Goal: Task Accomplishment & Management: Manage account settings

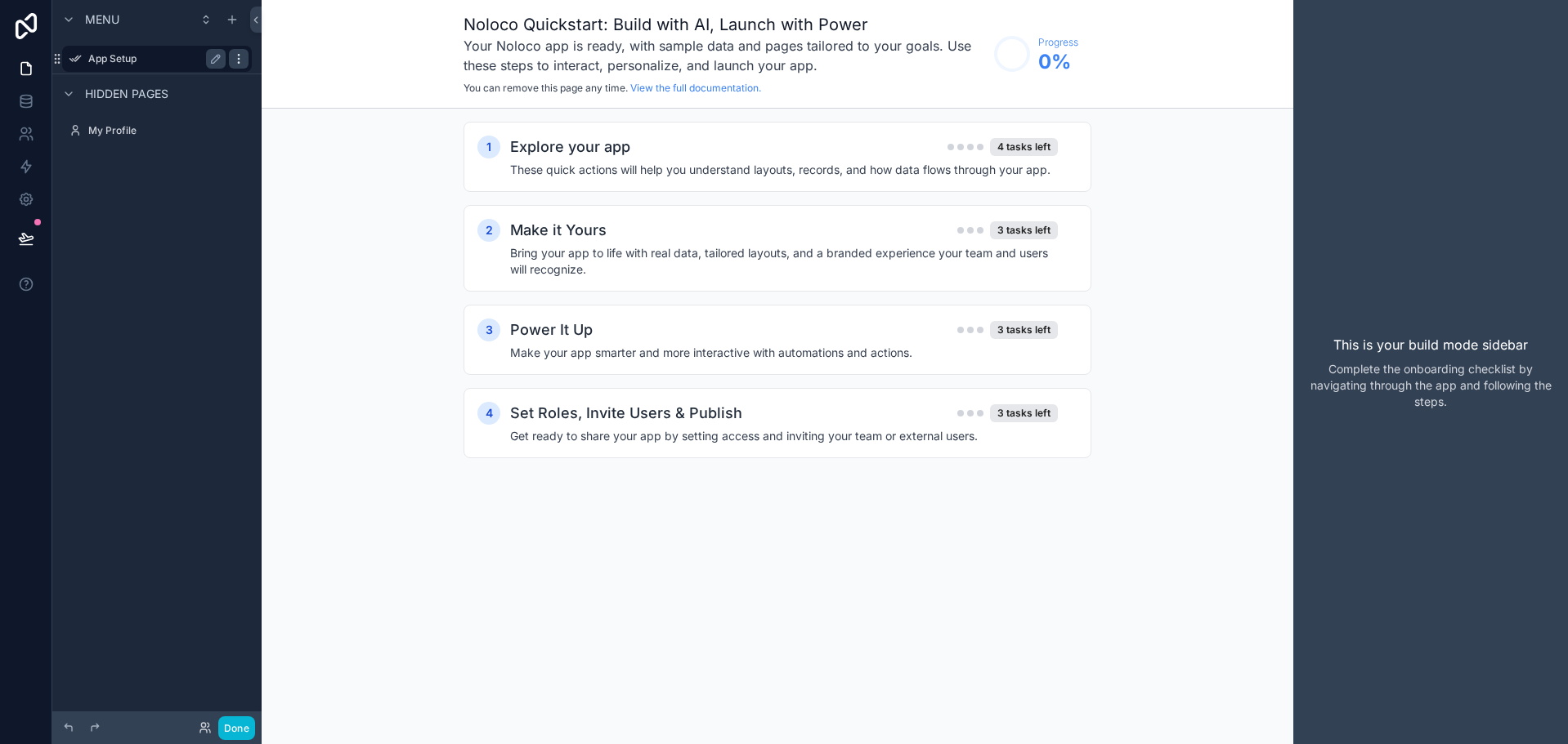
click at [241, 62] on icon "scrollable content" at bounding box center [239, 59] width 13 height 13
click at [314, 74] on span "Remove" at bounding box center [313, 70] width 43 height 17
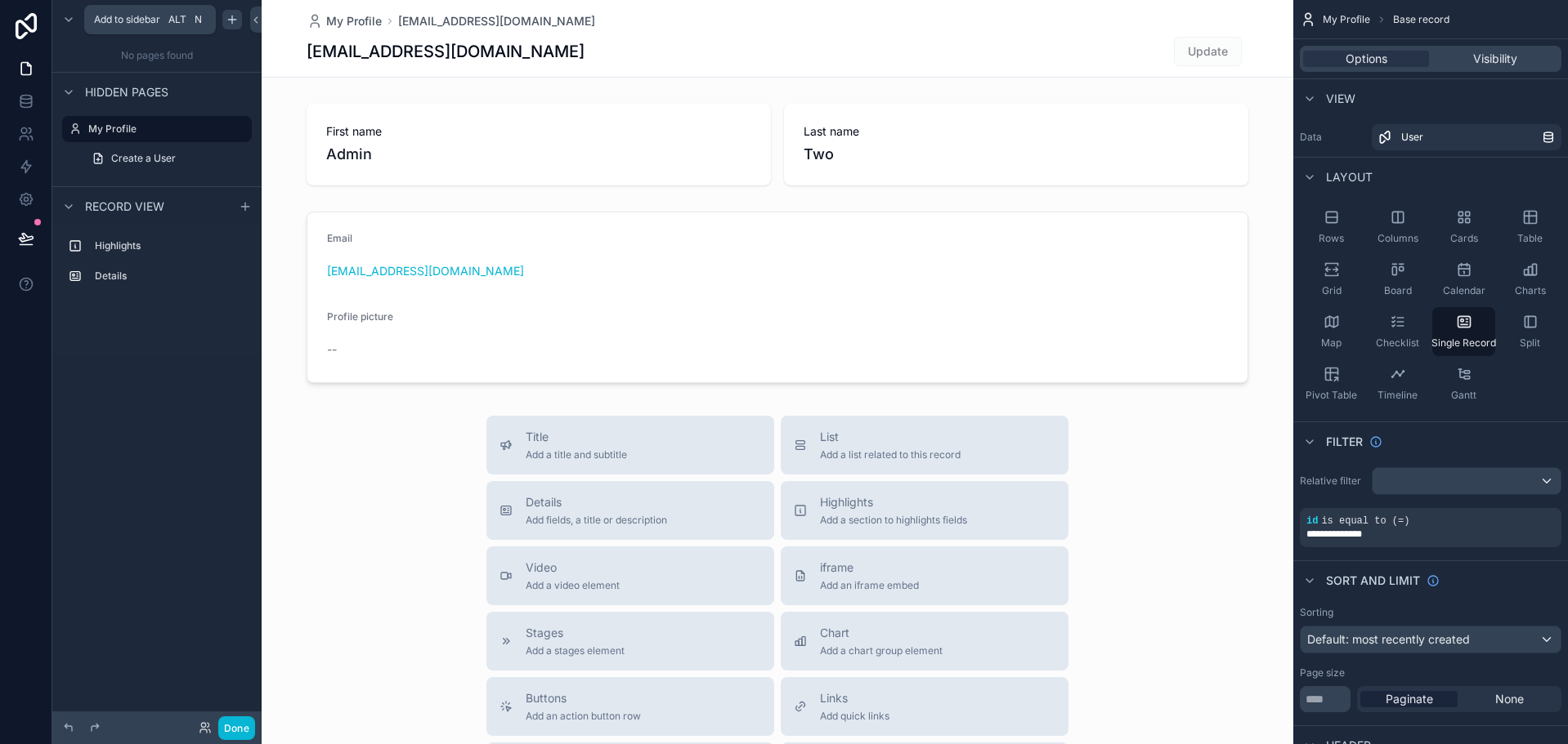
click at [234, 27] on div "scrollable content" at bounding box center [232, 20] width 20 height 20
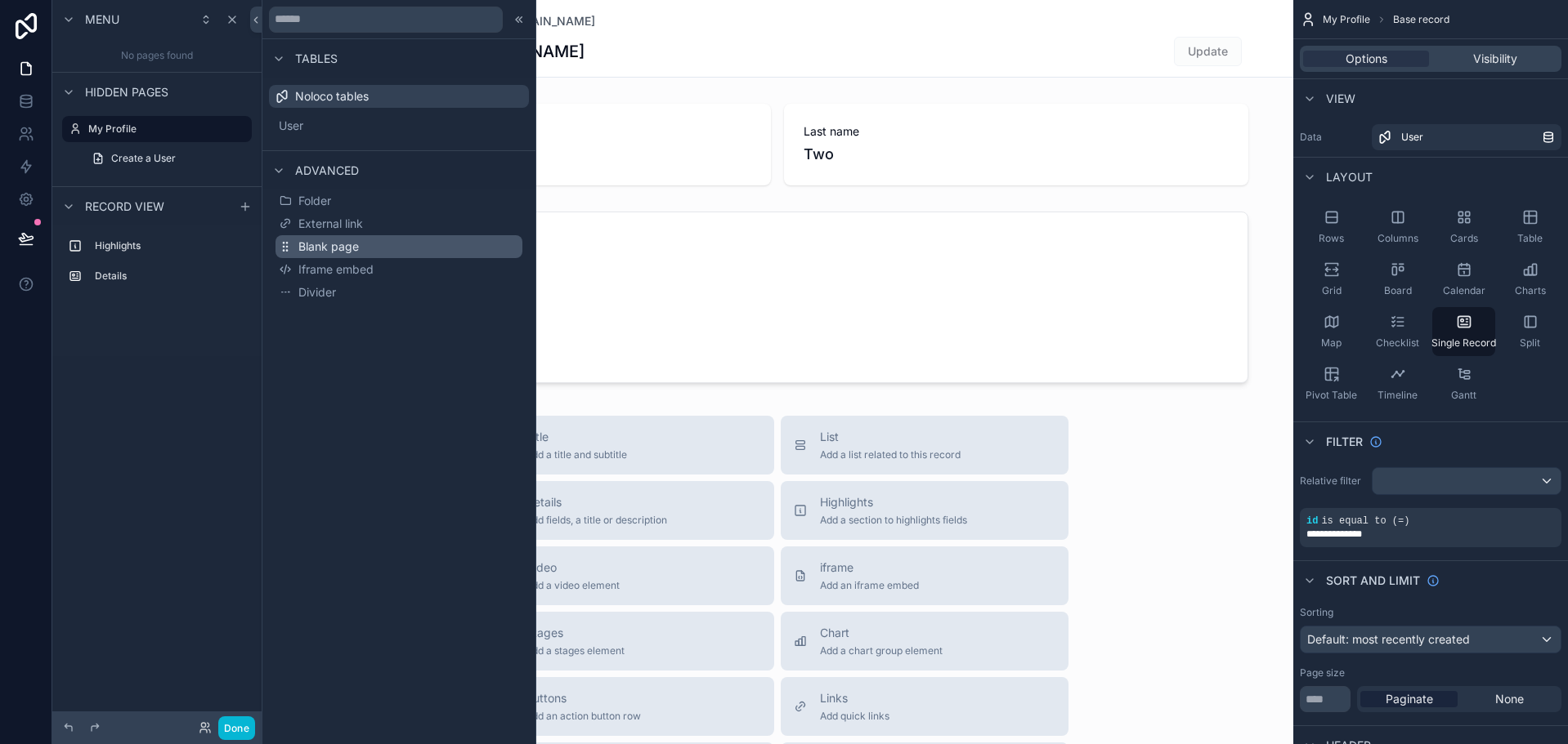
click at [395, 250] on button "Blank page" at bounding box center [399, 246] width 247 height 23
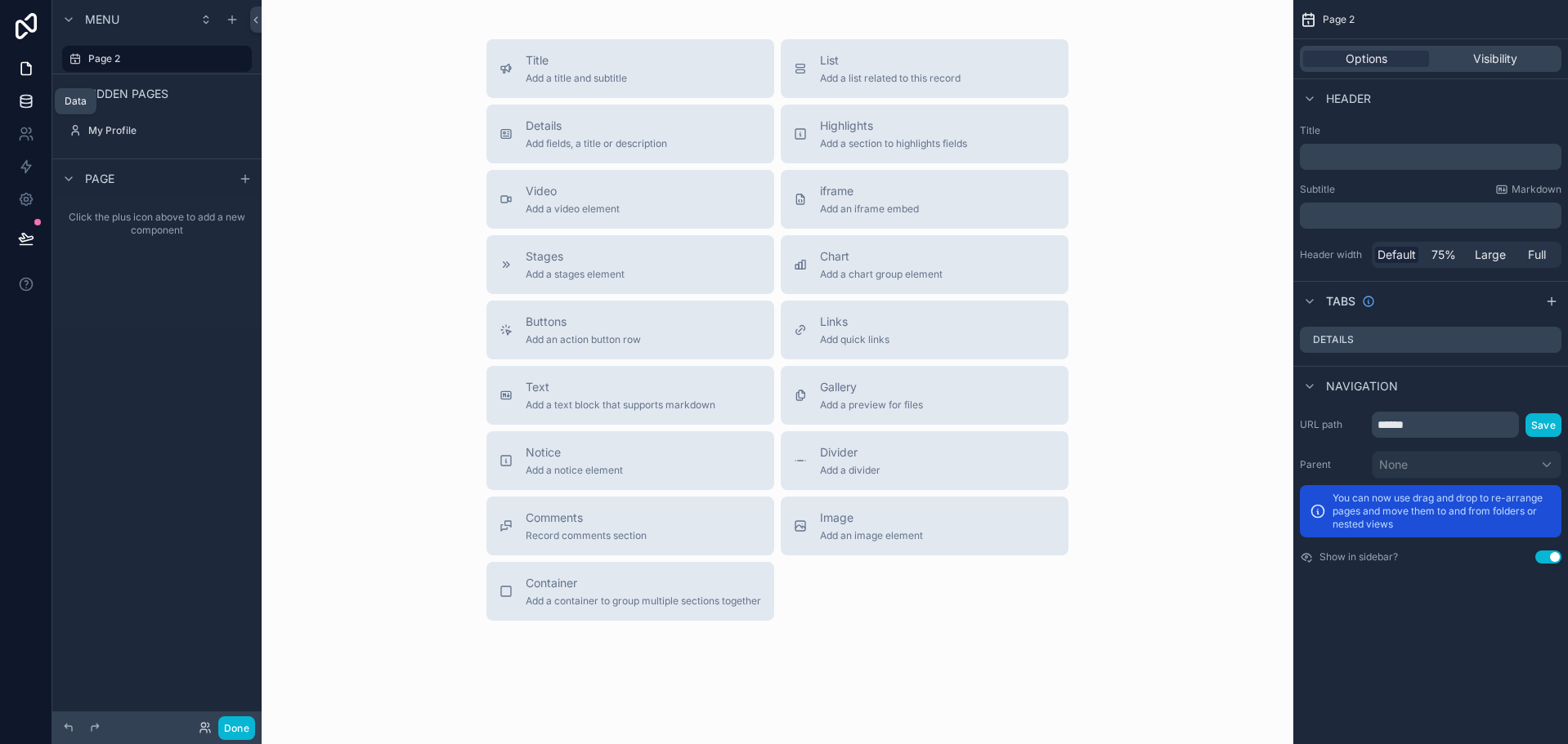
click at [32, 106] on icon at bounding box center [27, 102] width 17 height 17
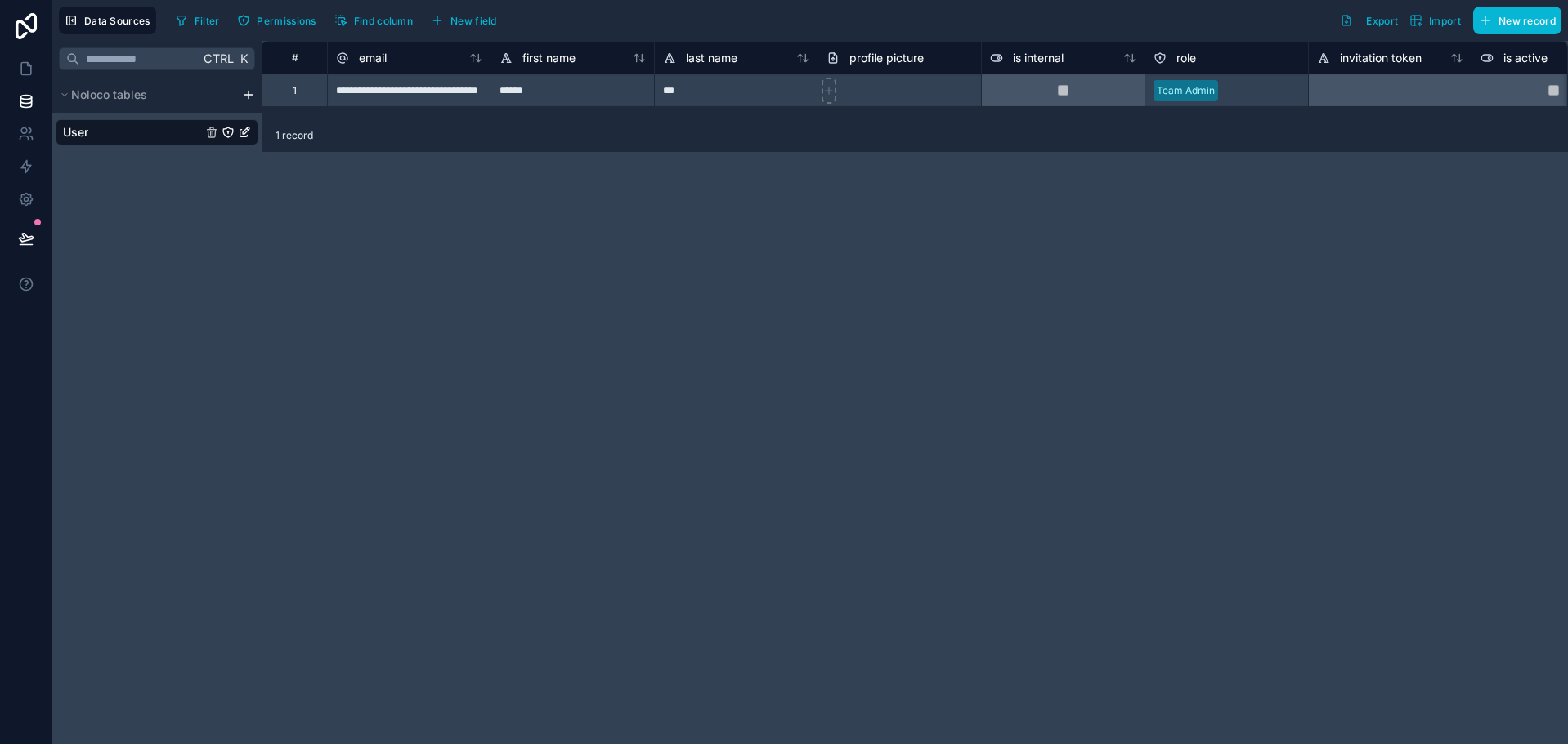
click at [249, 93] on html "**********" at bounding box center [784, 372] width 1568 height 744
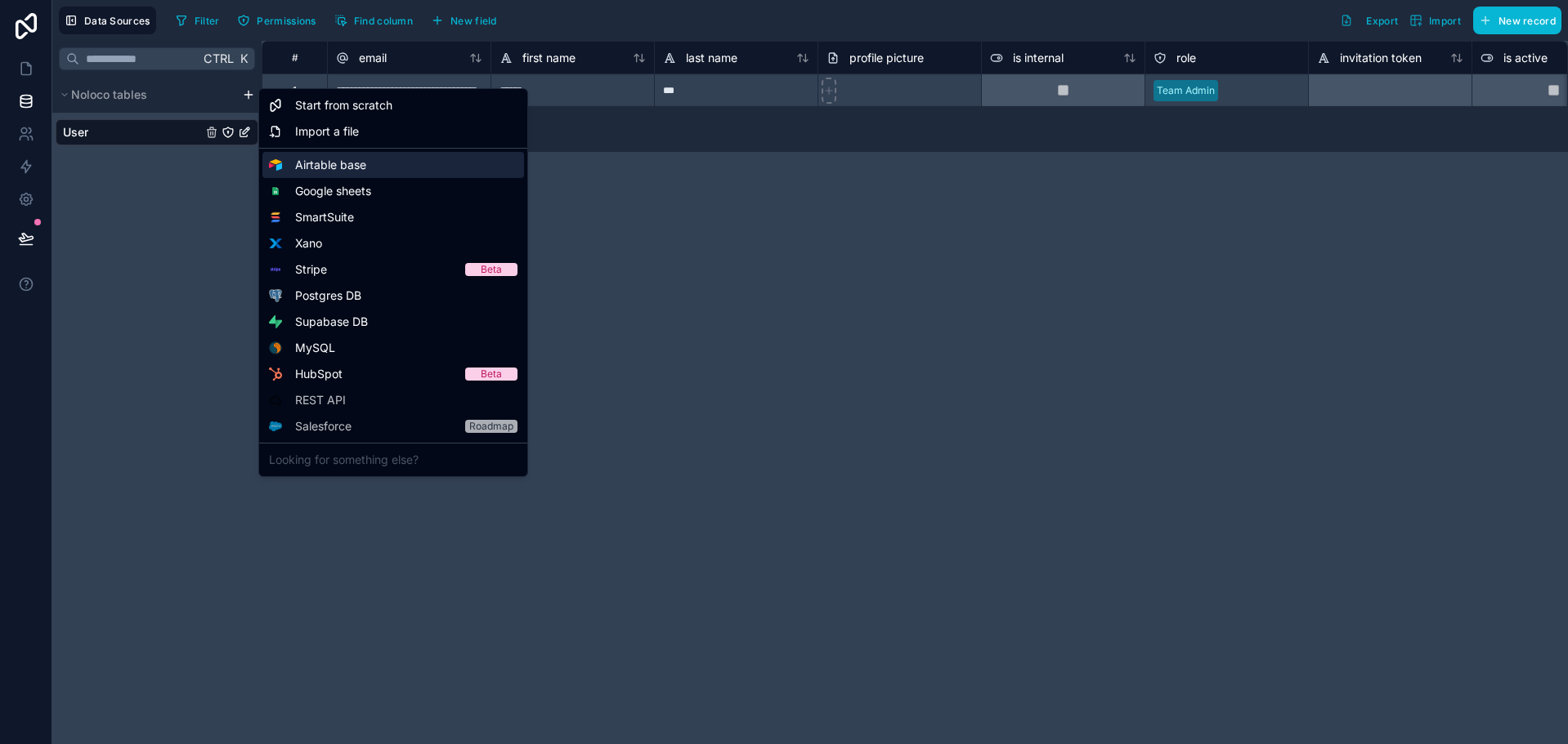
click at [319, 171] on span "Airtable base" at bounding box center [330, 165] width 71 height 17
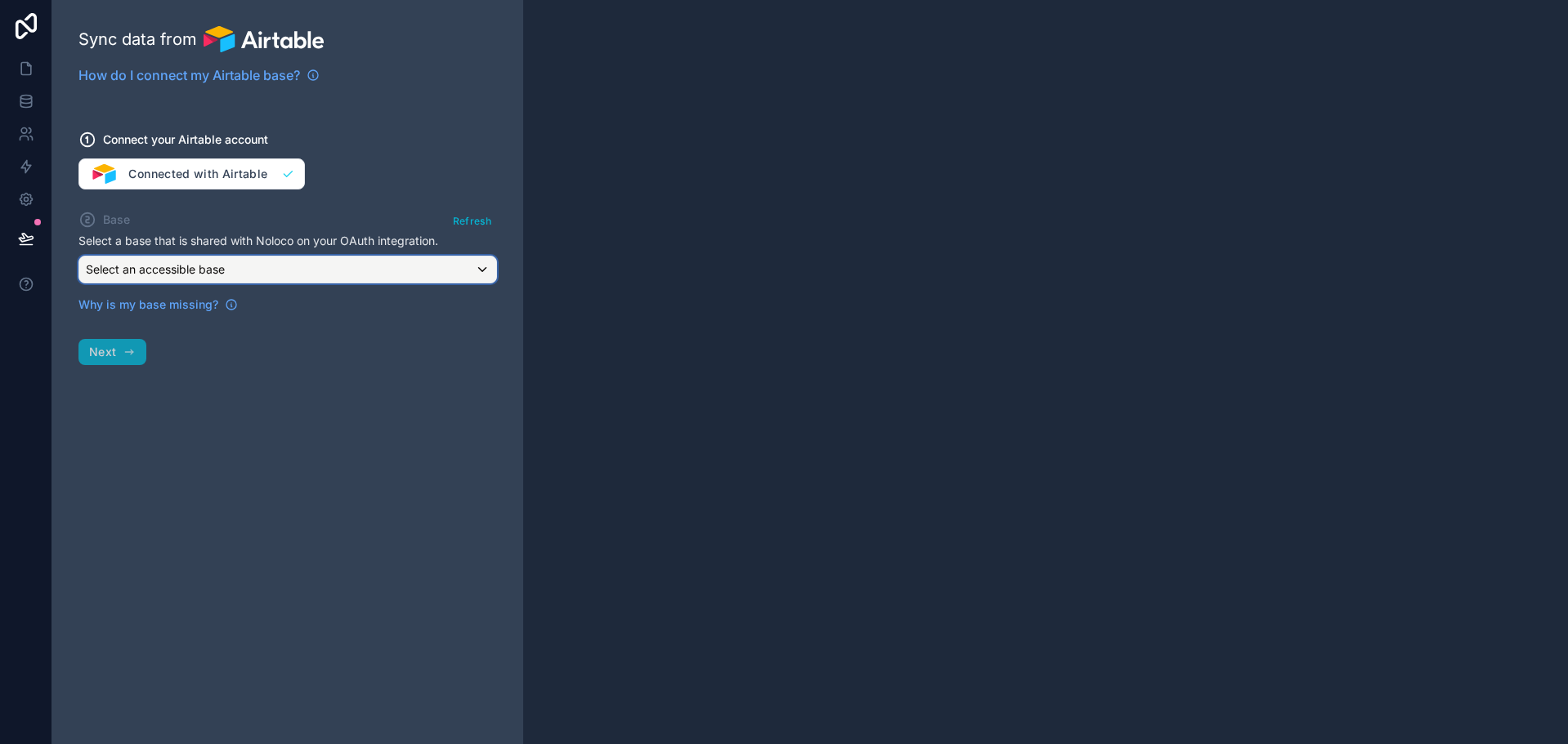
click at [233, 259] on button "Select an accessible base" at bounding box center [288, 269] width 419 height 28
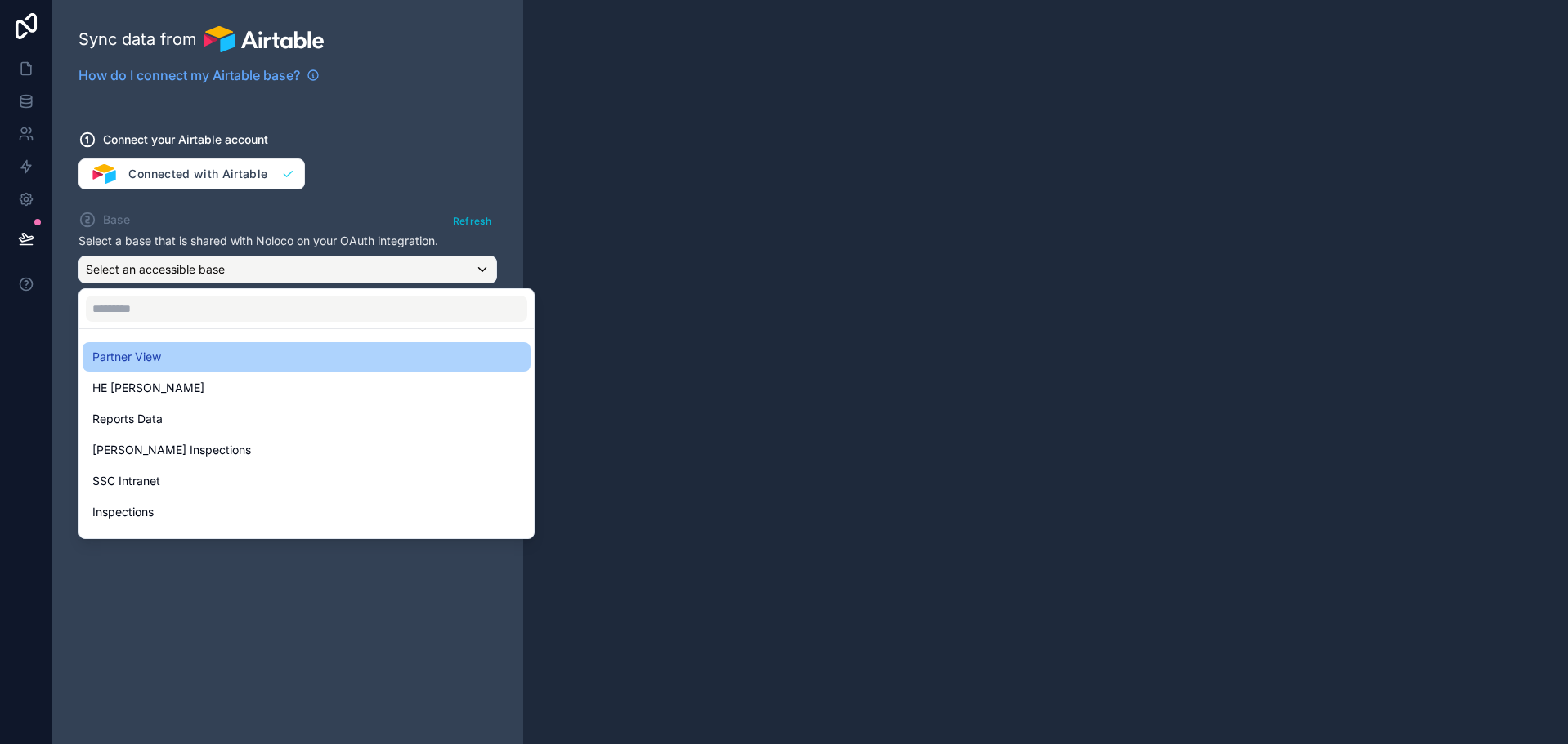
click at [180, 357] on div "Partner View" at bounding box center [306, 357] width 428 height 20
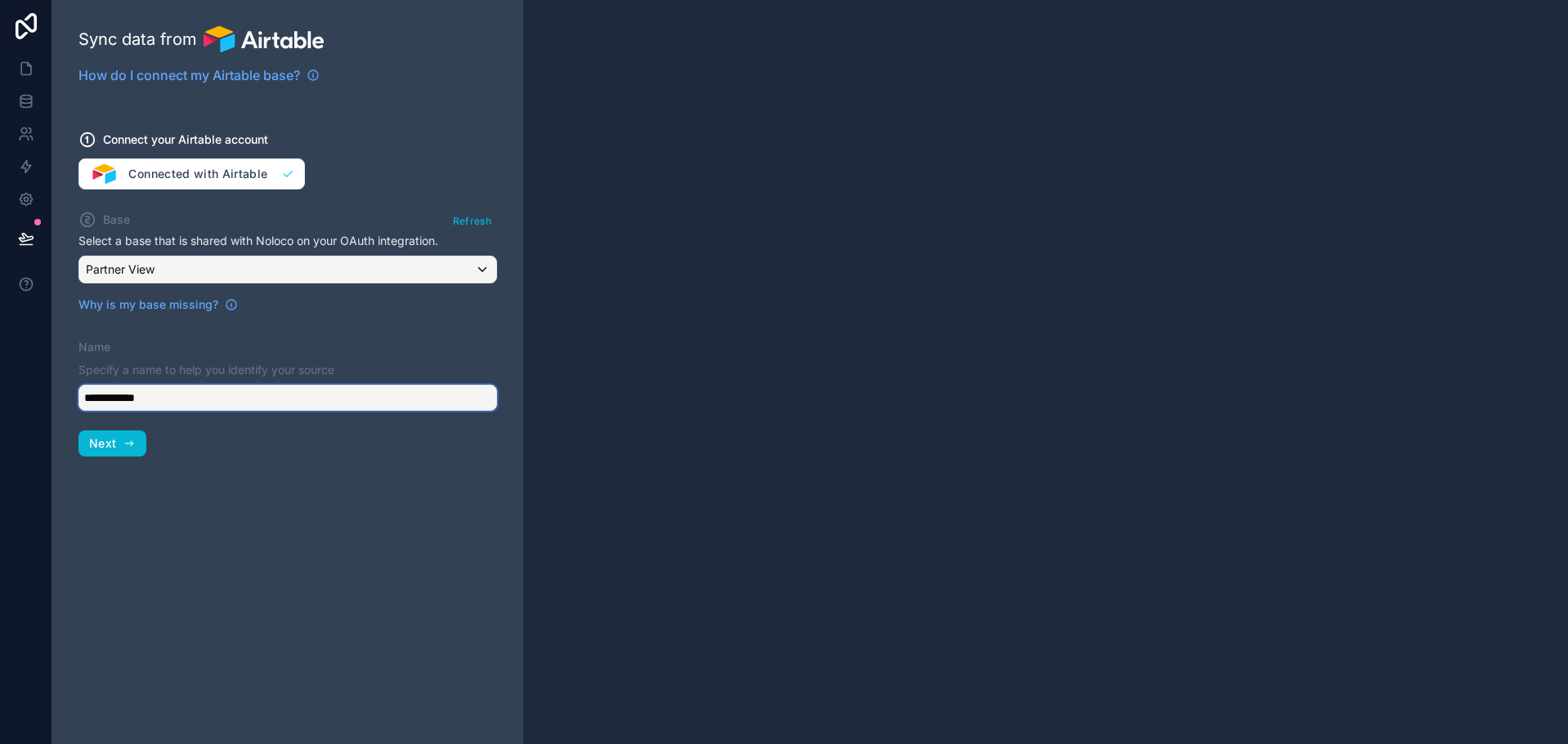
click at [170, 392] on input "**********" at bounding box center [288, 397] width 419 height 26
click at [99, 449] on span "Next" at bounding box center [103, 444] width 27 height 15
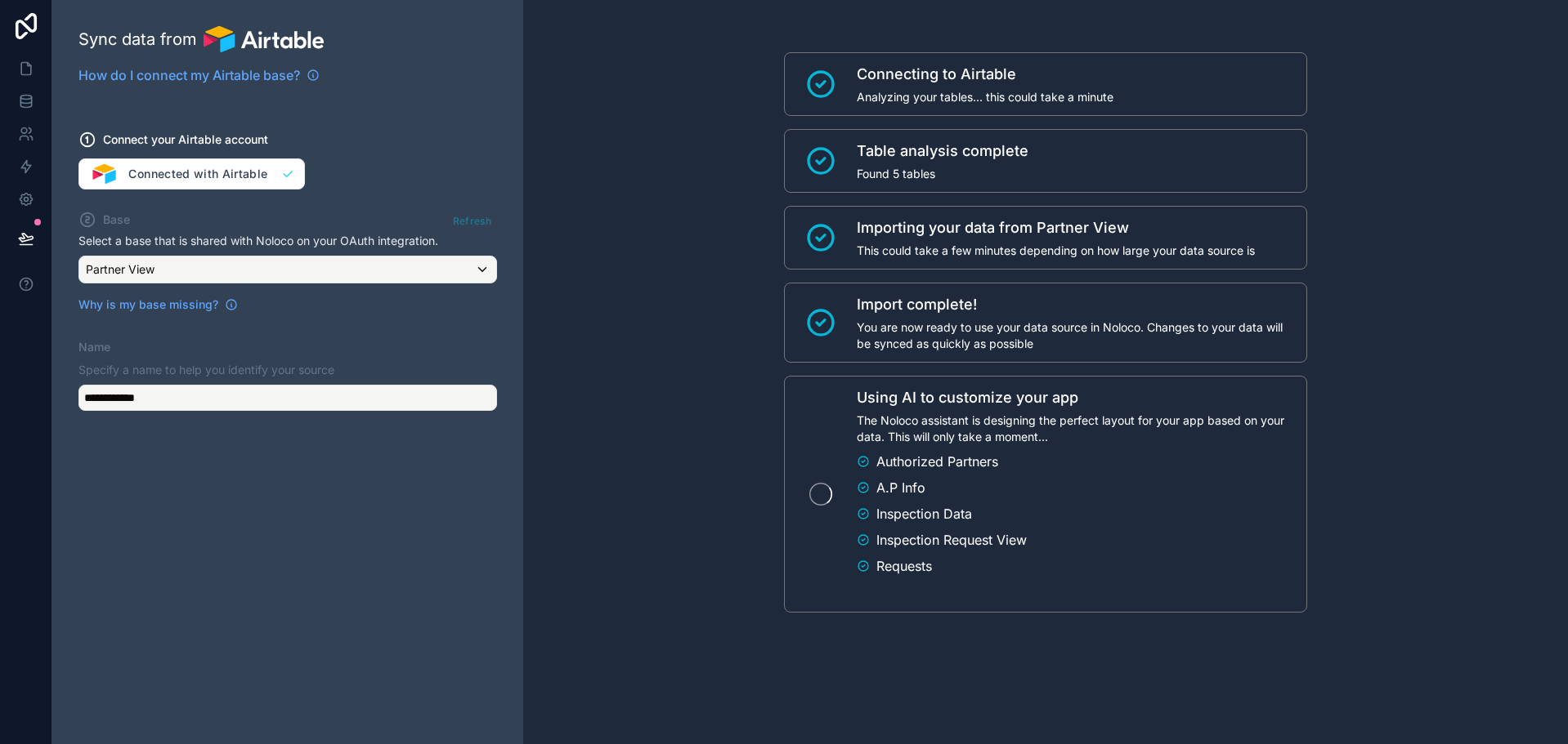
scroll to position [48, 0]
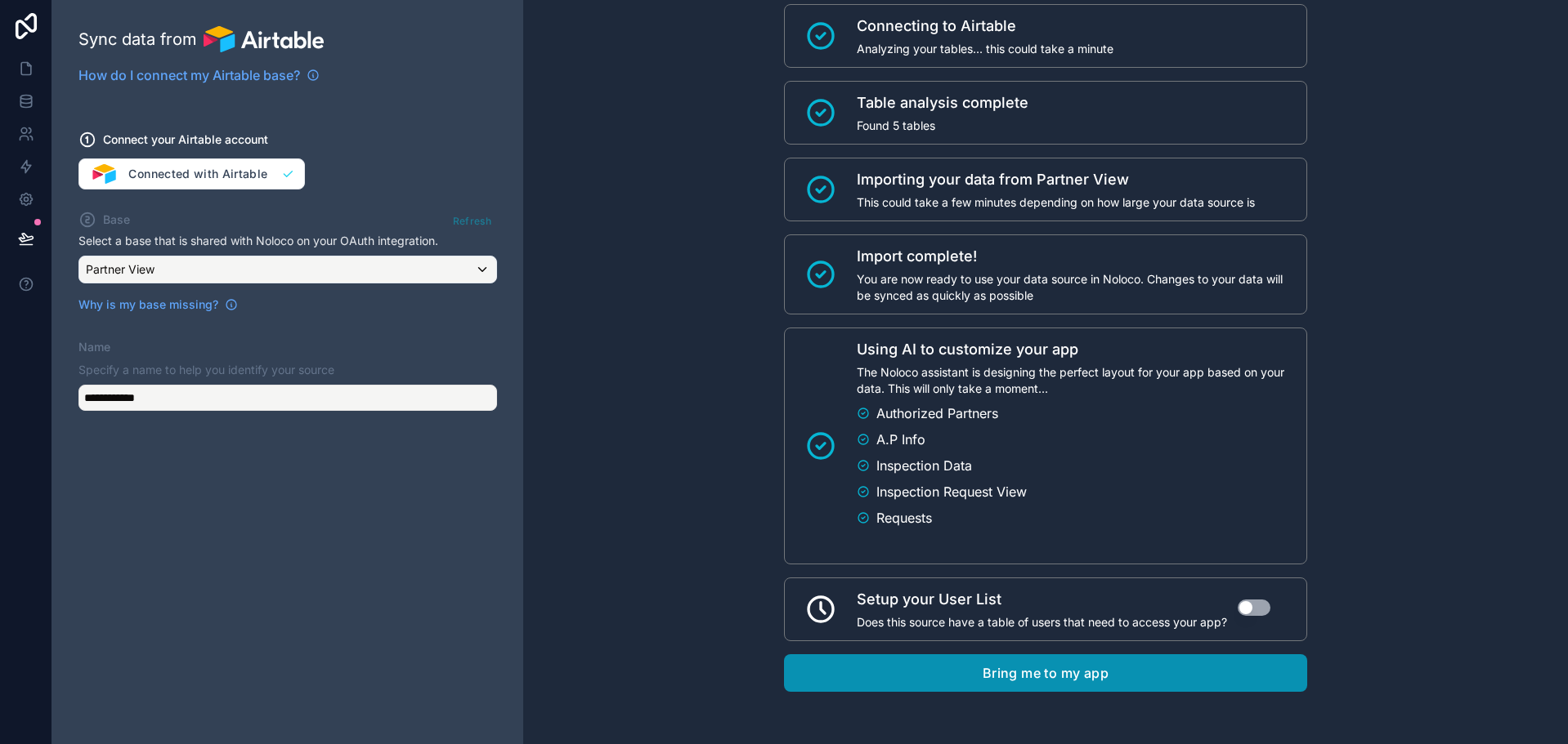
click at [1142, 663] on button "Bring me to my app" at bounding box center [1045, 673] width 523 height 38
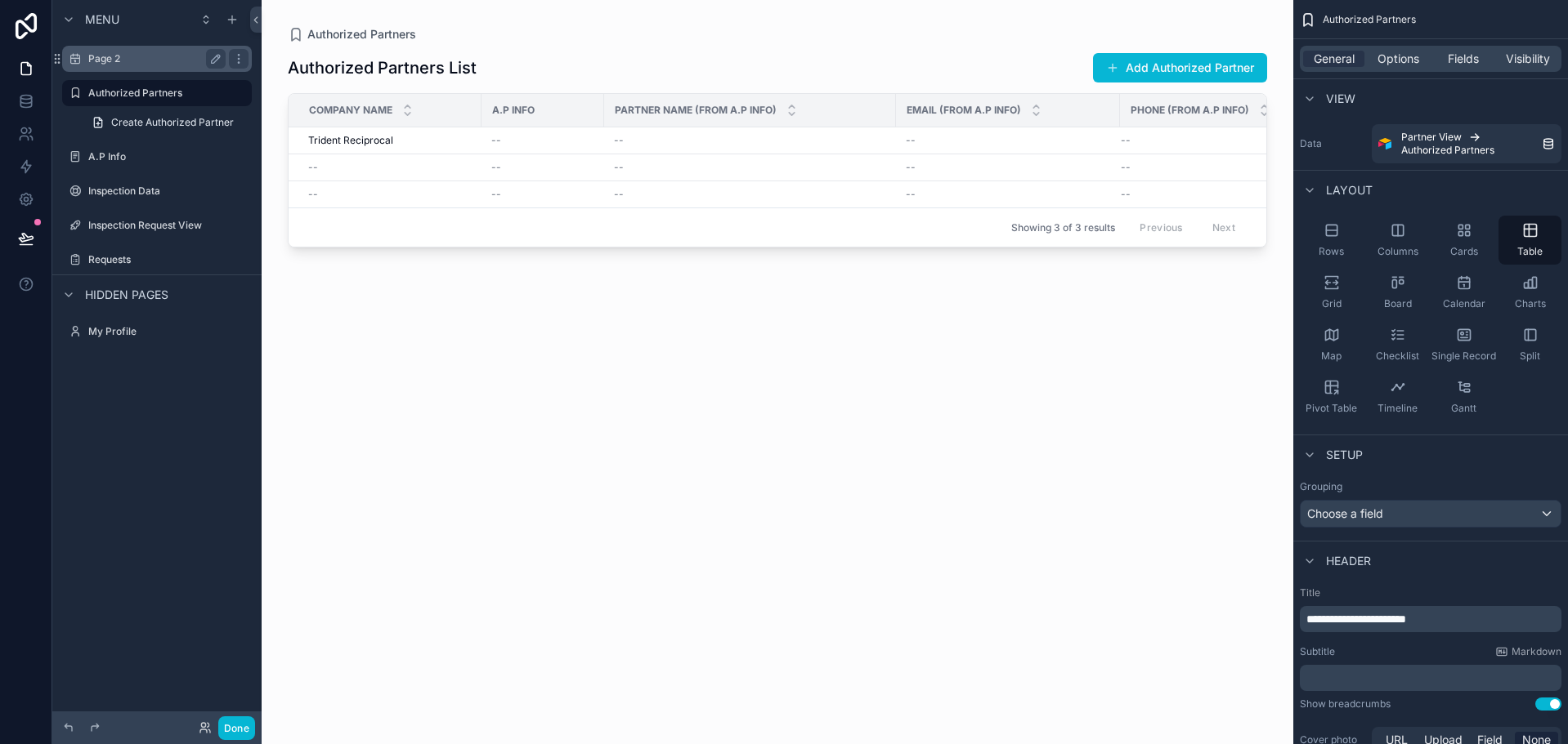
click at [116, 58] on label "Page 2" at bounding box center [154, 59] width 131 height 13
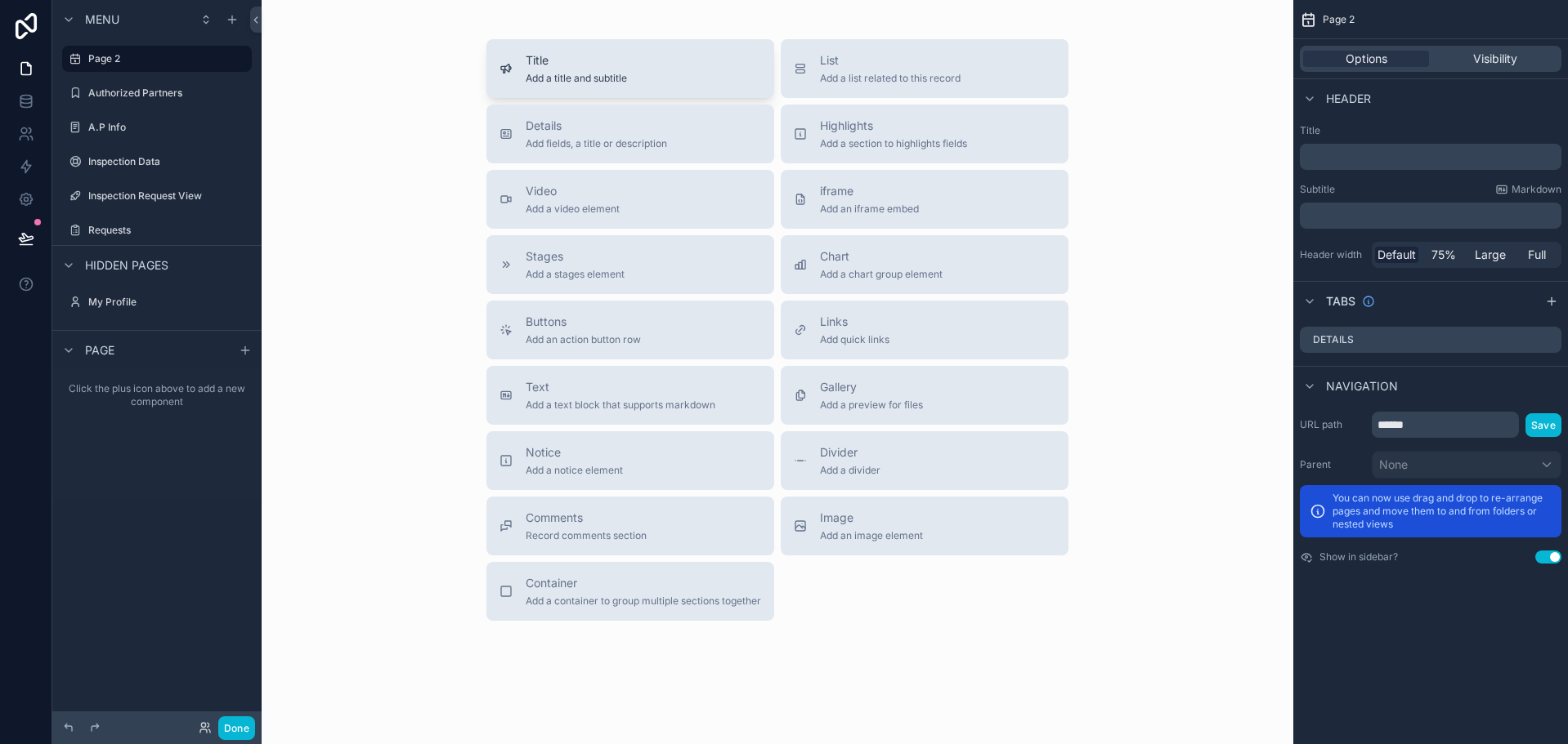
click at [620, 63] on div "Title Add a title and subtitle" at bounding box center [630, 68] width 261 height 33
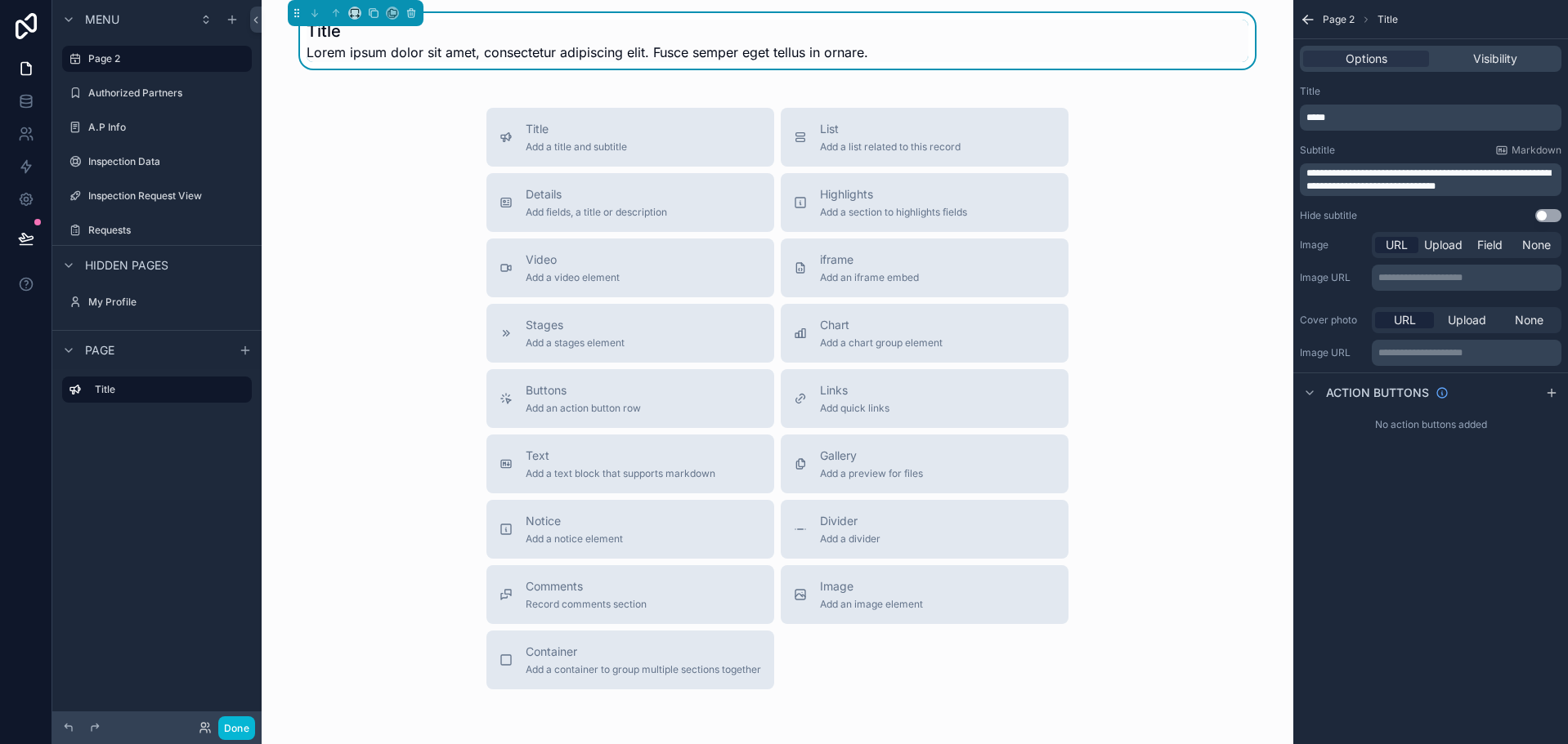
click at [1354, 122] on p "*****" at bounding box center [1432, 118] width 252 height 13
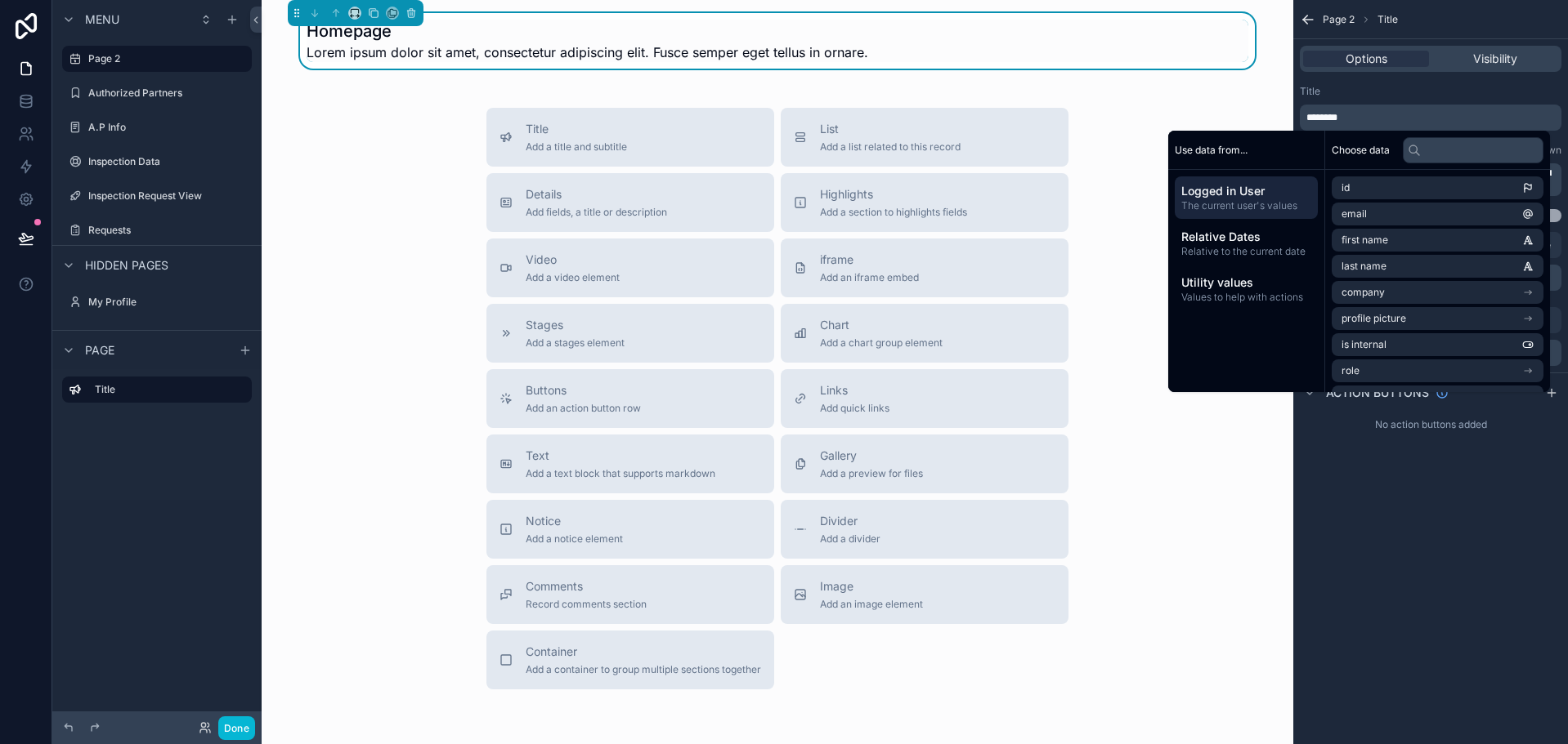
click at [1355, 76] on div "Options Visibility" at bounding box center [1430, 58] width 275 height 39
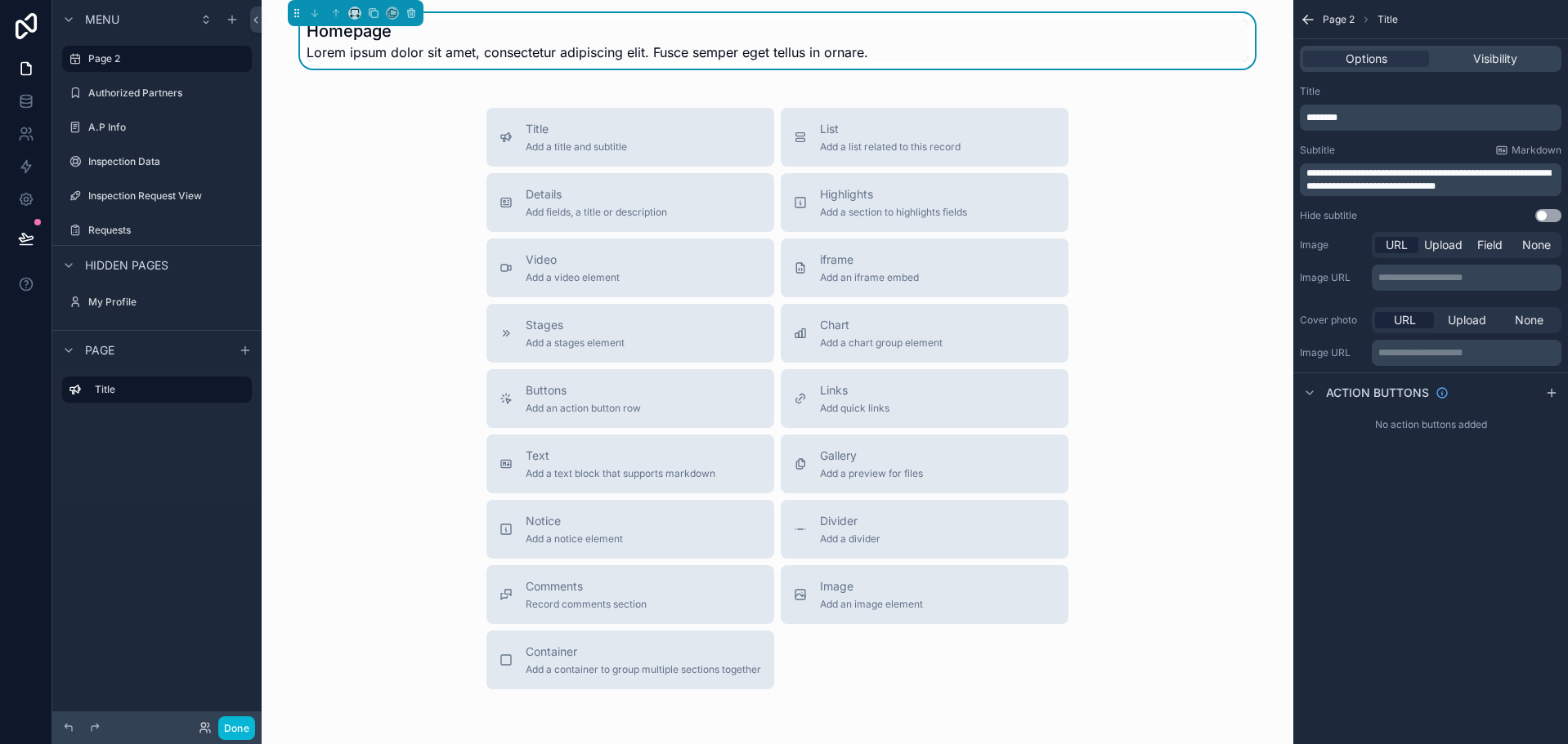
click at [1478, 187] on span "**********" at bounding box center [1428, 179] width 245 height 23
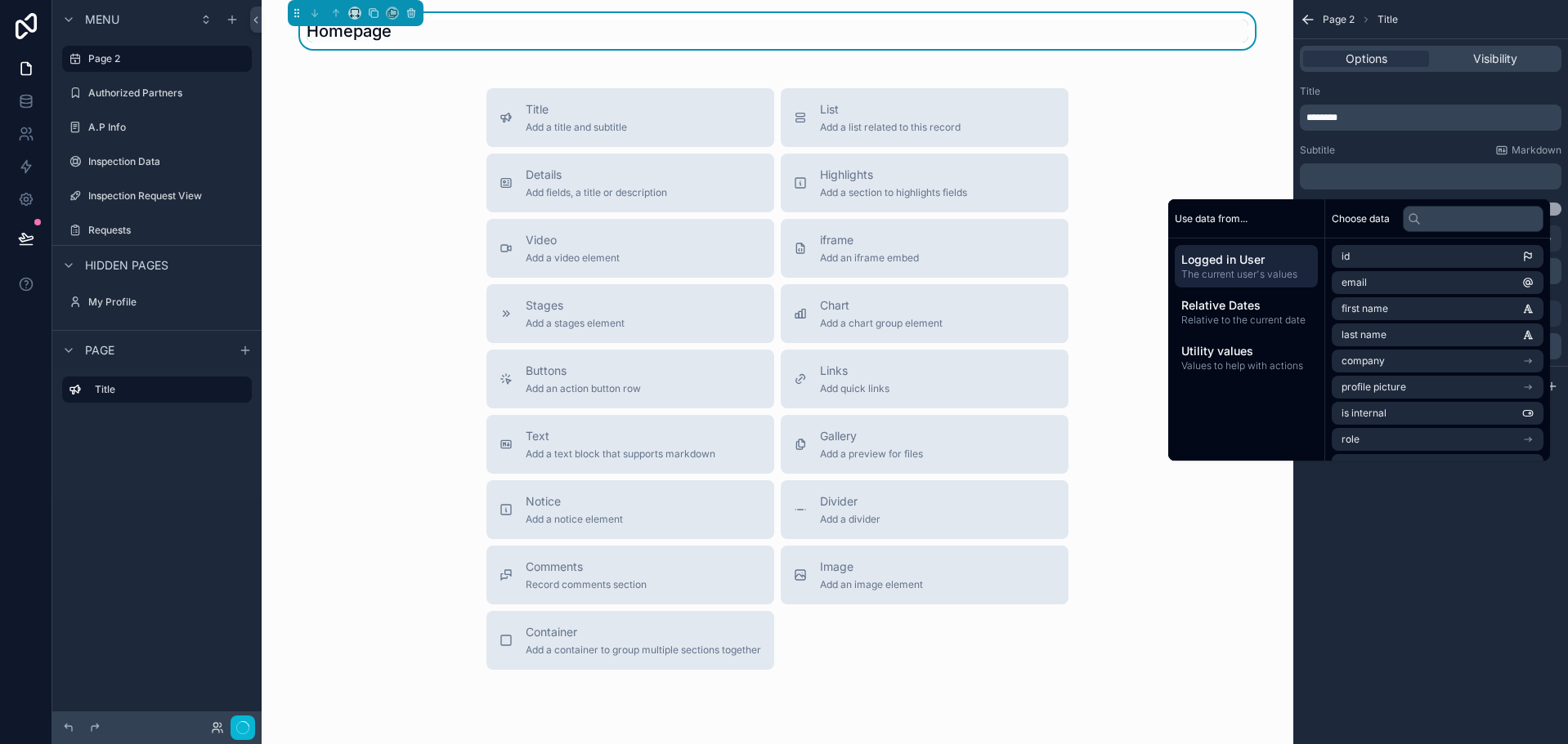
click at [1472, 160] on div "Subtitle Markdown ﻿" at bounding box center [1430, 166] width 261 height 46
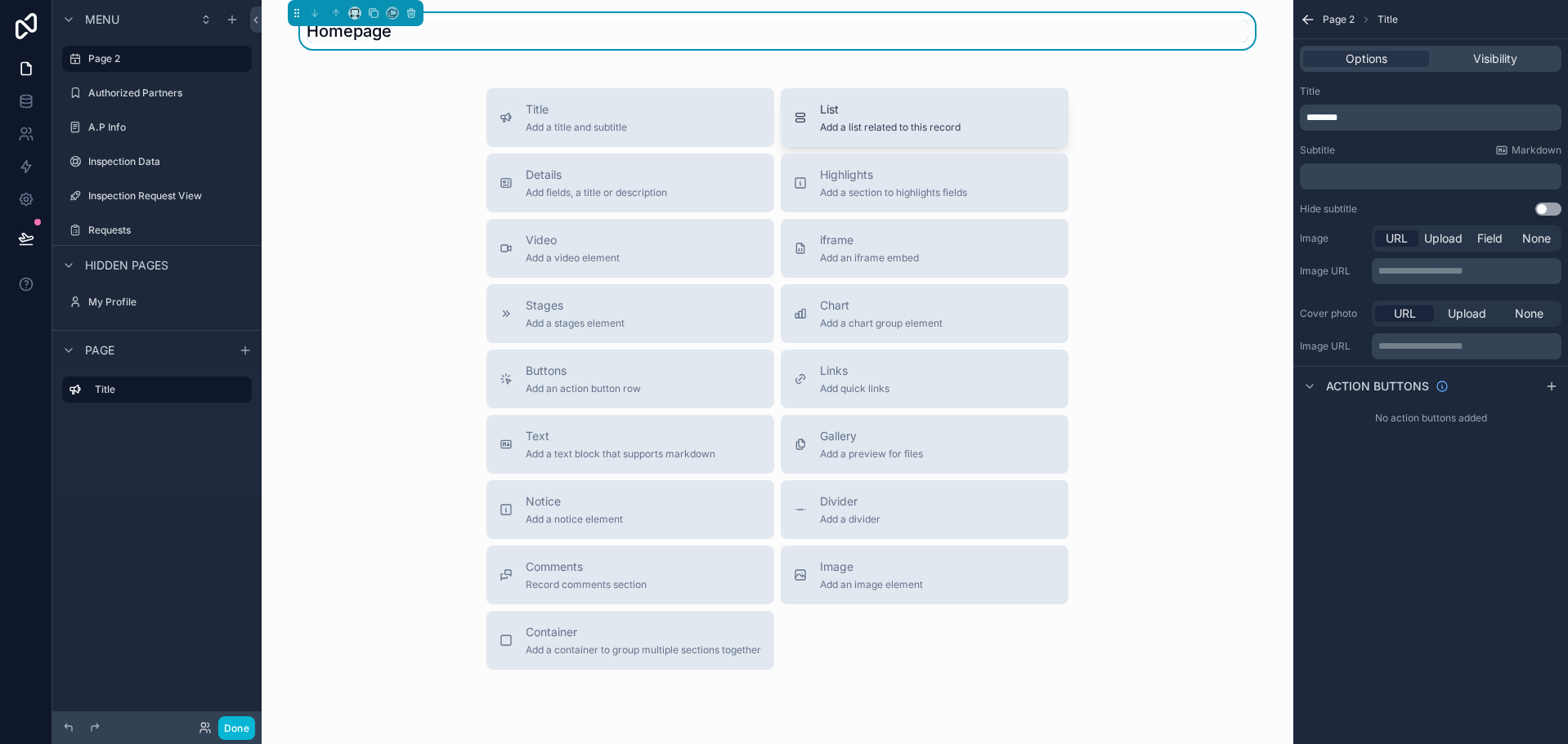
click at [842, 117] on span "List" at bounding box center [890, 109] width 140 height 17
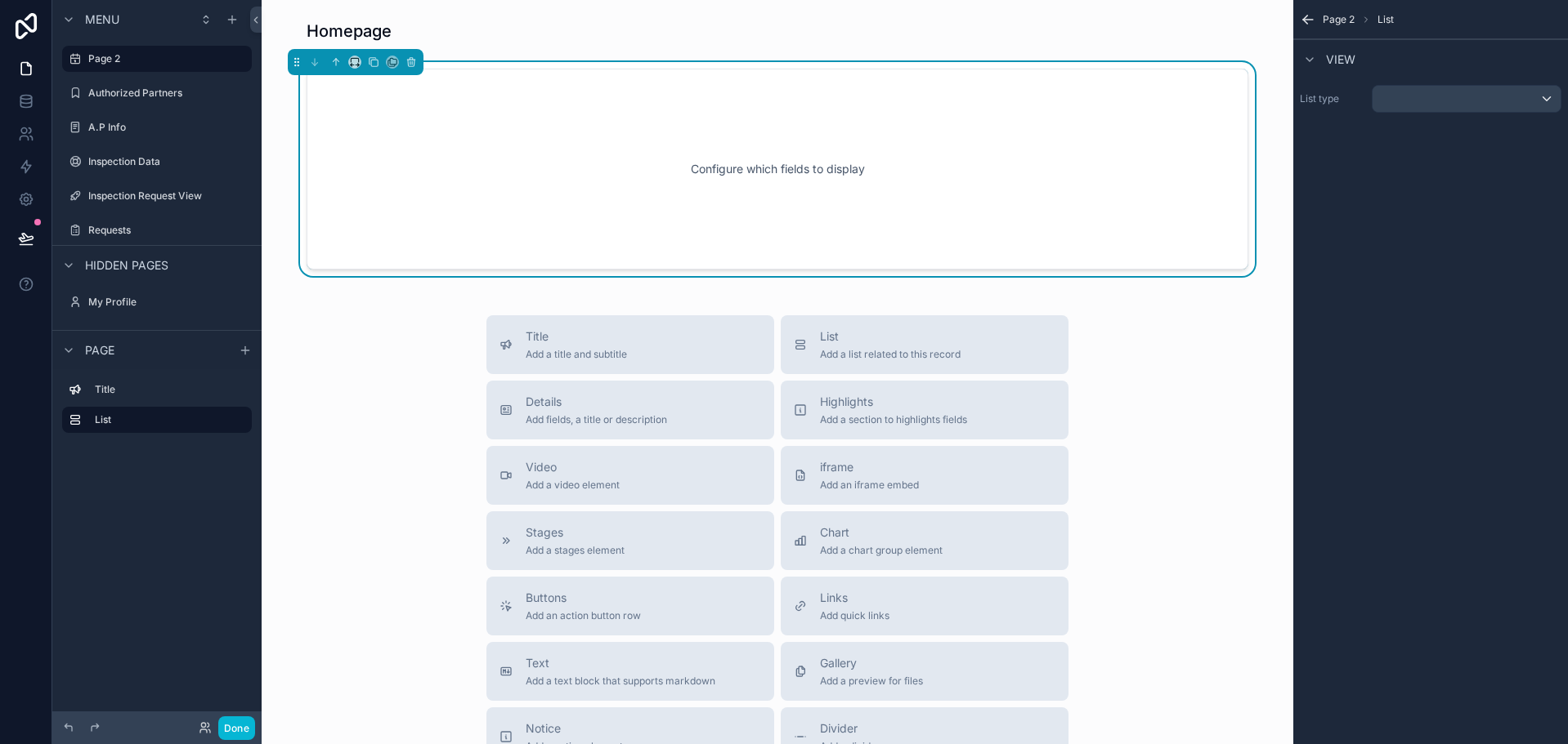
click at [843, 117] on div "Configure which fields to display" at bounding box center [778, 169] width 888 height 147
click at [1408, 93] on div "scrollable content" at bounding box center [1466, 98] width 188 height 26
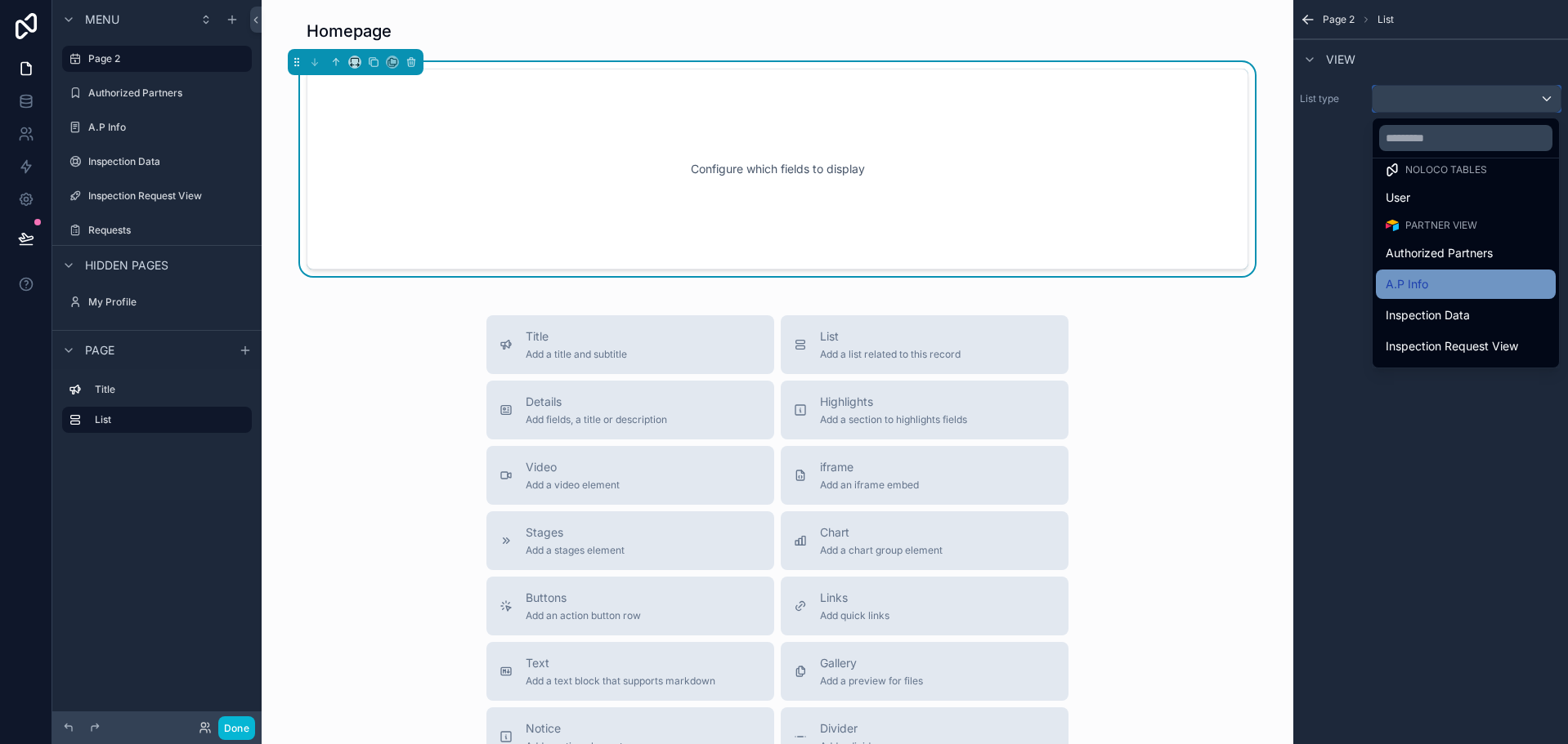
scroll to position [41, 0]
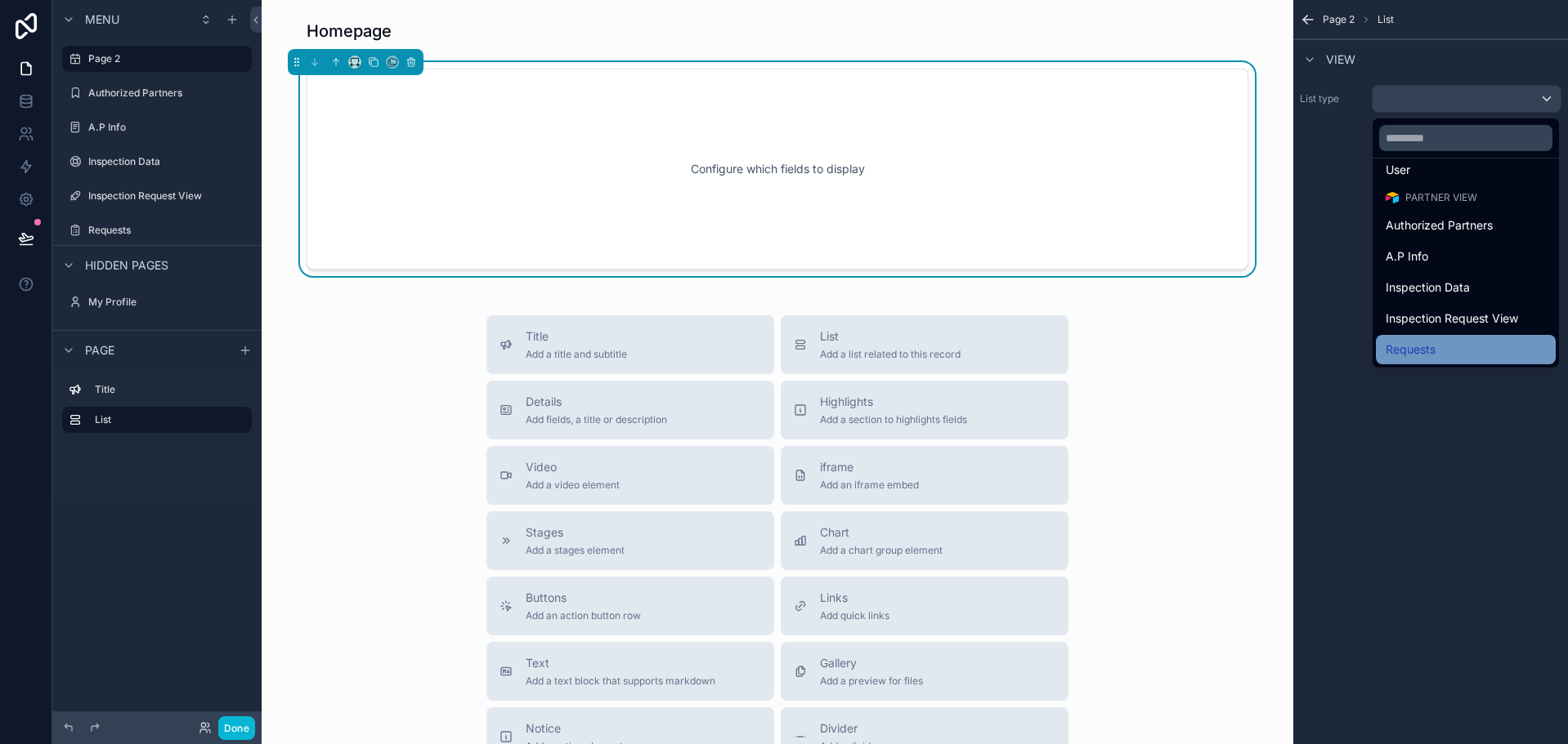
click at [1479, 343] on div "Requests" at bounding box center [1465, 350] width 160 height 20
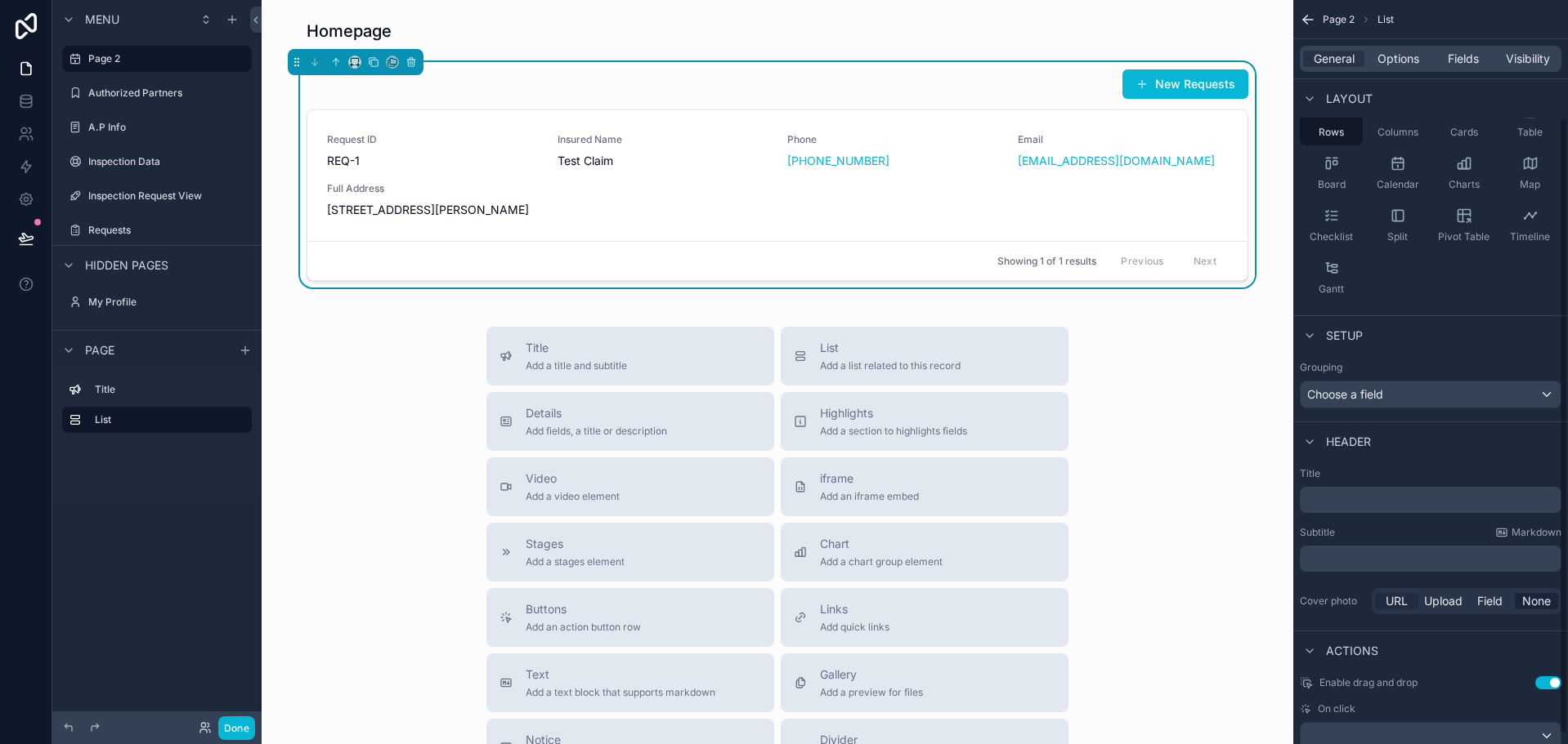
scroll to position [153, 0]
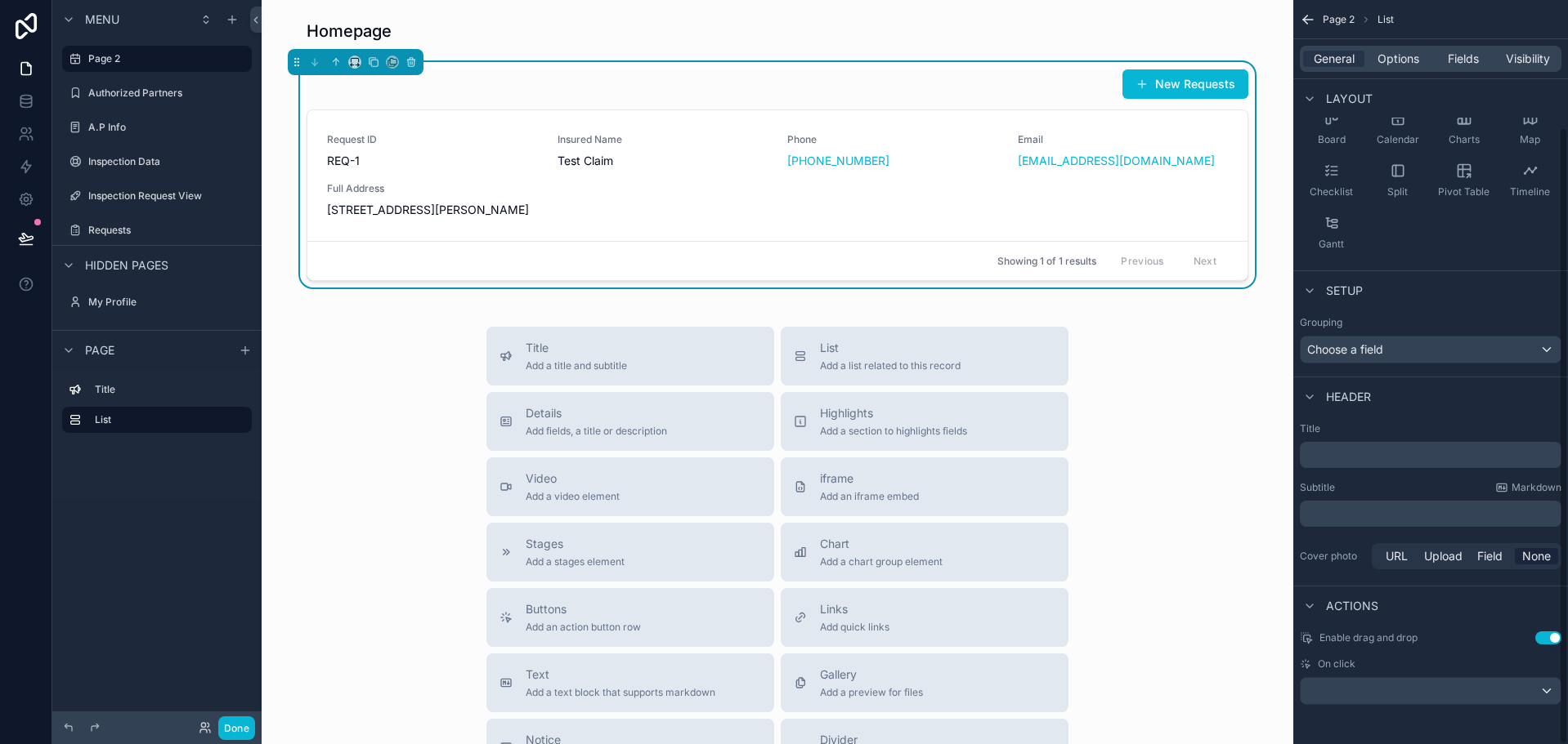
click at [1377, 448] on p "﻿" at bounding box center [1432, 455] width 252 height 17
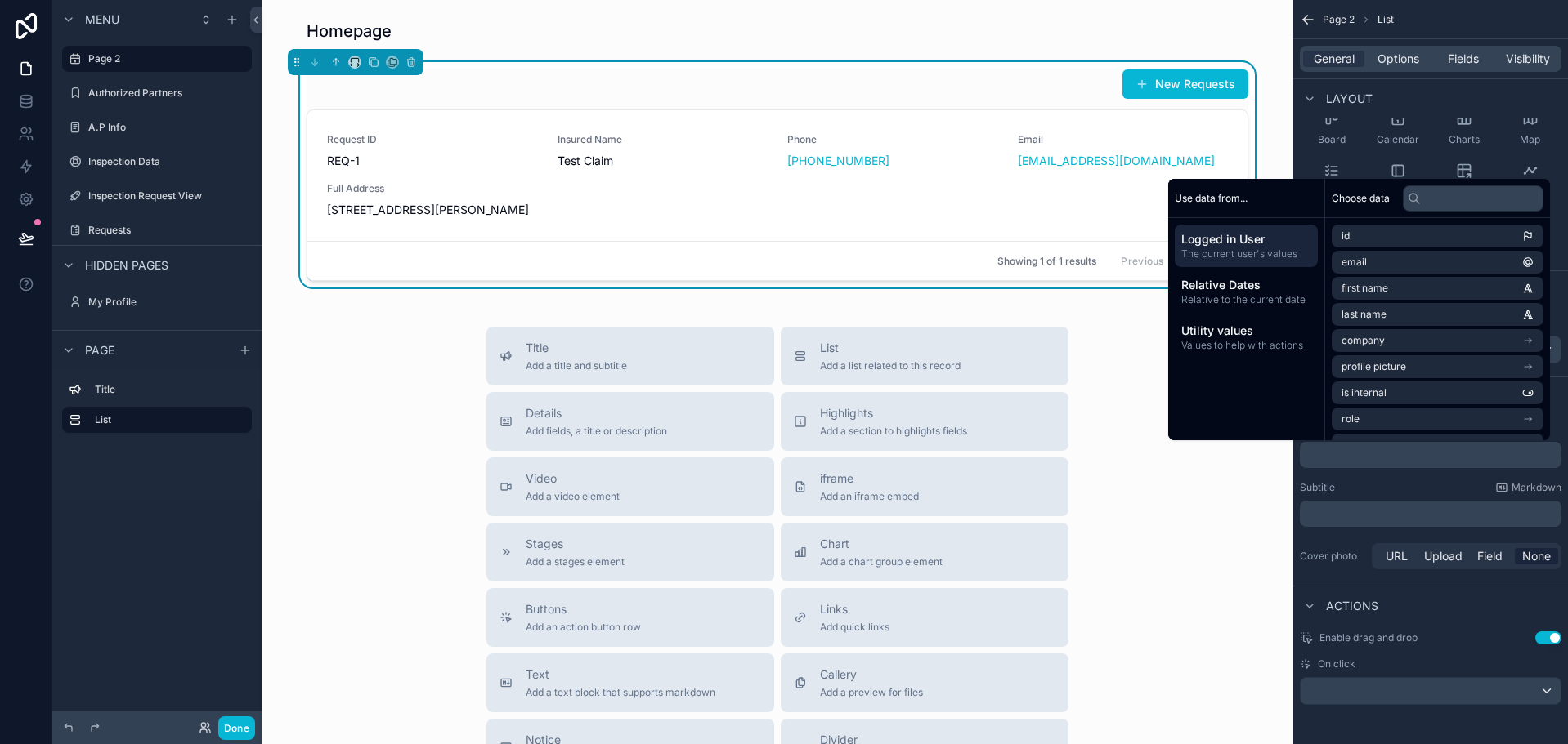
click at [1374, 477] on div "Title ﻿ Subtitle Markdown ﻿ Cover photo URL Upload Field None" at bounding box center [1430, 498] width 275 height 163
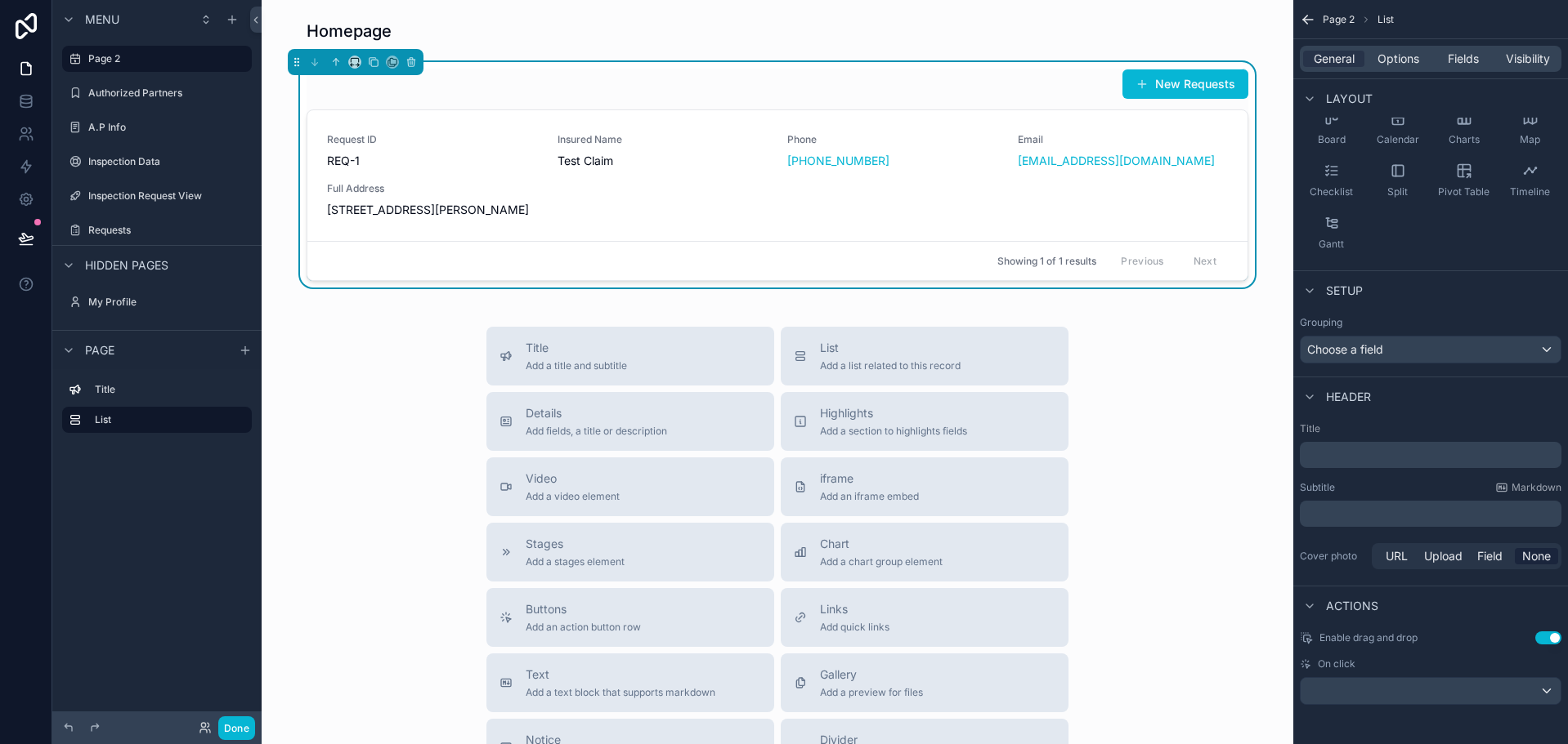
click at [1363, 460] on p "﻿" at bounding box center [1432, 455] width 252 height 17
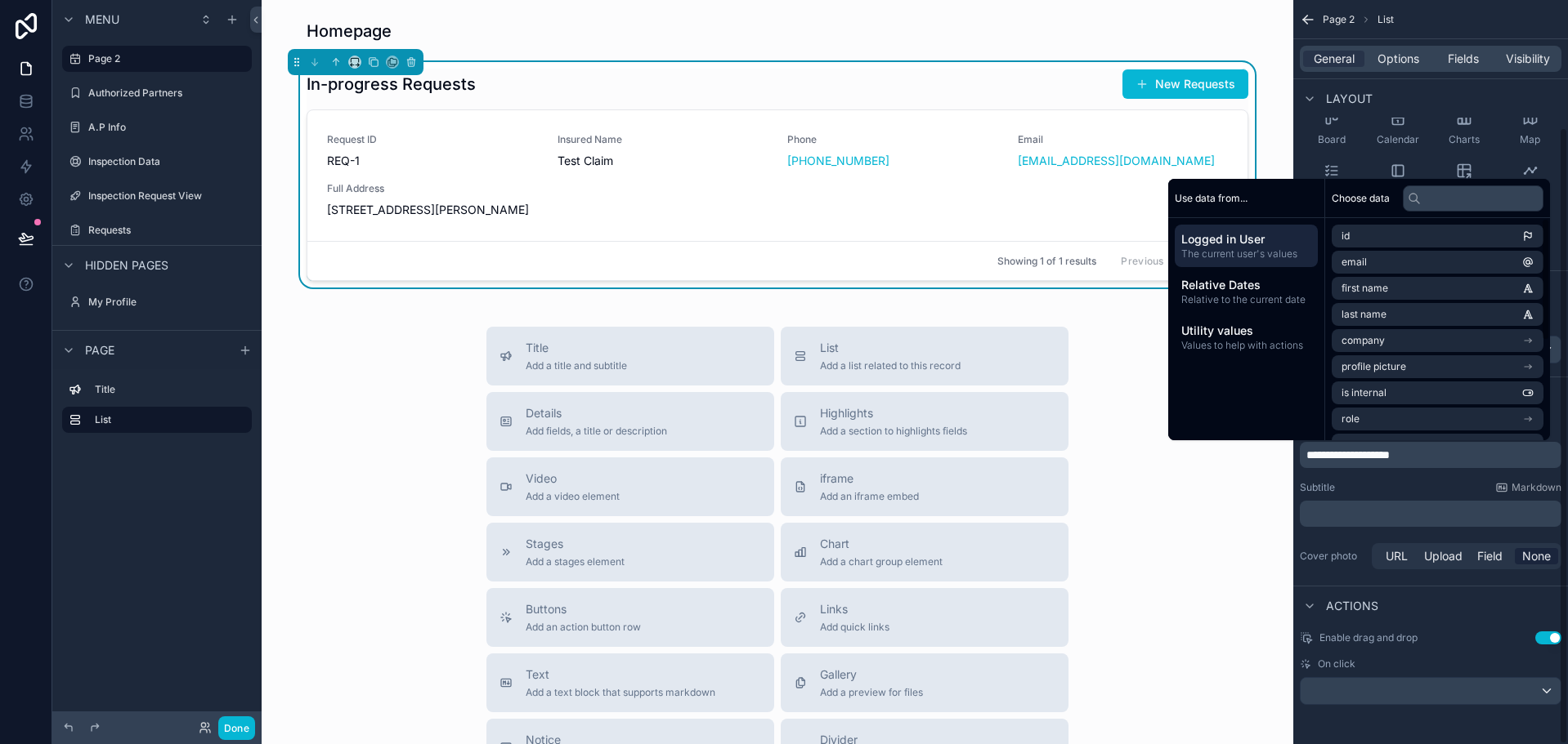
click at [1380, 483] on div "Subtitle Markdown" at bounding box center [1430, 488] width 261 height 13
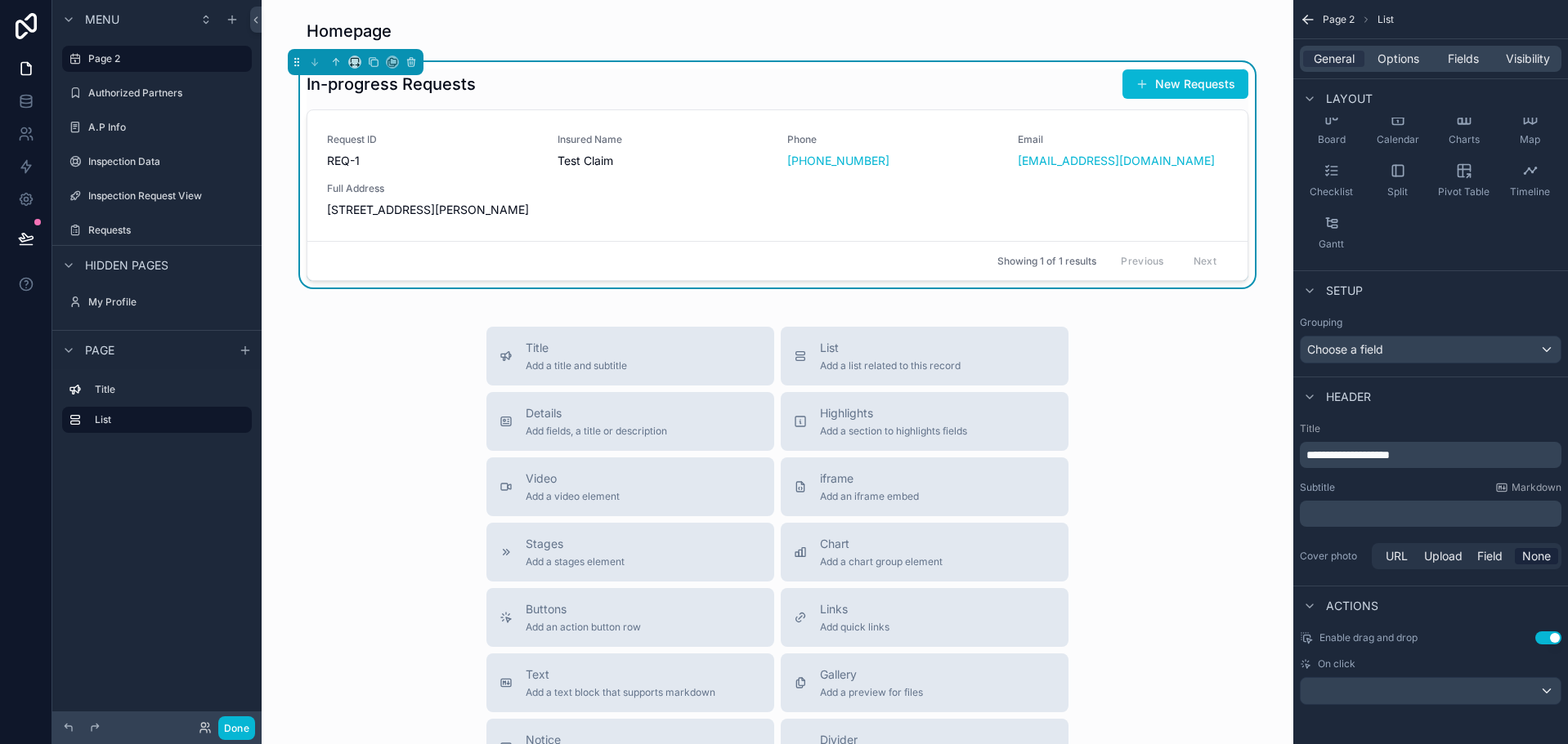
click at [1308, 460] on span "**********" at bounding box center [1348, 455] width 83 height 12
click at [1308, 456] on span "**********" at bounding box center [1348, 455] width 83 height 12
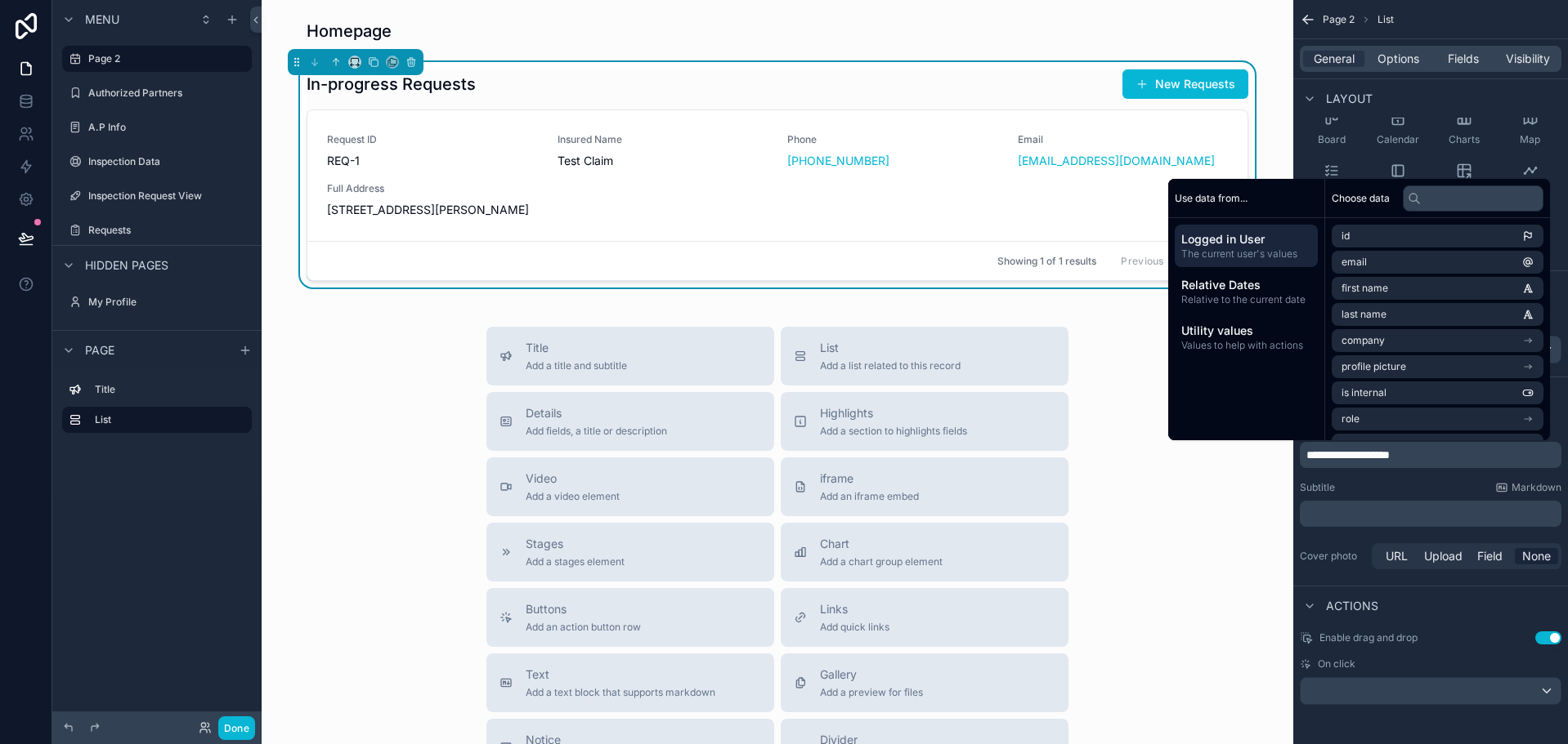
click at [1461, 455] on p "**********" at bounding box center [1432, 455] width 252 height 17
click at [1455, 475] on div "**********" at bounding box center [1430, 498] width 275 height 163
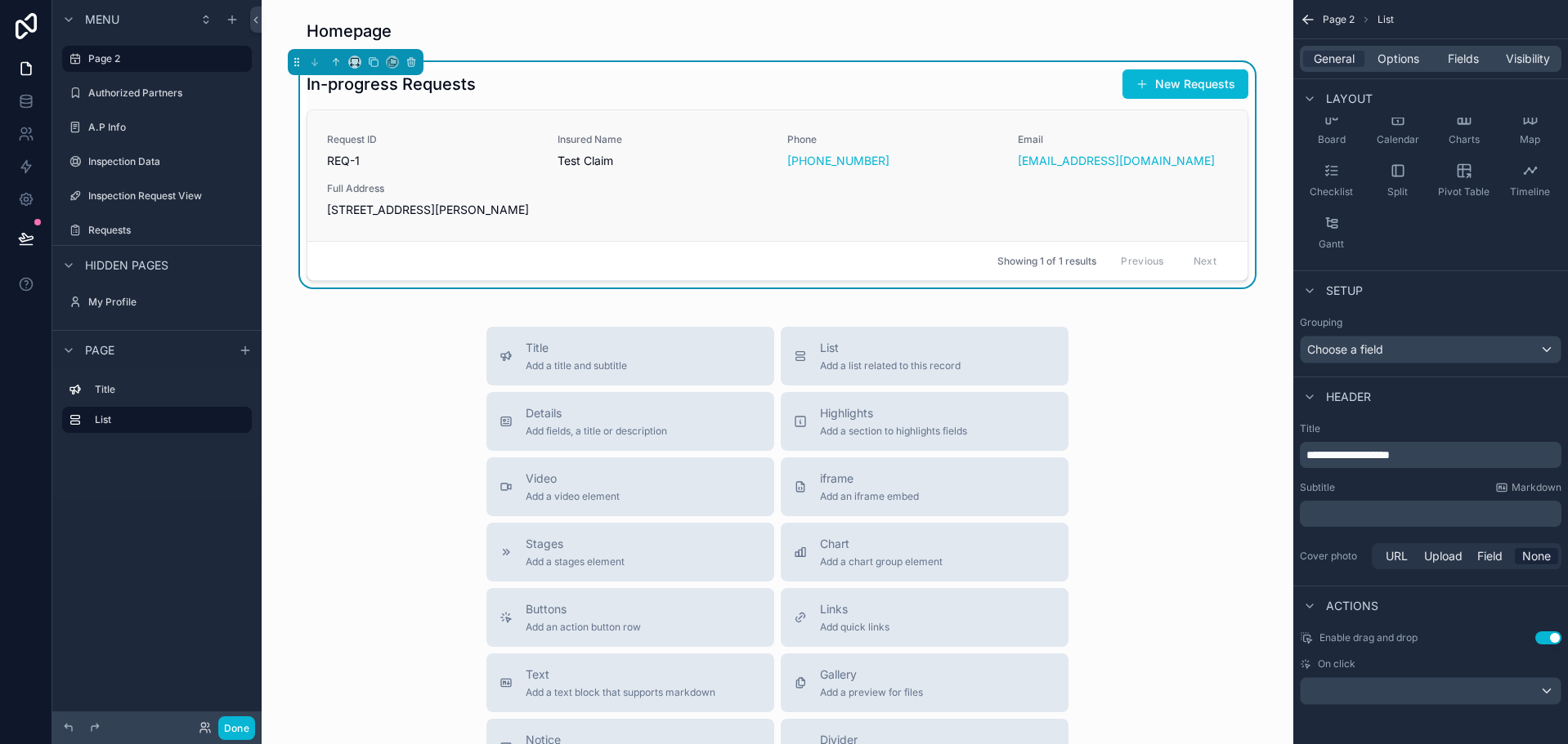
click at [1187, 192] on div "Request ID REQ-1 Insured Name Test Claim Phone [PHONE_NUMBER] Email [EMAIL_ADDR…" at bounding box center [777, 176] width 900 height 85
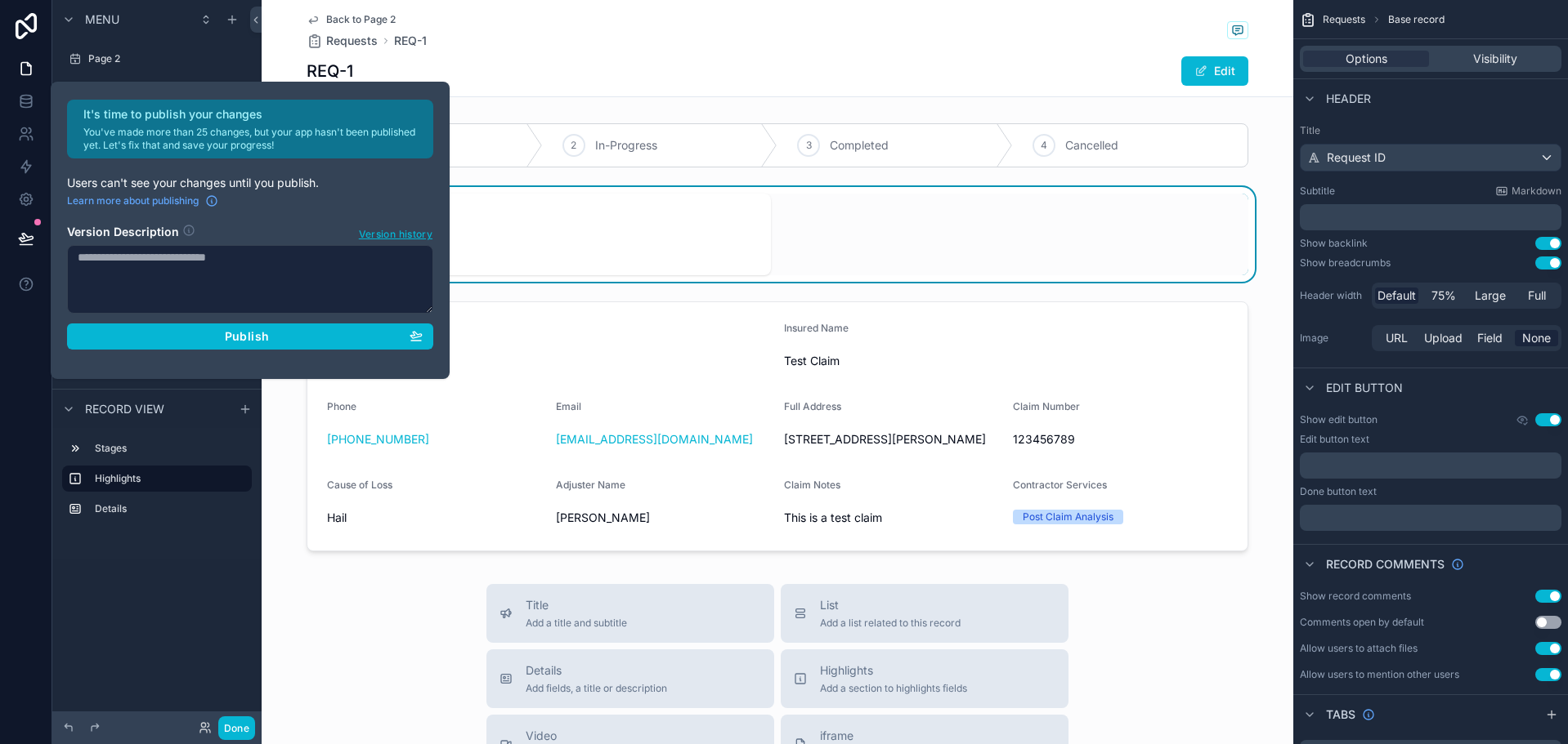
click at [262, 103] on div "It's time to publish your changes You've made more than 25 changes, but your ap…" at bounding box center [784, 372] width 1568 height 744
click at [326, 18] on span "Back to Page 2" at bounding box center [360, 20] width 69 height 13
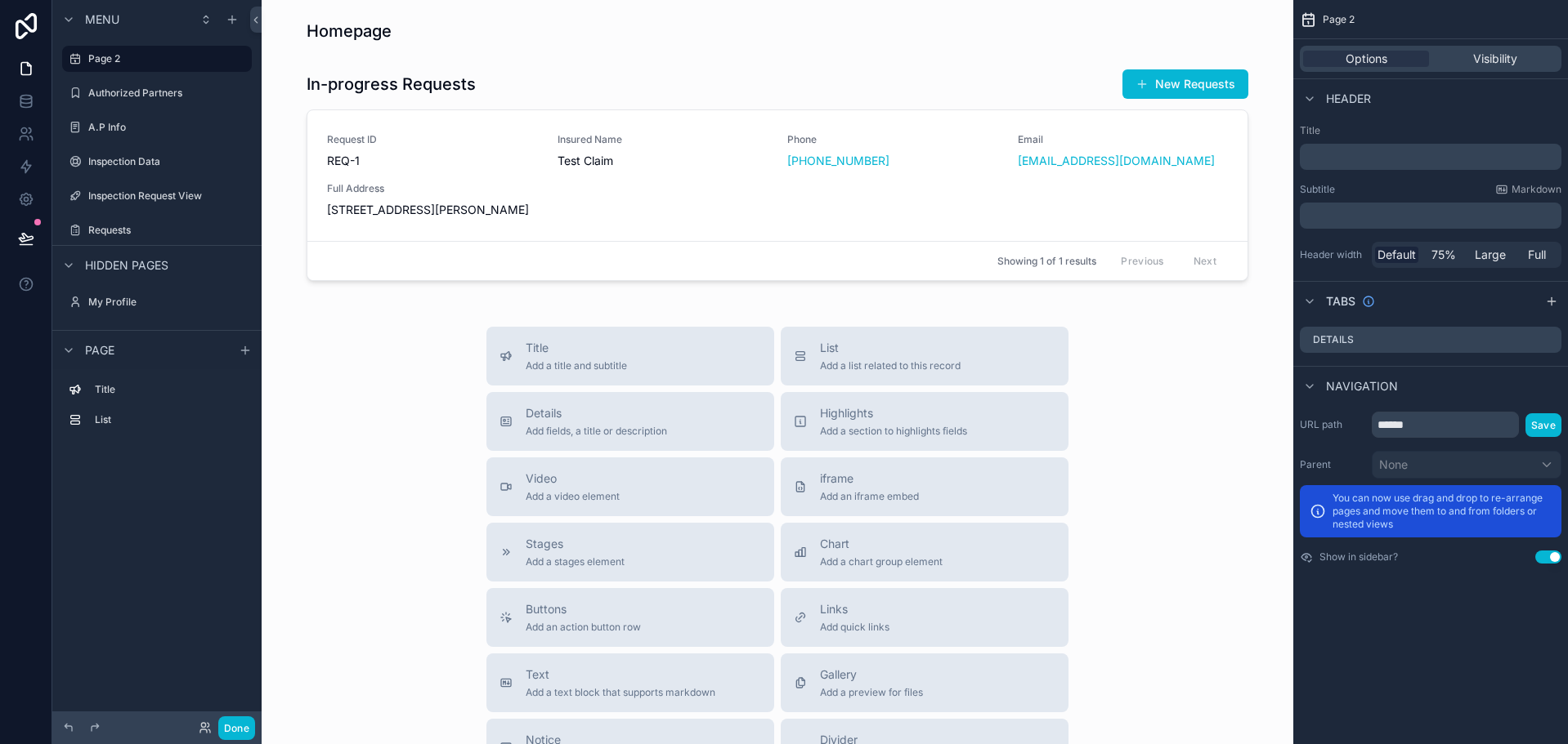
click at [474, 349] on div "Title Add a title and subtitle List Add a list related to this record Details A…" at bounding box center [777, 617] width 608 height 581
click at [893, 100] on div "scrollable content" at bounding box center [777, 174] width 1006 height 225
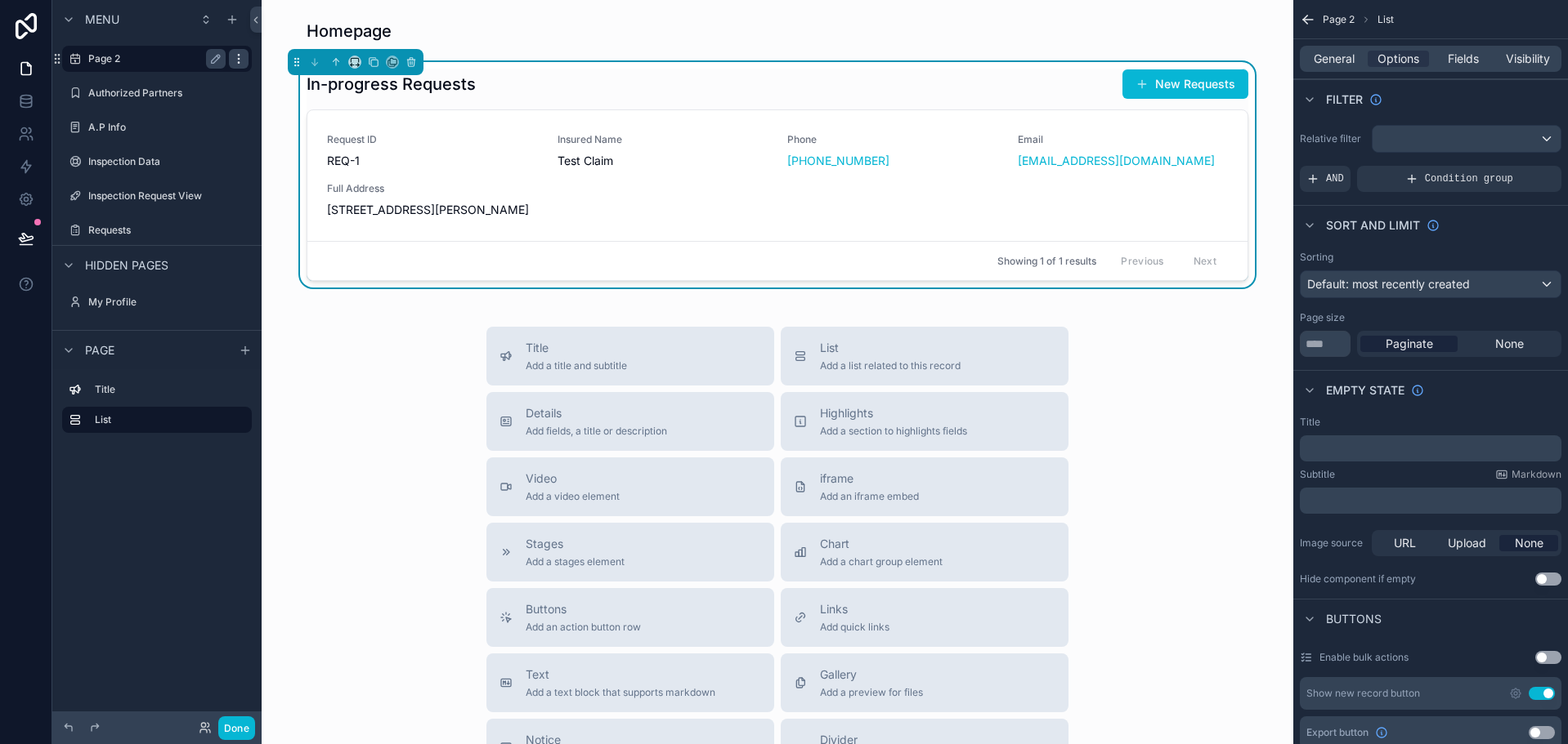
click at [236, 59] on icon "scrollable content" at bounding box center [239, 59] width 13 height 13
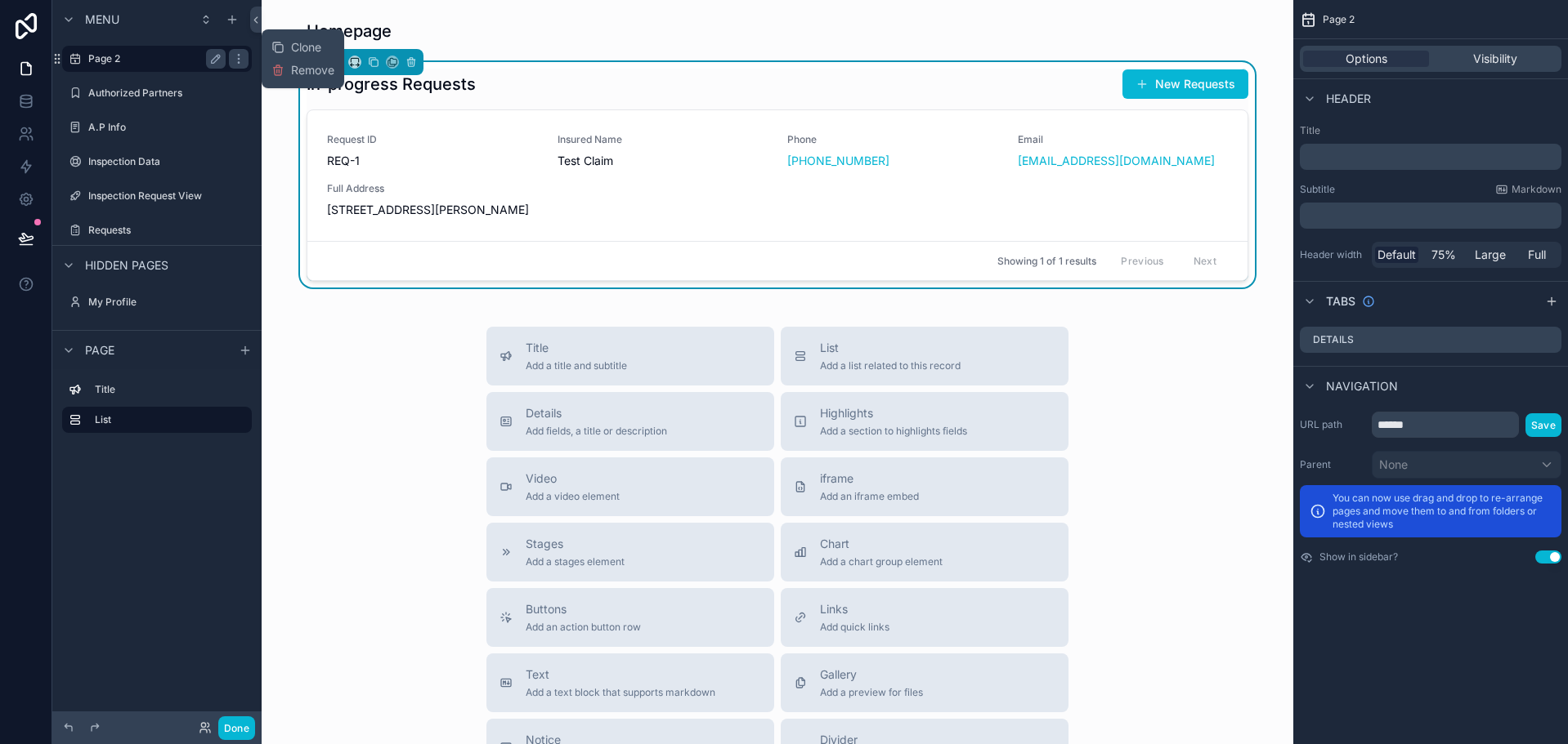
click at [226, 55] on div "scrollable content" at bounding box center [236, 58] width 23 height 26
click at [221, 57] on icon "scrollable content" at bounding box center [216, 59] width 13 height 13
click at [178, 53] on input "******" at bounding box center [144, 59] width 111 height 20
type input "*********"
click at [232, 53] on icon "scrollable content" at bounding box center [239, 59] width 13 height 13
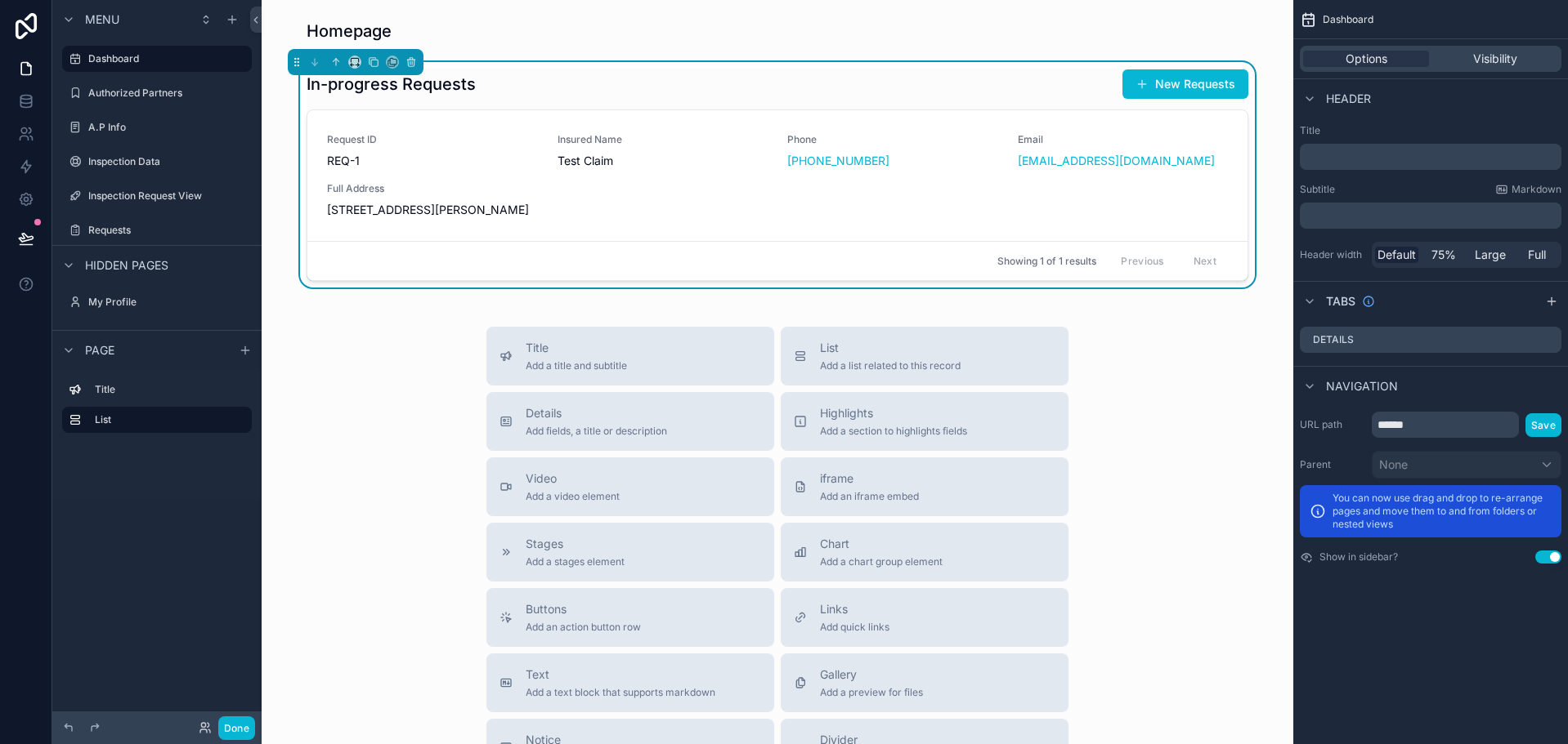
click at [564, 51] on div "Homepage In-progress Requests New Requests Request ID REQ-1 Insured Name Test C…" at bounding box center [777, 520] width 1031 height 1039
click at [0, 0] on icon "scrollable content" at bounding box center [0, 0] width 0 height 0
click at [99, 63] on input "*********" at bounding box center [144, 59] width 111 height 20
click at [93, 59] on input "*********" at bounding box center [144, 59] width 111 height 20
type input "**********"
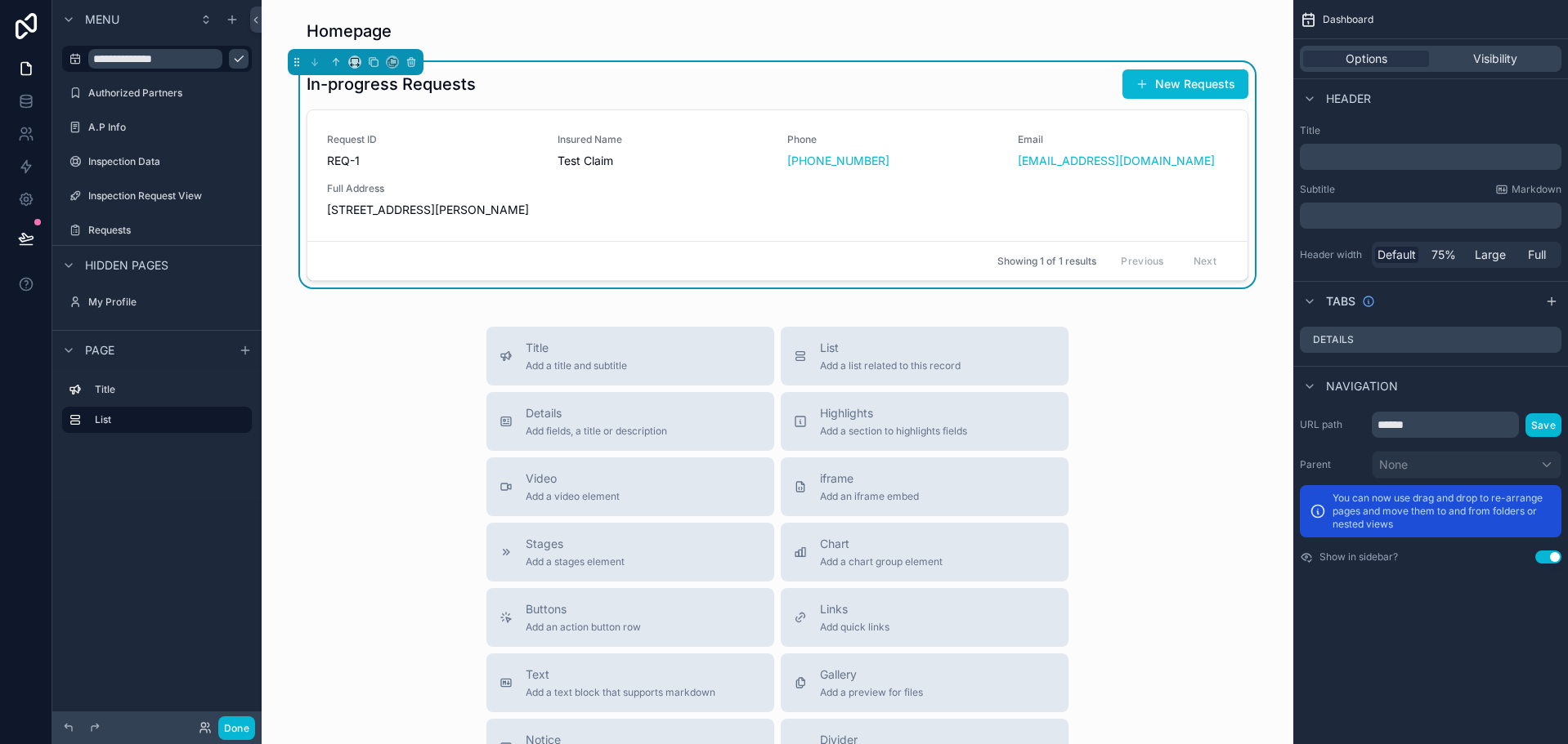
click at [232, 58] on icon "scrollable content" at bounding box center [239, 59] width 13 height 13
click at [1461, 425] on input "******" at bounding box center [1445, 425] width 147 height 26
type input "**********"
click at [1535, 425] on button "Save" at bounding box center [1543, 425] width 36 height 23
click at [983, 73] on div "In-progress Requests New Requests" at bounding box center [777, 83] width 941 height 31
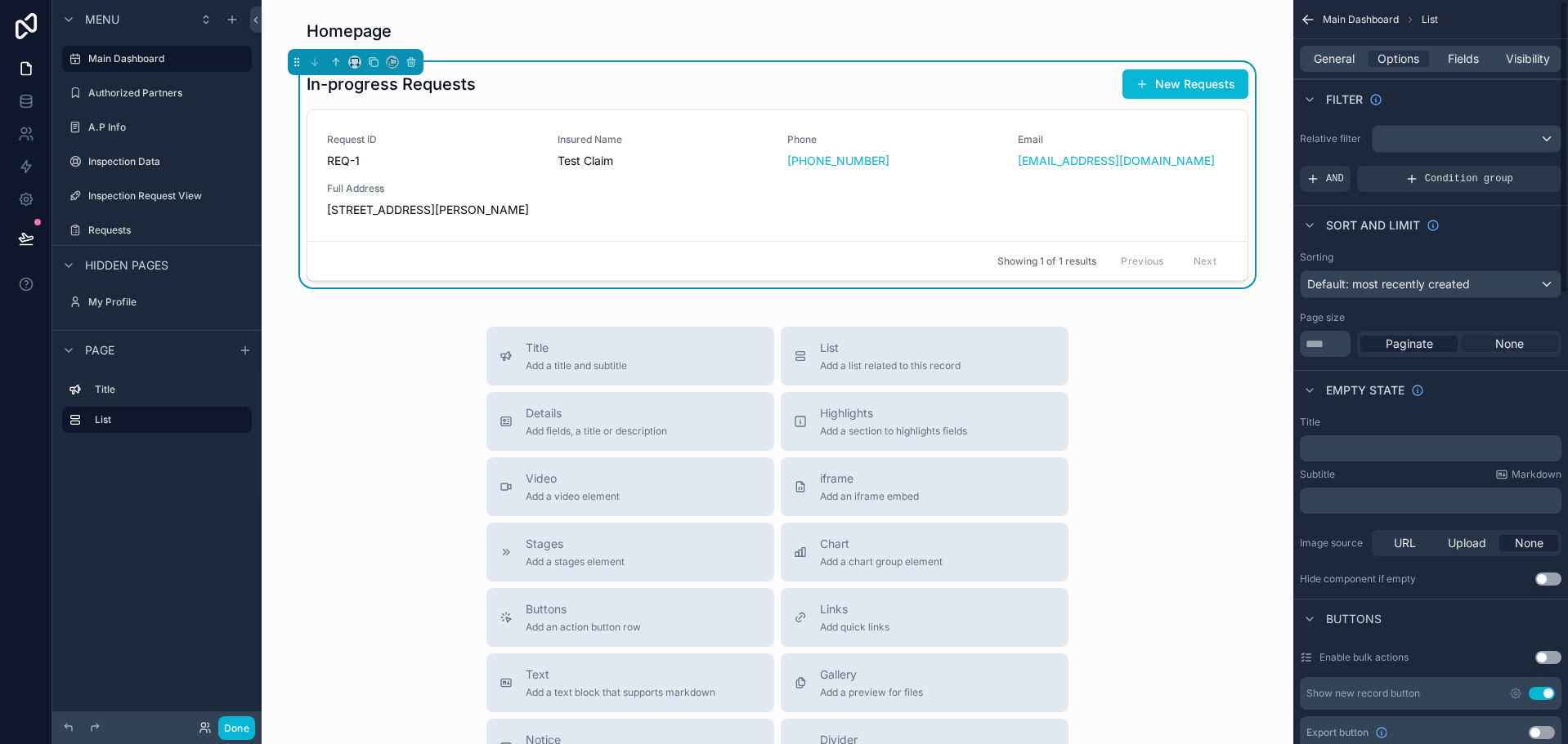
click at [1501, 346] on span "None" at bounding box center [1510, 344] width 28 height 17
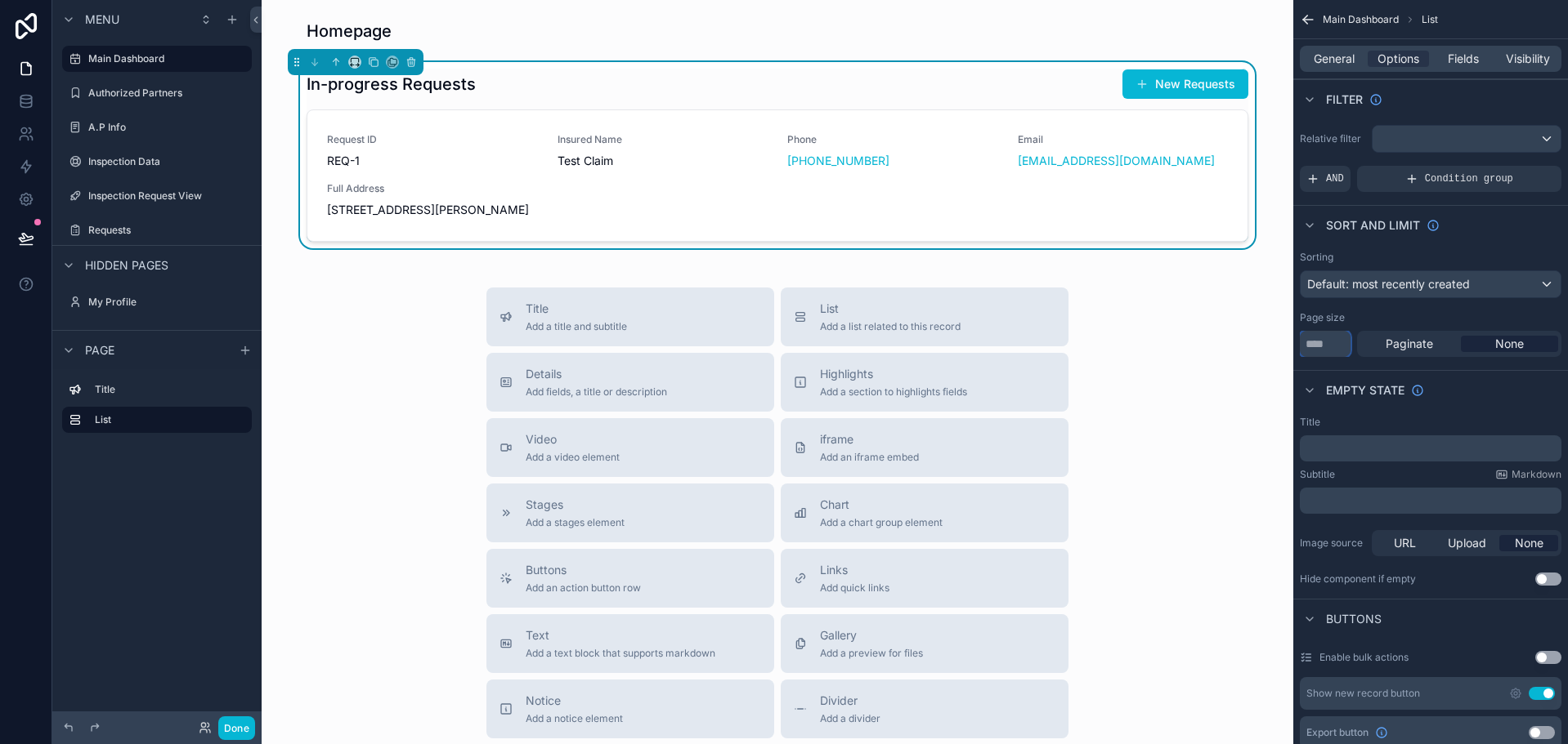
click at [1341, 341] on input "**" at bounding box center [1325, 344] width 51 height 26
type input "***"
click at [1440, 371] on div "Empty state" at bounding box center [1430, 390] width 275 height 39
click at [932, 100] on div "In-progress Requests New Requests Request ID REQ-1 Insured Name Test Claim Phon…" at bounding box center [777, 155] width 941 height 173
click at [1444, 53] on div "Fields" at bounding box center [1462, 59] width 61 height 17
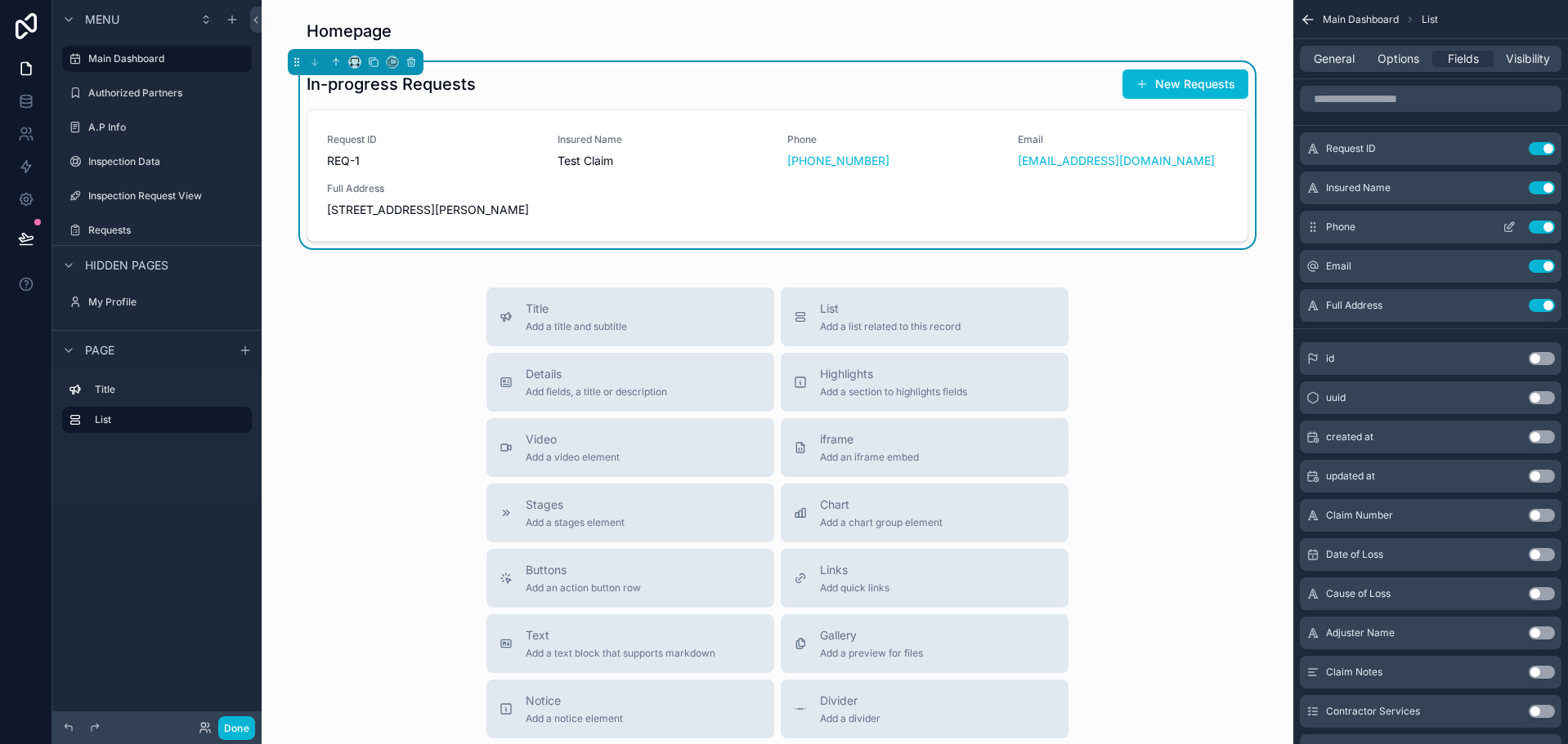
click at [1541, 228] on button "Use setting" at bounding box center [1541, 227] width 26 height 13
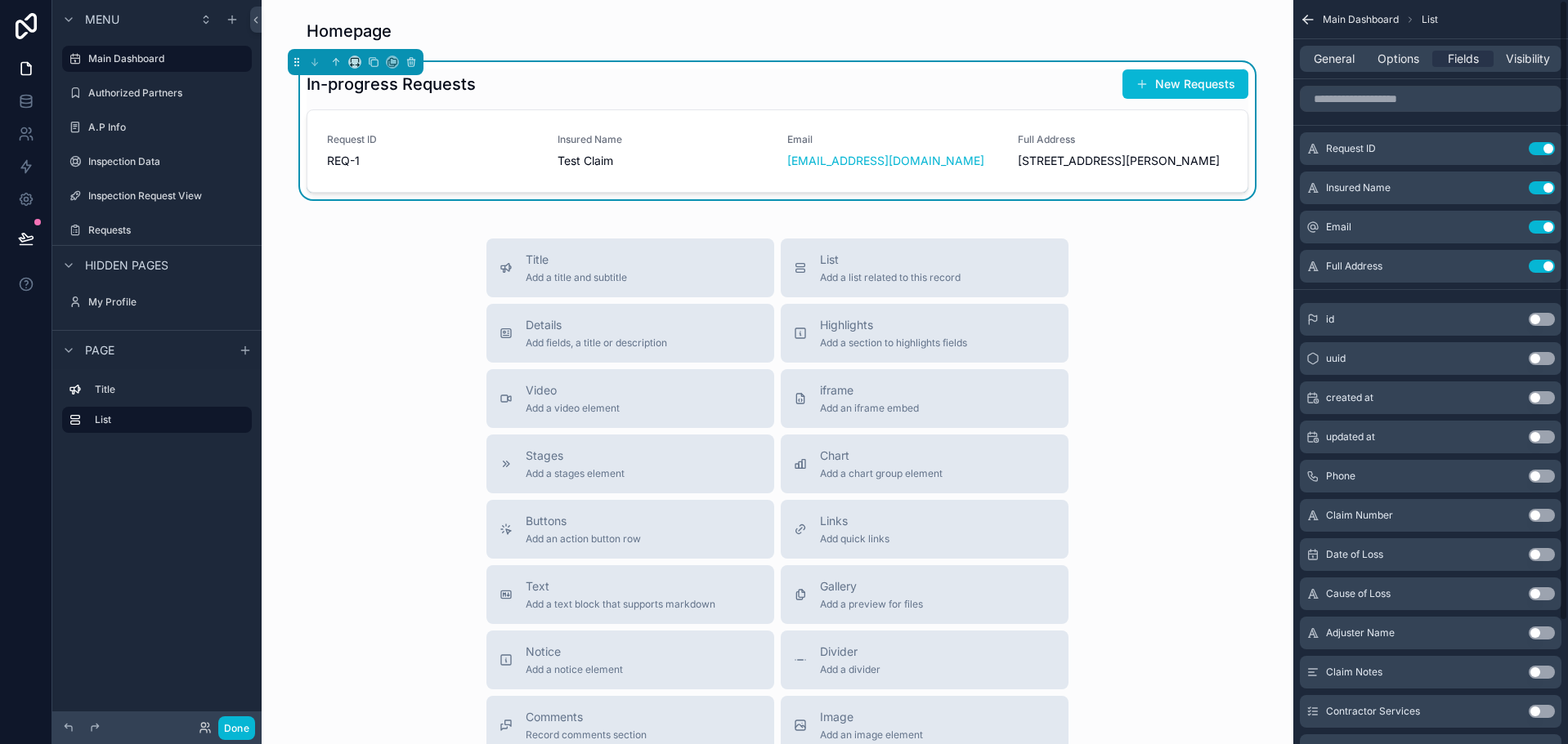
click at [1541, 228] on button "Use setting" at bounding box center [1541, 227] width 26 height 13
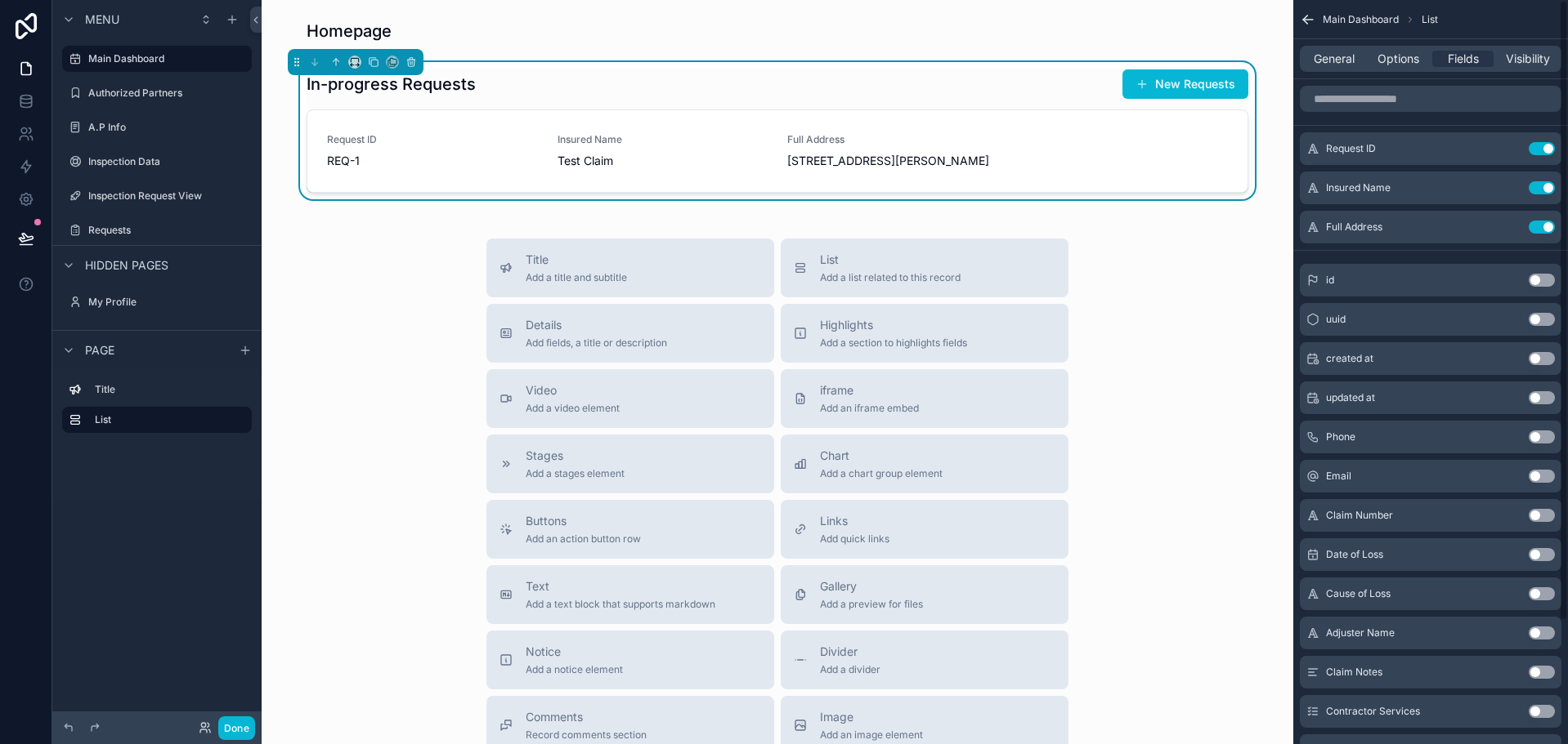
click at [1541, 228] on button "Use setting" at bounding box center [1541, 227] width 26 height 13
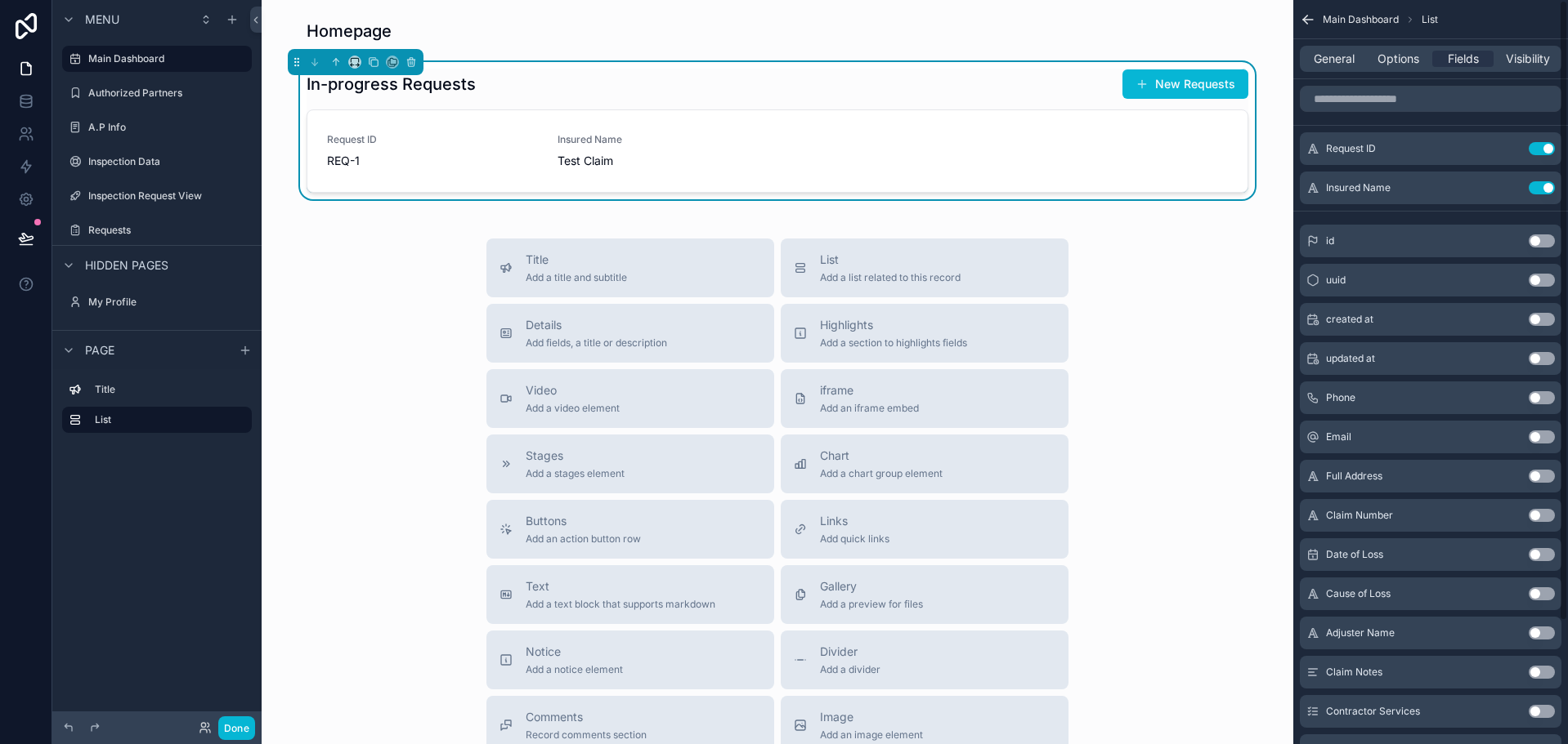
click at [1551, 514] on button "Use setting" at bounding box center [1541, 515] width 26 height 13
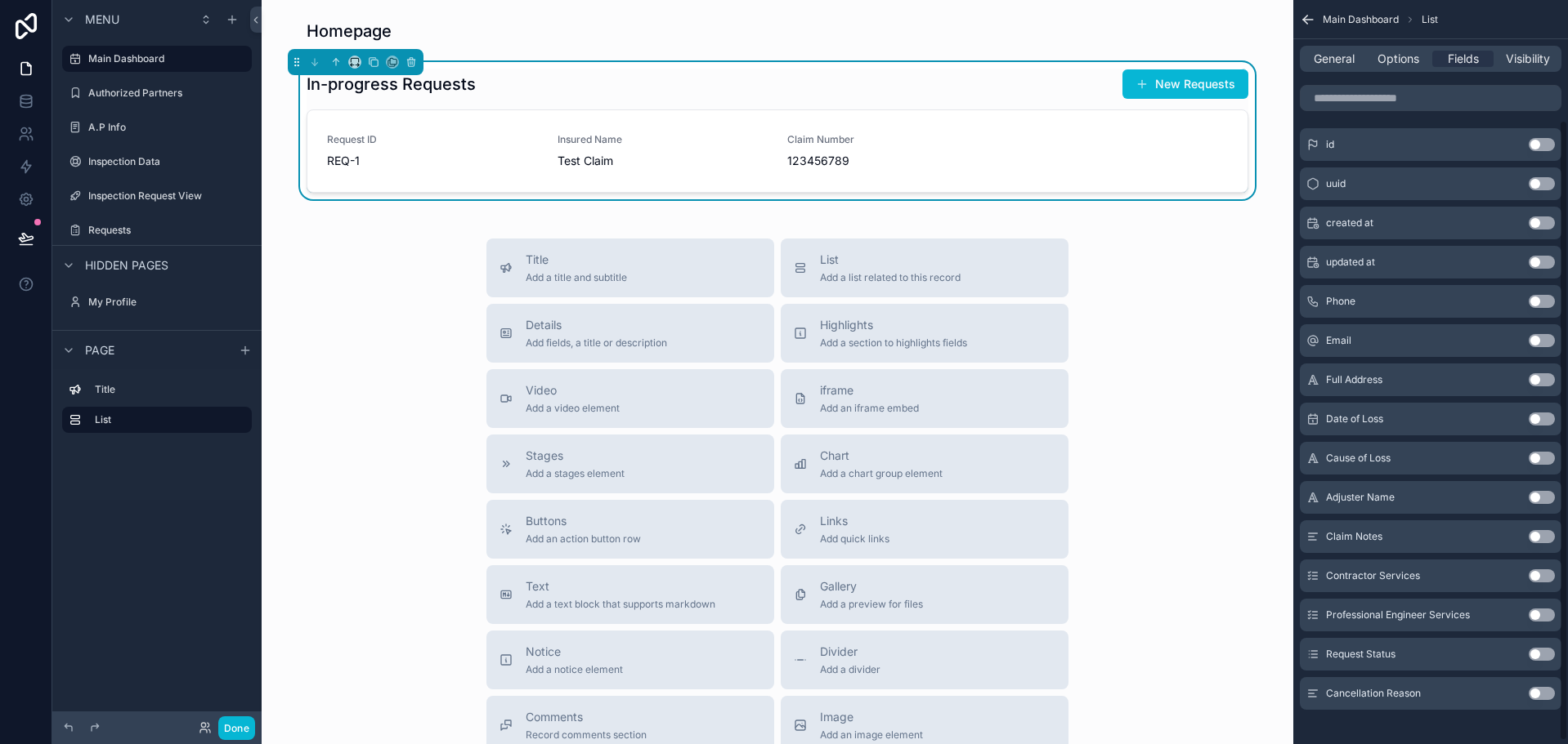
scroll to position [147, 0]
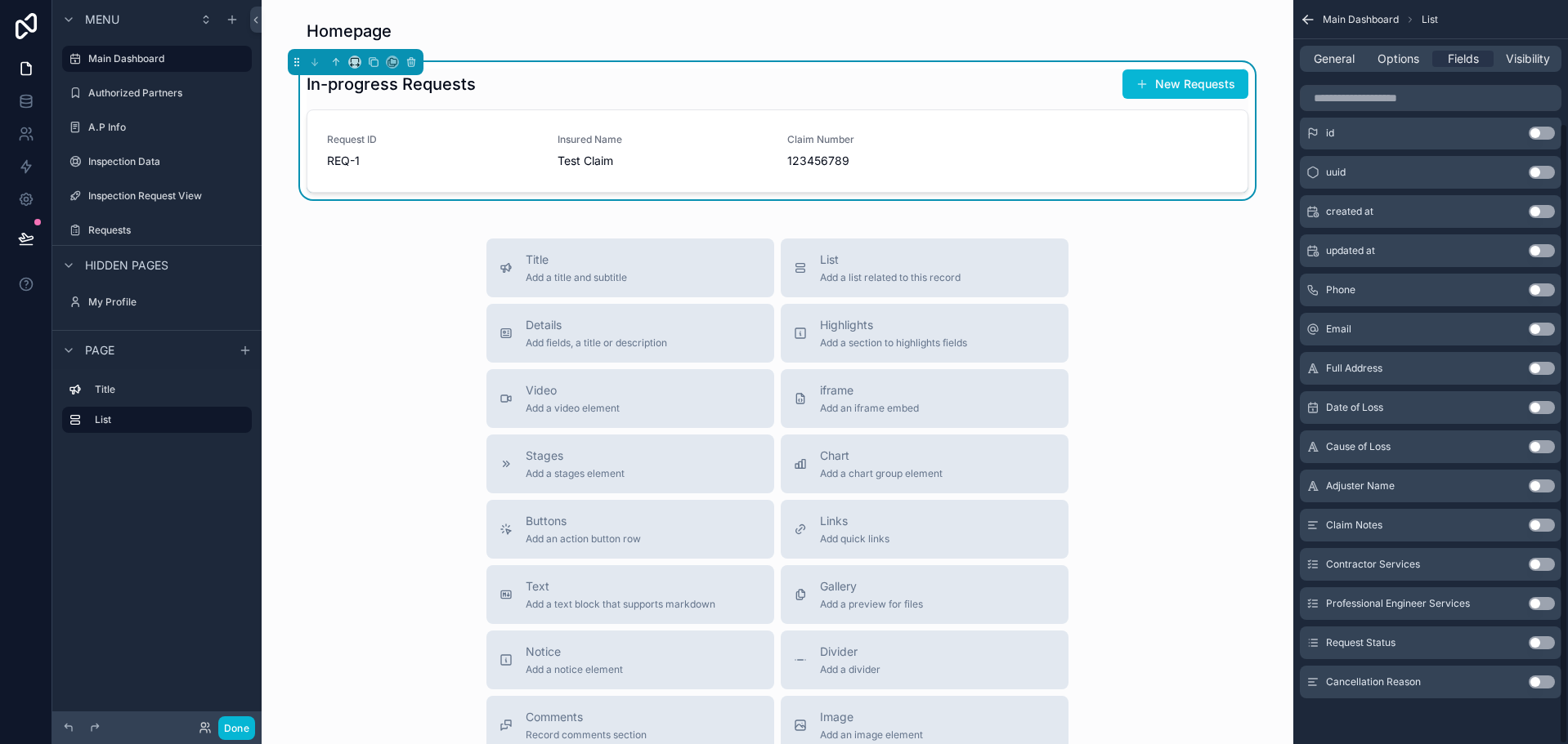
click at [1539, 641] on button "Use setting" at bounding box center [1541, 643] width 26 height 13
click at [992, 83] on div "In-progress Requests New Requests" at bounding box center [777, 83] width 941 height 31
click at [358, 60] on icon "scrollable content" at bounding box center [354, 60] width 8 height 4
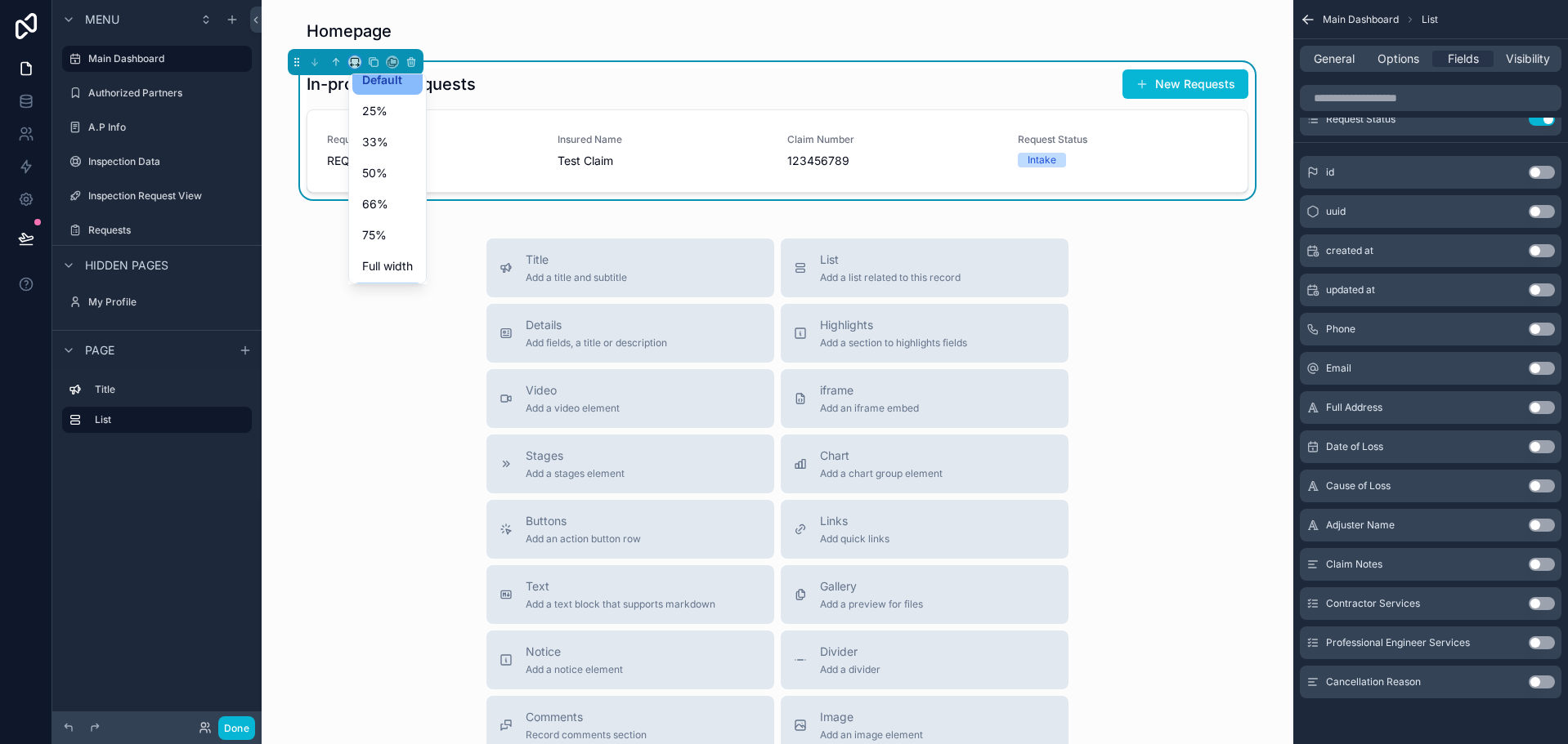
scroll to position [44, 0]
click at [396, 264] on div "Large" at bounding box center [387, 266] width 51 height 20
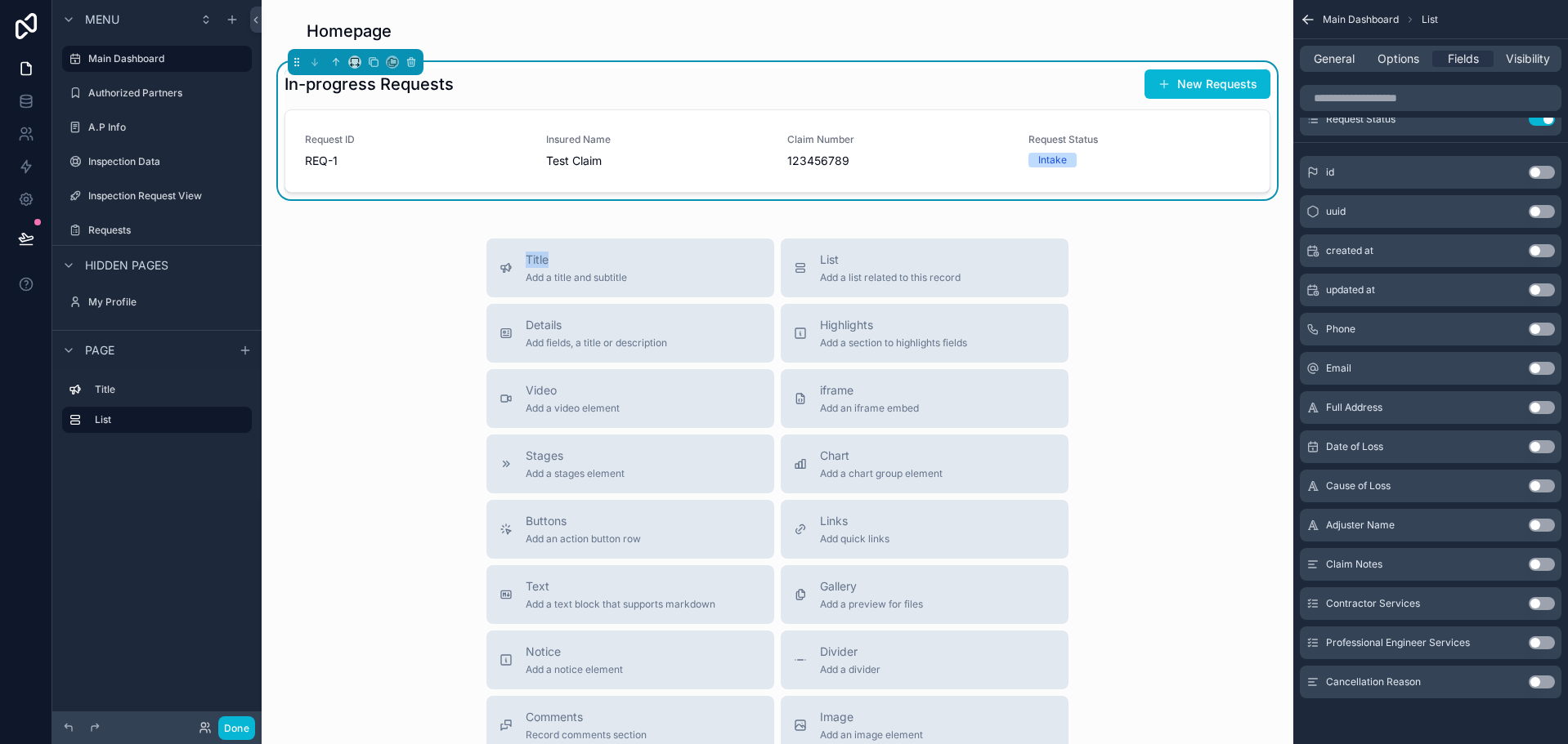
click at [396, 264] on div "Title Add a title and subtitle List Add a list related to this record Details A…" at bounding box center [777, 529] width 1006 height 581
click at [1138, 238] on div "Homepage In-progress Requests New Requests Request ID REQ-1 Insured Name Test C…" at bounding box center [777, 475] width 1031 height 951
click at [159, 100] on div "Authorized Partners" at bounding box center [157, 93] width 138 height 20
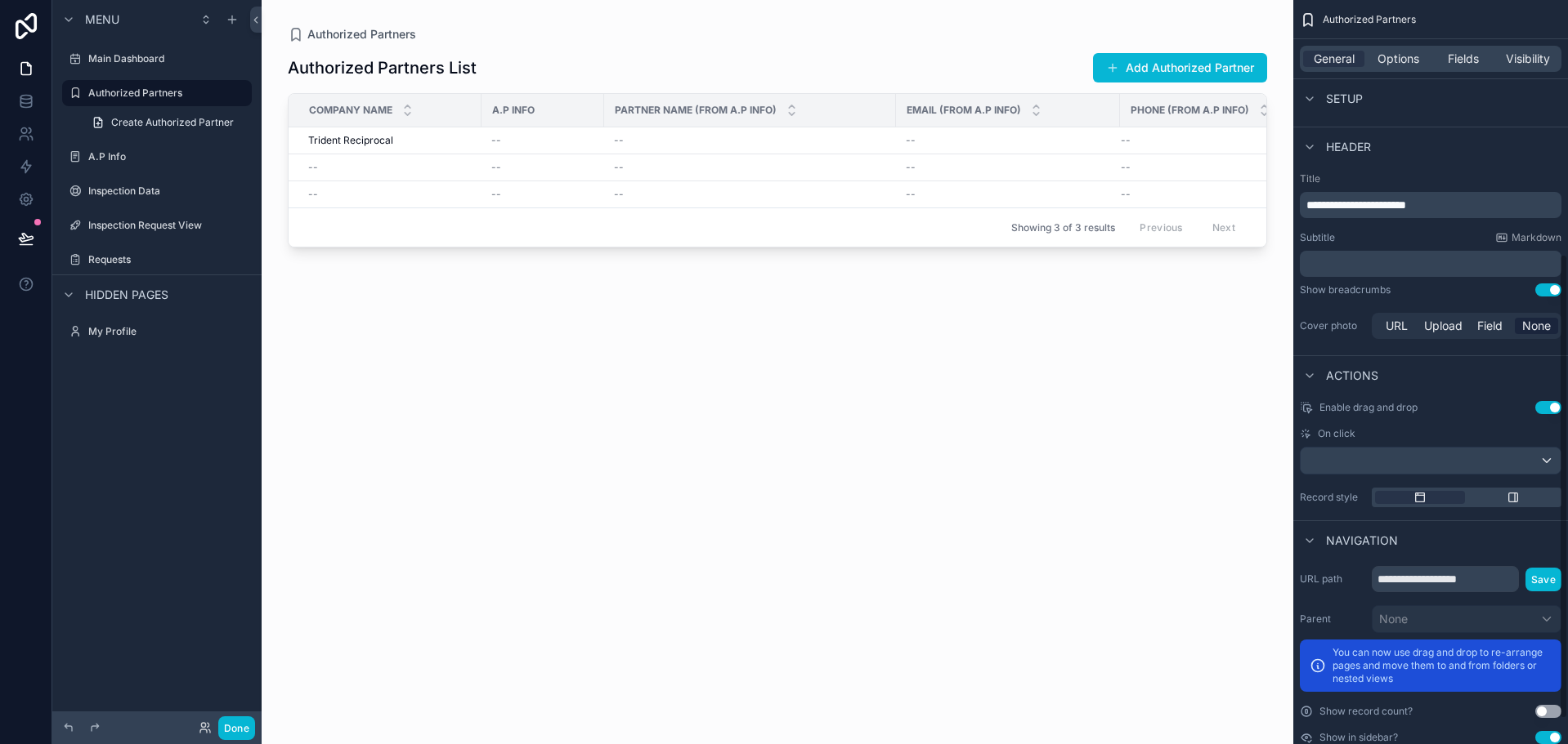
scroll to position [447, 0]
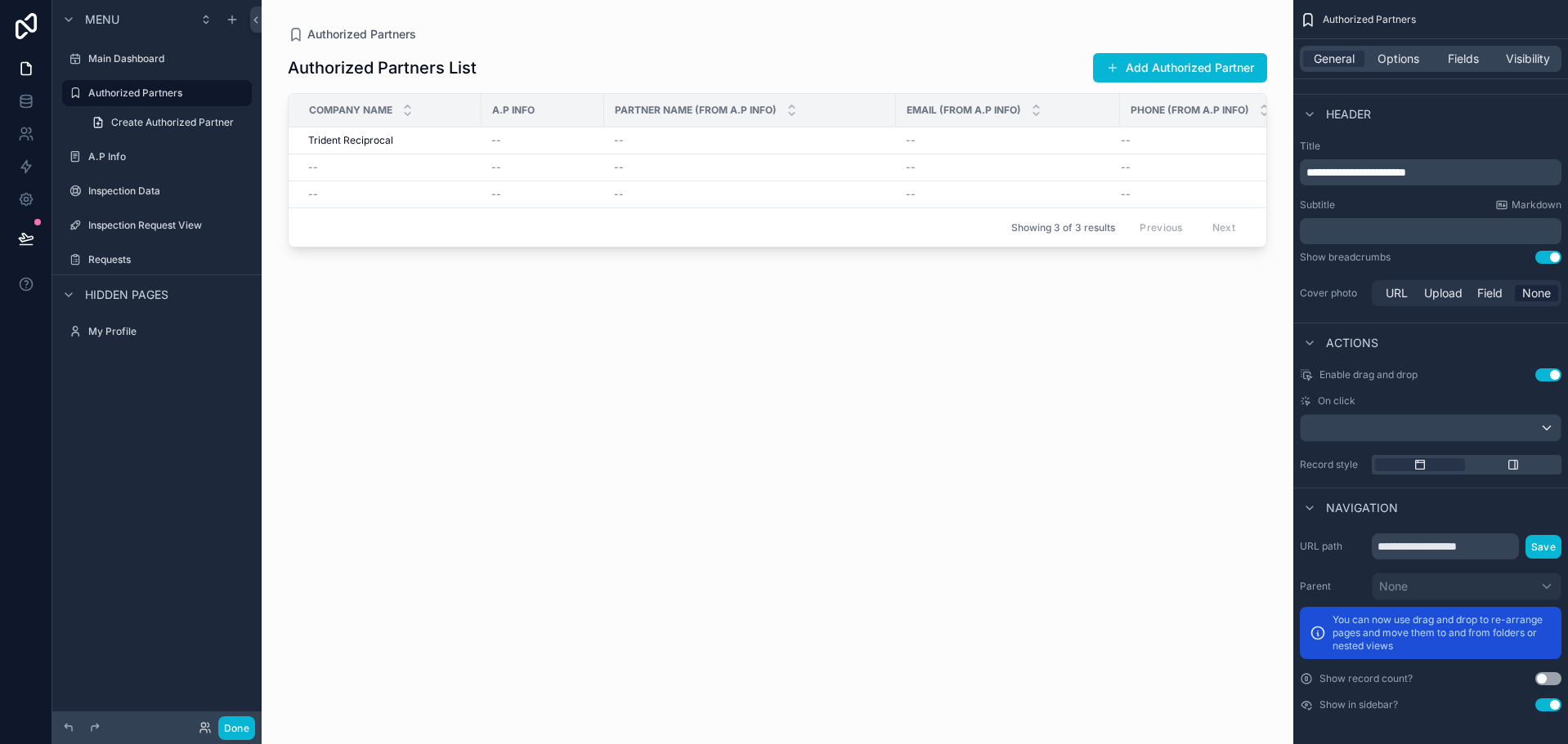
click at [1549, 706] on button "Use setting" at bounding box center [1548, 706] width 26 height 13
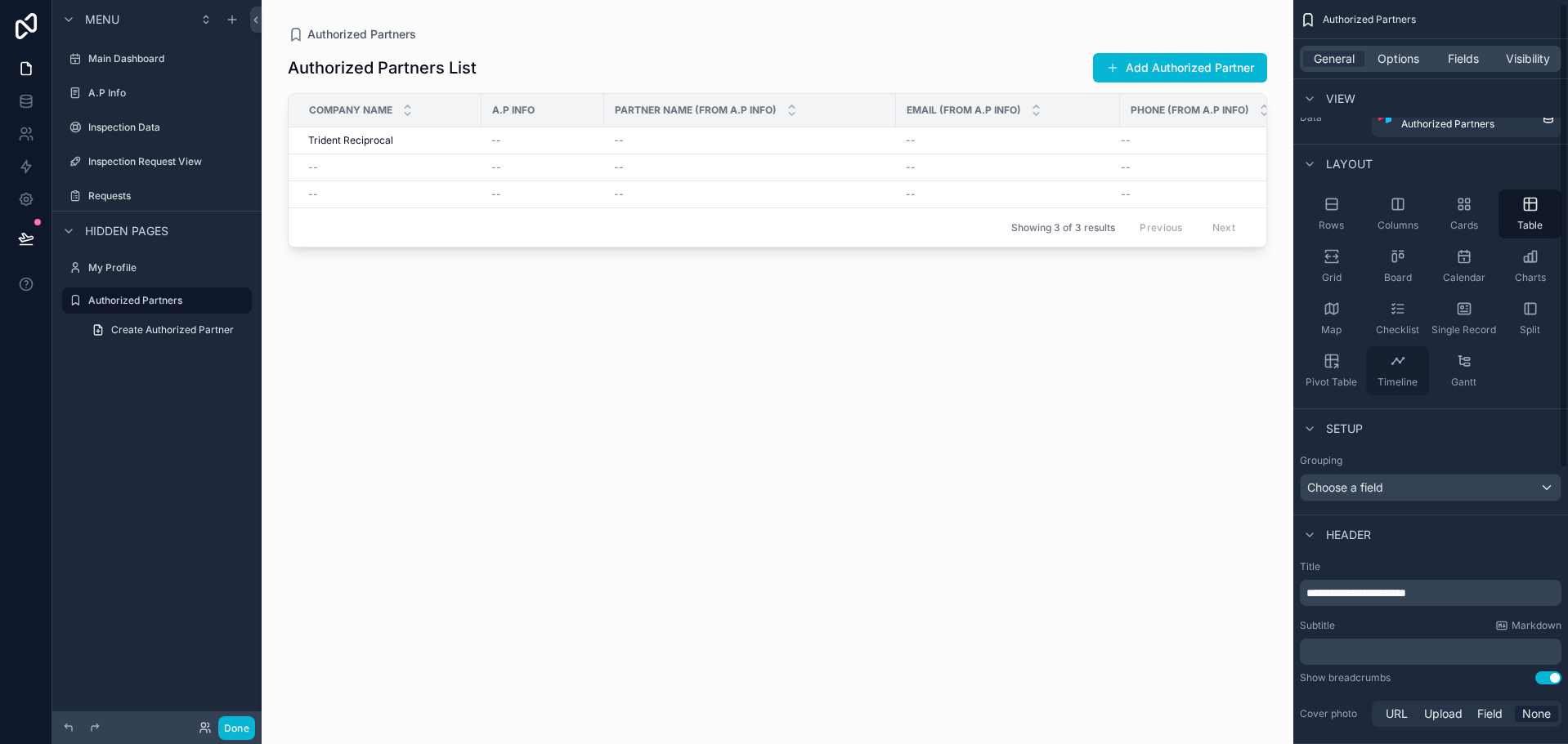
scroll to position [0, 0]
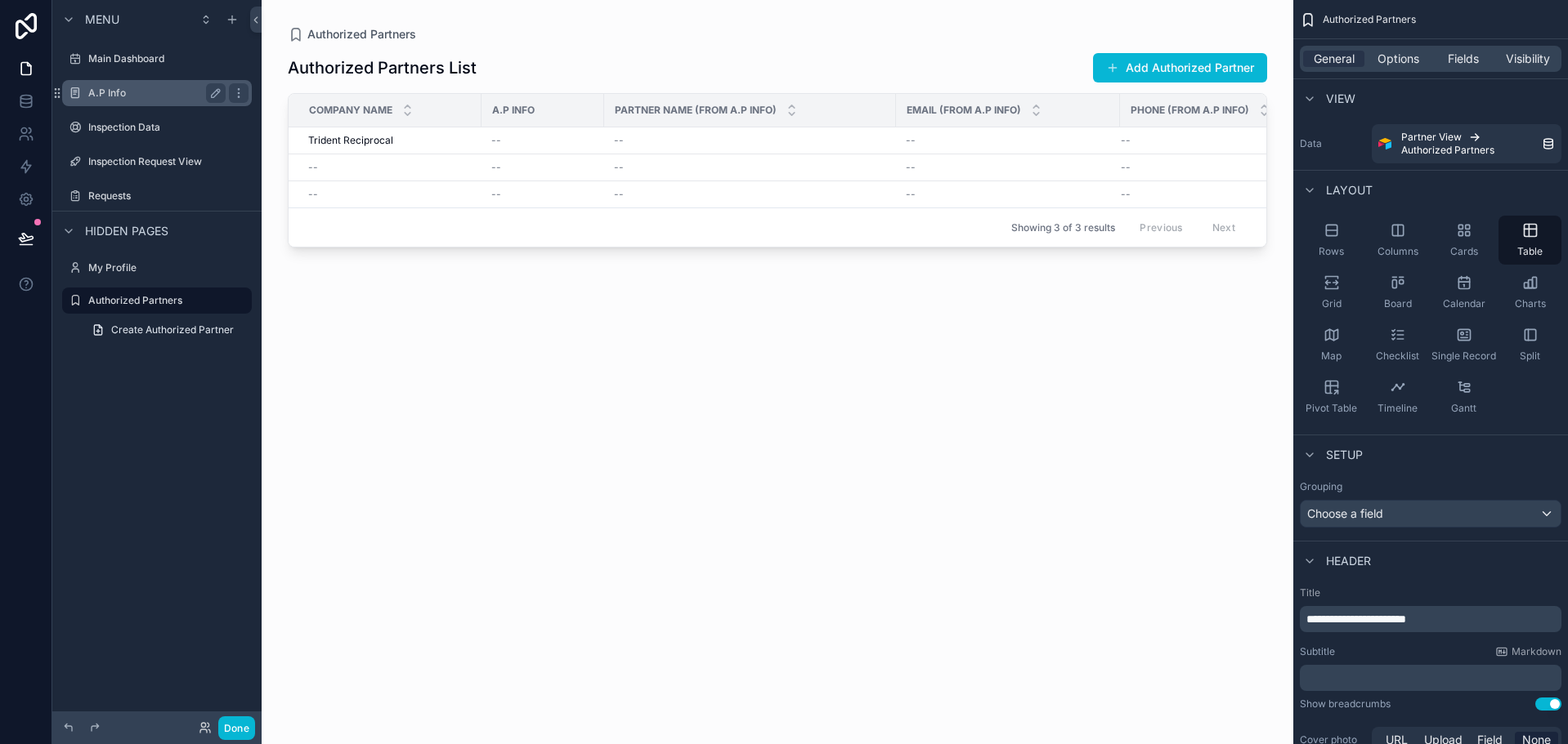
click at [159, 93] on label "A.P Info" at bounding box center [154, 93] width 131 height 13
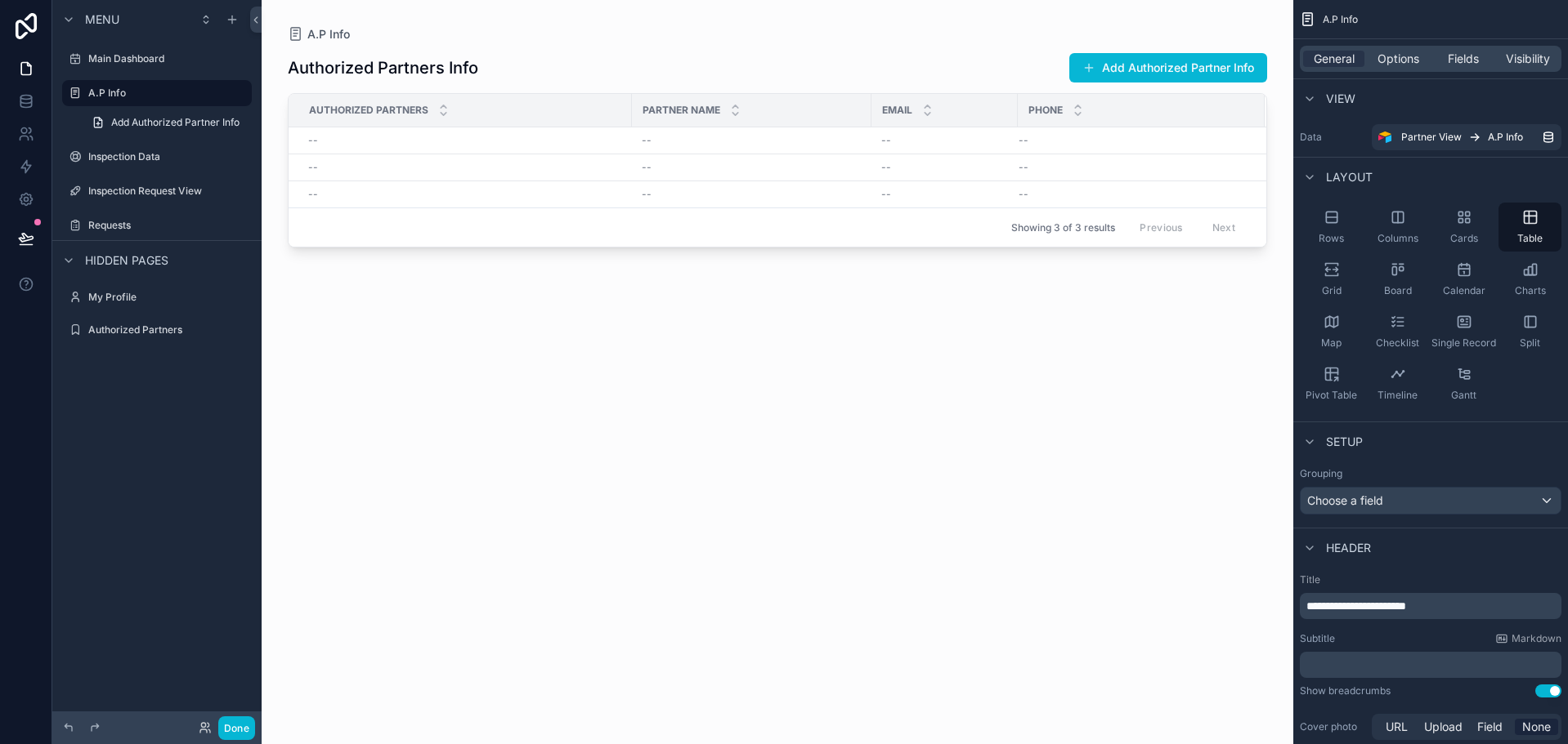
click at [457, 64] on div "scrollable content" at bounding box center [777, 362] width 1031 height 725
click at [1410, 58] on span "Options" at bounding box center [1399, 59] width 42 height 17
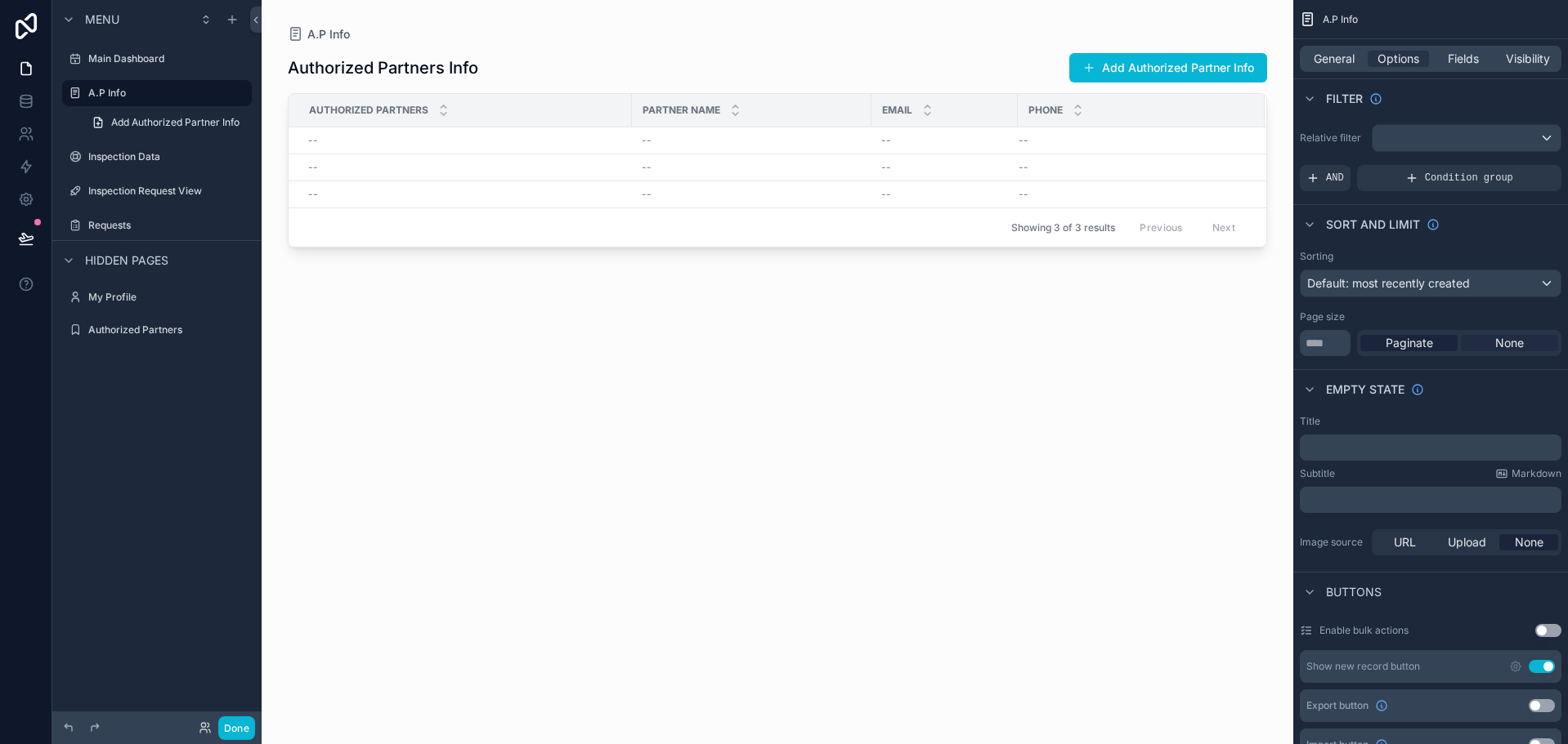
click at [1490, 341] on div "None" at bounding box center [1510, 344] width 98 height 17
click at [1343, 339] on input "**" at bounding box center [1325, 343] width 51 height 26
type input "**"
click at [1357, 326] on div "Page size ** Paginate None" at bounding box center [1430, 333] width 261 height 46
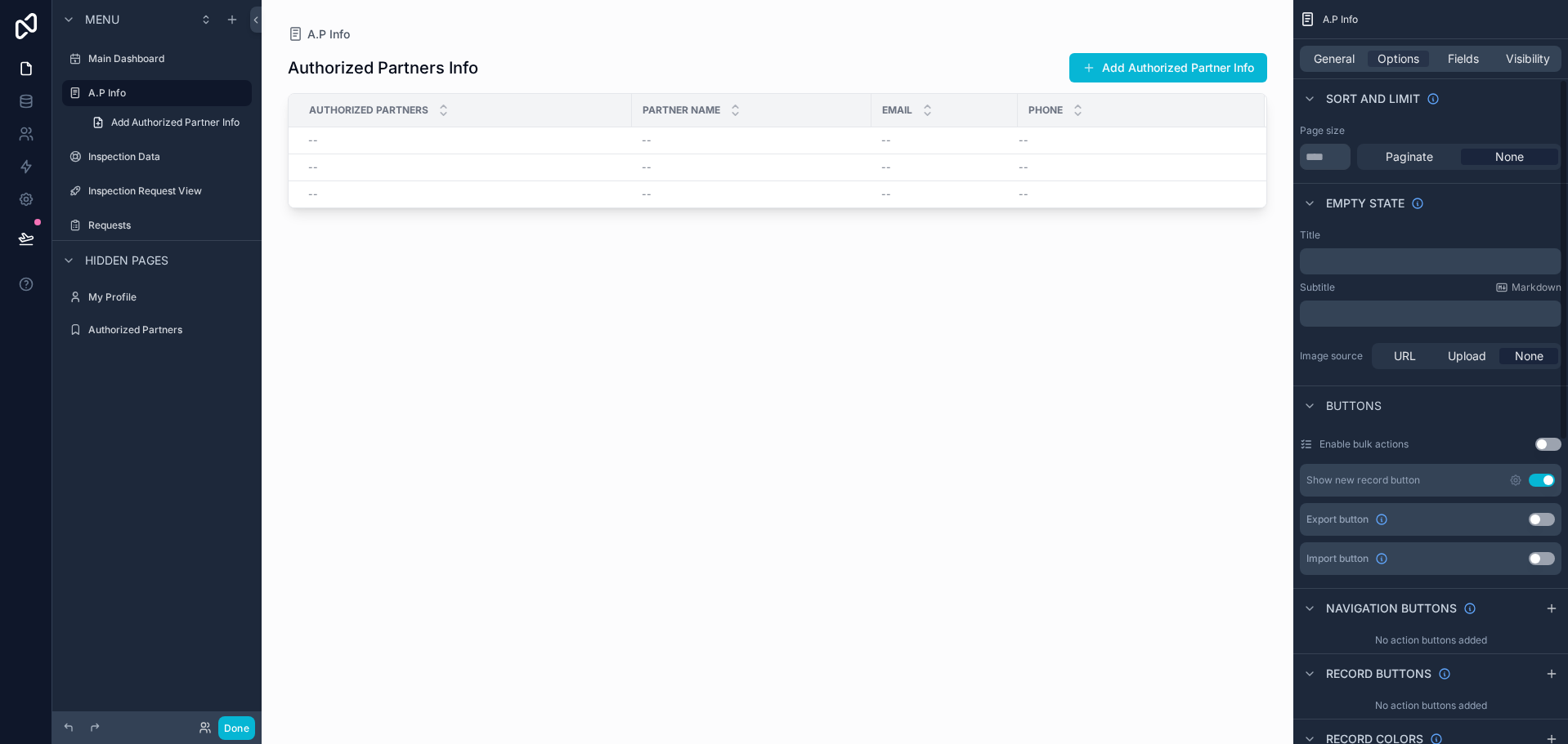
scroll to position [245, 0]
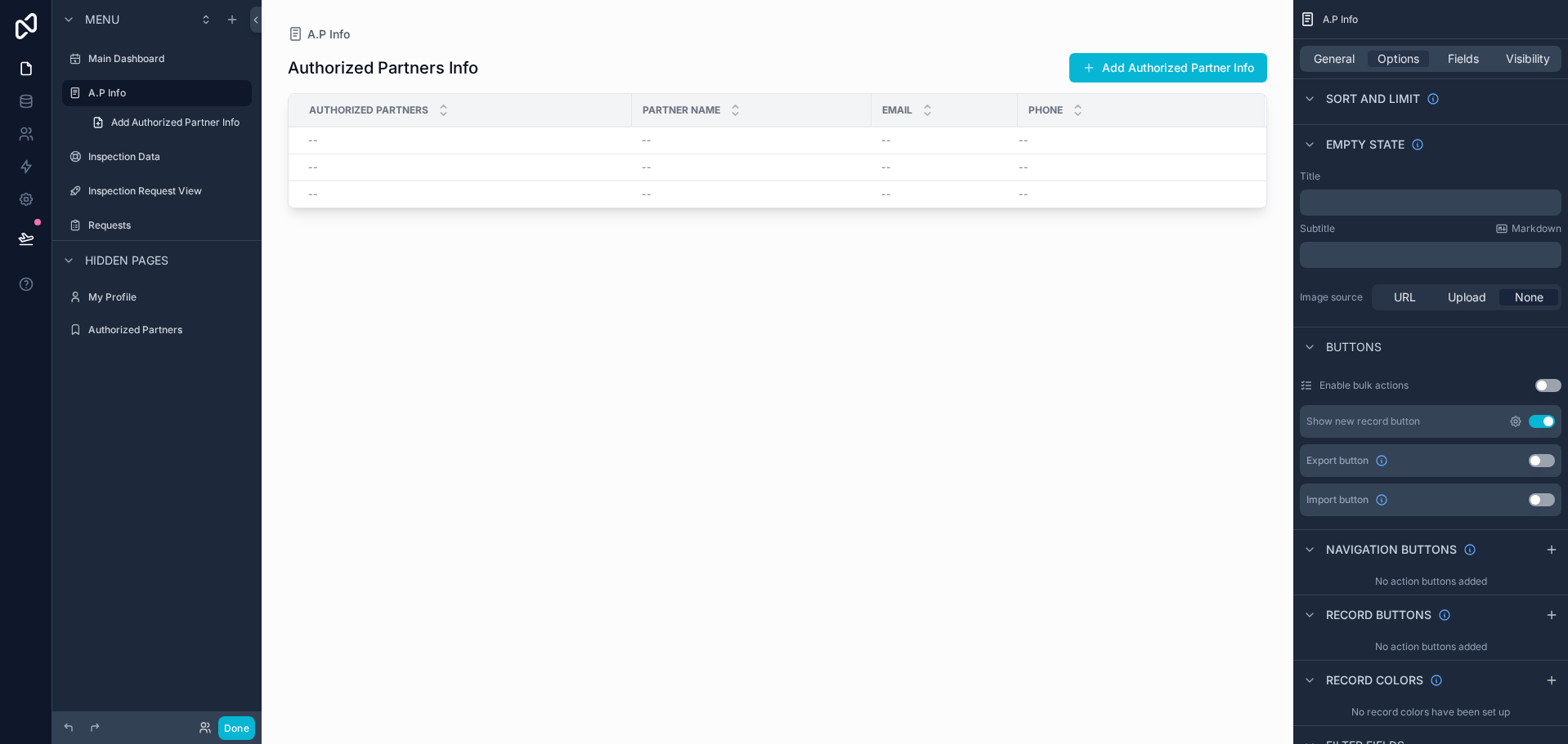
click at [1514, 420] on icon "scrollable content" at bounding box center [1515, 422] width 3 height 3
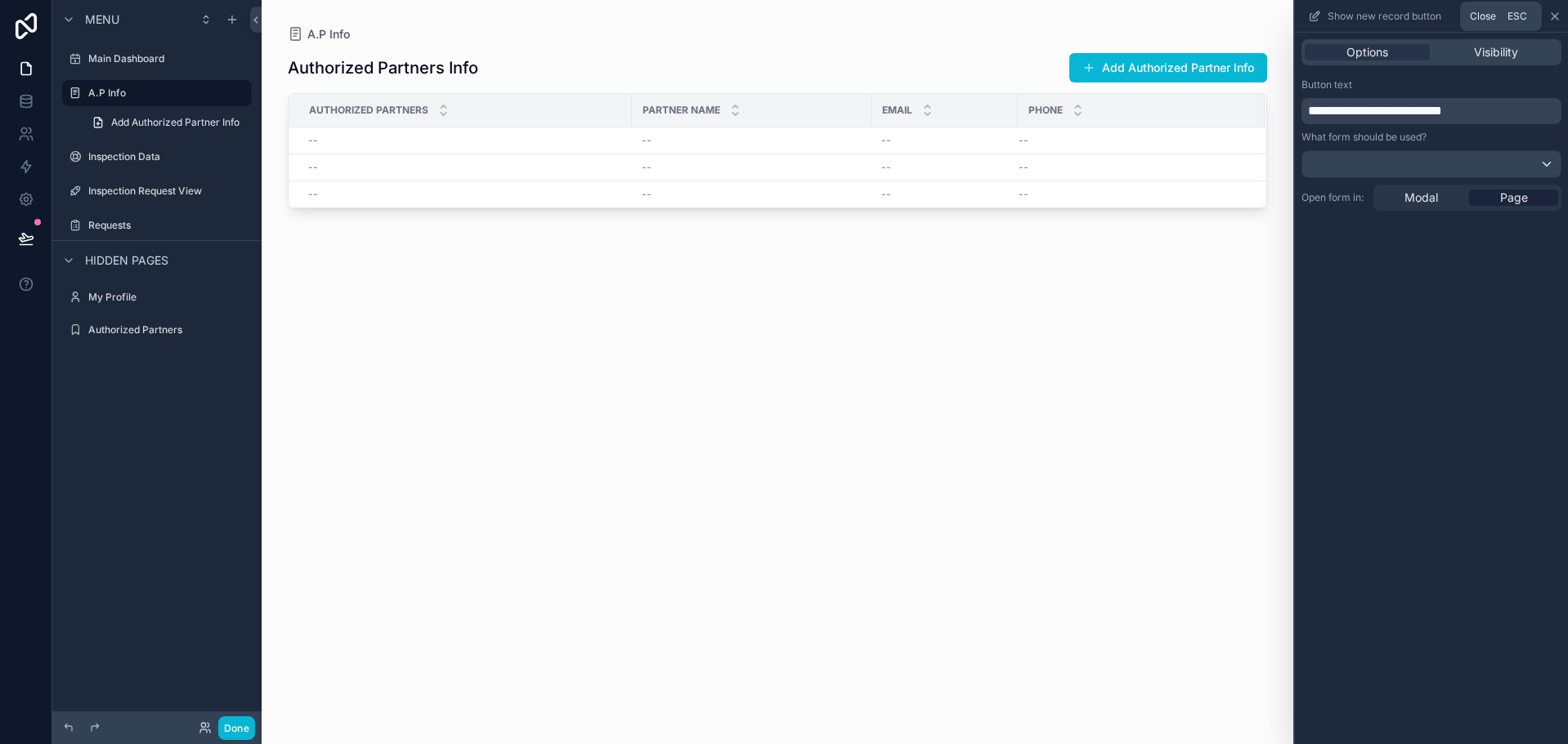
click at [1554, 13] on icon at bounding box center [1555, 17] width 13 height 13
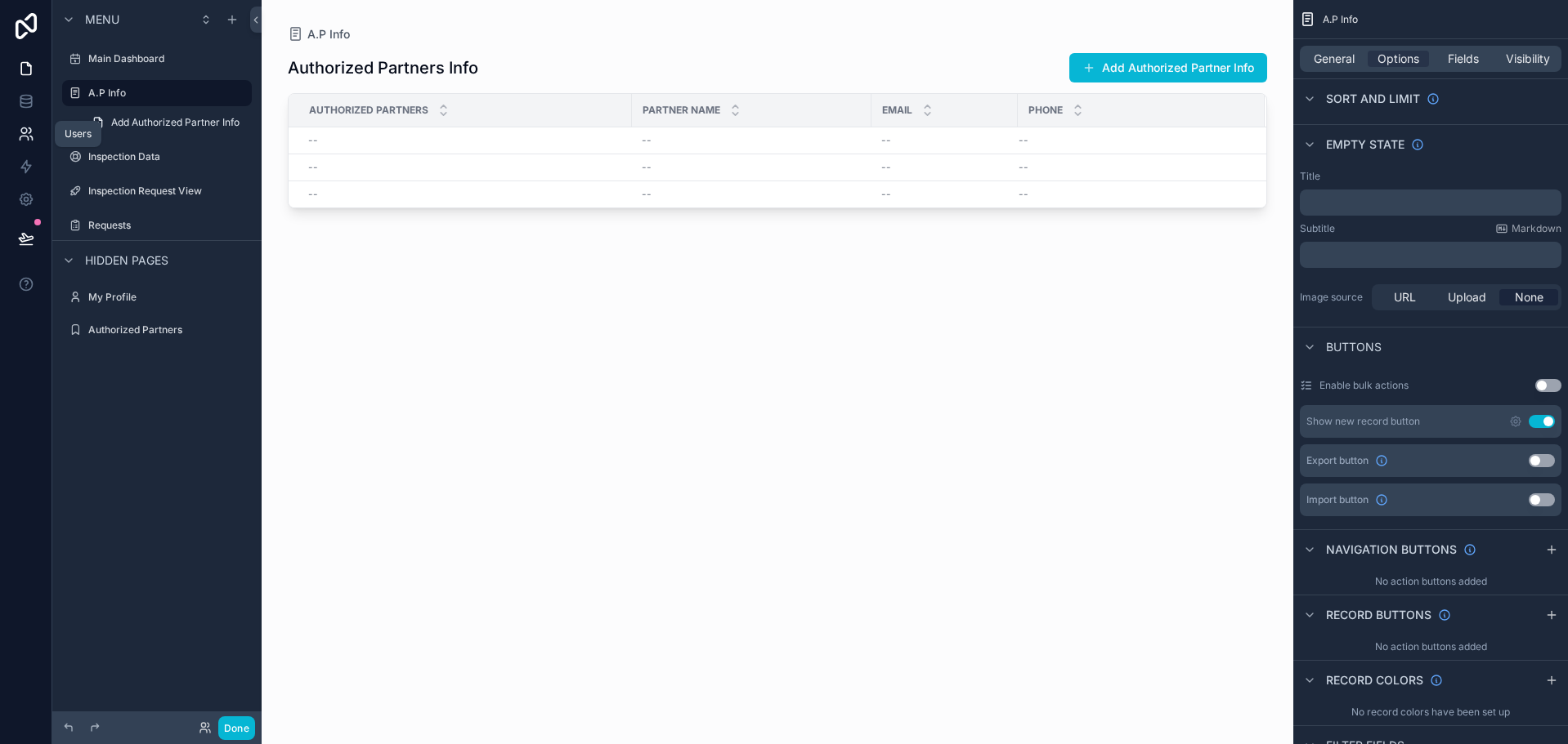
click at [22, 132] on icon at bounding box center [27, 134] width 17 height 17
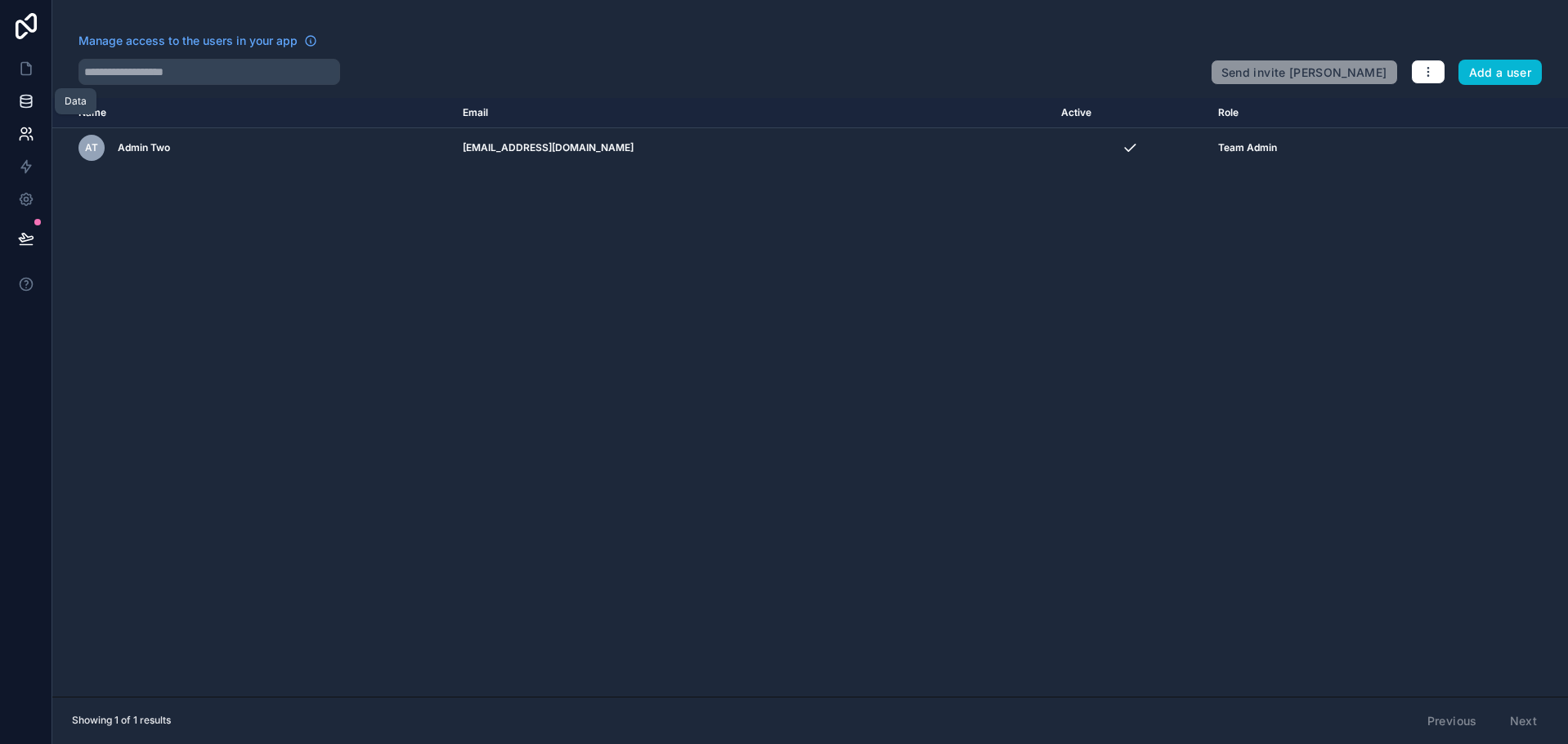
click at [29, 94] on link at bounding box center [26, 101] width 52 height 33
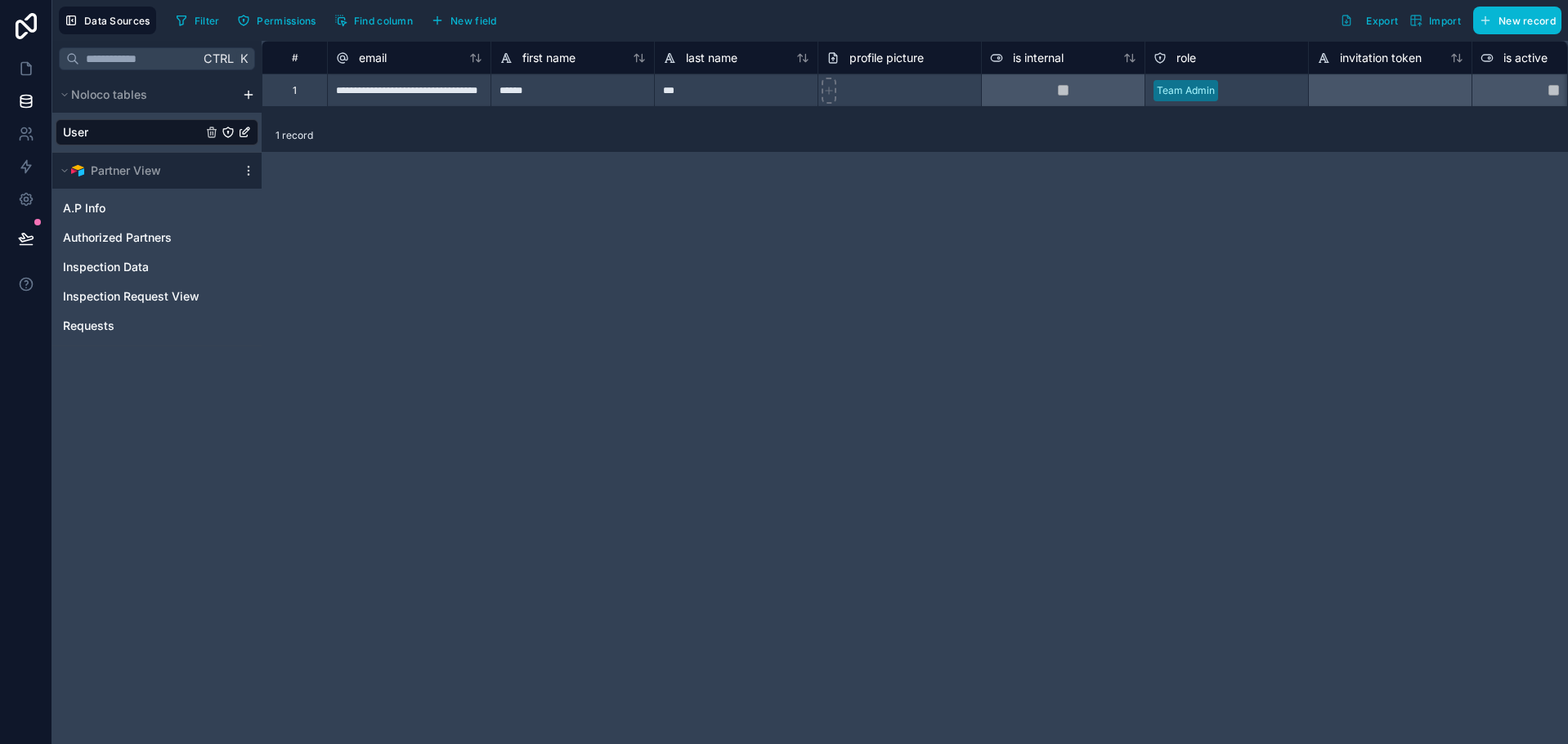
click at [325, 169] on div "**********" at bounding box center [914, 392] width 1306 height 703
drag, startPoint x: 23, startPoint y: 98, endPoint x: 28, endPoint y: 85, distance: 13.9
click at [24, 98] on icon at bounding box center [27, 102] width 17 height 17
click at [31, 68] on icon at bounding box center [26, 68] width 10 height 13
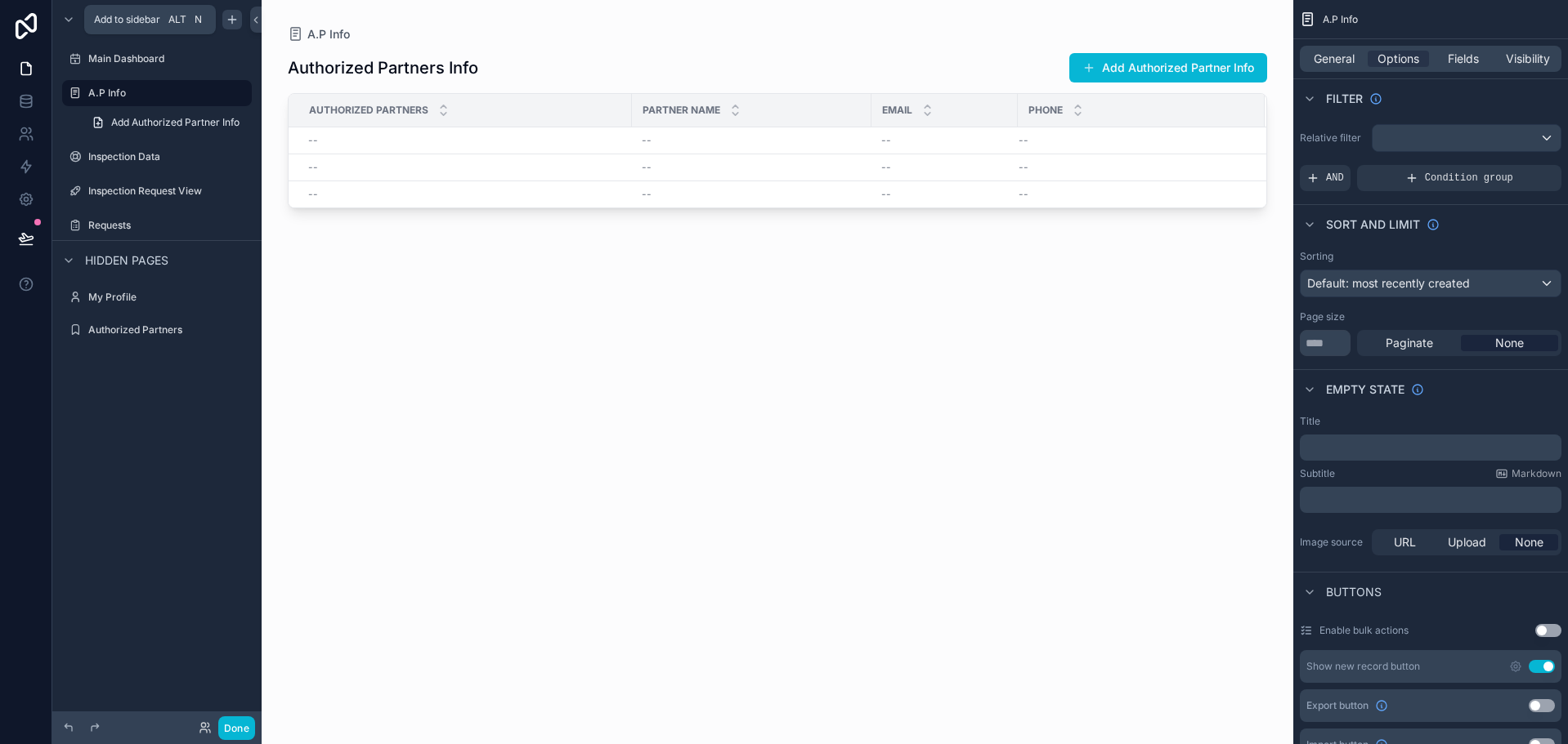
click at [233, 23] on icon "scrollable content" at bounding box center [232, 20] width 13 height 13
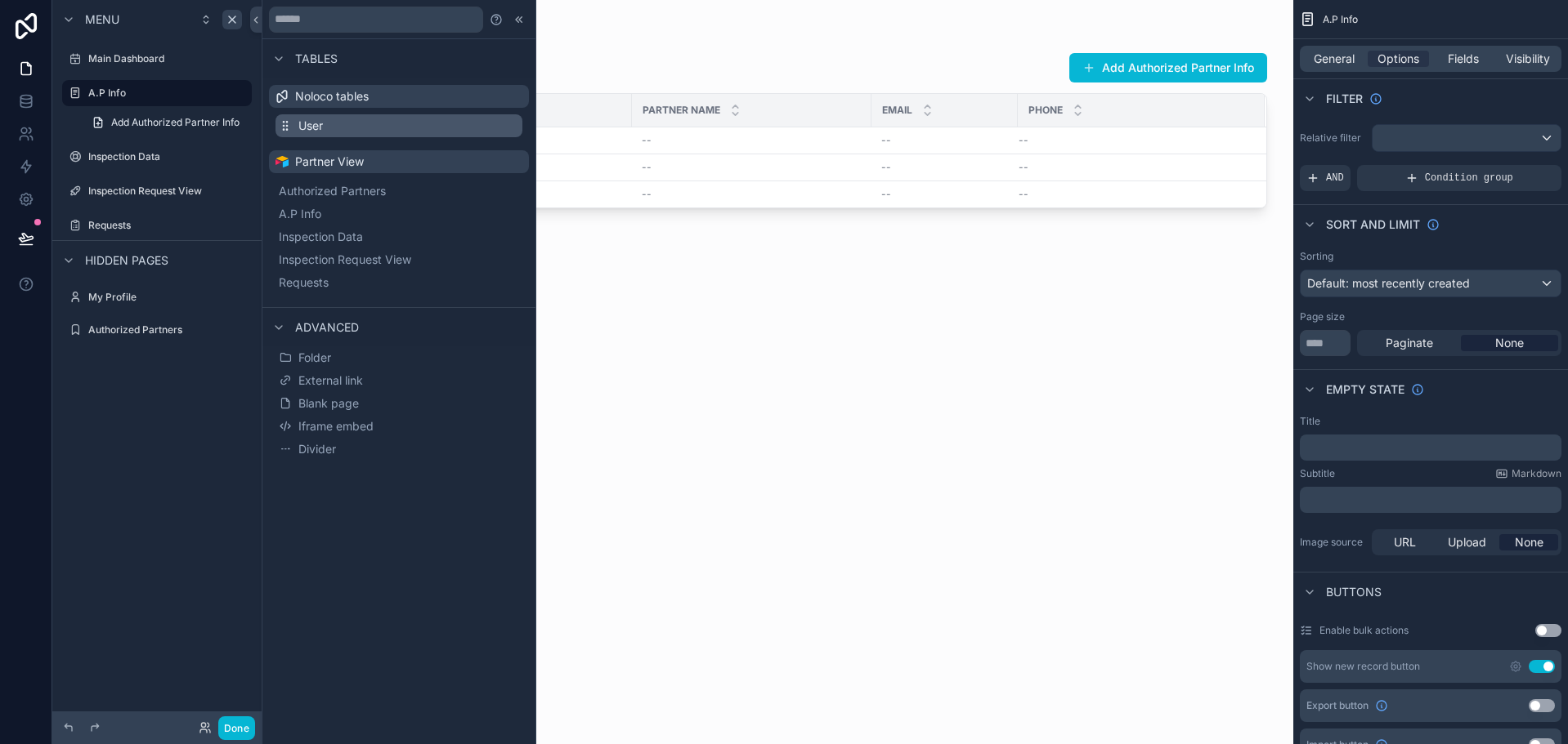
click at [296, 123] on button "User" at bounding box center [399, 125] width 247 height 23
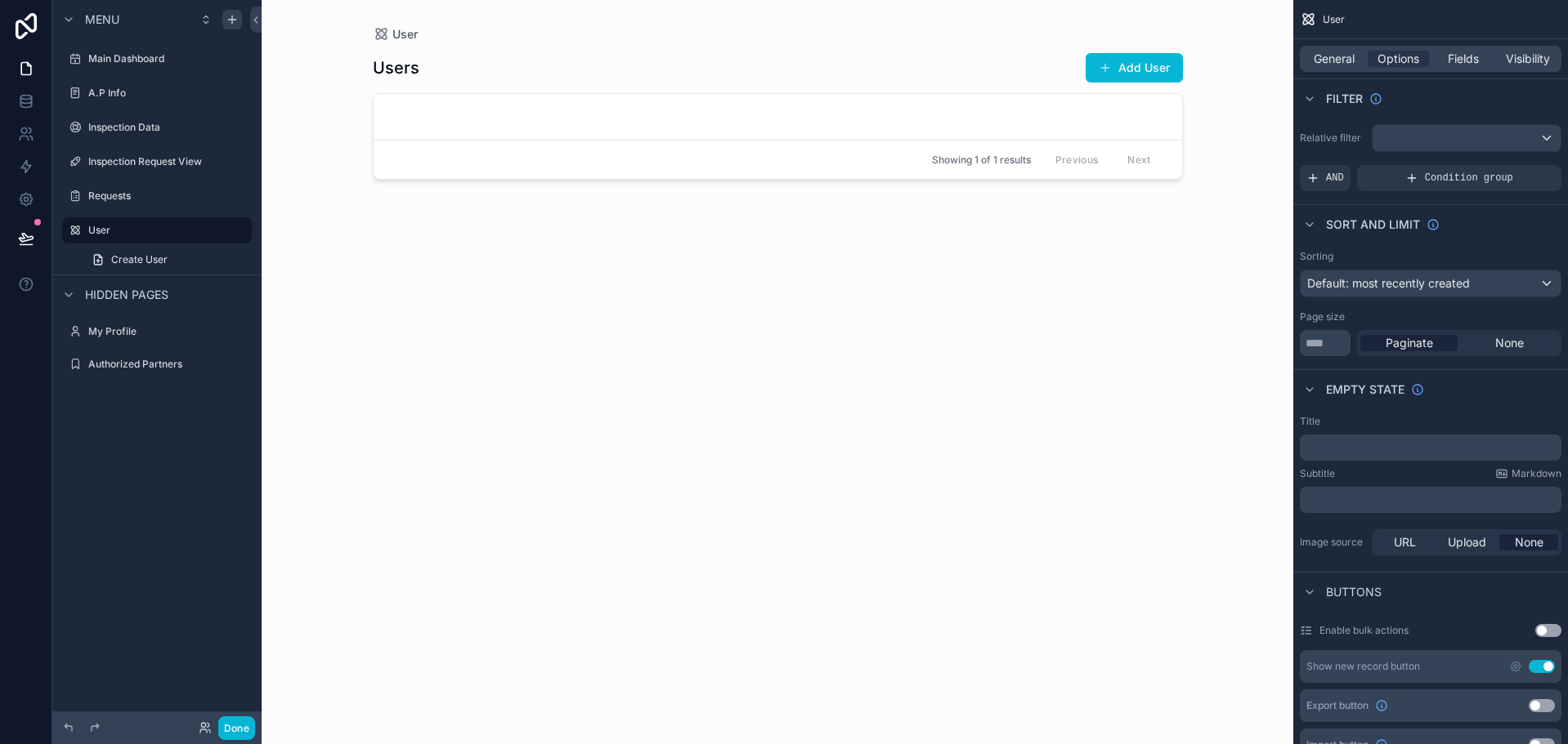
click at [660, 85] on div "scrollable content" at bounding box center [778, 362] width 836 height 725
click at [204, 92] on label "A.P Info" at bounding box center [154, 93] width 131 height 13
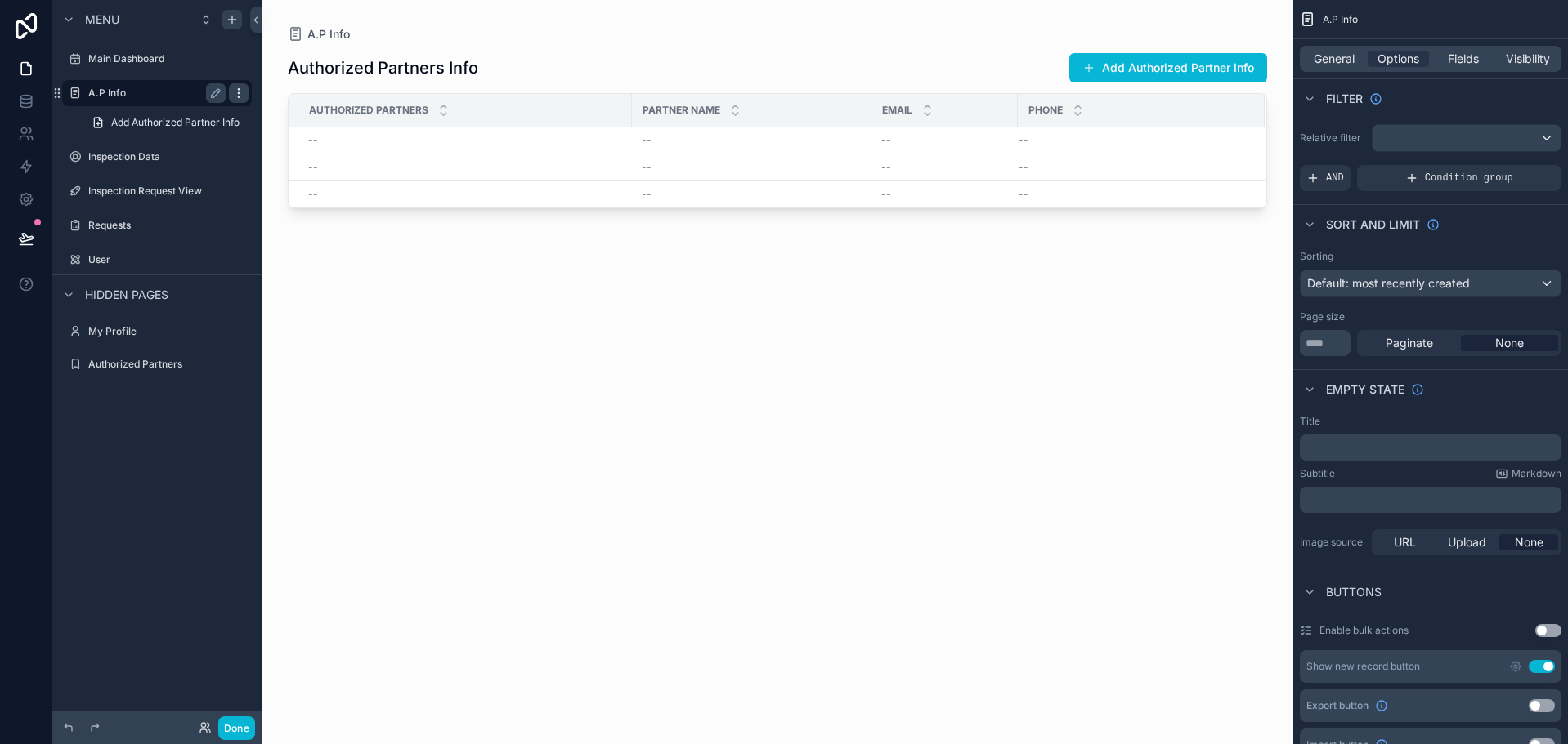
click at [234, 92] on icon "scrollable content" at bounding box center [239, 93] width 13 height 13
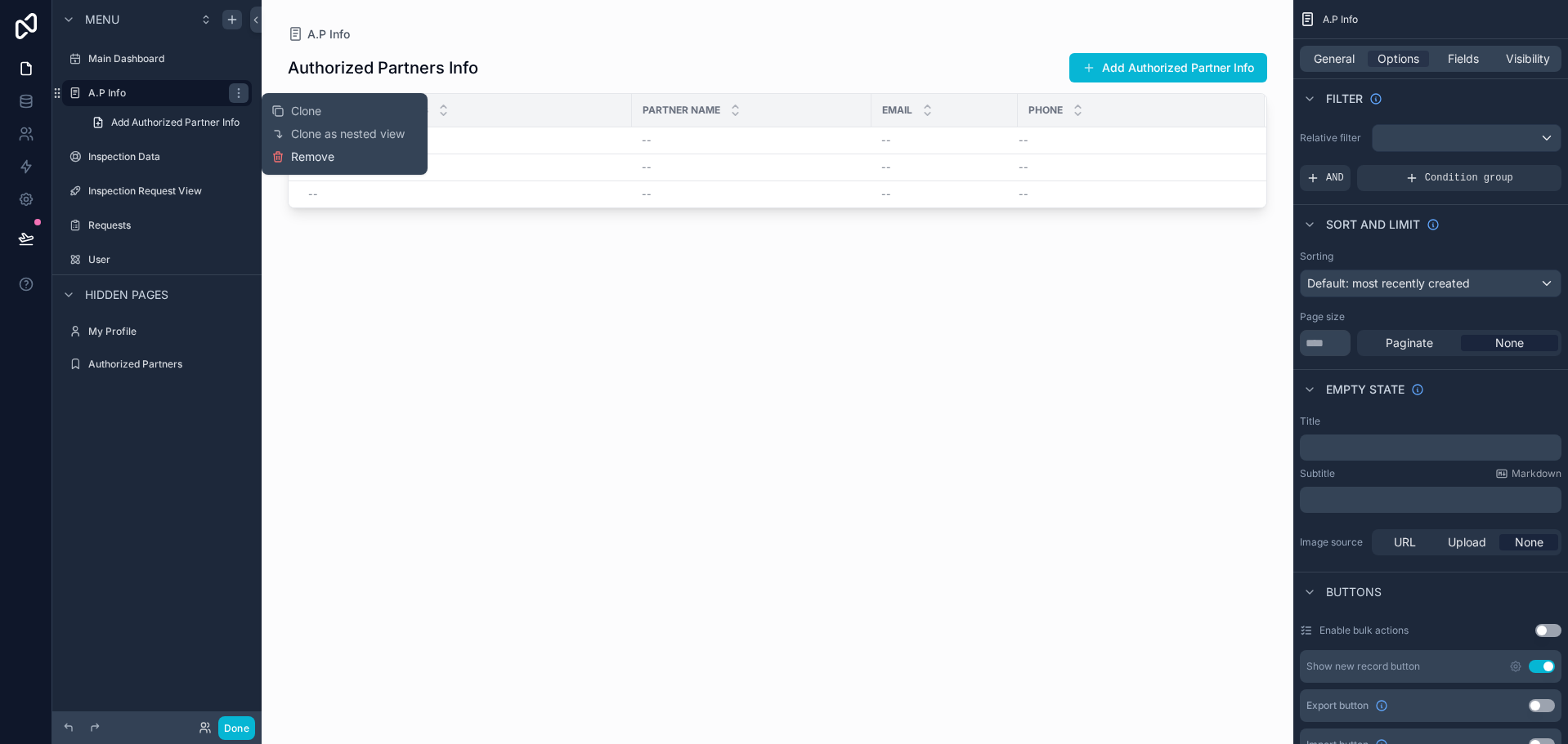
click at [300, 156] on span "Remove" at bounding box center [313, 157] width 43 height 17
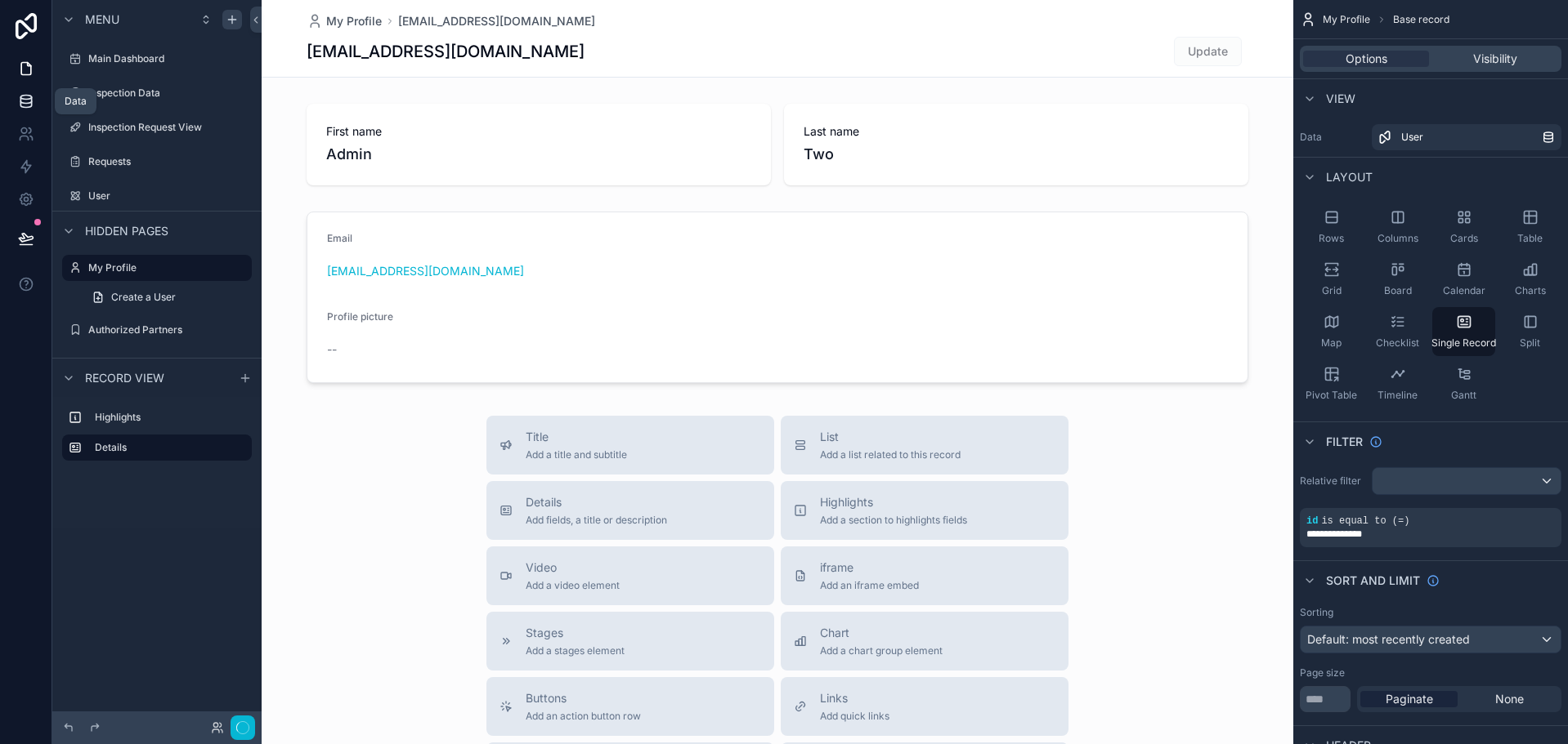
click at [33, 94] on icon at bounding box center [27, 102] width 17 height 17
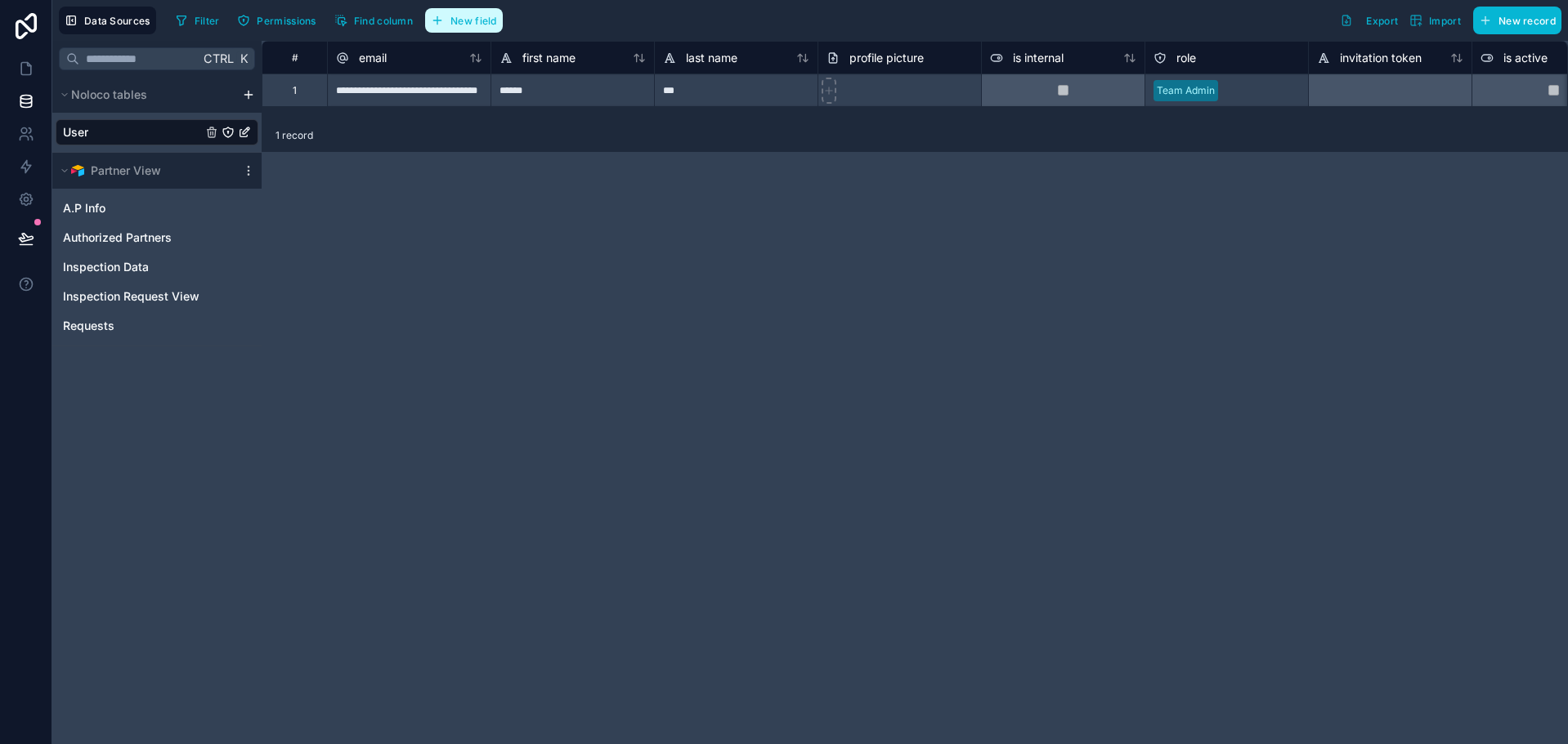
click at [451, 20] on span "New field" at bounding box center [474, 21] width 47 height 13
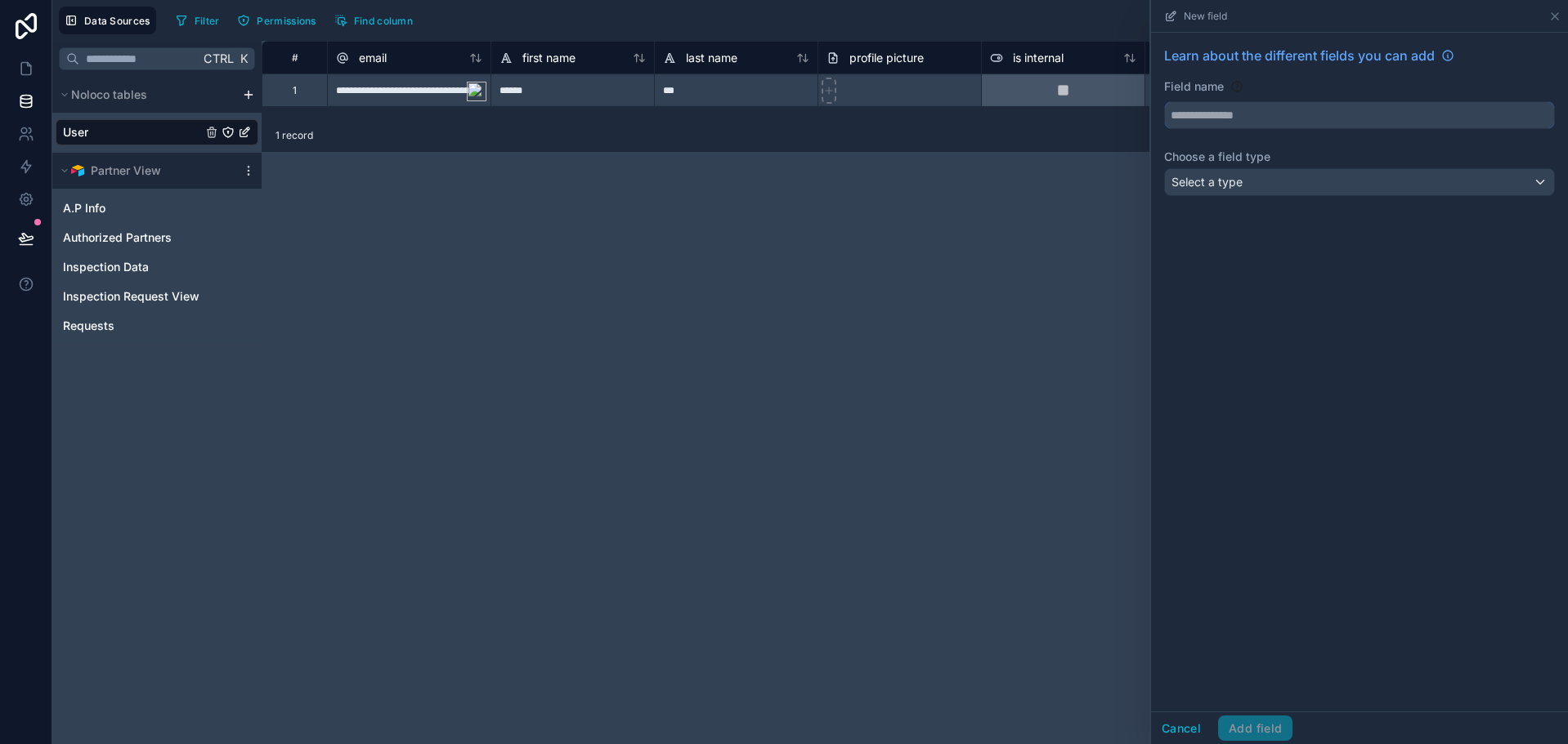
click at [1328, 124] on input "text" at bounding box center [1359, 114] width 389 height 26
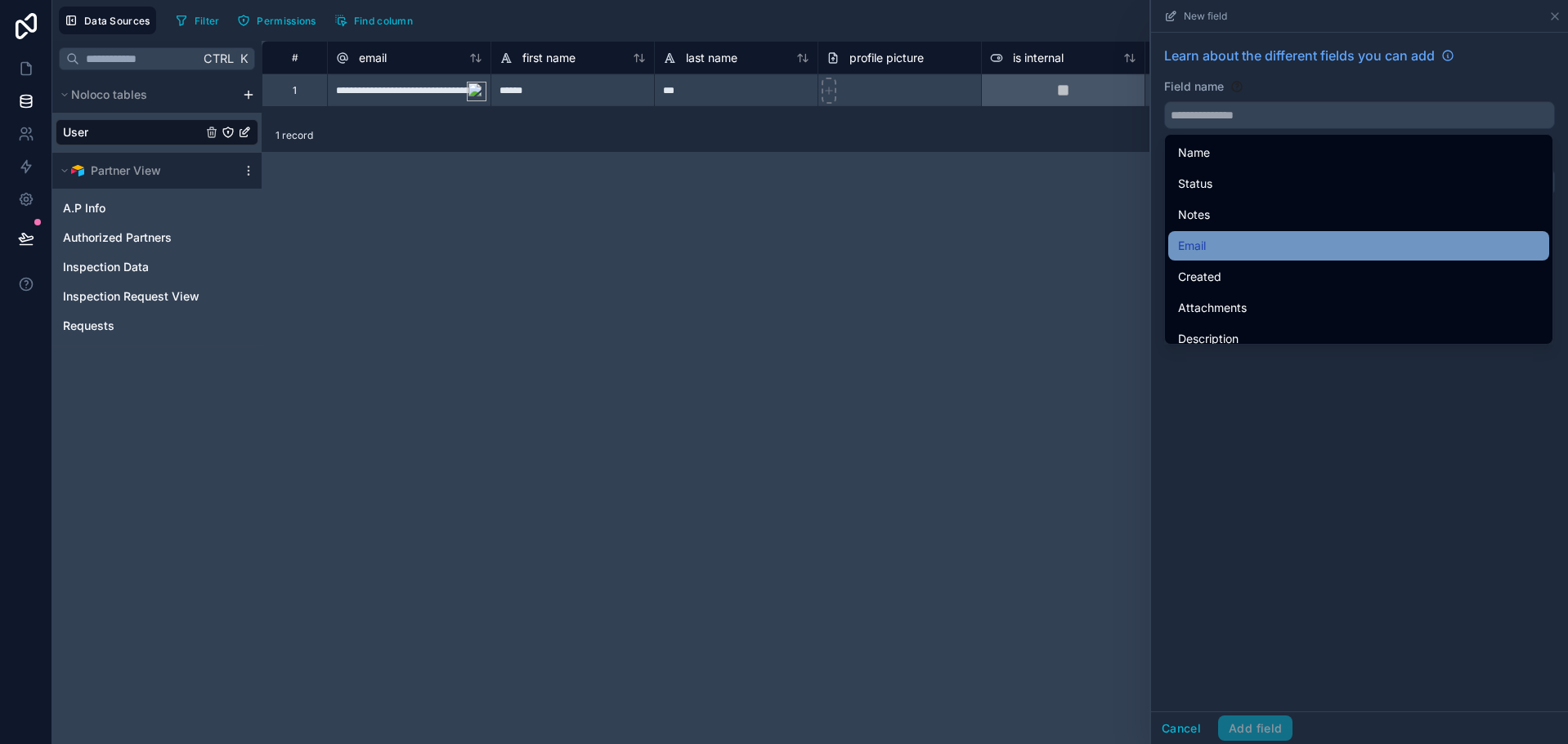
click at [1282, 233] on div "Email" at bounding box center [1359, 245] width 381 height 29
type input "*****"
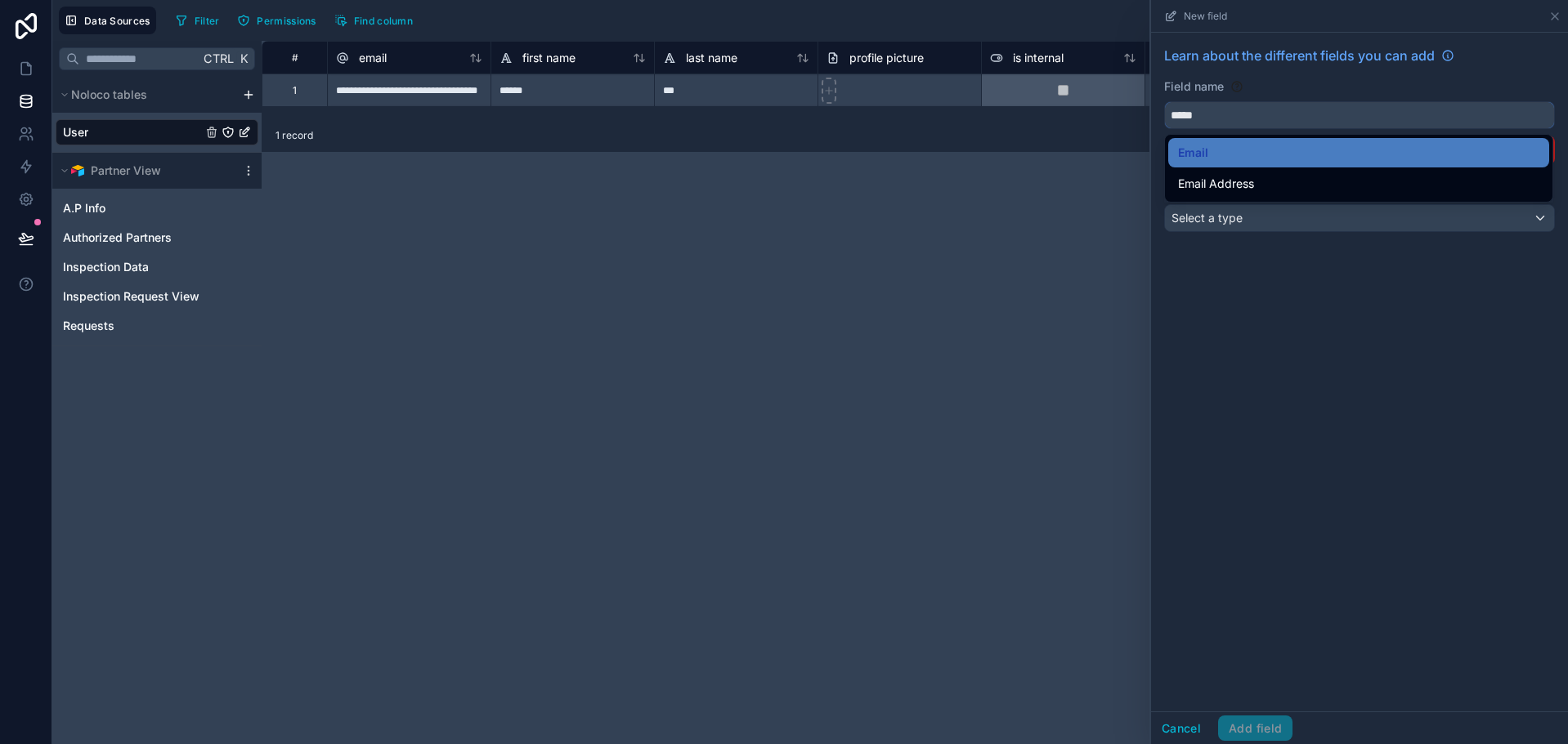
click at [1334, 119] on input "*****" at bounding box center [1359, 114] width 389 height 26
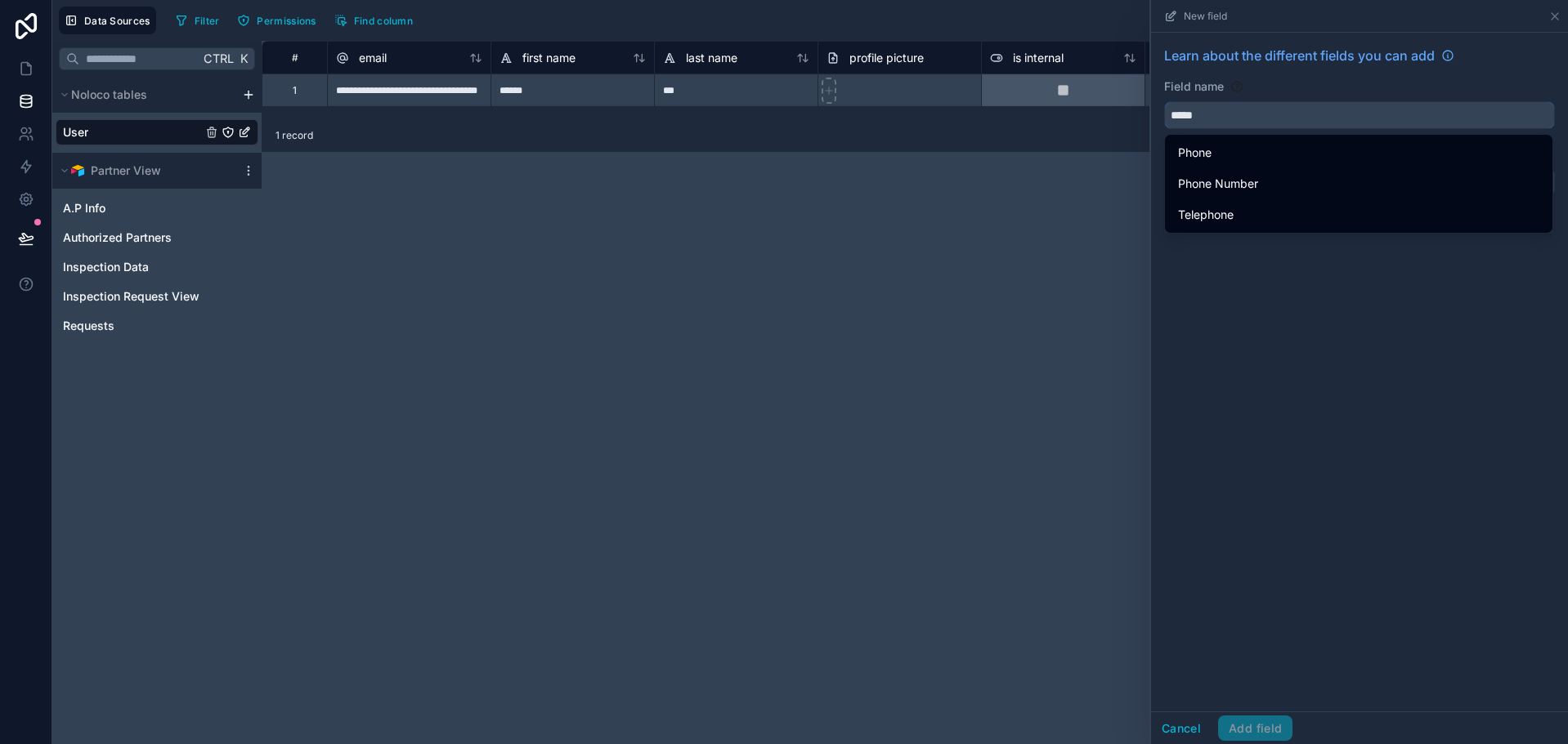
click at [1266, 123] on input "*****" at bounding box center [1359, 114] width 389 height 26
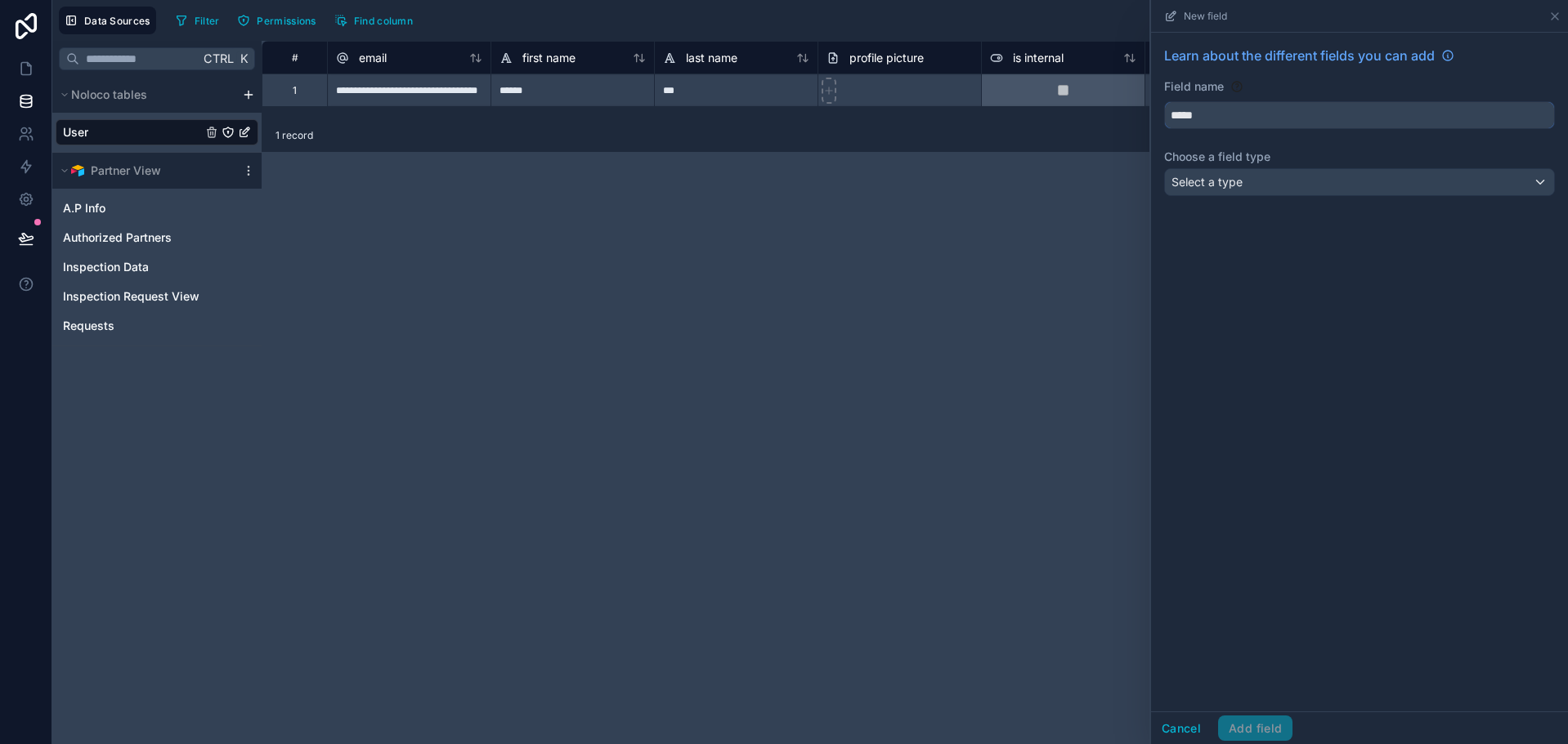
click at [1223, 118] on input "*****" at bounding box center [1359, 114] width 389 height 26
click at [1379, 127] on input "*****" at bounding box center [1359, 114] width 389 height 26
click at [1257, 122] on input "*****" at bounding box center [1359, 114] width 389 height 26
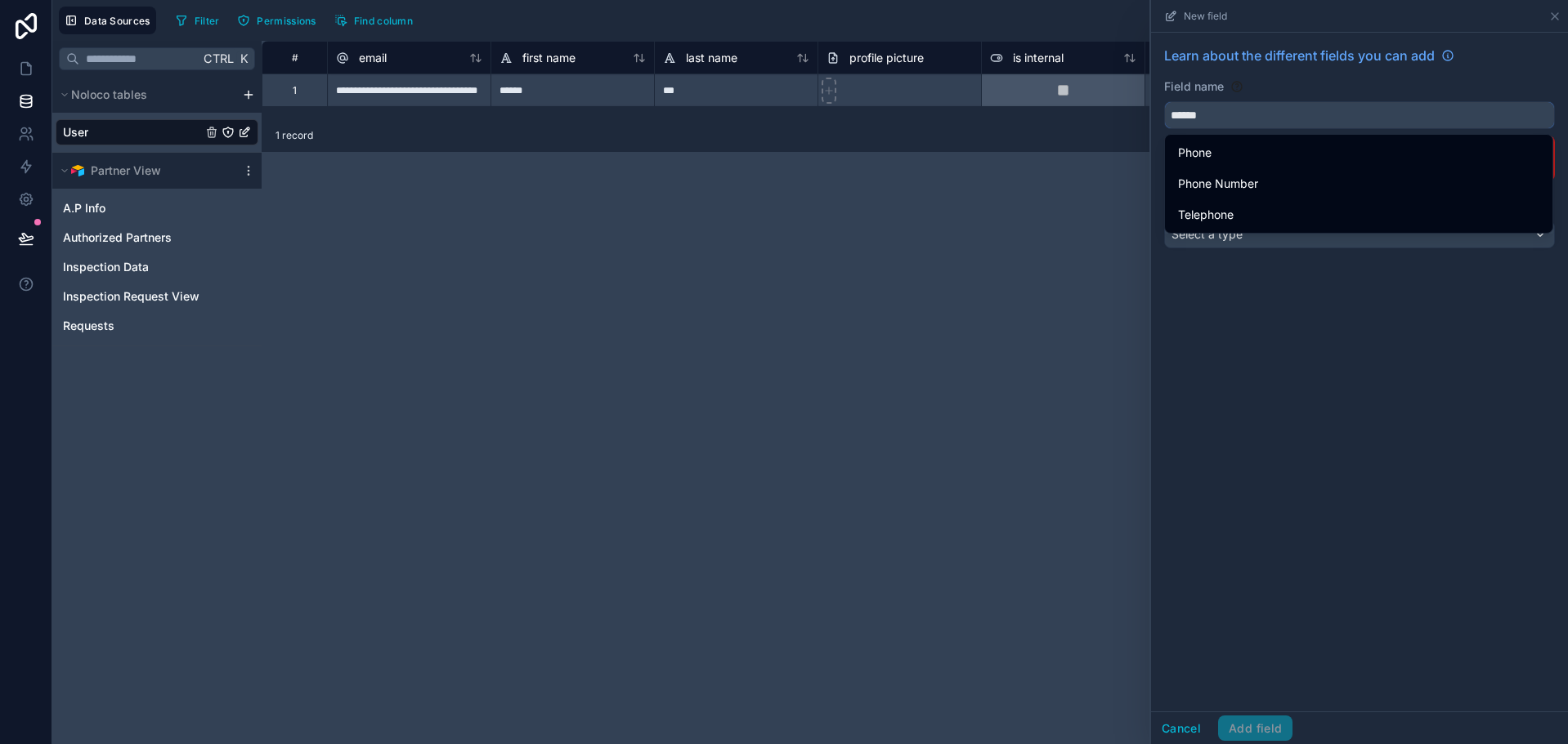
click at [1164, 101] on button "*****" at bounding box center [1359, 114] width 391 height 28
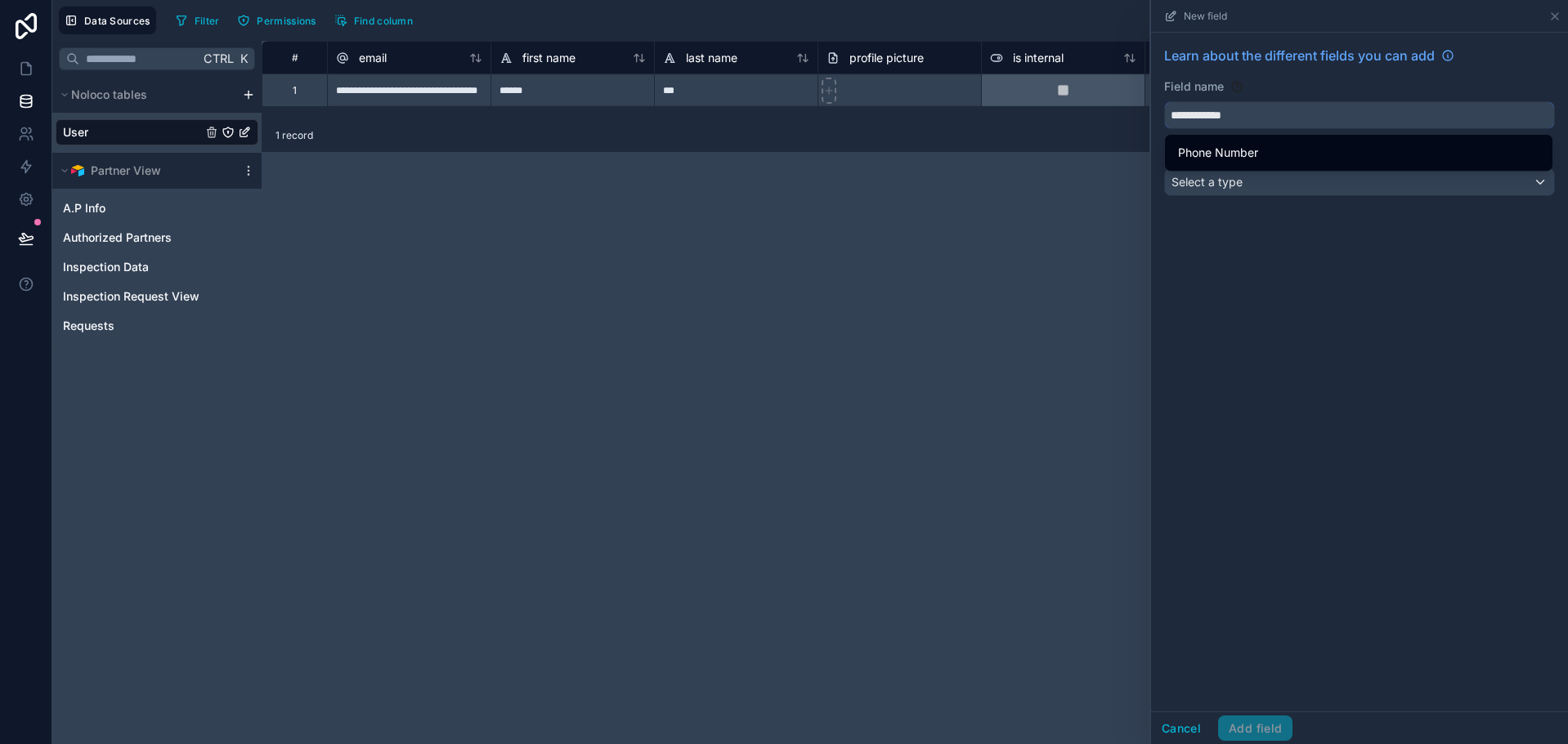
type input "**********"
click at [1265, 175] on div "Select a type" at bounding box center [1359, 182] width 389 height 26
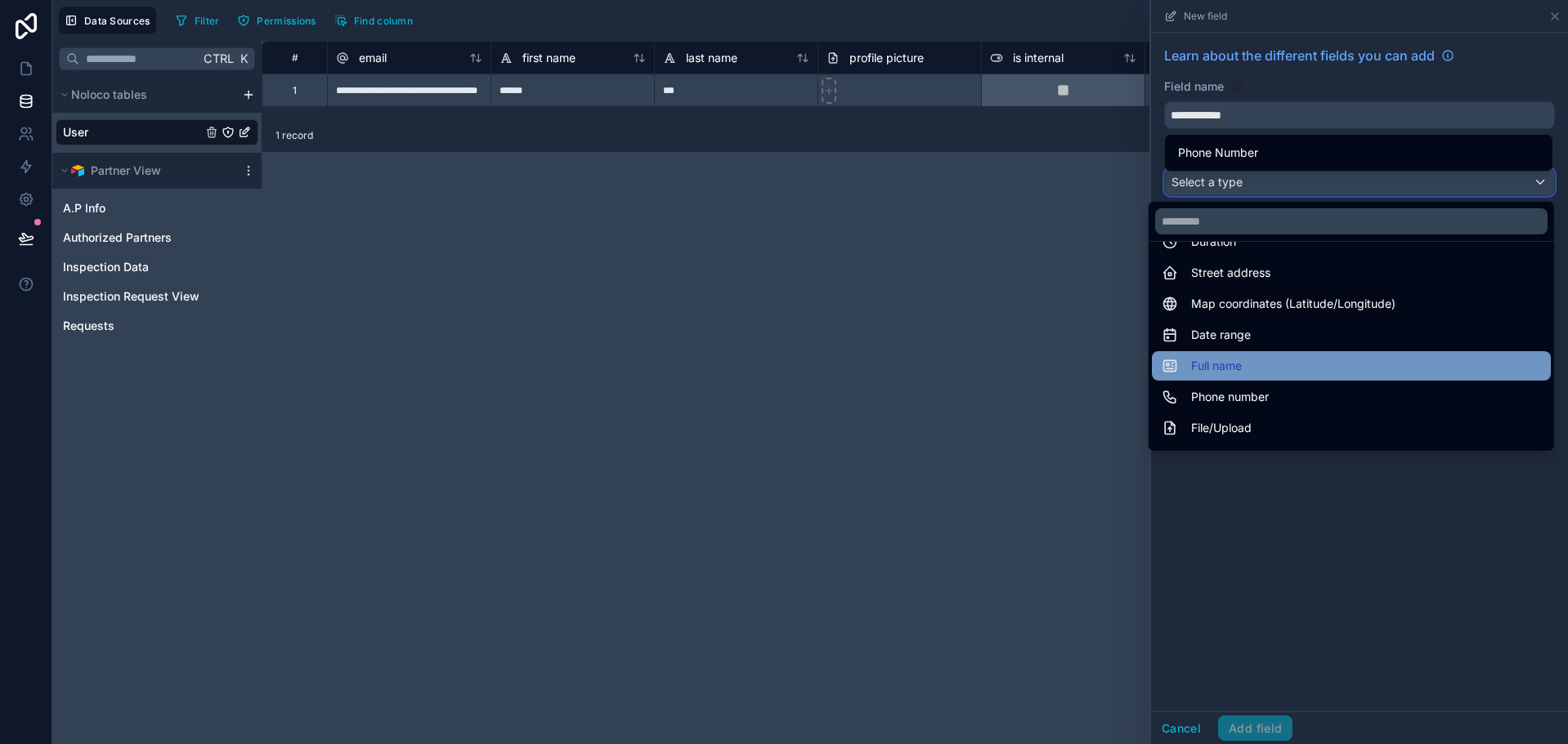
scroll to position [327, 0]
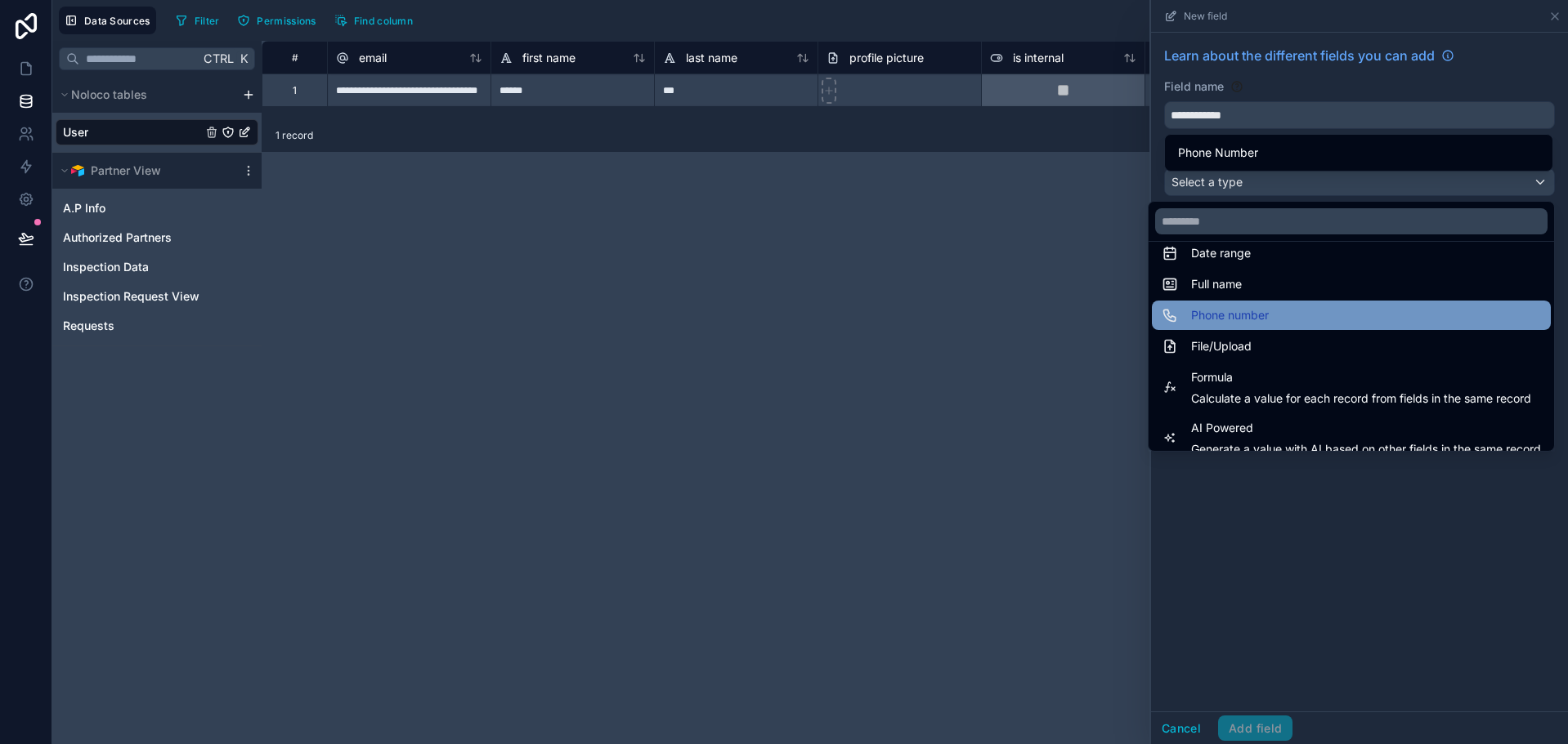
click at [1221, 319] on span "Phone number" at bounding box center [1229, 315] width 78 height 20
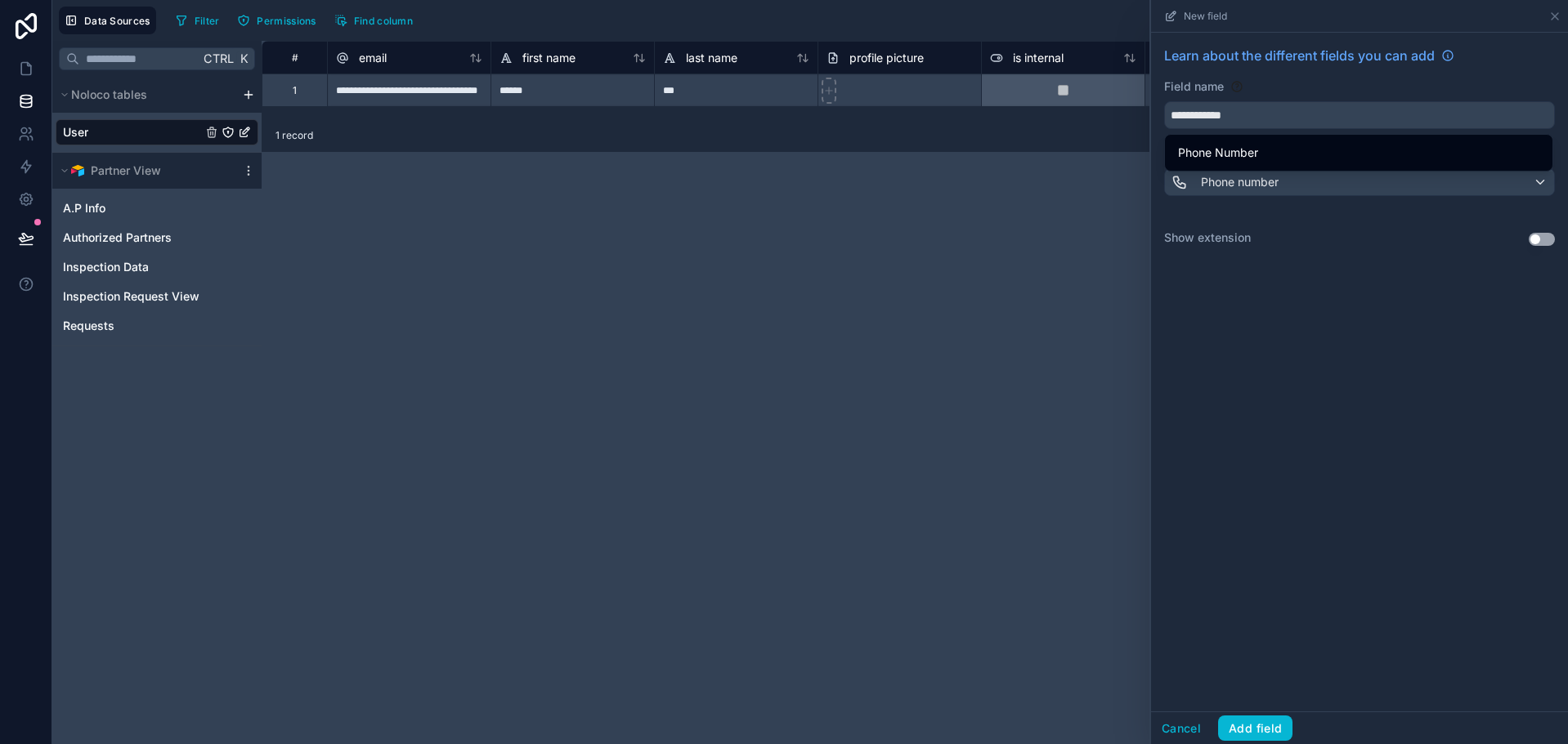
click at [1540, 237] on button "Use setting" at bounding box center [1541, 239] width 26 height 13
click at [1276, 728] on button "Add field" at bounding box center [1255, 728] width 74 height 26
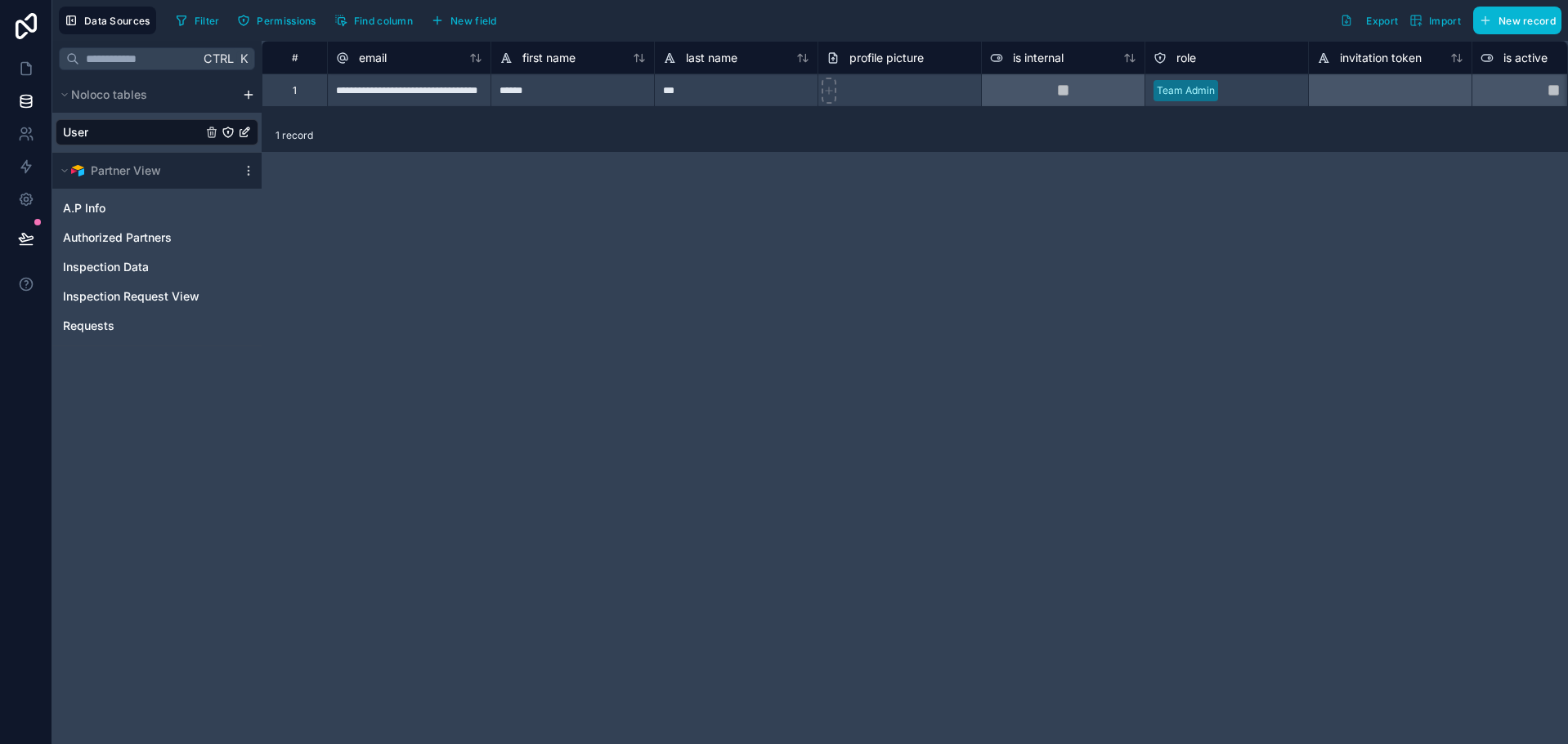
click at [615, 14] on div "Filter Permissions Find column New field Export Import New record" at bounding box center [865, 20] width 1392 height 28
click at [1117, 30] on div "Filter Permissions Find column New field Export Import New record" at bounding box center [865, 20] width 1392 height 28
click at [23, 138] on icon at bounding box center [27, 134] width 17 height 17
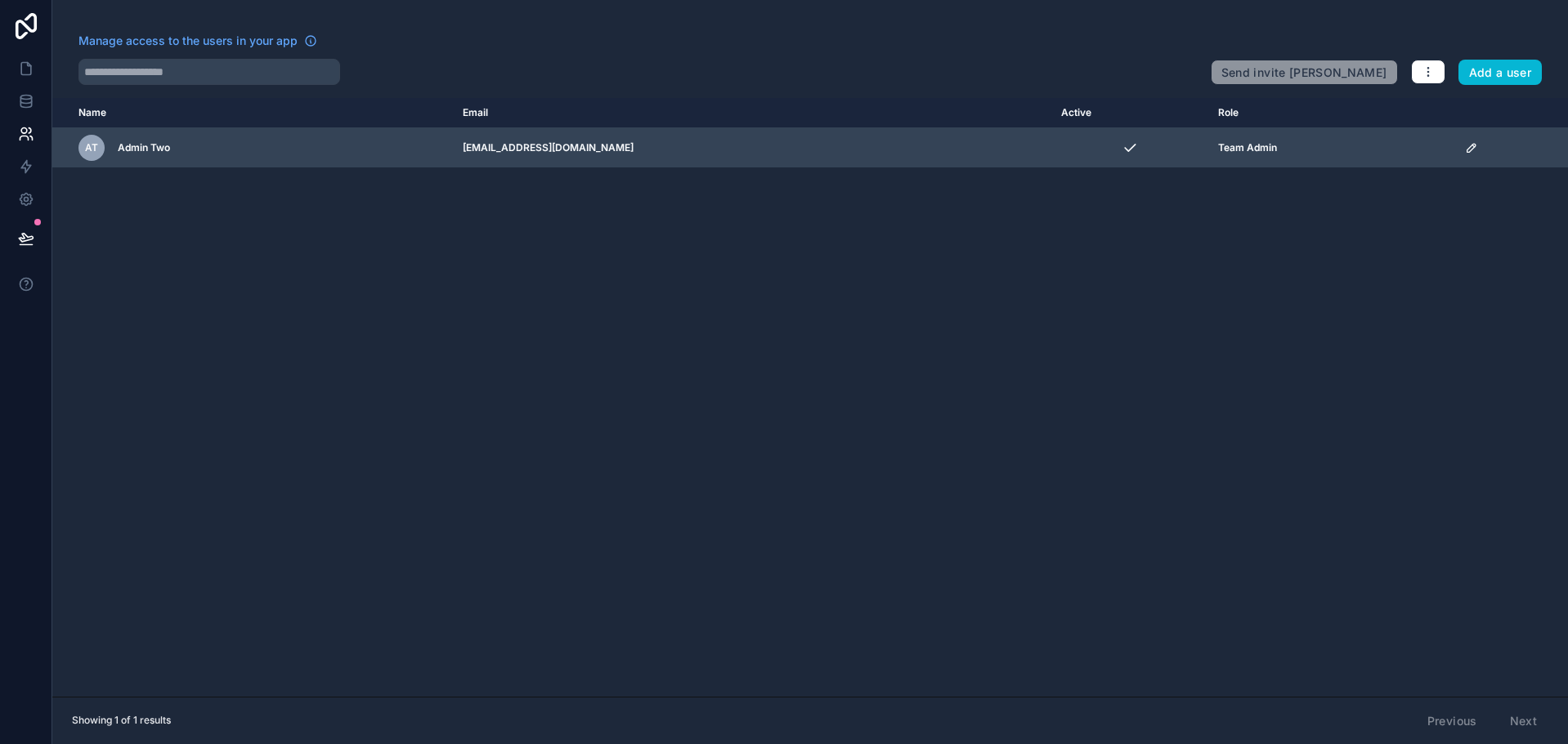
click at [1475, 143] on icon "scrollable content" at bounding box center [1470, 148] width 8 height 8
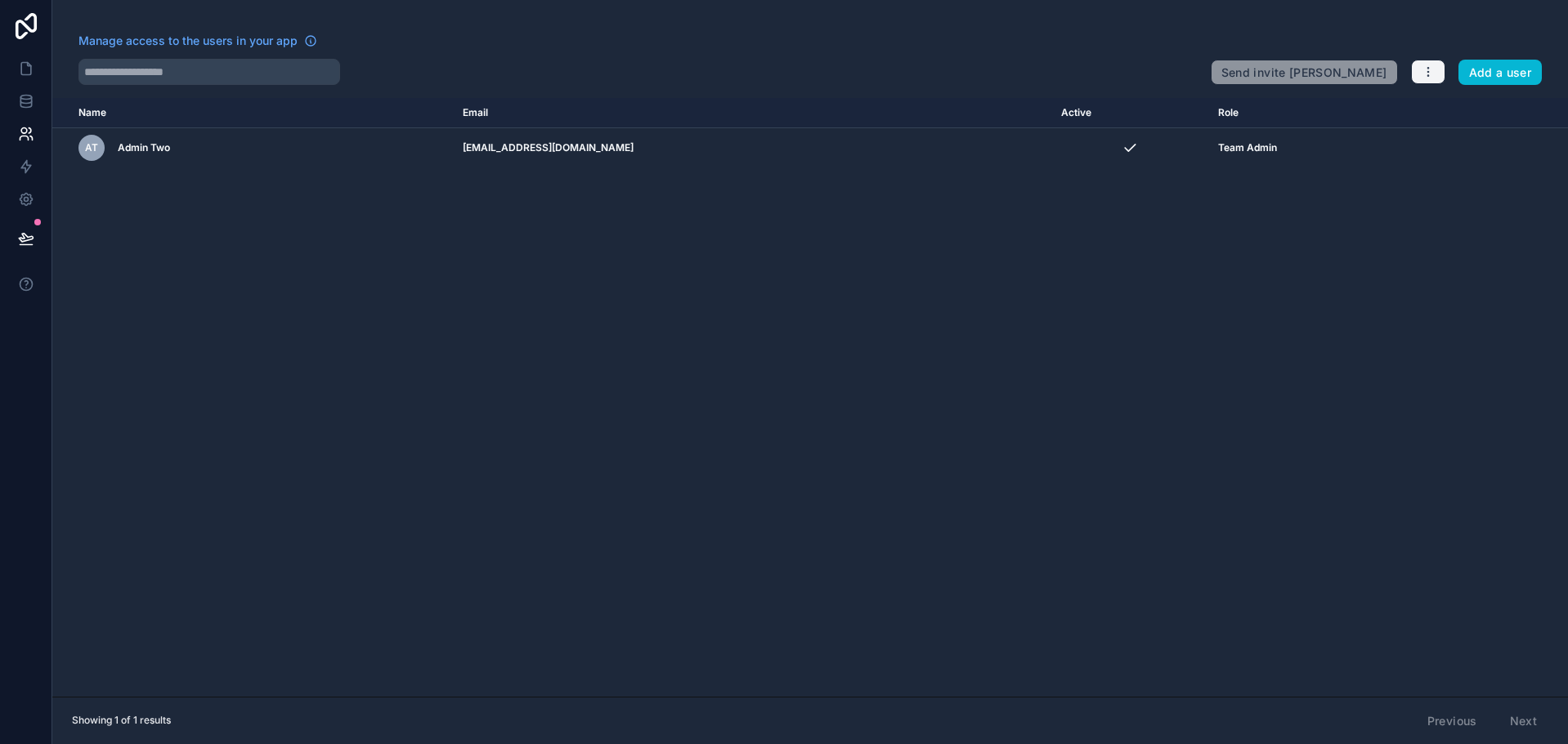
click at [1444, 76] on button "button" at bounding box center [1428, 72] width 34 height 24
click at [1454, 110] on link "Manage roles" at bounding box center [1466, 110] width 114 height 26
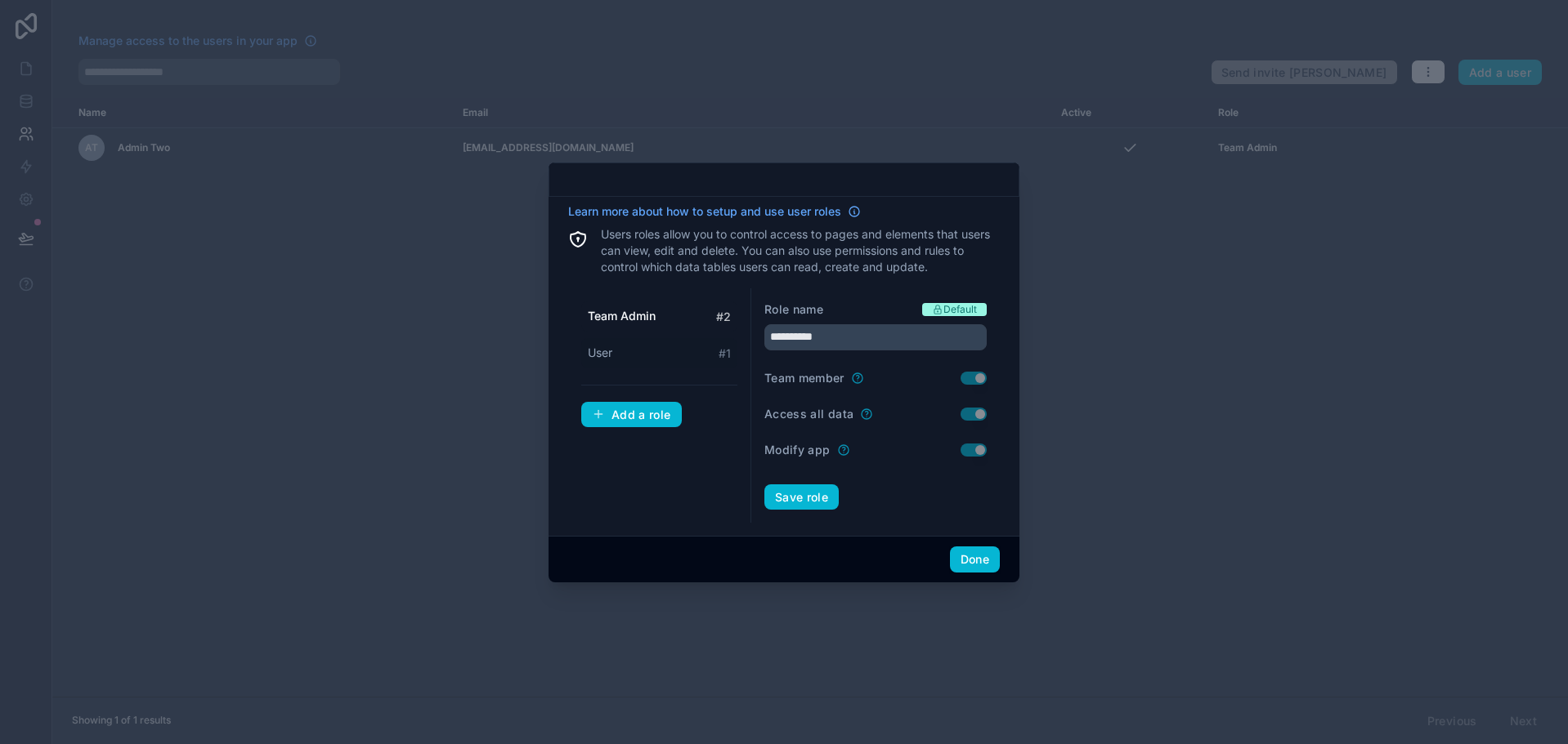
click at [663, 356] on div "User # 1" at bounding box center [658, 354] width 156 height 30
click at [860, 327] on input "****" at bounding box center [875, 337] width 222 height 26
click at [868, 343] on input "****" at bounding box center [875, 337] width 222 height 26
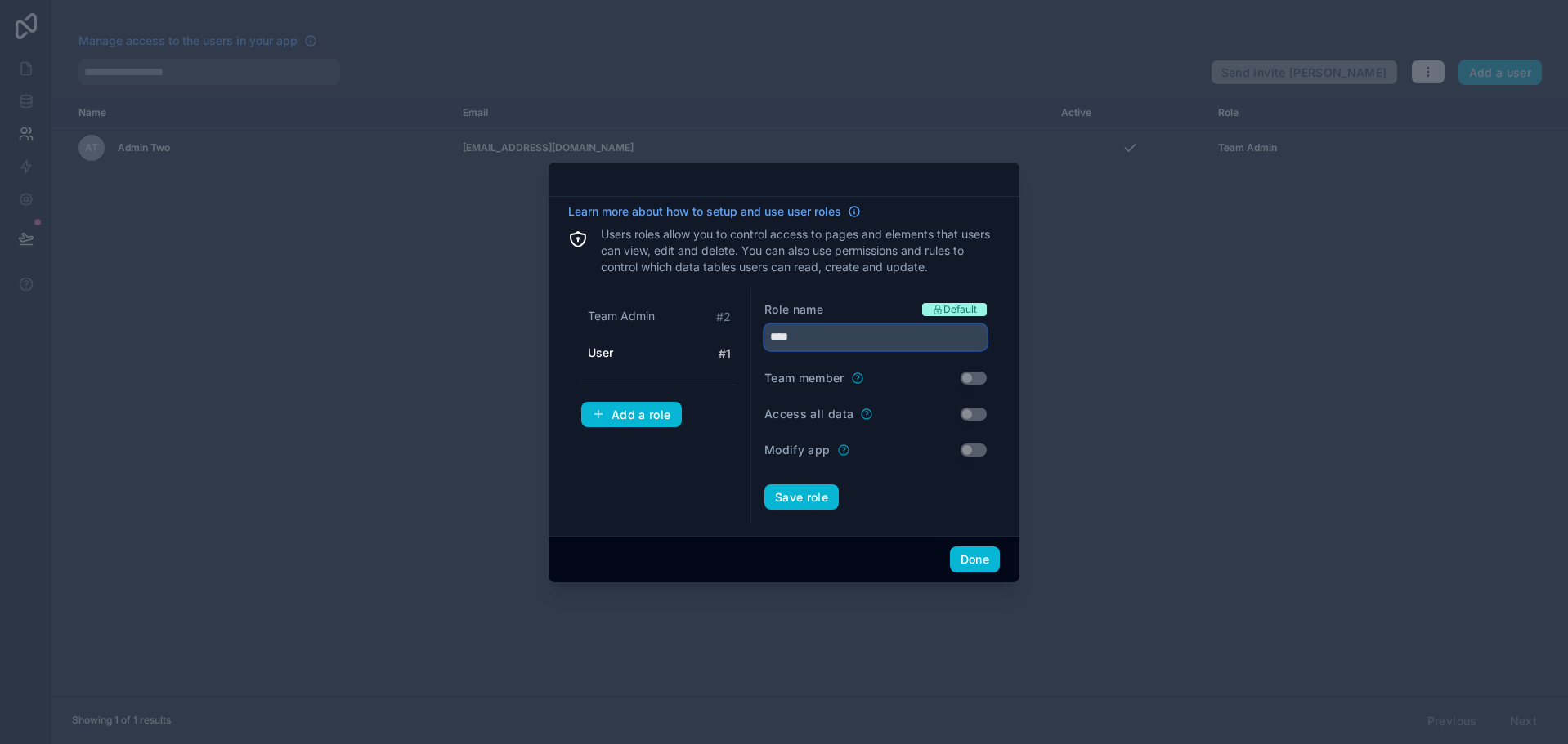
click at [808, 339] on input "****" at bounding box center [875, 337] width 222 height 26
click at [819, 342] on input "****" at bounding box center [875, 337] width 222 height 26
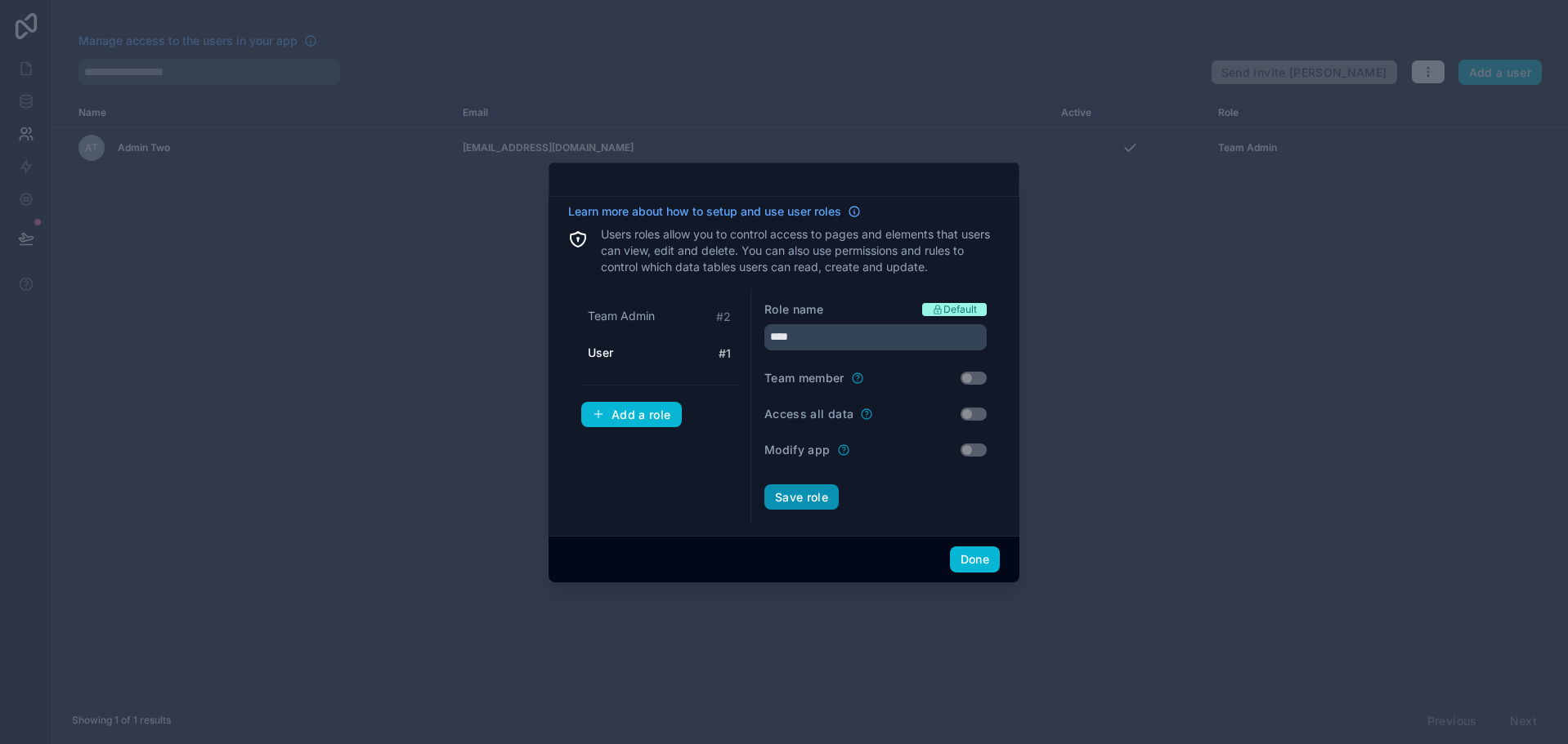
click at [813, 494] on button "Save role" at bounding box center [801, 497] width 74 height 26
click at [683, 348] on div "User # 1" at bounding box center [658, 354] width 156 height 30
click at [683, 317] on div "Team Admin # 2" at bounding box center [658, 316] width 156 height 30
click at [828, 340] on input "**********" at bounding box center [875, 337] width 222 height 26
click at [811, 339] on input "**********" at bounding box center [875, 337] width 222 height 26
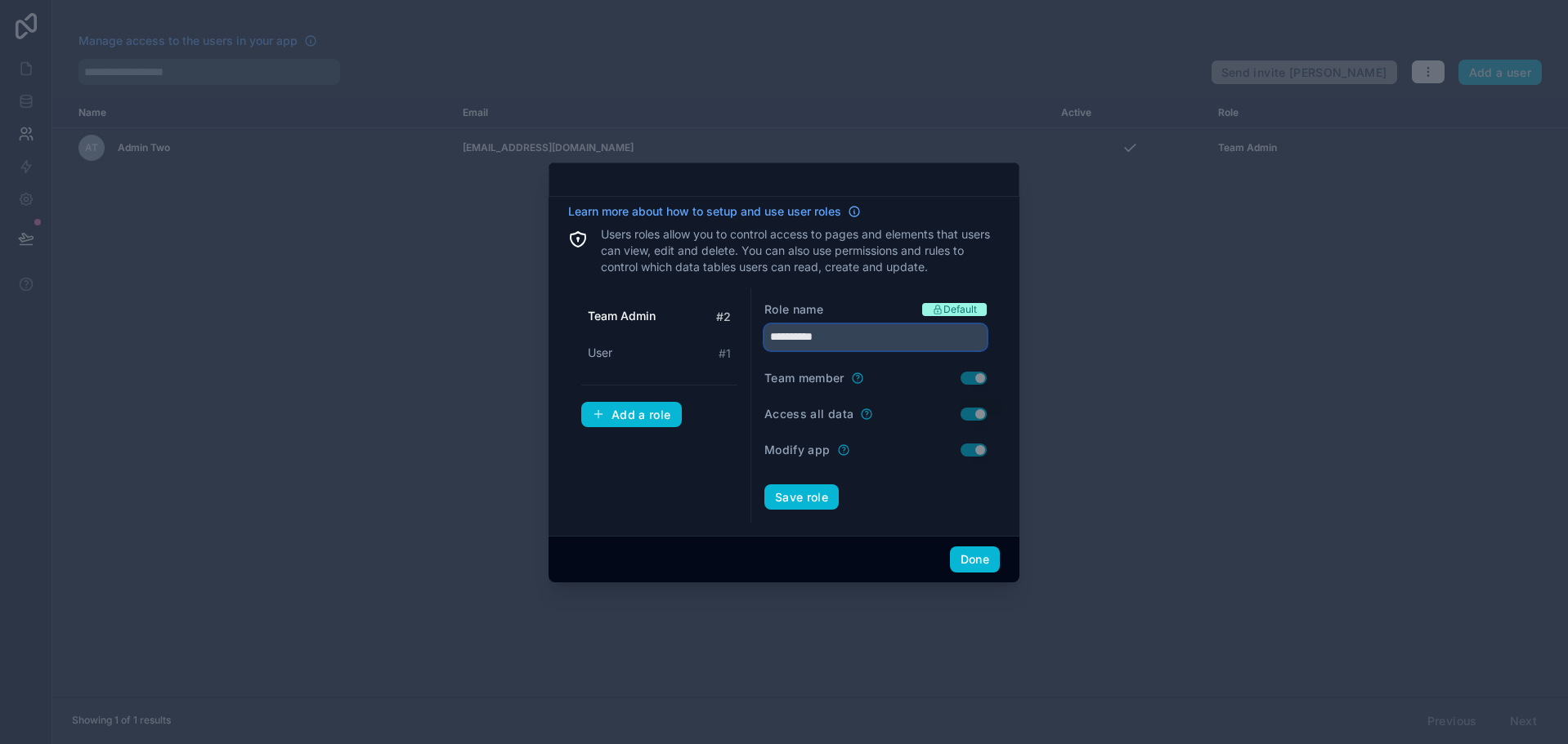
click at [811, 339] on input "**********" at bounding box center [875, 337] width 222 height 26
click at [802, 490] on button "Save role" at bounding box center [801, 497] width 74 height 26
click at [678, 359] on div "User # 1" at bounding box center [658, 354] width 156 height 30
click at [823, 340] on input "****" at bounding box center [875, 337] width 222 height 26
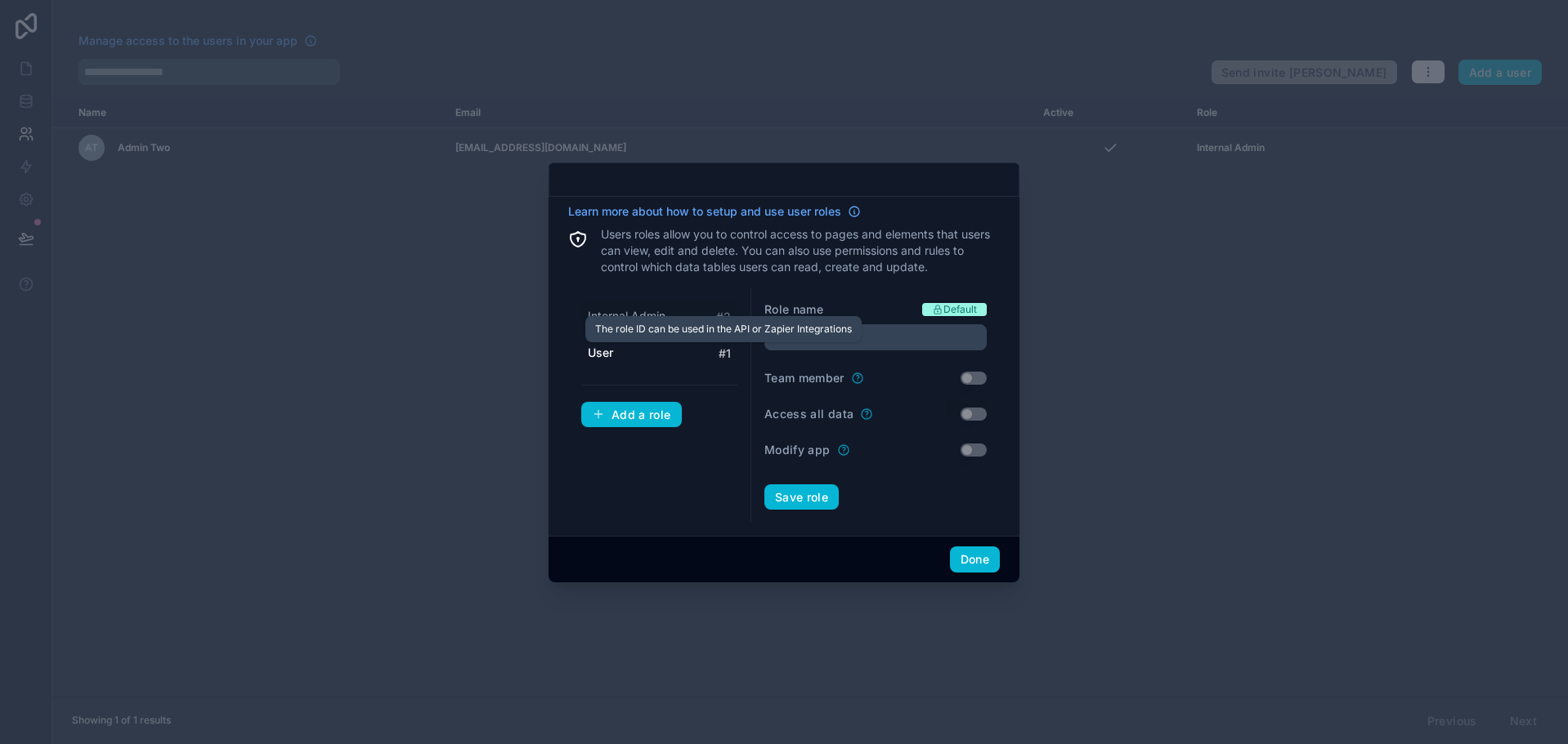
click at [705, 327] on div "Internal Admin # 2" at bounding box center [658, 316] width 156 height 30
click at [702, 349] on div "User # 1" at bounding box center [658, 354] width 156 height 30
type input "****"
click at [648, 415] on div "Add a role" at bounding box center [631, 415] width 79 height 15
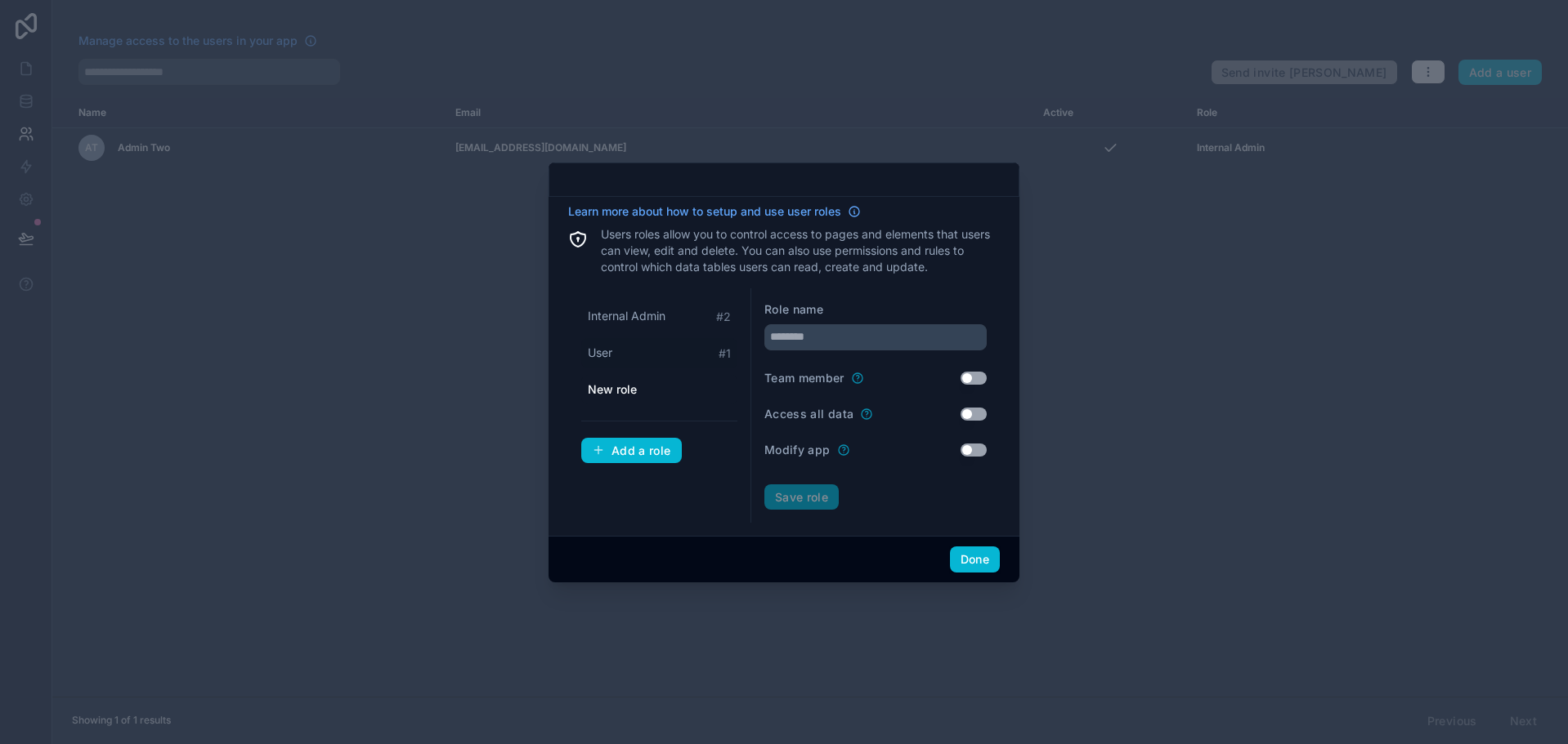
click at [677, 364] on div "User # 1" at bounding box center [658, 354] width 156 height 30
type input "****"
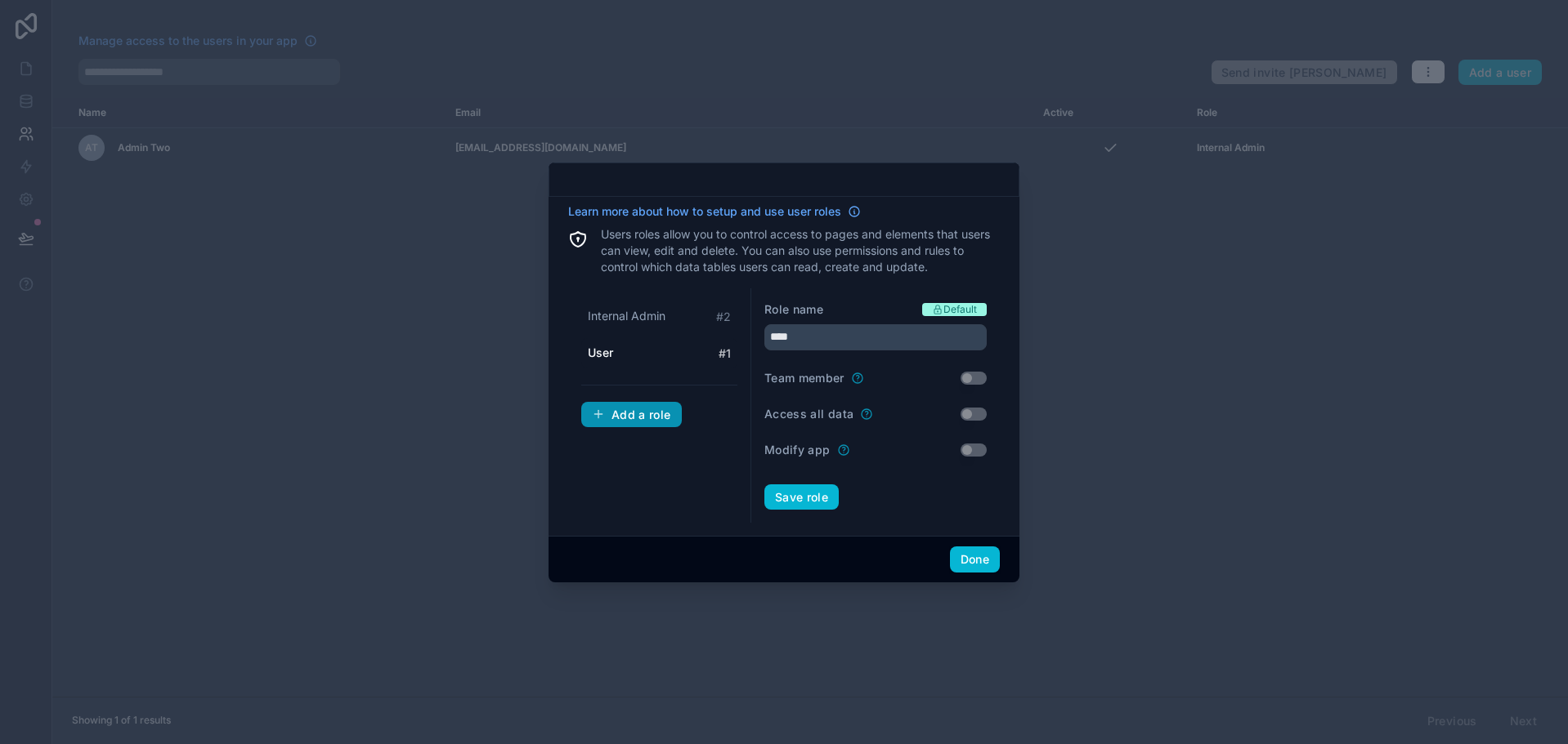
click at [638, 413] on div "Add a role" at bounding box center [631, 415] width 79 height 15
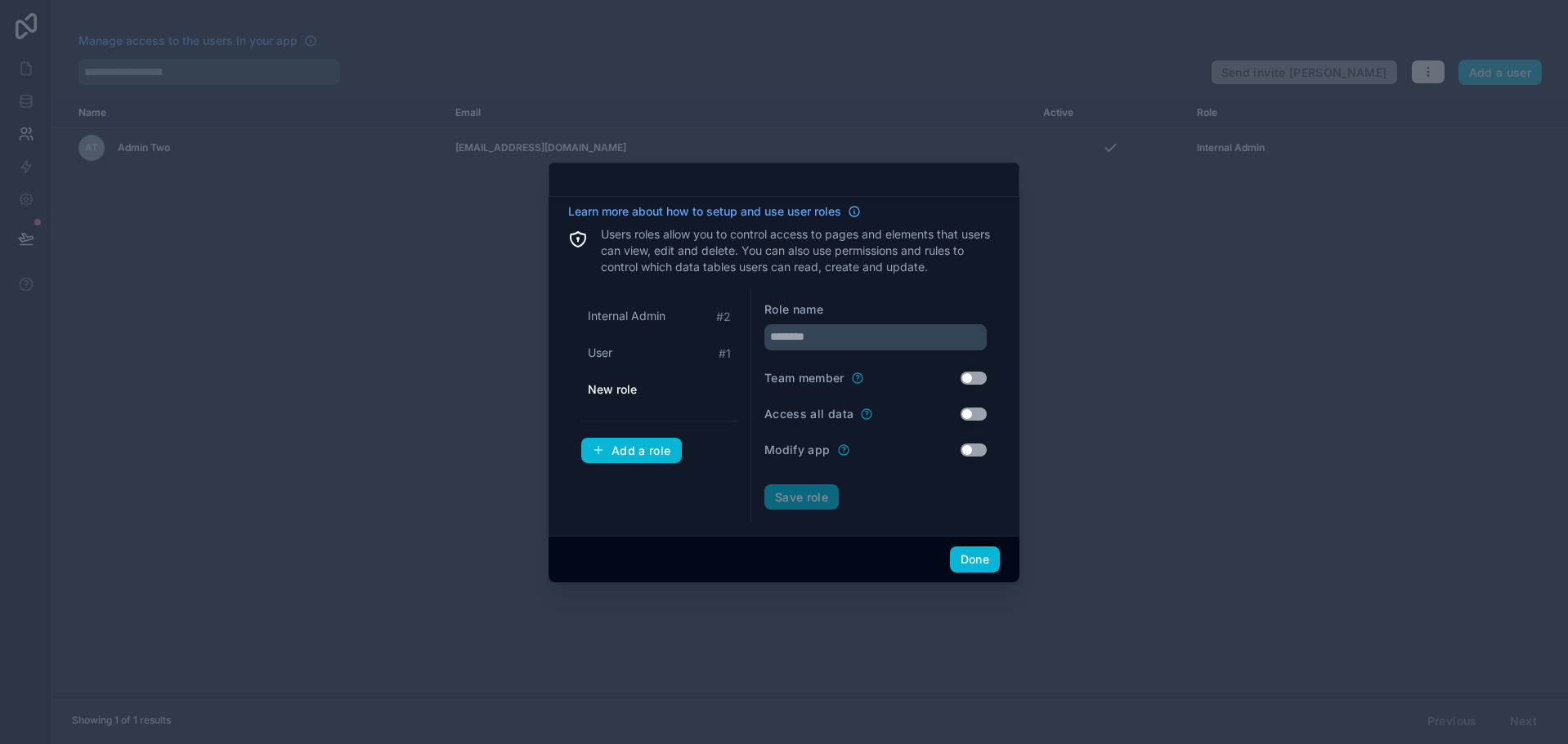
drag, startPoint x: 662, startPoint y: 376, endPoint x: 663, endPoint y: 385, distance: 9.1
click at [662, 378] on div "New role" at bounding box center [658, 390] width 156 height 29
drag, startPoint x: 672, startPoint y: 387, endPoint x: 774, endPoint y: 381, distance: 102.2
click at [674, 387] on div "New role" at bounding box center [658, 390] width 156 height 29
click at [930, 342] on input "text" at bounding box center [875, 337] width 222 height 26
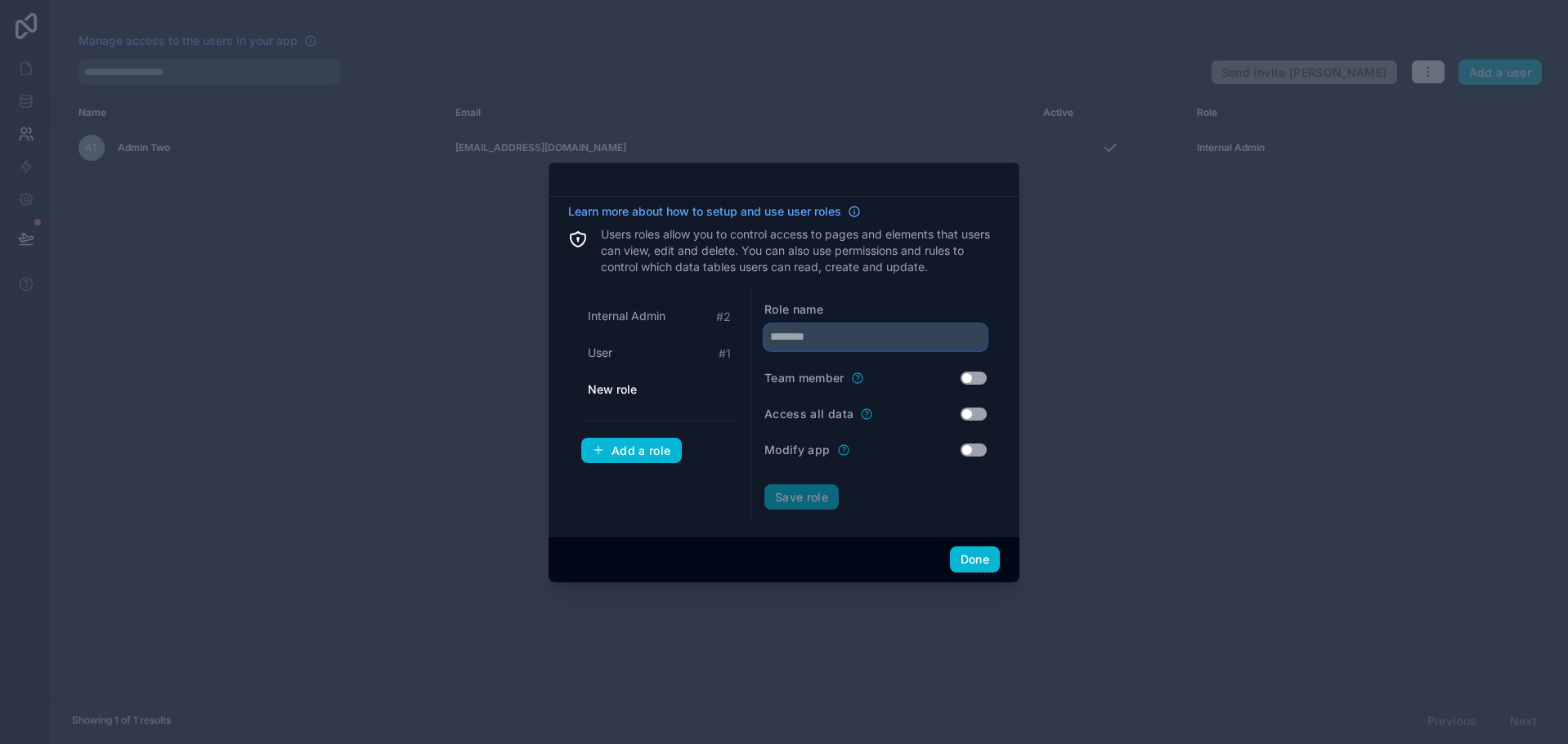
click at [930, 342] on input "text" at bounding box center [875, 337] width 222 height 26
type input "****"
type input "*****"
click at [972, 378] on button "Use setting" at bounding box center [973, 379] width 26 height 13
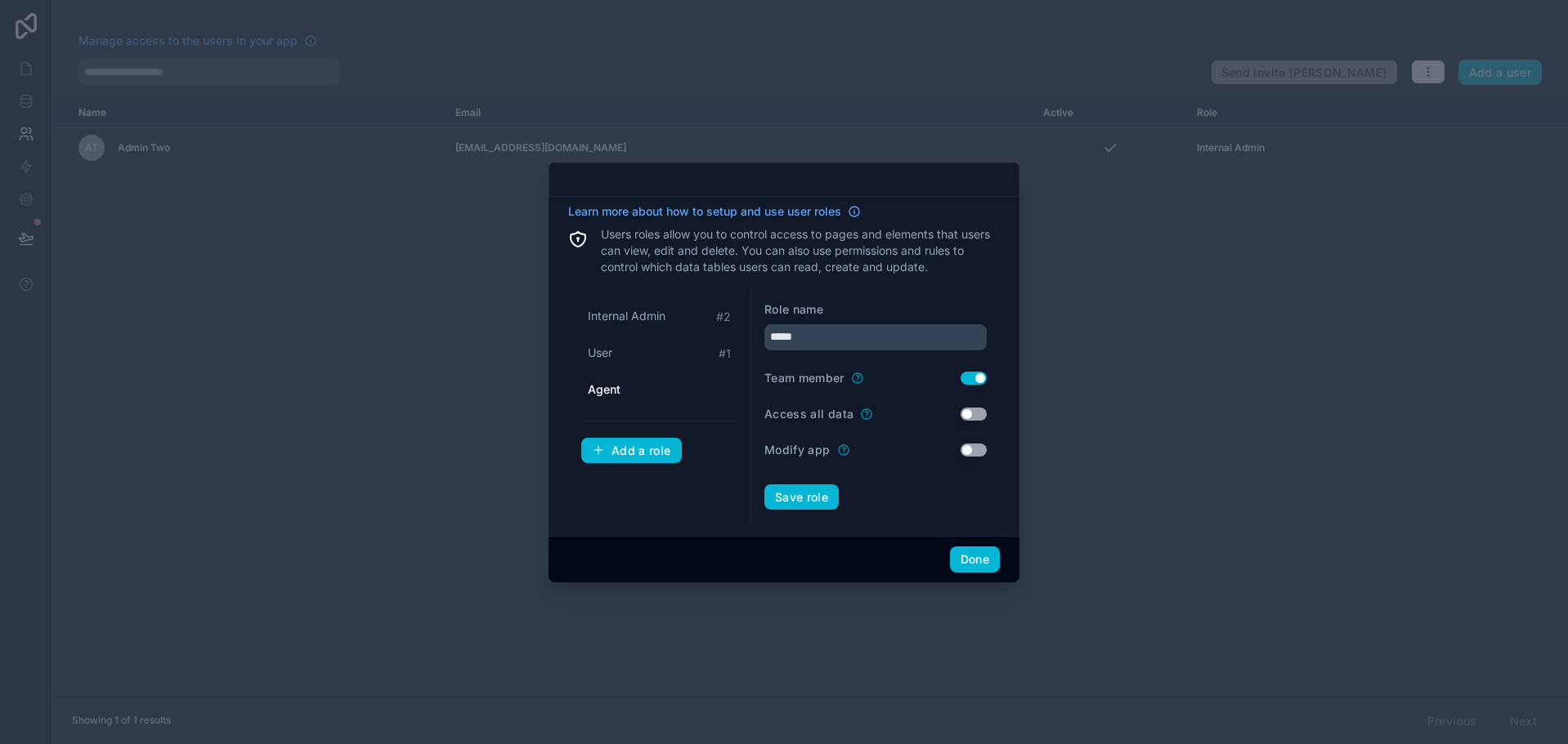
click at [966, 410] on button "Use setting" at bounding box center [973, 415] width 26 height 13
click at [807, 498] on button "Save role" at bounding box center [801, 497] width 74 height 26
click at [974, 562] on button "Done" at bounding box center [975, 559] width 50 height 26
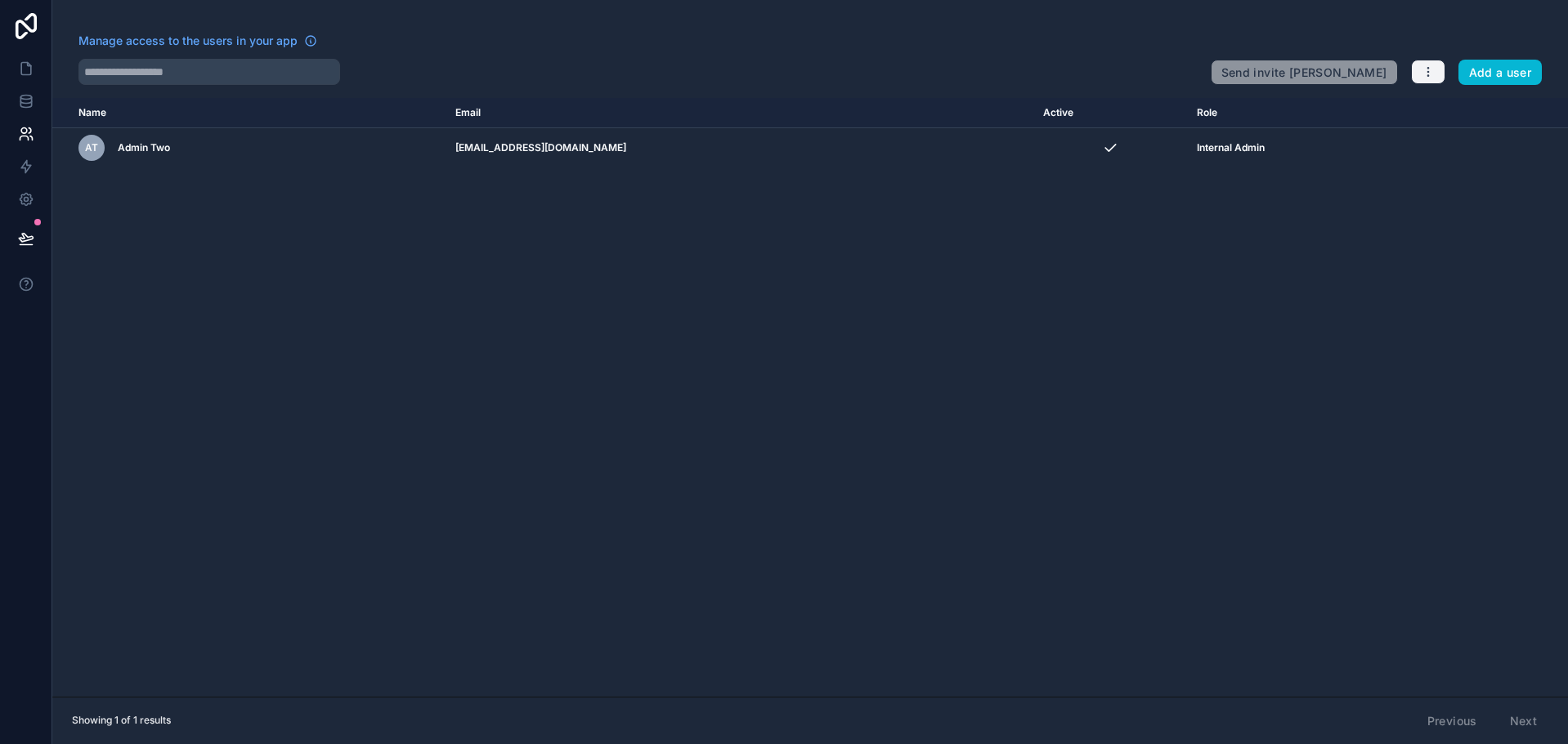
click at [1426, 75] on icon "button" at bounding box center [1428, 72] width 13 height 13
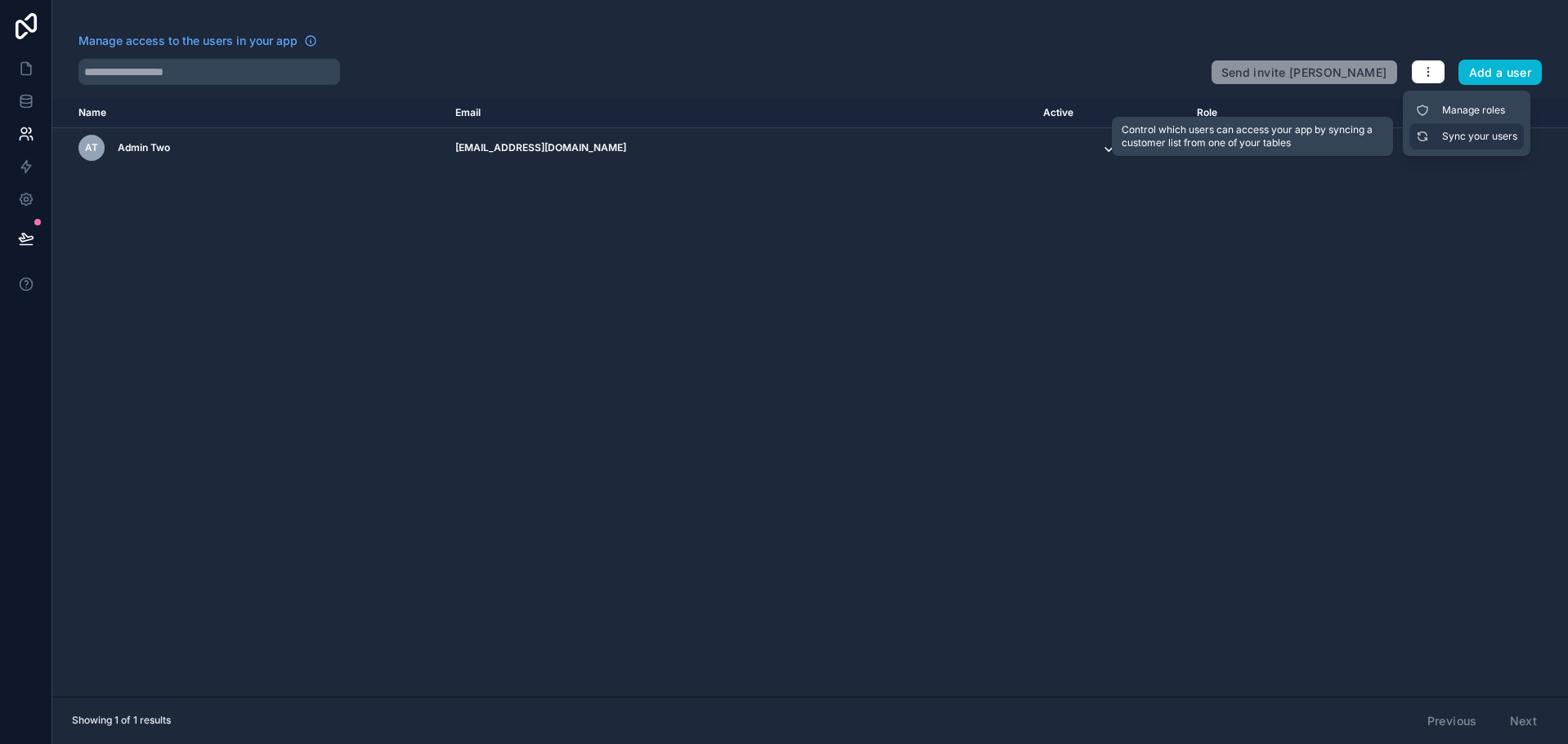
click at [1445, 143] on link "Sync your users" at bounding box center [1466, 136] width 114 height 26
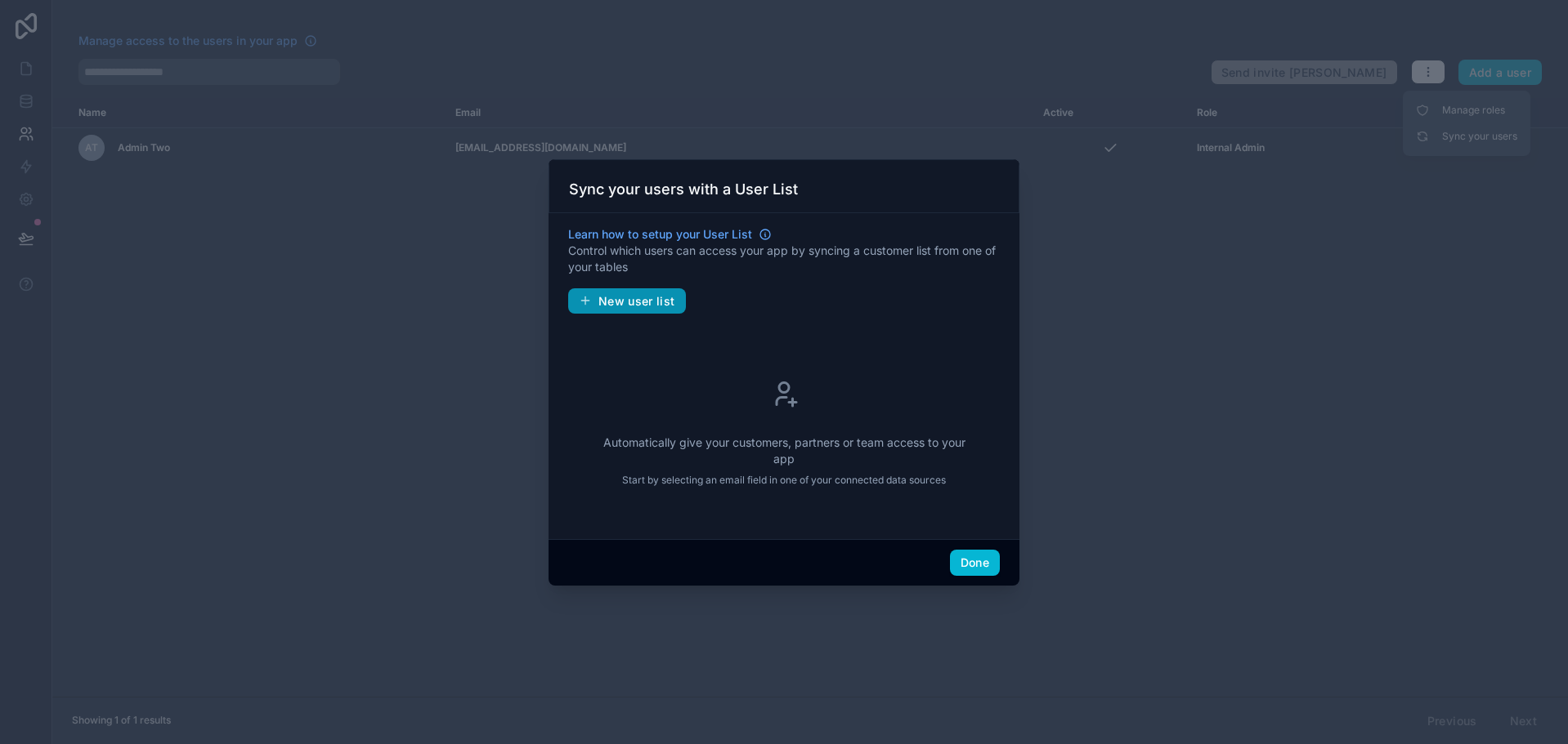
click at [655, 302] on span "New user list" at bounding box center [637, 302] width 77 height 15
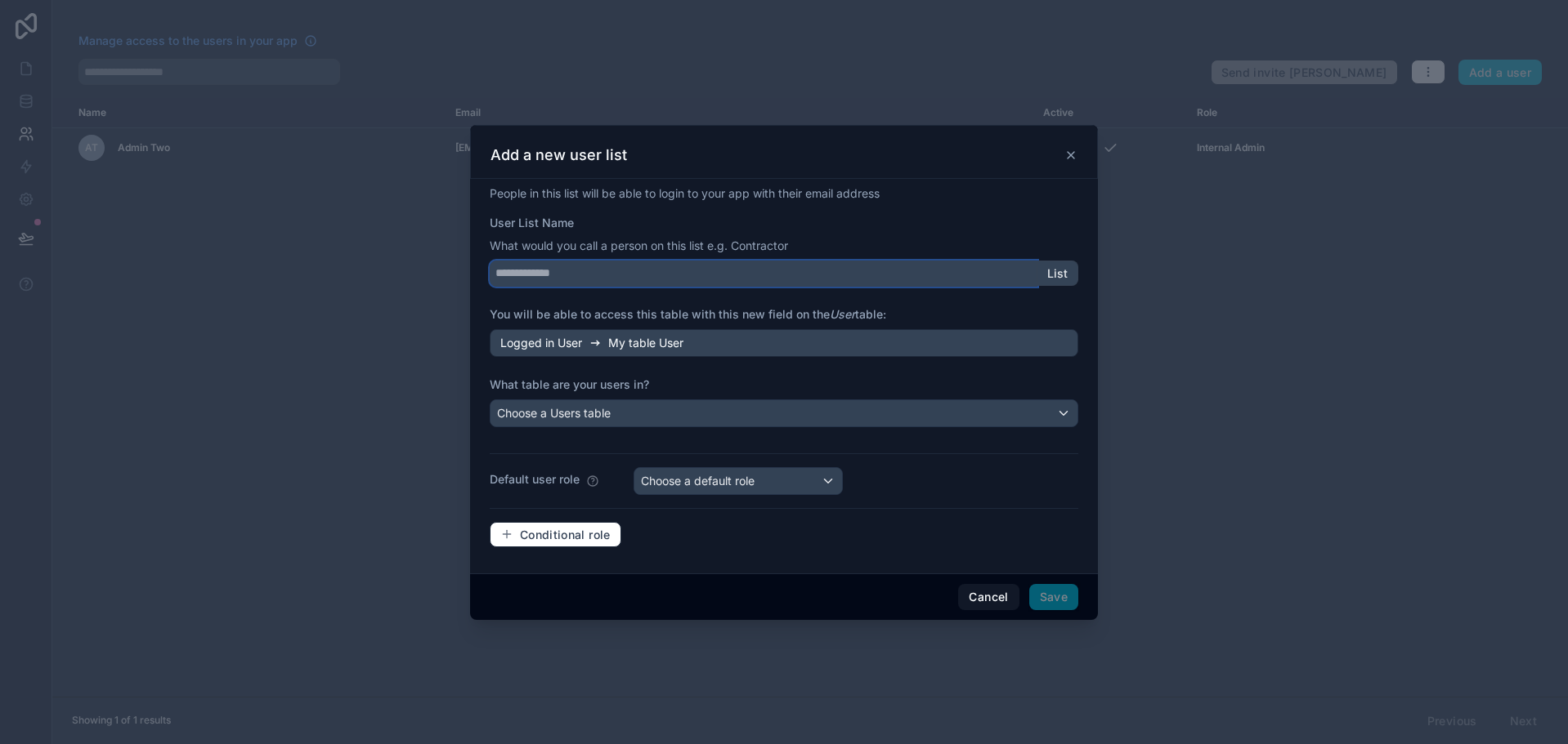
click at [617, 279] on input "User List Name" at bounding box center [764, 273] width 547 height 26
click at [614, 270] on input "User List Name" at bounding box center [764, 273] width 547 height 26
click at [873, 340] on div "Logged in User My table User" at bounding box center [784, 343] width 588 height 28
click at [738, 348] on div "Logged in User My table User" at bounding box center [784, 343] width 588 height 28
click at [680, 336] on span "My table User" at bounding box center [646, 344] width 75 height 17
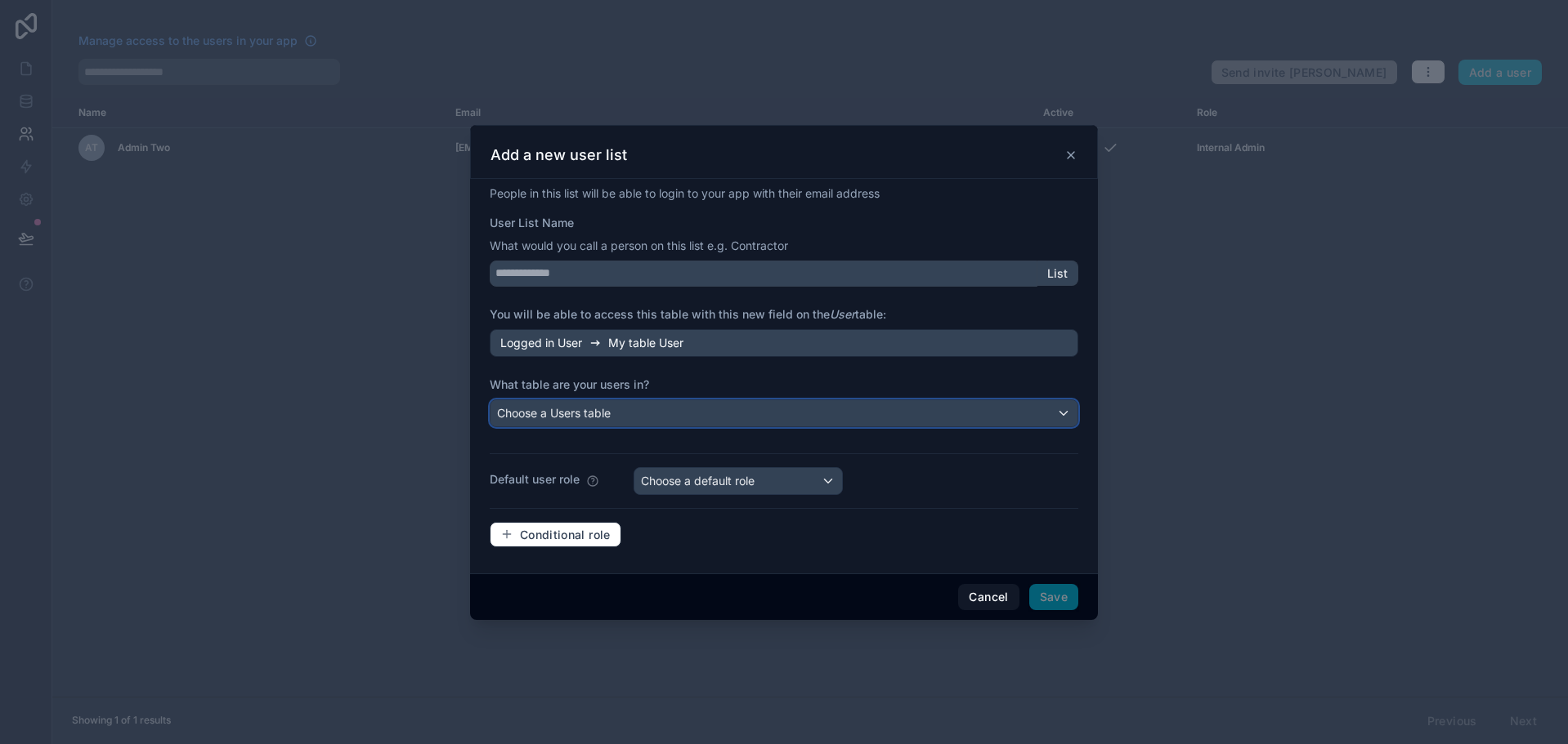
click at [668, 413] on div "Choose a Users table" at bounding box center [784, 413] width 587 height 26
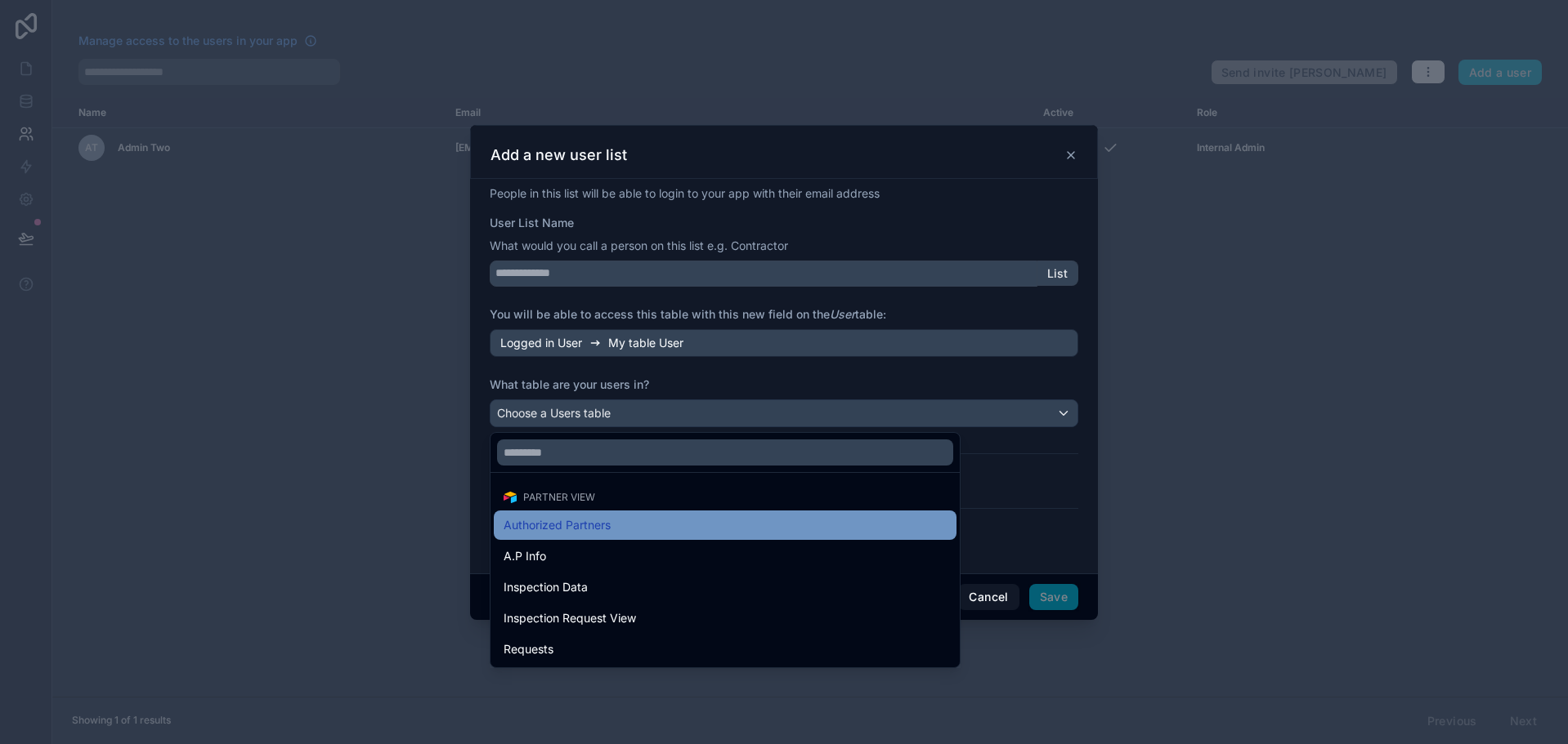
click at [611, 530] on span "Authorized Partners" at bounding box center [557, 525] width 107 height 20
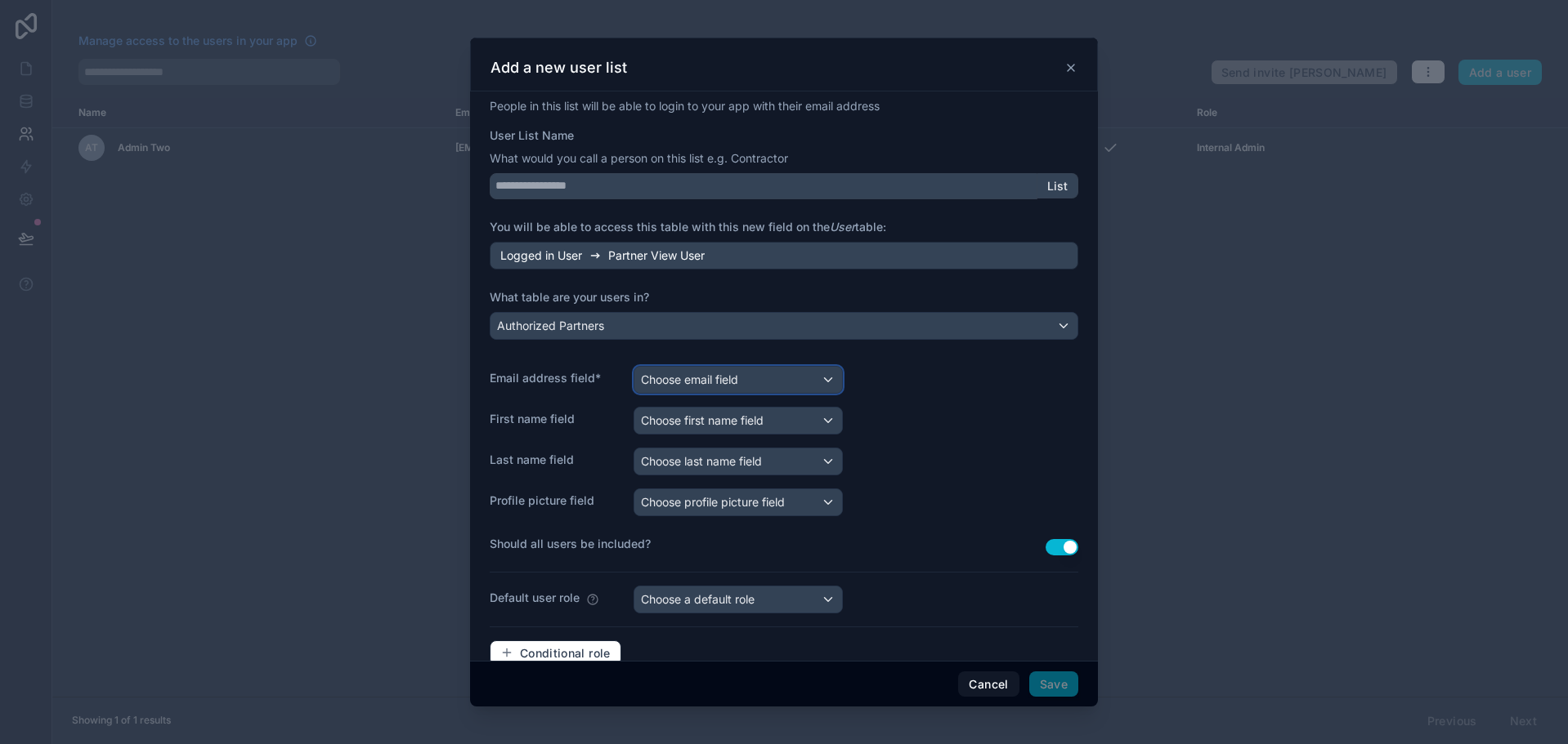
click at [672, 379] on span "Choose email field" at bounding box center [689, 380] width 98 height 14
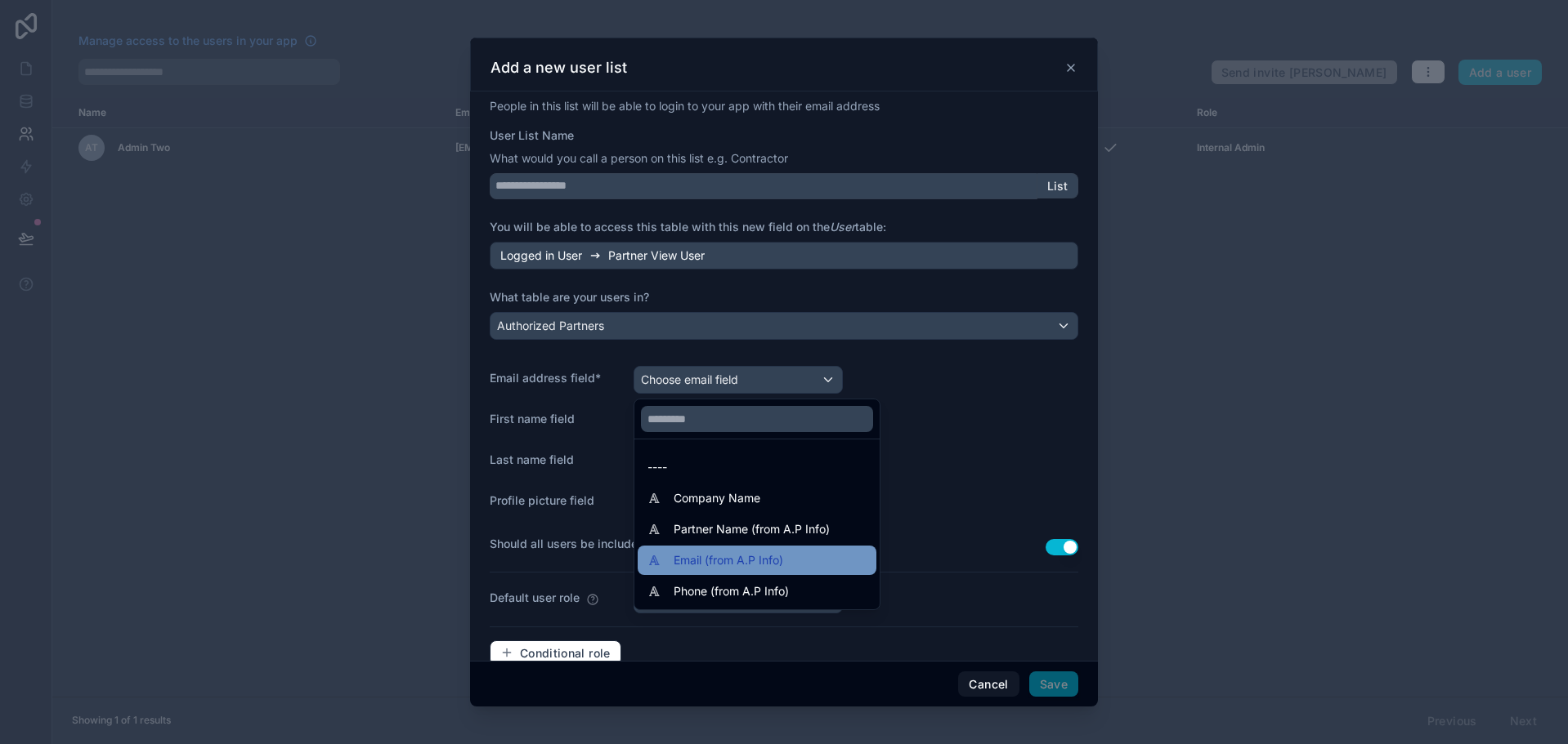
click at [747, 558] on span "Email (from A.P Info)" at bounding box center [728, 561] width 109 height 20
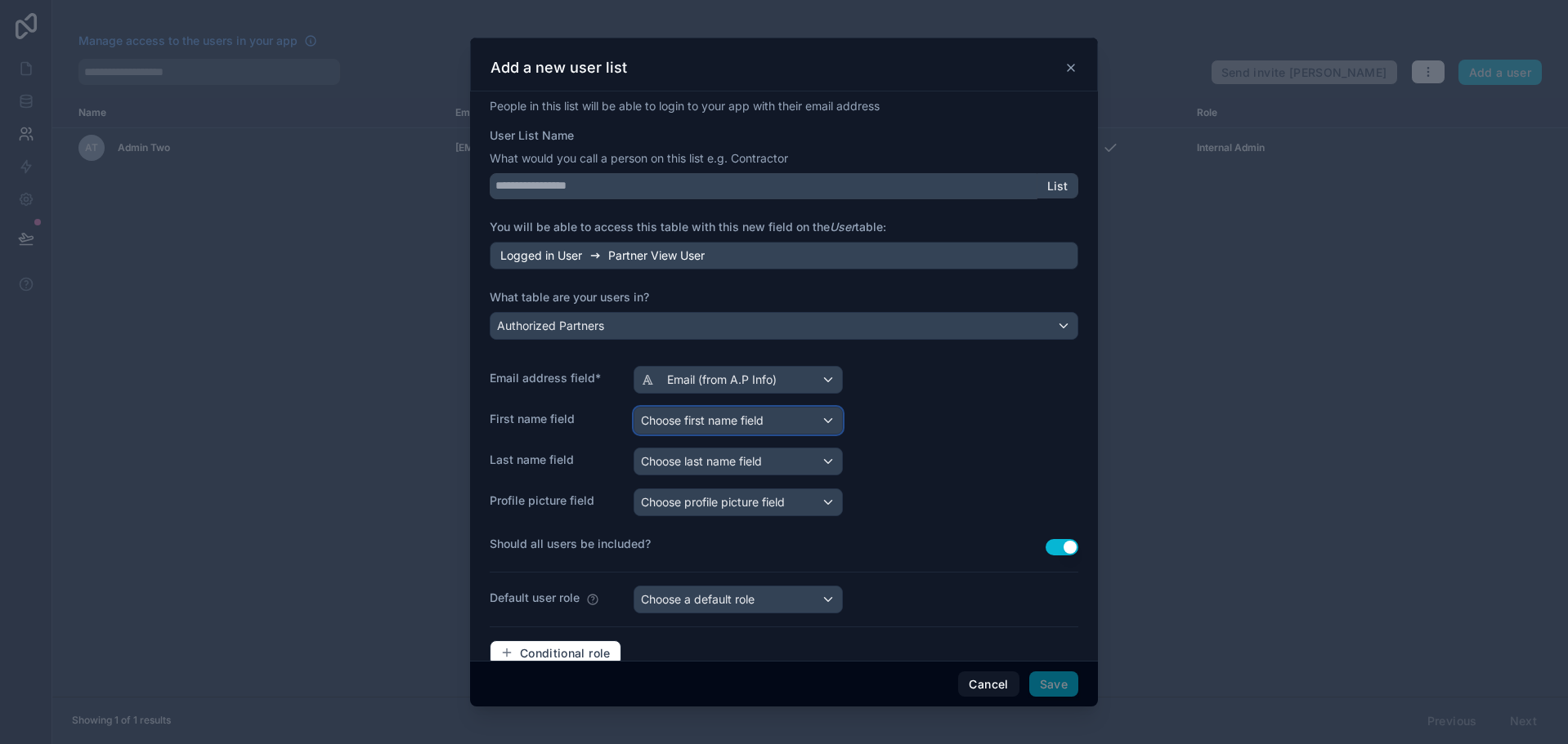
click at [718, 420] on span "Choose first name field" at bounding box center [702, 420] width 123 height 14
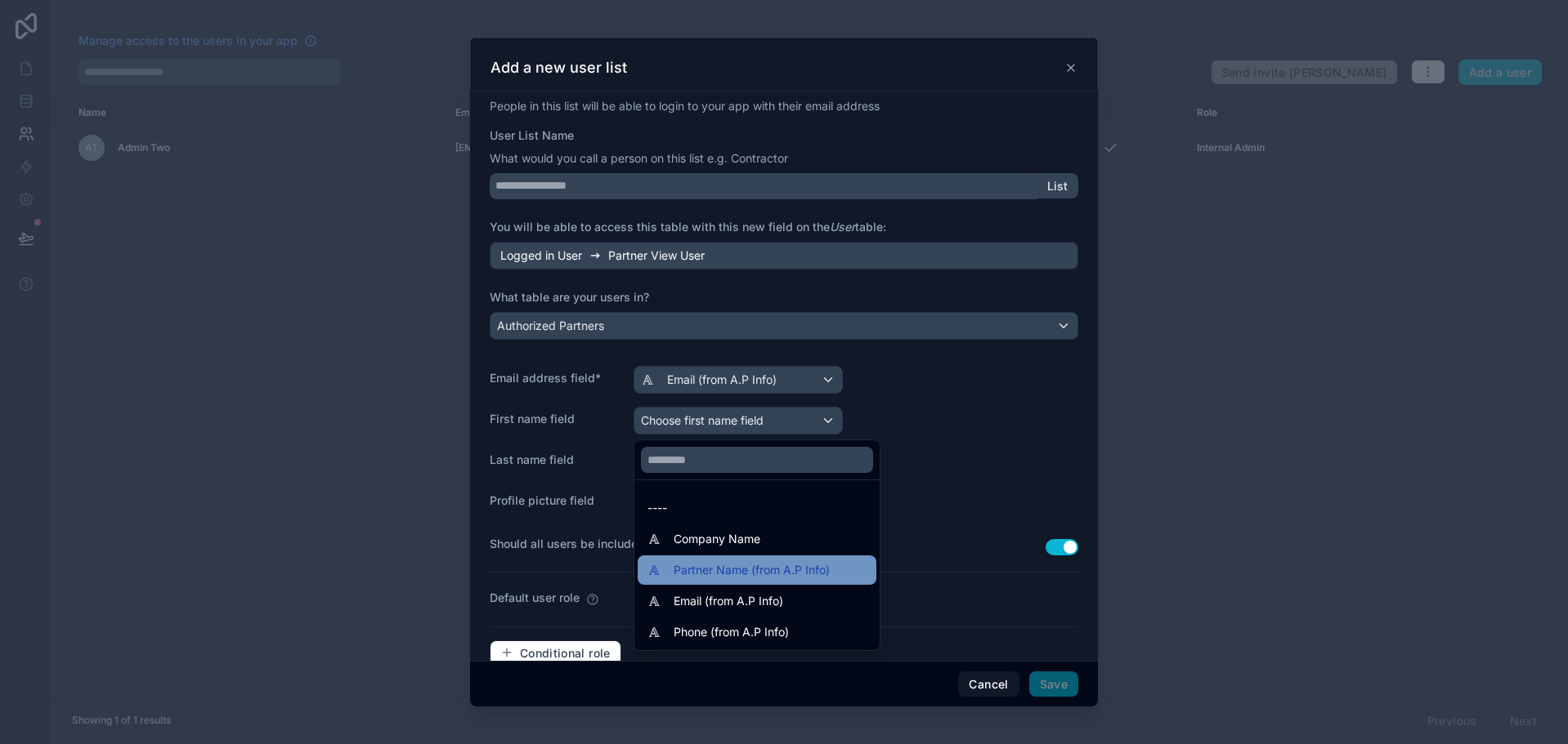
click at [832, 566] on div "Partner Name (from A.P Info)" at bounding box center [757, 571] width 219 height 20
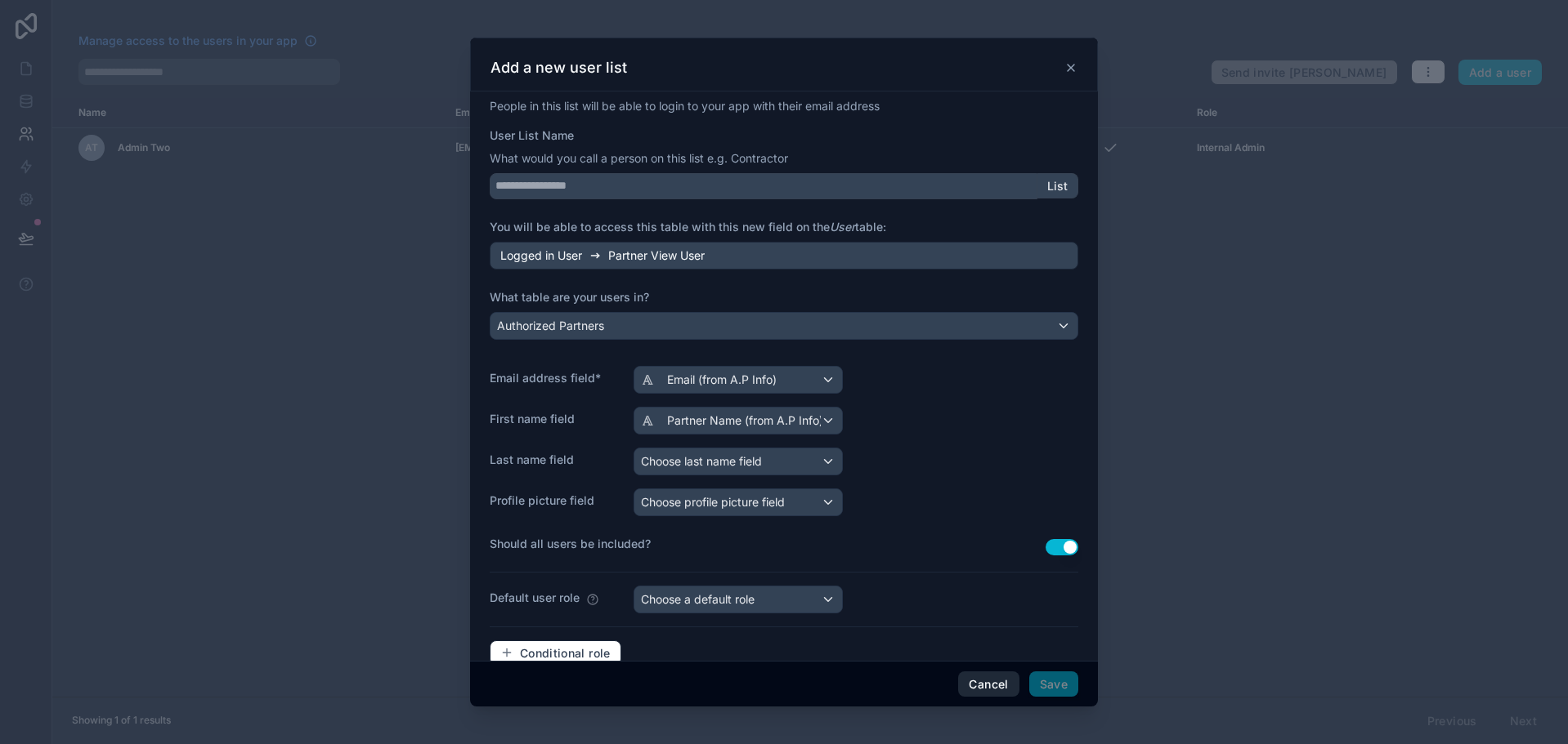
click at [990, 676] on button "Cancel" at bounding box center [988, 684] width 60 height 26
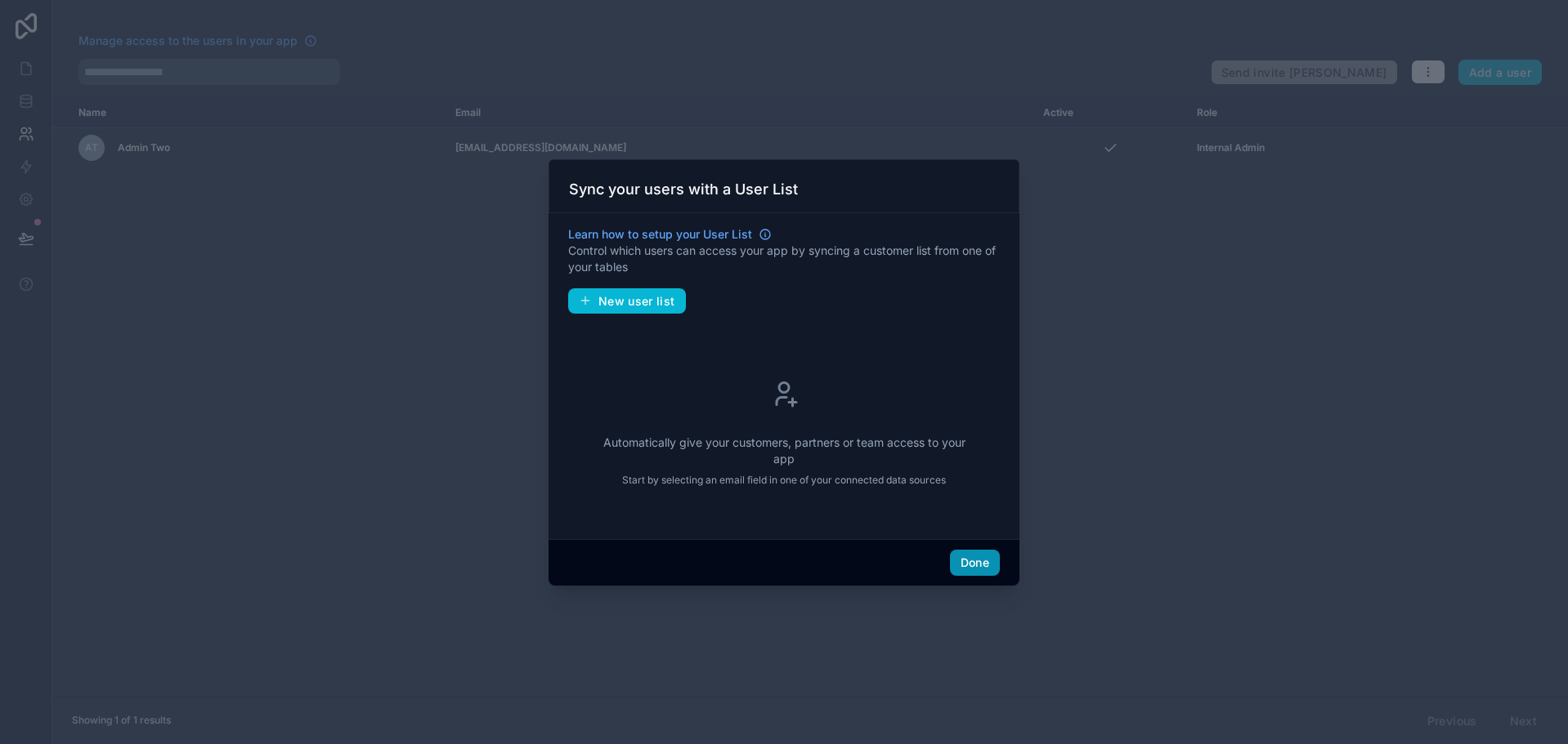
click at [986, 555] on button "Done" at bounding box center [975, 562] width 50 height 26
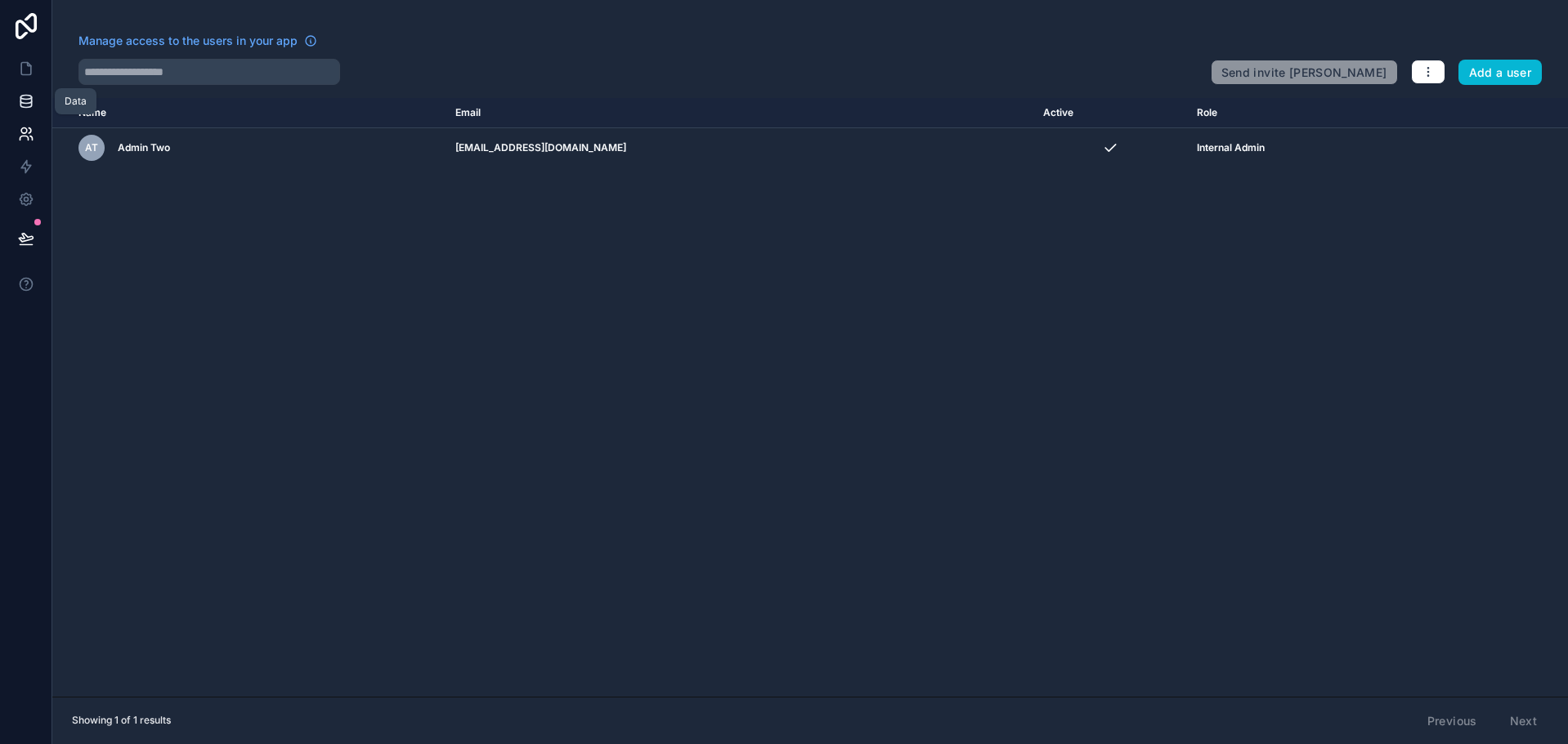
click at [34, 97] on link at bounding box center [26, 101] width 52 height 33
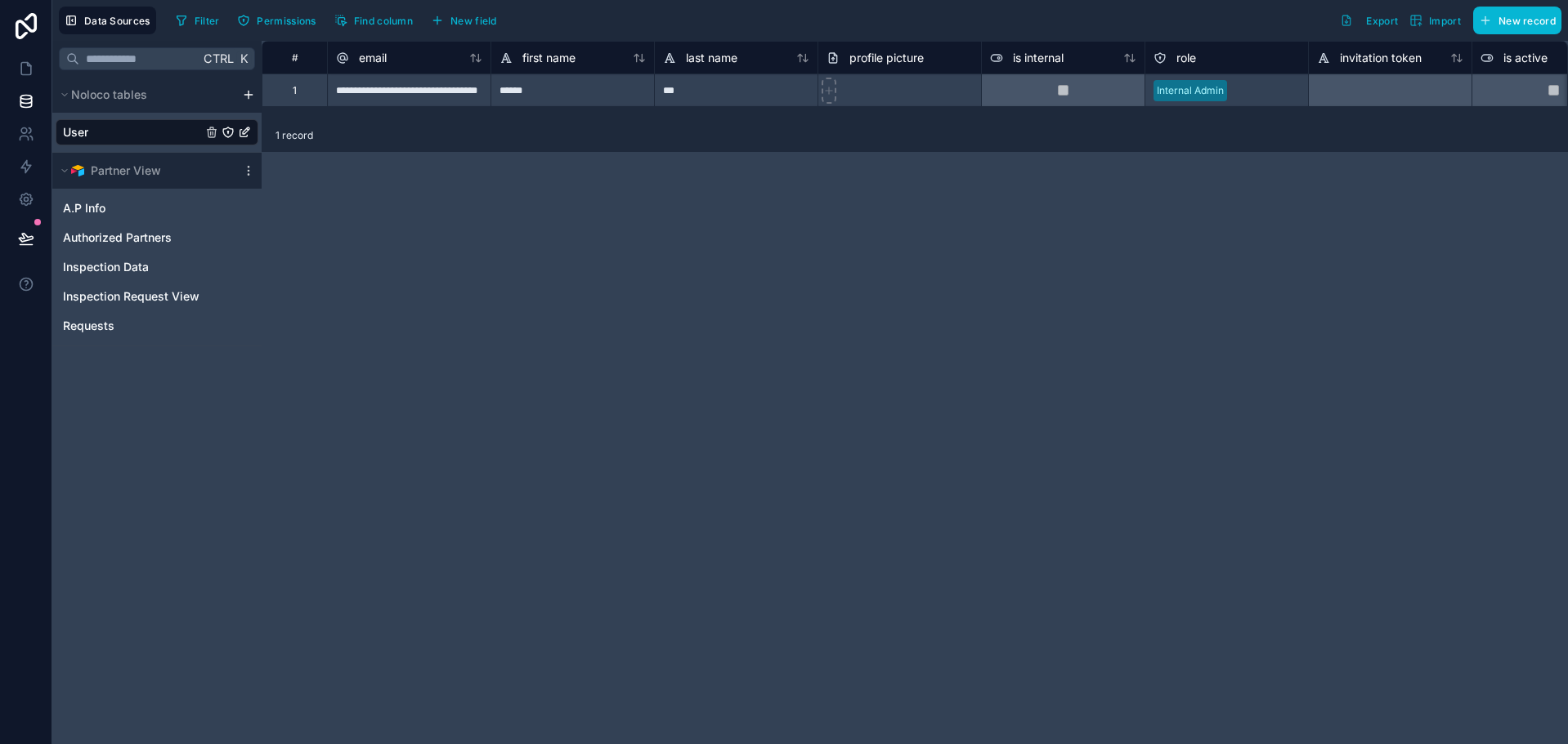
click at [245, 133] on icon "User" at bounding box center [245, 133] width 13 height 13
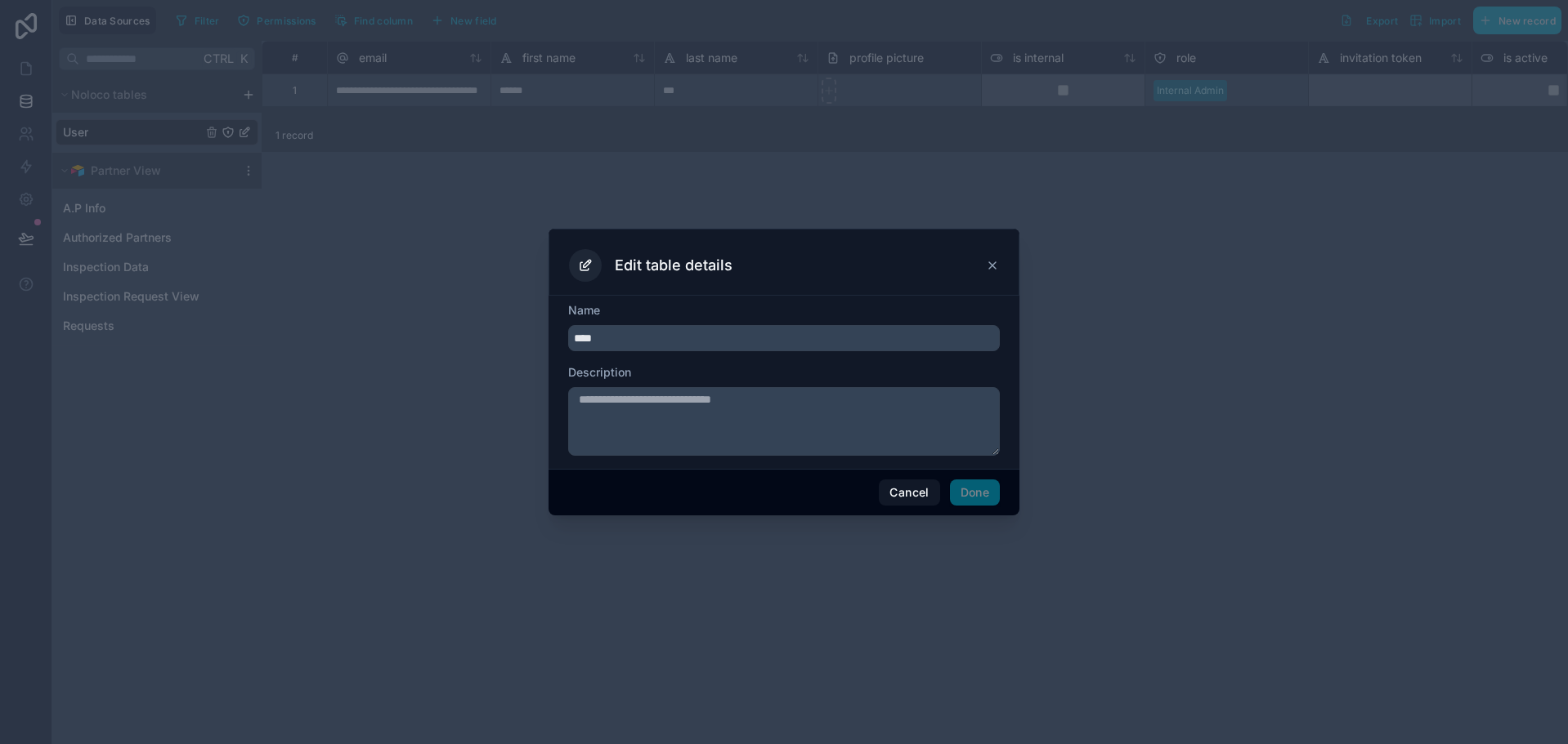
click at [996, 256] on div "Edit table details" at bounding box center [784, 265] width 430 height 33
click at [992, 262] on icon at bounding box center [992, 266] width 13 height 13
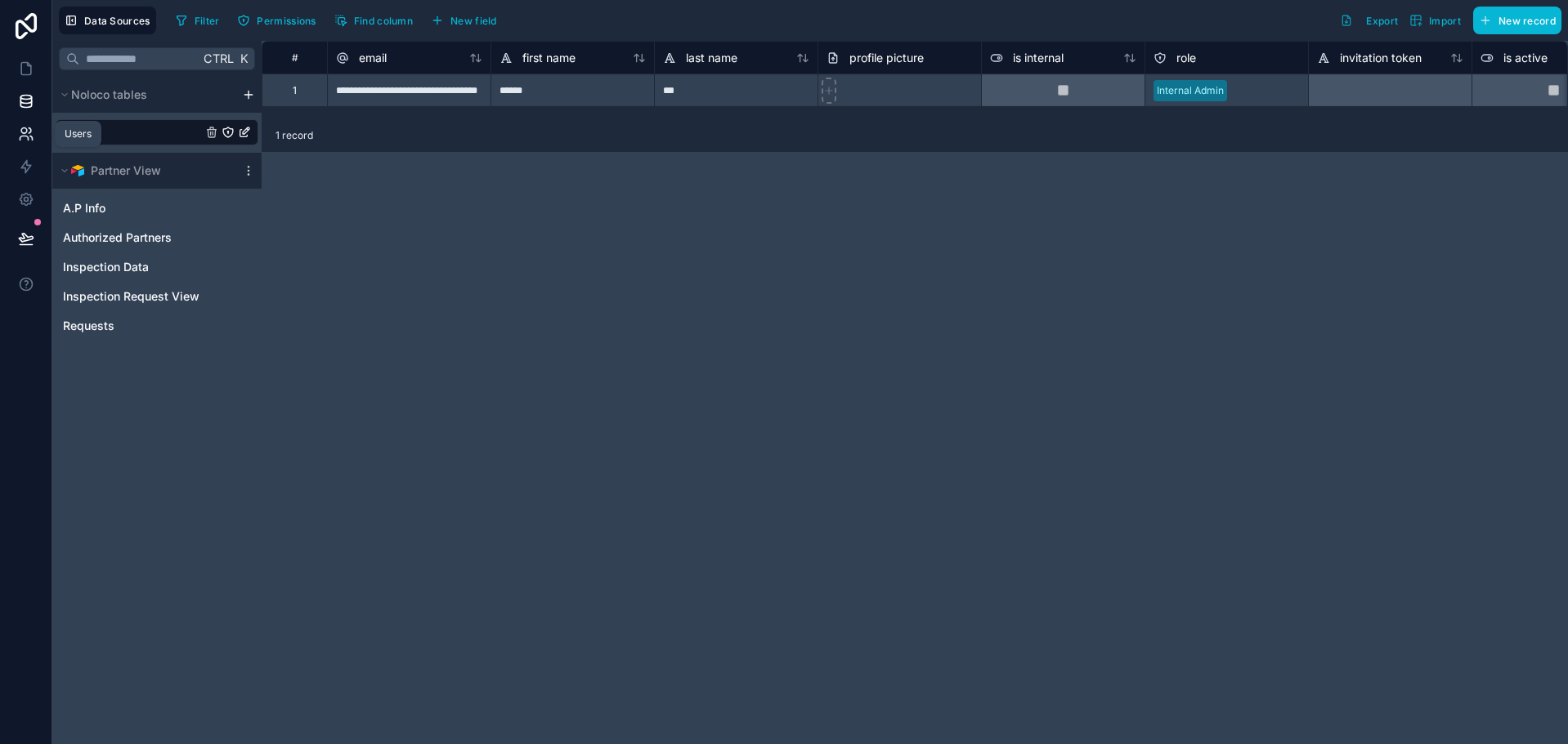
click at [28, 128] on icon at bounding box center [29, 131] width 3 height 5
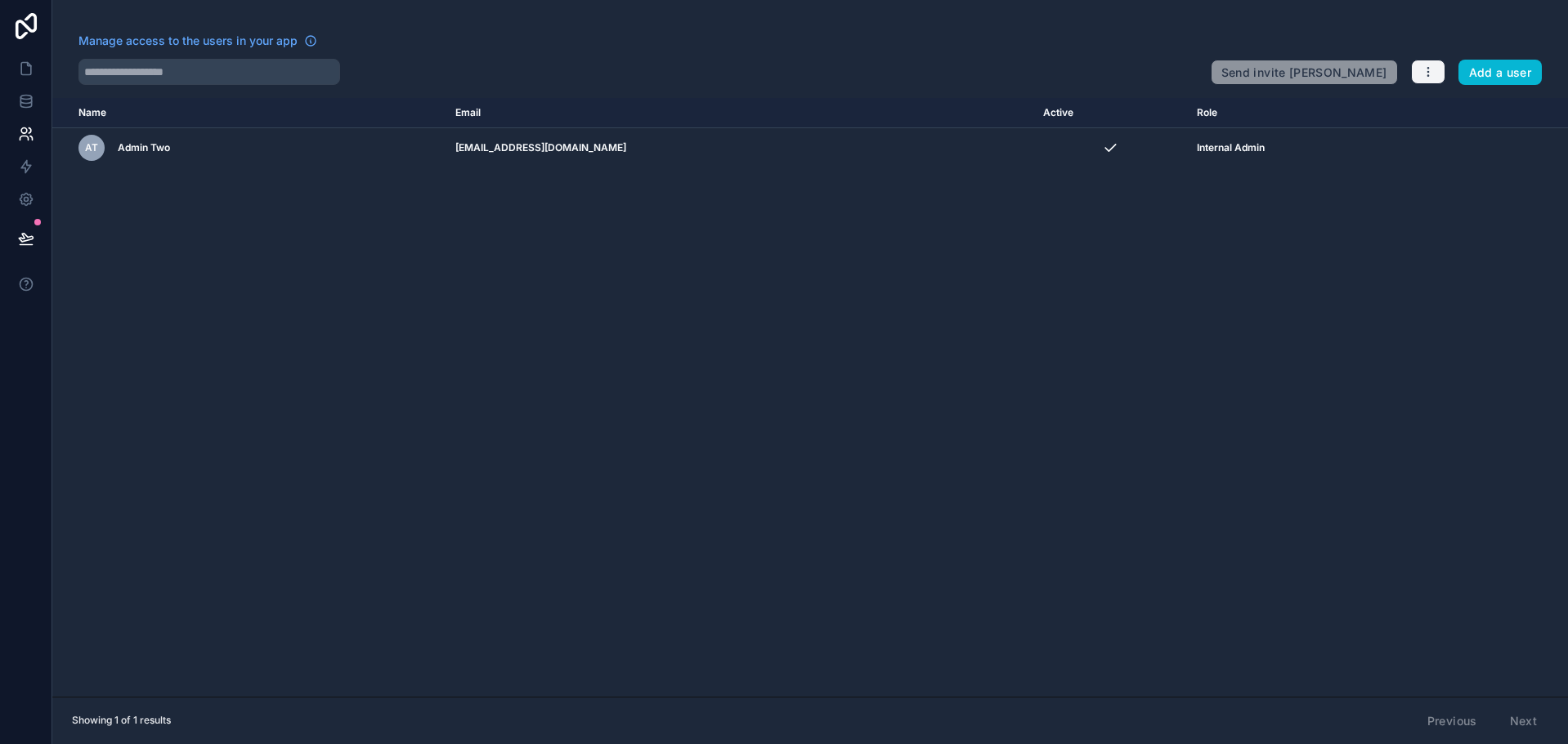
click at [1430, 70] on icon "button" at bounding box center [1428, 72] width 13 height 13
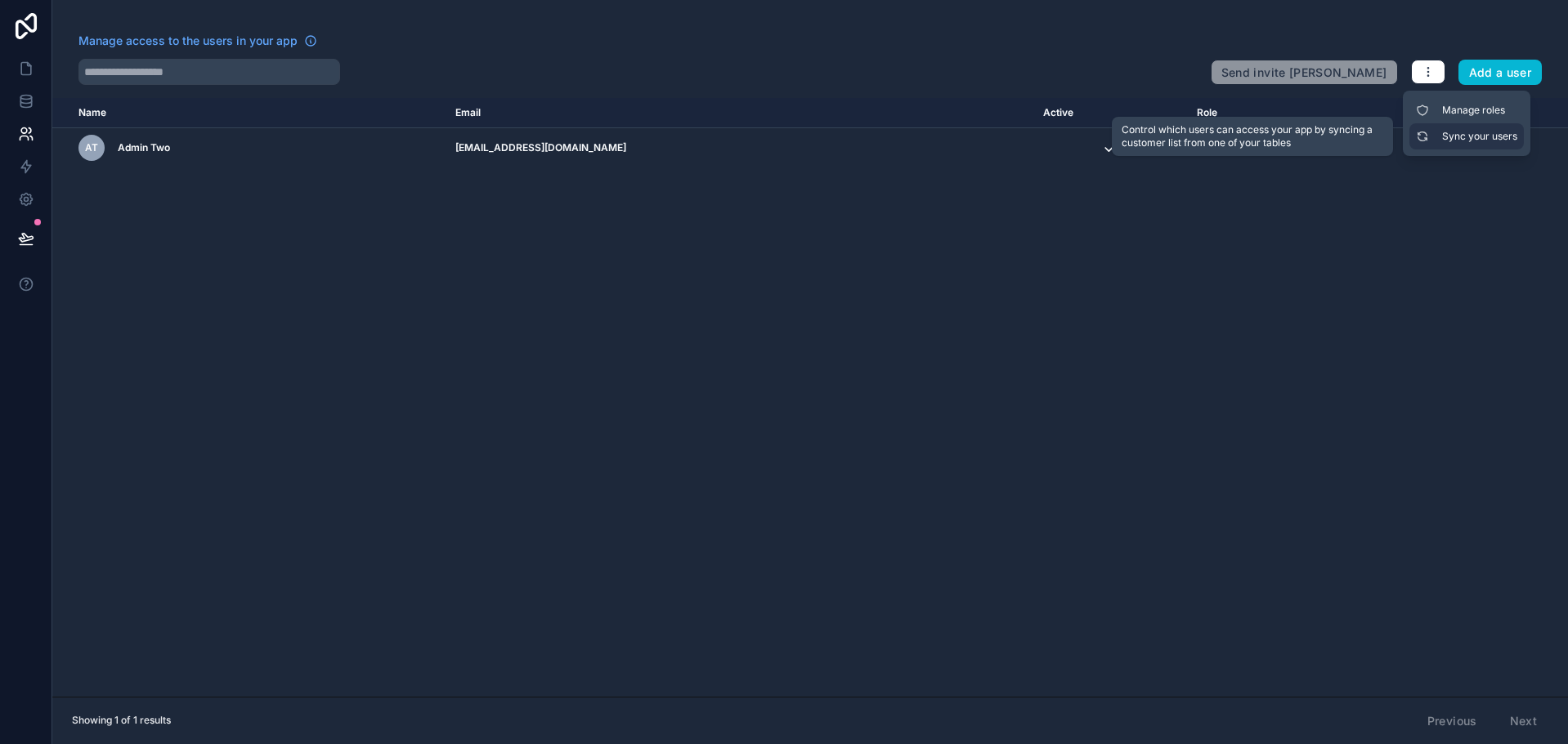
click at [1464, 137] on link "Sync your users" at bounding box center [1466, 136] width 114 height 26
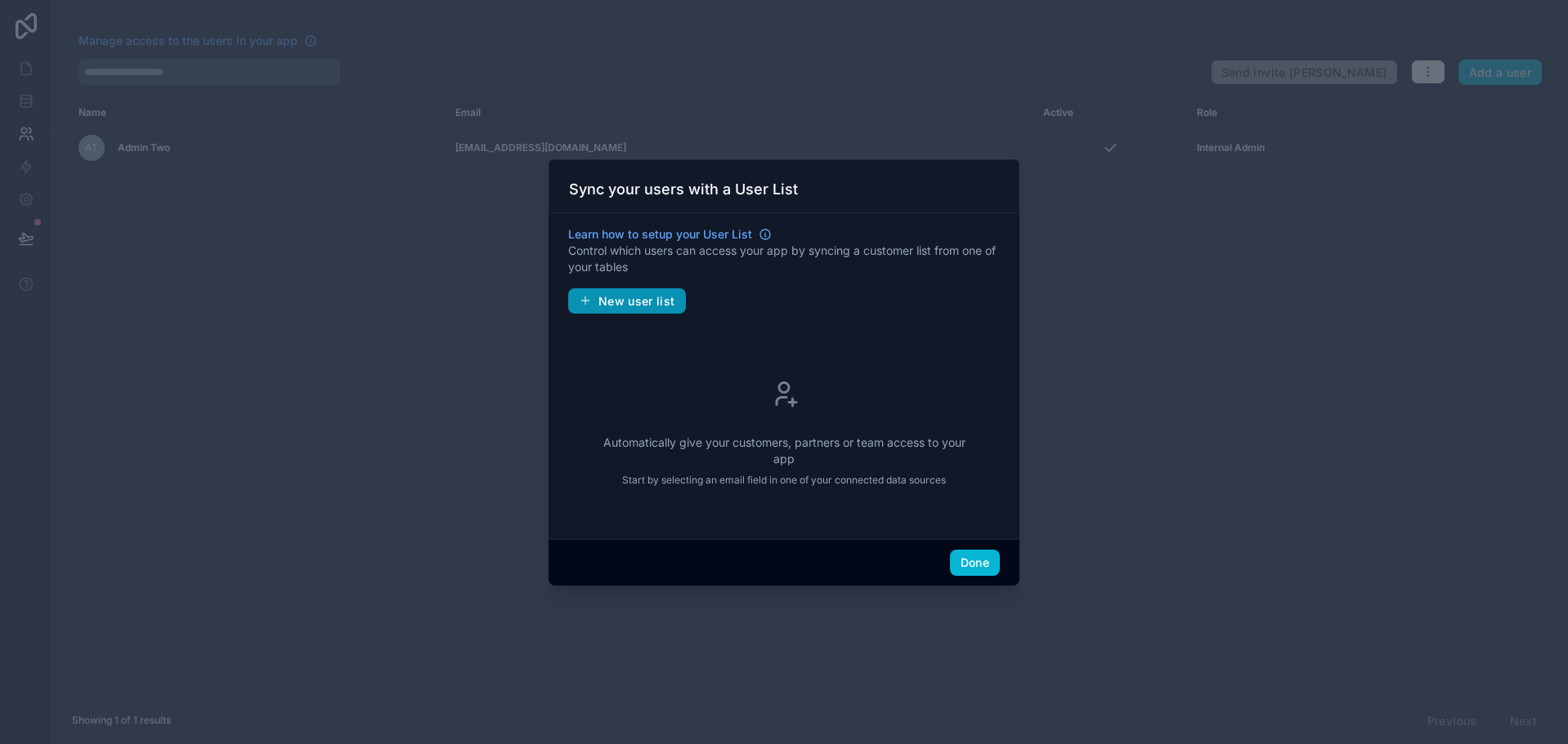
click at [638, 304] on span "New user list" at bounding box center [637, 302] width 77 height 15
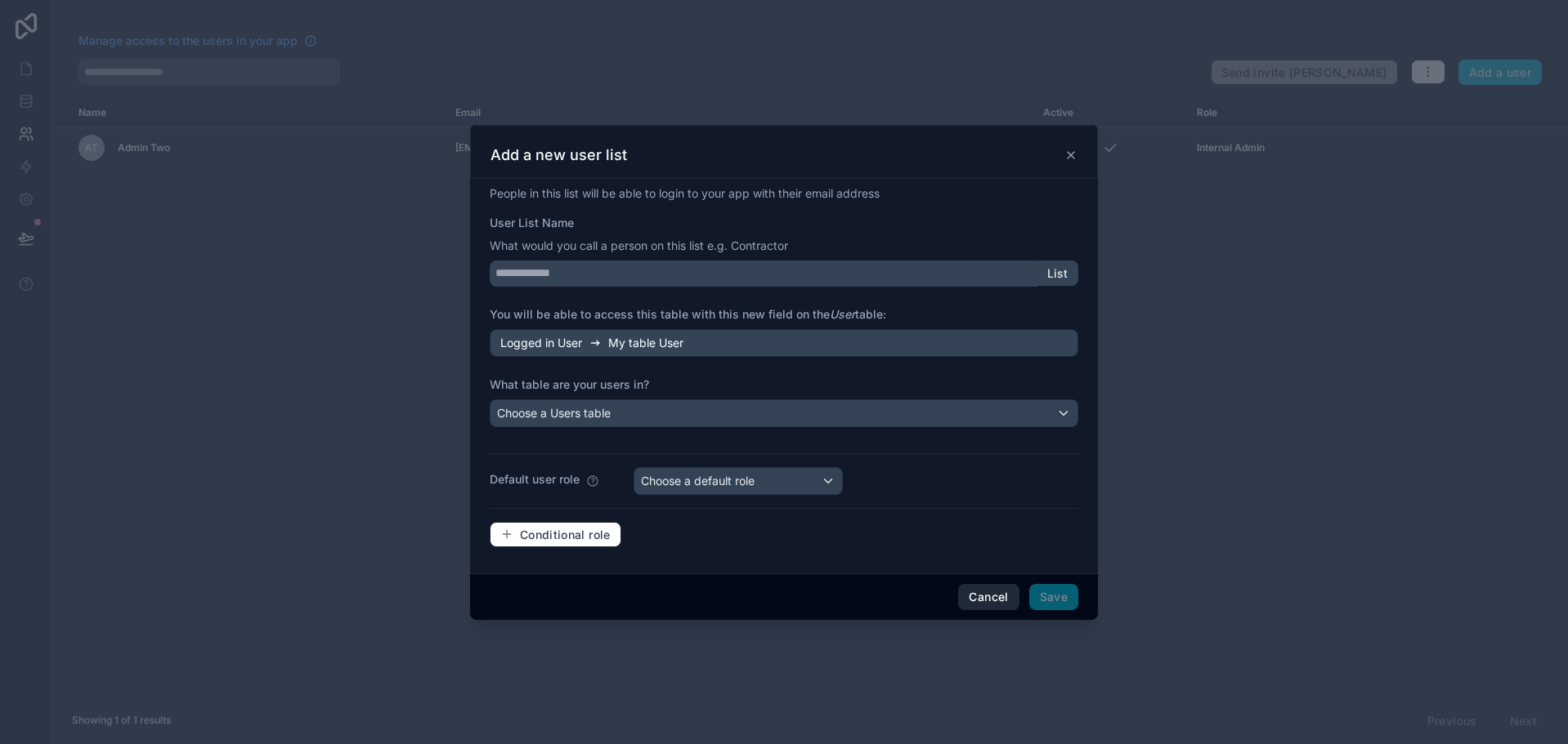
click at [991, 596] on button "Cancel" at bounding box center [988, 596] width 60 height 26
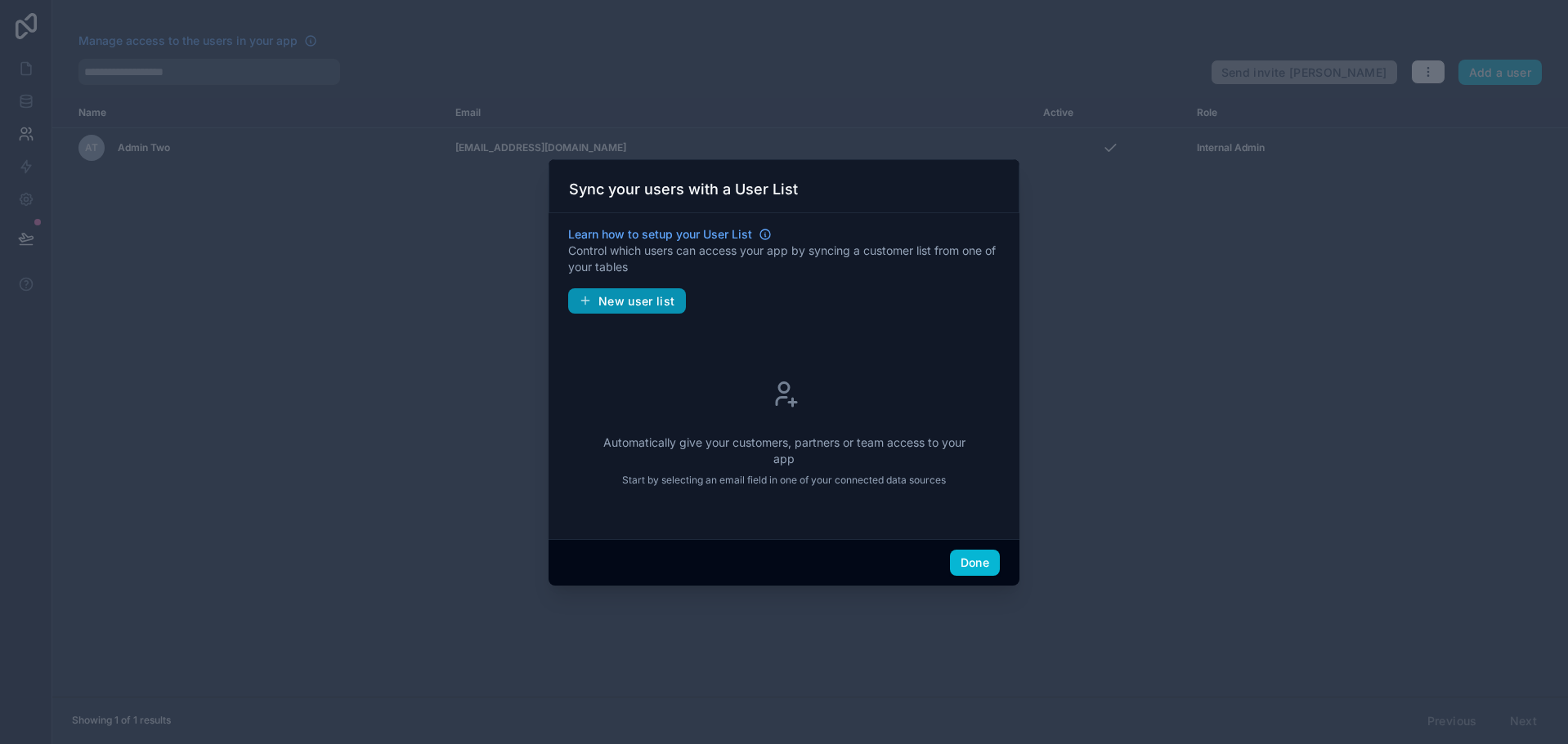
click at [661, 307] on span "New user list" at bounding box center [637, 302] width 77 height 15
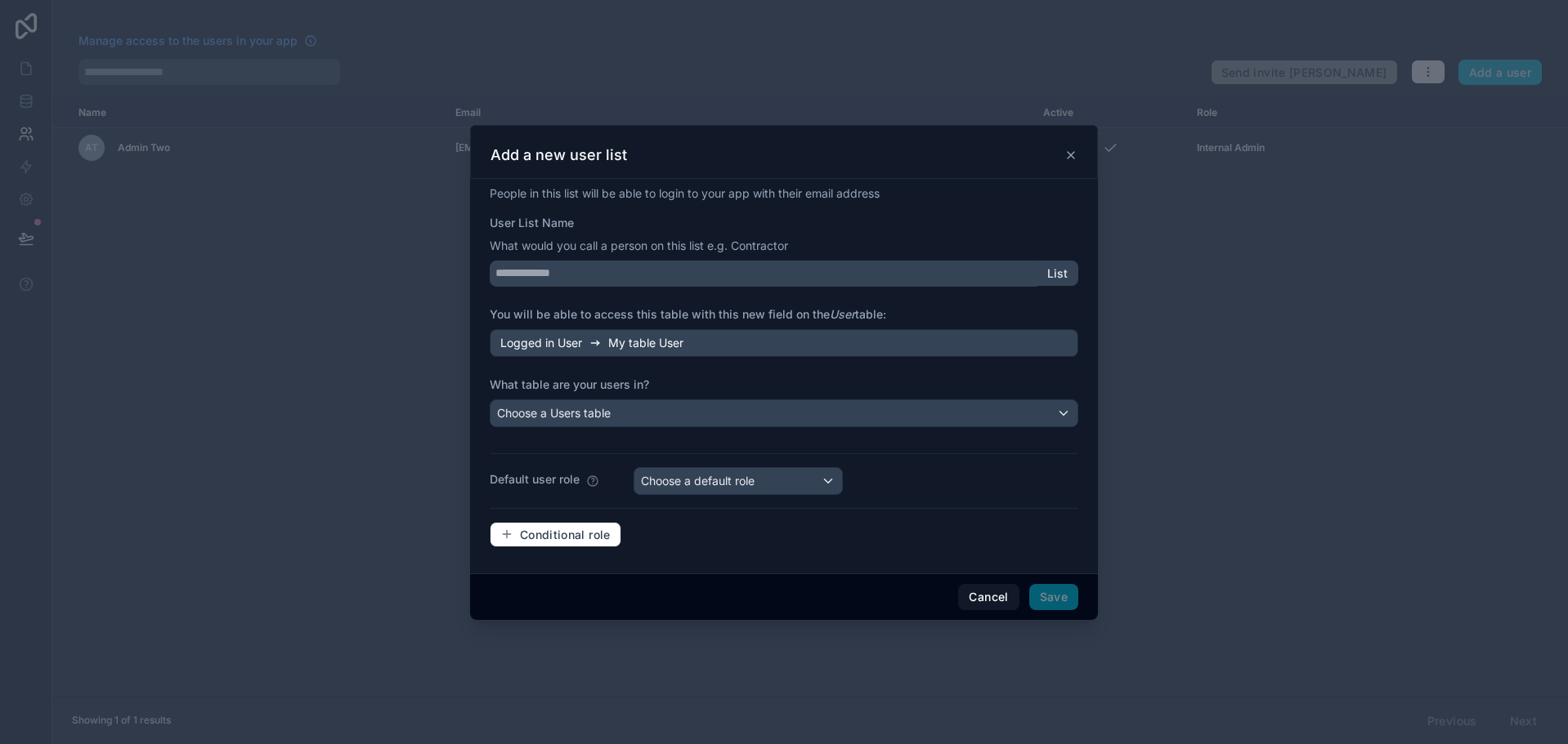
click at [649, 347] on span "My table User" at bounding box center [646, 344] width 75 height 17
click at [703, 283] on input "User List Name" at bounding box center [764, 273] width 547 height 26
click at [710, 234] on div "User List Name What would you call a person on this list e.g. Contractor List" at bounding box center [784, 251] width 588 height 72
click at [718, 268] on input "User List Name" at bounding box center [764, 273] width 547 height 26
click at [701, 294] on div "People in this list will be able to login to your app with their email address …" at bounding box center [784, 373] width 588 height 376
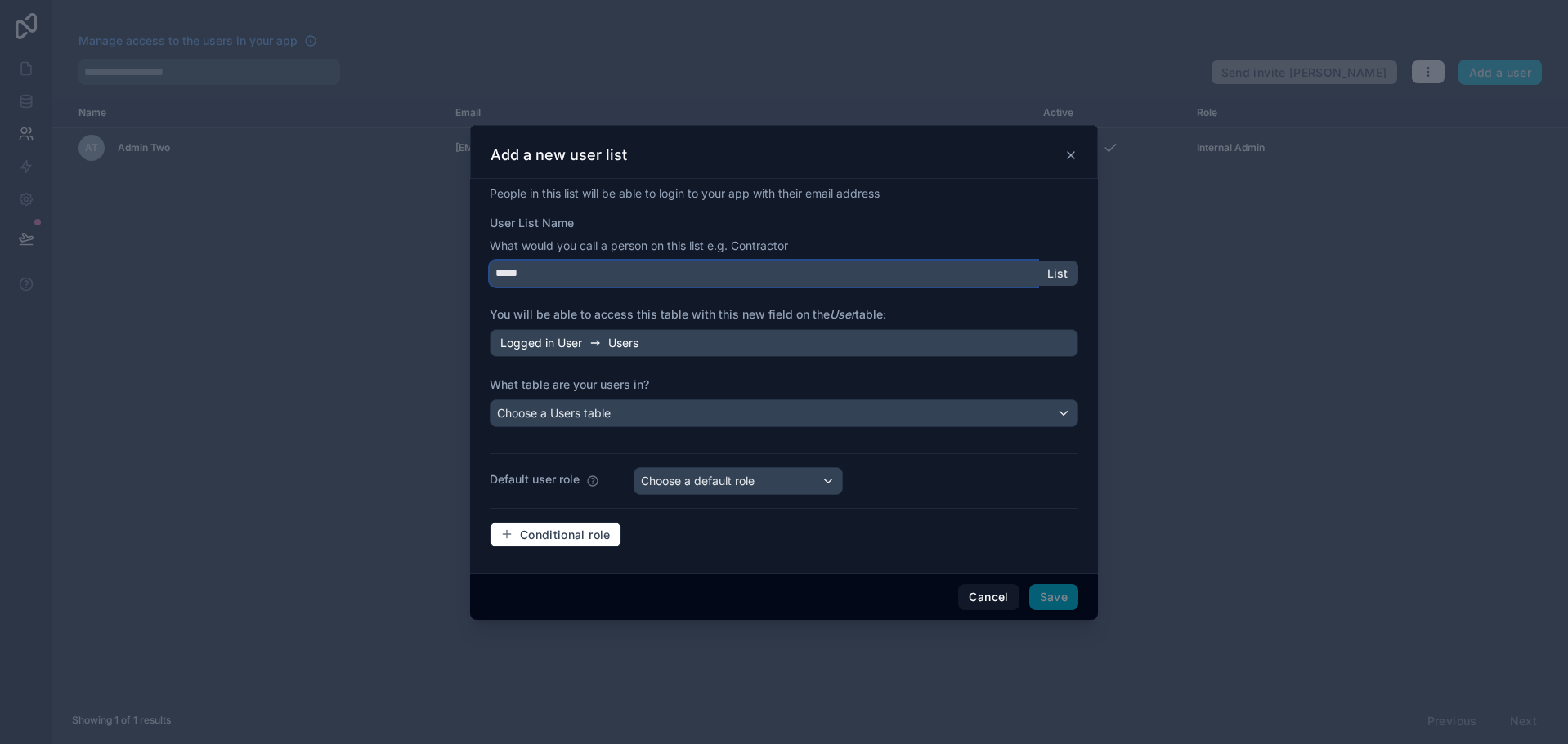
click at [693, 284] on input "*****" at bounding box center [764, 273] width 547 height 26
type input "****"
click at [734, 301] on div "People in this list will be able to login to your app with their email address …" at bounding box center [784, 373] width 588 height 376
click at [642, 411] on div "Choose a Users table" at bounding box center [784, 413] width 587 height 26
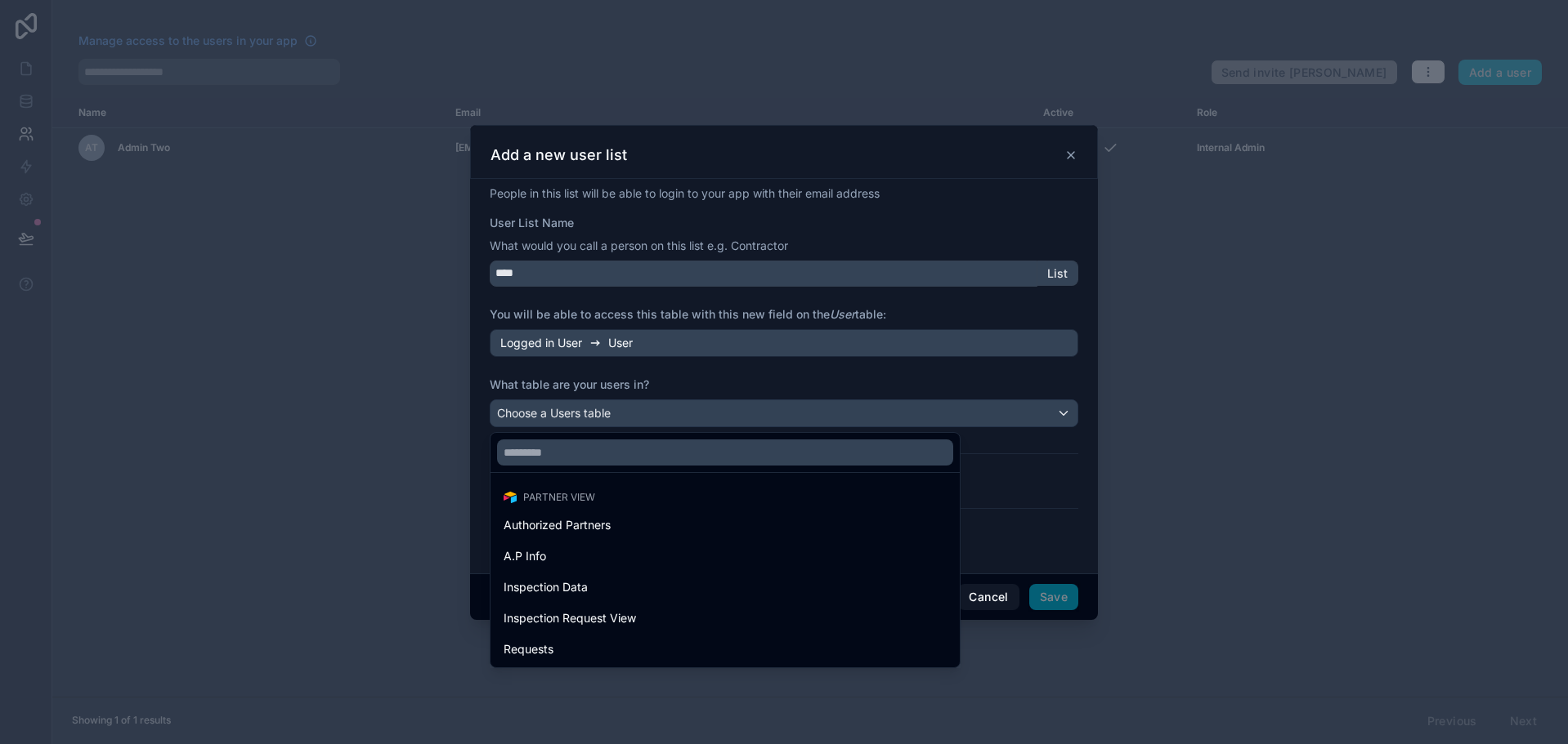
click at [678, 380] on div at bounding box center [784, 373] width 628 height 495
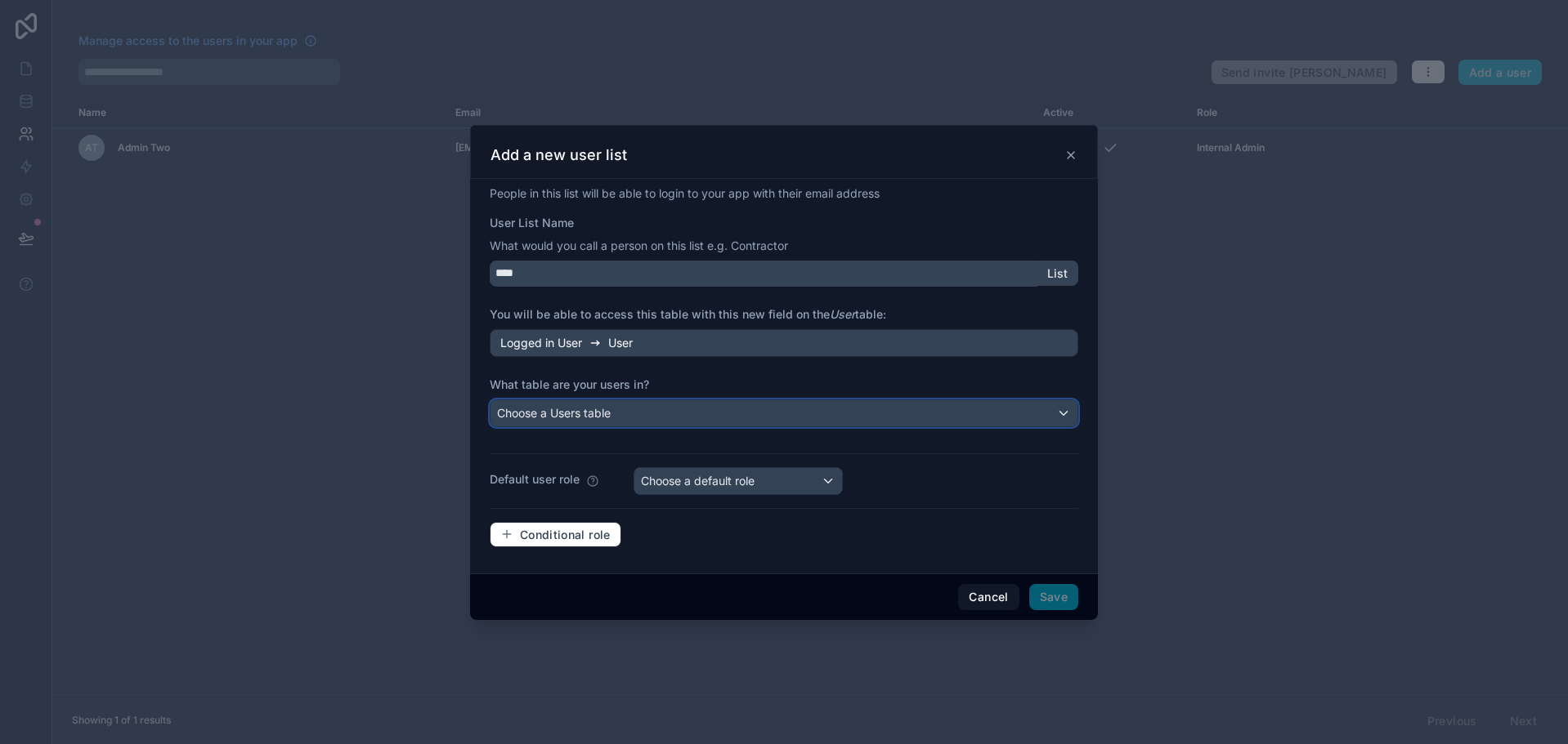
click at [641, 415] on div "Choose a Users table" at bounding box center [784, 413] width 587 height 26
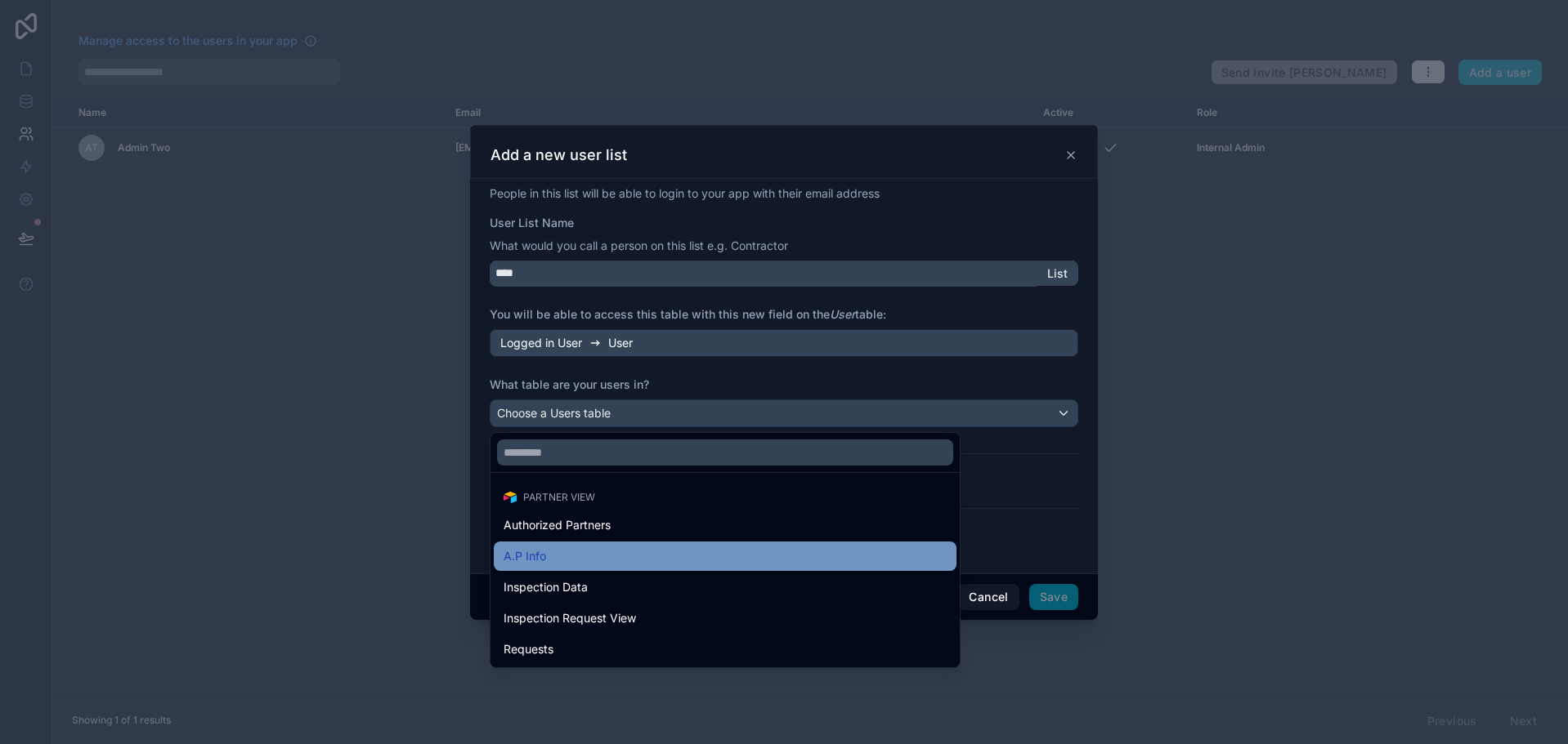
click at [620, 555] on div "A.P Info" at bounding box center [724, 556] width 443 height 20
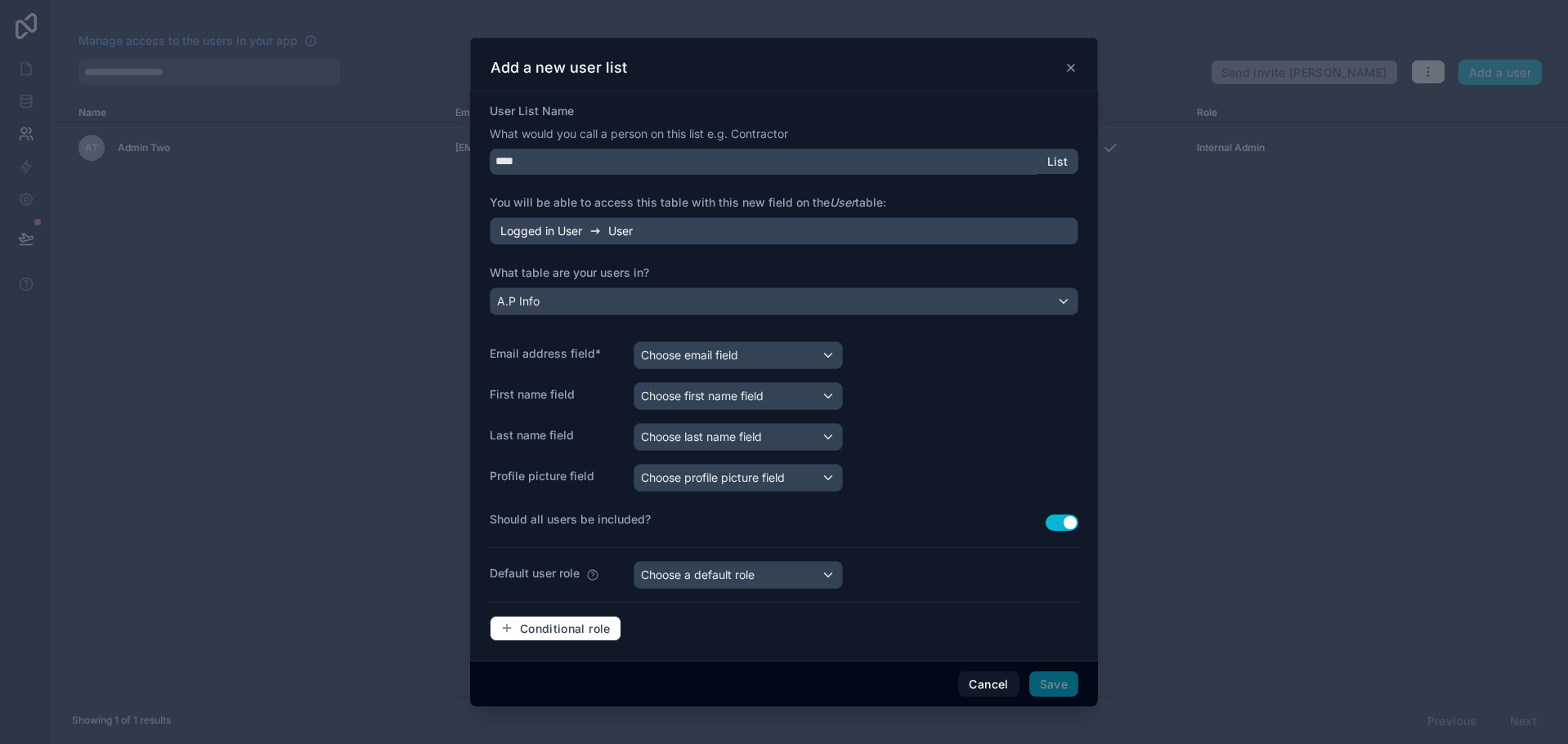
scroll to position [31, 0]
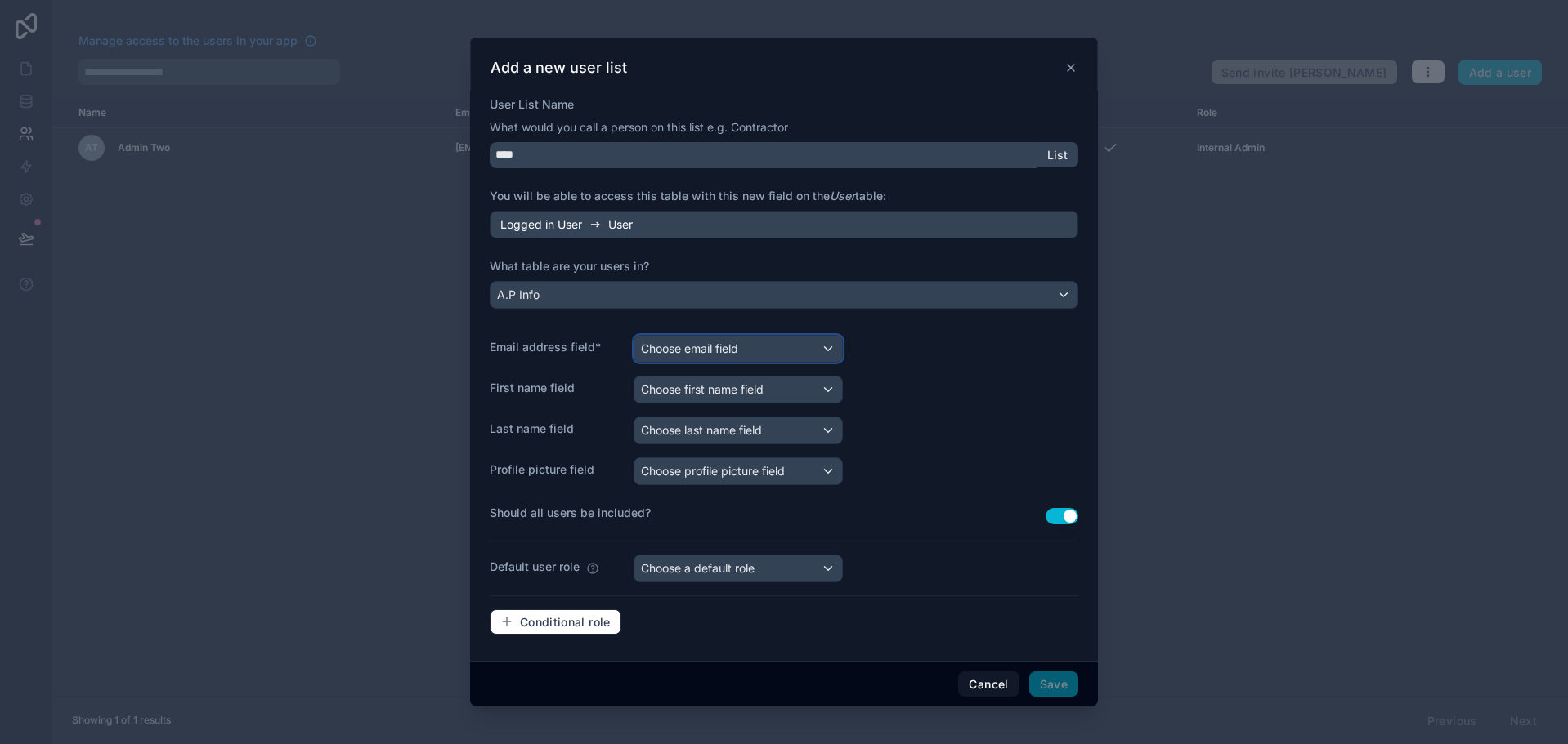
click at [703, 351] on span "Choose email field" at bounding box center [689, 348] width 98 height 14
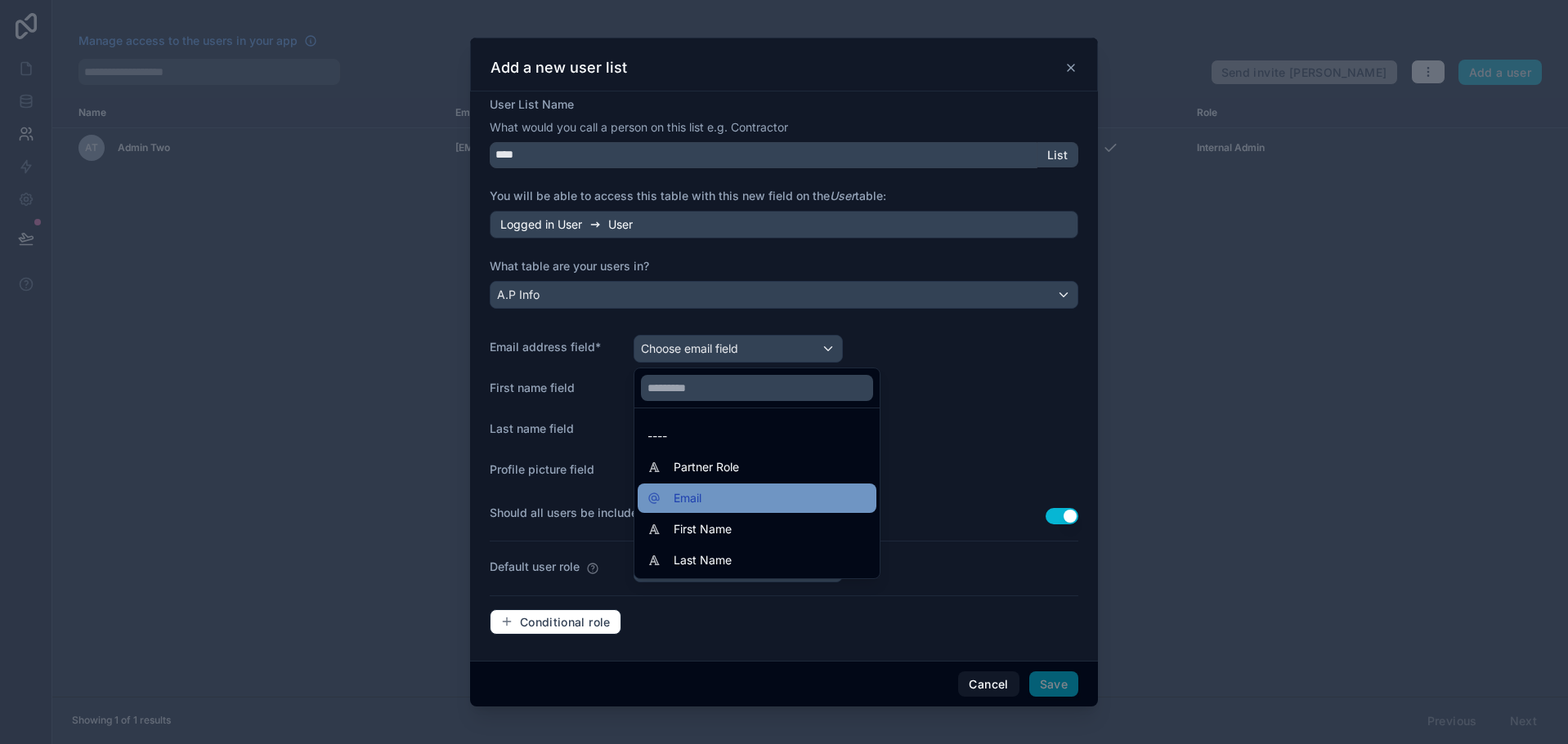
click at [716, 497] on div "Email" at bounding box center [757, 499] width 219 height 20
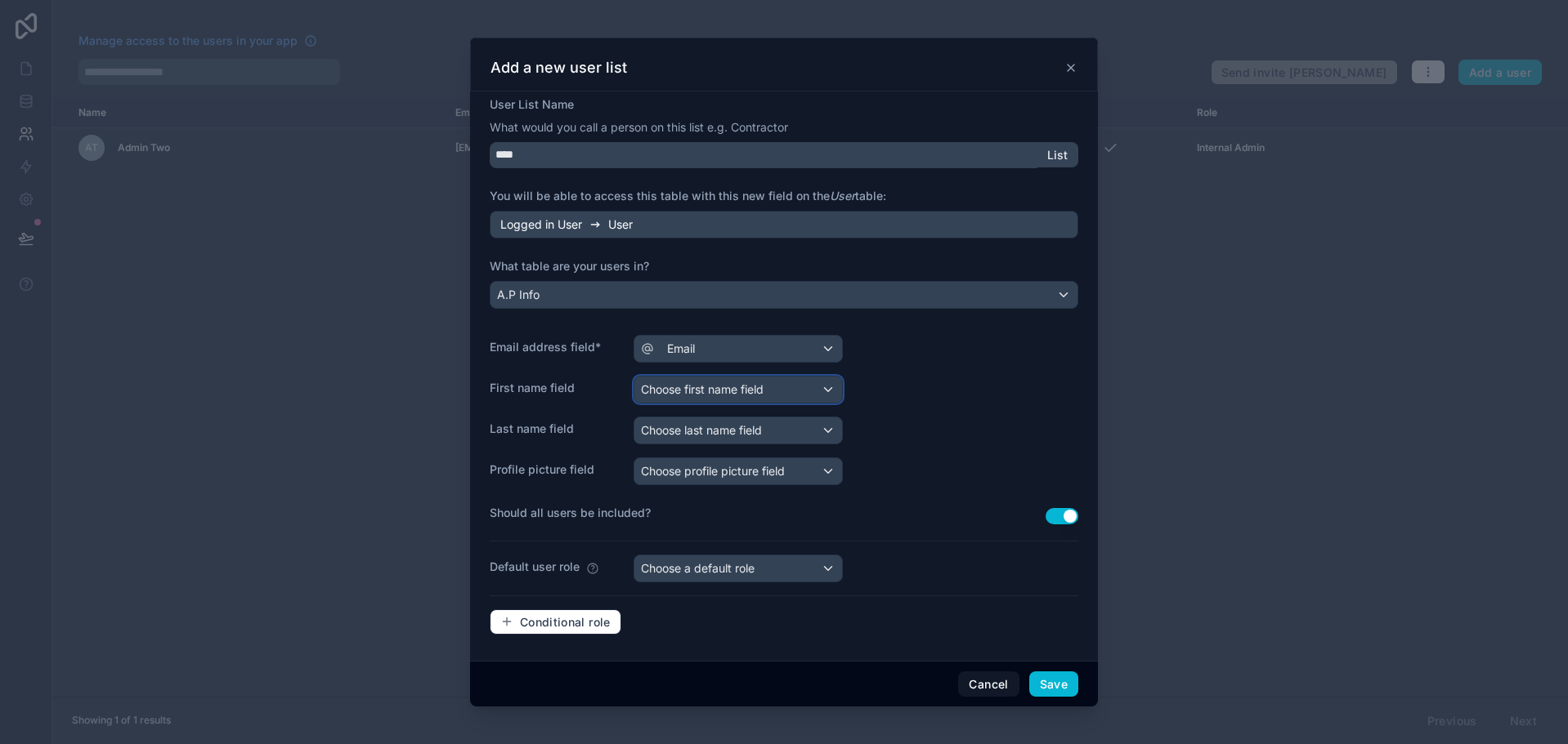
click at [713, 384] on span "Choose first name field" at bounding box center [702, 389] width 123 height 14
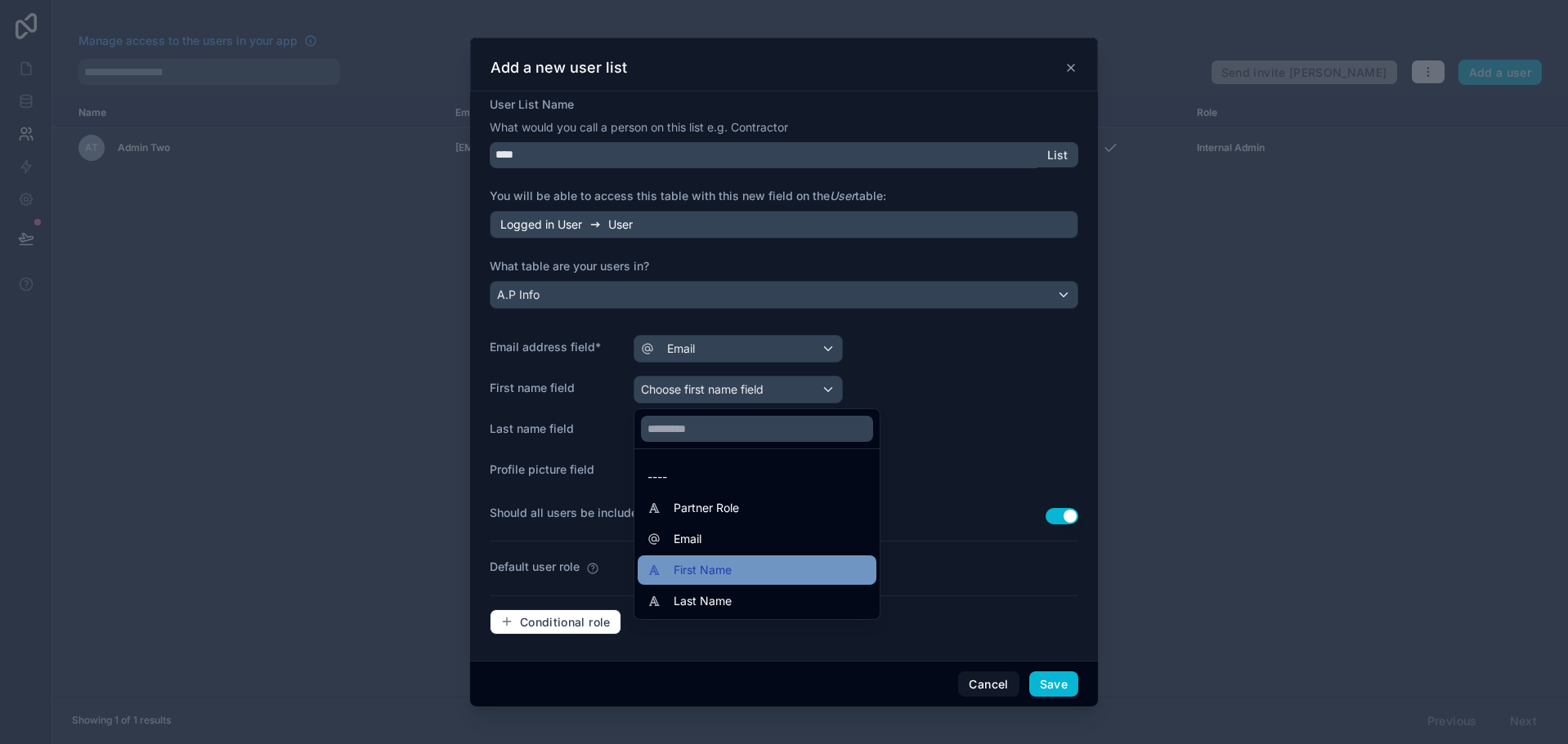
click at [713, 561] on span "First Name" at bounding box center [703, 571] width 58 height 20
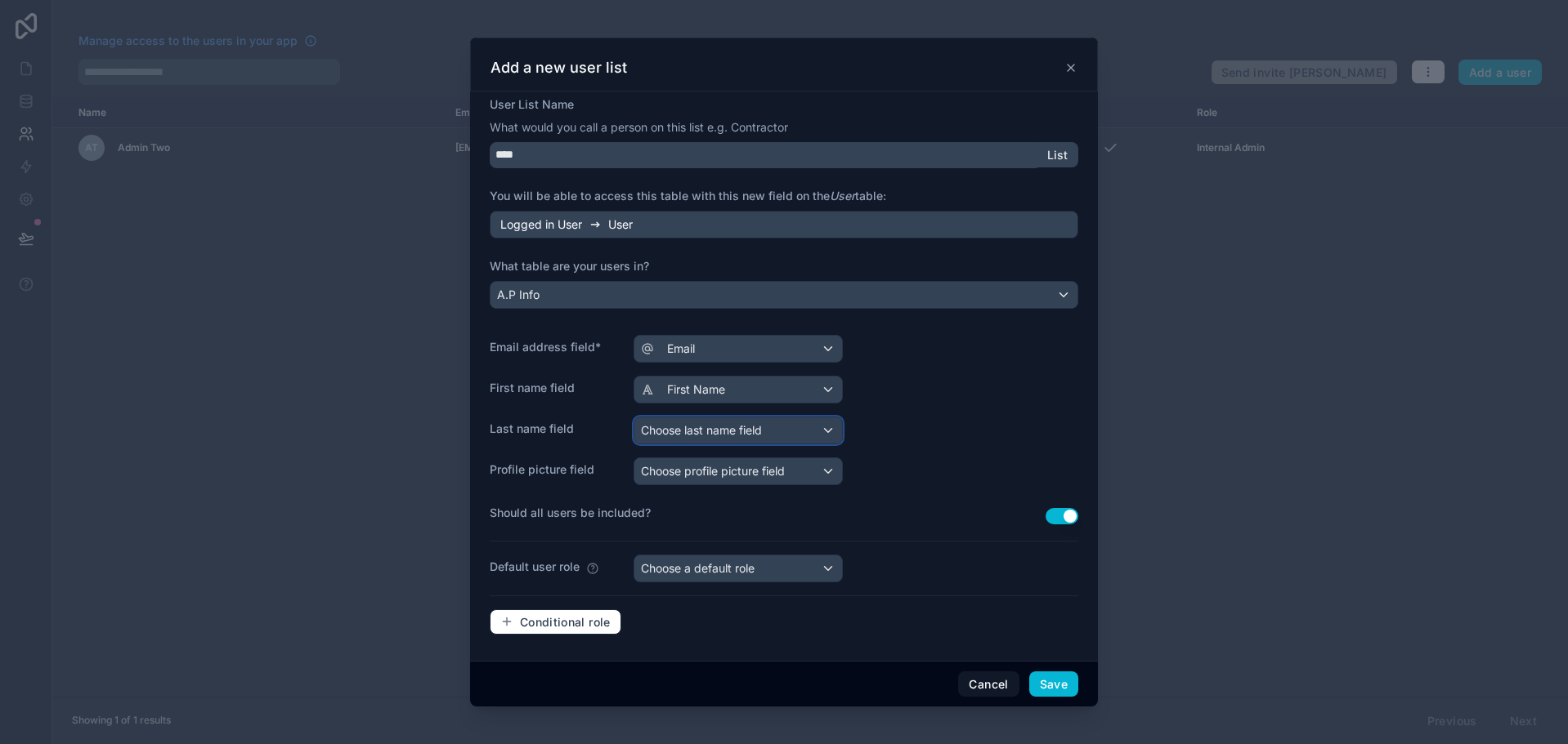
click at [708, 420] on div "Choose last name field" at bounding box center [738, 430] width 208 height 26
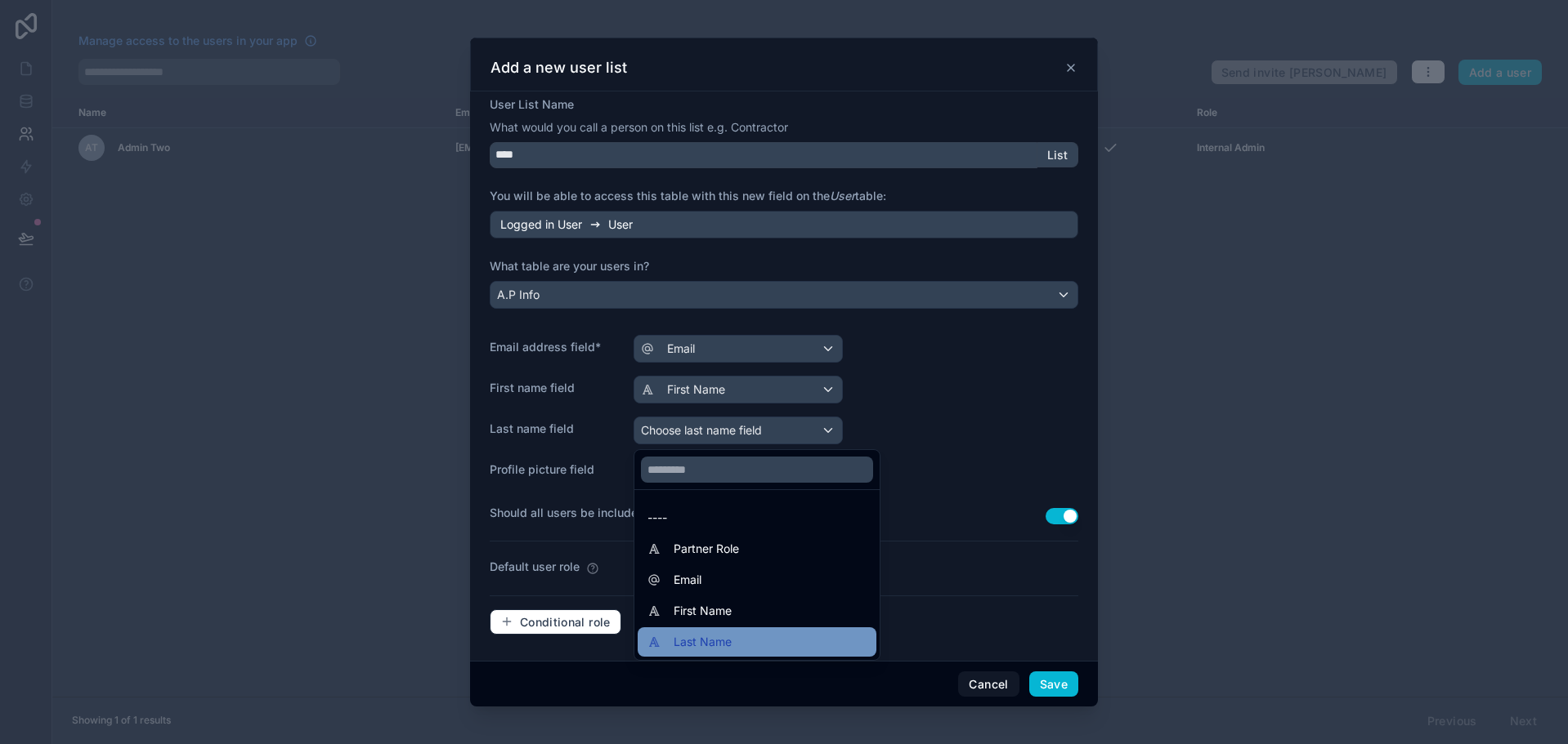
click at [712, 634] on span "Last Name" at bounding box center [703, 642] width 58 height 20
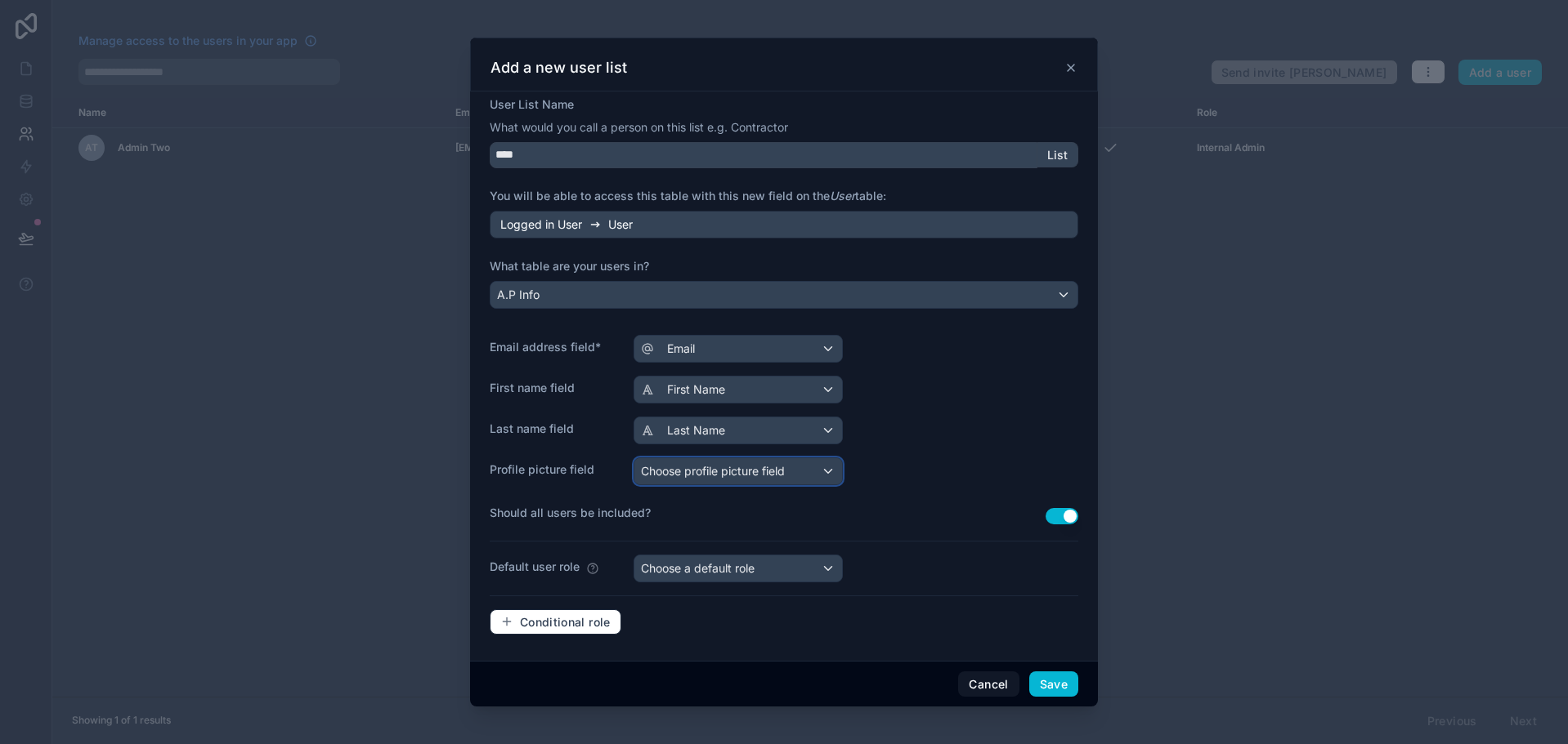
click at [697, 485] on button "Choose profile picture field" at bounding box center [738, 471] width 209 height 28
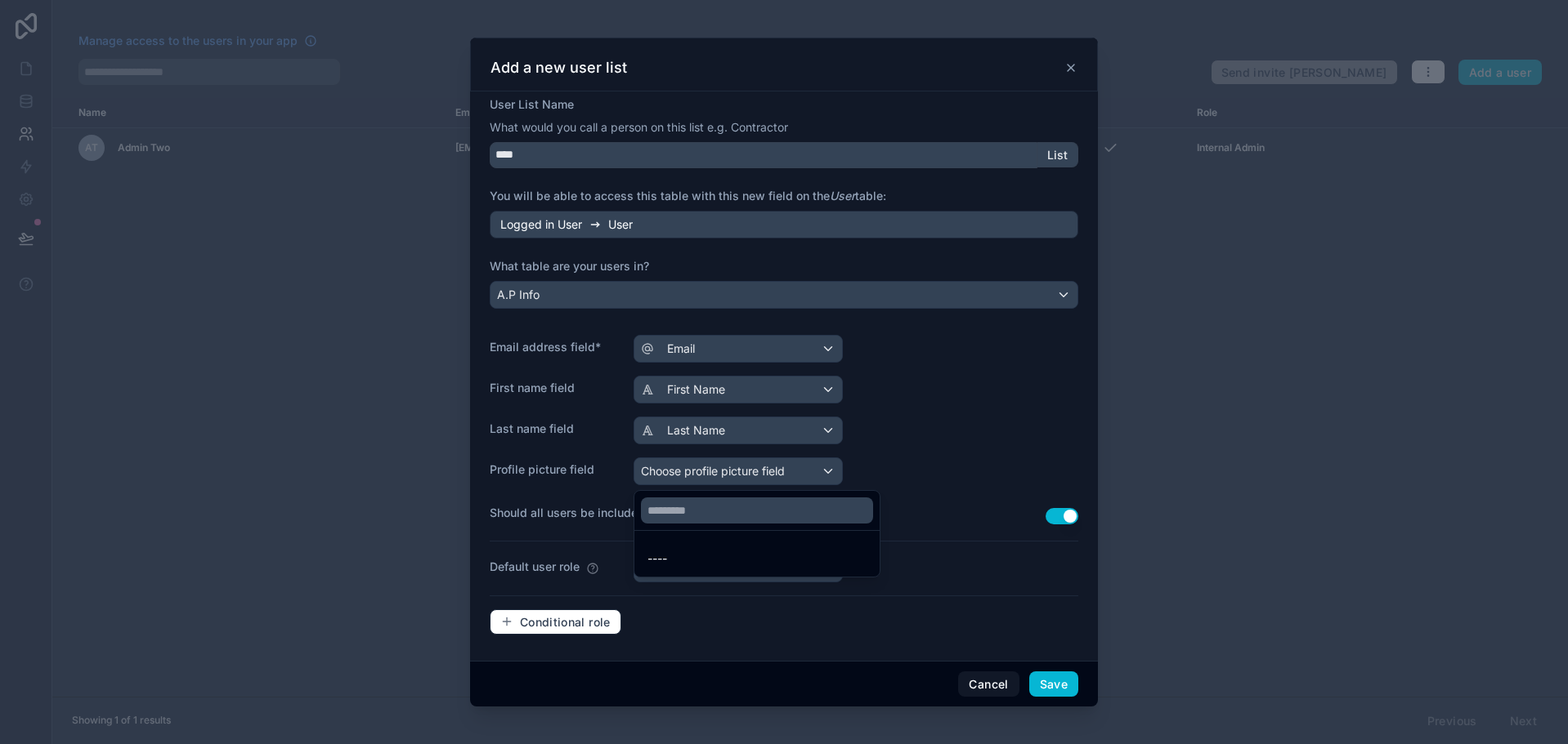
click at [695, 470] on div at bounding box center [784, 372] width 628 height 670
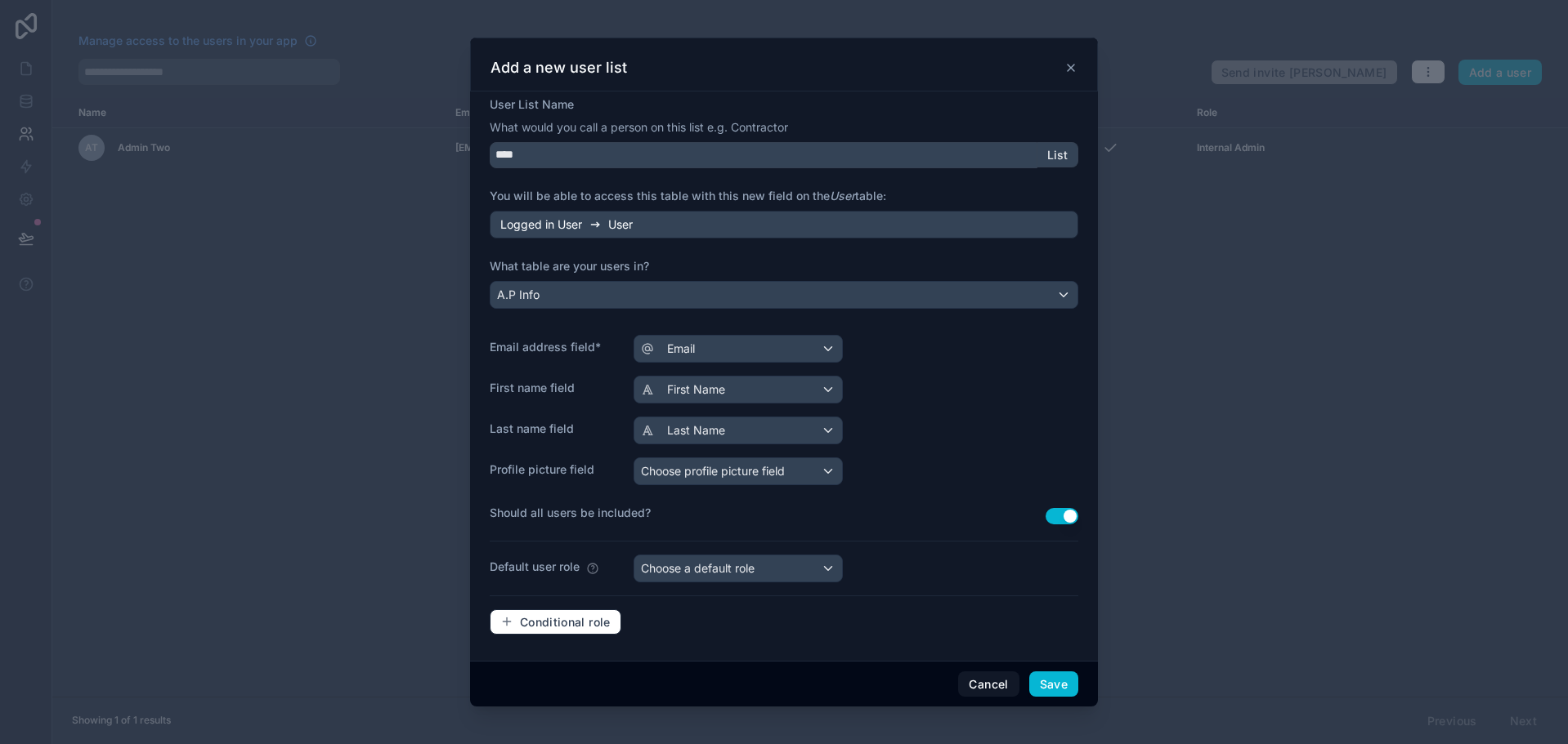
click at [809, 495] on div "People in this list will be able to login to your app with their email address …" at bounding box center [784, 357] width 588 height 581
click at [766, 570] on div "Choose a default role" at bounding box center [738, 568] width 208 height 26
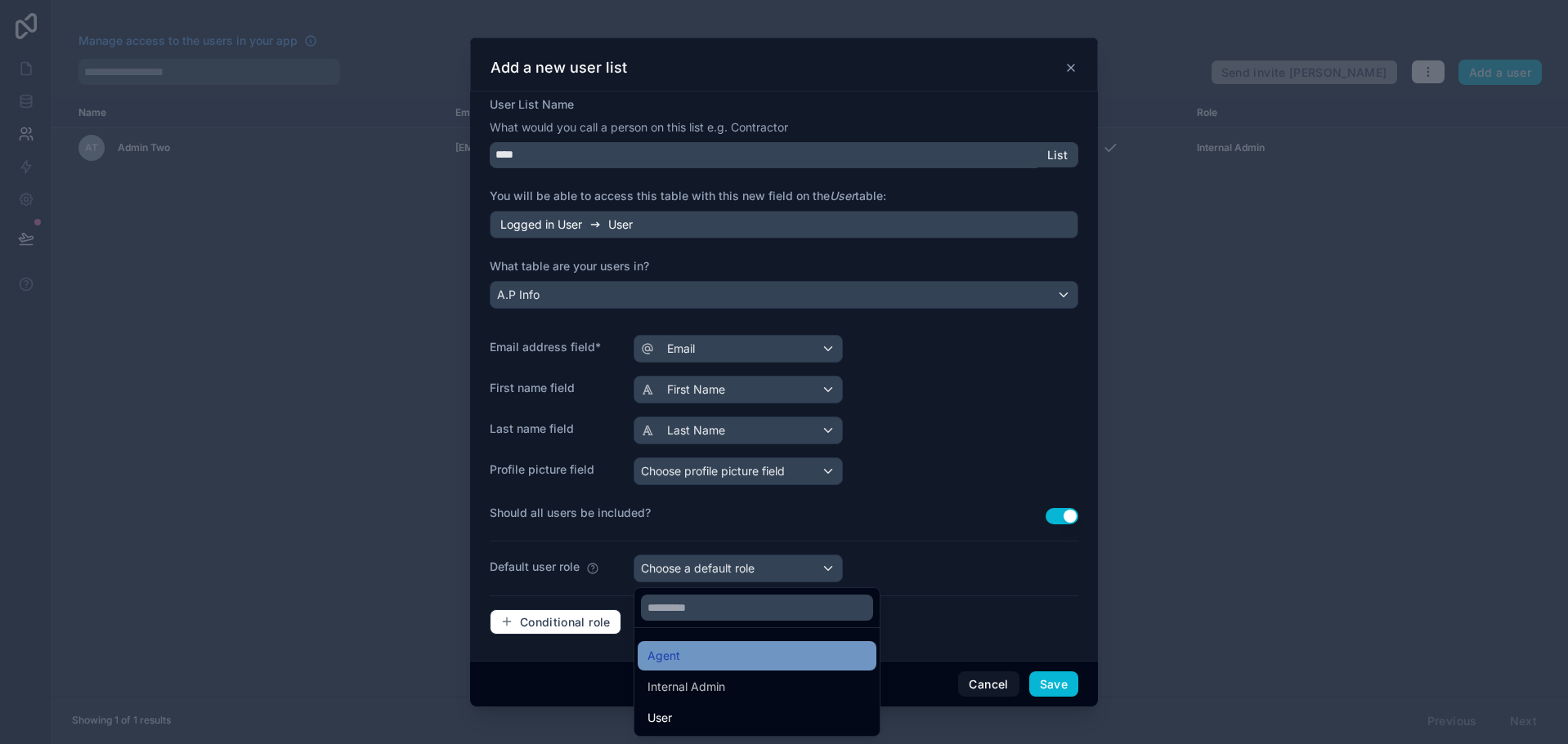
click at [713, 656] on div "Agent" at bounding box center [757, 656] width 219 height 20
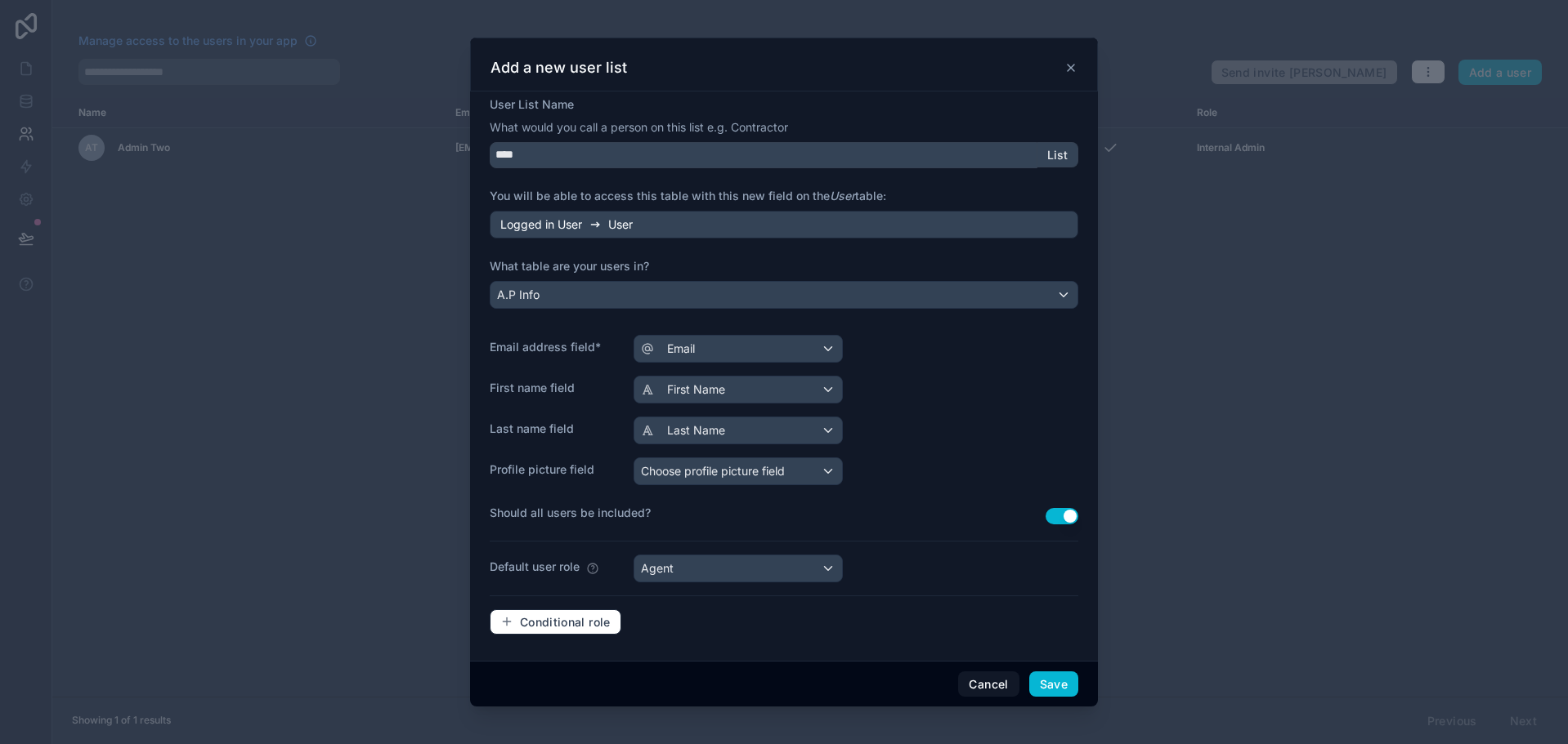
click at [749, 541] on div "People in this list will be able to login to your app with their email address …" at bounding box center [784, 357] width 588 height 581
click at [800, 563] on div "Agent" at bounding box center [738, 568] width 208 height 26
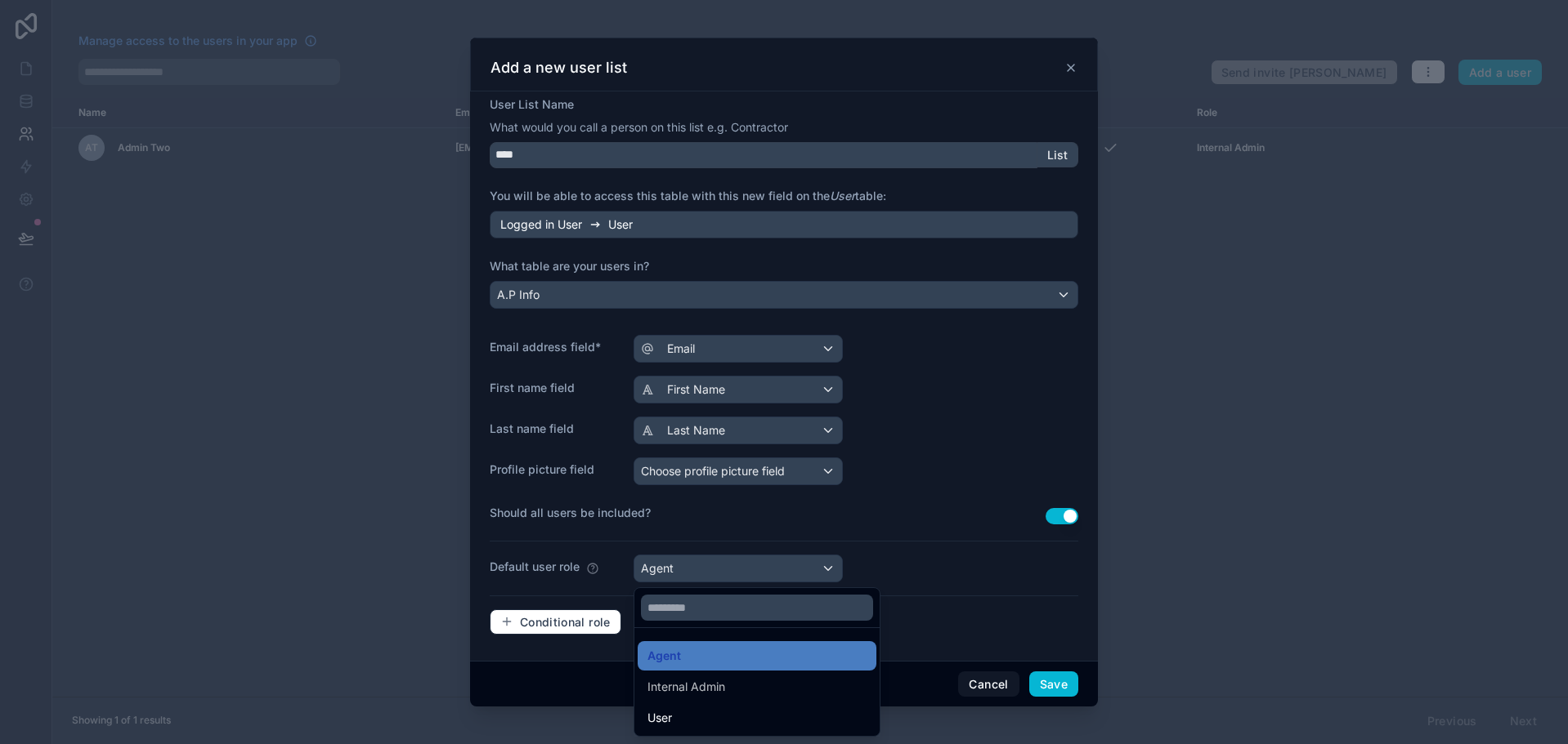
click at [801, 563] on div at bounding box center [784, 372] width 628 height 670
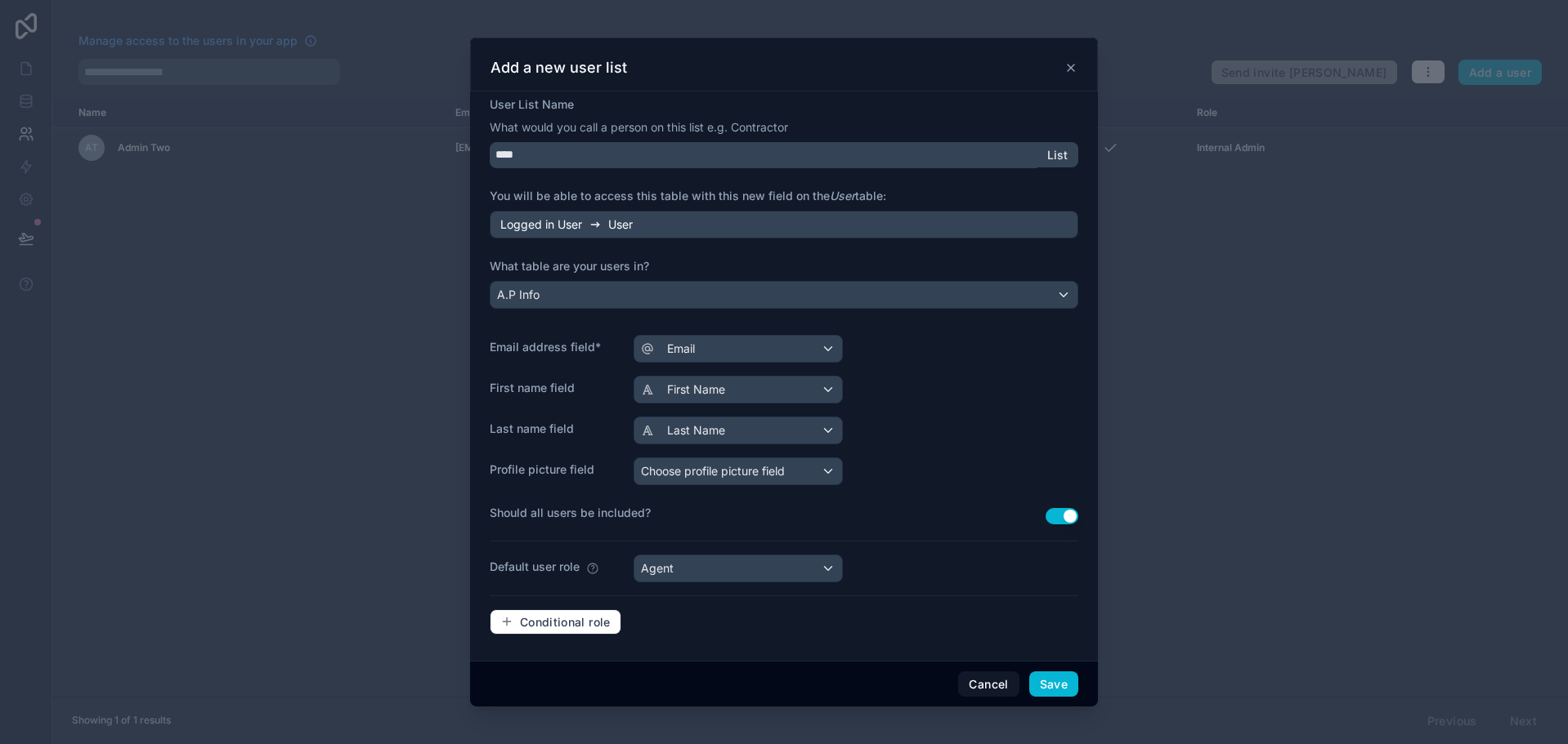
click at [845, 520] on label "Should all users be included?" at bounding box center [768, 513] width 556 height 17
click at [1070, 686] on button "Save" at bounding box center [1053, 684] width 49 height 26
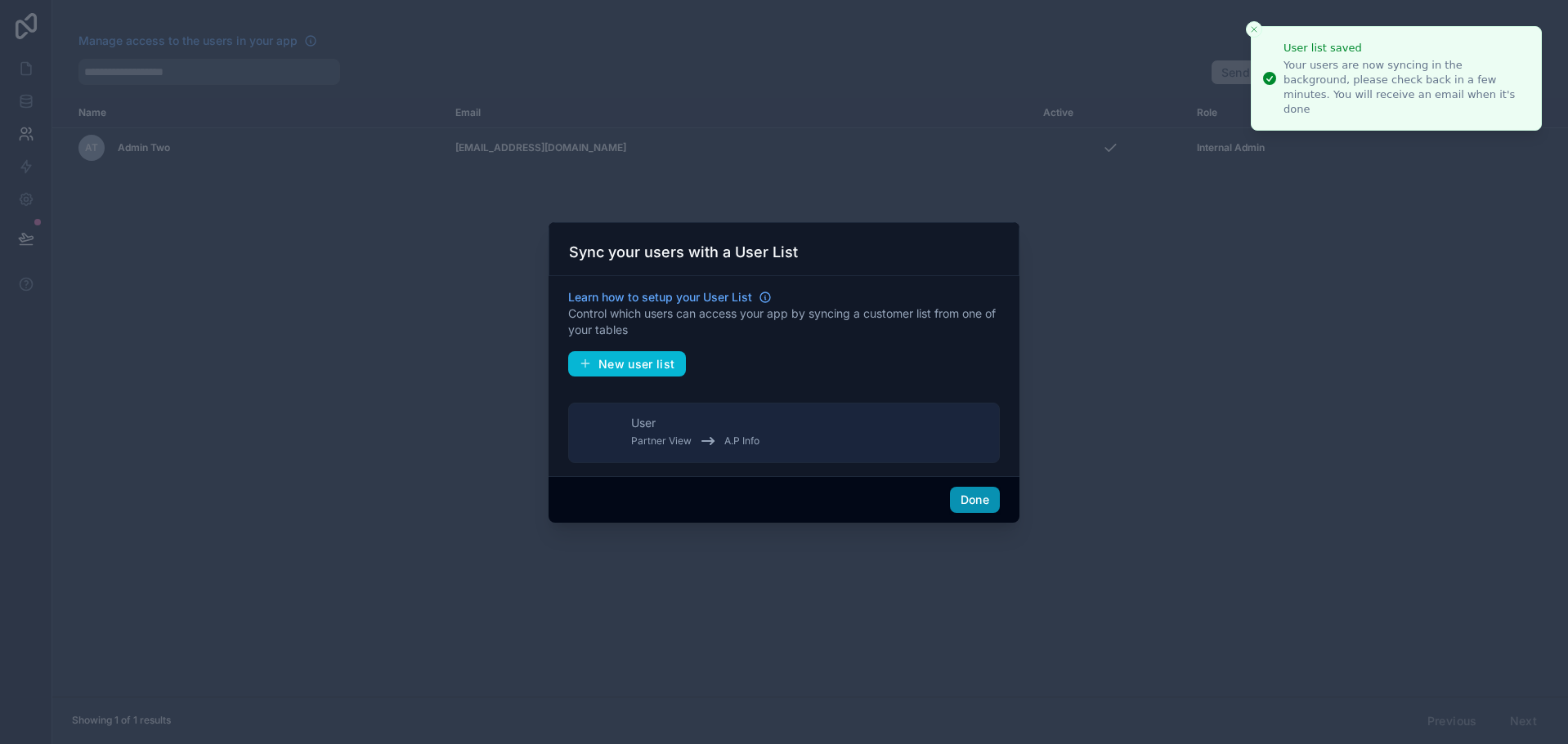
click at [967, 505] on button "Done" at bounding box center [975, 500] width 50 height 26
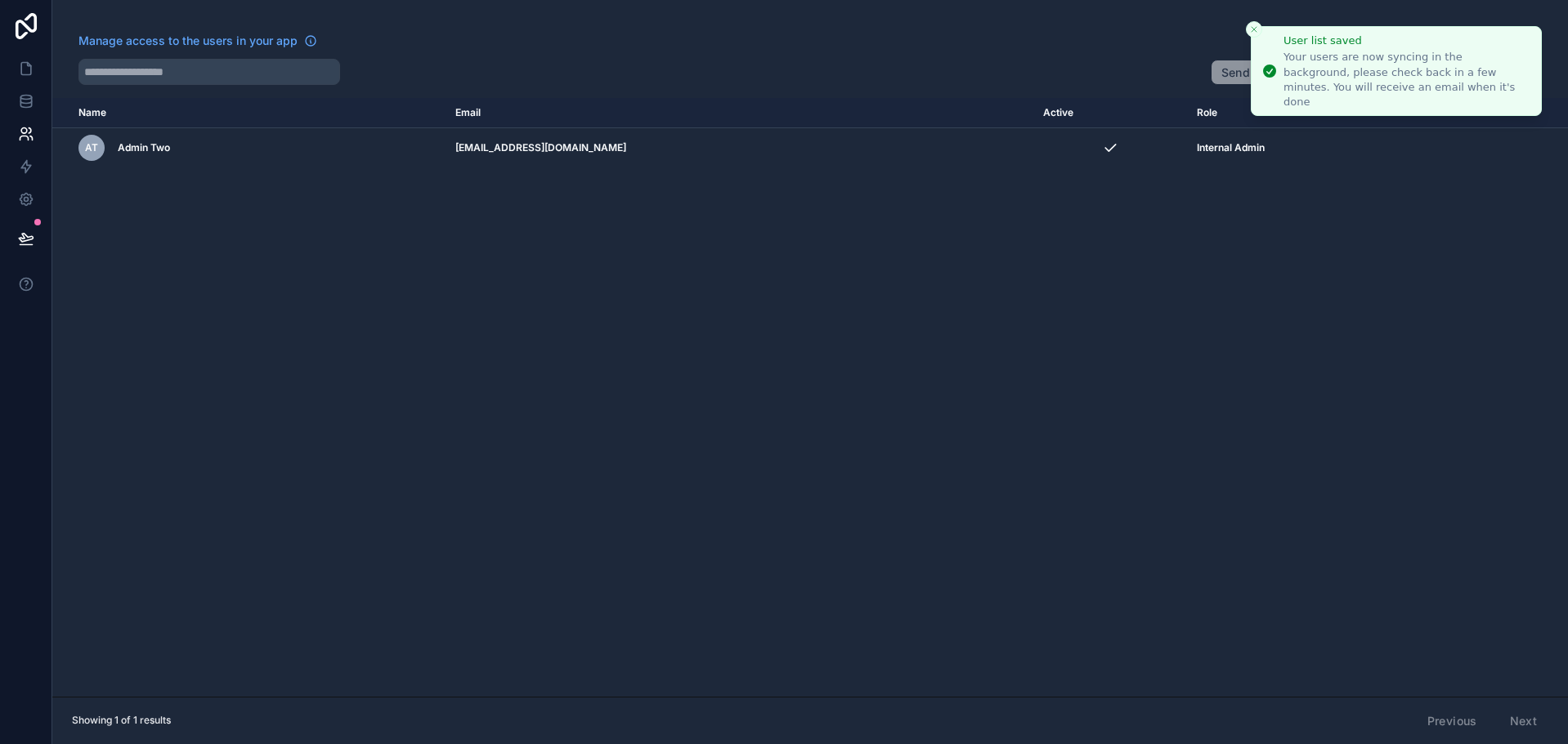
click at [1253, 28] on line "Close toast" at bounding box center [1254, 29] width 5 height 5
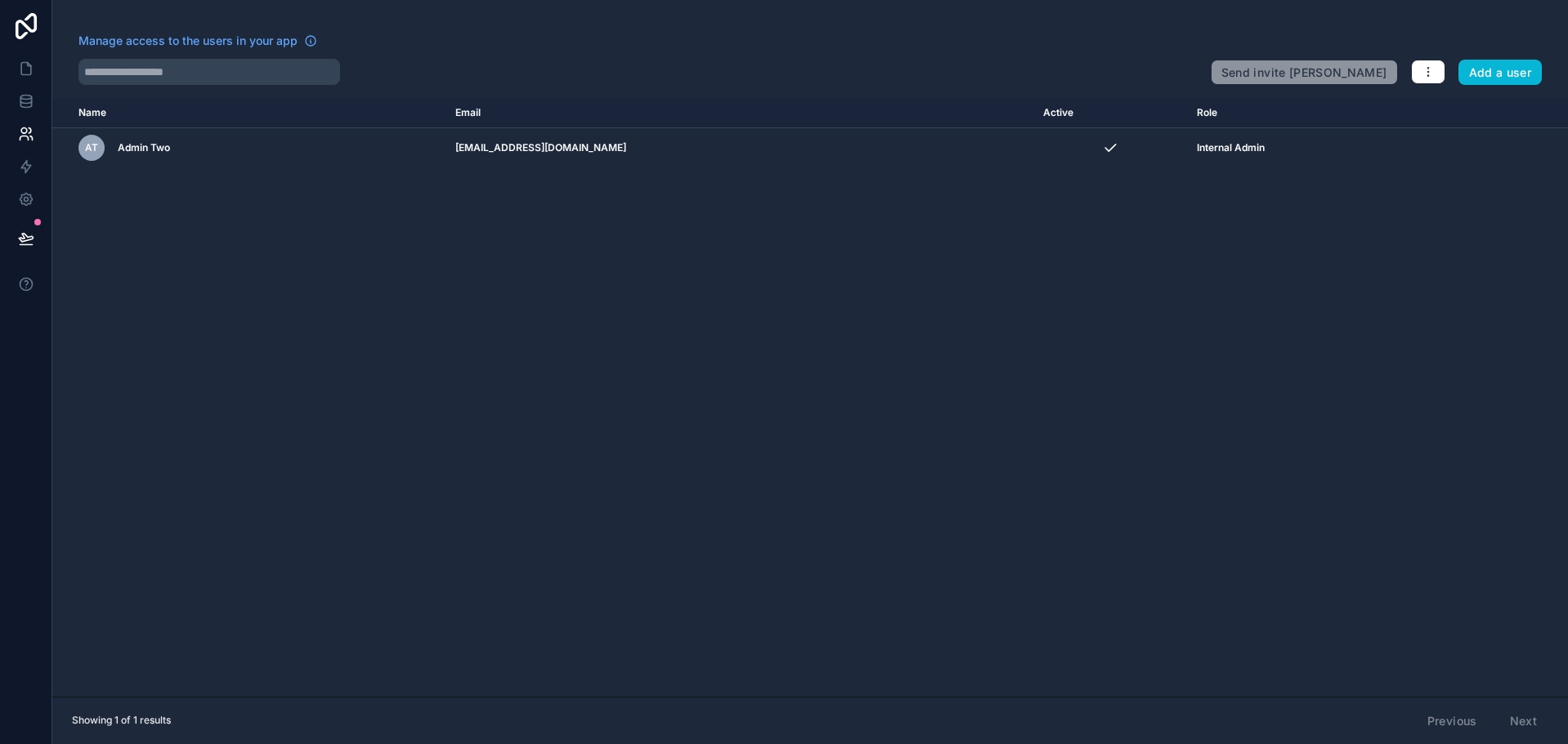
click at [952, 48] on div "Manage access to the users in your app" at bounding box center [638, 45] width 1119 height 26
click at [38, 106] on link at bounding box center [26, 101] width 52 height 33
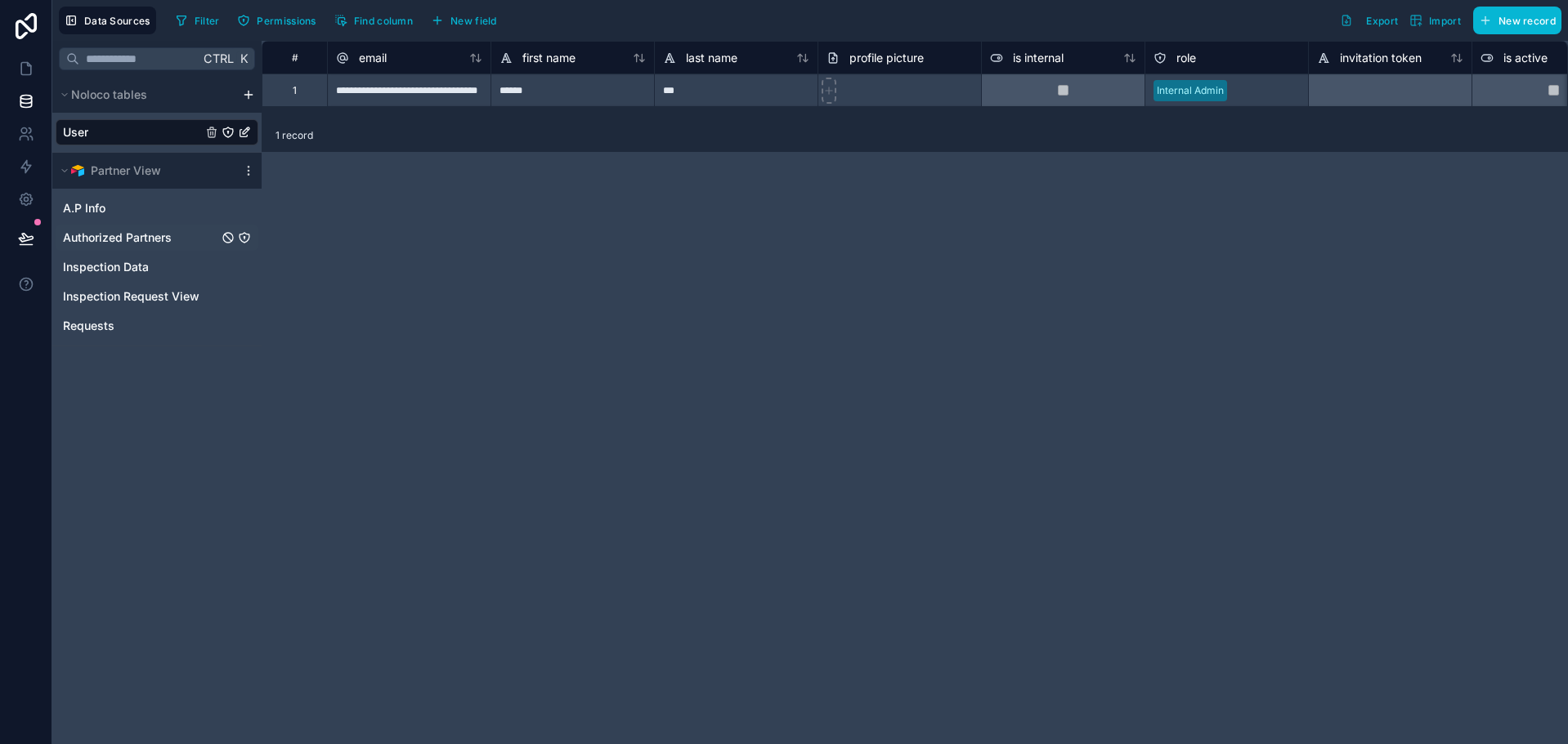
click at [107, 232] on span "Authorized Partners" at bounding box center [117, 238] width 108 height 17
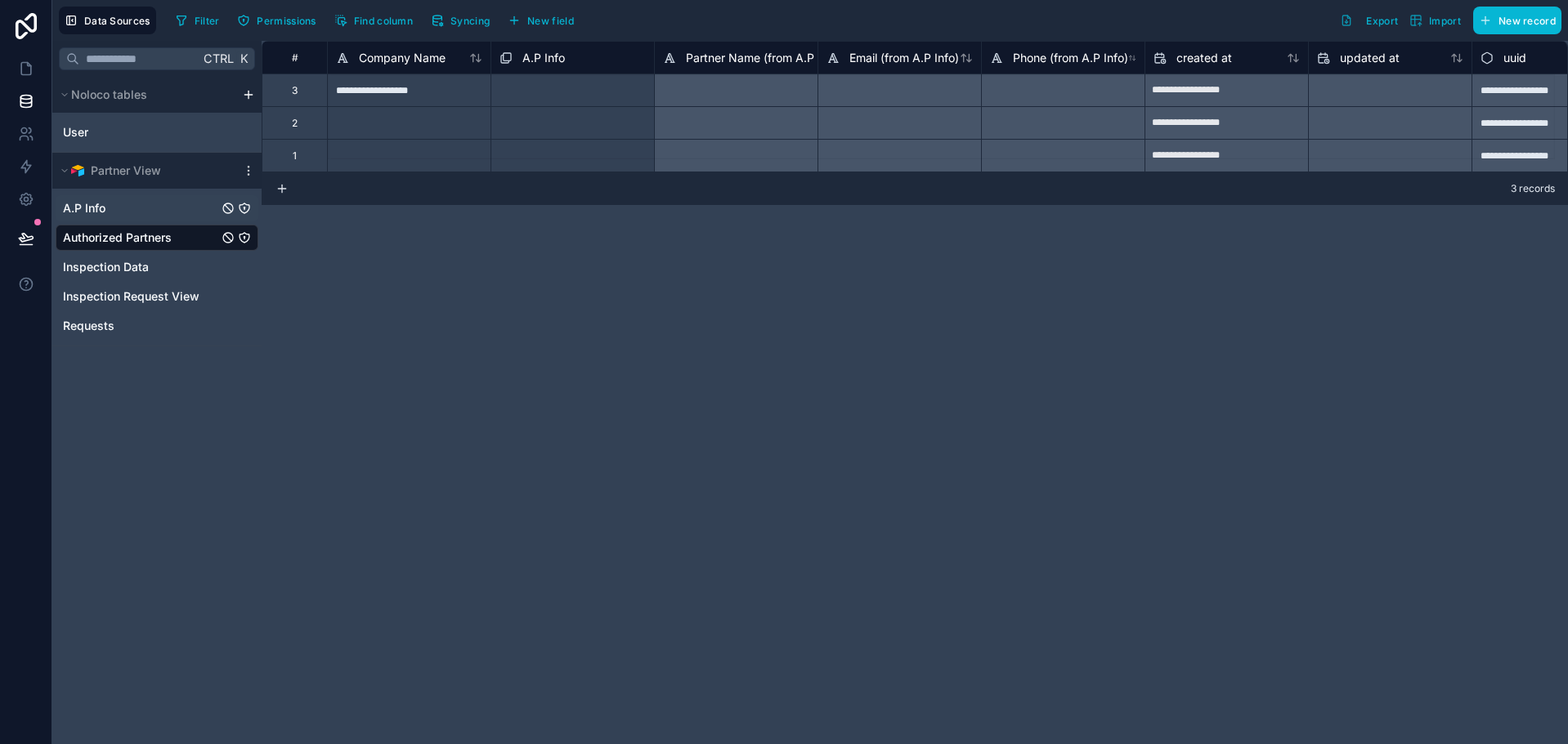
click at [102, 216] on span "A.P Info" at bounding box center [83, 209] width 43 height 17
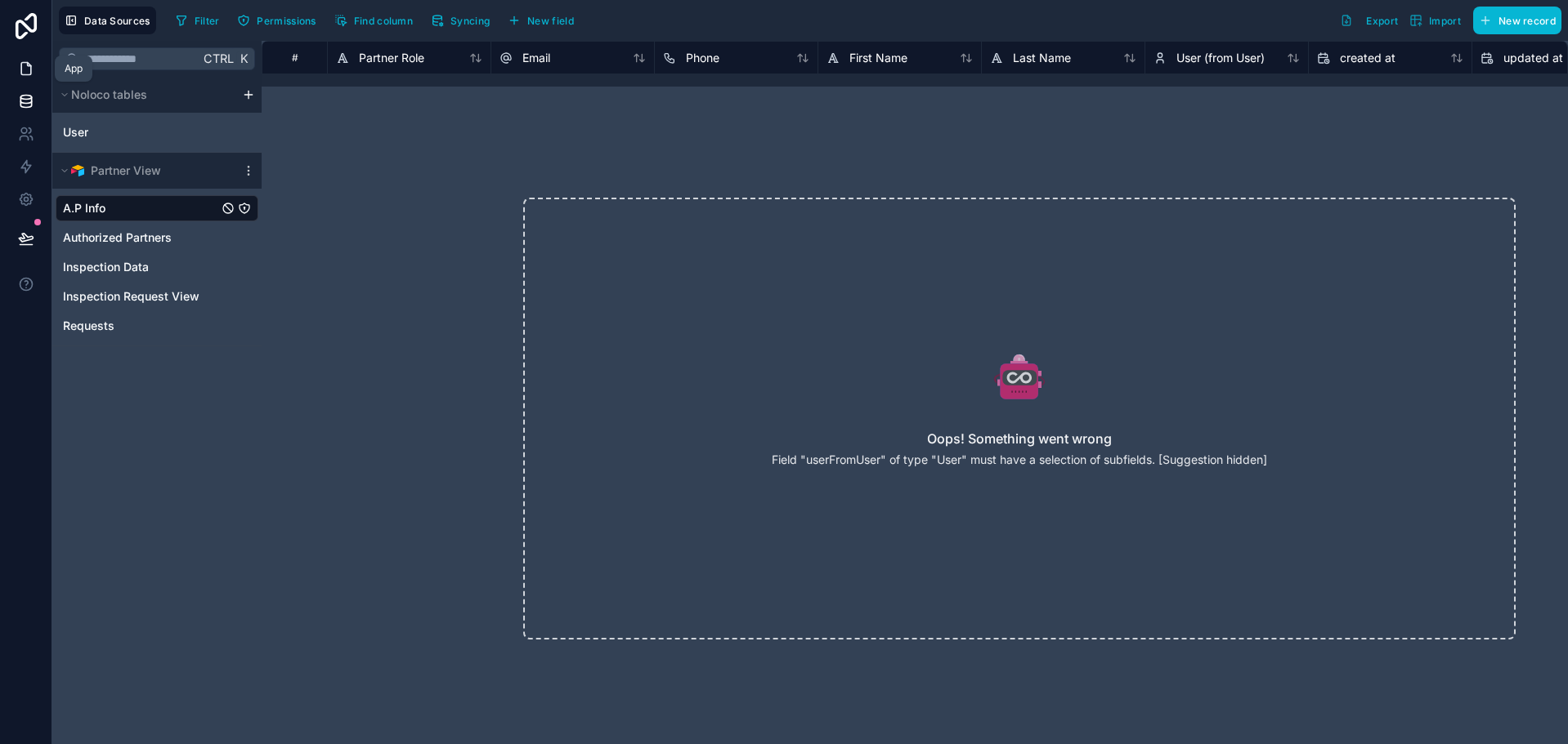
click at [34, 73] on link at bounding box center [26, 68] width 52 height 33
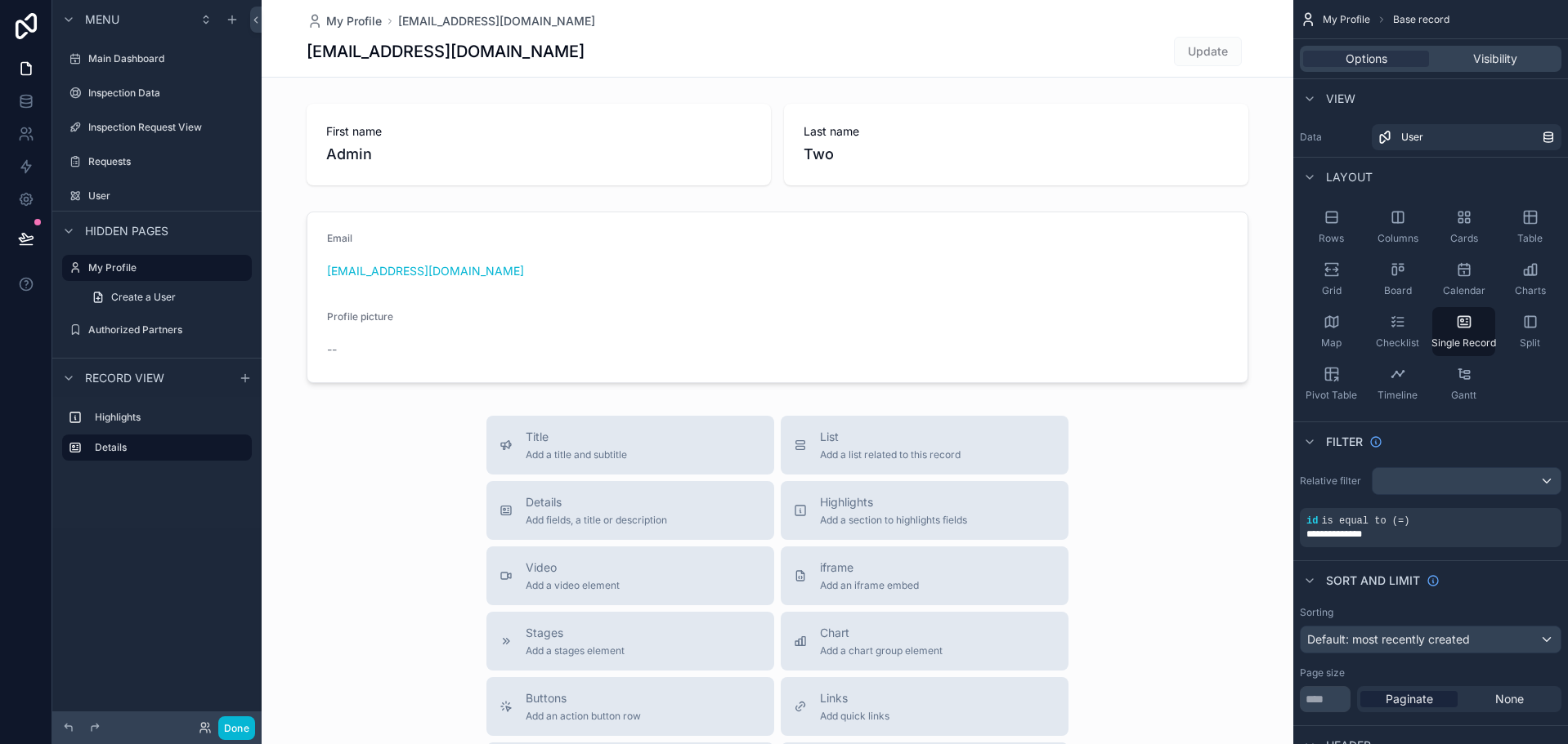
click at [692, 145] on div "scrollable content" at bounding box center [777, 564] width 1031 height 1129
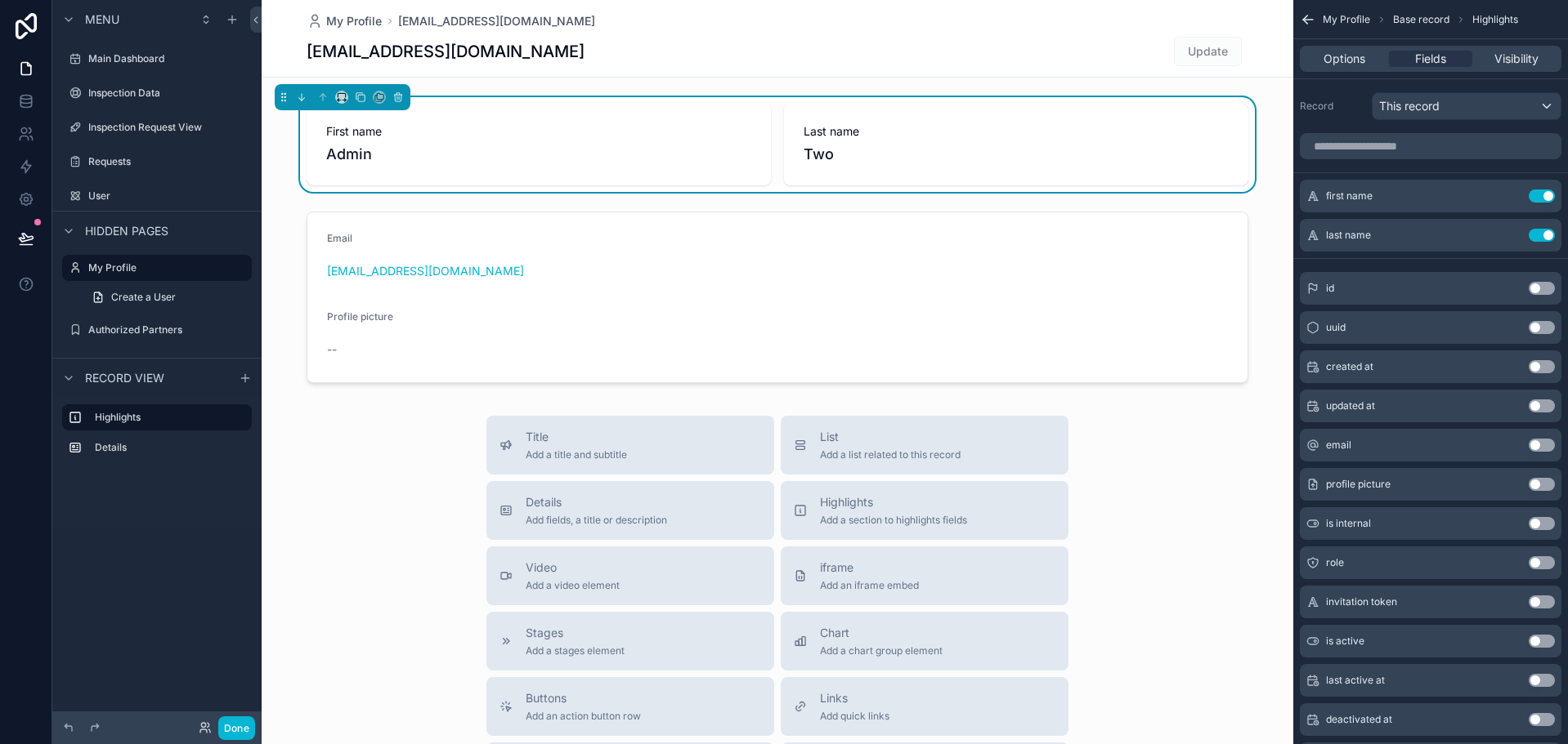
click at [1186, 58] on span "Update" at bounding box center [1208, 51] width 68 height 17
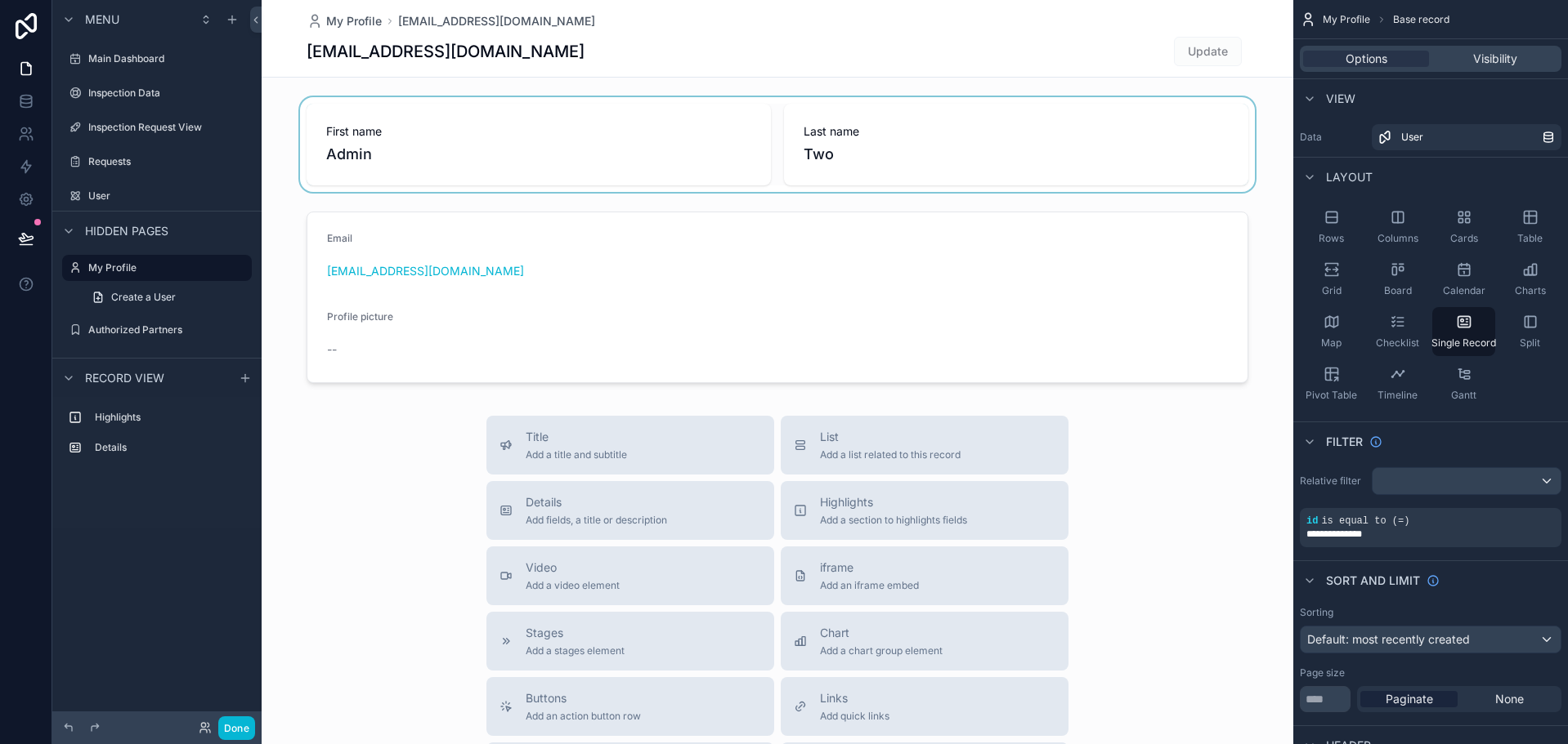
click at [626, 138] on div "scrollable content" at bounding box center [777, 145] width 1031 height 95
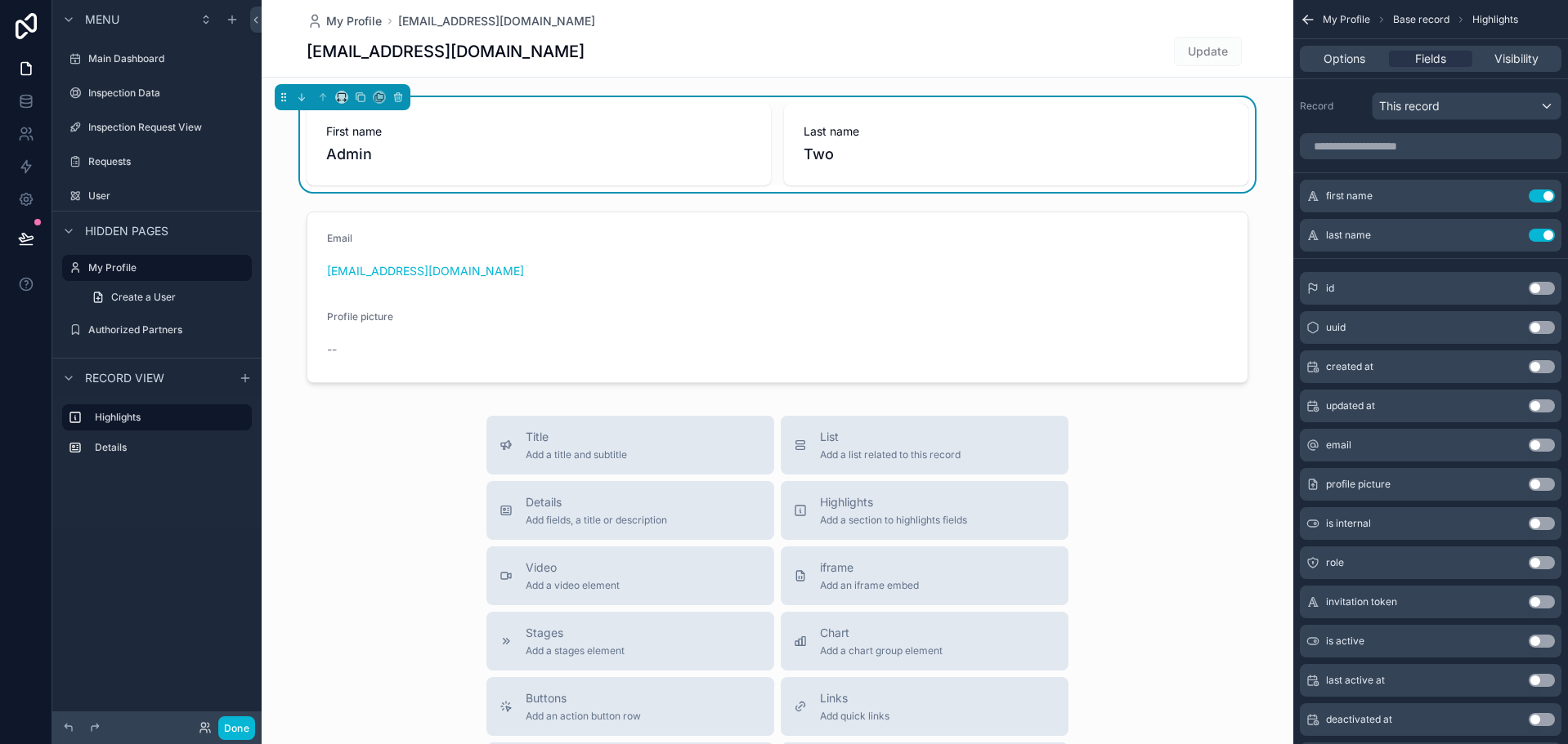
click at [625, 139] on span "First name" at bounding box center [538, 132] width 425 height 17
click at [25, 135] on icon at bounding box center [27, 134] width 17 height 17
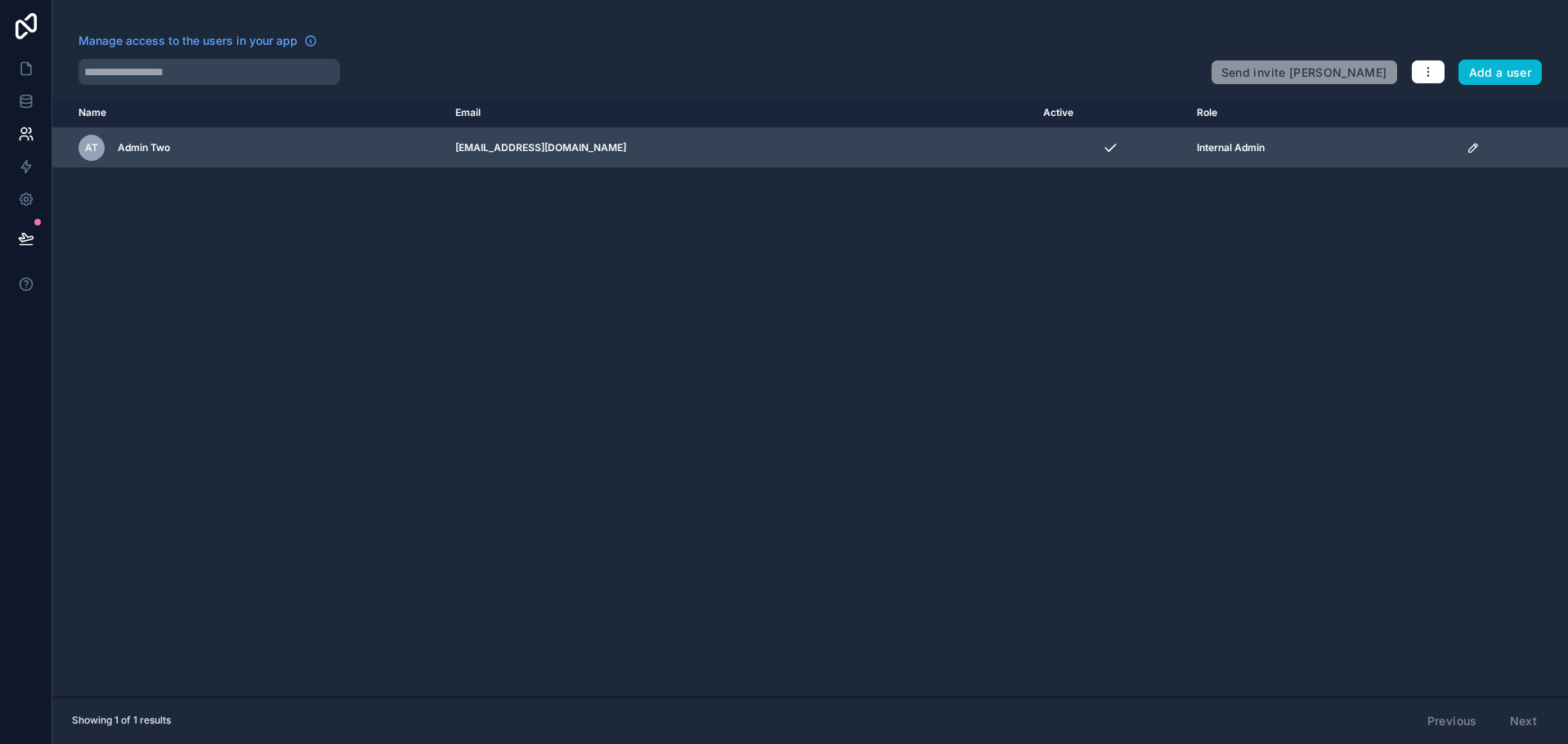
click at [1447, 148] on div "Internal Admin" at bounding box center [1322, 148] width 250 height 13
click at [1491, 151] on div "scrollable content" at bounding box center [1512, 148] width 92 height 13
click at [1479, 150] on icon "scrollable content" at bounding box center [1473, 148] width 13 height 13
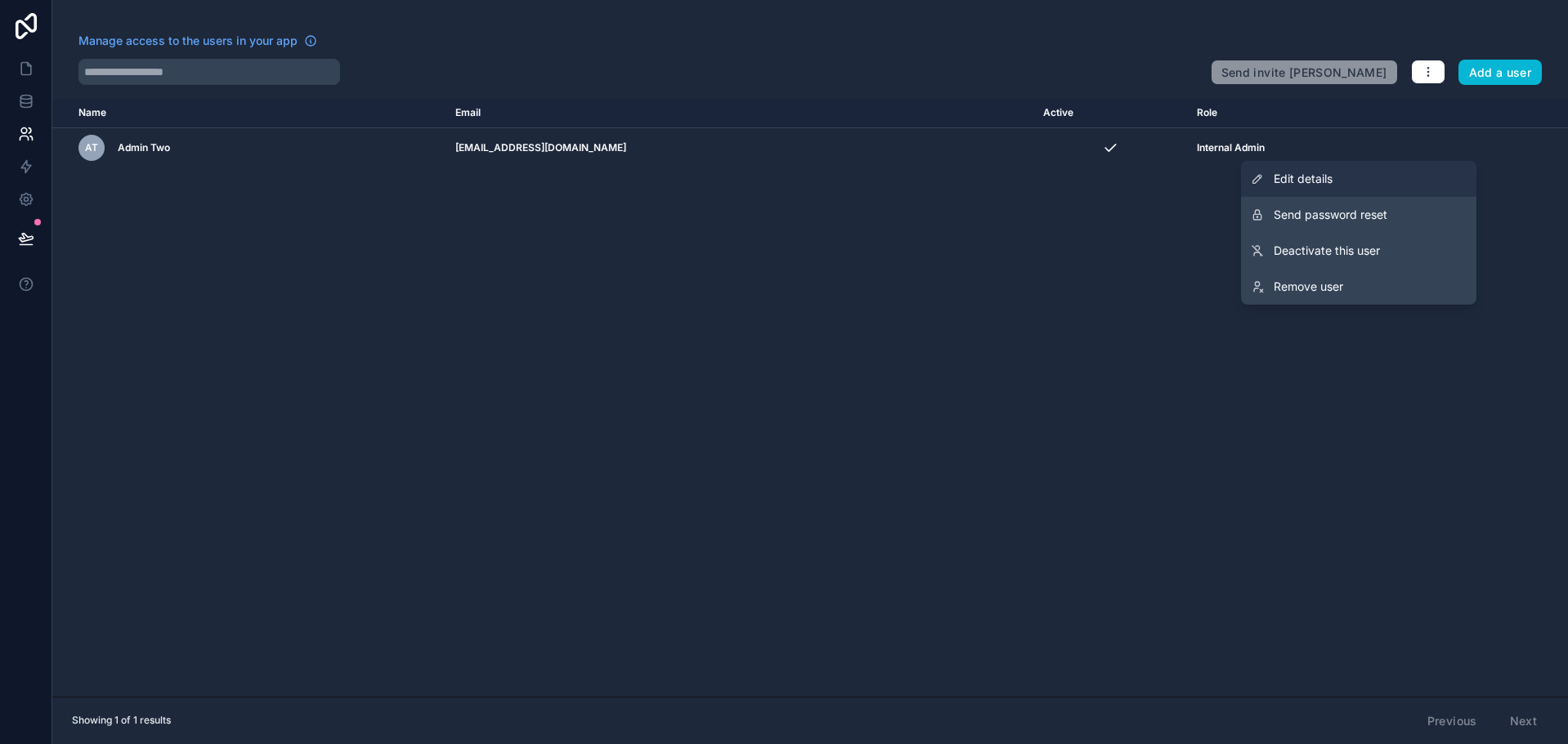
click at [1327, 181] on span "Edit details" at bounding box center [1303, 179] width 59 height 17
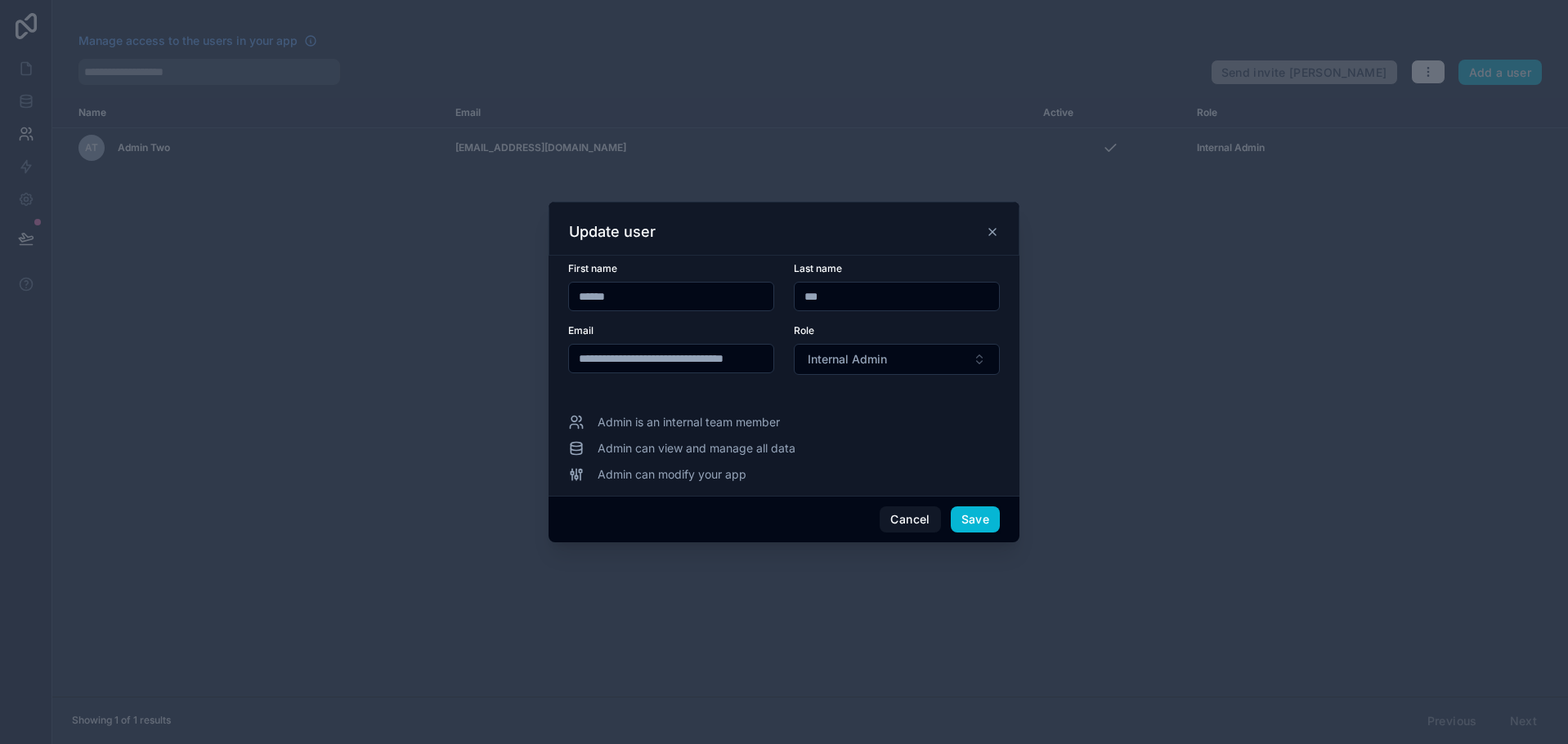
click at [660, 306] on input "*****" at bounding box center [671, 296] width 204 height 23
type input "*******"
type input "*"
type input "*******"
click at [980, 516] on button "Save" at bounding box center [975, 519] width 49 height 26
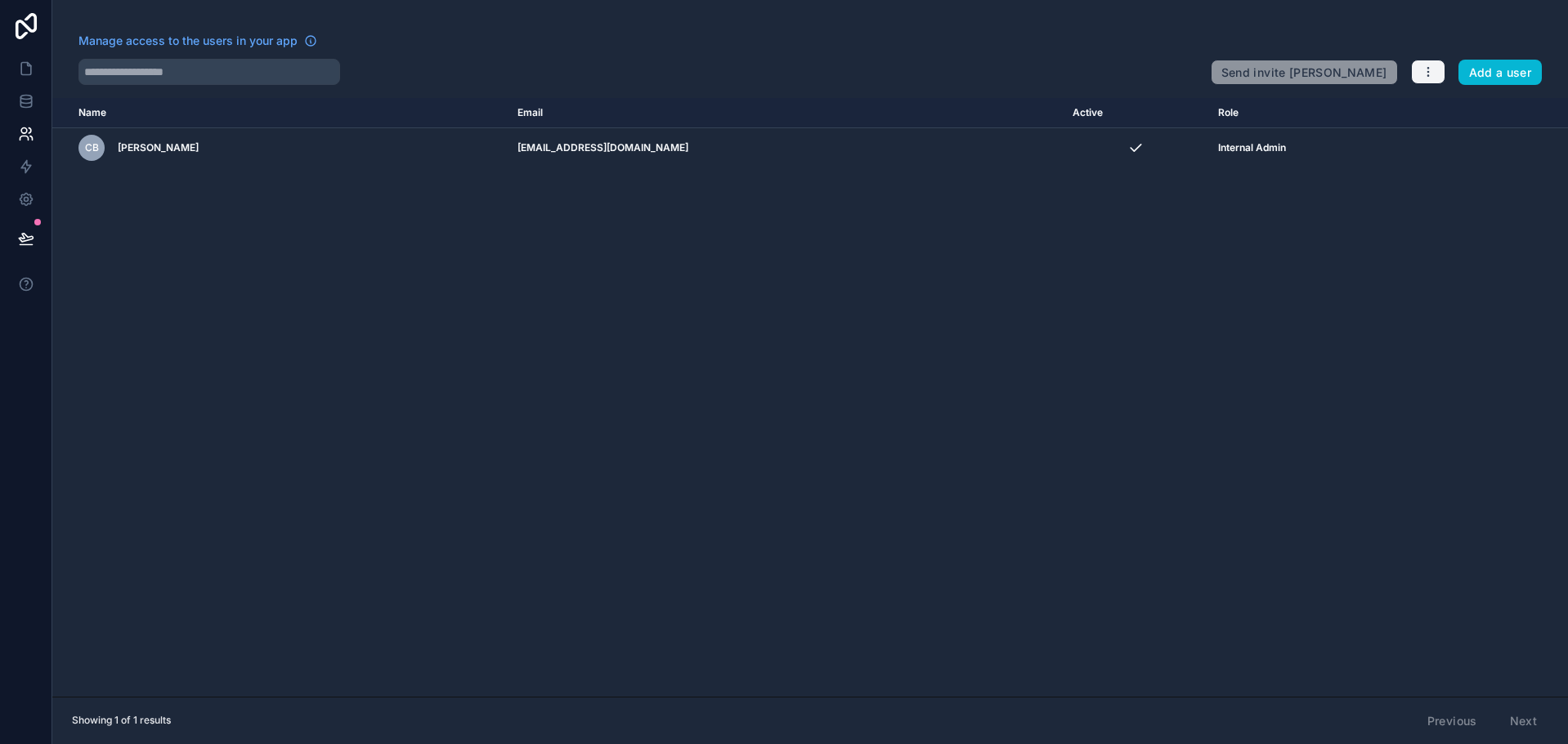
click at [1435, 66] on button "button" at bounding box center [1428, 72] width 34 height 24
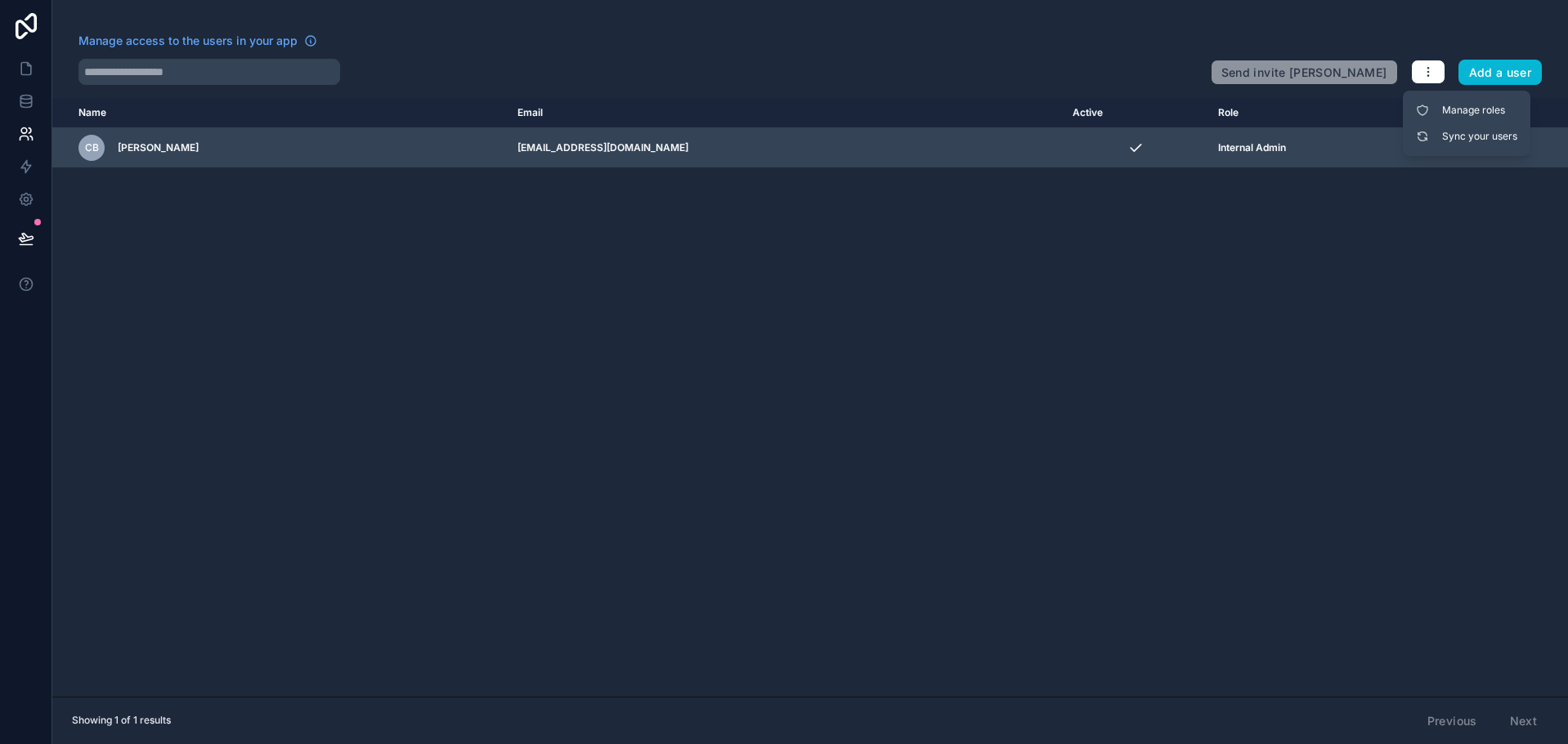
click at [1326, 146] on div "Internal Admin" at bounding box center [1336, 148] width 235 height 13
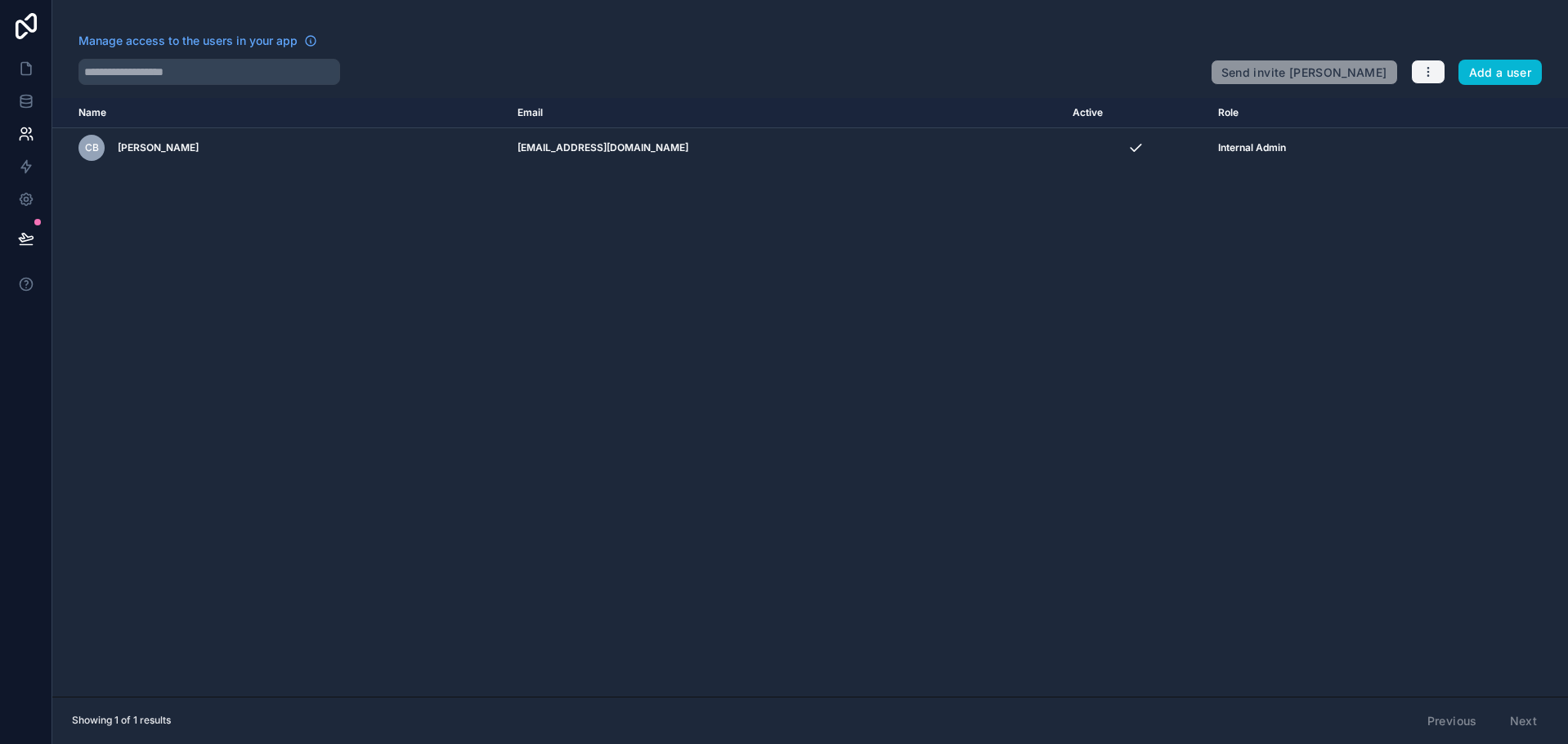
click at [1439, 79] on button "button" at bounding box center [1428, 72] width 34 height 24
click at [1461, 118] on link "Manage roles" at bounding box center [1466, 110] width 114 height 26
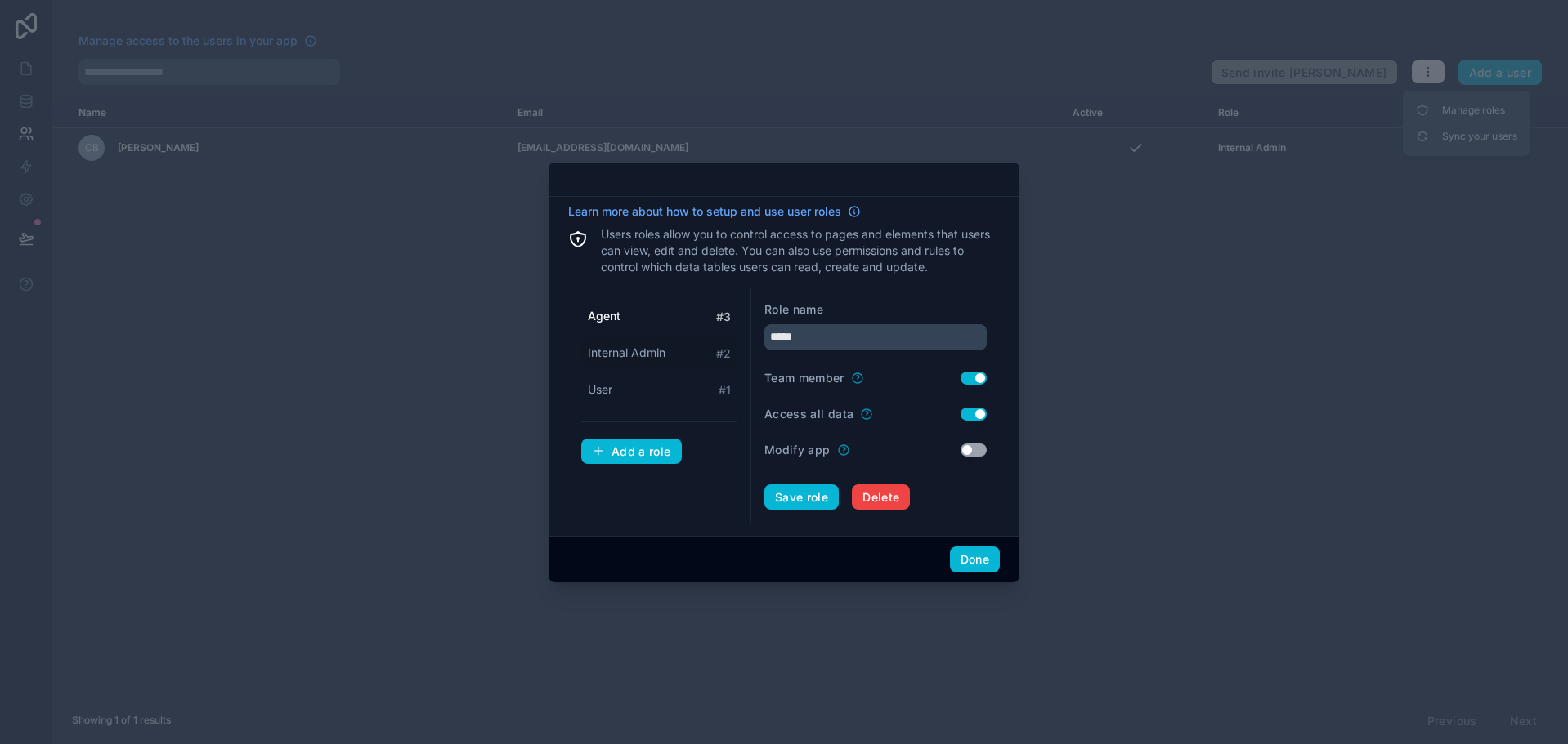
click at [661, 349] on span "Internal Admin" at bounding box center [626, 353] width 78 height 17
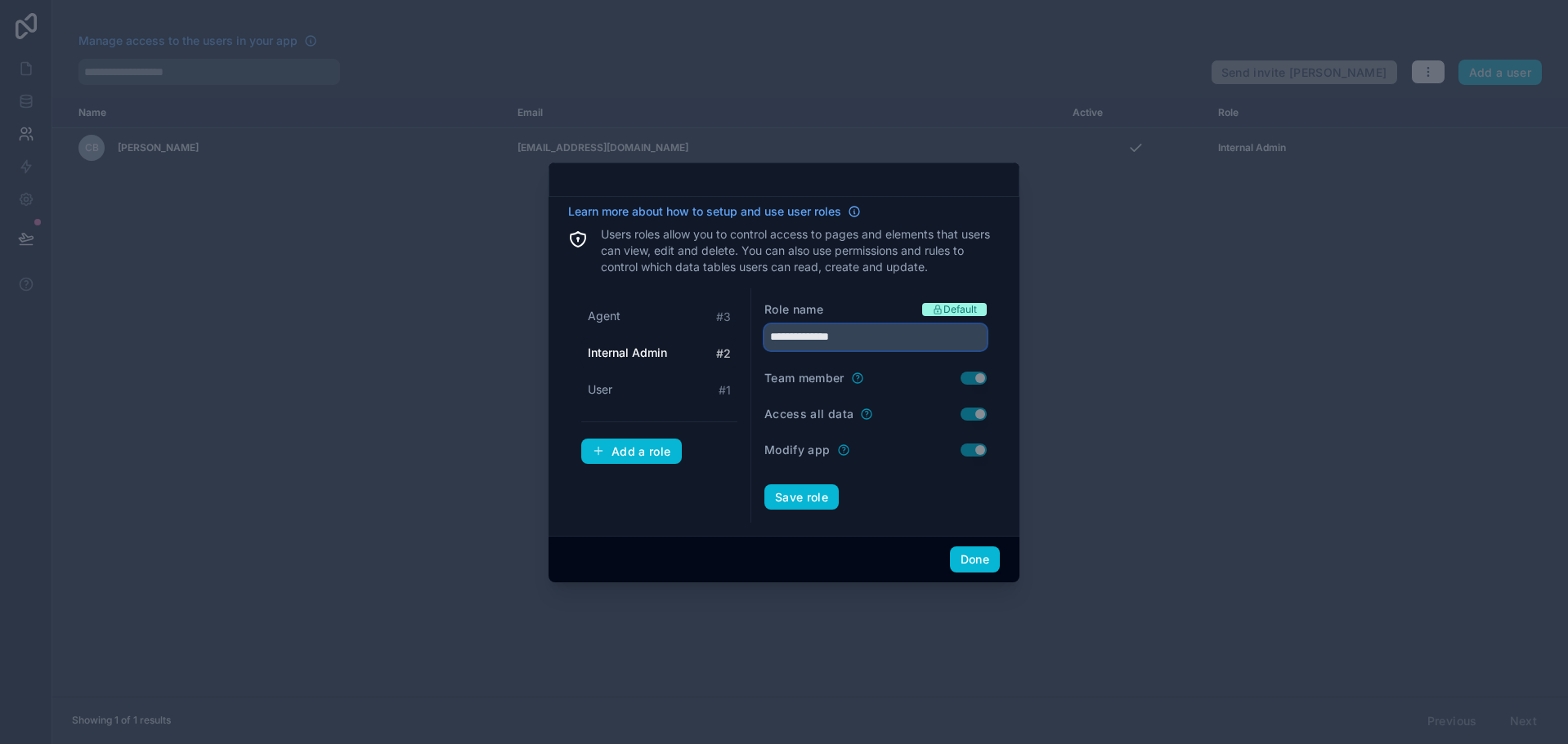
click at [845, 332] on input "**********" at bounding box center [875, 337] width 222 height 26
click at [814, 336] on input "**********" at bounding box center [875, 337] width 222 height 26
click at [813, 336] on input "**********" at bounding box center [875, 337] width 222 height 26
click at [827, 500] on button "Save role" at bounding box center [801, 497] width 74 height 26
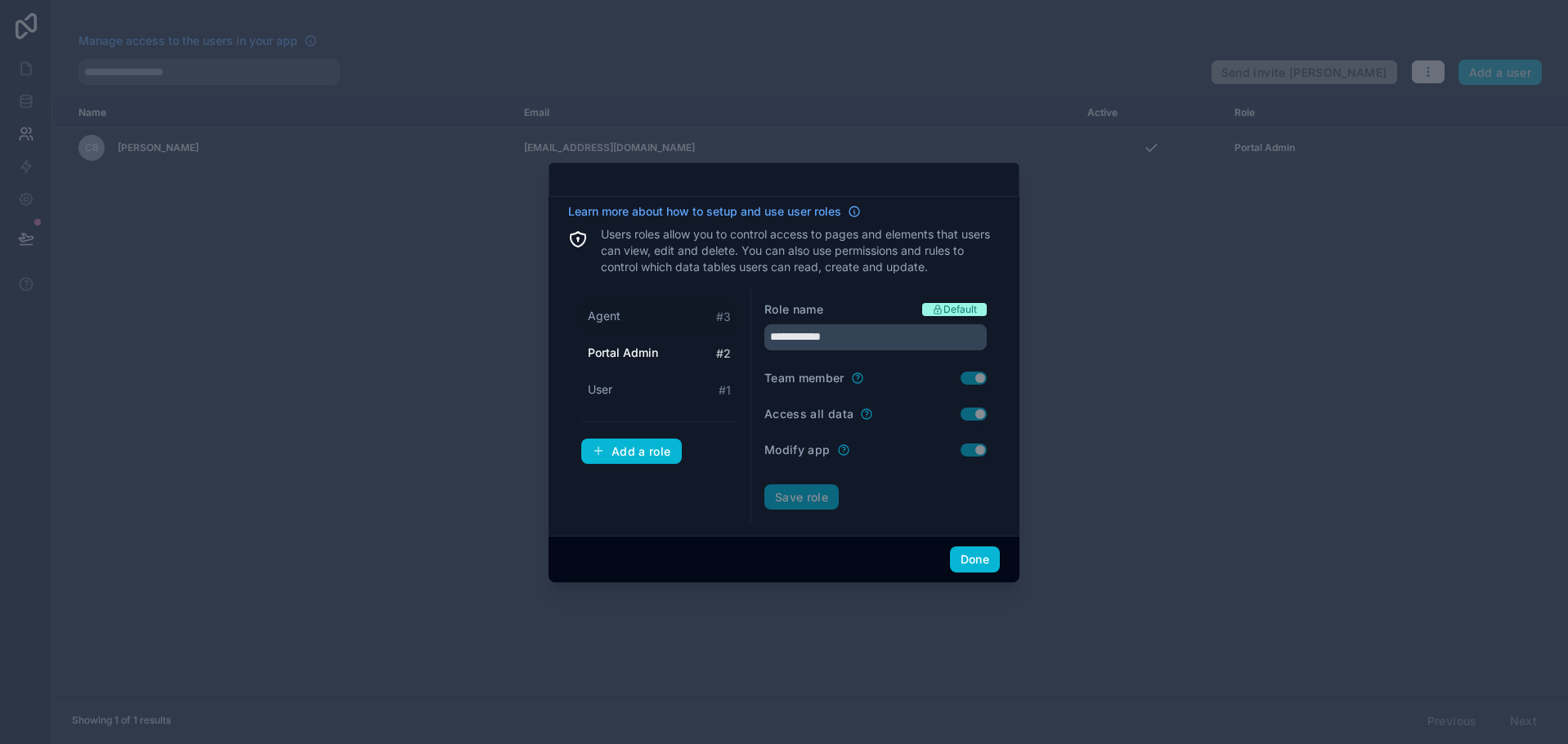
click at [660, 311] on div "Agent # 3" at bounding box center [658, 316] width 156 height 30
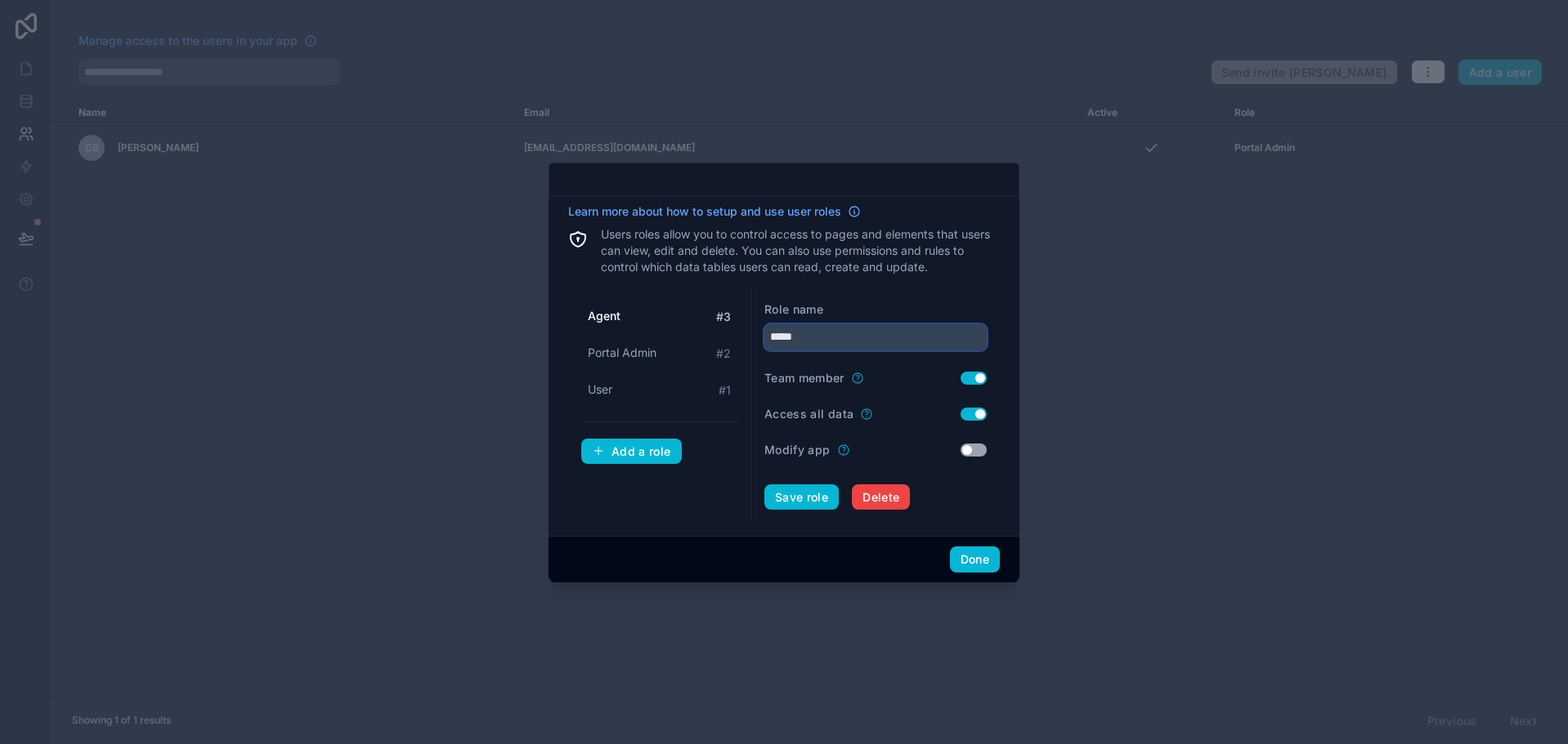
click at [854, 344] on input "*****" at bounding box center [875, 337] width 222 height 26
type input "*****"
click at [817, 495] on button "Save role" at bounding box center [801, 497] width 74 height 26
click at [638, 450] on div "Add a role" at bounding box center [631, 452] width 79 height 15
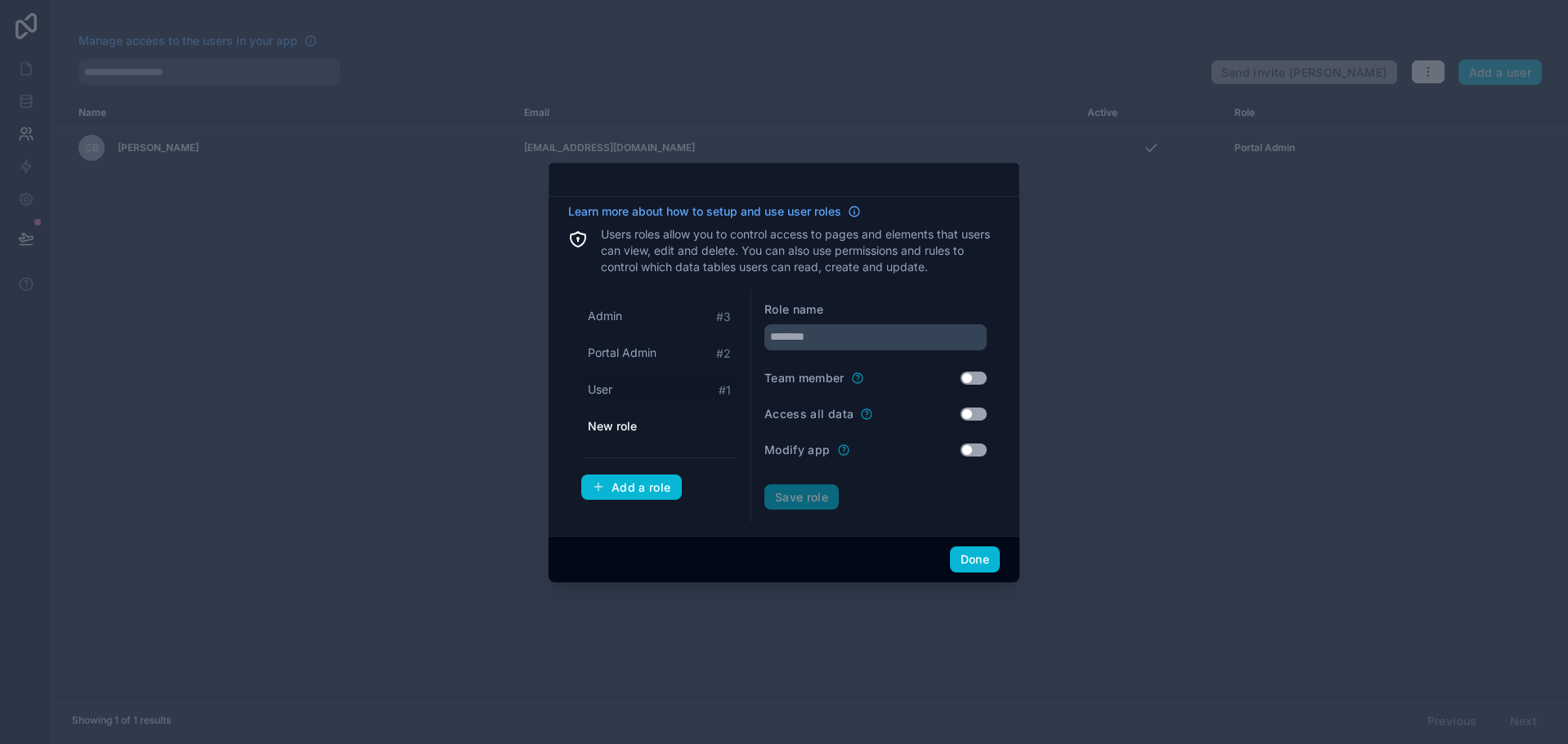
click at [656, 396] on div "User # 1" at bounding box center [658, 390] width 156 height 30
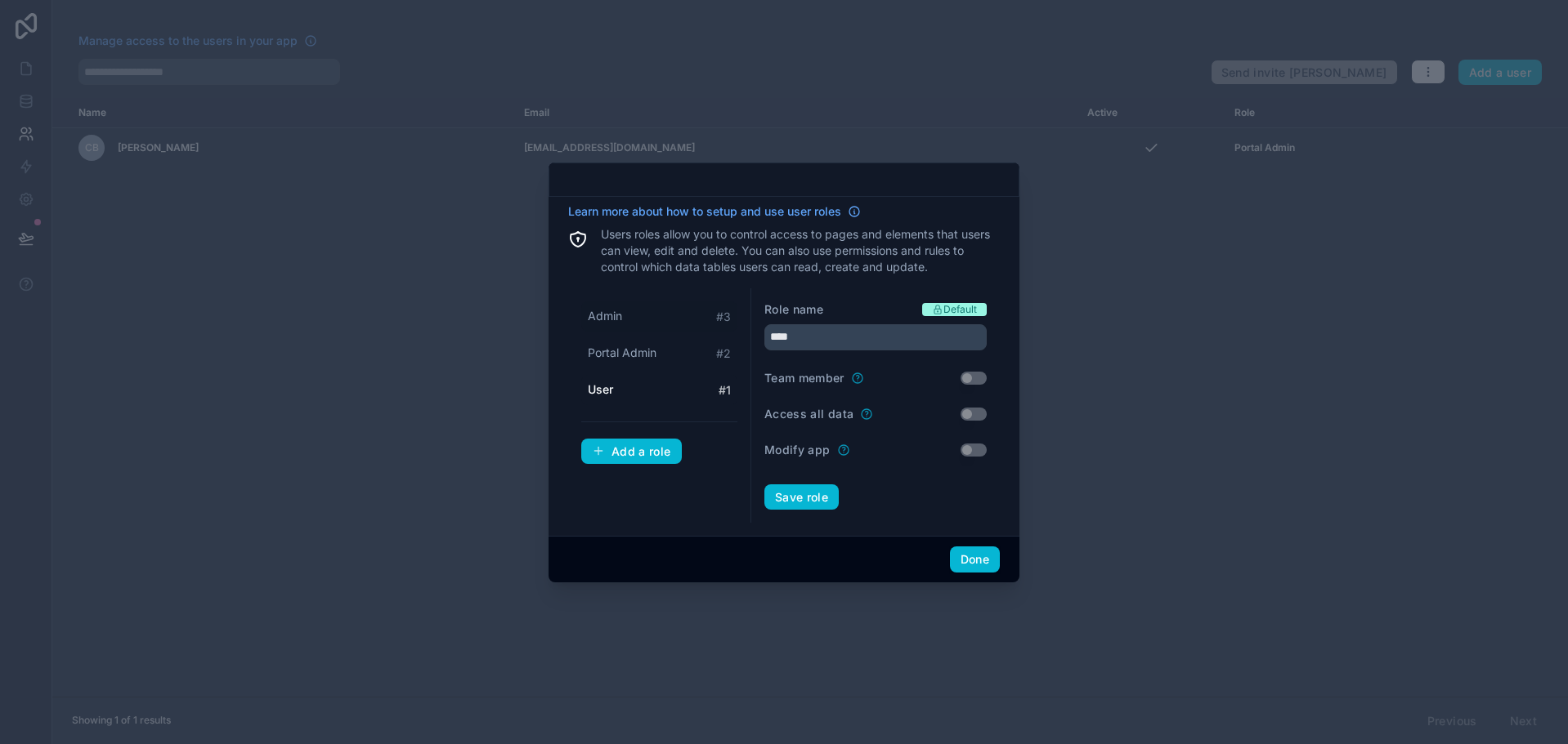
click at [683, 317] on div "Admin # 3" at bounding box center [658, 316] width 156 height 30
click at [684, 391] on div "User # 1" at bounding box center [658, 390] width 156 height 30
click at [812, 344] on input "****" at bounding box center [875, 337] width 222 height 26
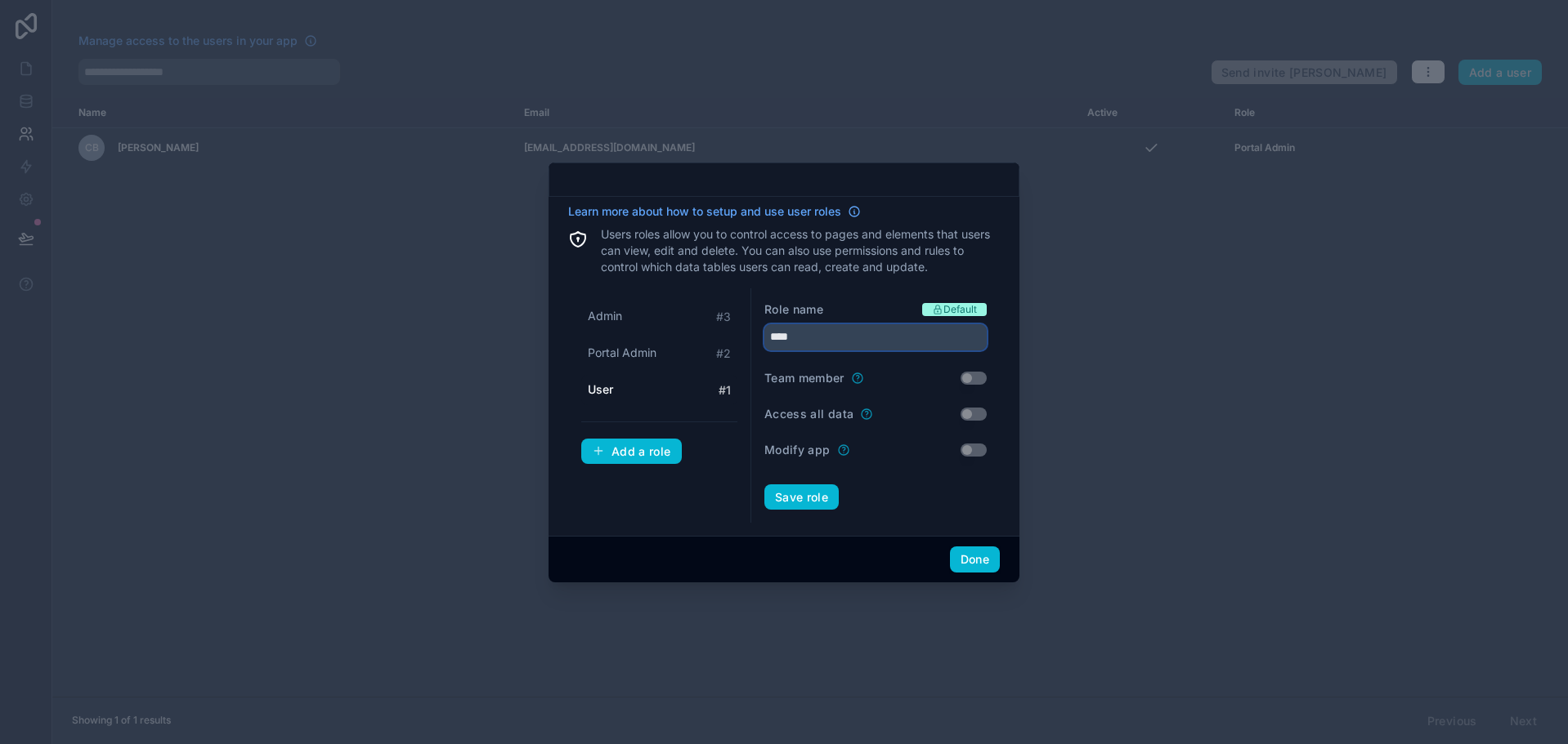
click at [824, 341] on input "****" at bounding box center [875, 337] width 222 height 26
type input "*****"
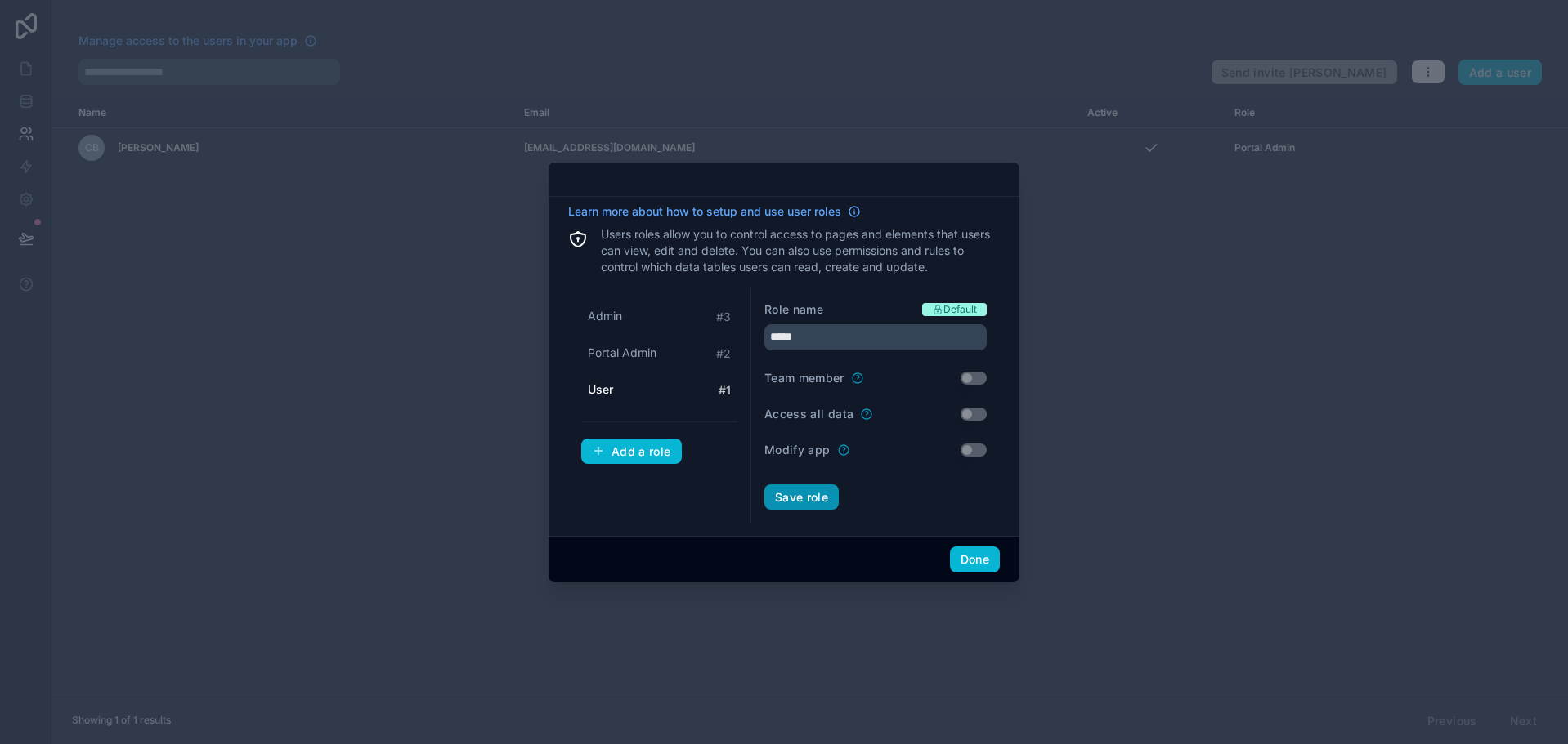
click at [810, 494] on button "Save role" at bounding box center [801, 497] width 74 height 26
click at [971, 552] on button "Done" at bounding box center [975, 559] width 50 height 26
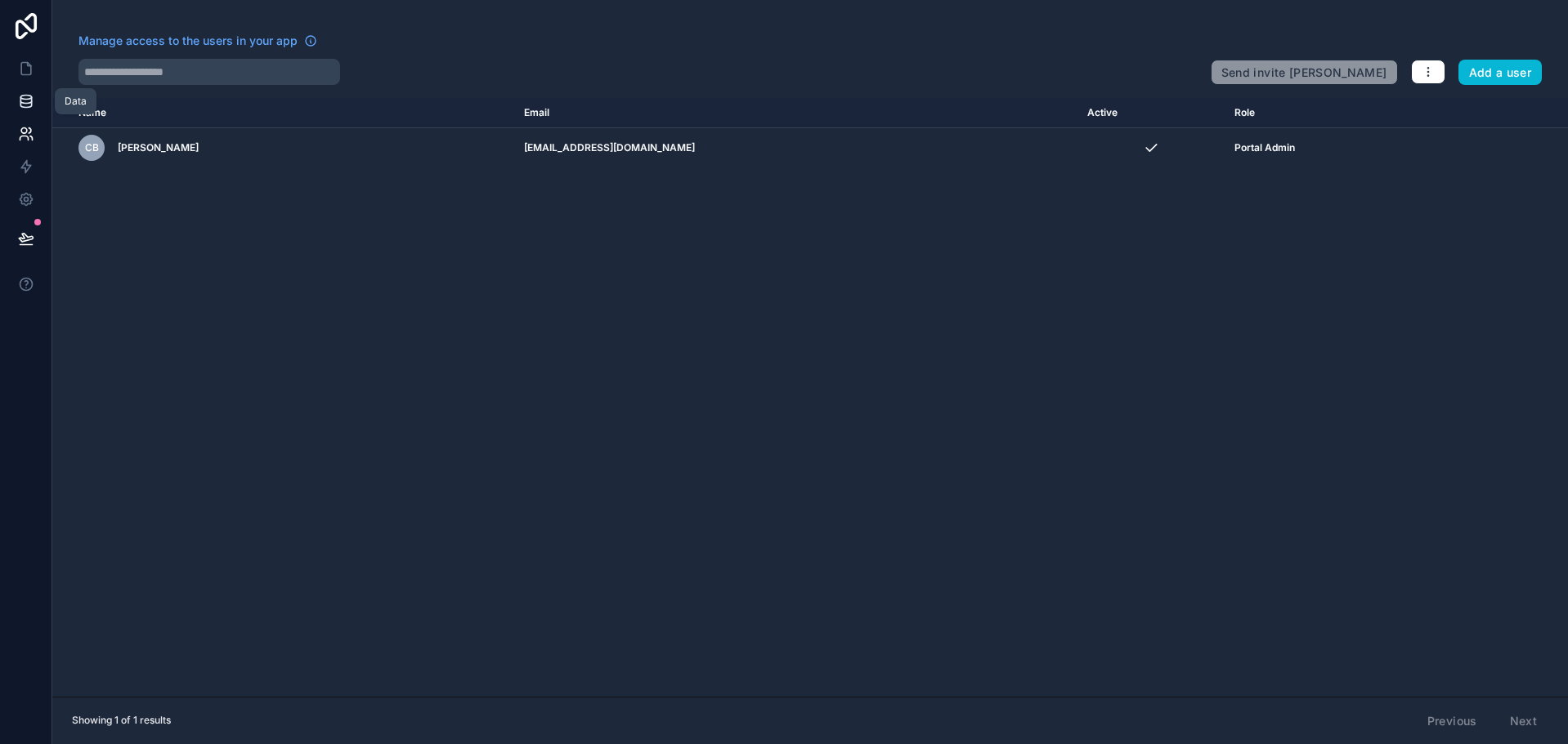
click at [29, 98] on icon at bounding box center [27, 102] width 17 height 17
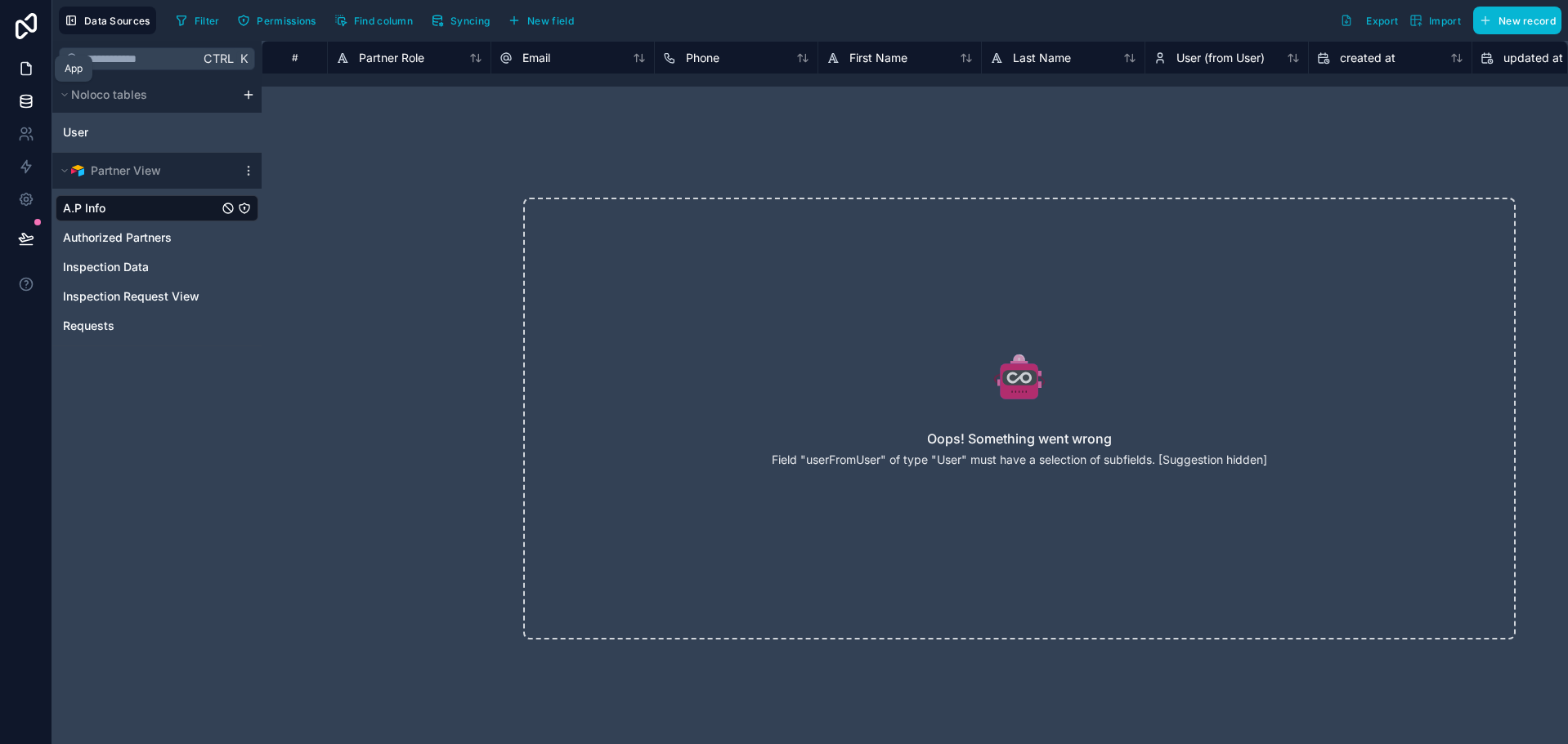
click at [29, 65] on icon at bounding box center [26, 68] width 10 height 13
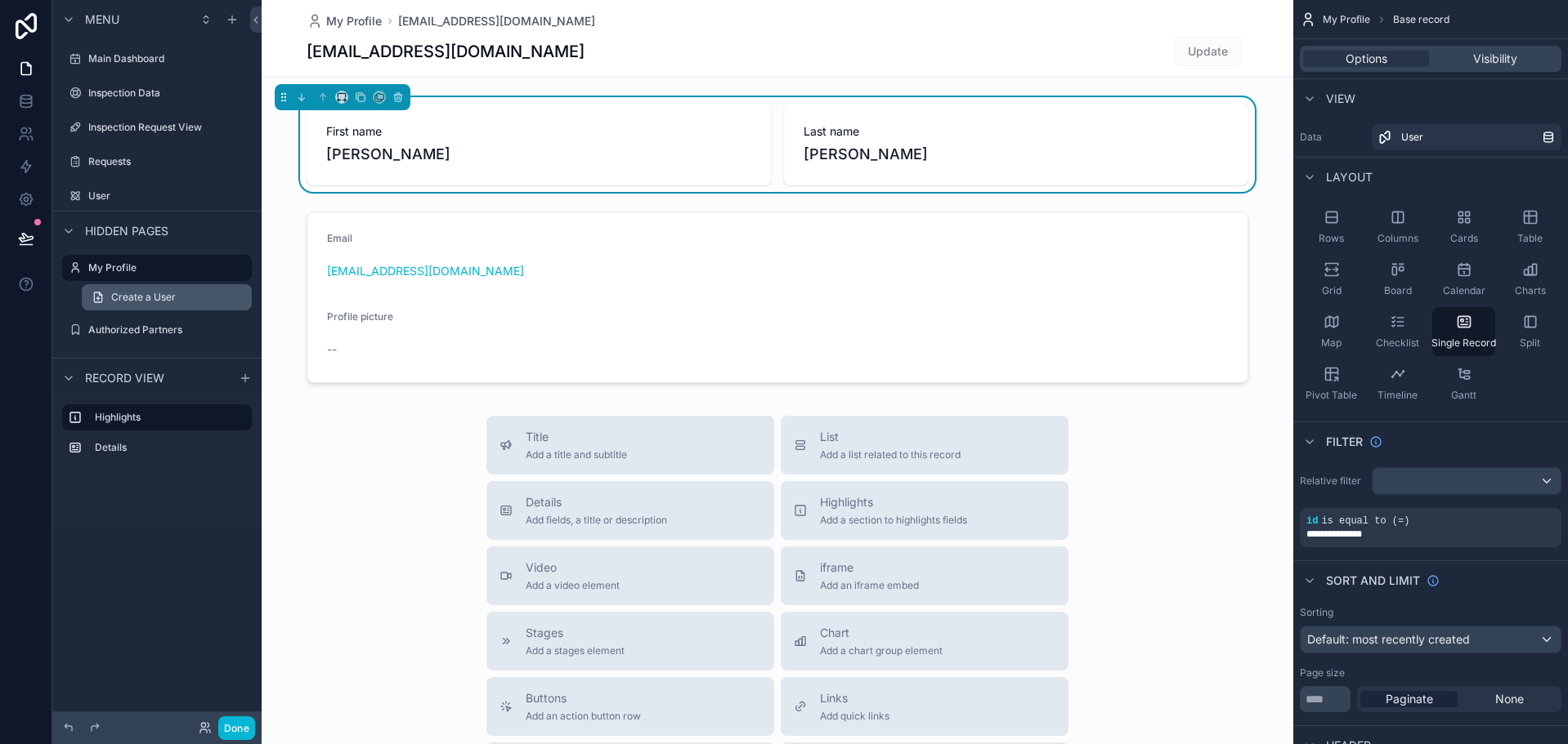
click at [139, 297] on span "Create a User" at bounding box center [143, 298] width 64 height 13
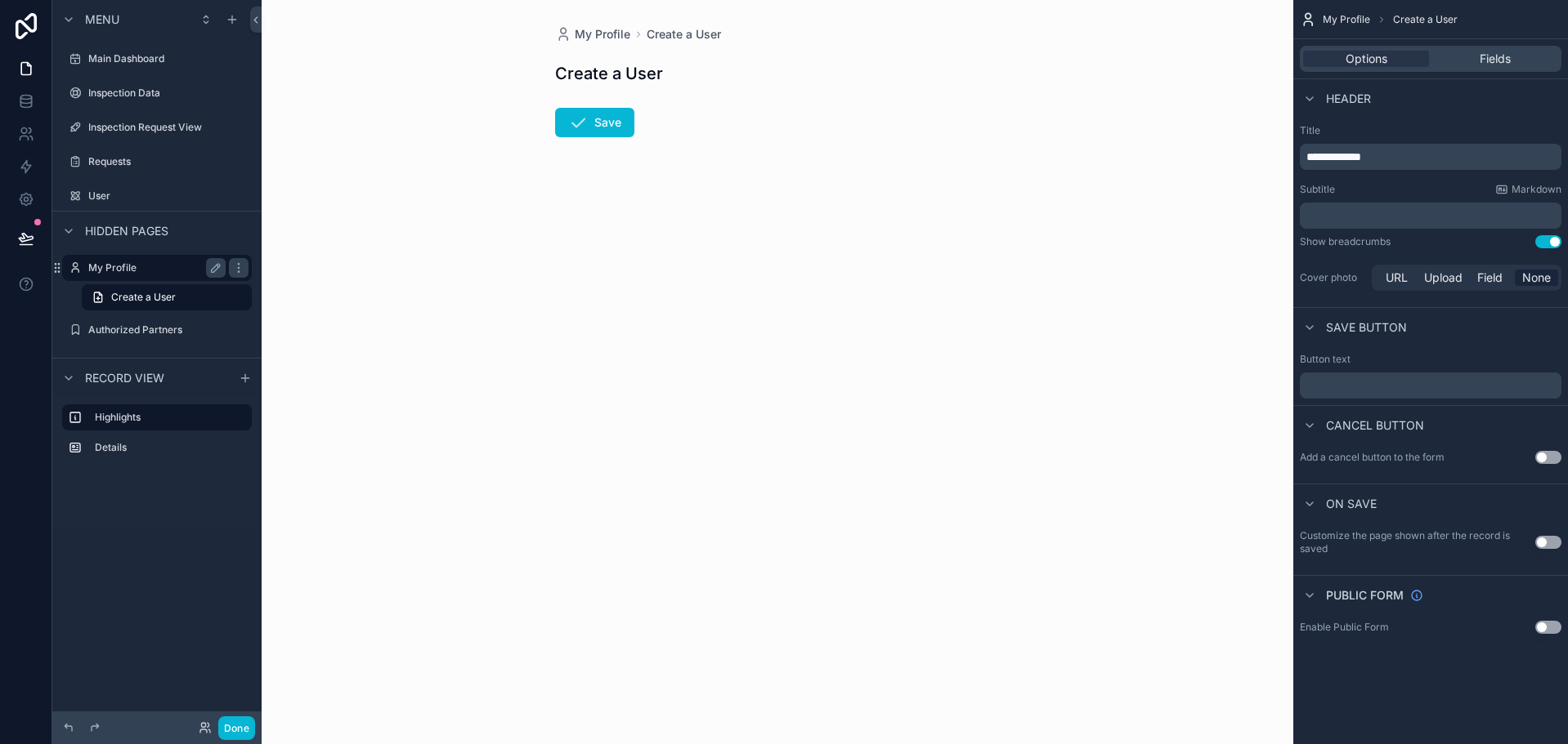
click at [128, 263] on label "My Profile" at bounding box center [154, 268] width 131 height 13
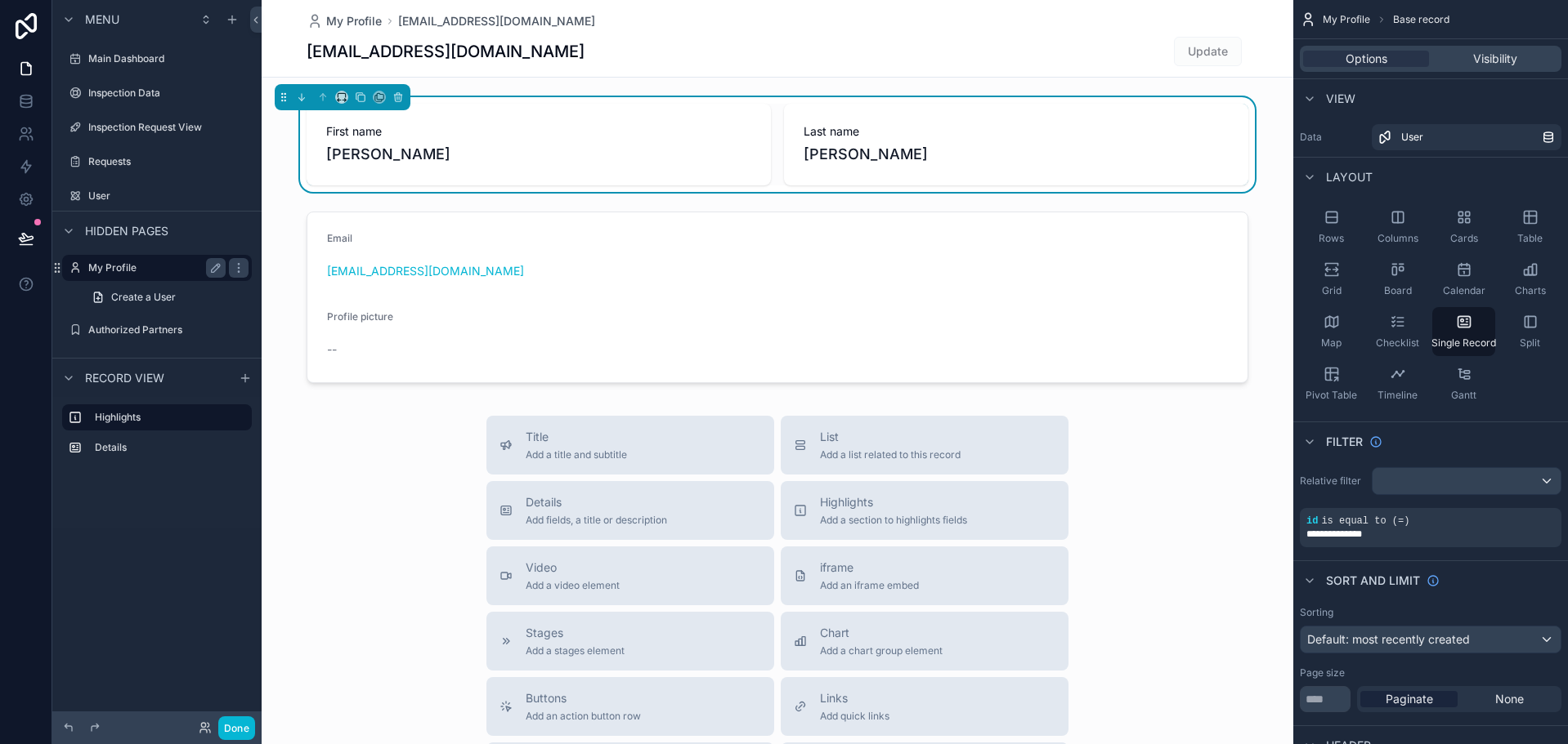
click at [174, 264] on label "My Profile" at bounding box center [154, 268] width 131 height 13
click at [233, 718] on button "Done" at bounding box center [237, 728] width 37 height 23
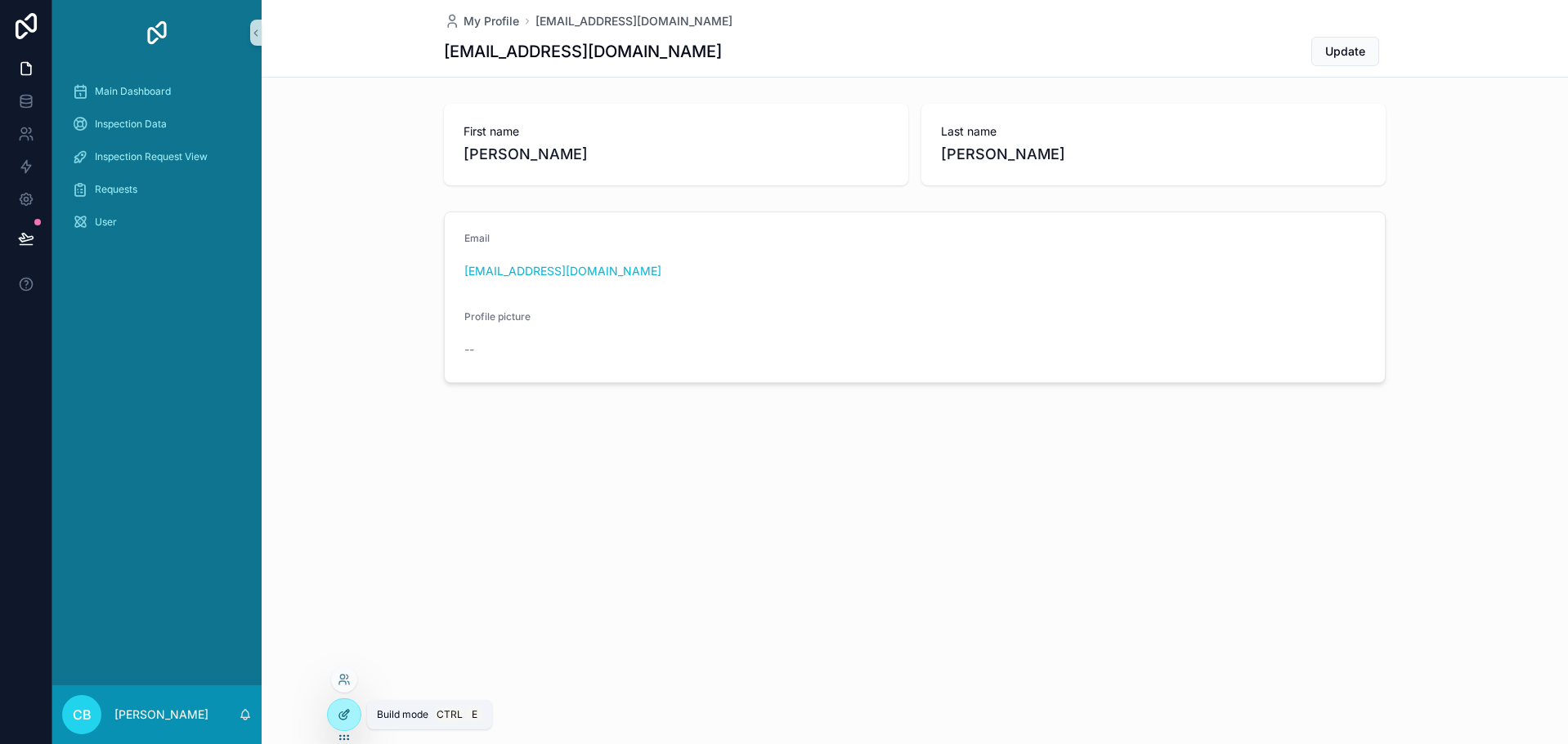
click at [338, 711] on icon at bounding box center [345, 715] width 13 height 13
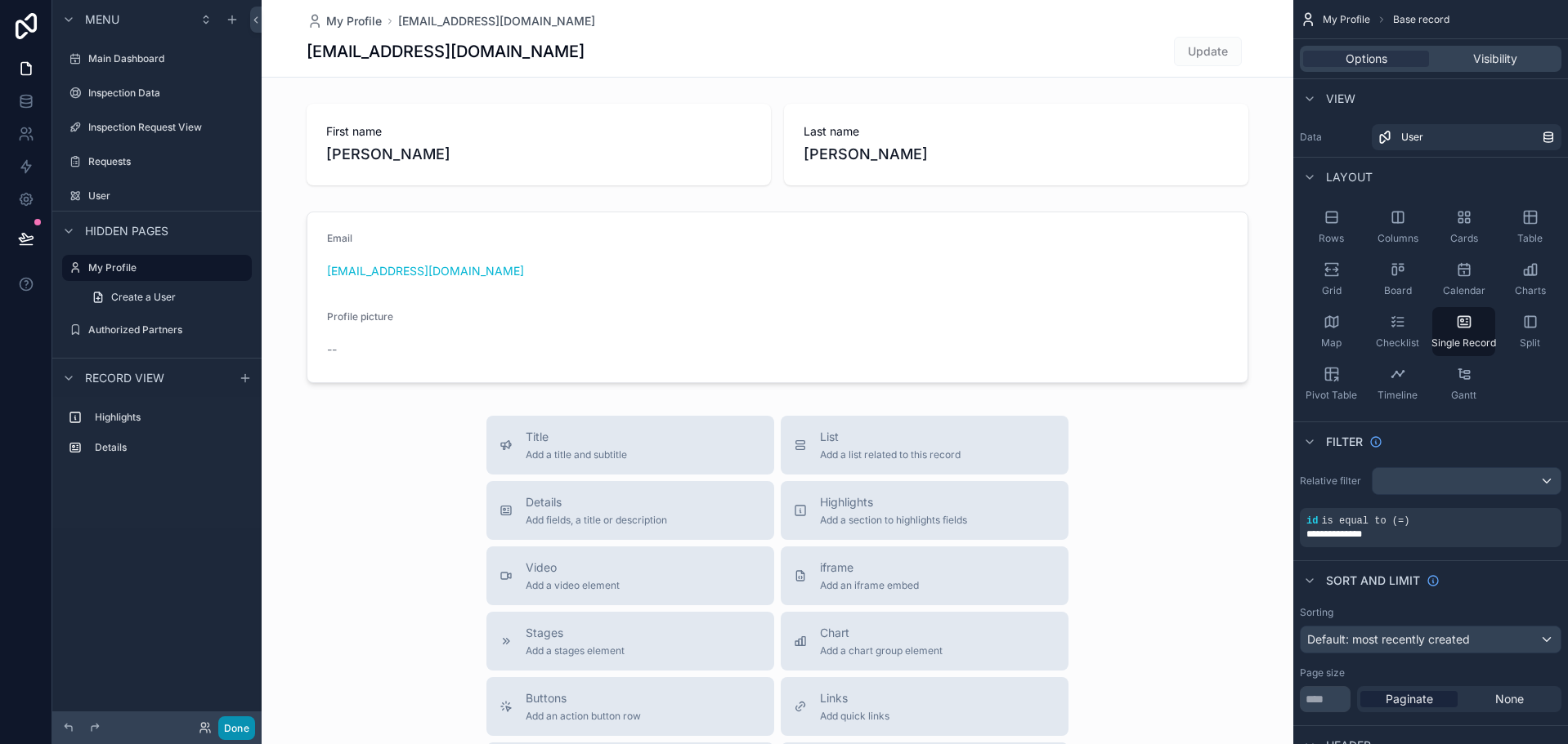
click at [246, 728] on button "Done" at bounding box center [237, 728] width 37 height 23
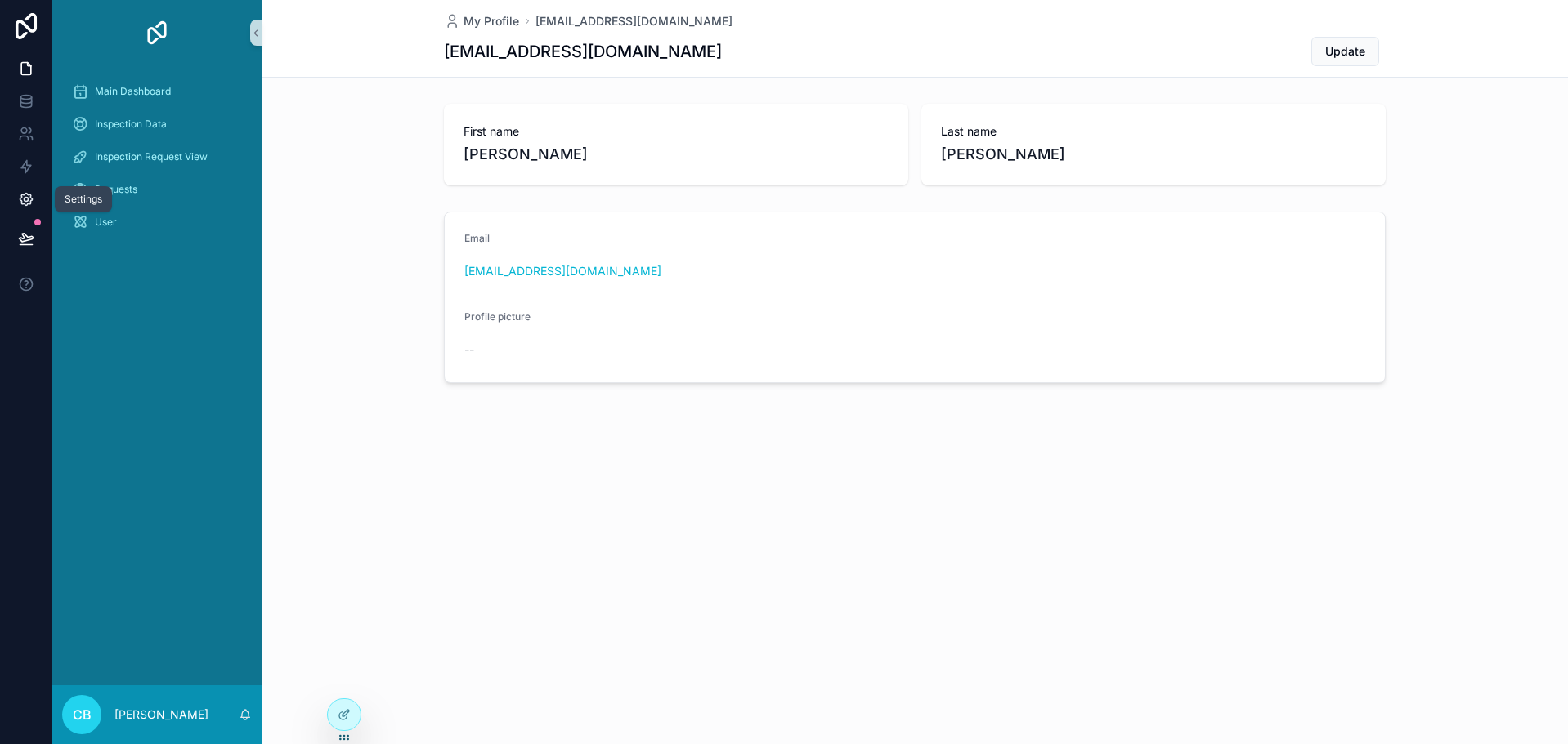
click at [33, 201] on icon at bounding box center [27, 199] width 17 height 17
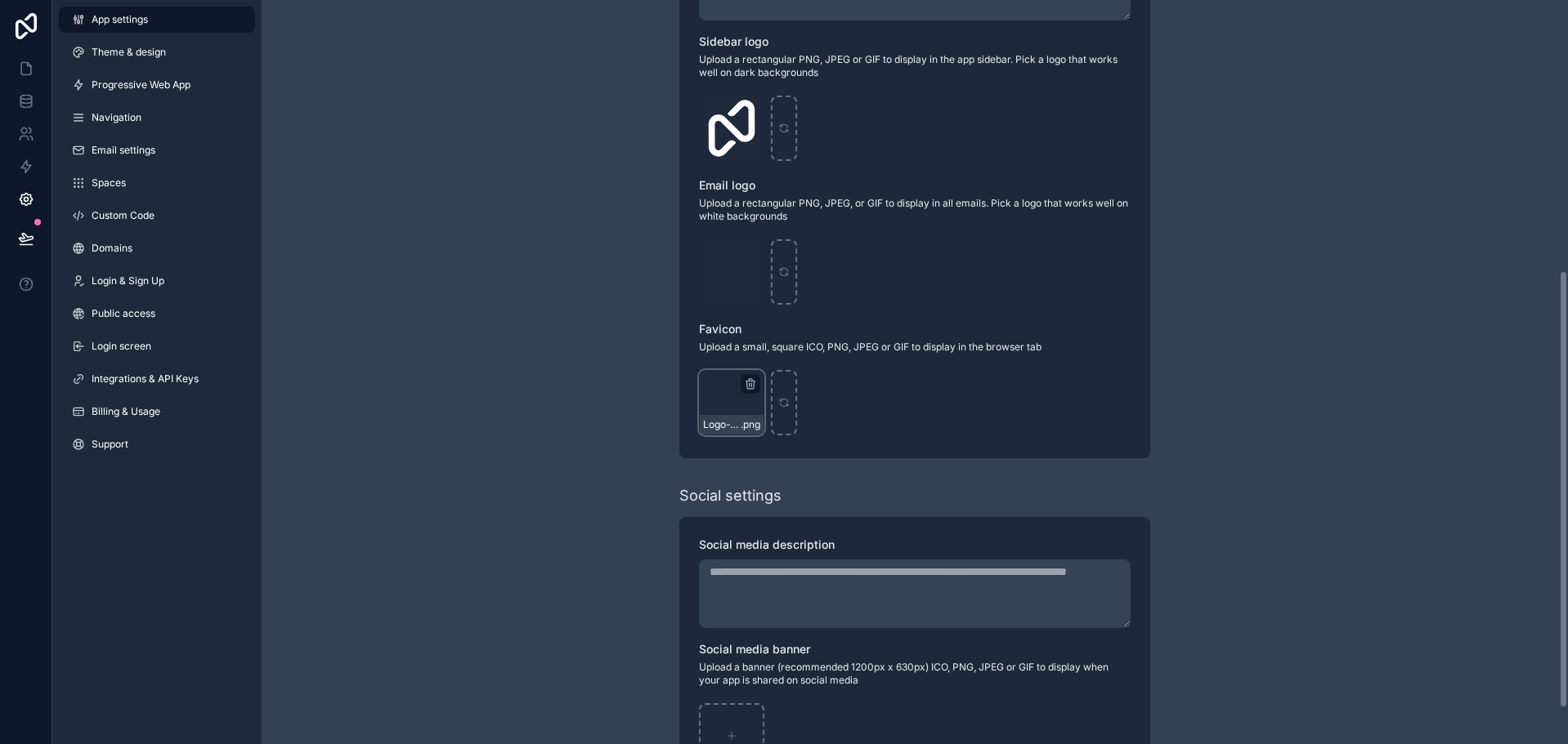
scroll to position [490, 0]
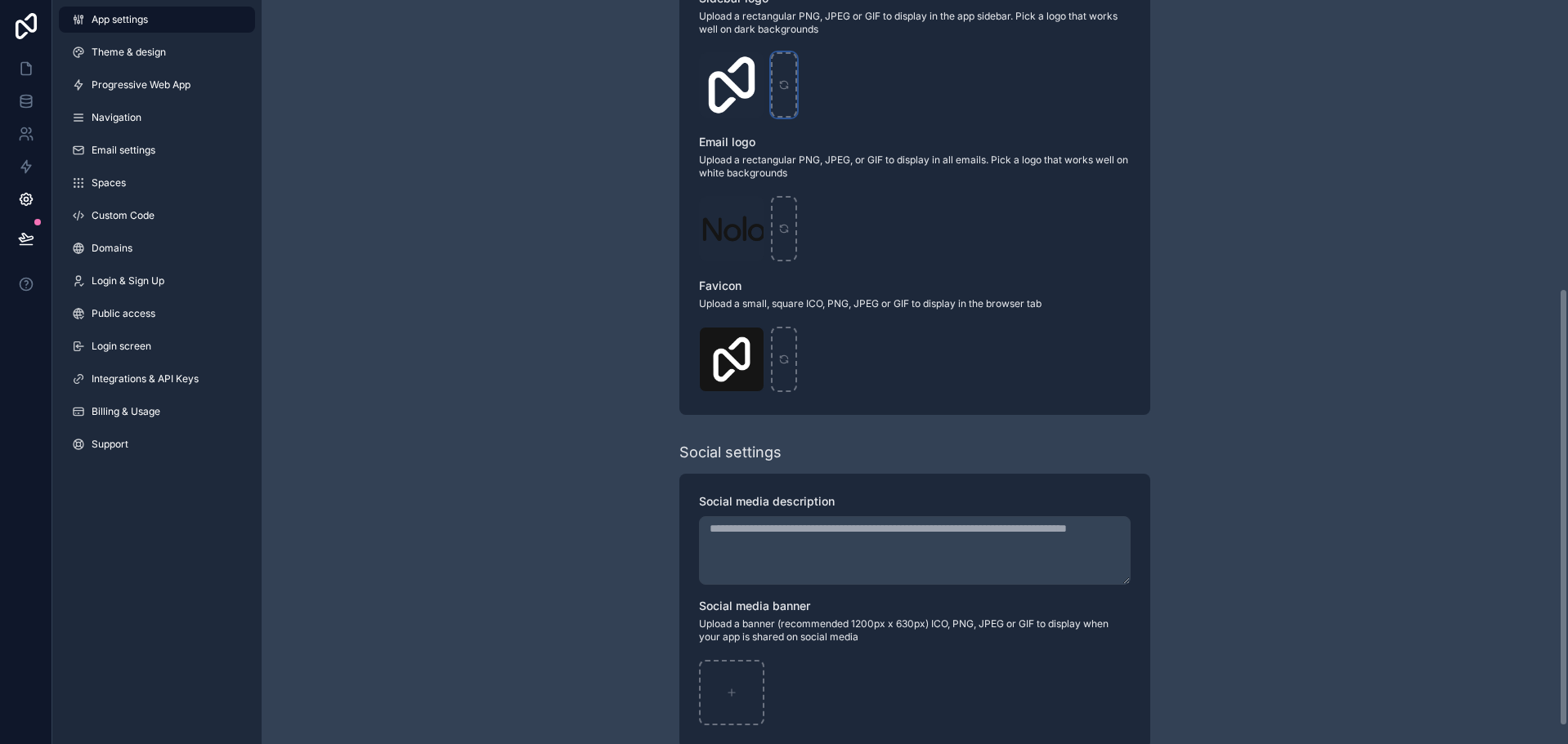
click at [790, 95] on div "scrollable content" at bounding box center [784, 85] width 26 height 65
type input "**********"
click at [779, 229] on icon "scrollable content" at bounding box center [784, 229] width 12 height 12
type input "**********"
click at [787, 353] on div "scrollable content" at bounding box center [784, 359] width 26 height 65
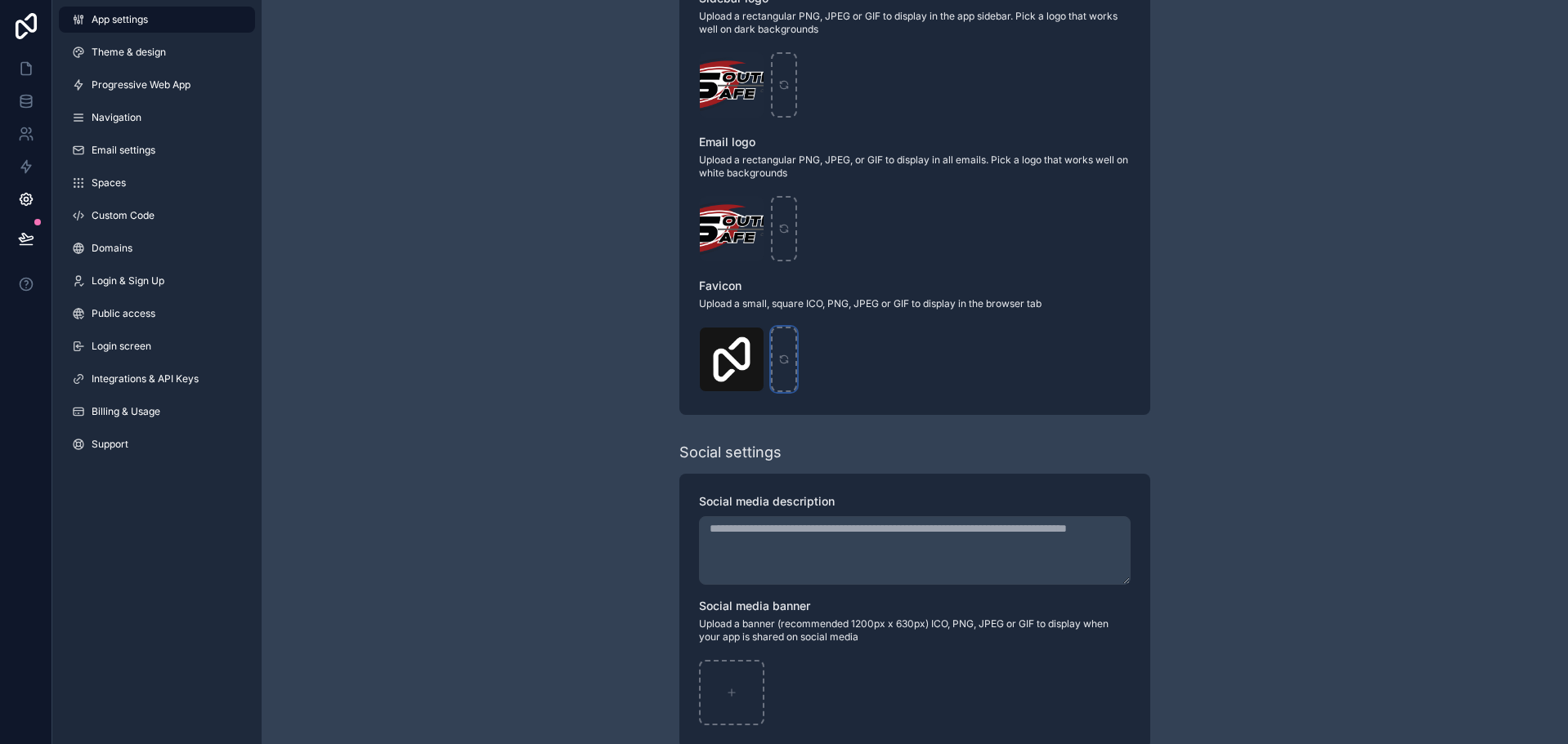
type input "**********"
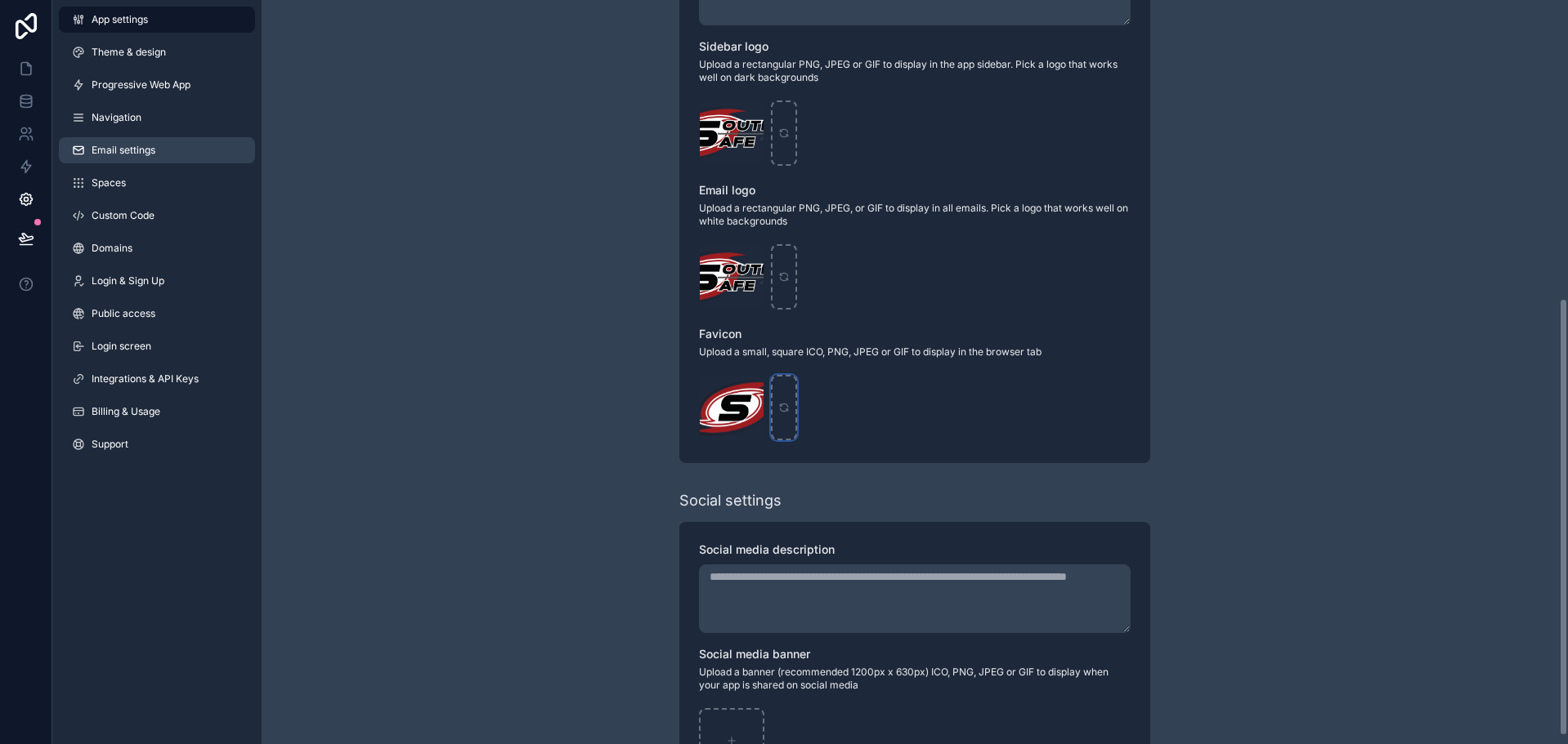
scroll to position [357, 0]
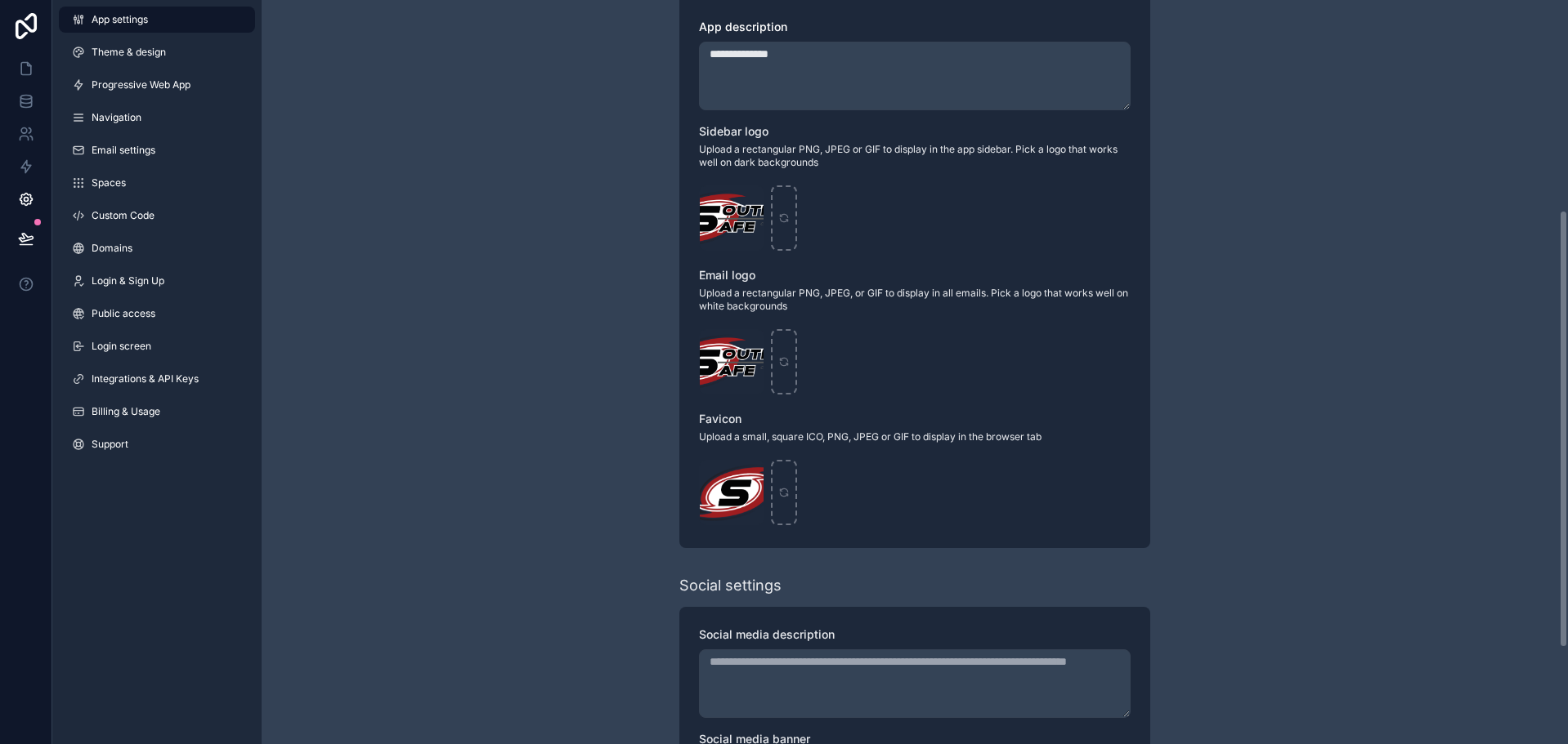
click at [835, 54] on textarea "**********" at bounding box center [915, 76] width 431 height 68
click at [838, 56] on textarea "**********" at bounding box center [915, 76] width 431 height 68
click at [595, 56] on div "**********" at bounding box center [914, 275] width 1306 height 1264
click at [744, 84] on textarea "App description" at bounding box center [915, 76] width 431 height 68
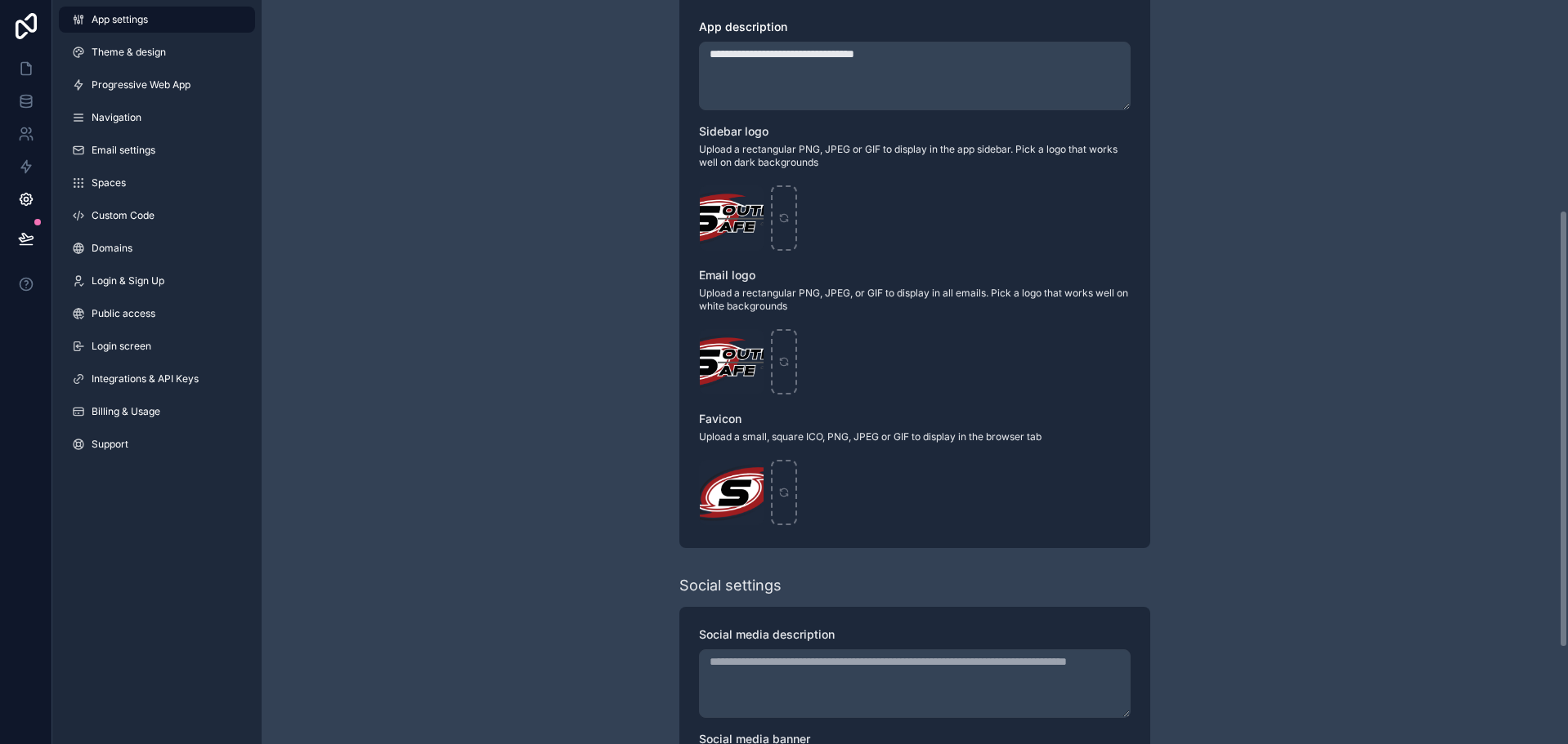
click at [640, 18] on div "**********" at bounding box center [914, 275] width 1306 height 1264
click at [915, 57] on textarea "**********" at bounding box center [915, 76] width 431 height 68
type textarea "**********"
click at [582, 103] on div "**********" at bounding box center [914, 275] width 1306 height 1264
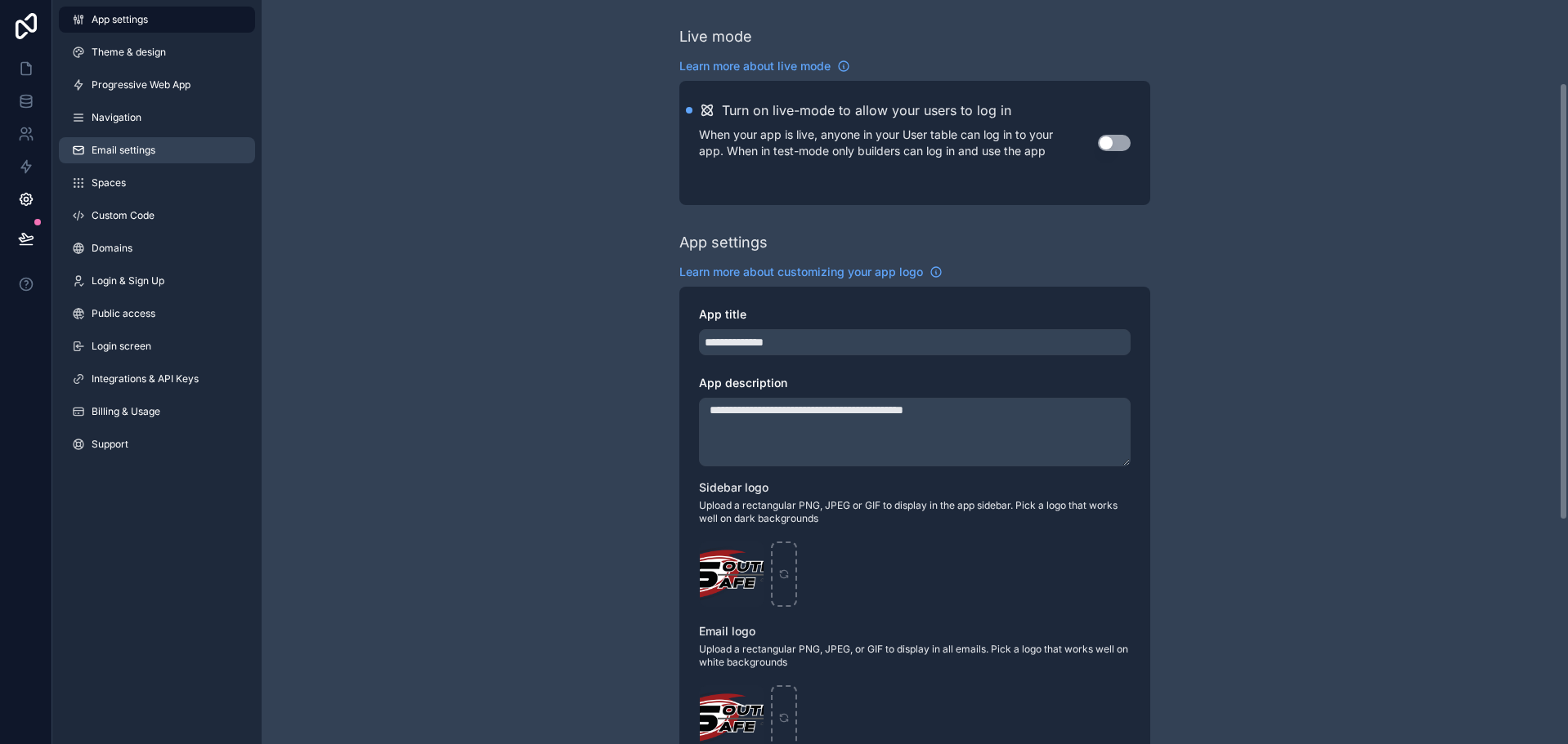
scroll to position [0, 0]
click at [1122, 139] on button "Use setting" at bounding box center [1114, 144] width 33 height 17
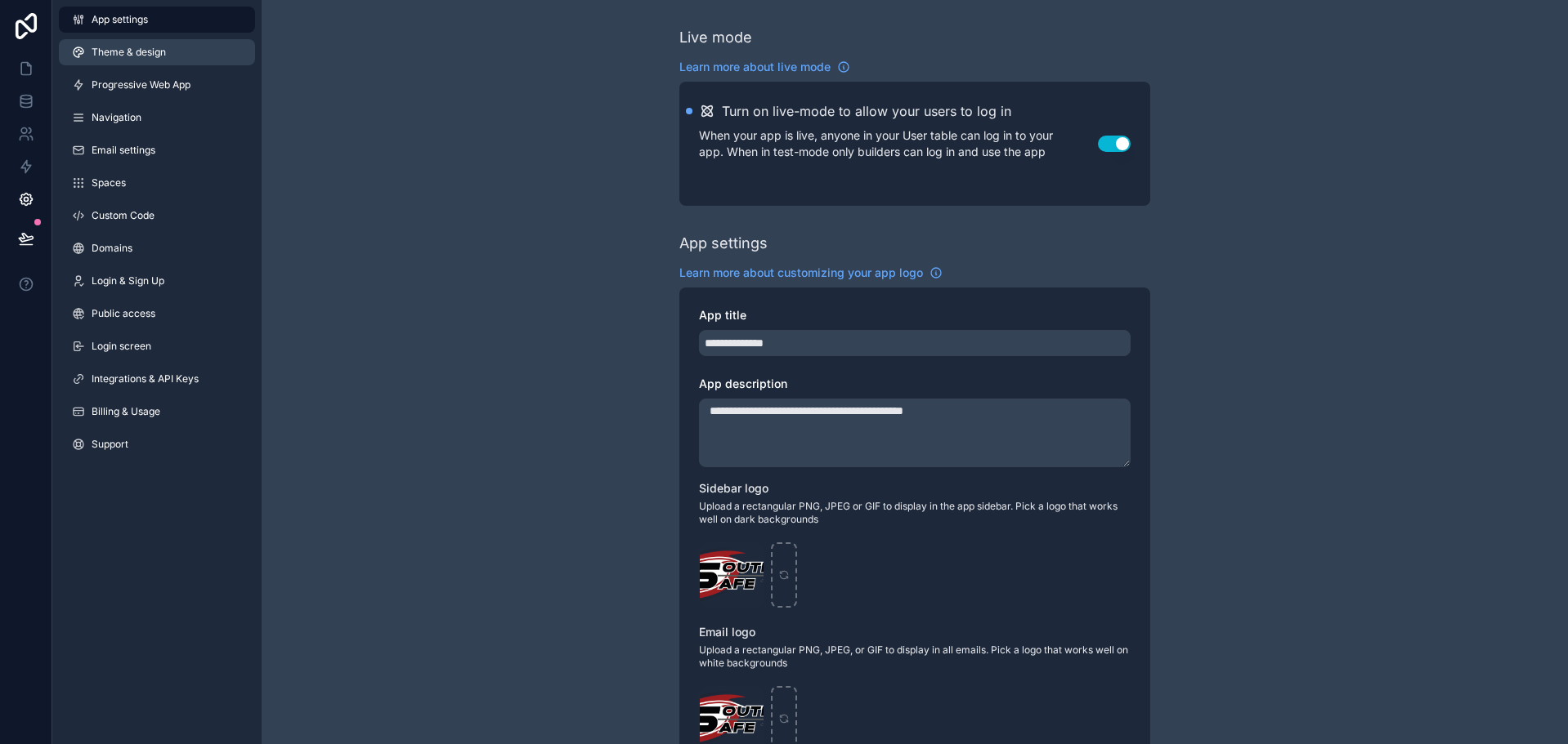
click at [163, 59] on link "Theme & design" at bounding box center [157, 52] width 196 height 26
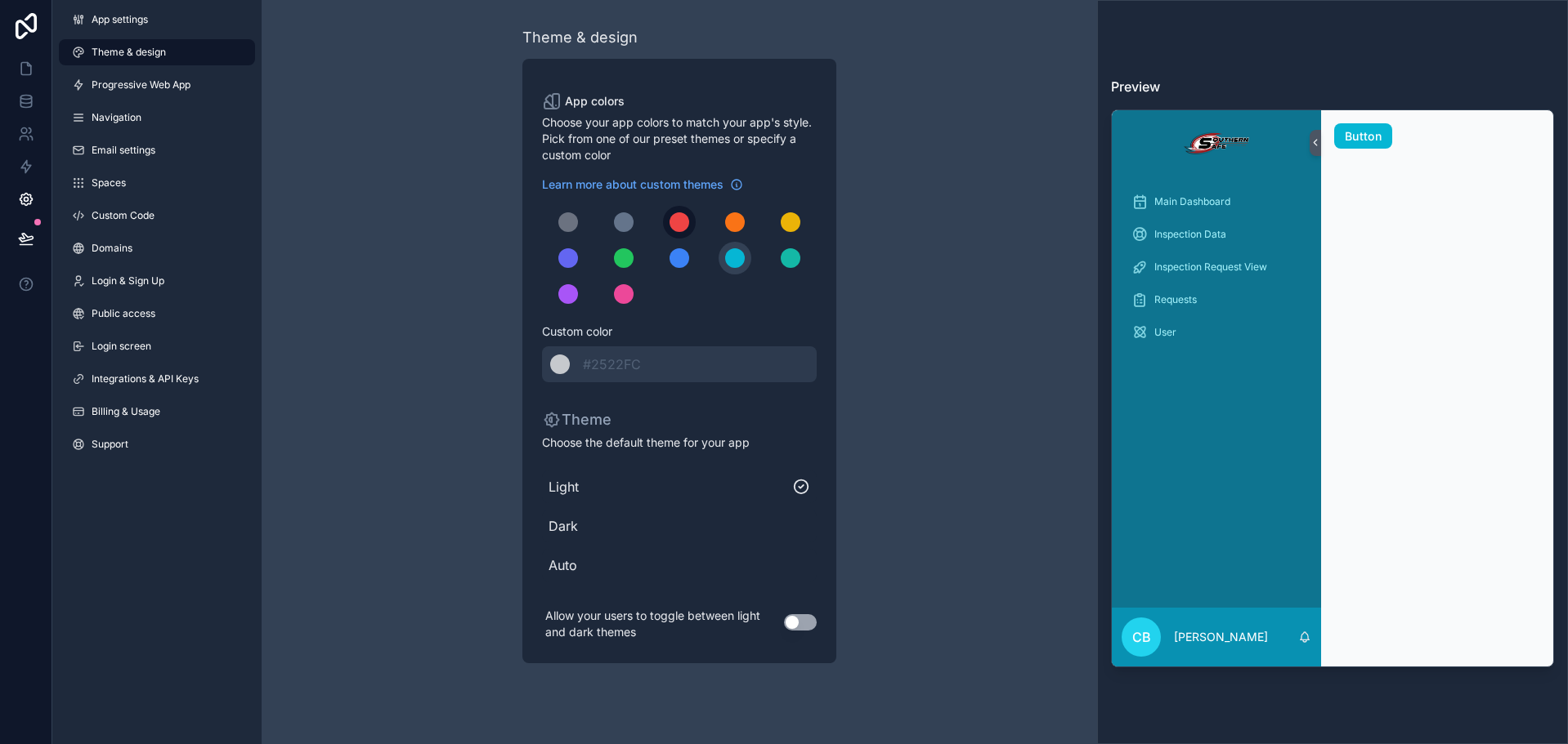
click at [690, 218] on button "scrollable content" at bounding box center [678, 222] width 33 height 33
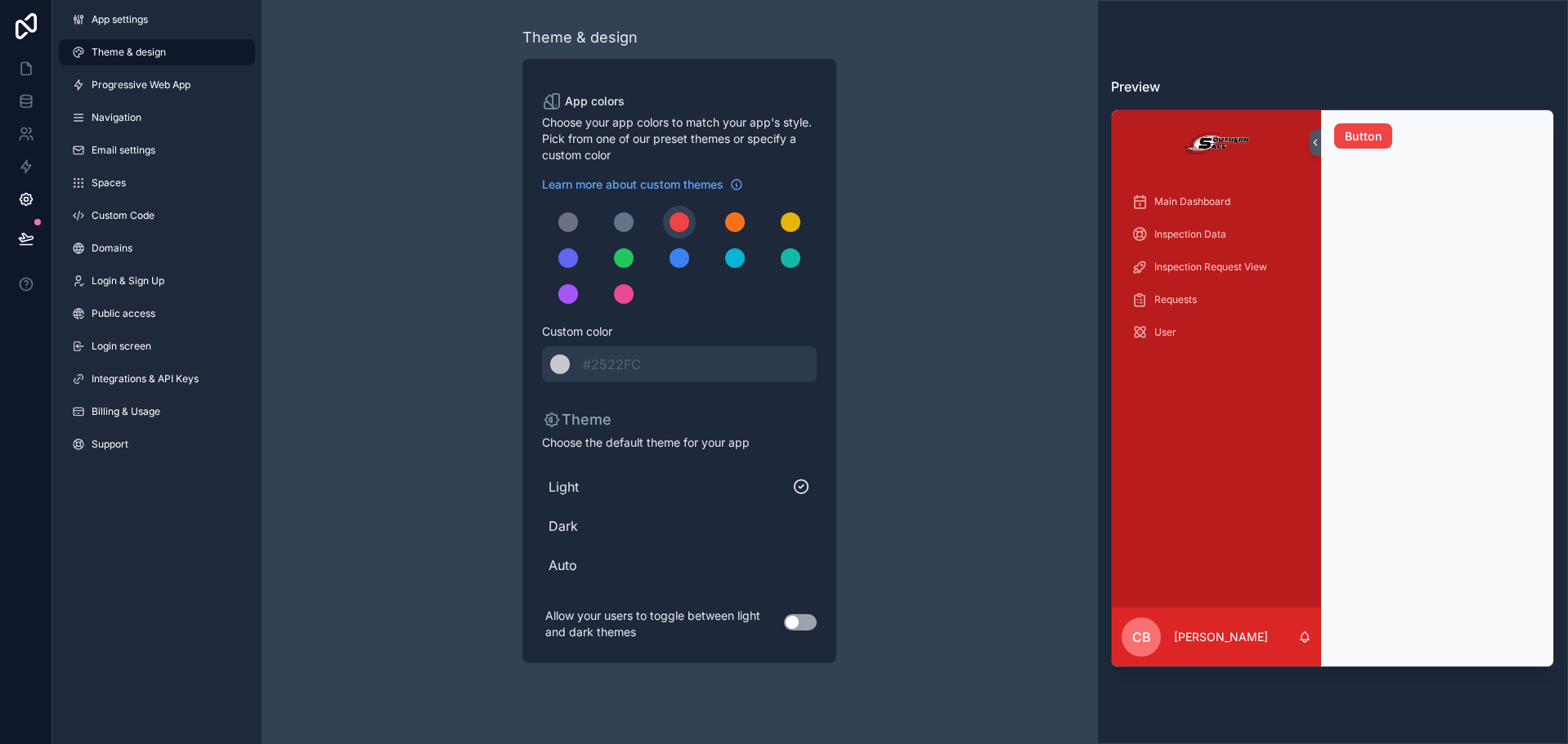
click at [795, 560] on span "Auto" at bounding box center [678, 566] width 261 height 20
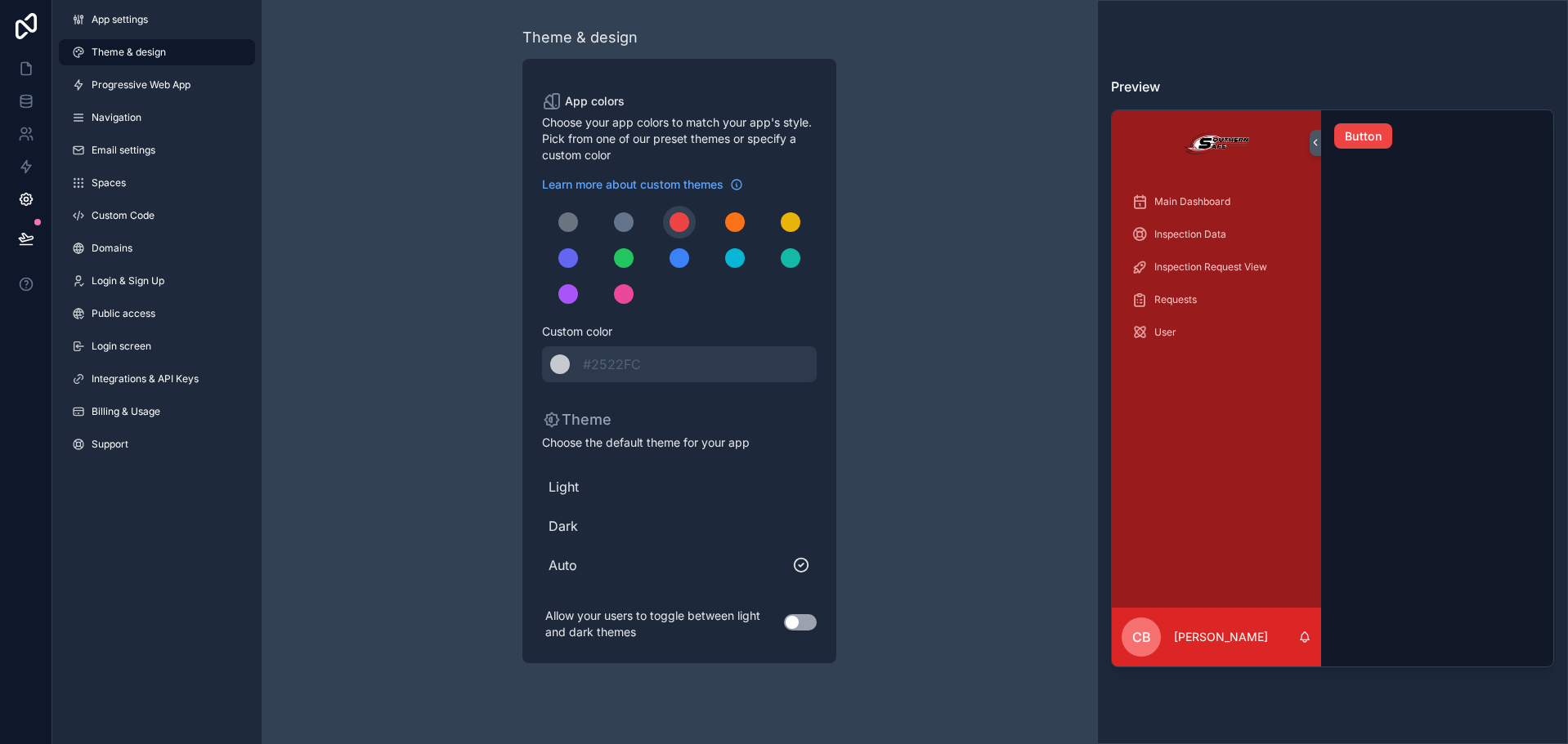
click at [807, 622] on button "Use setting" at bounding box center [799, 623] width 33 height 17
click at [177, 93] on link "Progressive Web App" at bounding box center [157, 84] width 196 height 26
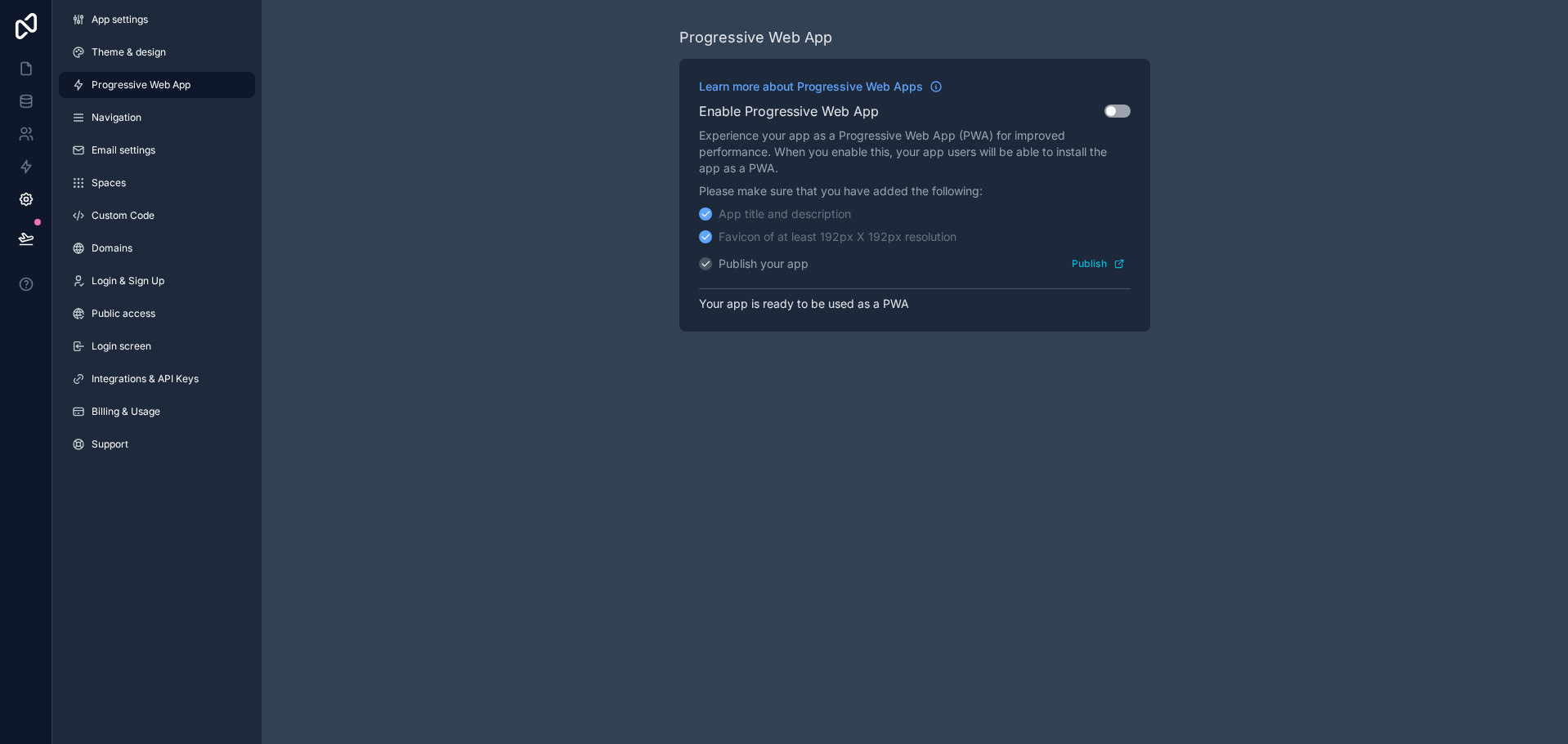
click at [1112, 114] on button "Use setting" at bounding box center [1117, 111] width 26 height 13
click at [1116, 108] on button "Use setting" at bounding box center [1117, 111] width 26 height 13
drag, startPoint x: 170, startPoint y: 122, endPoint x: 189, endPoint y: 123, distance: 19.0
click at [189, 123] on link "Navigation" at bounding box center [157, 117] width 196 height 26
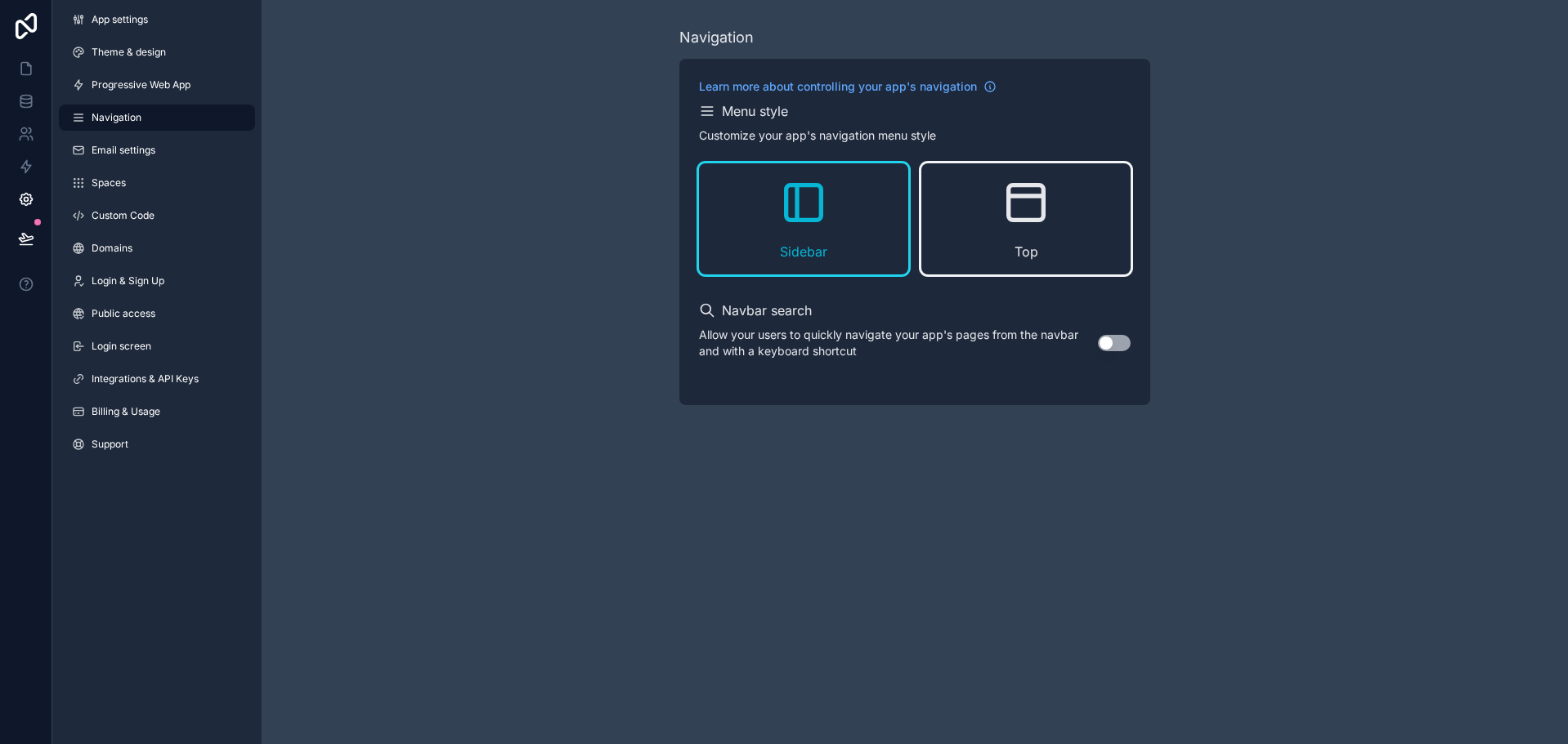
click at [1069, 199] on div "Top" at bounding box center [1026, 219] width 209 height 111
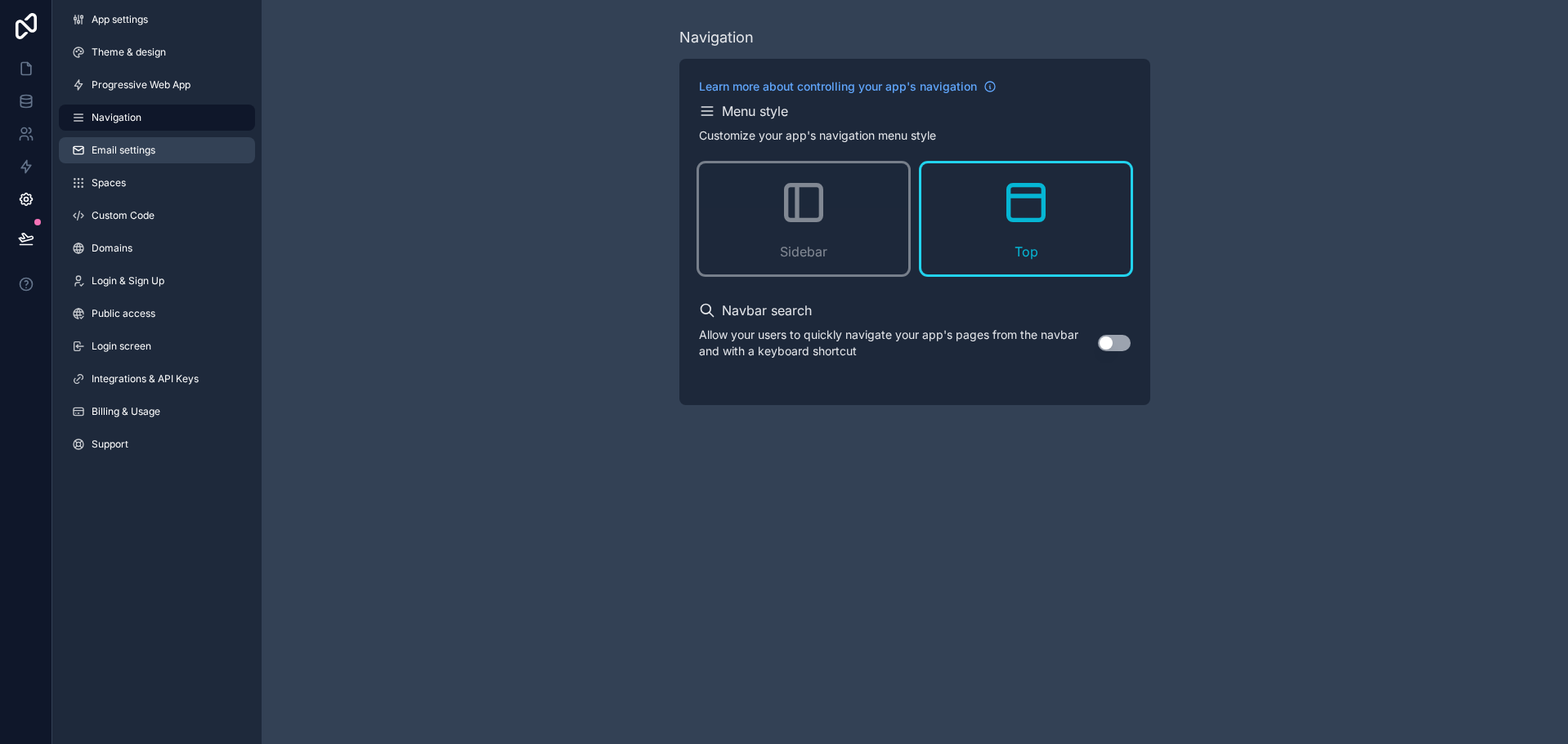
click at [118, 145] on span "Email settings" at bounding box center [124, 150] width 63 height 13
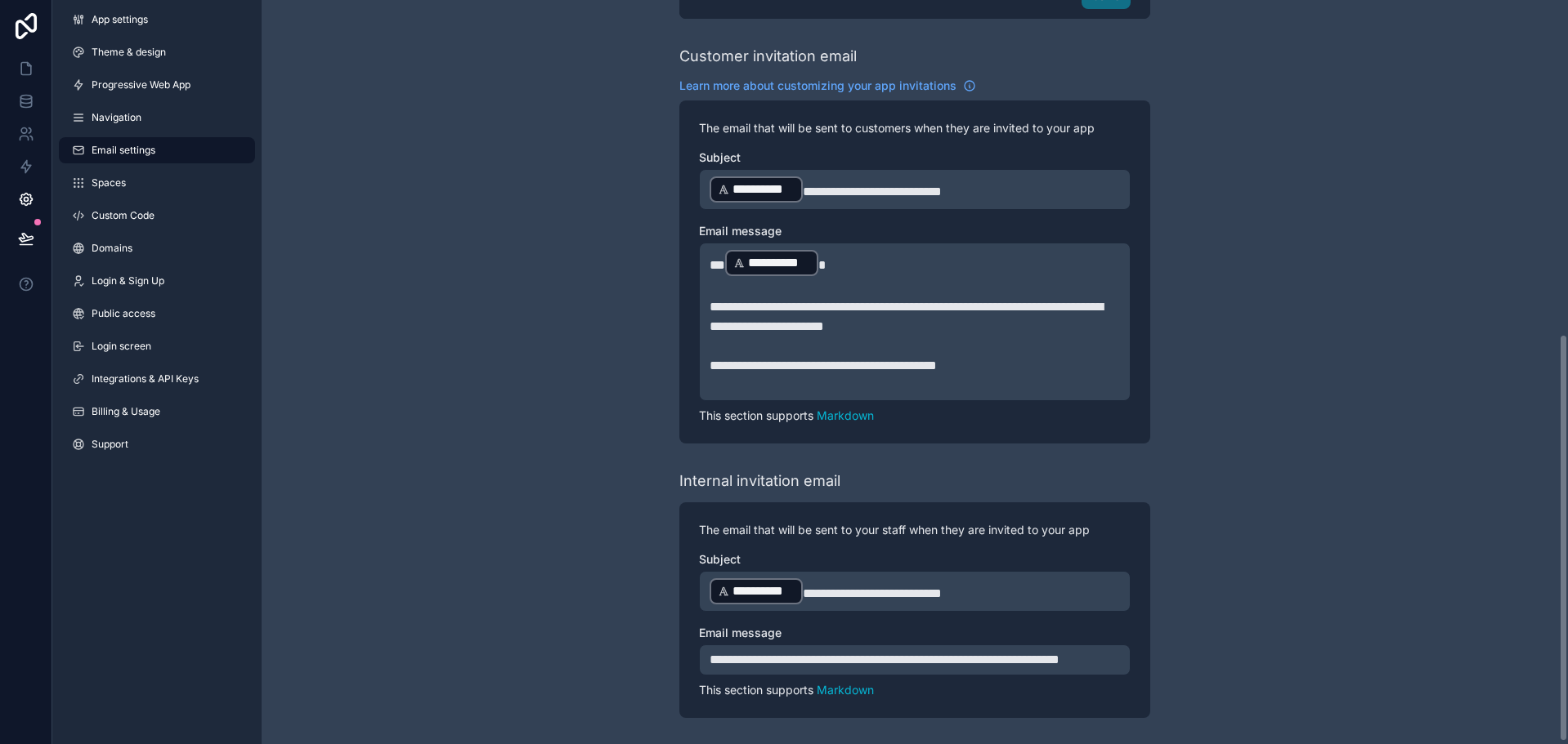
scroll to position [612, 0]
drag, startPoint x: 710, startPoint y: 287, endPoint x: 857, endPoint y: 293, distance: 147.1
click at [857, 300] on span "**********" at bounding box center [905, 316] width 393 height 32
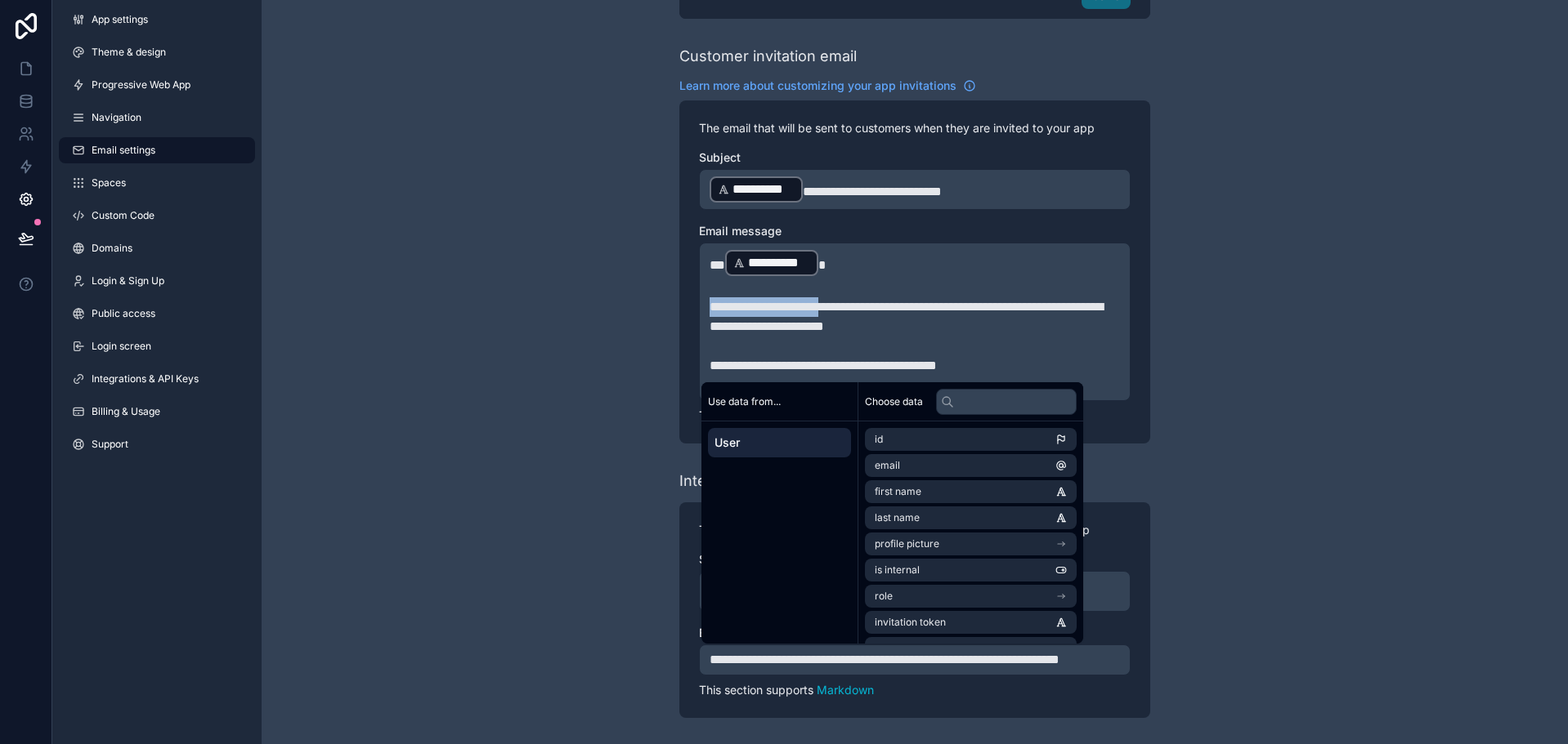
click at [857, 300] on span "**********" at bounding box center [905, 316] width 393 height 32
click at [861, 298] on p "**********" at bounding box center [915, 317] width 411 height 39
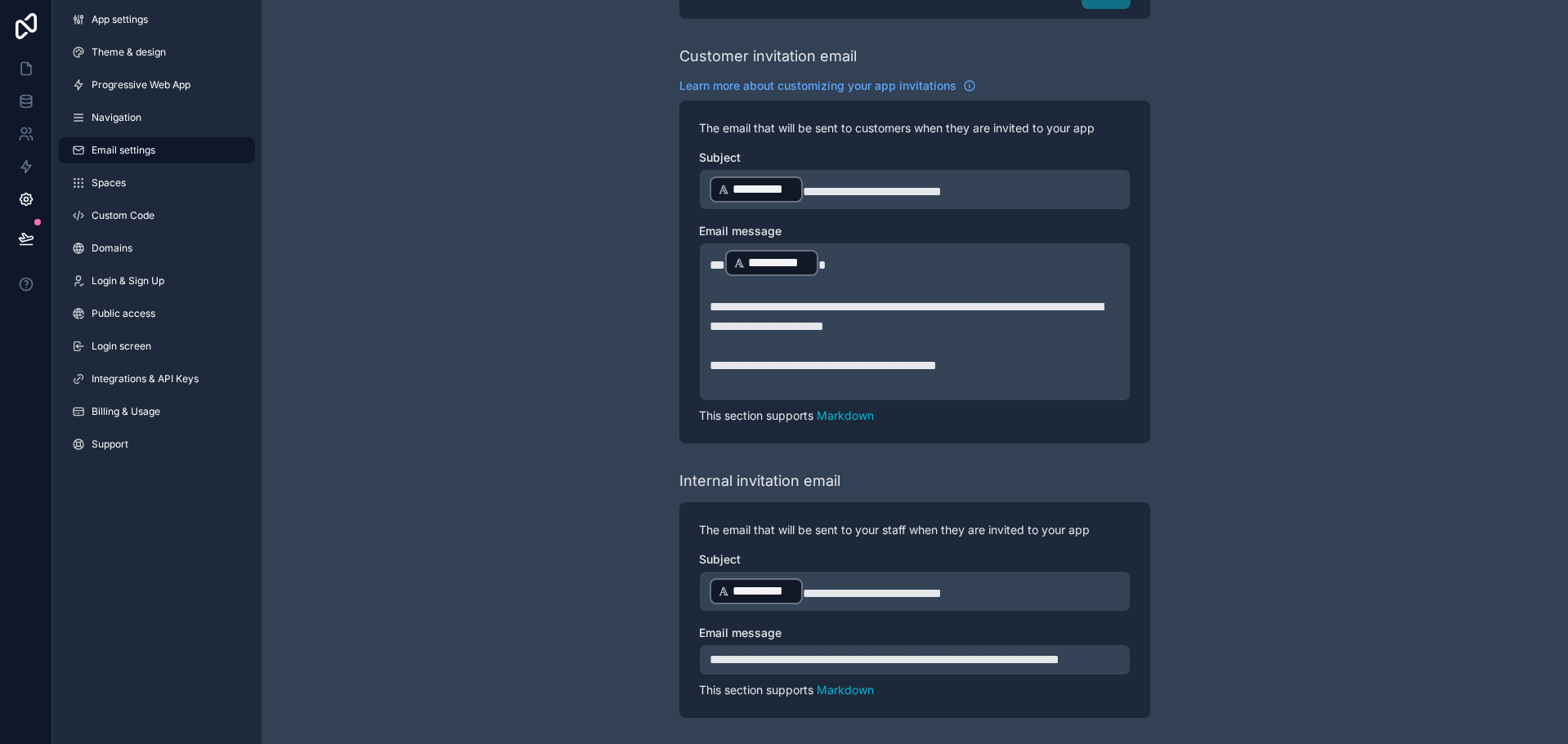
click at [1026, 312] on p "**********" at bounding box center [915, 317] width 411 height 39
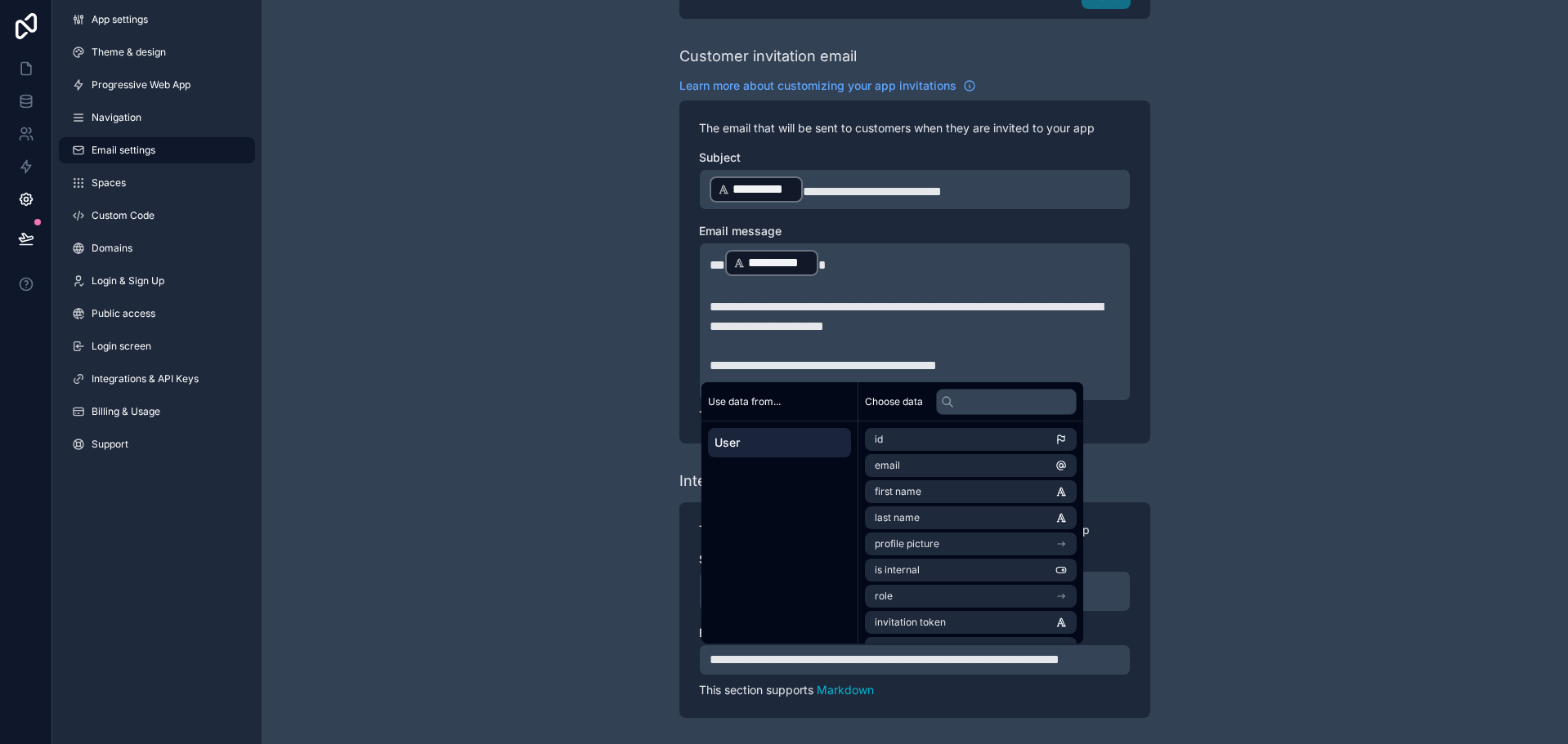
click at [1229, 314] on div "**********" at bounding box center [914, 76] width 1306 height 1337
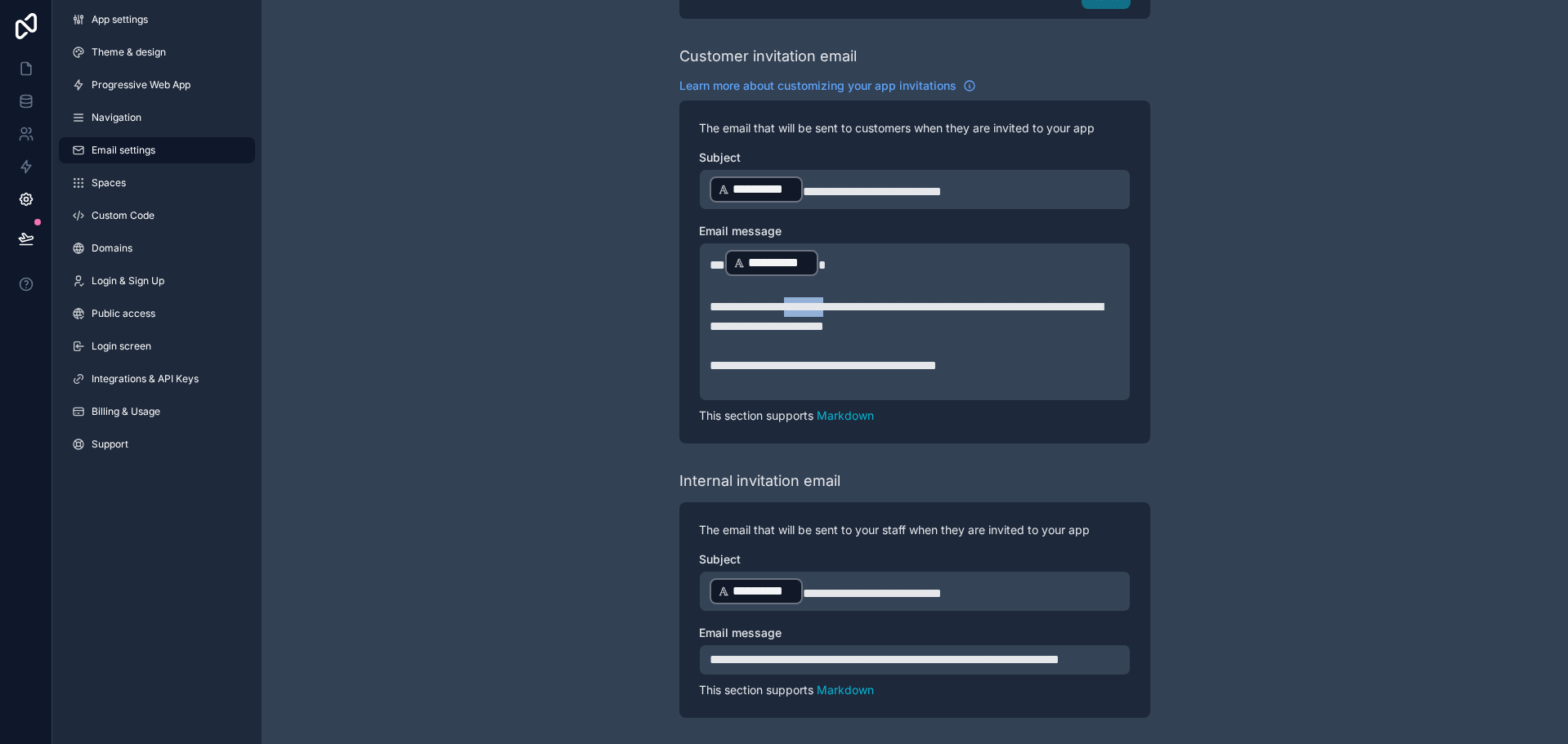
drag, startPoint x: 814, startPoint y: 289, endPoint x: 863, endPoint y: 285, distance: 49.2
click at [863, 300] on span "**********" at bounding box center [905, 316] width 393 height 32
drag, startPoint x: 860, startPoint y: 309, endPoint x: 915, endPoint y: 302, distance: 55.4
click at [915, 302] on span "**********" at bounding box center [905, 316] width 393 height 32
click at [949, 376] on p "﻿" at bounding box center [915, 386] width 411 height 20
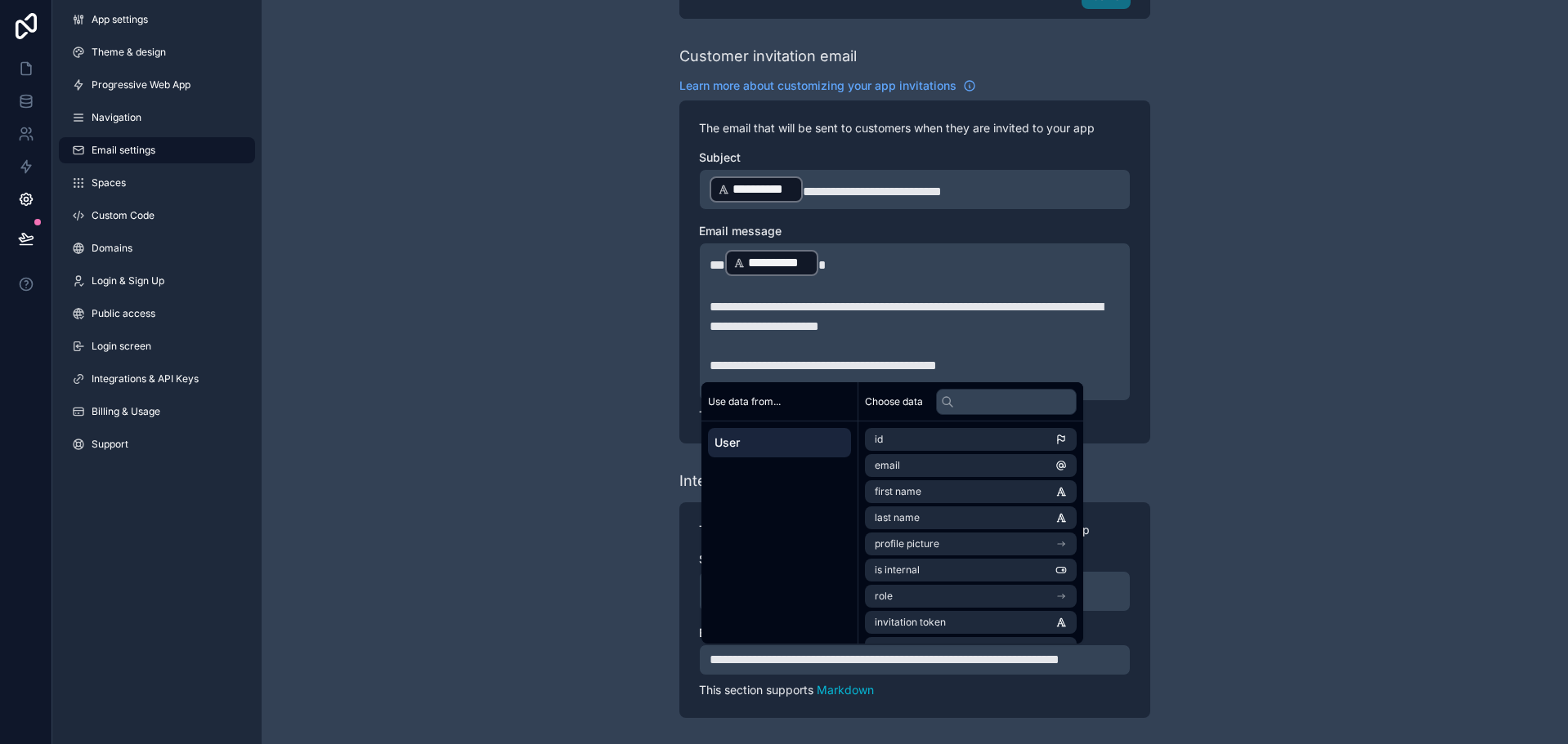
click at [1140, 374] on div "**********" at bounding box center [915, 271] width 471 height 343
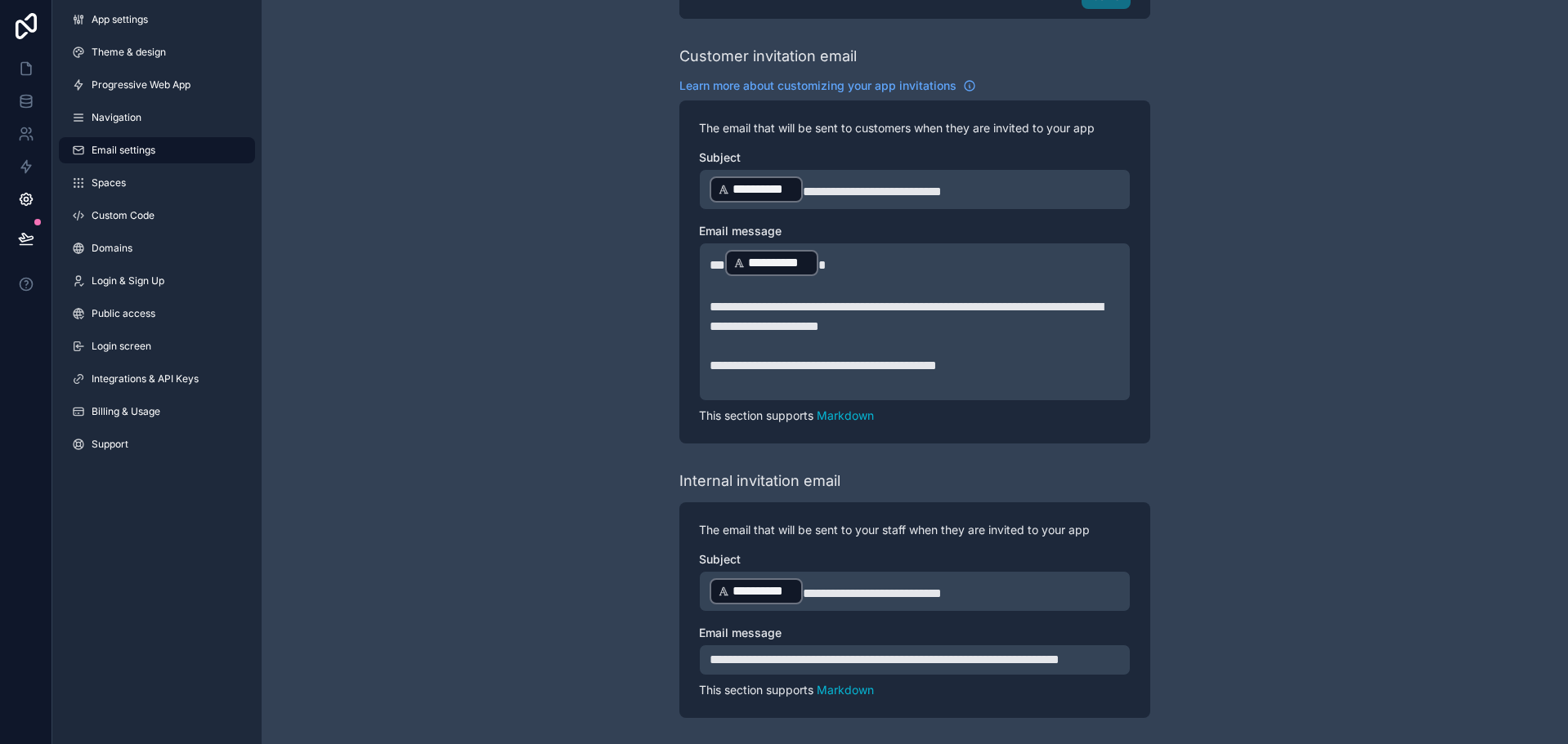
click at [991, 654] on span "**********" at bounding box center [884, 660] width 350 height 13
drag, startPoint x: 1024, startPoint y: 645, endPoint x: 1086, endPoint y: 646, distance: 62.0
click at [1064, 654] on span "**********" at bounding box center [886, 660] width 355 height 13
click at [1028, 666] on p "**********" at bounding box center [915, 661] width 411 height 20
drag, startPoint x: 1238, startPoint y: 592, endPoint x: 1233, endPoint y: 575, distance: 17.7
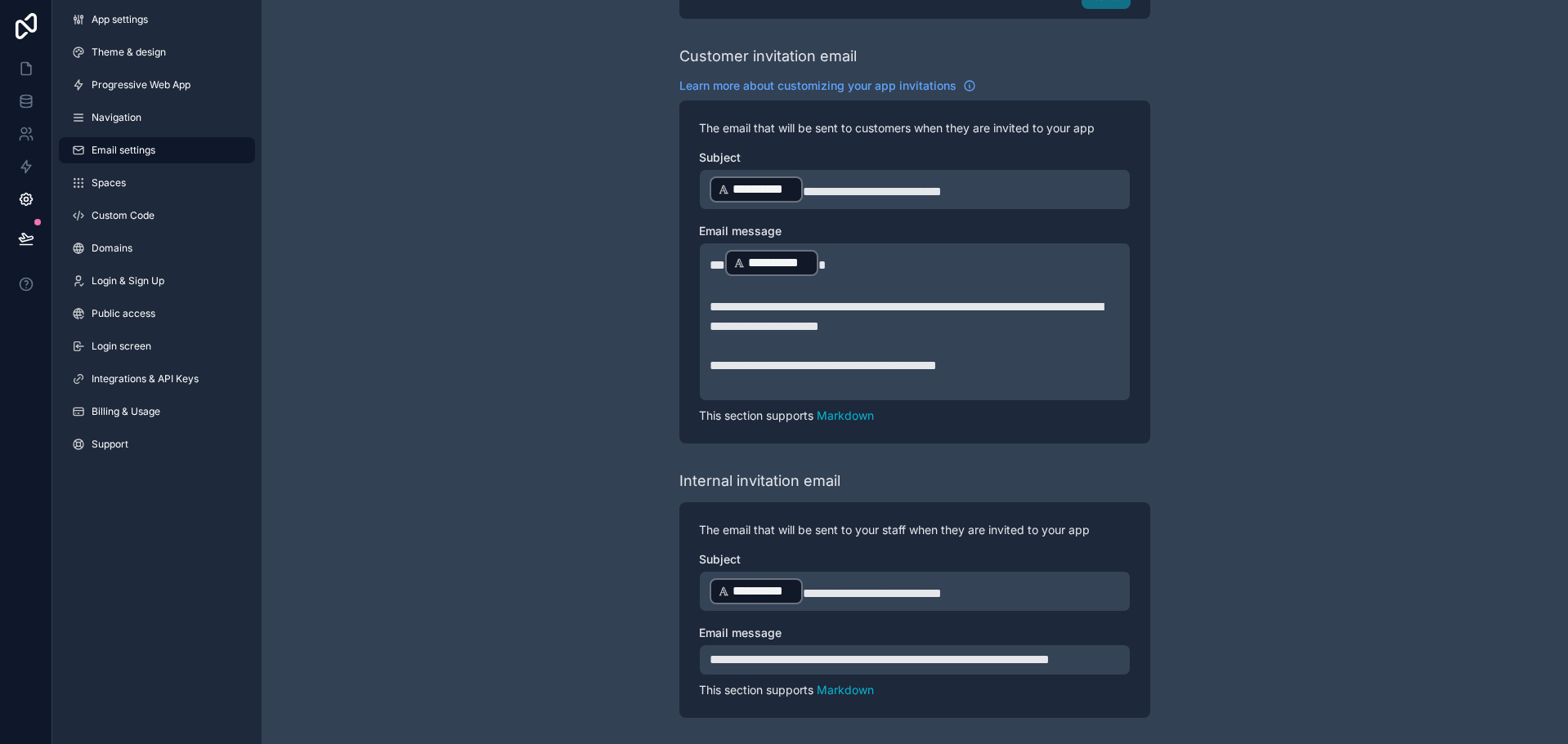
click at [1239, 586] on div "**********" at bounding box center [914, 76] width 1306 height 1337
click at [167, 247] on link "Domains" at bounding box center [157, 248] width 196 height 26
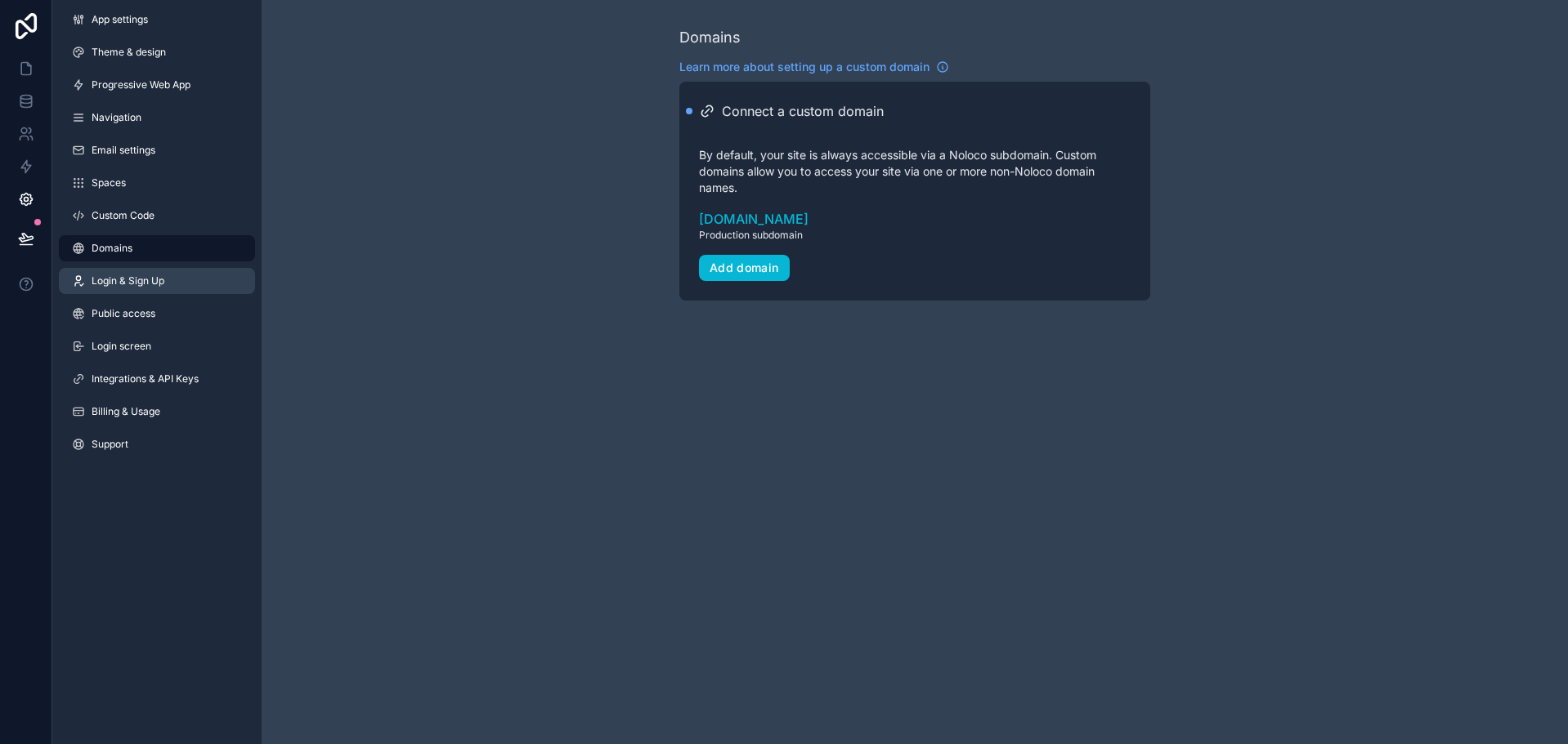
click at [180, 285] on link "Login & Sign Up" at bounding box center [157, 280] width 196 height 26
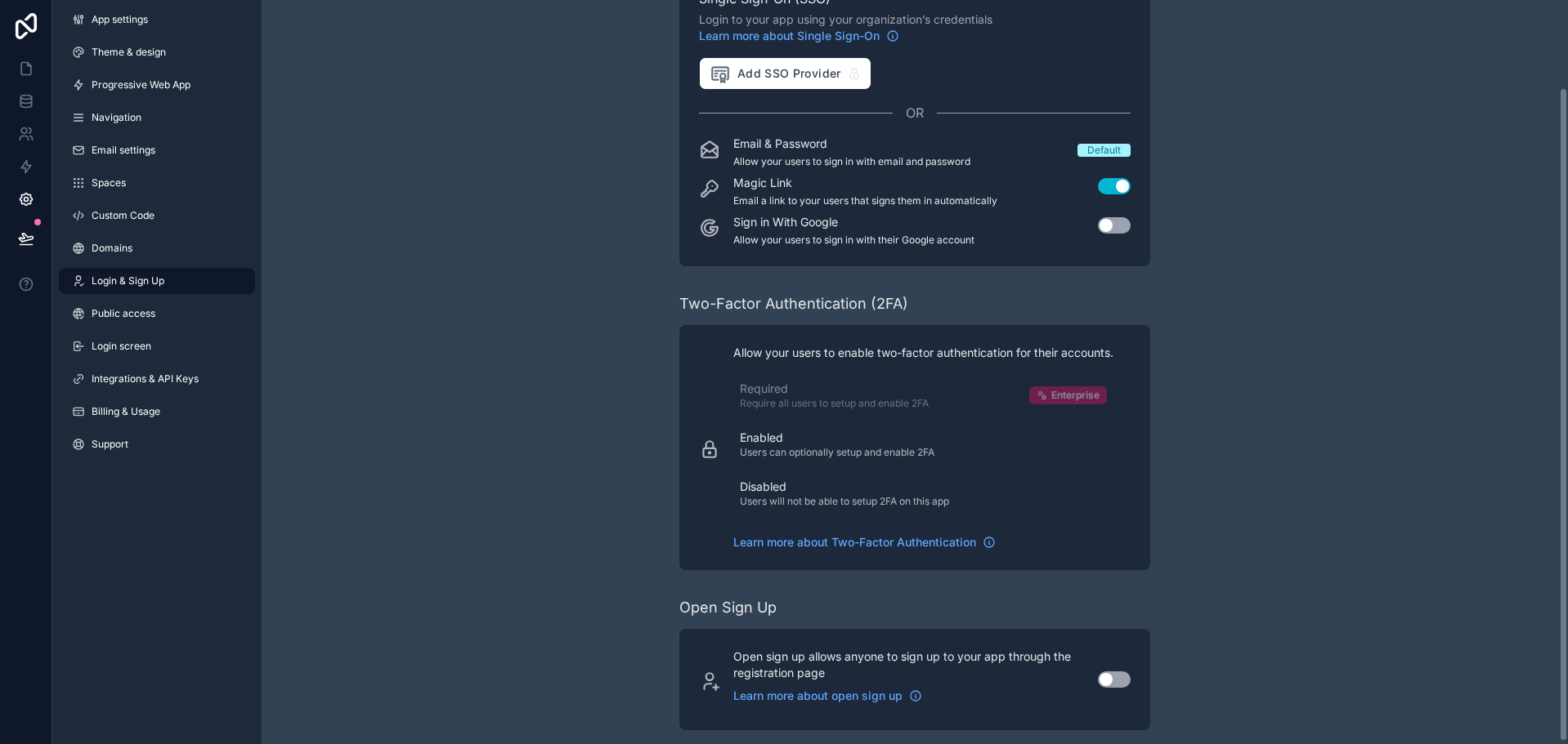
scroll to position [102, 0]
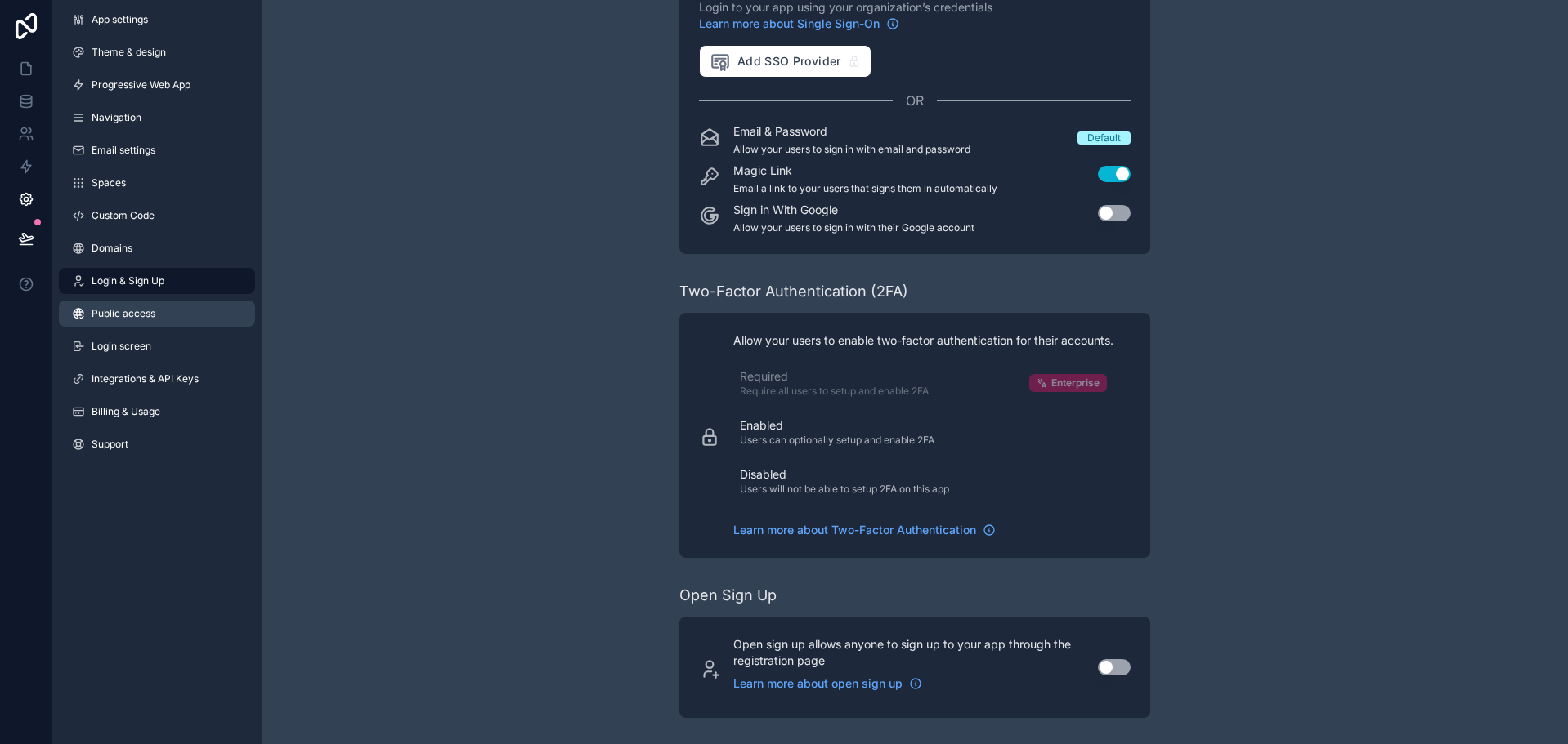
click at [156, 308] on link "Public access" at bounding box center [157, 313] width 196 height 26
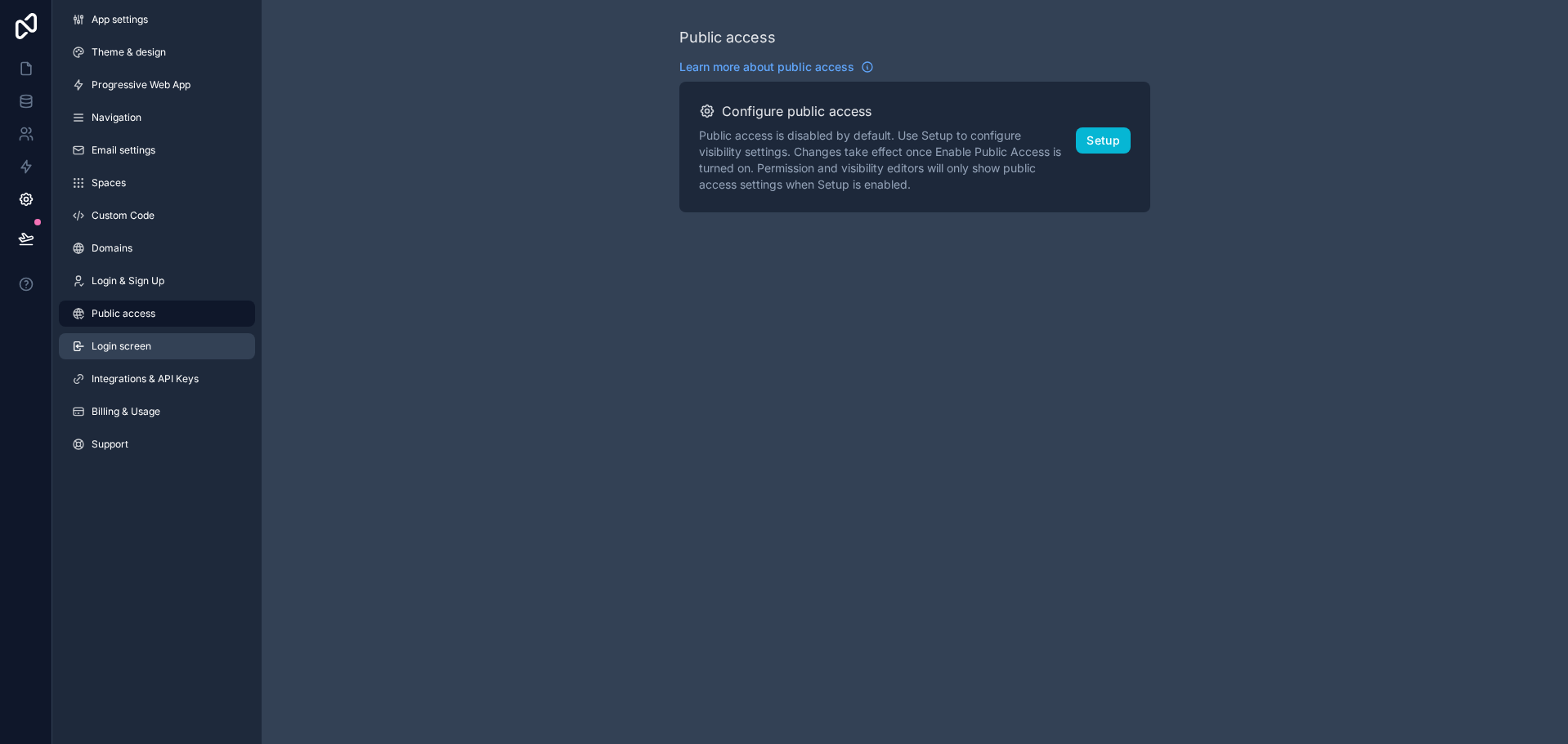
click at [156, 348] on link "Login screen" at bounding box center [157, 346] width 196 height 26
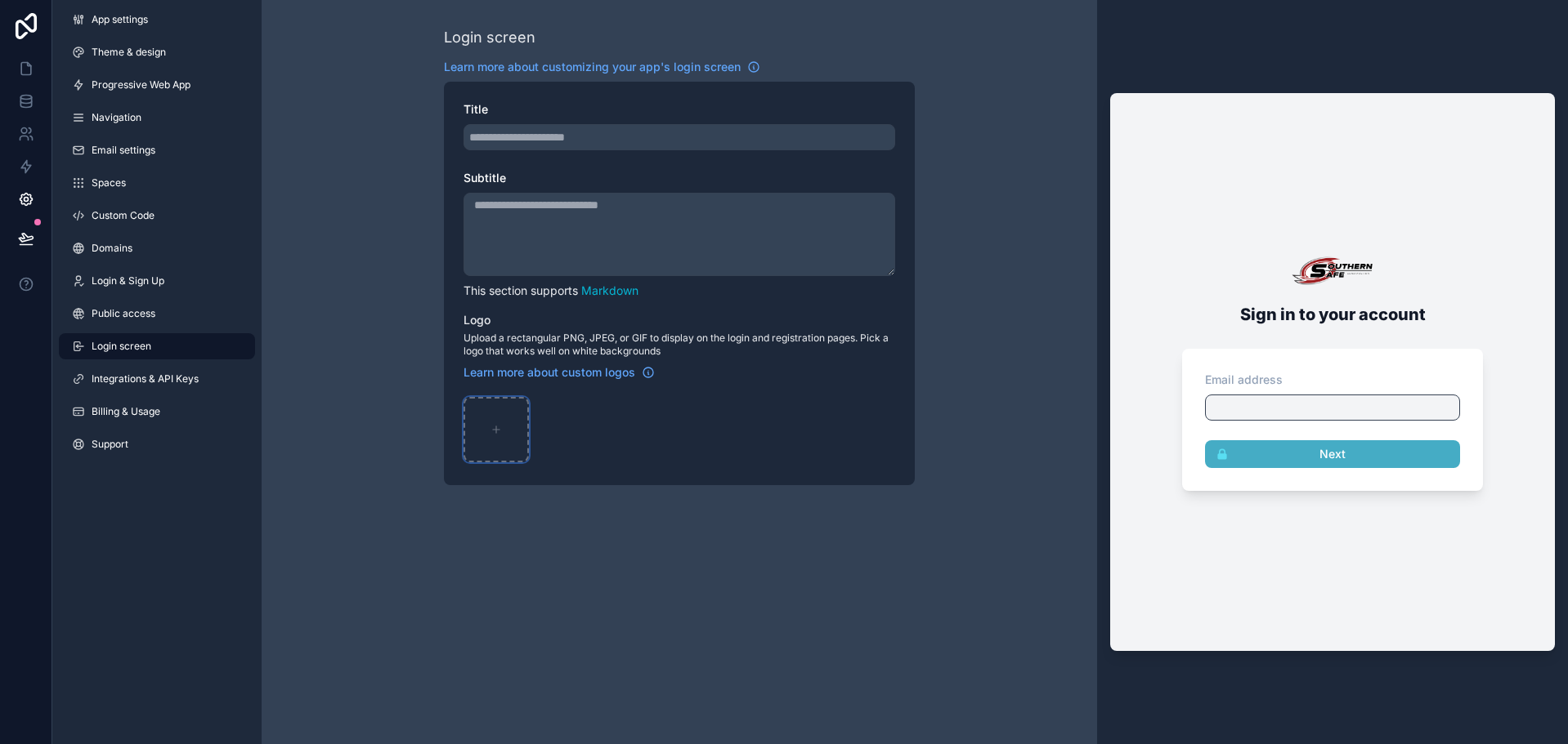
click at [487, 420] on div "scrollable content" at bounding box center [496, 430] width 65 height 65
type input "**********"
click at [26, 234] on icon at bounding box center [27, 239] width 17 height 17
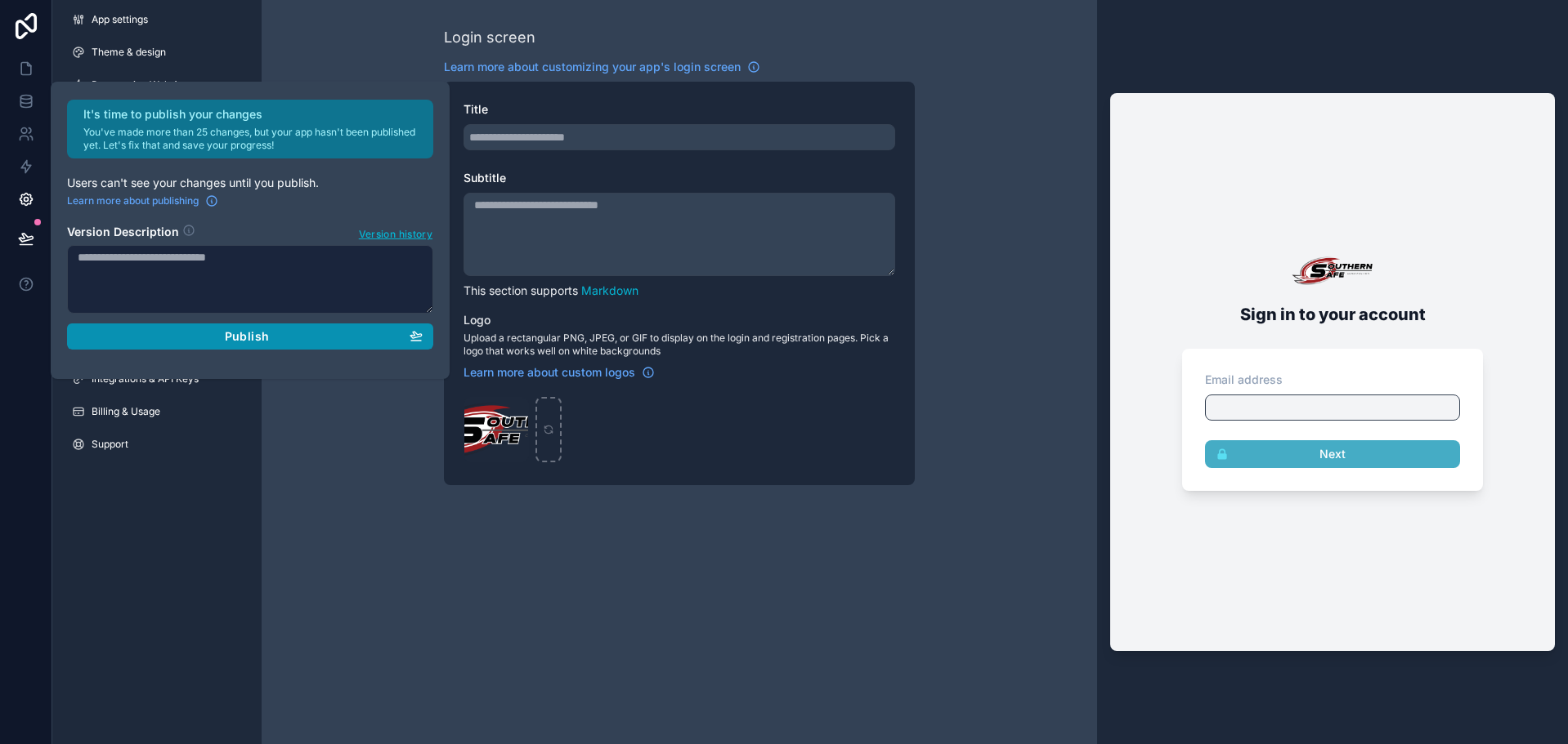
click at [305, 334] on div "Publish" at bounding box center [250, 337] width 345 height 15
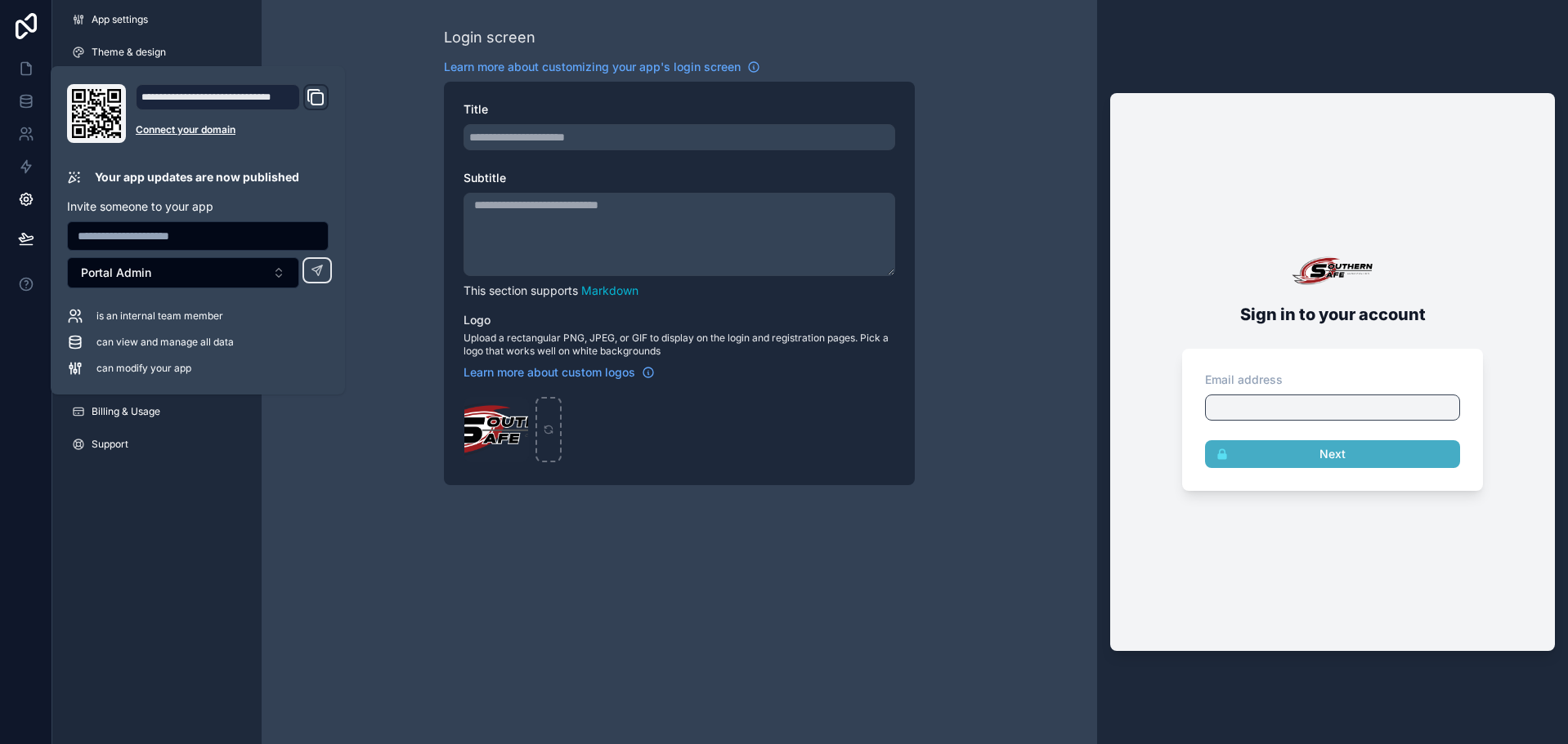
click at [320, 413] on div "Login screen Learn more about customizing your app's login screen Title Subtitl…" at bounding box center [678, 255] width 835 height 511
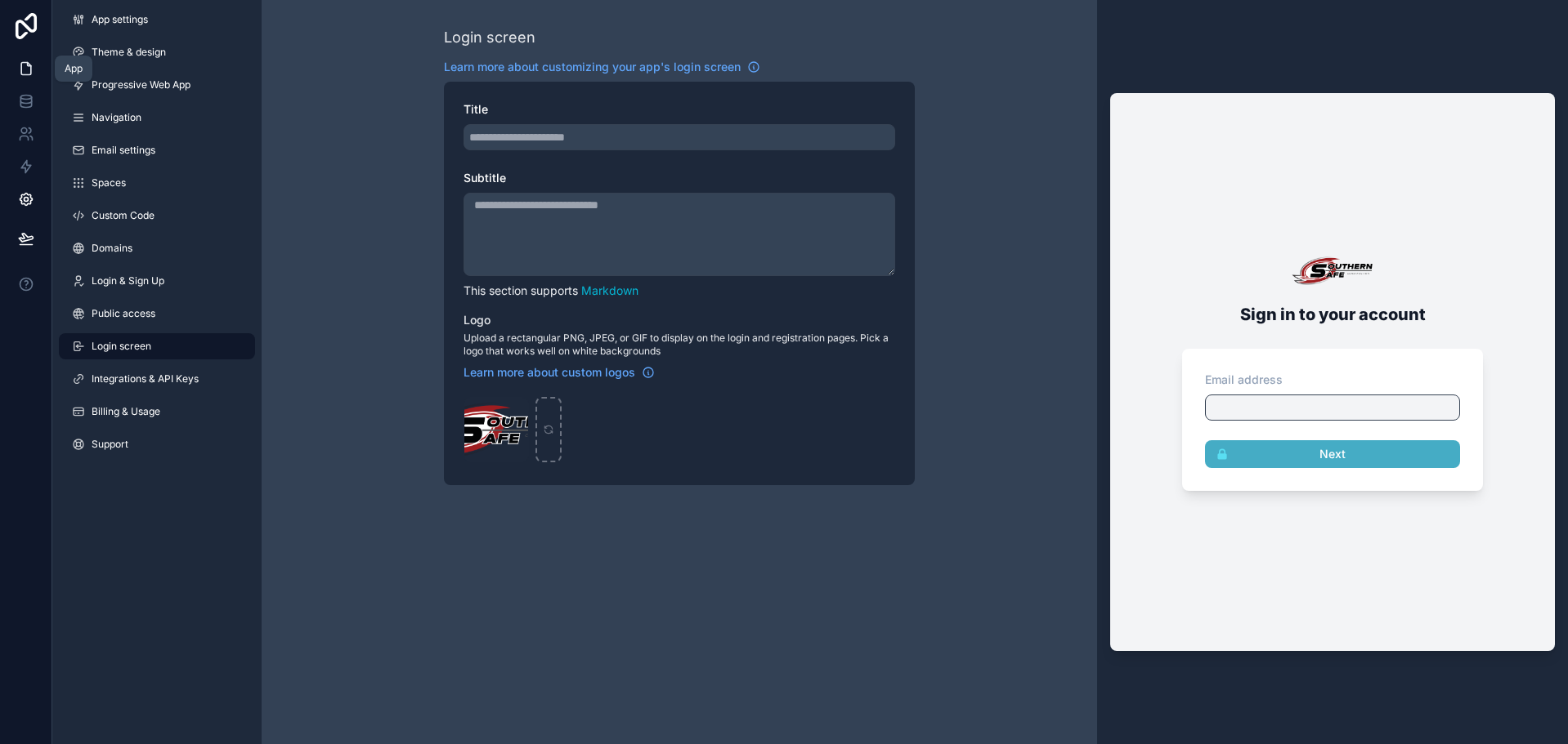
click at [25, 74] on icon at bounding box center [26, 68] width 10 height 13
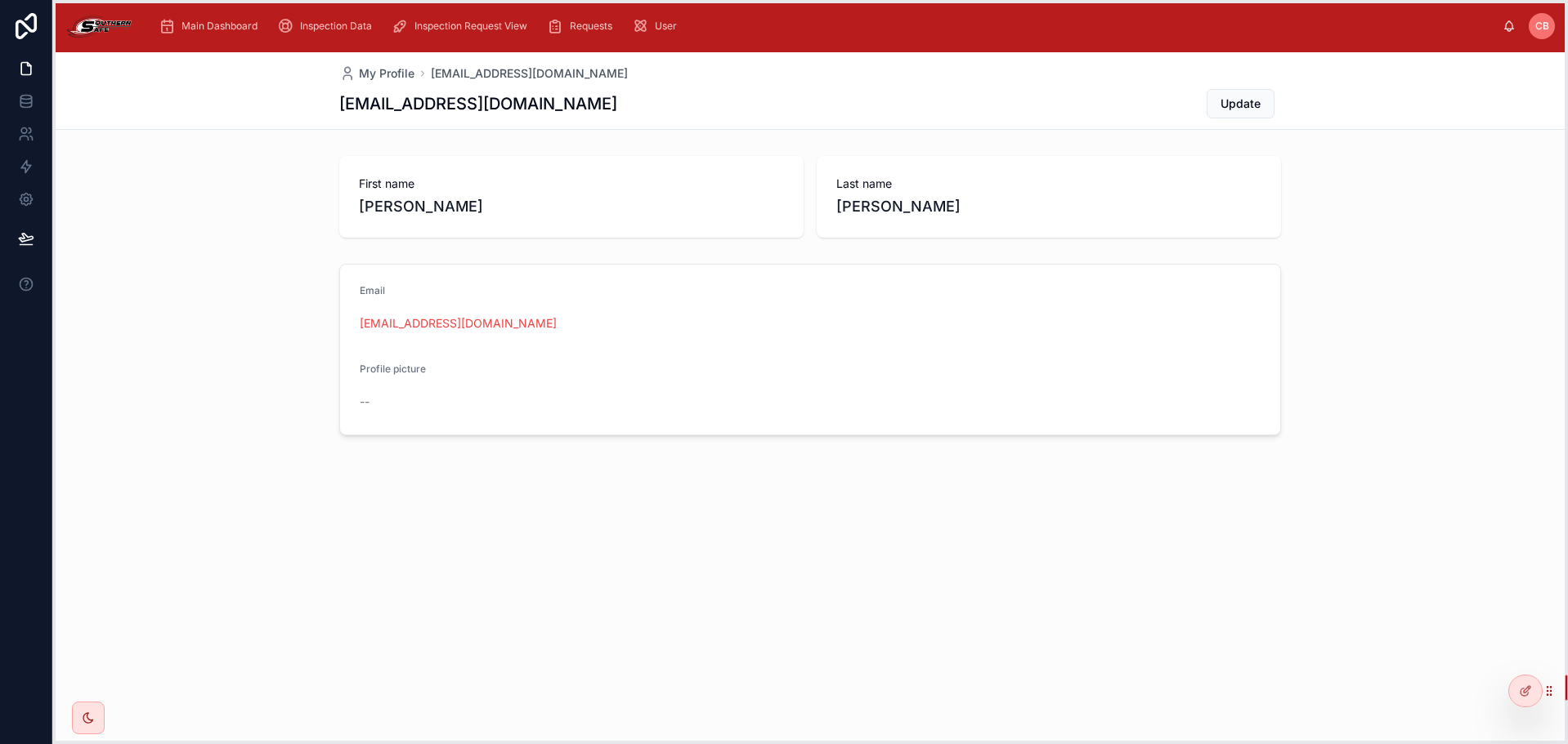
drag, startPoint x: 339, startPoint y: 737, endPoint x: 1520, endPoint y: 713, distance: 1181.2
drag, startPoint x: 1555, startPoint y: 695, endPoint x: 1543, endPoint y: 715, distance: 23.3
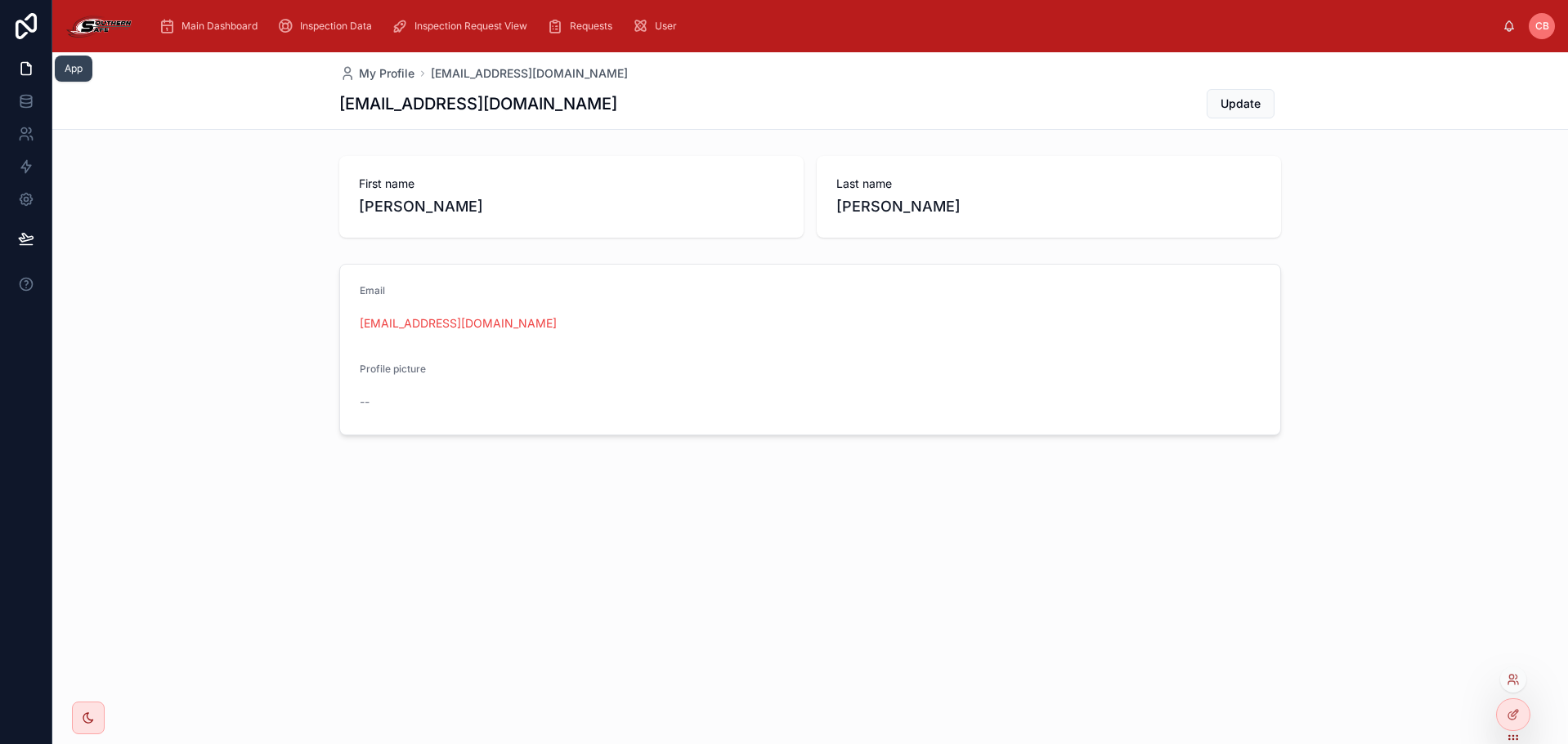
click at [32, 72] on icon at bounding box center [27, 68] width 17 height 17
click at [223, 33] on div "Main Dashboard" at bounding box center [211, 26] width 105 height 26
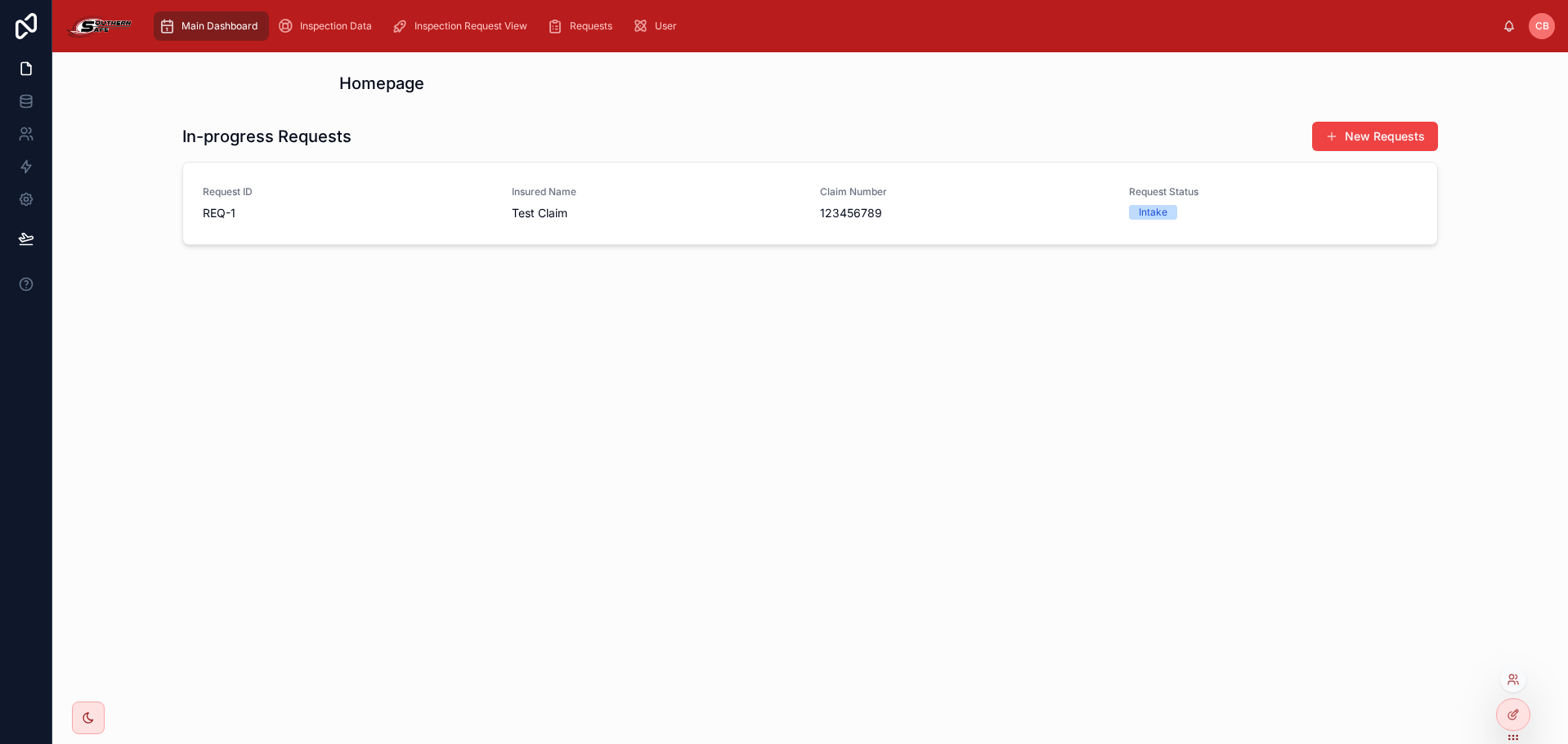
click at [338, 84] on div "Homepage" at bounding box center [809, 83] width 1490 height 36
click at [688, 525] on div "Homepage In-progress Requests New Requests Request ID REQ-1 Insured Name Test C…" at bounding box center [810, 399] width 1515 height 692
click at [542, 102] on div "Homepage In-progress Requests New Requests Request ID REQ-1 Insured Name Test C…" at bounding box center [810, 204] width 1515 height 304
click at [542, 102] on div "Homepage In-progress Requests New Requests Request ID REQ-1 Insured Name Test C…" at bounding box center [810, 204] width 1515 height 304
click at [1506, 711] on icon at bounding box center [1513, 715] width 13 height 13
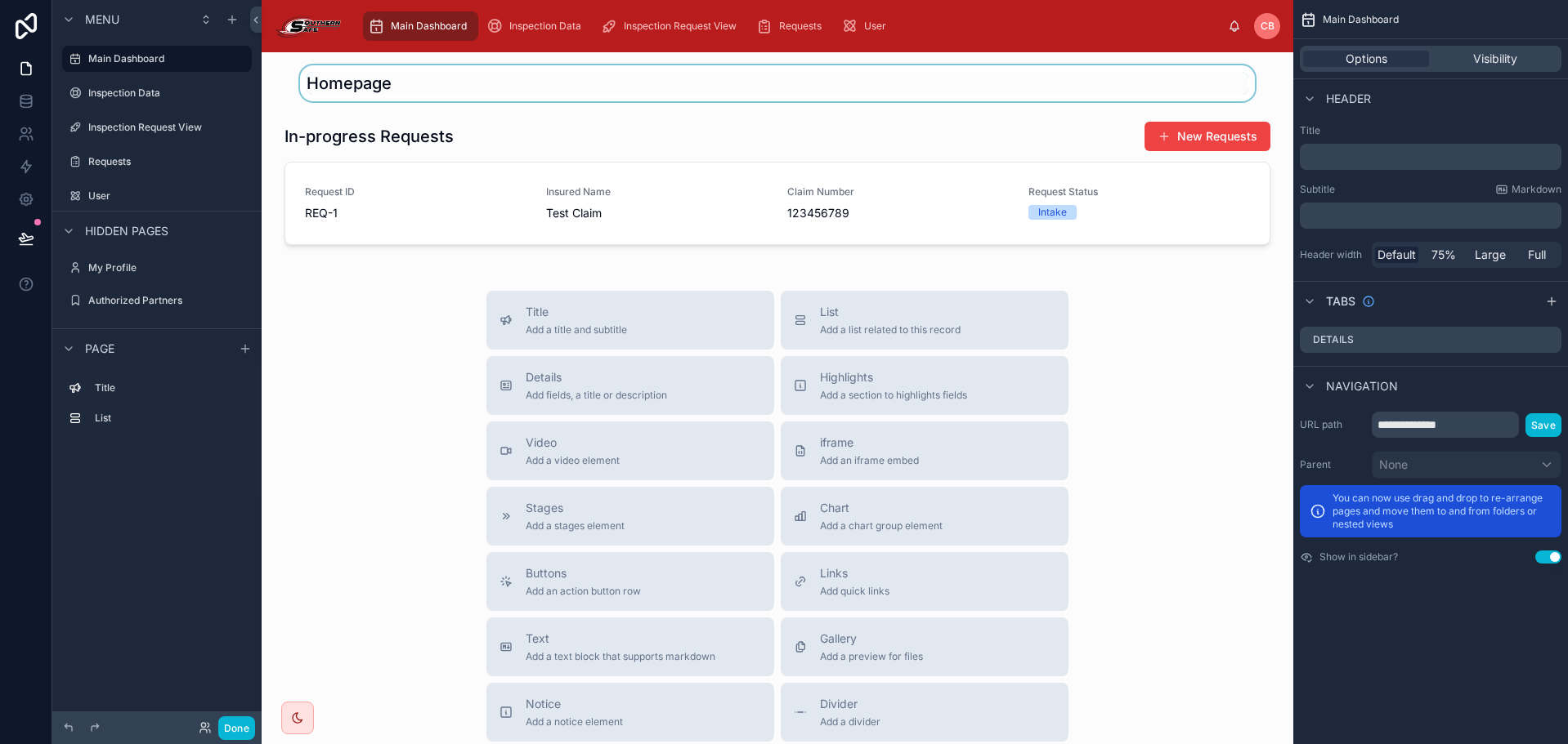
click at [390, 85] on div at bounding box center [777, 83] width 1006 height 36
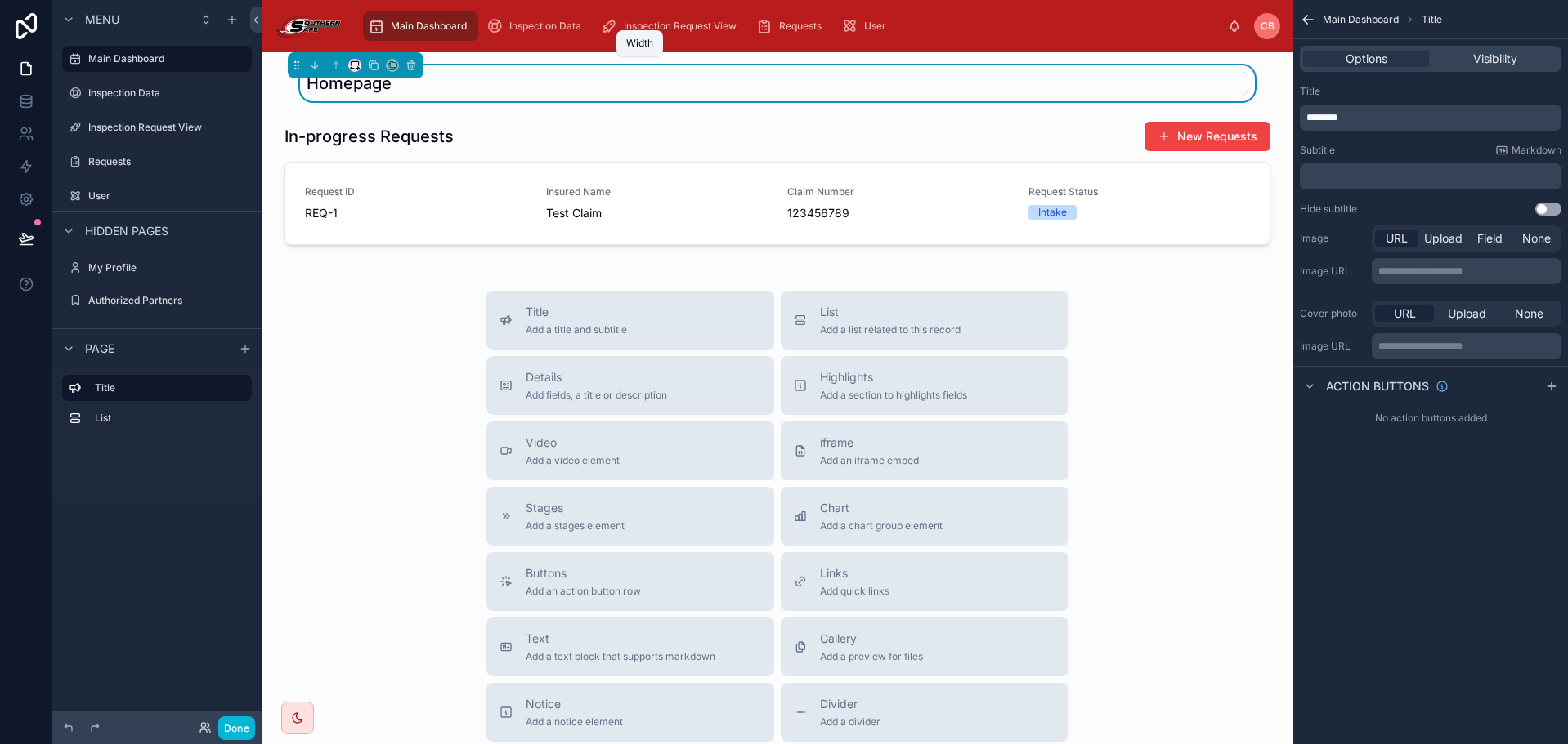
click at [357, 64] on icon at bounding box center [355, 66] width 12 height 12
click at [387, 268] on span "Large" at bounding box center [377, 269] width 31 height 20
click at [476, 84] on div "Homepage" at bounding box center [777, 83] width 986 height 23
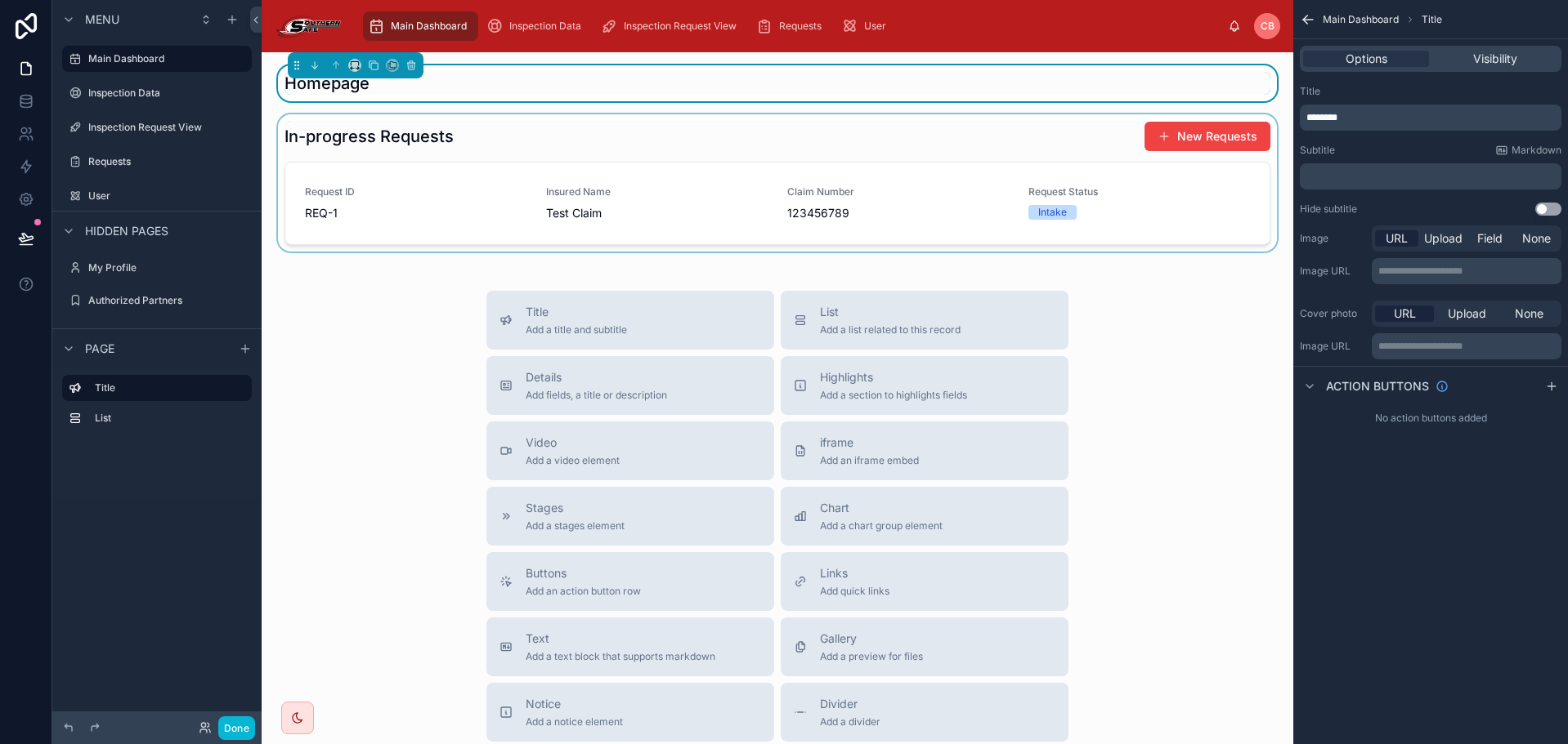
click at [584, 132] on div at bounding box center [777, 183] width 1006 height 138
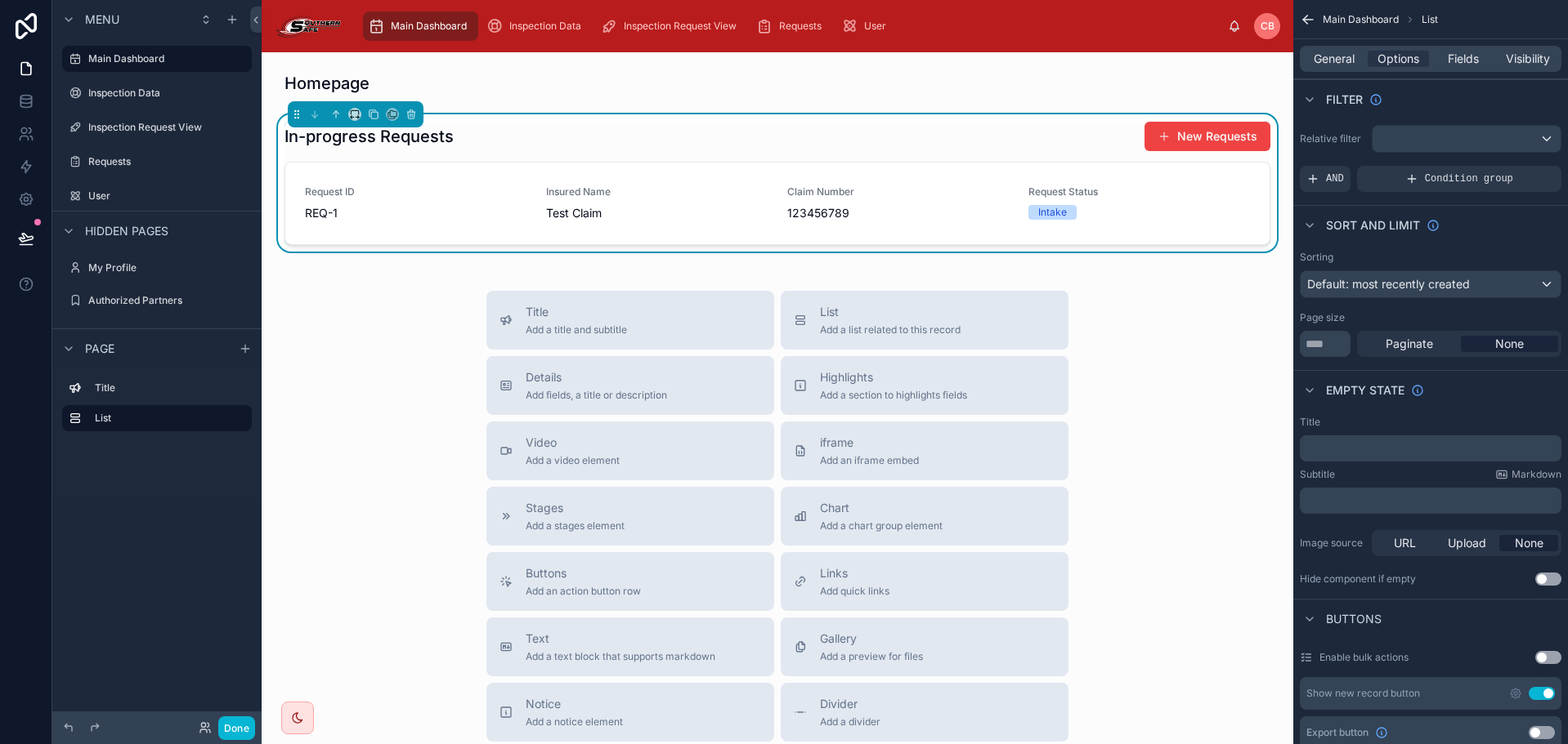
click at [589, 109] on div "Homepage In-progress Requests New Requests Request ID REQ-1 Insured Name Test C…" at bounding box center [777, 528] width 1031 height 951
click at [421, 85] on span "Ctrl" at bounding box center [426, 91] width 29 height 17
click at [490, 76] on div at bounding box center [777, 83] width 1006 height 36
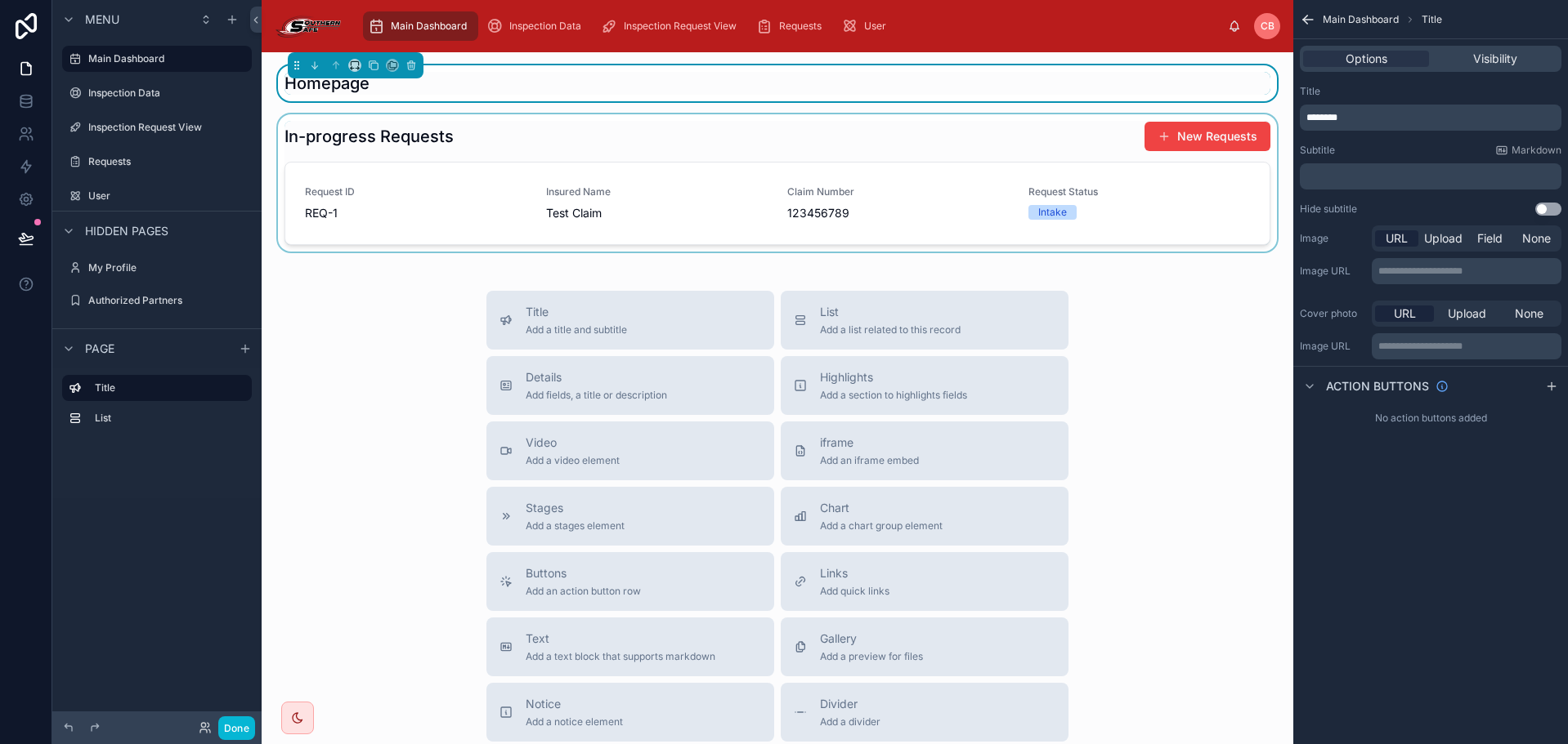
click at [479, 82] on div "Homepage" at bounding box center [777, 83] width 986 height 23
click at [1480, 310] on span "Upload" at bounding box center [1467, 314] width 38 height 17
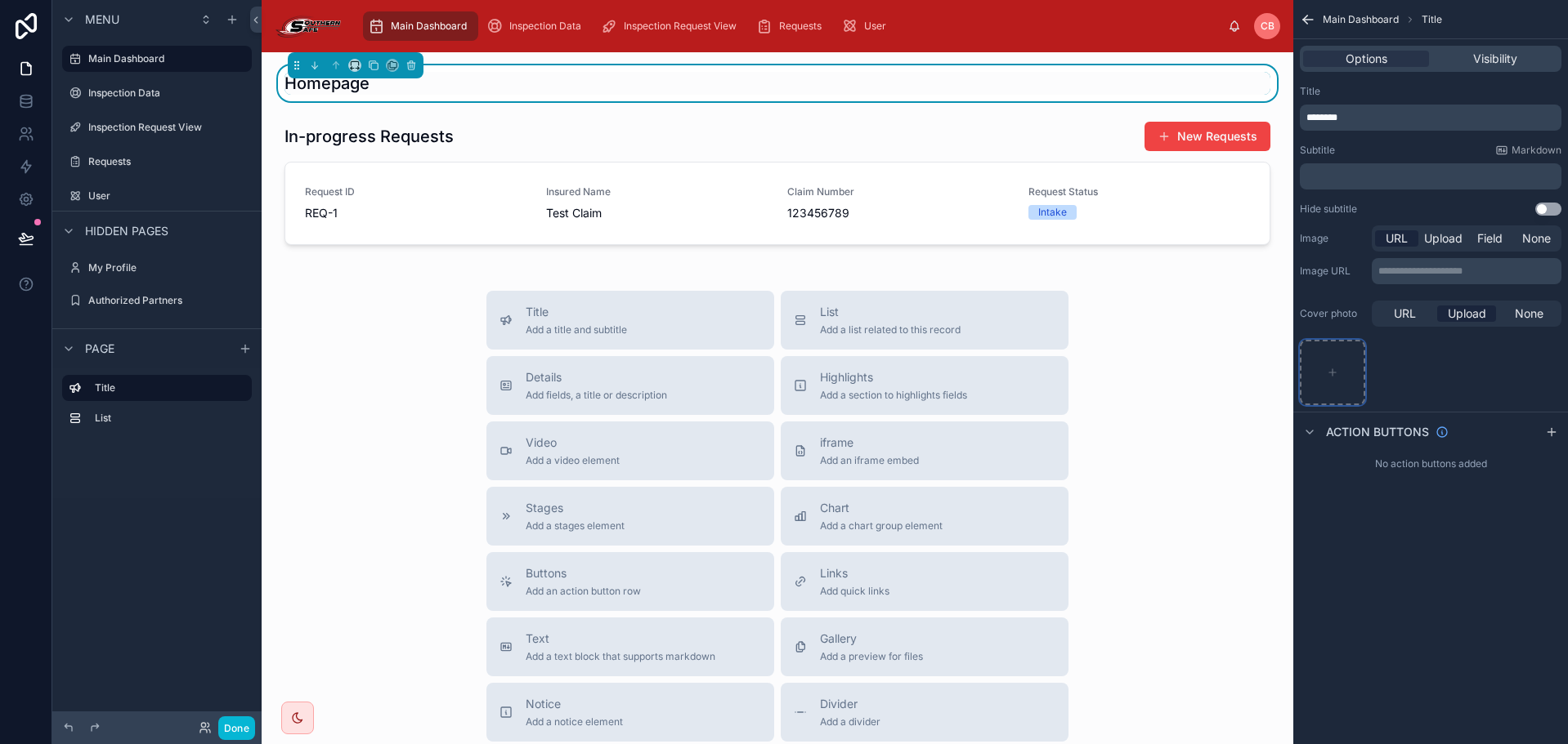
click at [1343, 358] on div "scrollable content" at bounding box center [1333, 373] width 65 height 65
type input "**********"
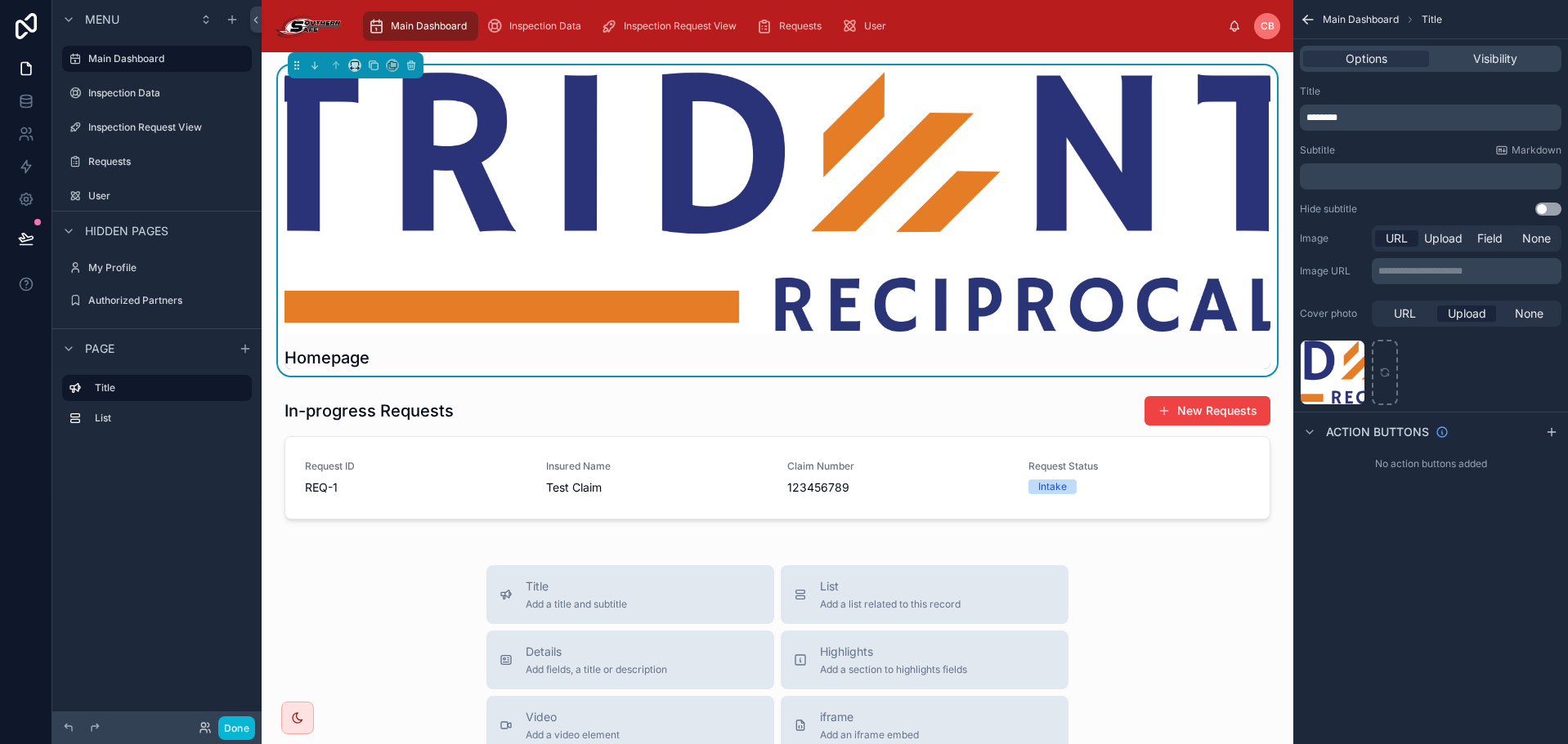
click at [901, 349] on div "Homepage" at bounding box center [777, 357] width 986 height 23
click at [863, 260] on div at bounding box center [777, 202] width 986 height 261
click at [899, 382] on div "Homepage In-progress Requests New Requests Request ID REQ-1 Insured Name Test C…" at bounding box center [777, 665] width 1031 height 1225
click at [808, 380] on div "Homepage In-progress Requests New Requests Request ID REQ-1 Insured Name Test C…" at bounding box center [777, 665] width 1031 height 1225
click at [221, 727] on button "Done" at bounding box center [237, 728] width 37 height 23
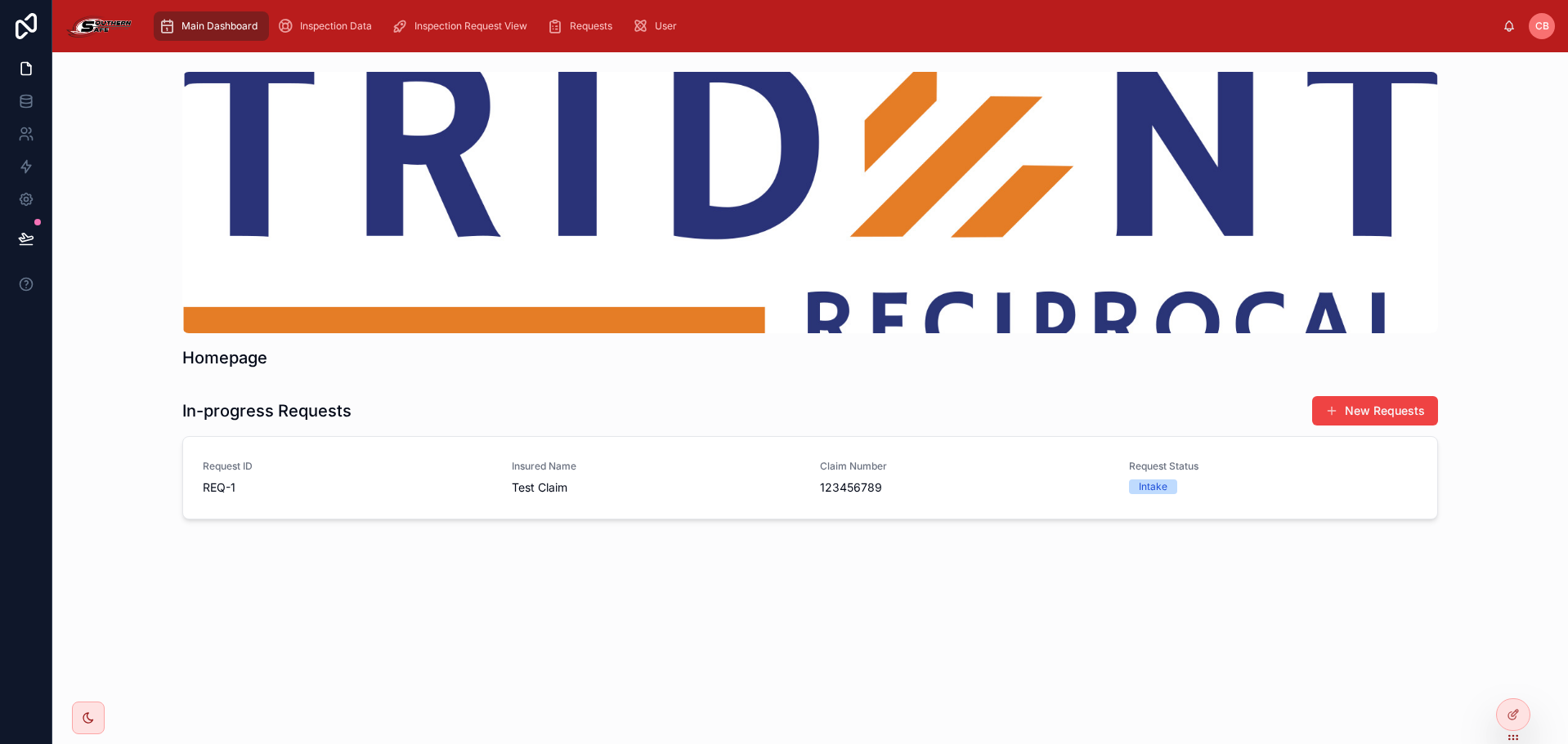
click at [793, 139] on div at bounding box center [809, 202] width 1256 height 261
click at [714, 219] on div at bounding box center [809, 202] width 1256 height 261
click at [451, 250] on div at bounding box center [809, 202] width 1256 height 261
click at [623, 582] on div "Homepage In-progress Requests New Requests Request ID REQ-1 Insured Name Test C…" at bounding box center [810, 342] width 1515 height 579
click at [1515, 716] on icon at bounding box center [1513, 715] width 13 height 13
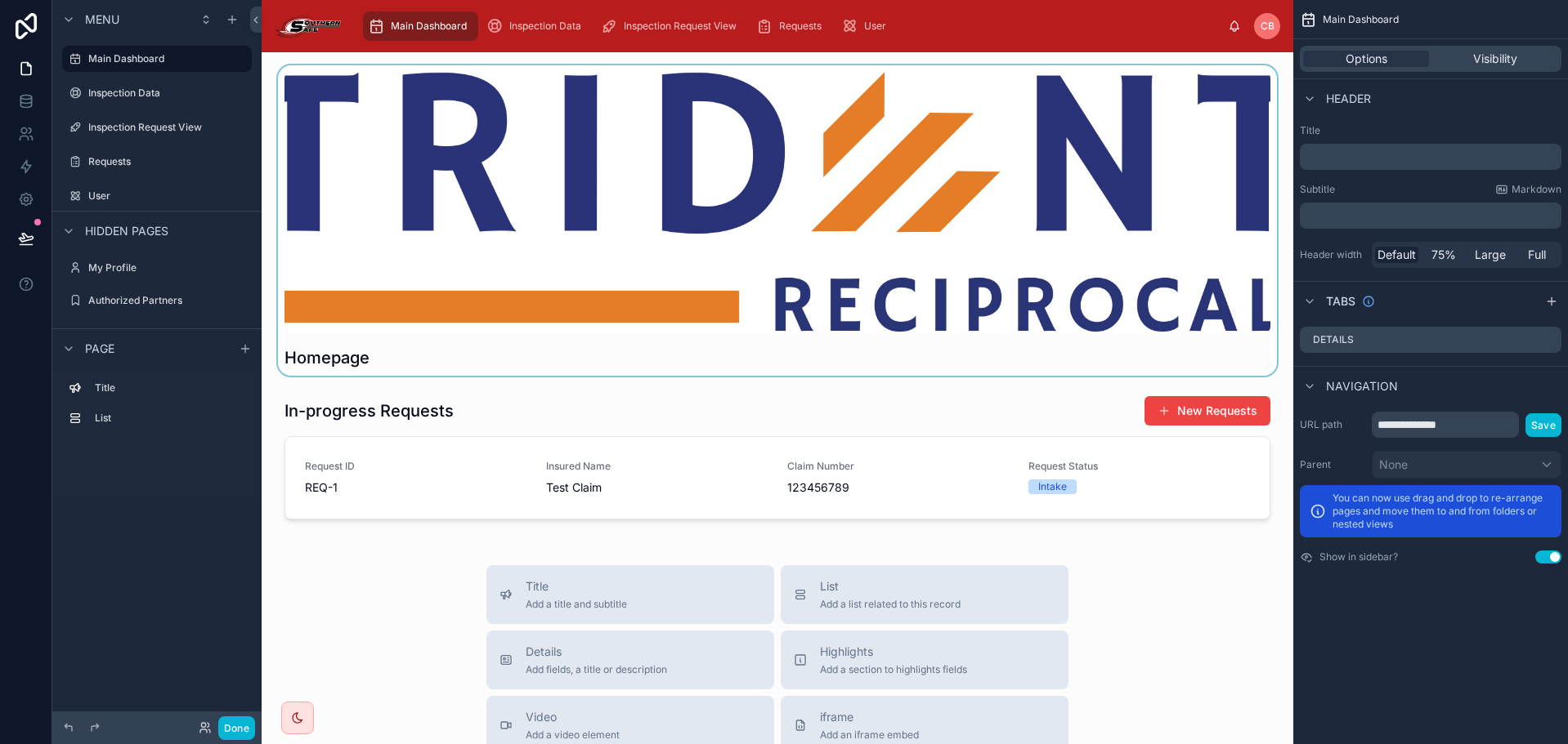
click at [615, 224] on div at bounding box center [777, 220] width 1006 height 310
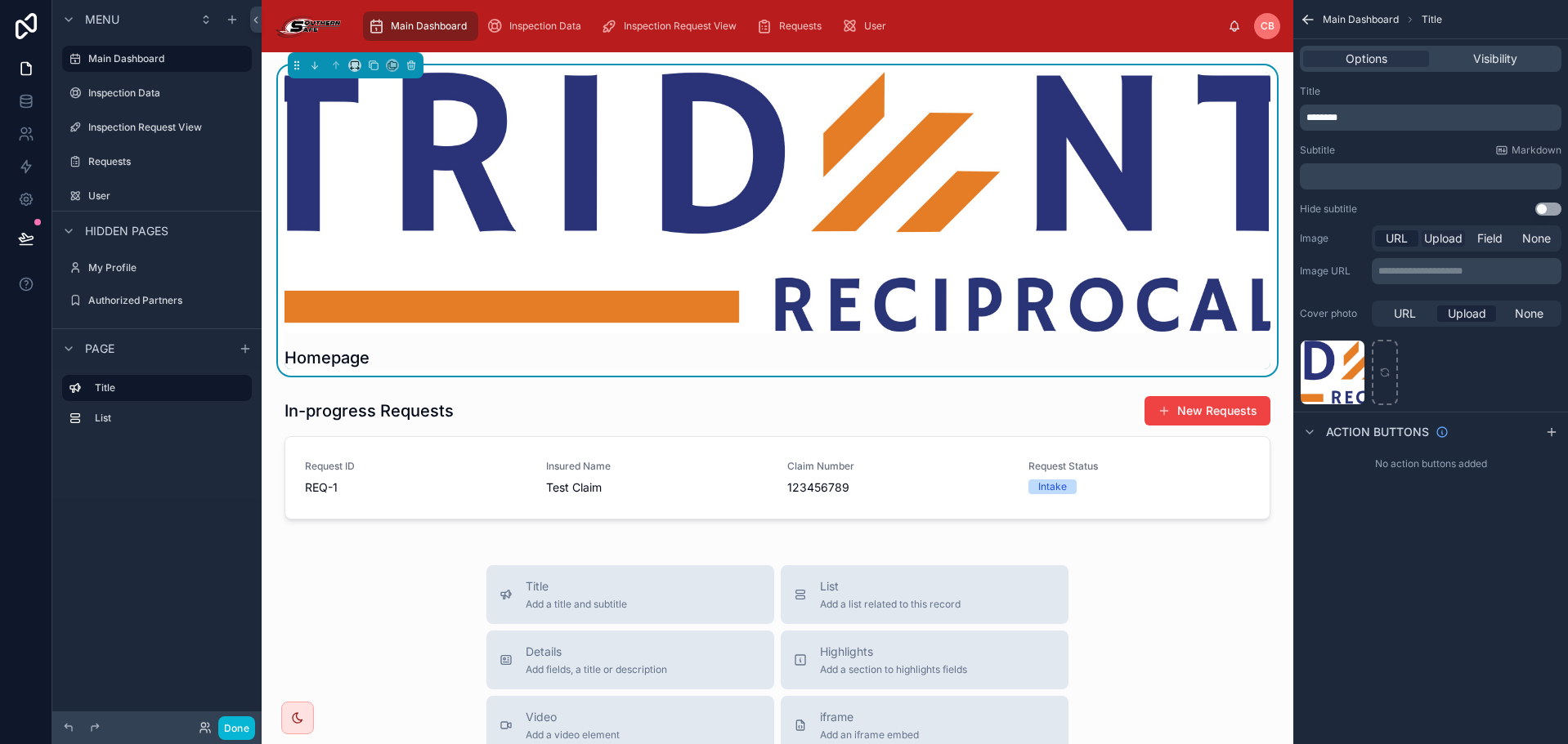
click at [1451, 239] on span "Upload" at bounding box center [1443, 239] width 38 height 17
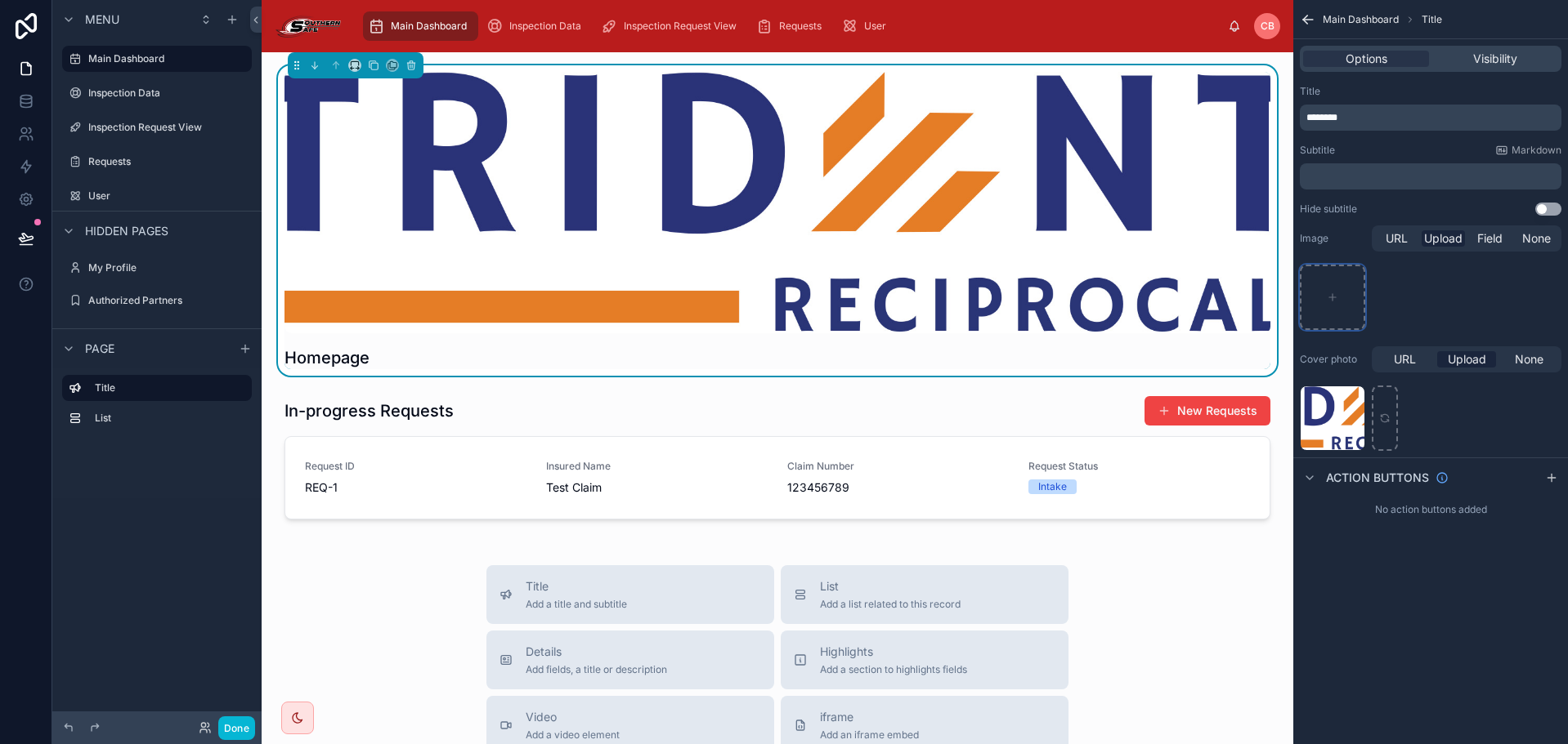
click at [1348, 274] on div "scrollable content" at bounding box center [1333, 297] width 65 height 65
type input "**********"
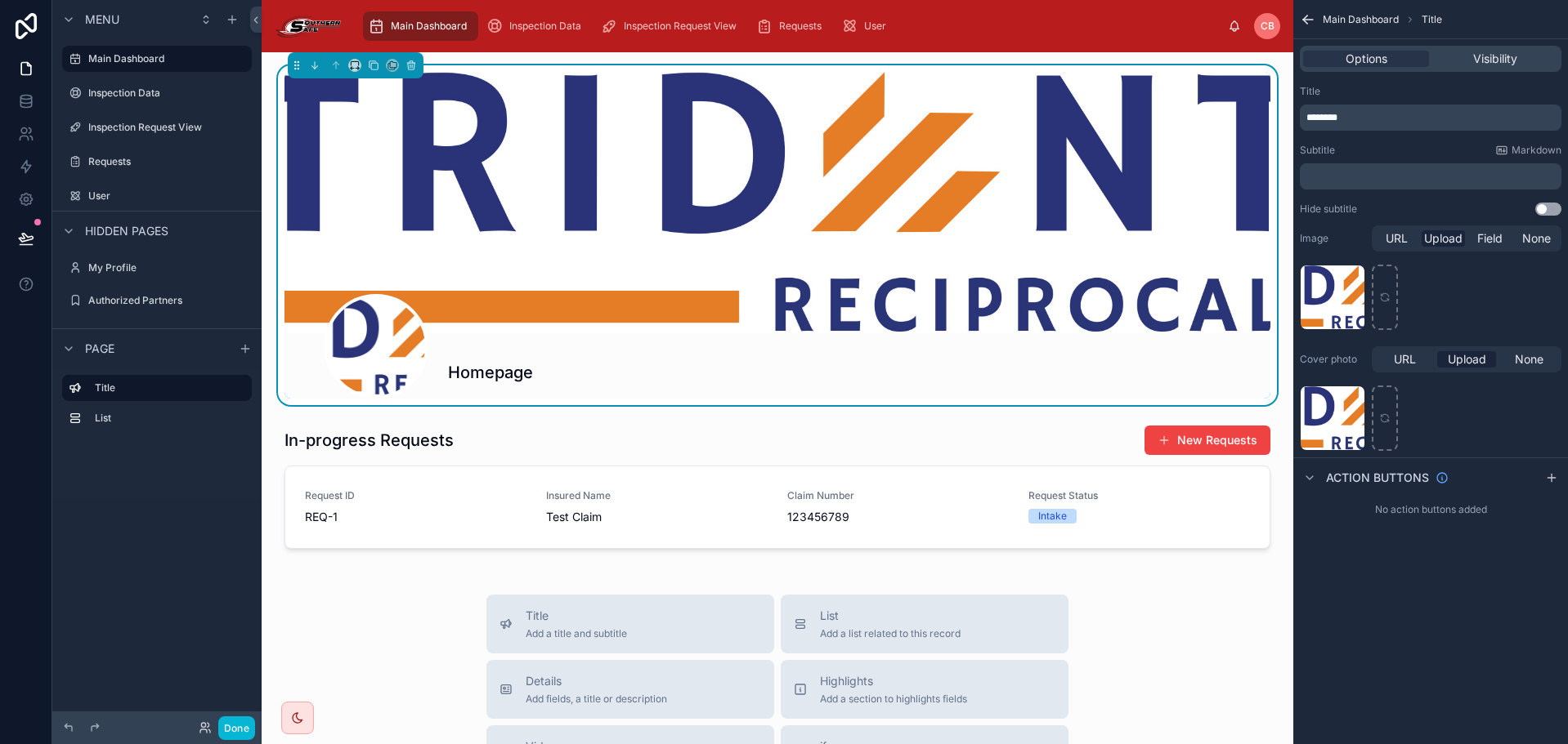
click at [1177, 220] on div at bounding box center [777, 202] width 986 height 261
click at [1172, 251] on div at bounding box center [777, 202] width 986 height 261
click at [1349, 394] on icon "scrollable content" at bounding box center [1351, 400] width 13 height 13
click at [1381, 367] on icon "button" at bounding box center [1386, 370] width 13 height 13
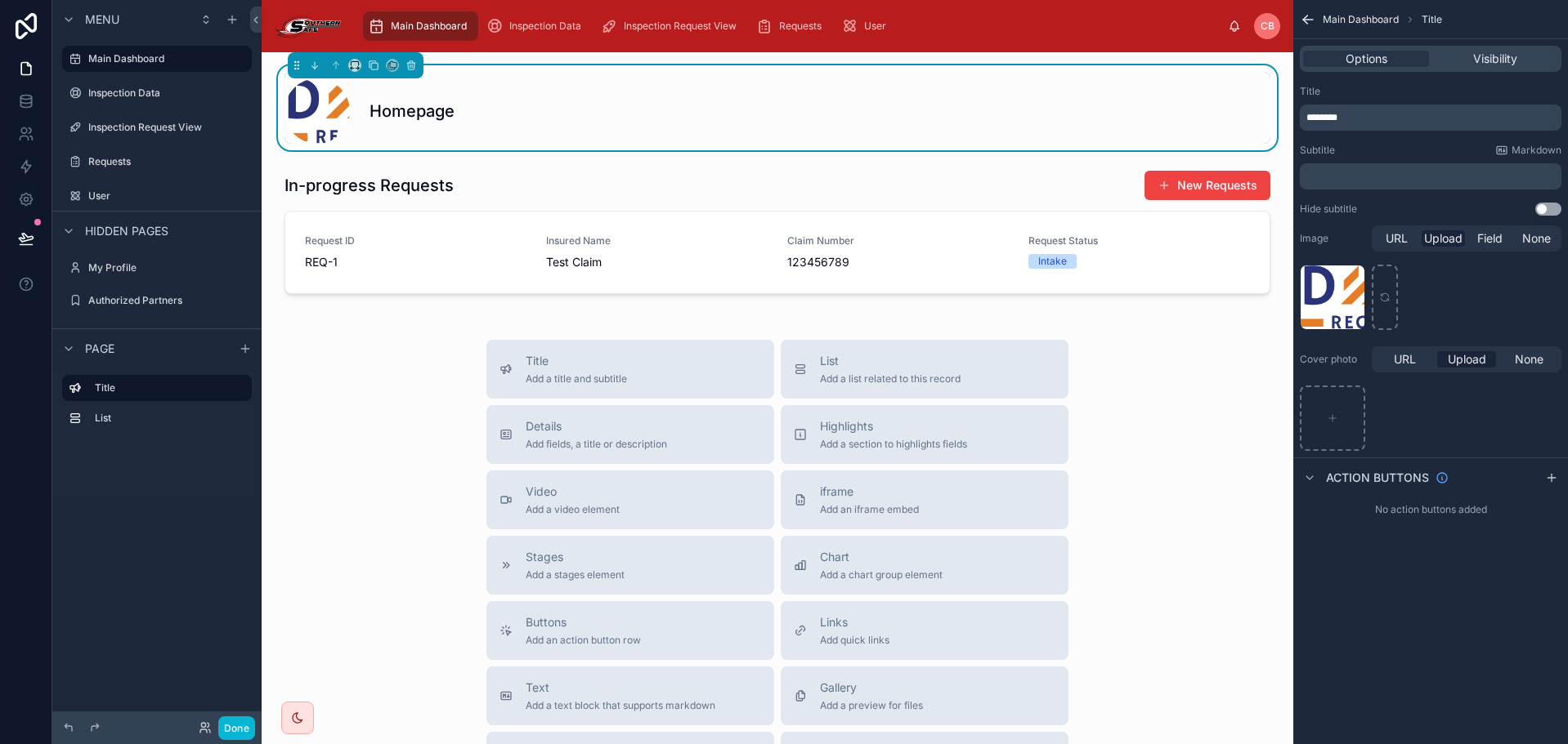
click at [334, 115] on span at bounding box center [317, 111] width 65 height 65
click at [1345, 281] on icon "scrollable content" at bounding box center [1351, 279] width 13 height 13
click at [1382, 249] on icon "button" at bounding box center [1384, 250] width 8 height 8
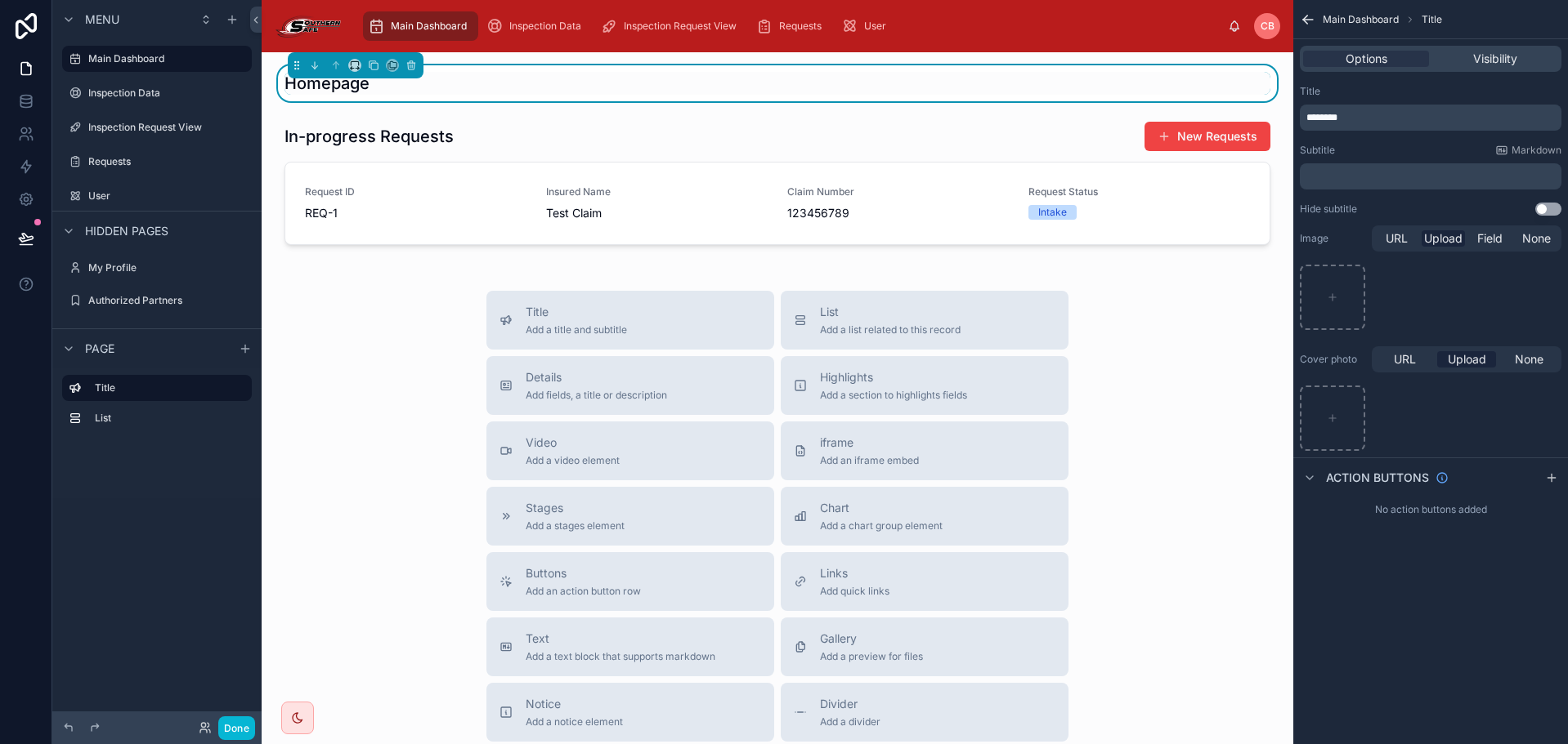
click at [738, 73] on div "Homepage" at bounding box center [777, 83] width 986 height 23
click at [412, 64] on icon at bounding box center [412, 66] width 0 height 3
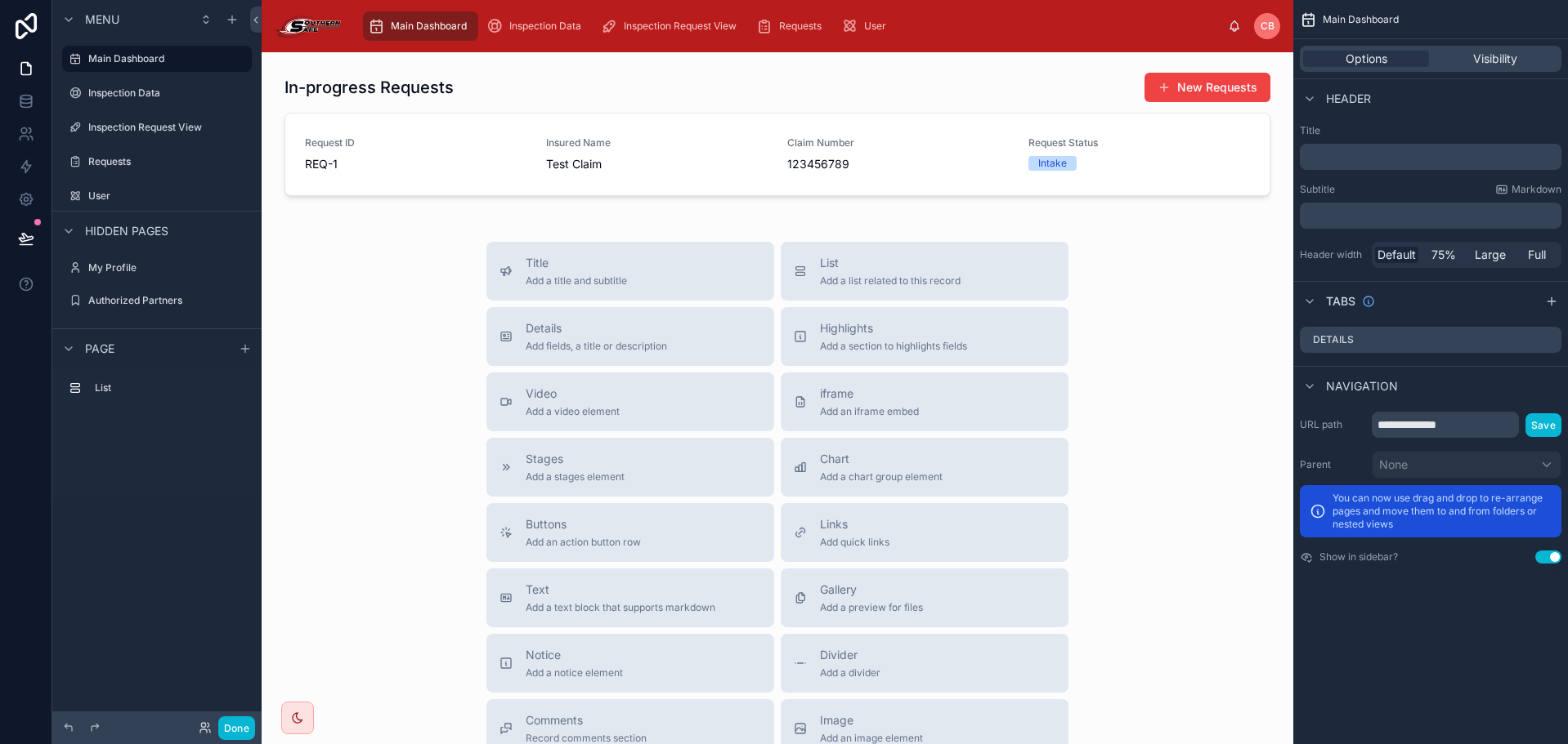
click at [400, 265] on div "Title Add a title and subtitle List Add a list related to this record Details A…" at bounding box center [777, 532] width 1006 height 581
drag, startPoint x: 473, startPoint y: 138, endPoint x: 468, endPoint y: 239, distance: 101.1
click at [468, 239] on div "In-progress Requests New Requests Request ID REQ-1 Insured Name Test Claim Clai…" at bounding box center [777, 503] width 1031 height 902
click at [355, 294] on div "Title Add a title and subtitle List Add a list related to this record Details A…" at bounding box center [777, 532] width 1006 height 581
click at [6, 37] on link at bounding box center [26, 26] width 53 height 53
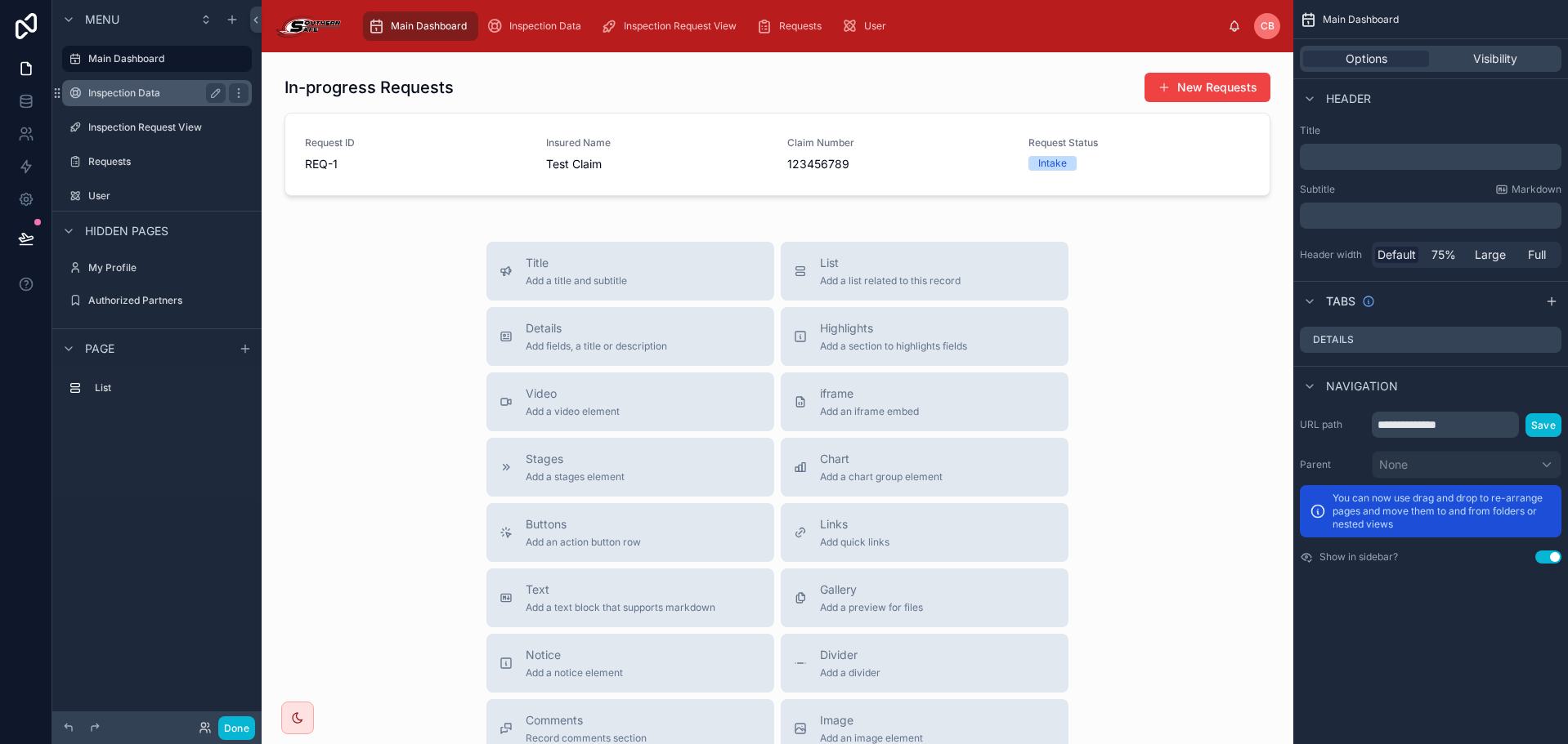
click at [148, 98] on label "Inspection Data" at bounding box center [154, 93] width 131 height 13
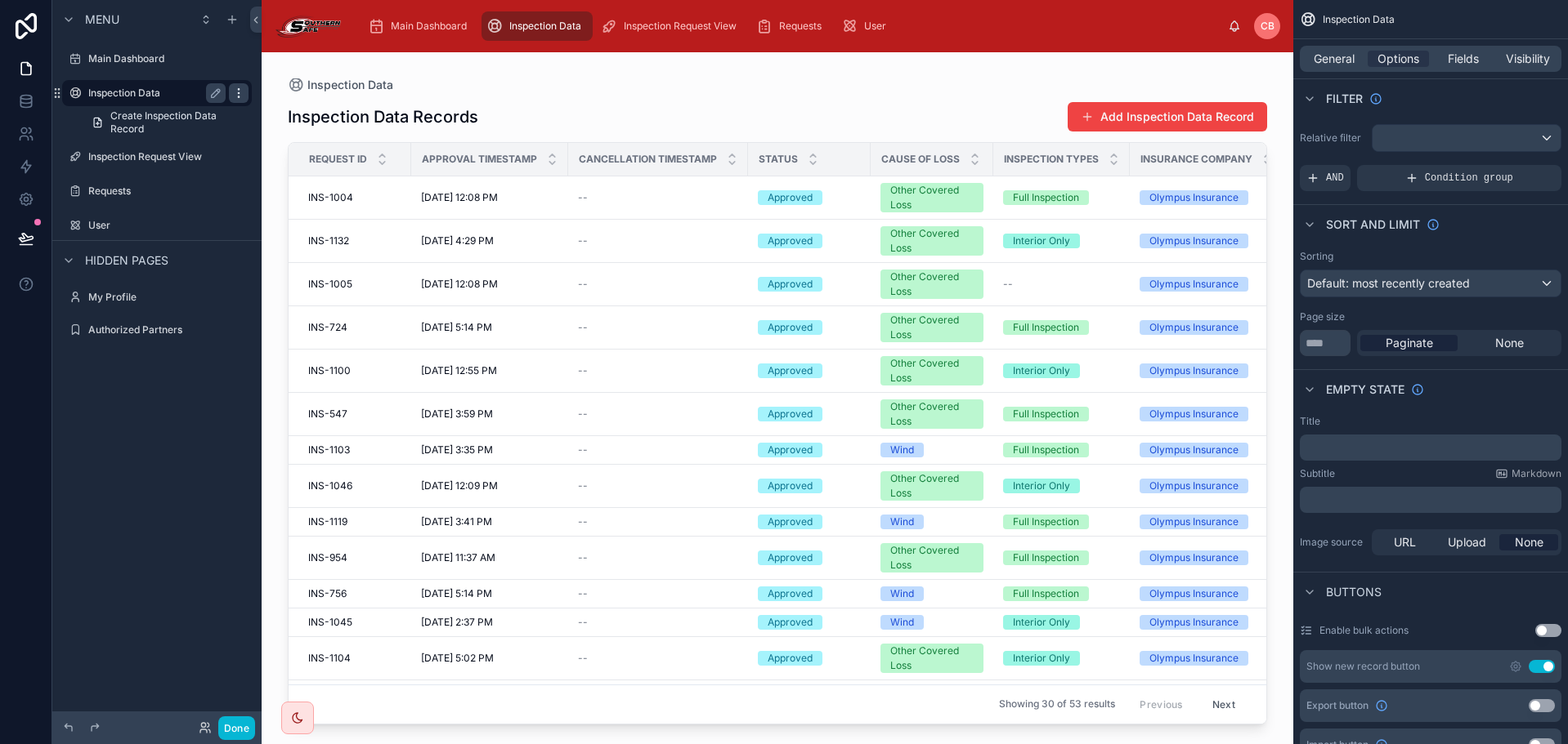
click at [232, 91] on icon "scrollable content" at bounding box center [239, 93] width 13 height 13
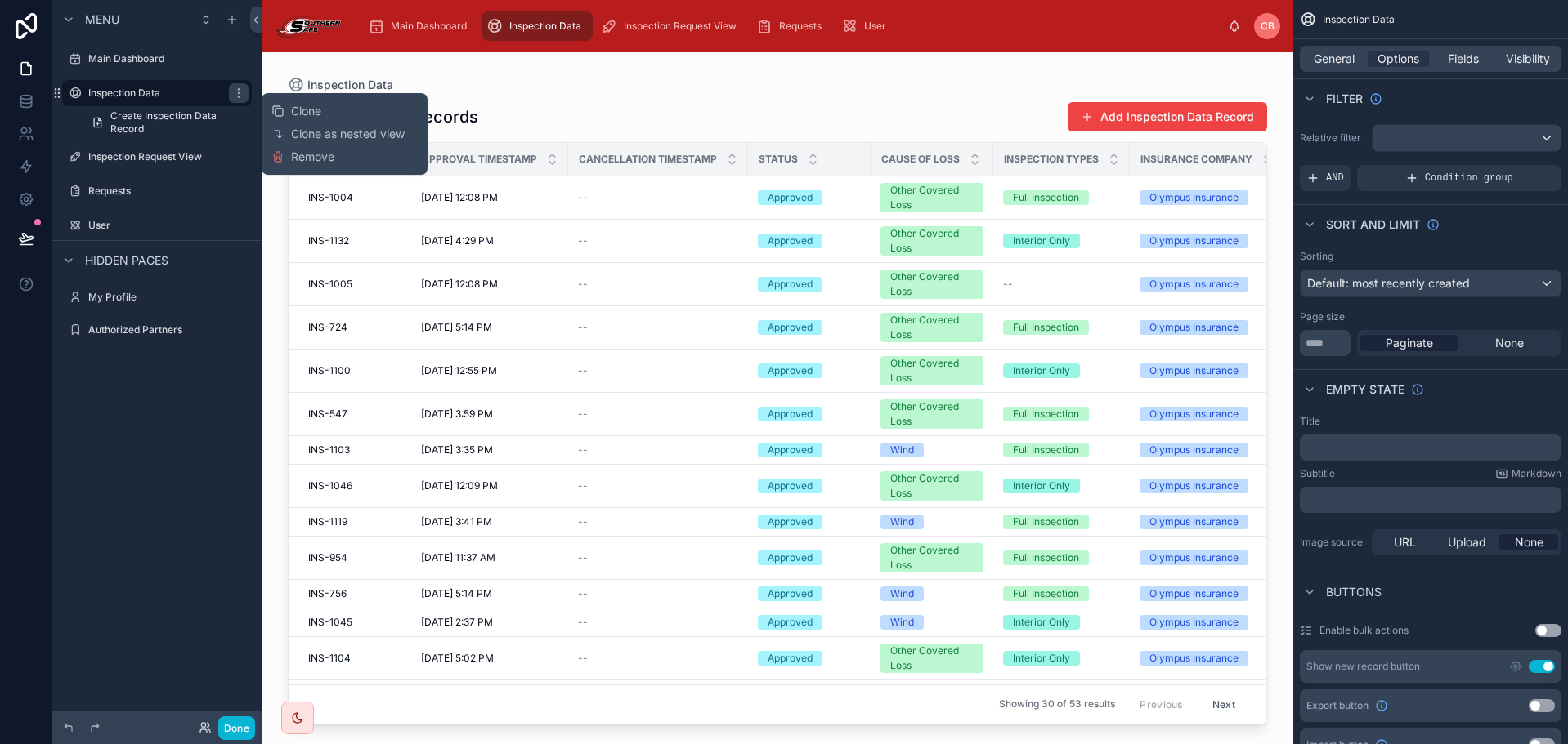
click at [516, 81] on div at bounding box center [777, 389] width 1031 height 672
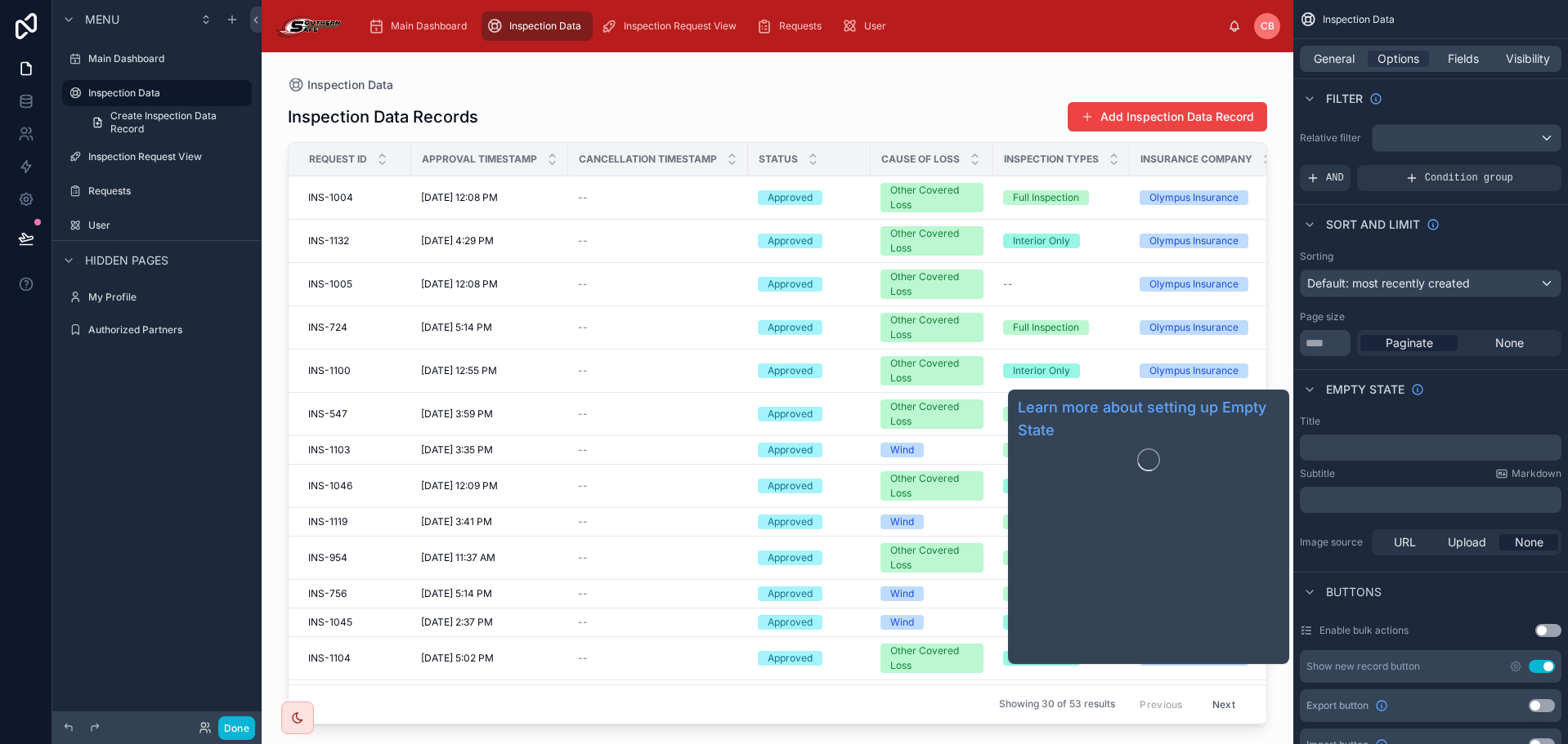
click at [1518, 344] on span "None" at bounding box center [1510, 344] width 28 height 17
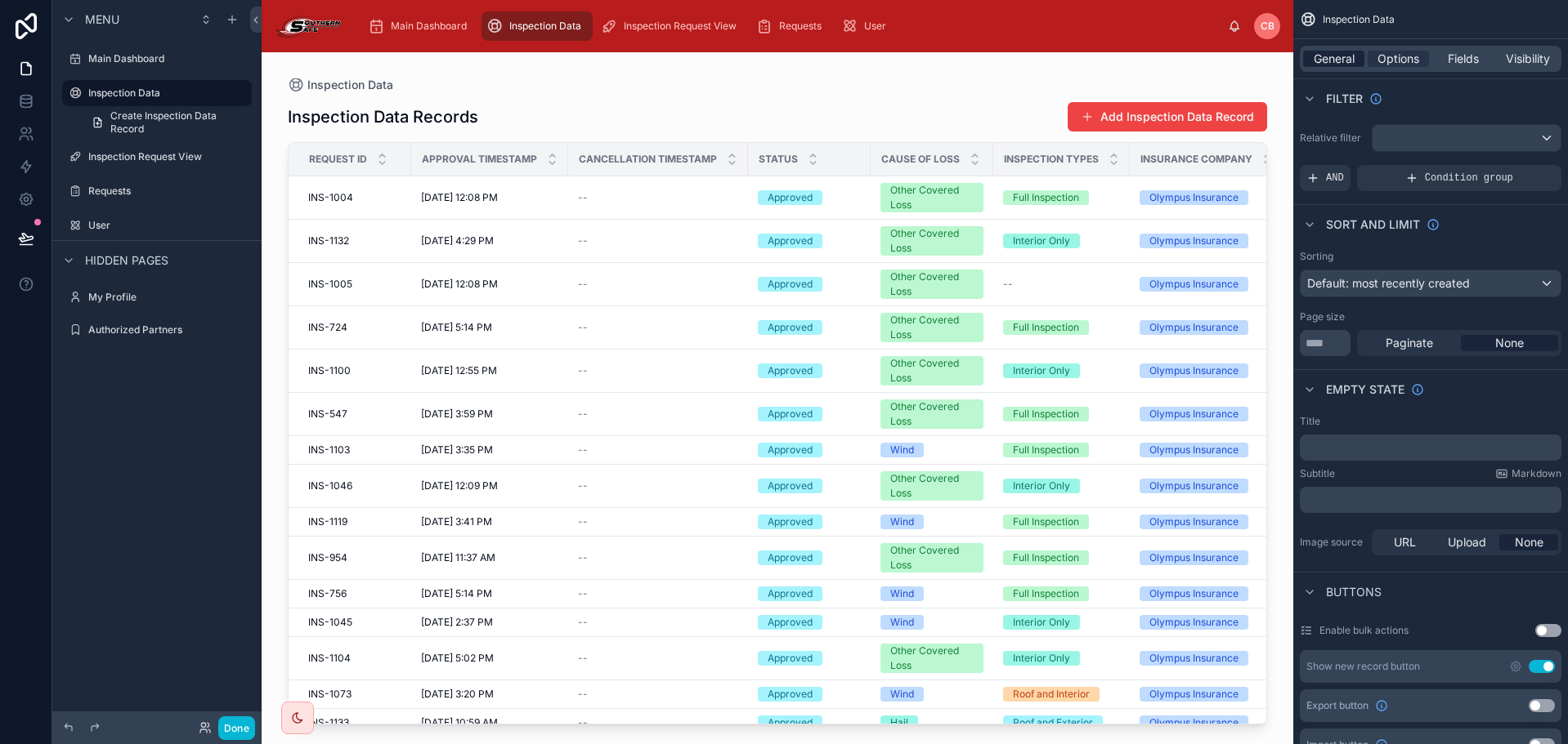
click at [1356, 58] on div "General" at bounding box center [1333, 59] width 61 height 17
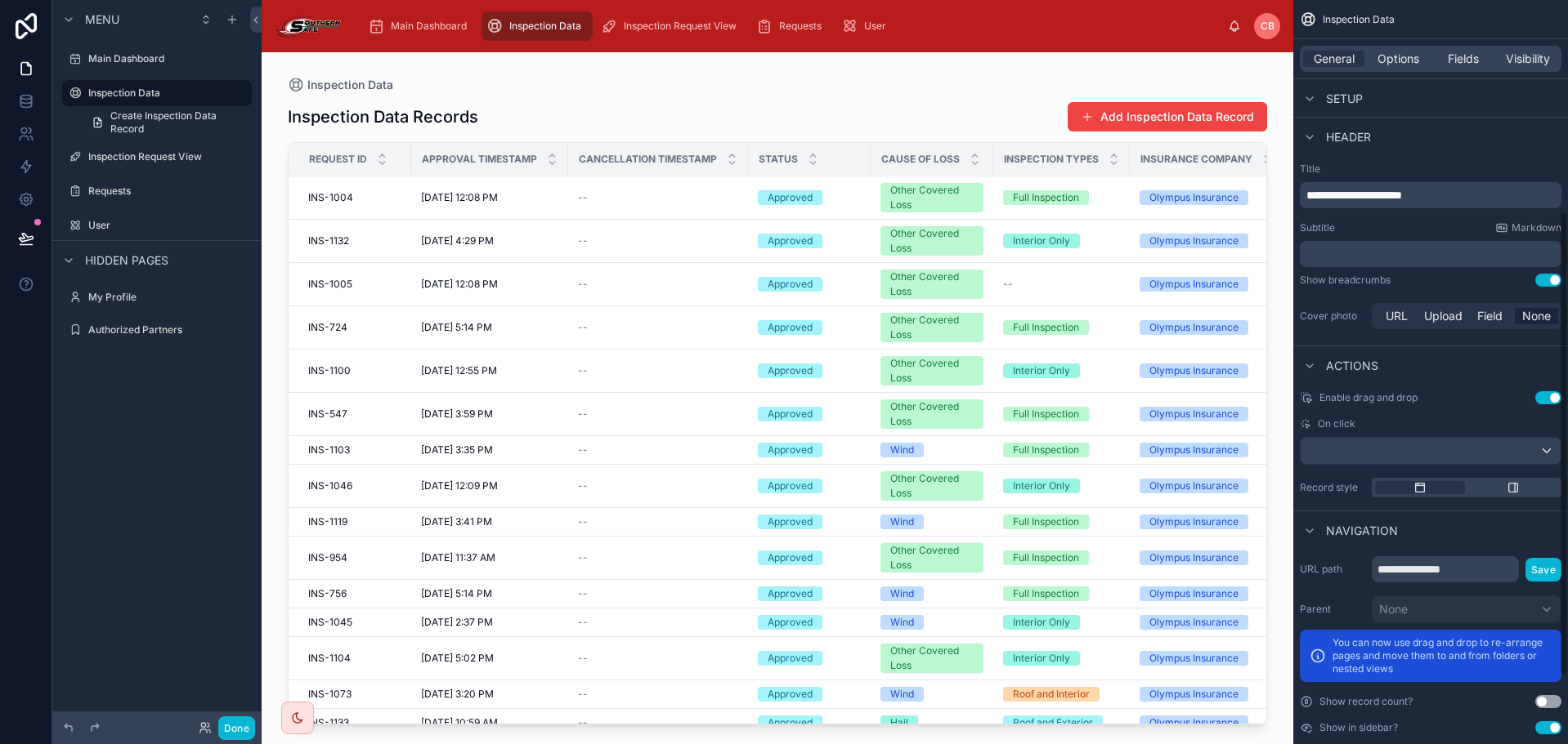
scroll to position [447, 0]
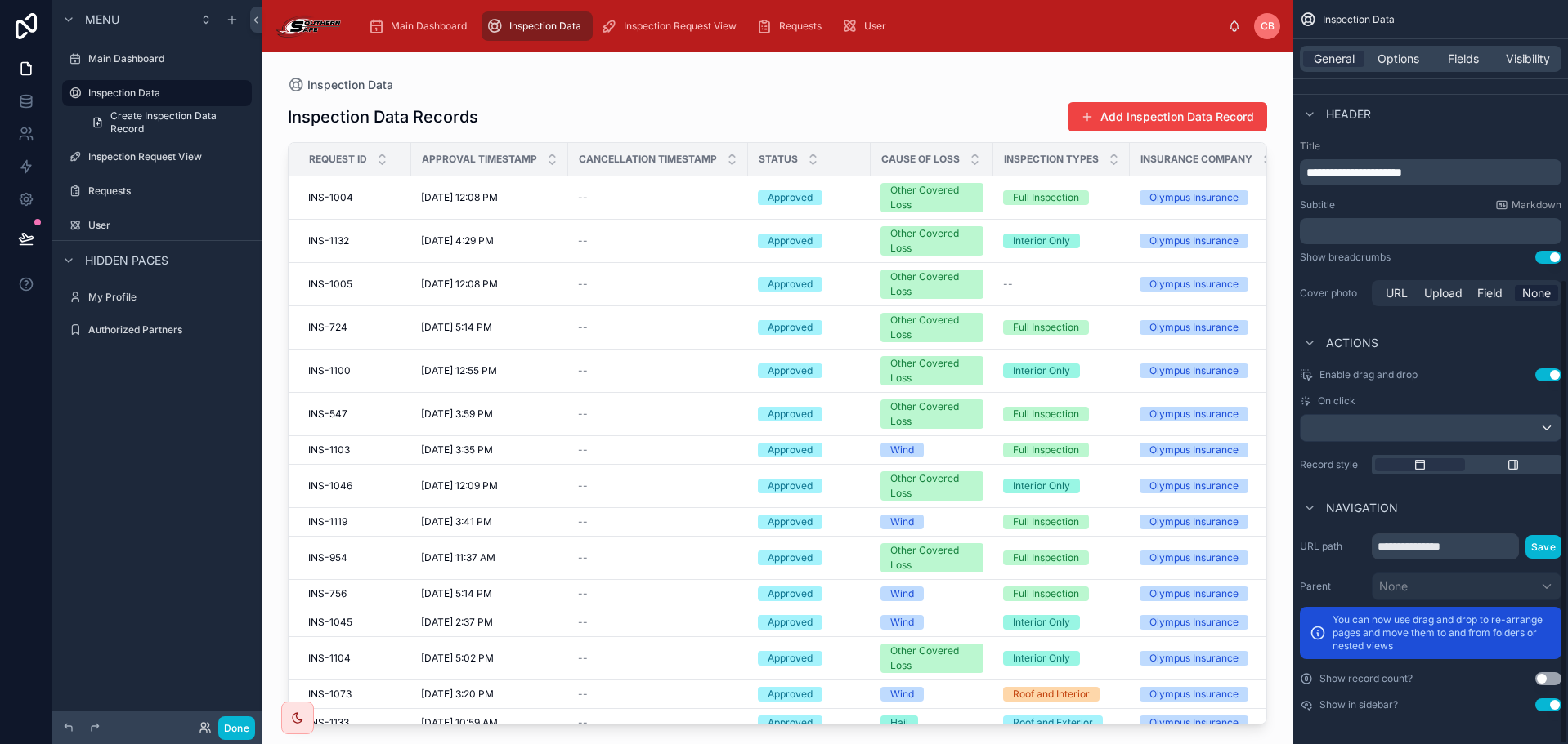
click at [1554, 701] on button "Use setting" at bounding box center [1548, 706] width 26 height 13
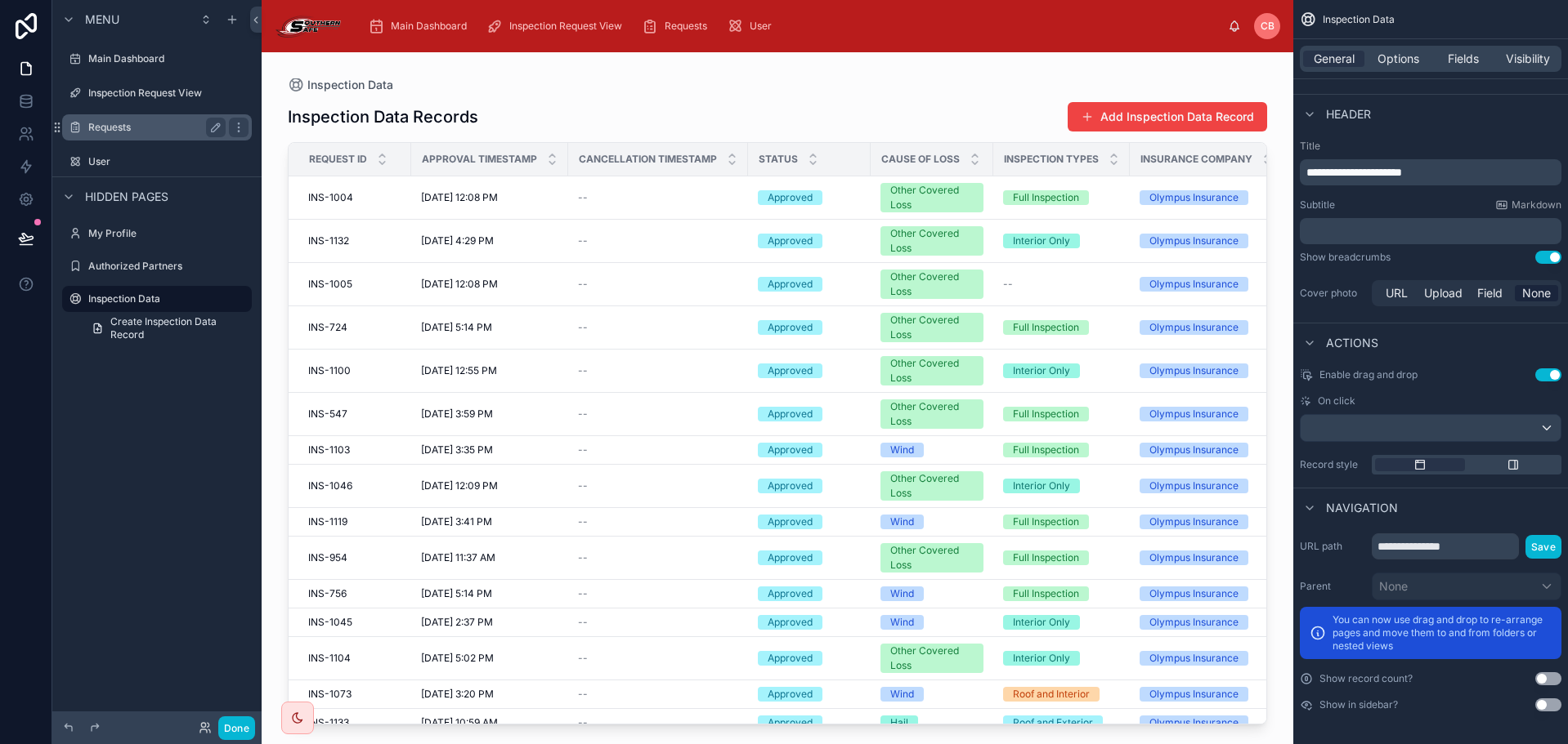
click at [167, 125] on label "Requests" at bounding box center [154, 128] width 131 height 13
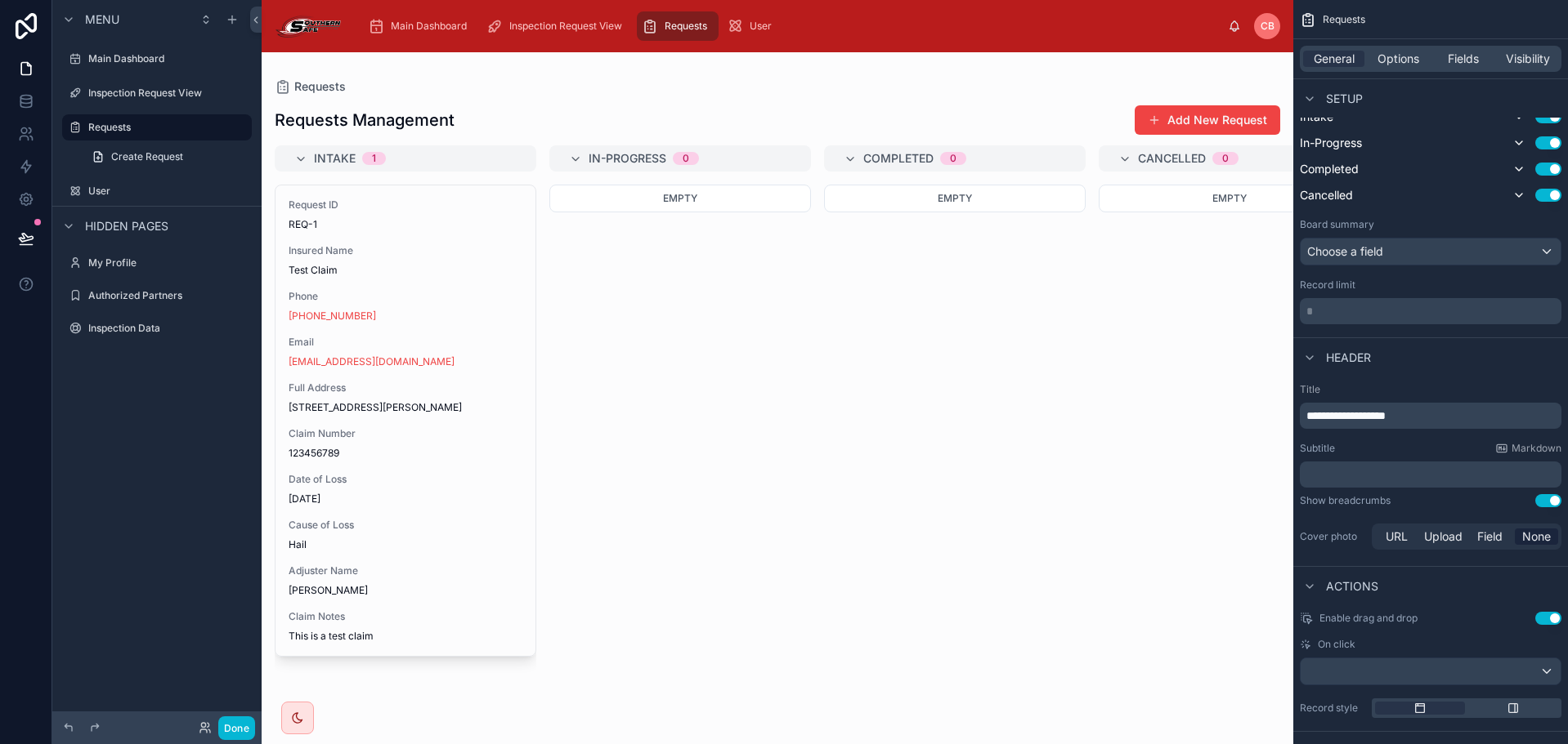
click at [313, 117] on div at bounding box center [777, 399] width 1031 height 692
click at [487, 105] on div "Requests Management Add New Request" at bounding box center [777, 119] width 1006 height 31
click at [1027, 100] on div "Requests Management Add New Request Intake 1 Request ID REQ-1 Insured Name Test…" at bounding box center [777, 410] width 1031 height 630
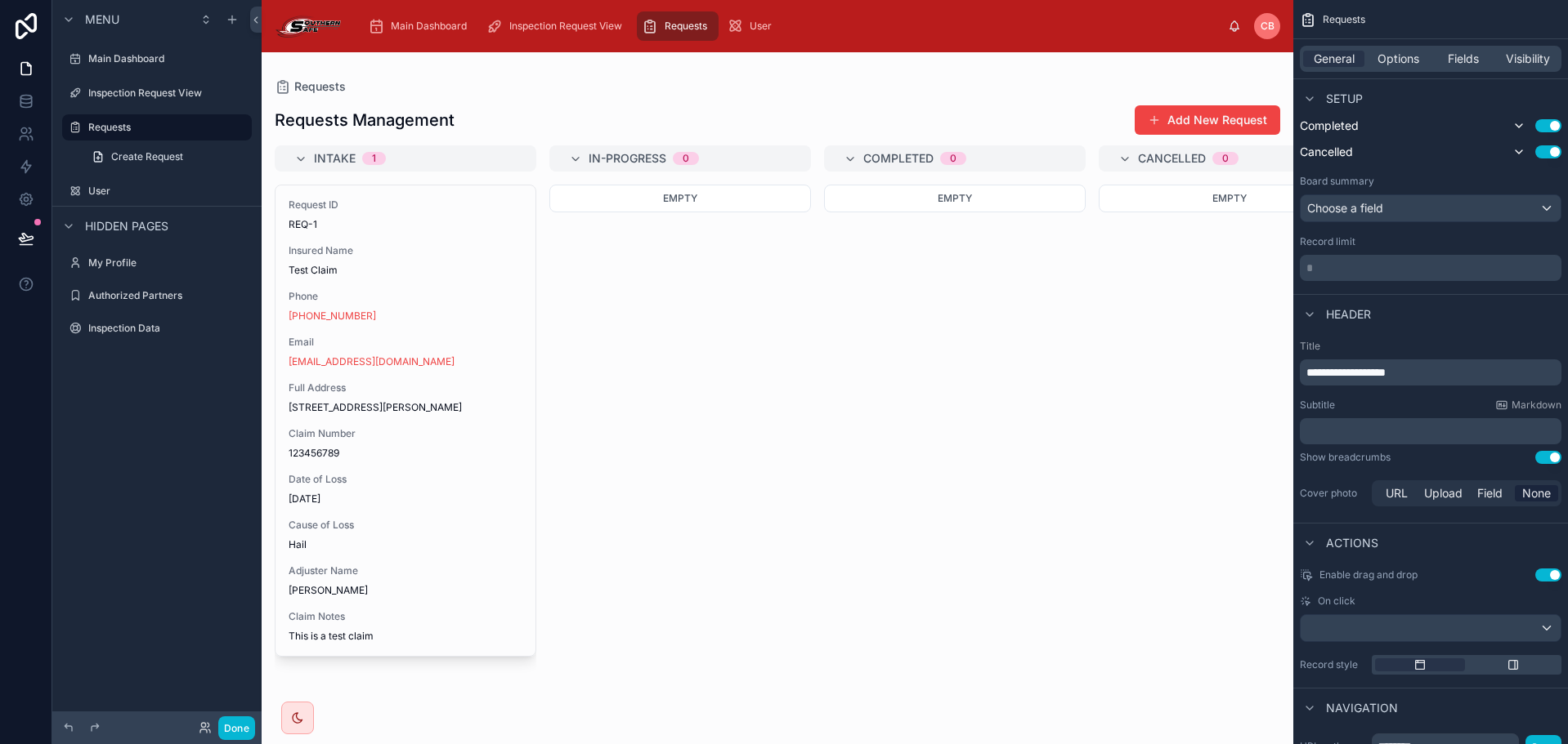
click at [1304, 372] on div "**********" at bounding box center [1430, 372] width 261 height 26
click at [1307, 372] on span "**********" at bounding box center [1345, 373] width 79 height 12
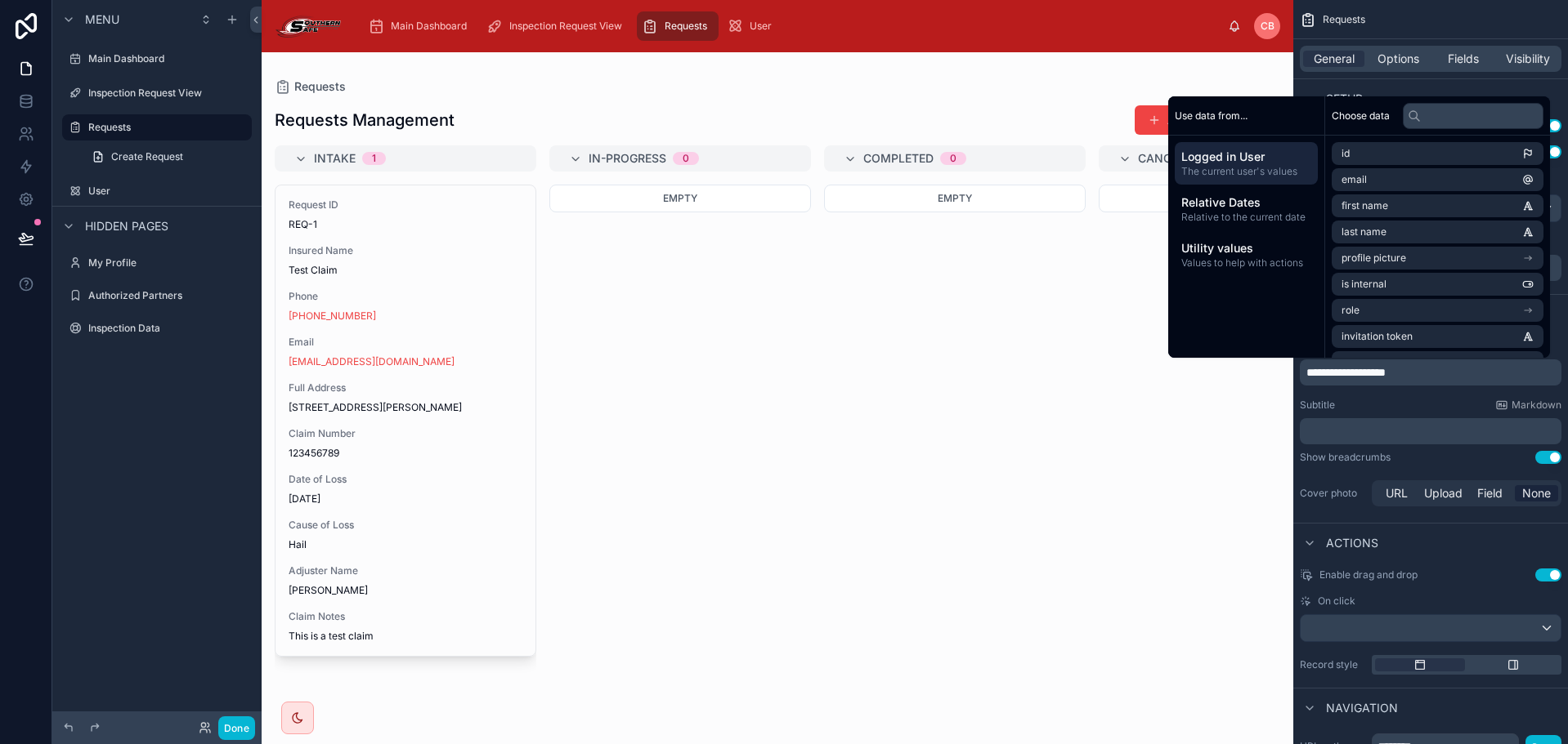
click at [1377, 386] on div "**********" at bounding box center [1430, 425] width 275 height 183
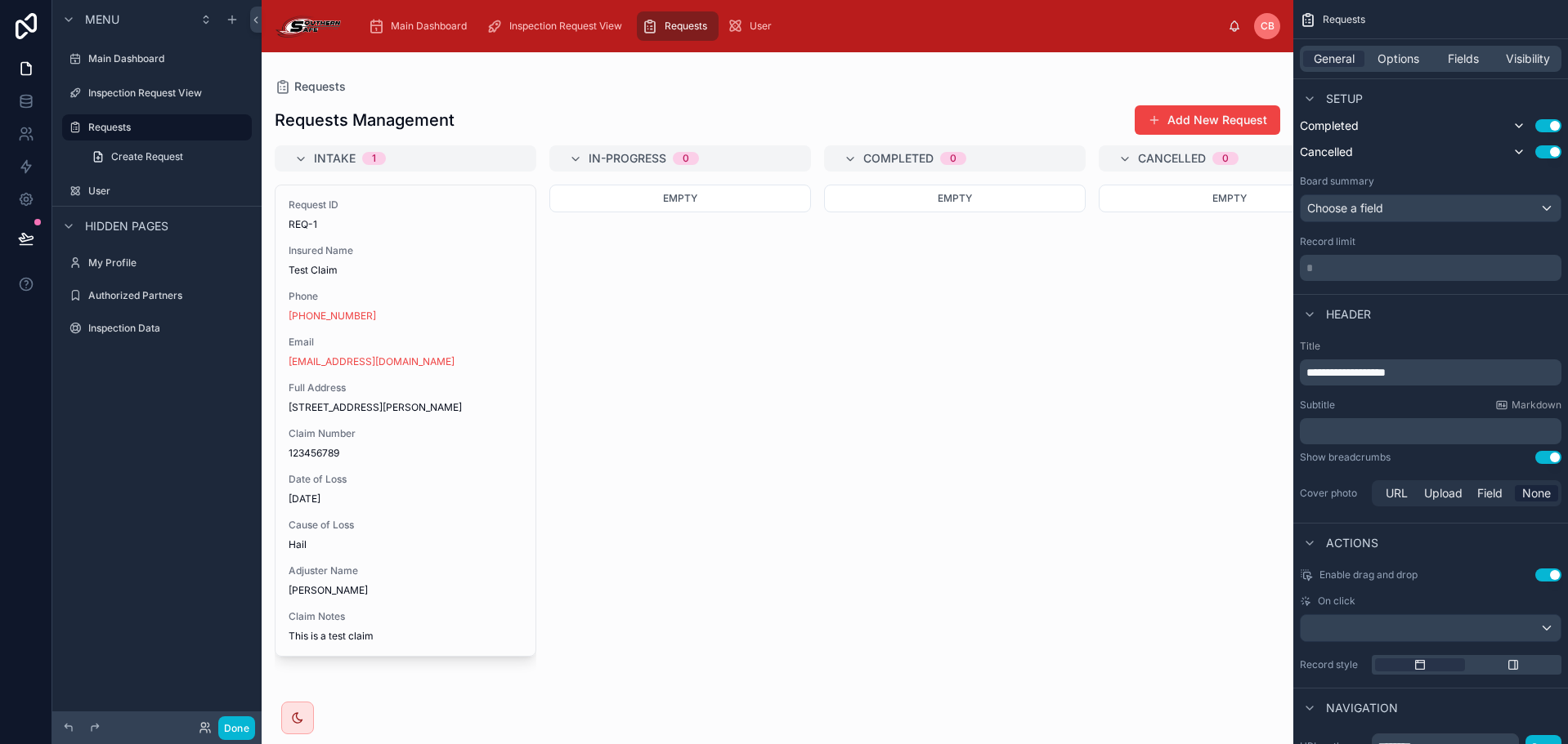
click at [482, 123] on div "Requests Management Add New Request" at bounding box center [777, 119] width 1006 height 31
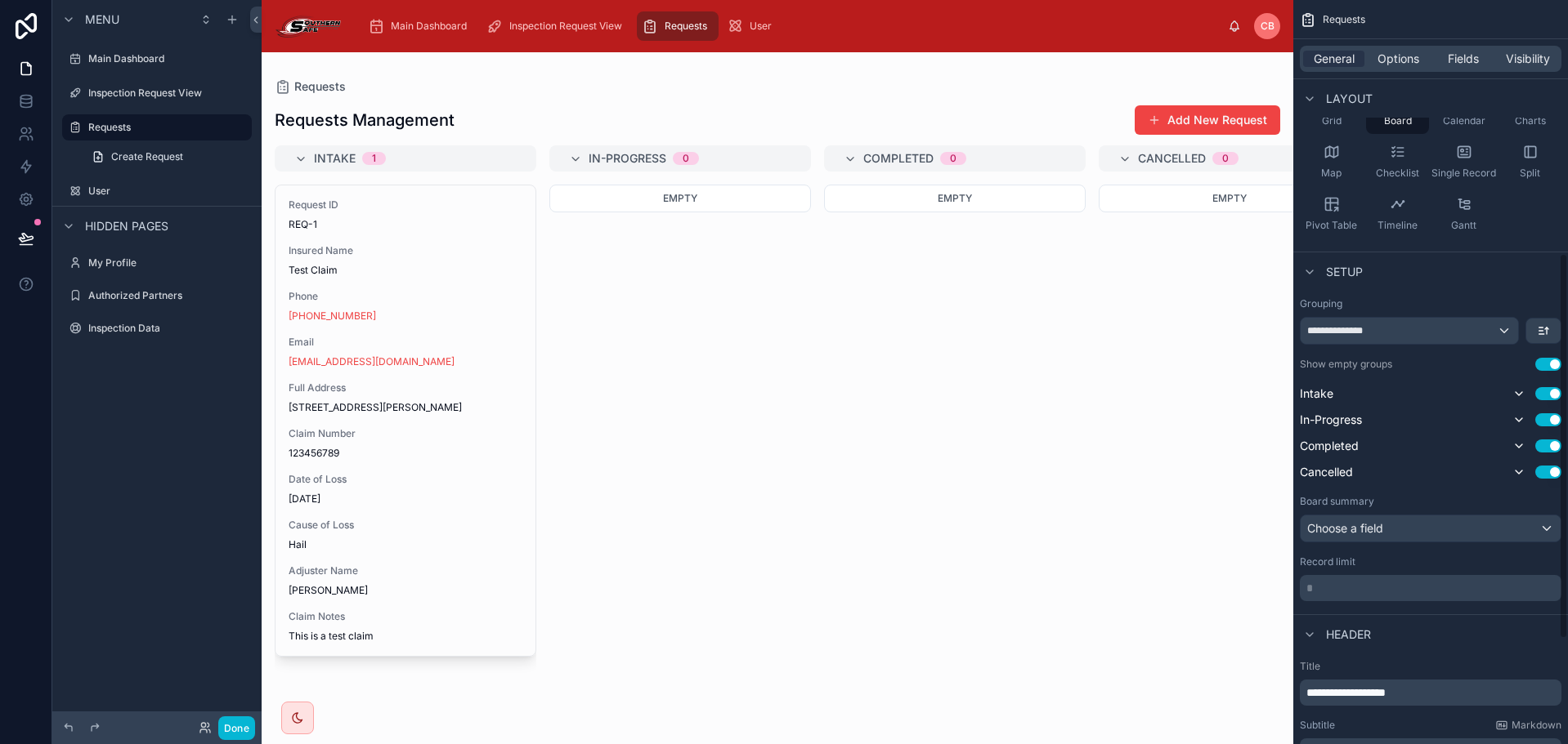
scroll to position [0, 0]
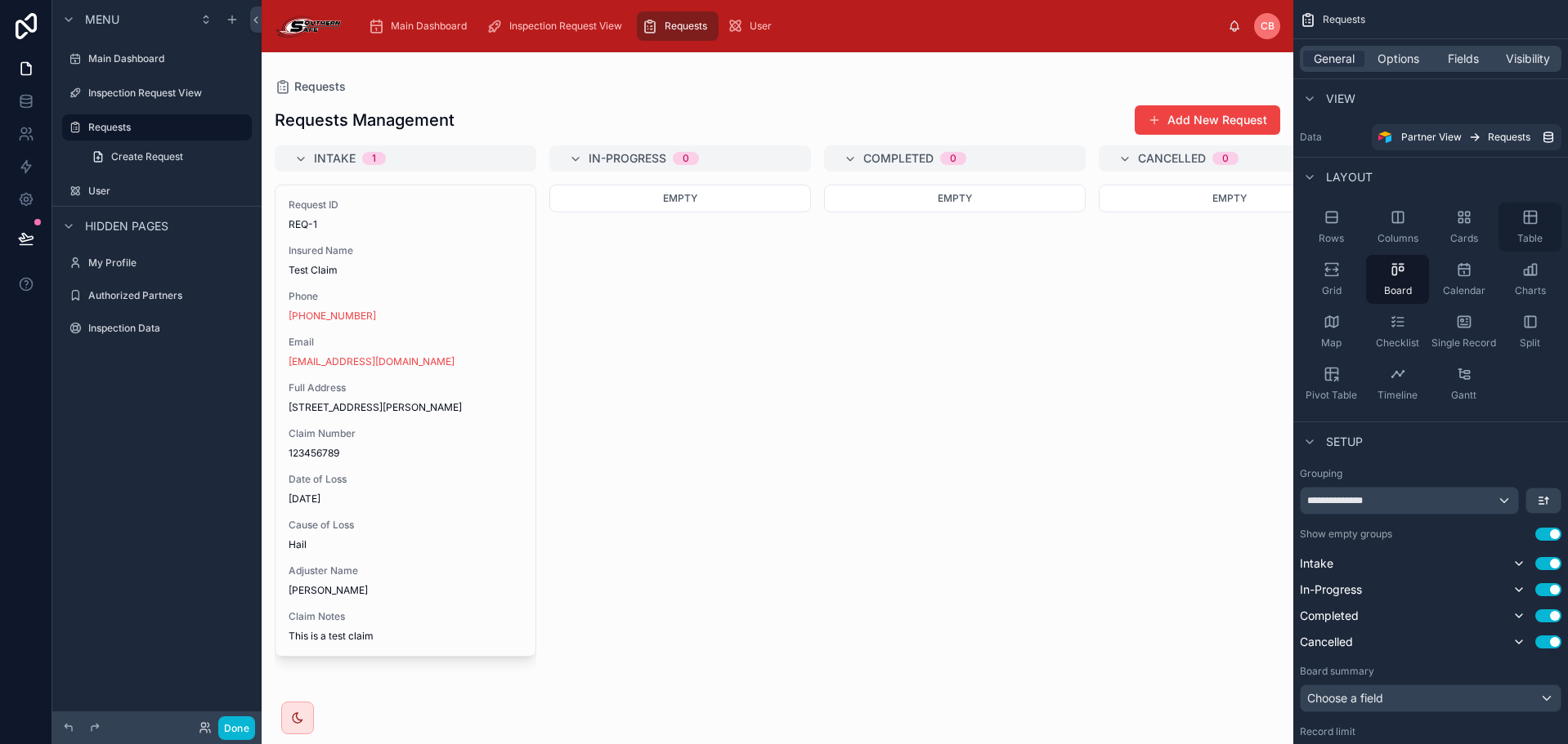
click at [1503, 229] on div "Table" at bounding box center [1530, 227] width 63 height 49
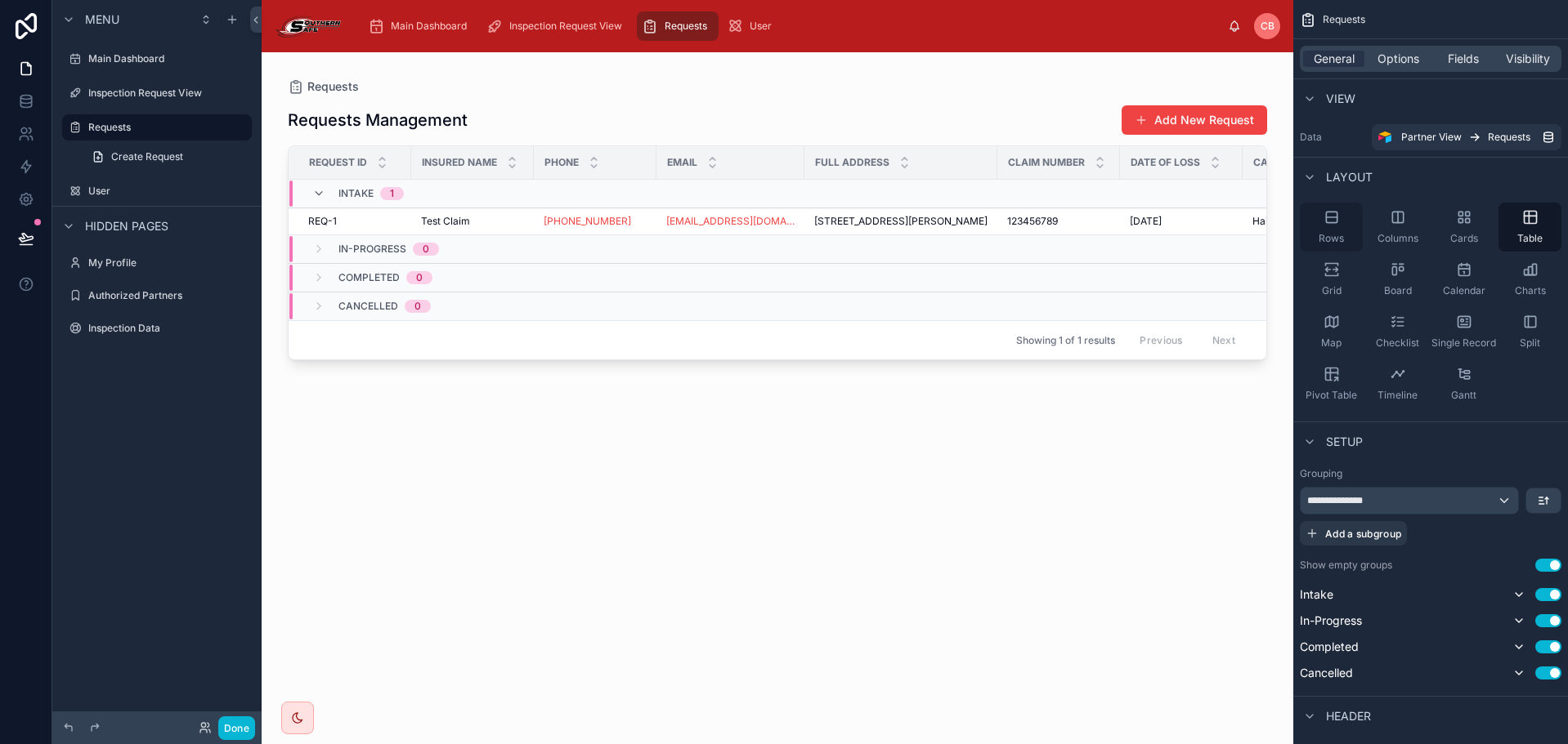
click at [1355, 216] on div "Rows" at bounding box center [1331, 227] width 63 height 49
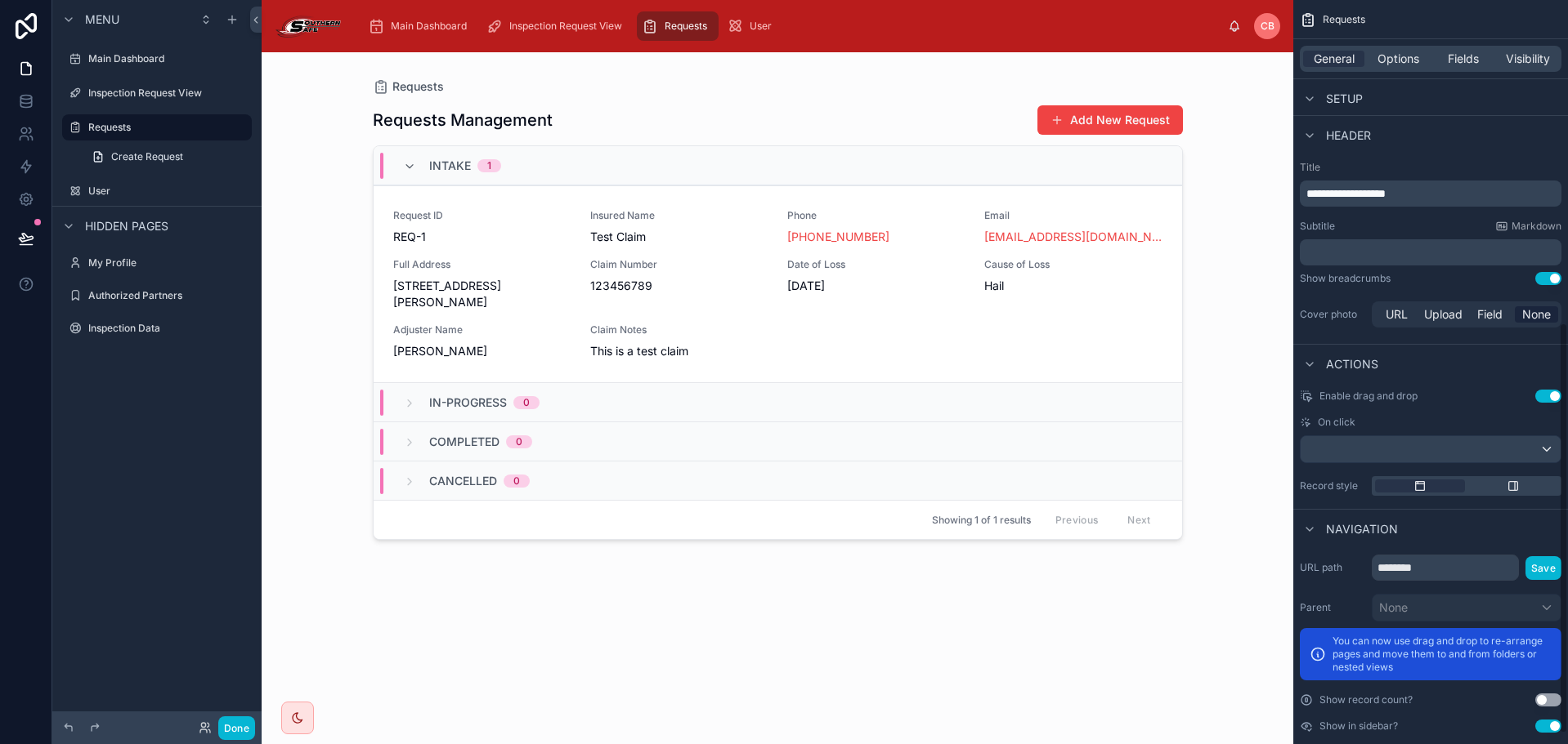
scroll to position [602, 0]
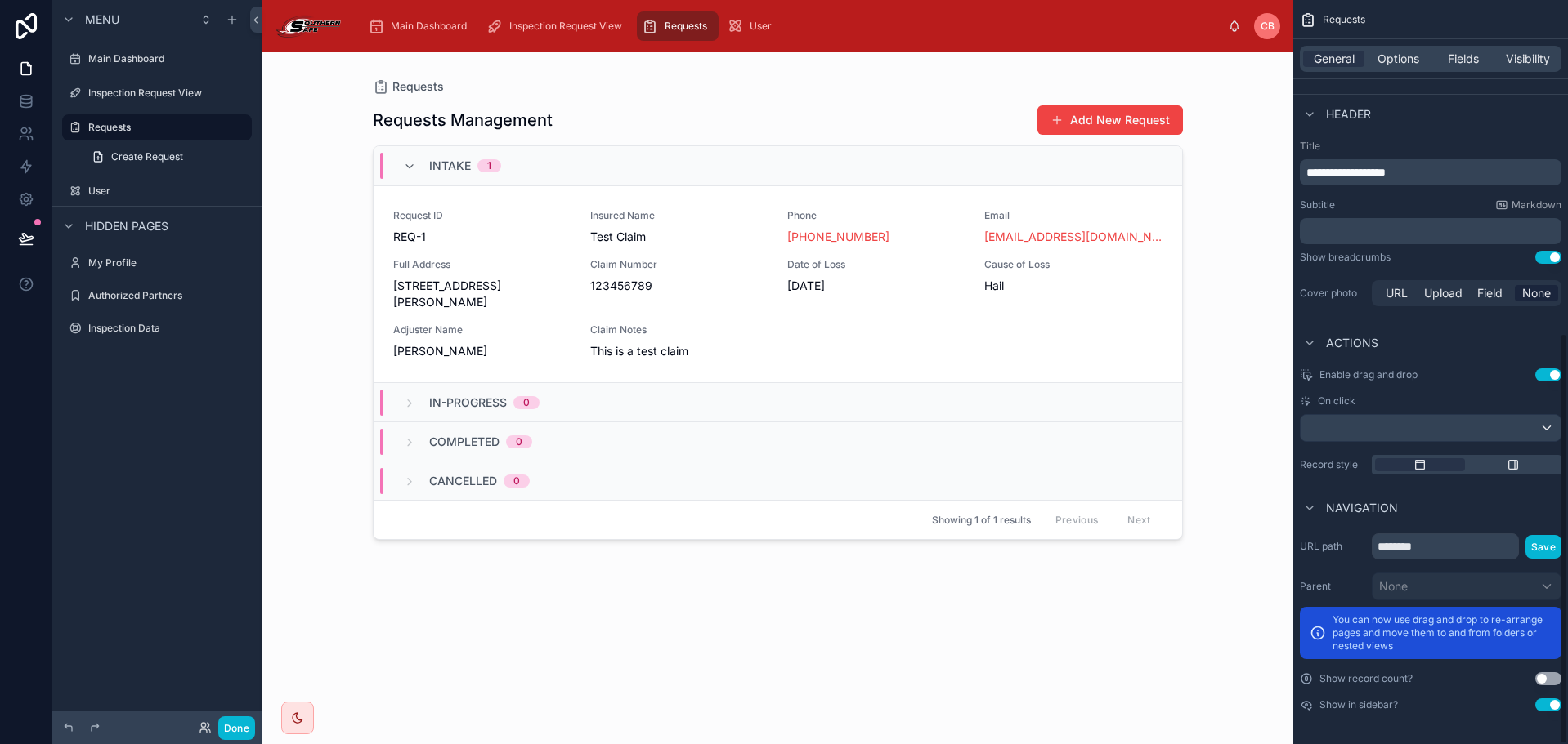
click at [1559, 700] on div "**********" at bounding box center [1430, 372] width 275 height 744
click at [1539, 708] on button "Use setting" at bounding box center [1548, 706] width 26 height 13
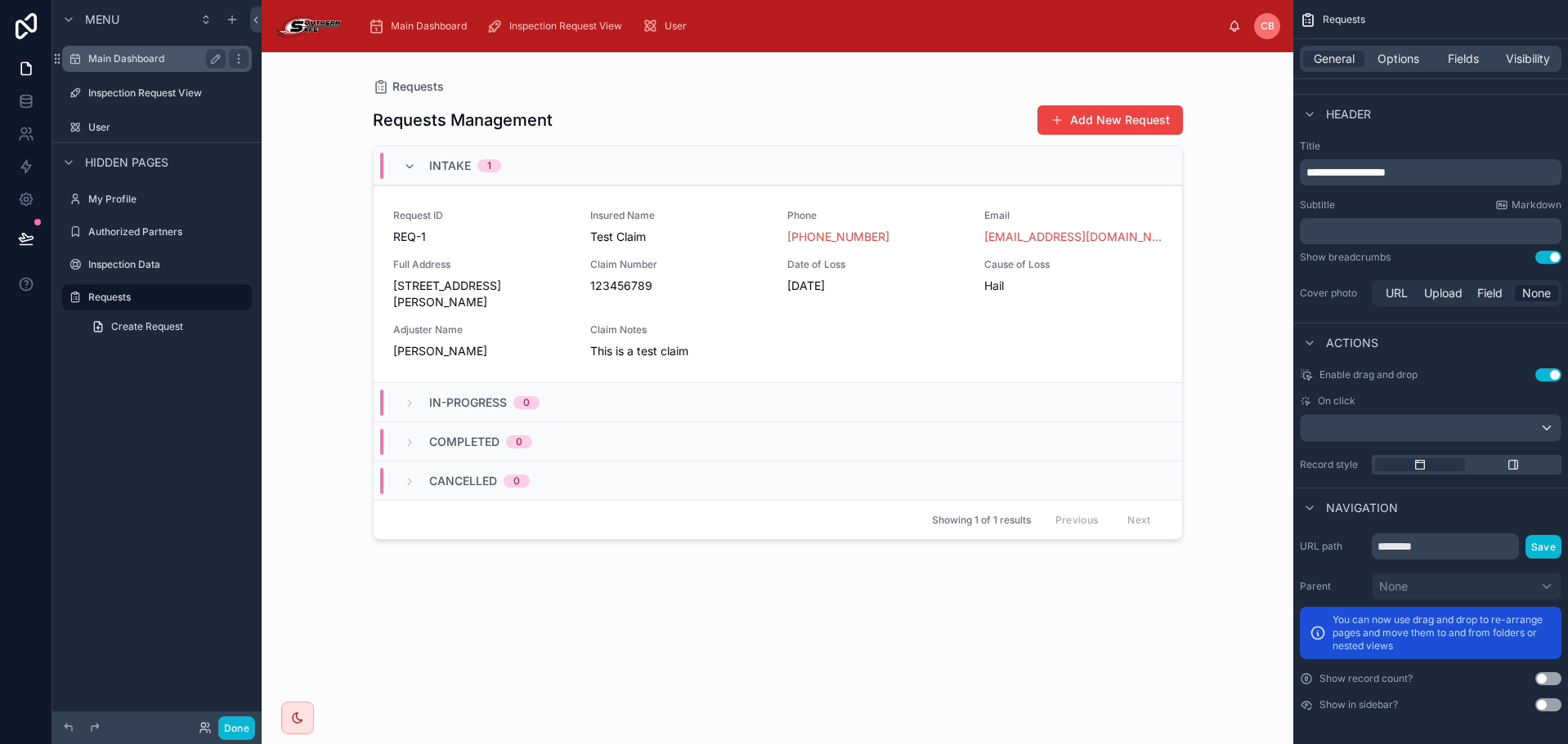
click at [190, 48] on div "Main Dashboard" at bounding box center [156, 58] width 183 height 26
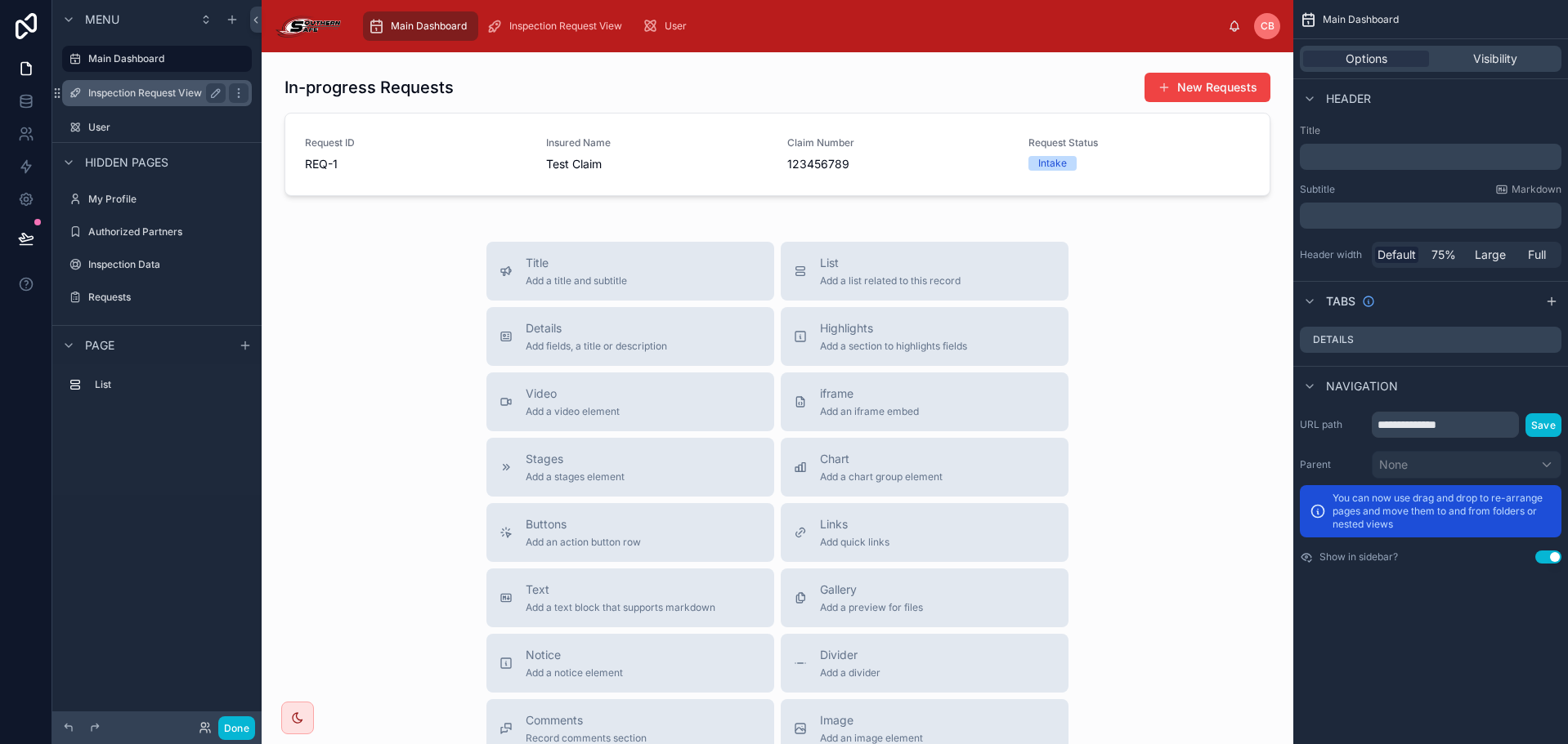
click at [169, 87] on label "Inspection Request View" at bounding box center [154, 93] width 131 height 13
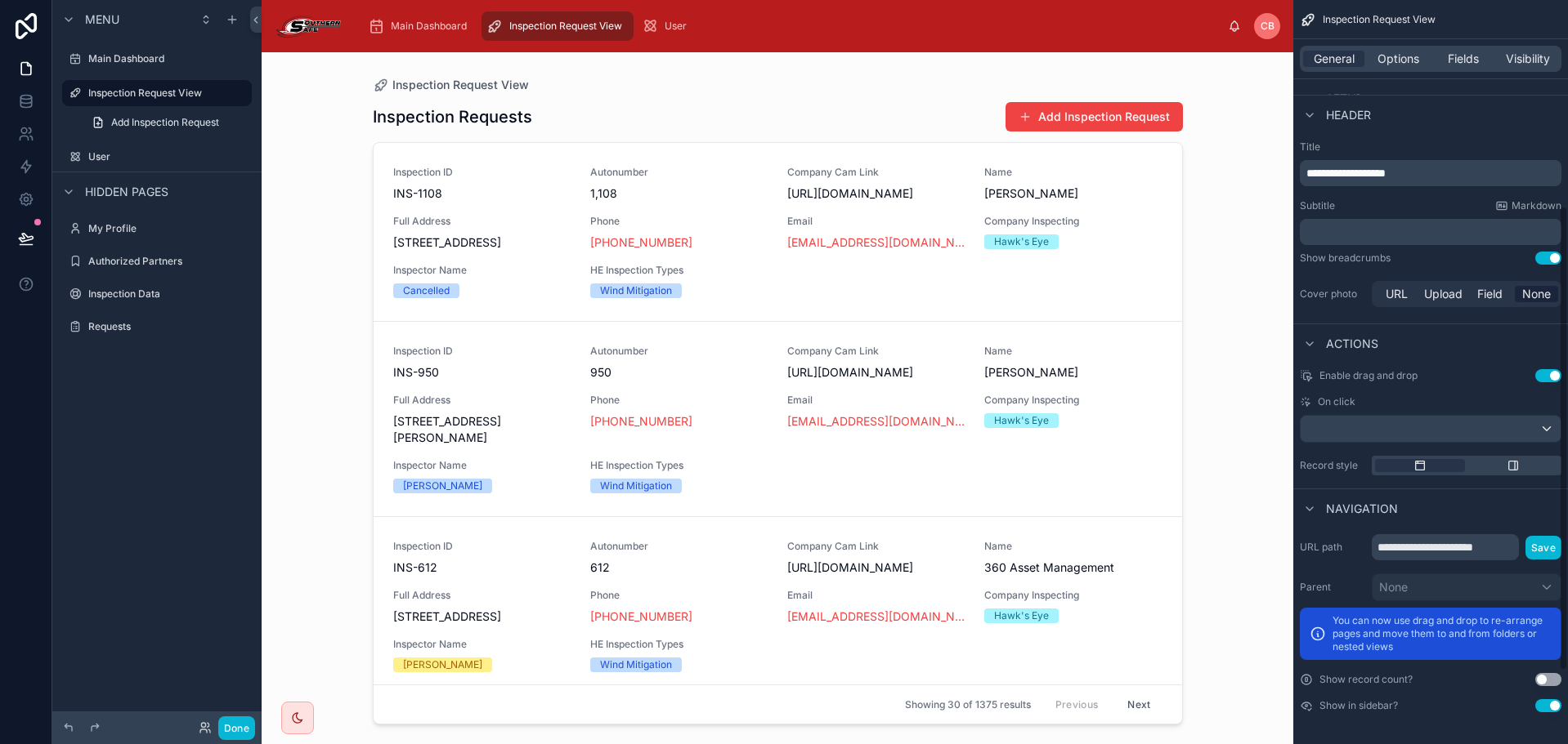
scroll to position [447, 0]
click at [1549, 703] on button "Use setting" at bounding box center [1548, 706] width 26 height 13
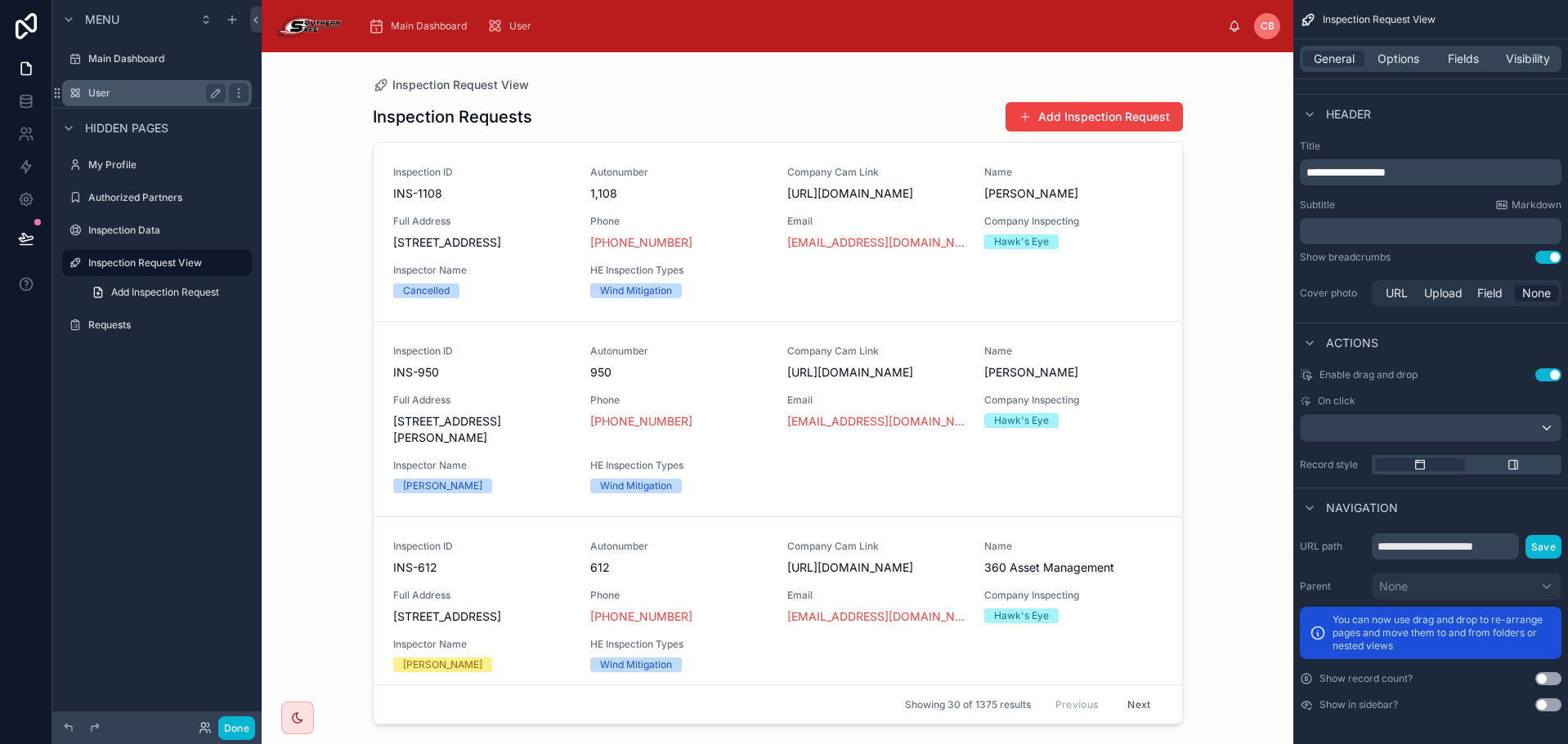
click at [154, 86] on div "User" at bounding box center [157, 93] width 138 height 20
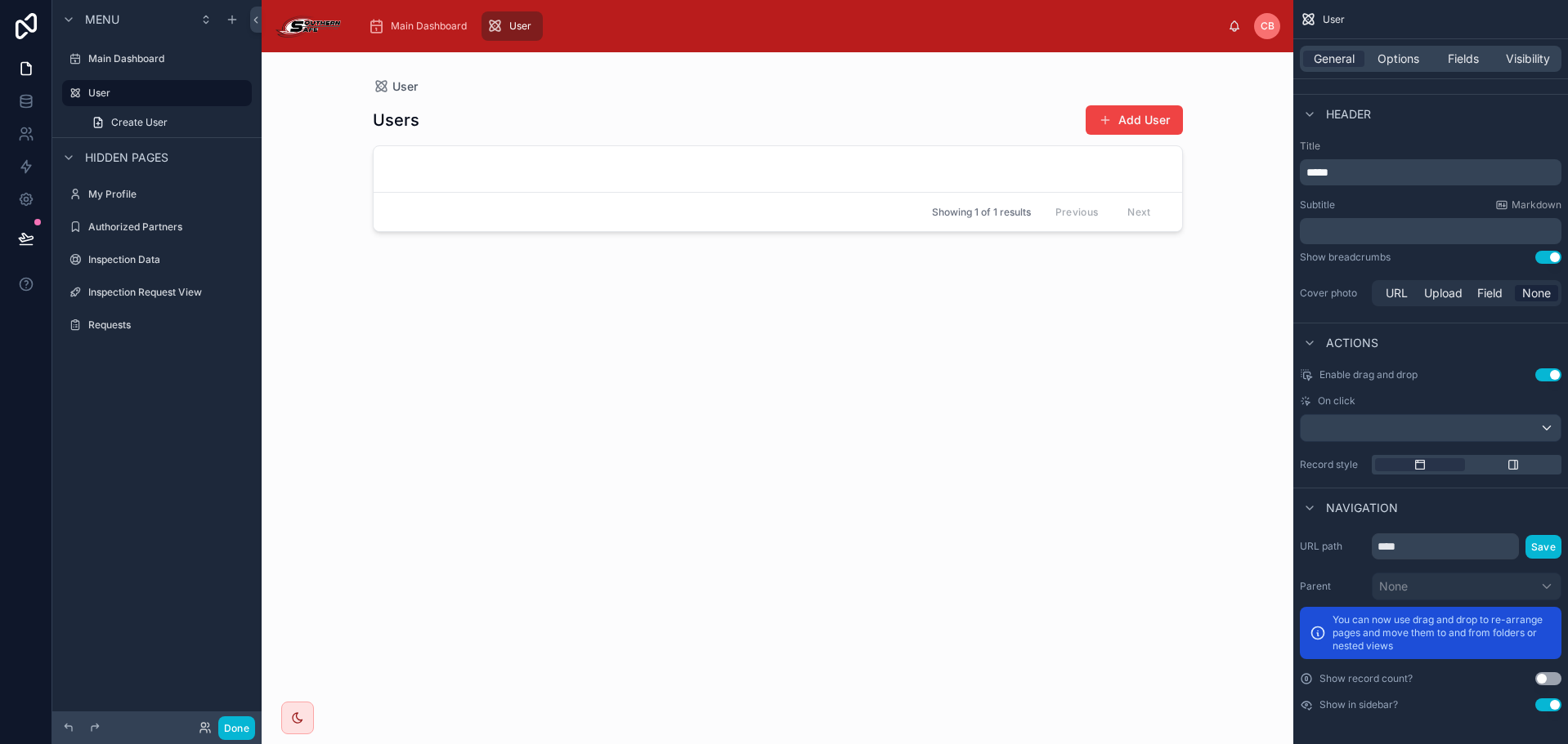
click at [734, 148] on div at bounding box center [778, 389] width 836 height 672
click at [1107, 120] on span at bounding box center [1106, 120] width 13 height 13
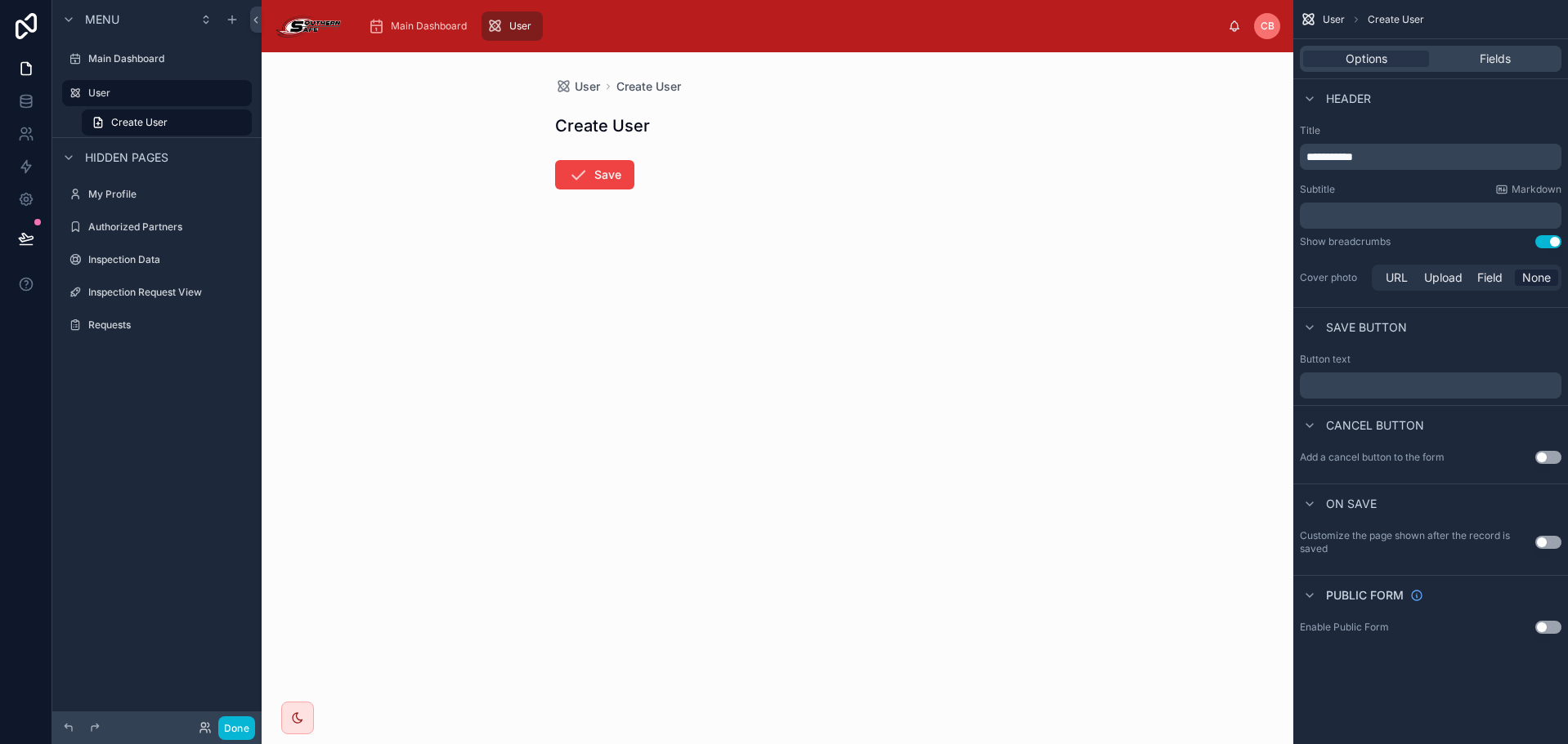
click at [754, 164] on form "Save" at bounding box center [777, 222] width 445 height 143
click at [1471, 50] on div "Options Fields" at bounding box center [1430, 58] width 261 height 26
click at [1474, 56] on div "Fields" at bounding box center [1495, 59] width 126 height 17
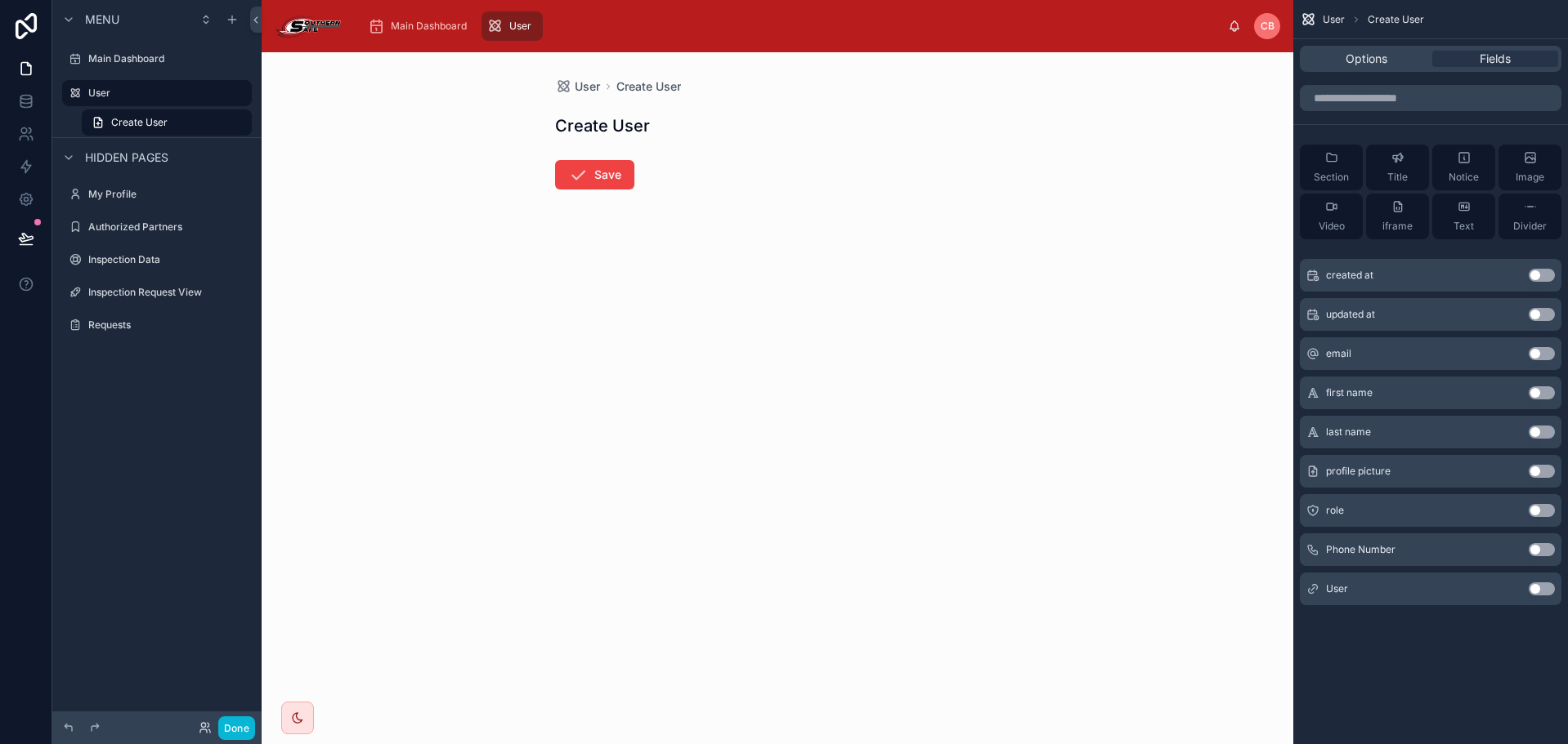
click at [1538, 354] on button "Use setting" at bounding box center [1541, 354] width 26 height 13
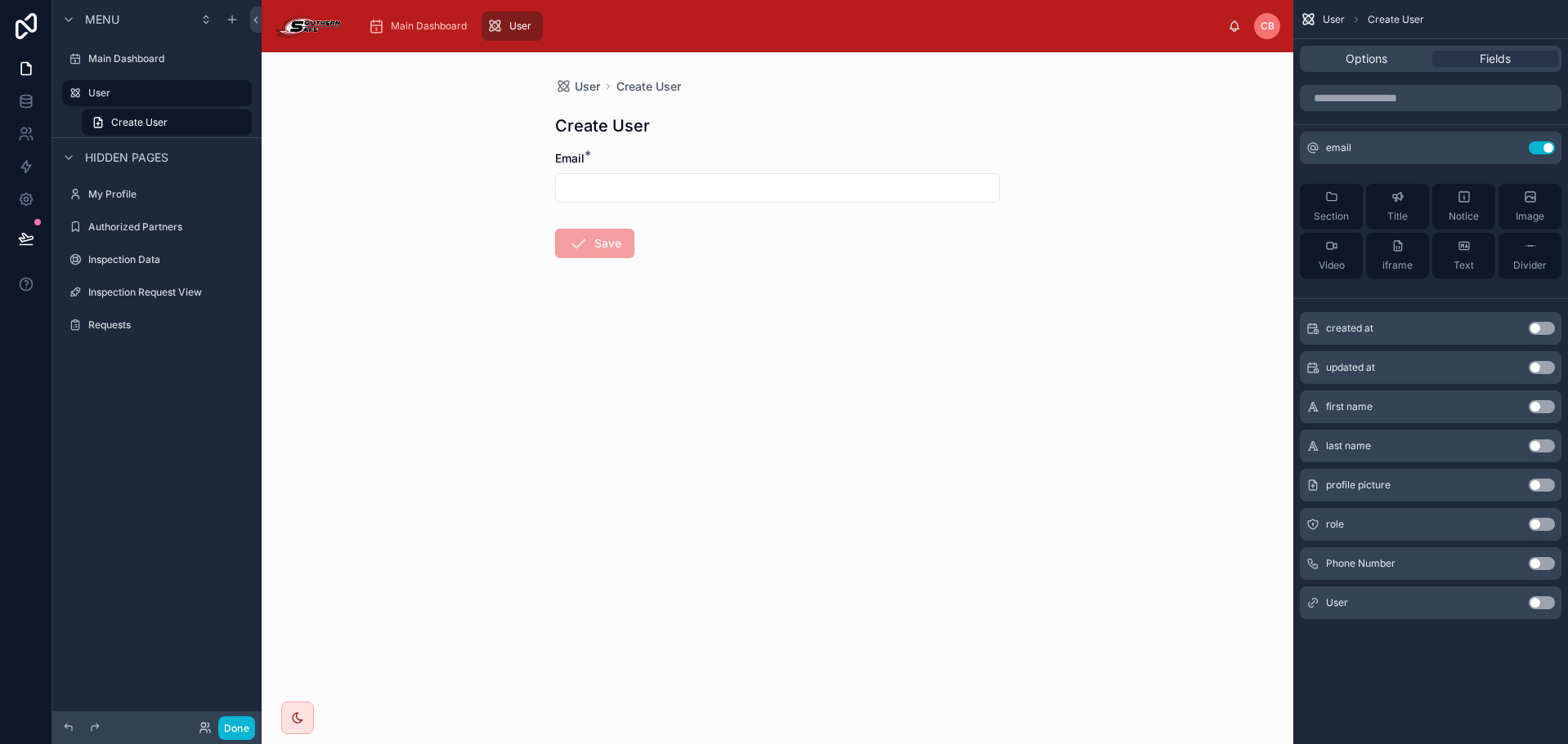
click at [1534, 409] on button "Use setting" at bounding box center [1541, 407] width 26 height 13
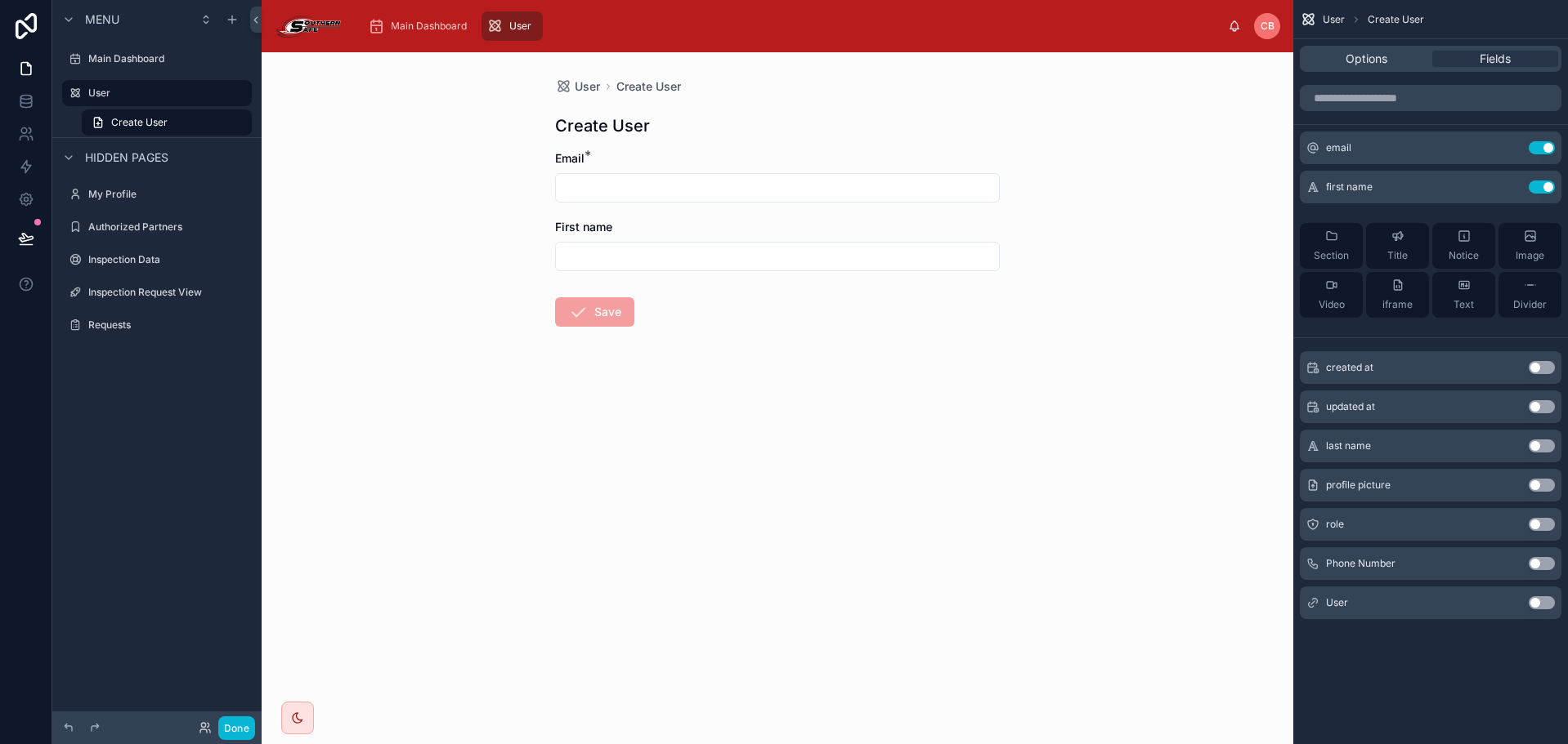
click at [1542, 441] on button "Use setting" at bounding box center [1541, 446] width 26 height 13
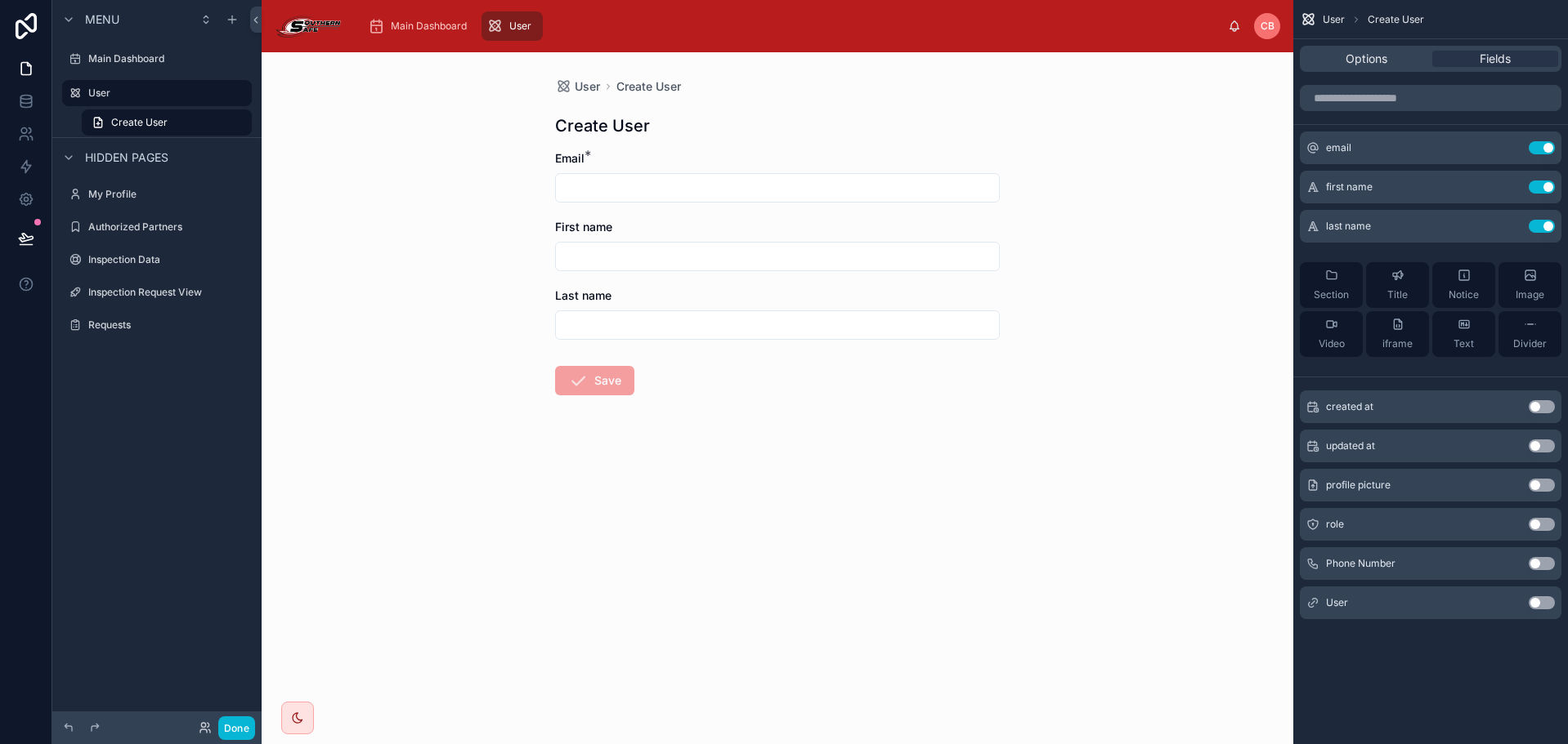
click at [1545, 568] on button "Use setting" at bounding box center [1541, 564] width 26 height 13
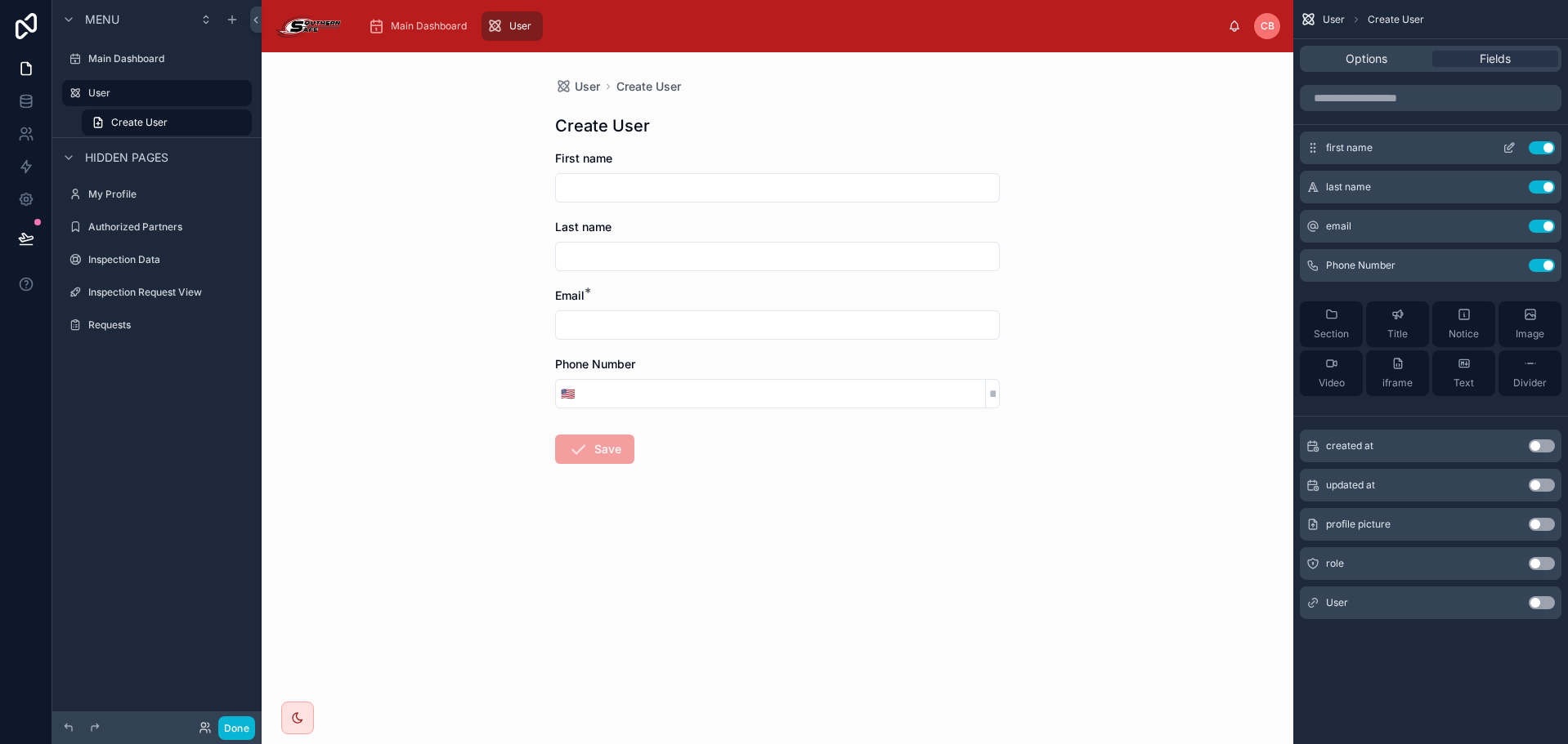
click at [1516, 147] on button "scrollable content" at bounding box center [1509, 148] width 26 height 13
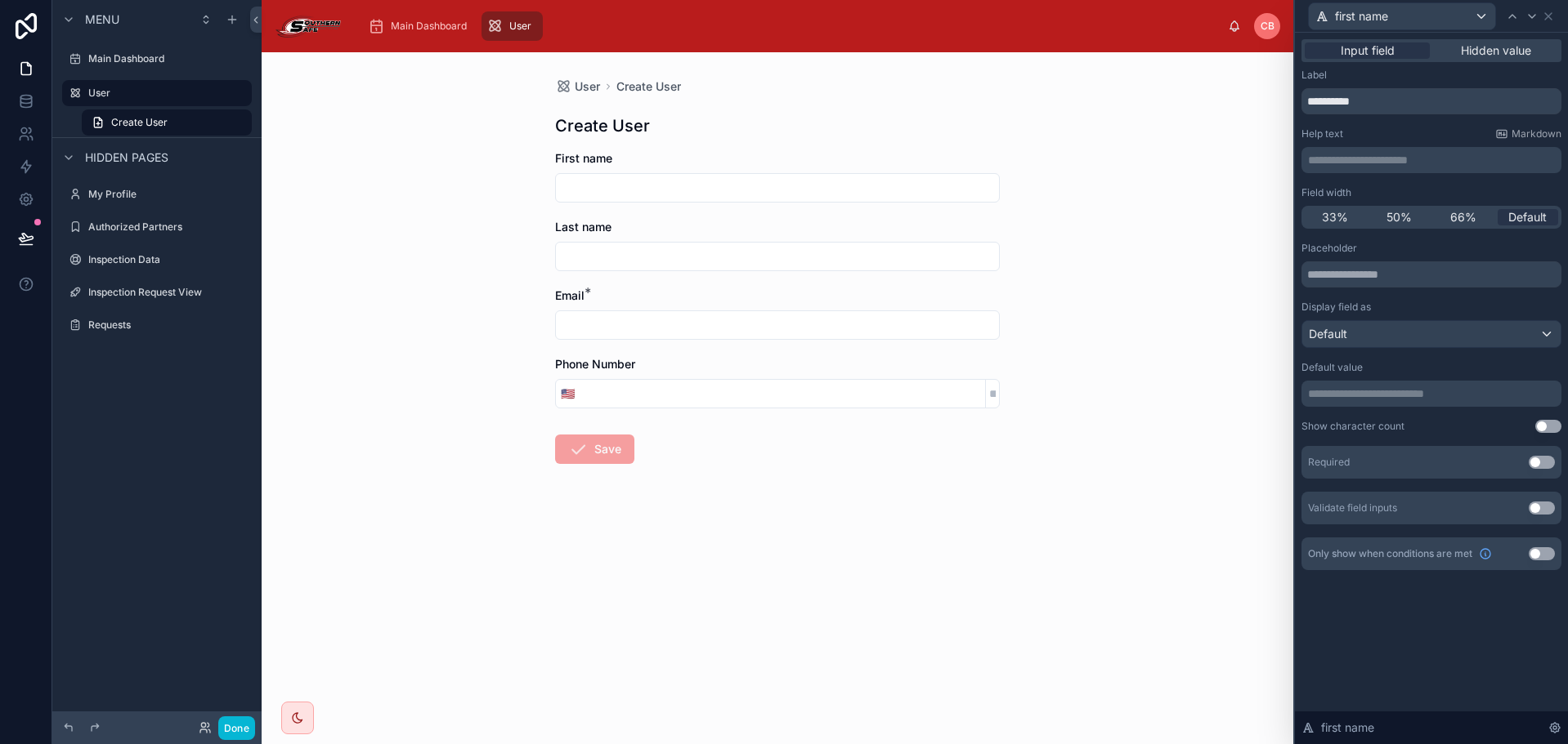
click at [1549, 460] on button "Use setting" at bounding box center [1541, 463] width 26 height 13
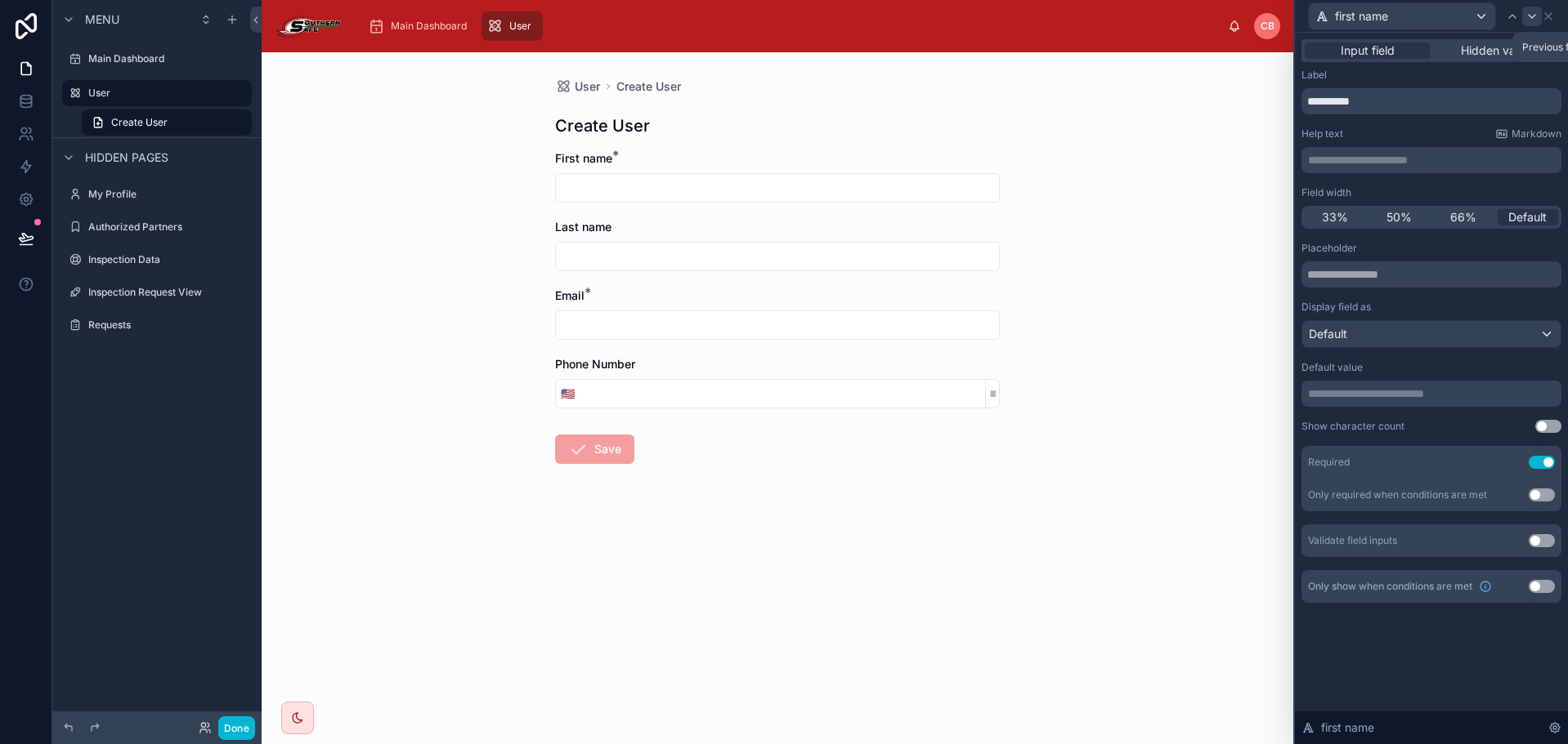
click at [1526, 20] on icon at bounding box center [1532, 17] width 13 height 13
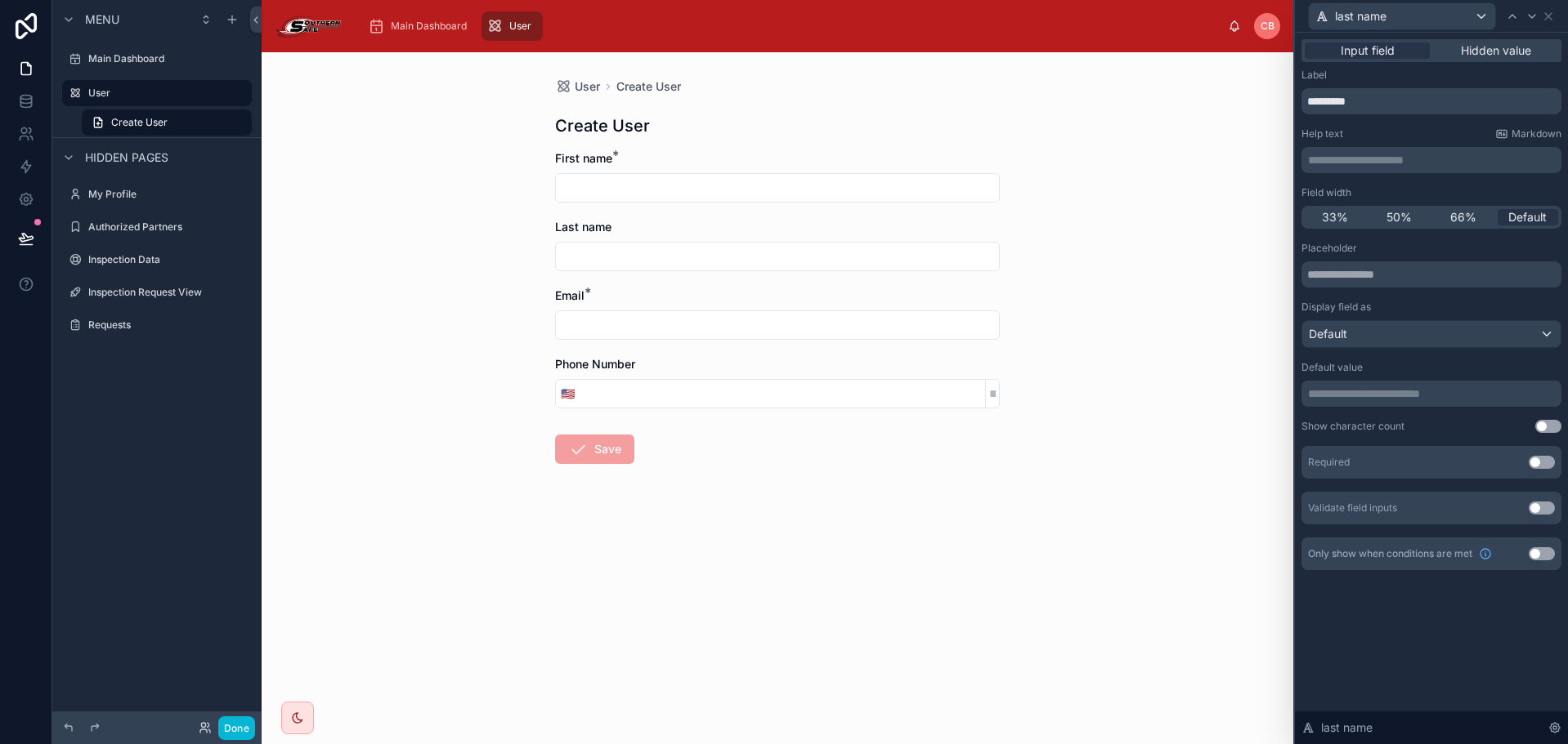
click at [1540, 469] on div "Required Use setting" at bounding box center [1431, 462] width 260 height 33
click at [1541, 465] on button "Use setting" at bounding box center [1541, 463] width 26 height 13
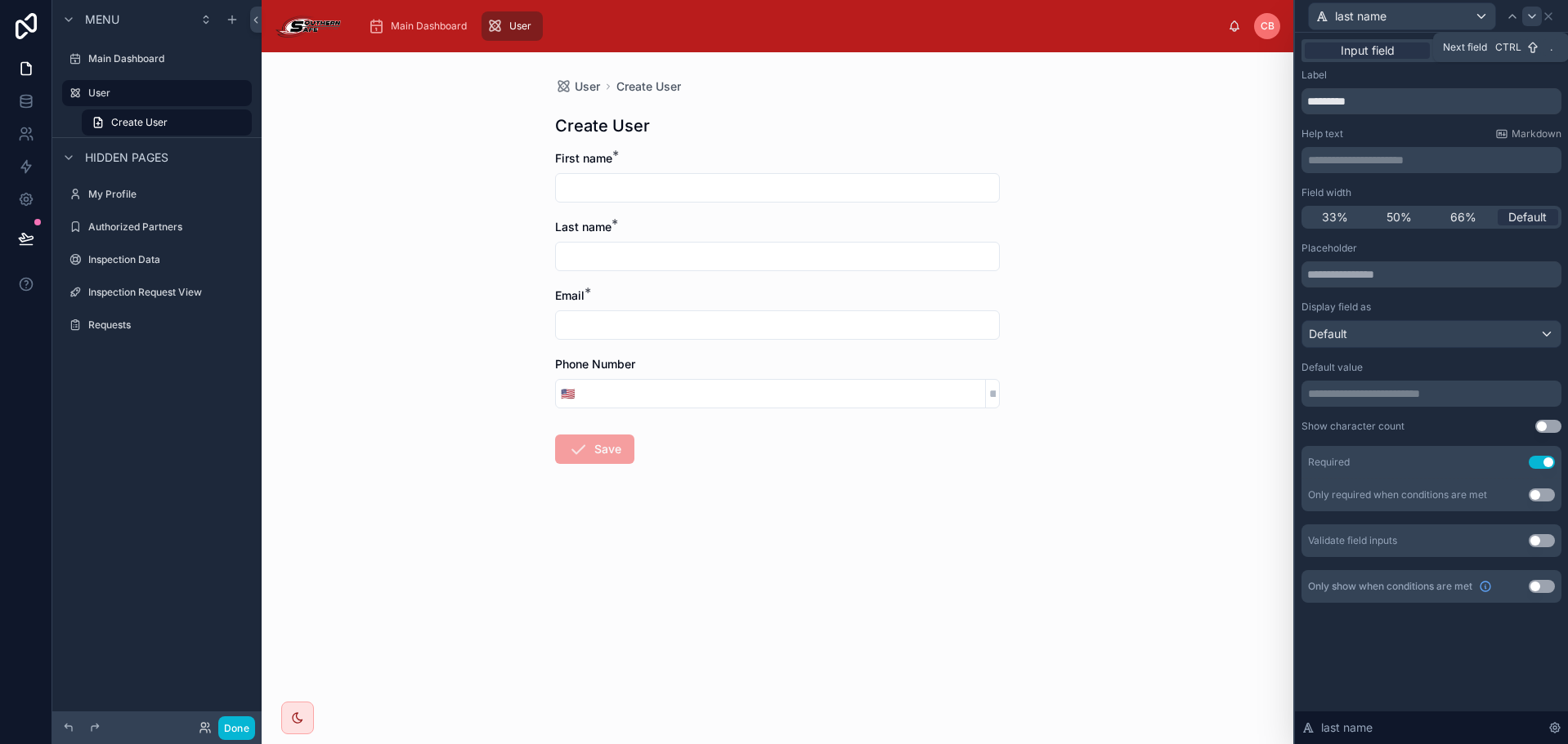
click at [1530, 19] on icon at bounding box center [1532, 17] width 13 height 13
click at [1530, 13] on icon at bounding box center [1532, 17] width 13 height 13
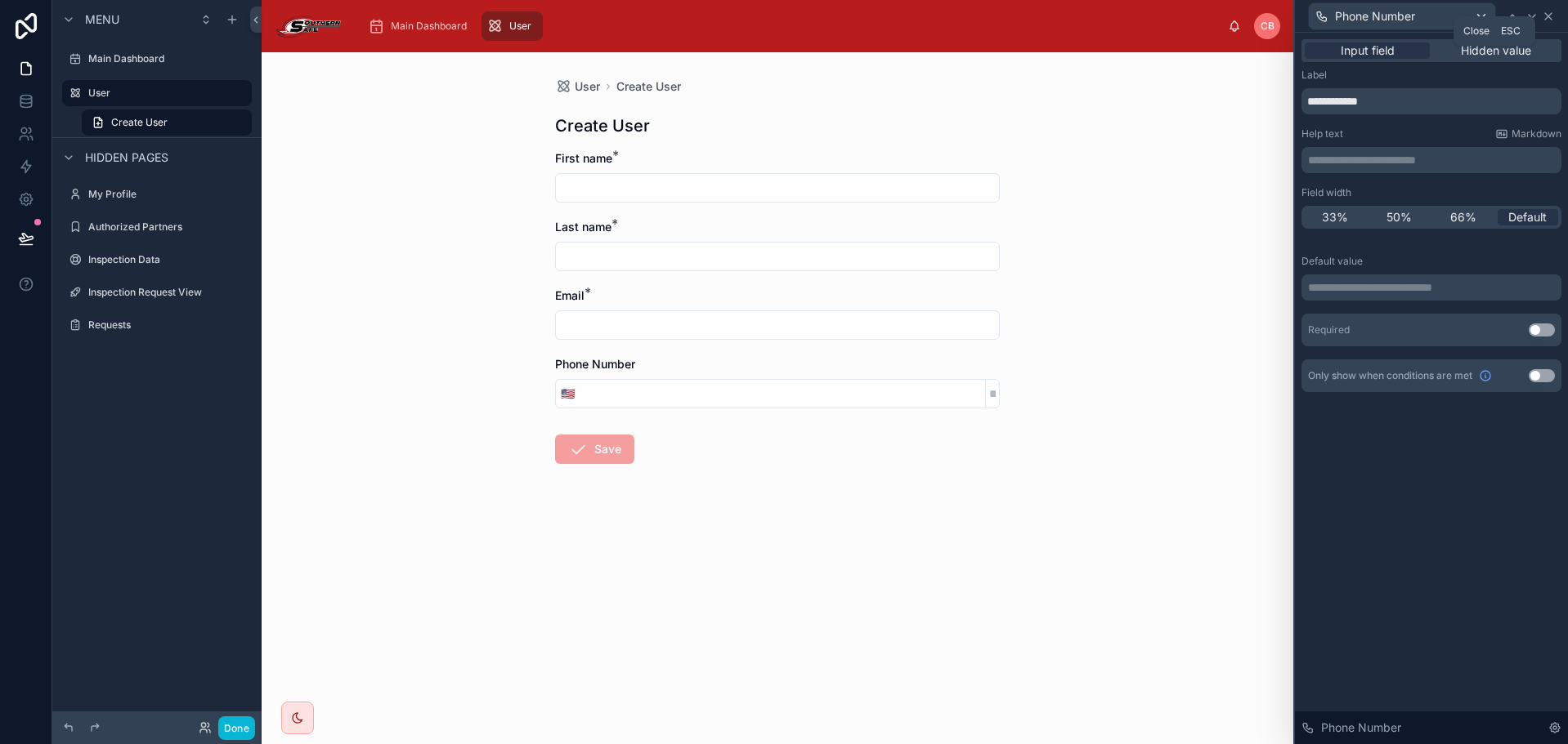
click at [1554, 13] on icon at bounding box center [1548, 17] width 13 height 13
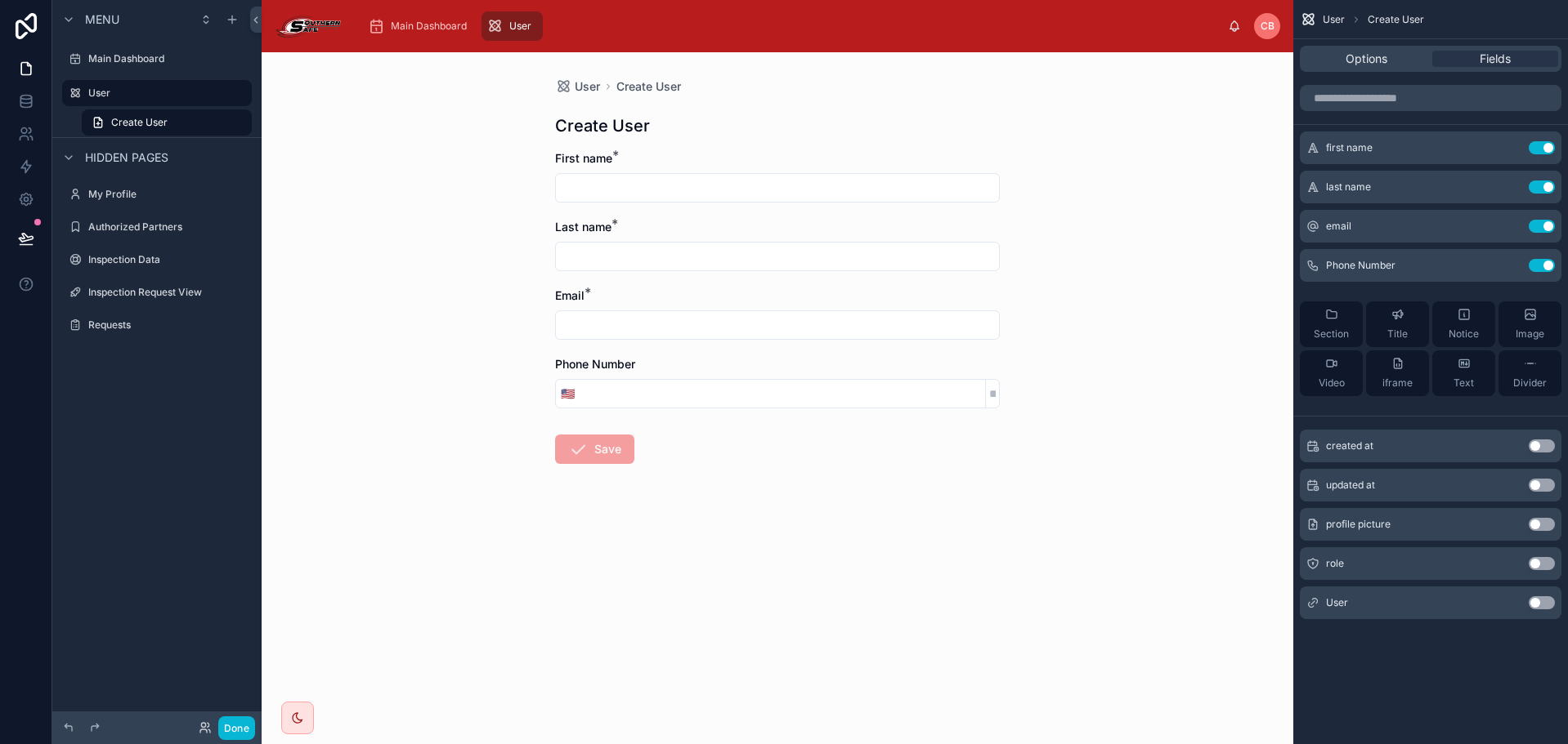
click at [1545, 561] on button "Use setting" at bounding box center [1541, 564] width 26 height 13
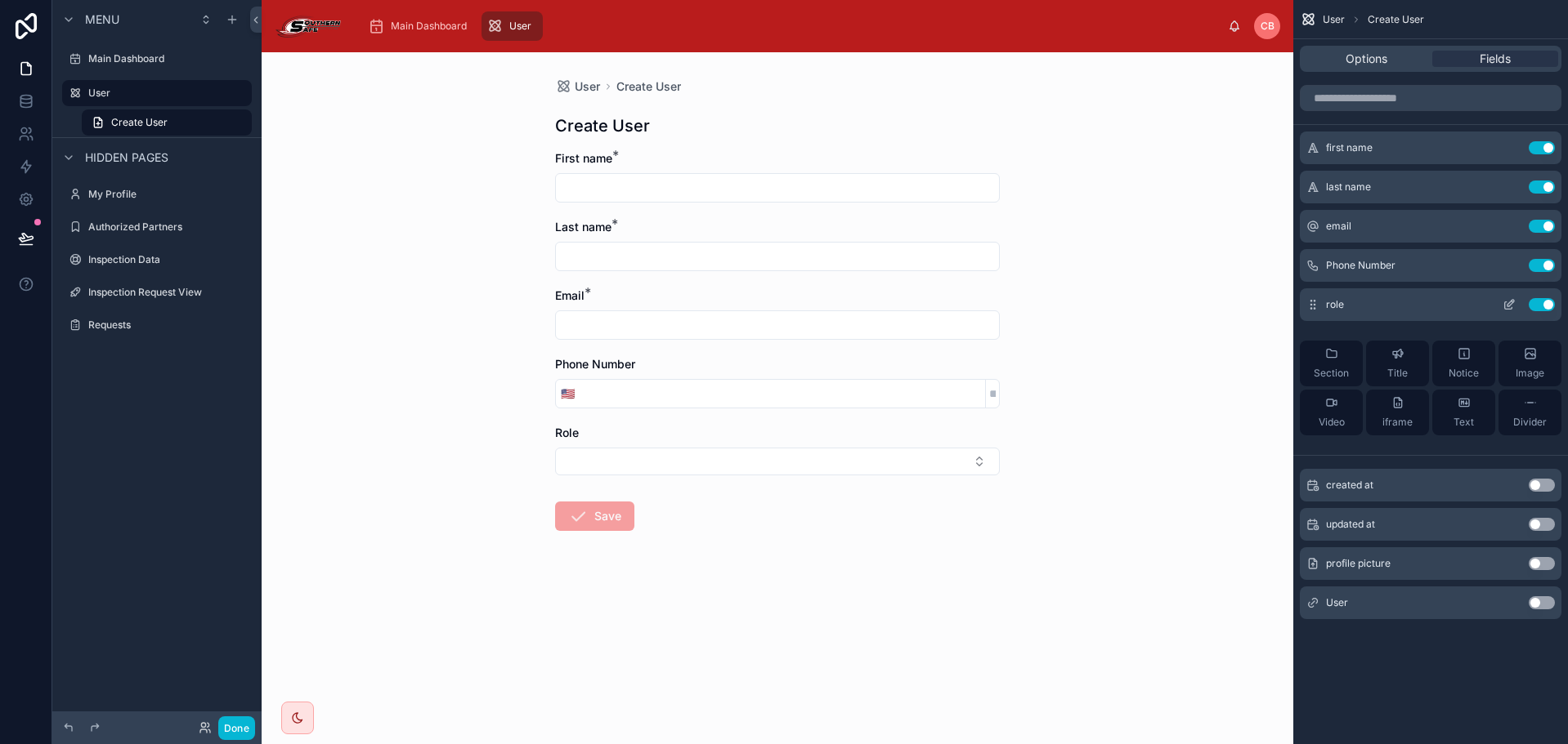
click at [1510, 300] on icon "scrollable content" at bounding box center [1509, 305] width 13 height 13
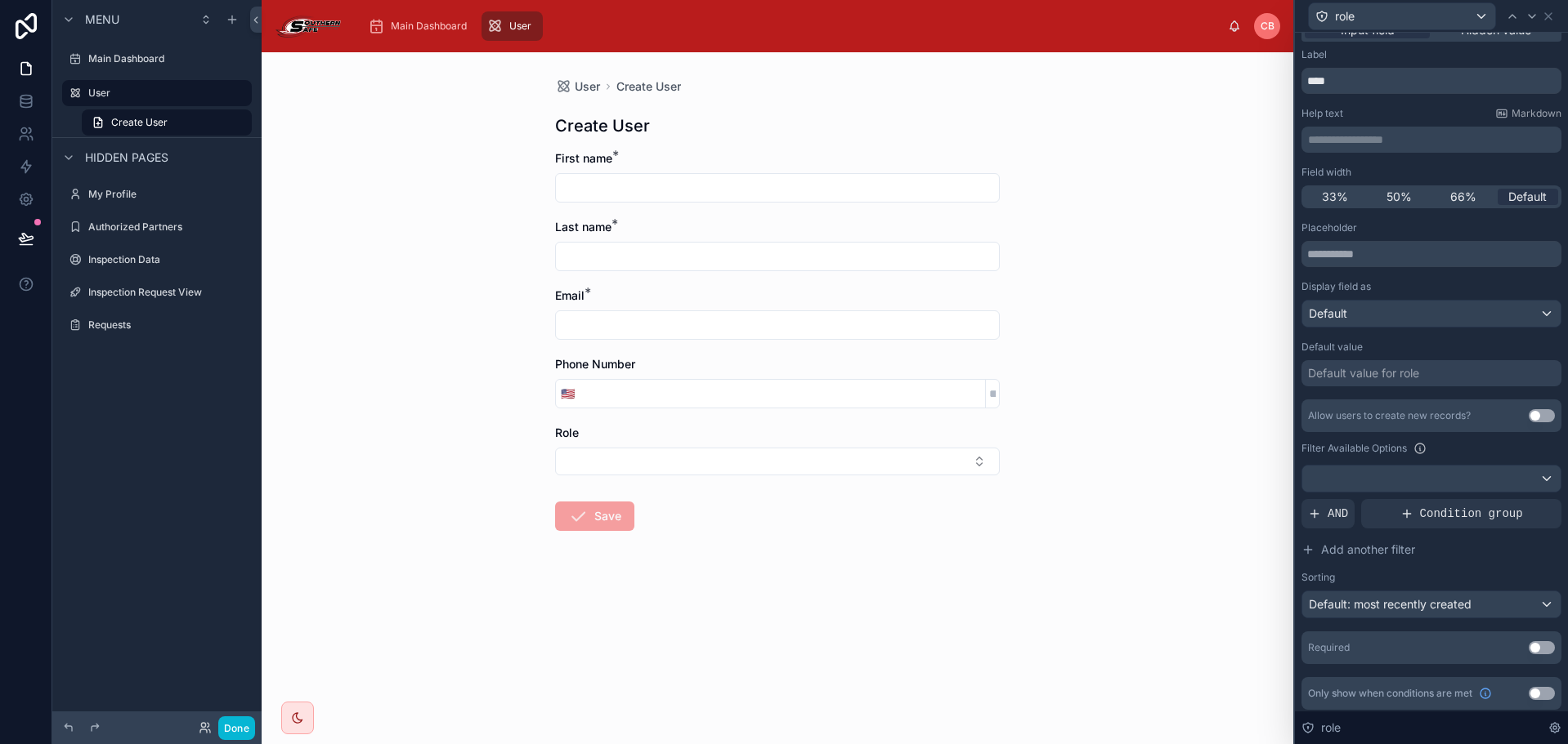
scroll to position [25, 0]
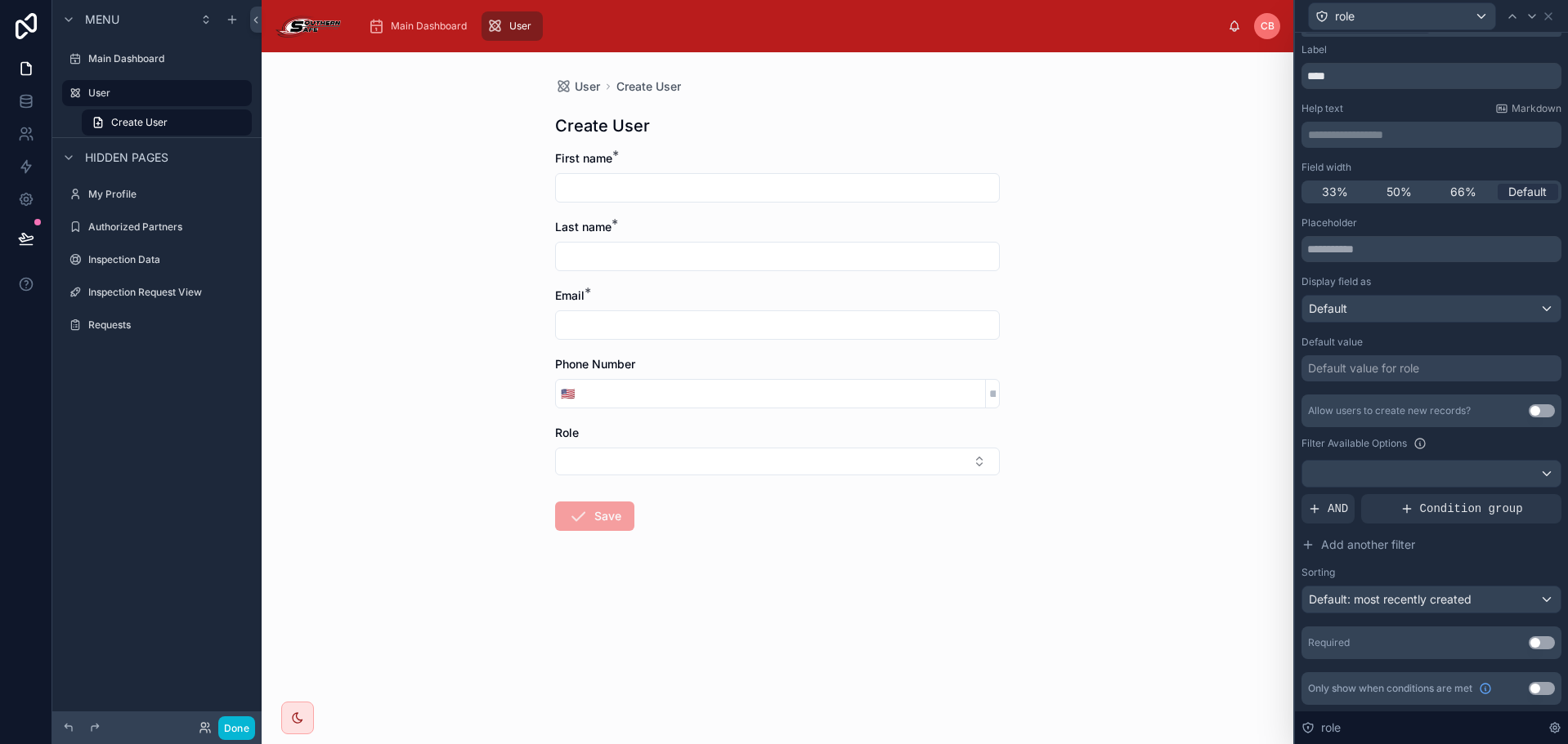
click at [1529, 405] on button "Use setting" at bounding box center [1541, 411] width 26 height 13
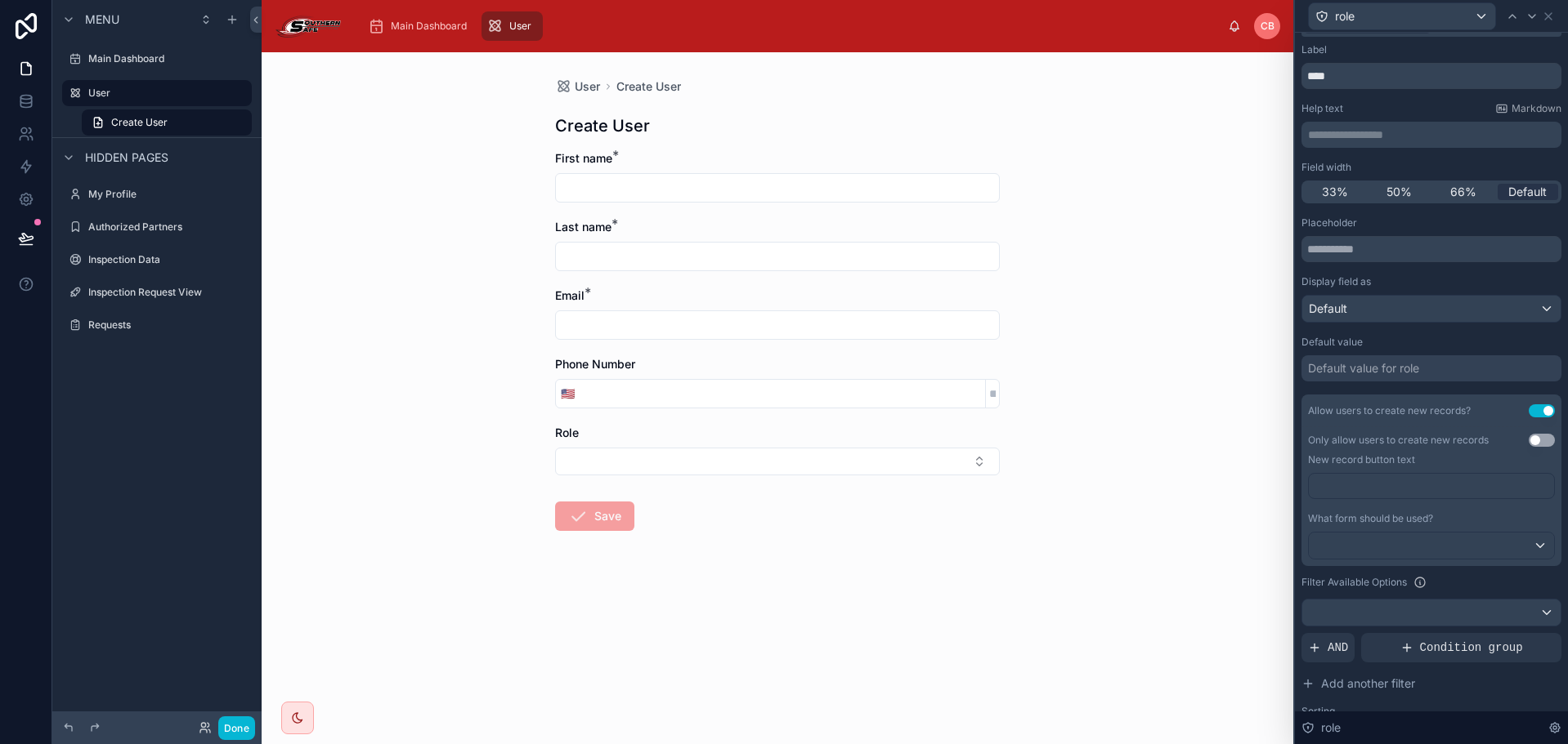
click at [1449, 470] on div "New record button text" at bounding box center [1431, 460] width 247 height 26
click at [1443, 485] on p "﻿" at bounding box center [1433, 486] width 235 height 17
click at [1439, 540] on div at bounding box center [1431, 545] width 245 height 26
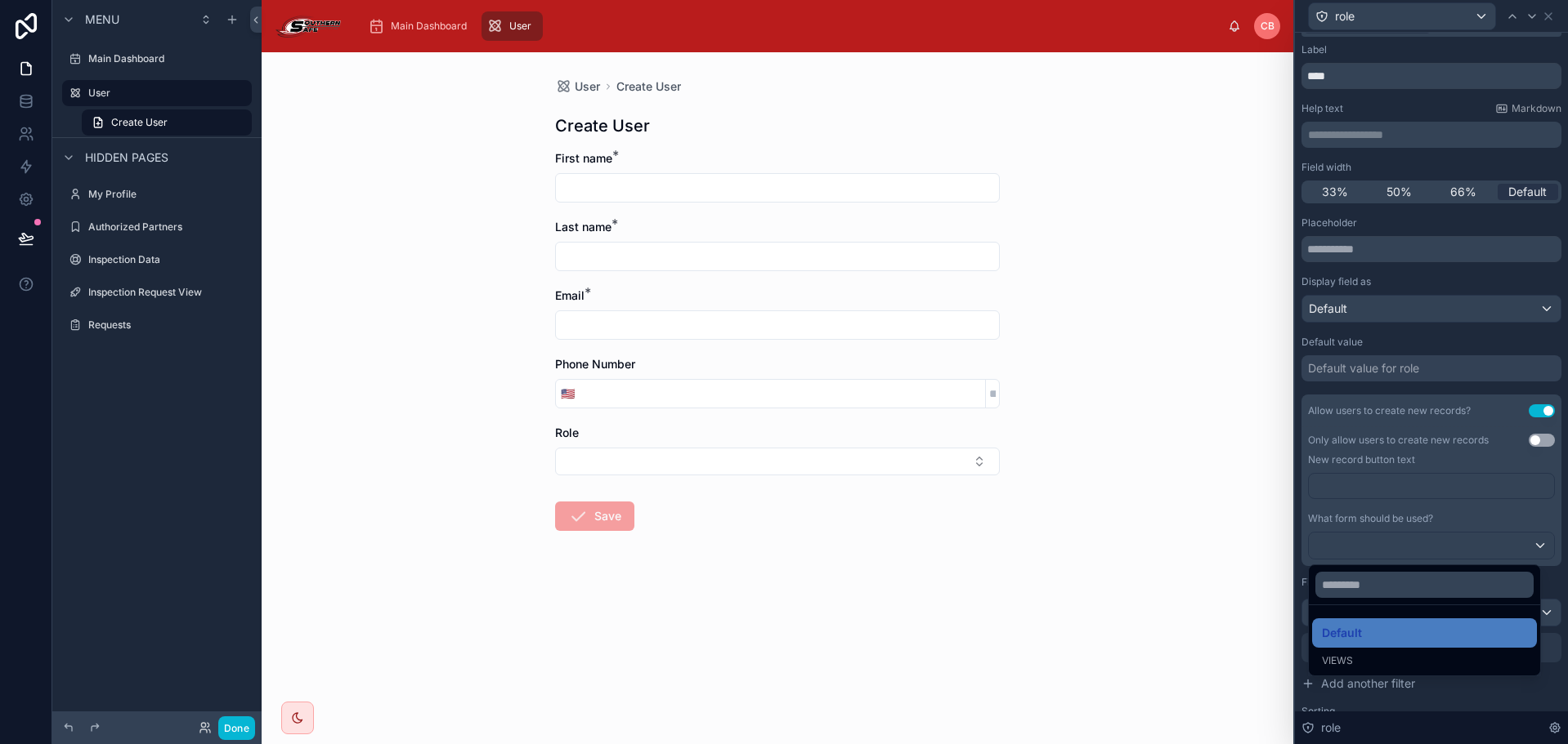
click at [1438, 540] on div at bounding box center [1431, 372] width 273 height 744
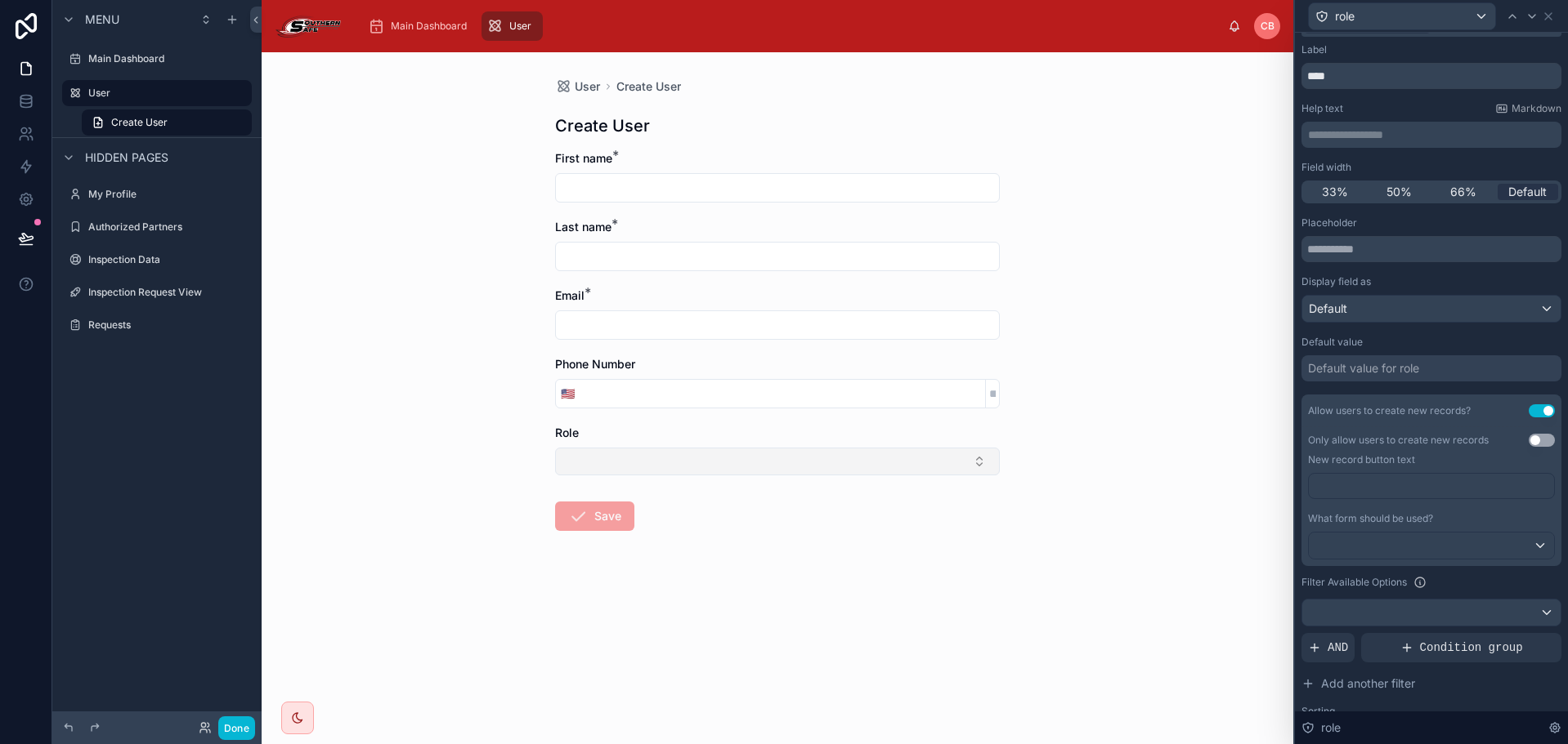
click at [906, 463] on button "Select Button" at bounding box center [777, 461] width 445 height 28
click at [1213, 448] on div "User Create User Create User First name * Last name * Email * Phone Number 🇺🇸 R…" at bounding box center [777, 399] width 1031 height 692
click at [1440, 315] on div "Default" at bounding box center [1431, 309] width 259 height 26
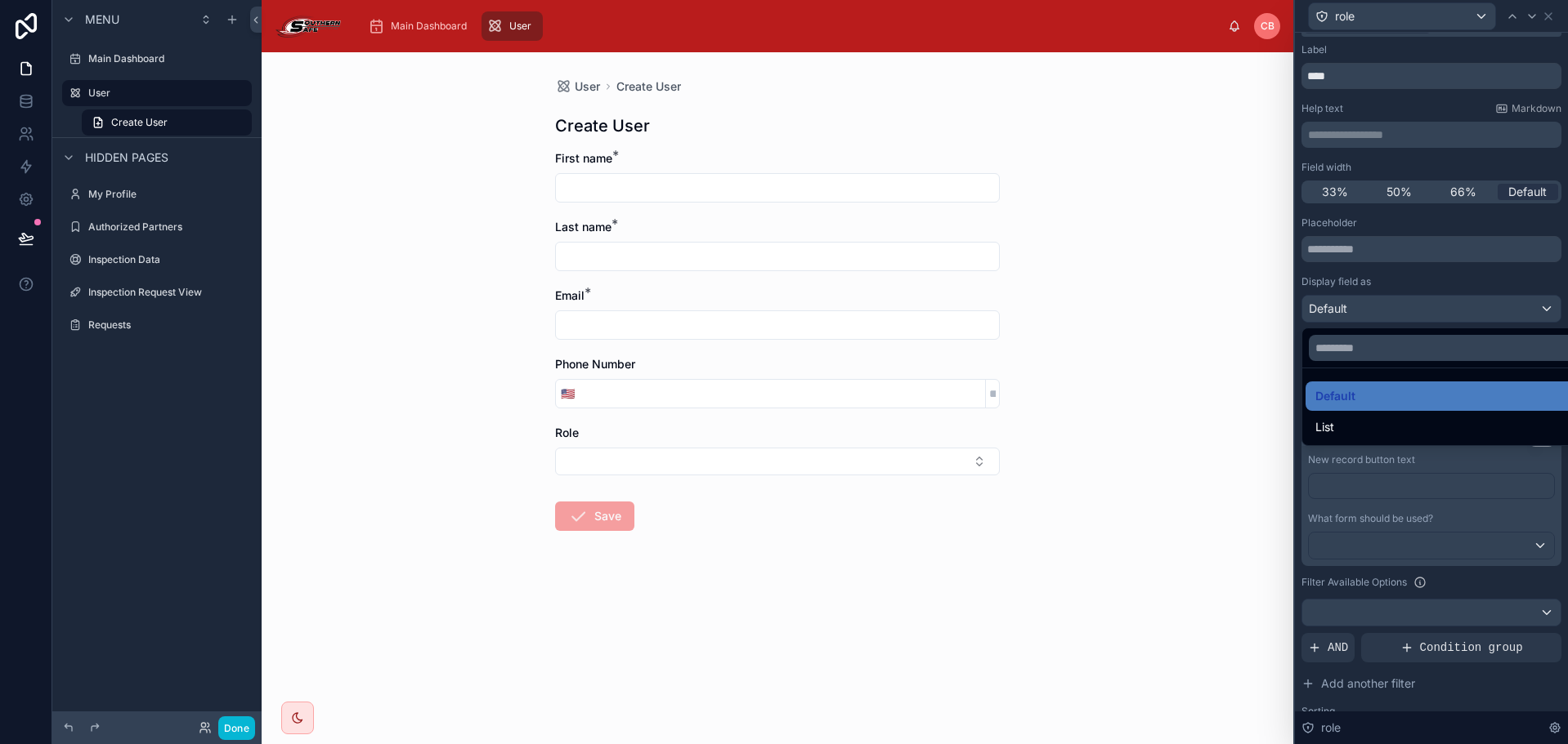
click at [1436, 272] on div at bounding box center [1431, 372] width 273 height 744
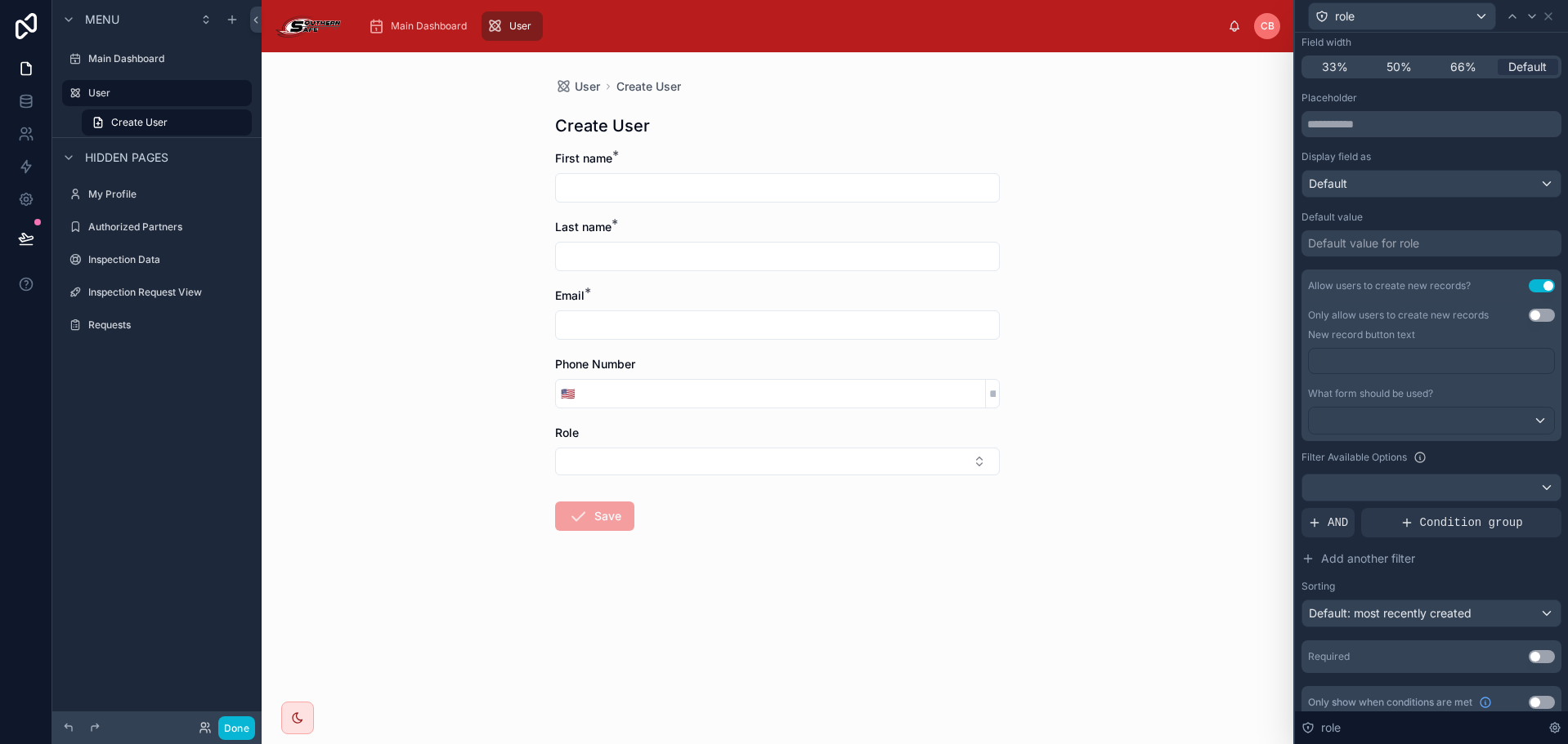
scroll to position [164, 0]
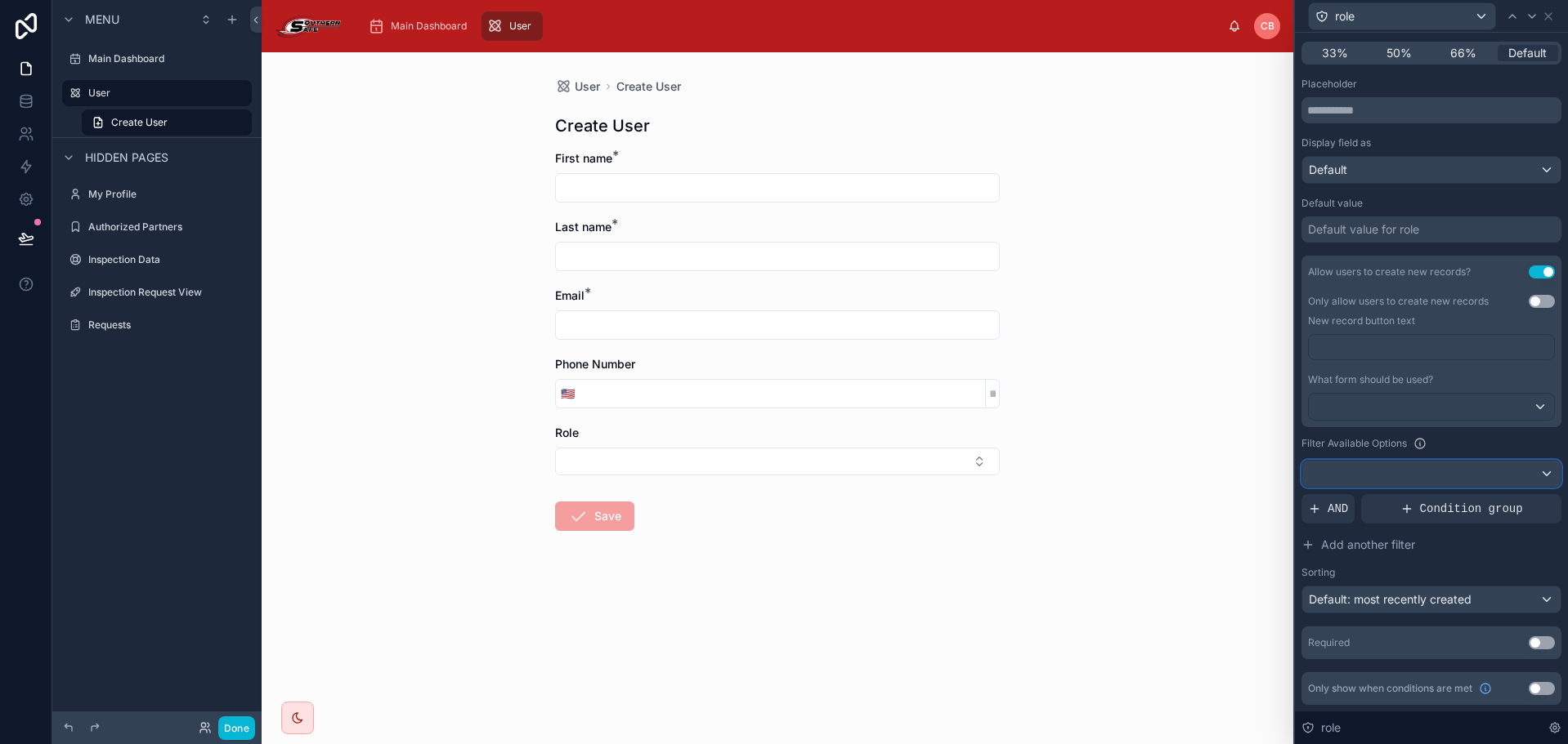
click at [1383, 482] on div at bounding box center [1431, 473] width 259 height 26
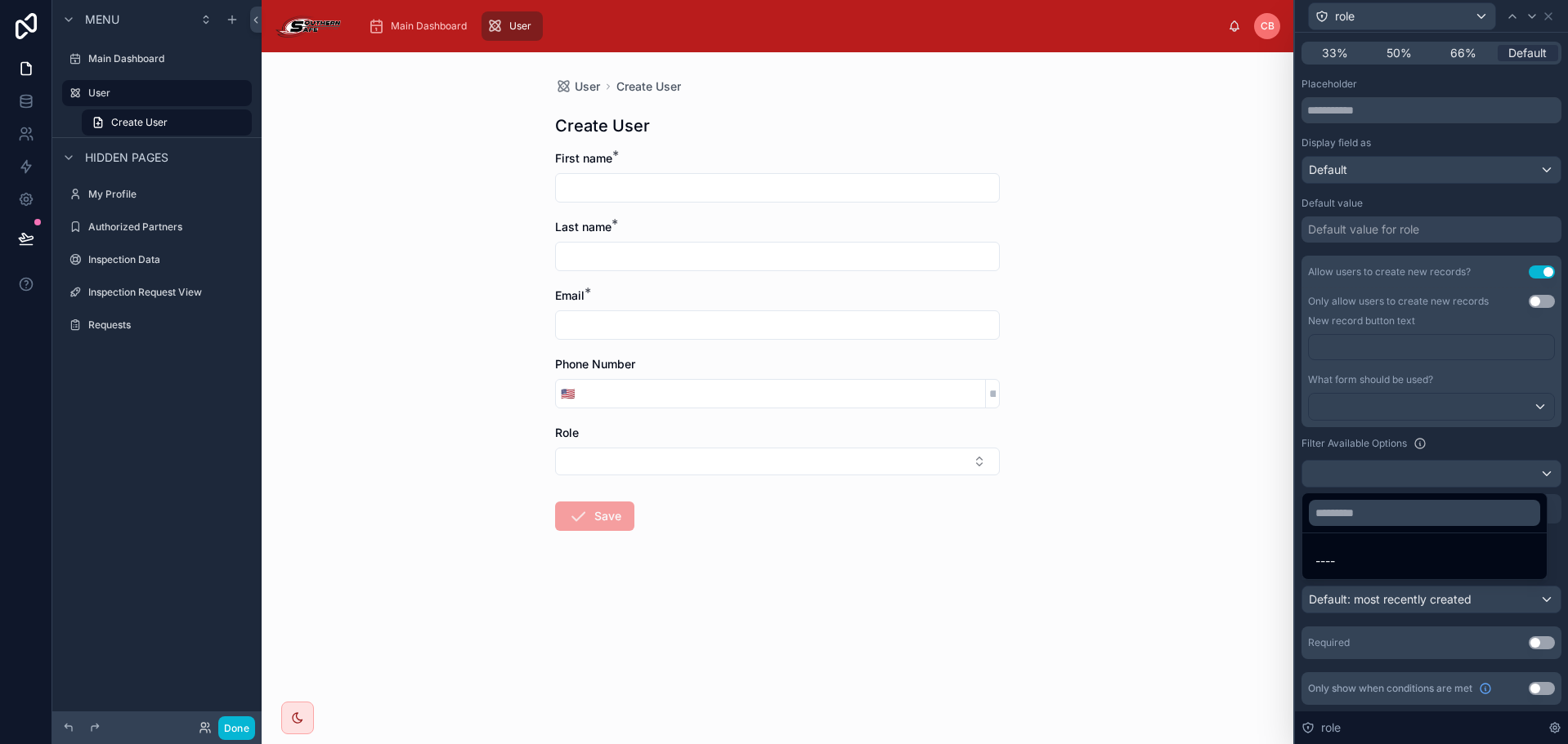
click at [1463, 444] on div at bounding box center [1431, 372] width 273 height 744
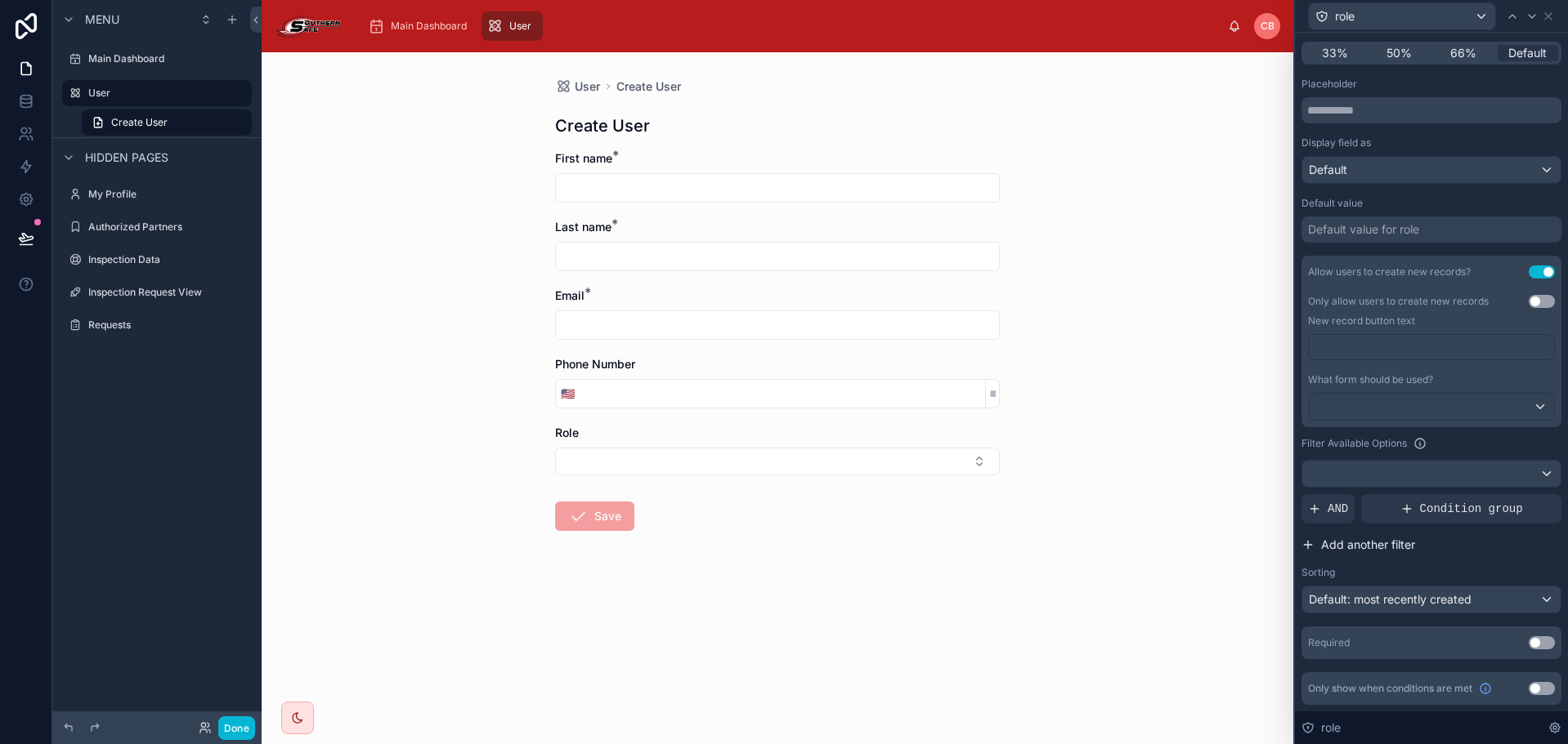
click at [1334, 538] on span "Add another filter" at bounding box center [1368, 545] width 94 height 17
click at [1509, 500] on div at bounding box center [1520, 495] width 23 height 23
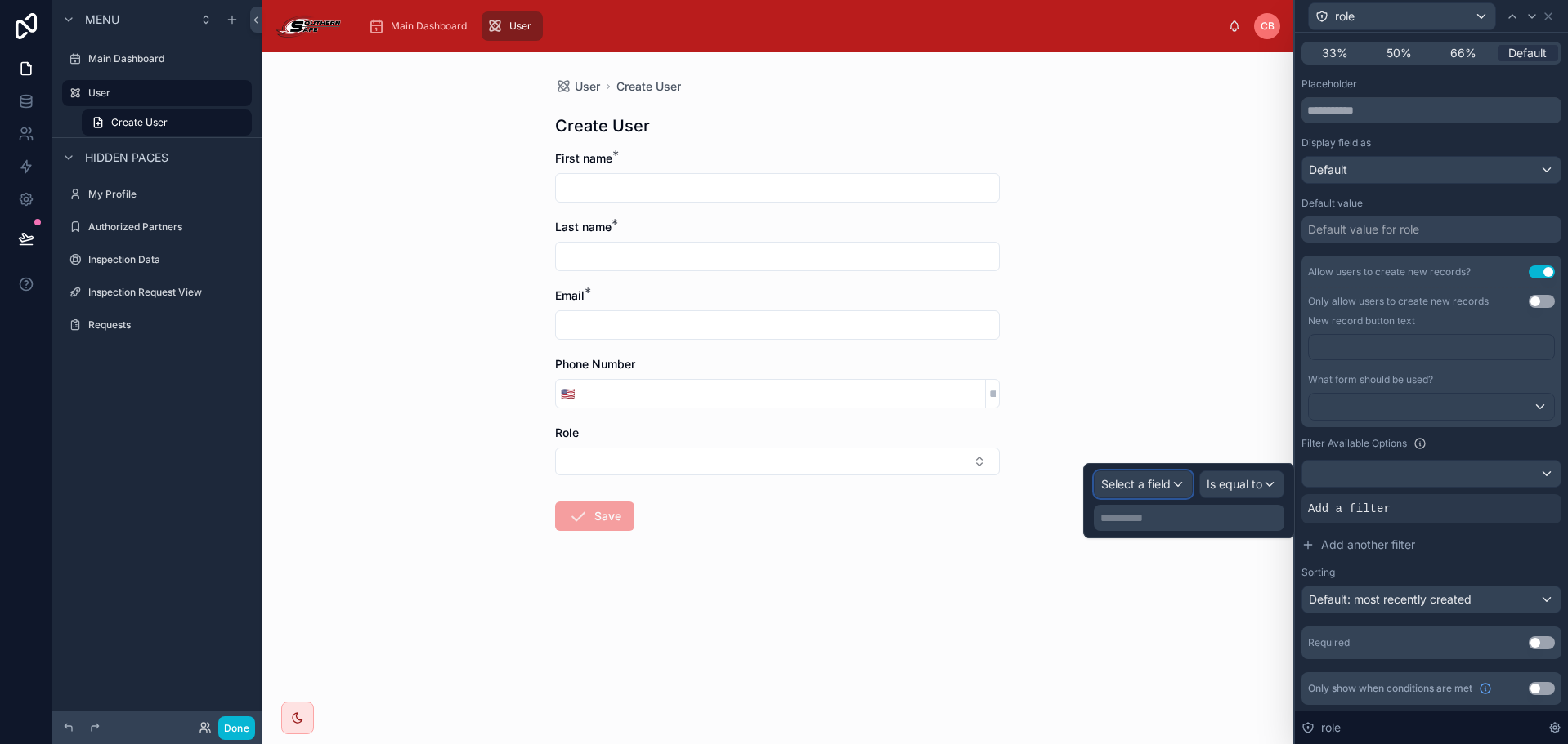
click at [1177, 482] on div "Select a field" at bounding box center [1143, 484] width 98 height 26
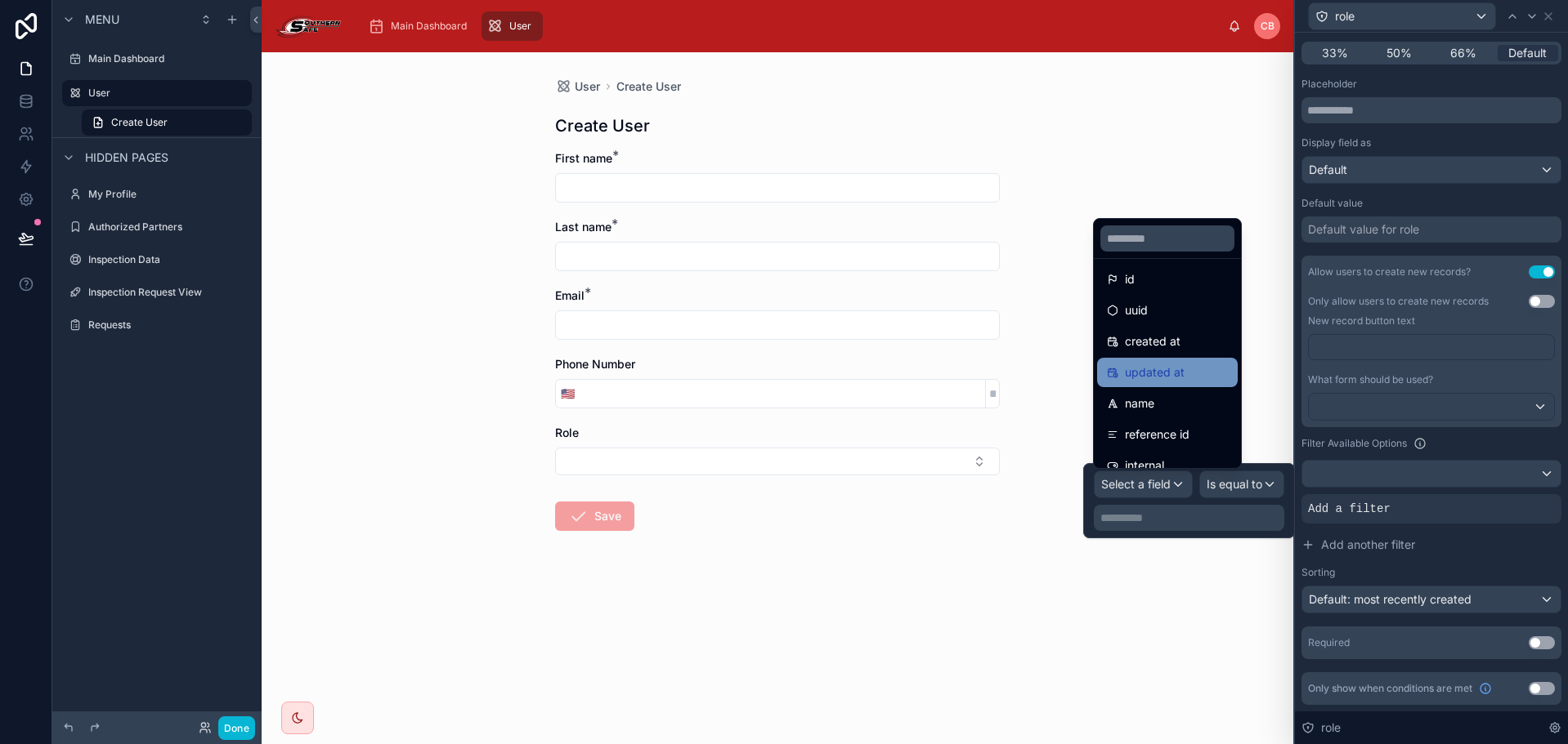
scroll to position [0, 0]
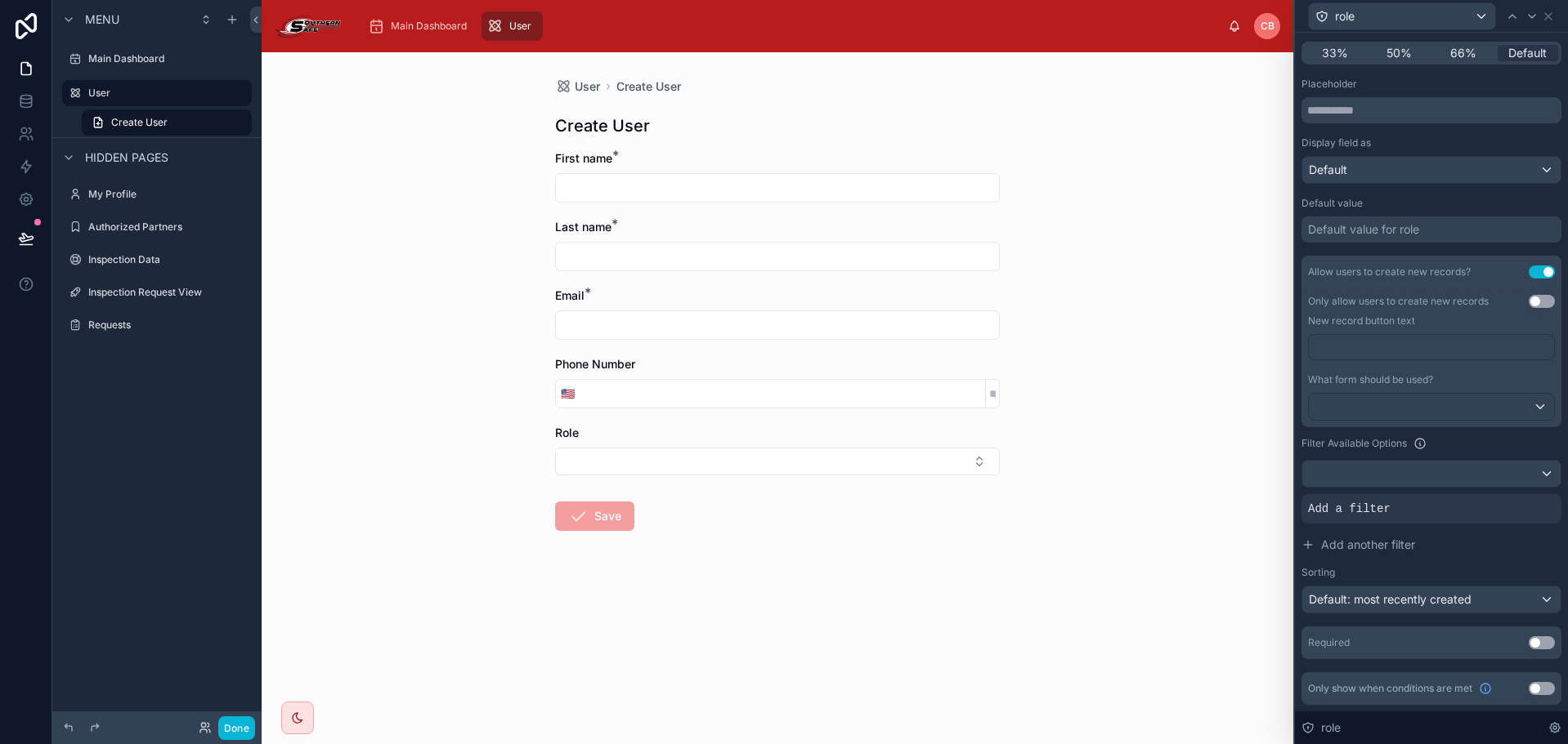
click at [1229, 563] on div "User Create User Create User First name * Last name * Email * Phone Number 🇺🇸 R…" at bounding box center [777, 399] width 1031 height 692
click at [1540, 495] on icon at bounding box center [1544, 495] width 7 height 0
click at [1417, 472] on div at bounding box center [1431, 473] width 259 height 26
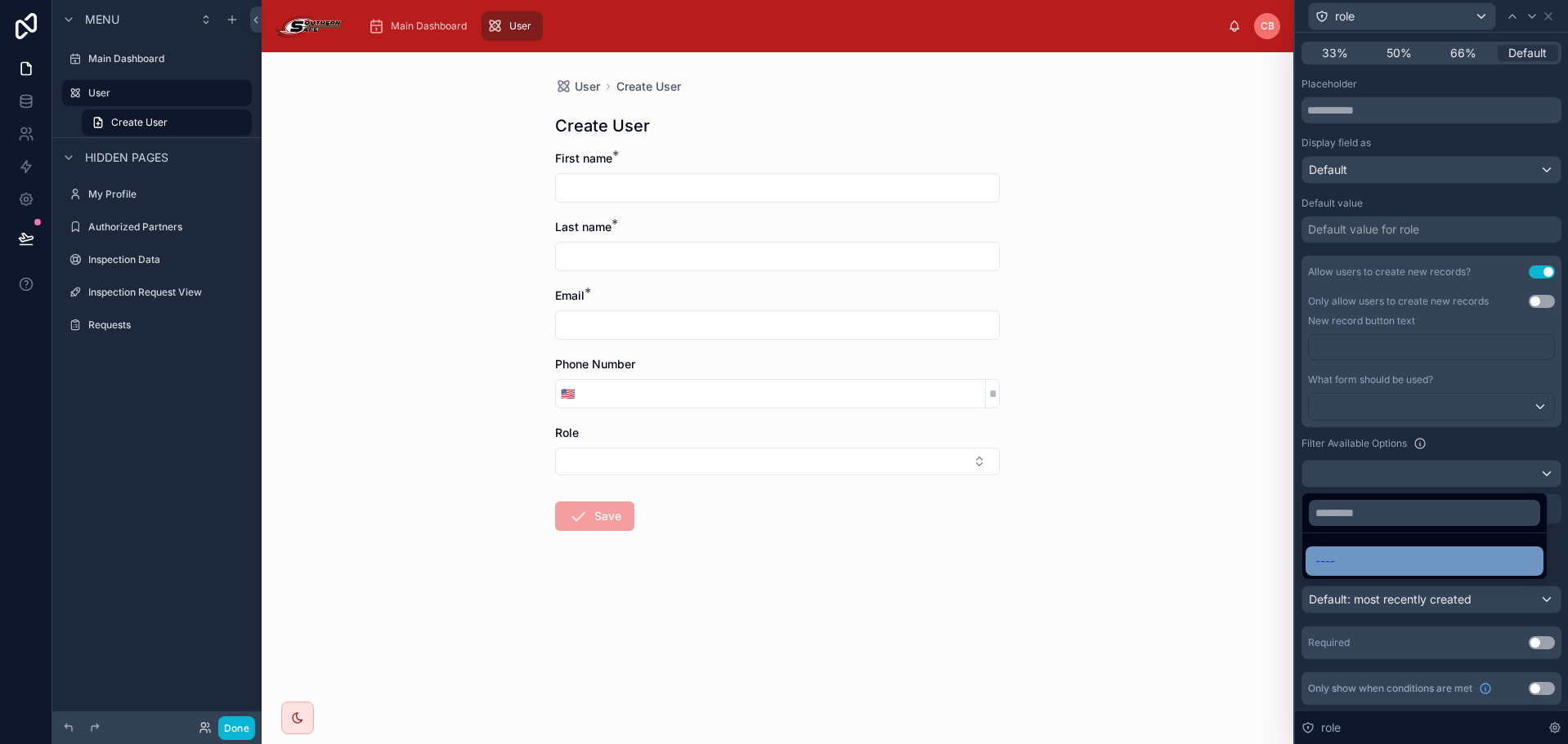
click at [1400, 554] on div "----" at bounding box center [1424, 561] width 219 height 20
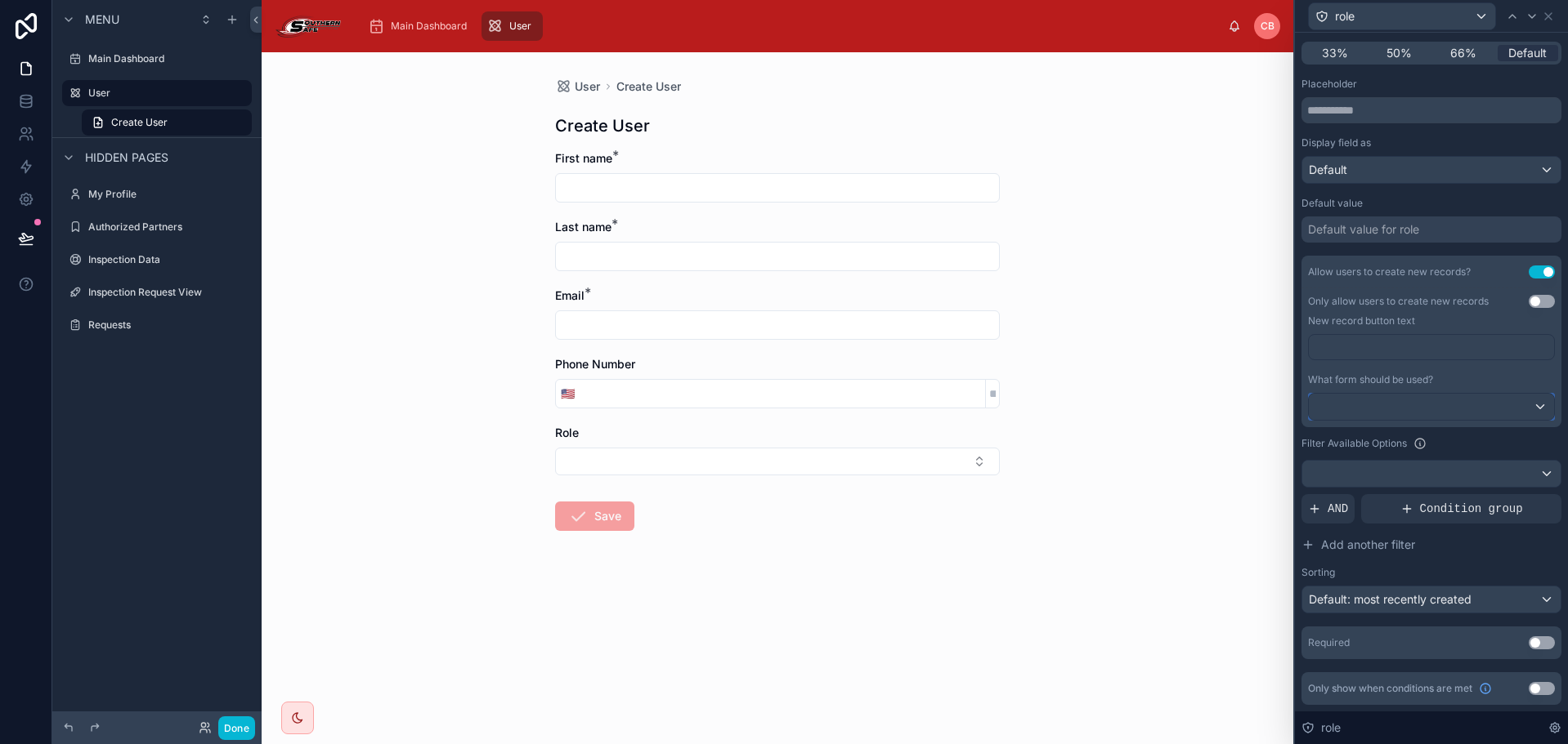
click at [1458, 398] on div at bounding box center [1431, 406] width 245 height 26
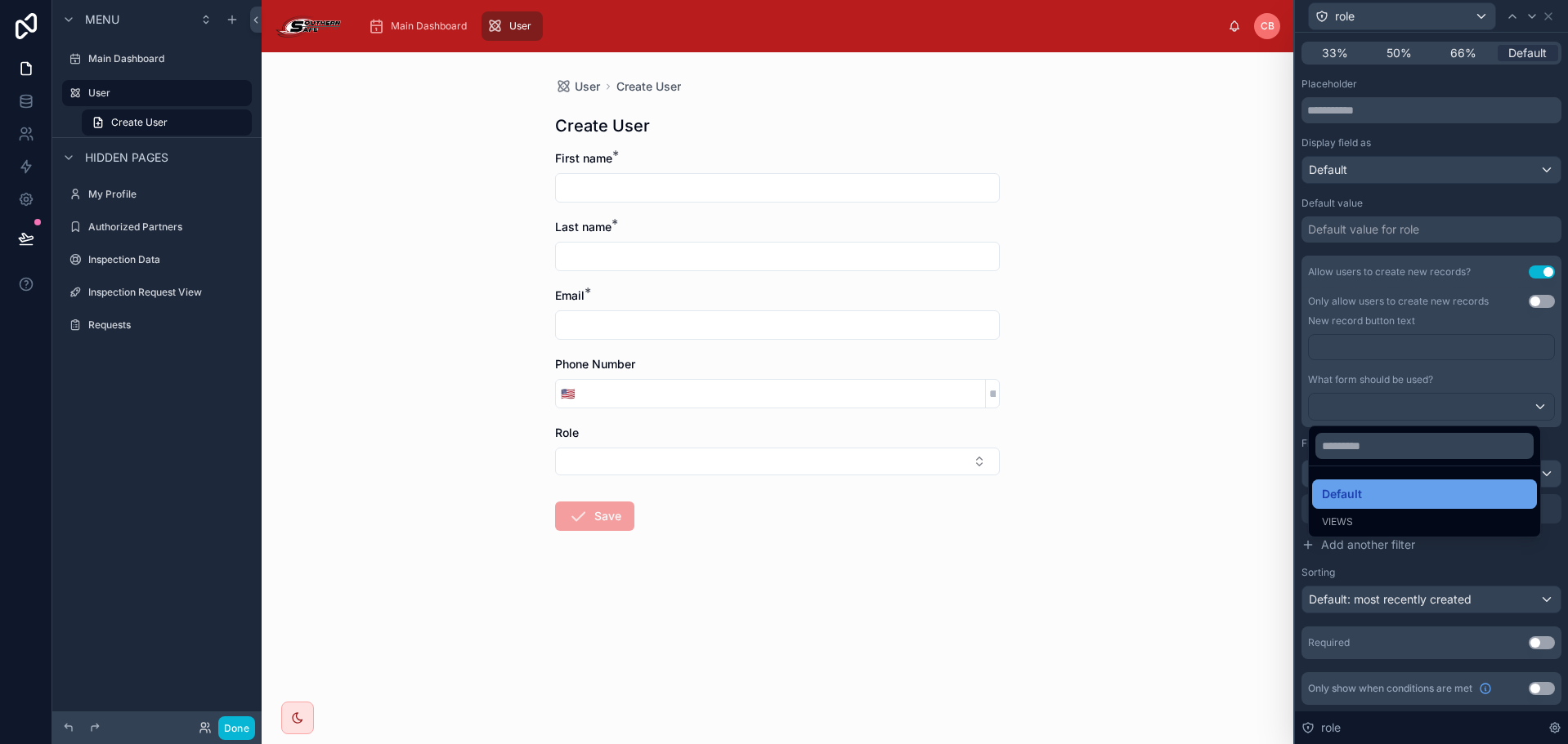
click at [1434, 486] on div "Default" at bounding box center [1424, 495] width 205 height 20
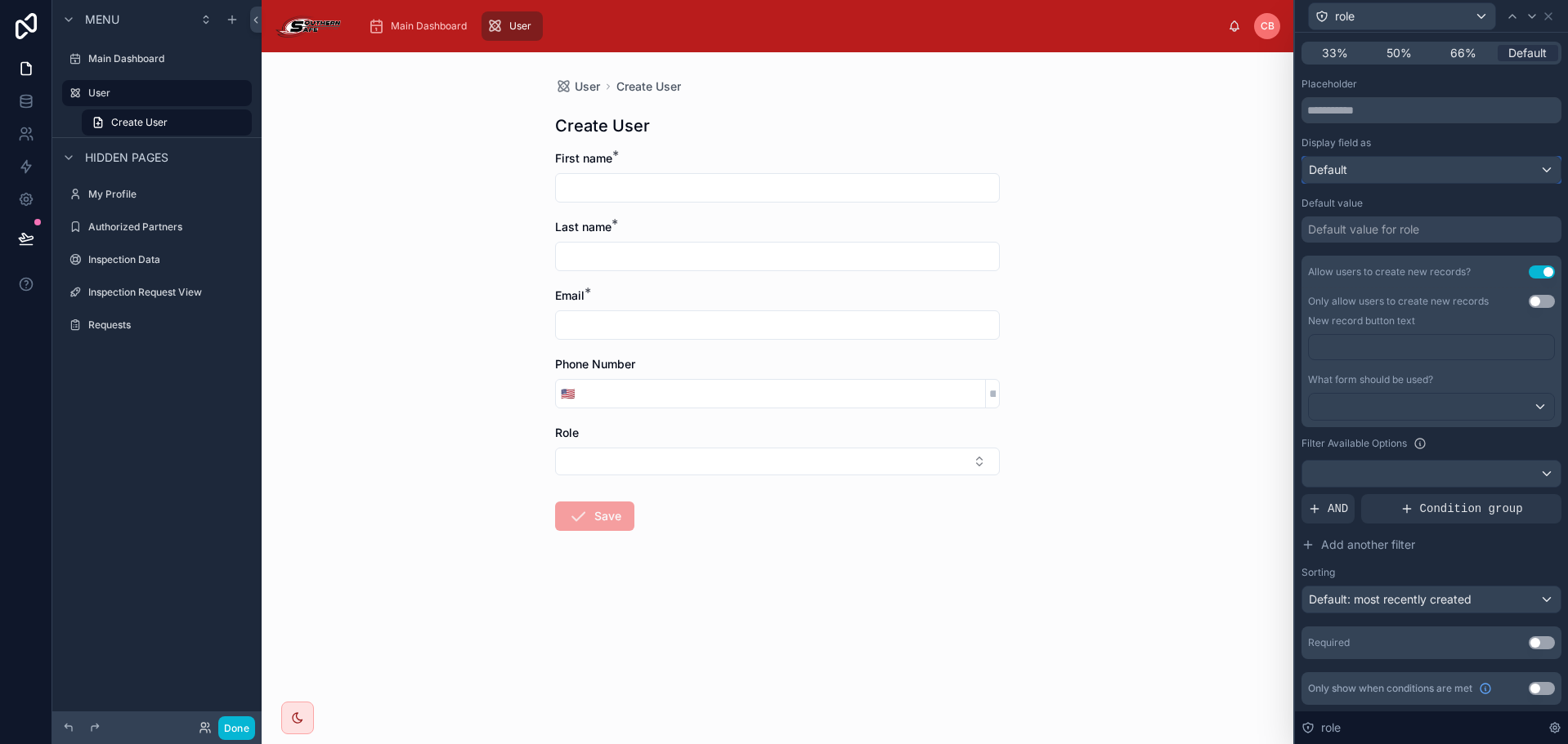
click at [1426, 168] on div "Default" at bounding box center [1431, 169] width 259 height 26
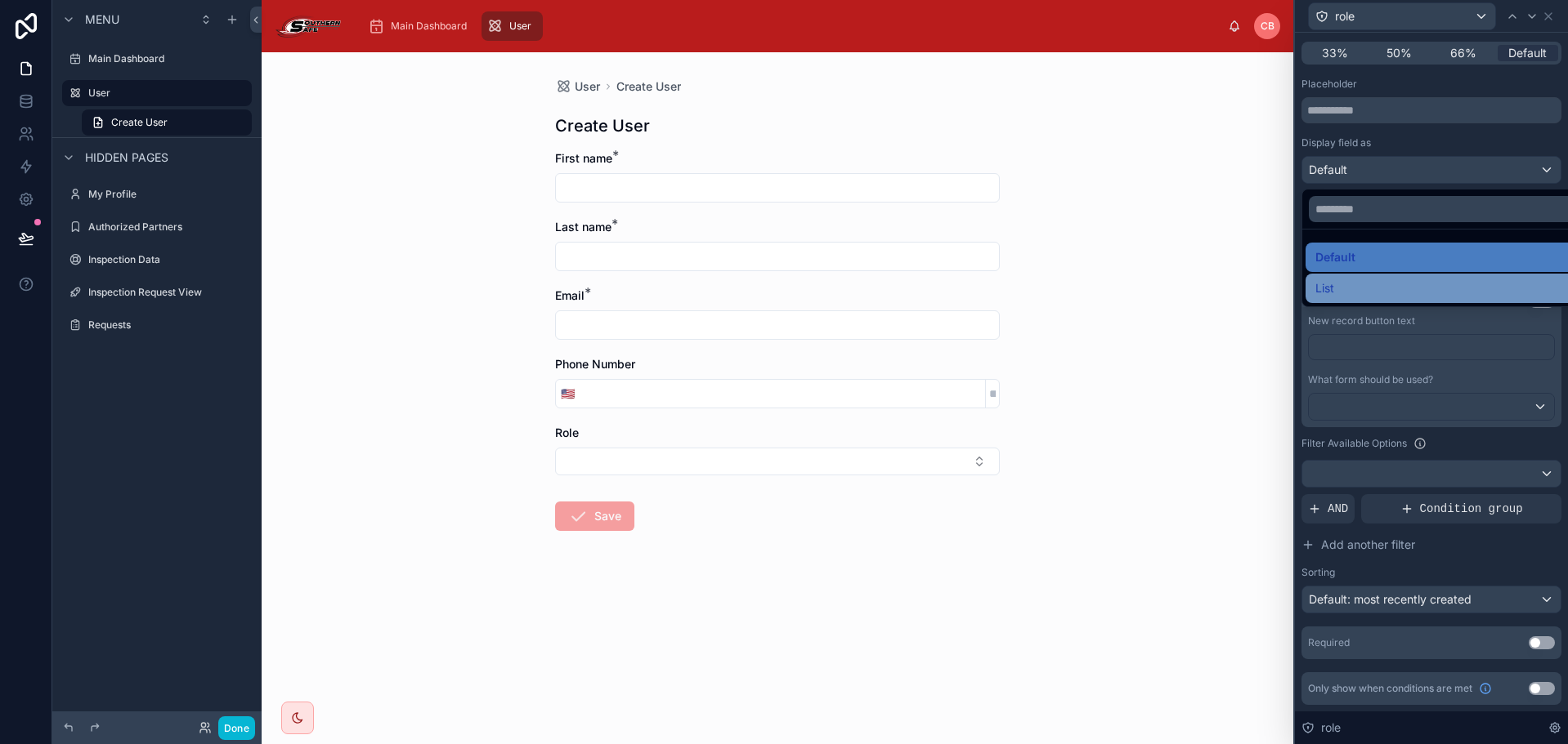
click at [1381, 288] on div "List" at bounding box center [1444, 289] width 258 height 20
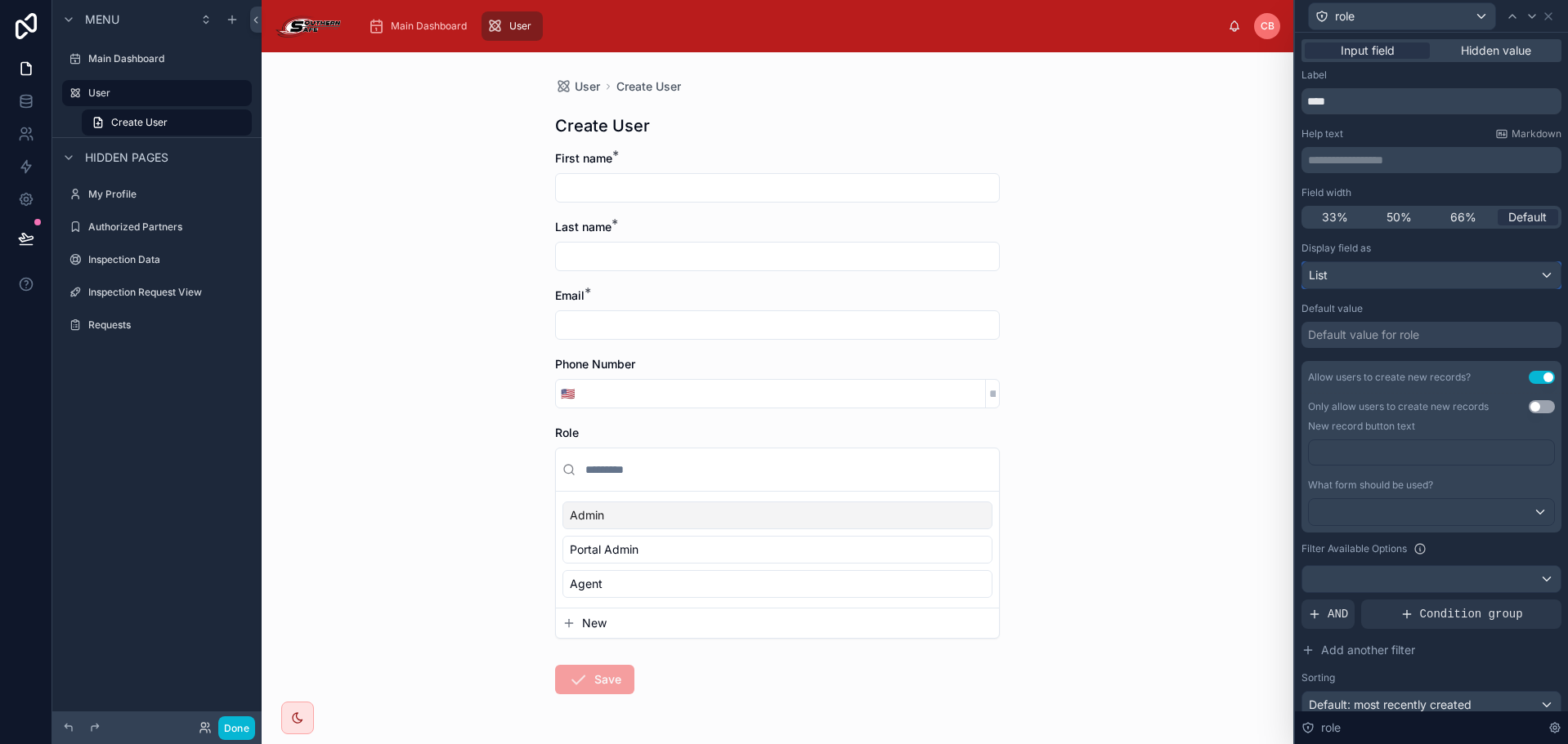
click at [1474, 276] on div "List" at bounding box center [1431, 274] width 259 height 26
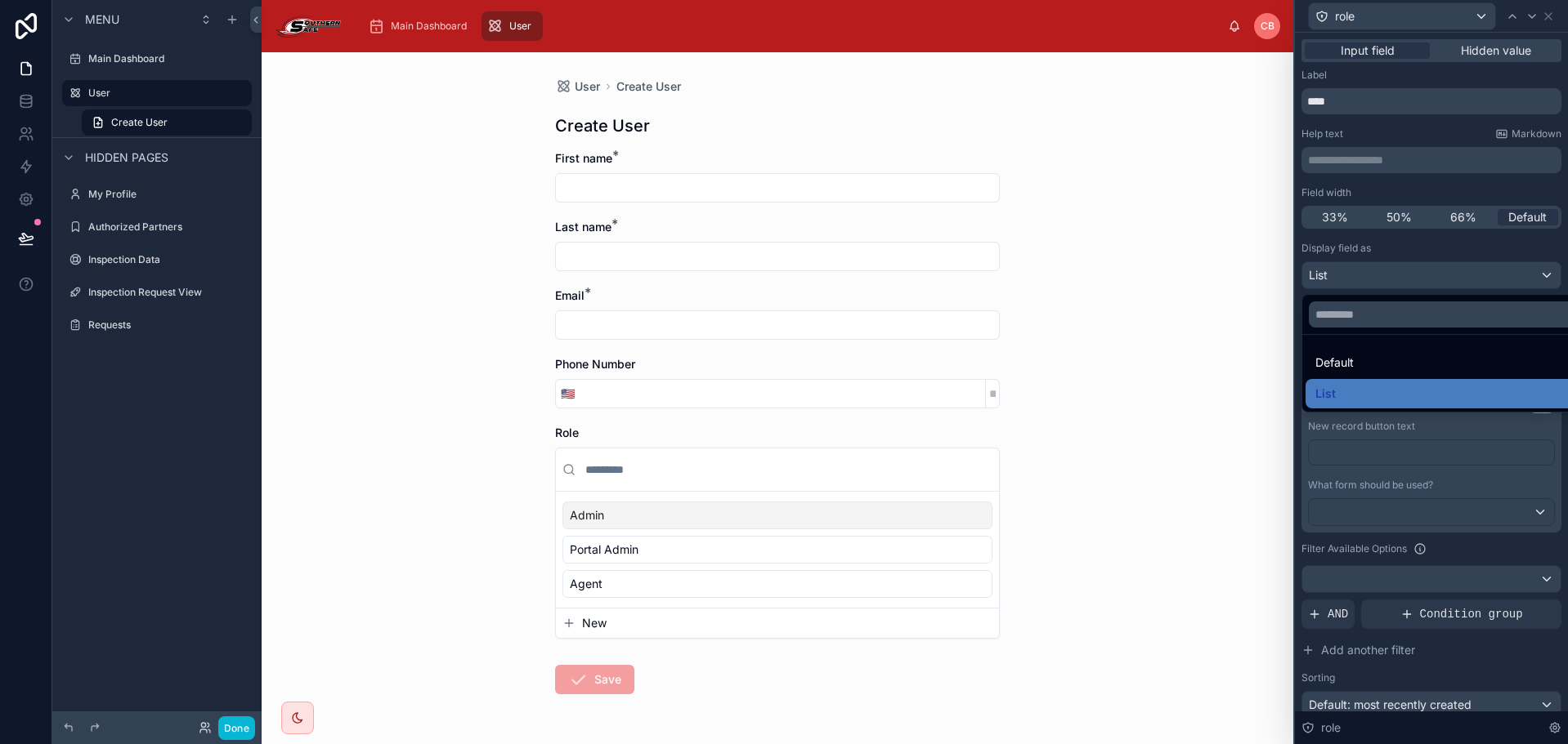
click at [1474, 276] on div at bounding box center [1431, 372] width 273 height 744
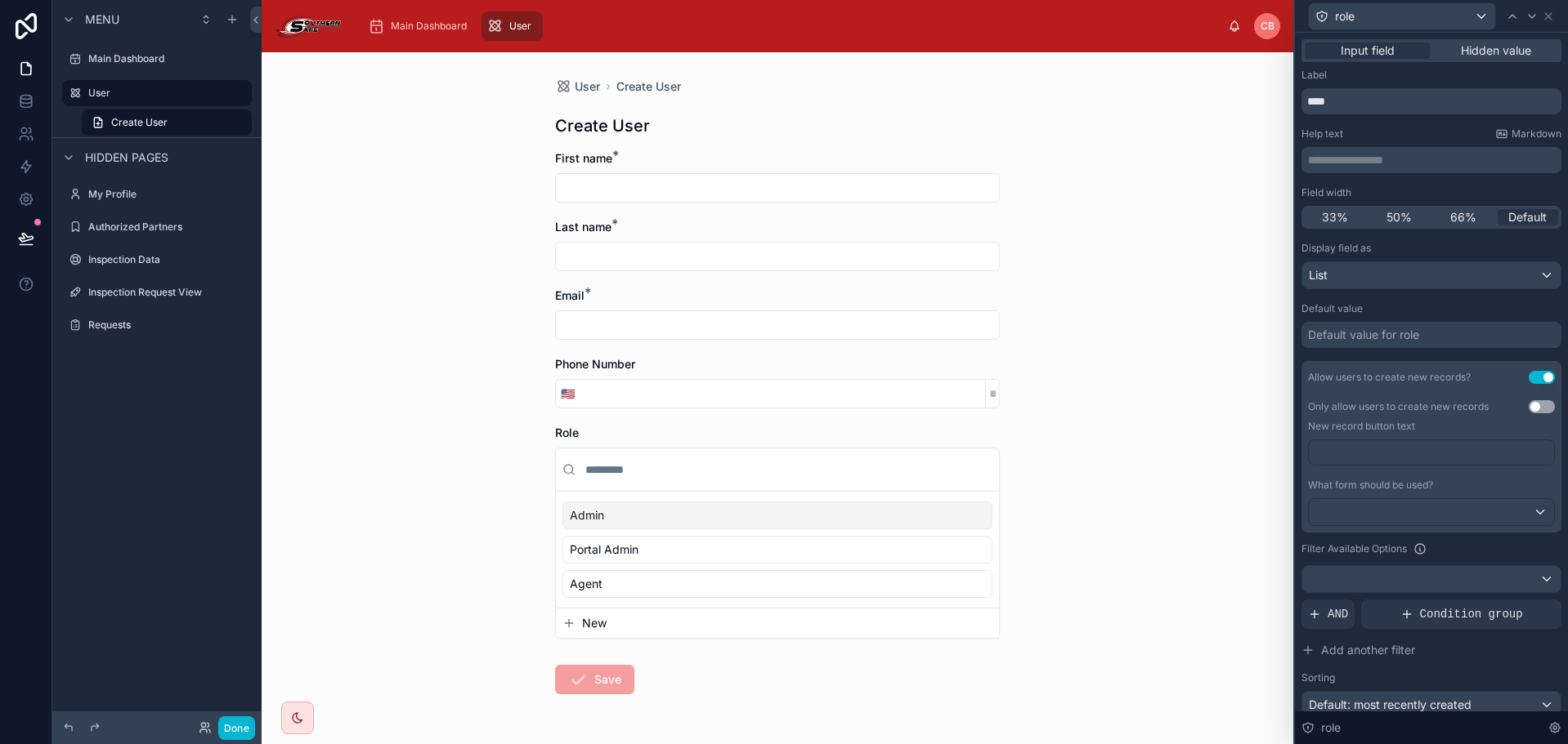
click at [972, 490] on div at bounding box center [777, 470] width 443 height 43
click at [972, 476] on input "text" at bounding box center [787, 470] width 411 height 29
click at [1484, 268] on div "List" at bounding box center [1431, 274] width 259 height 26
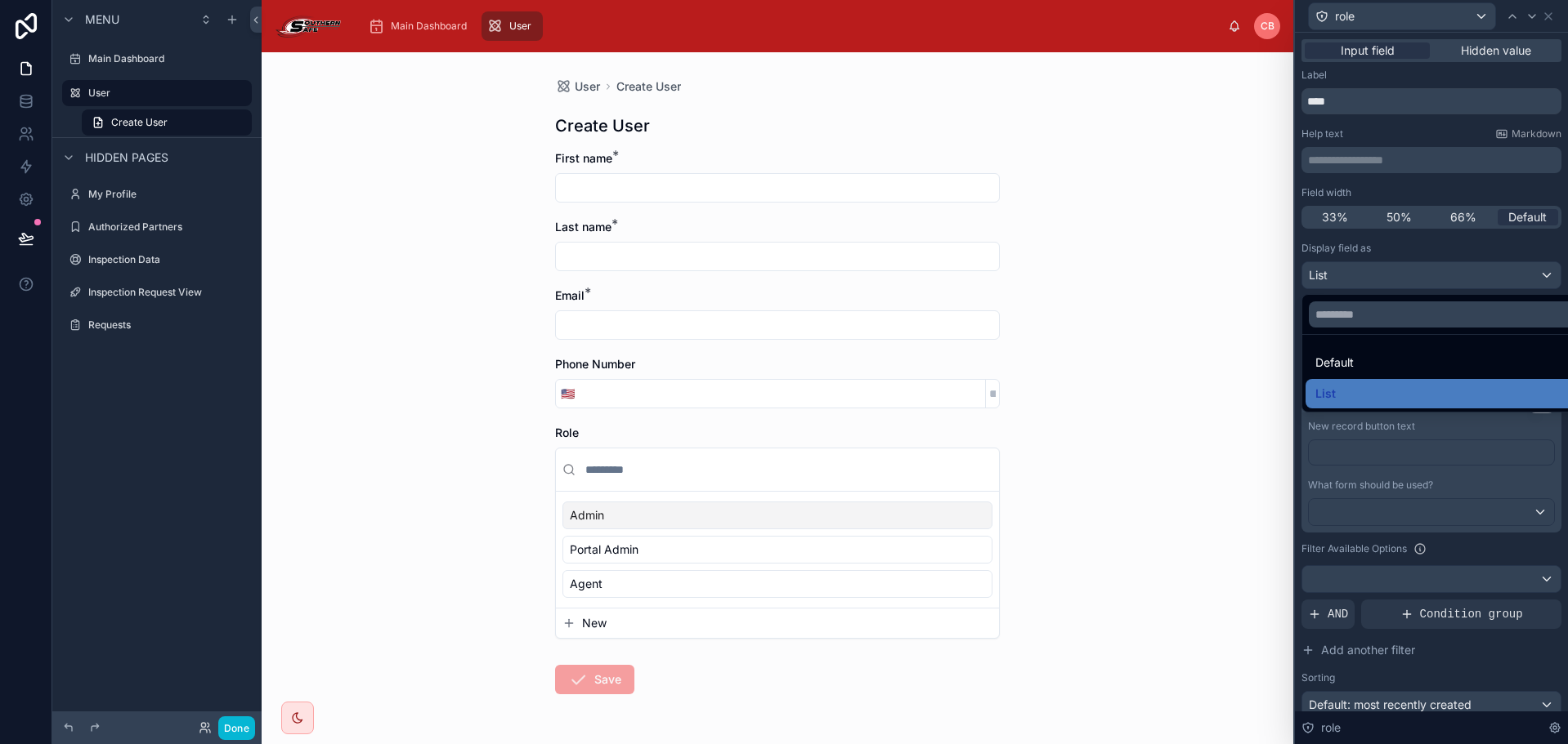
click at [1419, 344] on ul "Default List" at bounding box center [1444, 374] width 284 height 77
click at [1419, 348] on div "Default" at bounding box center [1444, 362] width 277 height 29
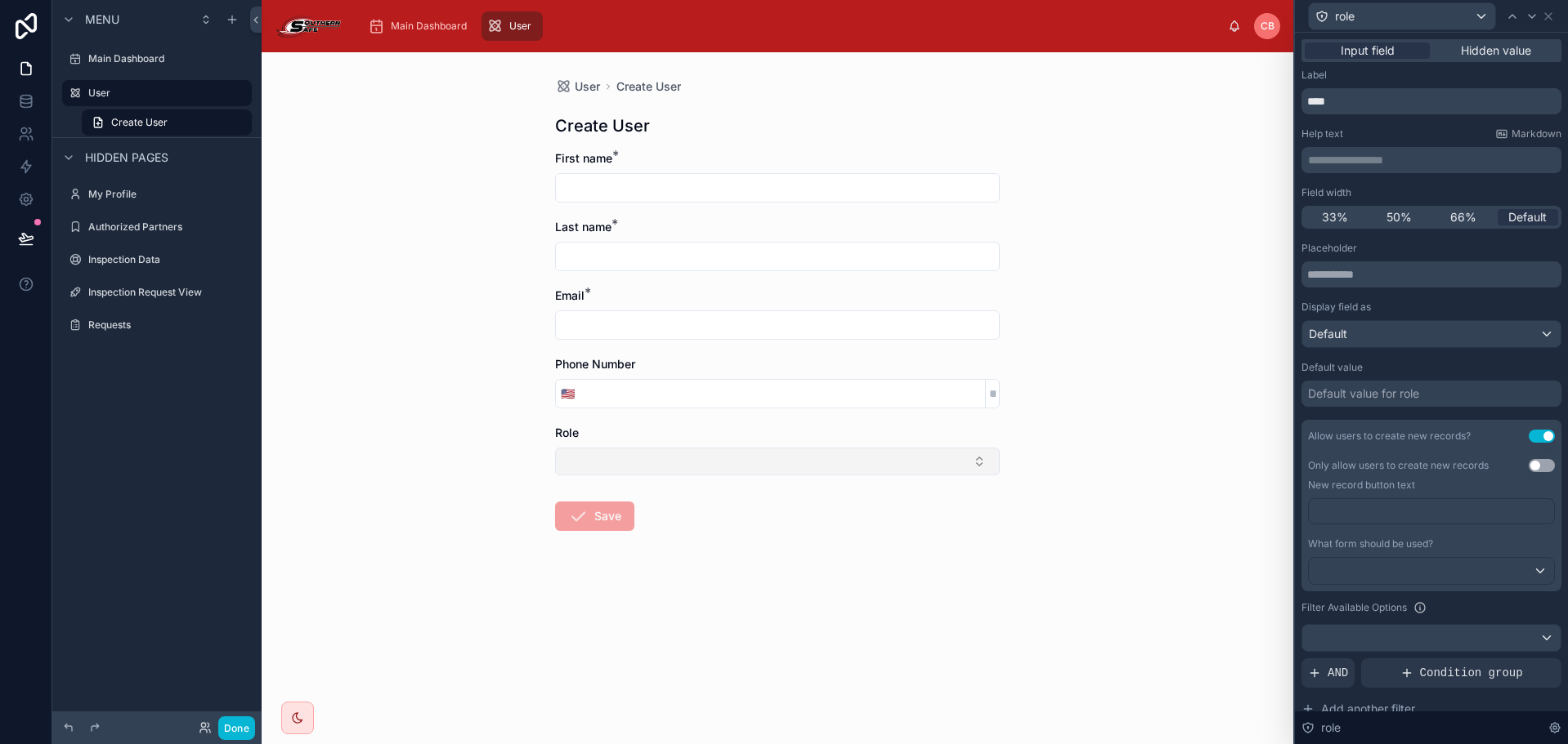
click at [955, 459] on button "Select Button" at bounding box center [777, 461] width 445 height 28
click at [1142, 465] on div "User Create User Create User First name * Last name * Email * Phone Number 🇺🇸 R…" at bounding box center [777, 399] width 1031 height 692
click at [1368, 401] on div "Default value for role" at bounding box center [1363, 394] width 111 height 17
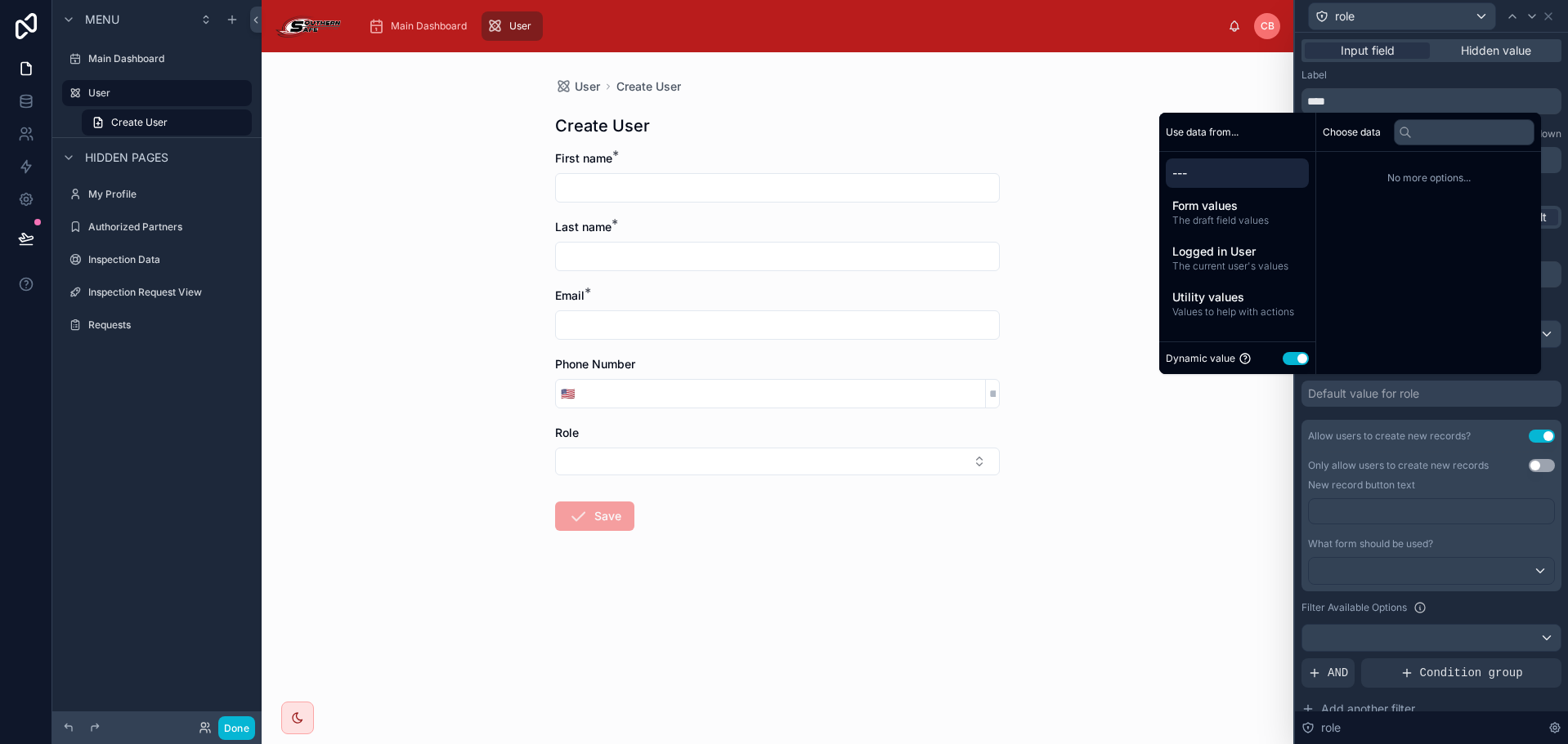
click at [1285, 362] on button "Use setting" at bounding box center [1295, 359] width 26 height 13
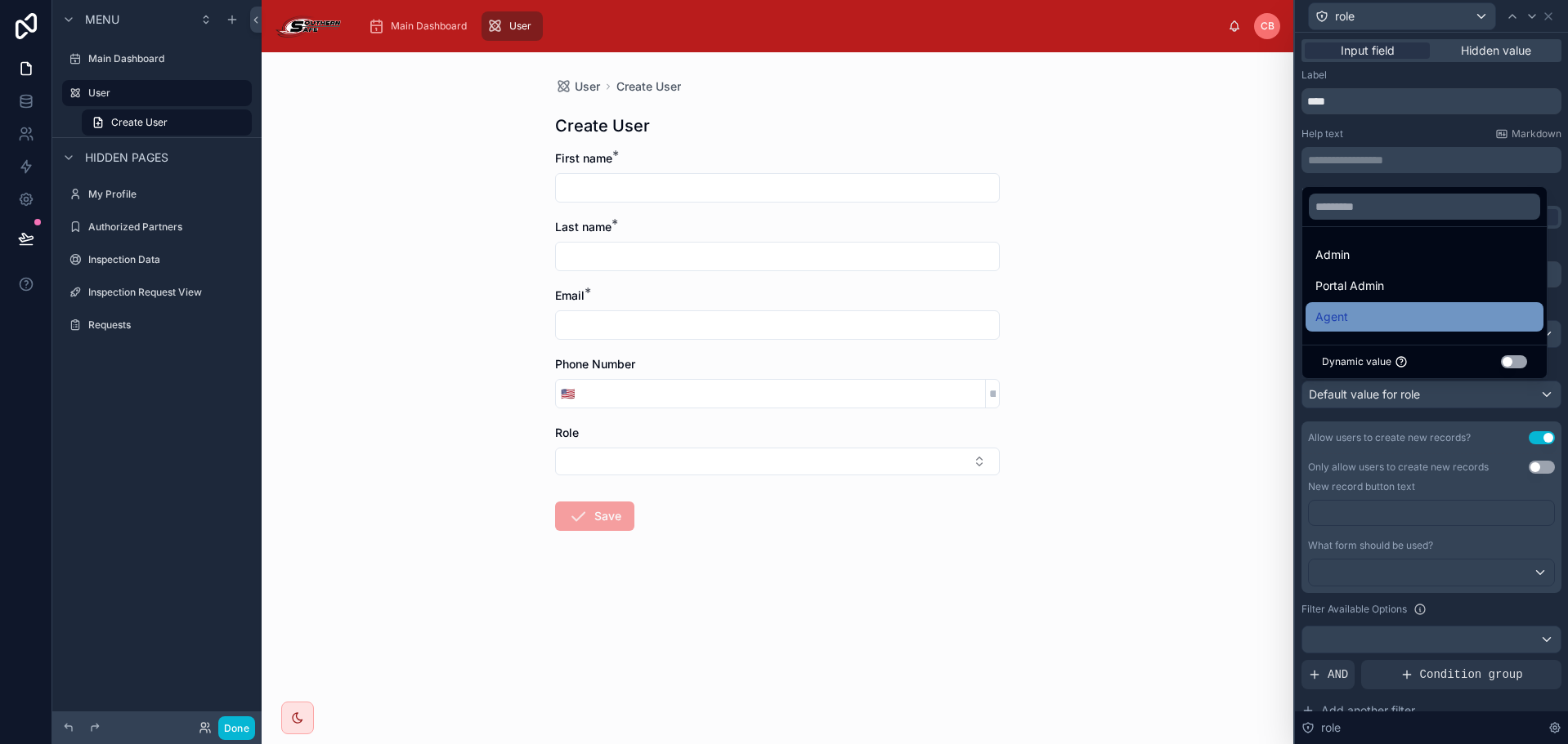
click at [1418, 311] on div "Agent" at bounding box center [1424, 317] width 219 height 20
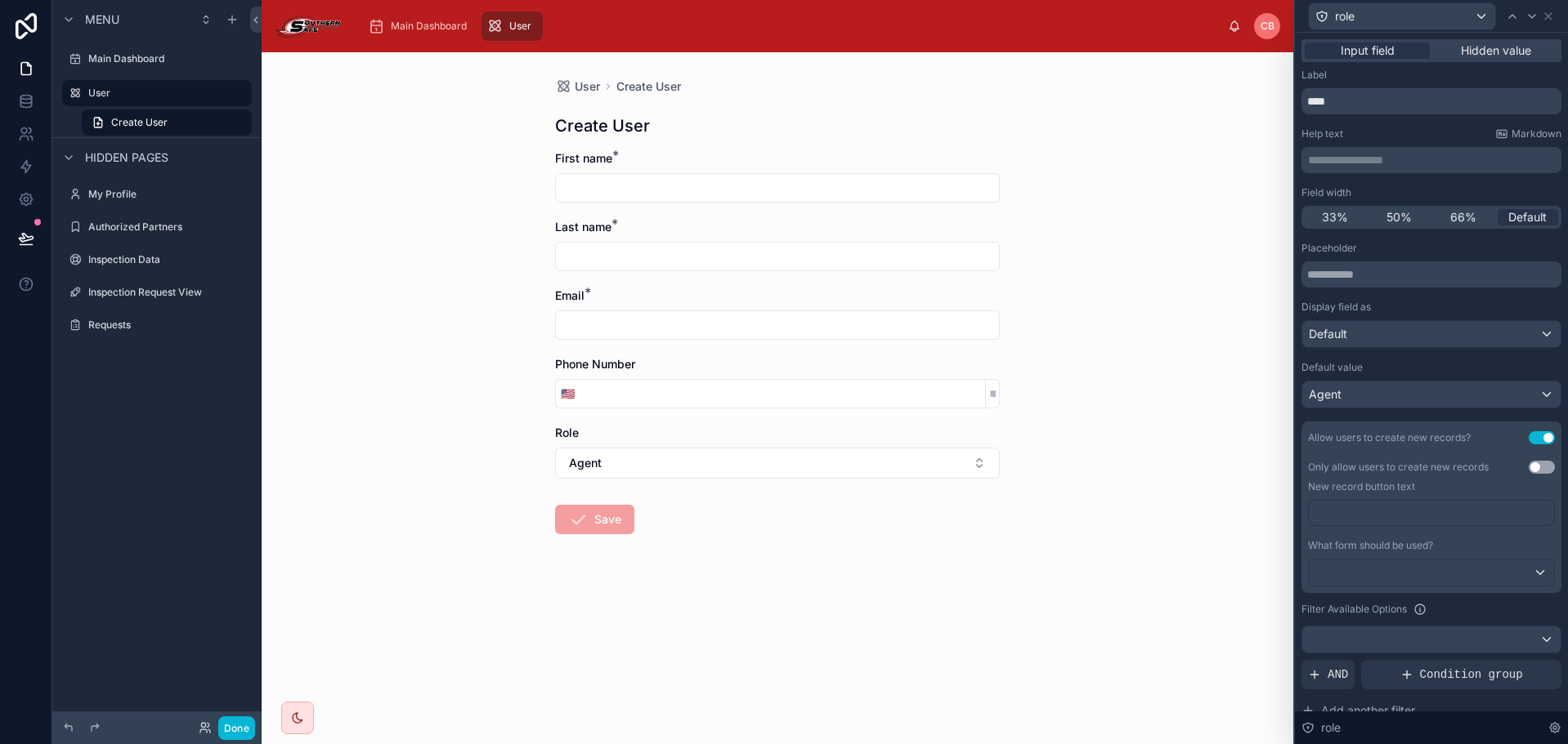
click at [1092, 433] on div "User Create User Create User First name * Last name * Email * Phone Number 🇺🇸 R…" at bounding box center [777, 399] width 1031 height 692
click at [1388, 515] on p "﻿" at bounding box center [1433, 513] width 235 height 17
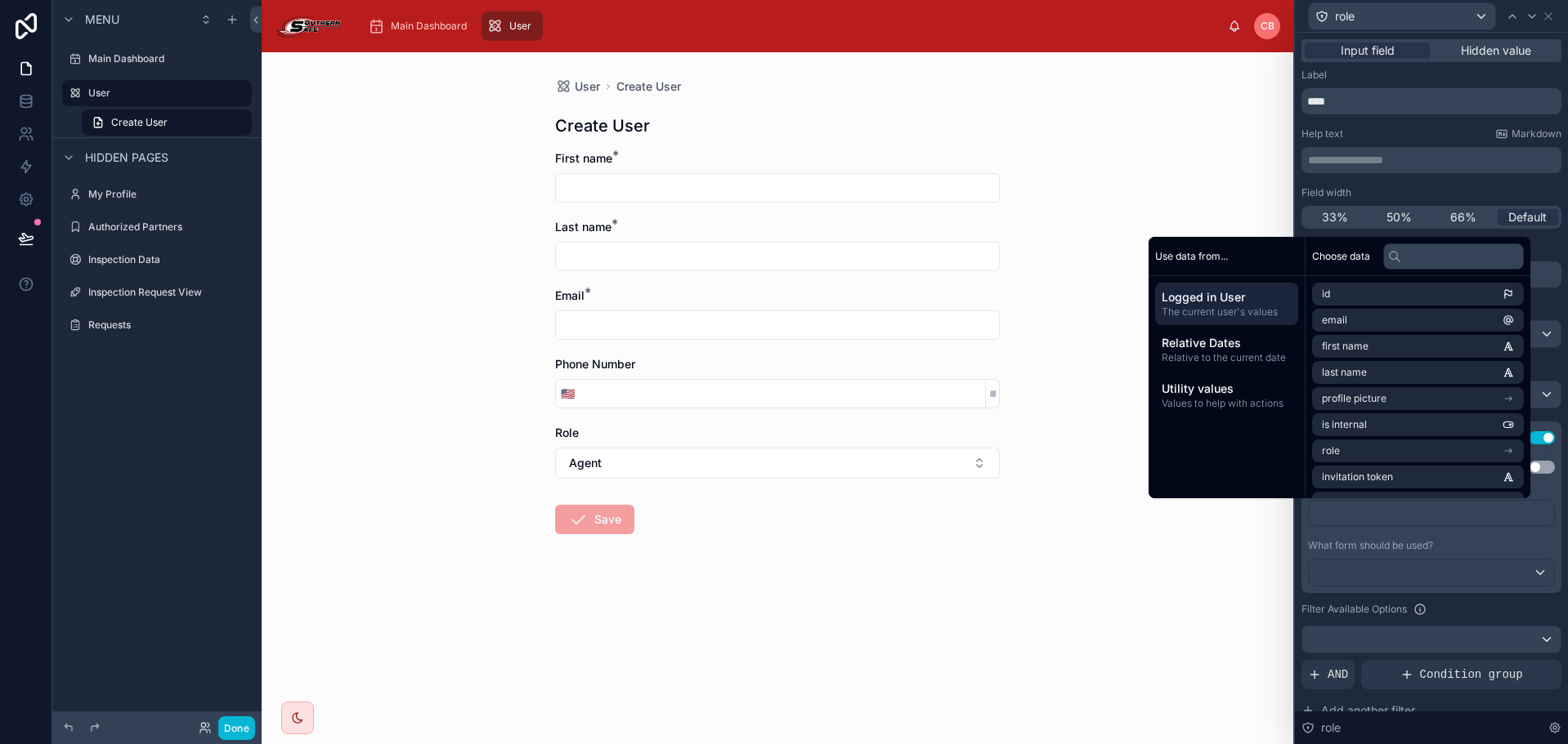
click at [1387, 515] on p "﻿" at bounding box center [1433, 513] width 235 height 17
click at [1394, 531] on div "﻿" at bounding box center [1431, 520] width 247 height 39
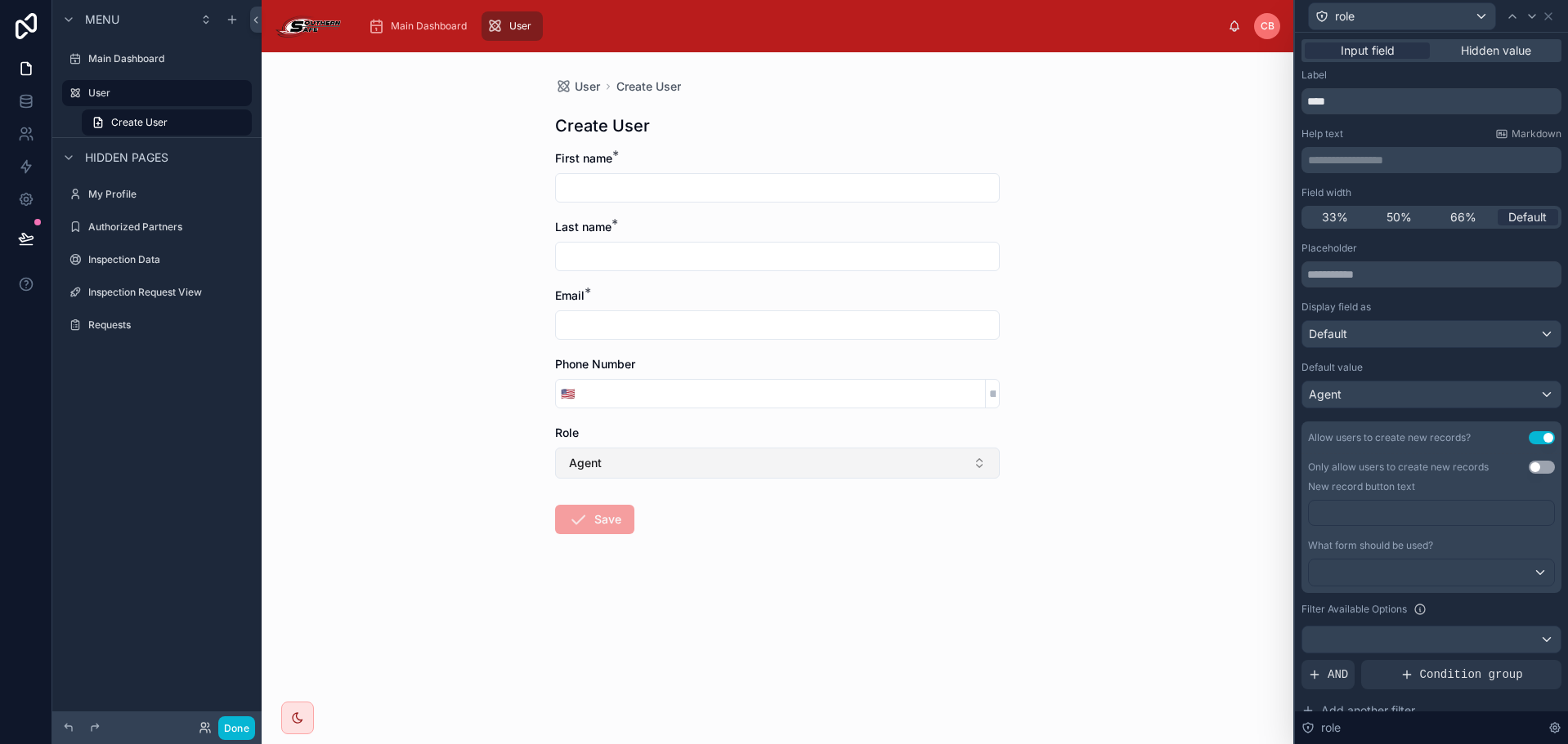
click at [869, 455] on button "Agent" at bounding box center [777, 463] width 445 height 31
drag, startPoint x: 1141, startPoint y: 475, endPoint x: 1274, endPoint y: 462, distance: 133.6
click at [1142, 475] on div "User Create User Create User First name * Last name * Email * Phone Number 🇺🇸 R…" at bounding box center [777, 399] width 1031 height 692
click at [1529, 437] on button "Use setting" at bounding box center [1541, 438] width 26 height 13
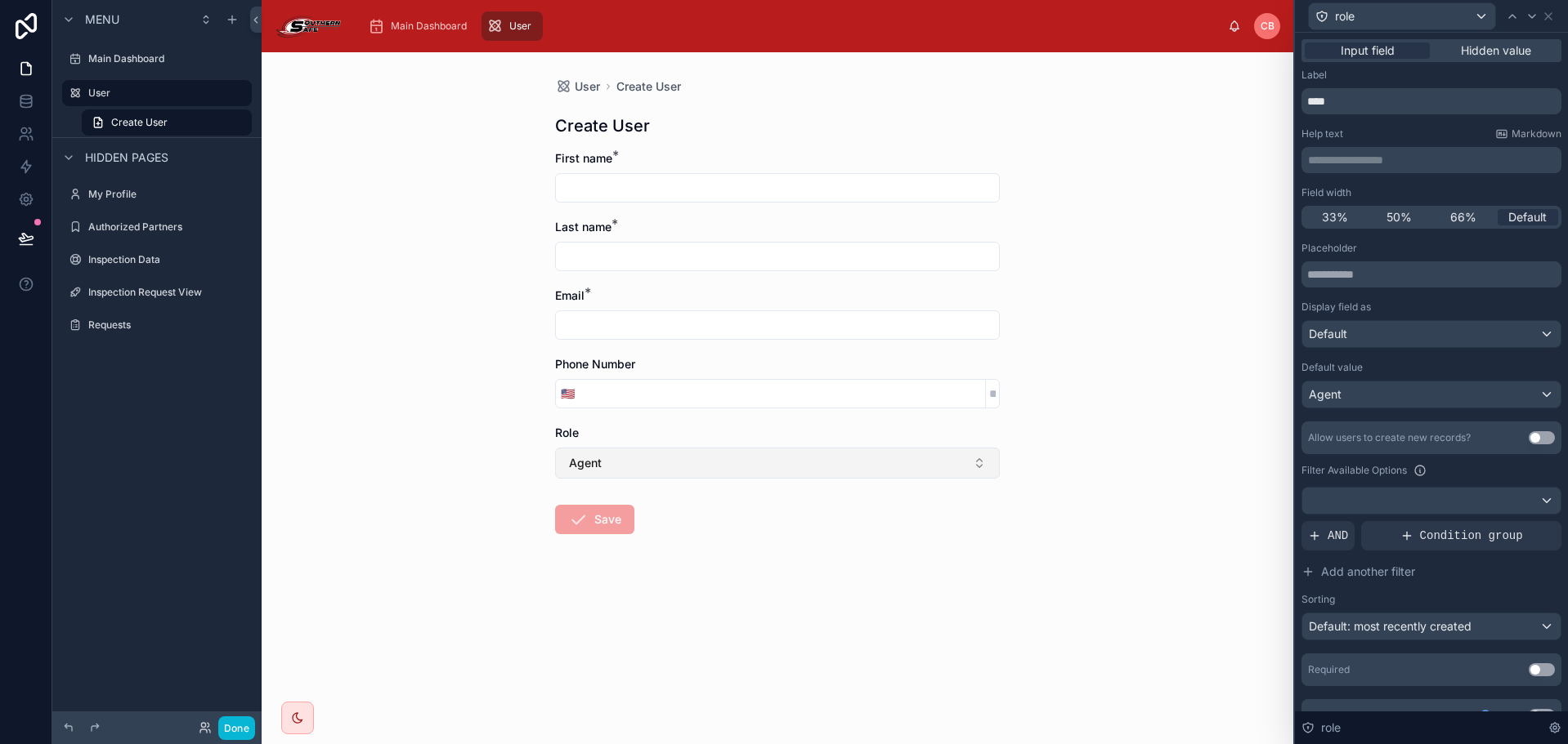
click at [890, 457] on button "Agent" at bounding box center [777, 463] width 445 height 31
click at [850, 536] on div "None" at bounding box center [777, 529] width 436 height 26
click at [861, 458] on button "Select Button" at bounding box center [777, 461] width 445 height 28
click at [1154, 456] on div "User Create User Create User First name * Last name * Email * Phone Number 🇺🇸 R…" at bounding box center [777, 399] width 1031 height 692
click at [1531, 666] on button "Use setting" at bounding box center [1541, 670] width 26 height 13
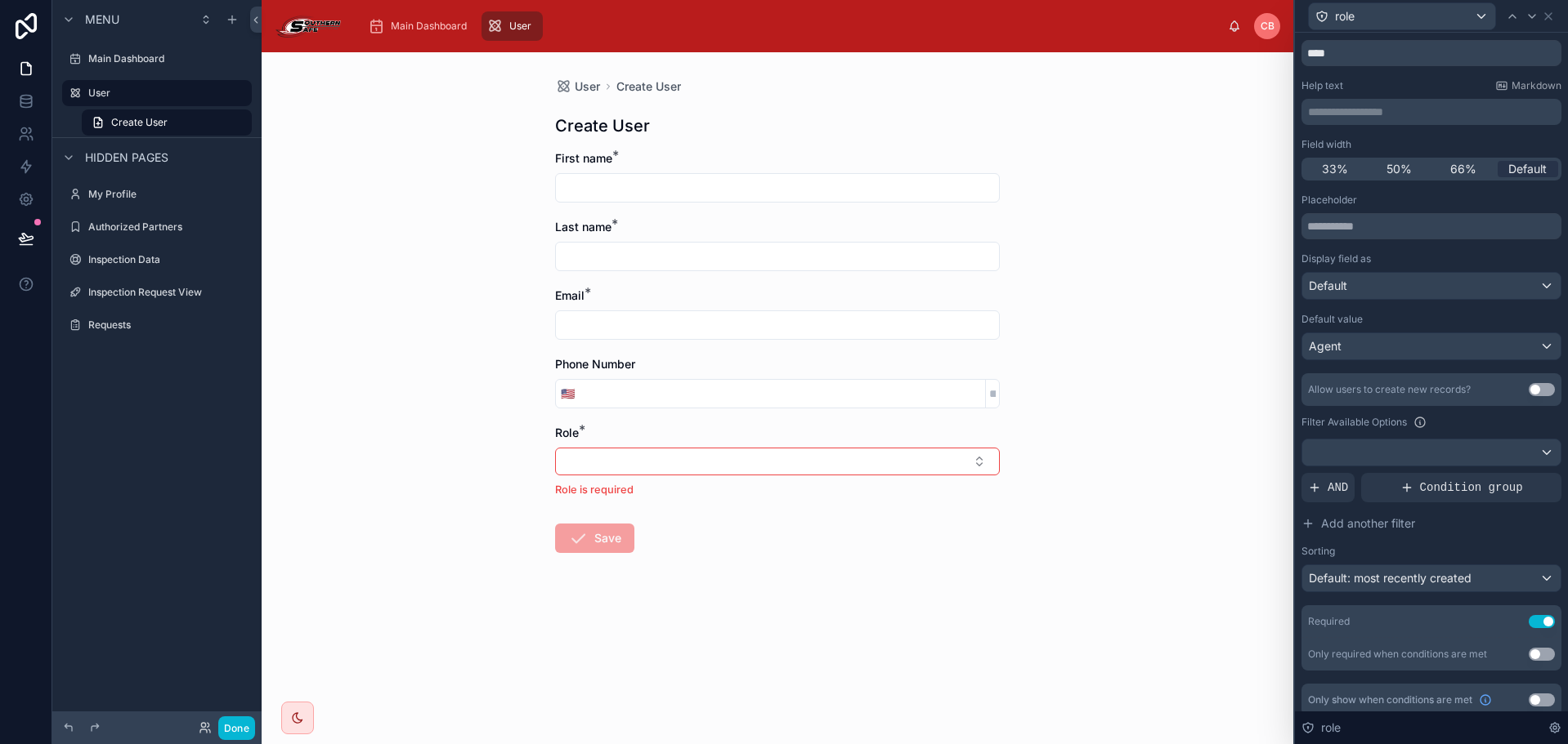
scroll to position [60, 0]
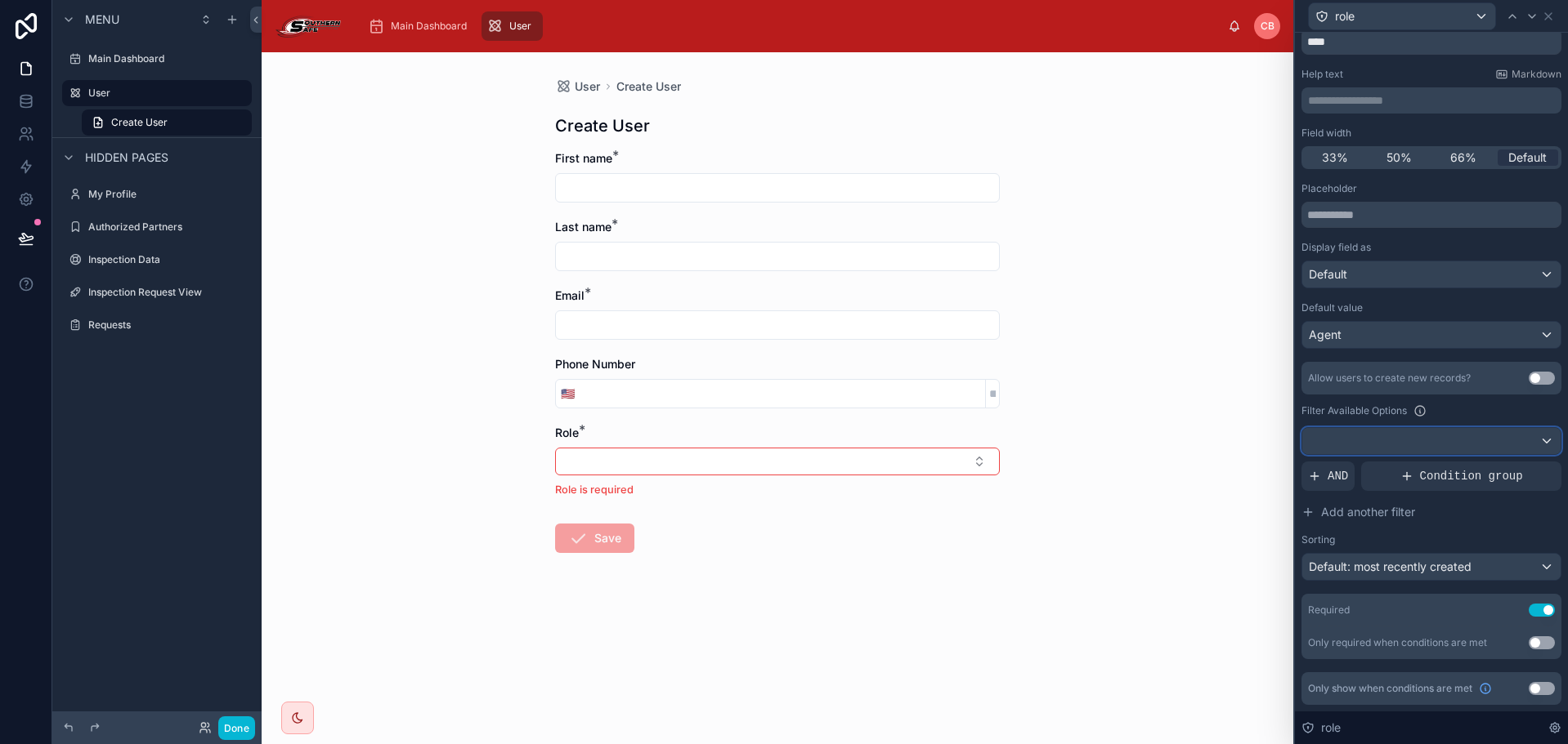
click at [1374, 438] on div at bounding box center [1431, 440] width 259 height 26
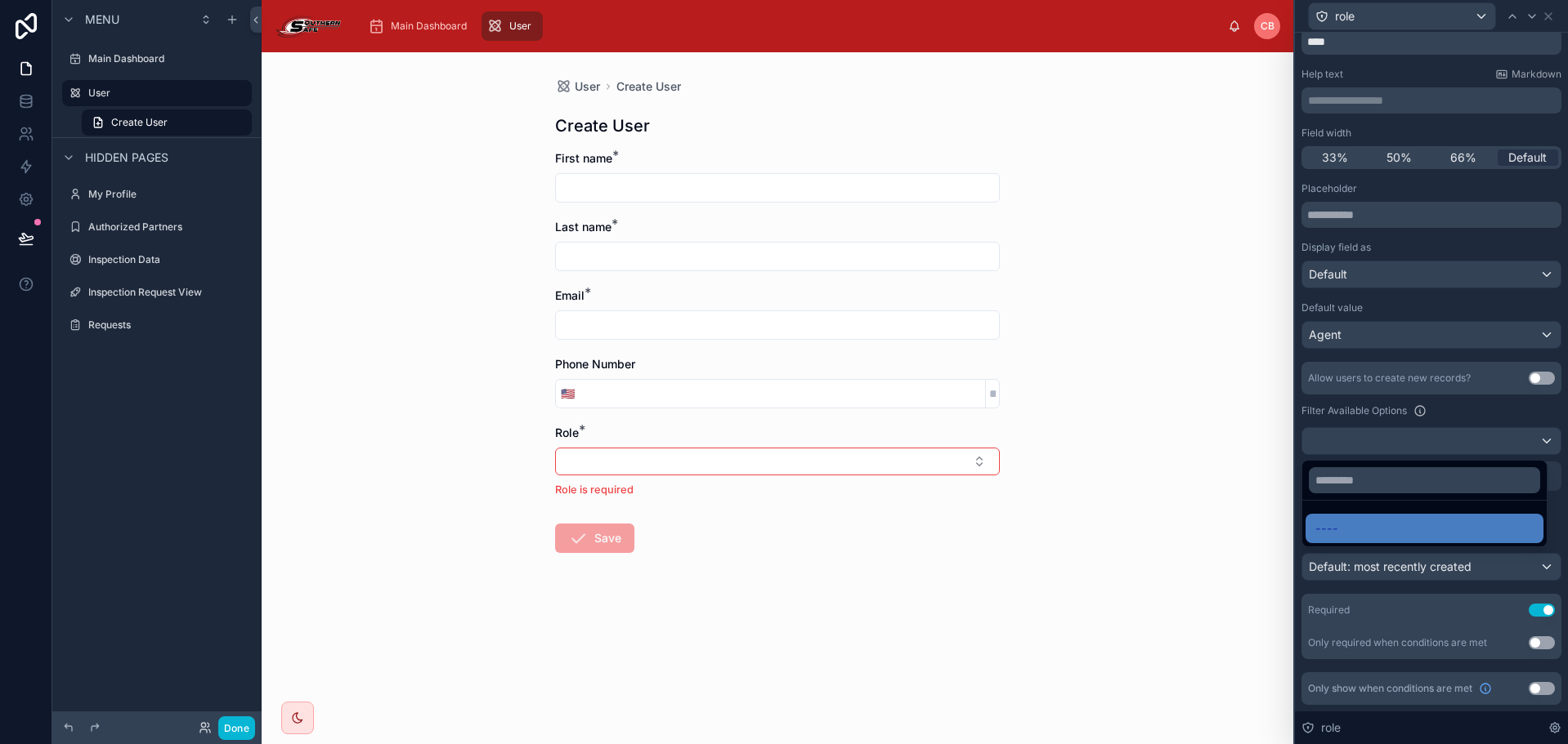
click at [1378, 513] on ul "----" at bounding box center [1424, 523] width 245 height 46
click at [1426, 414] on div at bounding box center [1431, 372] width 273 height 744
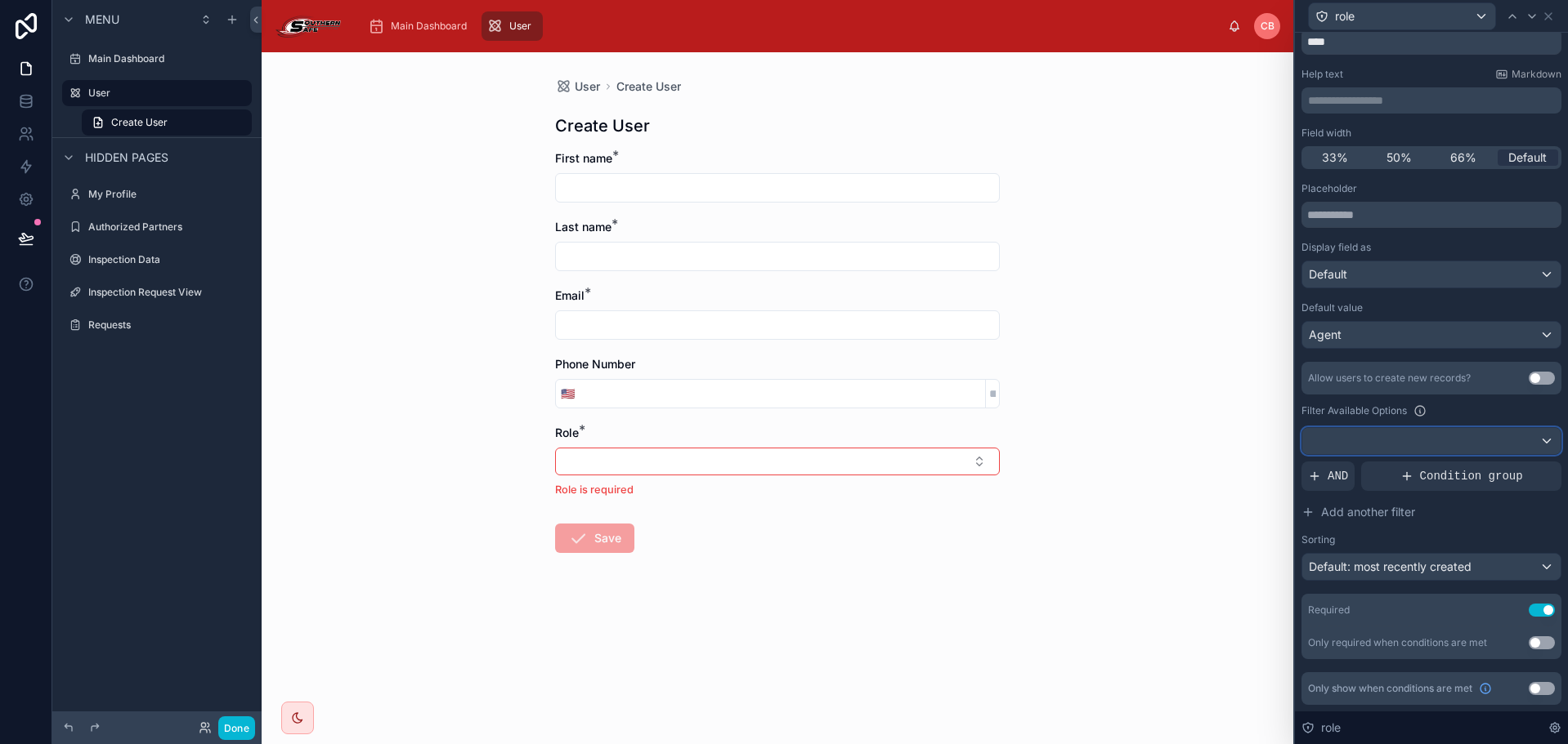
click at [1377, 442] on div at bounding box center [1431, 440] width 259 height 26
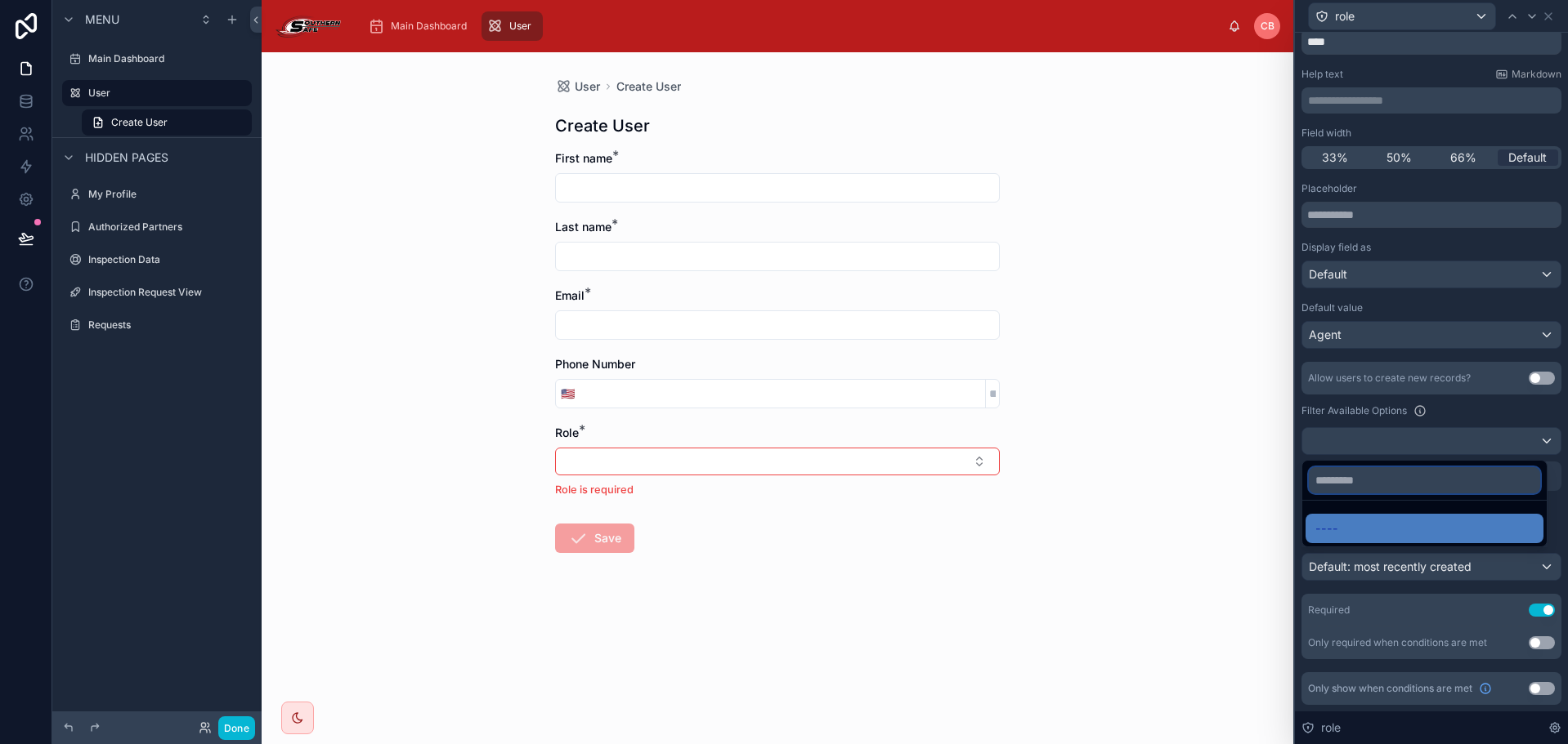
click at [1347, 487] on input "text" at bounding box center [1424, 480] width 231 height 26
click at [1458, 420] on div at bounding box center [1431, 372] width 273 height 744
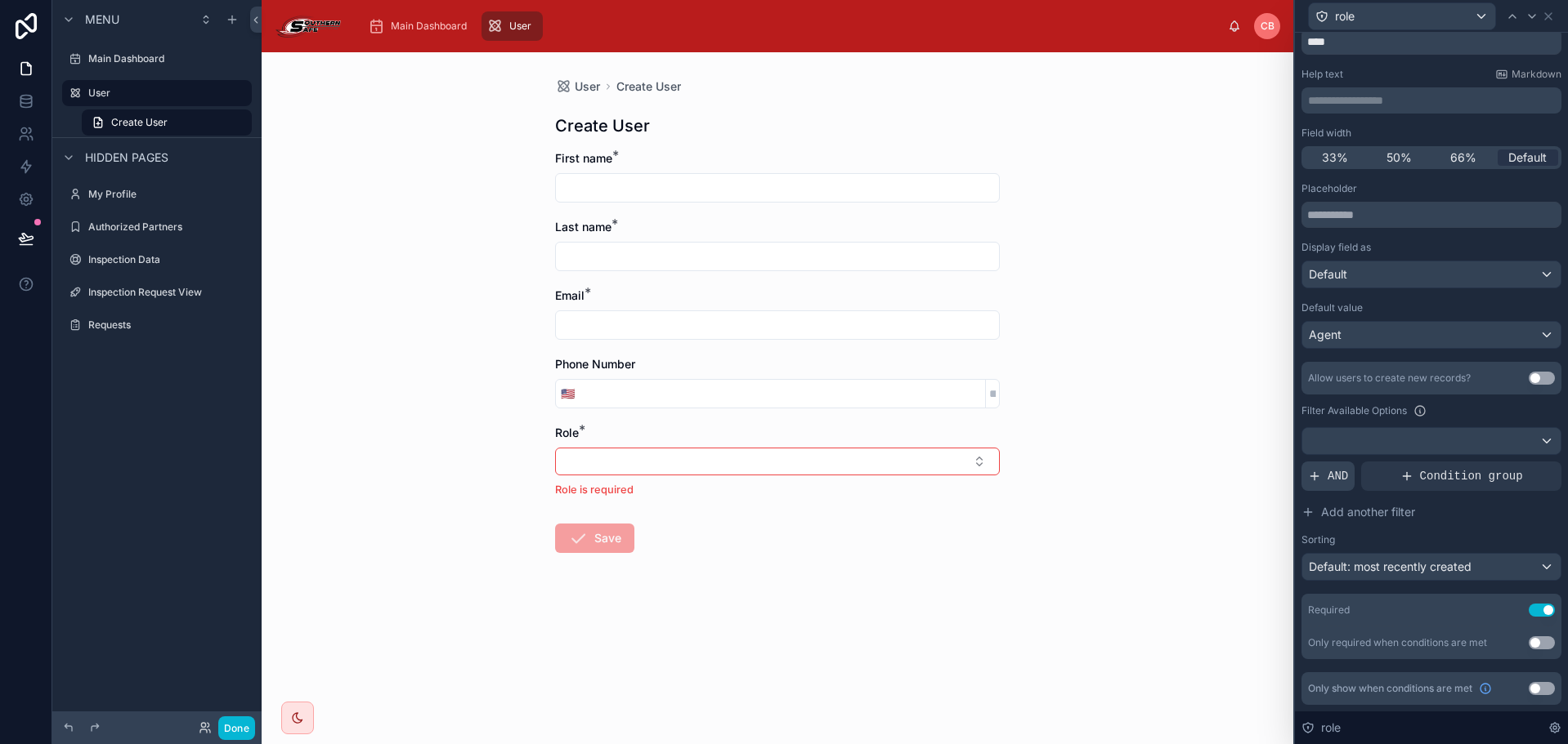
click at [1351, 470] on div "AND" at bounding box center [1328, 475] width 53 height 29
click at [1510, 458] on div at bounding box center [1520, 463] width 23 height 23
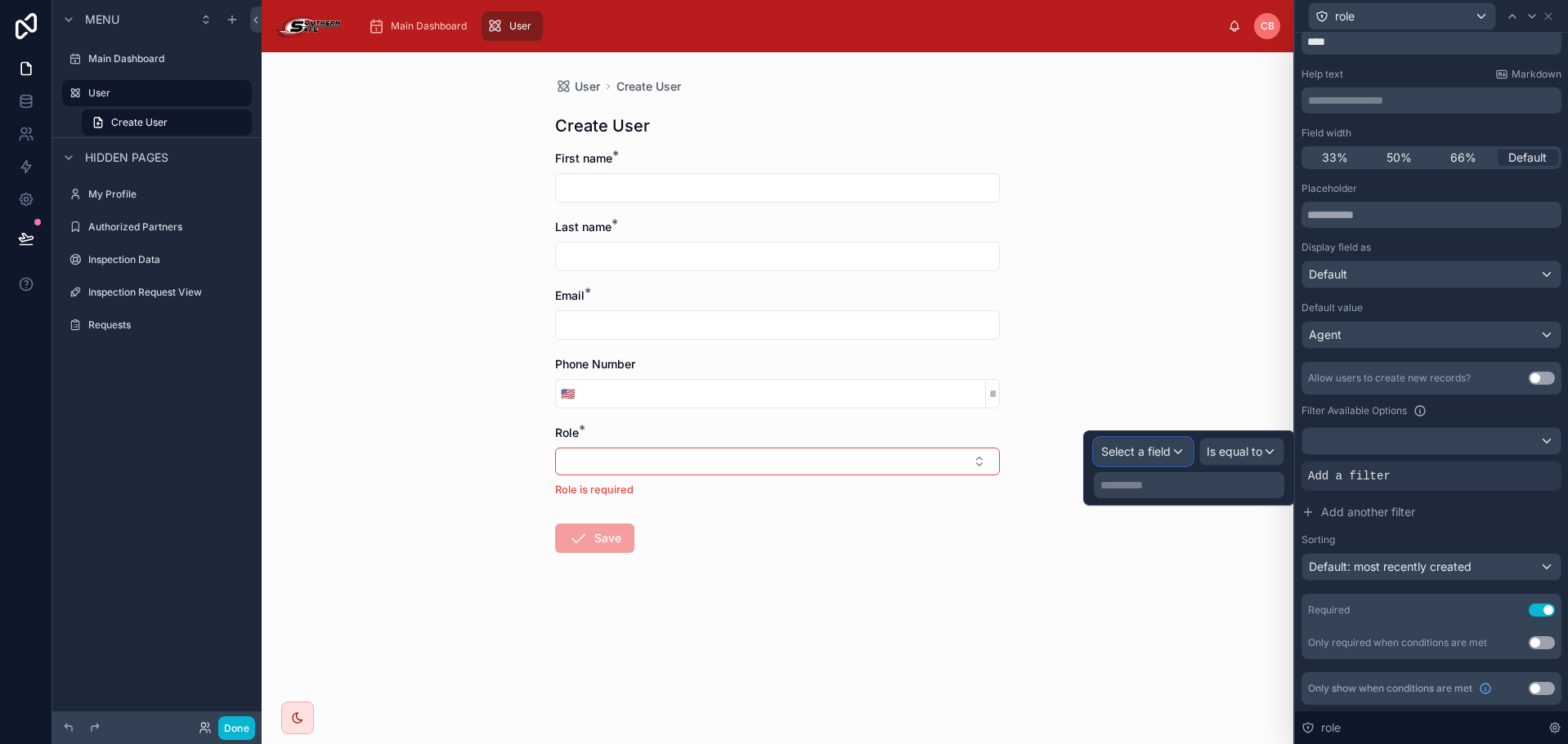
click at [1169, 449] on span "Select a field" at bounding box center [1135, 451] width 69 height 14
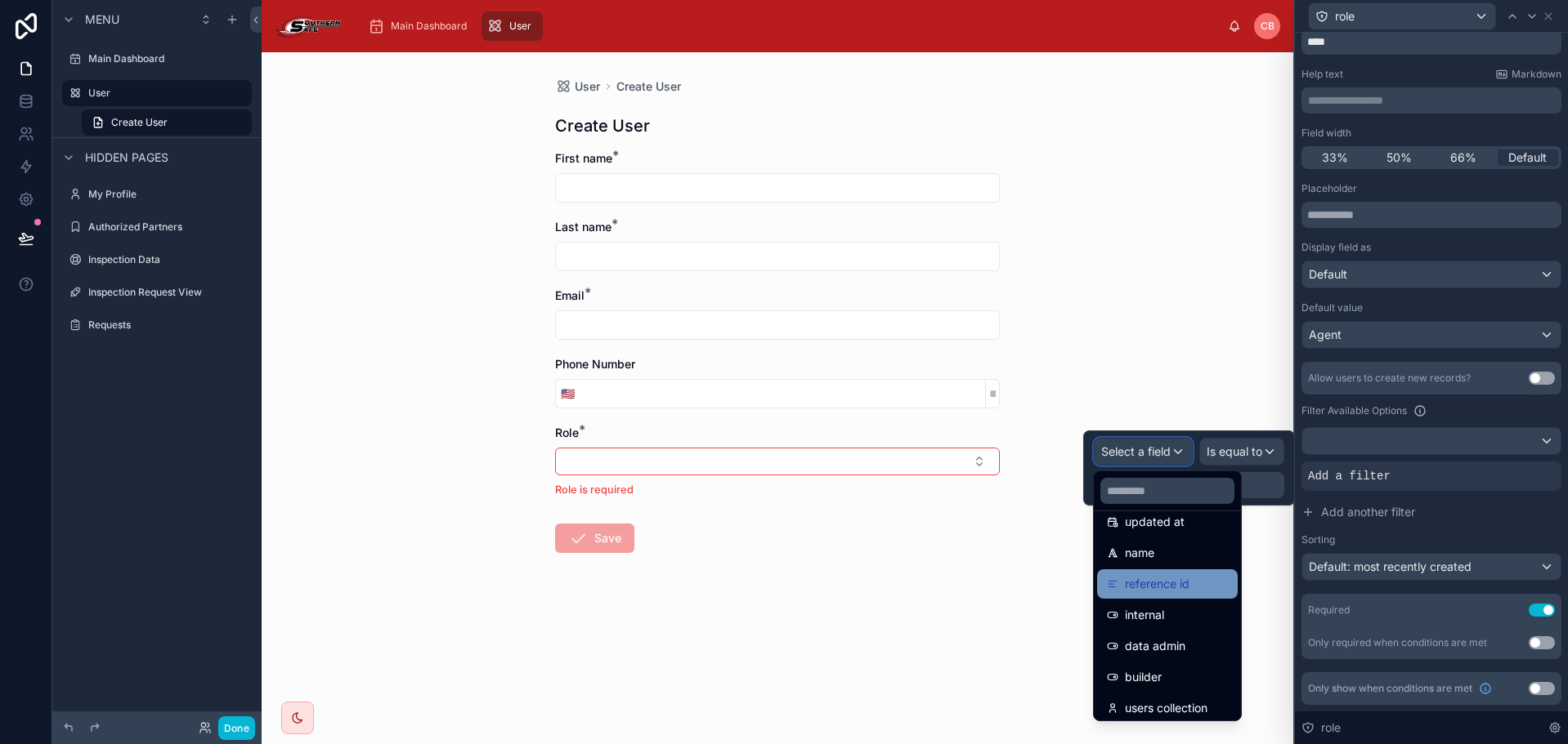
scroll to position [116, 0]
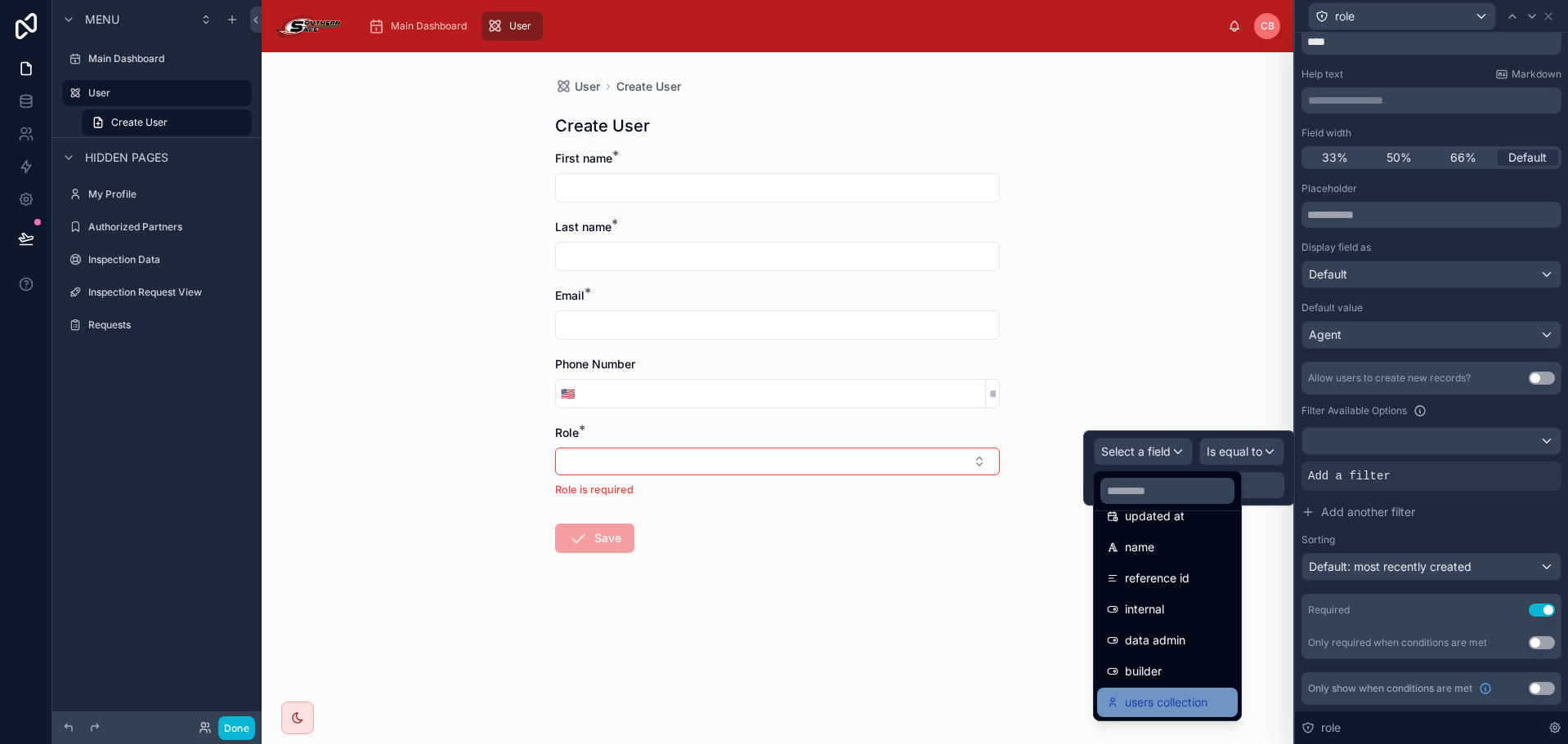
click at [1182, 706] on span "users collection" at bounding box center [1166, 703] width 83 height 20
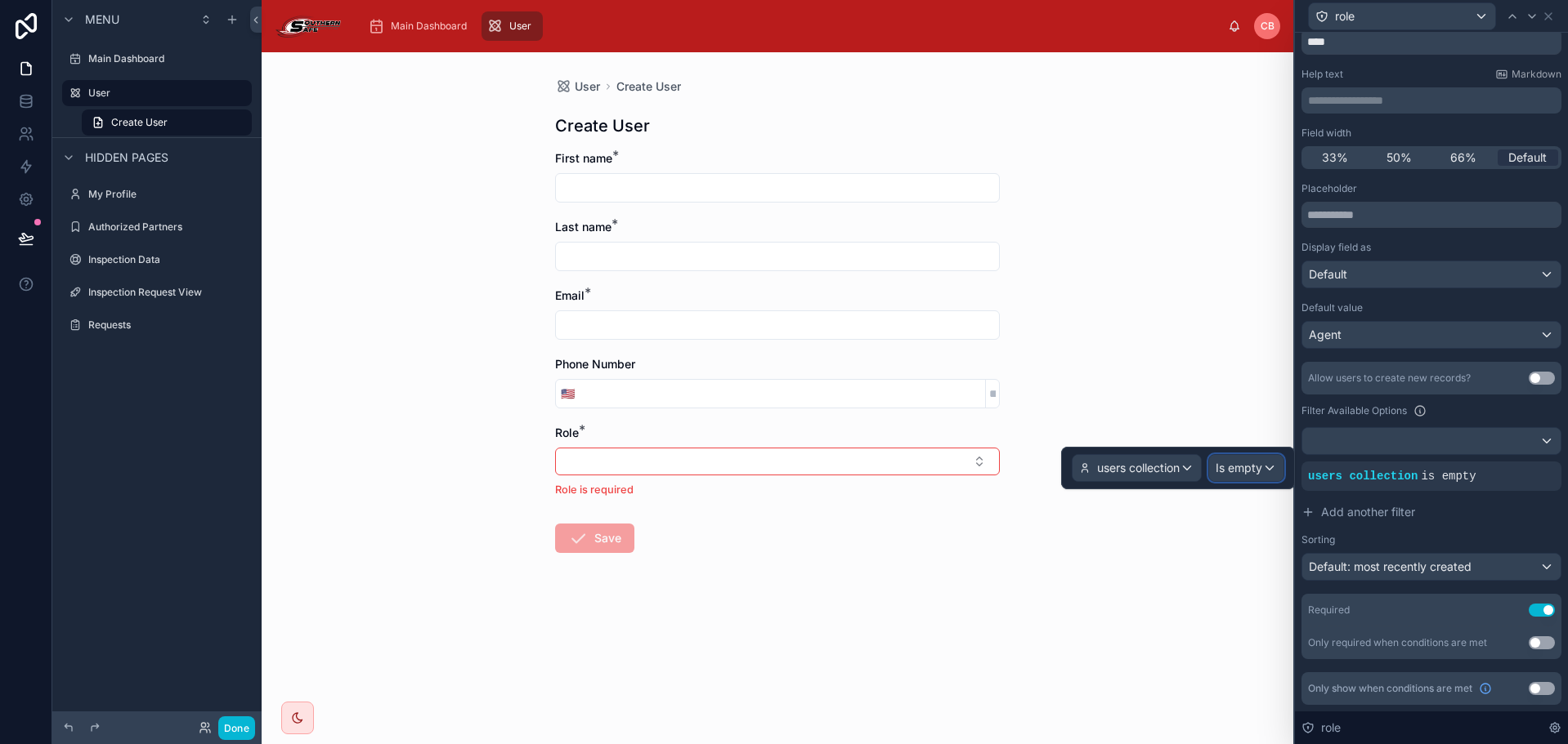
click at [1248, 469] on span "Is empty" at bounding box center [1239, 469] width 47 height 17
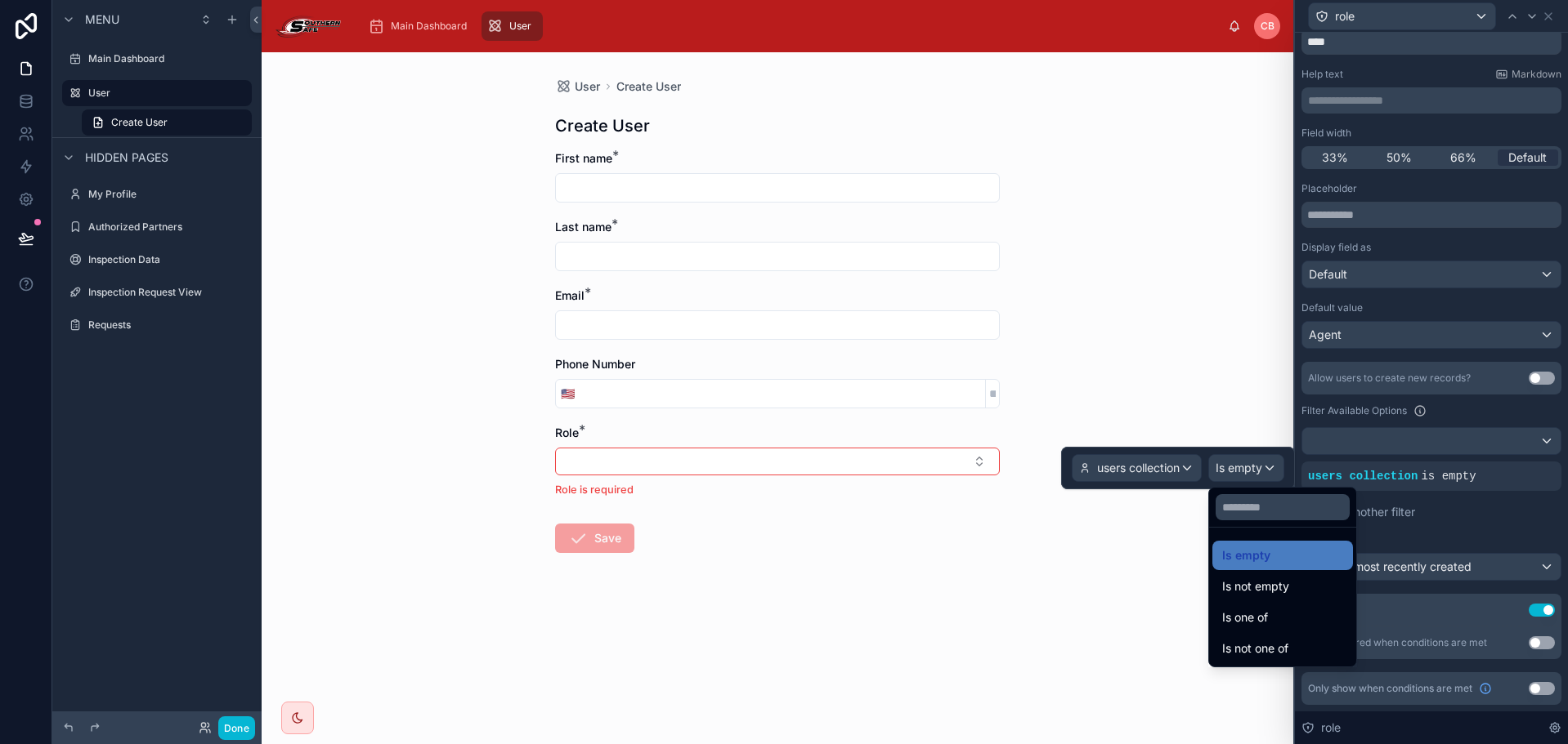
click at [1180, 470] on div at bounding box center [1177, 468] width 234 height 43
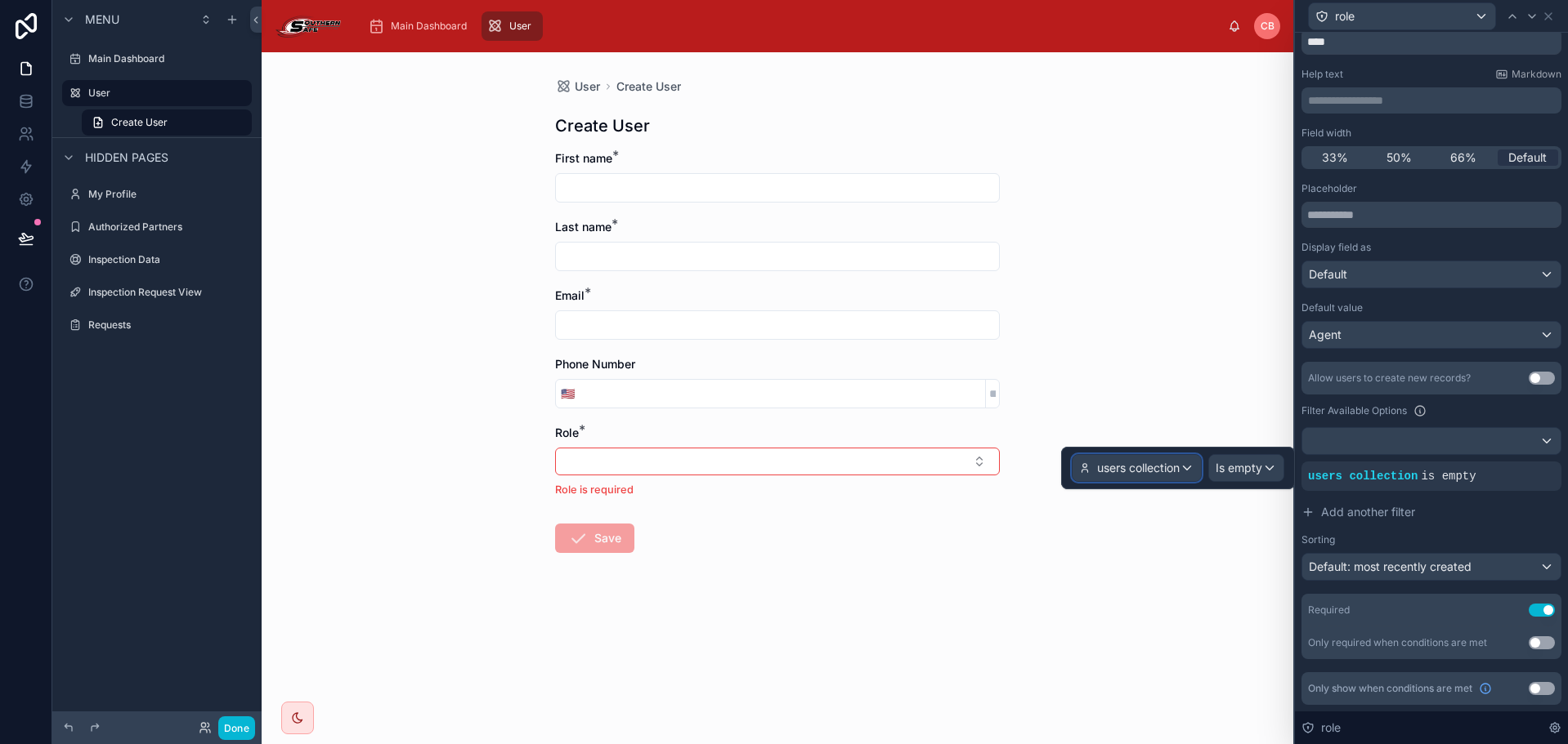
click at [1180, 470] on span "users collection" at bounding box center [1138, 469] width 83 height 17
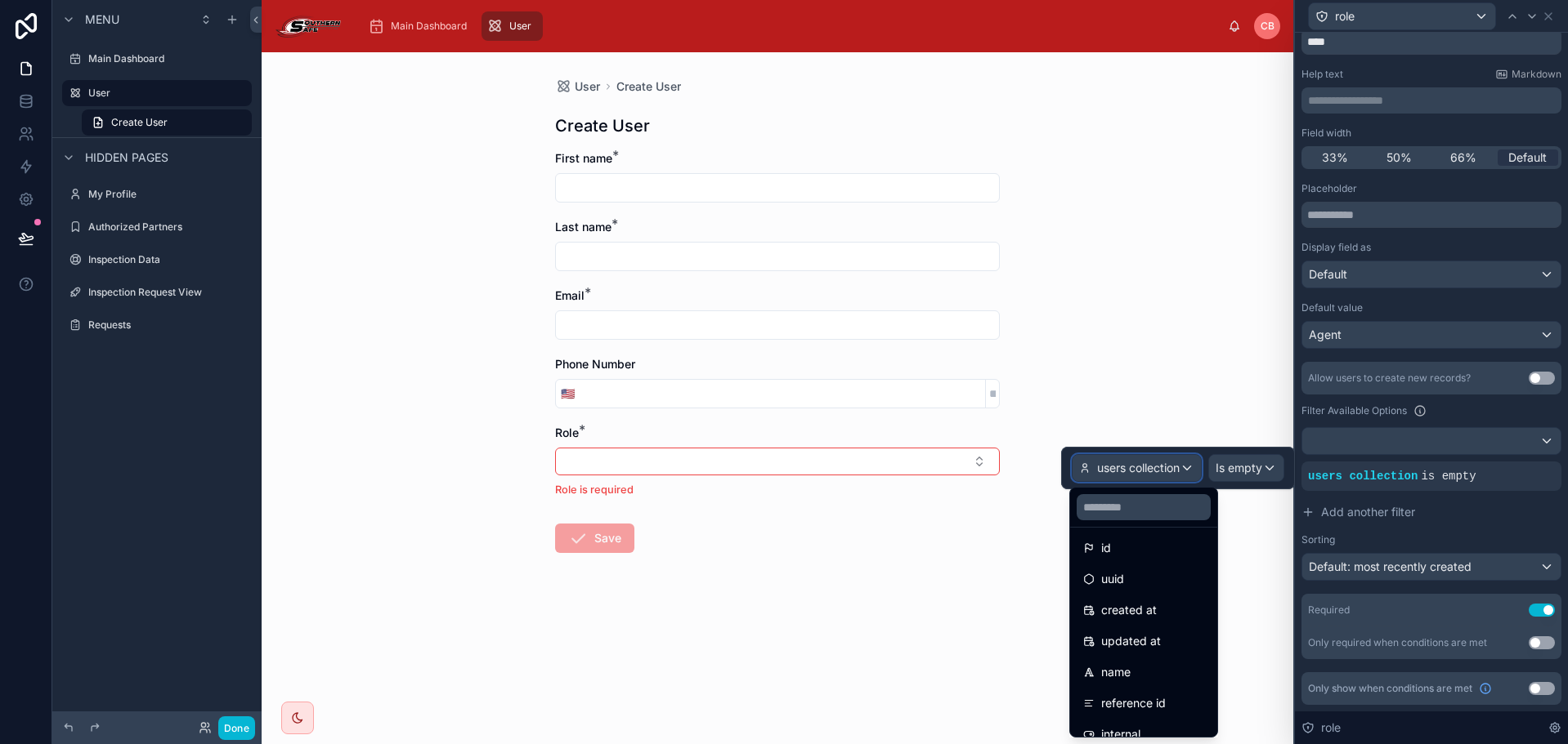
scroll to position [0, 0]
click at [1136, 678] on div "name" at bounding box center [1143, 680] width 121 height 20
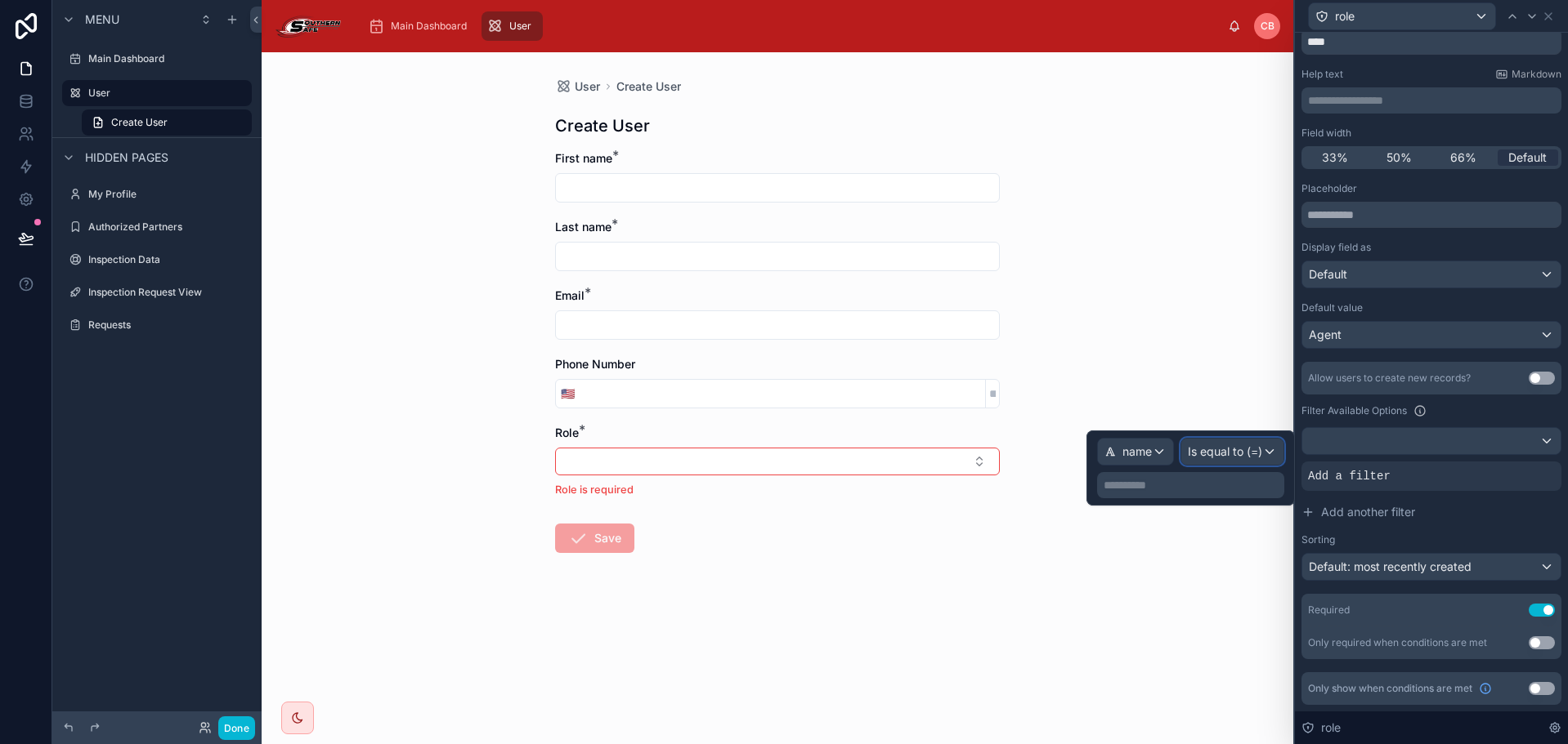
click at [1229, 450] on span "Is equal to (=)" at bounding box center [1224, 452] width 74 height 17
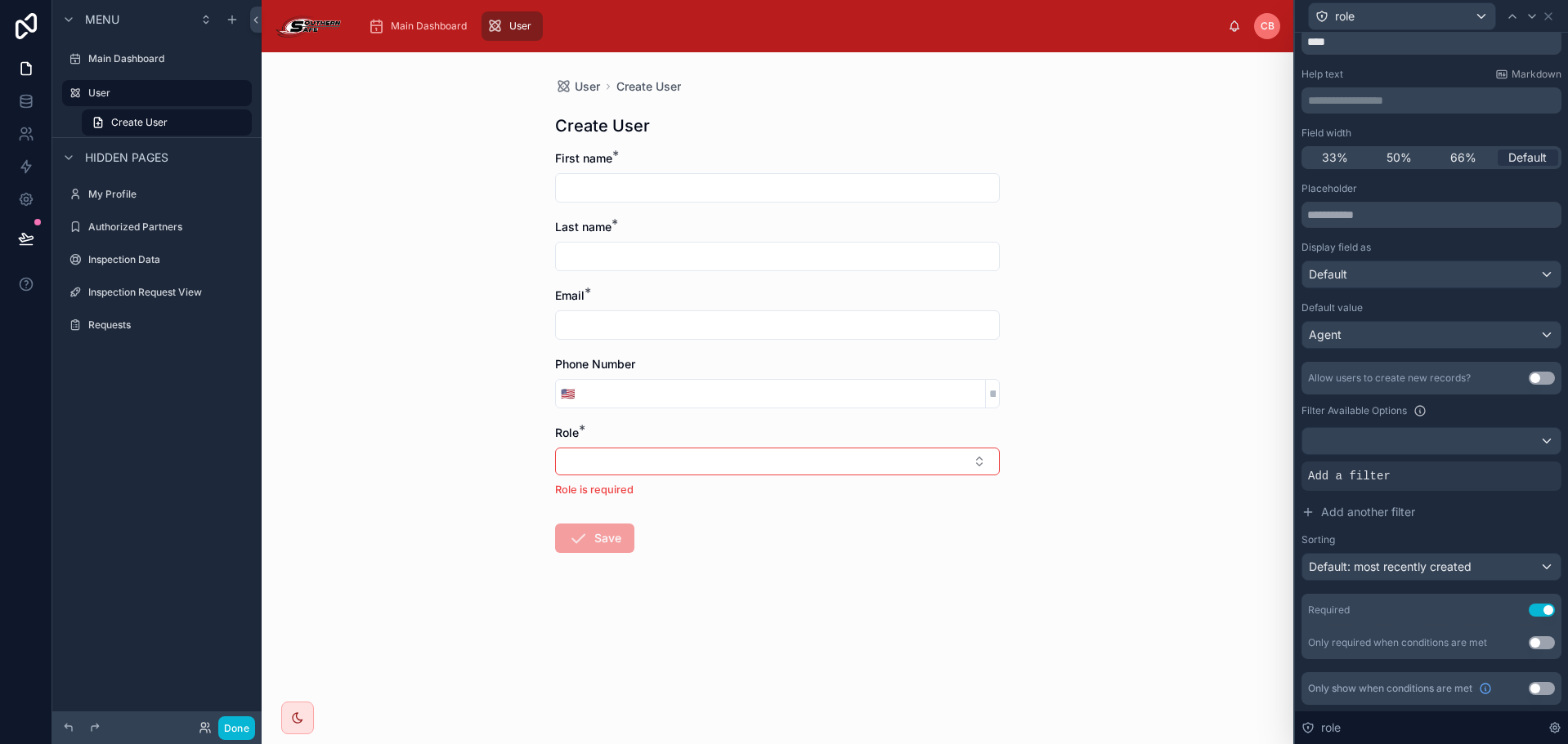
click at [1221, 406] on div "User Create User Create User First name * Last name * Email * Phone Number 🇺🇸 R…" at bounding box center [777, 399] width 1031 height 692
click at [1357, 482] on span "Add a filter" at bounding box center [1349, 476] width 83 height 17
click at [1539, 461] on icon at bounding box center [1544, 464] width 10 height 10
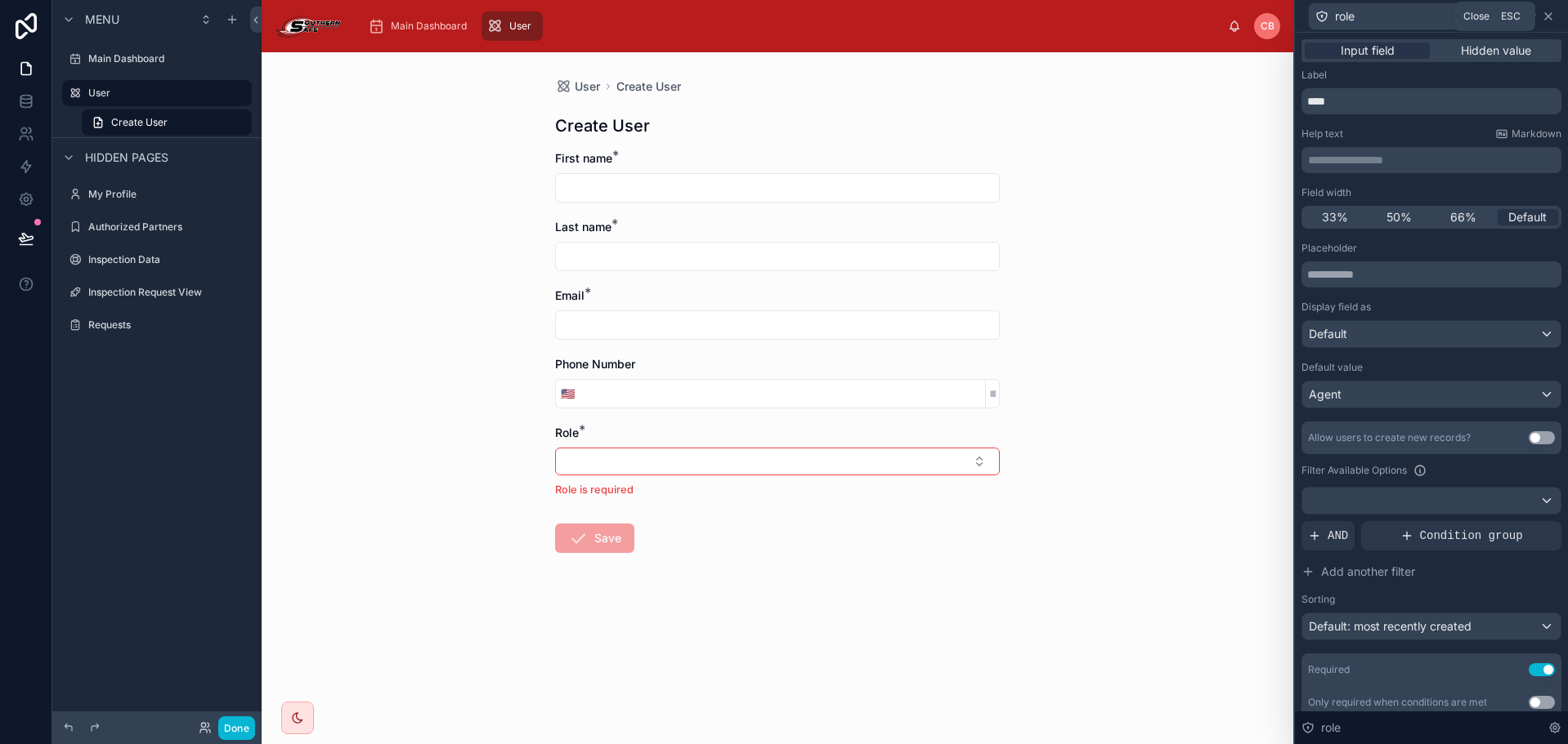
click at [1550, 13] on icon at bounding box center [1548, 17] width 13 height 13
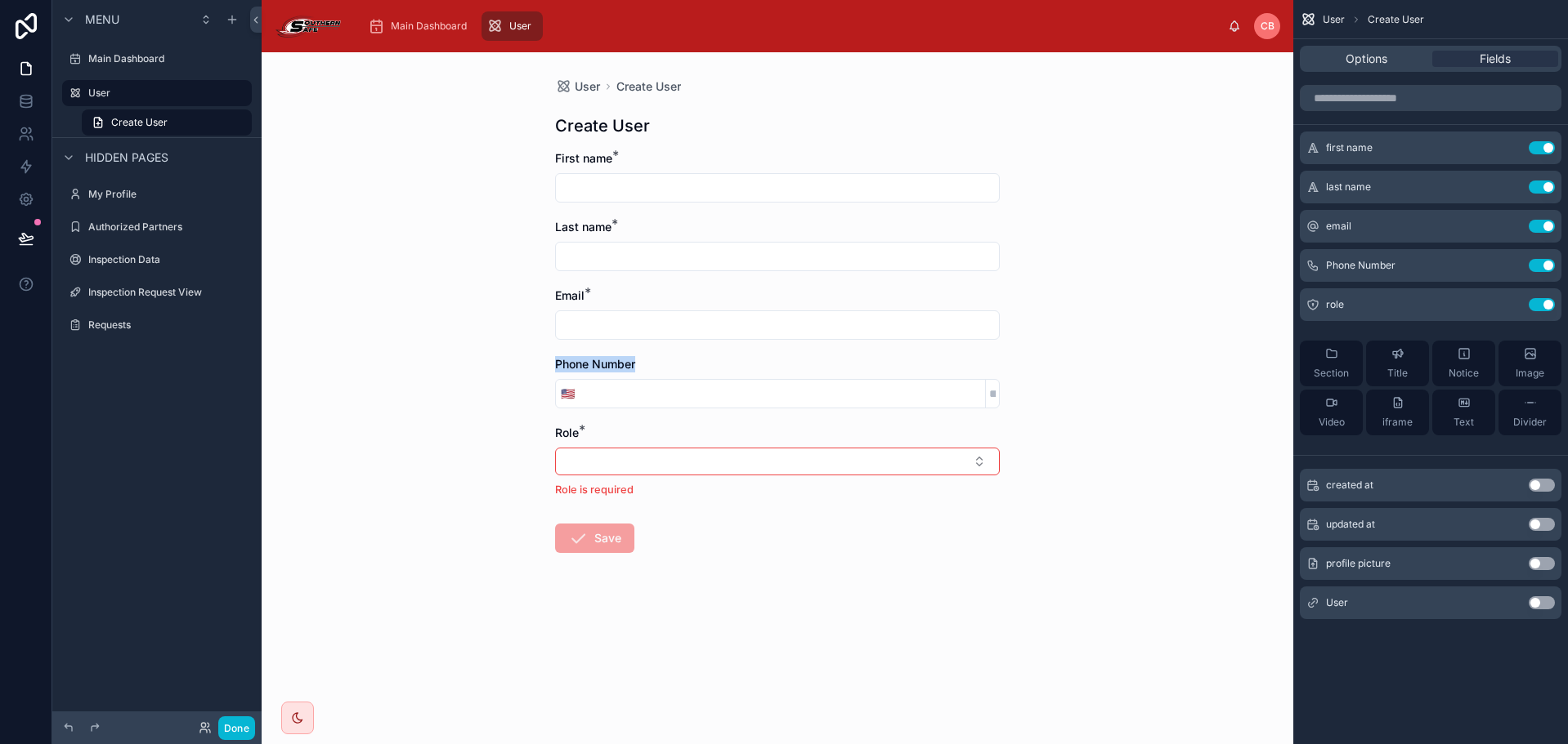
click at [1181, 373] on div "User Create User Create User First name * Last name * Email * Phone Number 🇺🇸 R…" at bounding box center [777, 399] width 1031 height 692
click at [130, 58] on label "Main Dashboard" at bounding box center [154, 59] width 131 height 13
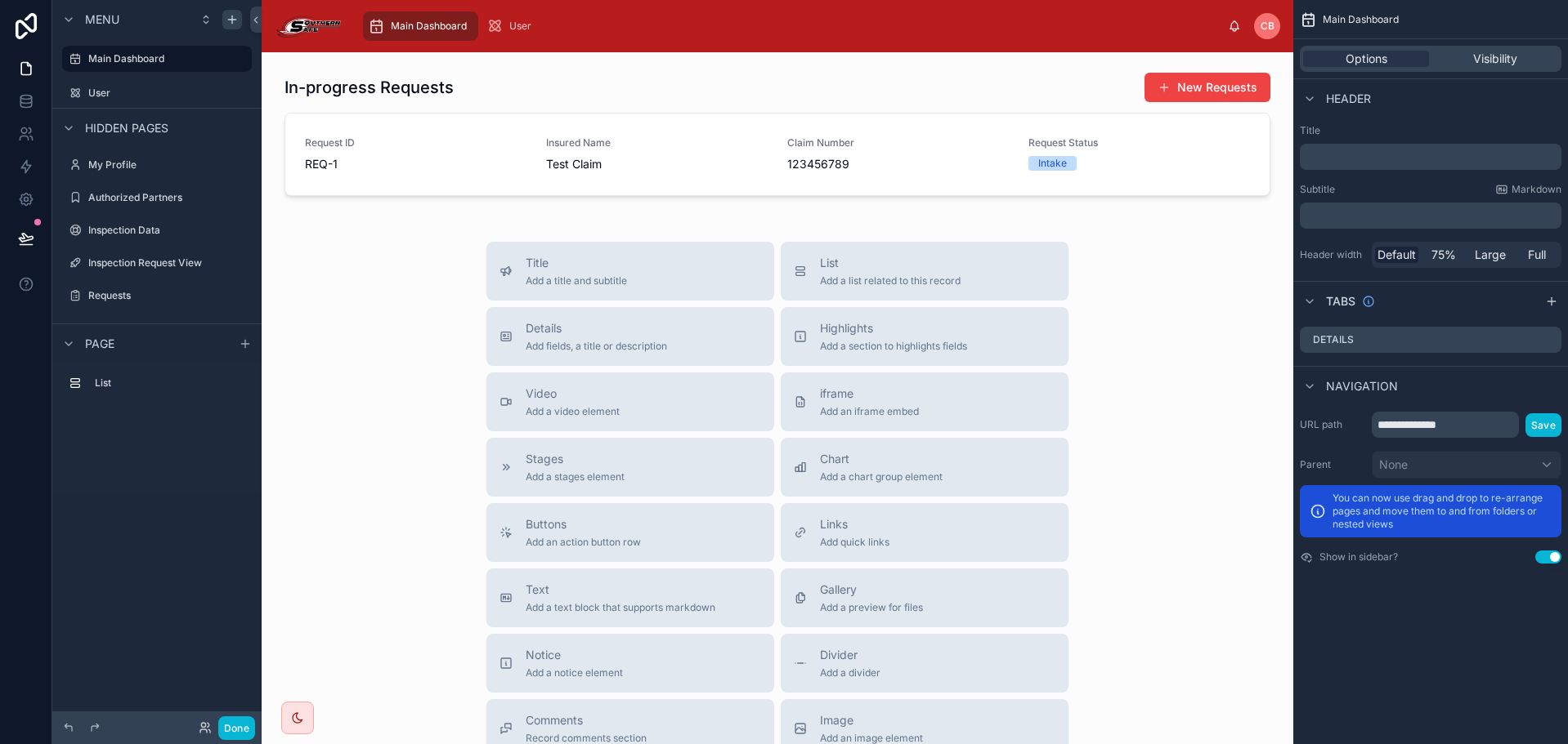
click at [229, 19] on icon "scrollable content" at bounding box center [232, 20] width 13 height 13
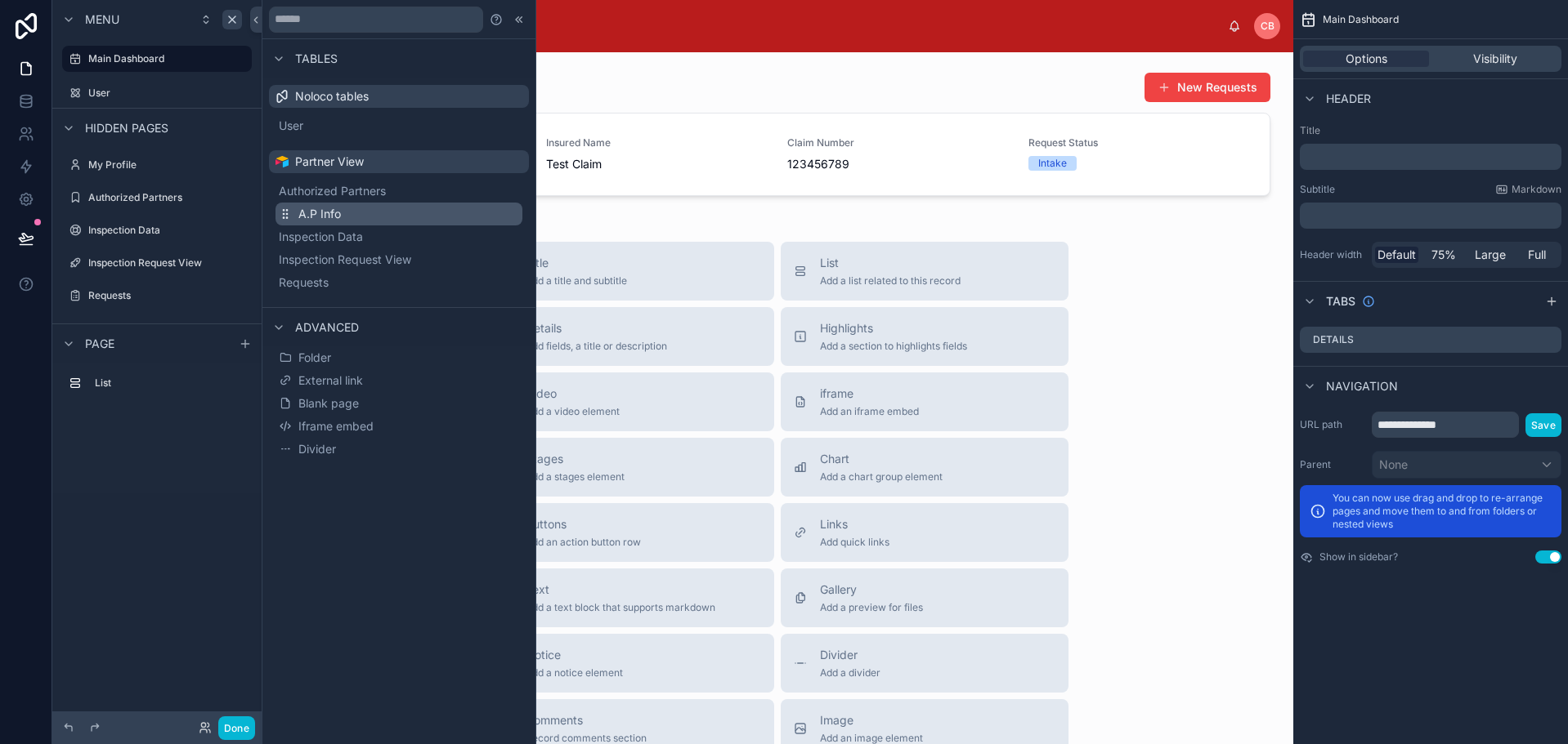
click at [350, 209] on button "A.P Info" at bounding box center [399, 214] width 247 height 23
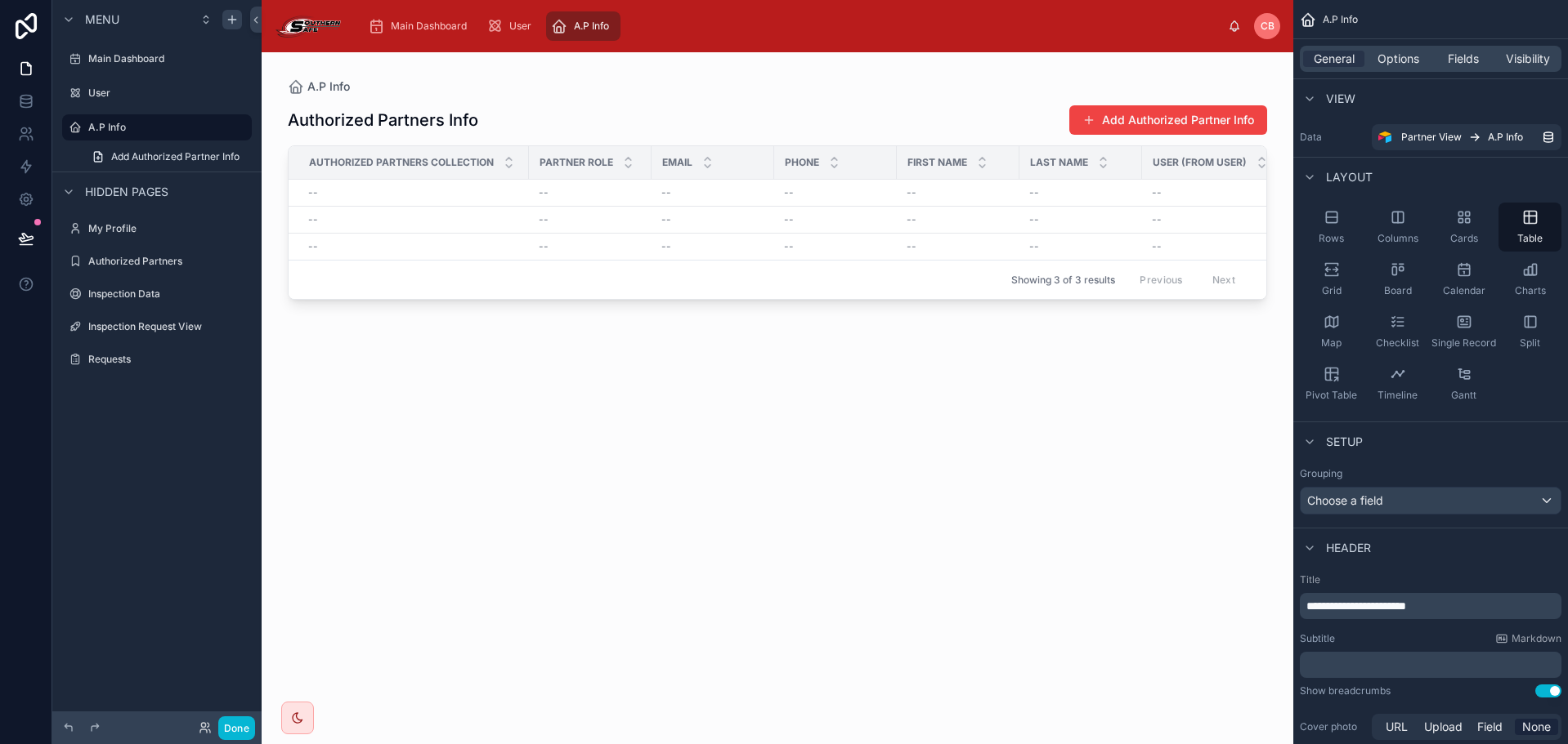
click at [986, 111] on div at bounding box center [777, 389] width 1031 height 672
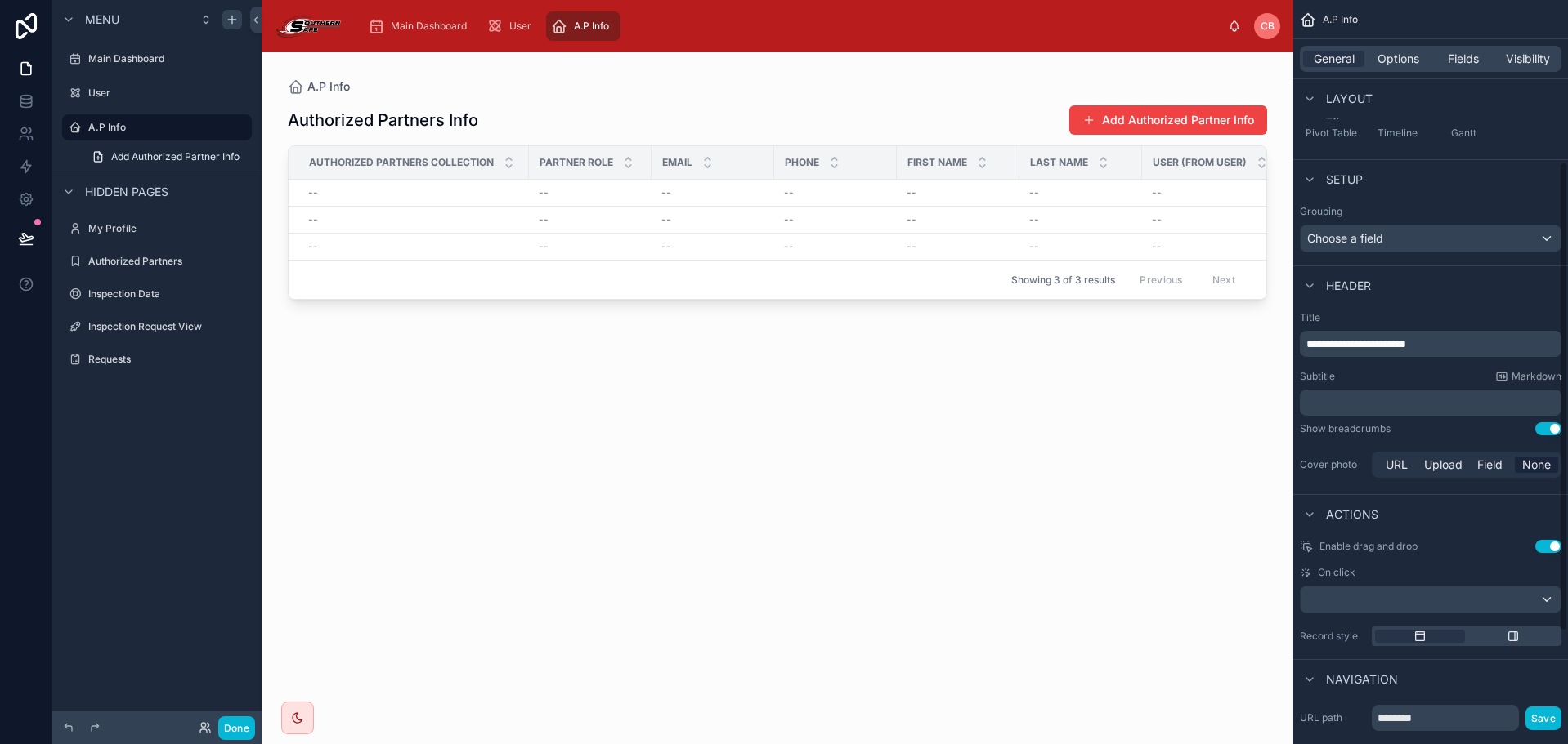
scroll to position [245, 0]
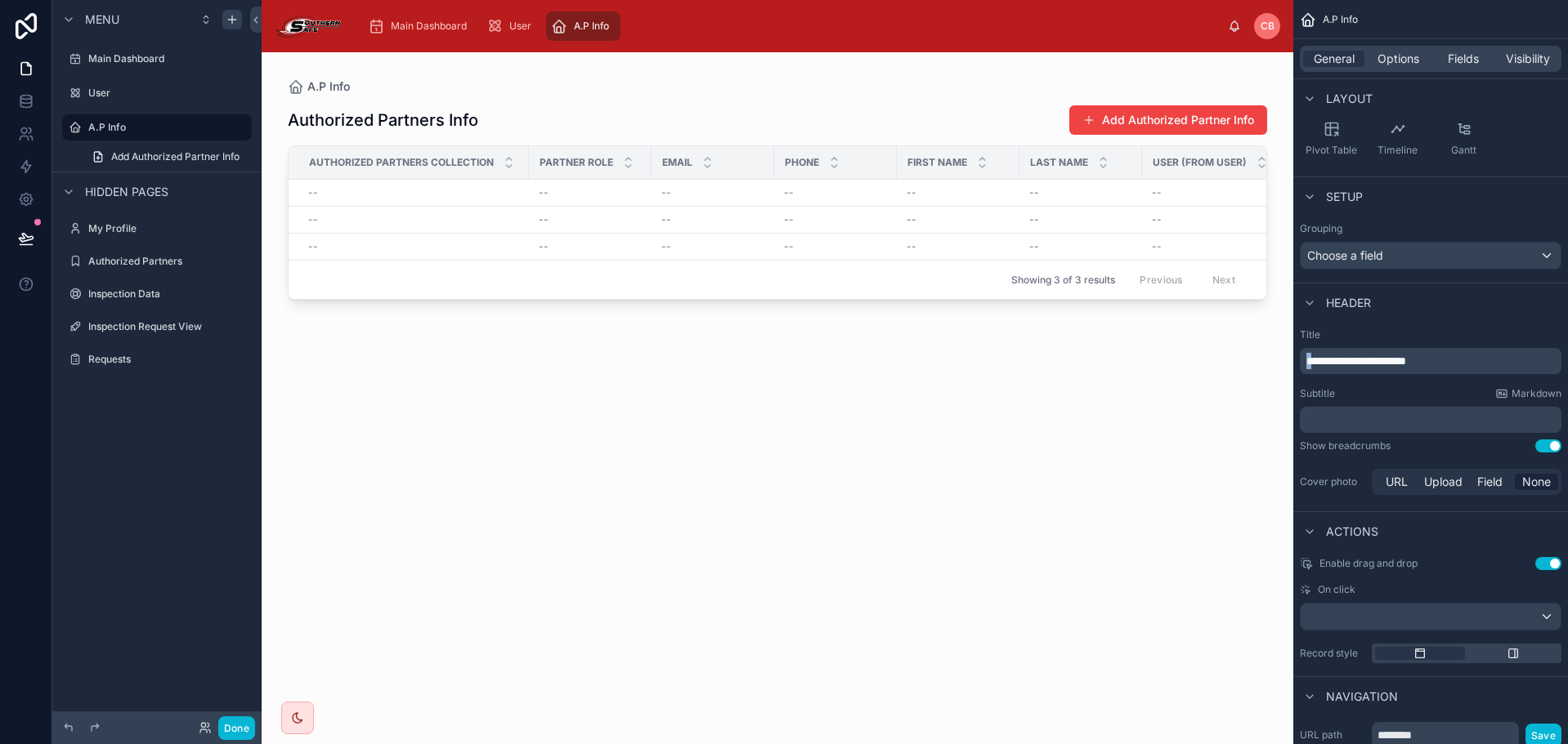
click at [1313, 362] on span "**********" at bounding box center [1356, 361] width 100 height 12
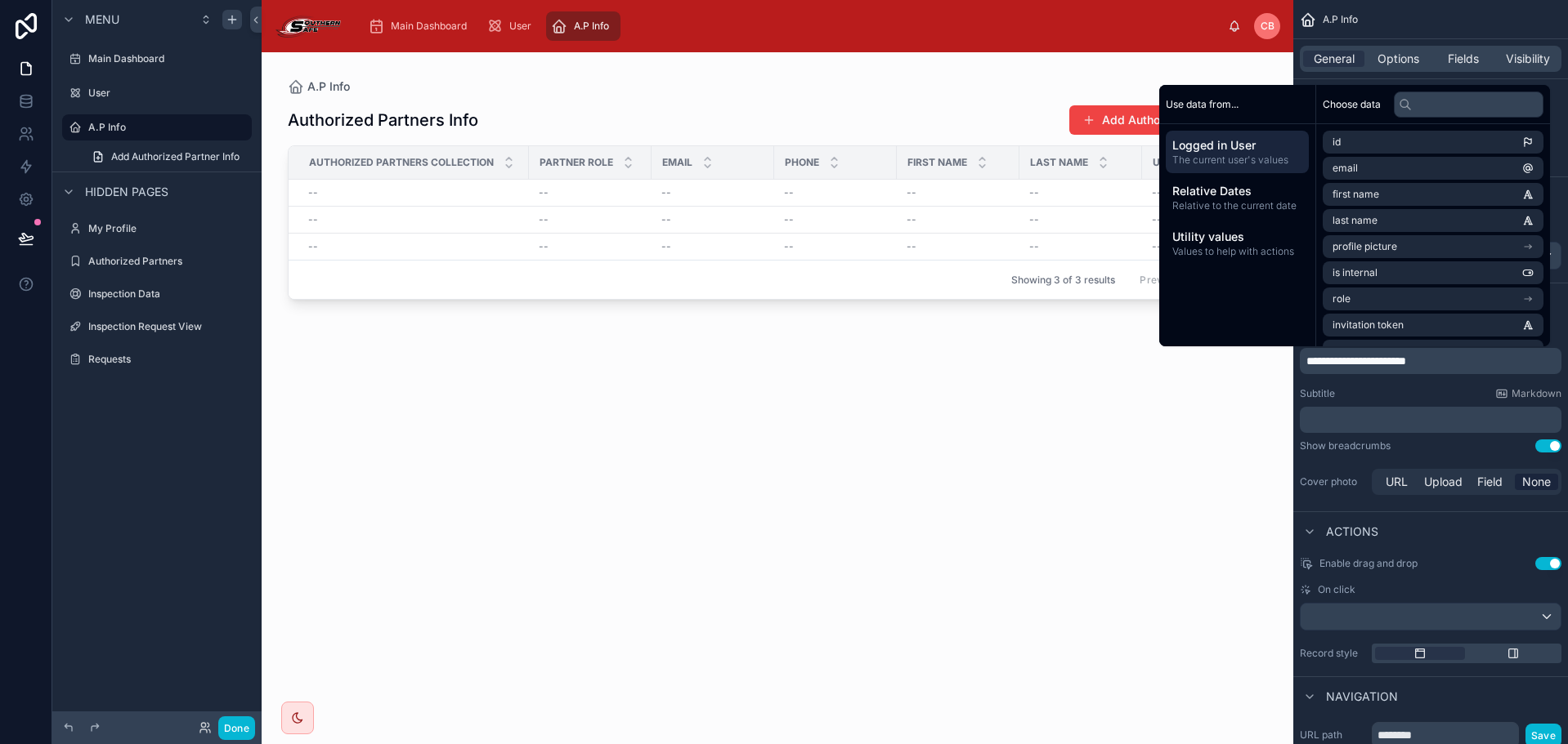
click at [1360, 361] on span "**********" at bounding box center [1356, 361] width 100 height 12
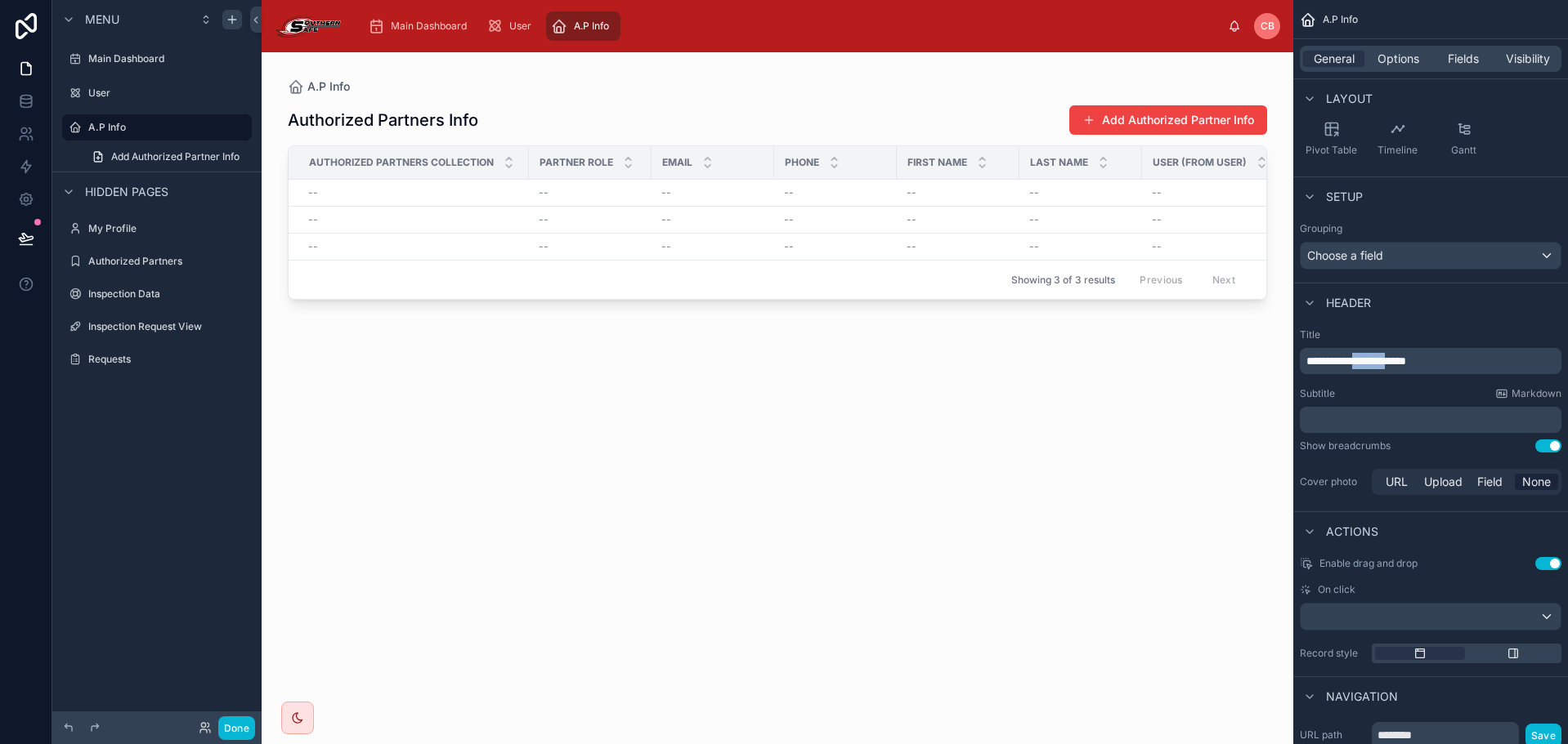
drag, startPoint x: 1370, startPoint y: 359, endPoint x: 1414, endPoint y: 357, distance: 44.0
click at [1406, 357] on span "**********" at bounding box center [1356, 361] width 100 height 12
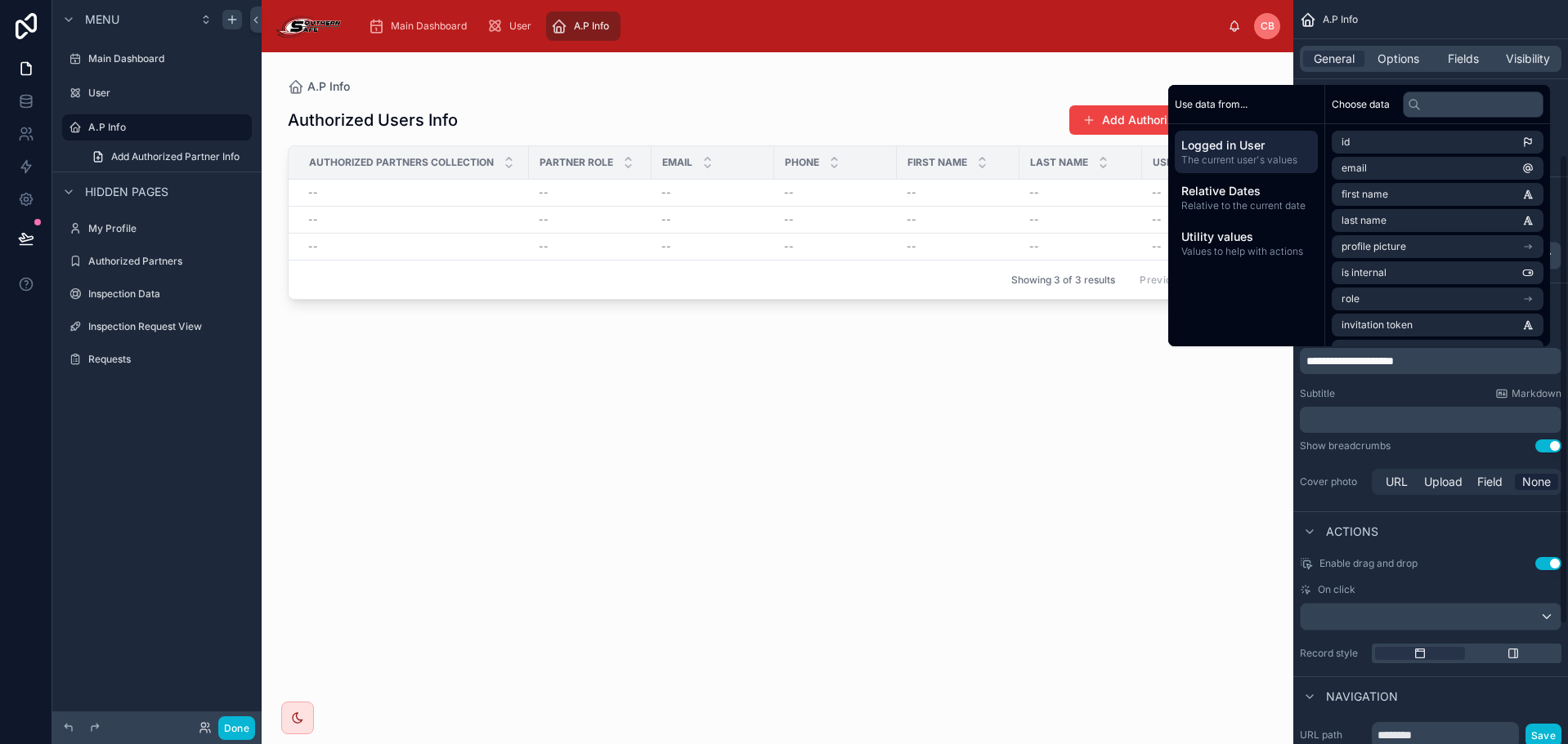
click at [1441, 386] on div "**********" at bounding box center [1430, 413] width 275 height 183
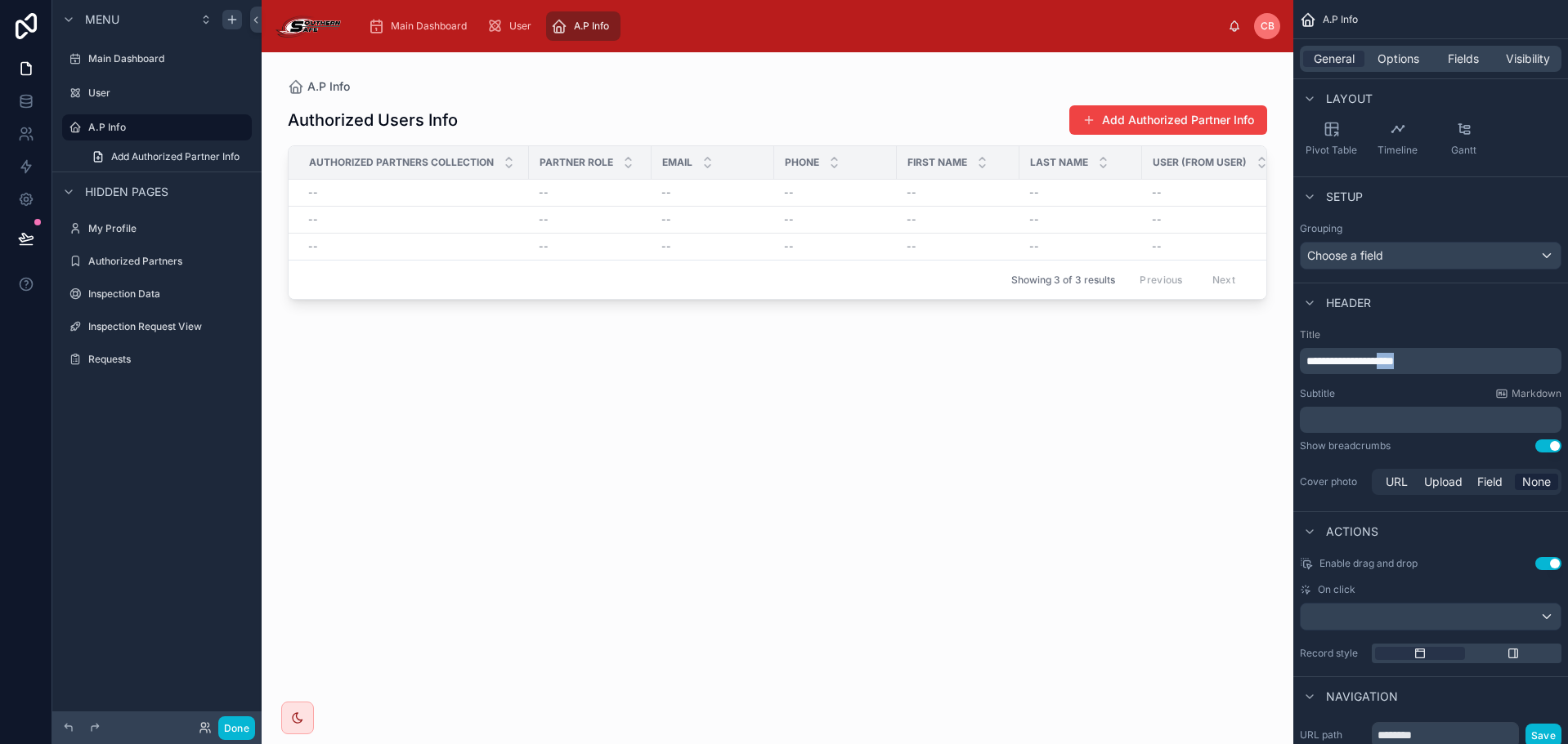
drag, startPoint x: 1403, startPoint y: 364, endPoint x: 1567, endPoint y: 386, distance: 165.5
click at [1567, 386] on html "**********" at bounding box center [784, 372] width 1568 height 744
click at [1421, 326] on div "**********" at bounding box center [1430, 413] width 275 height 183
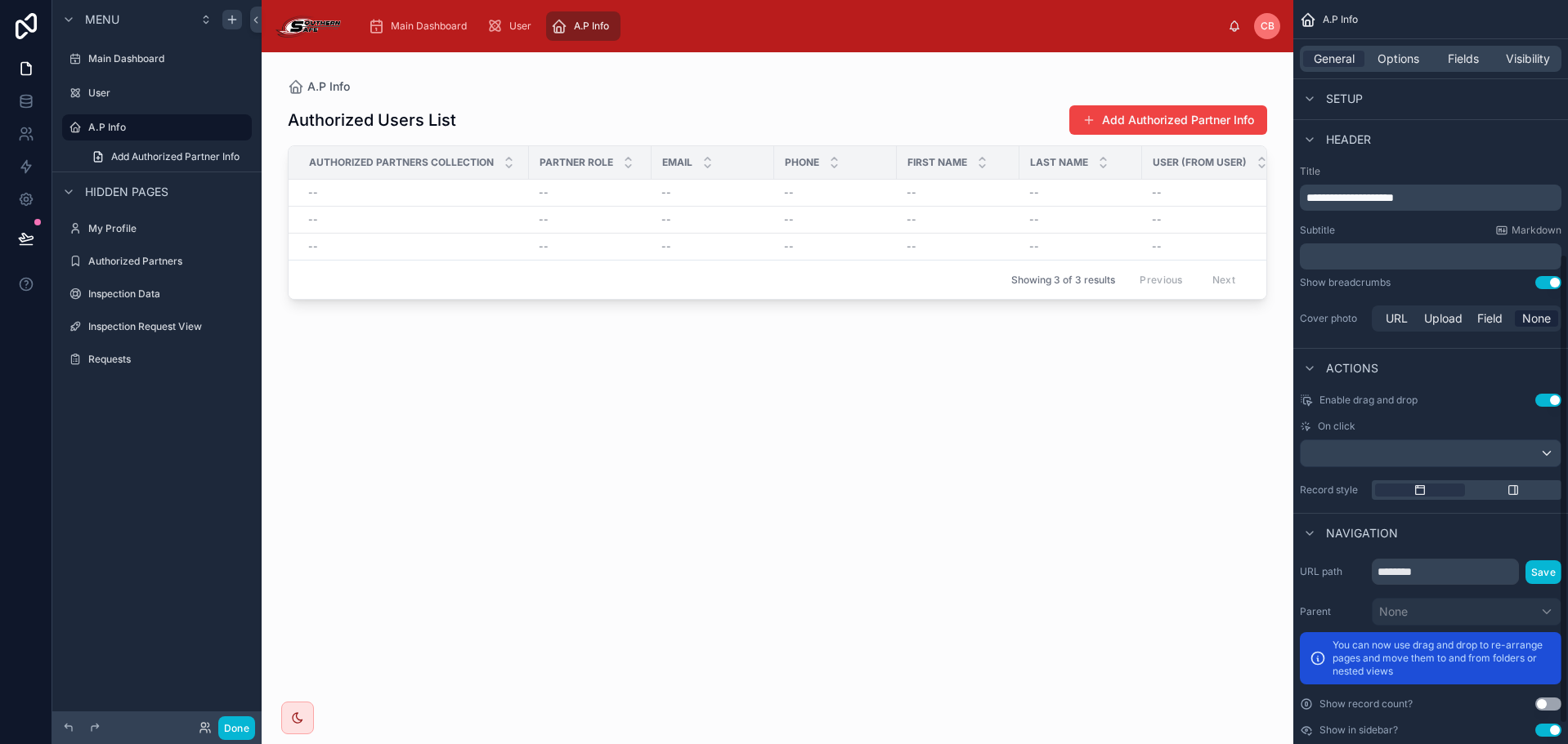
scroll to position [434, 0]
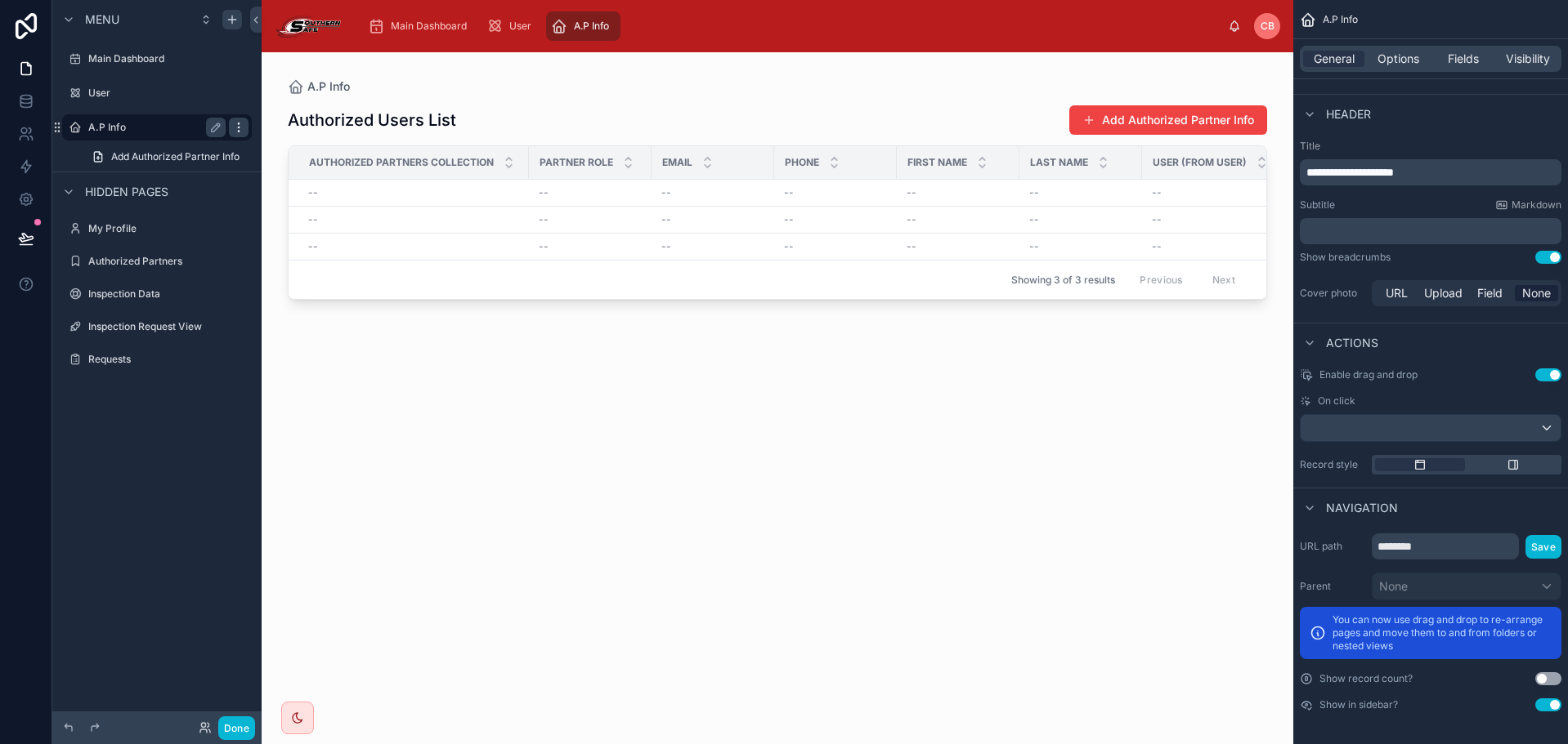
click at [238, 129] on icon "scrollable content" at bounding box center [239, 128] width 13 height 13
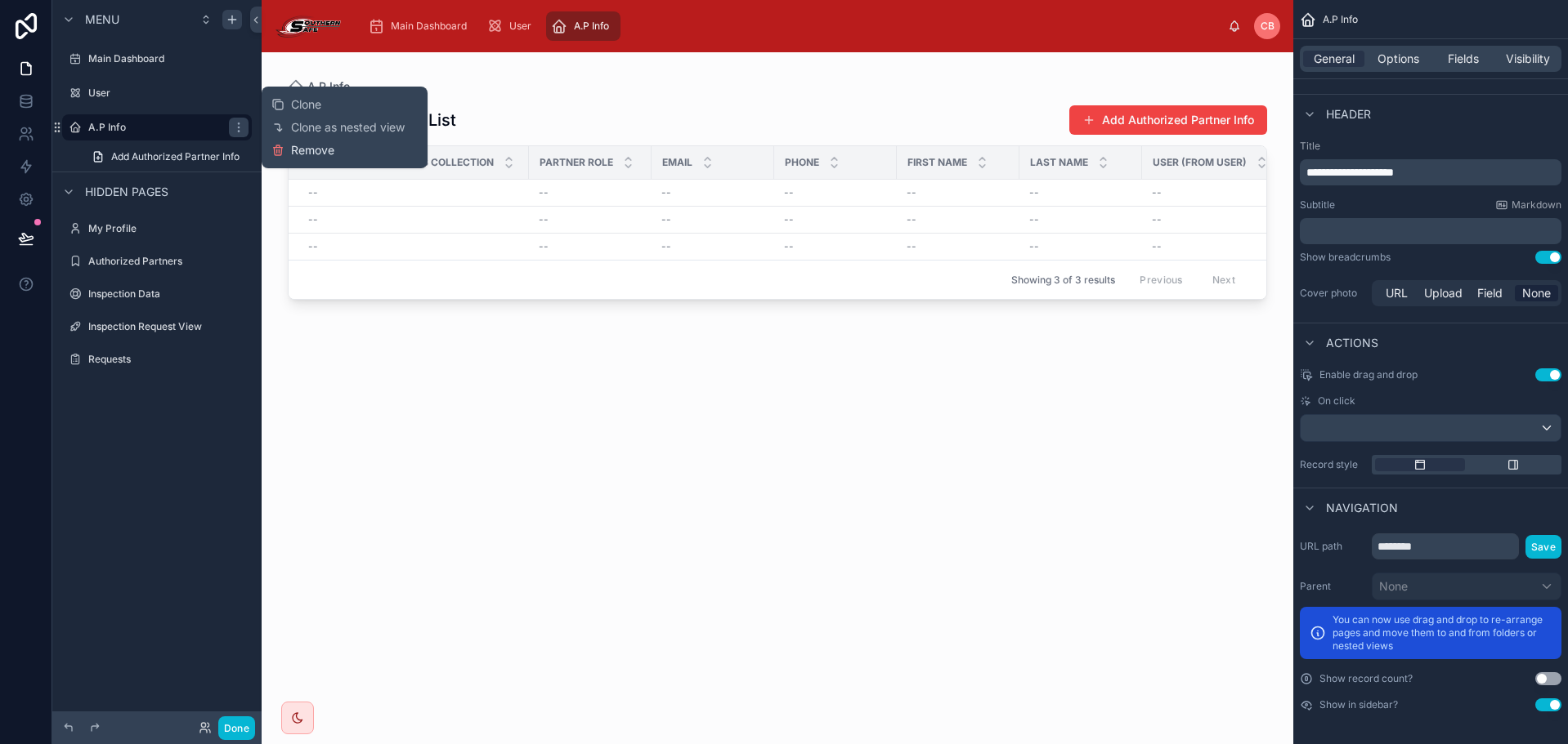
click at [301, 150] on span "Remove" at bounding box center [313, 150] width 43 height 17
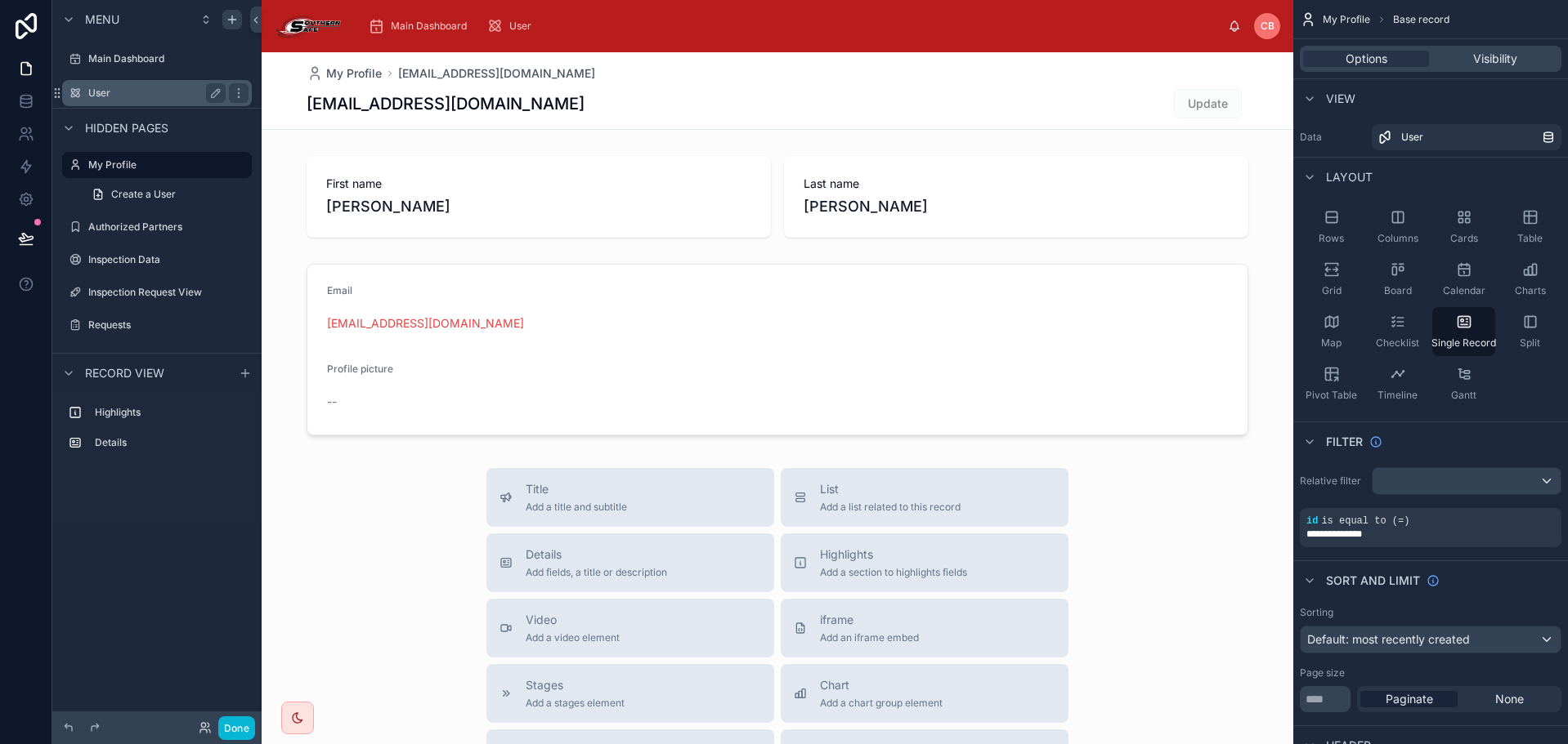
click at [123, 89] on label "User" at bounding box center [154, 93] width 131 height 13
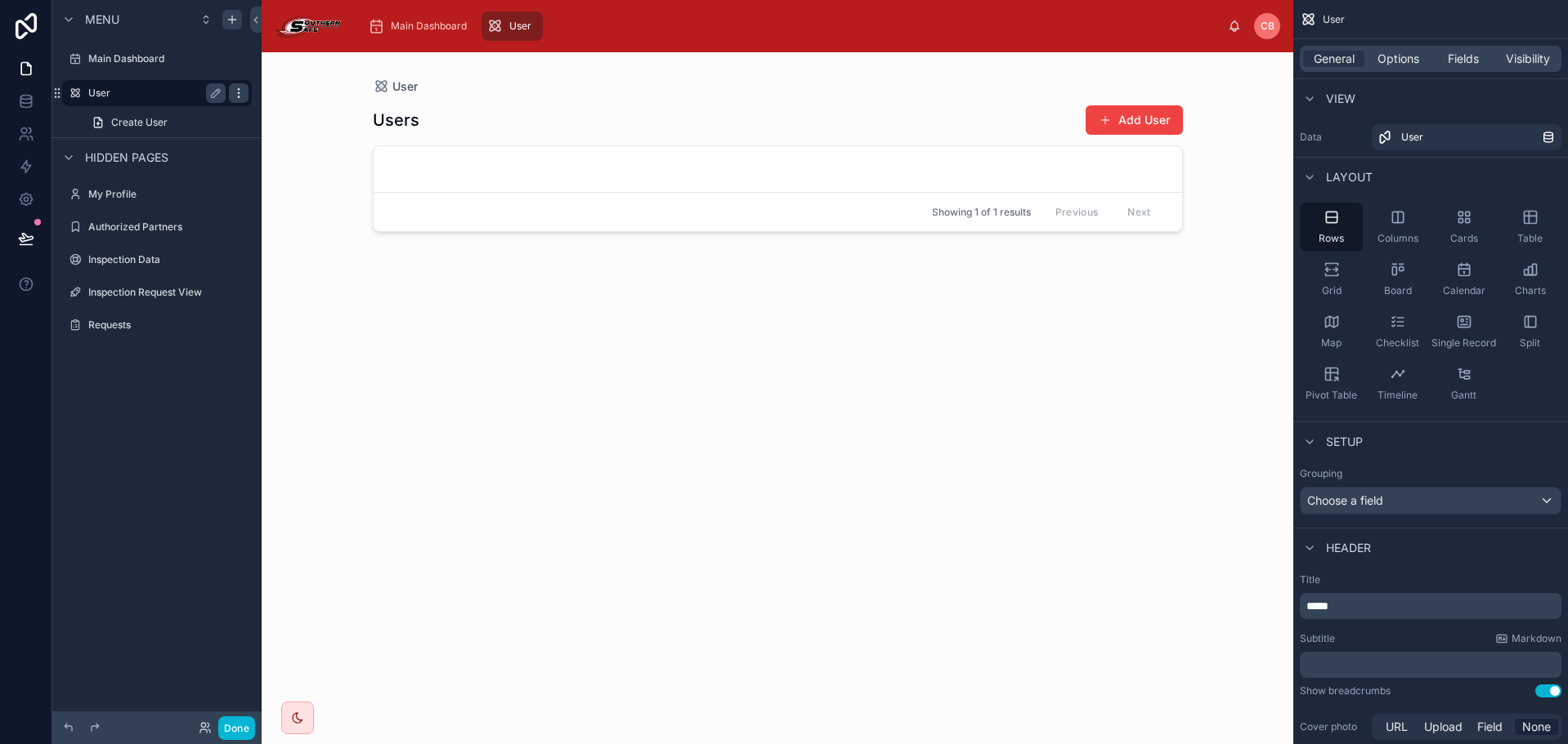
click at [243, 89] on icon "scrollable content" at bounding box center [239, 93] width 13 height 13
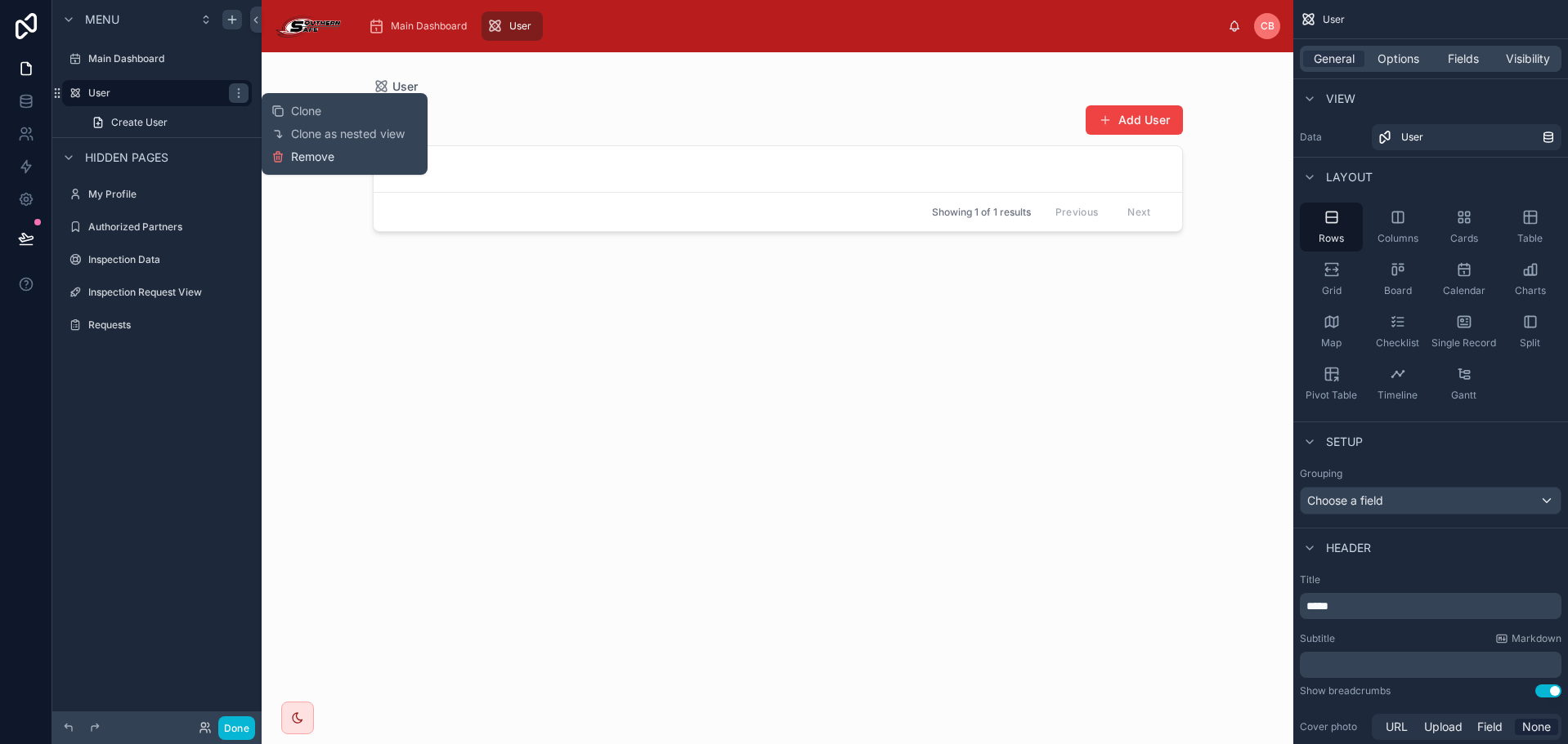
click at [301, 162] on span "Remove" at bounding box center [313, 157] width 43 height 17
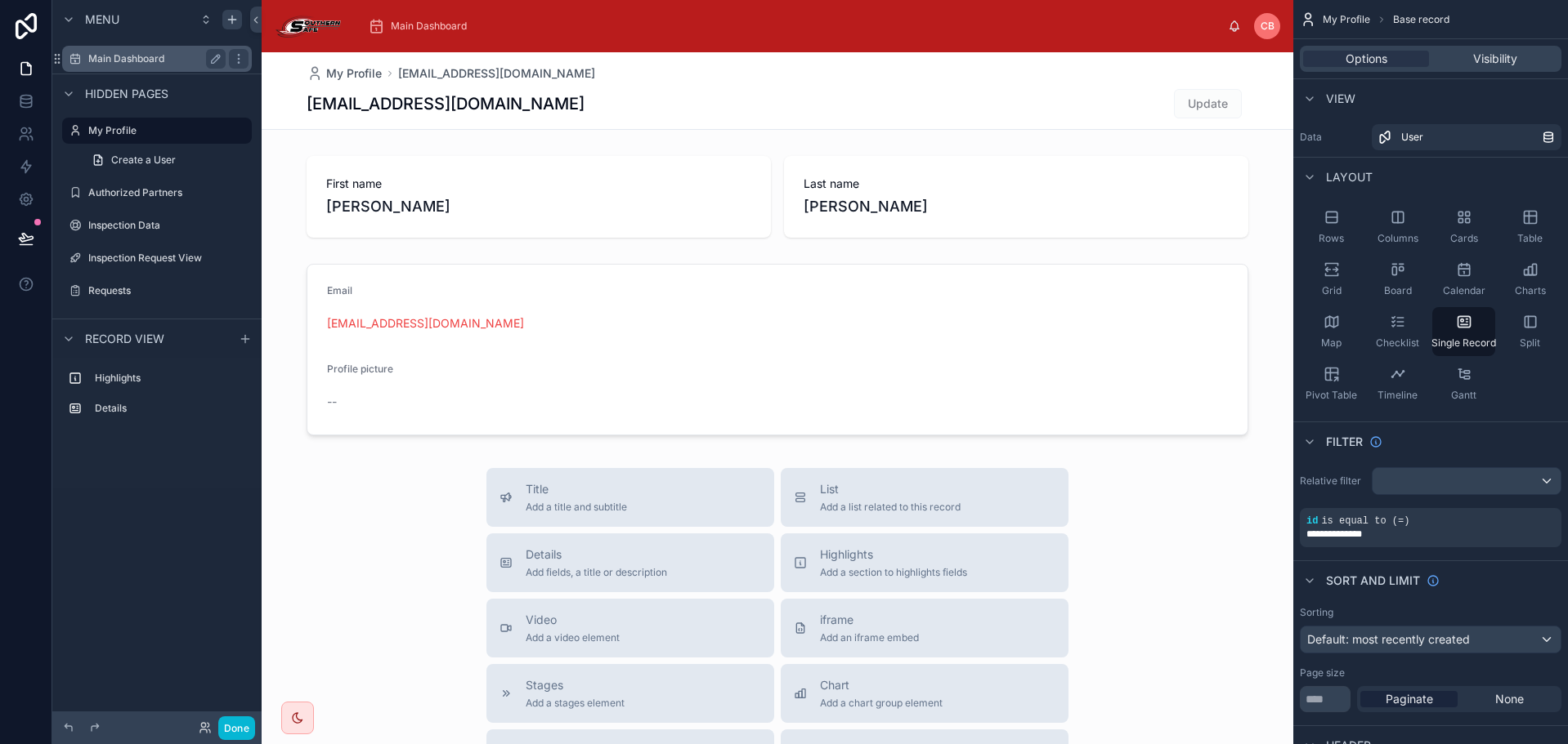
click at [134, 63] on label "Main Dashboard" at bounding box center [154, 59] width 131 height 13
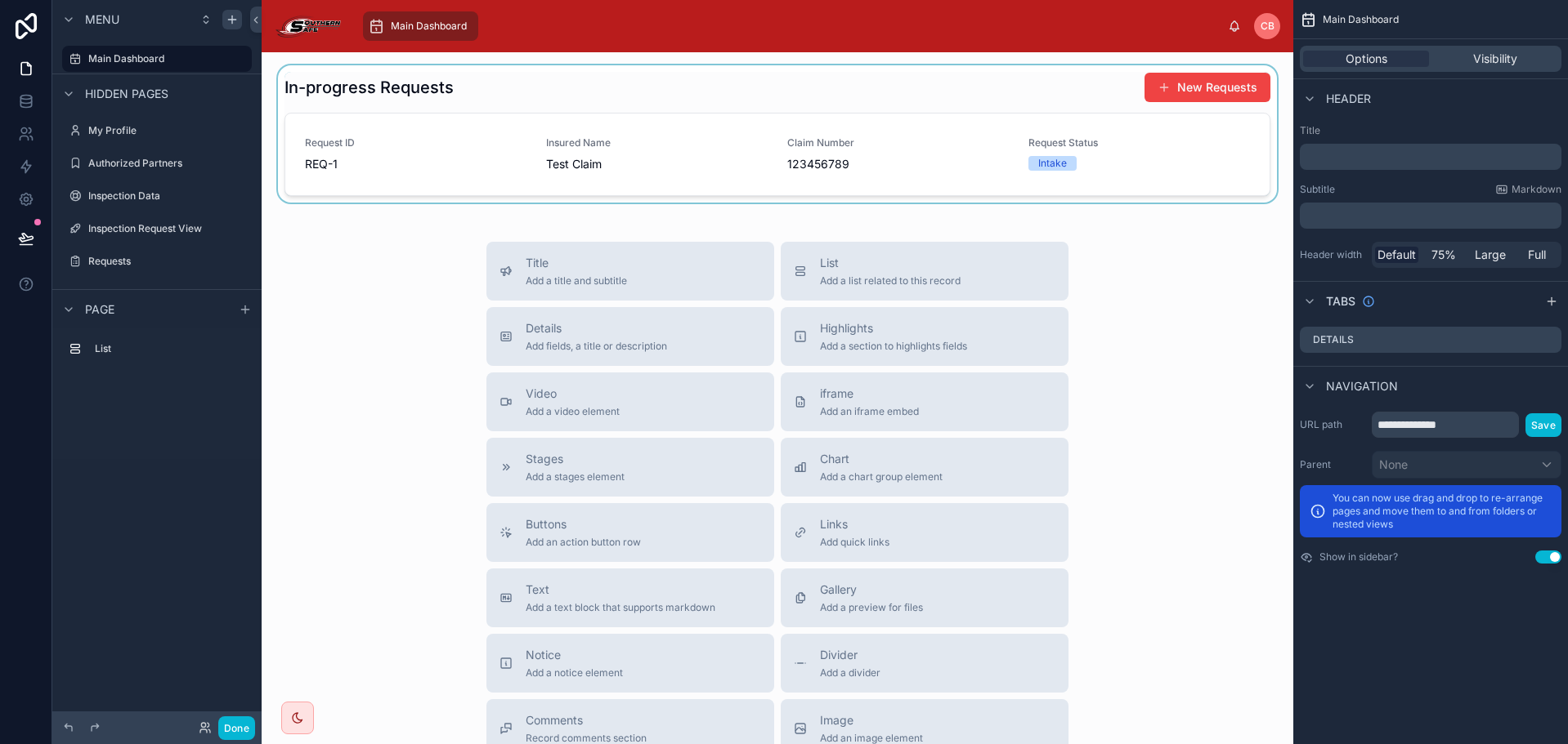
click at [706, 166] on div at bounding box center [777, 133] width 1006 height 138
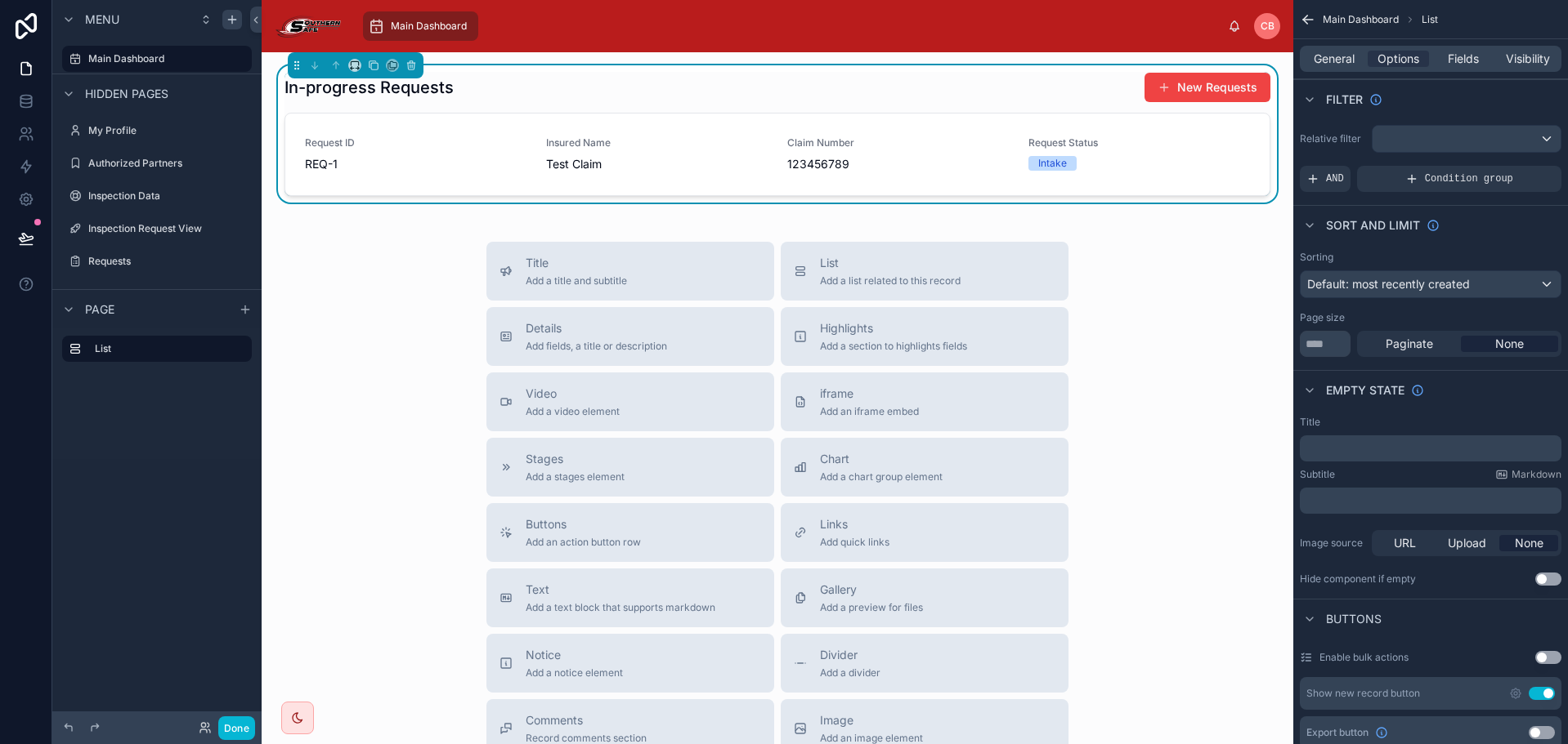
click at [706, 166] on span "Test Claim" at bounding box center [656, 164] width 221 height 17
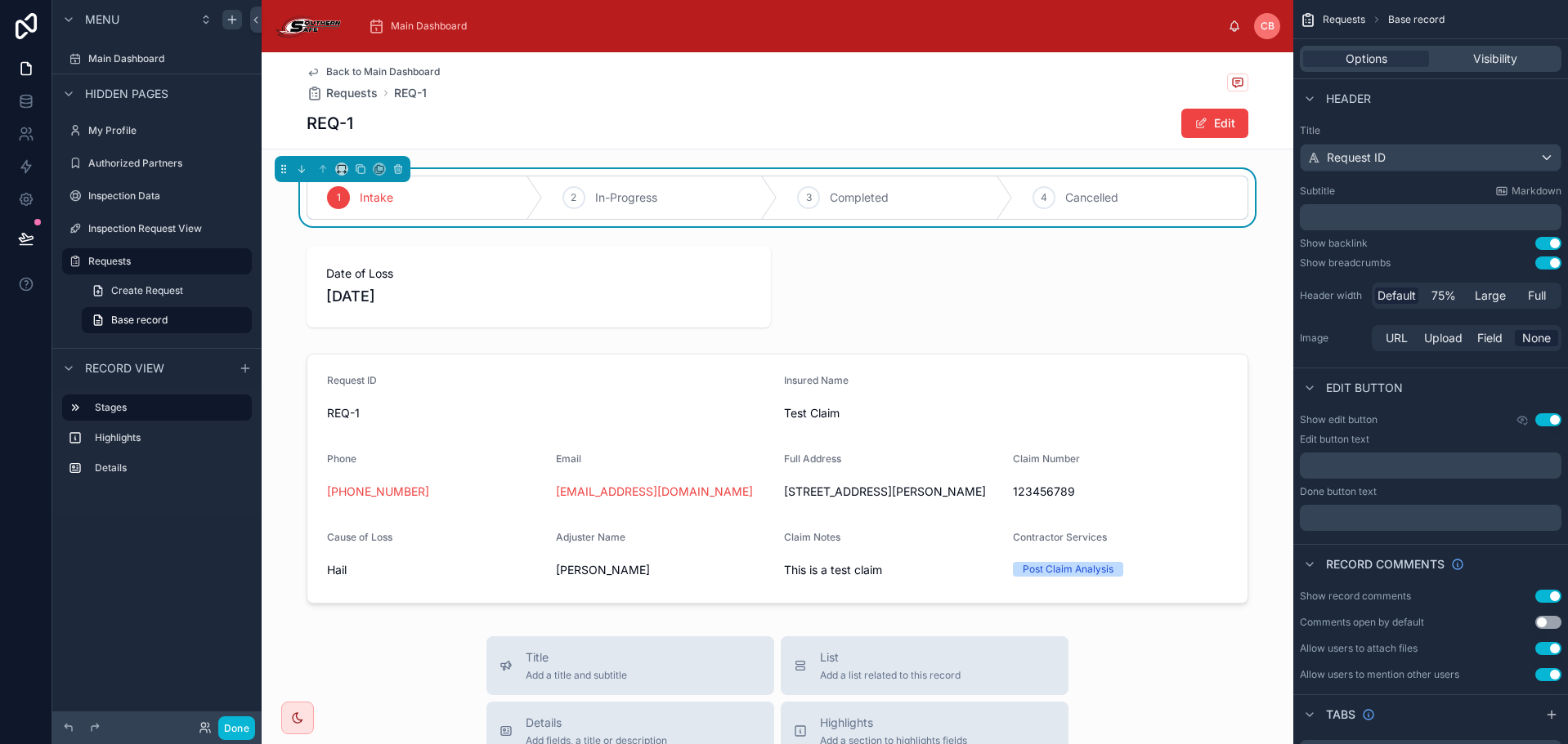
click at [1248, 190] on div "1 Intake 2 In-Progress 3 Completed 4 Cancelled" at bounding box center [777, 198] width 1031 height 58
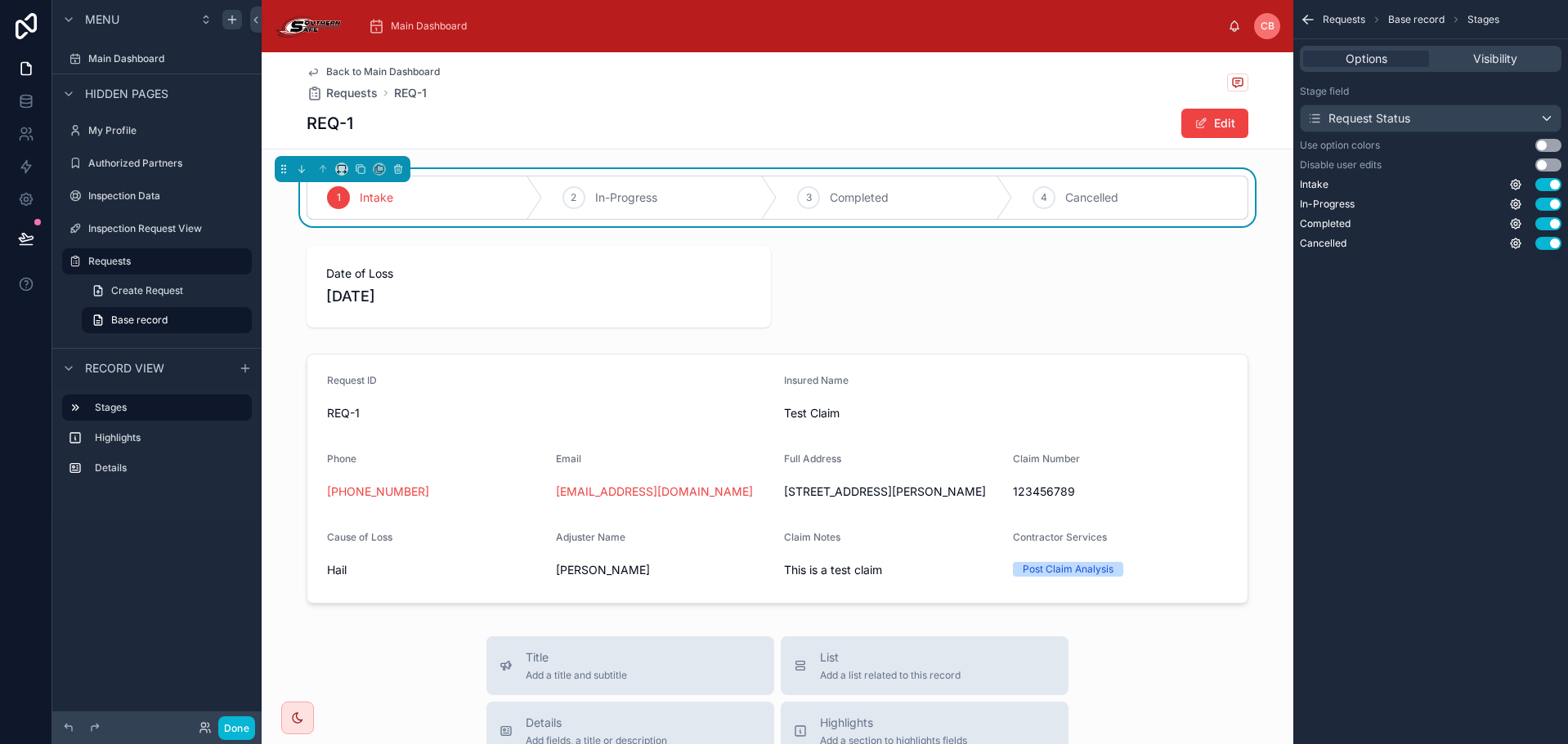
click at [1559, 161] on button "Use setting" at bounding box center [1548, 165] width 26 height 13
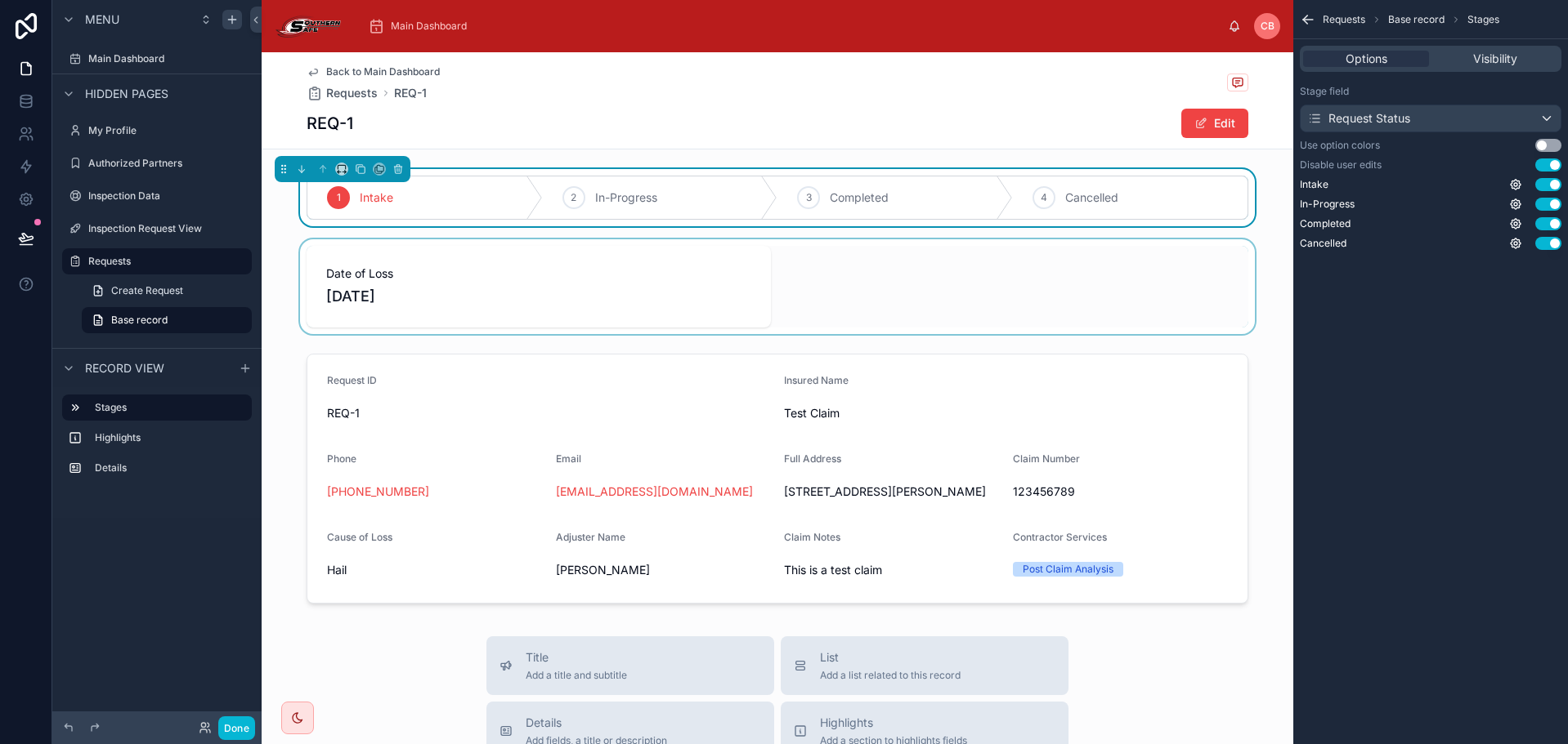
click at [530, 282] on div at bounding box center [777, 287] width 1031 height 95
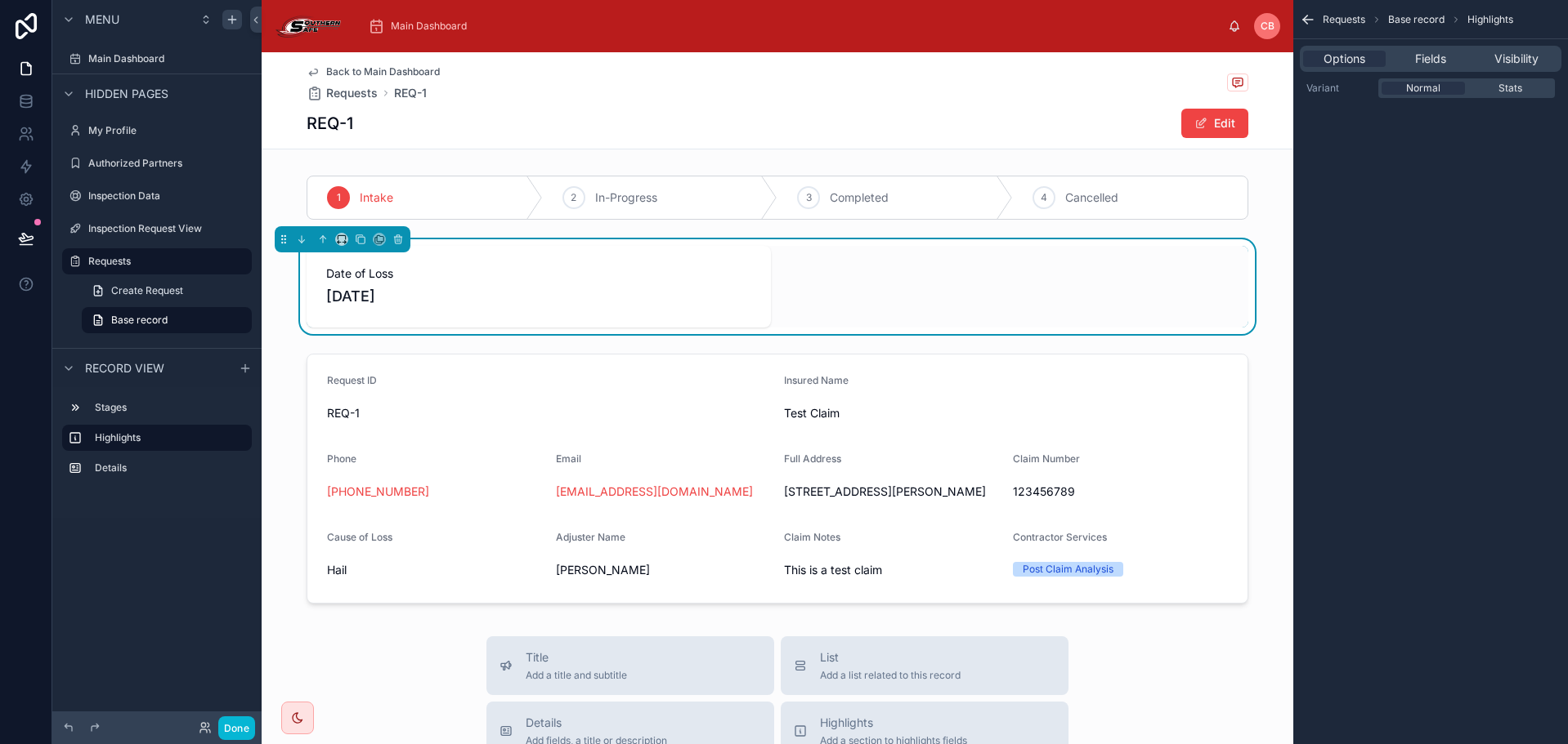
click at [1107, 157] on div "Back to Main Dashboard Requests REQ-1 REQ-1 Edit 1 Intake 2 In-Progress 3 Compl…" at bounding box center [777, 701] width 1031 height 1297
click at [1104, 168] on div "Back to Main Dashboard Requests REQ-1 REQ-1 Edit 1 Intake 2 In-Progress 3 Compl…" at bounding box center [777, 701] width 1031 height 1297
click at [1155, 195] on div at bounding box center [777, 198] width 1031 height 58
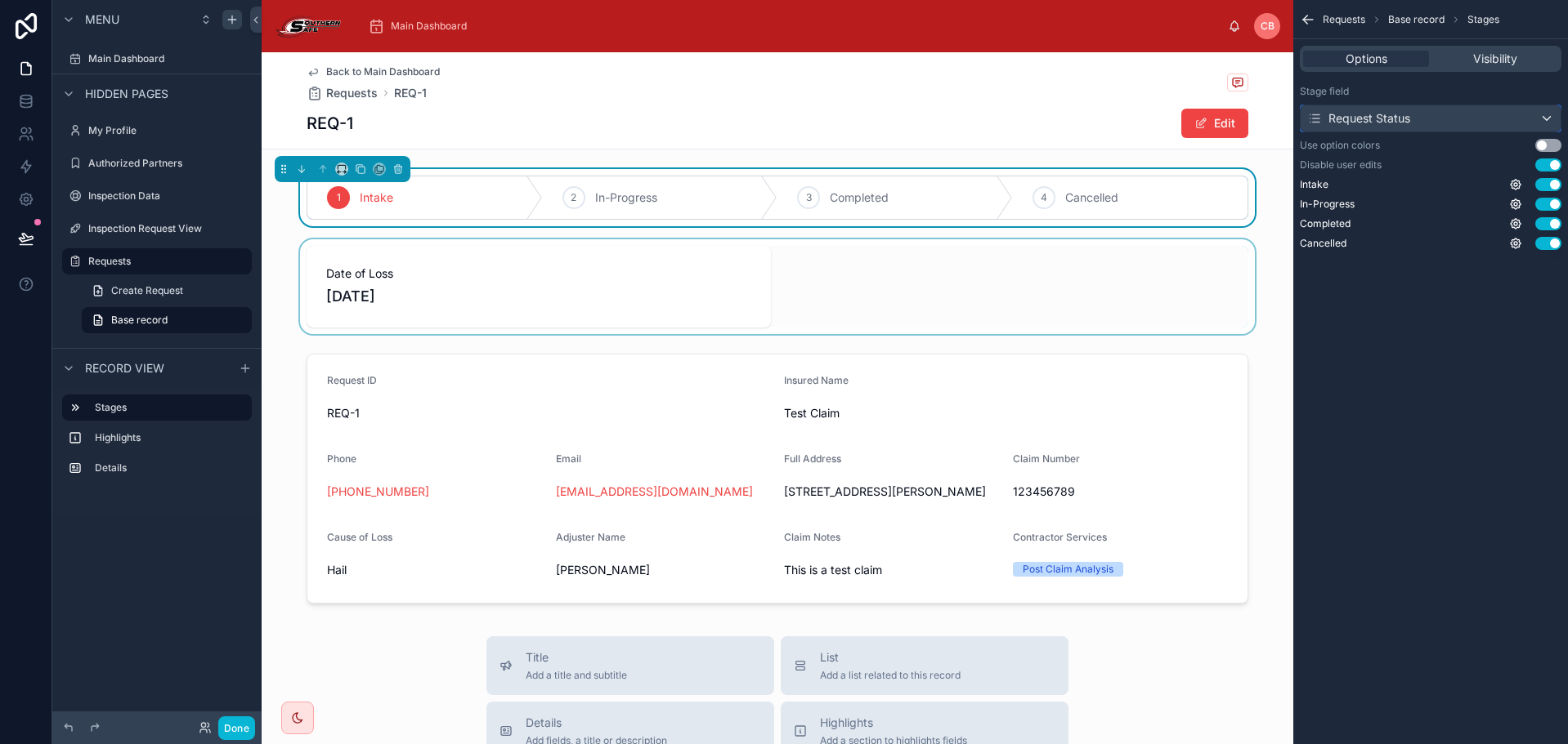
click at [1437, 118] on div "Request Status" at bounding box center [1431, 118] width 260 height 26
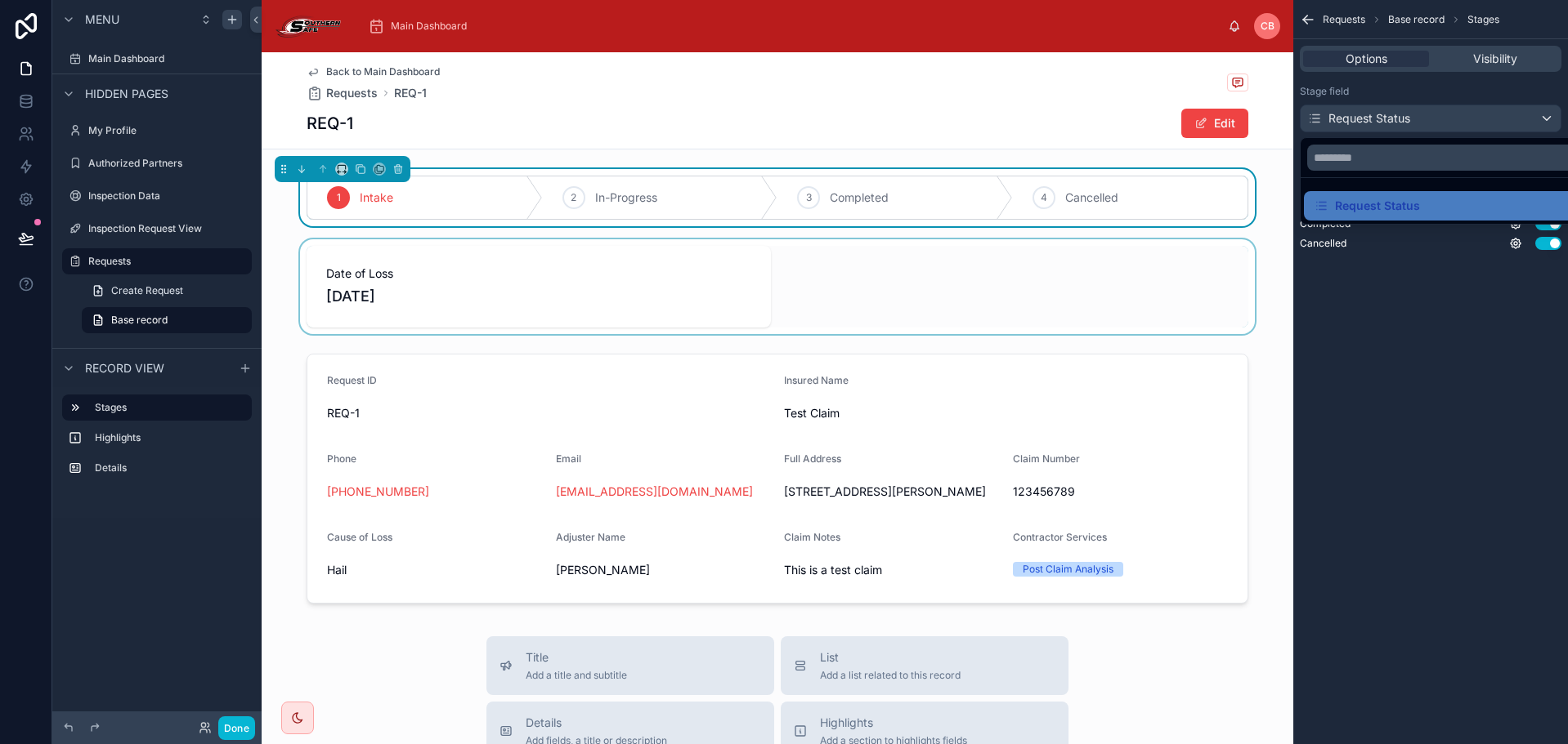
click at [1439, 87] on div "scrollable content" at bounding box center [784, 372] width 1568 height 744
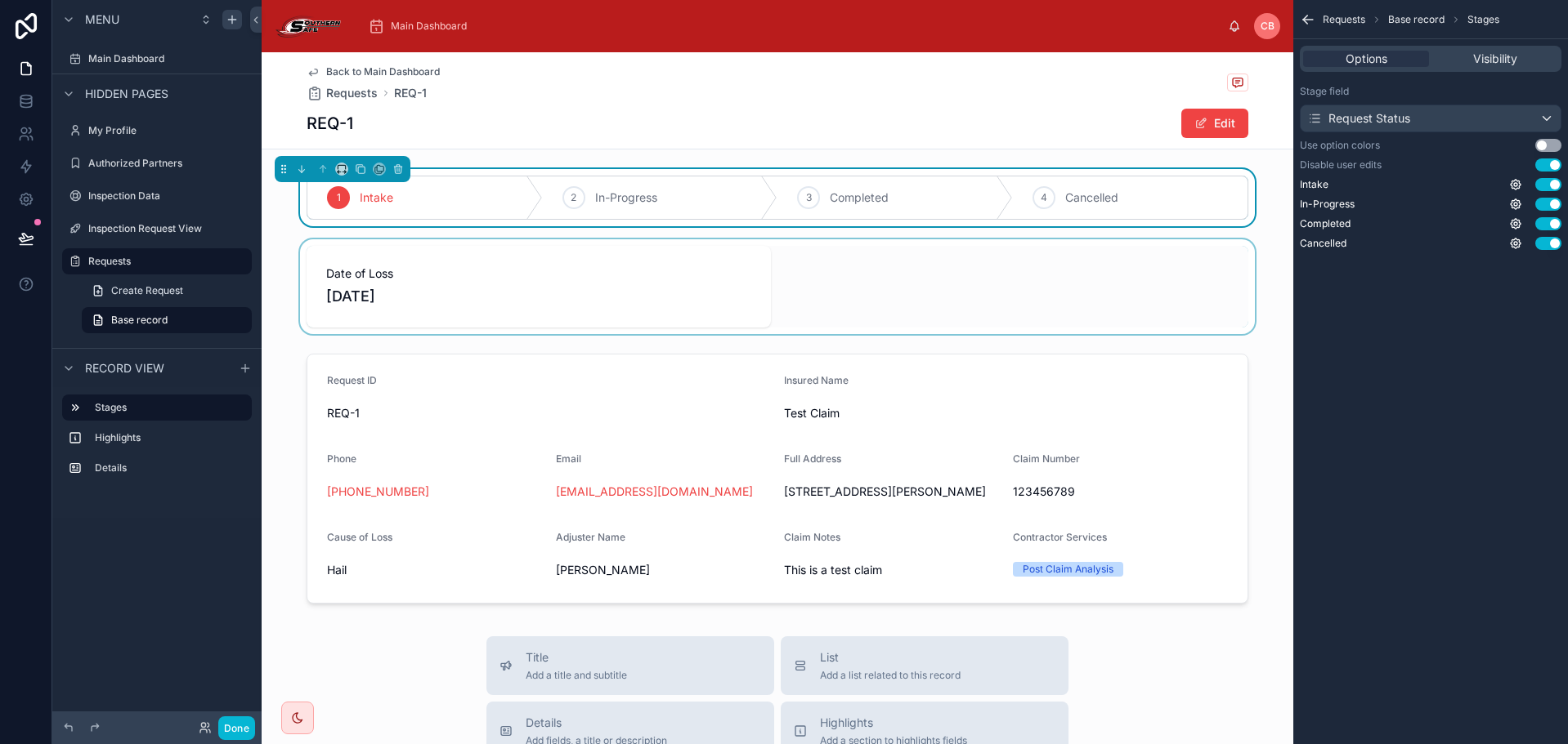
click at [1537, 140] on button "Use setting" at bounding box center [1548, 146] width 26 height 13
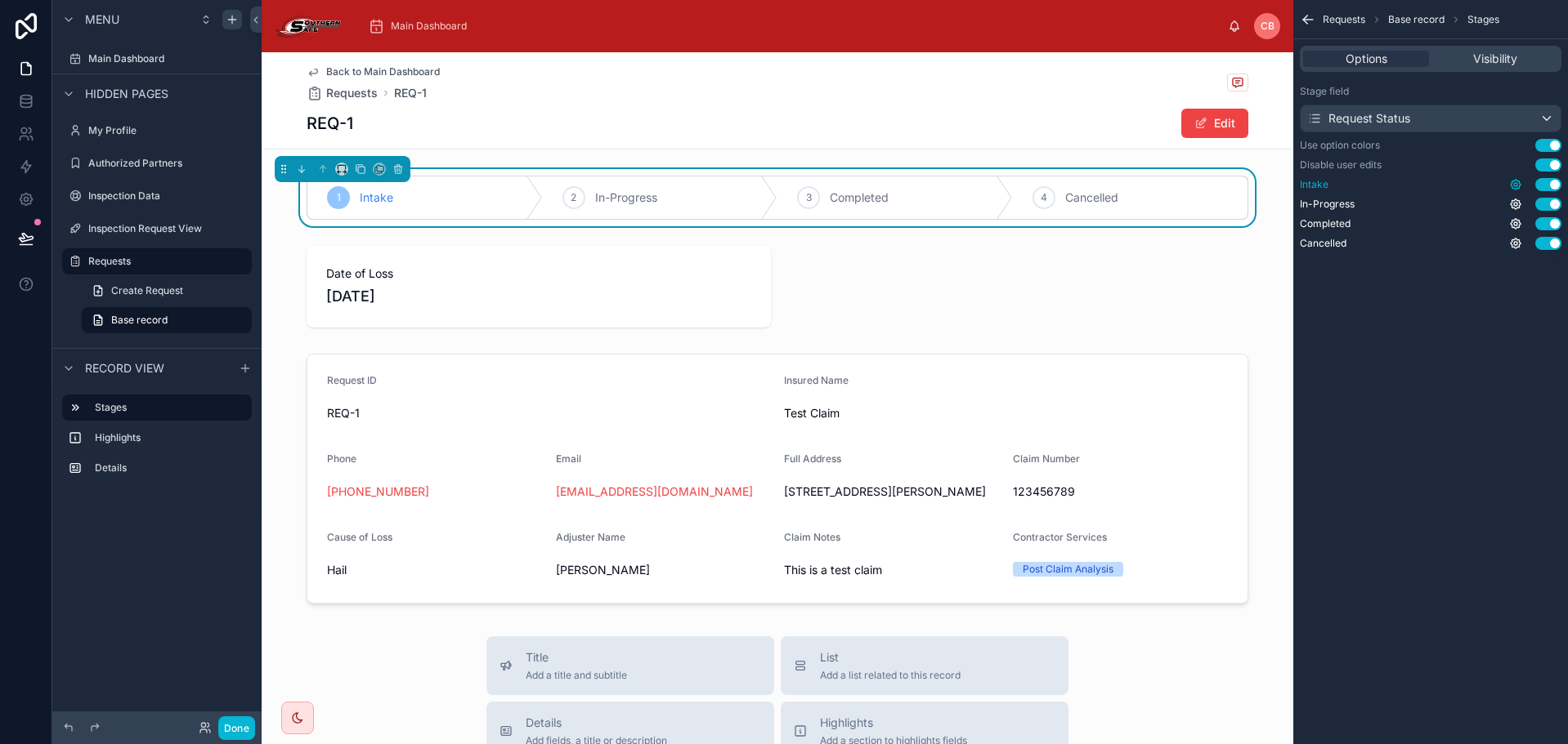
click at [1516, 183] on icon "scrollable content" at bounding box center [1515, 184] width 3 height 3
click at [1481, 327] on div "Requests Base record Stages Options Visibility Stage field Request Status Use o…" at bounding box center [1430, 372] width 275 height 744
click at [1515, 244] on icon "scrollable content" at bounding box center [1515, 244] width 13 height 13
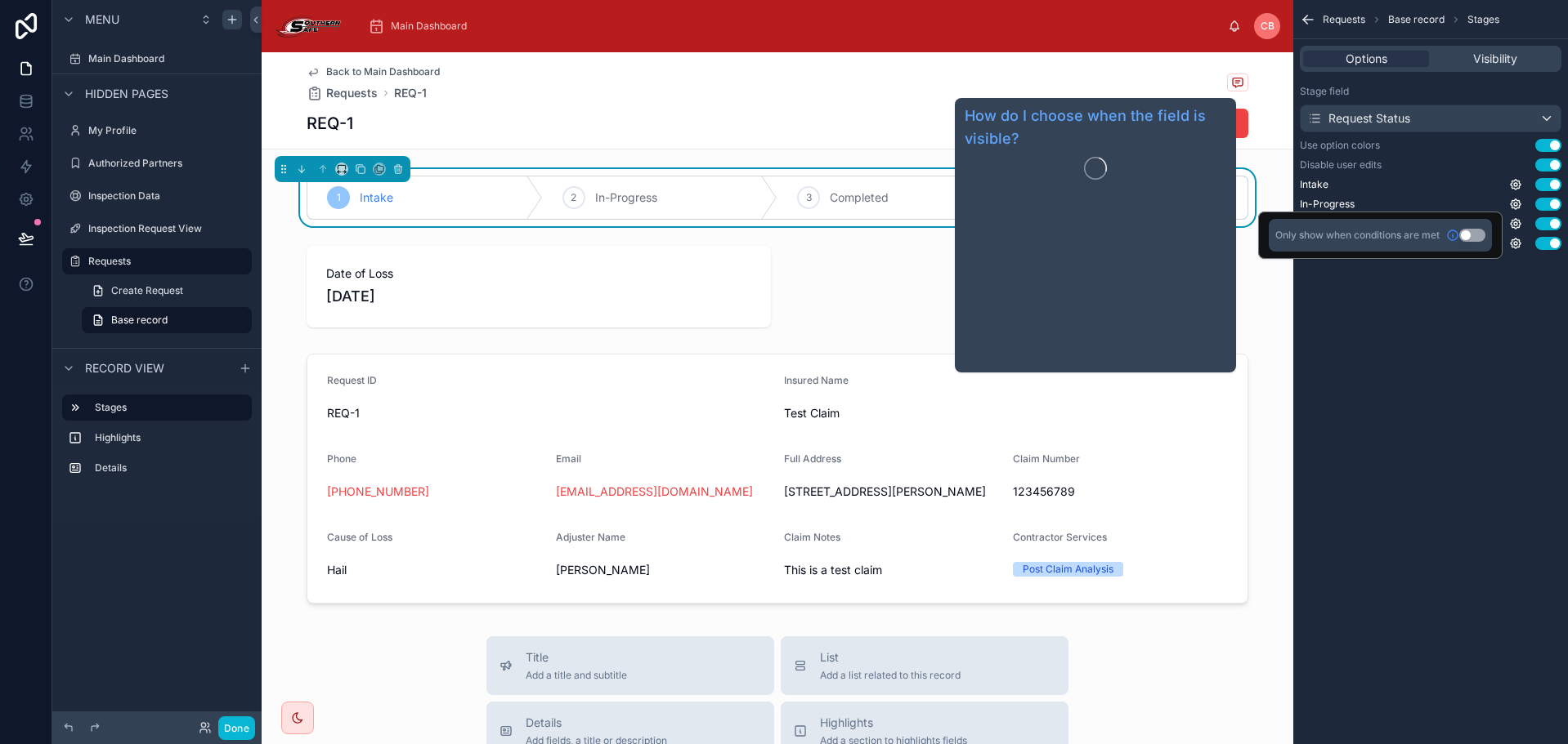
click at [1446, 239] on icon at bounding box center [1453, 235] width 13 height 13
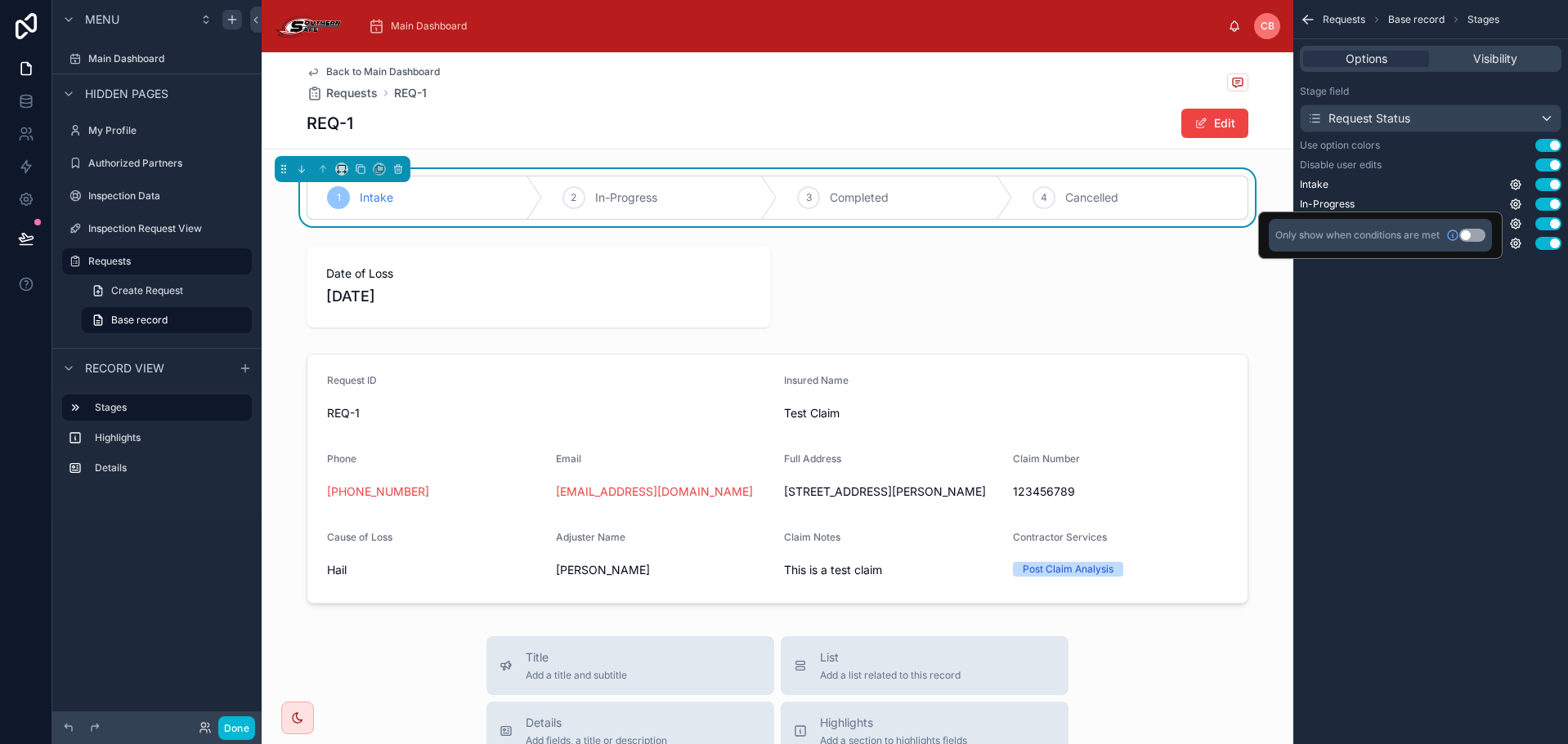
click at [1482, 234] on button "Use setting" at bounding box center [1472, 235] width 26 height 13
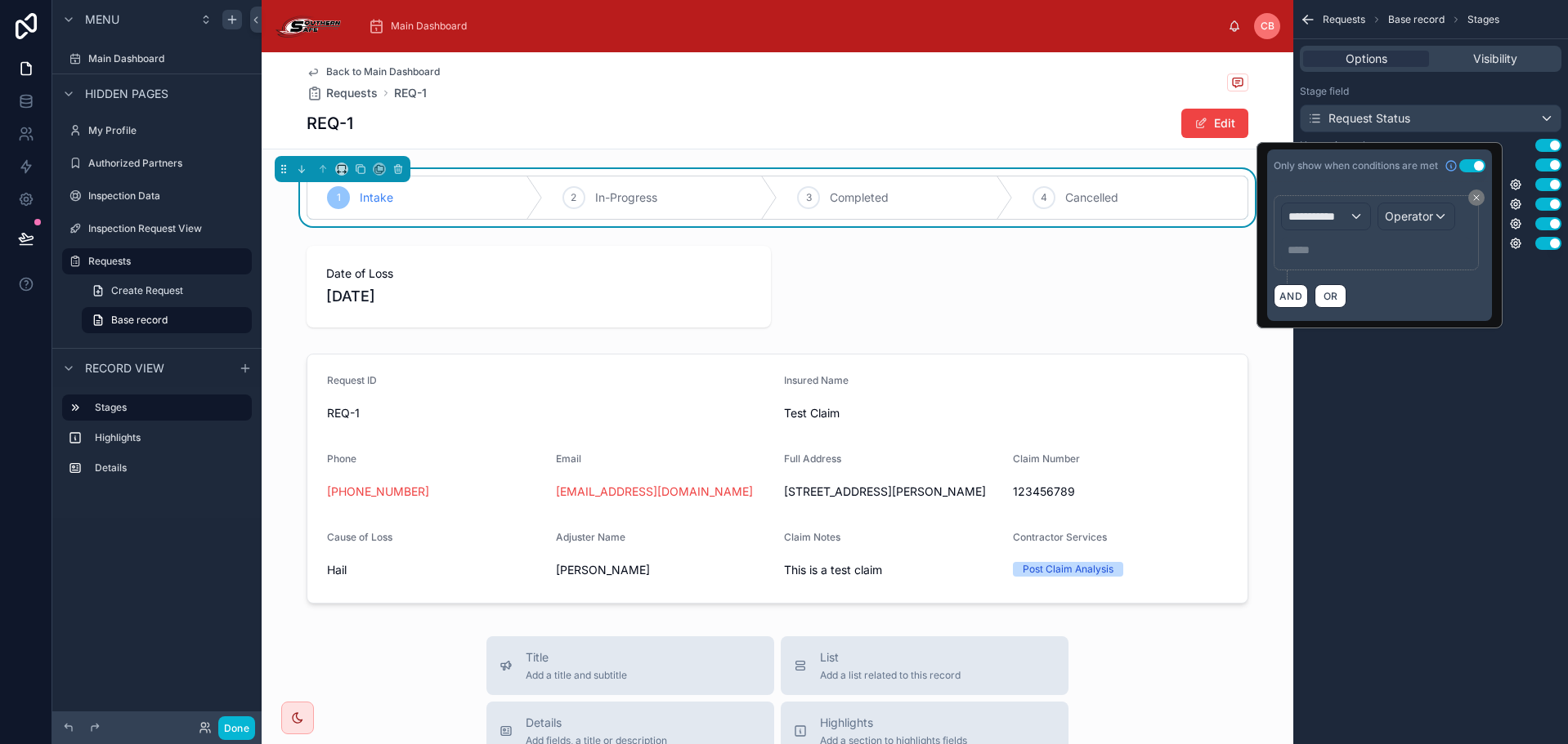
click at [1344, 230] on div "**********" at bounding box center [1376, 233] width 190 height 60
click at [1337, 221] on span "**********" at bounding box center [1318, 217] width 60 height 17
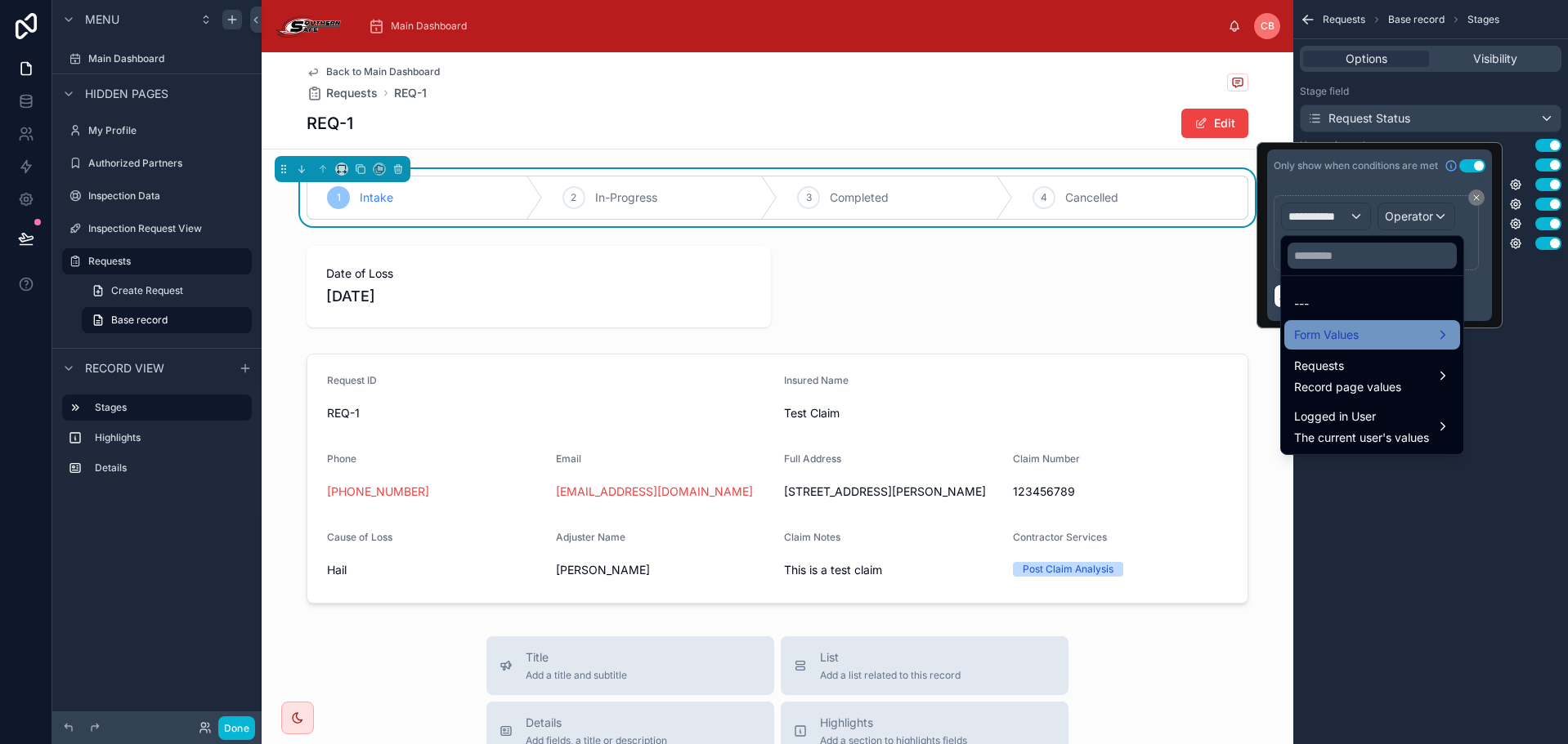
click at [1347, 338] on span "Form Values" at bounding box center [1326, 335] width 64 height 20
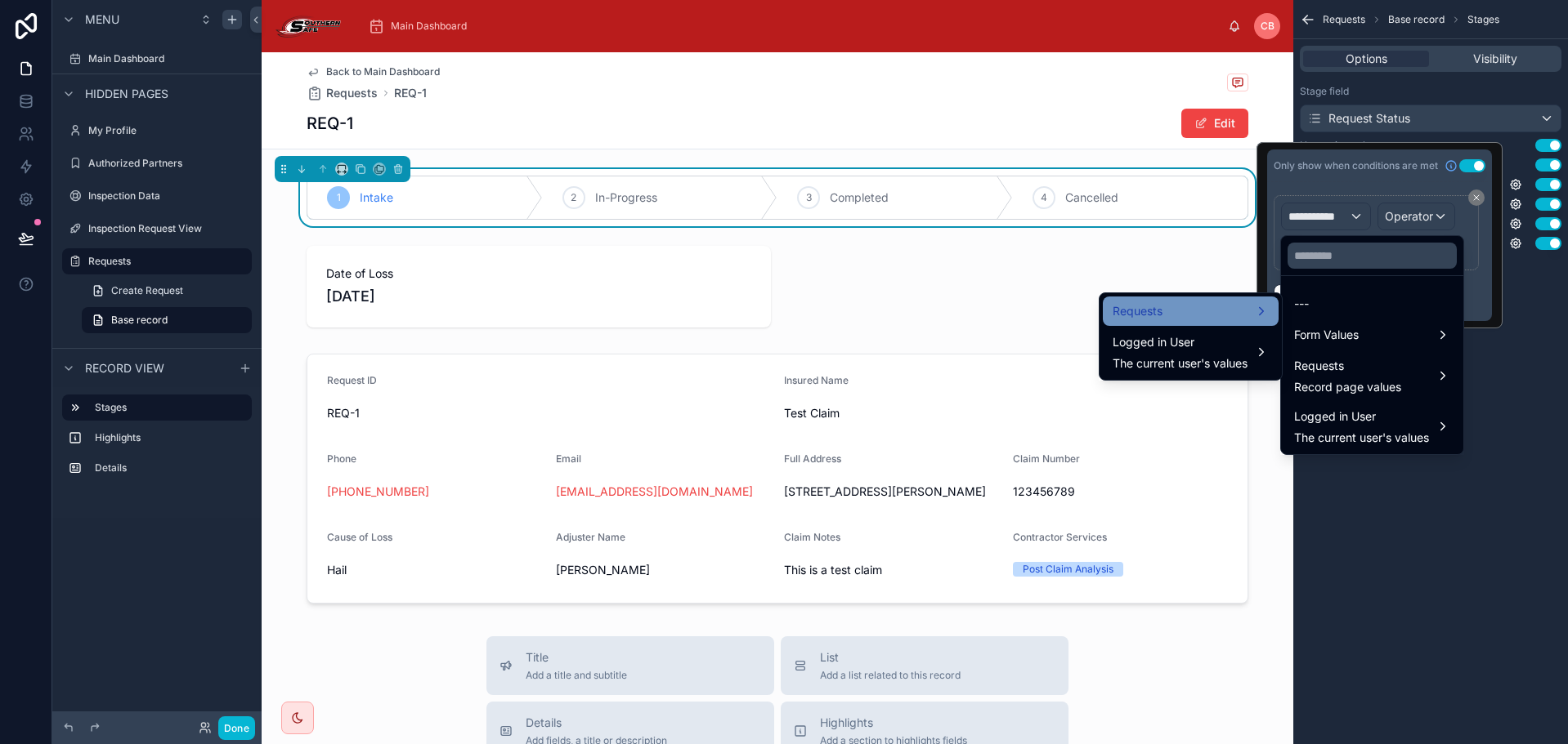
click at [1201, 315] on div "Requests" at bounding box center [1190, 311] width 156 height 20
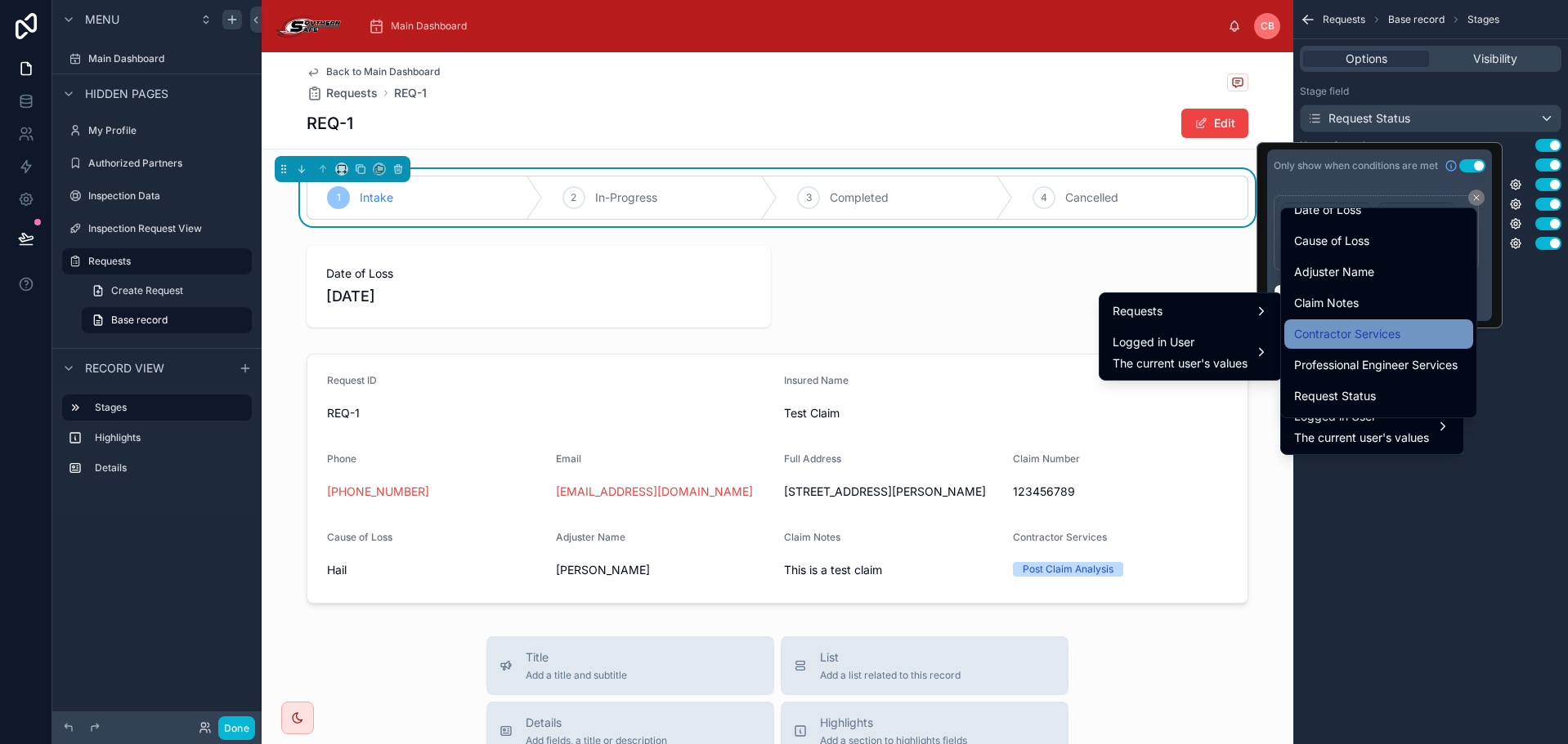
scroll to position [385, 0]
click at [1375, 336] on span "Request Status" at bounding box center [1335, 338] width 82 height 20
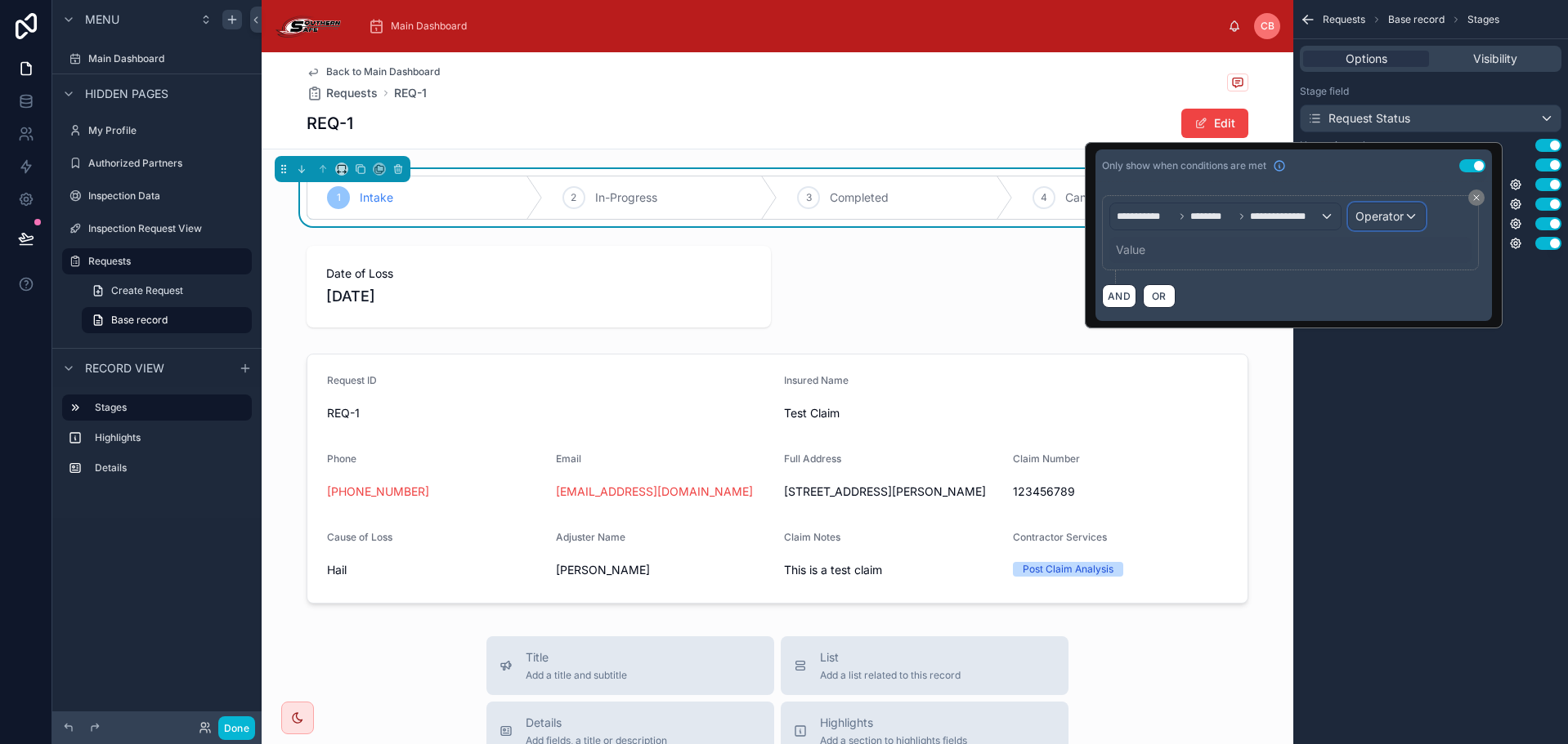
click at [1371, 218] on span "Operator" at bounding box center [1379, 216] width 48 height 14
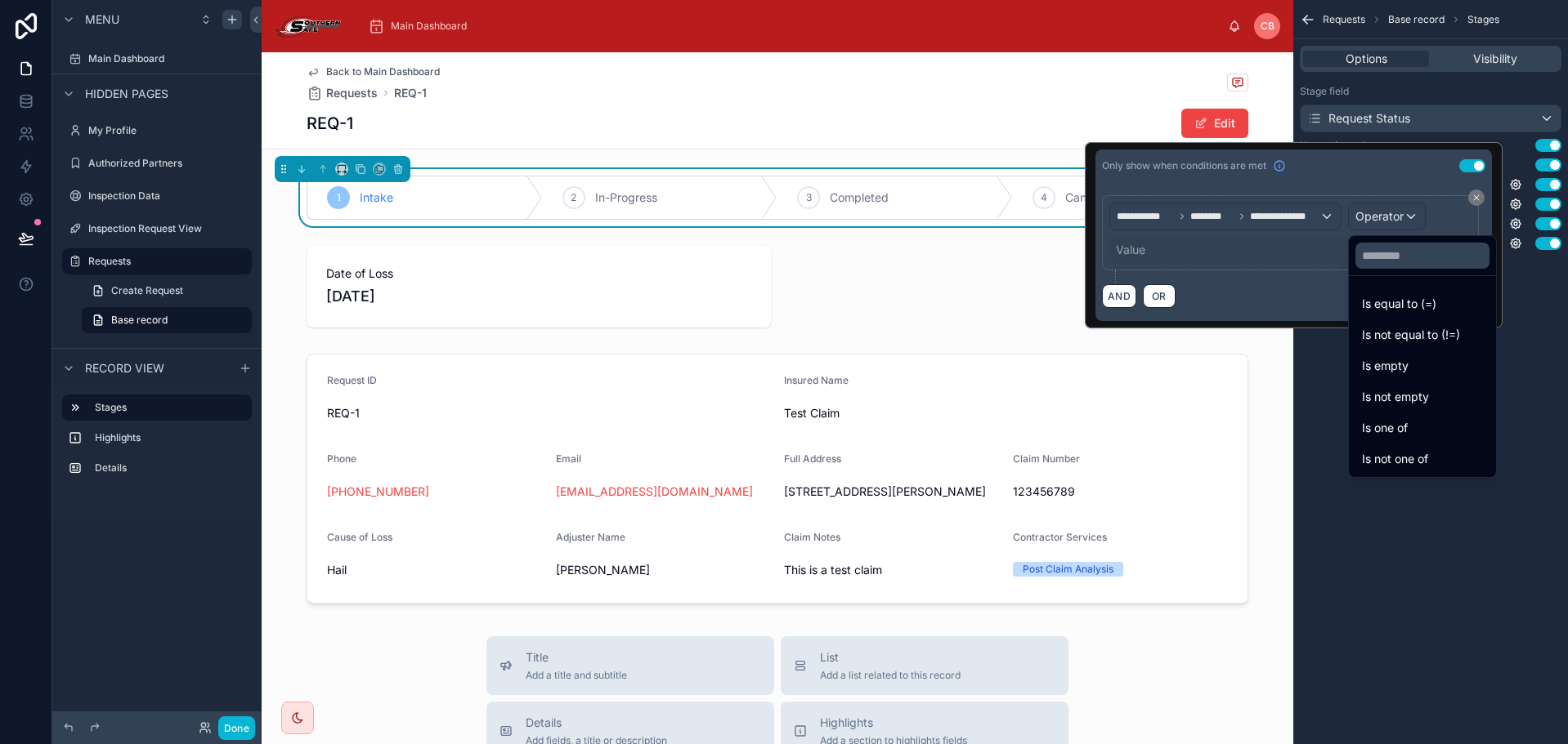
click at [1398, 301] on span "Is equal to (=)" at bounding box center [1399, 304] width 74 height 20
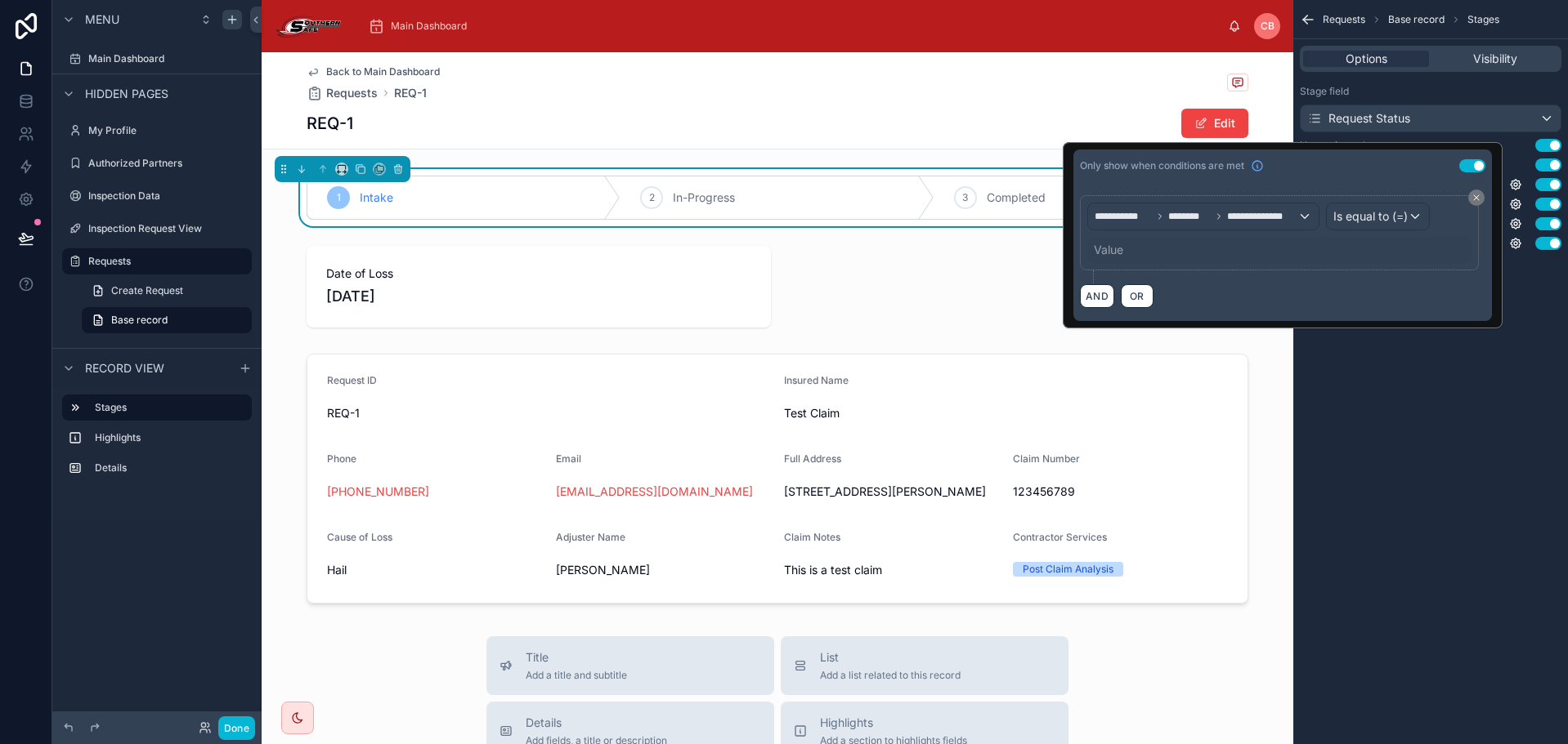
click at [1123, 252] on div "Value" at bounding box center [1279, 249] width 384 height 26
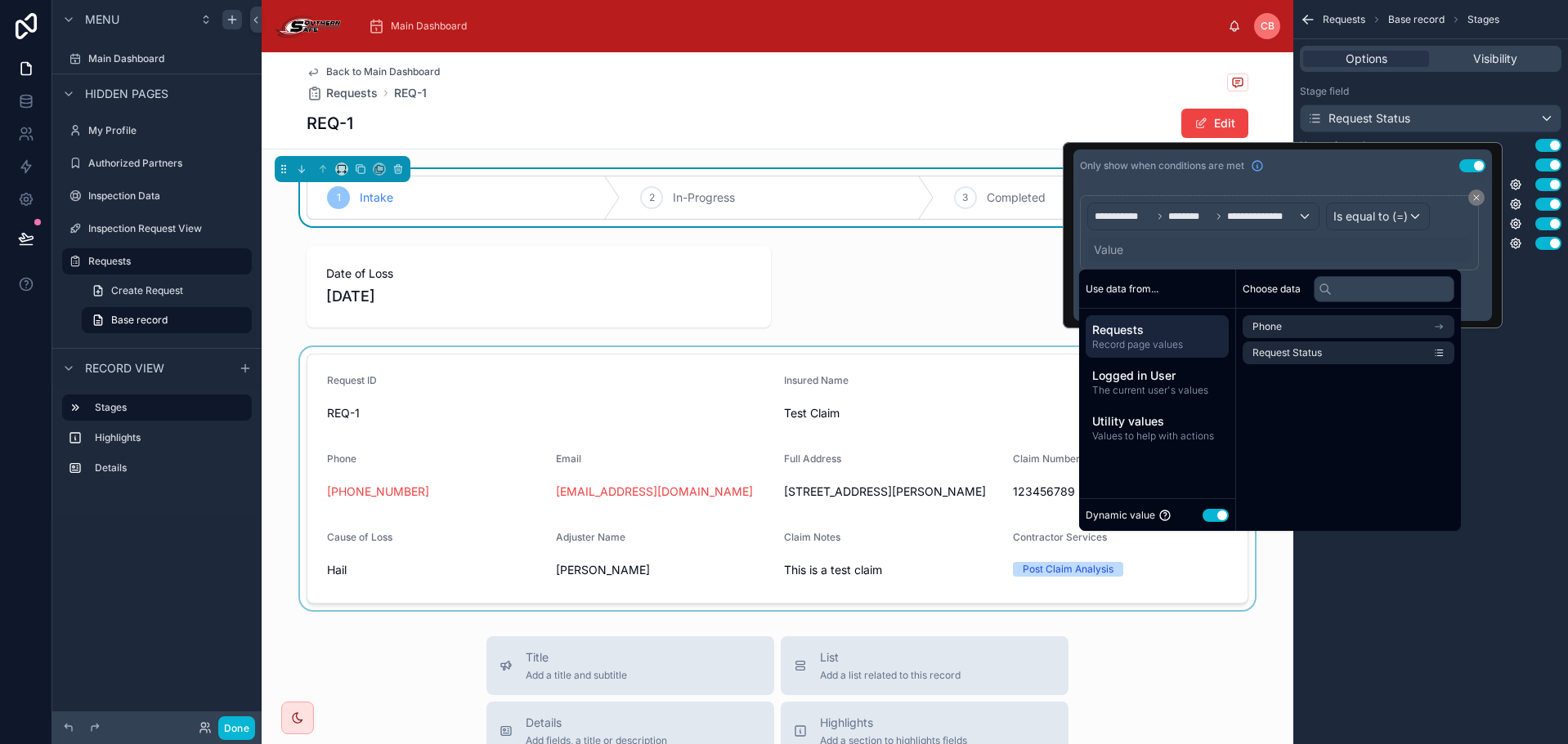
click at [1221, 519] on button "Use setting" at bounding box center [1215, 515] width 26 height 13
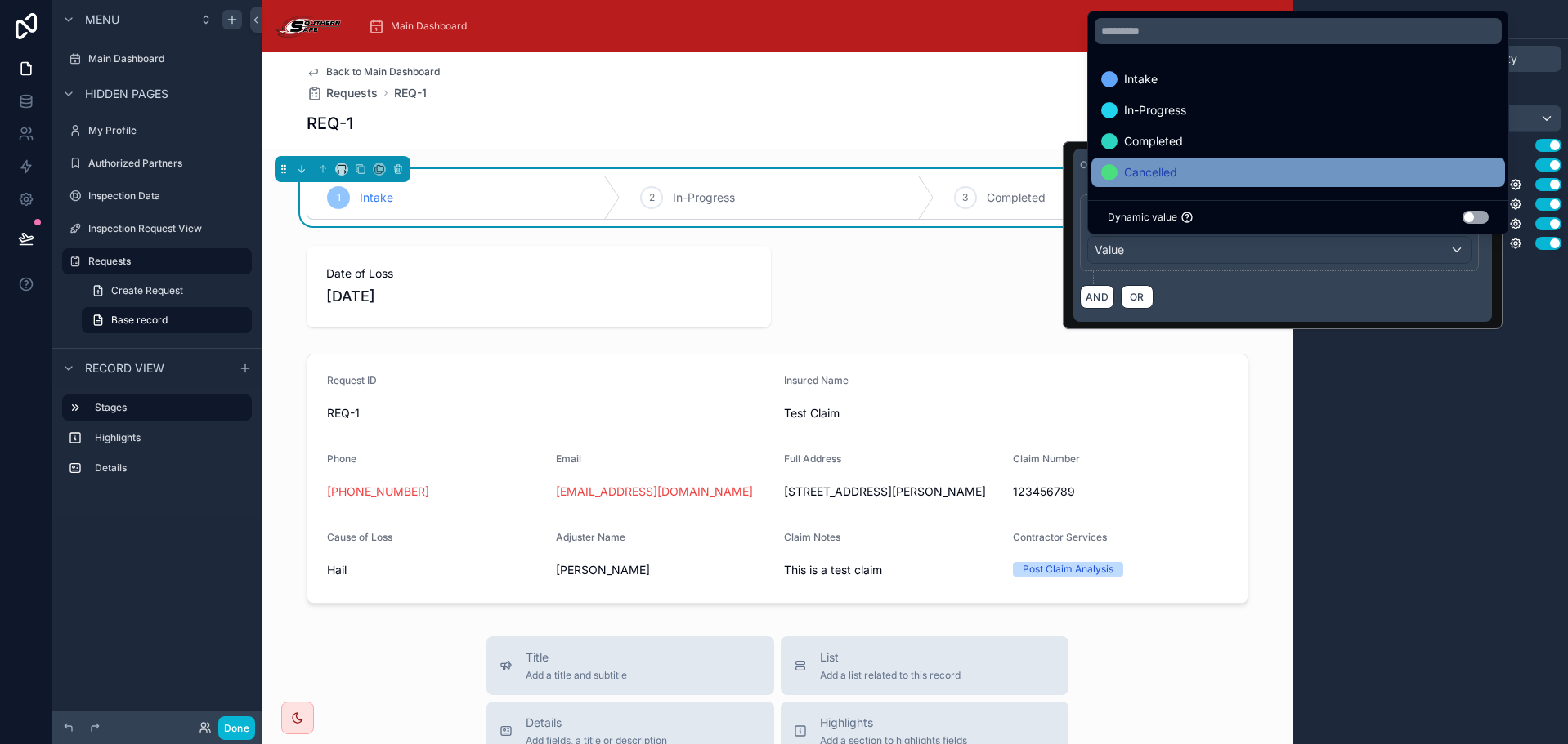
click at [1197, 171] on div "Cancelled" at bounding box center [1298, 173] width 394 height 20
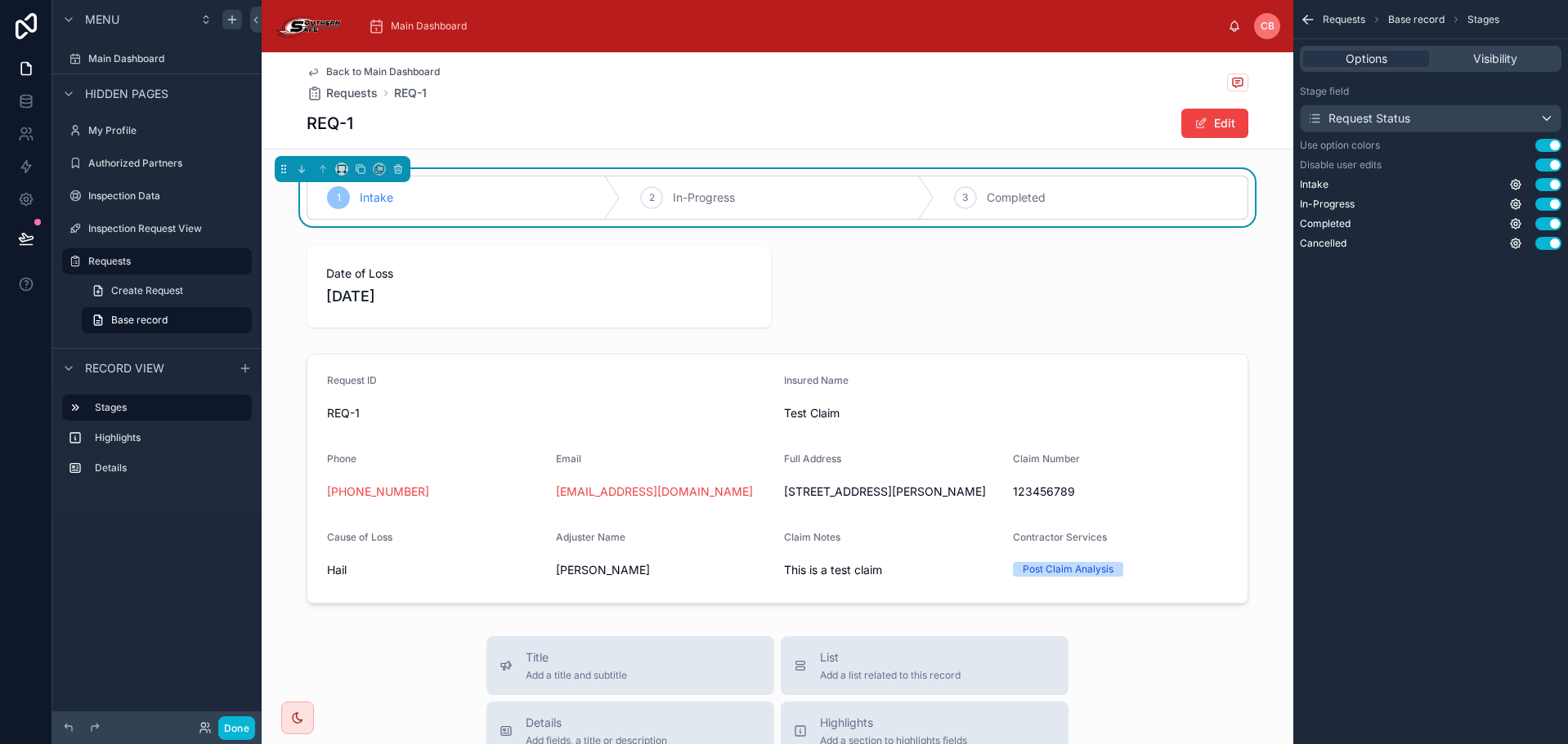
click at [1427, 353] on div "Requests Base record Stages Options Visibility Stage field Request Status Use o…" at bounding box center [1430, 372] width 275 height 744
click at [1428, 338] on div "Requests Base record Stages Options Visibility Stage field Request Status Use o…" at bounding box center [1430, 372] width 275 height 744
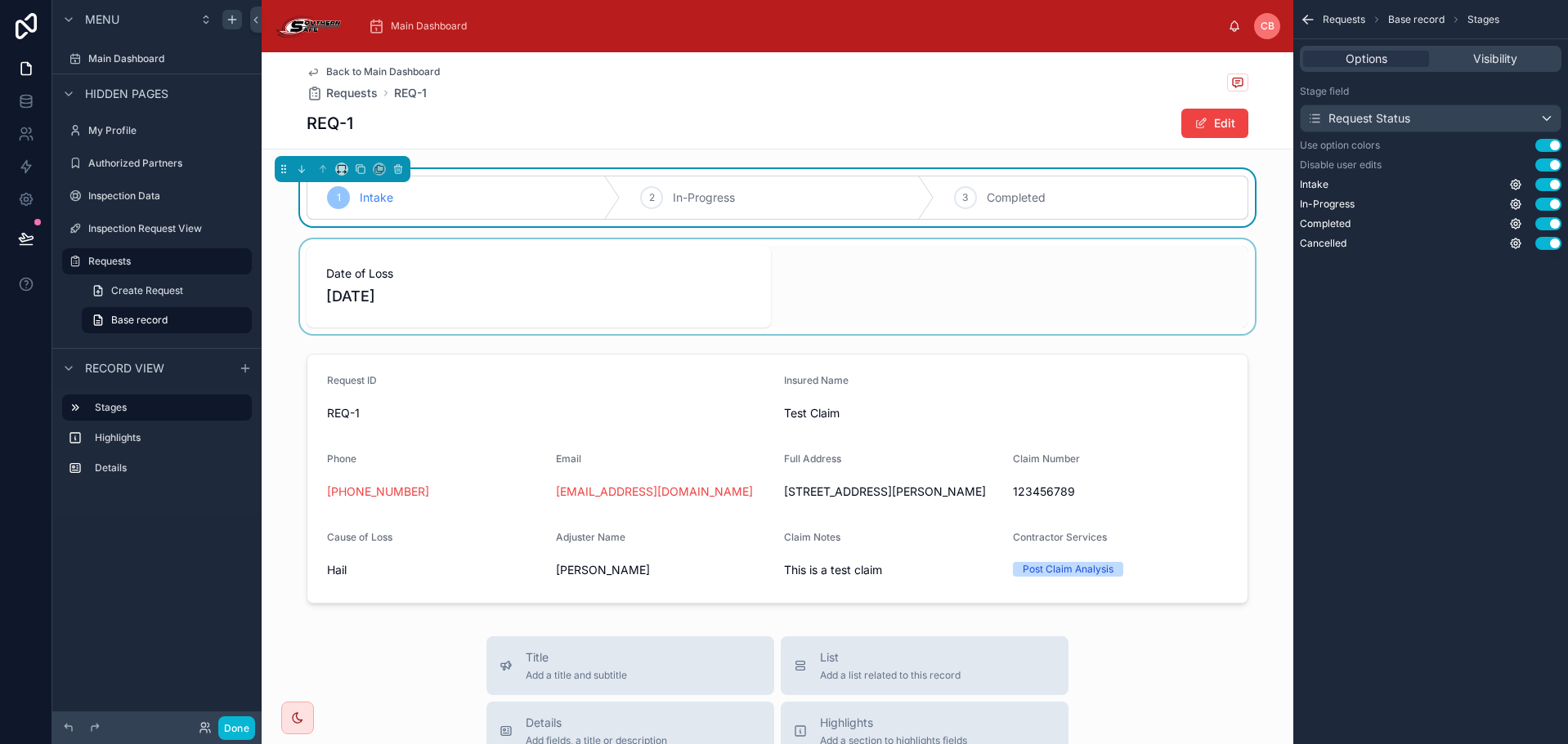
click at [860, 261] on div at bounding box center [777, 287] width 1031 height 95
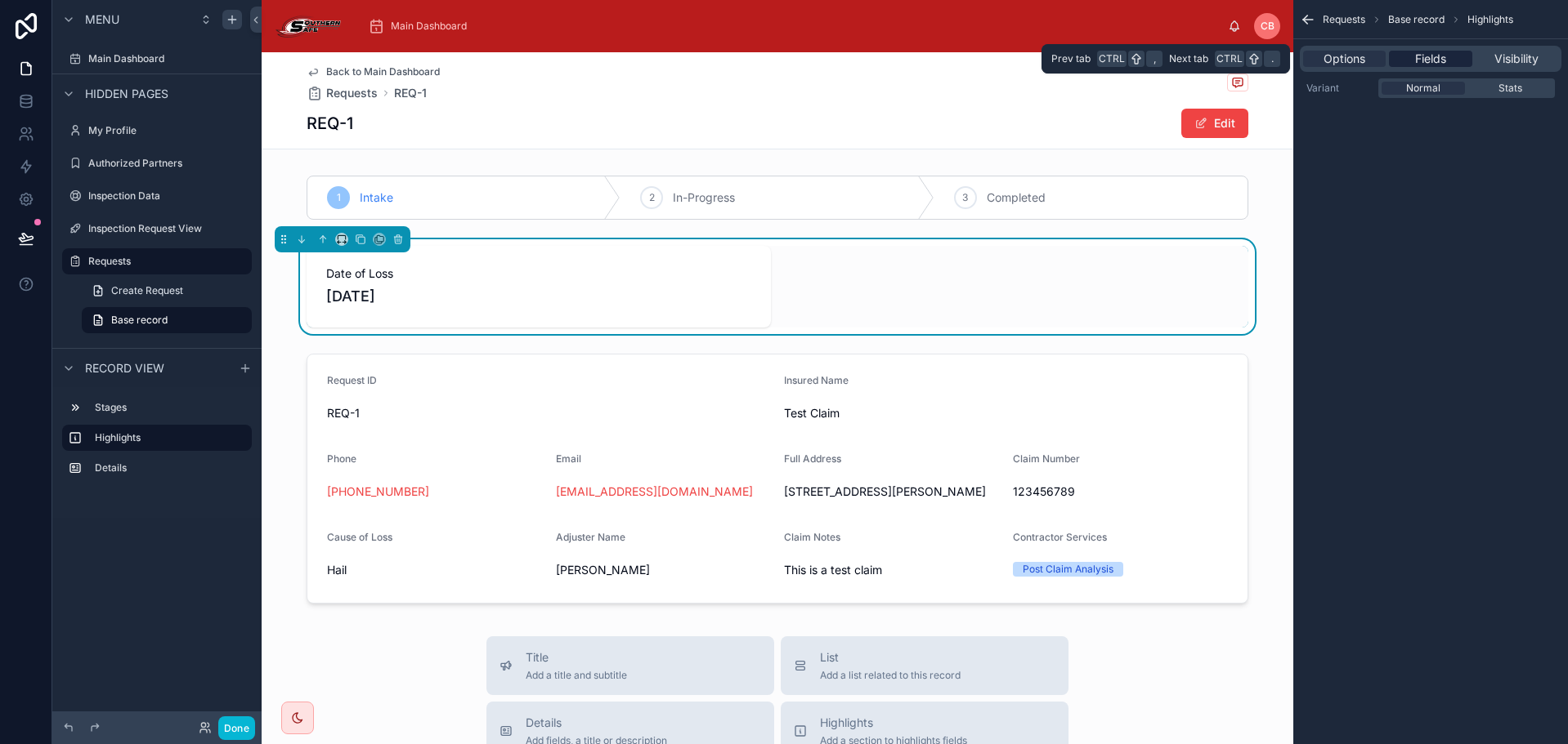
click at [1436, 60] on span "Fields" at bounding box center [1430, 59] width 31 height 17
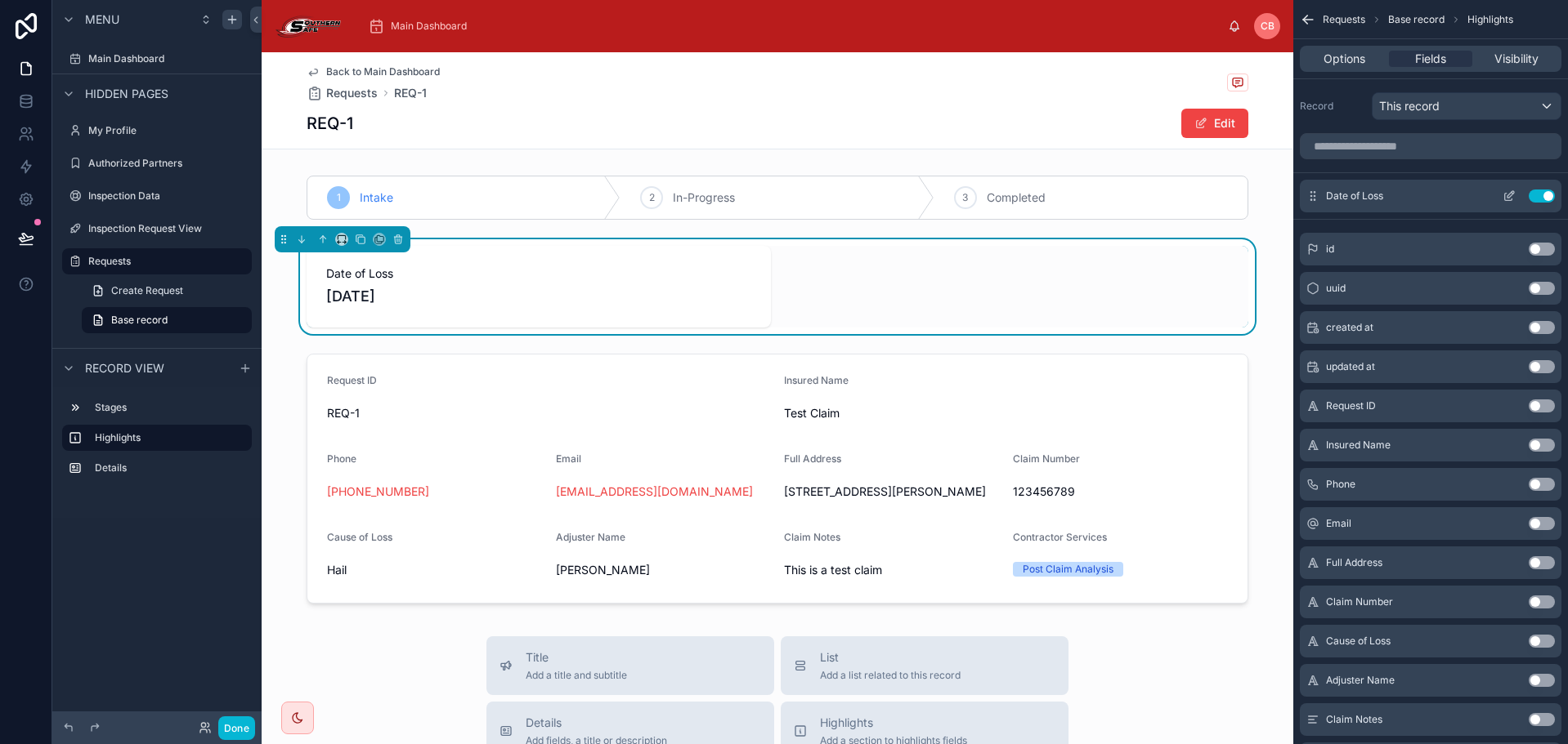
click at [1506, 194] on icon "scrollable content" at bounding box center [1509, 196] width 13 height 13
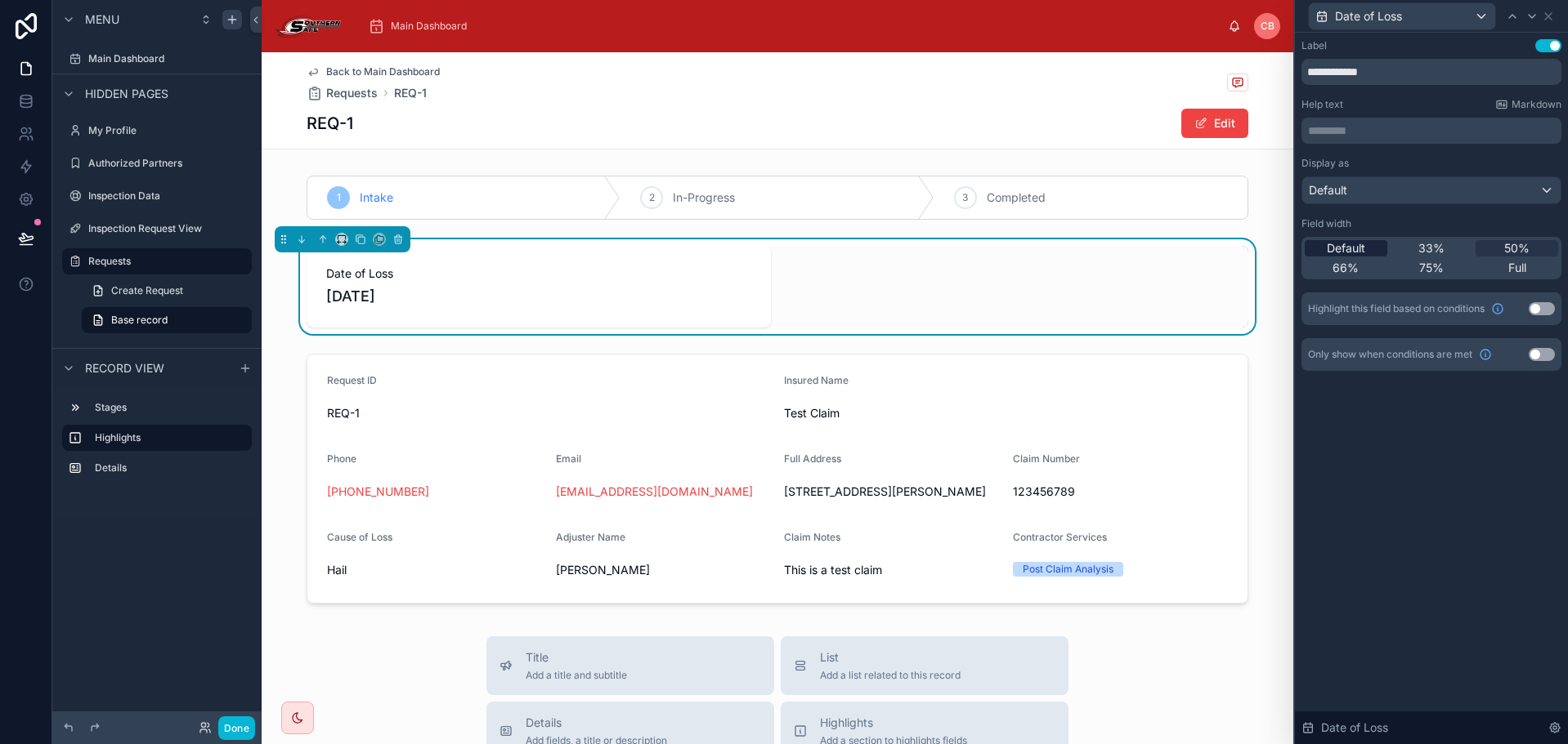
click at [1359, 247] on span "Default" at bounding box center [1346, 249] width 38 height 17
click at [1549, 15] on icon at bounding box center [1548, 17] width 7 height 7
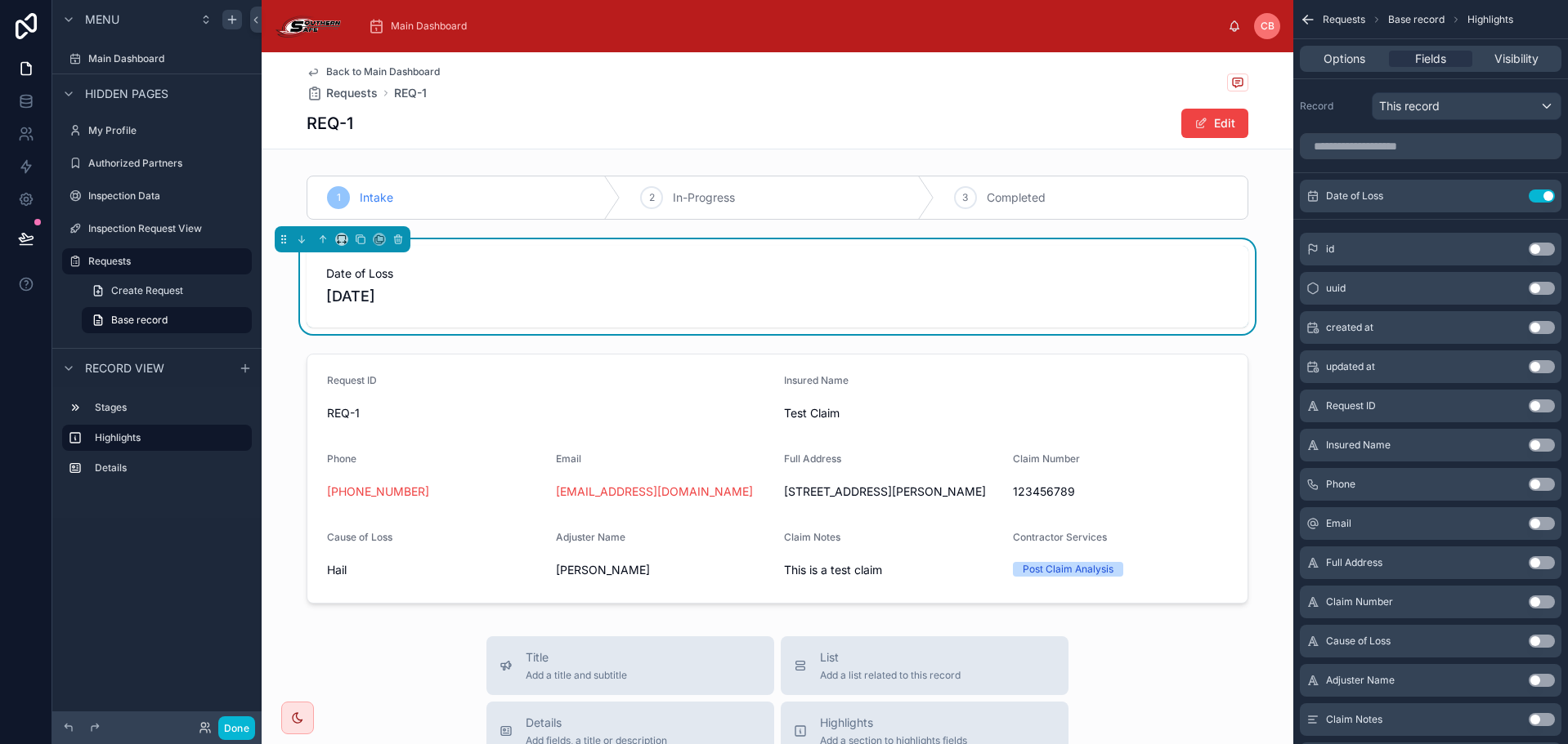
click at [1536, 641] on button "Use setting" at bounding box center [1541, 641] width 26 height 13
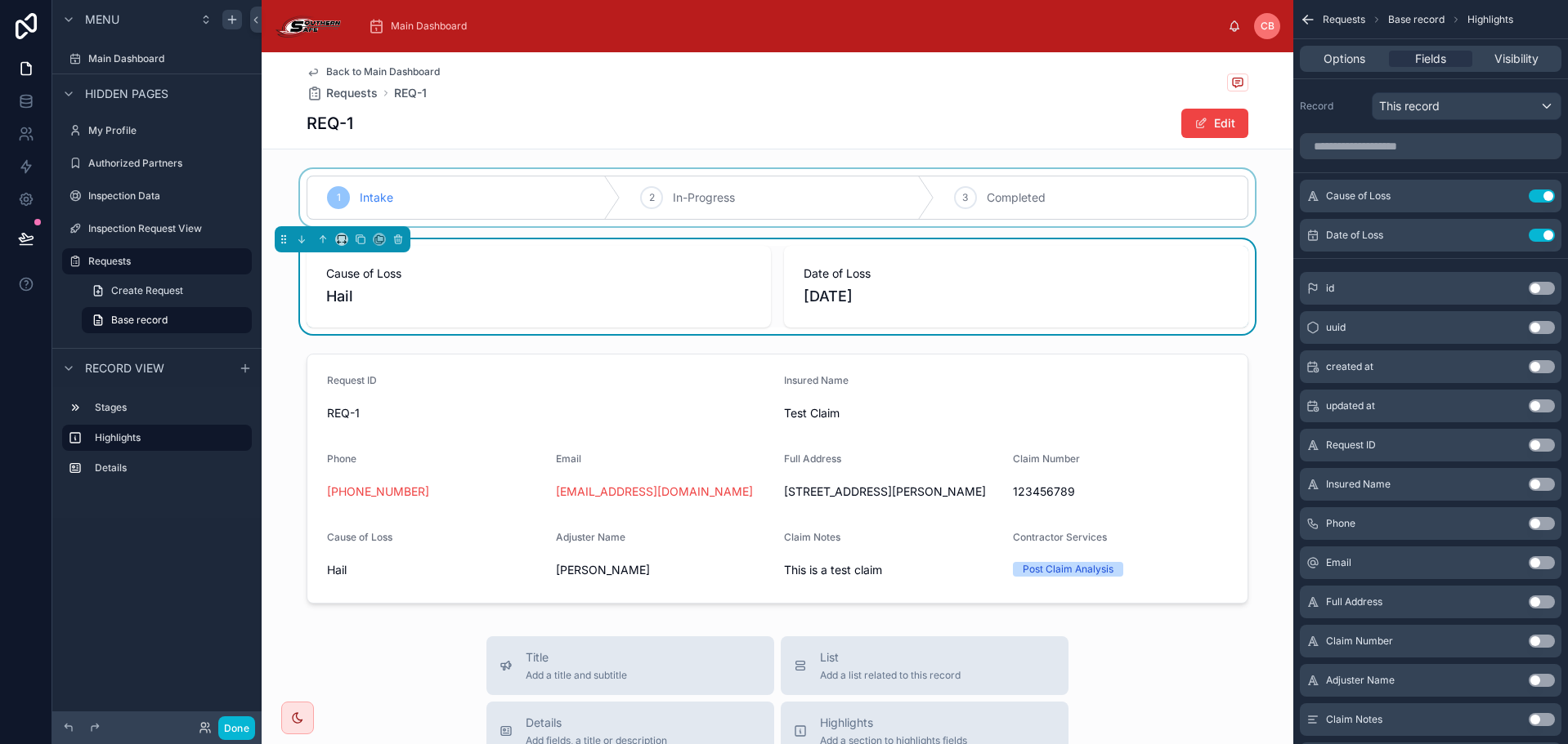
click at [895, 188] on div at bounding box center [777, 198] width 1031 height 58
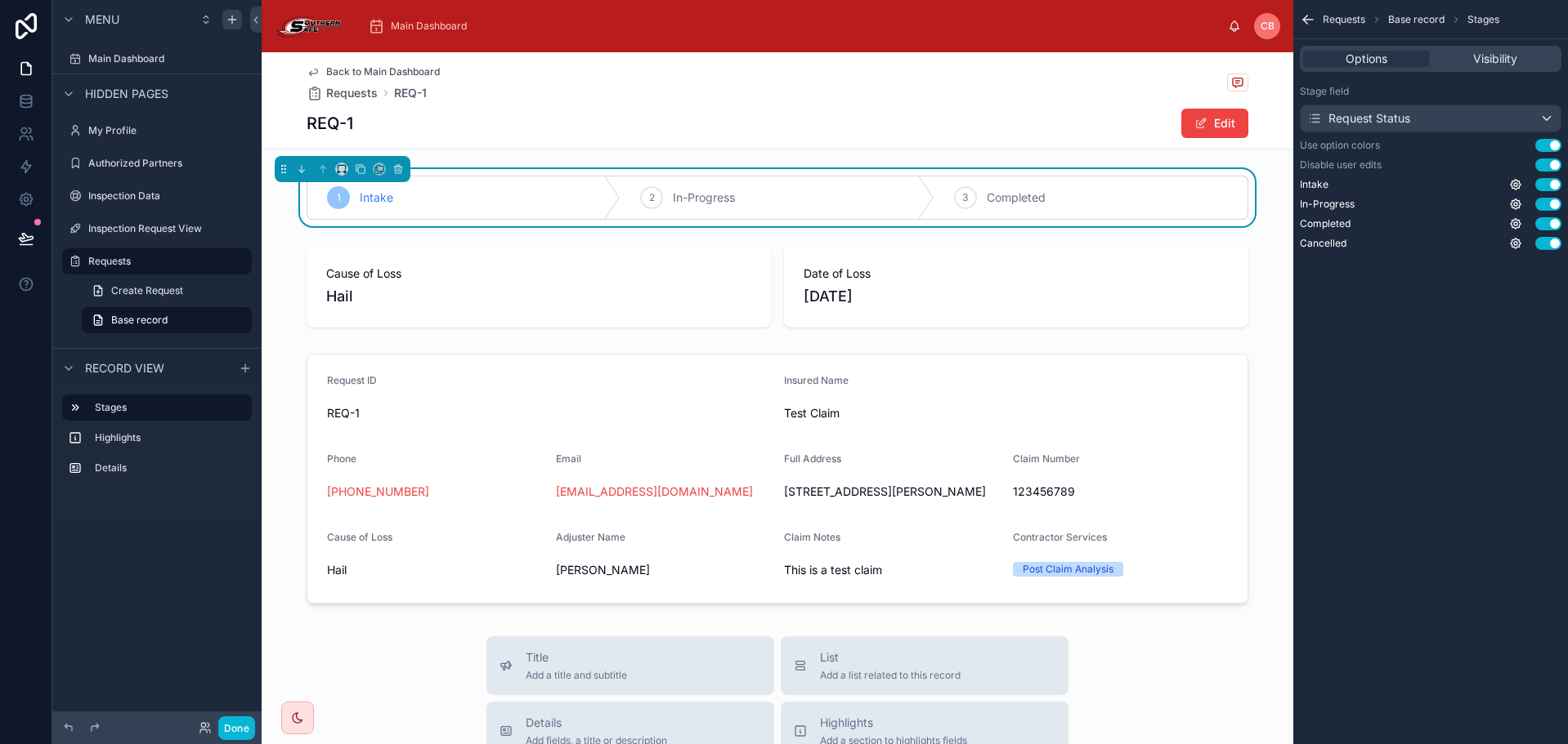
click at [739, 129] on div "REQ-1 Edit" at bounding box center [777, 123] width 941 height 31
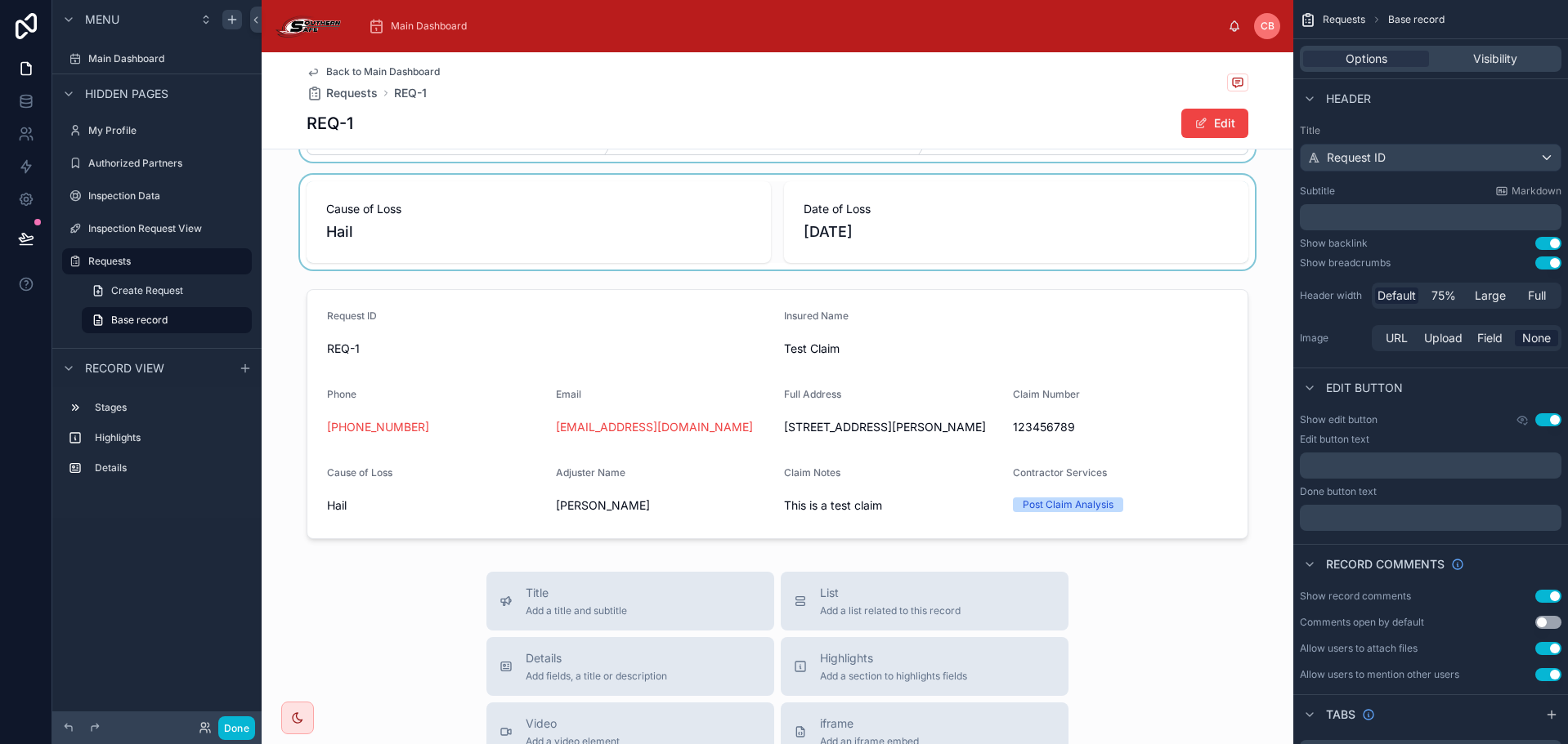
scroll to position [82, 0]
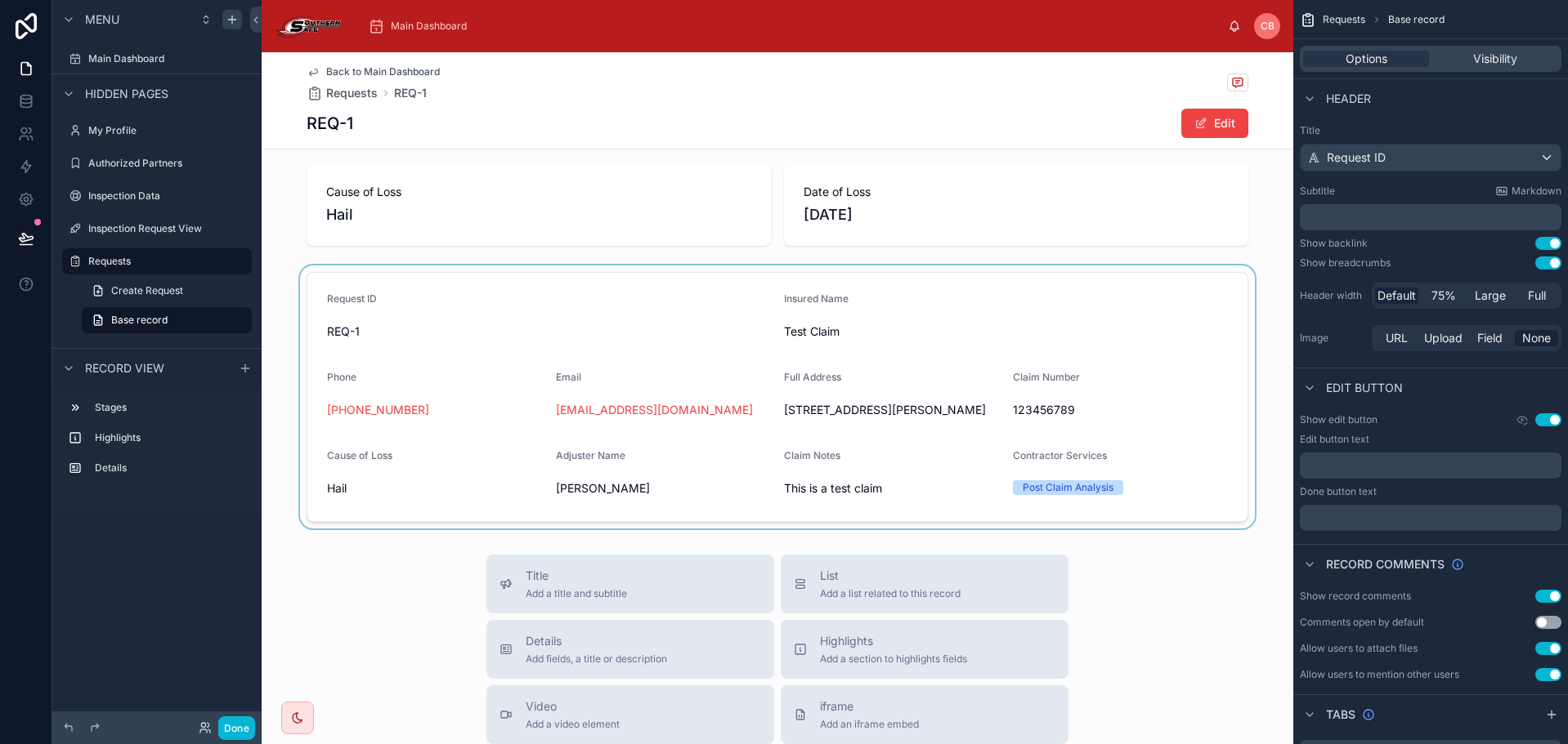
click at [715, 289] on div at bounding box center [777, 396] width 1031 height 263
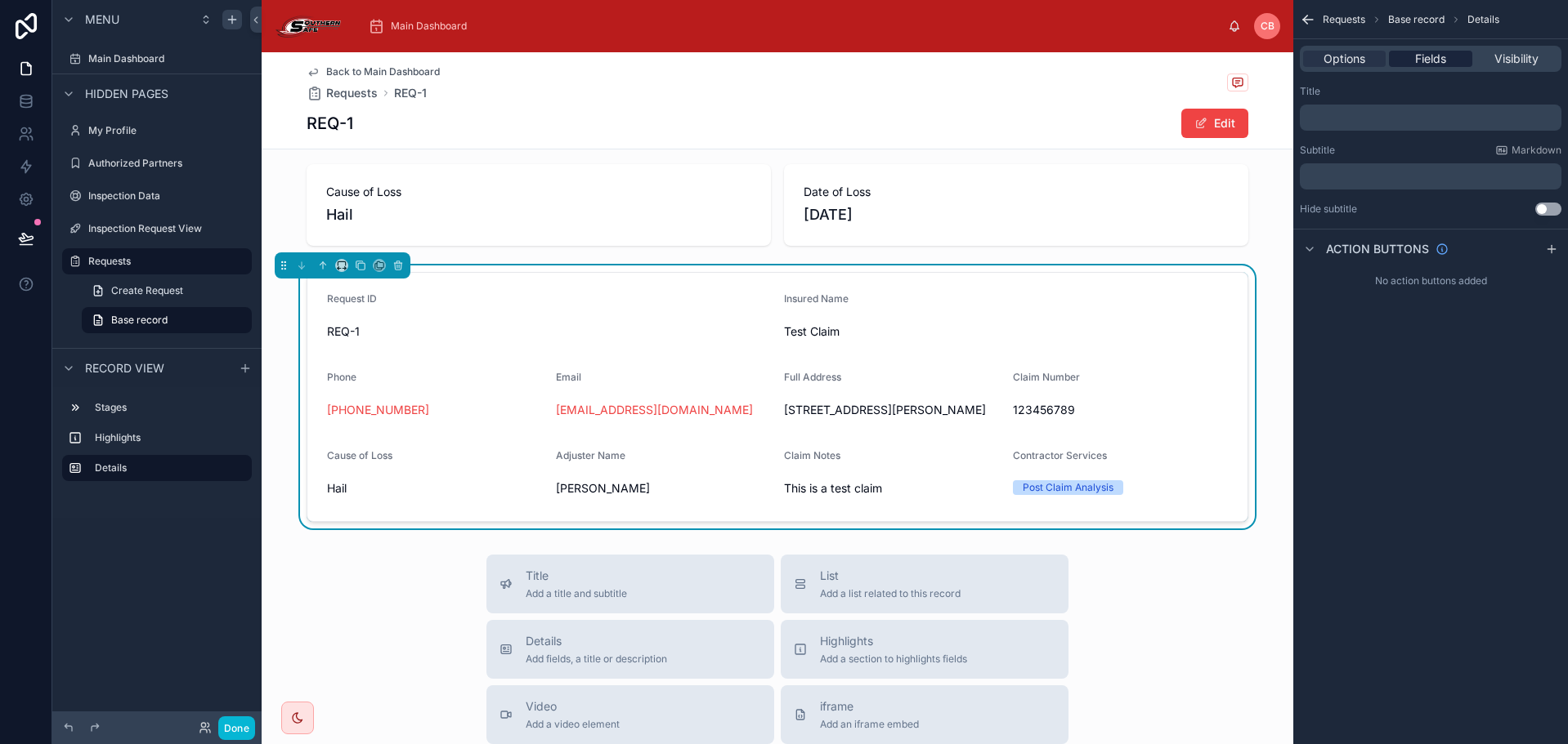
click at [1455, 53] on div "Fields" at bounding box center [1429, 59] width 83 height 17
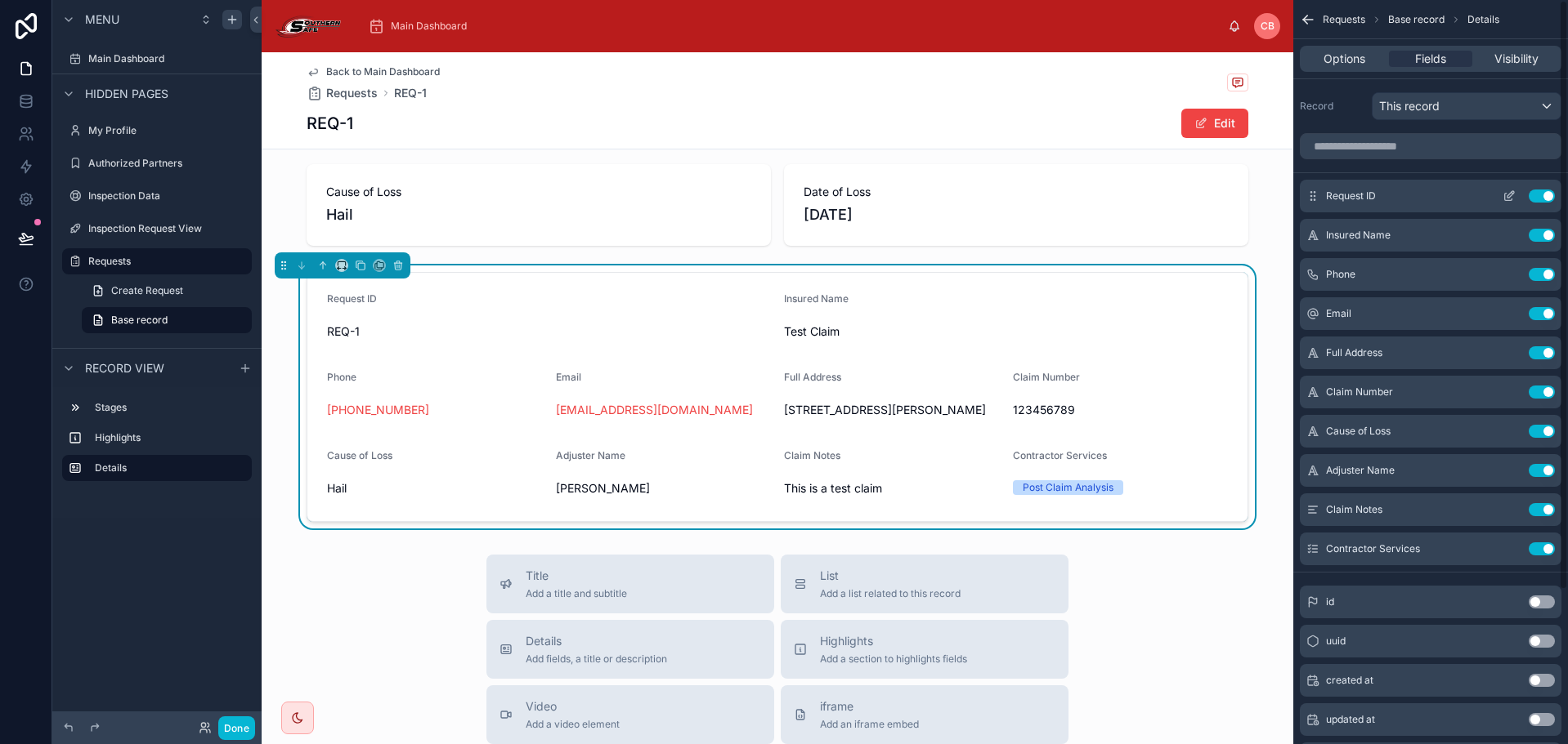
click at [1549, 196] on button "Use setting" at bounding box center [1541, 196] width 26 height 13
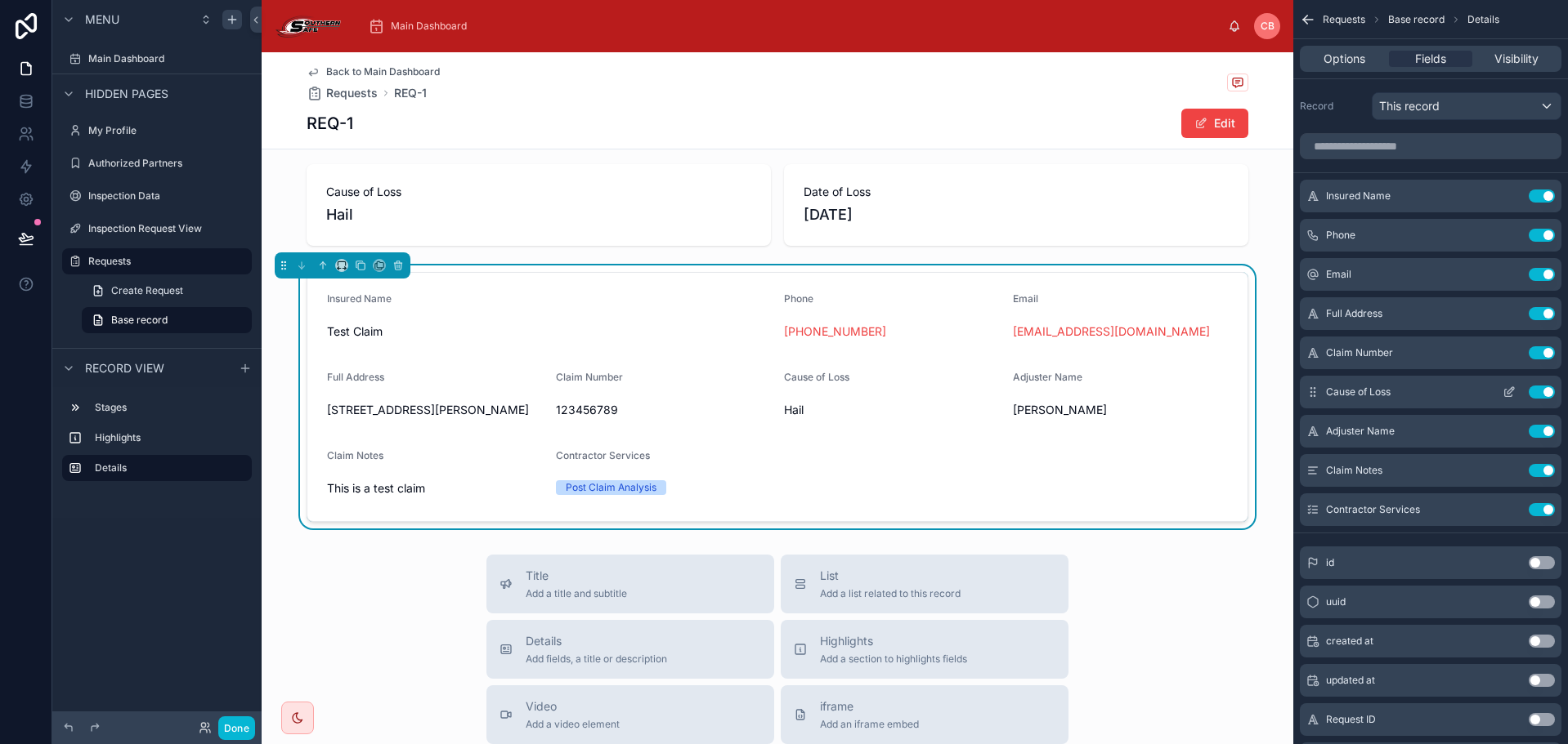
click at [1539, 388] on button "Use setting" at bounding box center [1541, 392] width 26 height 13
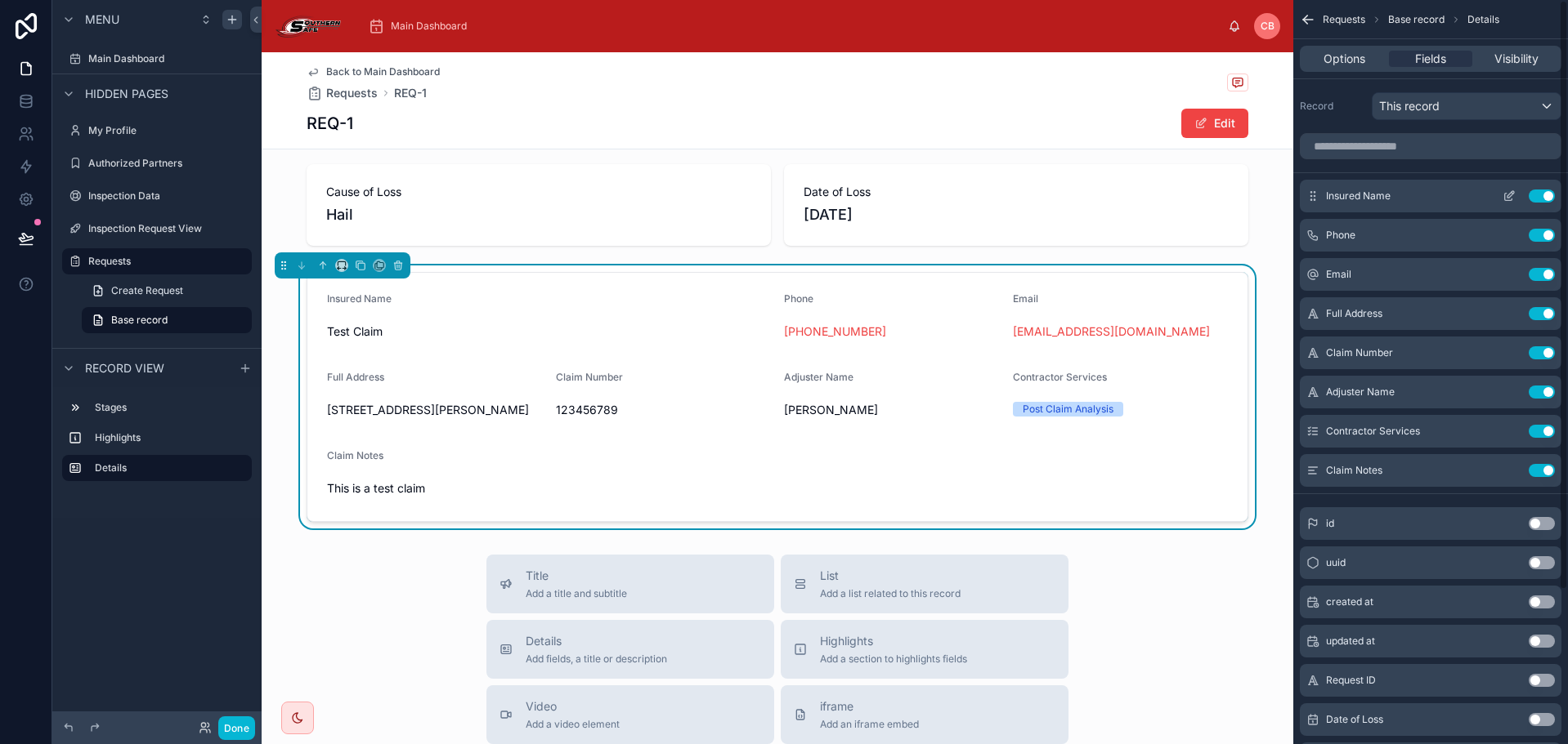
click at [1501, 189] on div "Insured Name Use setting" at bounding box center [1430, 196] width 261 height 33
click at [1501, 191] on button "scrollable content" at bounding box center [1509, 196] width 26 height 13
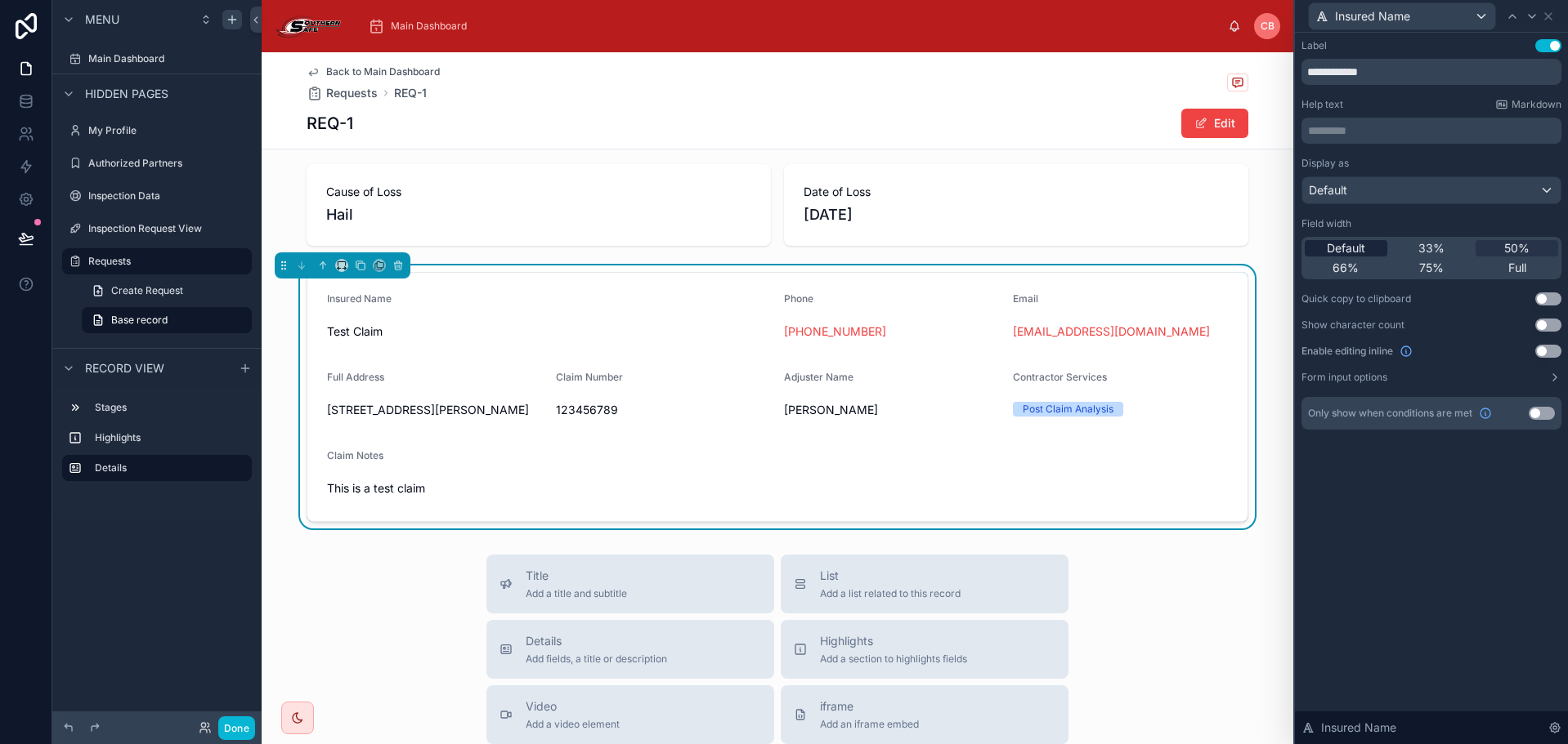
click at [1363, 251] on span "Default" at bounding box center [1346, 249] width 38 height 17
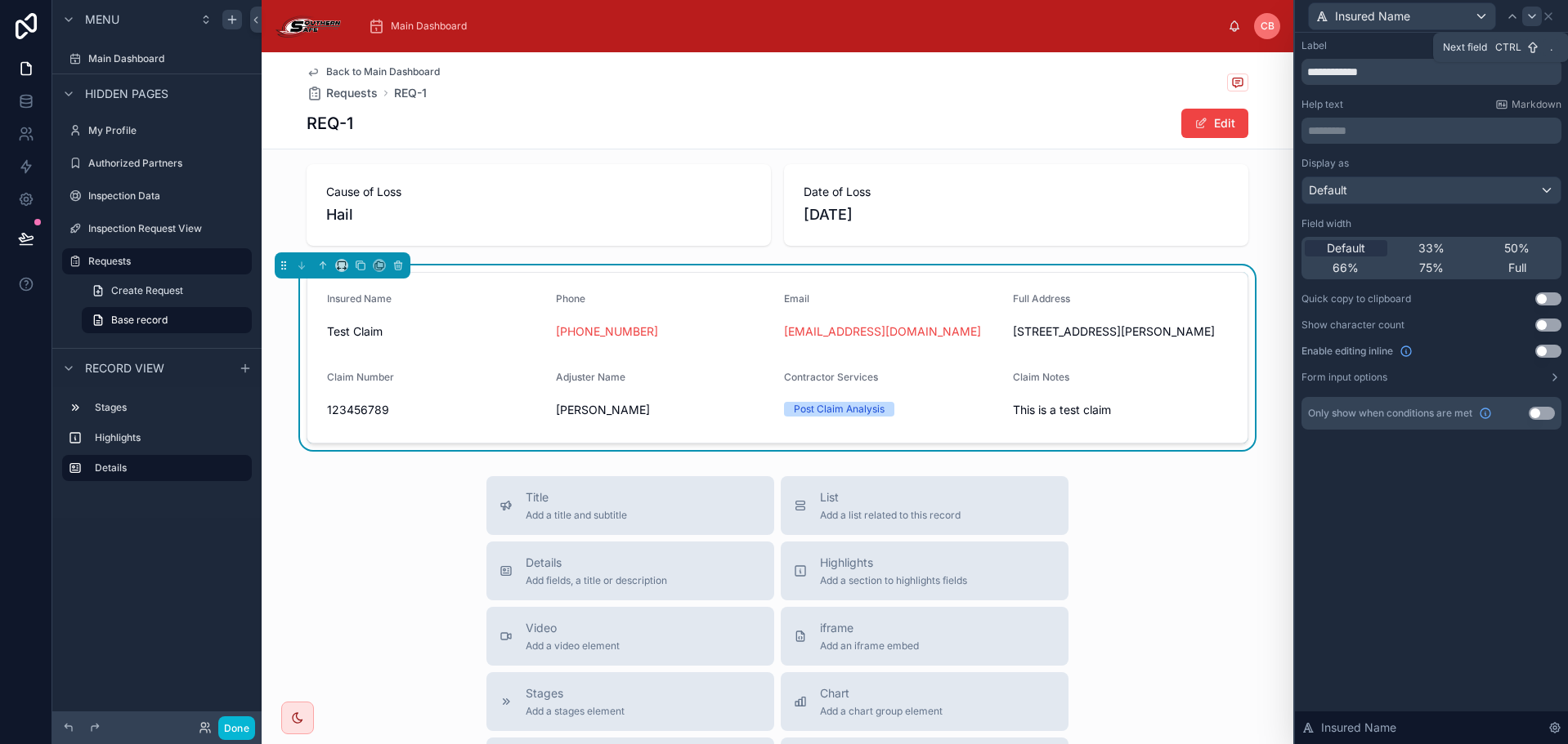
click at [1540, 16] on div at bounding box center [1532, 17] width 20 height 20
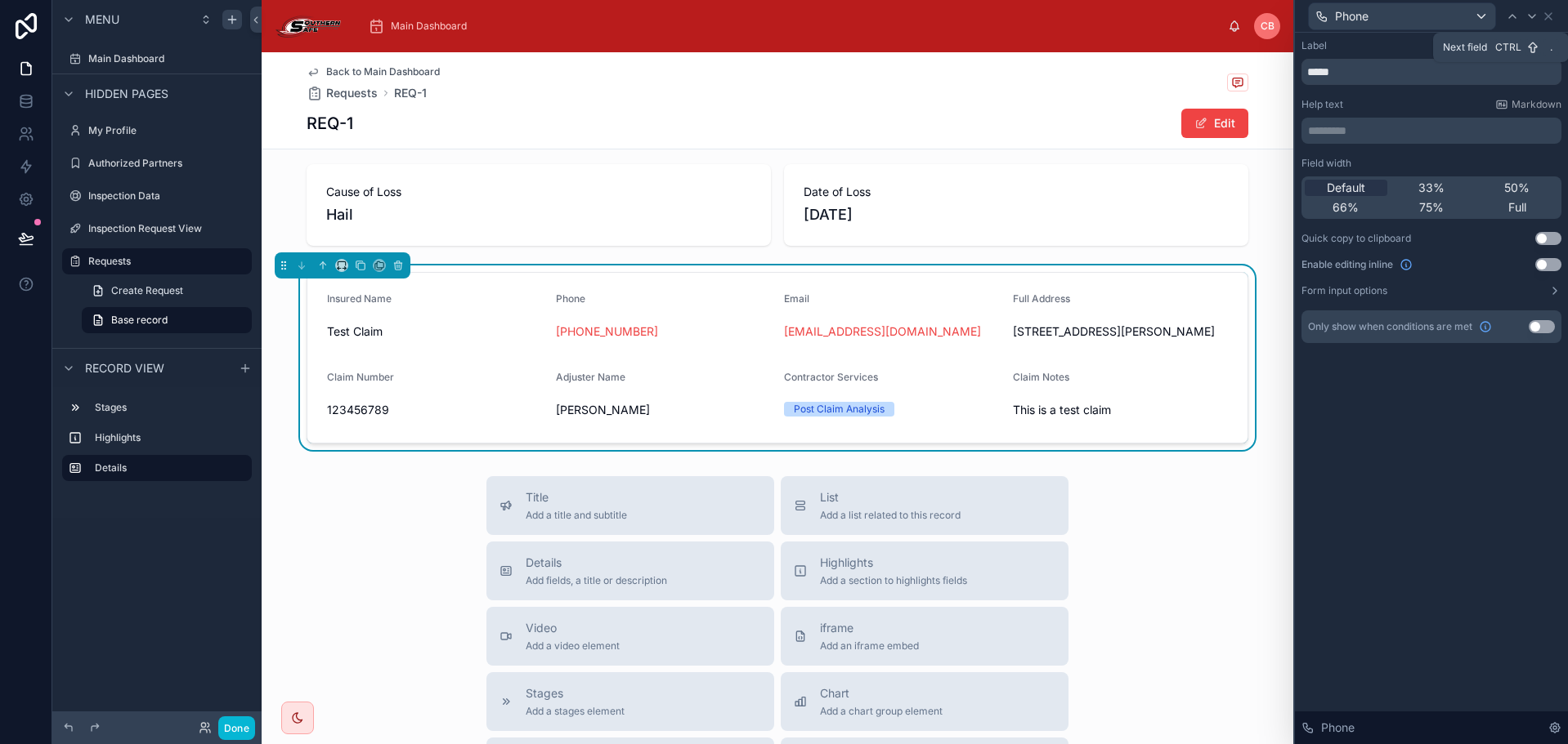
click at [1540, 17] on div at bounding box center [1532, 17] width 20 height 20
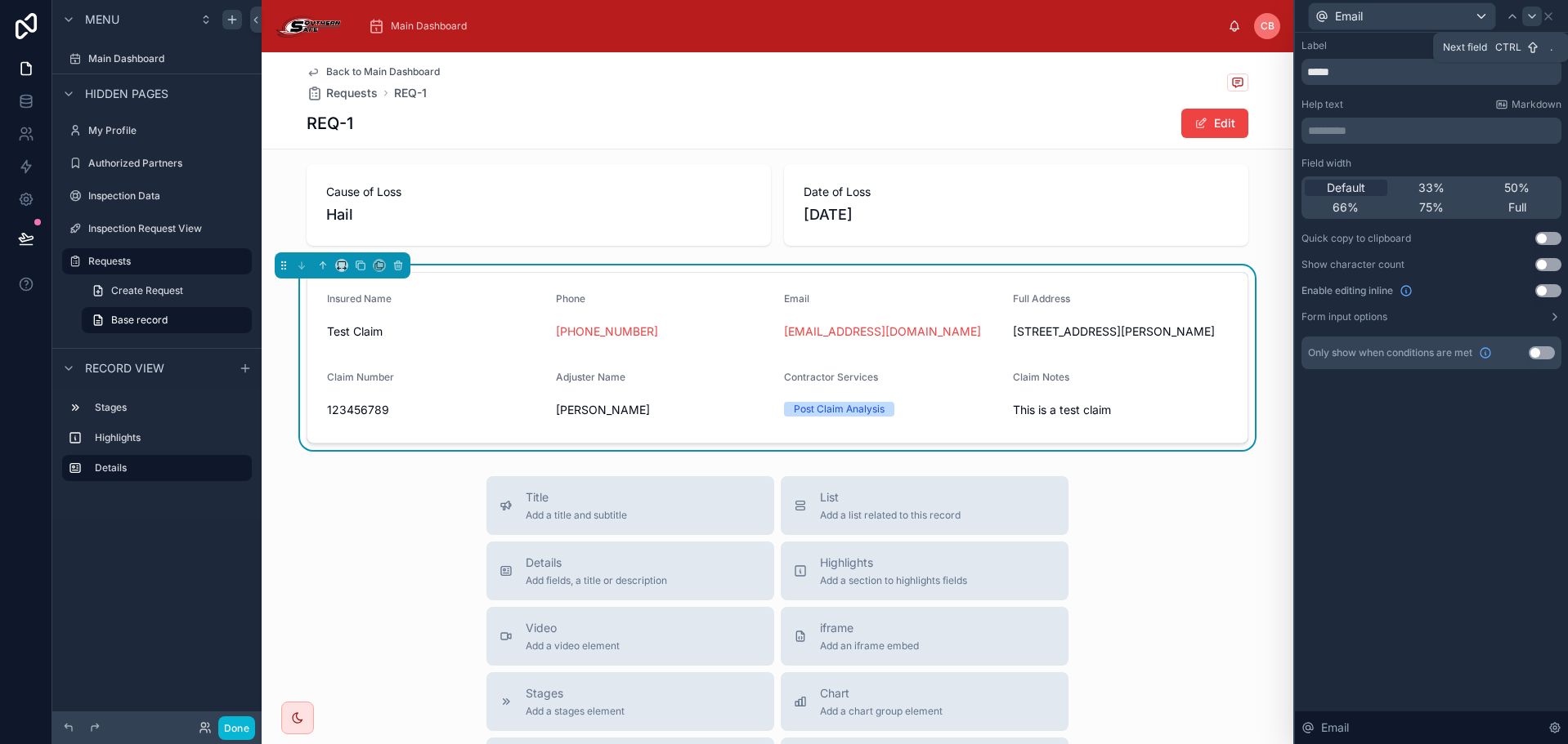
click at [1537, 20] on div at bounding box center [1532, 17] width 20 height 20
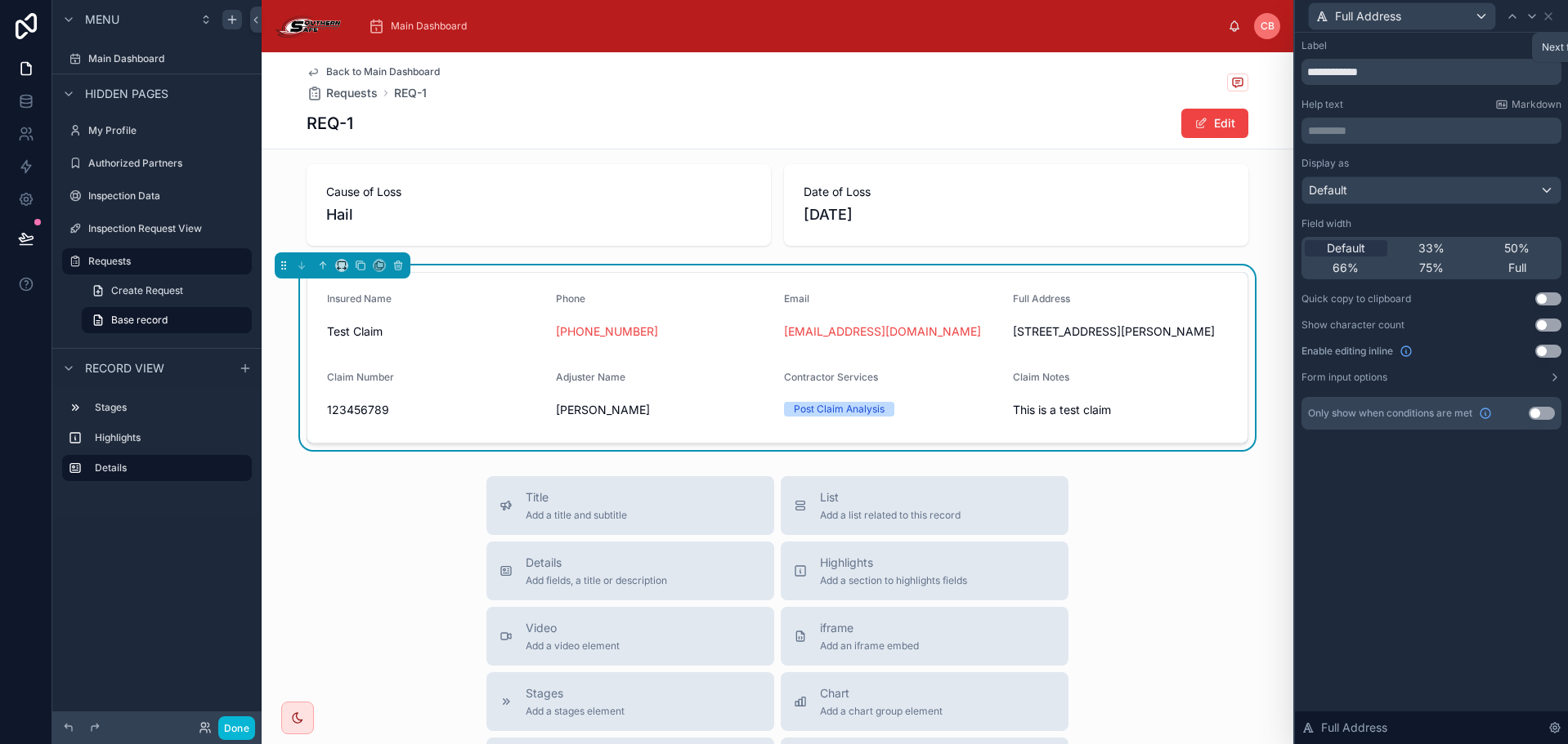
click at [1537, 20] on icon at bounding box center [1532, 17] width 13 height 13
click at [1536, 20] on icon at bounding box center [1532, 17] width 13 height 13
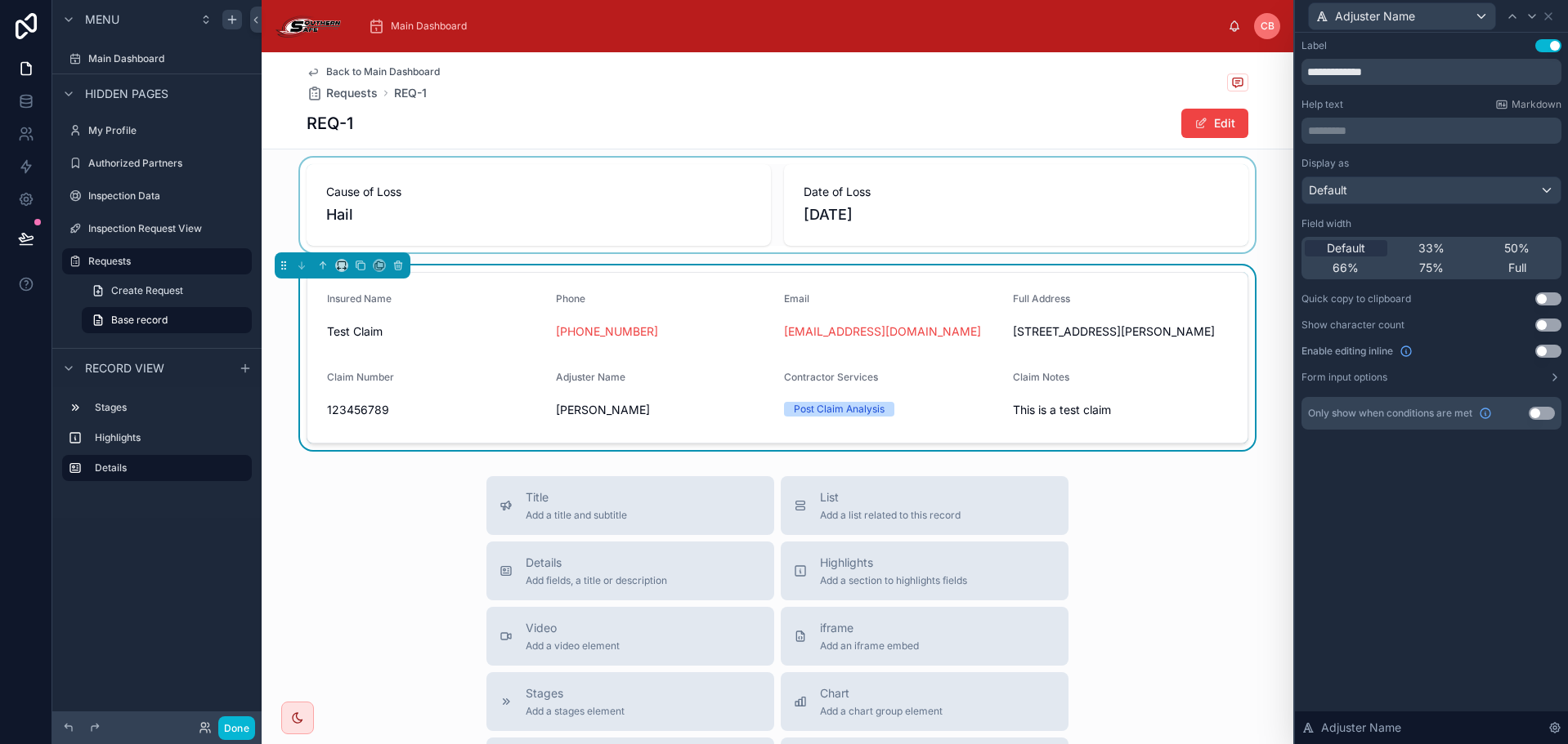
click at [994, 180] on div at bounding box center [777, 205] width 1031 height 95
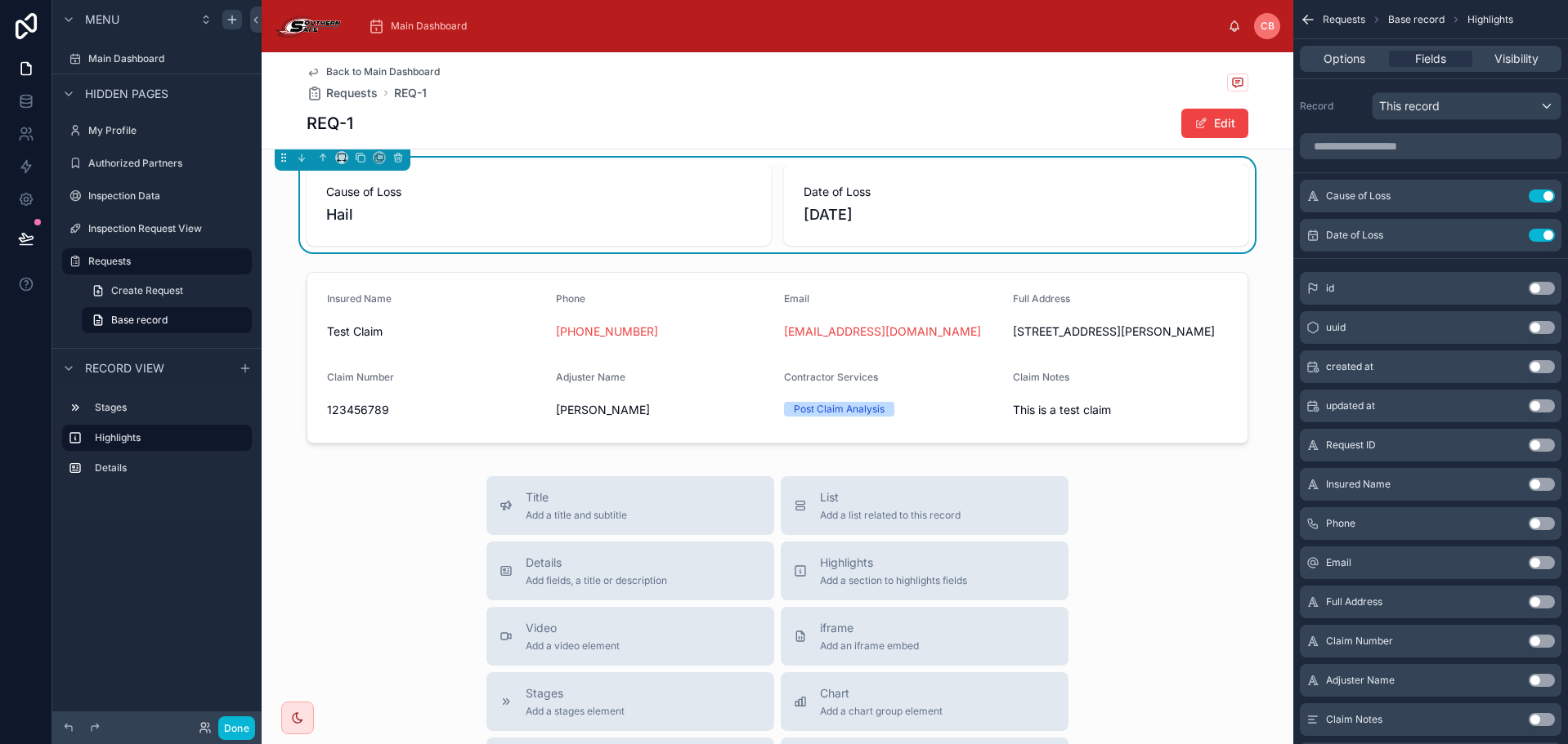
click at [1552, 638] on button "Use setting" at bounding box center [1541, 641] width 26 height 13
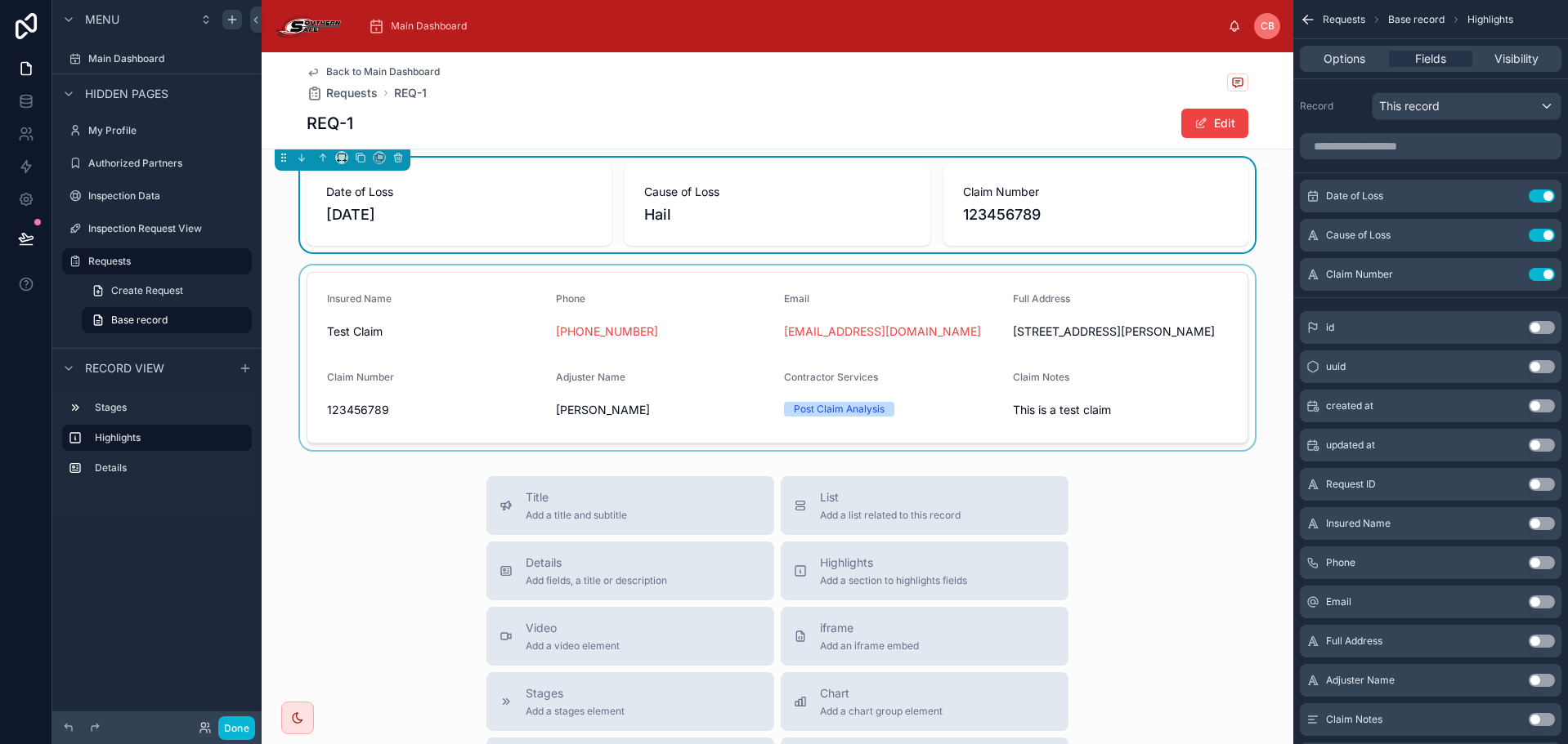
click at [865, 325] on div at bounding box center [777, 357] width 1031 height 184
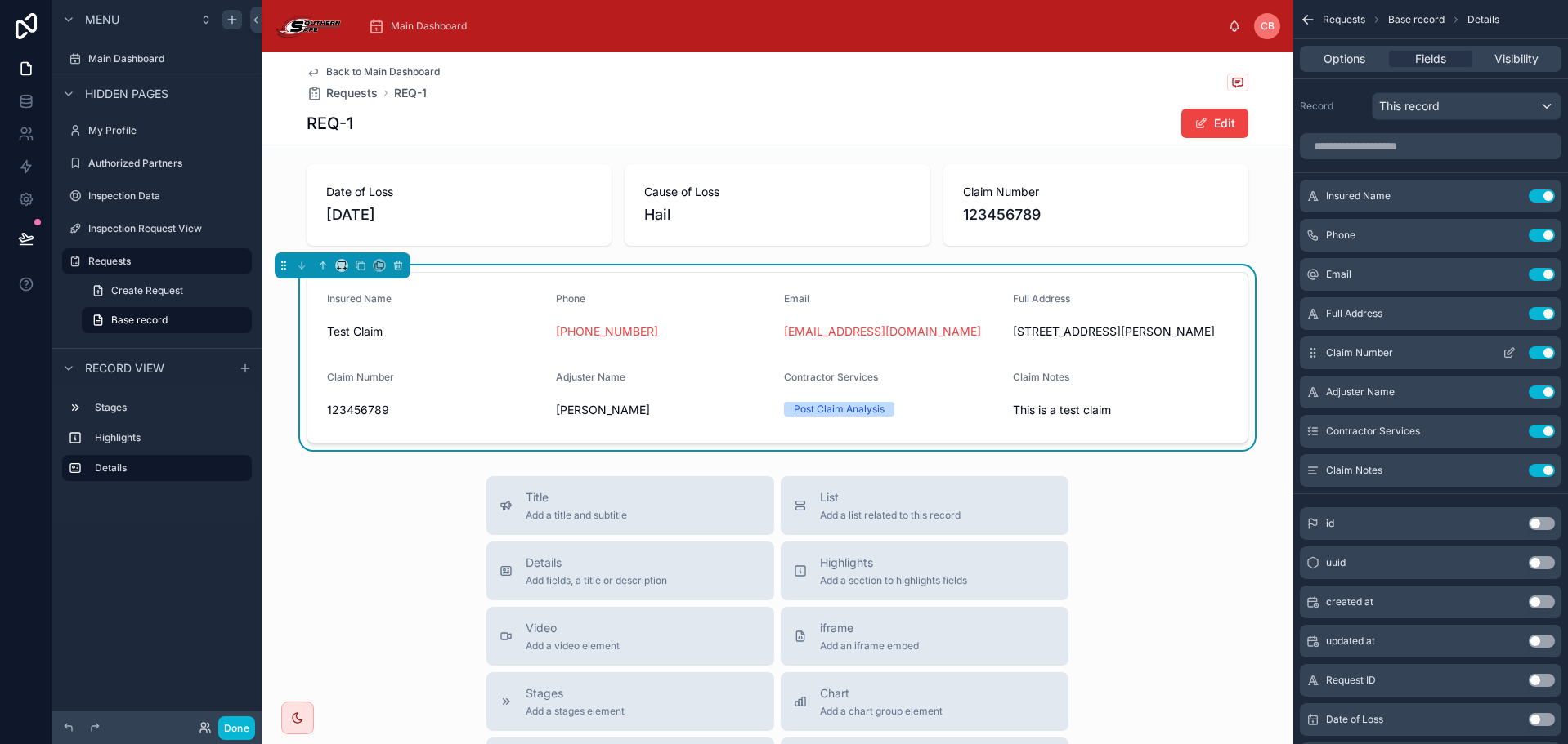
click at [1544, 354] on button "Use setting" at bounding box center [1541, 353] width 26 height 13
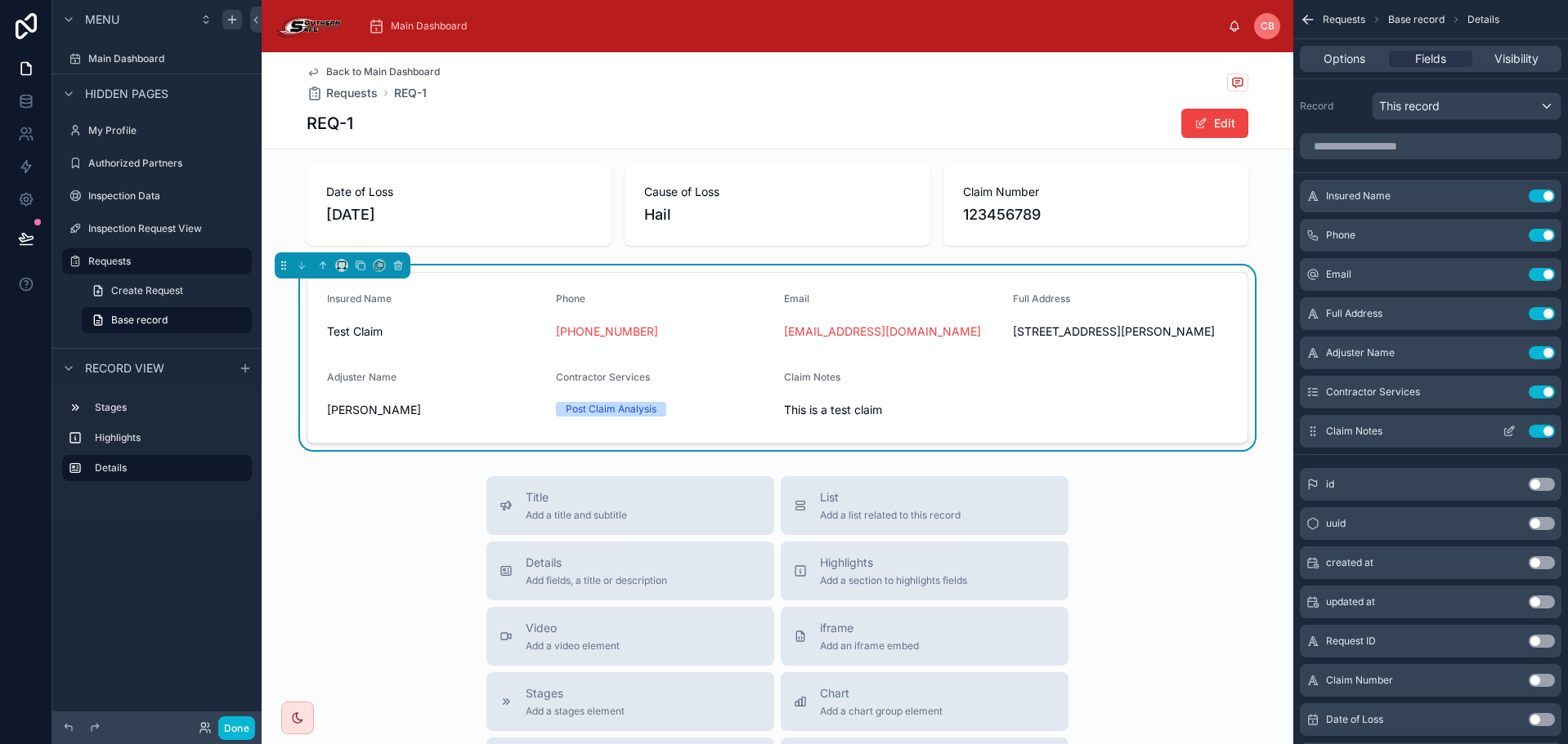
click at [1508, 432] on icon "scrollable content" at bounding box center [1509, 431] width 13 height 13
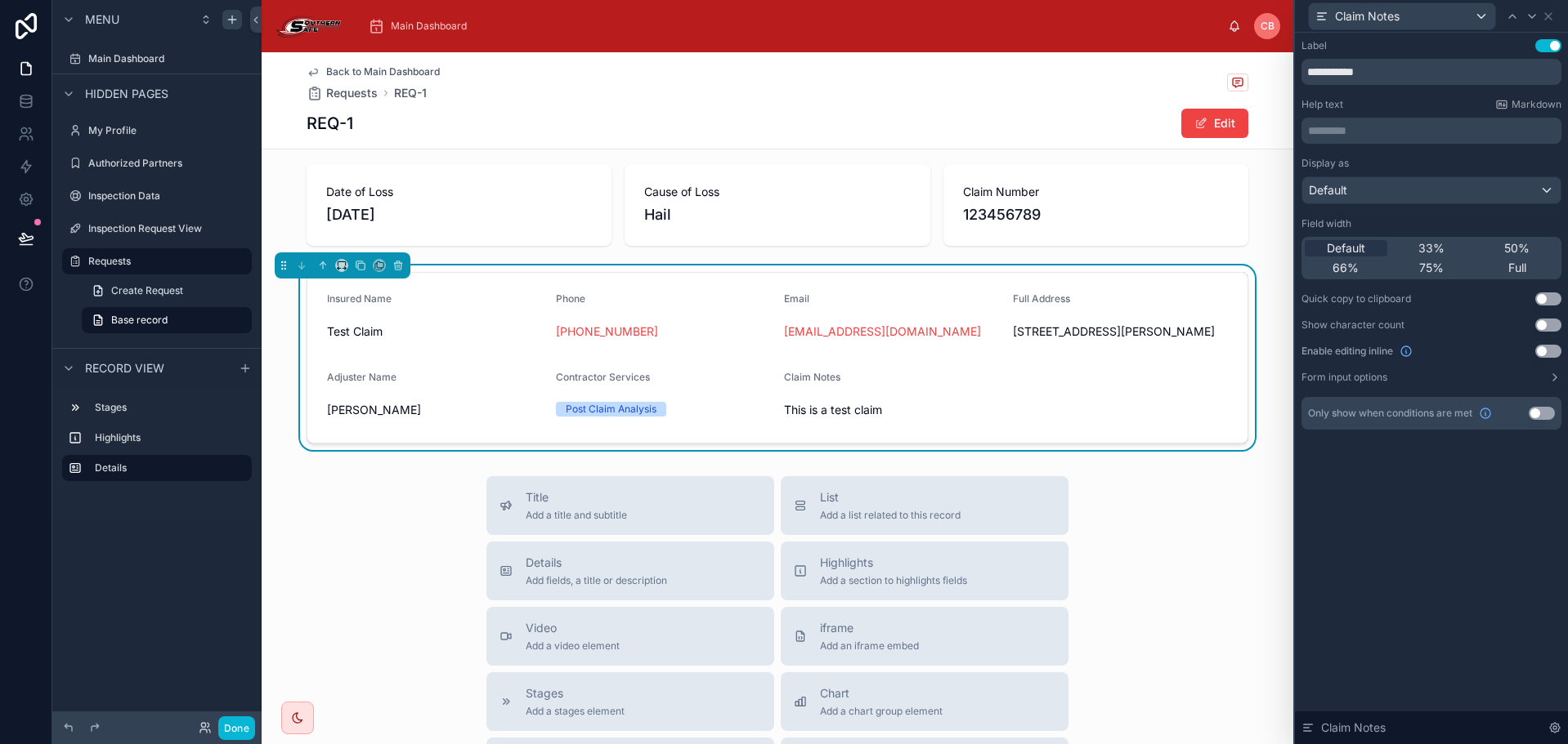
drag, startPoint x: 1505, startPoint y: 257, endPoint x: 1514, endPoint y: 247, distance: 13.5
click at [1506, 257] on div "Default 33% 50% 66% 75% Full" at bounding box center [1431, 258] width 260 height 43
click at [1515, 244] on span "50%" at bounding box center [1516, 249] width 25 height 17
click at [1515, 267] on span "Full" at bounding box center [1517, 269] width 18 height 17
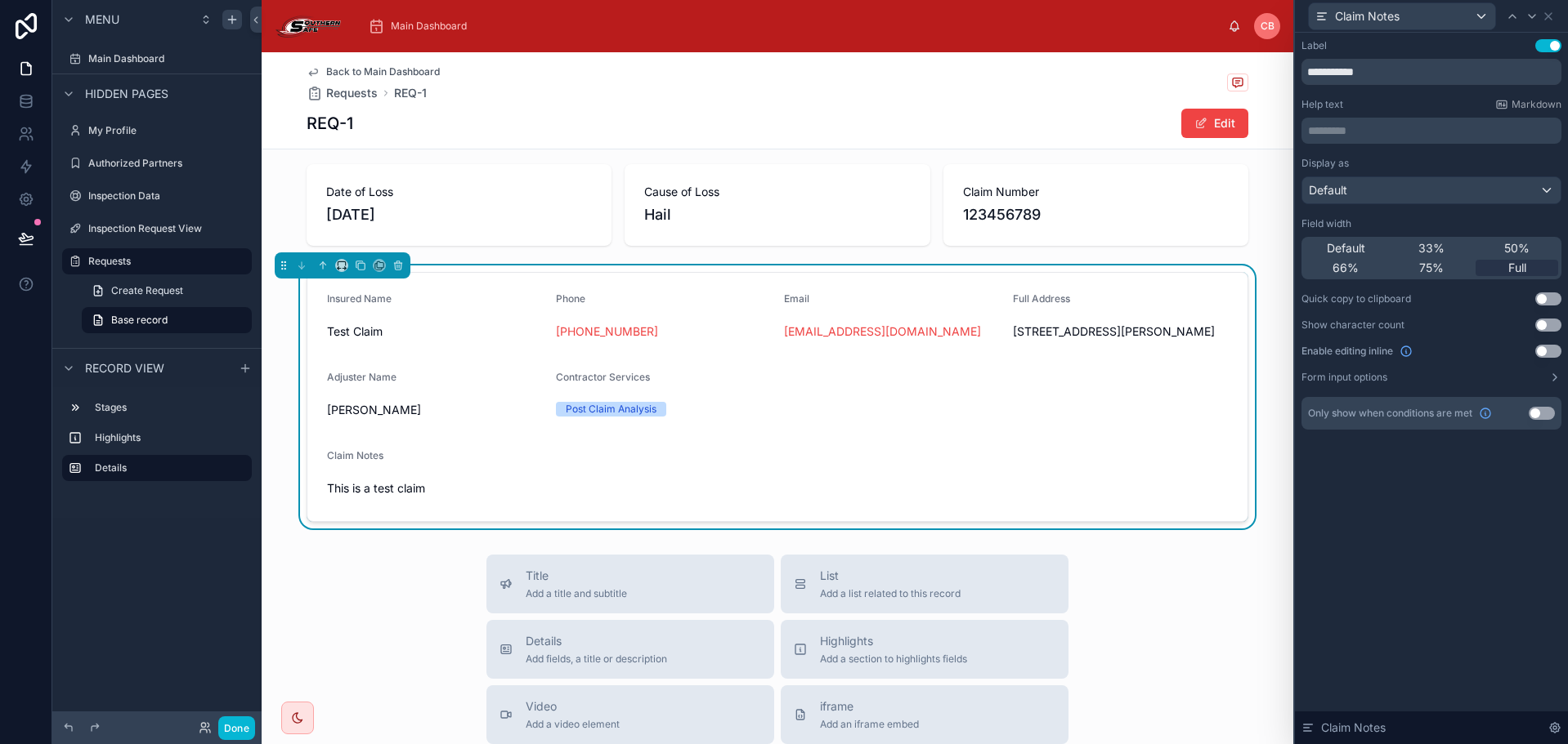
scroll to position [163, 0]
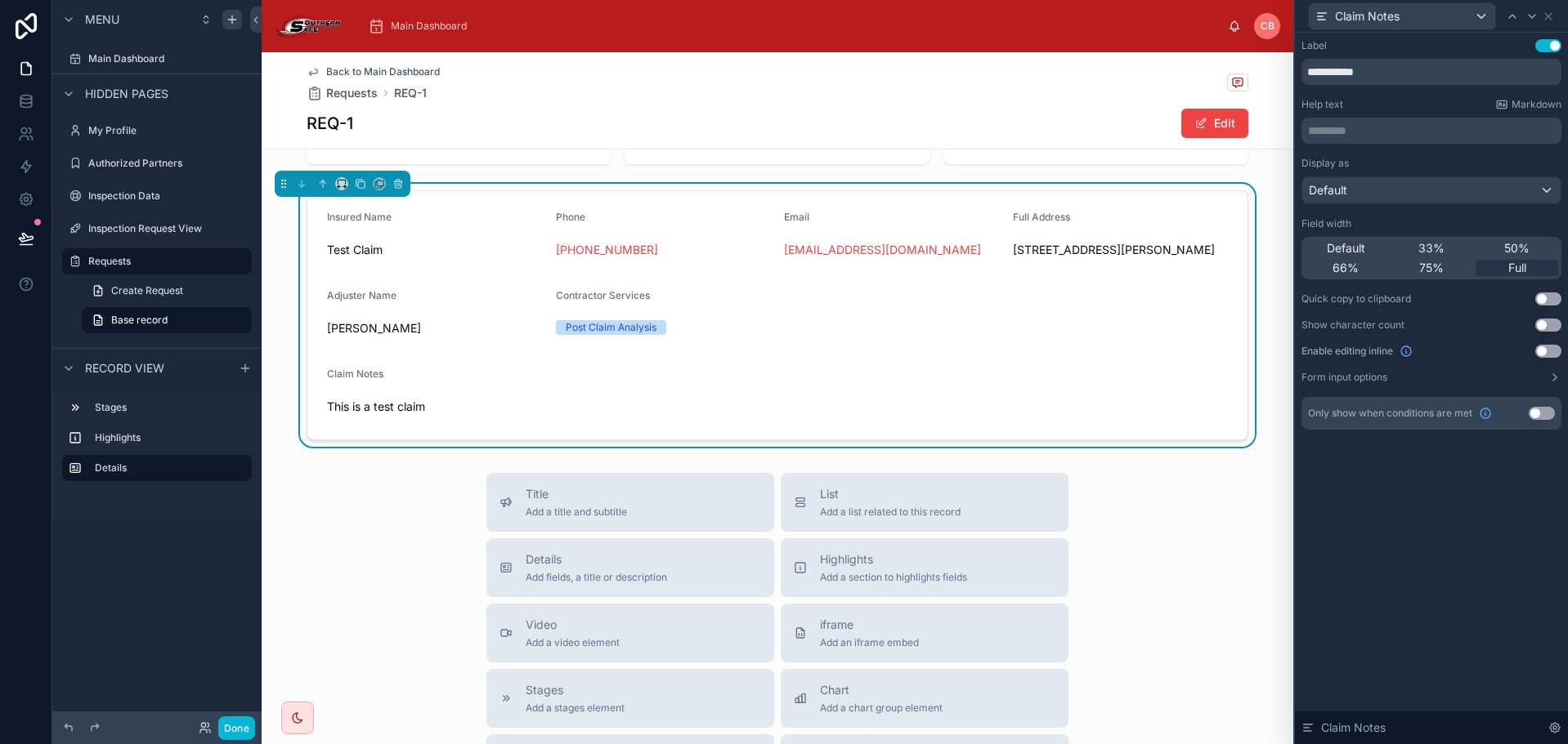
click at [1097, 332] on form "Insured Name Test Claim Phone [PHONE_NUMBER] Email [EMAIL_ADDRESS][DOMAIN_NAME]…" at bounding box center [777, 315] width 940 height 249
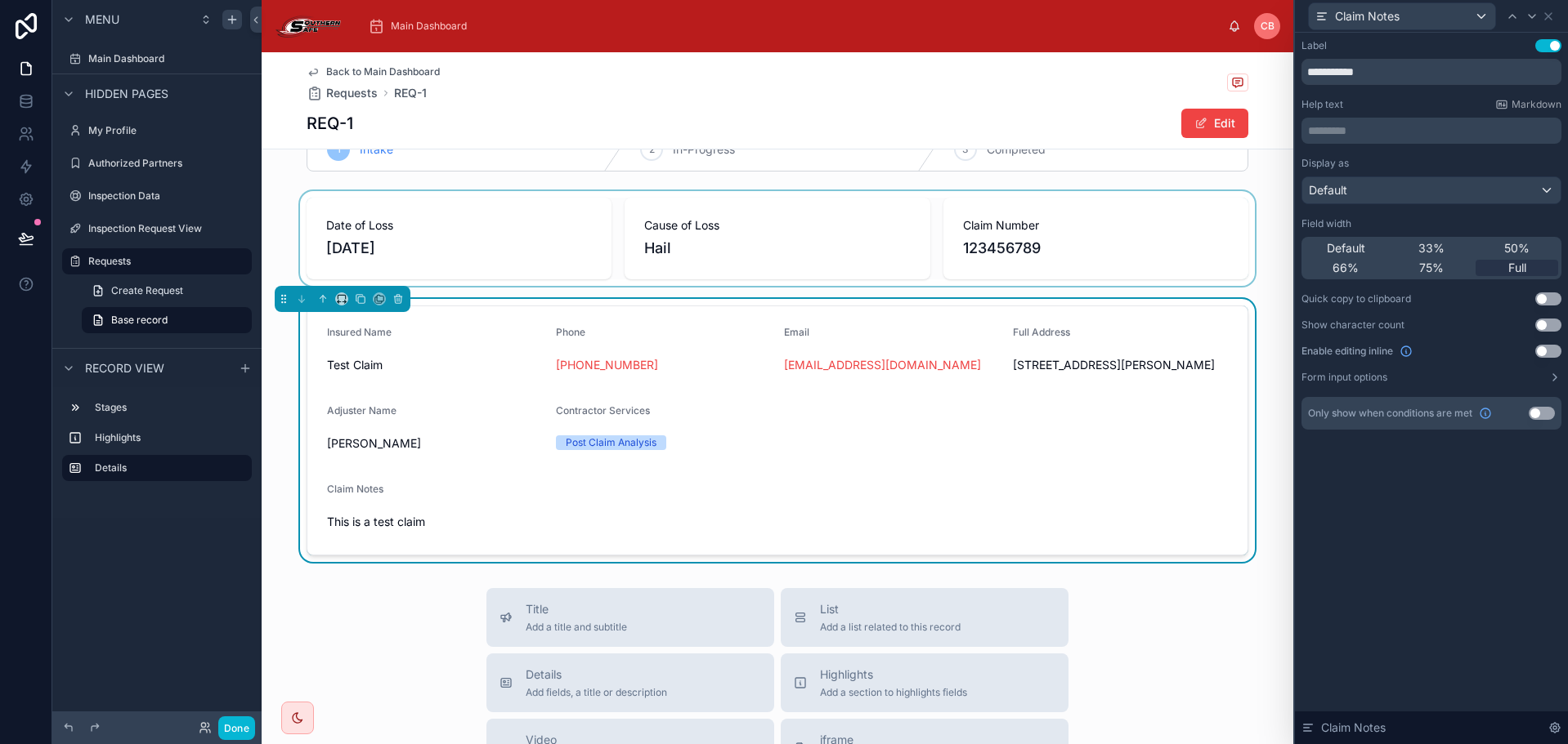
scroll to position [0, 0]
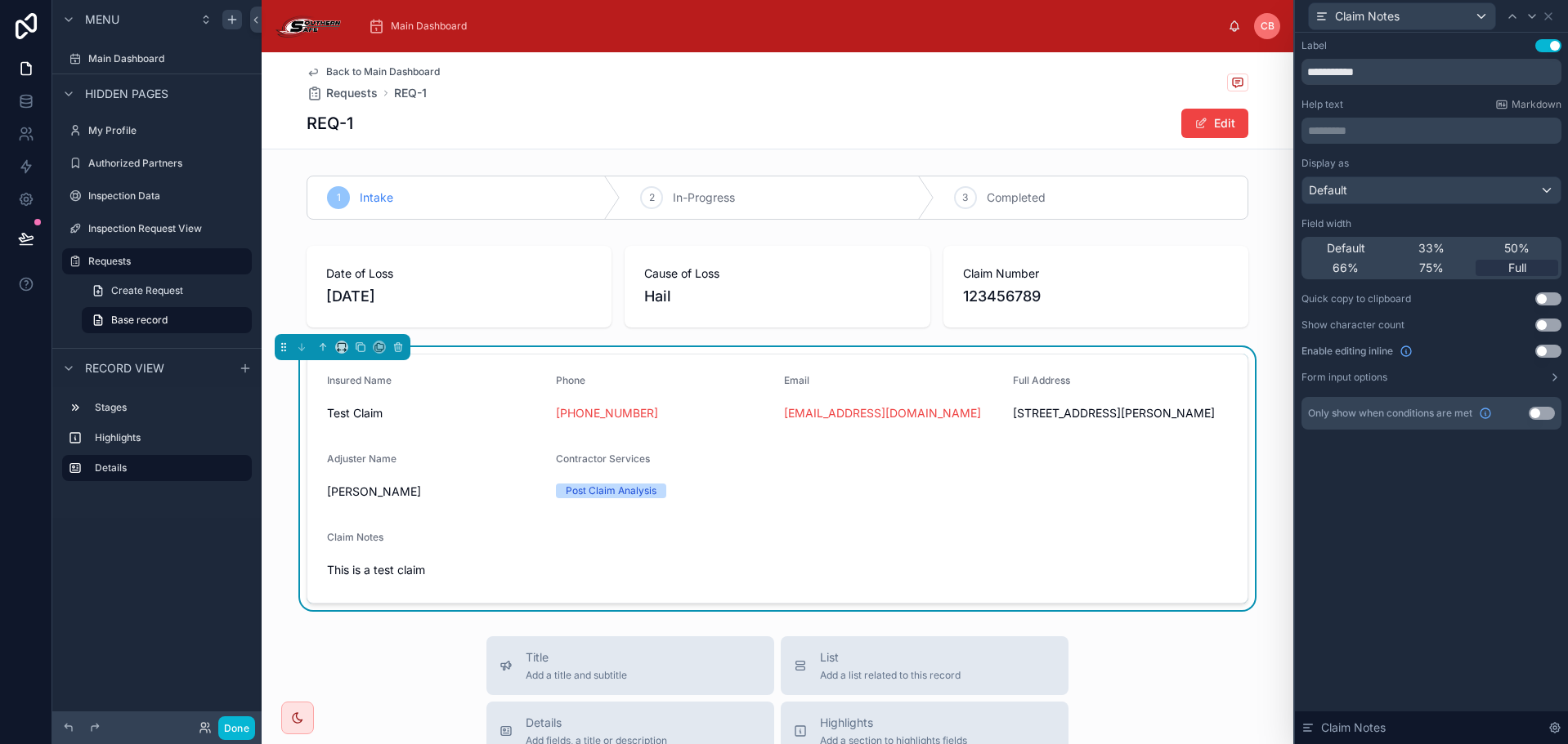
click at [843, 341] on div "1 Intake 2 In-Progress 3 Completed Date of Loss [DATE] Cause of Loss Hail Claim…" at bounding box center [777, 390] width 1031 height 441
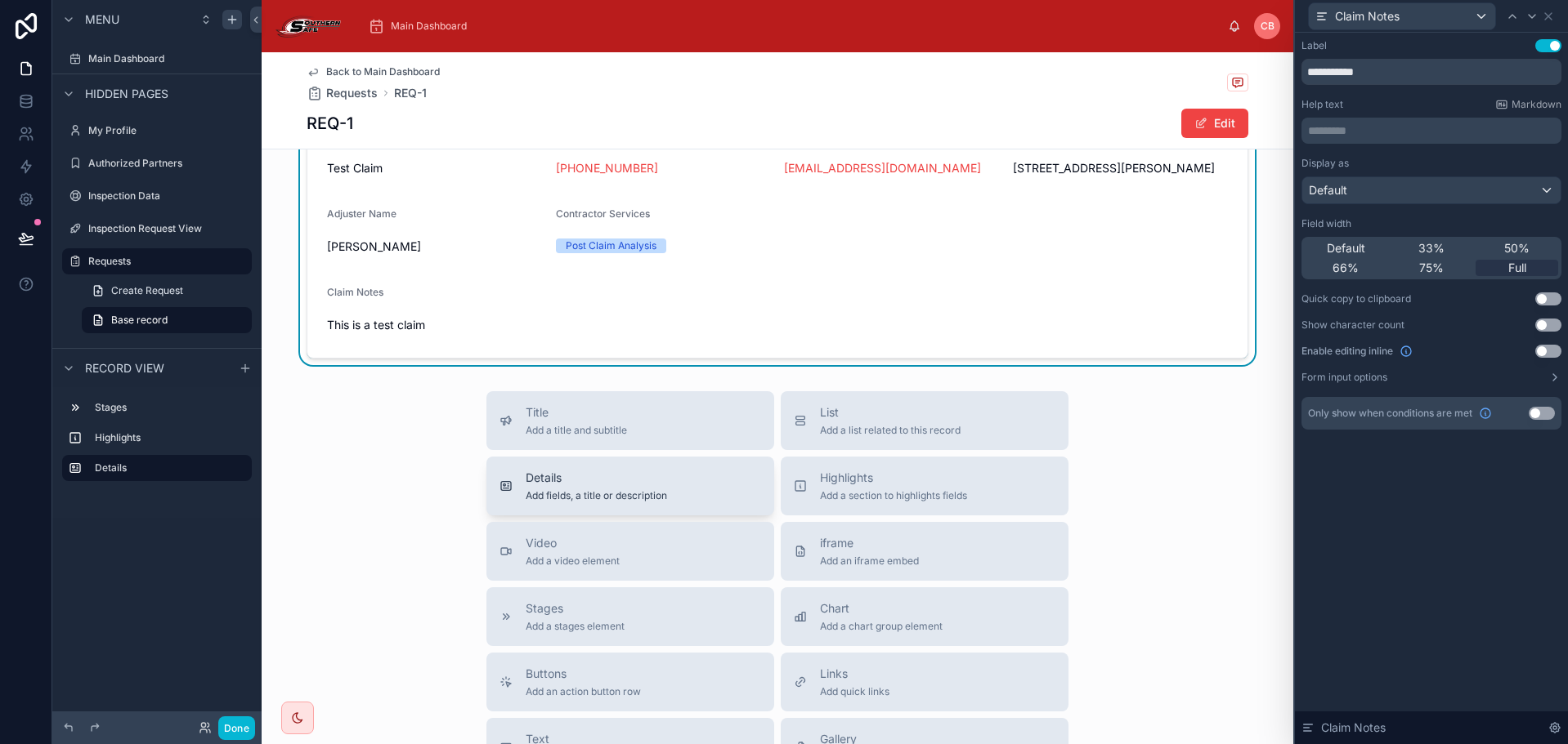
click at [637, 486] on span "Details" at bounding box center [596, 478] width 141 height 17
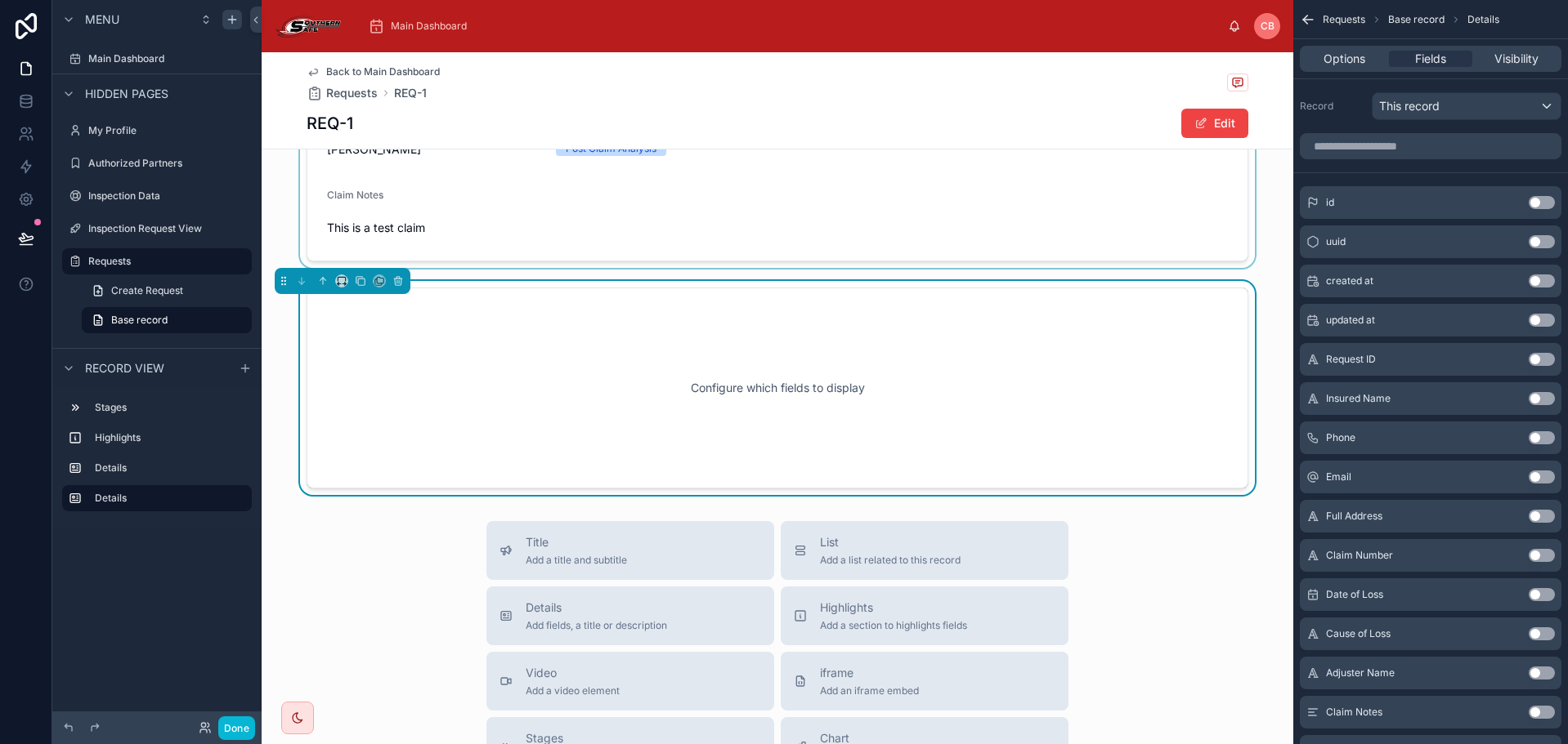
scroll to position [87, 0]
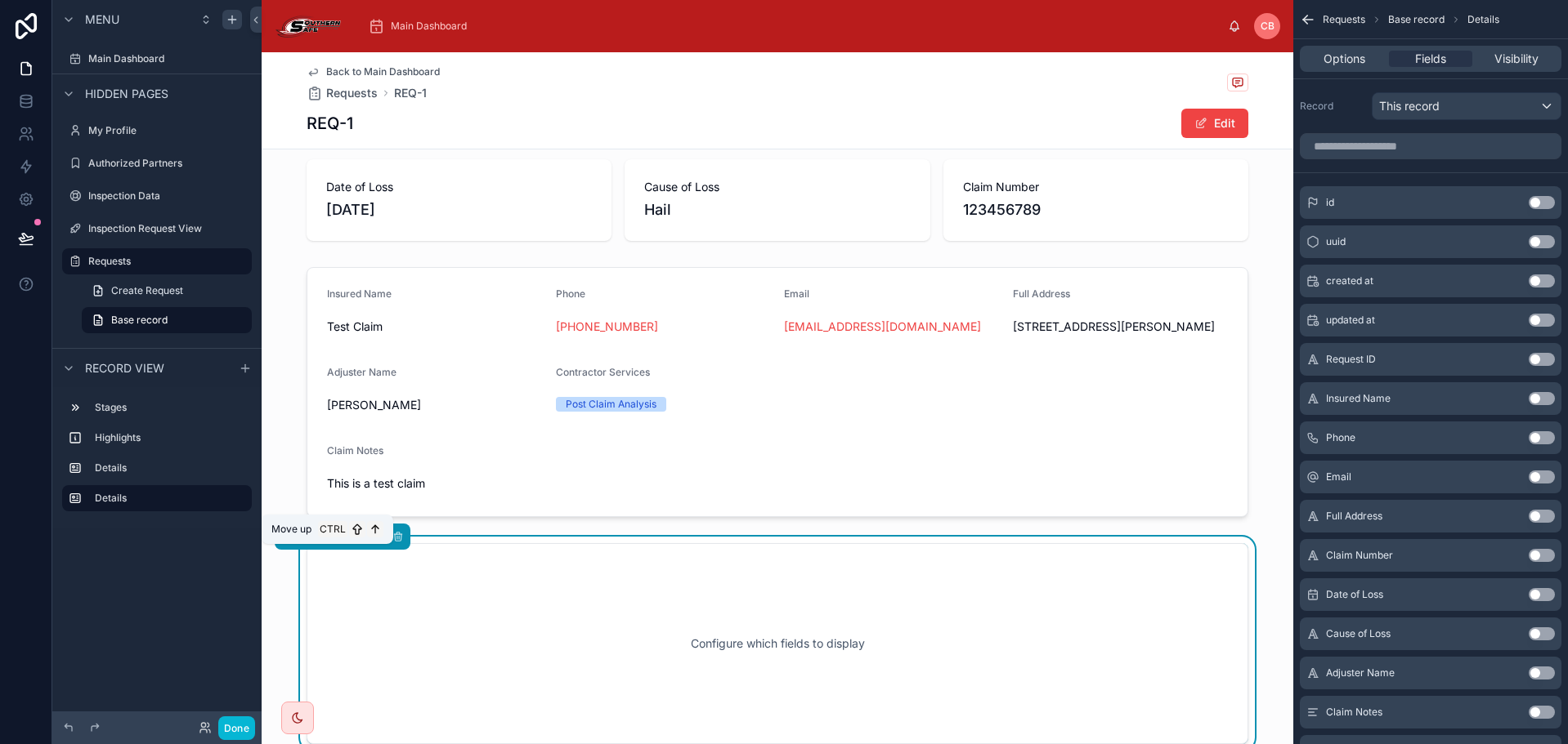
click at [325, 545] on button at bounding box center [323, 537] width 18 height 18
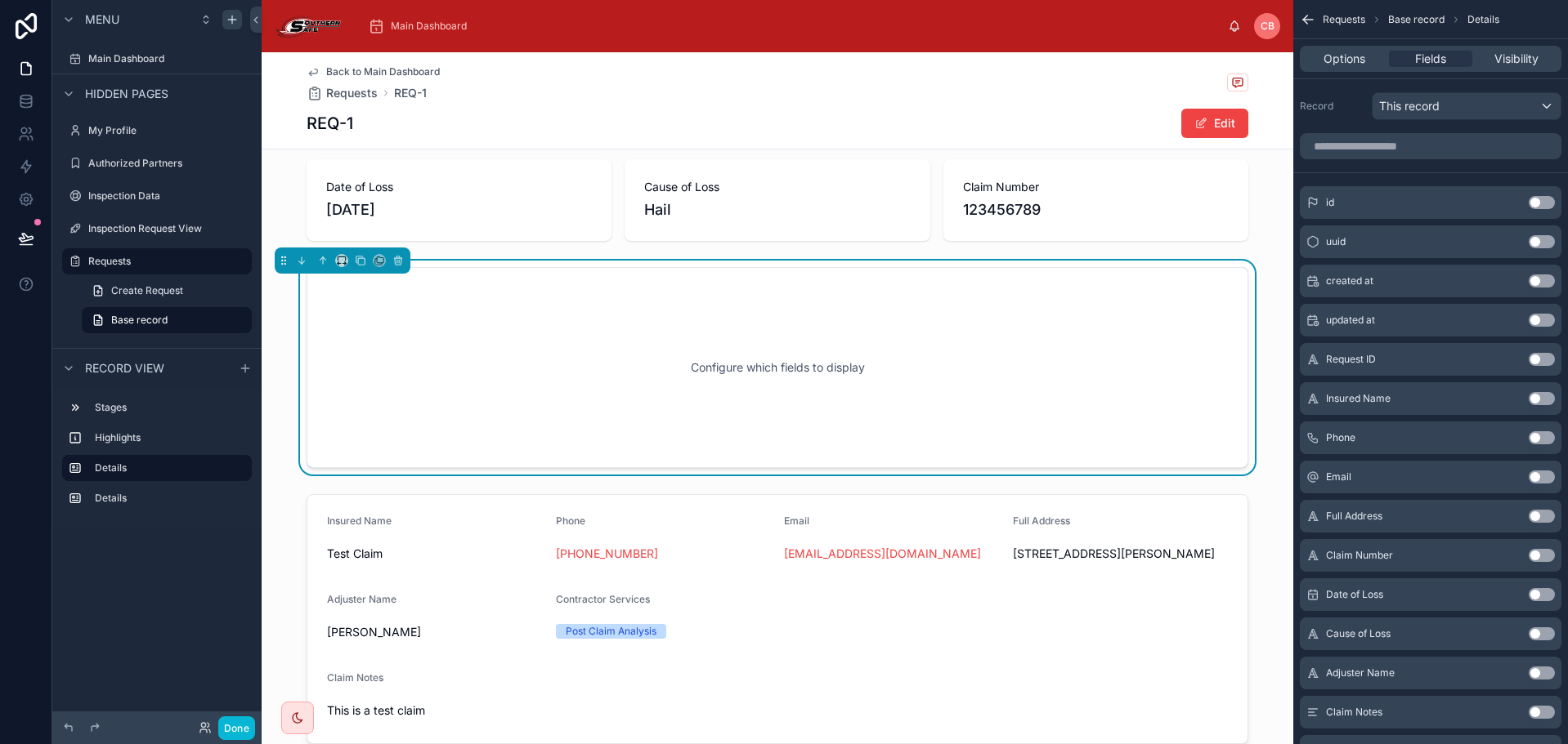
click at [404, 312] on div "Configure which fields to display" at bounding box center [778, 368] width 888 height 147
click at [1414, 148] on input "scrollable content" at bounding box center [1430, 146] width 261 height 26
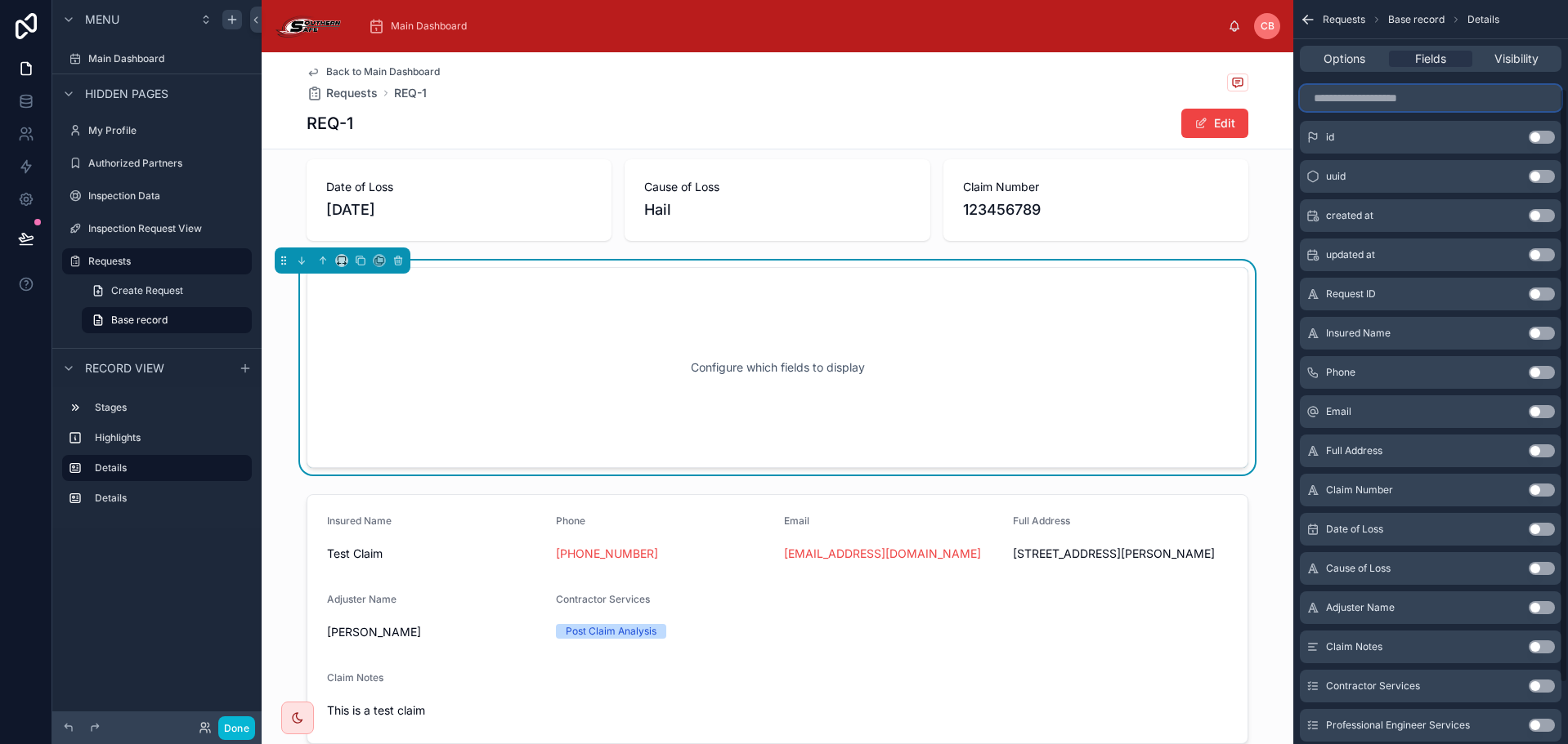
scroll to position [163, 0]
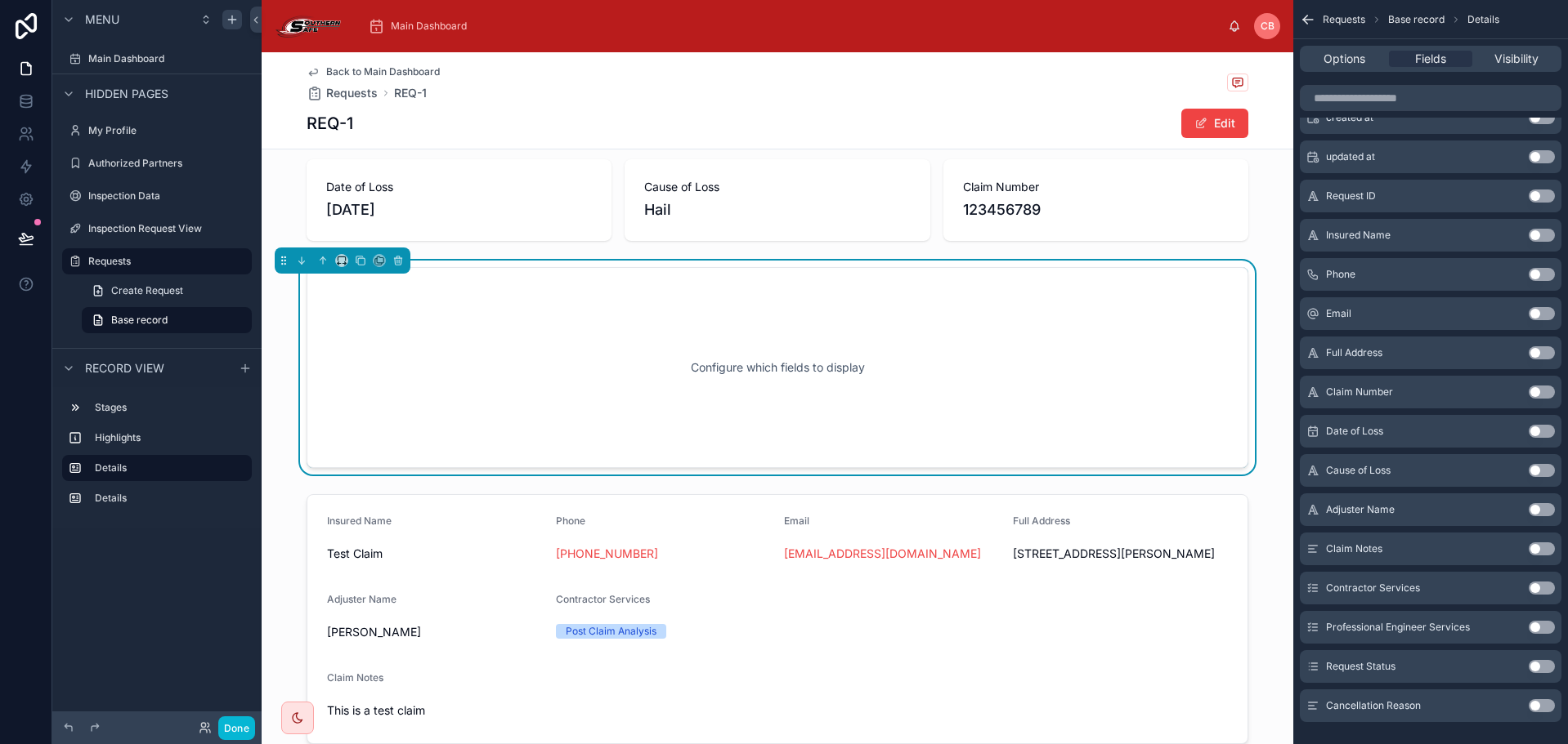
click at [1541, 584] on button "Use setting" at bounding box center [1541, 588] width 26 height 13
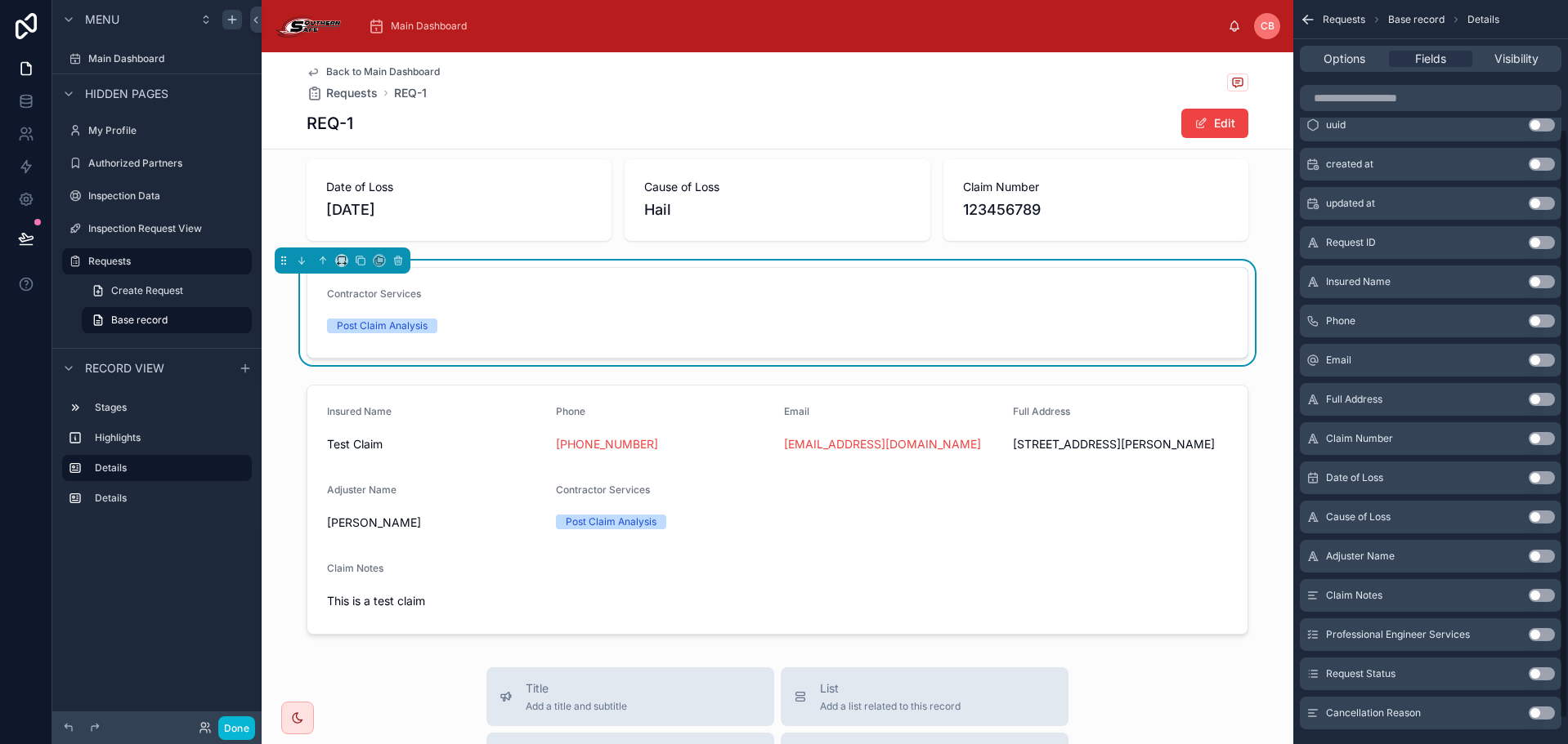
click at [1532, 635] on button "Use setting" at bounding box center [1541, 635] width 26 height 13
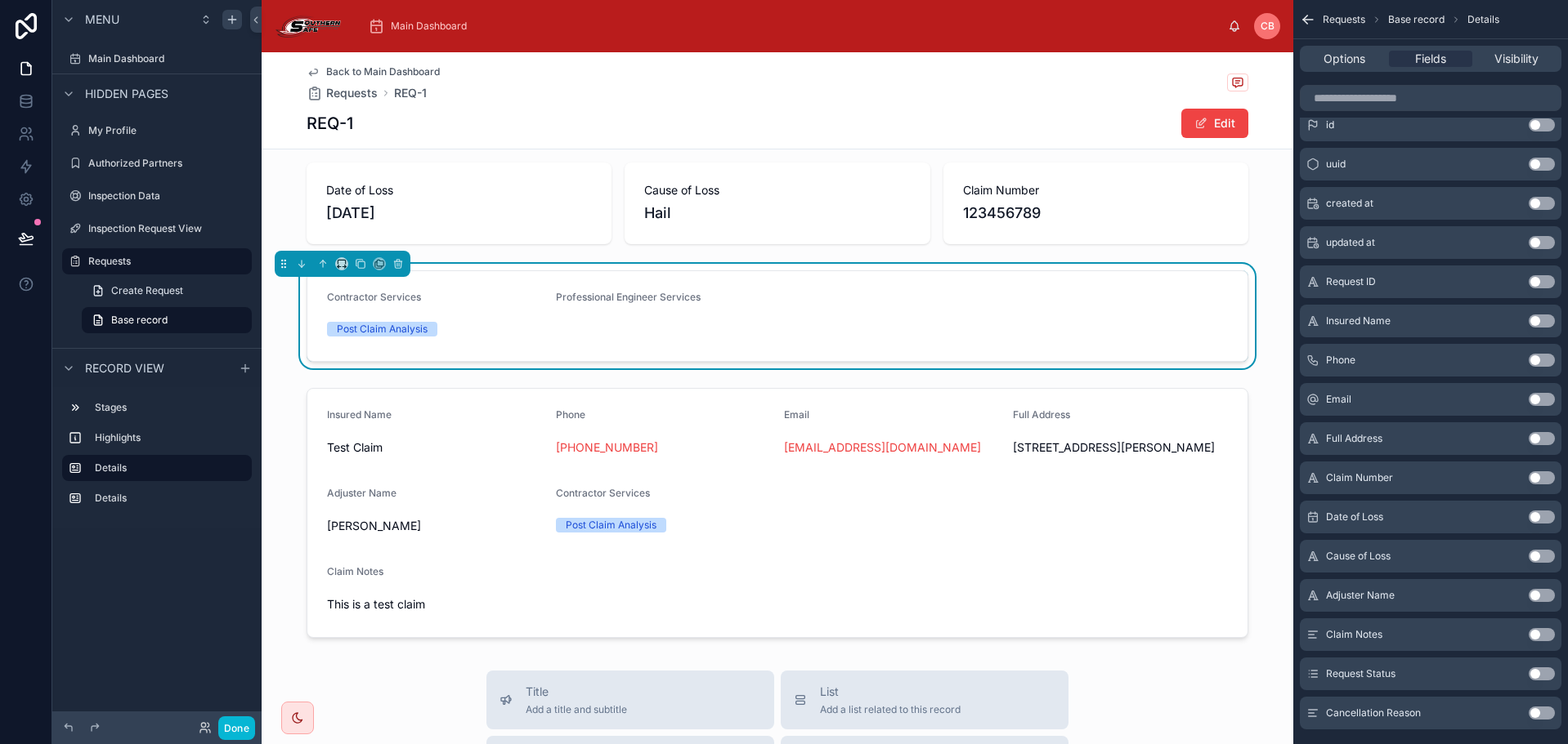
click at [602, 317] on div at bounding box center [663, 322] width 216 height 10
click at [1357, 69] on div "Options Fields Visibility" at bounding box center [1430, 58] width 261 height 26
click at [1352, 60] on span "Options" at bounding box center [1344, 59] width 42 height 17
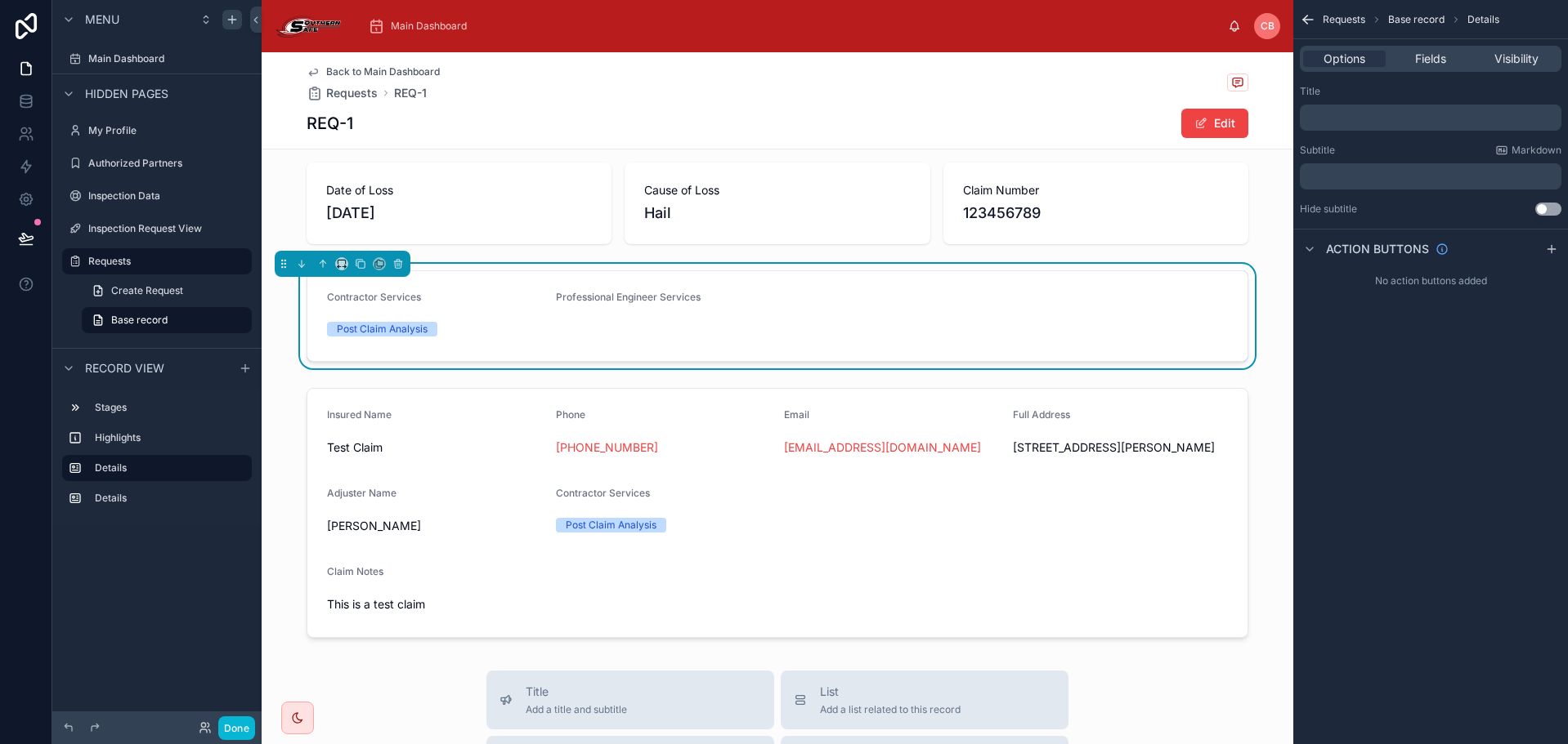
scroll to position [0, 0]
click at [1359, 113] on p "﻿" at bounding box center [1432, 118] width 252 height 13
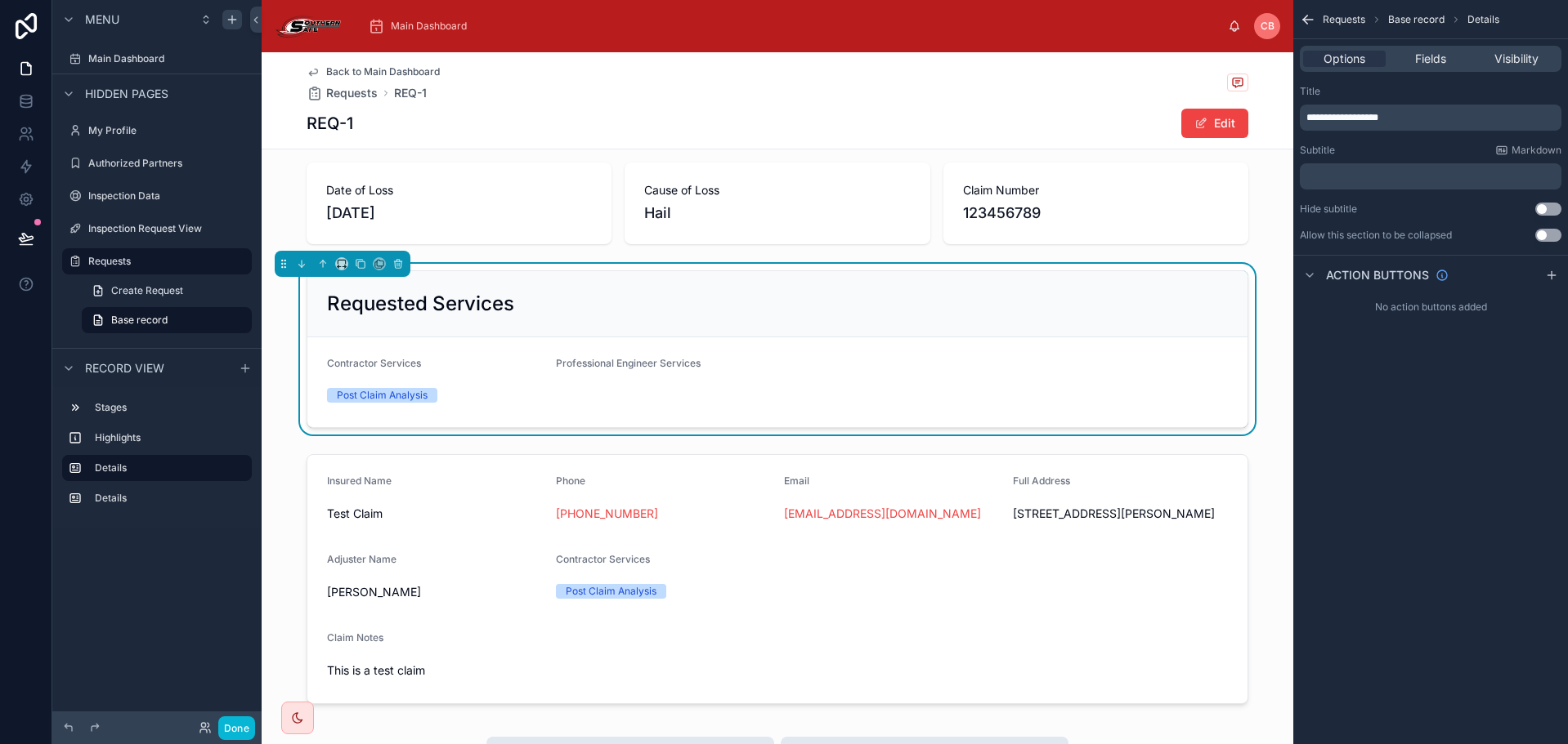
click at [1450, 465] on div "**********" at bounding box center [1430, 372] width 275 height 744
click at [1422, 58] on span "Fields" at bounding box center [1430, 59] width 31 height 17
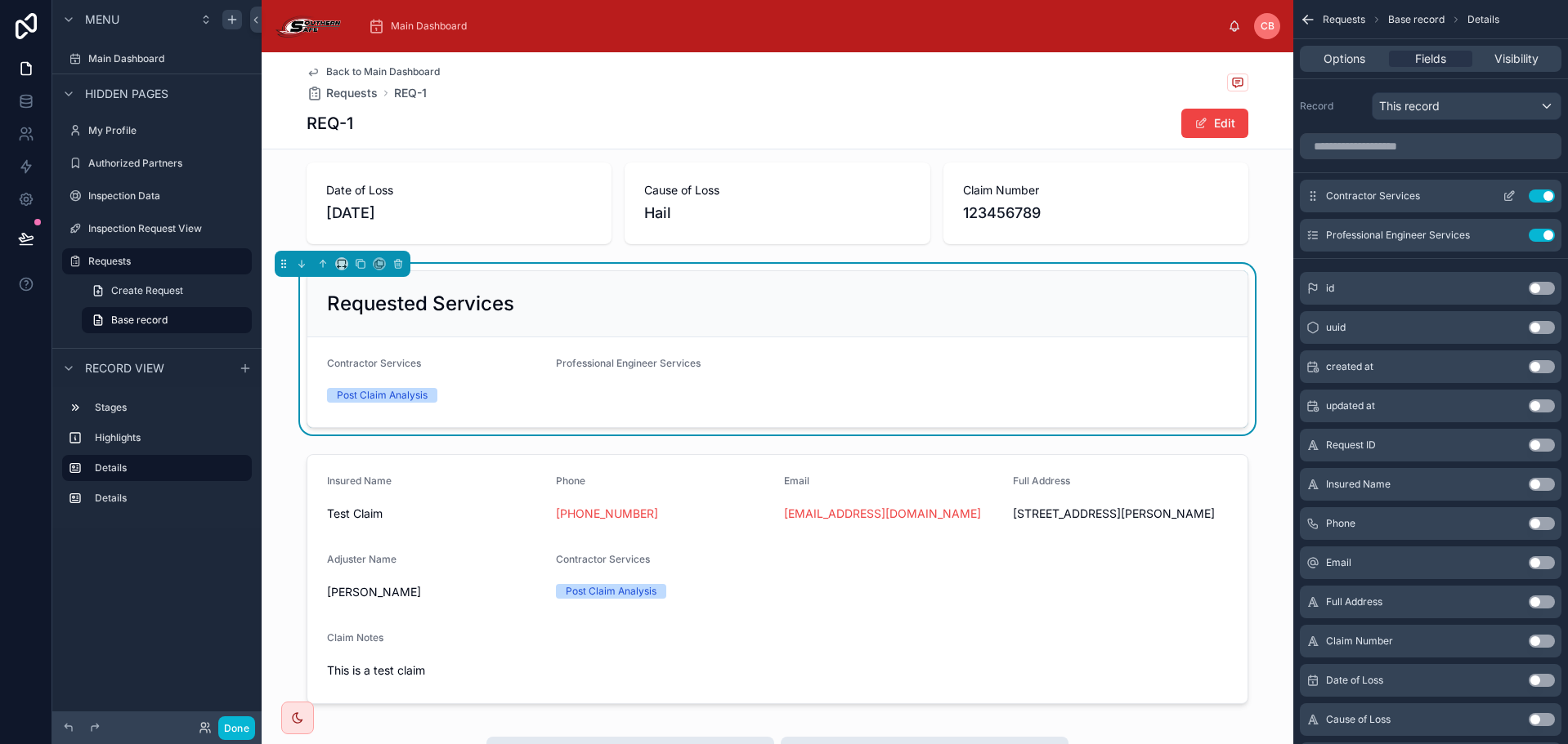
click at [1508, 196] on icon "scrollable content" at bounding box center [1509, 196] width 13 height 13
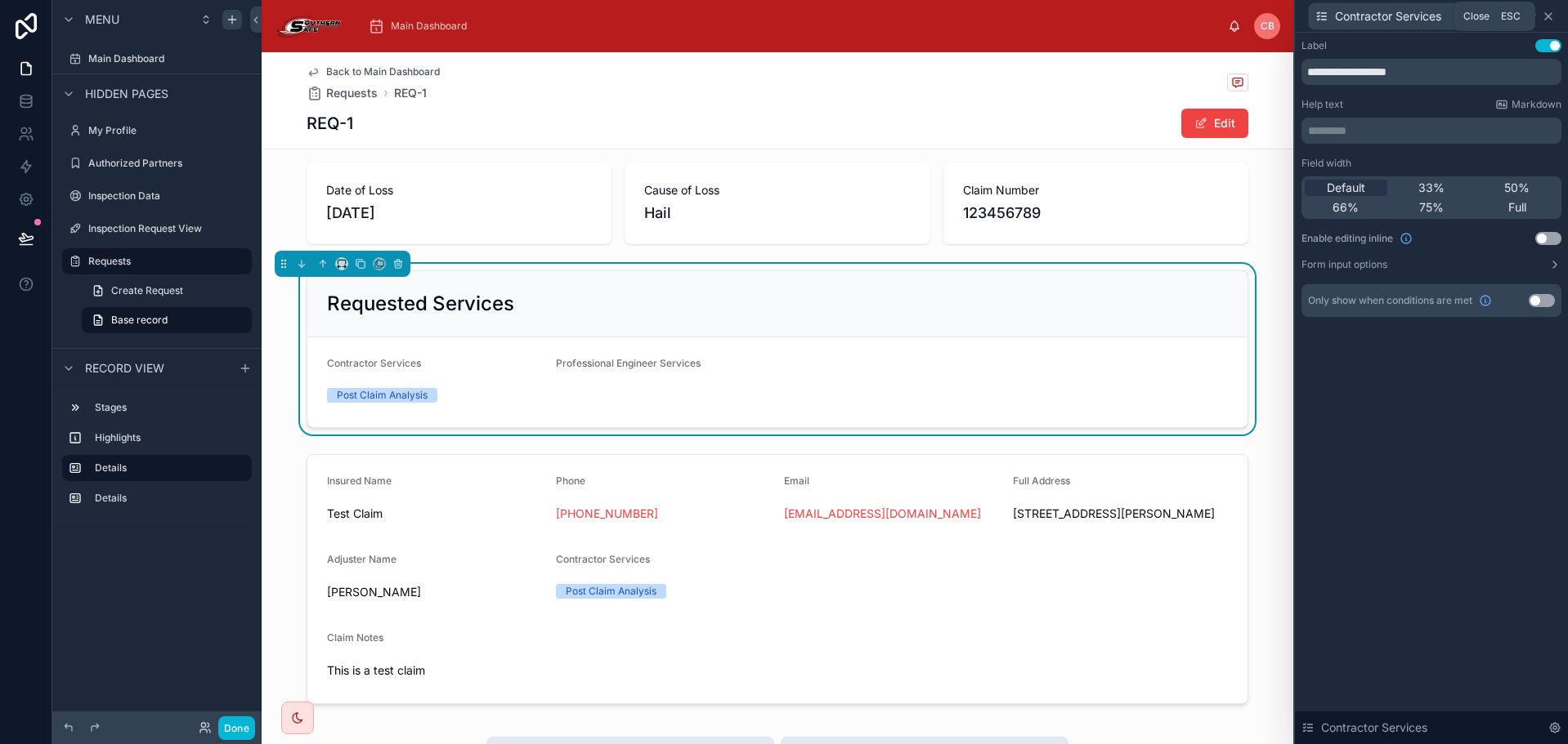
click at [1547, 16] on icon at bounding box center [1548, 17] width 7 height 7
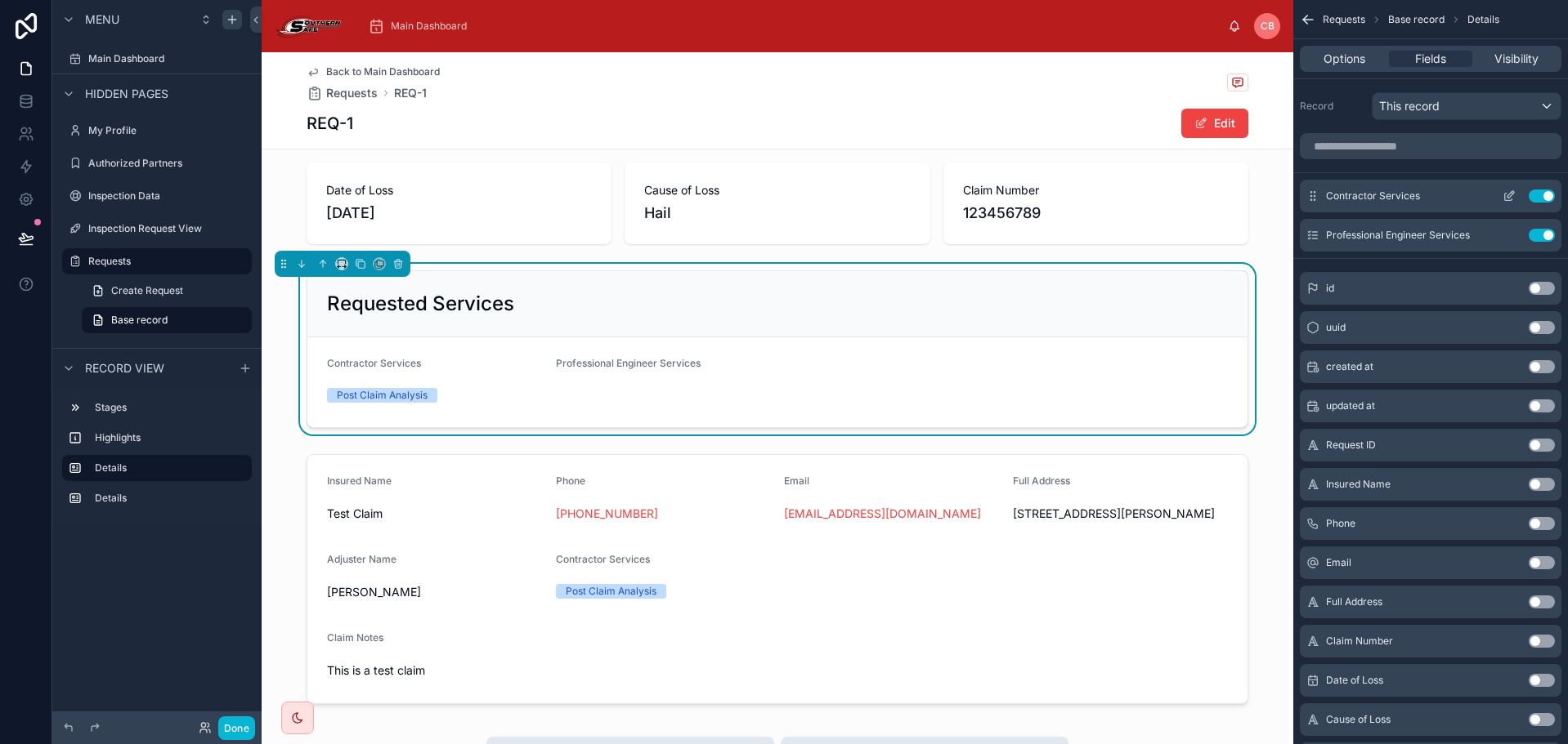
click at [1507, 197] on icon "scrollable content" at bounding box center [1510, 194] width 7 height 7
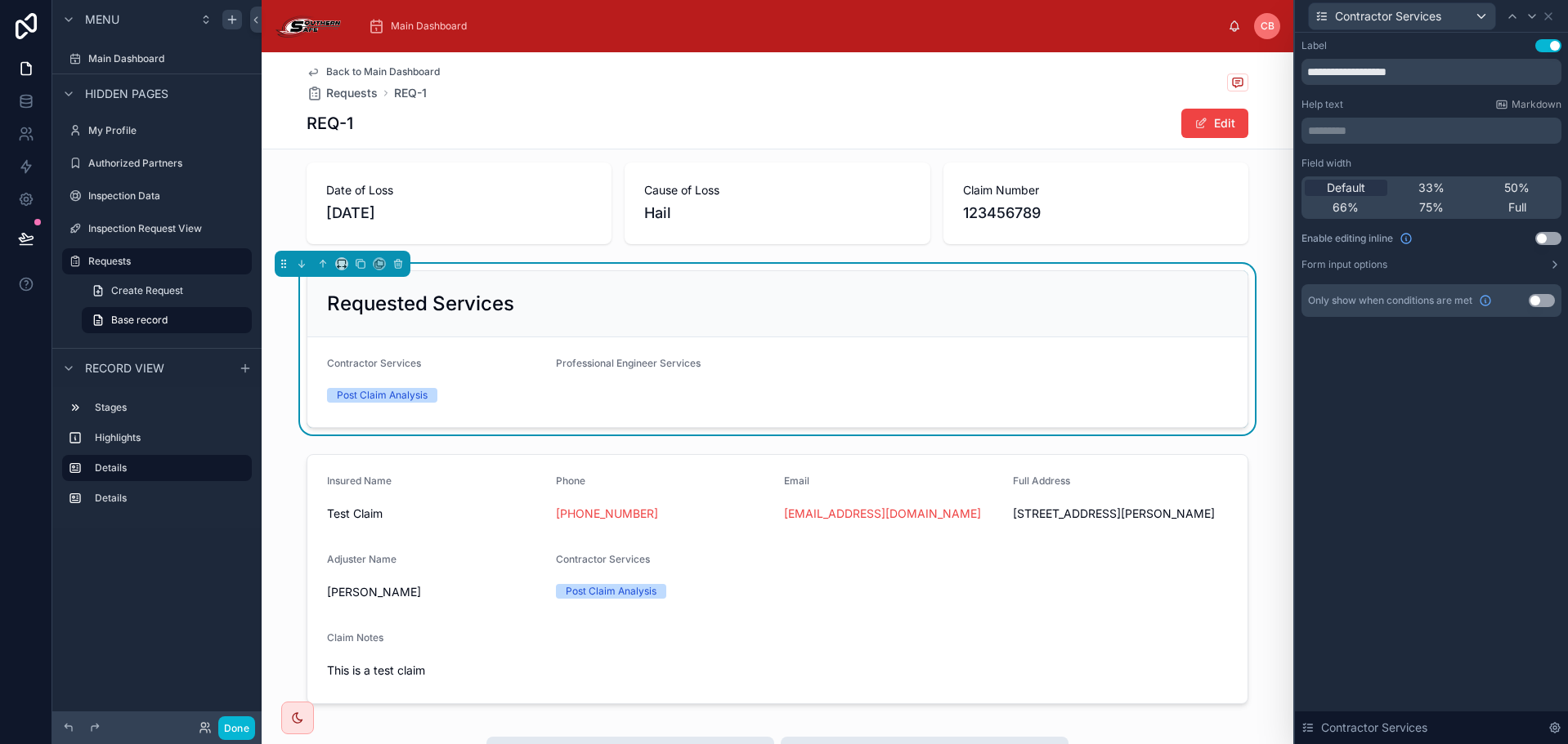
click at [1547, 297] on button "Use setting" at bounding box center [1541, 301] width 26 height 13
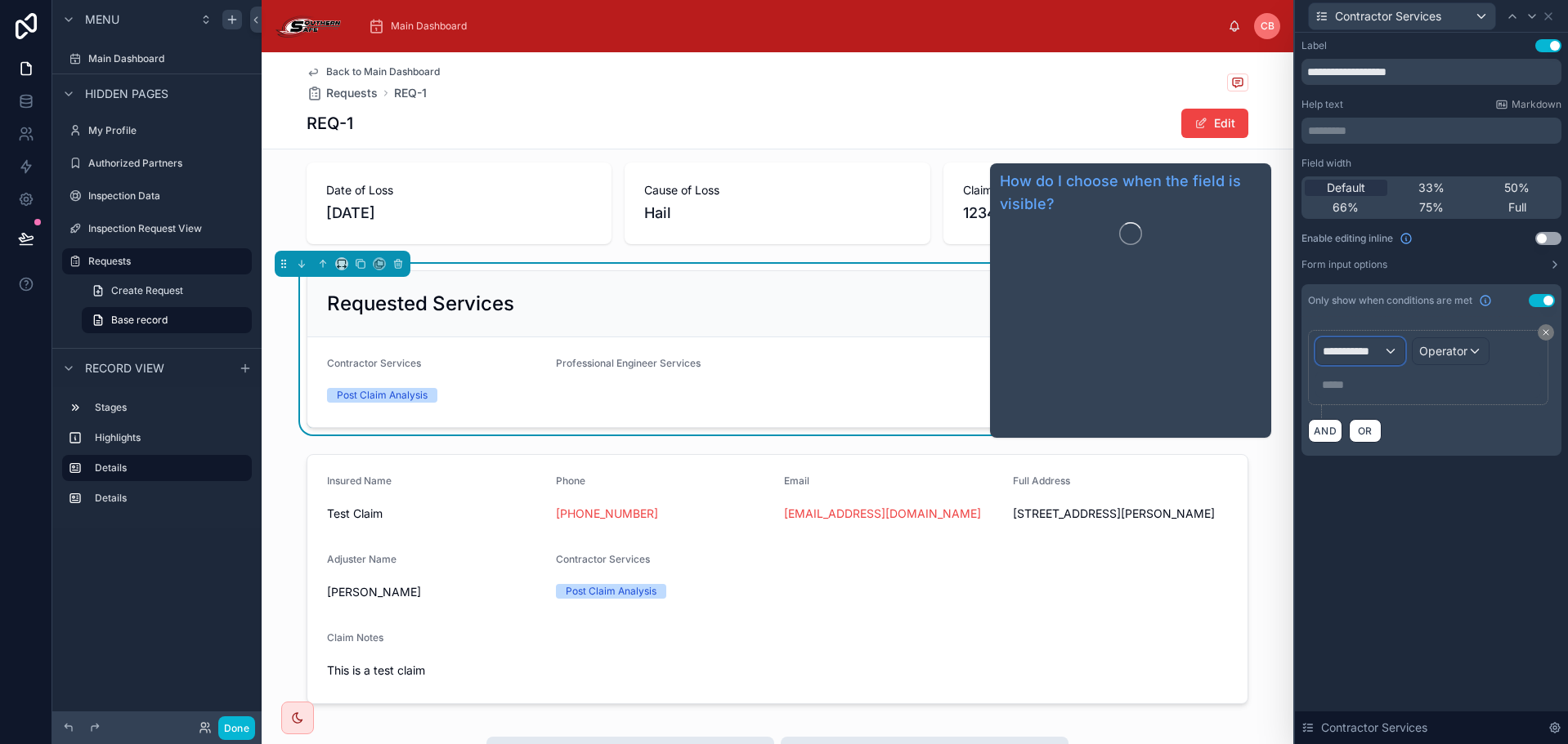
click at [1381, 343] on div "**********" at bounding box center [1360, 351] width 88 height 26
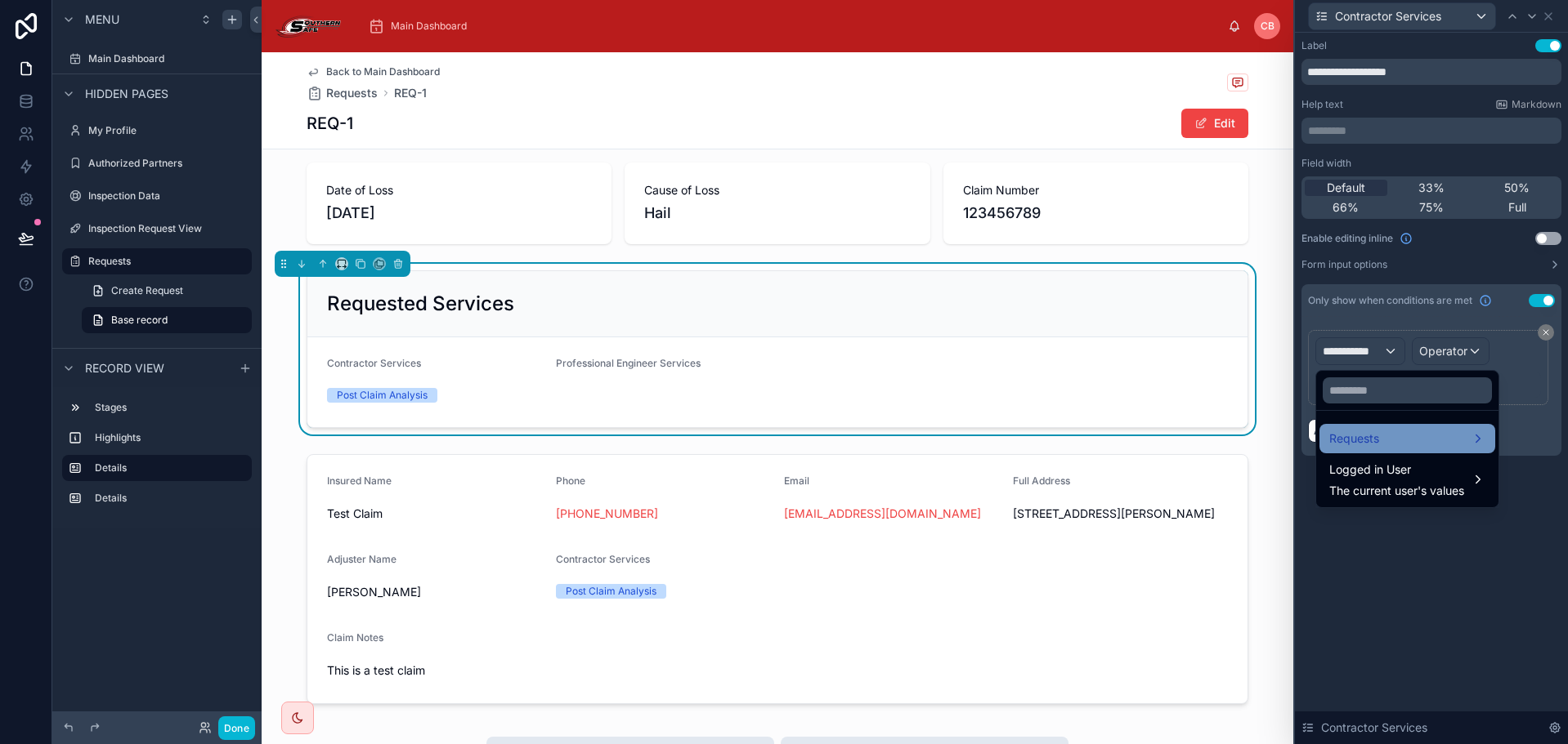
click at [1377, 443] on span "Requests" at bounding box center [1354, 439] width 50 height 20
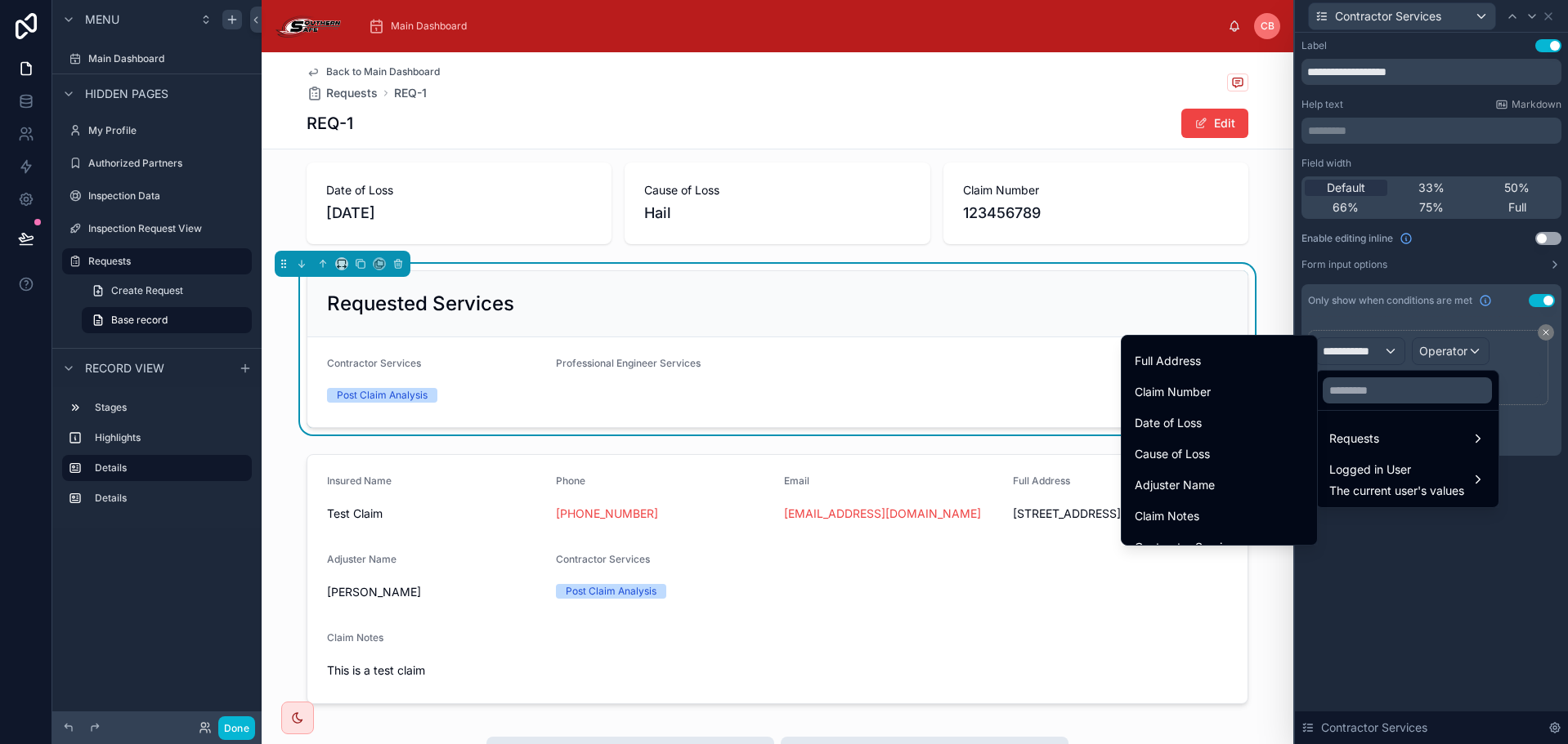
scroll to position [385, 0]
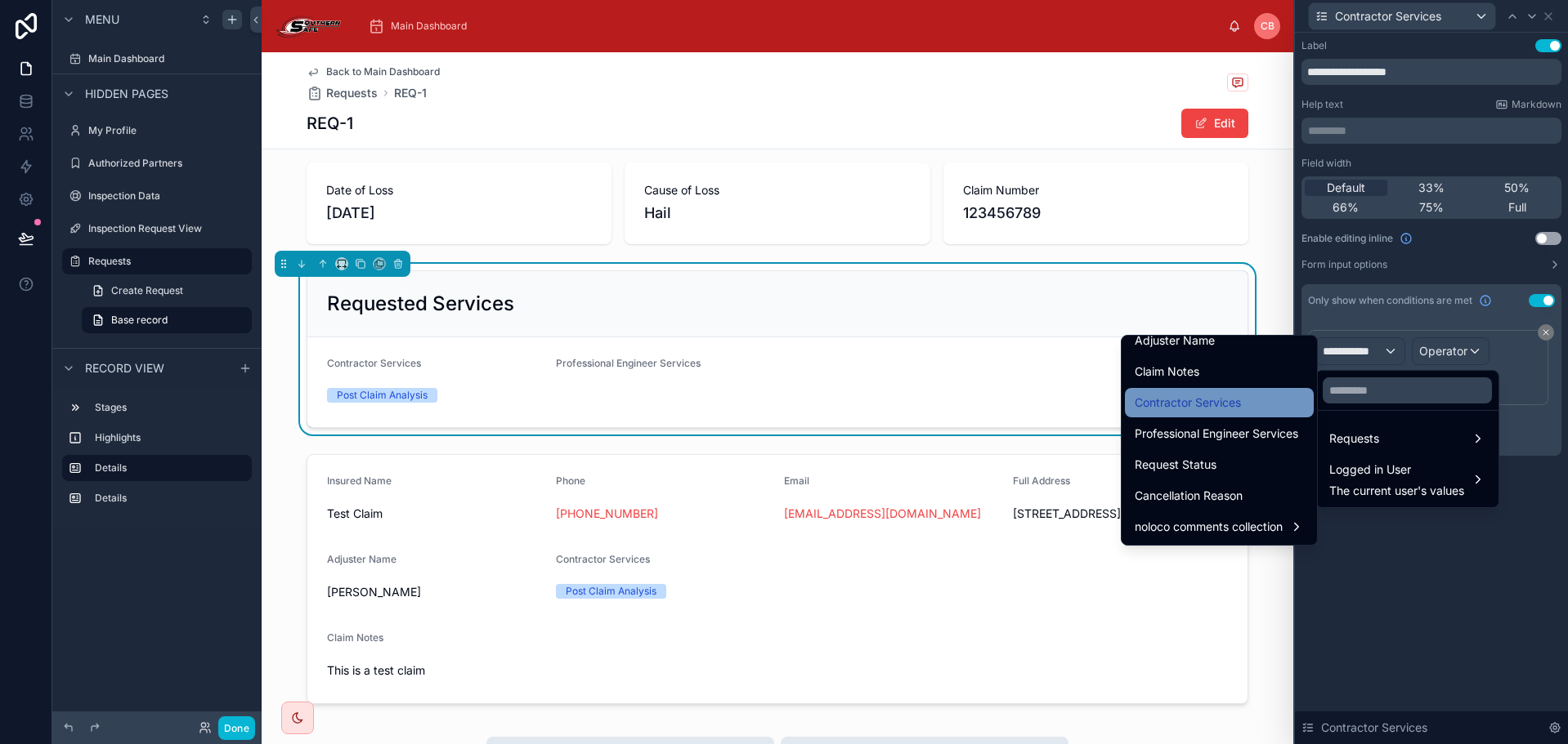
click at [1209, 404] on span "Contractor Services" at bounding box center [1187, 403] width 106 height 20
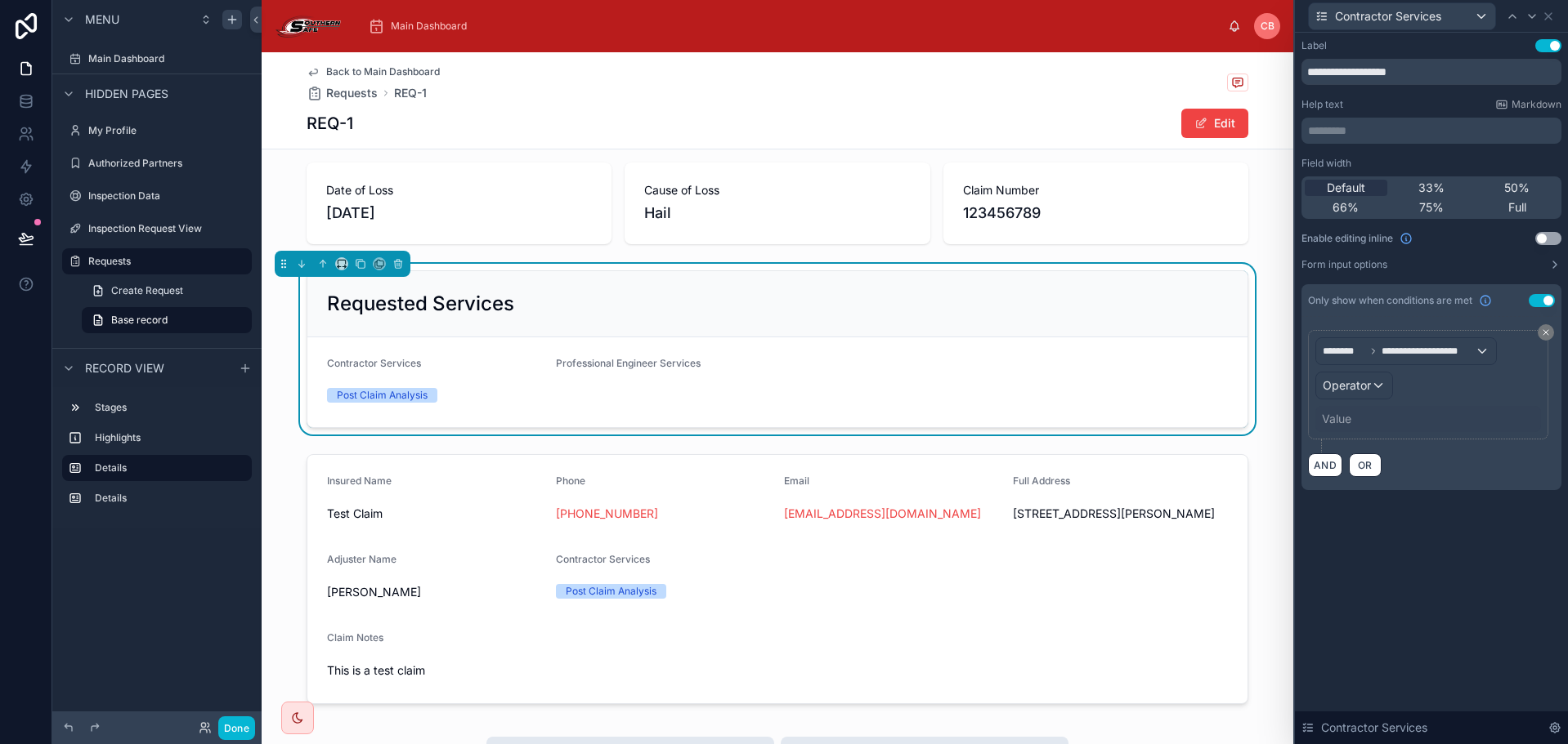
click at [1403, 369] on div "**********" at bounding box center [1428, 385] width 225 height 95
click at [1366, 391] on div "Operator" at bounding box center [1354, 385] width 76 height 26
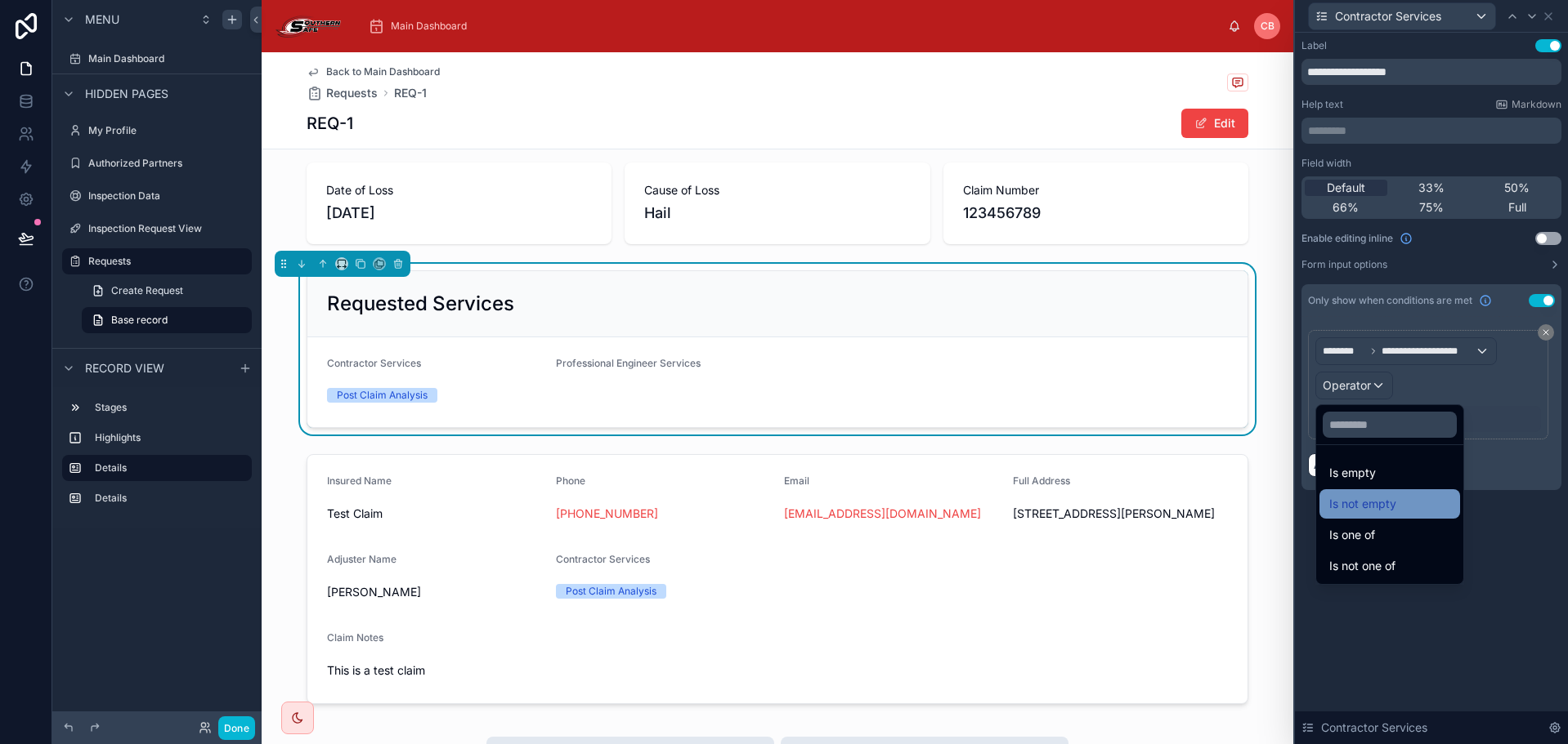
click at [1382, 505] on span "Is not empty" at bounding box center [1363, 505] width 67 height 20
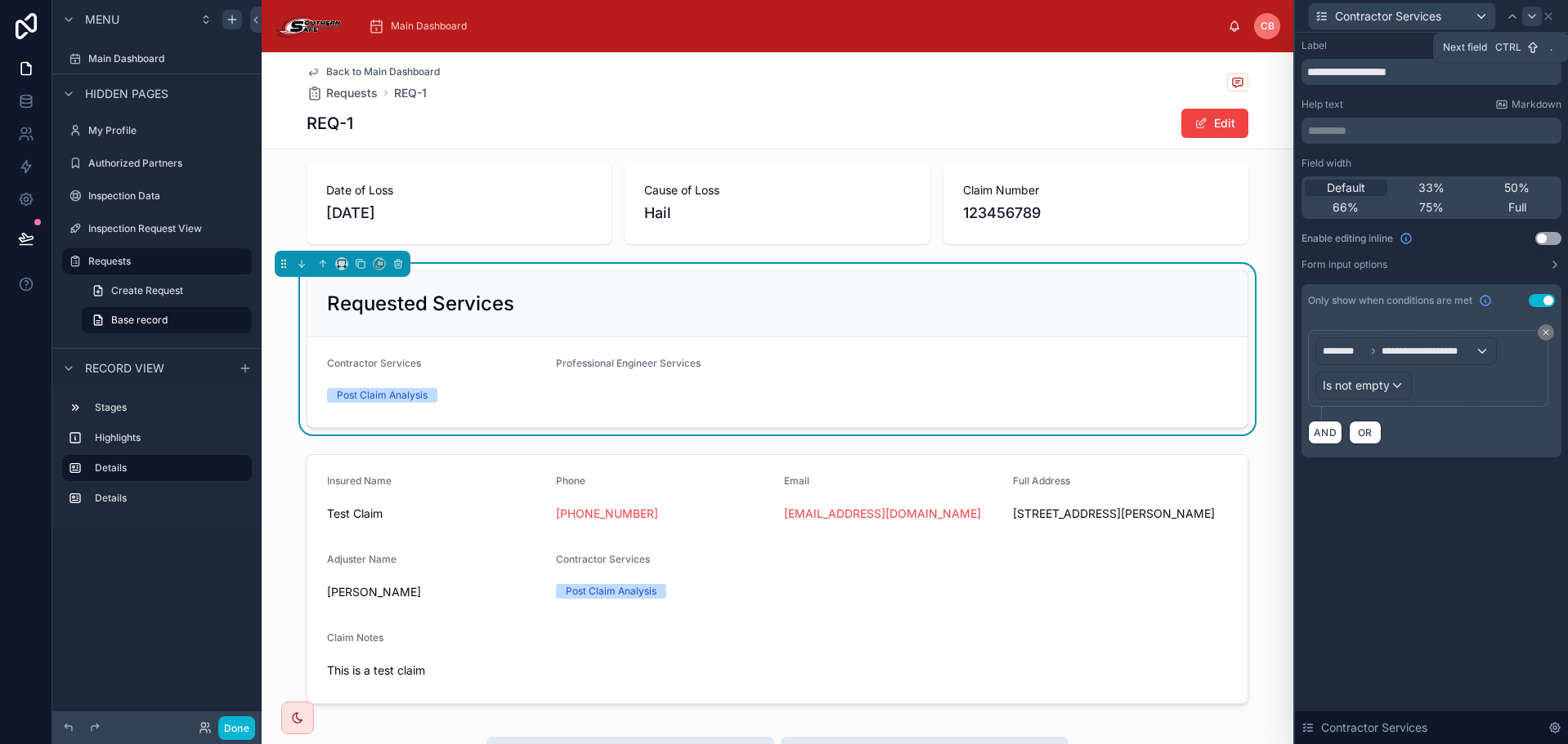
click at [1530, 15] on icon at bounding box center [1532, 17] width 7 height 3
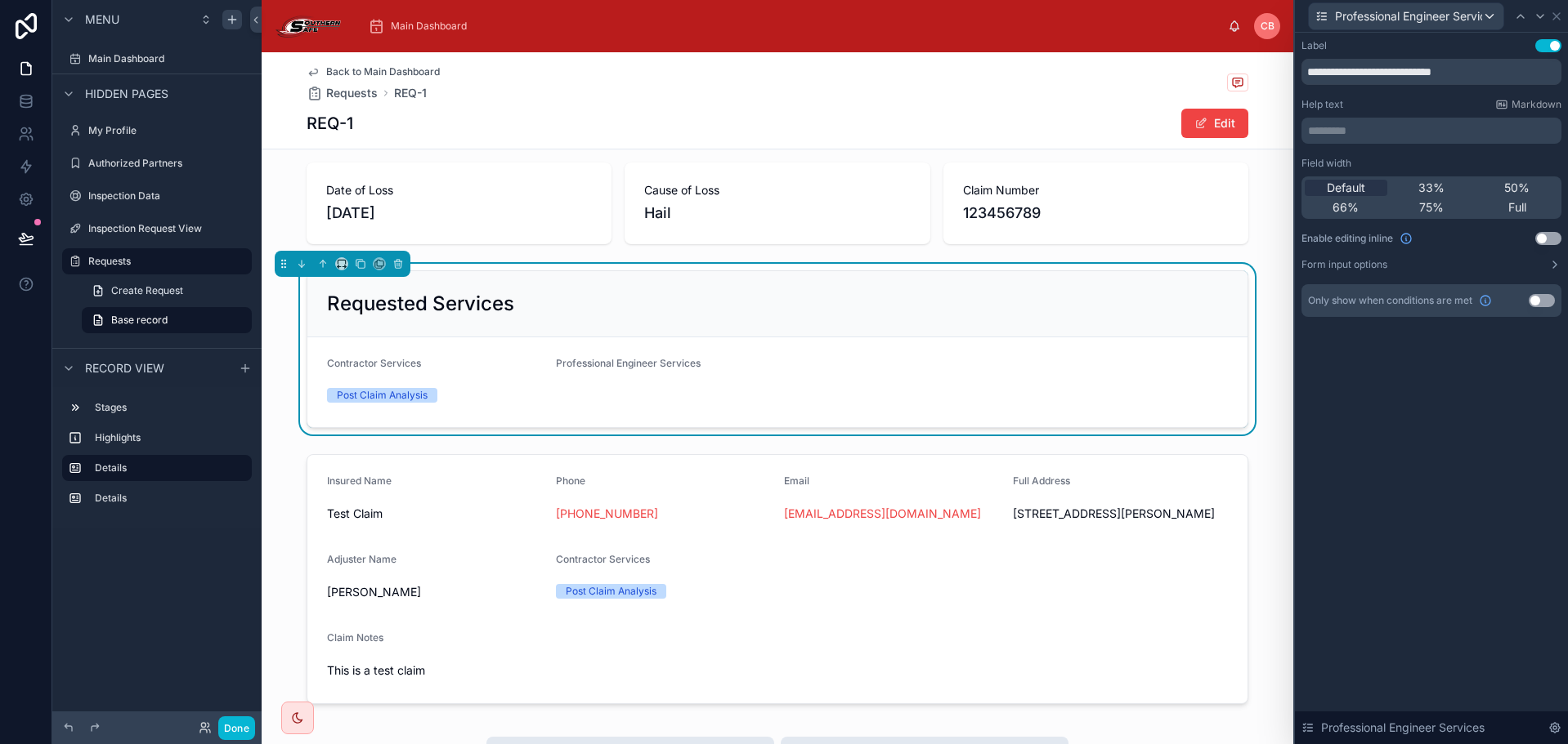
click at [1550, 303] on button "Use setting" at bounding box center [1541, 301] width 26 height 13
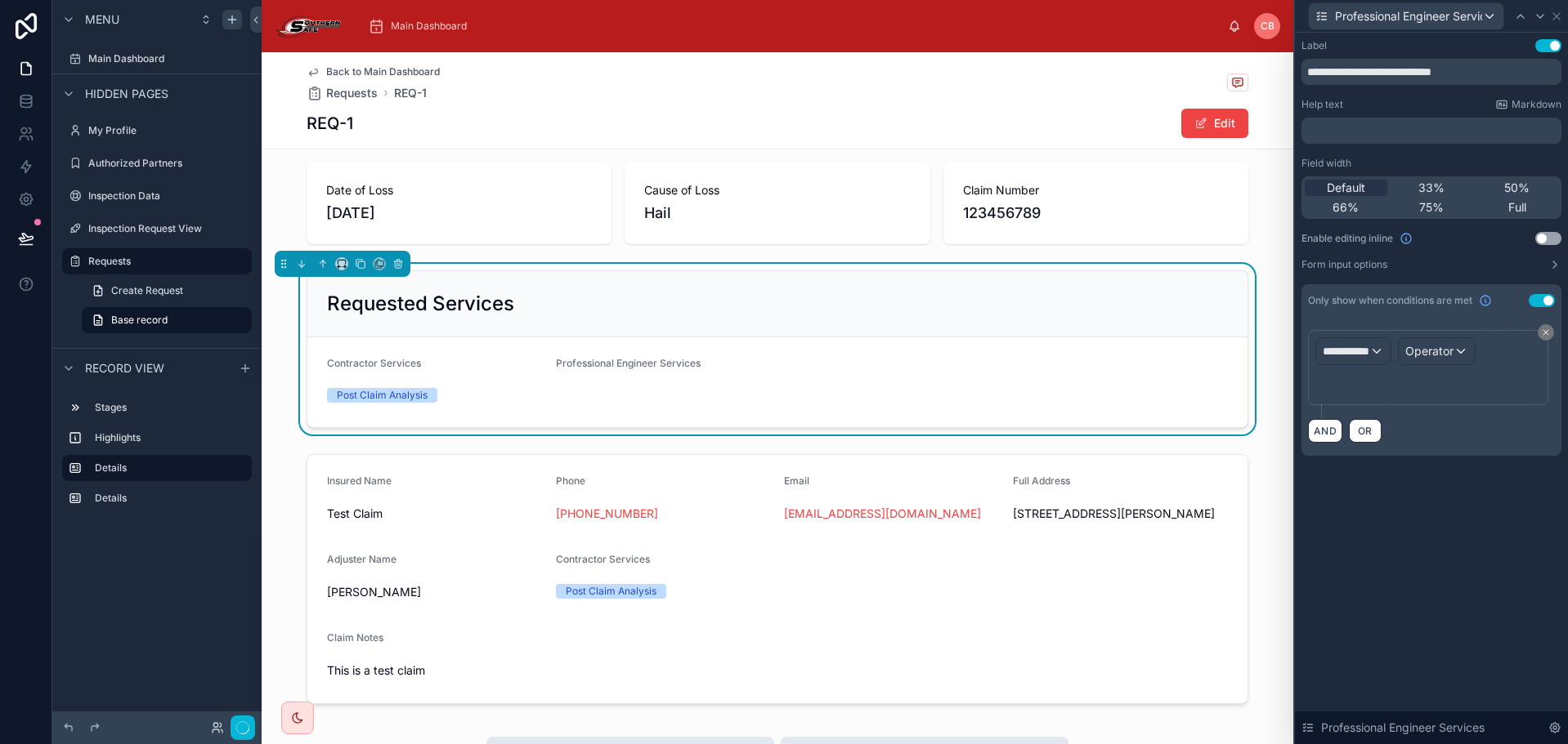
click at [1547, 298] on button "Use setting" at bounding box center [1541, 301] width 26 height 13
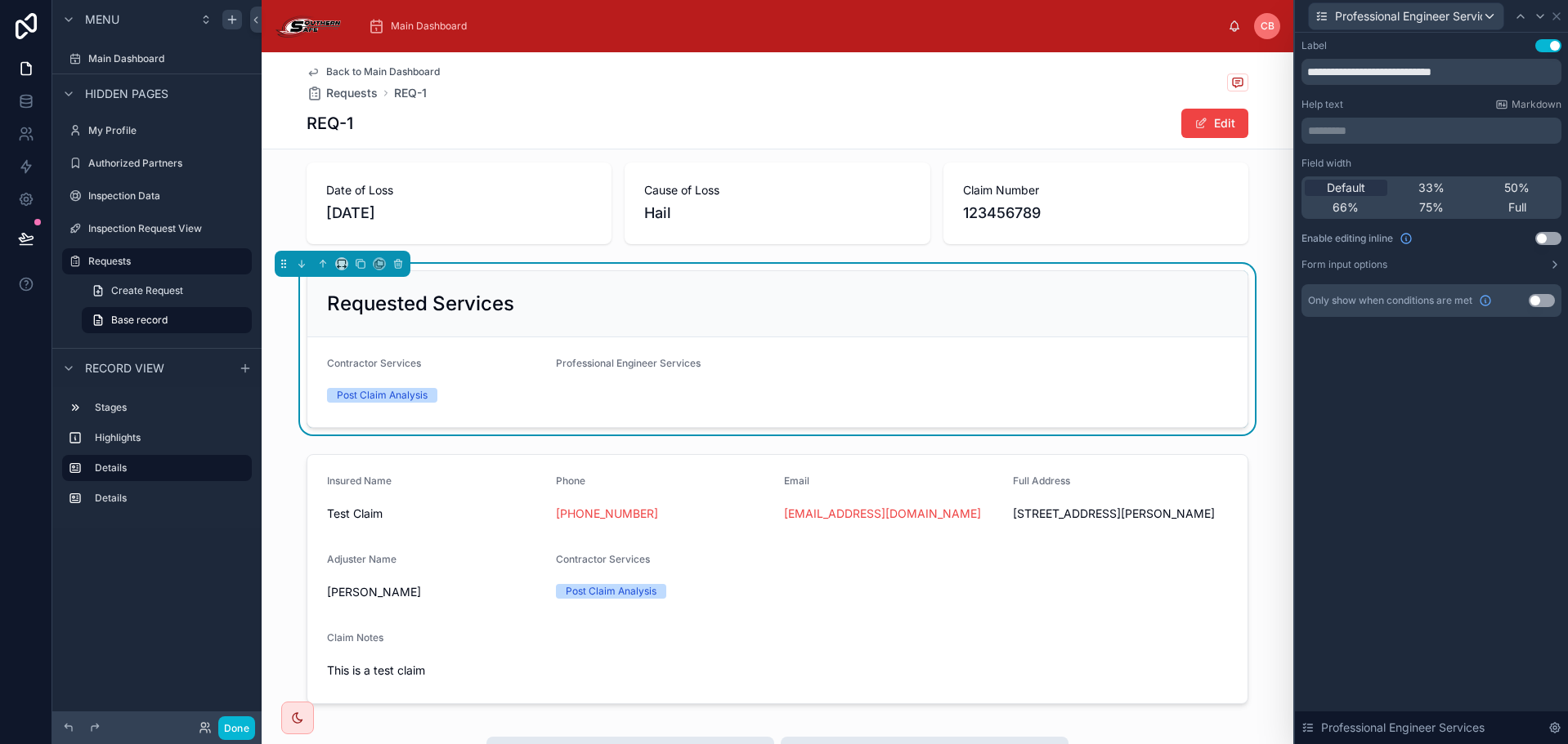
click at [1520, 304] on div "Only show when conditions are met Use setting" at bounding box center [1431, 300] width 260 height 33
drag, startPoint x: 1548, startPoint y: 296, endPoint x: 1540, endPoint y: 300, distance: 8.9
click at [1547, 296] on button "Use setting" at bounding box center [1541, 301] width 26 height 13
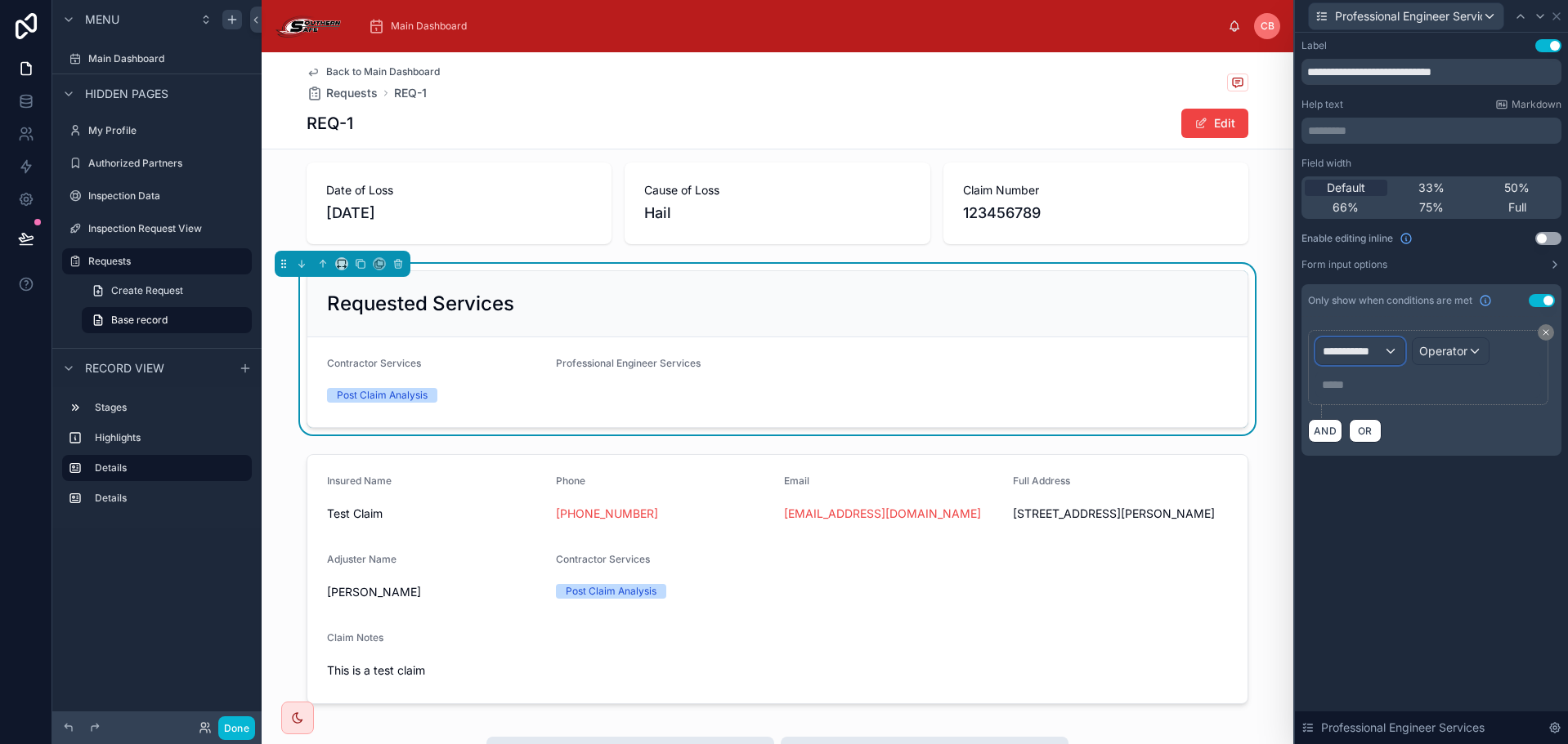
click at [1359, 353] on span "**********" at bounding box center [1353, 351] width 60 height 17
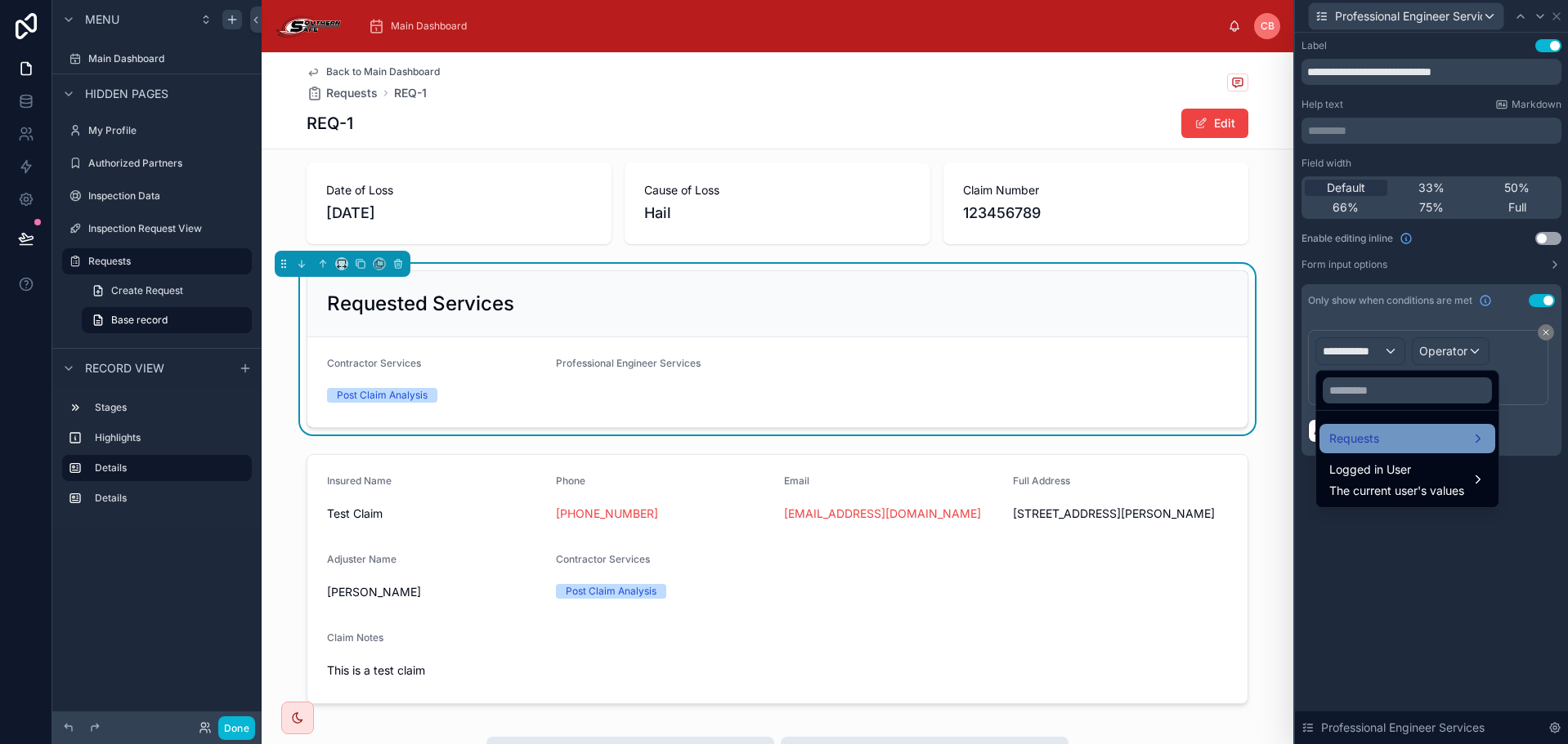
click at [1377, 440] on span "Requests" at bounding box center [1354, 439] width 50 height 20
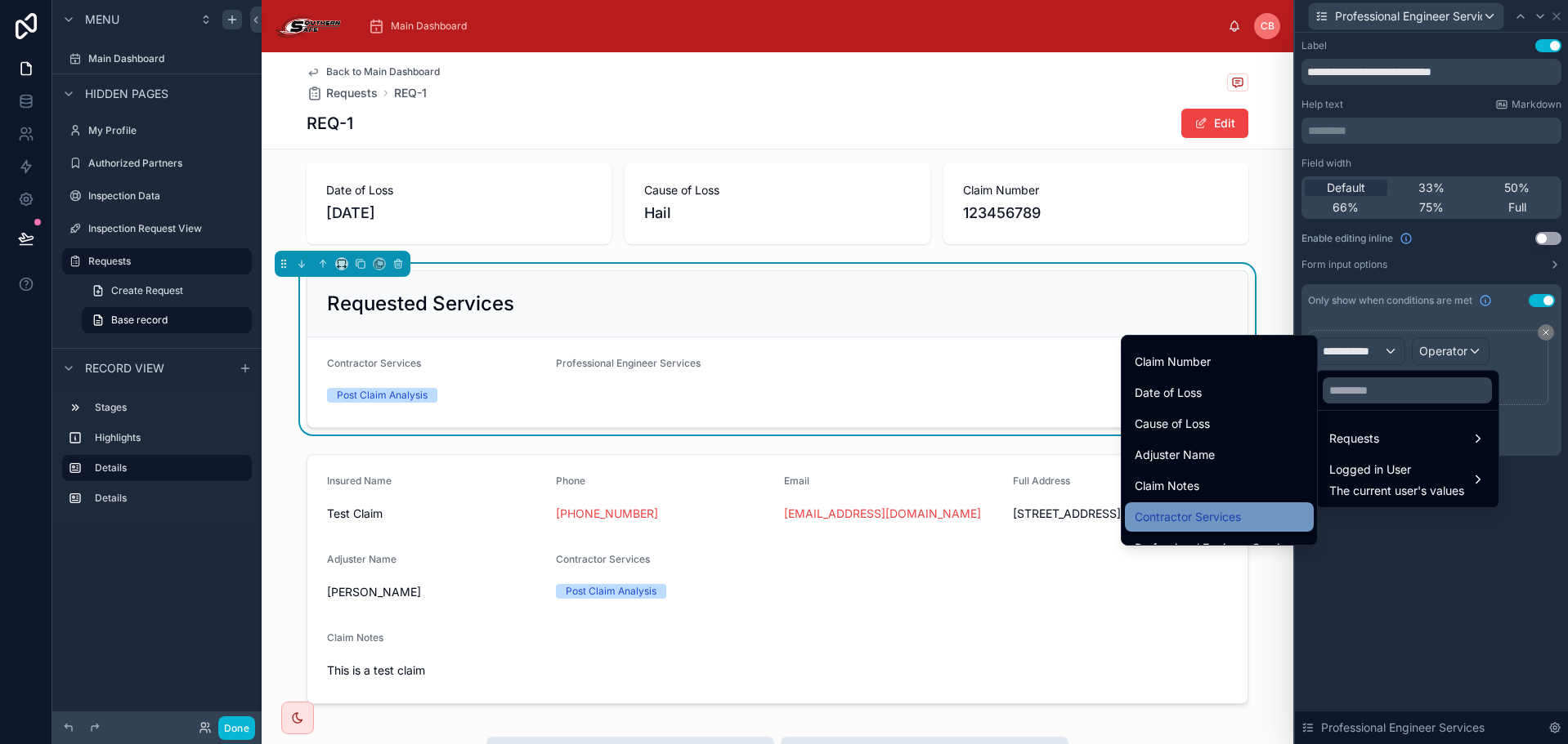
scroll to position [327, 0]
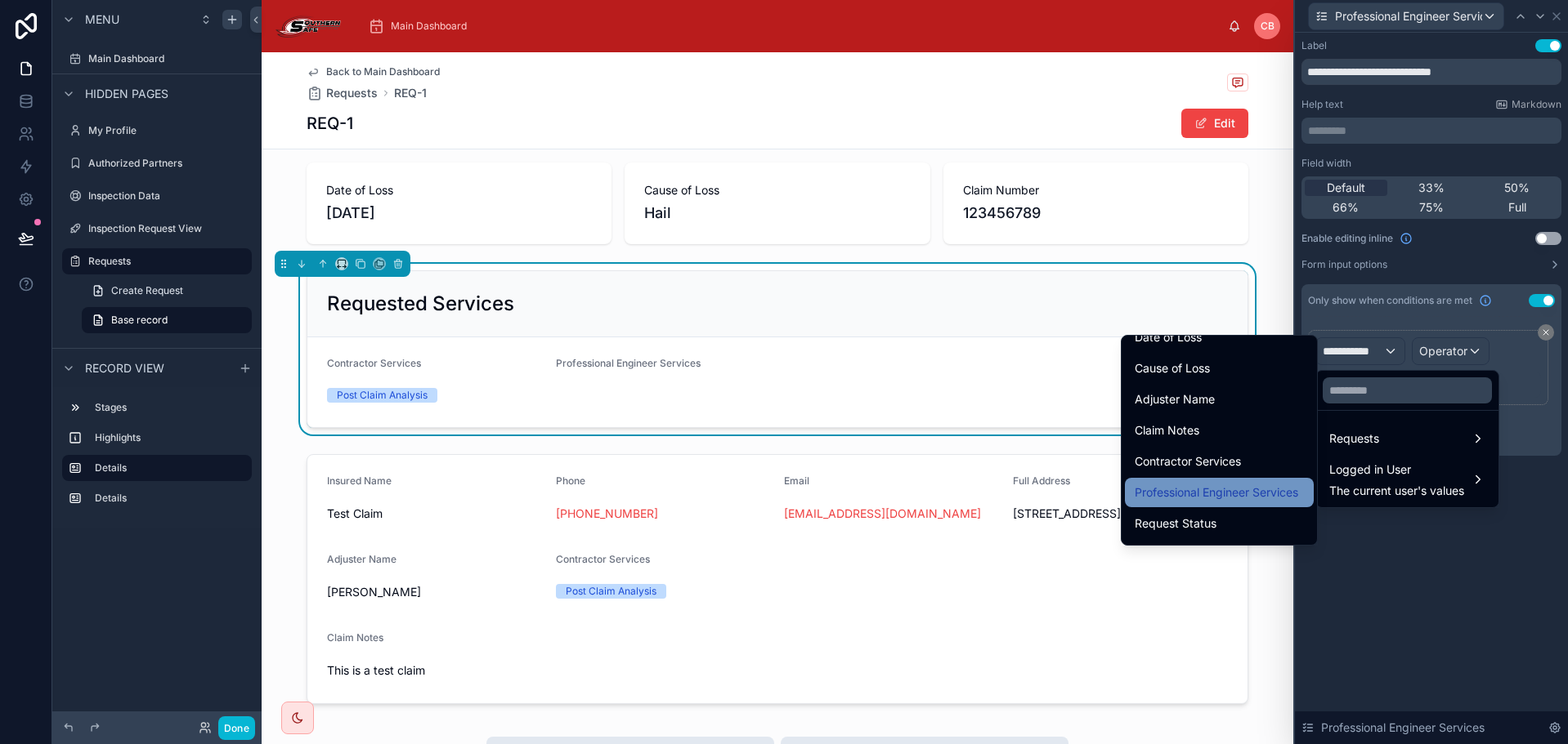
click at [1219, 492] on span "Professional Engineer Services" at bounding box center [1217, 493] width 164 height 20
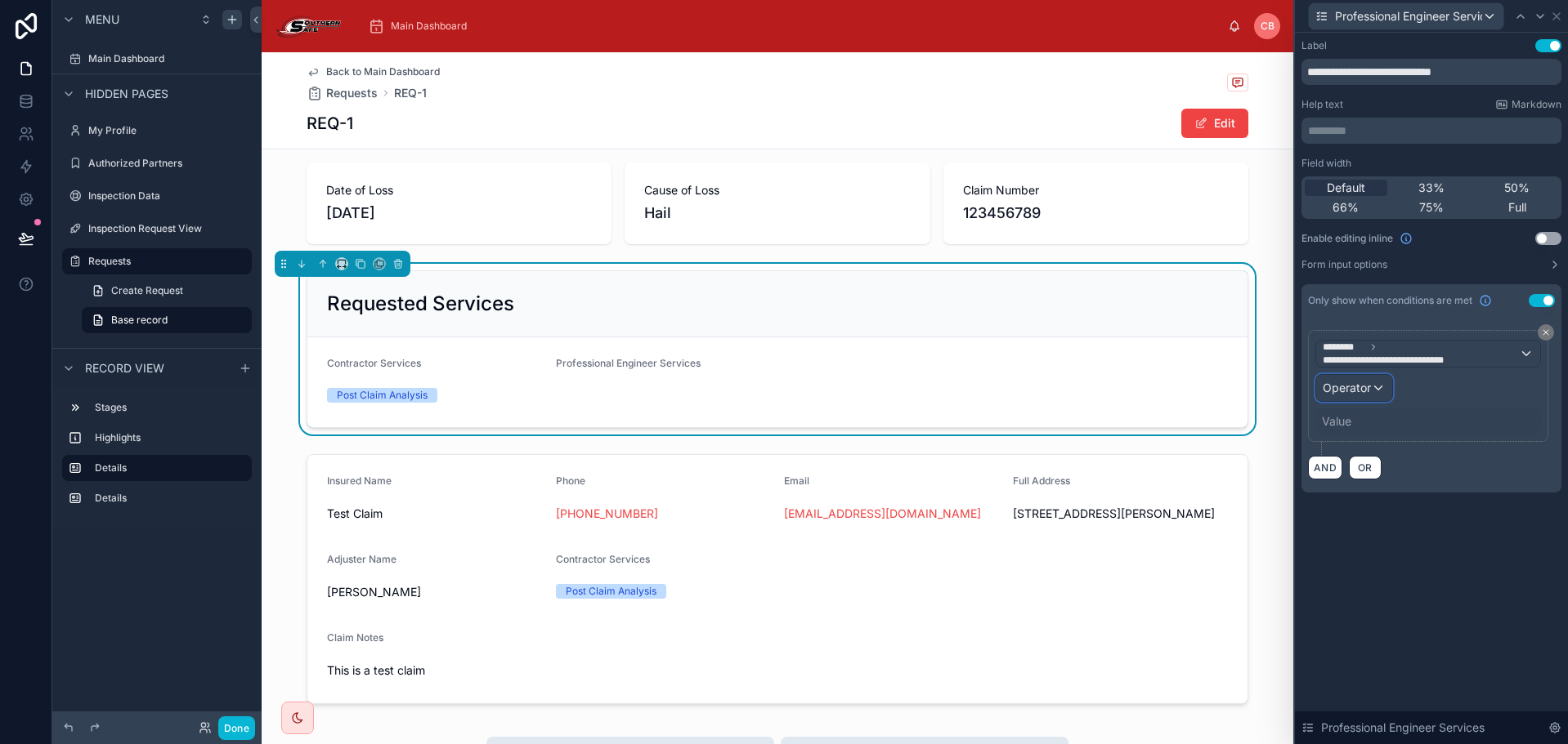
click at [1379, 385] on div "Operator" at bounding box center [1354, 388] width 76 height 26
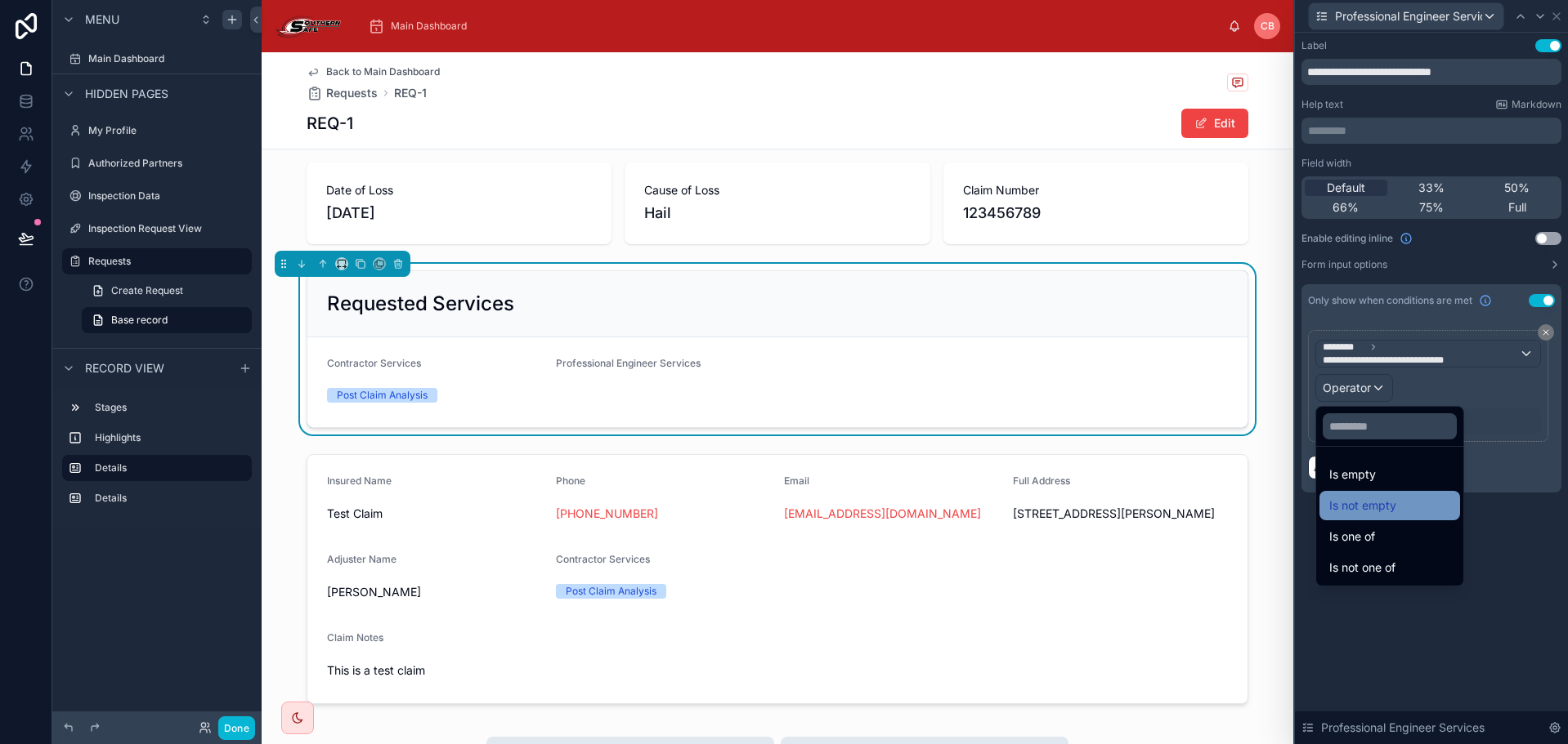
drag, startPoint x: 1372, startPoint y: 540, endPoint x: 1375, endPoint y: 504, distance: 36.1
click at [1375, 504] on ul "Is empty Is not empty Is one of Is not one of" at bounding box center [1389, 516] width 147 height 139
click at [1375, 504] on span "Is not empty" at bounding box center [1363, 506] width 67 height 20
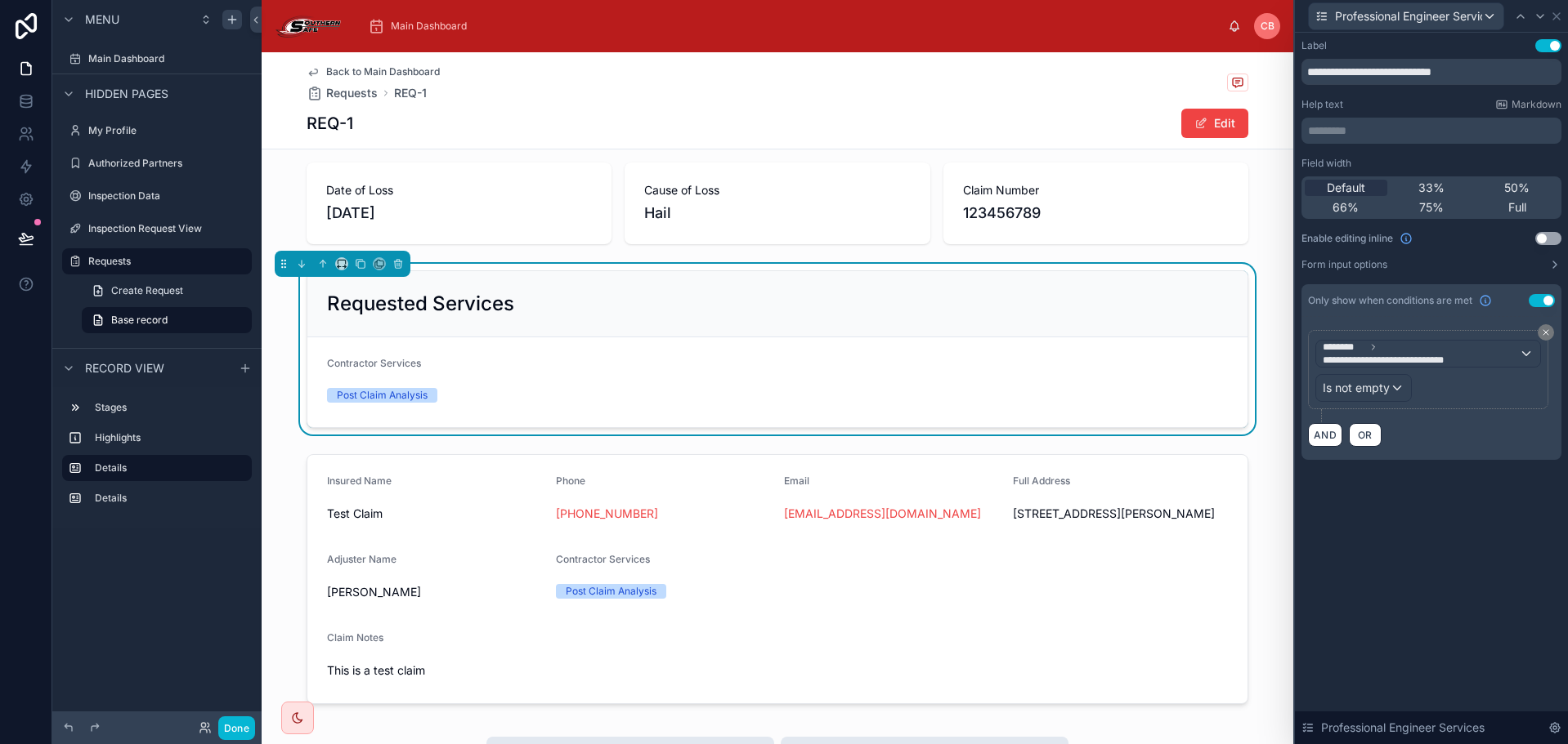
click at [1414, 522] on div "**********" at bounding box center [1431, 388] width 273 height 711
click at [1263, 264] on div "Requested Services Contractor Services Post Claim Analysis" at bounding box center [777, 349] width 1031 height 171
click at [1233, 282] on div "Requested Services" at bounding box center [777, 304] width 940 height 66
click at [1560, 17] on icon at bounding box center [1556, 17] width 13 height 13
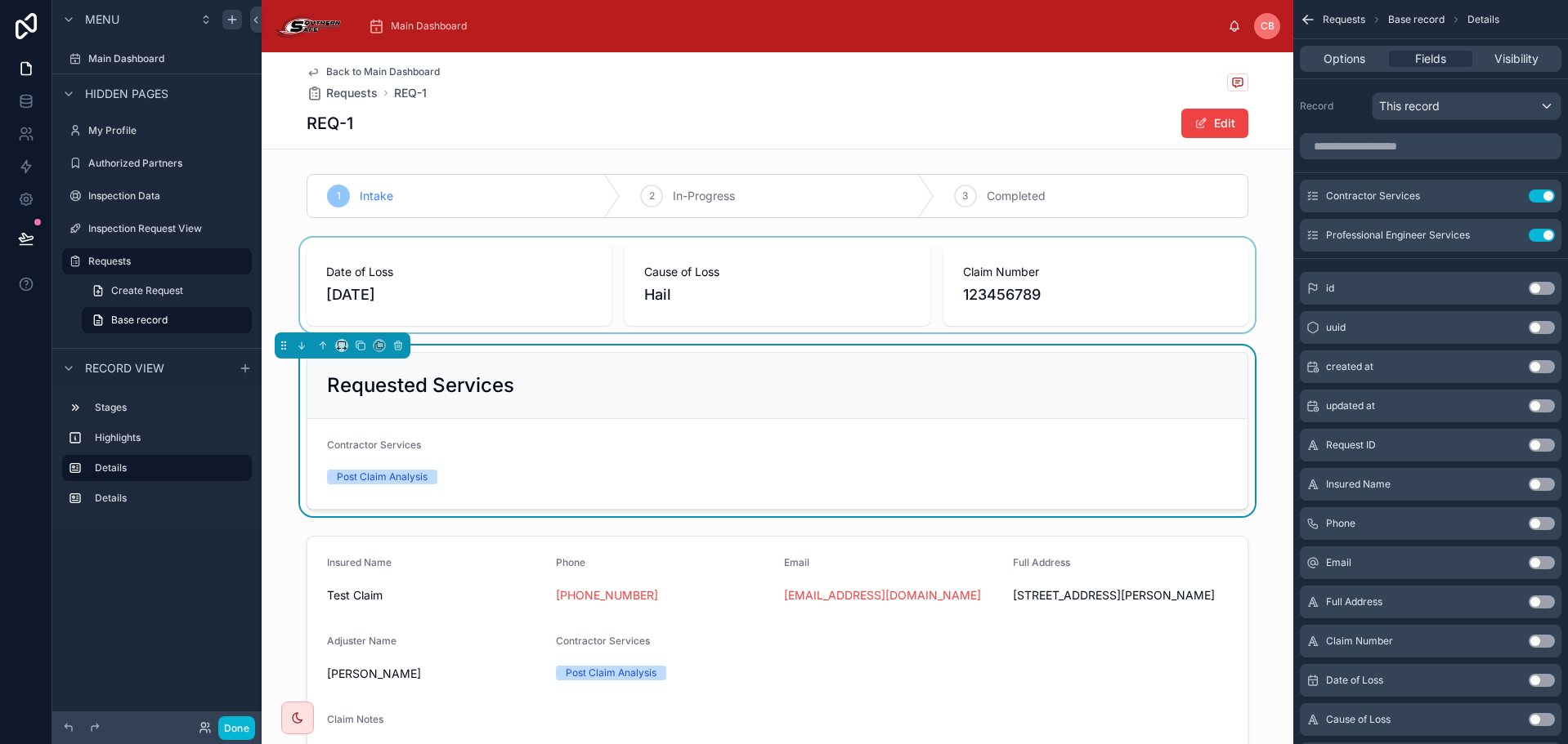
scroll to position [0, 0]
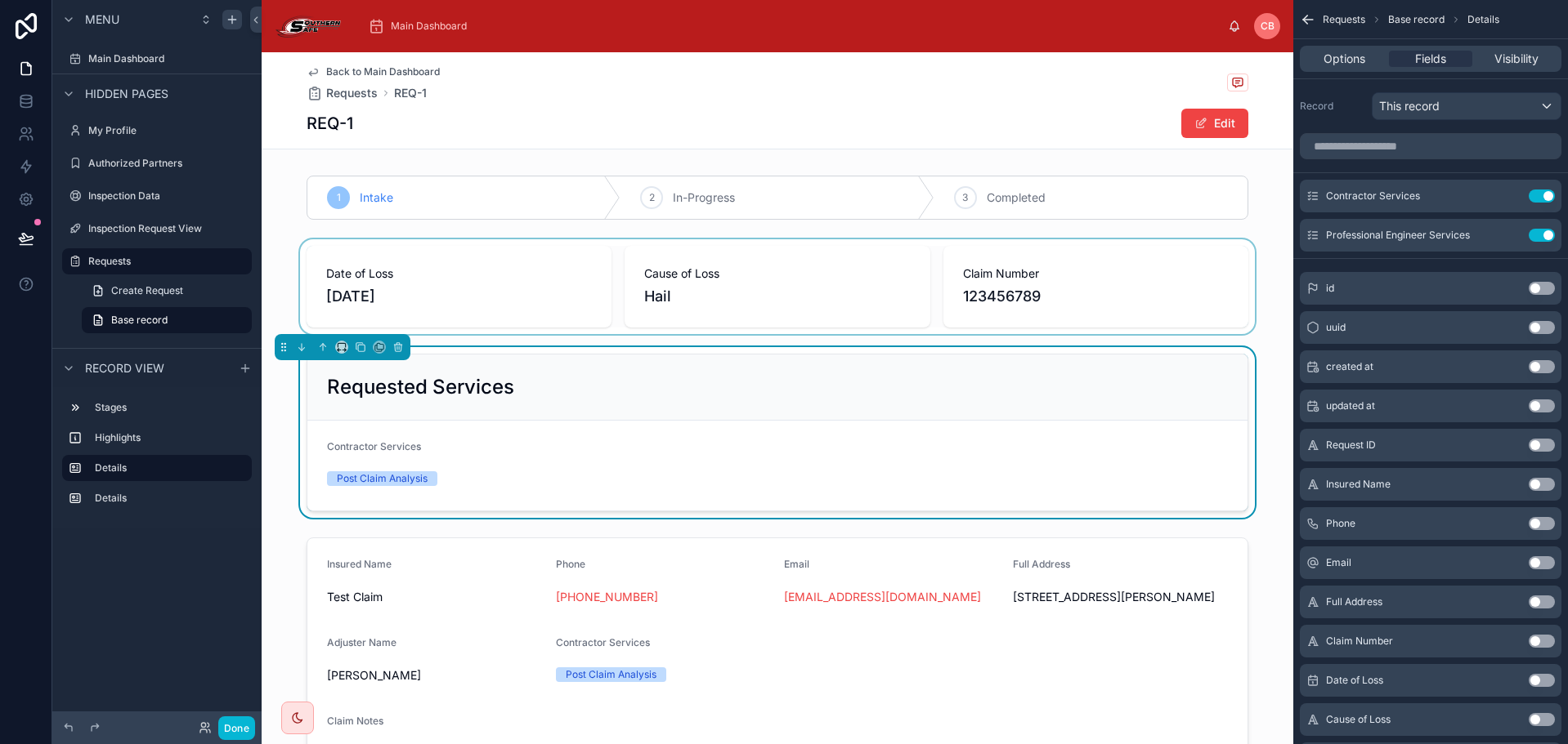
click at [597, 239] on div at bounding box center [777, 287] width 1031 height 95
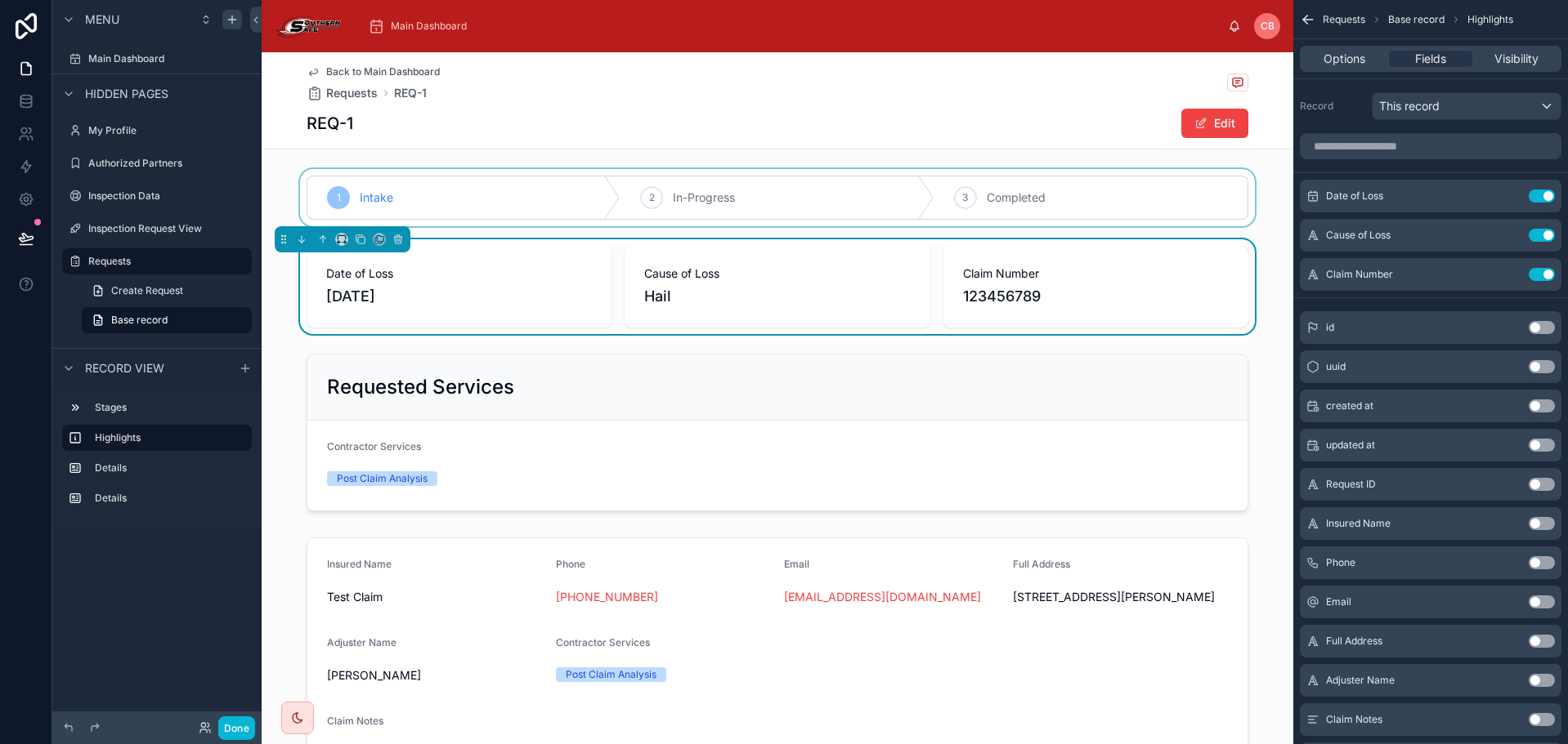
click at [597, 220] on div at bounding box center [777, 198] width 1031 height 58
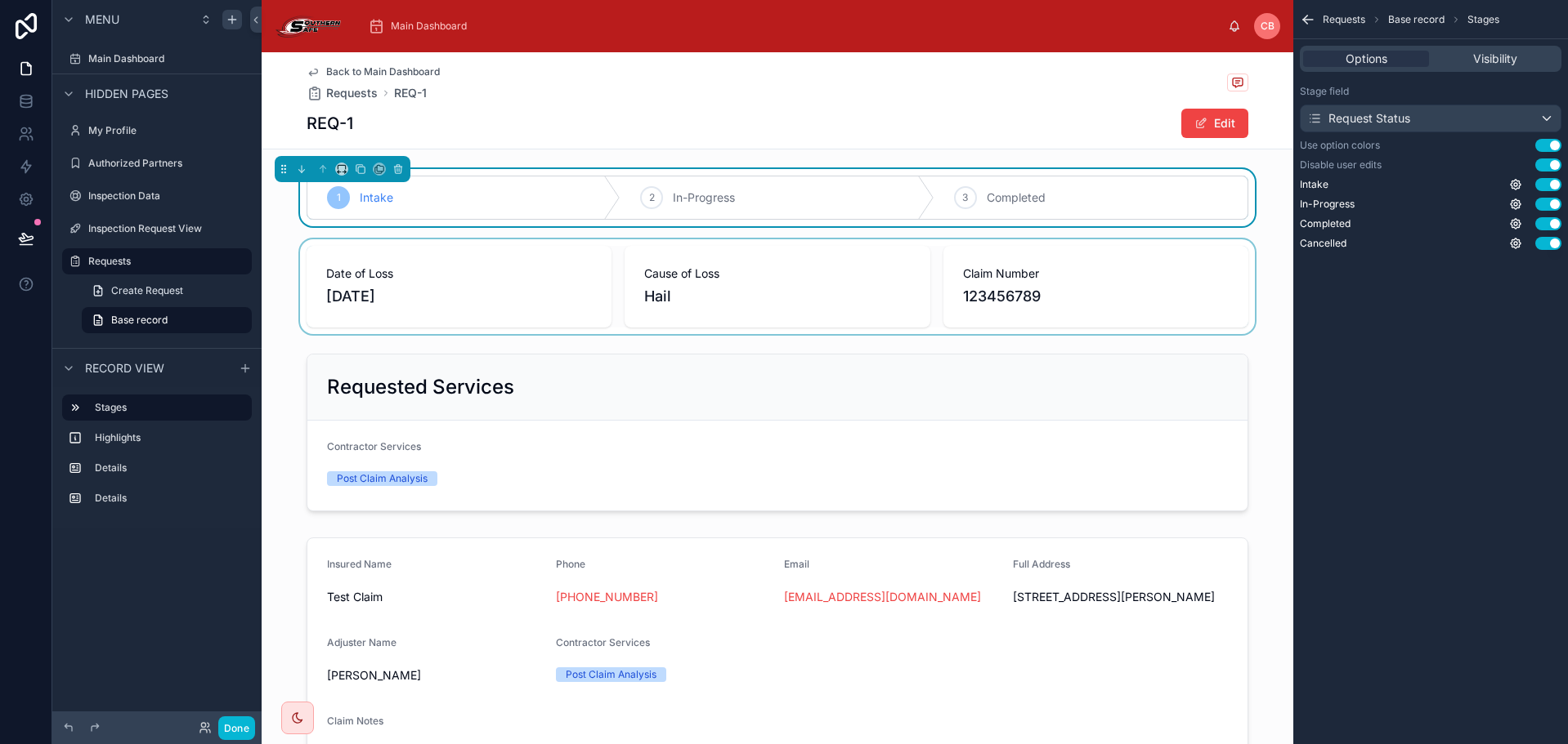
click at [598, 234] on div "1 Intake 2 In-Progress 3 Completed Date of Loss [DATE] Cause of Loss Hail Claim…" at bounding box center [777, 481] width 1031 height 625
click at [599, 248] on div at bounding box center [777, 287] width 1031 height 95
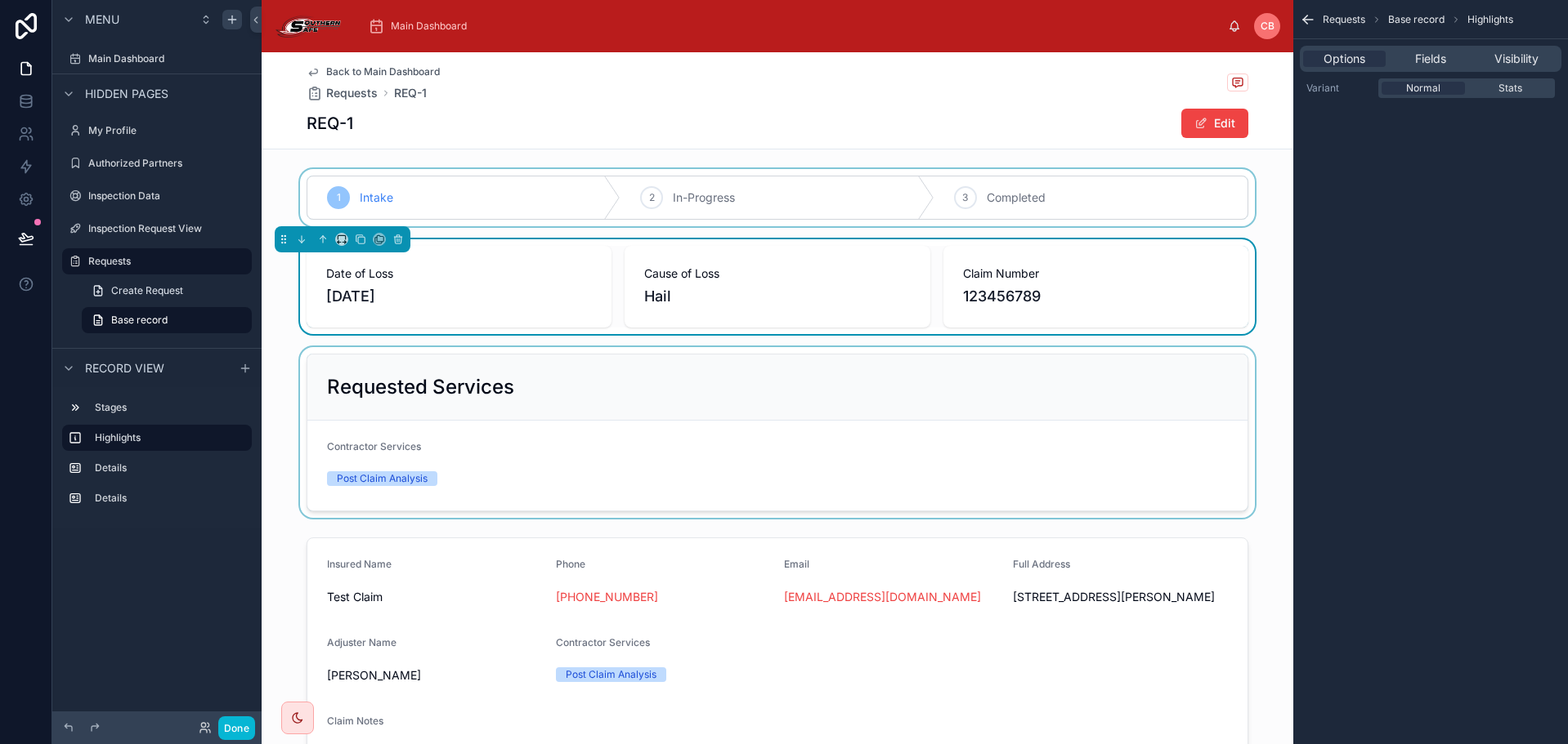
click at [638, 372] on div at bounding box center [777, 432] width 1031 height 171
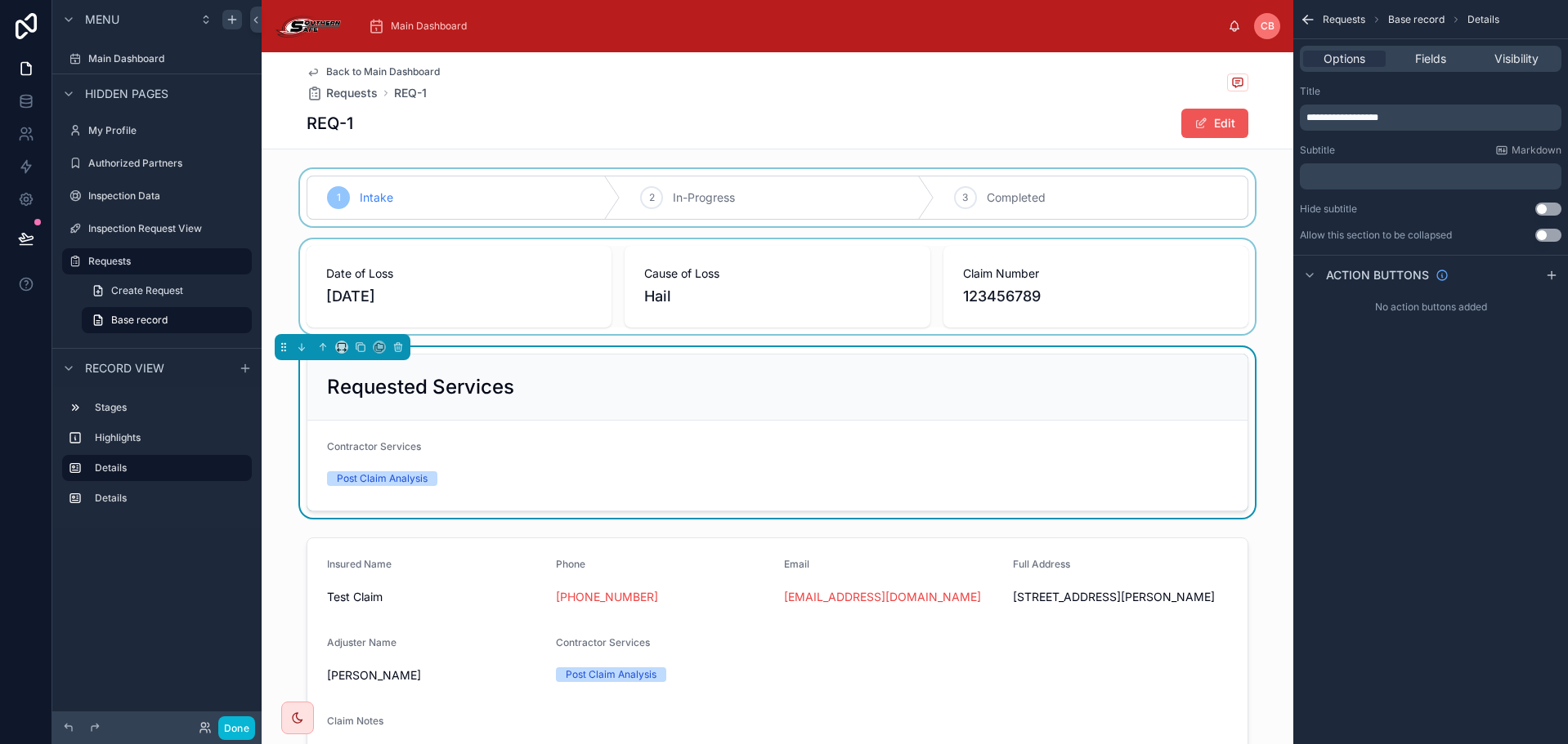
click at [1191, 130] on button "Edit" at bounding box center [1214, 123] width 67 height 29
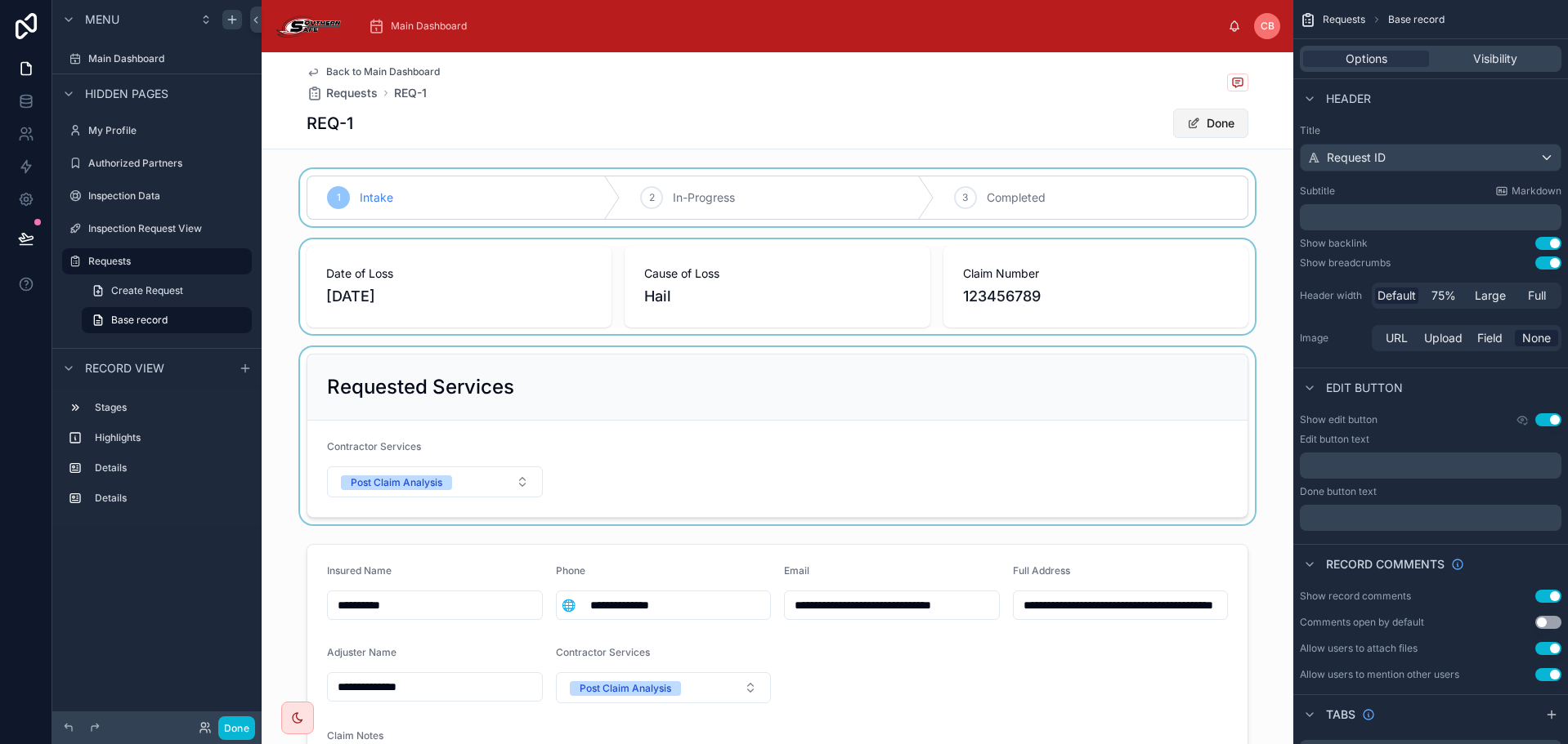
click at [1187, 128] on span at bounding box center [1193, 123] width 13 height 13
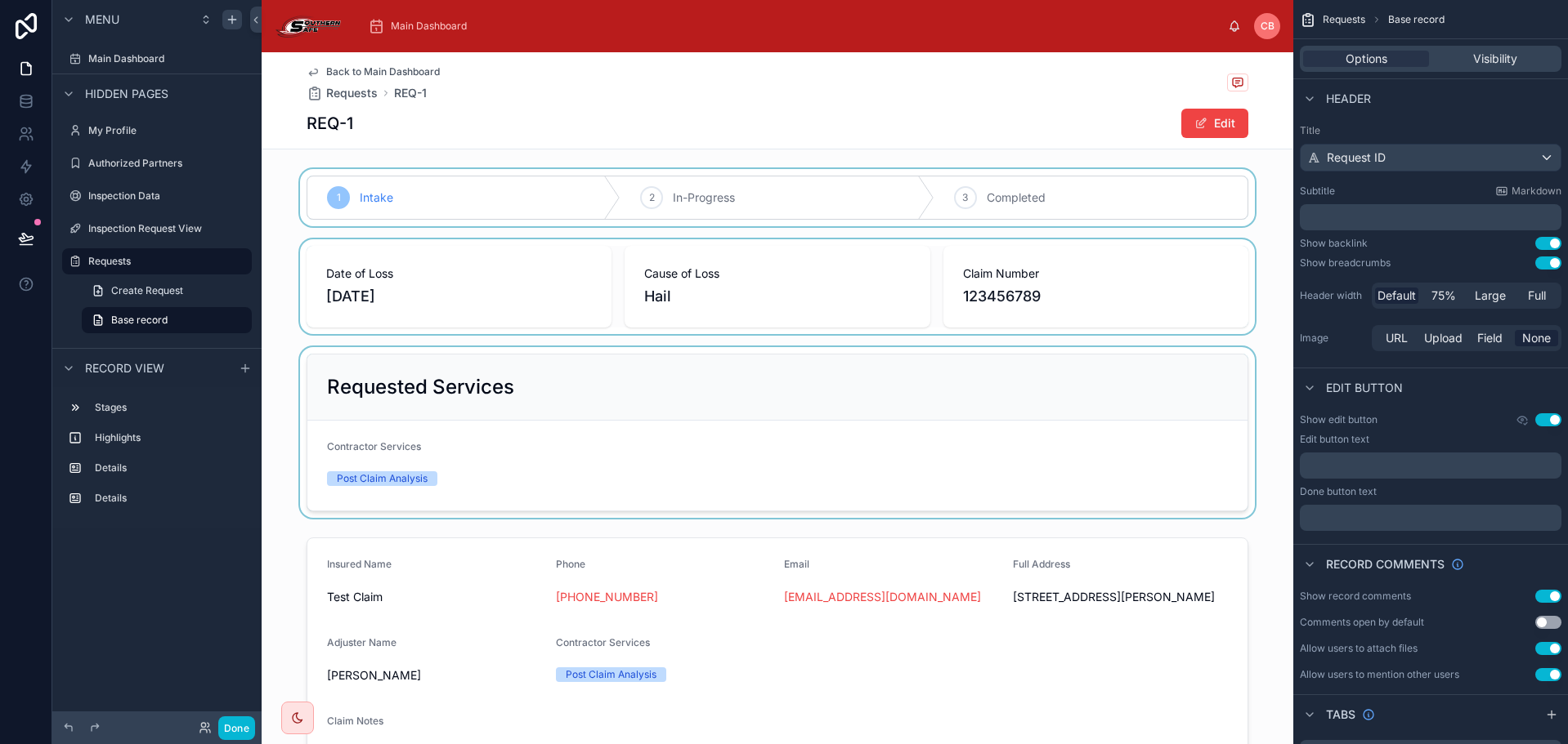
click at [969, 372] on div at bounding box center [777, 432] width 1031 height 171
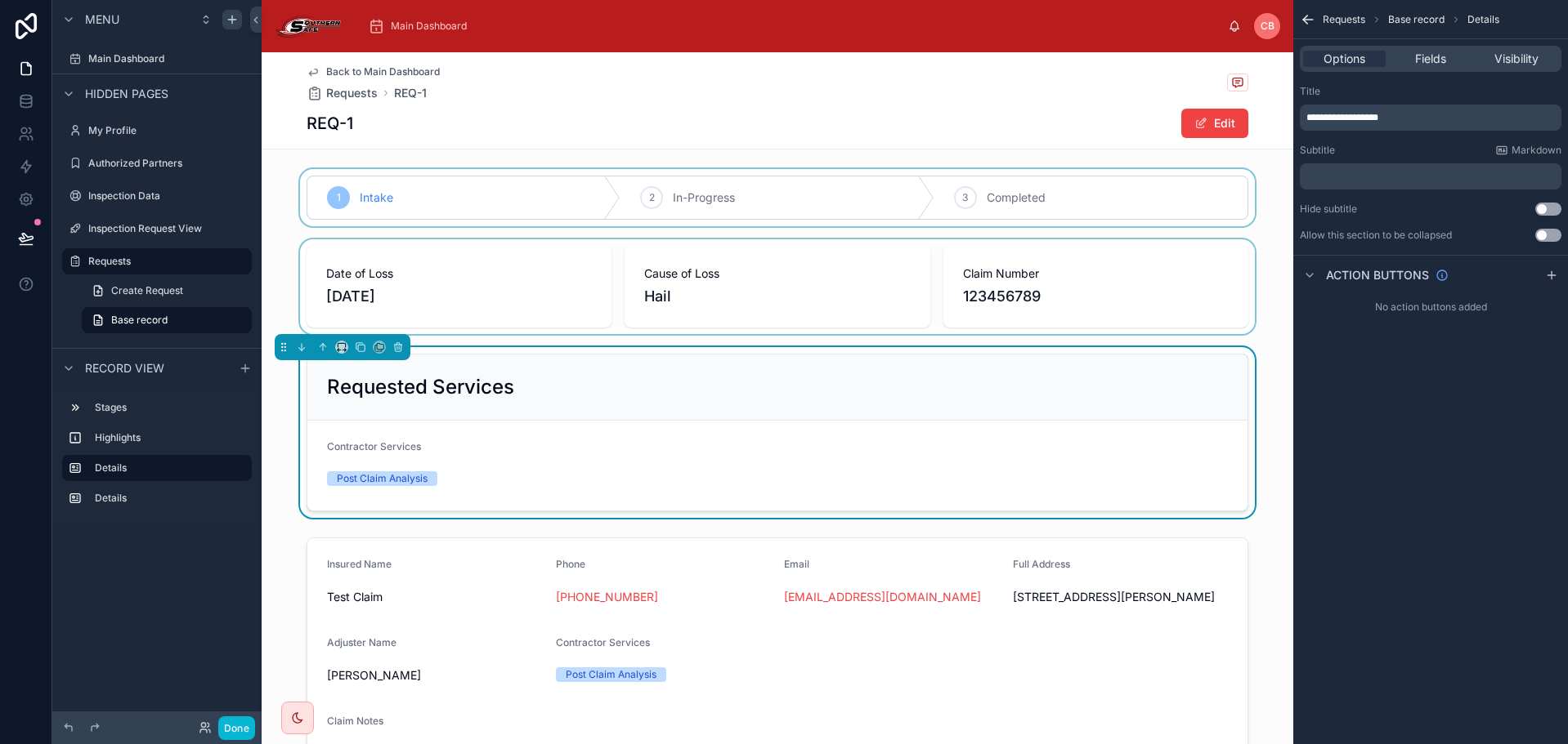
click at [900, 395] on div "Requested Services" at bounding box center [777, 387] width 900 height 26
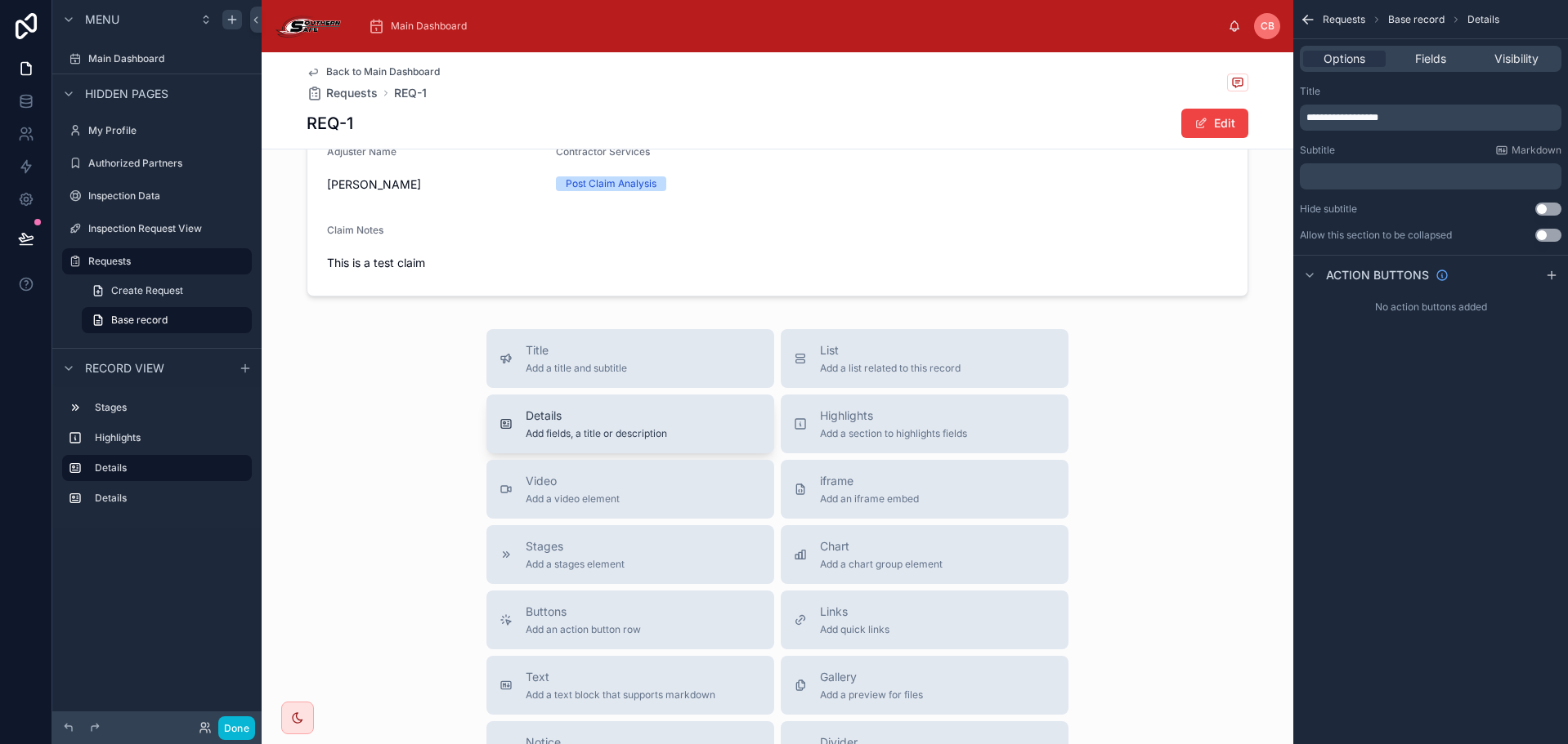
scroll to position [490, 0]
click at [860, 425] on span "Highlights" at bounding box center [894, 417] width 147 height 17
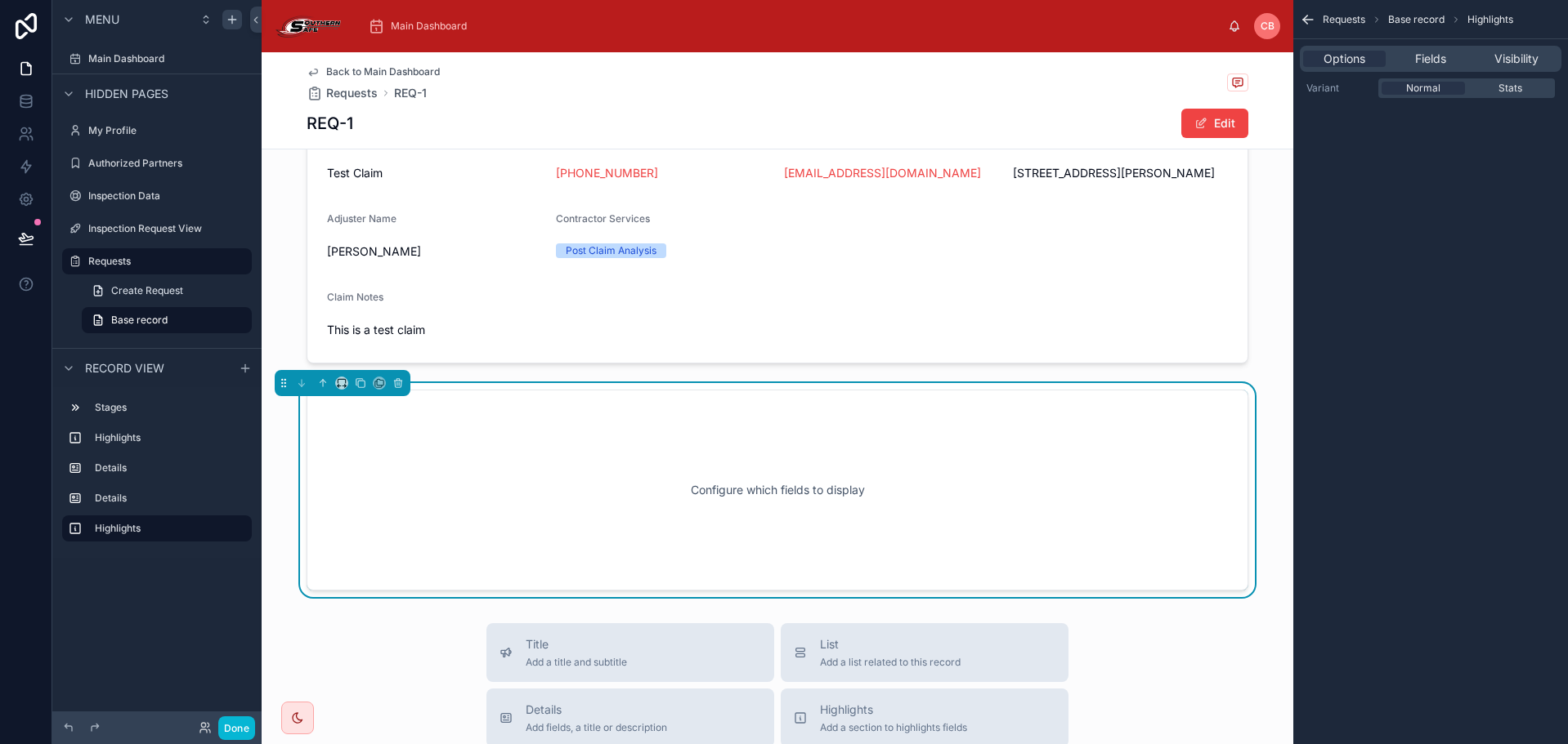
scroll to position [368, 0]
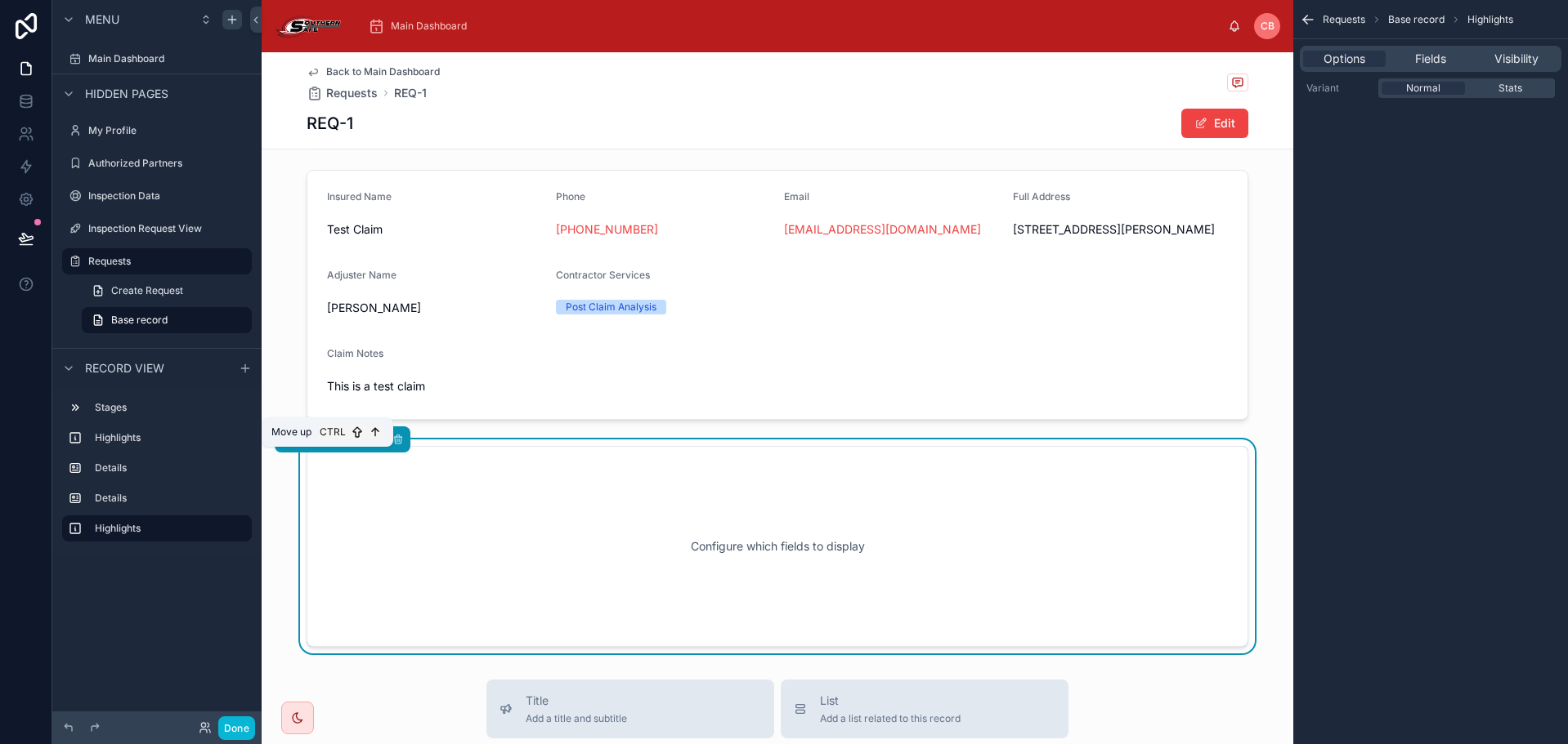
click at [319, 445] on icon at bounding box center [323, 440] width 12 height 12
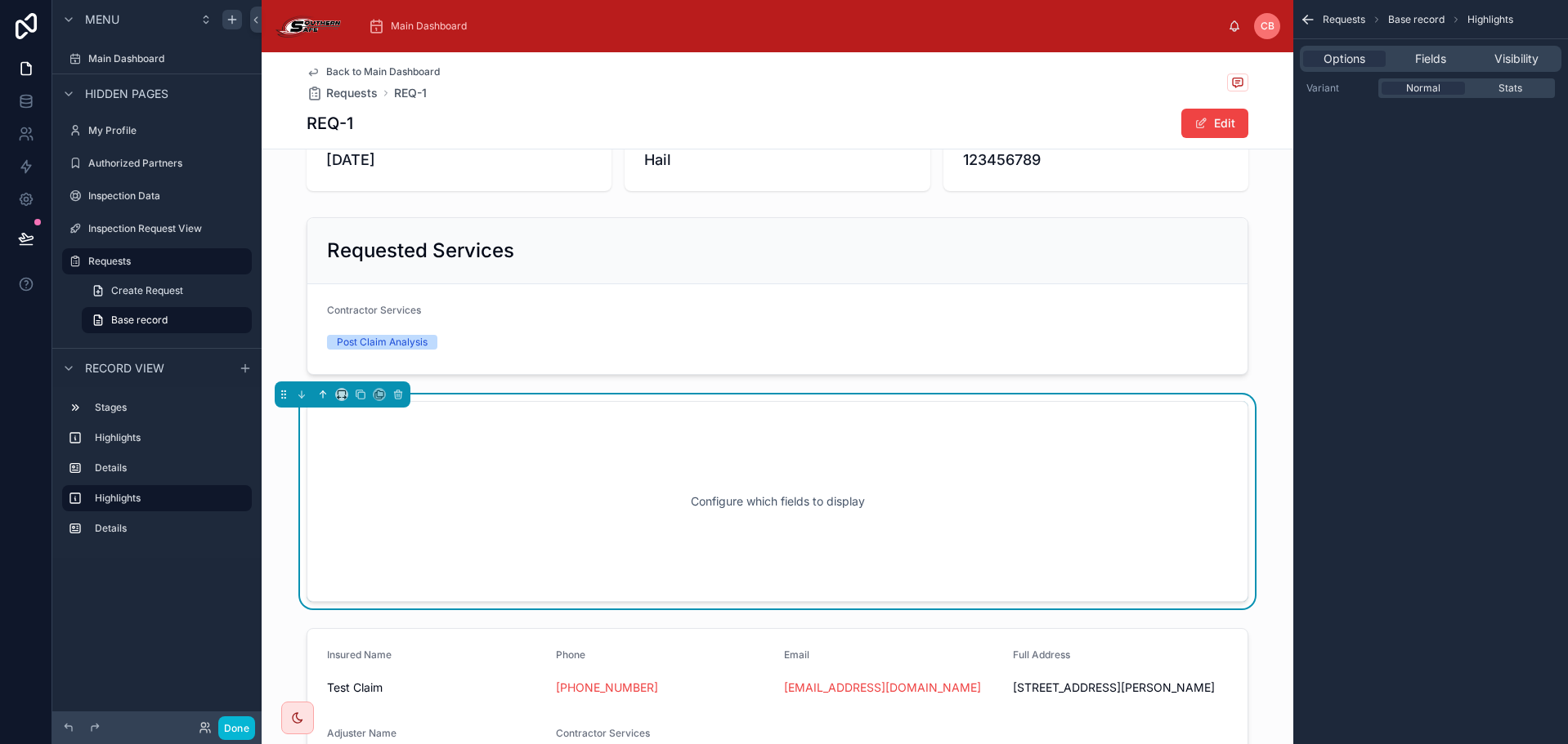
scroll to position [123, 0]
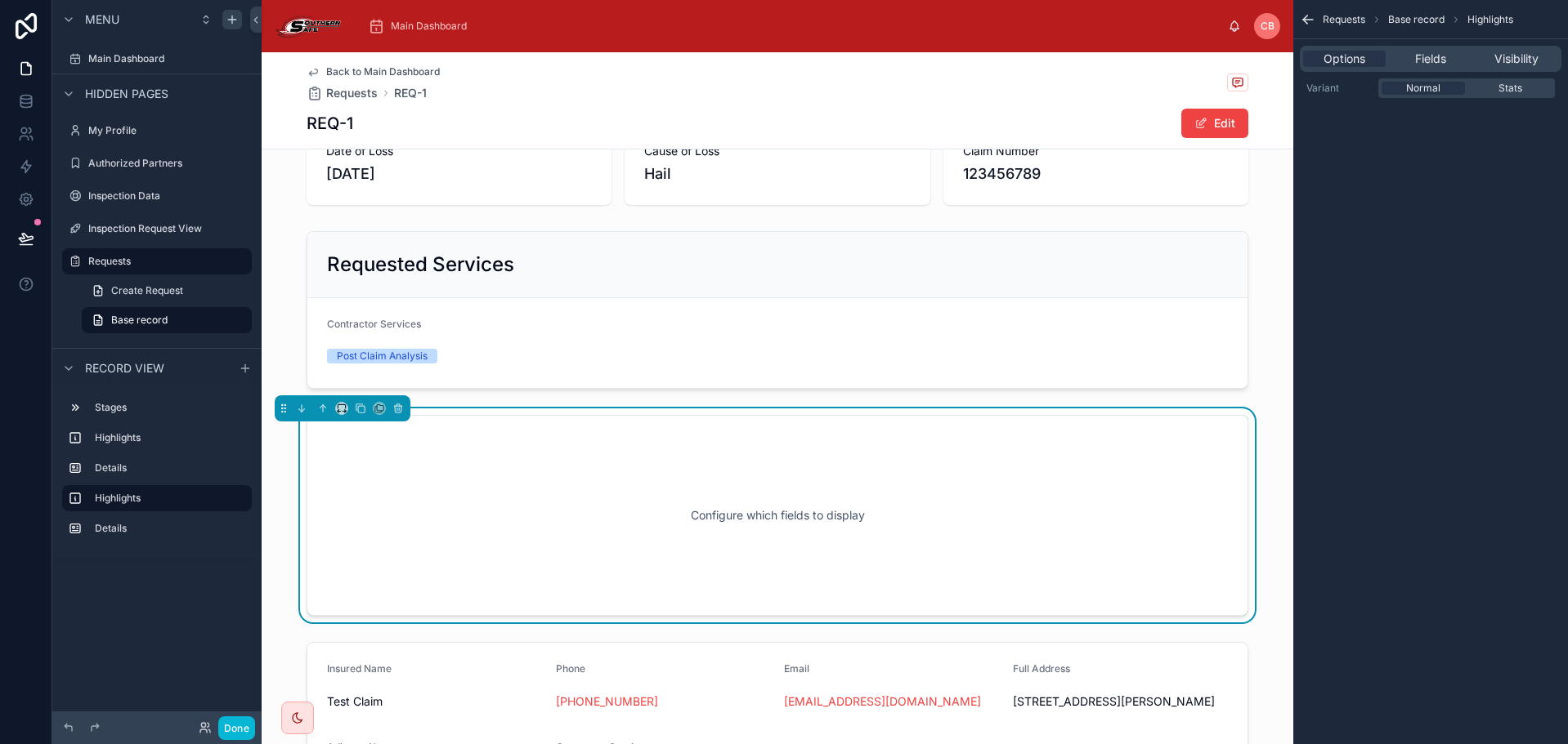
drag, startPoint x: 576, startPoint y: 468, endPoint x: 588, endPoint y: 465, distance: 12.4
click at [577, 468] on div "Configure which fields to display" at bounding box center [778, 515] width 888 height 147
click at [1434, 55] on span "Fields" at bounding box center [1430, 59] width 31 height 17
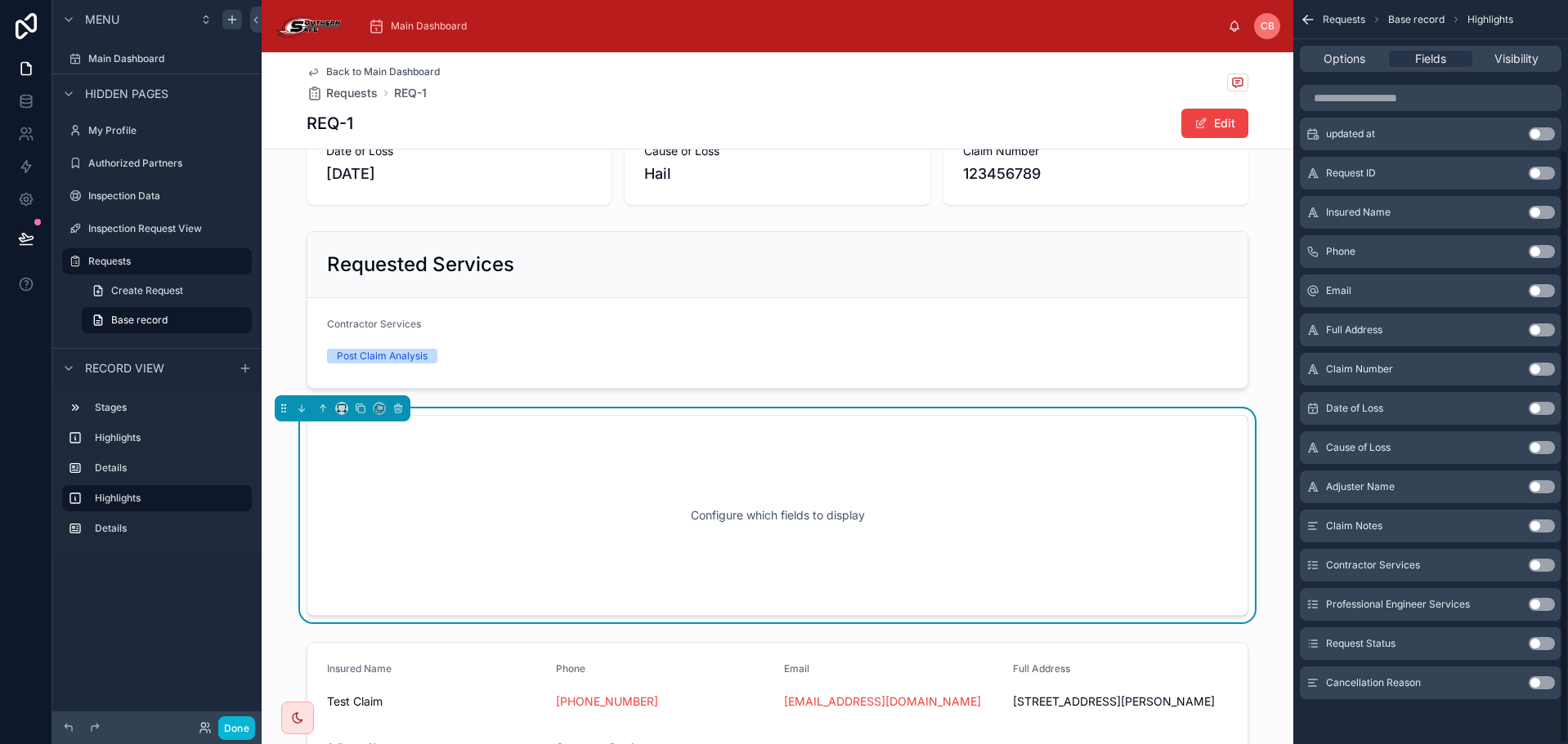
scroll to position [187, 0]
click at [1534, 565] on button "Use setting" at bounding box center [1541, 565] width 26 height 13
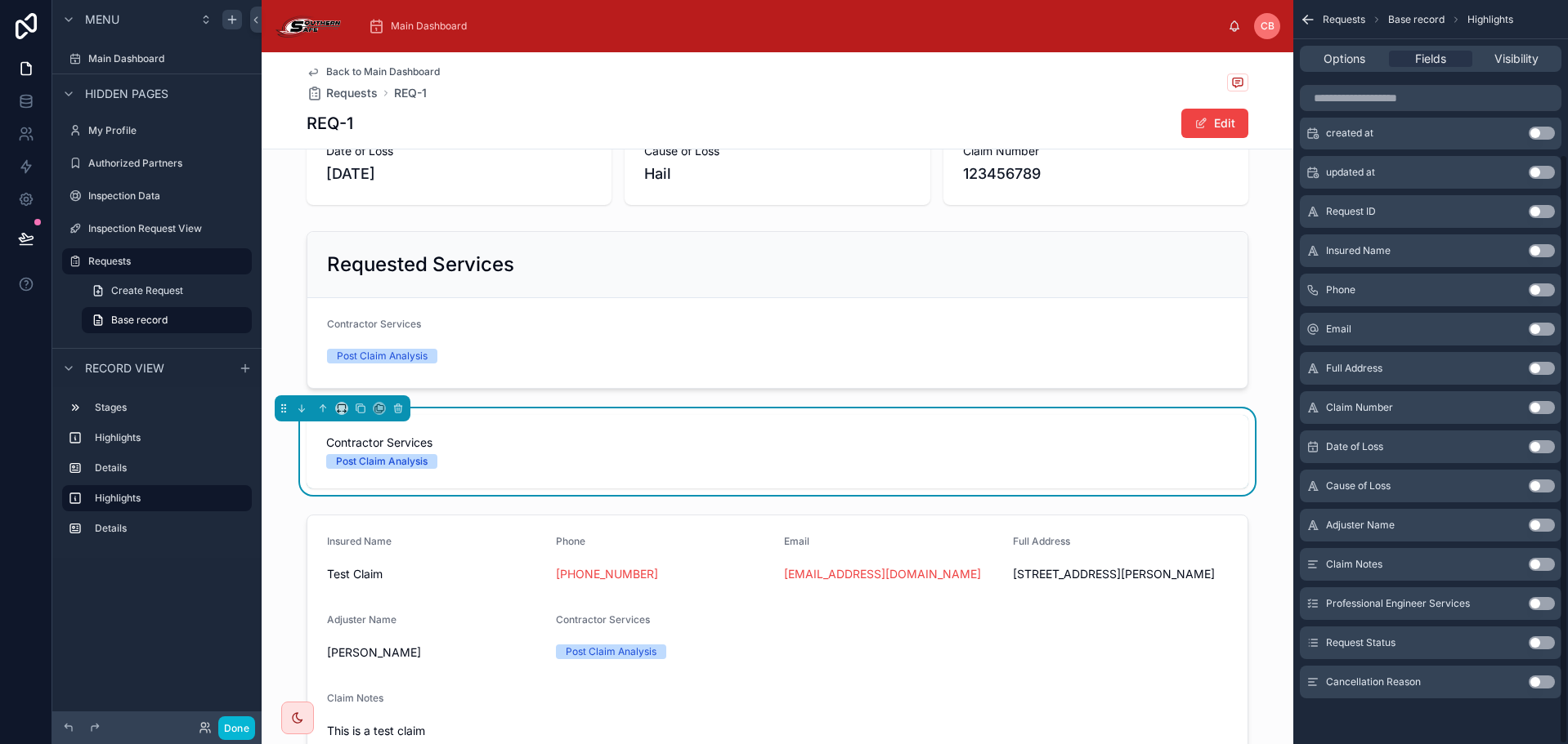
click at [1540, 601] on button "Use setting" at bounding box center [1541, 604] width 26 height 13
click at [638, 460] on div "Post Claim Analysis" at bounding box center [538, 462] width 425 height 15
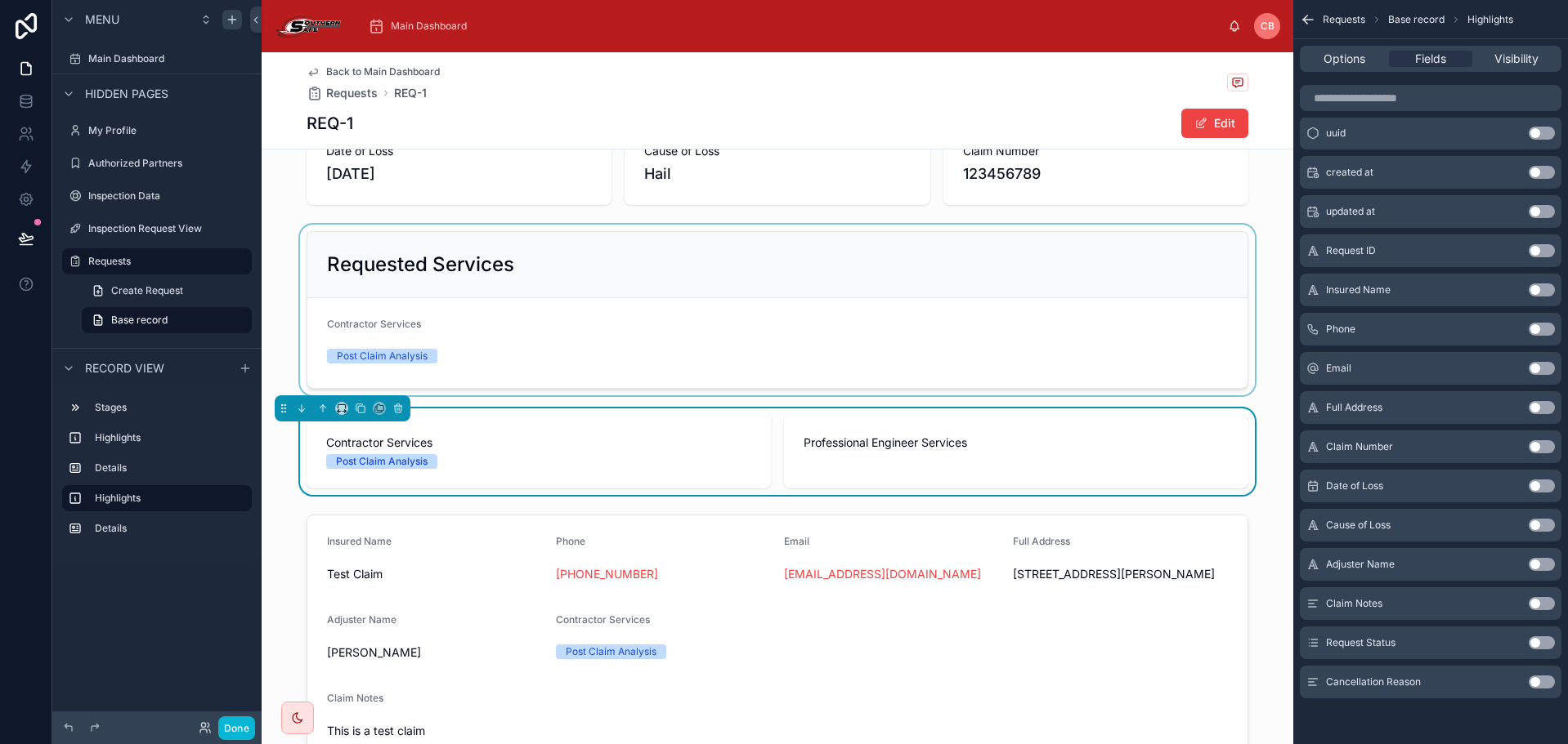
click at [662, 341] on div at bounding box center [777, 309] width 1031 height 171
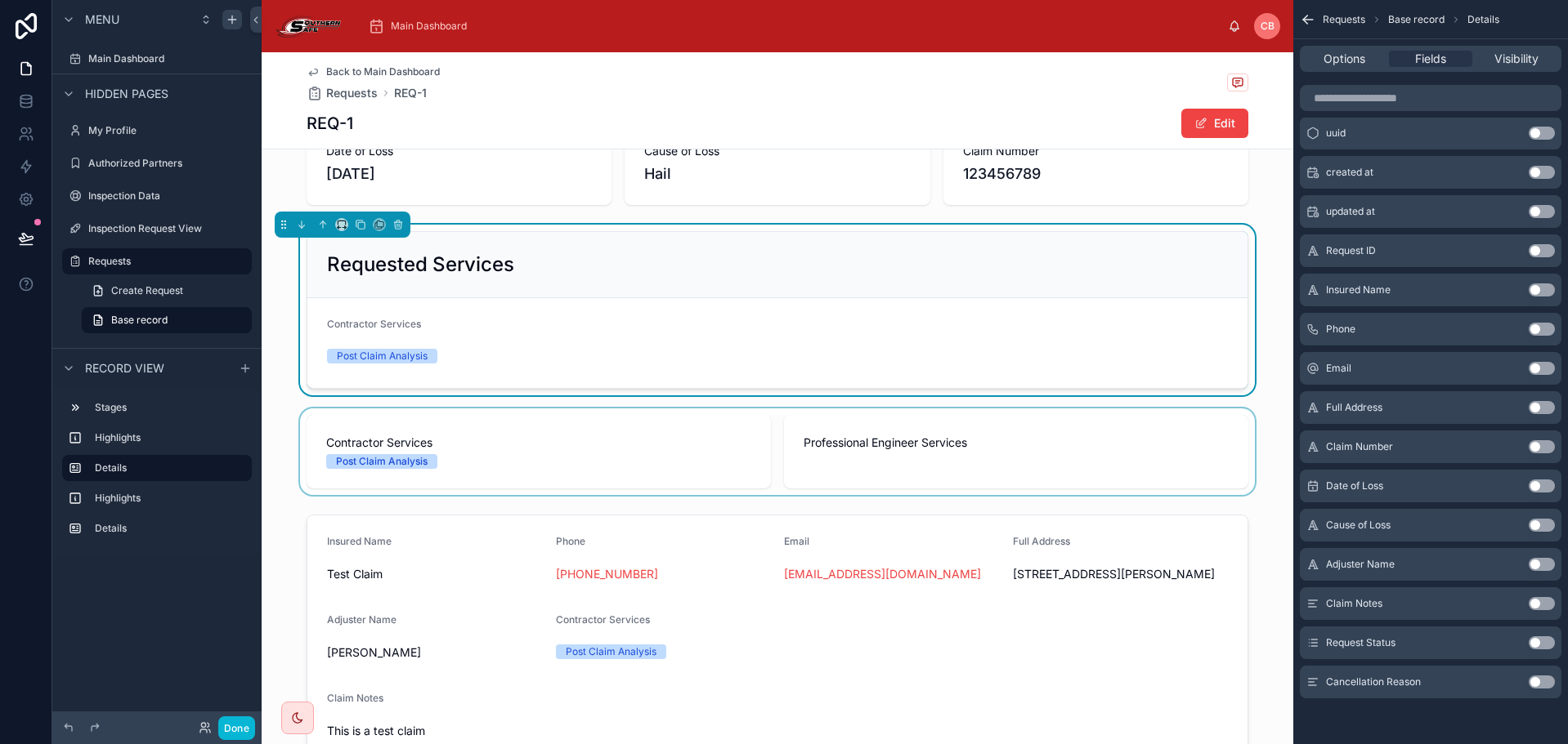
click at [736, 420] on div at bounding box center [777, 452] width 1031 height 87
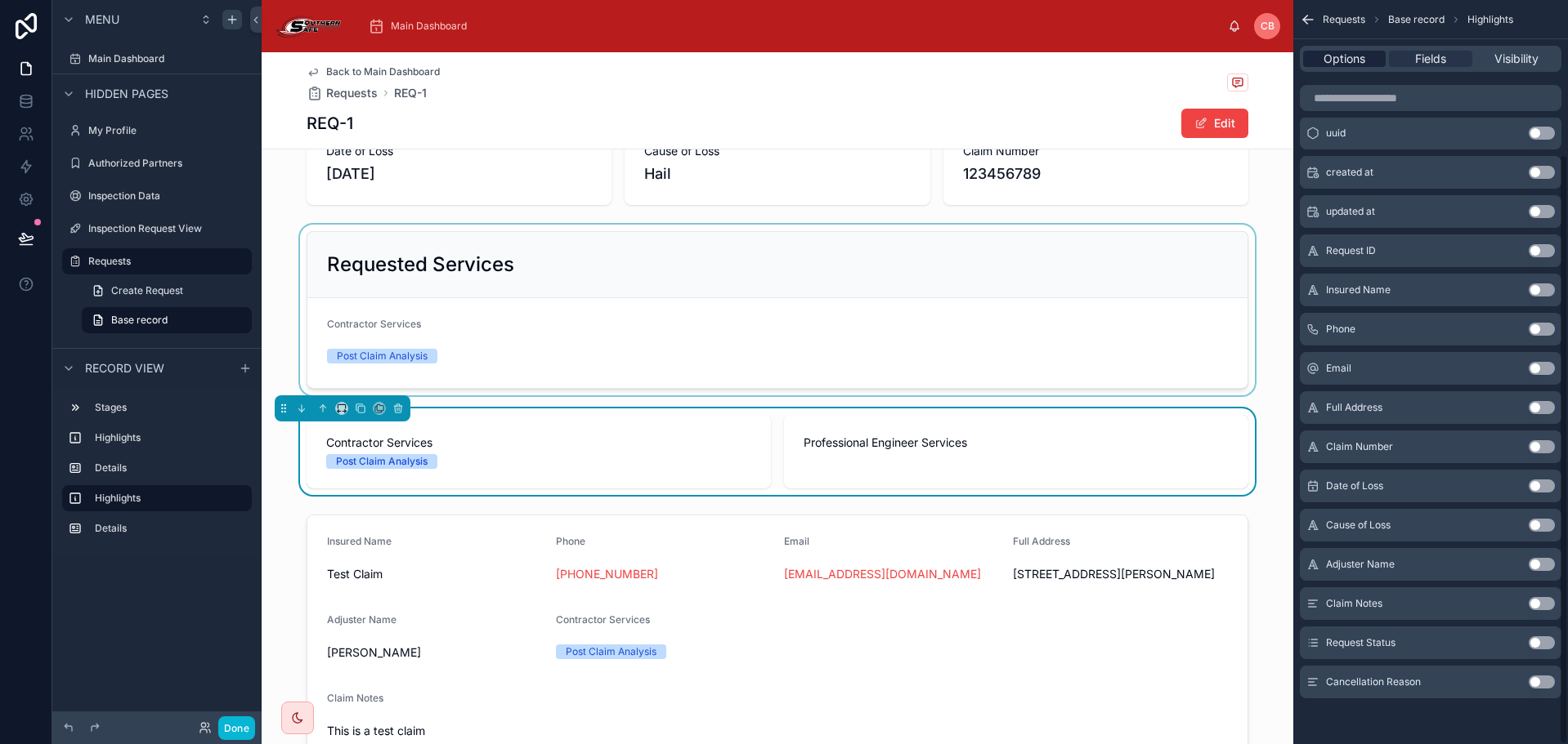
click at [1368, 66] on div "Options" at bounding box center [1344, 59] width 83 height 17
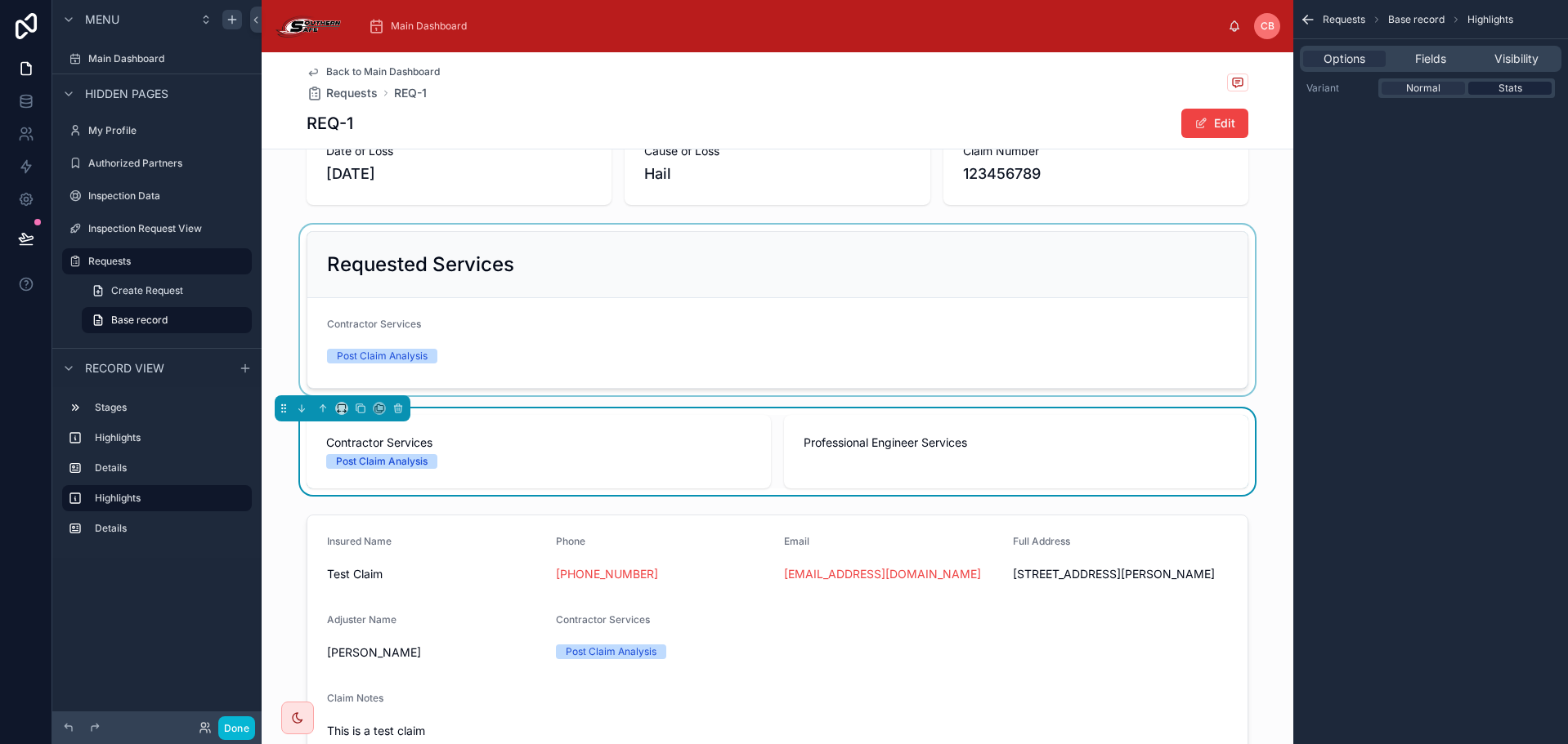
click at [1508, 87] on span "Stats" at bounding box center [1510, 88] width 23 height 13
click at [1426, 87] on span "Normal" at bounding box center [1423, 88] width 34 height 13
click at [1494, 90] on div "Stats" at bounding box center [1510, 88] width 83 height 13
click at [1402, 92] on div "Normal" at bounding box center [1423, 88] width 83 height 13
click at [1428, 59] on span "Fields" at bounding box center [1430, 59] width 31 height 17
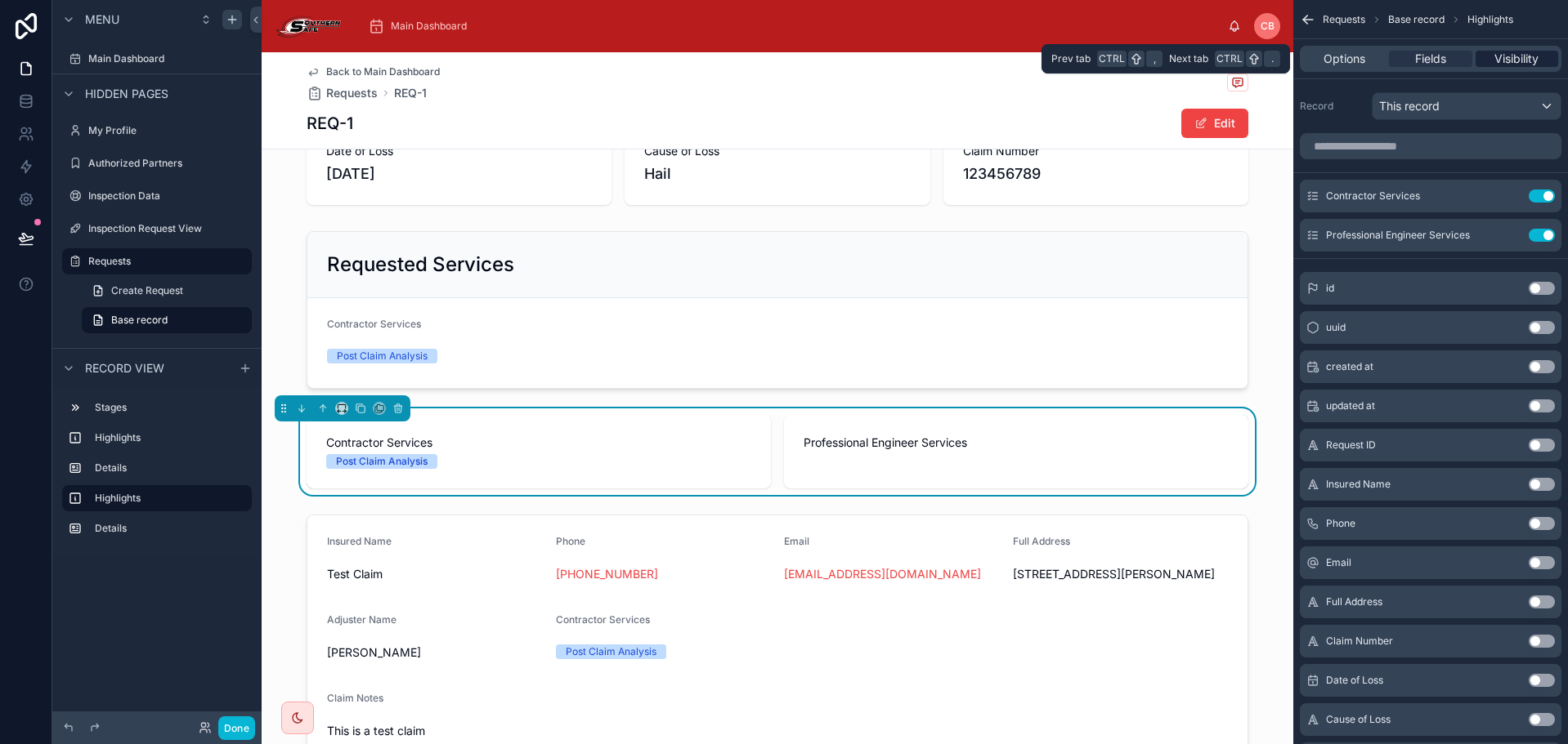
click at [1501, 62] on span "Visibility" at bounding box center [1516, 59] width 44 height 17
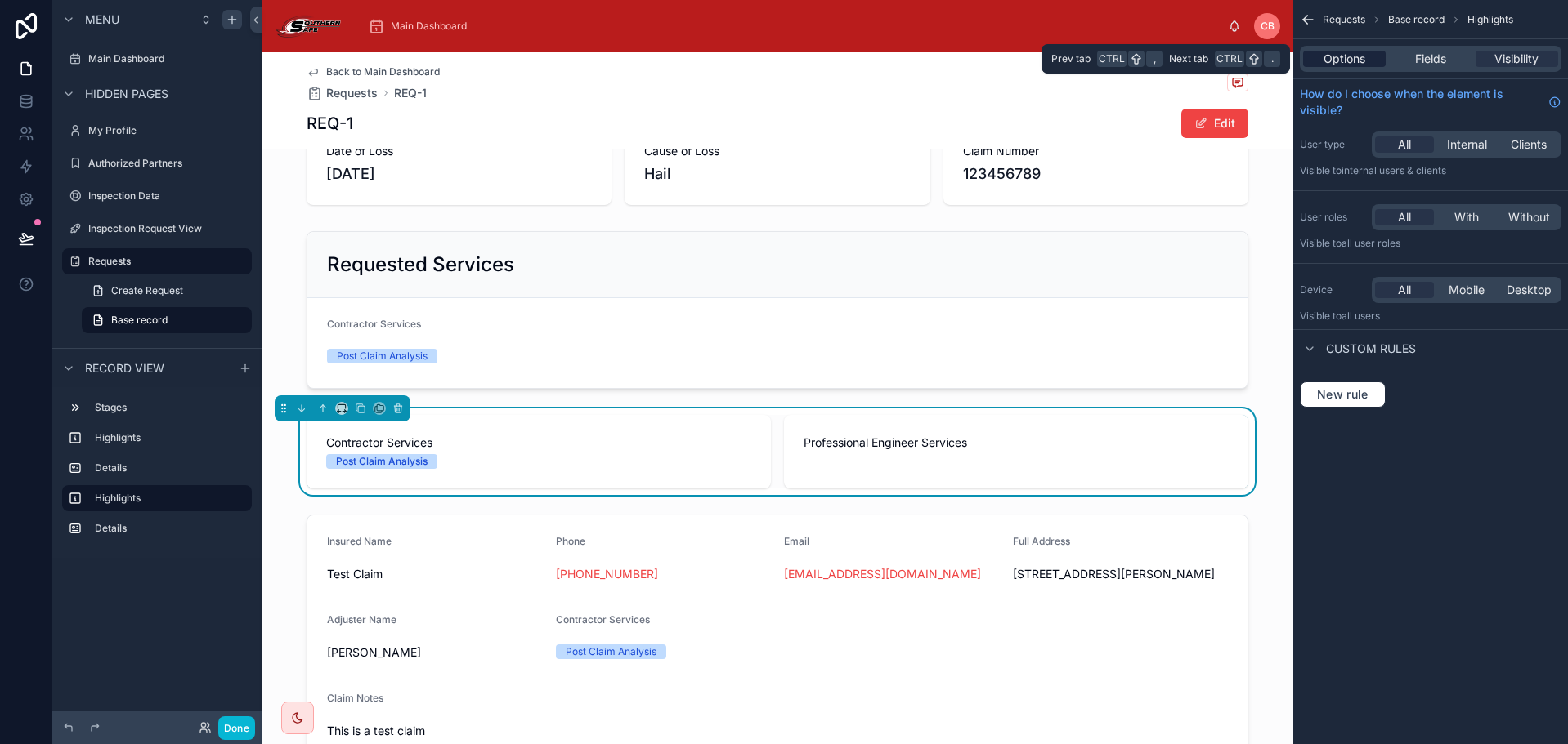
click at [1358, 66] on span "Options" at bounding box center [1344, 59] width 42 height 17
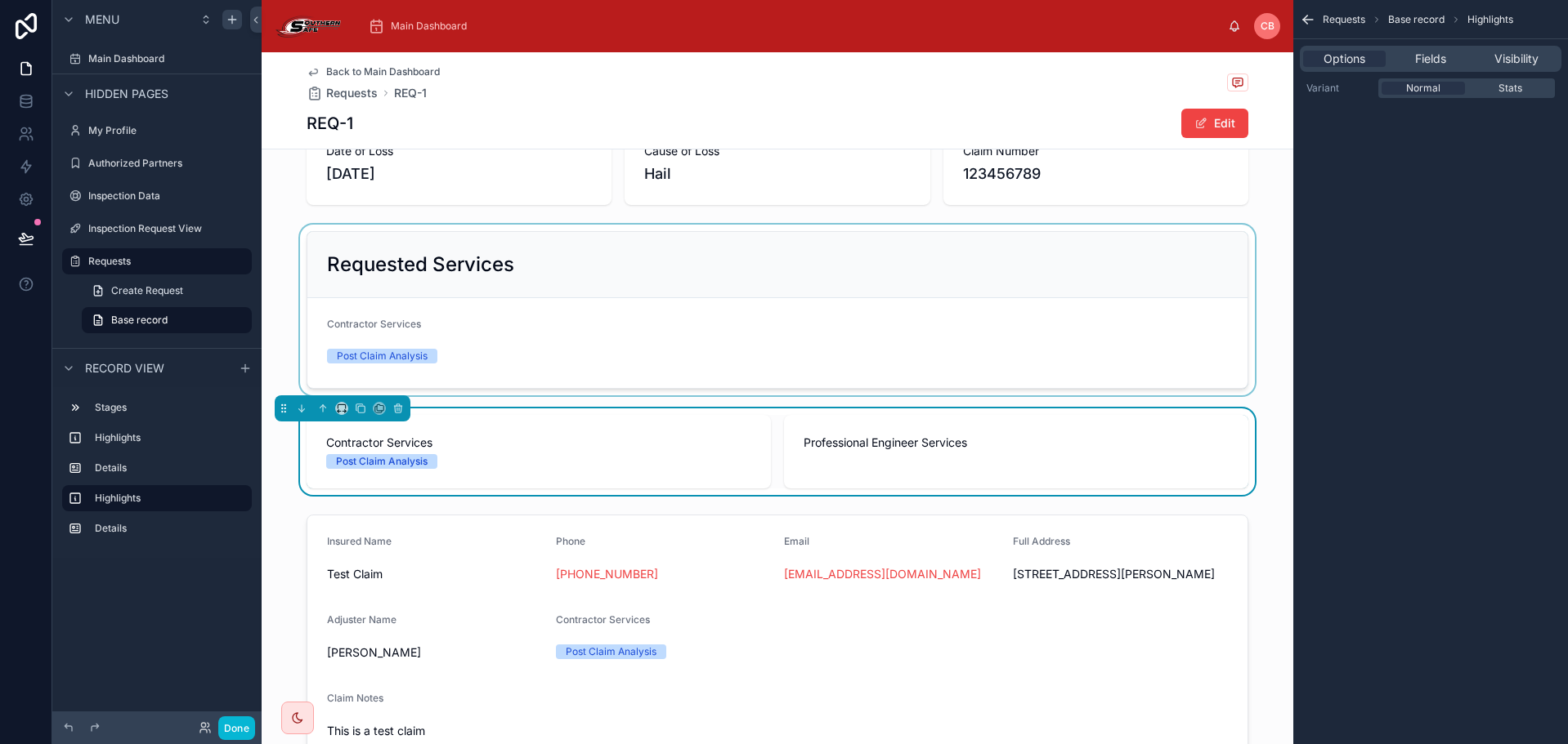
click at [1073, 357] on div at bounding box center [777, 309] width 1031 height 171
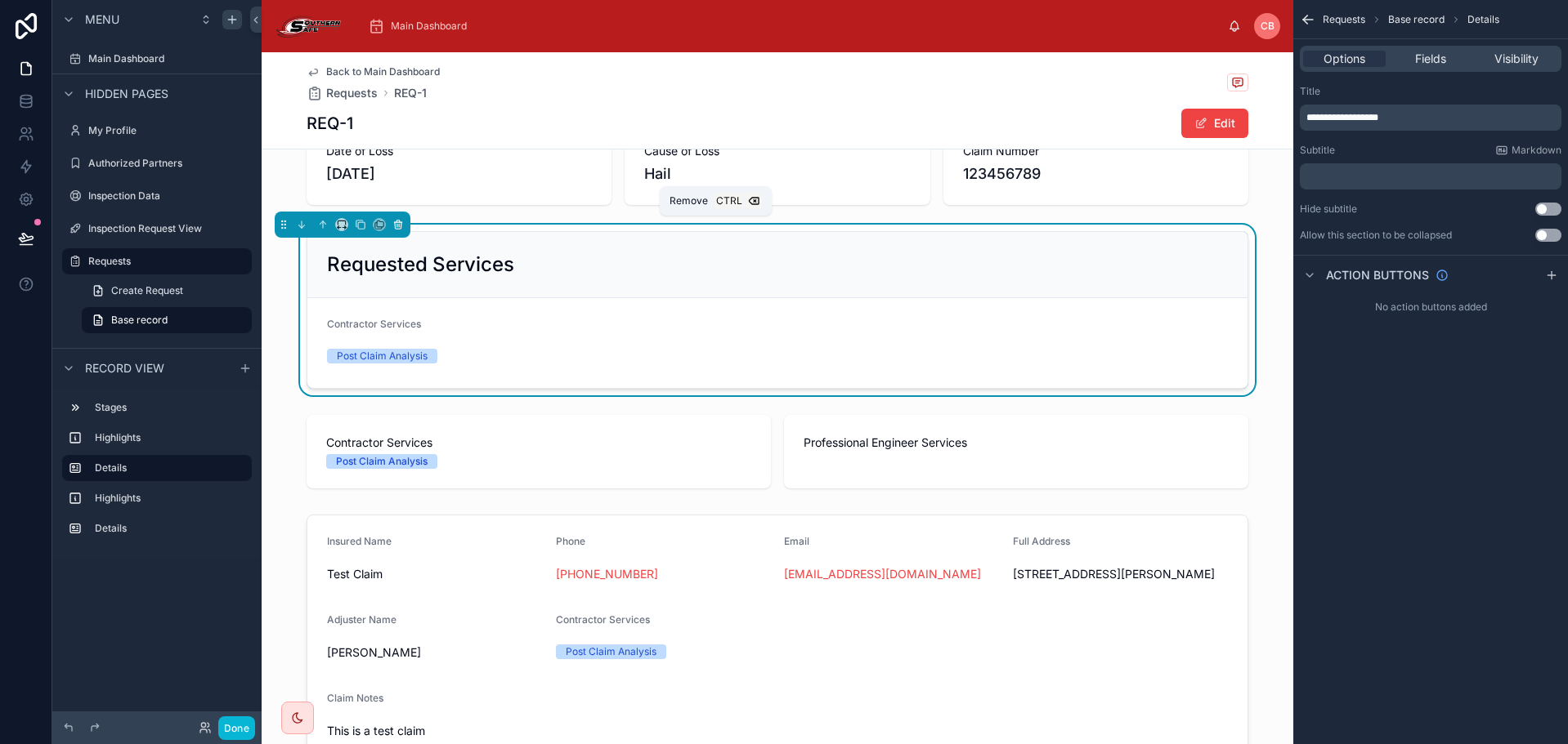
click at [394, 222] on icon at bounding box center [397, 222] width 8 height 0
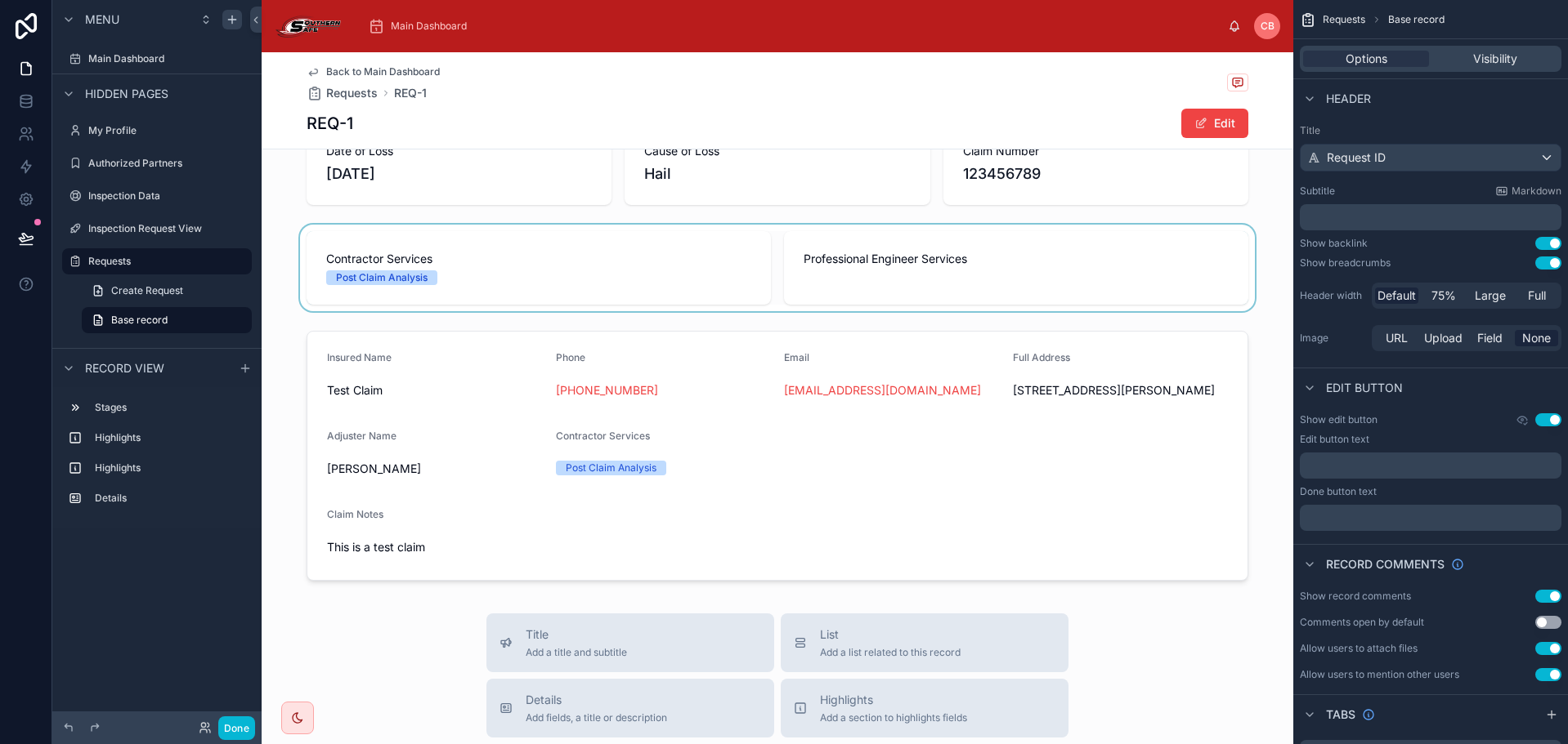
click at [556, 258] on div at bounding box center [777, 268] width 1031 height 87
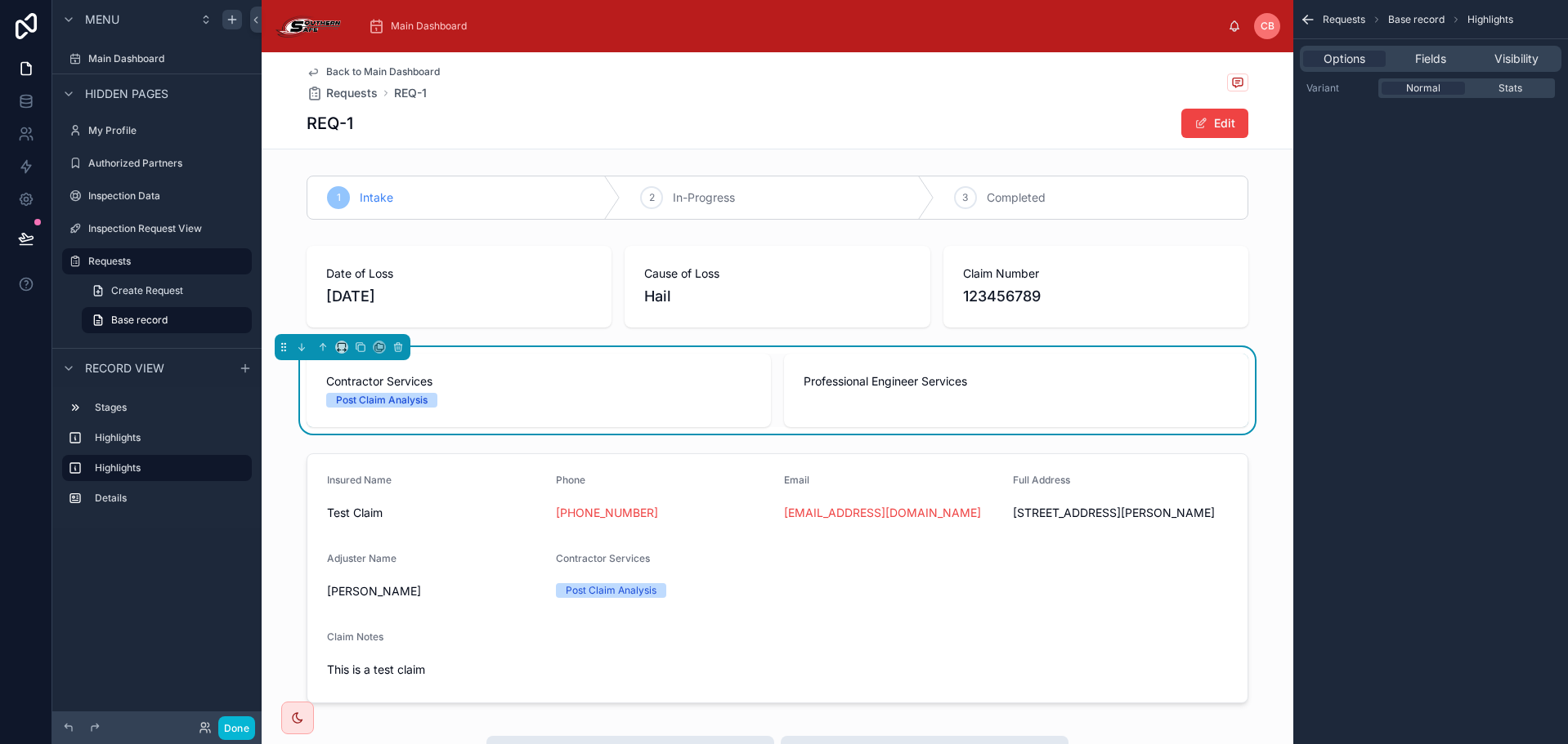
click at [1313, 20] on icon "scrollable content" at bounding box center [1308, 20] width 17 height 17
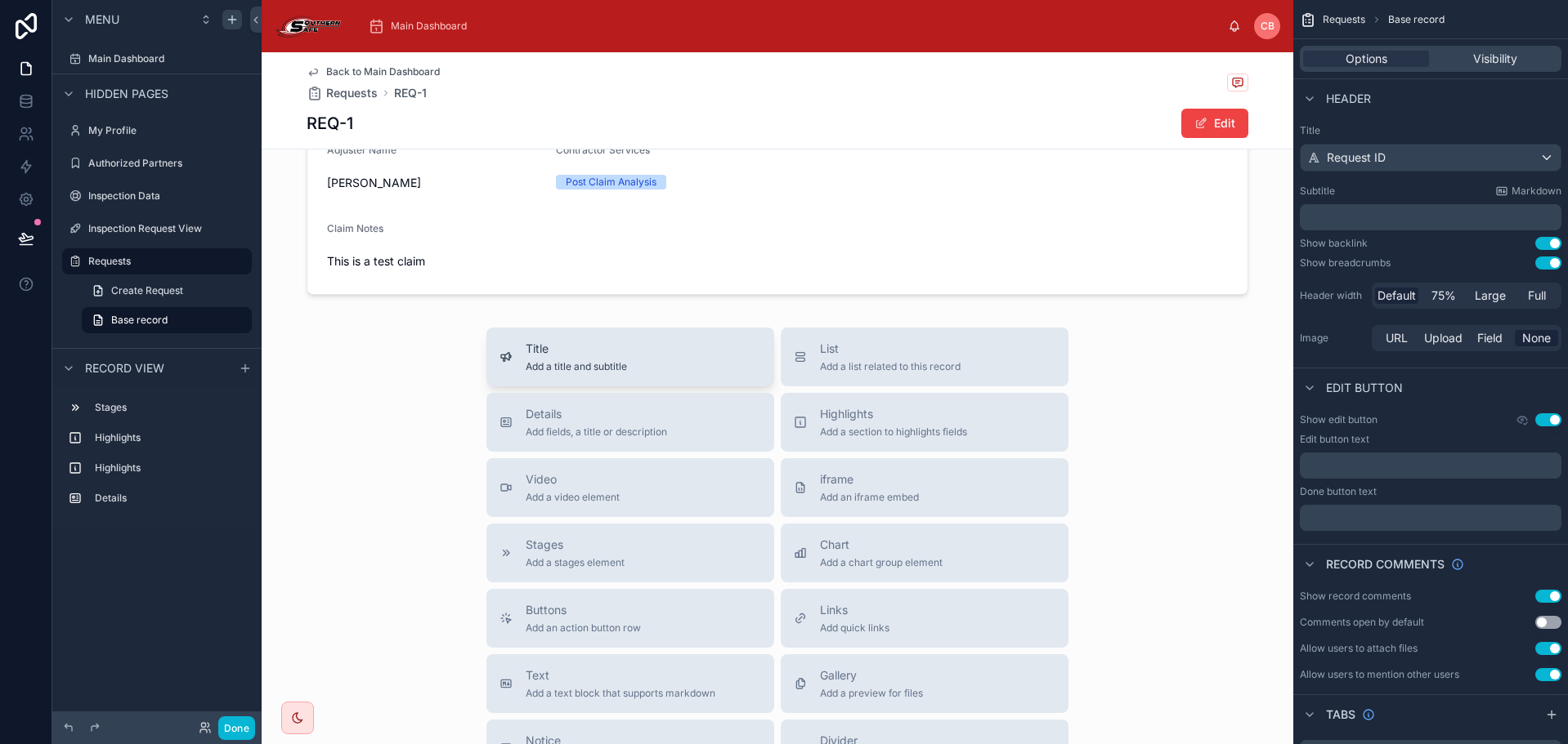
click at [611, 357] on span "Title" at bounding box center [576, 349] width 101 height 17
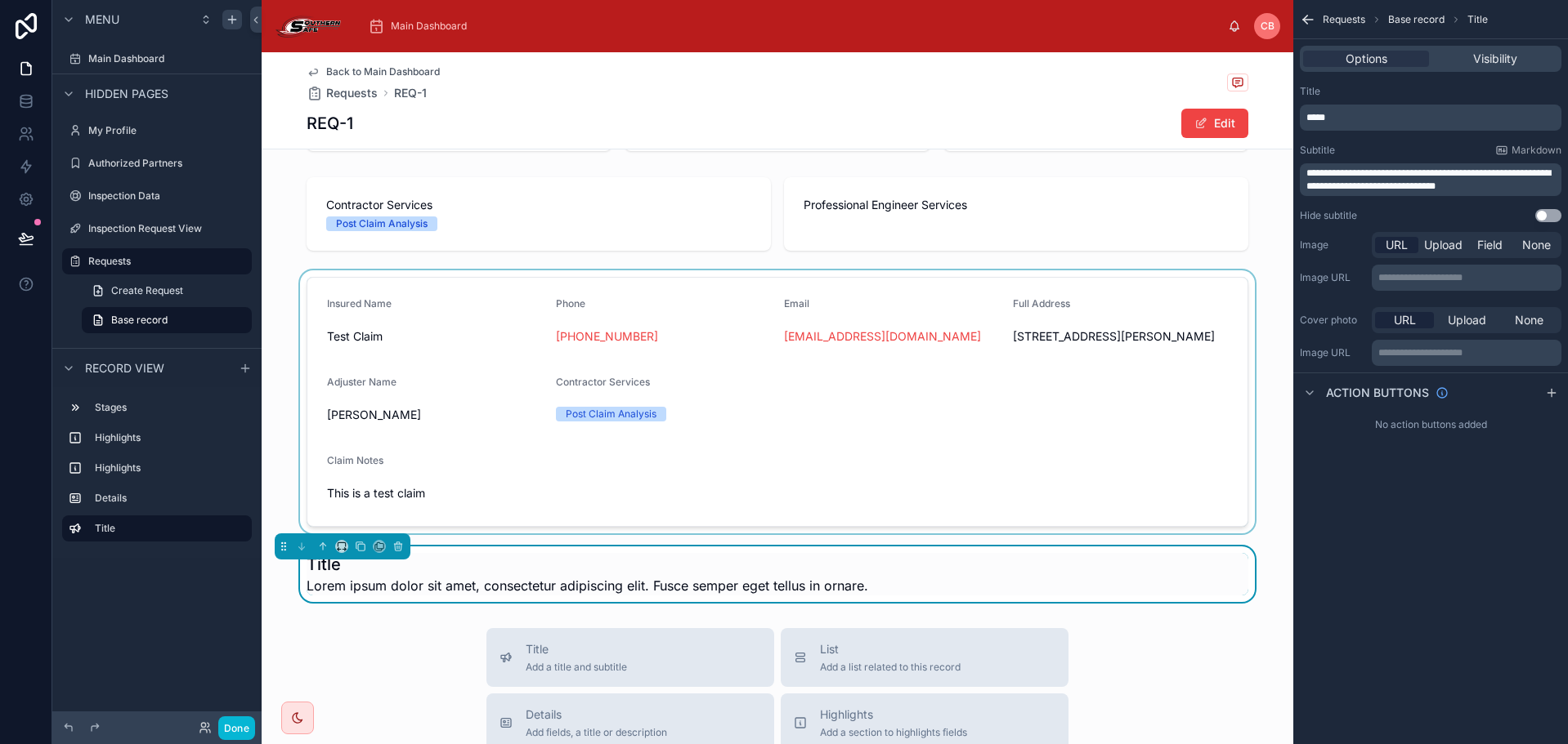
scroll to position [163, 0]
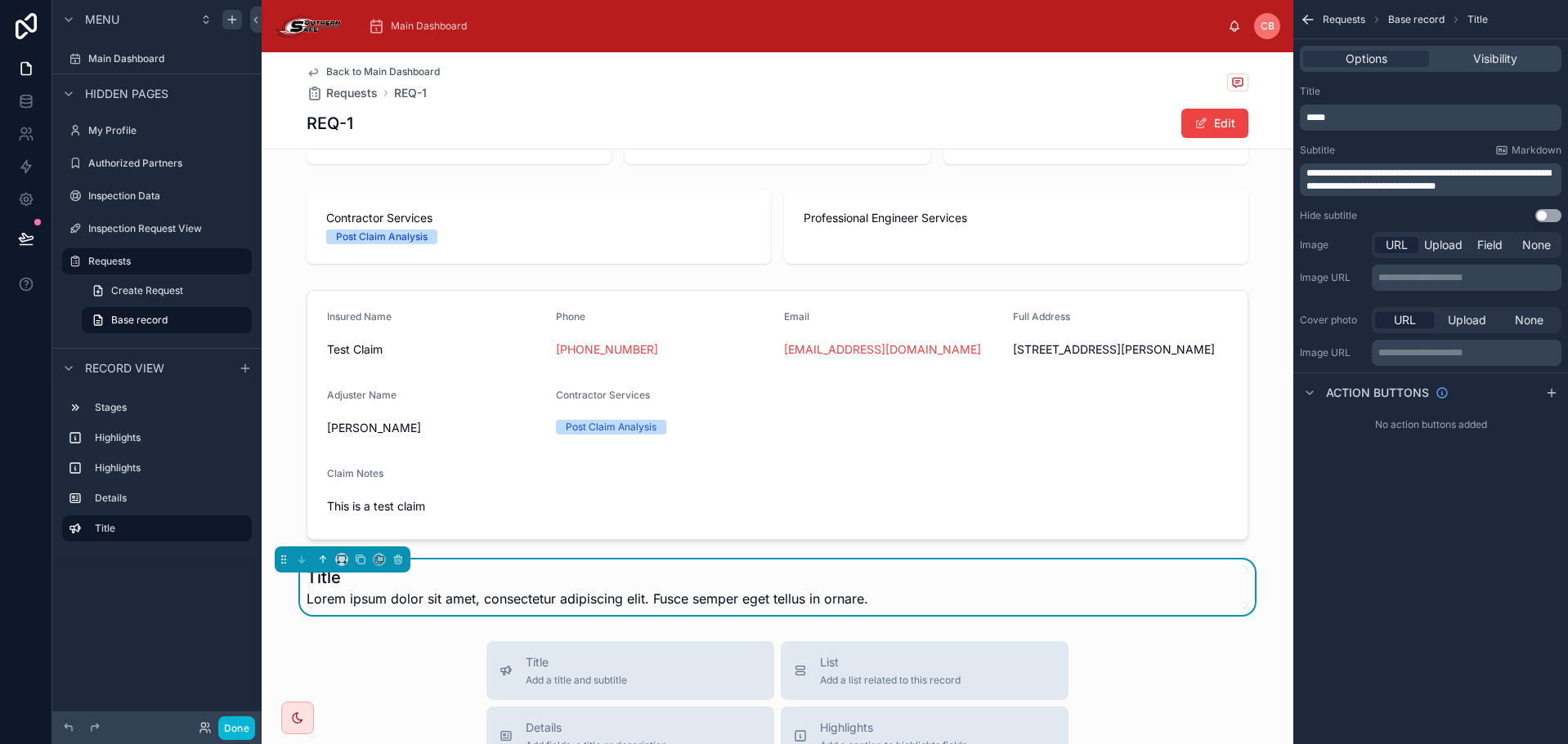
click at [321, 566] on icon at bounding box center [323, 560] width 12 height 12
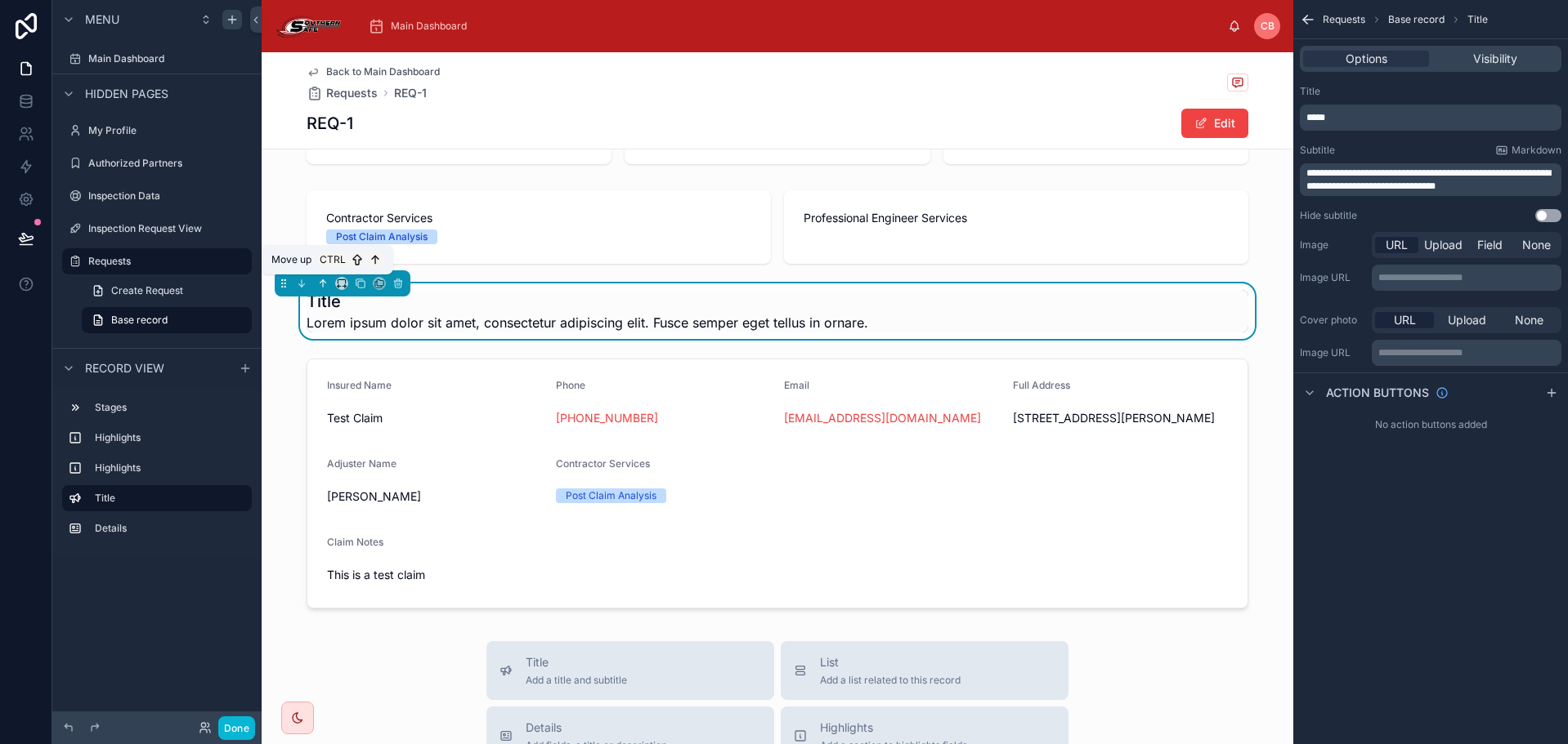
click at [323, 284] on icon at bounding box center [323, 284] width 0 height 7
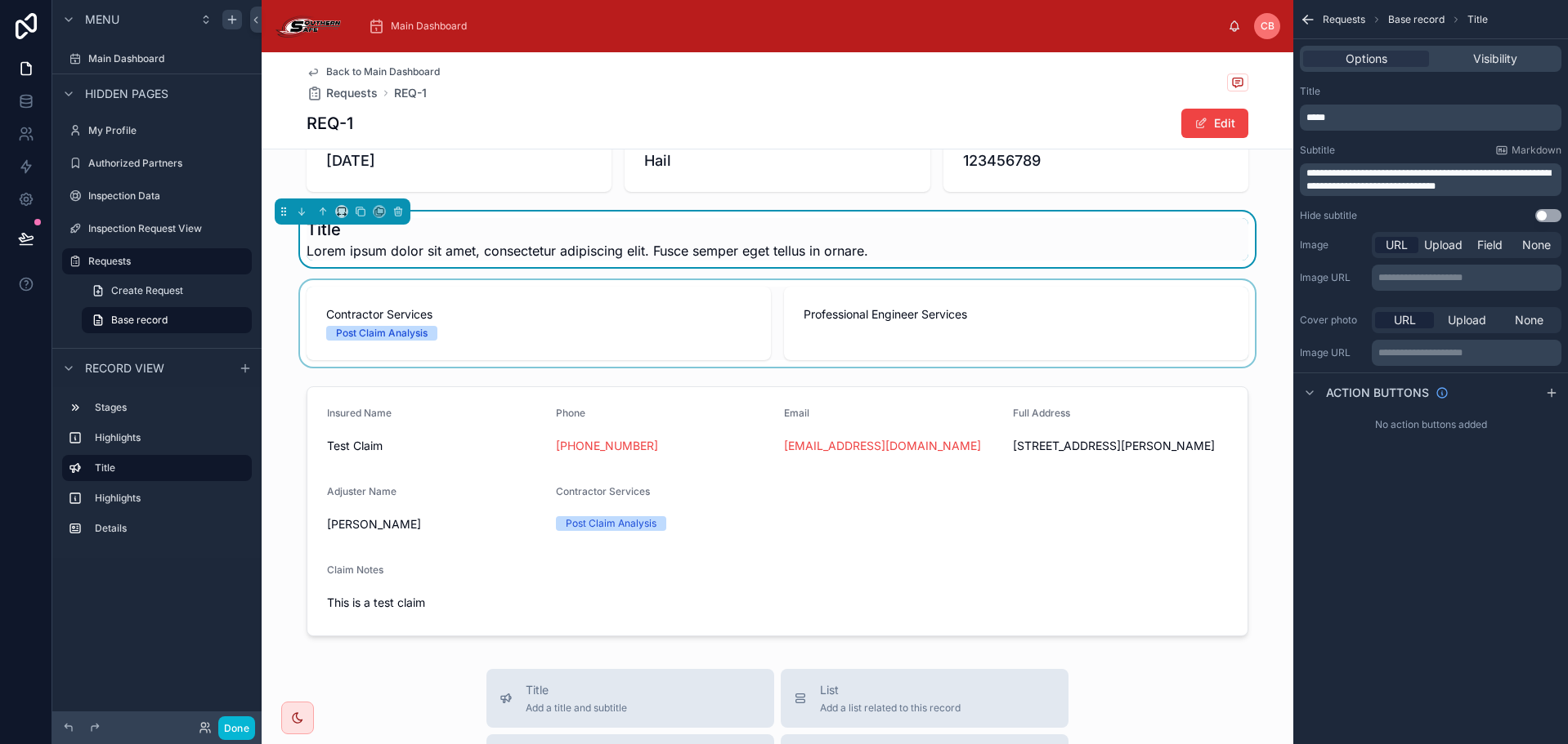
scroll to position [82, 0]
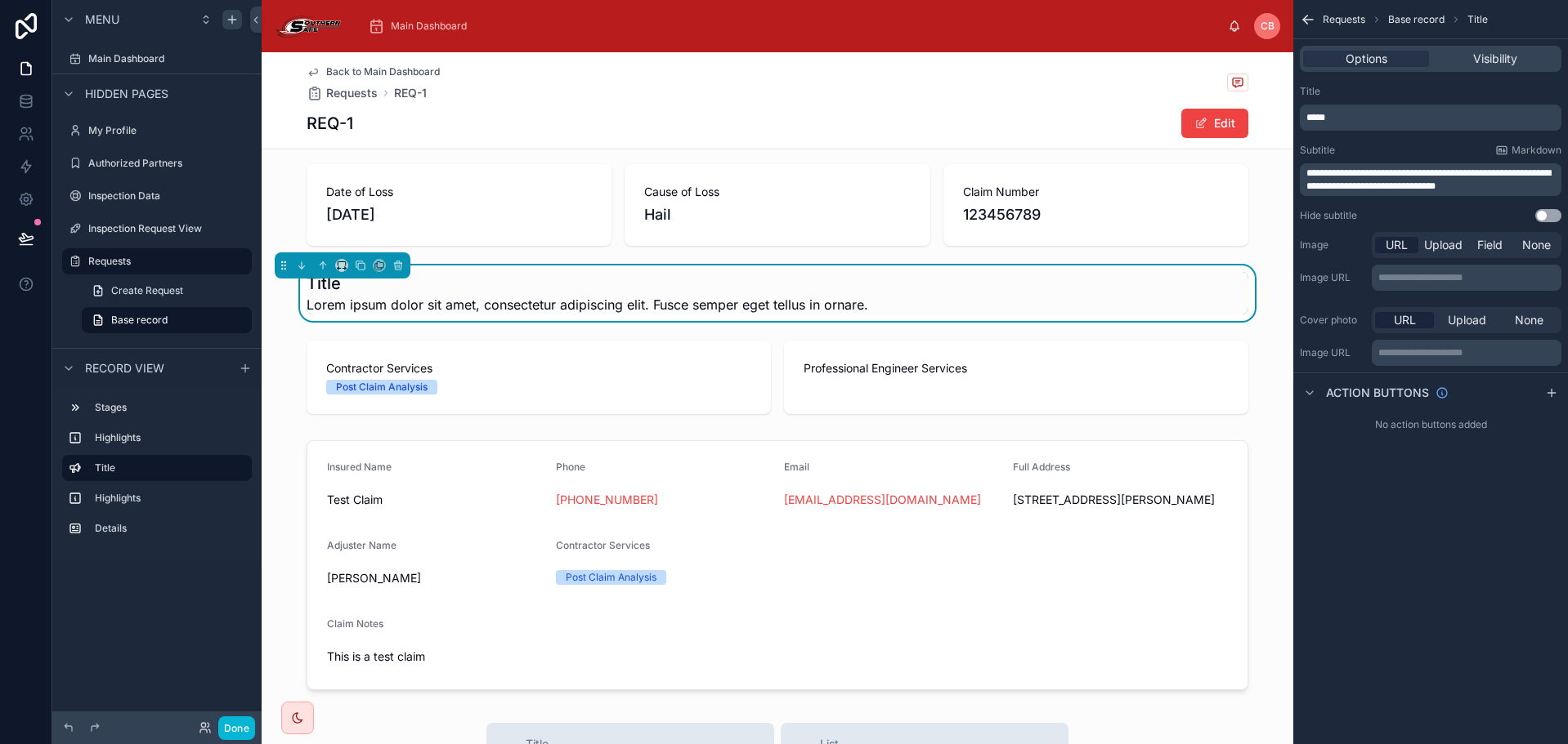
click at [1540, 209] on button "Use setting" at bounding box center [1548, 216] width 26 height 13
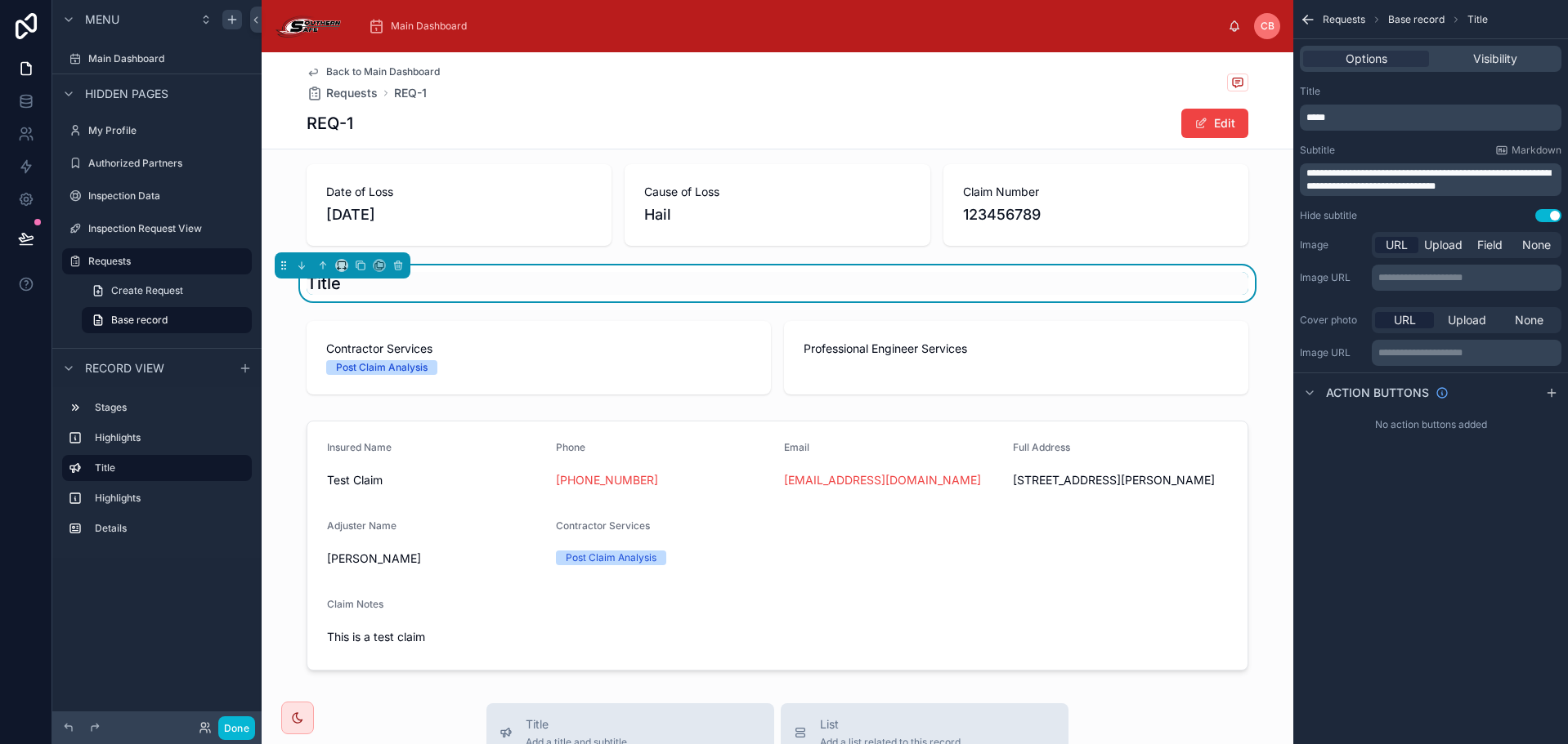
click at [1411, 124] on div "*****" at bounding box center [1430, 117] width 261 height 26
click at [1447, 172] on span "**********" at bounding box center [1428, 179] width 245 height 23
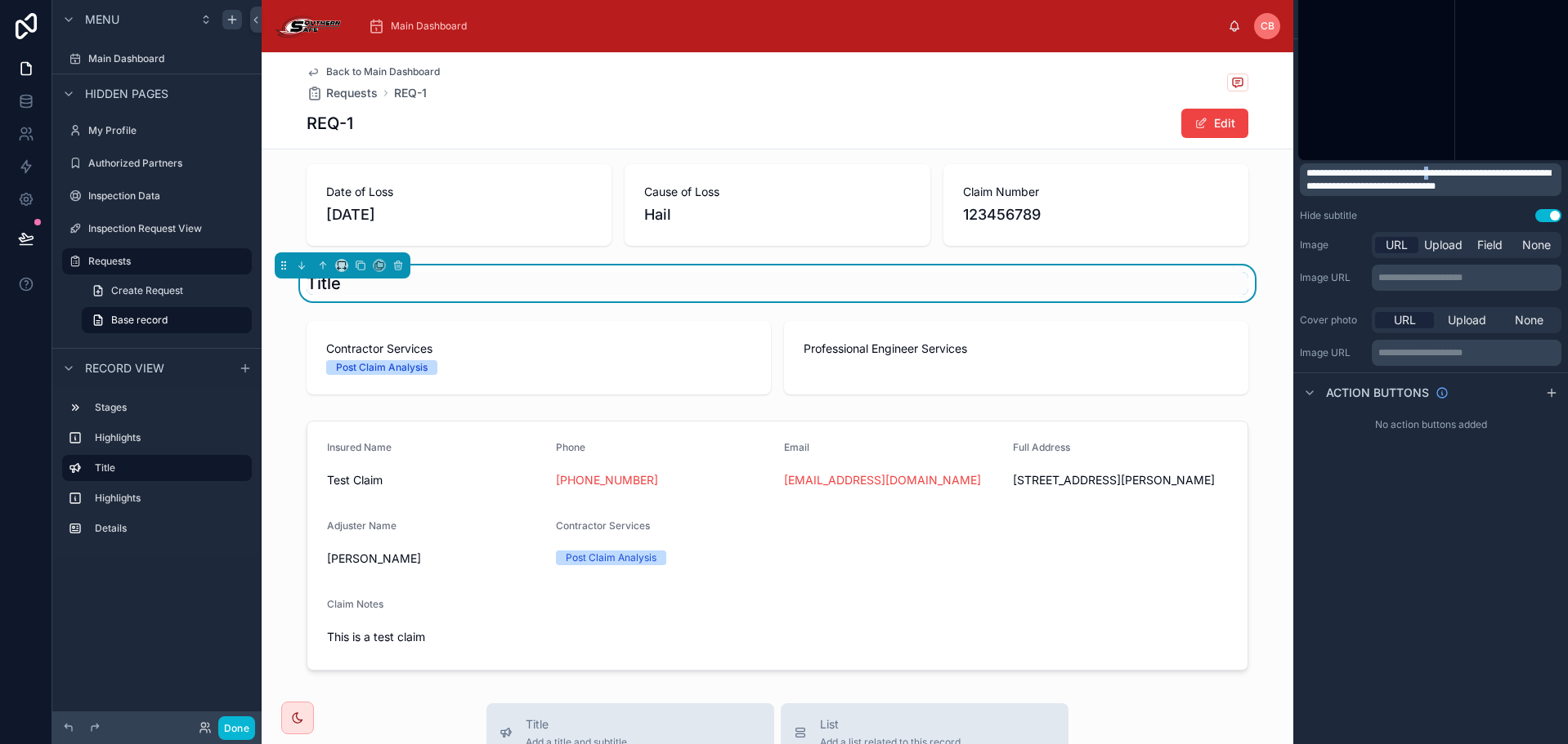
click at [1447, 172] on span "**********" at bounding box center [1428, 179] width 245 height 23
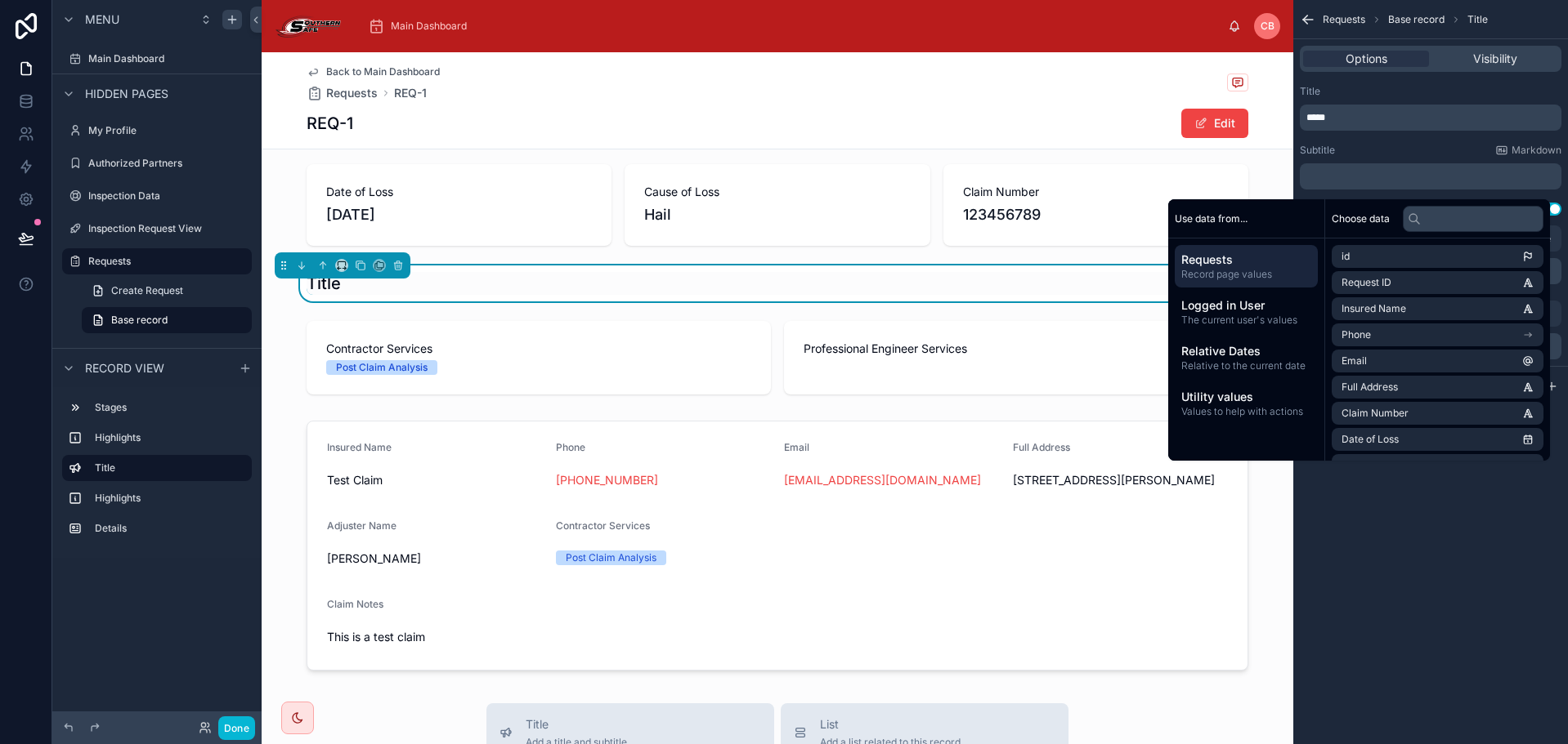
click at [1429, 106] on div "*****" at bounding box center [1430, 117] width 261 height 26
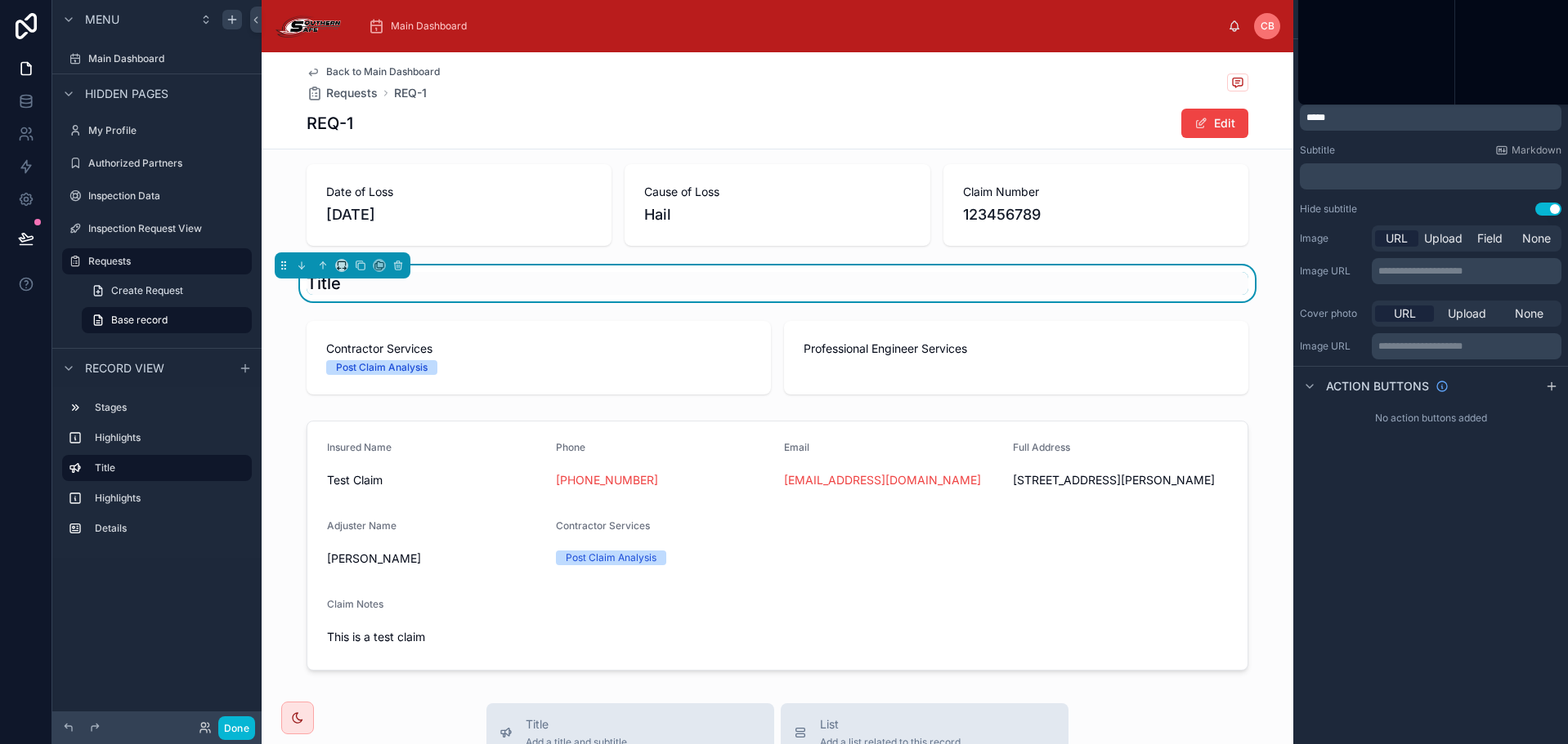
click at [1425, 118] on p "*****" at bounding box center [1432, 118] width 252 height 13
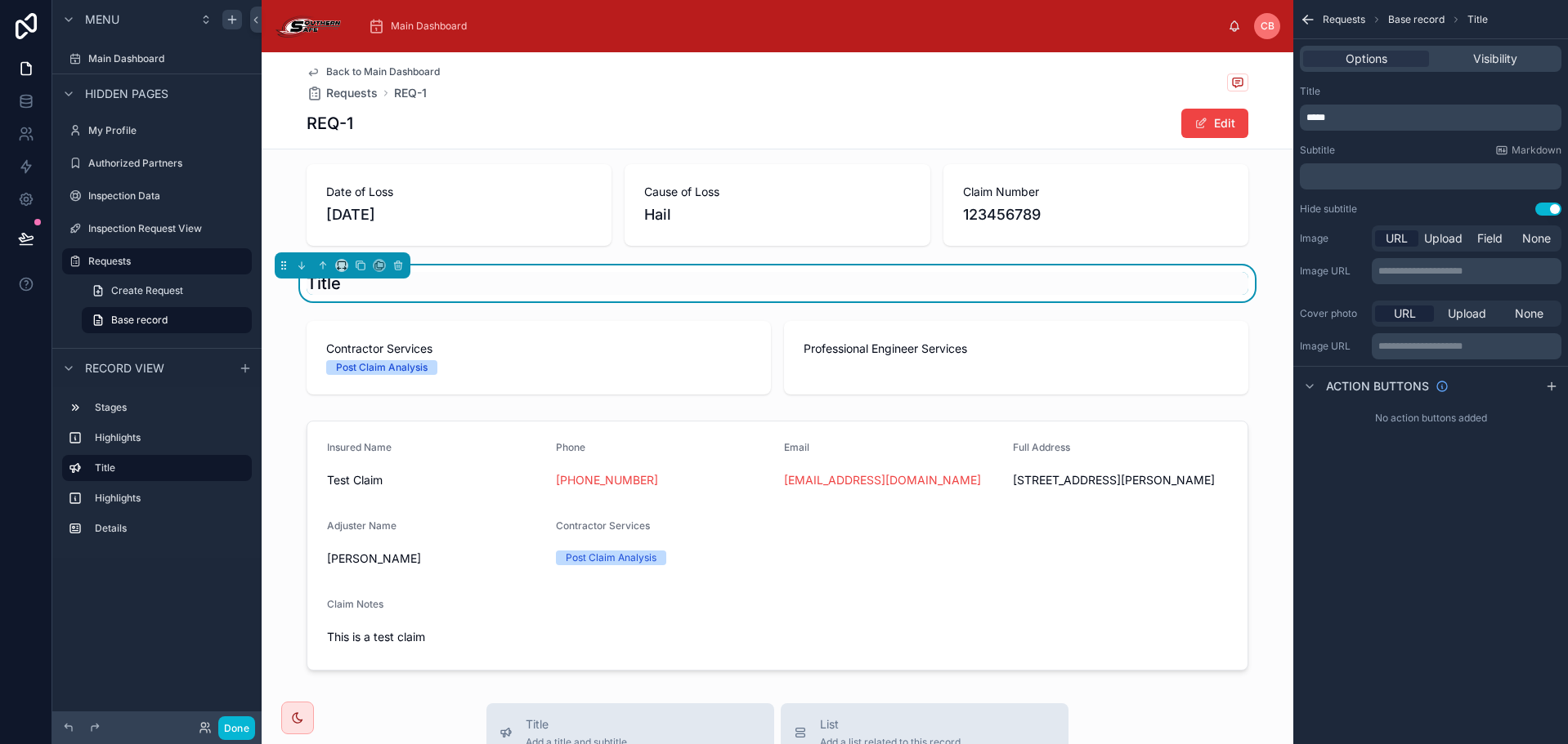
click at [1425, 119] on p "*****" at bounding box center [1432, 118] width 252 height 13
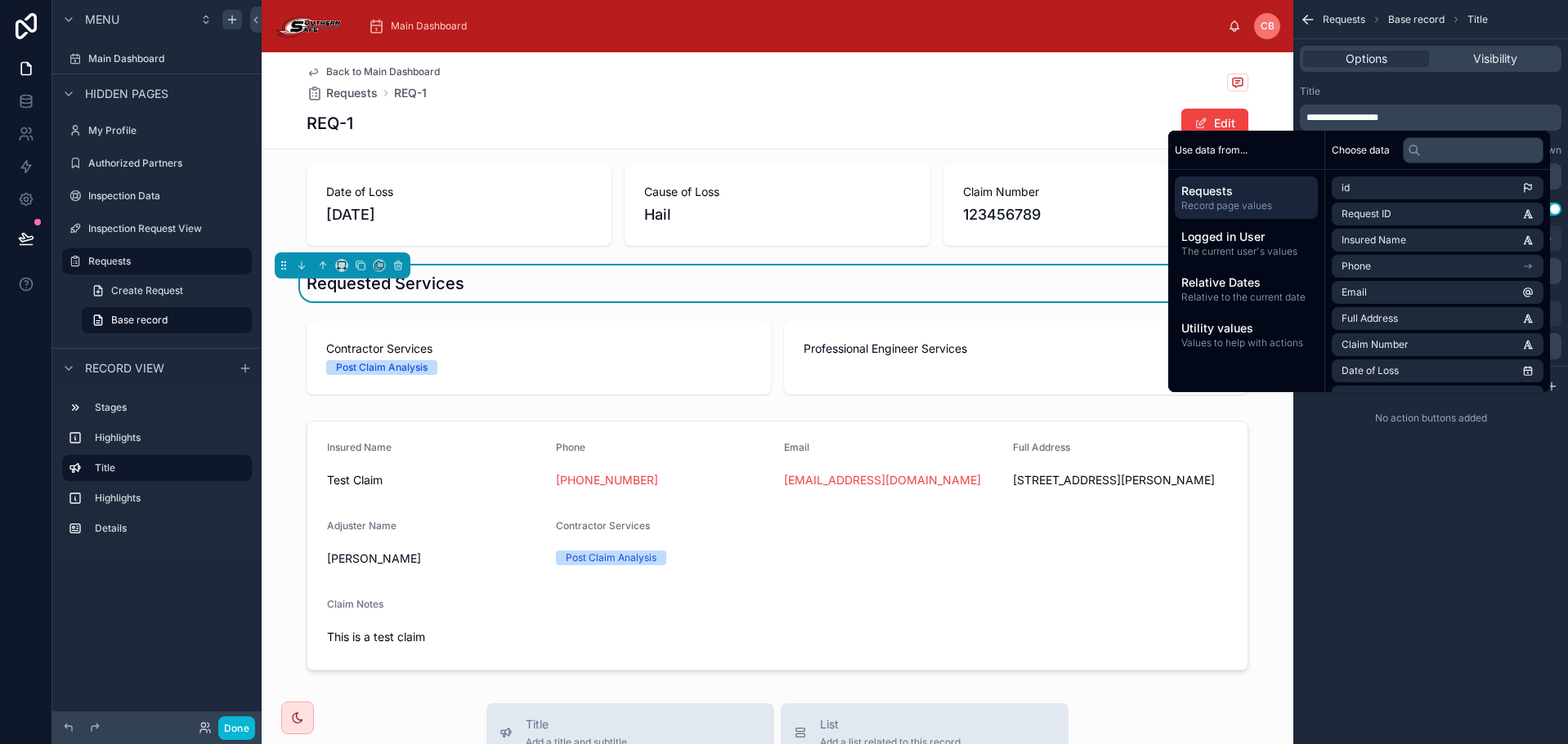
click at [1411, 518] on div "**********" at bounding box center [1430, 372] width 275 height 744
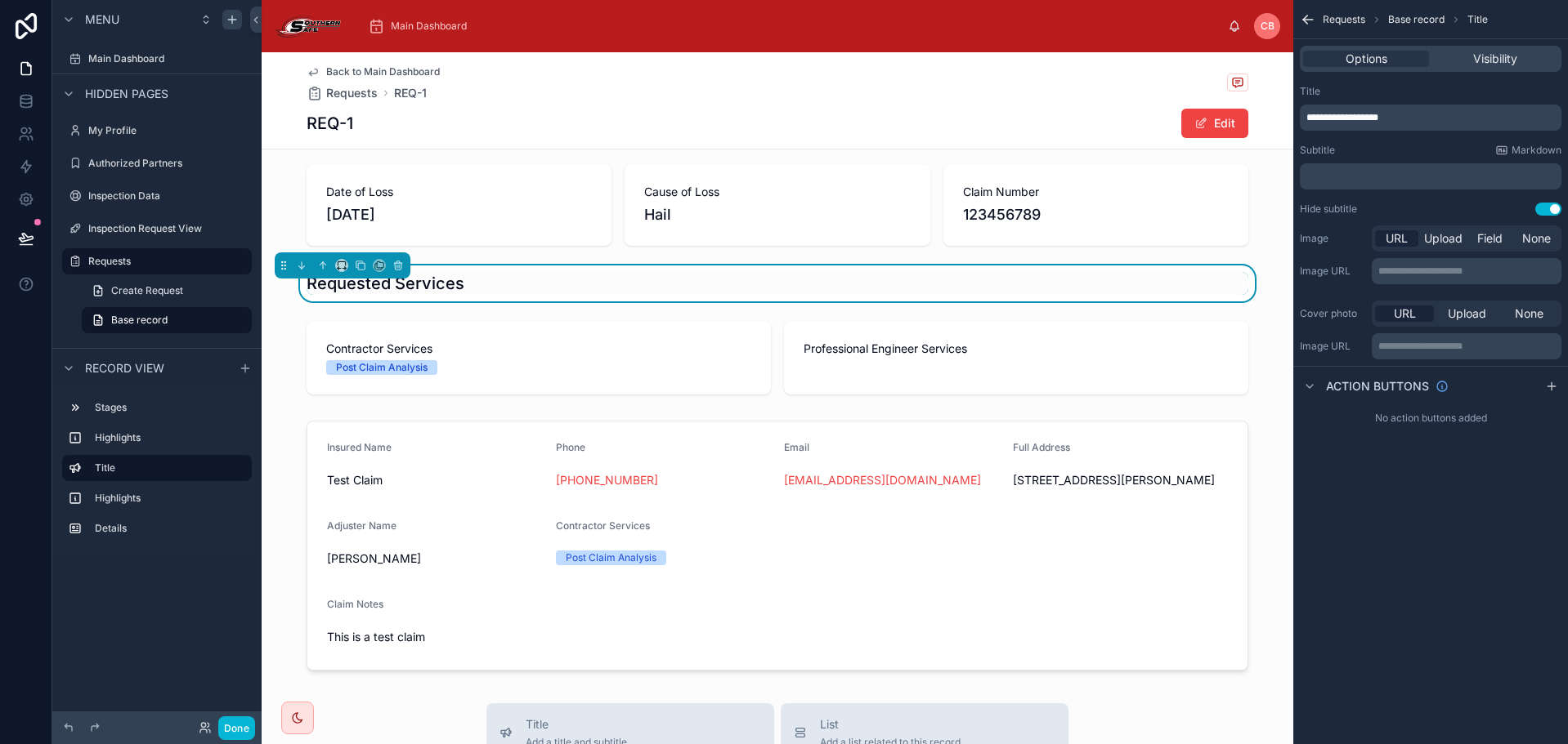
click at [753, 300] on div "Requested Services" at bounding box center [777, 283] width 1031 height 36
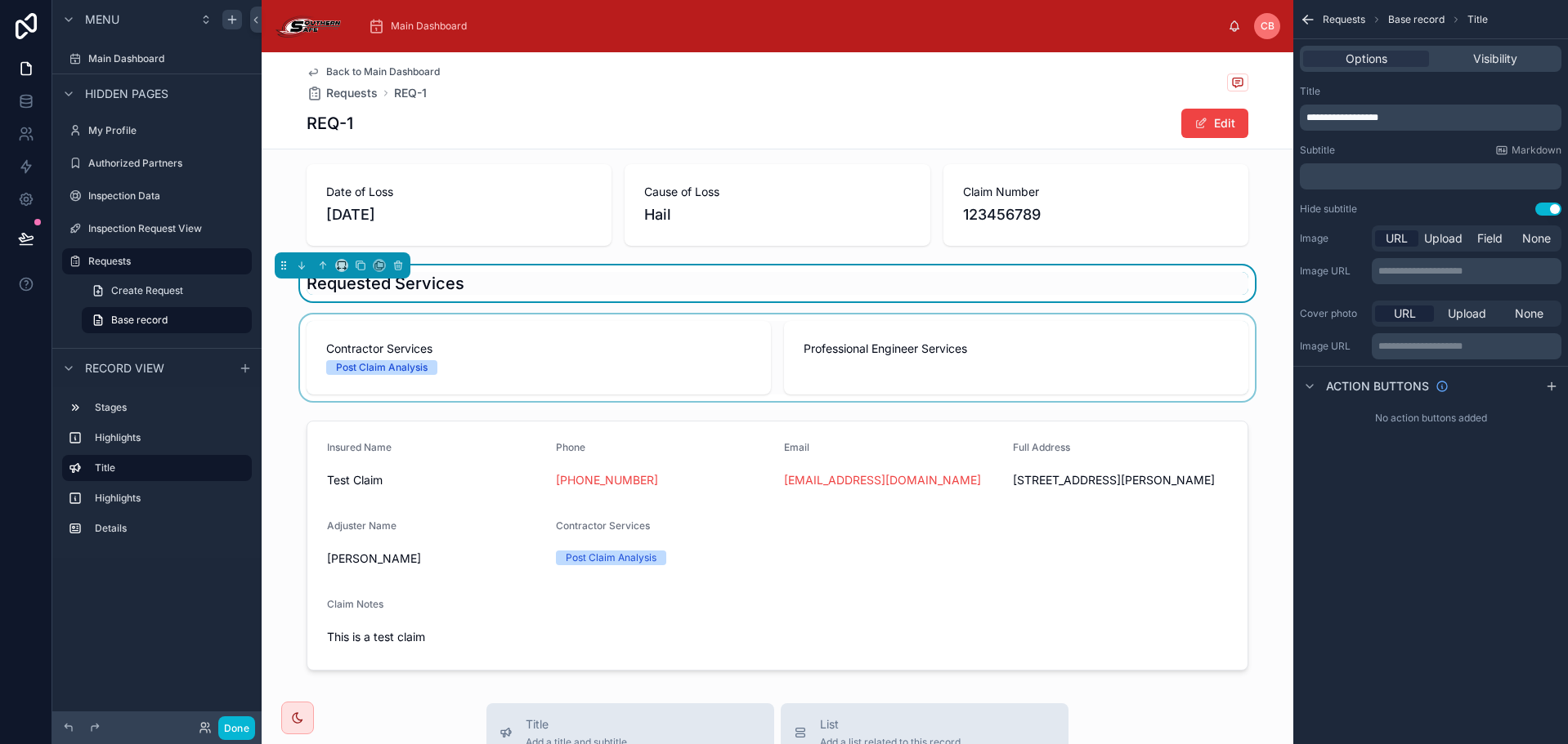
click at [742, 341] on div at bounding box center [777, 358] width 1031 height 87
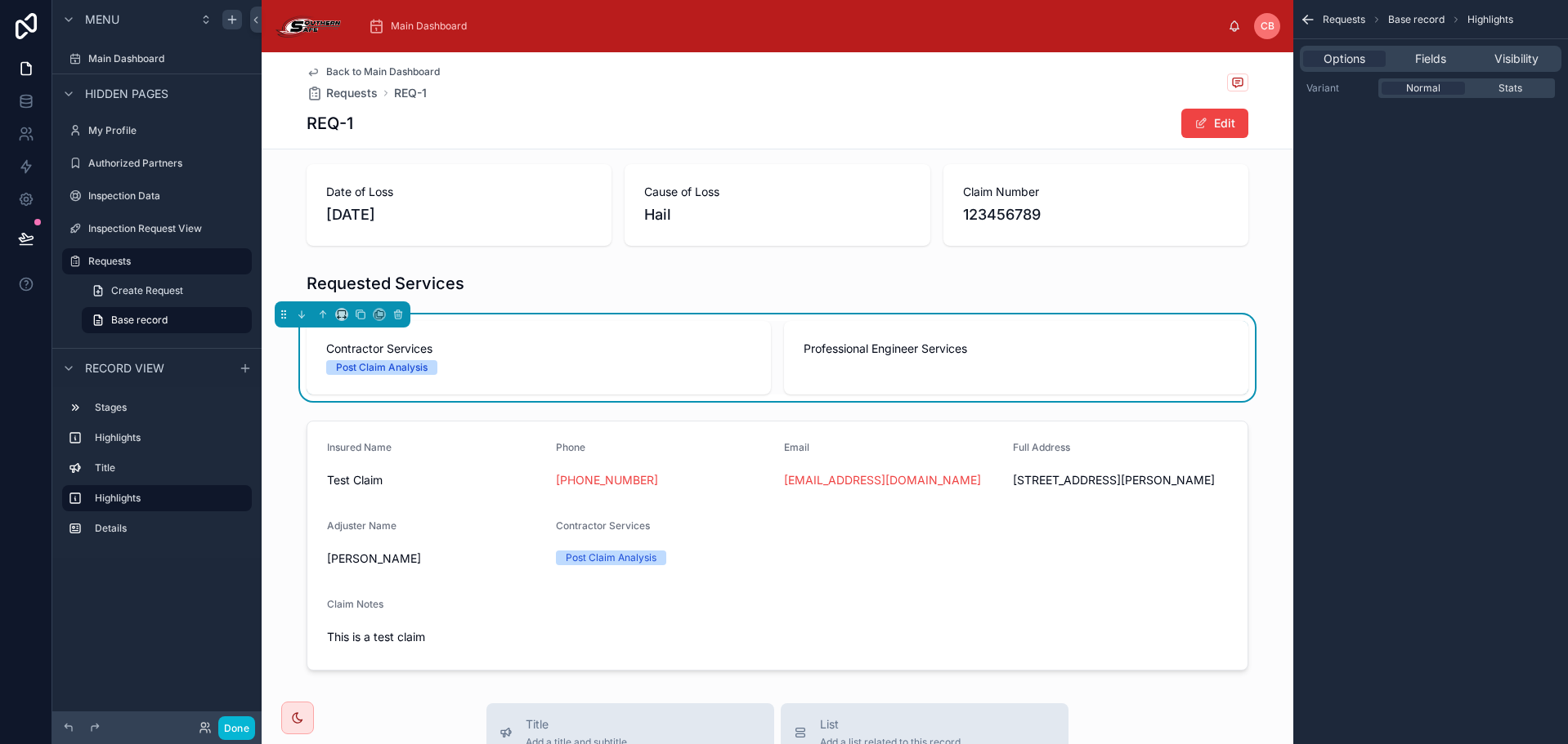
click at [538, 259] on div "1 Intake 2 In-Progress 3 Completed Date of Loss [DATE] Cause of Loss Hail Claim…" at bounding box center [777, 382] width 1031 height 590
click at [481, 417] on div at bounding box center [777, 545] width 1031 height 263
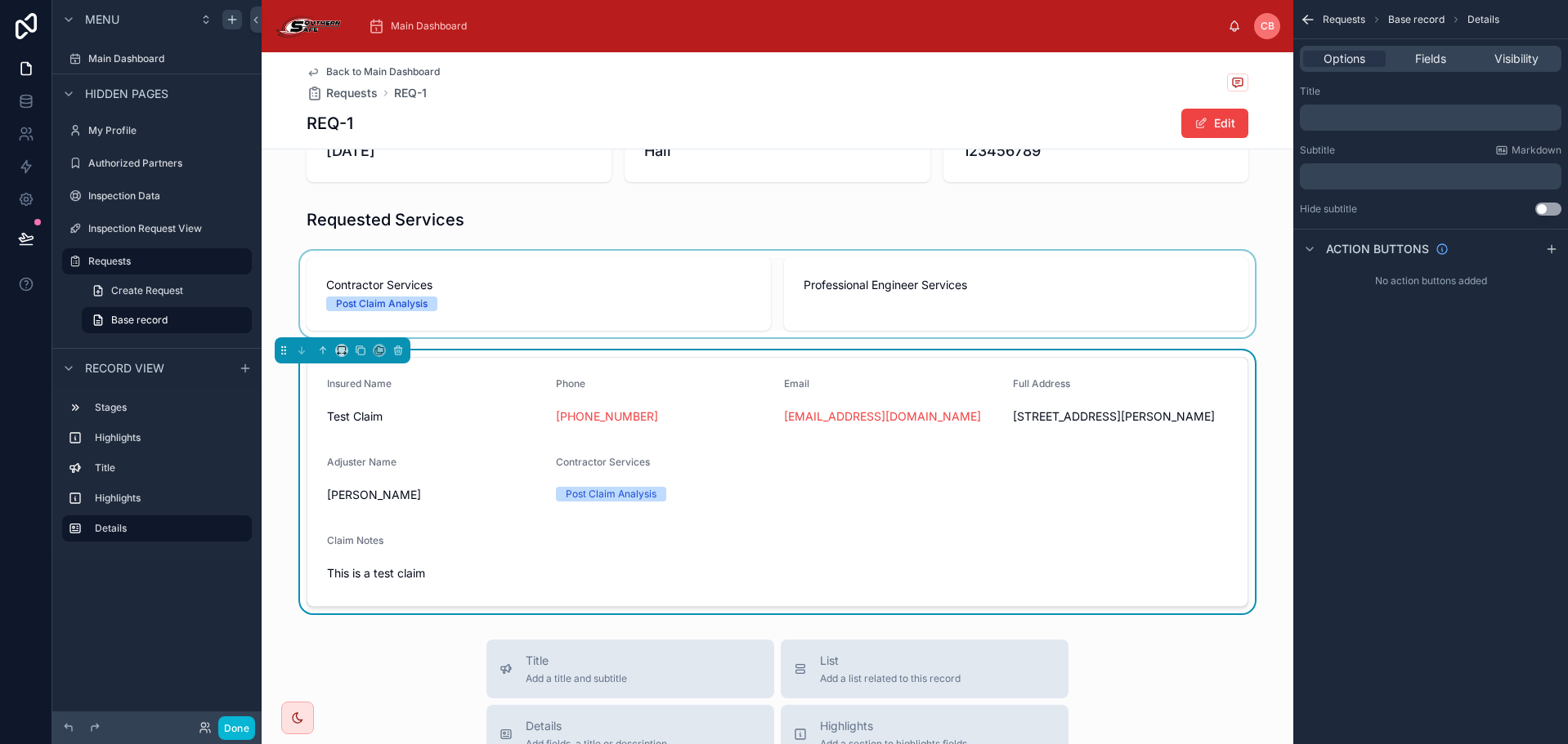
scroll to position [163, 0]
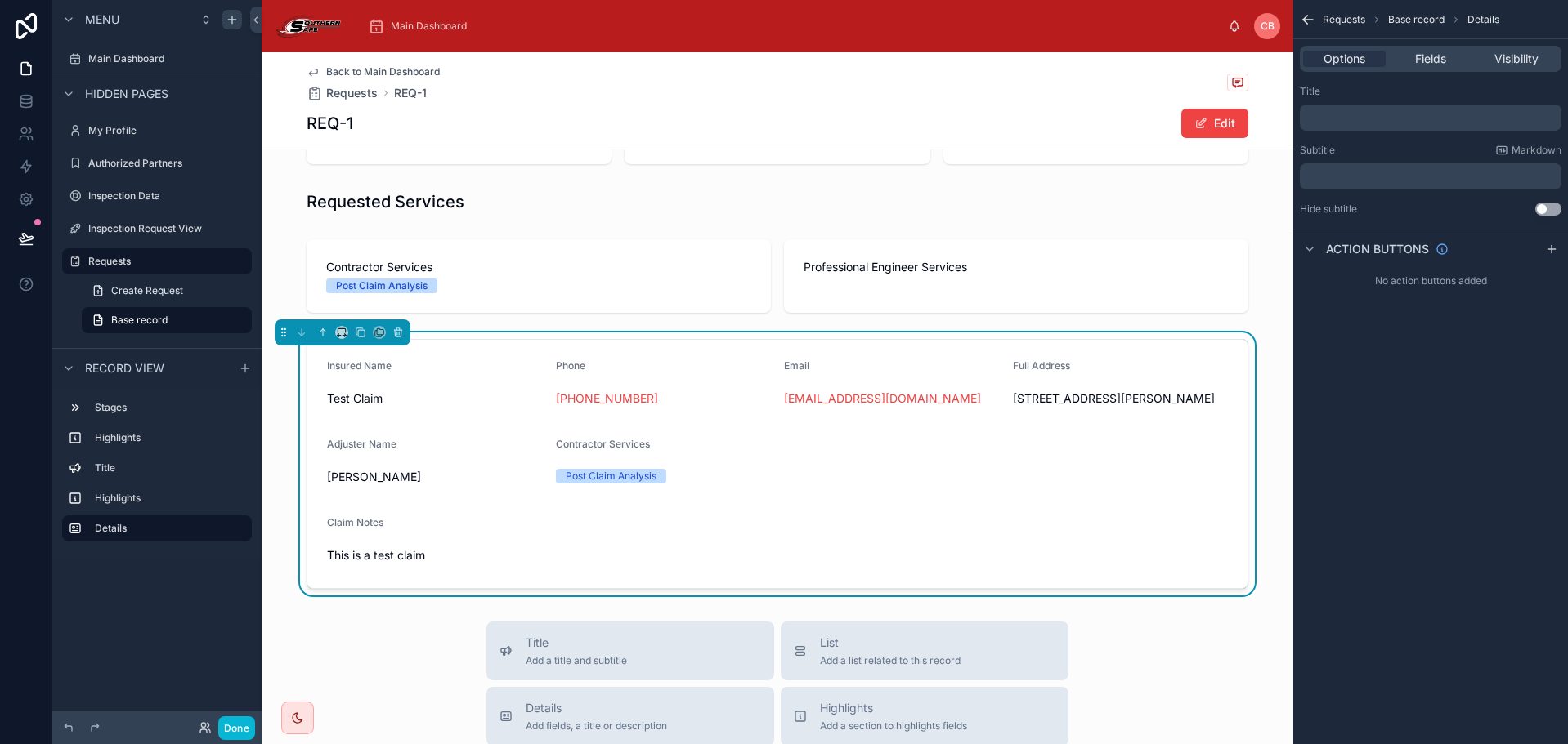
click at [1323, 182] on p "﻿" at bounding box center [1432, 177] width 252 height 13
click at [1321, 525] on div "Requests Base record Details Options Fields Visibility Title ﻿ Subtitle Markdow…" at bounding box center [1430, 372] width 275 height 744
click at [740, 457] on div "Contractor Services" at bounding box center [663, 448] width 216 height 20
click at [1431, 52] on span "Fields" at bounding box center [1430, 59] width 31 height 17
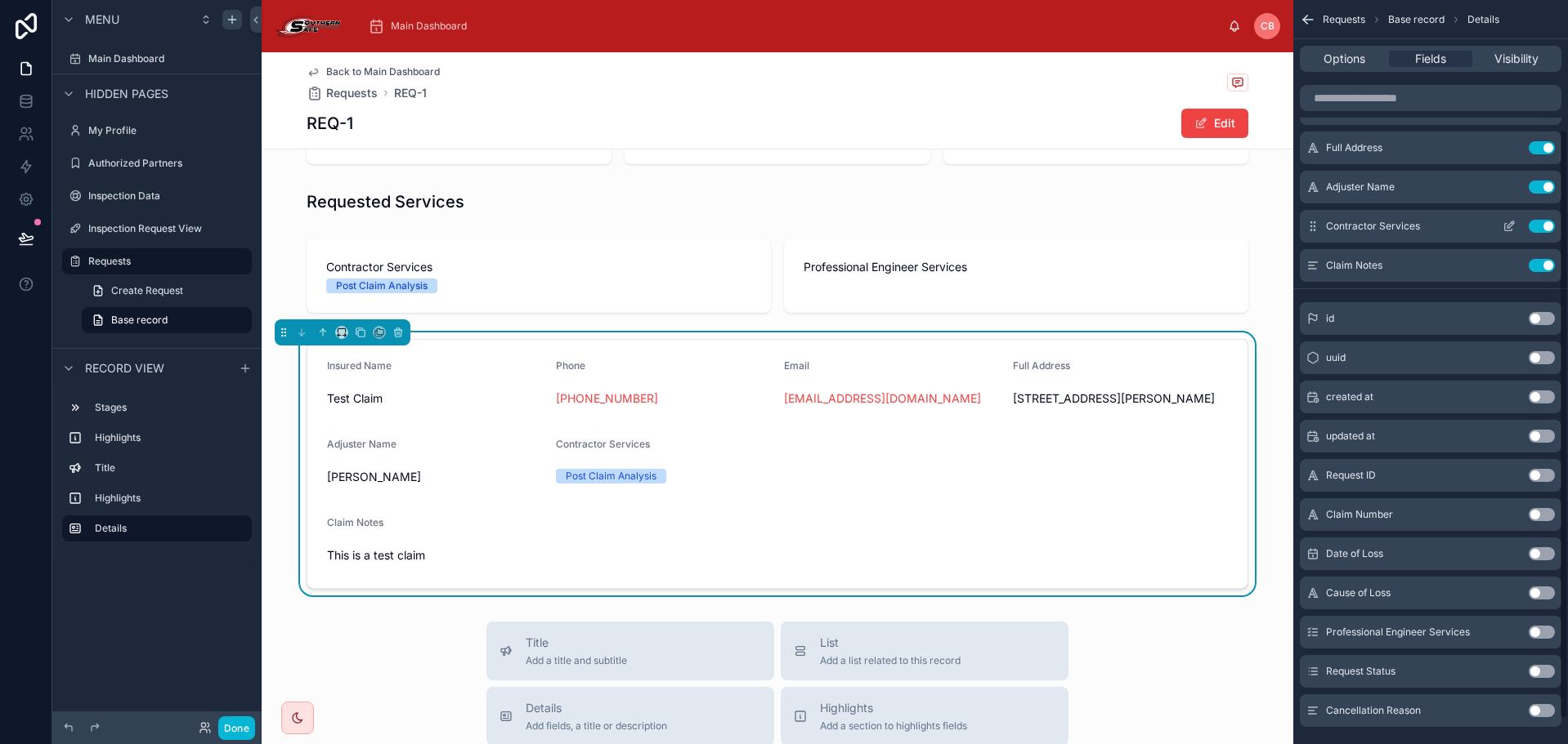
scroll to position [194, 0]
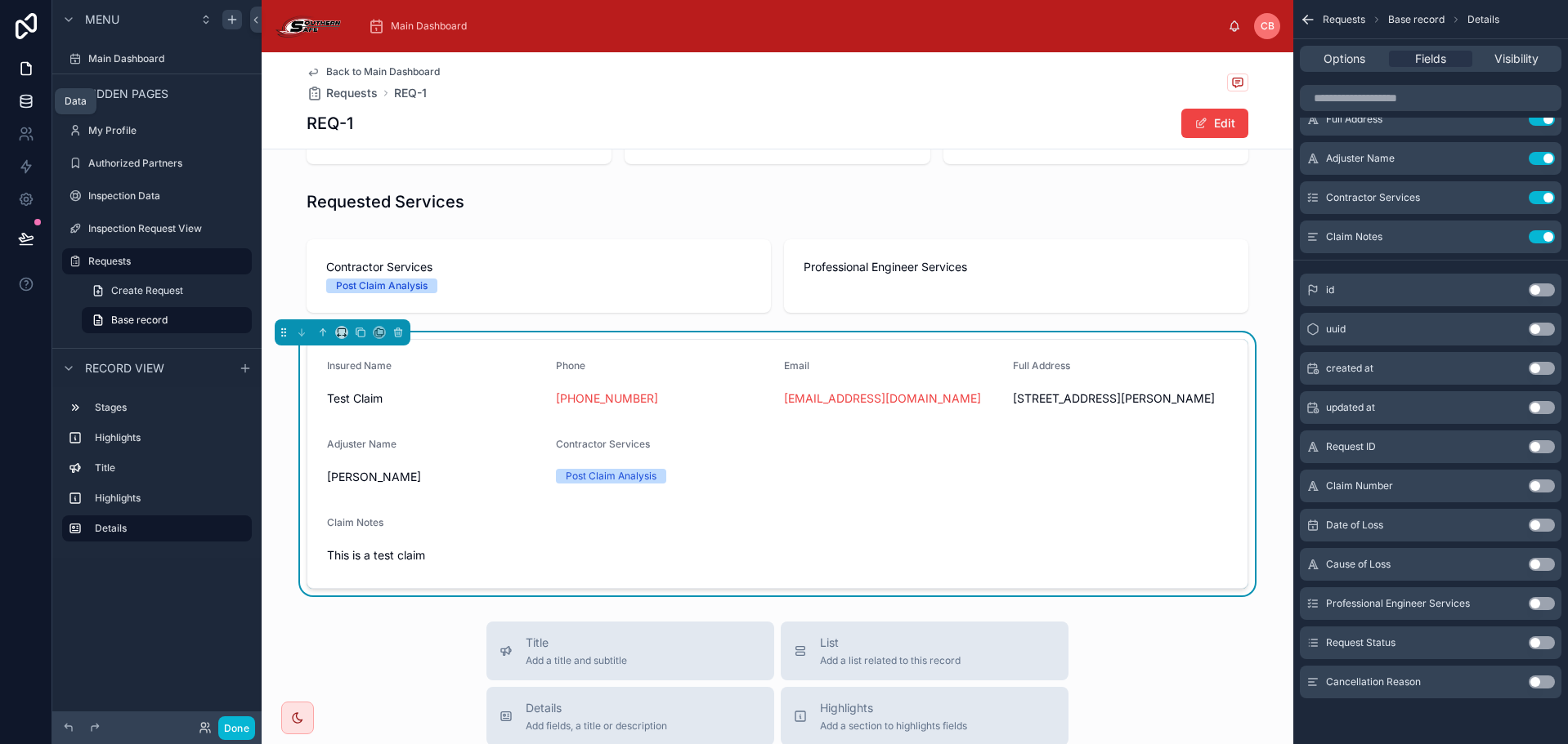
click at [29, 100] on icon at bounding box center [27, 102] width 17 height 17
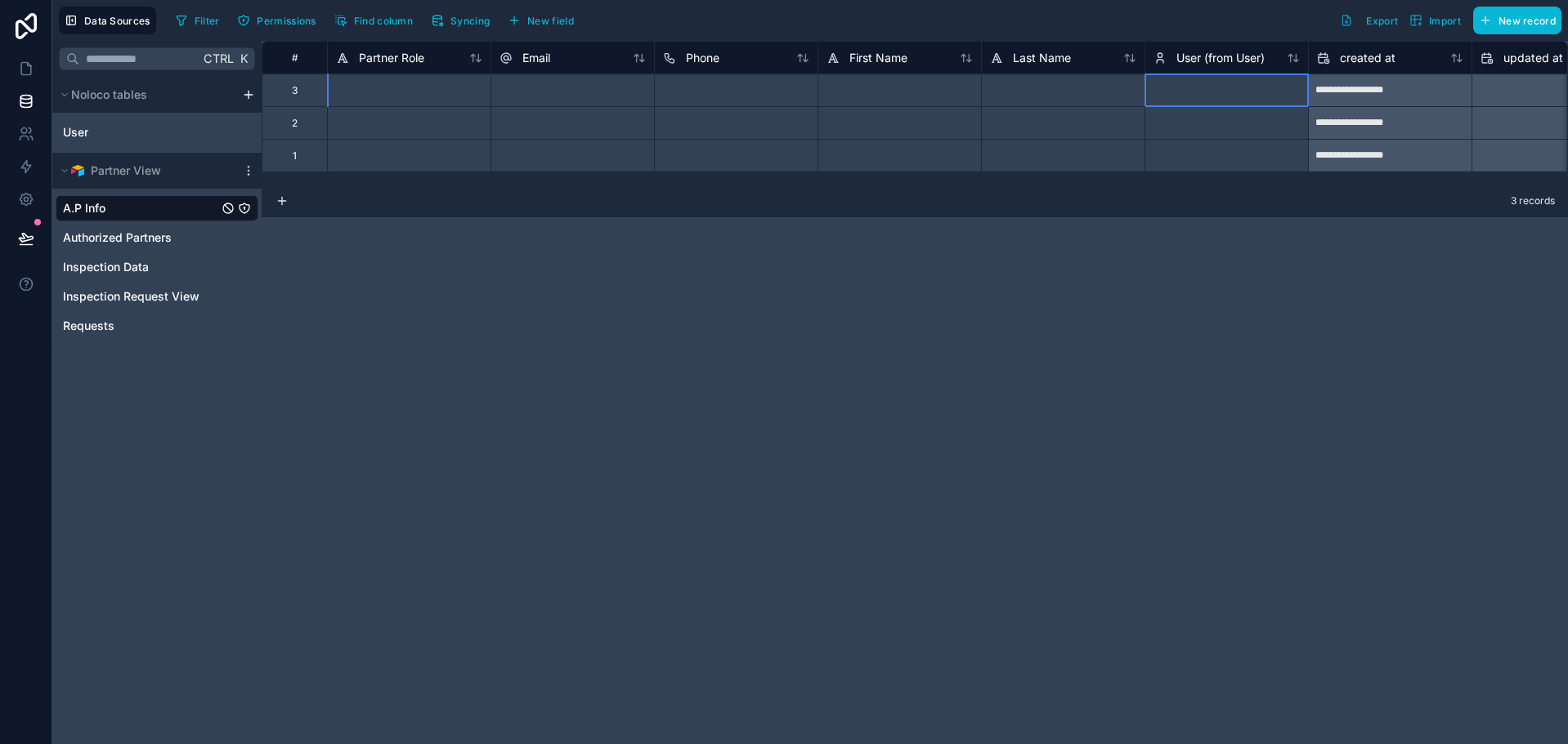
click at [1196, 95] on div at bounding box center [1226, 89] width 164 height 33
click at [1186, 107] on div at bounding box center [1226, 122] width 164 height 33
click at [1194, 98] on div at bounding box center [1226, 89] width 164 height 33
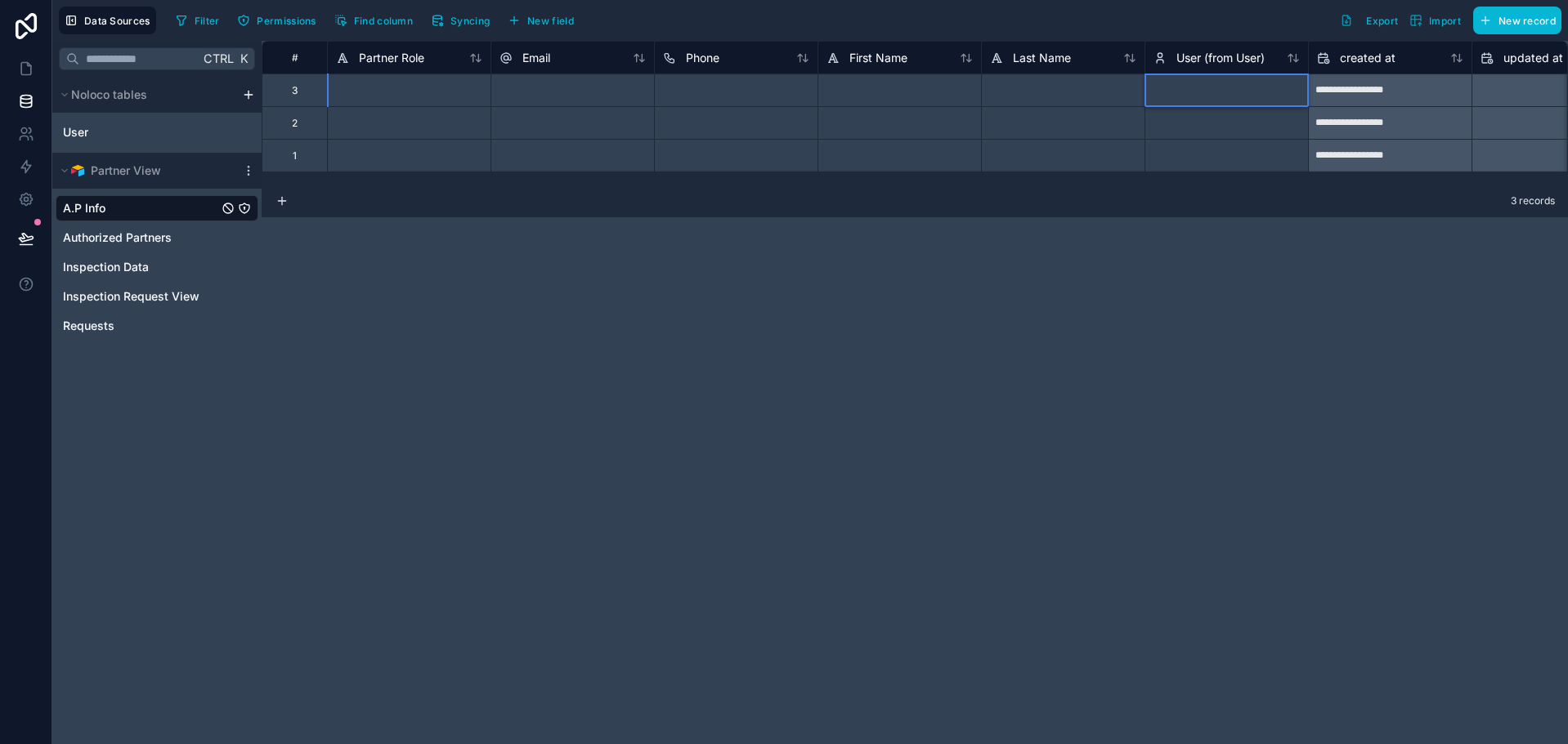
click at [1194, 98] on input at bounding box center [1226, 90] width 163 height 32
click at [1213, 219] on div "**********" at bounding box center [914, 392] width 1306 height 703
click at [1202, 80] on div at bounding box center [1226, 89] width 164 height 33
click at [1199, 93] on div at bounding box center [1226, 89] width 164 height 33
click at [1192, 224] on div "**********" at bounding box center [914, 392] width 1306 height 703
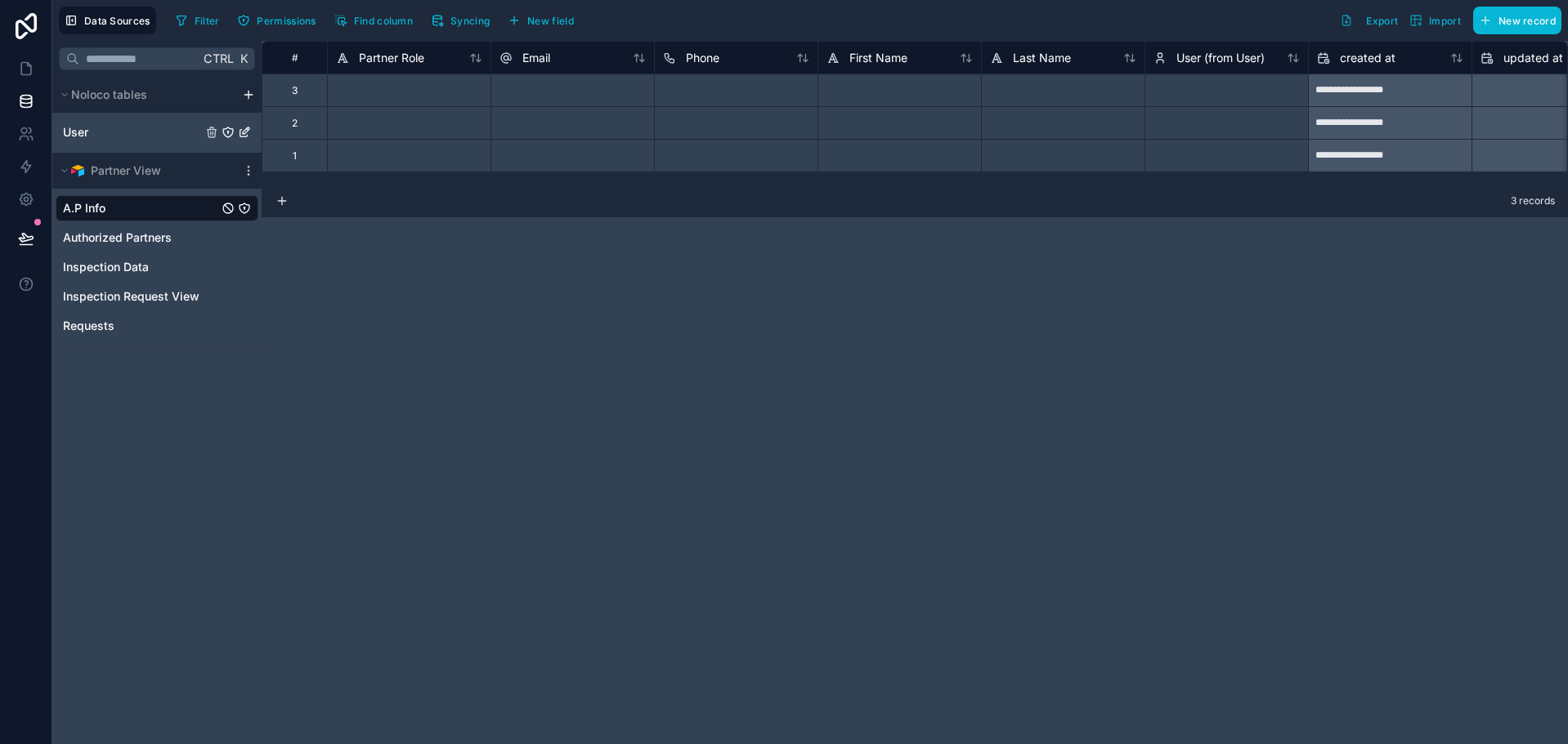
click at [100, 134] on link "User" at bounding box center [132, 133] width 139 height 17
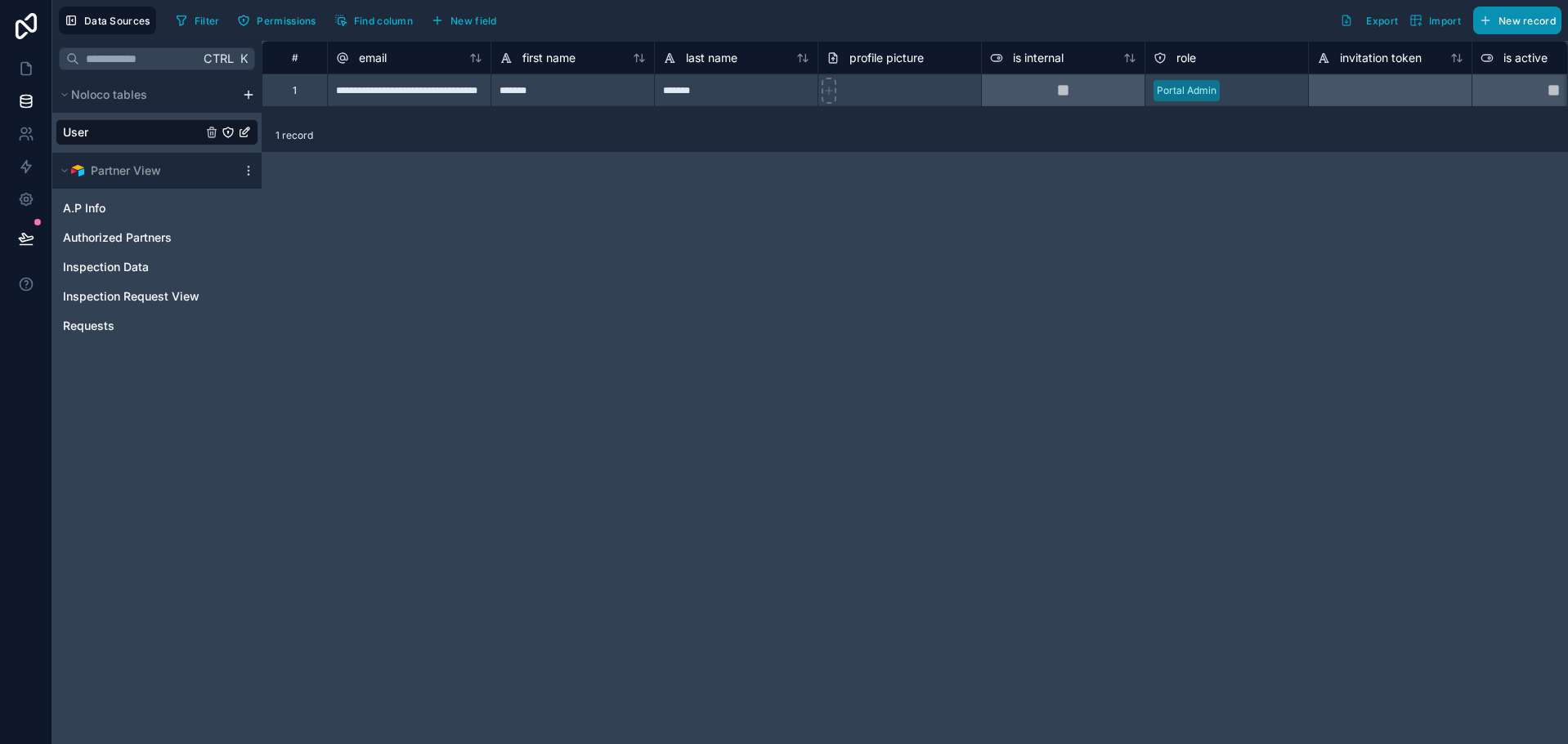
click at [1499, 27] on button "New record" at bounding box center [1517, 20] width 88 height 28
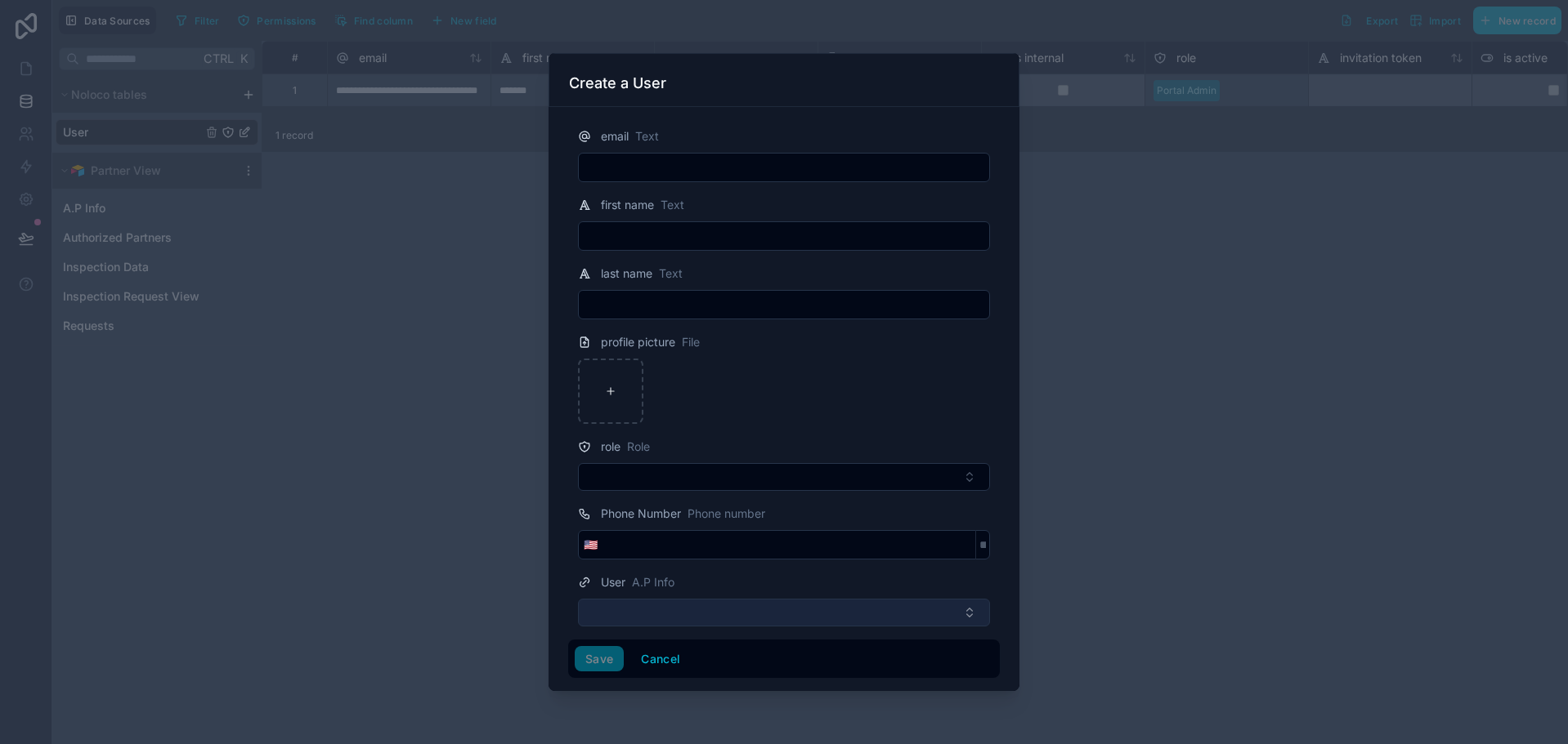
click at [624, 605] on button "Select Button" at bounding box center [784, 612] width 412 height 28
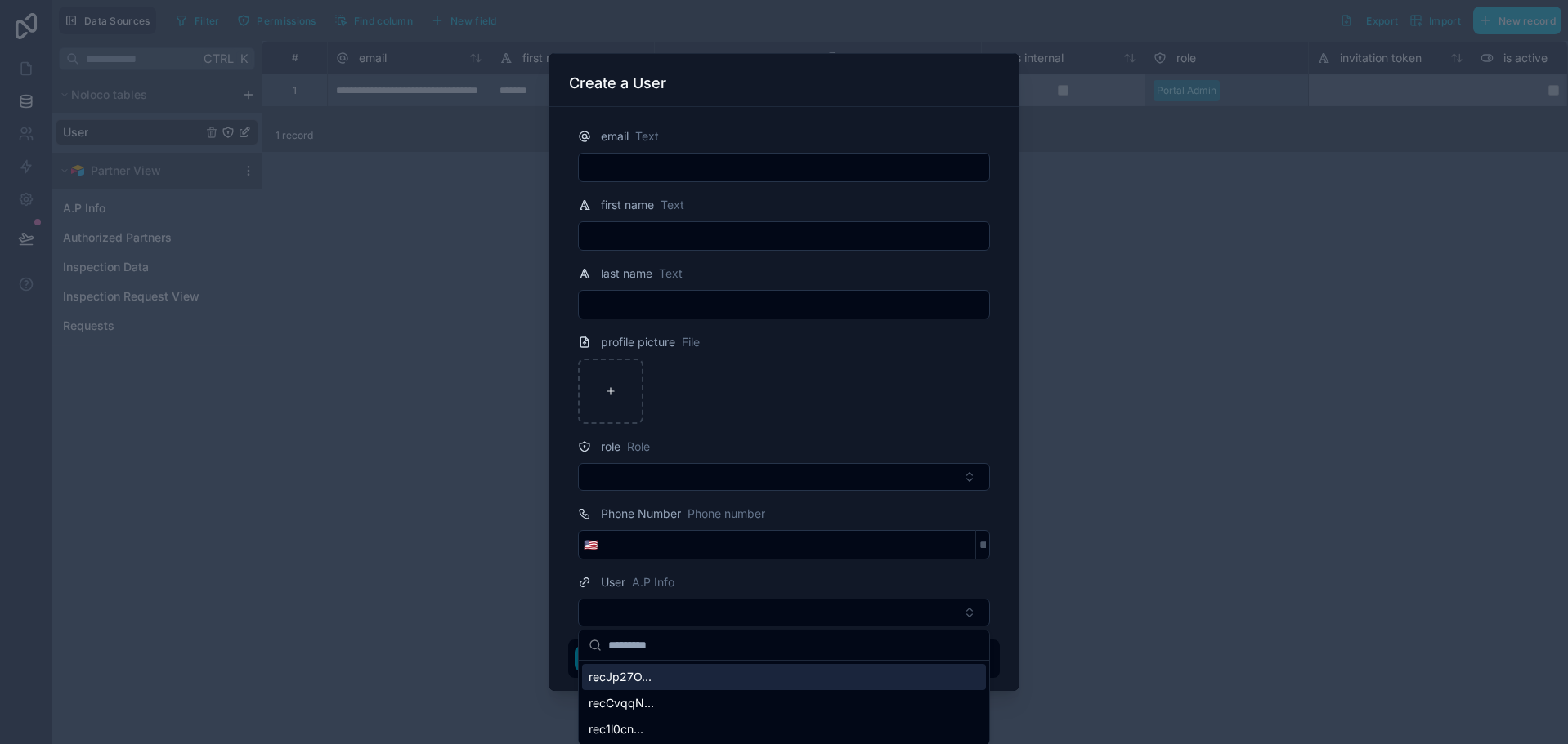
click at [1077, 527] on div at bounding box center [784, 372] width 1568 height 744
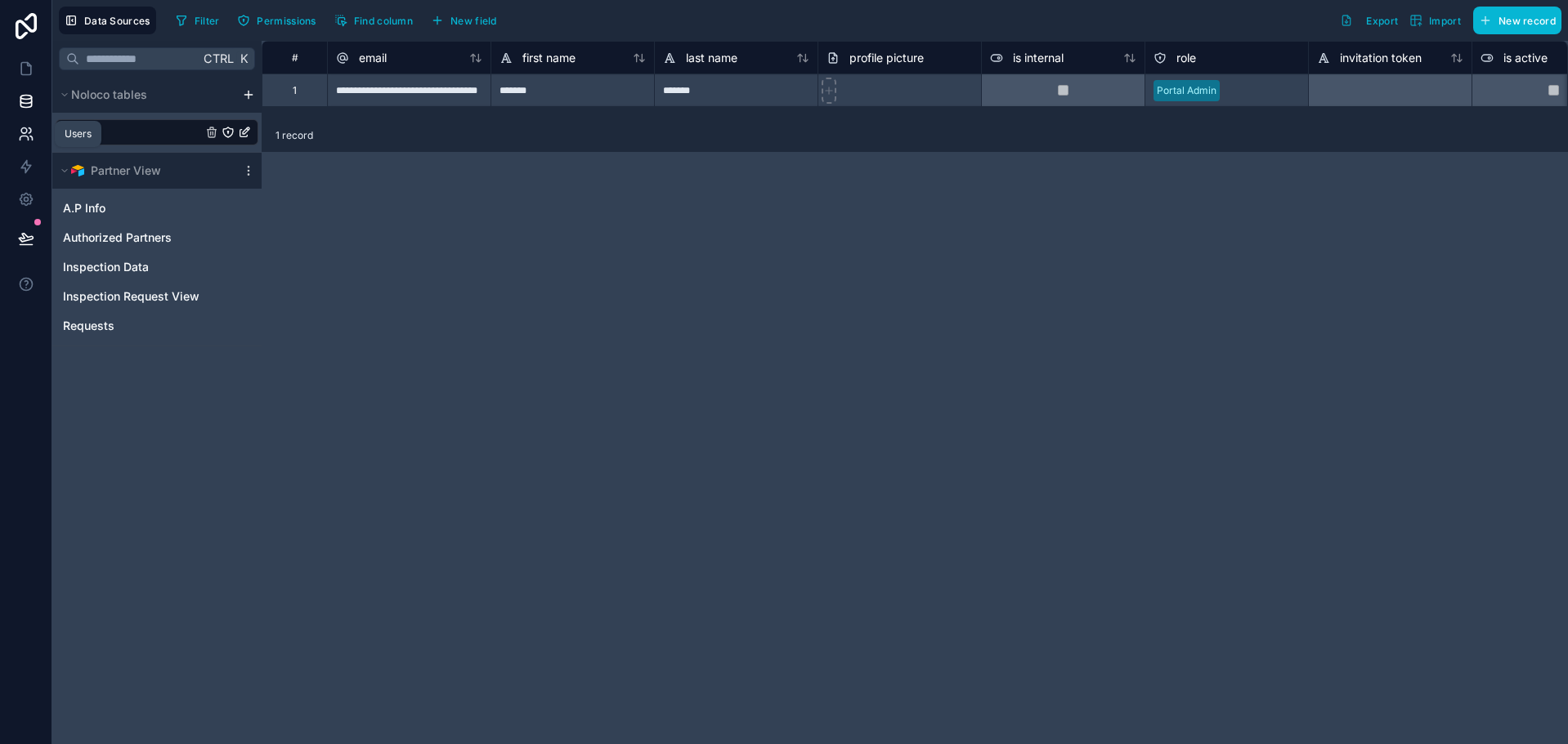
click at [24, 130] on icon at bounding box center [27, 134] width 17 height 17
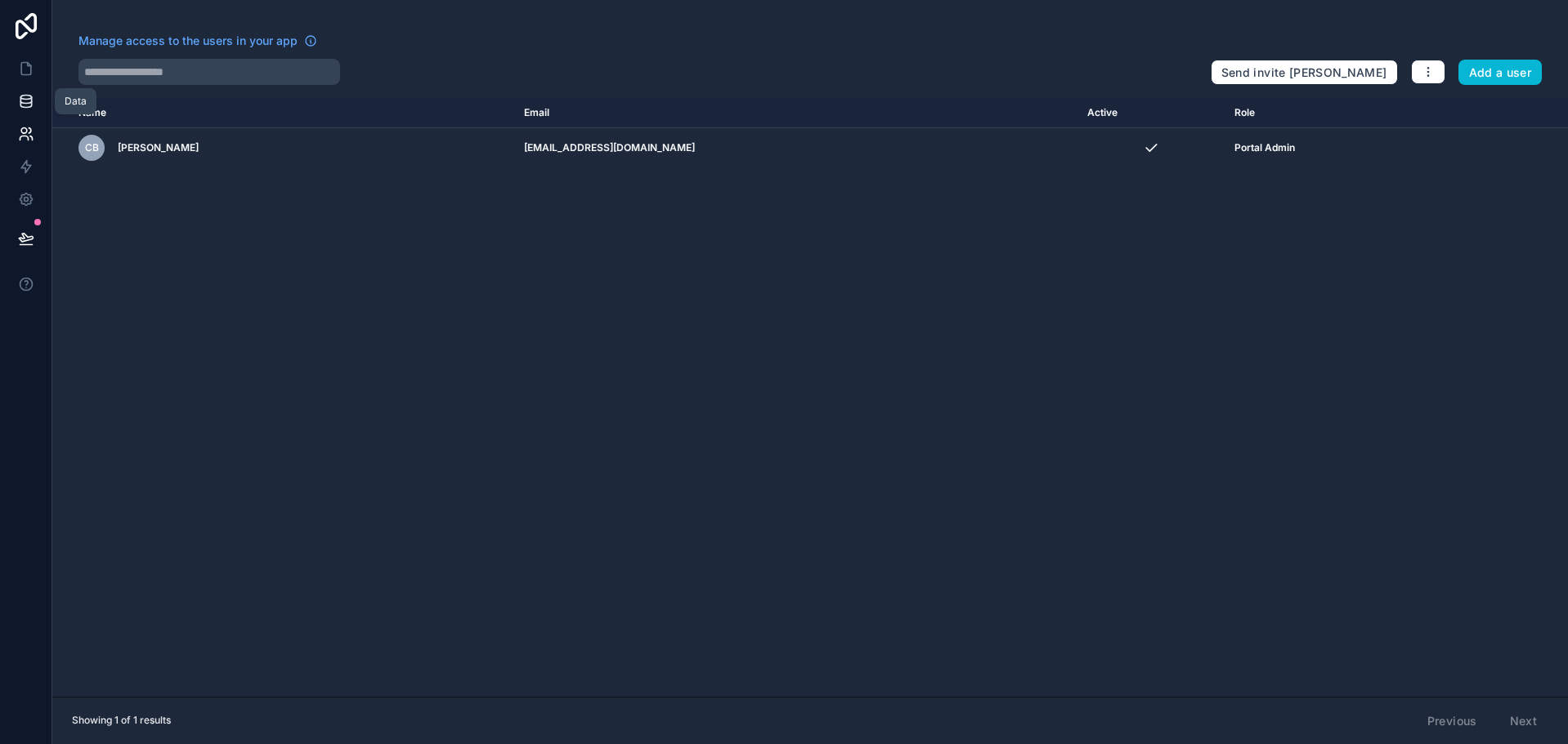
click at [38, 101] on link at bounding box center [26, 101] width 52 height 33
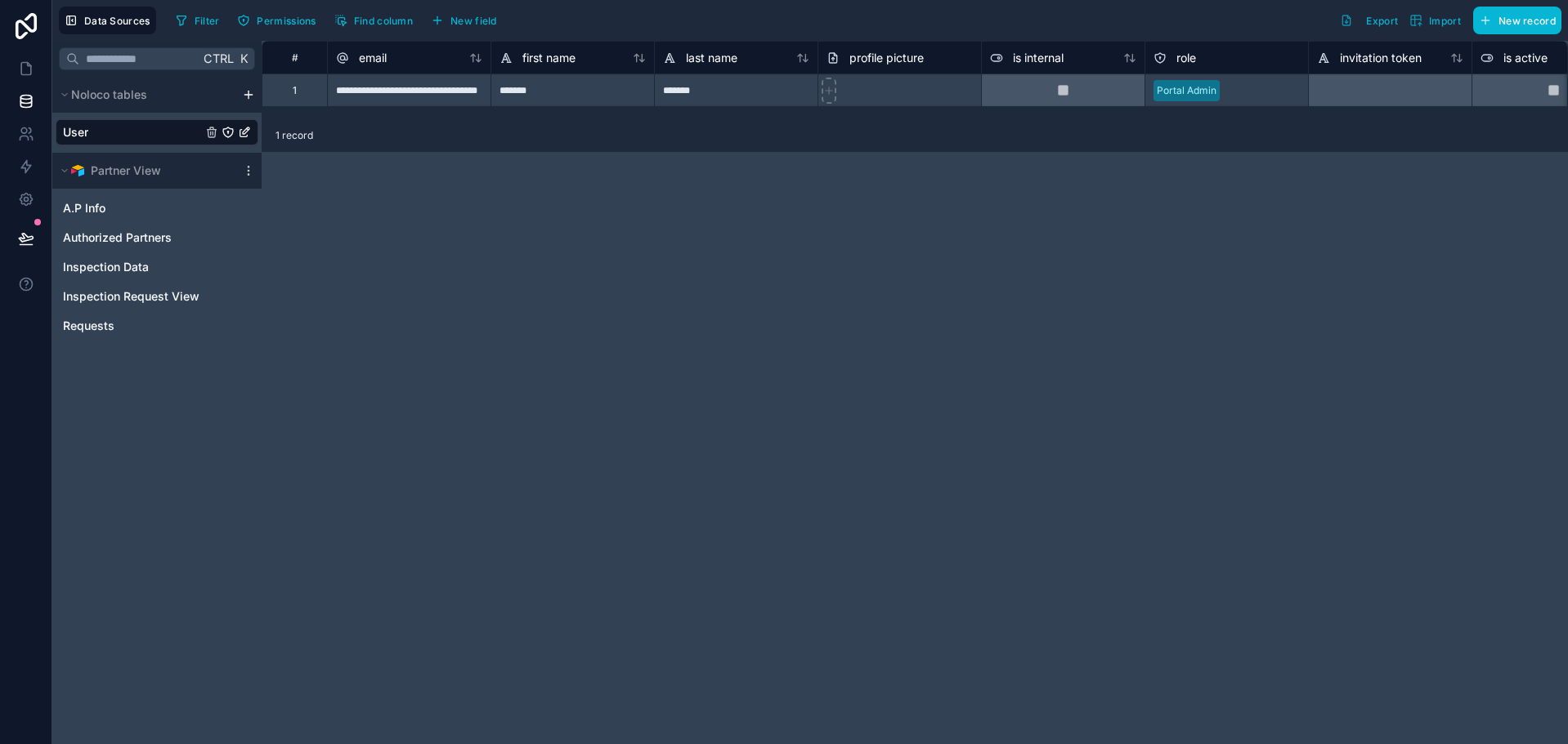
click at [133, 192] on div "A.P Info Authorized Partners Inspection Data Inspection Request View Requests" at bounding box center [157, 264] width 203 height 150
click at [130, 202] on link "A.P Info" at bounding box center [140, 209] width 155 height 17
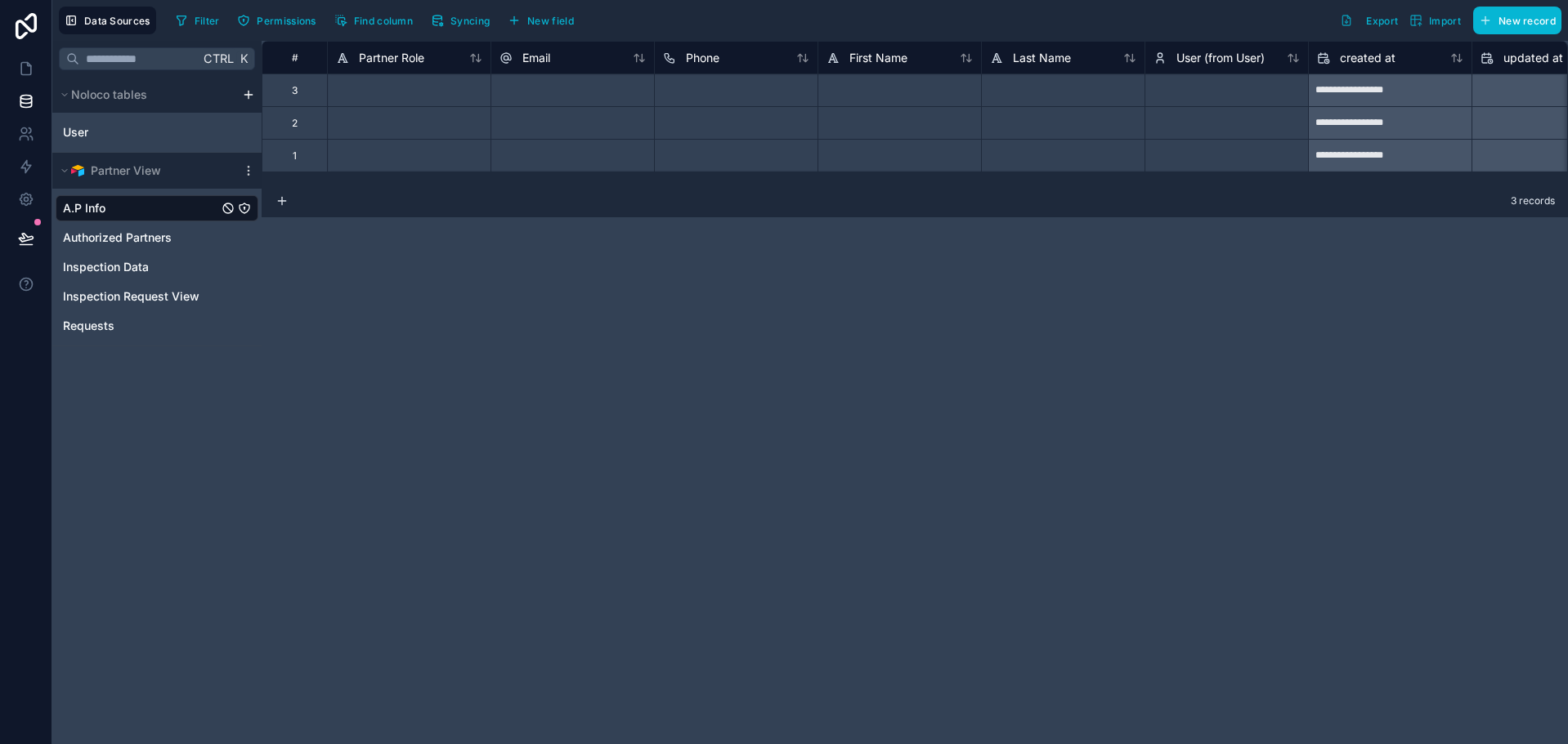
click at [295, 97] on div "3" at bounding box center [295, 91] width 6 height 13
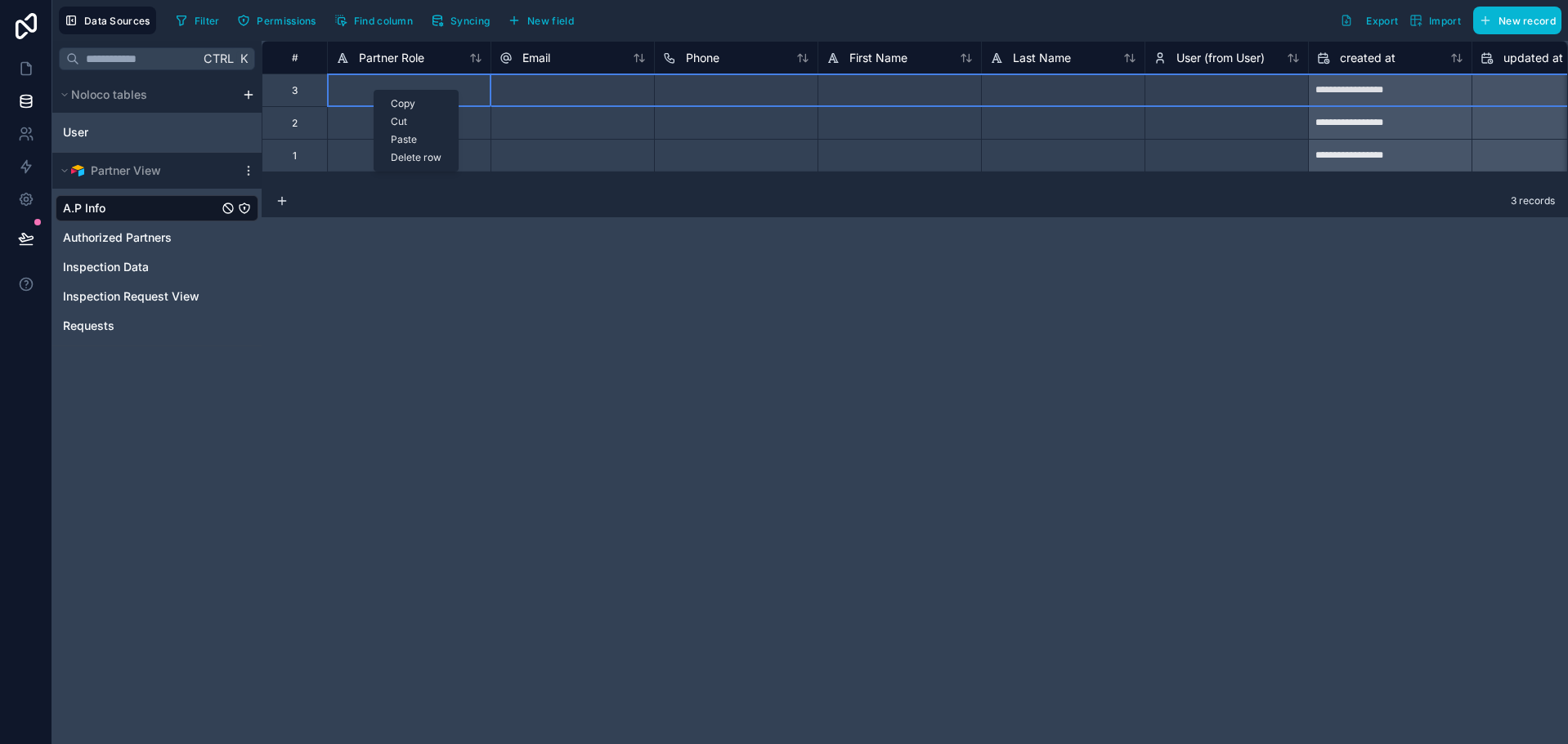
click at [411, 155] on div "Delete row" at bounding box center [416, 158] width 83 height 18
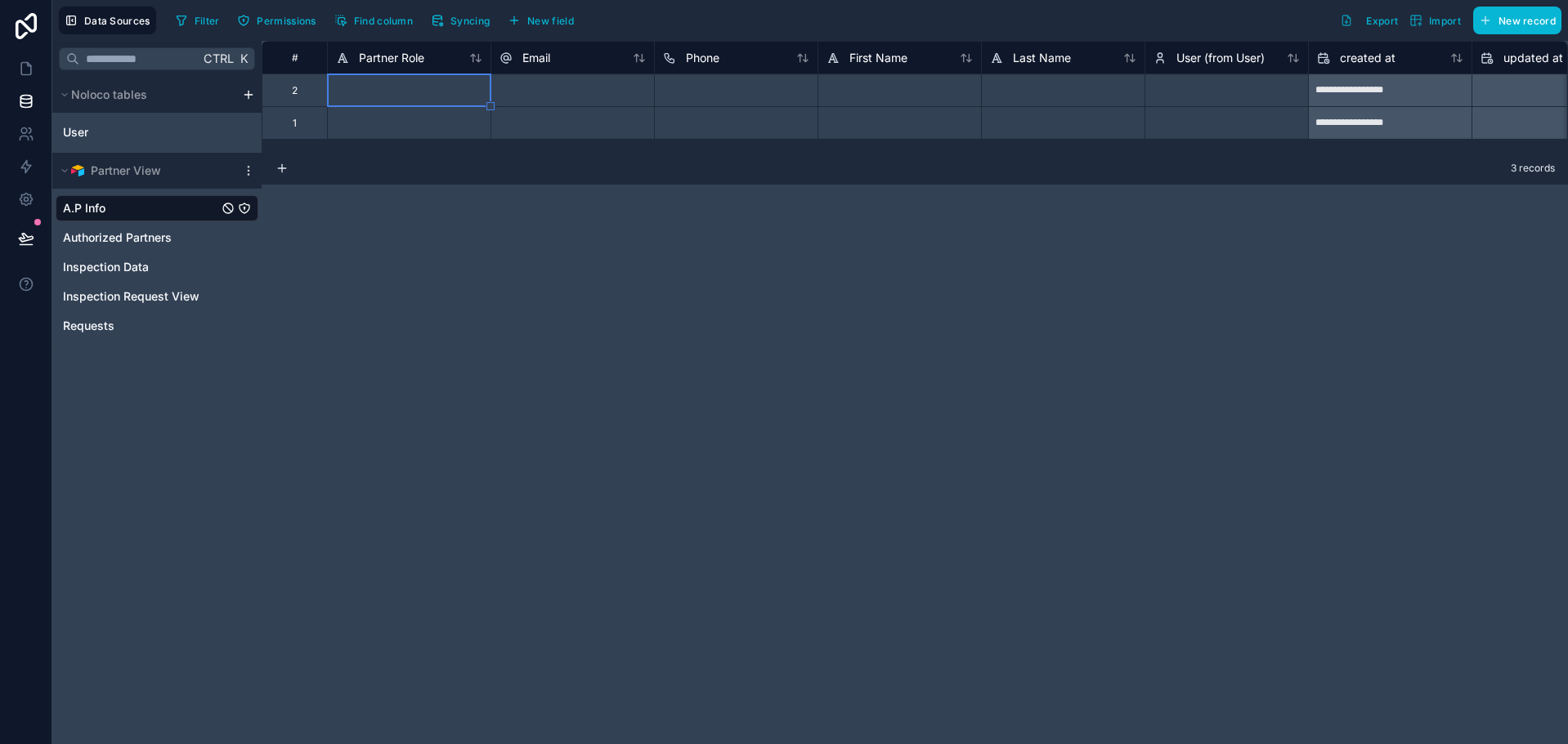
click at [316, 96] on div "2" at bounding box center [294, 89] width 65 height 33
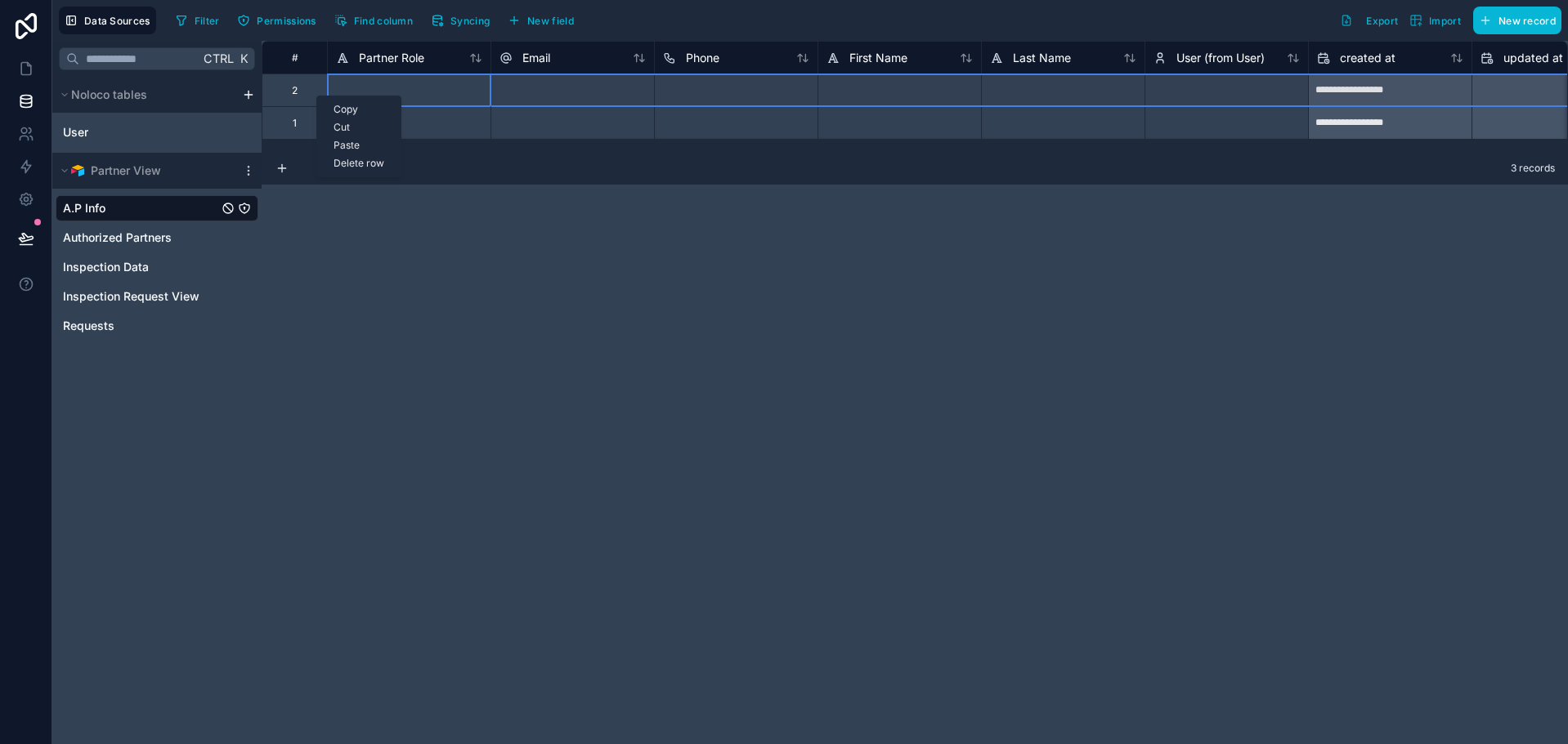
click at [350, 159] on div "Delete row" at bounding box center [359, 163] width 83 height 18
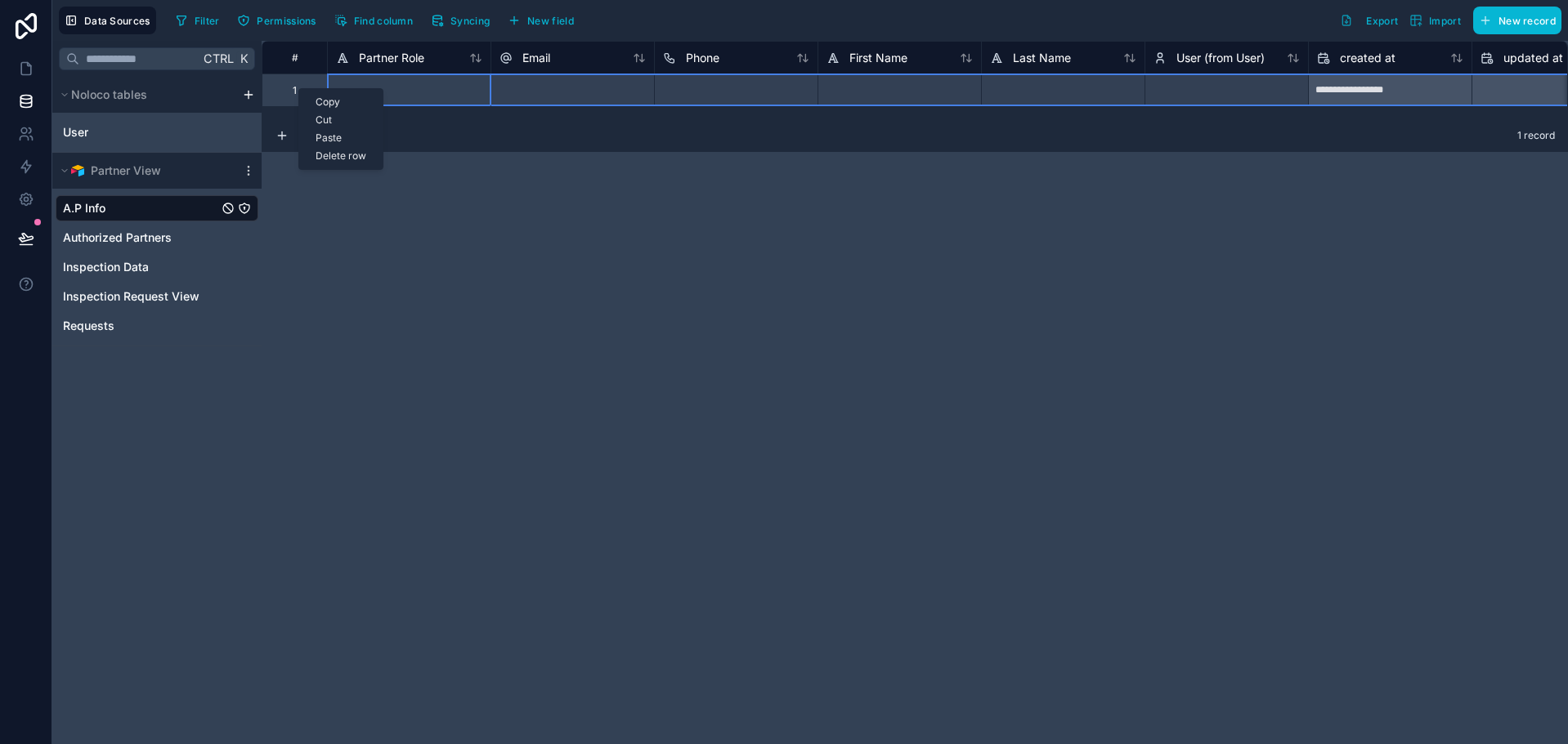
click at [335, 152] on div "Delete row" at bounding box center [341, 156] width 83 height 18
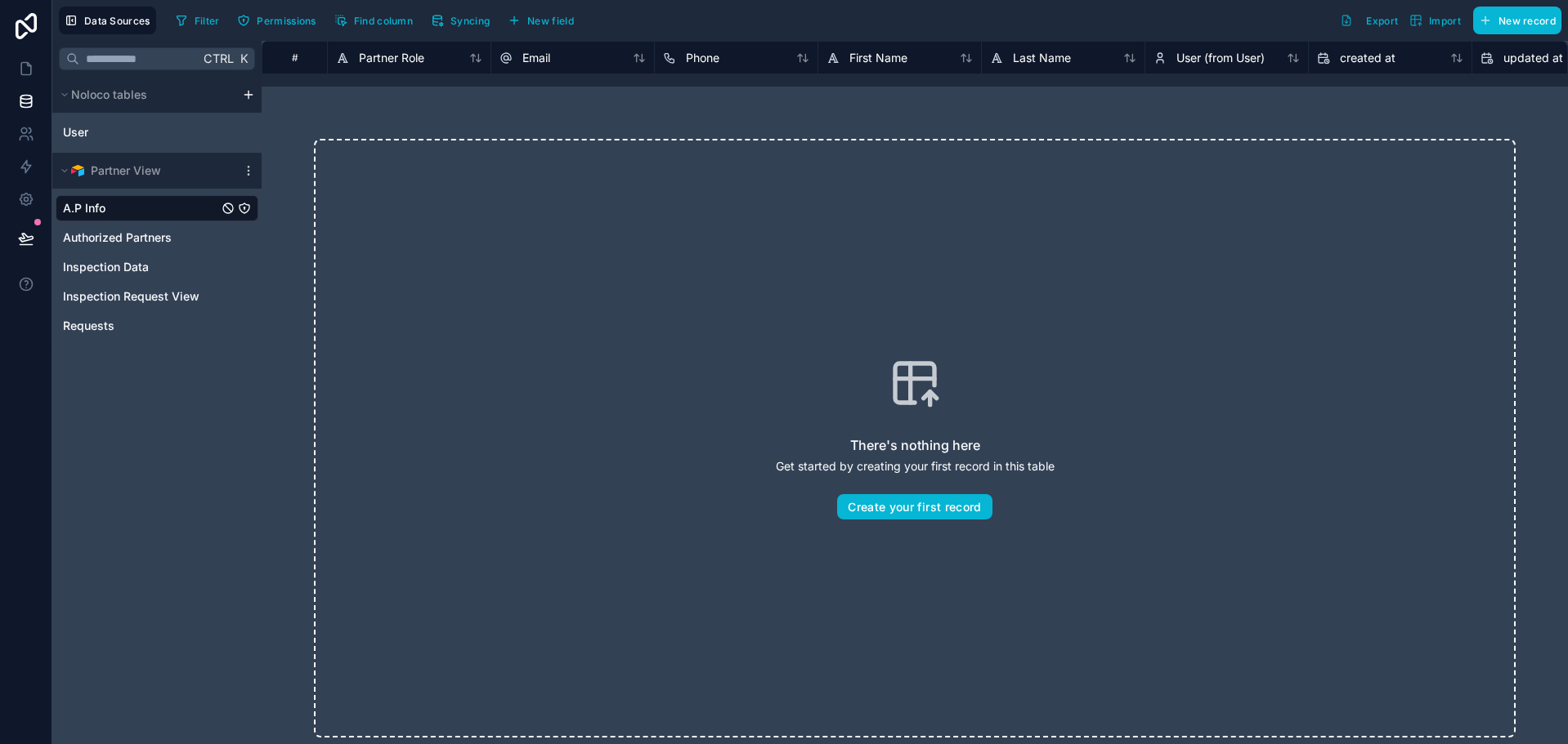
click at [335, 152] on div "There's nothing here Get started by creating your first record in this table Cr…" at bounding box center [915, 439] width 1202 height 599
click at [21, 73] on icon at bounding box center [26, 68] width 10 height 13
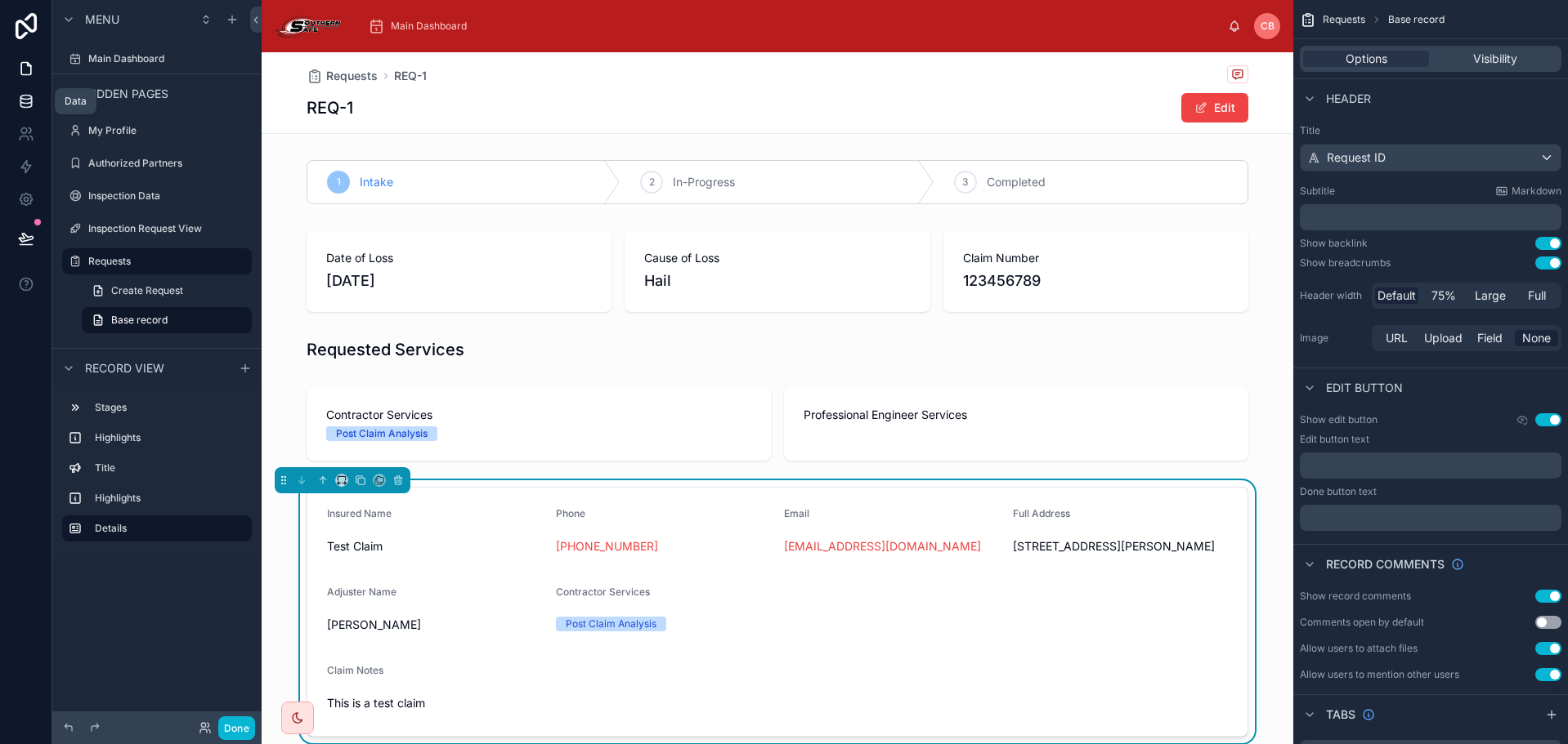
click at [32, 100] on icon at bounding box center [27, 102] width 17 height 17
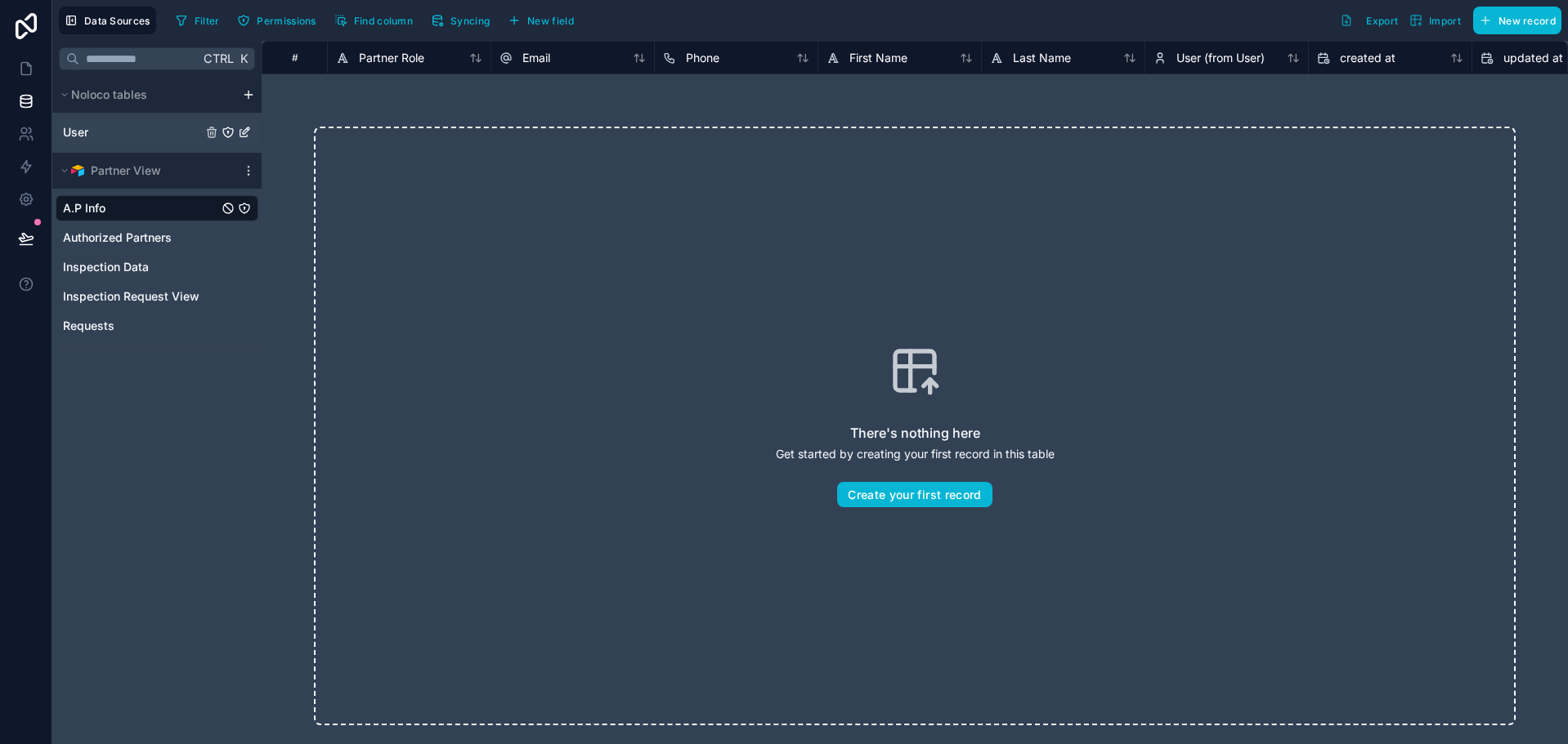
click at [104, 124] on link "User" at bounding box center [132, 133] width 139 height 17
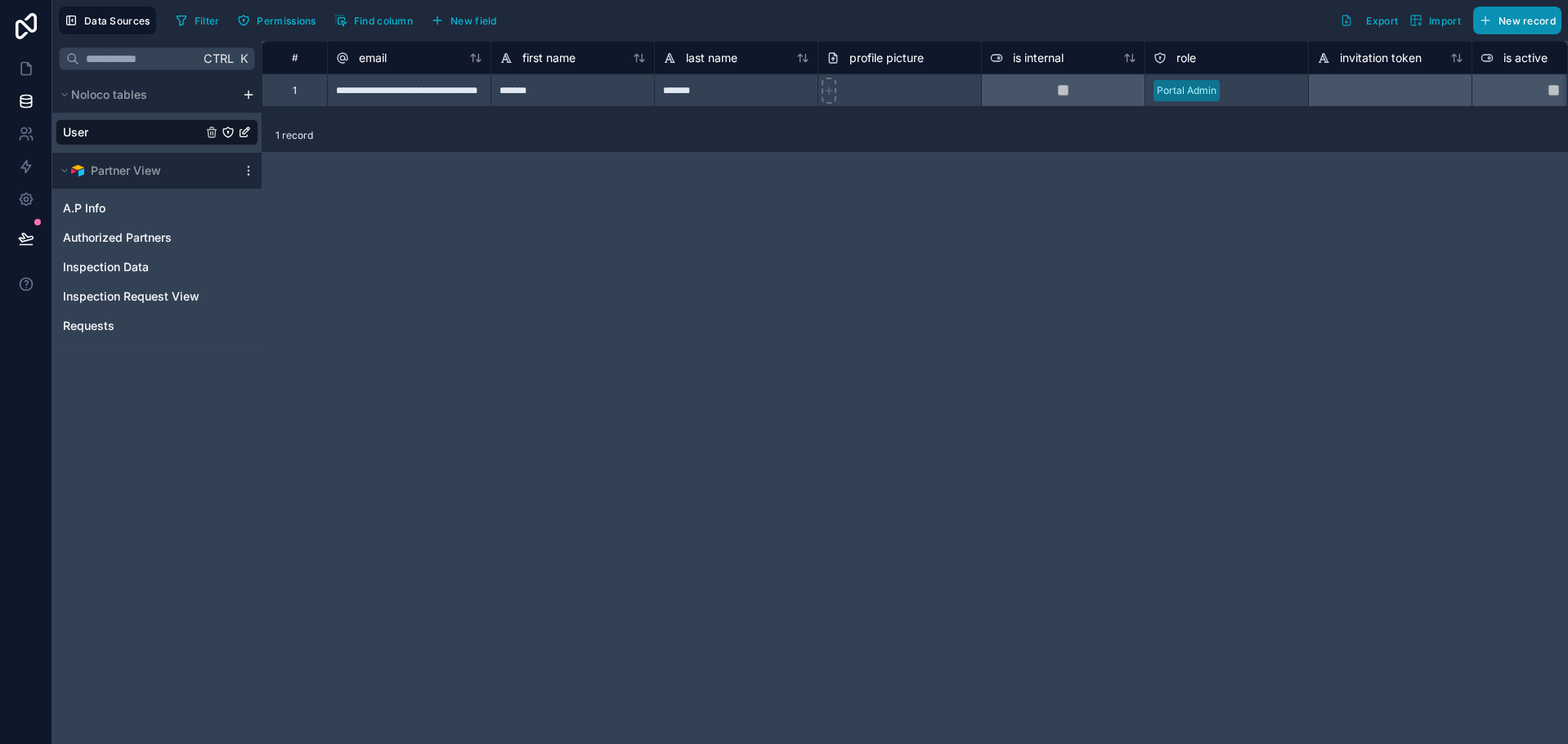
click at [1541, 19] on span "New record" at bounding box center [1527, 21] width 58 height 13
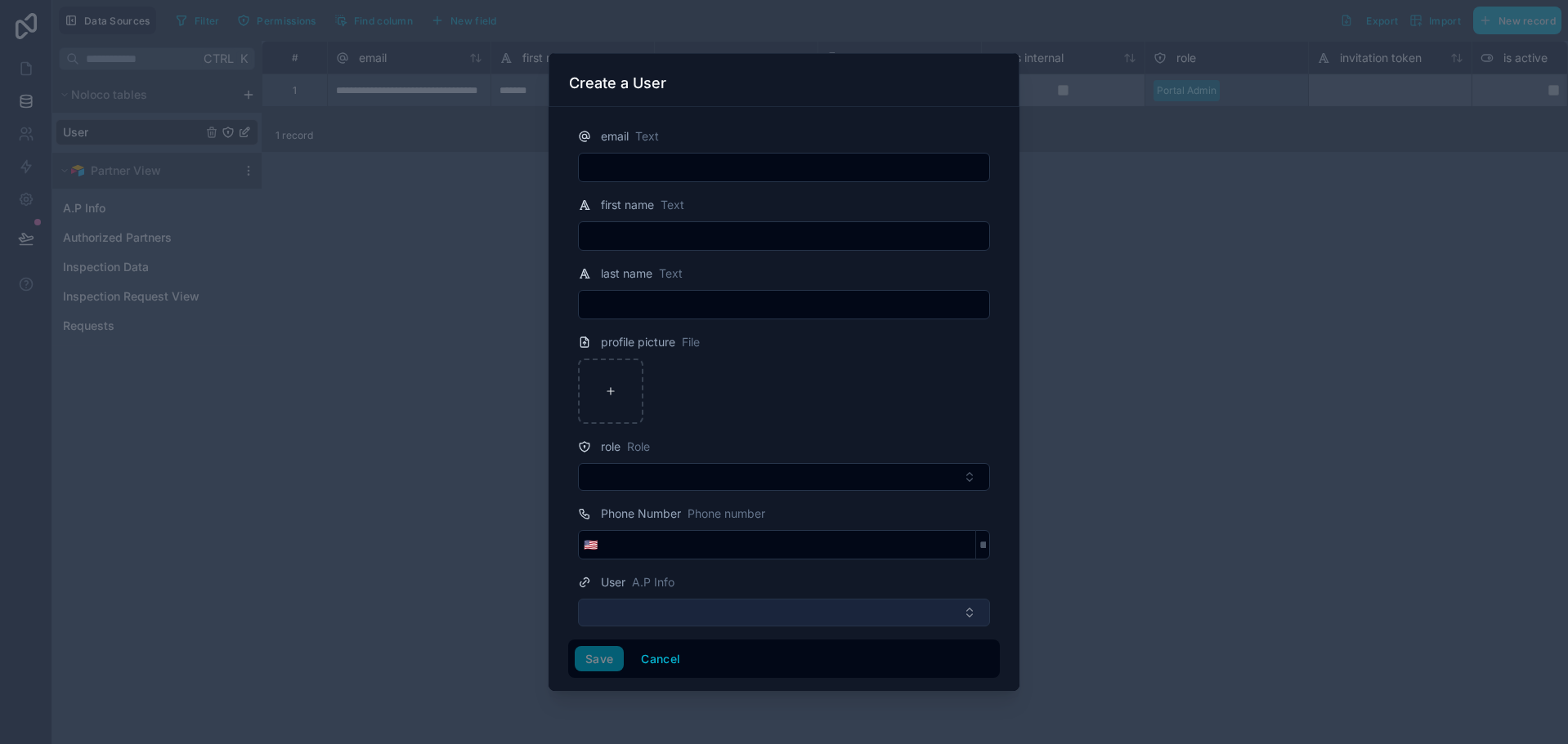
click at [796, 621] on button "Select Button" at bounding box center [784, 612] width 412 height 28
click at [768, 390] on div at bounding box center [784, 391] width 412 height 65
click at [400, 275] on div at bounding box center [784, 372] width 1568 height 744
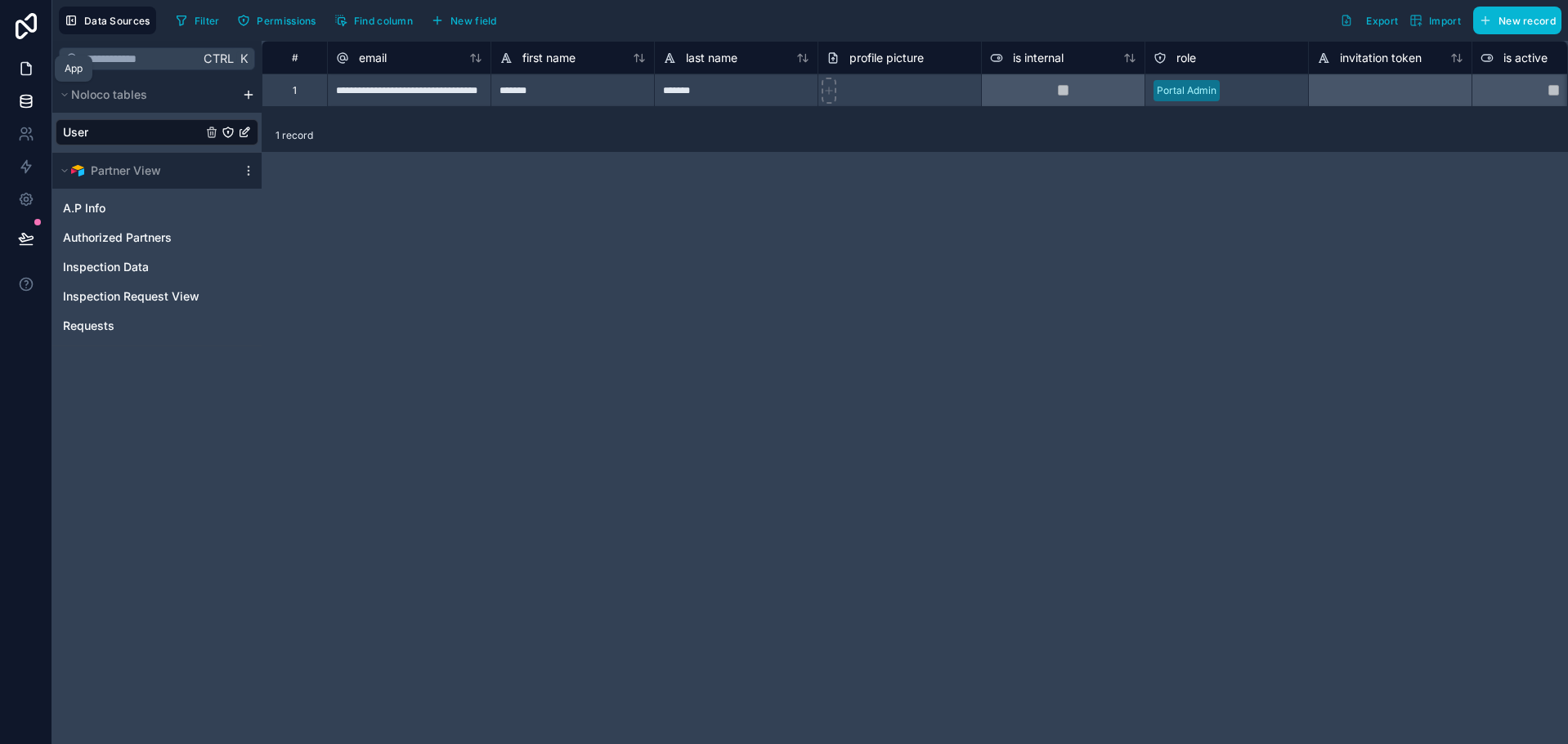
click at [32, 73] on icon at bounding box center [27, 68] width 17 height 17
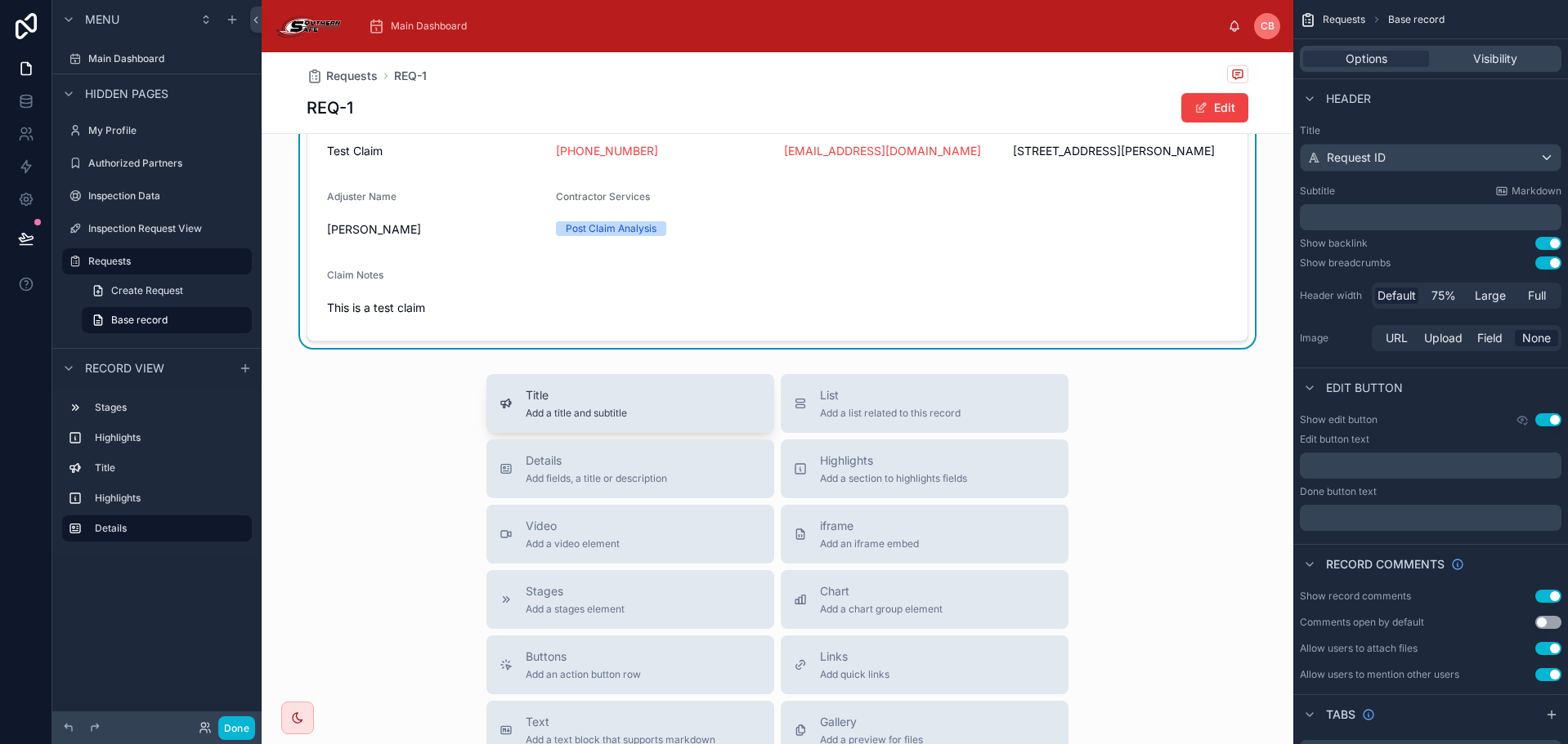
scroll to position [409, 0]
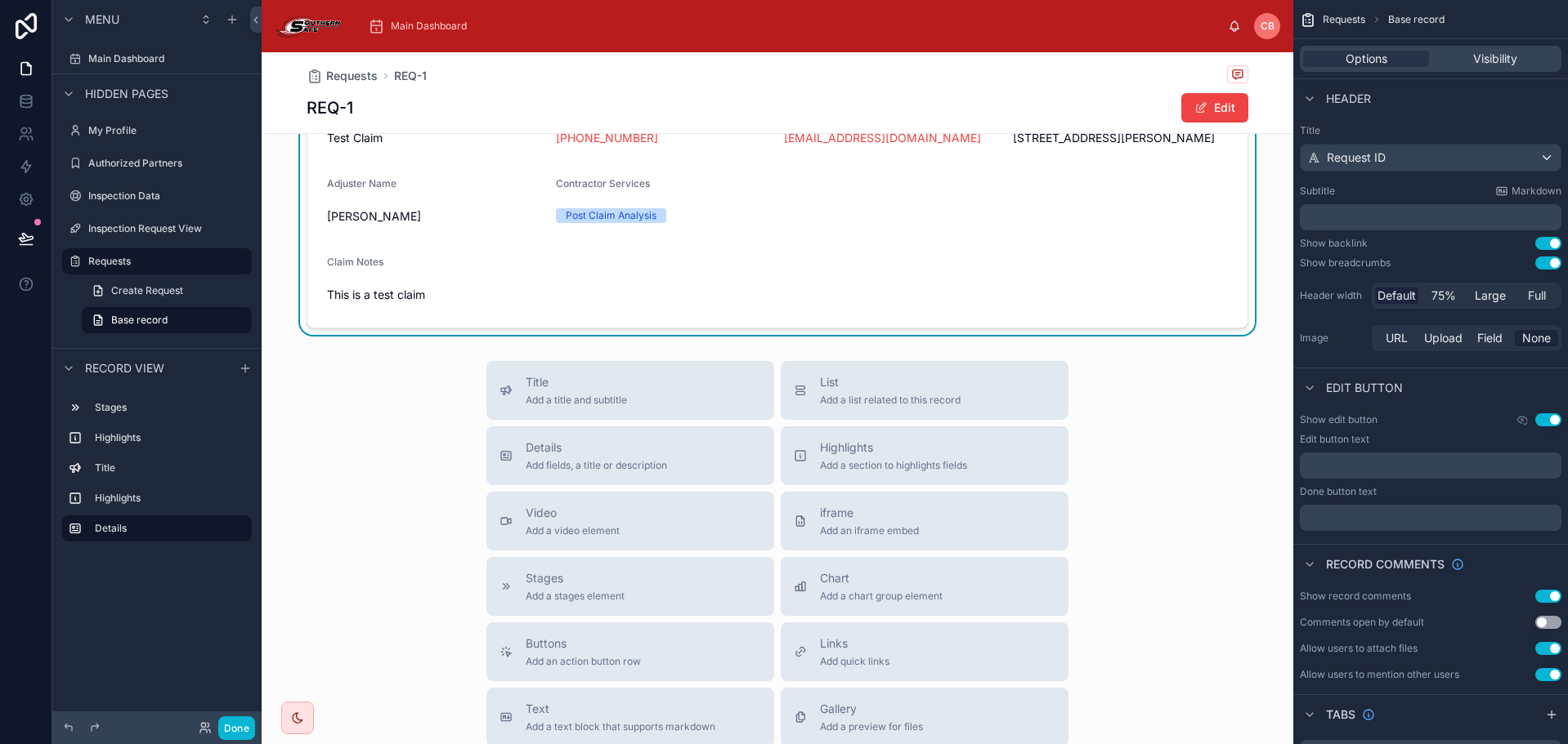
click at [424, 402] on div "Title Add a title and subtitle List Add a list related to this record Details A…" at bounding box center [777, 651] width 1031 height 581
click at [550, 303] on span "This is a test claim" at bounding box center [777, 295] width 900 height 17
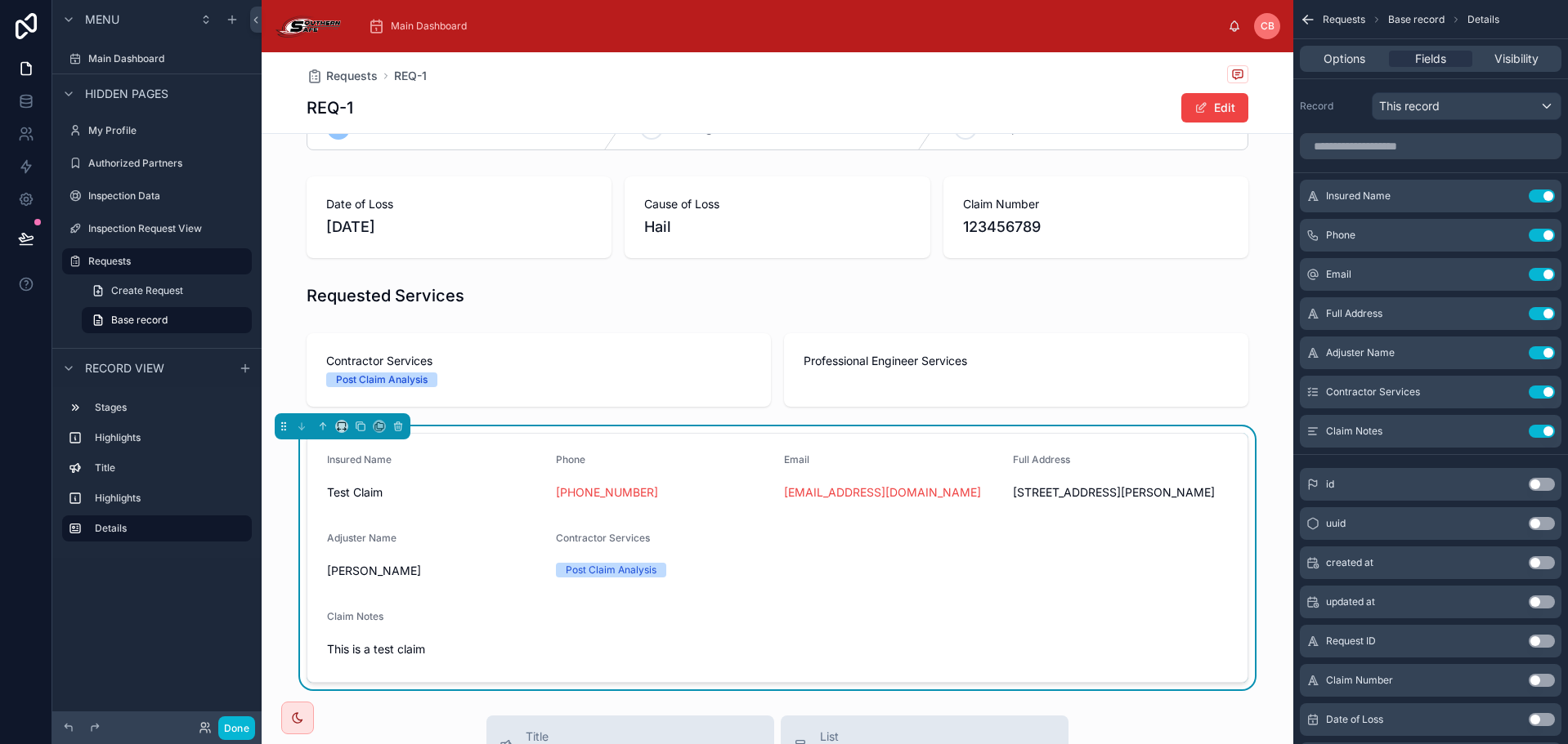
scroll to position [0, 0]
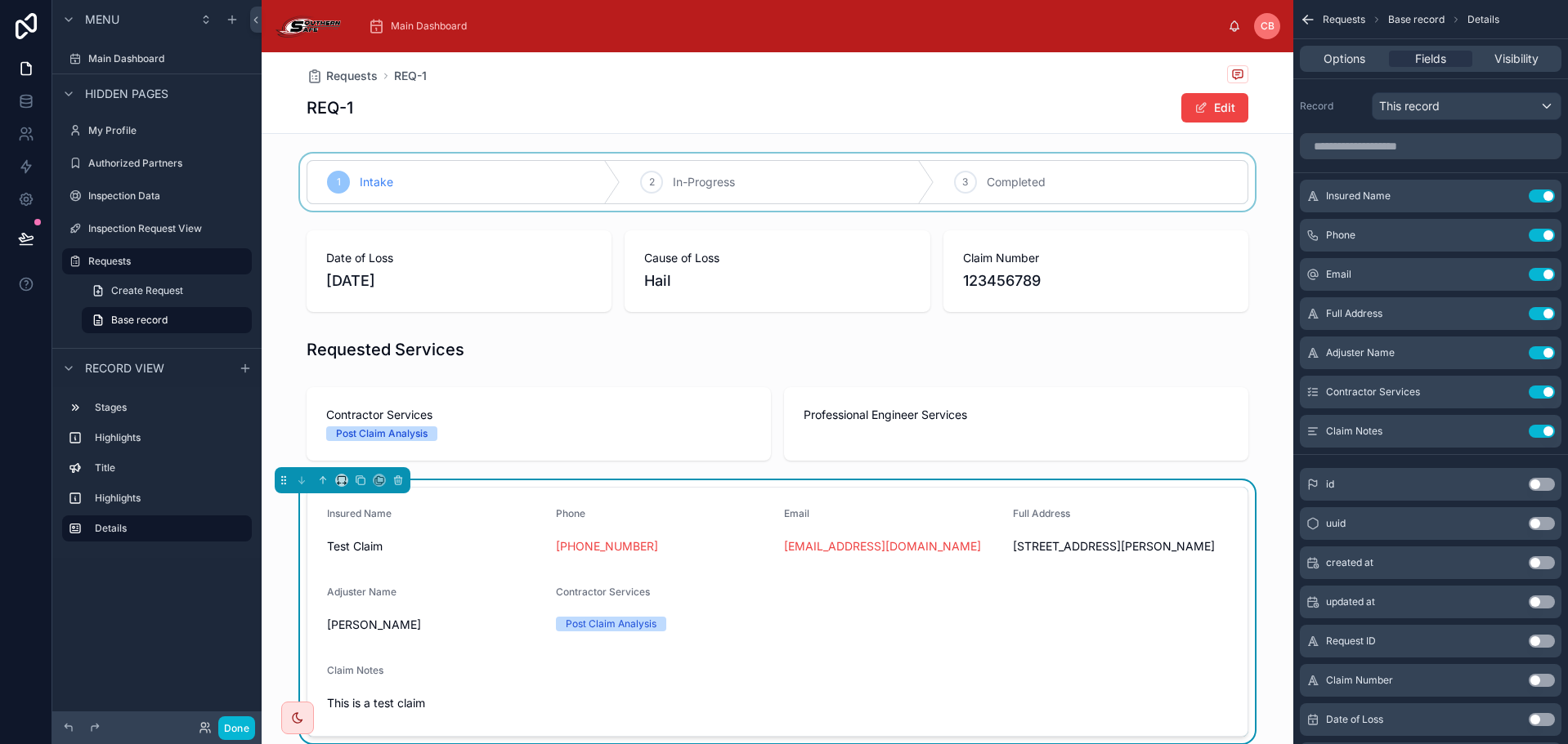
click at [492, 194] on div at bounding box center [777, 182] width 1031 height 58
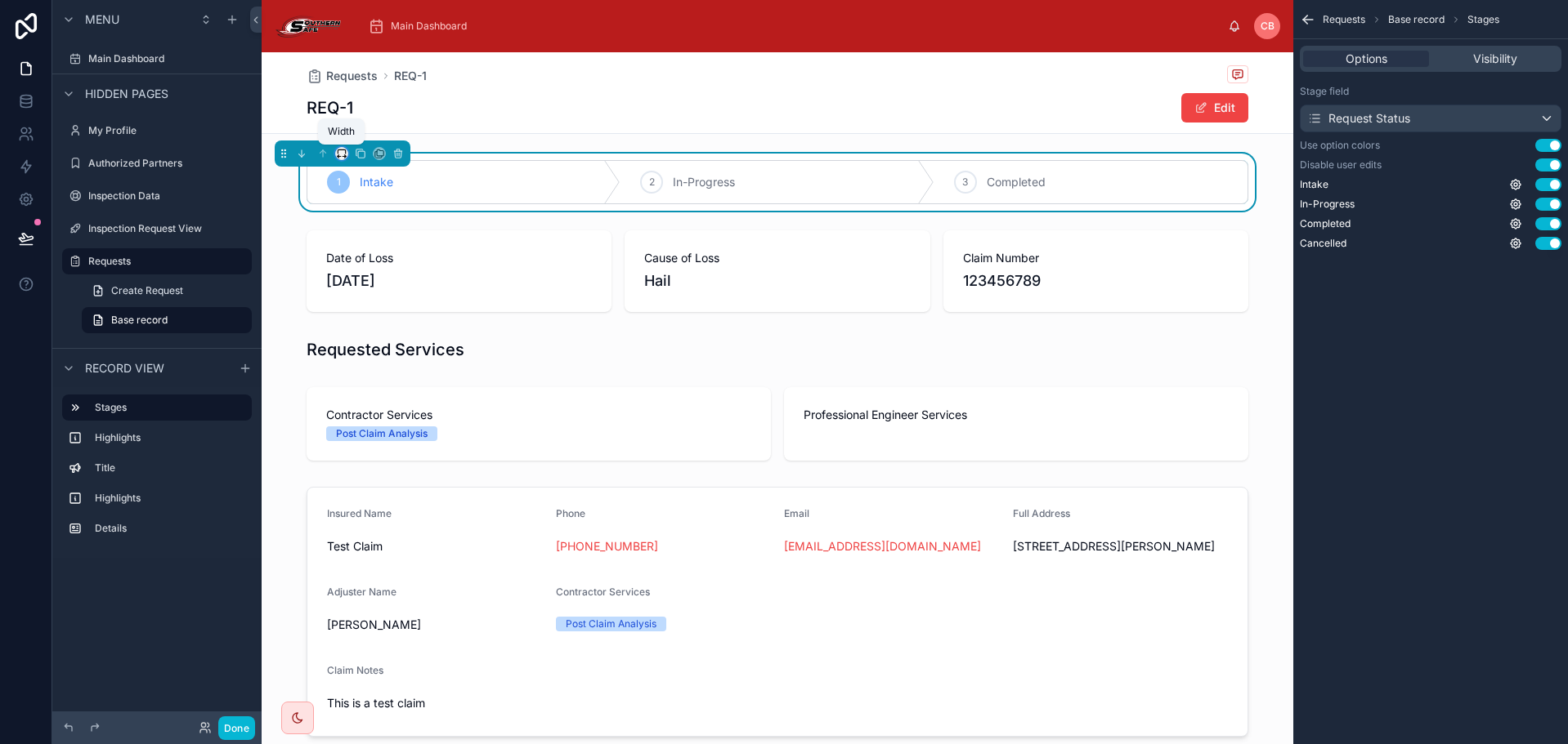
click at [337, 153] on icon at bounding box center [342, 153] width 12 height 12
click at [377, 350] on span "Large" at bounding box center [364, 357] width 31 height 20
click at [398, 264] on div at bounding box center [777, 271] width 1031 height 95
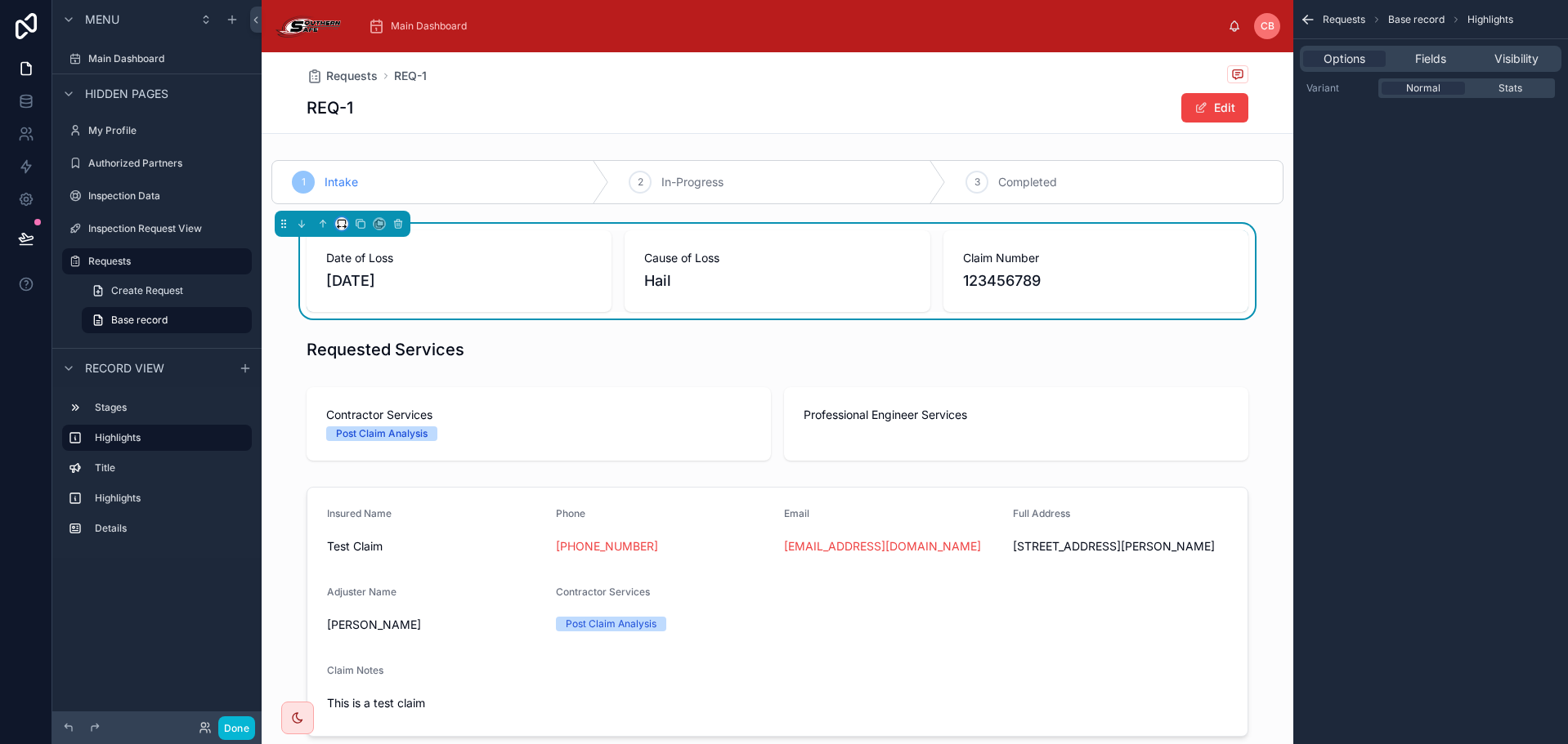
click at [340, 220] on icon at bounding box center [342, 224] width 12 height 12
click at [364, 427] on span "Large" at bounding box center [364, 428] width 31 height 20
click at [359, 379] on div "1 Intake 2 In-Progress 3 Completed Date of Loss [DATE] Cause of Loss Hail Claim…" at bounding box center [777, 448] width 1031 height 590
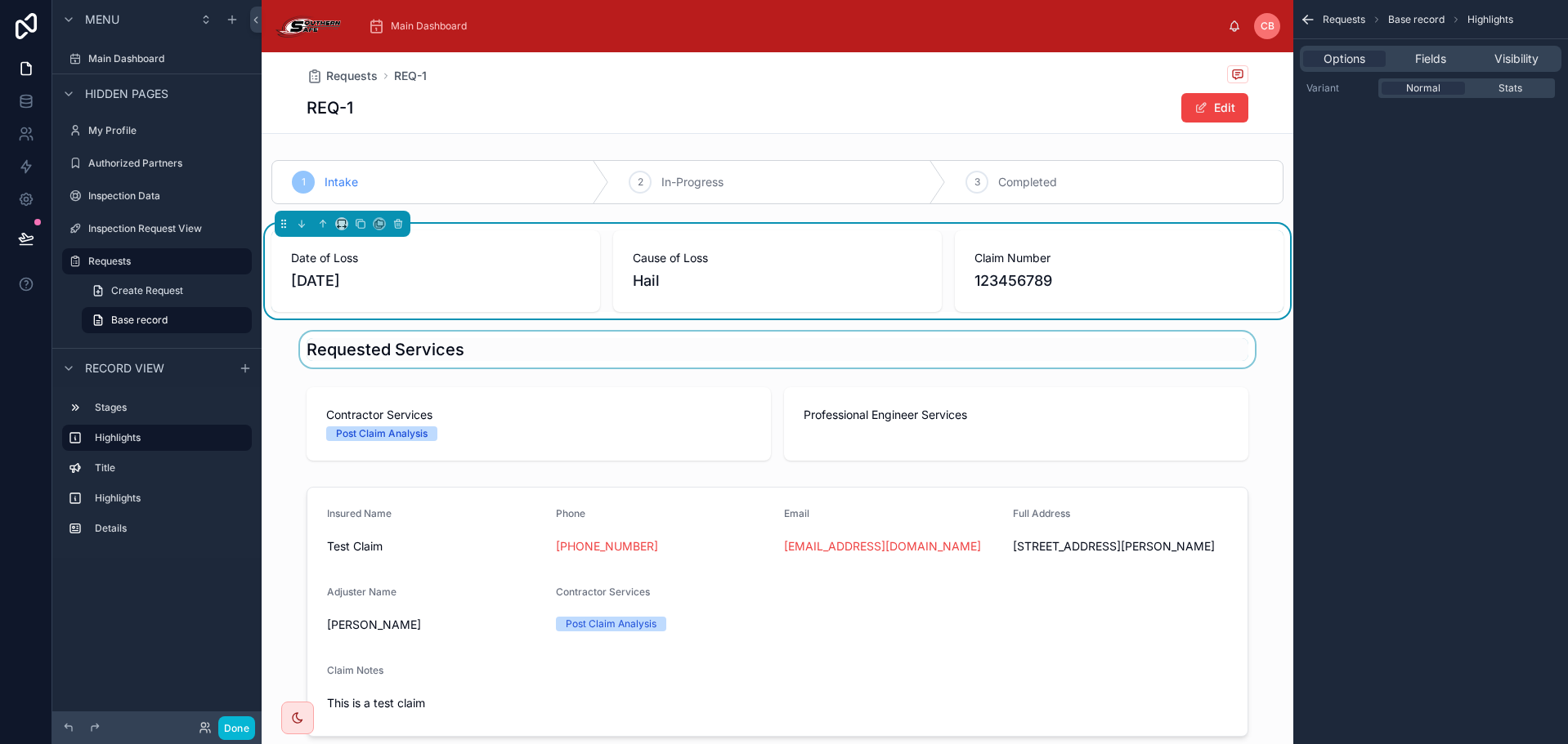
click at [355, 349] on div at bounding box center [777, 349] width 1031 height 36
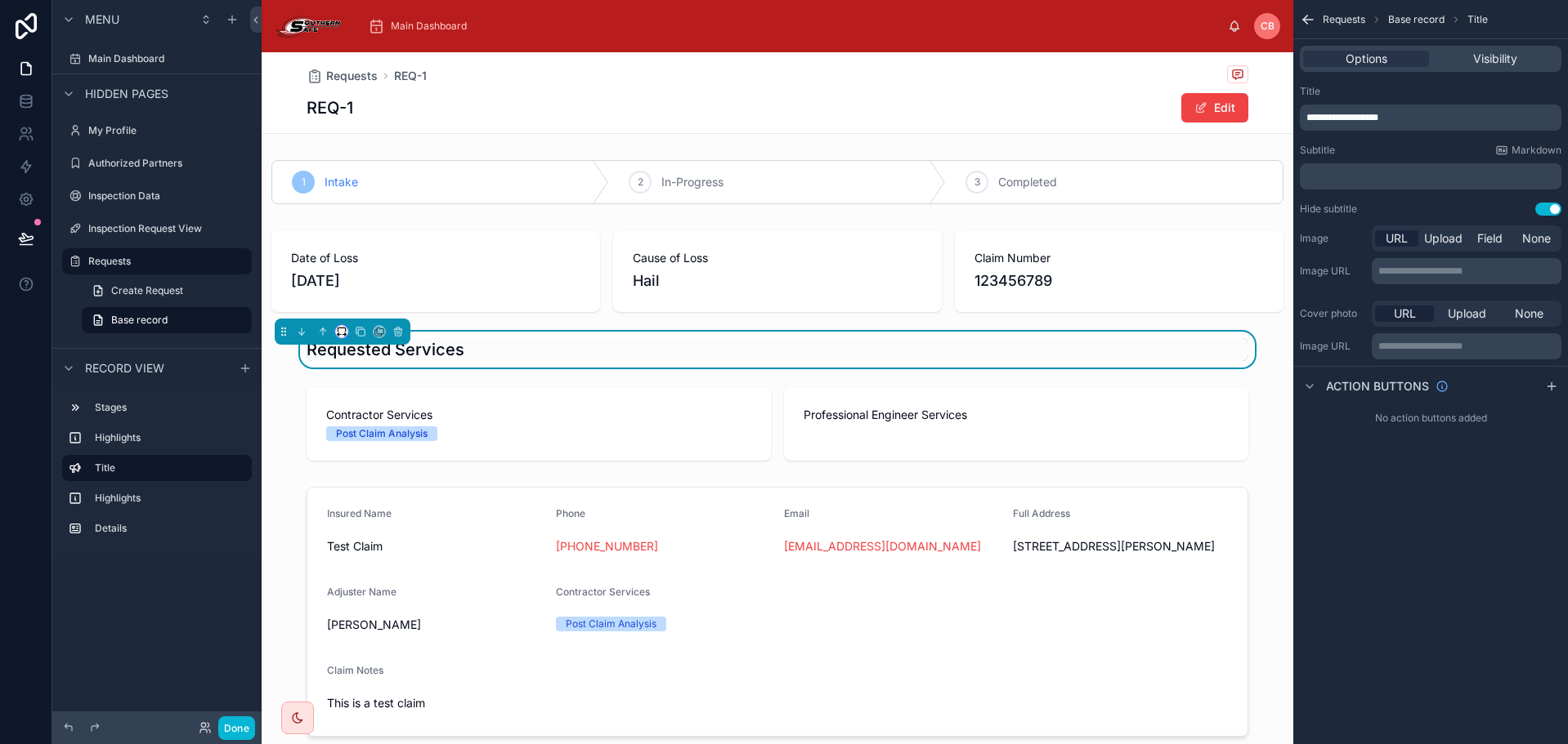
click at [343, 328] on icon at bounding box center [342, 332] width 12 height 12
click at [450, 435] on div at bounding box center [784, 372] width 1568 height 744
click at [450, 435] on div at bounding box center [777, 424] width 1031 height 87
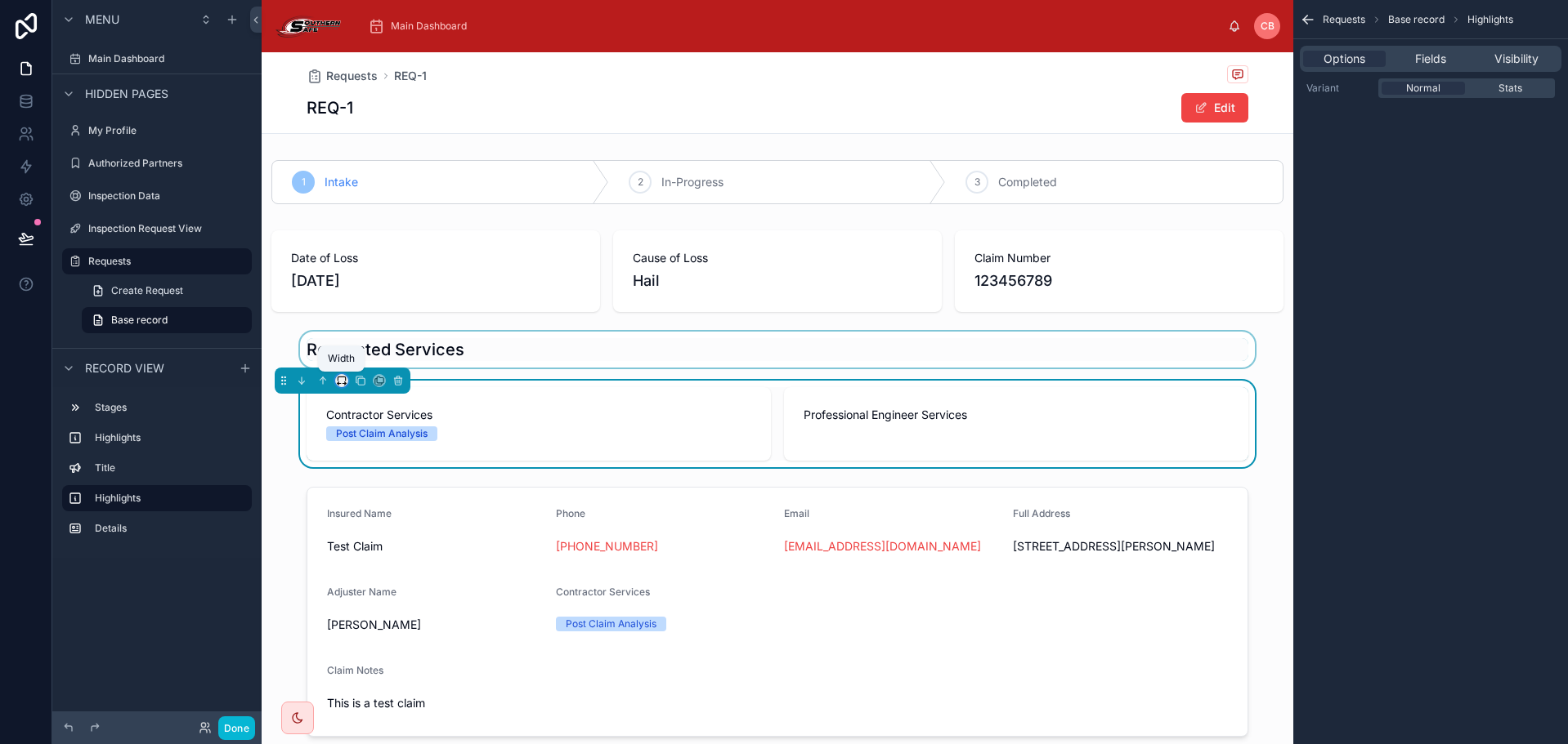
click at [339, 384] on icon at bounding box center [339, 384] width 2 height 3
click at [386, 579] on div "Large" at bounding box center [374, 585] width 51 height 20
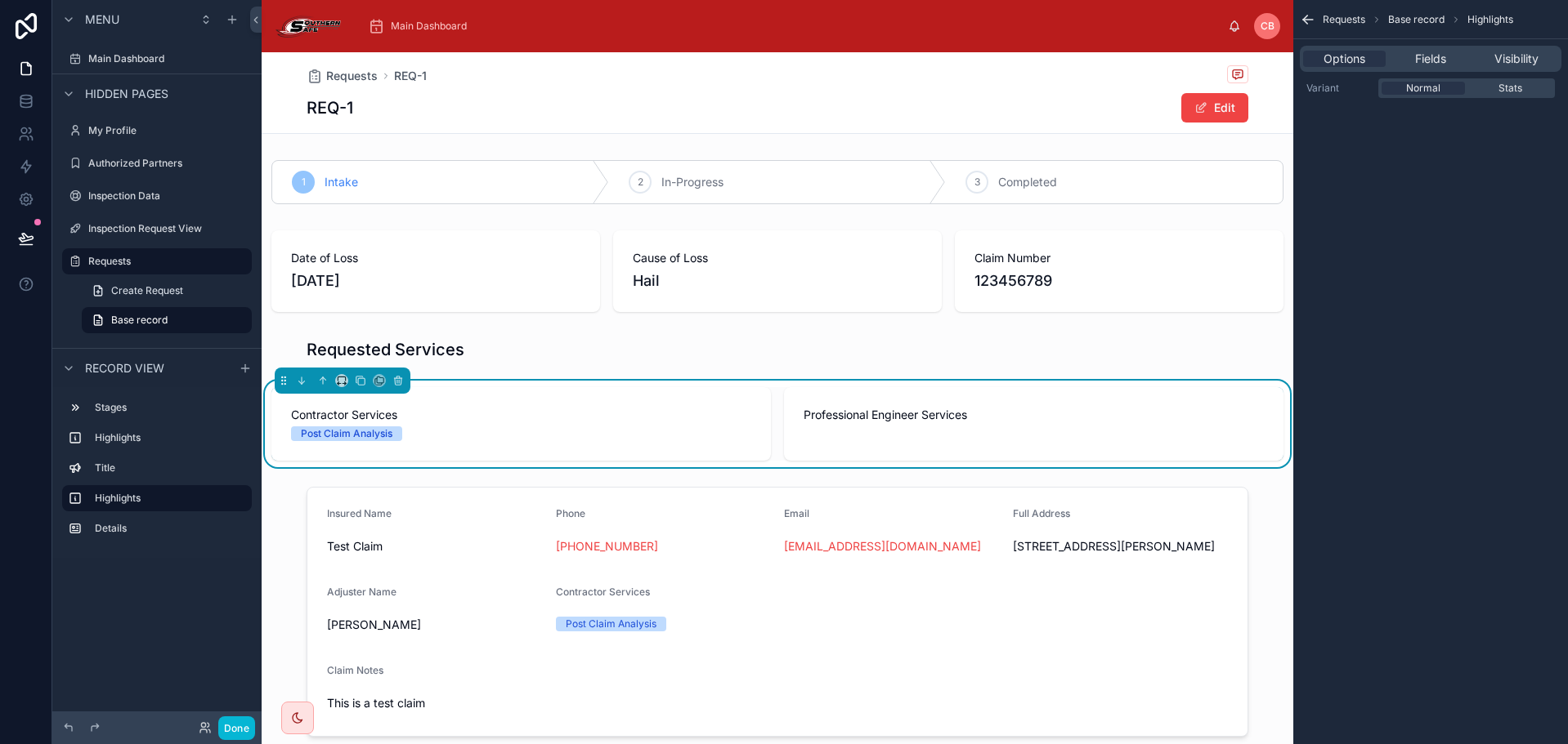
click at [448, 445] on div "Contractor Services Post Claim Analysis" at bounding box center [521, 424] width 500 height 73
click at [416, 517] on div at bounding box center [777, 611] width 1031 height 263
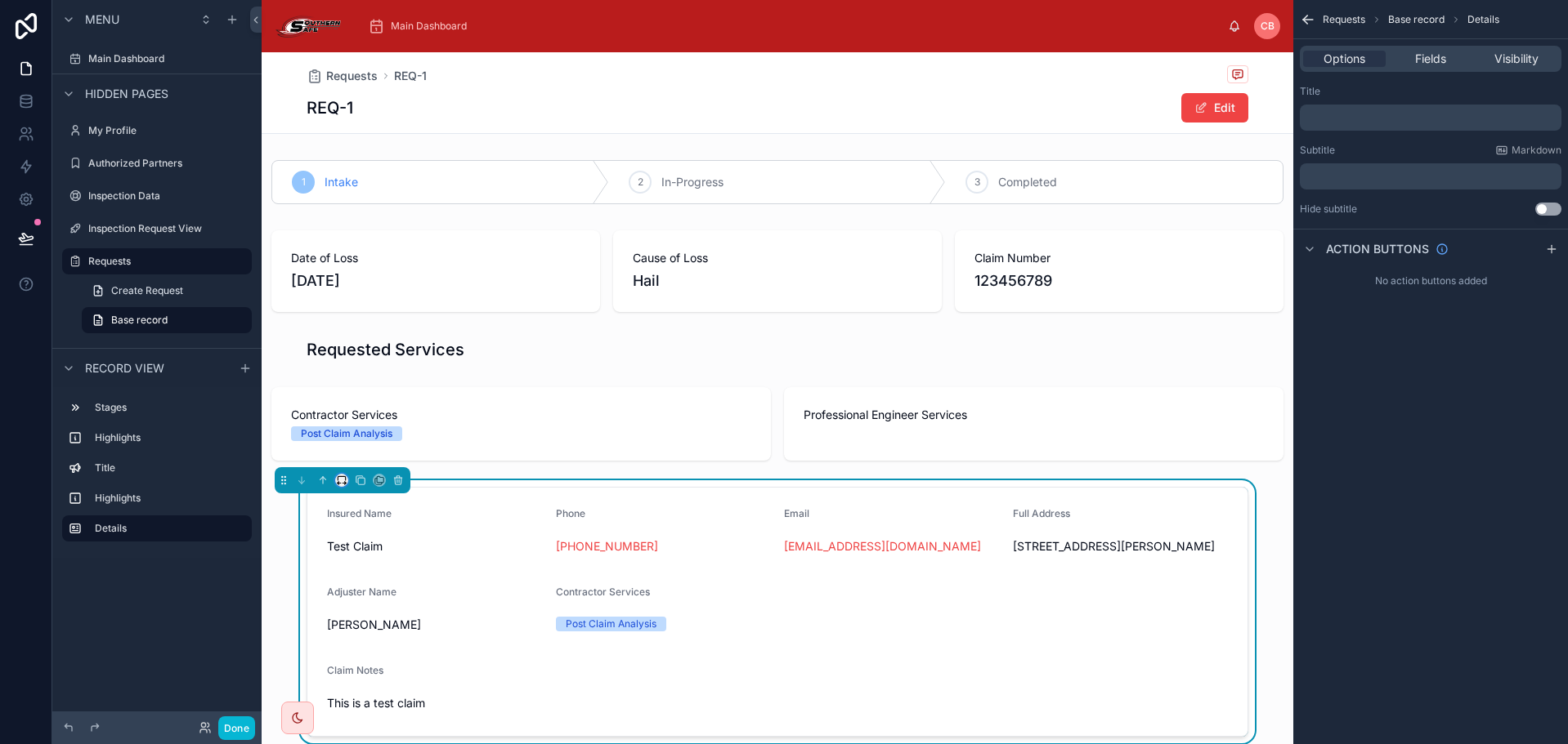
click at [345, 480] on icon at bounding box center [341, 478] width 8 height 4
click at [370, 671] on div "Large" at bounding box center [375, 683] width 70 height 29
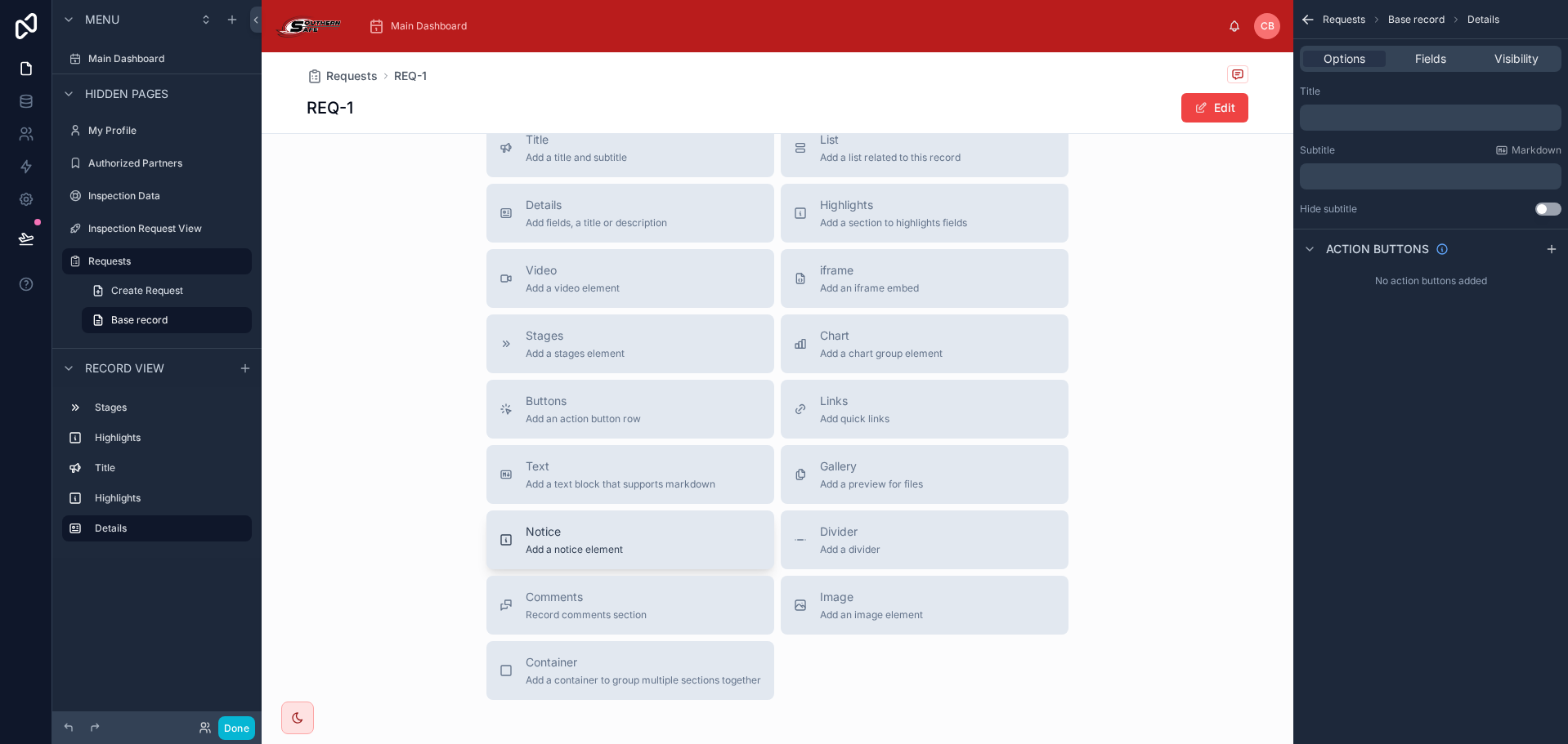
scroll to position [654, 0]
click at [620, 603] on span "Comments" at bounding box center [586, 595] width 121 height 17
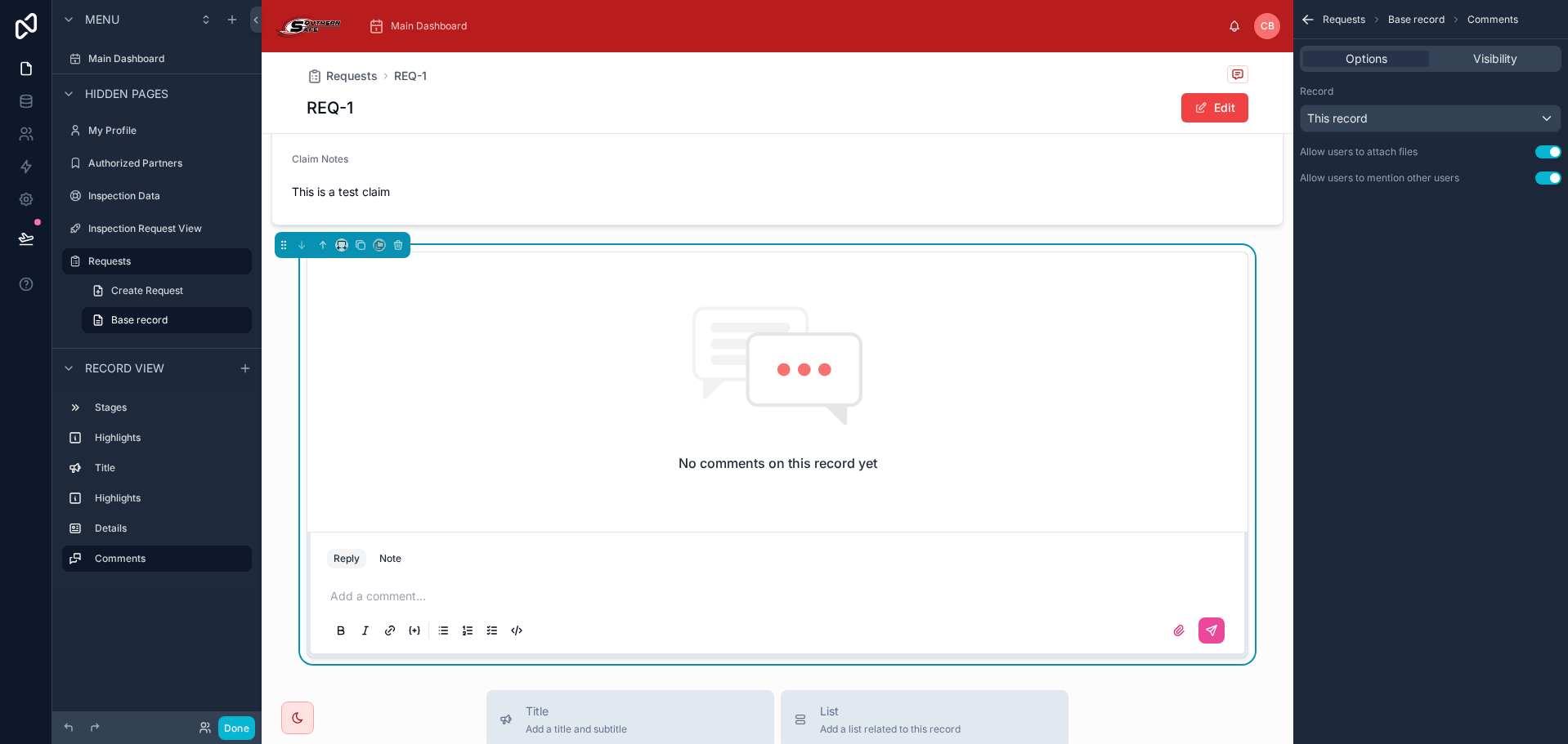
scroll to position [463, 0]
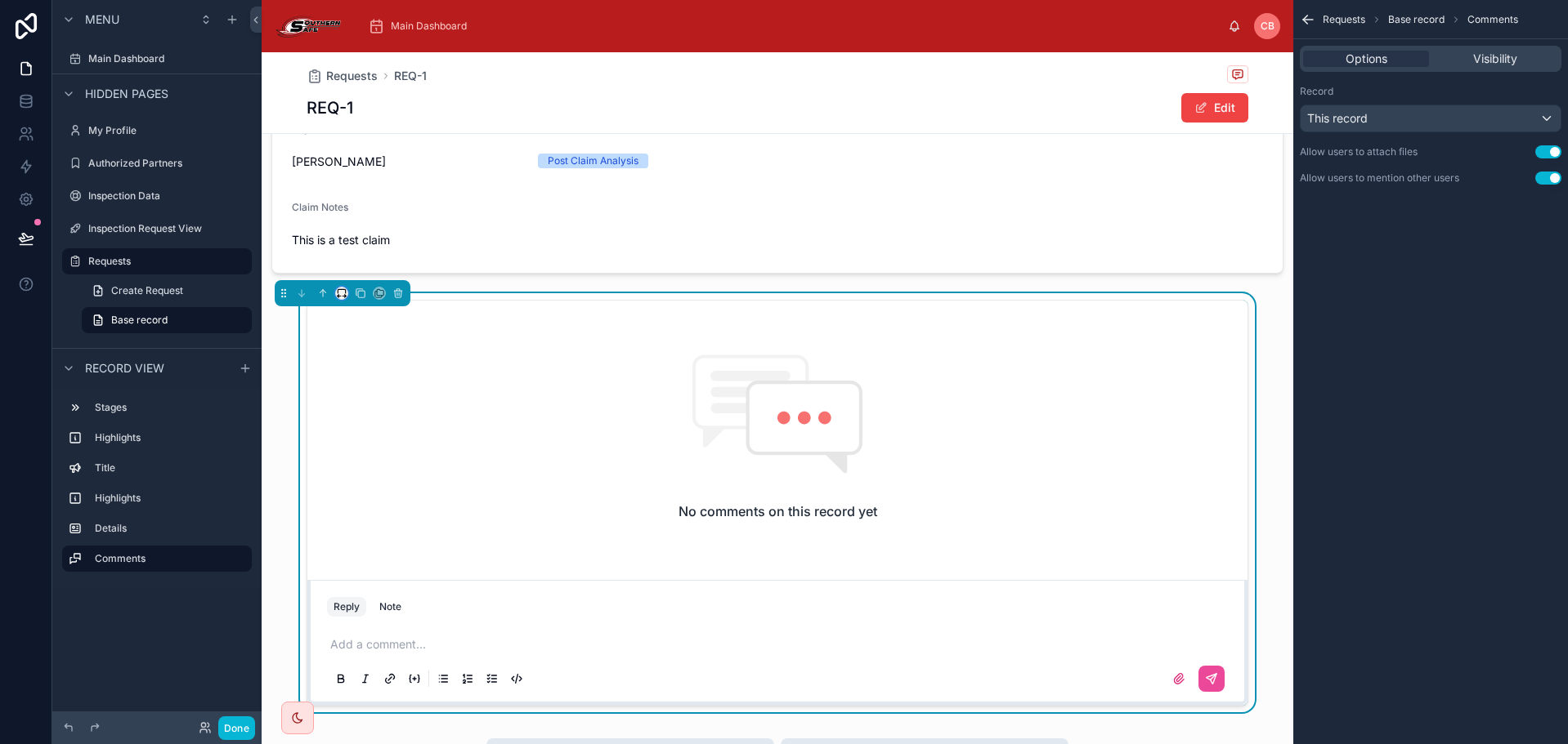
click at [338, 300] on button at bounding box center [342, 294] width 13 height 13
click at [383, 505] on div "Large" at bounding box center [374, 513] width 51 height 20
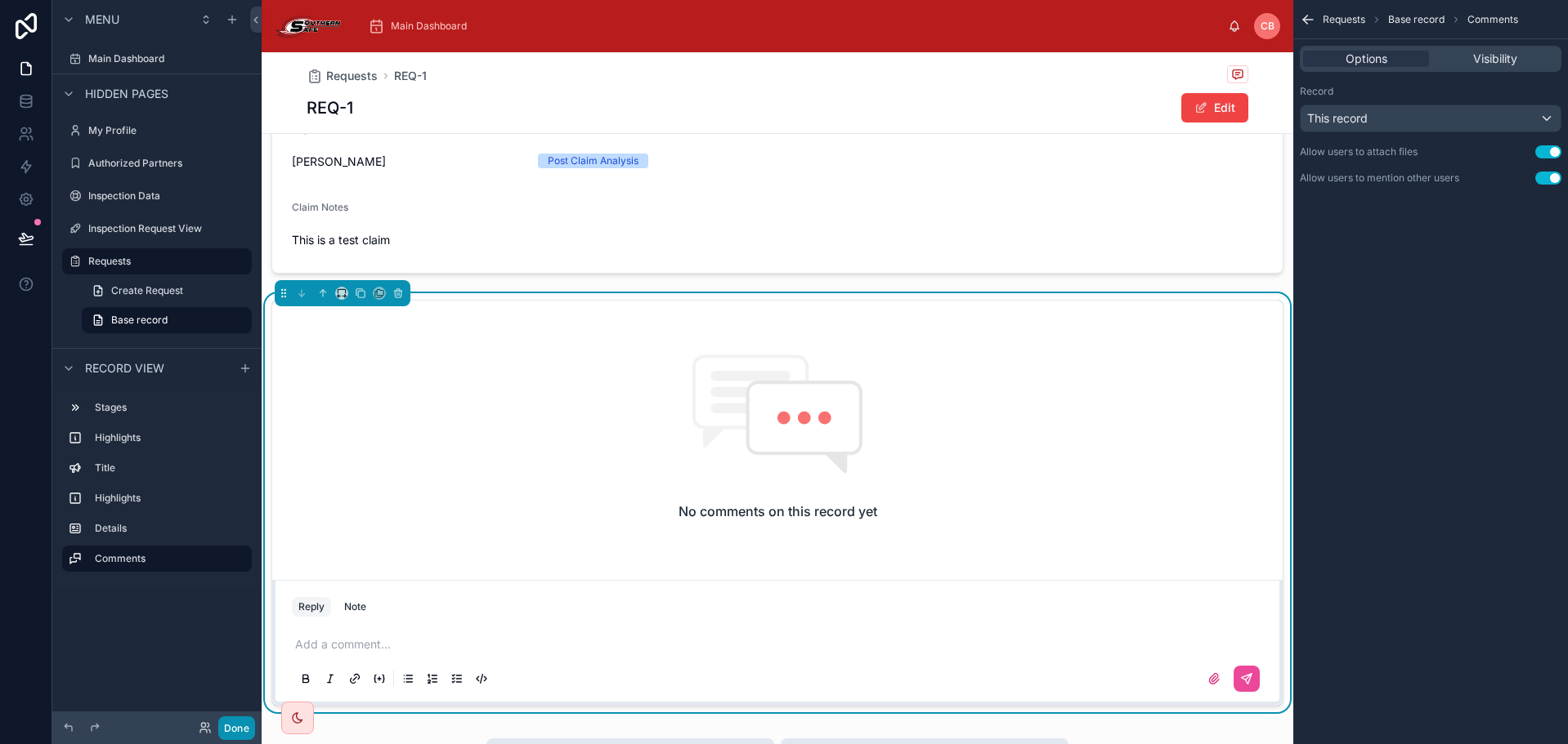
click at [234, 737] on button "Done" at bounding box center [237, 728] width 37 height 23
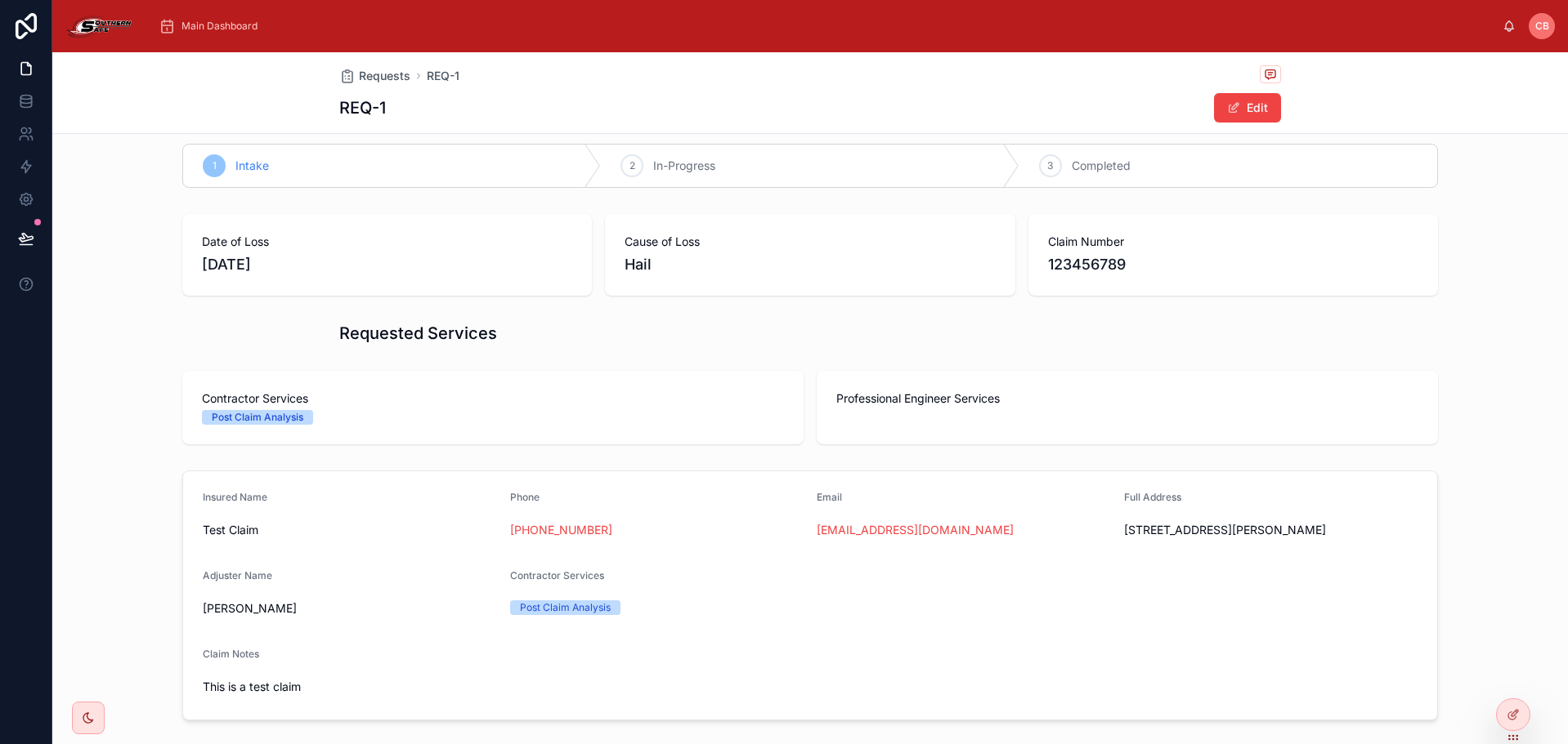
scroll to position [0, 0]
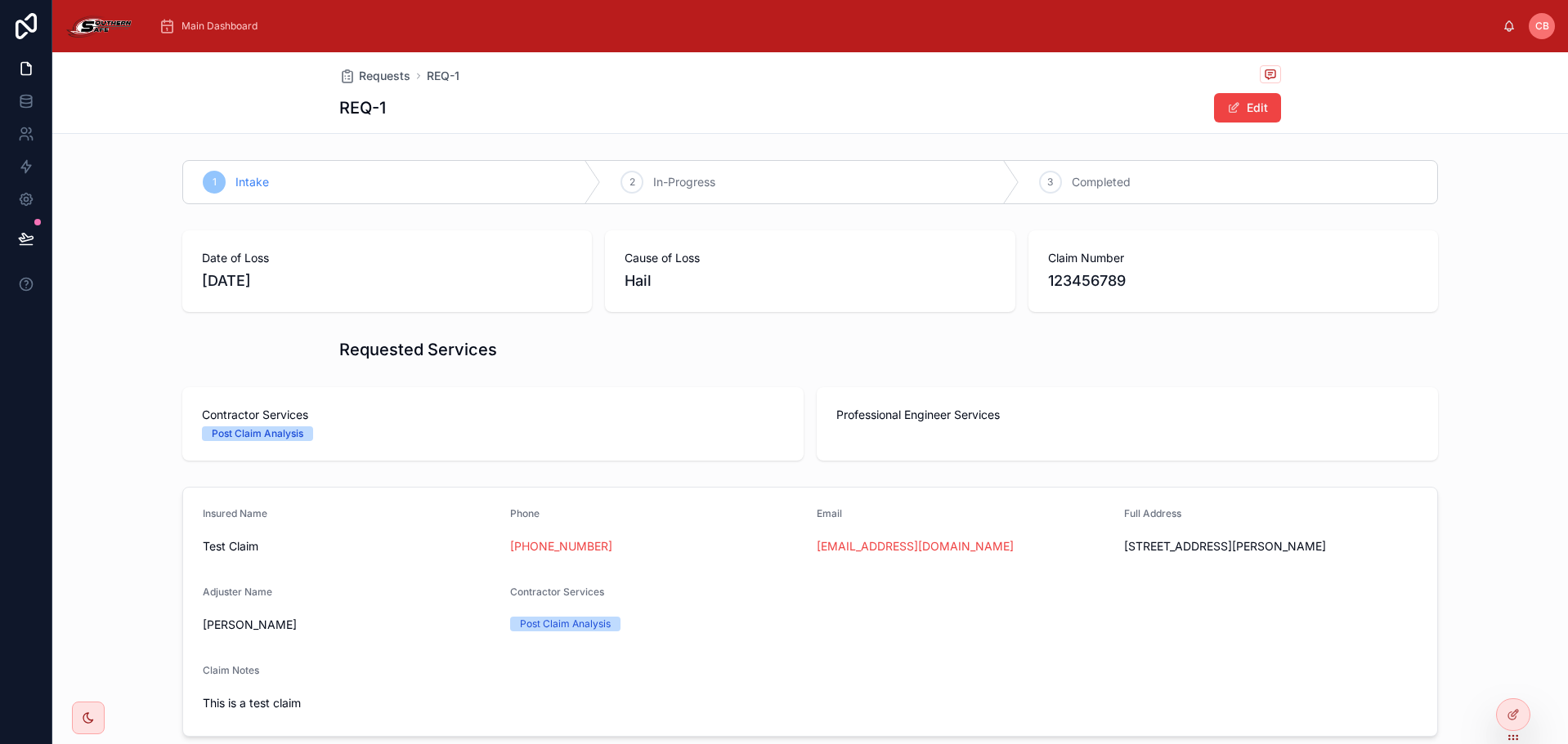
click at [409, 350] on h1 "Requested Services" at bounding box center [418, 349] width 158 height 23
click at [1525, 727] on div at bounding box center [1513, 715] width 34 height 33
click at [1512, 715] on icon at bounding box center [1513, 715] width 13 height 13
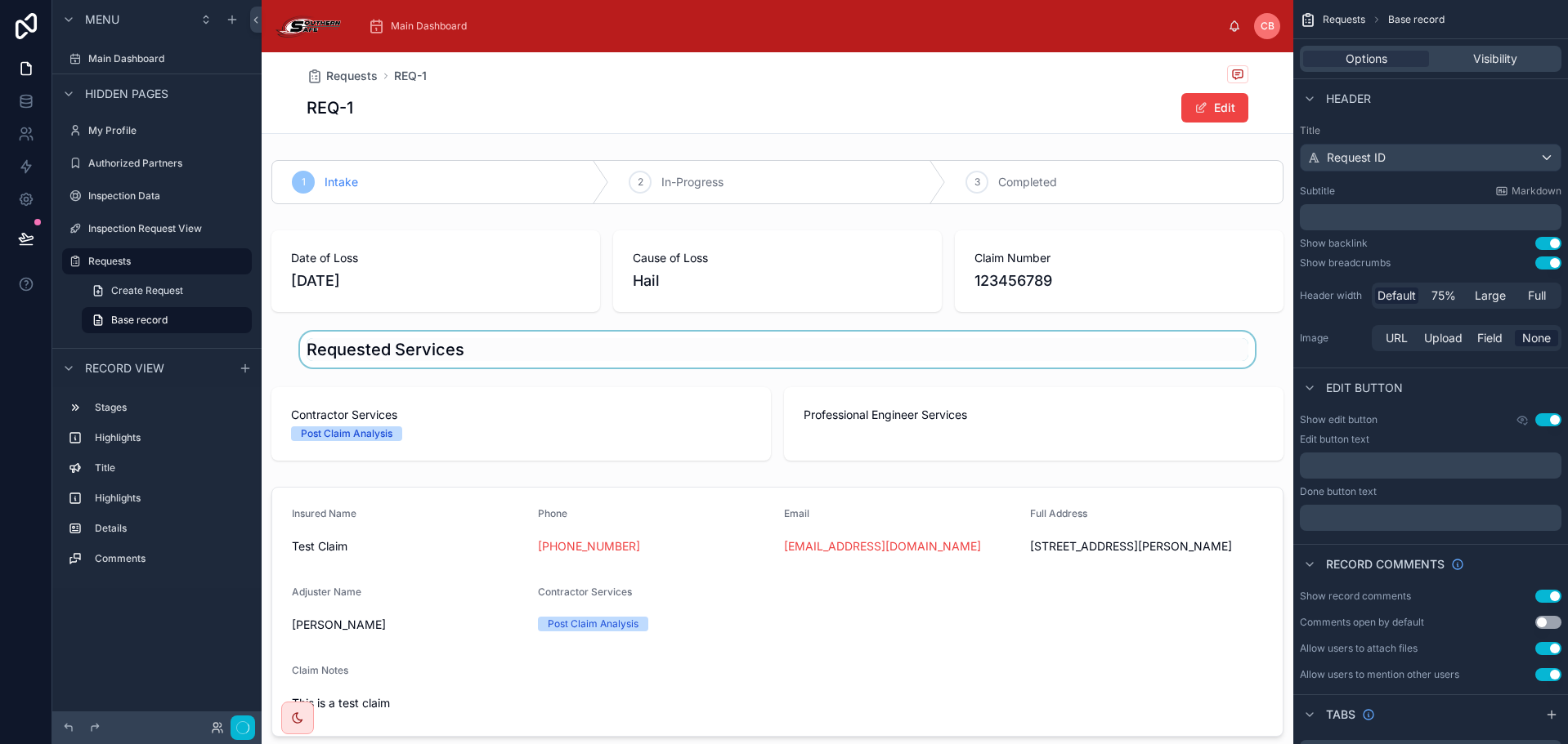
click at [446, 364] on div at bounding box center [777, 349] width 1031 height 36
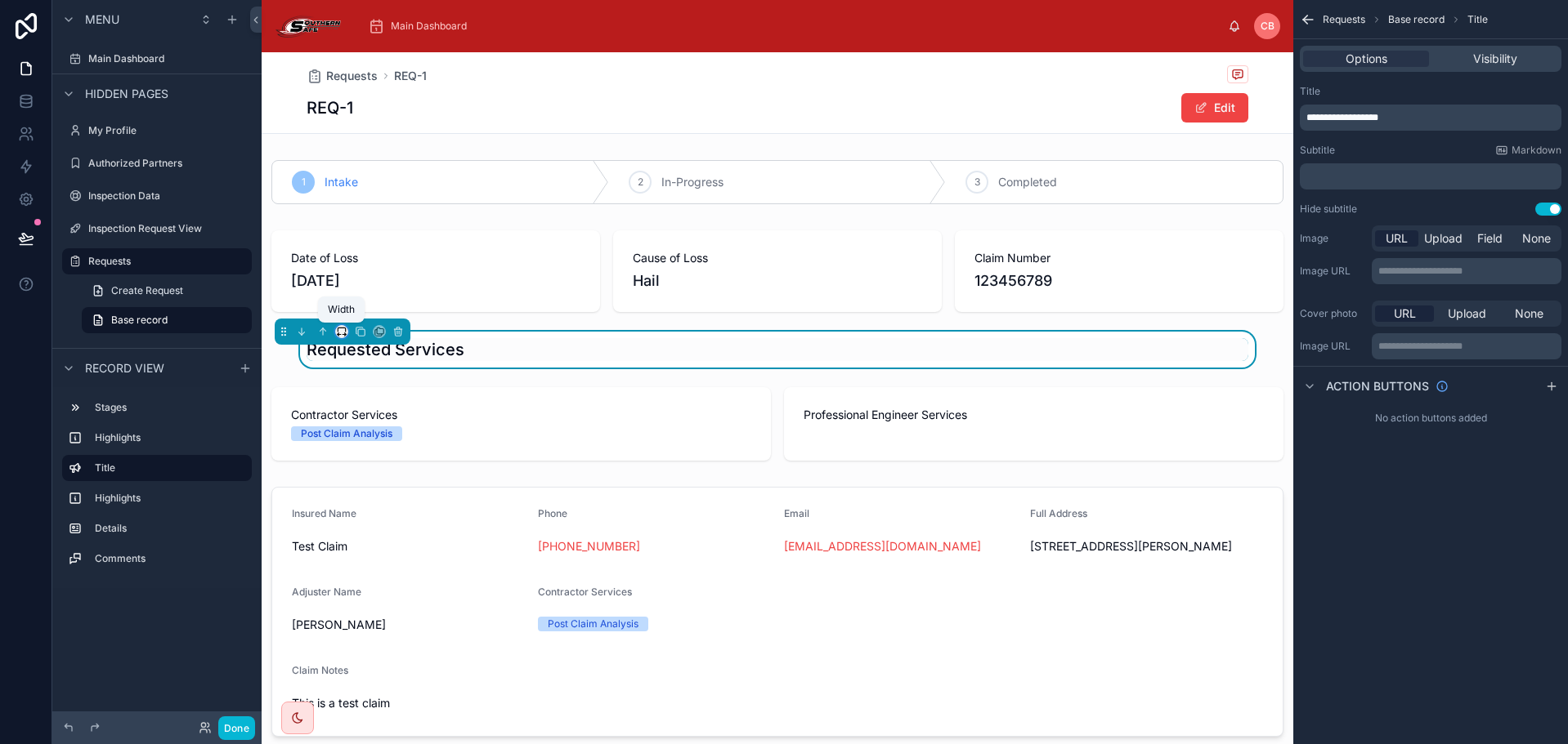
click at [341, 334] on icon at bounding box center [342, 332] width 12 height 12
click at [370, 531] on span "Large" at bounding box center [364, 535] width 31 height 20
click at [497, 380] on div "1 Intake 2 In-Progress 3 Completed Date of Loss [DATE] Cause of Loss Hail Claim…" at bounding box center [777, 664] width 1031 height 1022
click at [232, 722] on button "Done" at bounding box center [237, 728] width 37 height 23
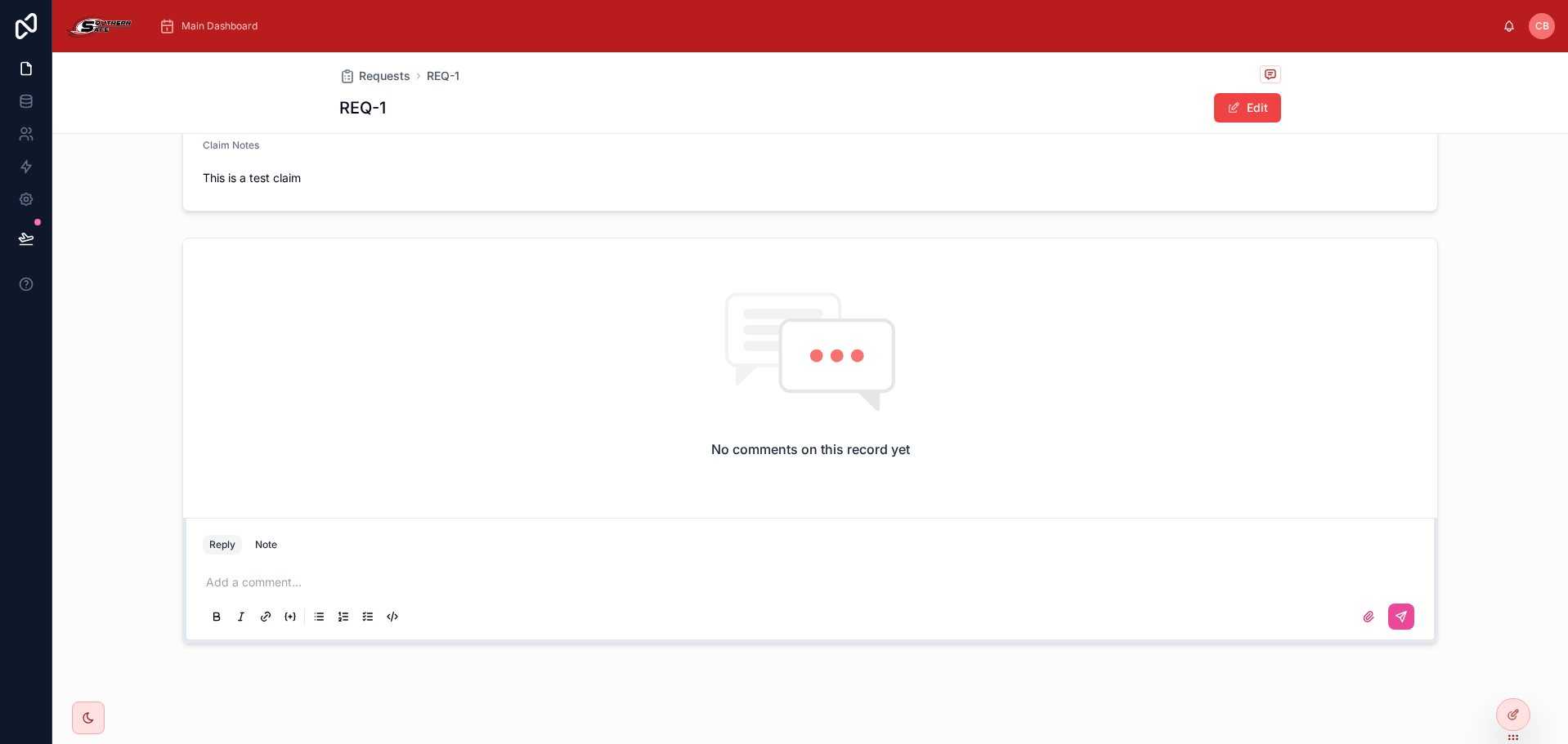
scroll to position [536, 0]
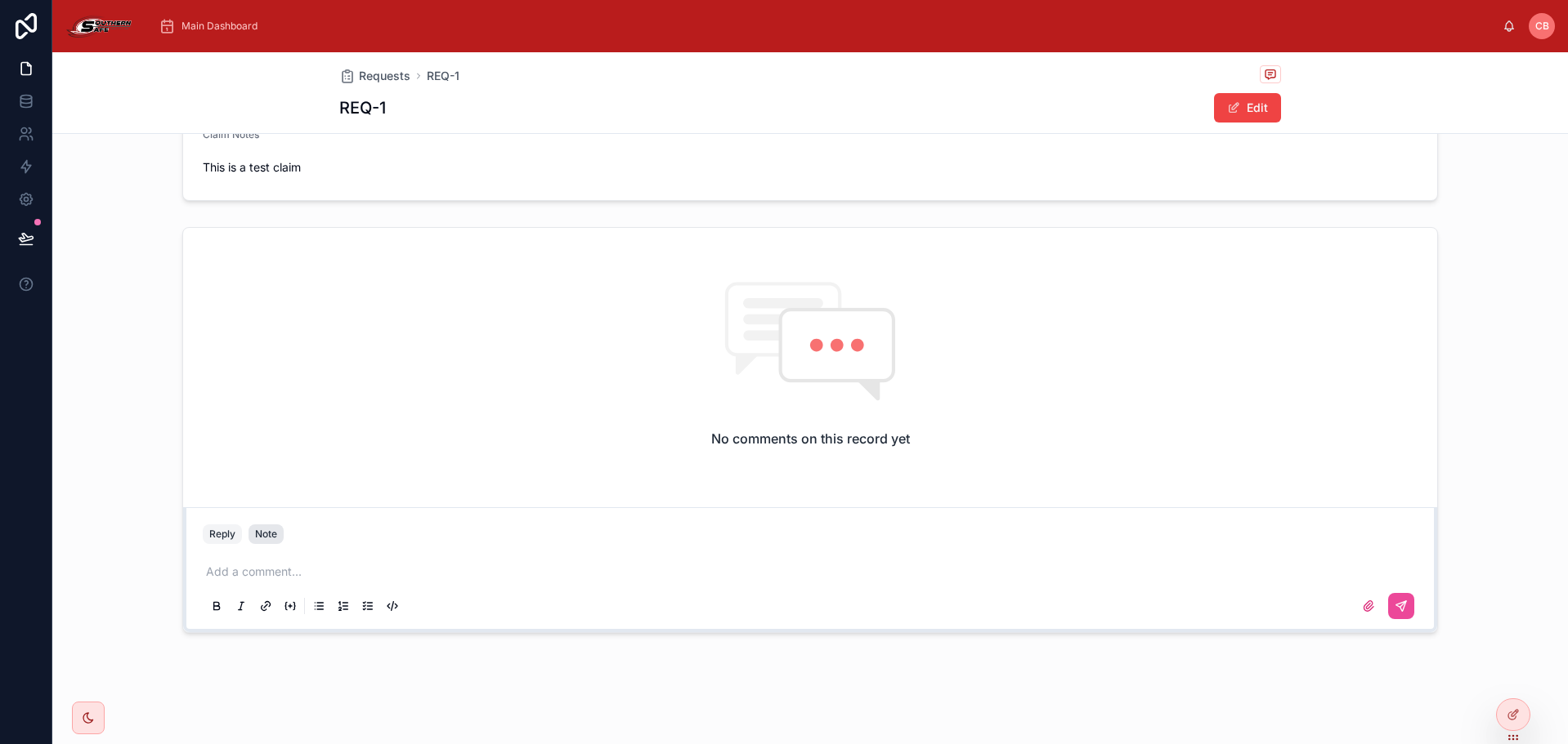
click at [258, 525] on button "Note" at bounding box center [266, 535] width 35 height 20
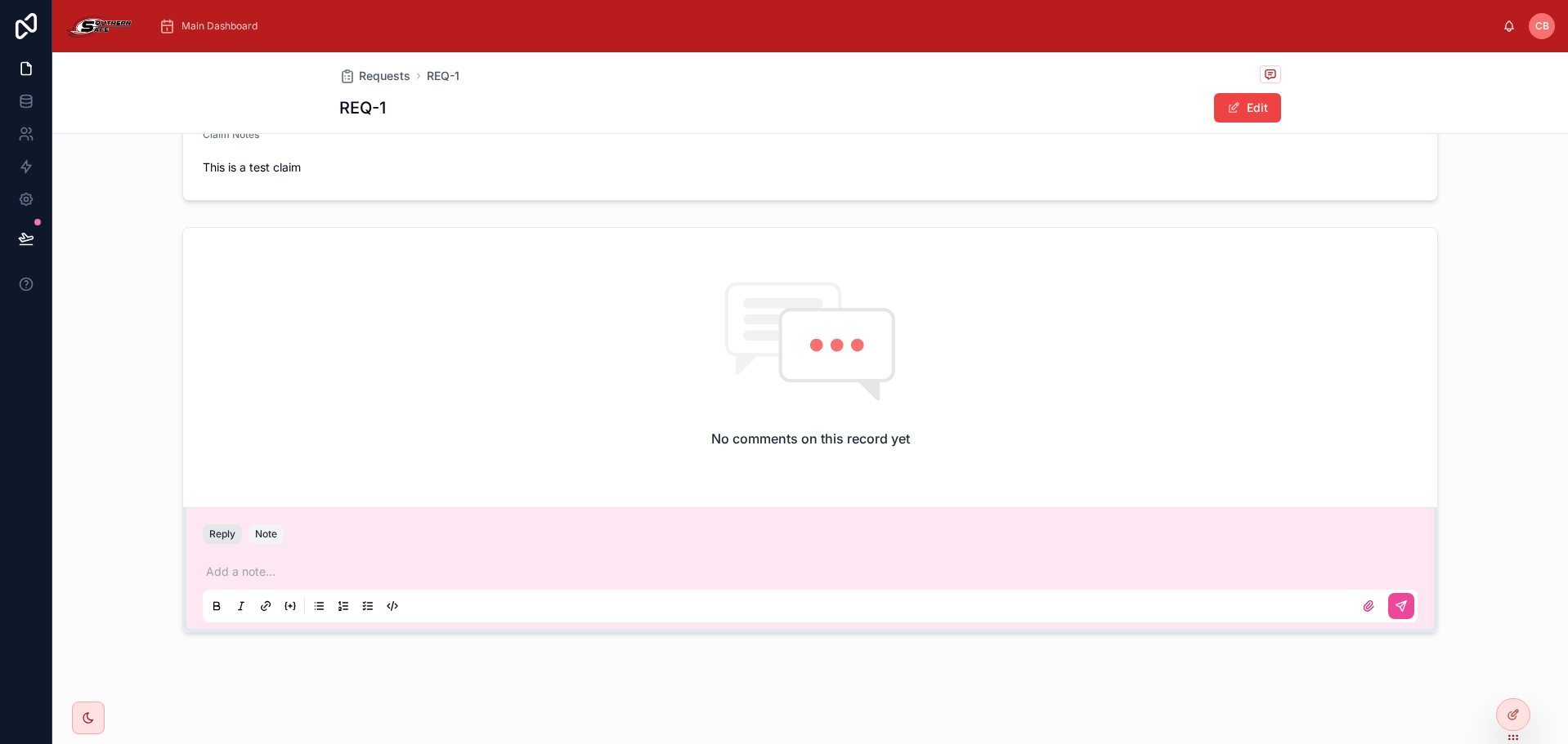
click at [227, 531] on button "Reply" at bounding box center [222, 535] width 39 height 20
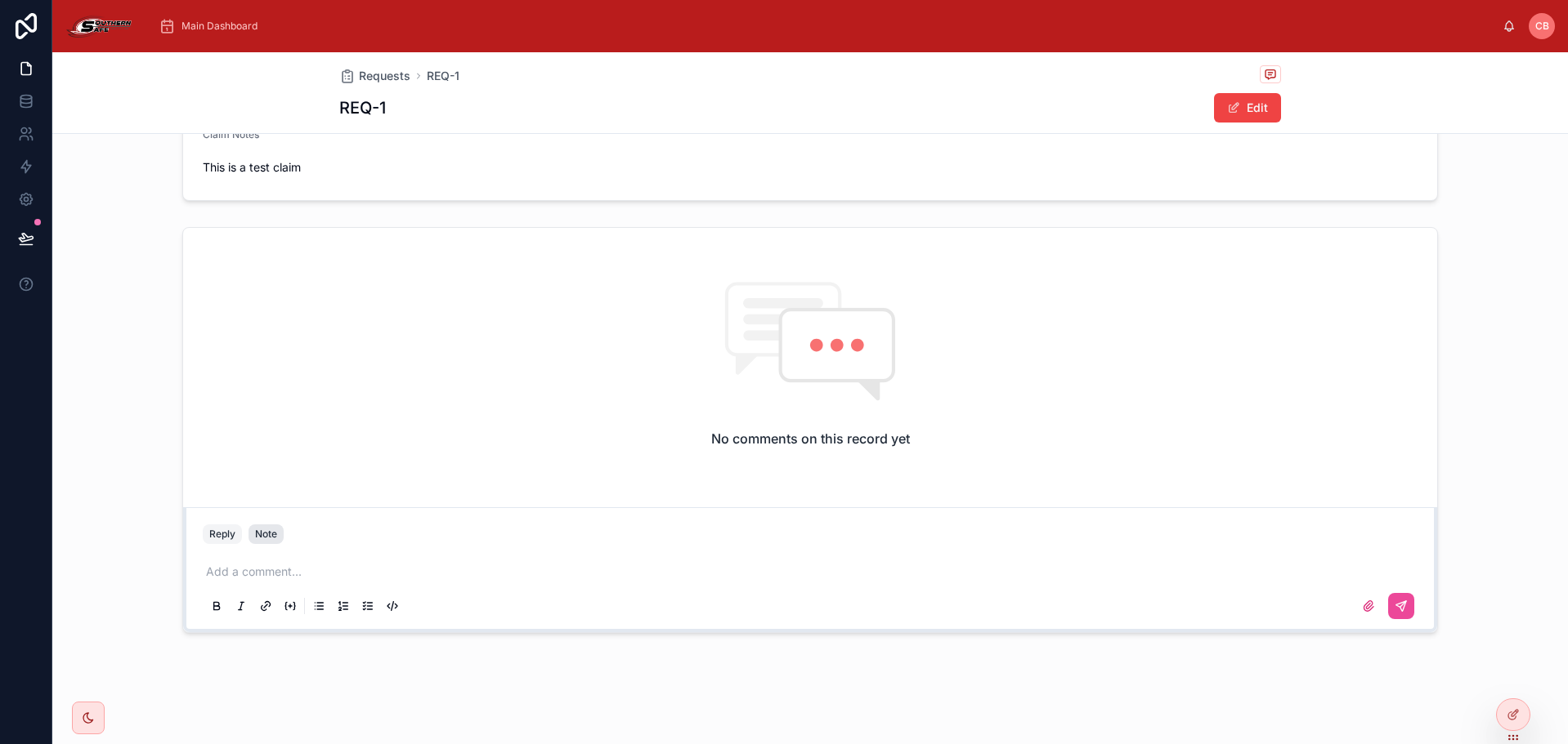
click at [249, 540] on button "Note" at bounding box center [266, 535] width 35 height 20
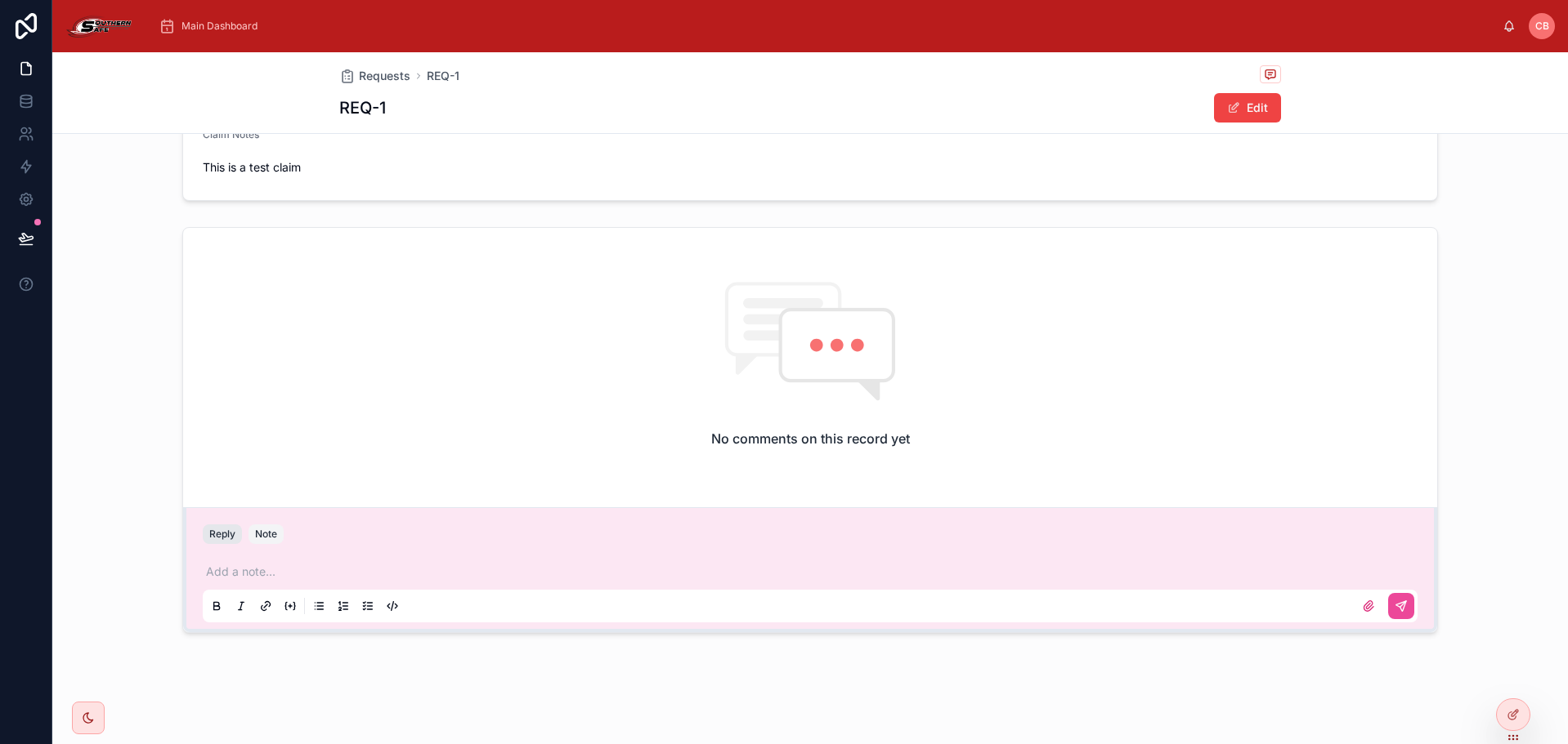
click at [213, 536] on button "Reply" at bounding box center [222, 535] width 39 height 20
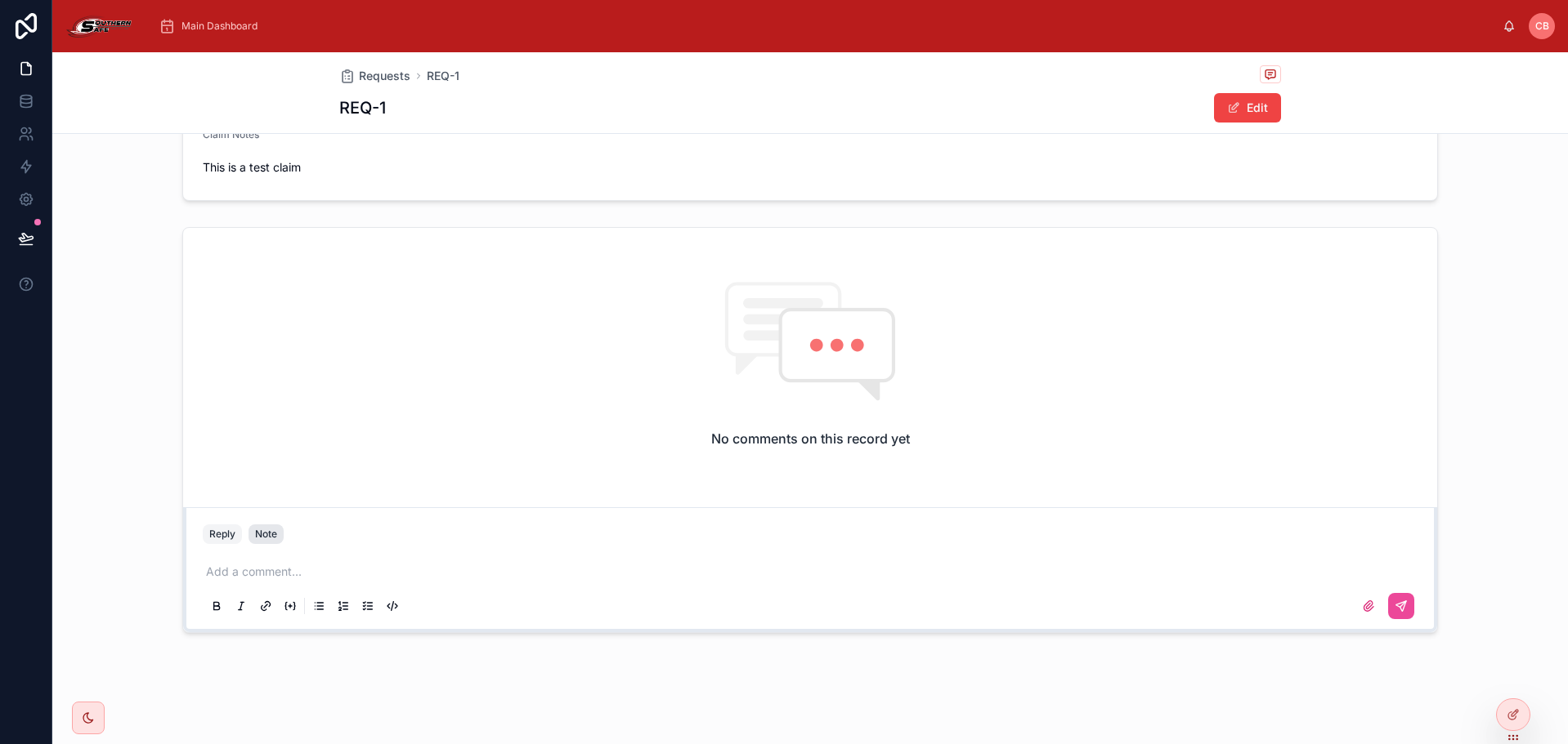
click at [249, 535] on button "Note" at bounding box center [266, 535] width 35 height 20
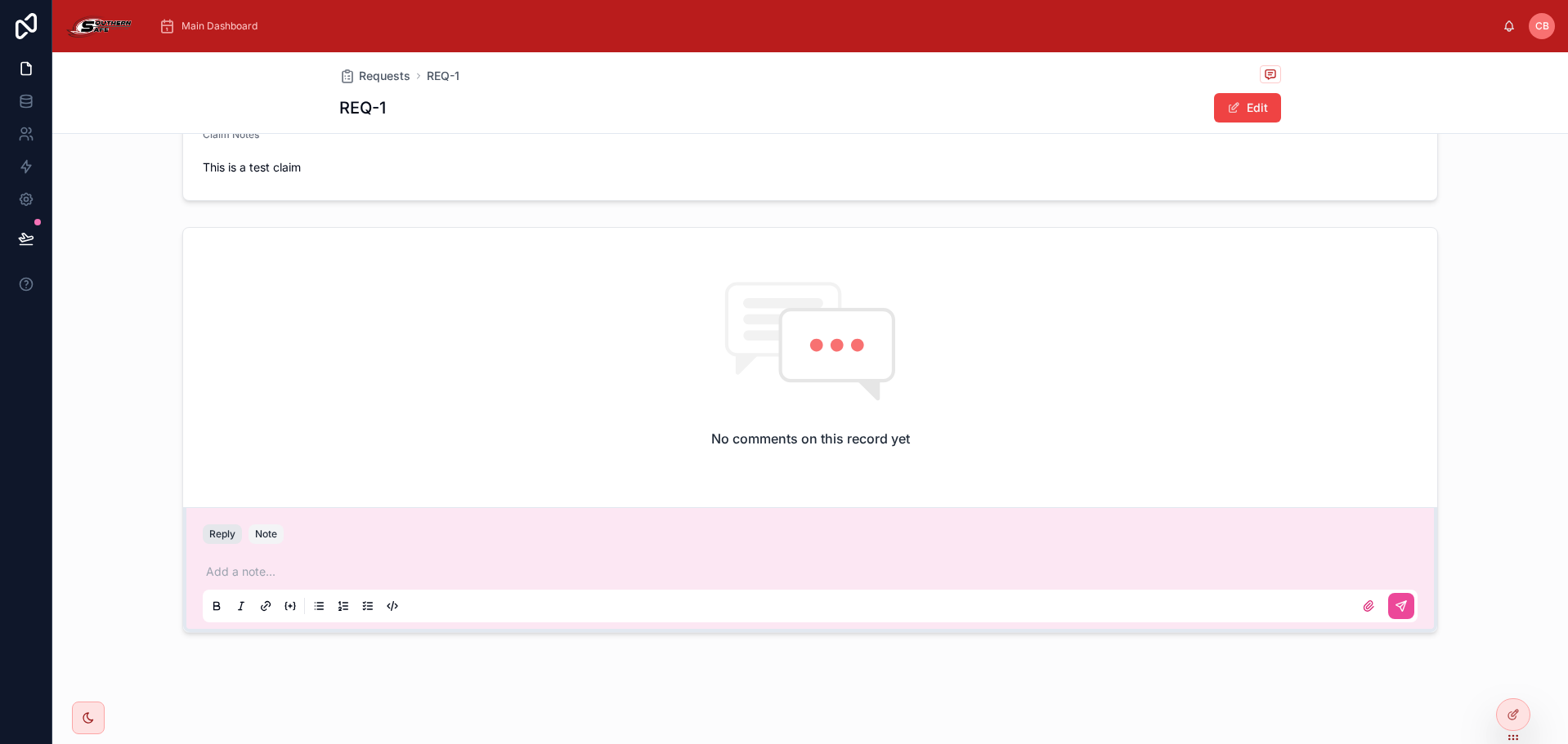
click at [204, 540] on button "Reply" at bounding box center [222, 535] width 39 height 20
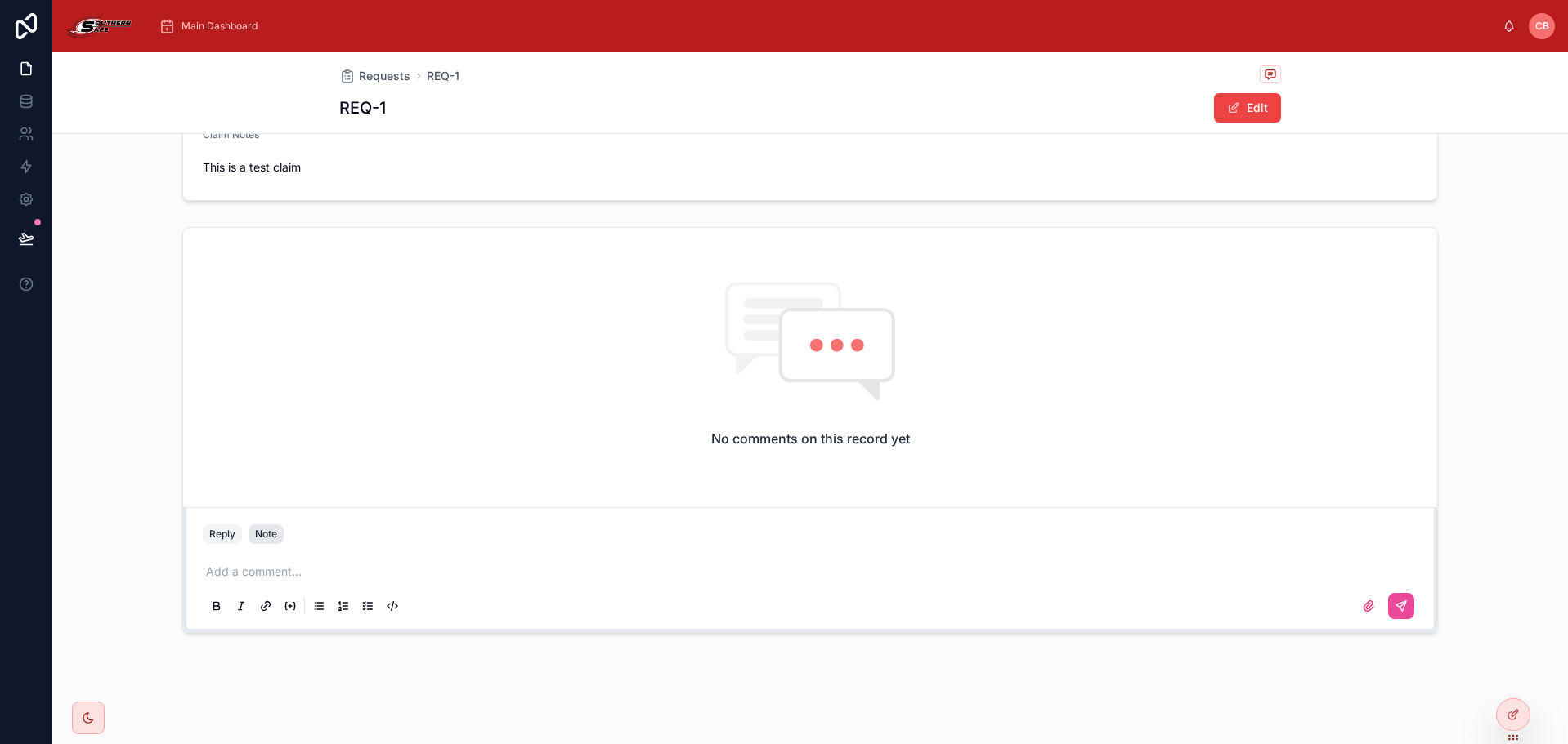
click at [260, 539] on div "Note" at bounding box center [266, 535] width 22 height 13
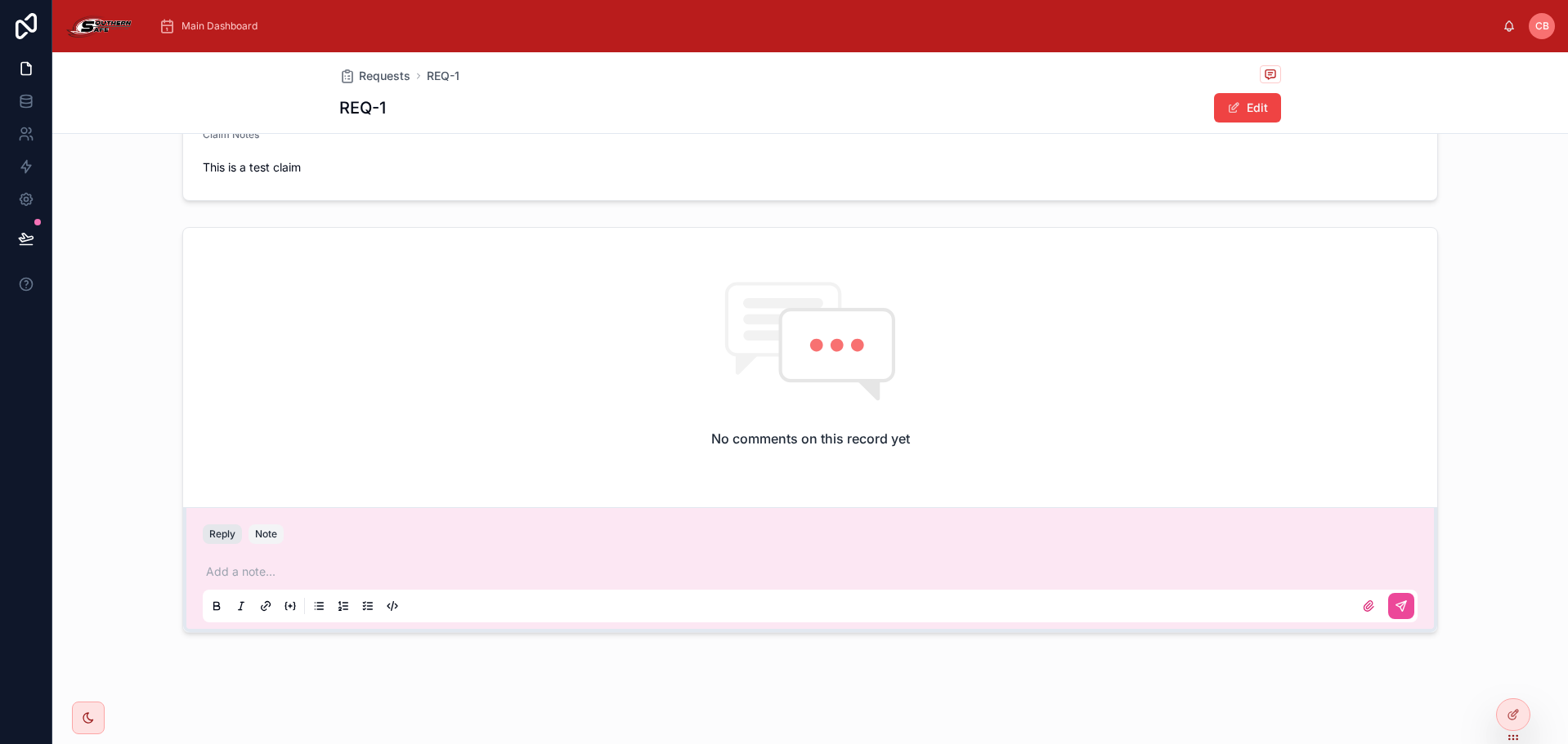
click at [213, 536] on button "Reply" at bounding box center [222, 535] width 39 height 20
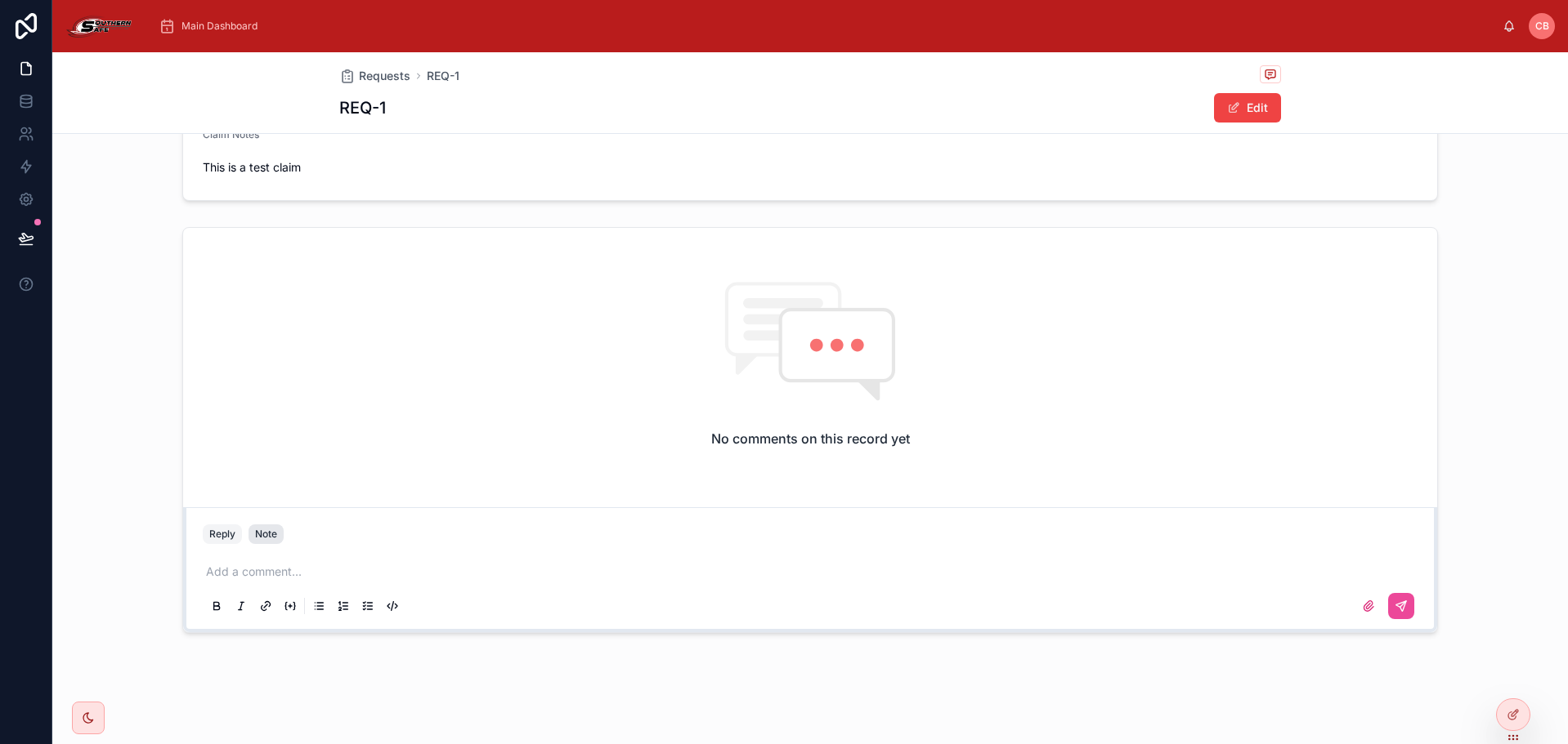
click at [255, 540] on div "Note" at bounding box center [266, 535] width 22 height 13
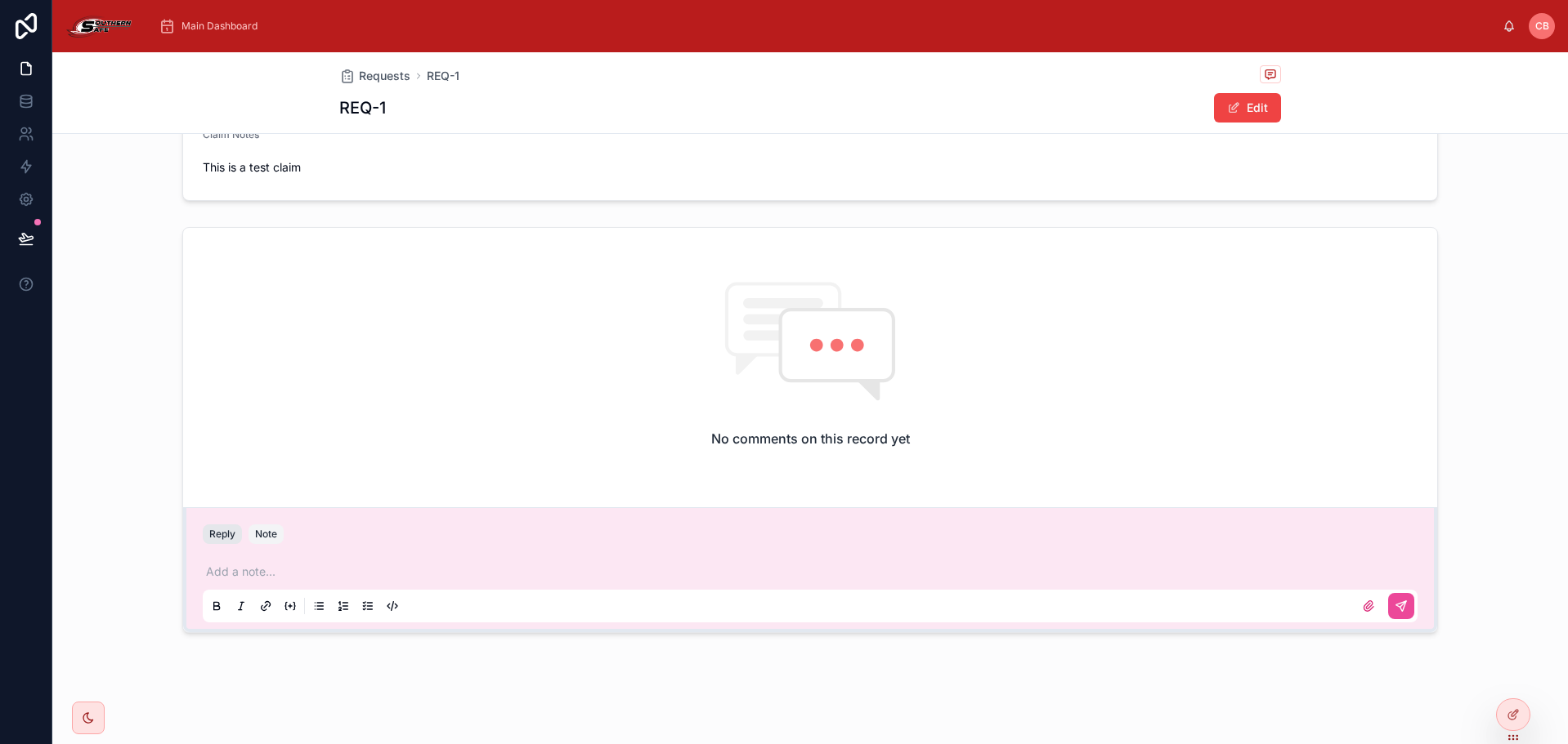
click at [219, 539] on button "Reply" at bounding box center [222, 535] width 39 height 20
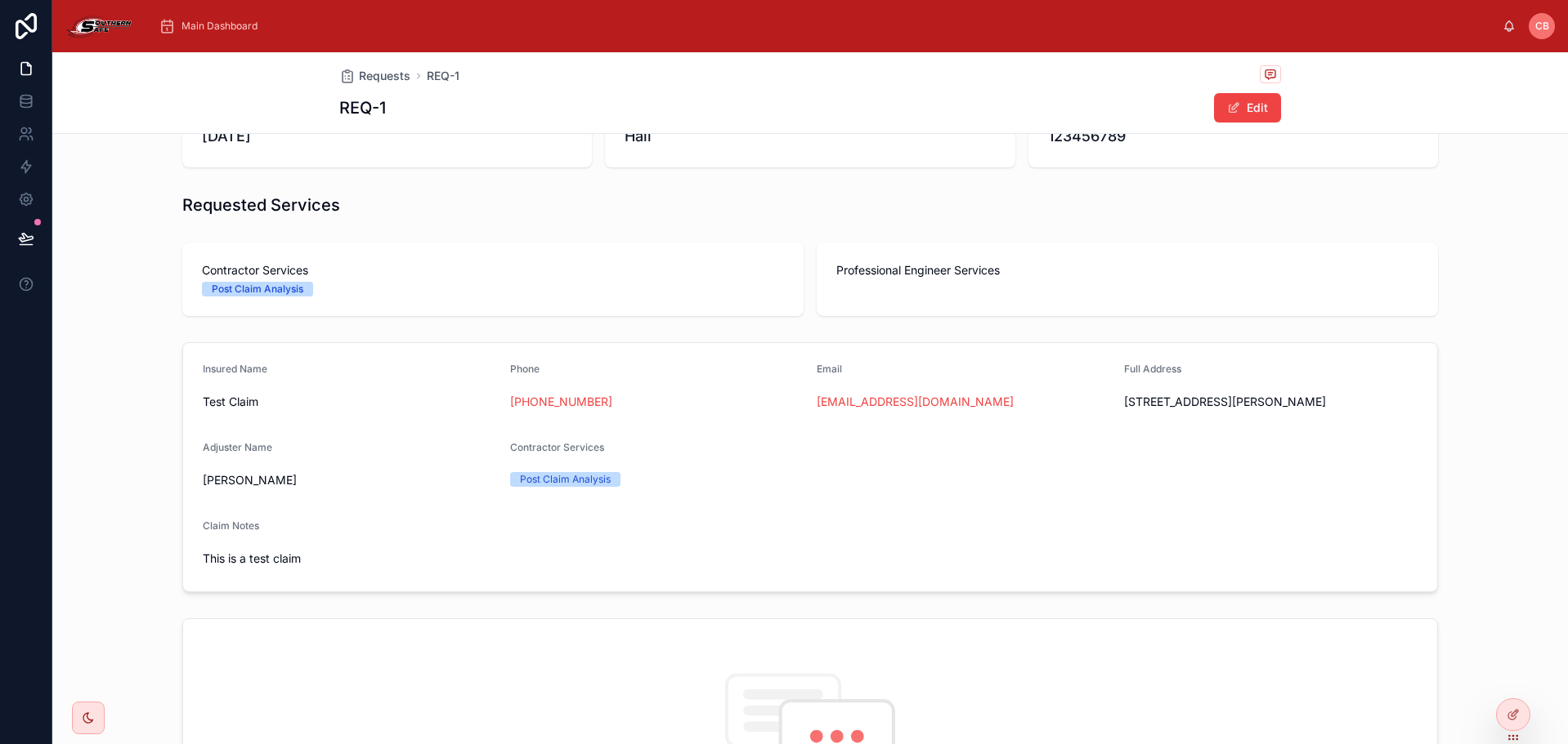
scroll to position [163, 0]
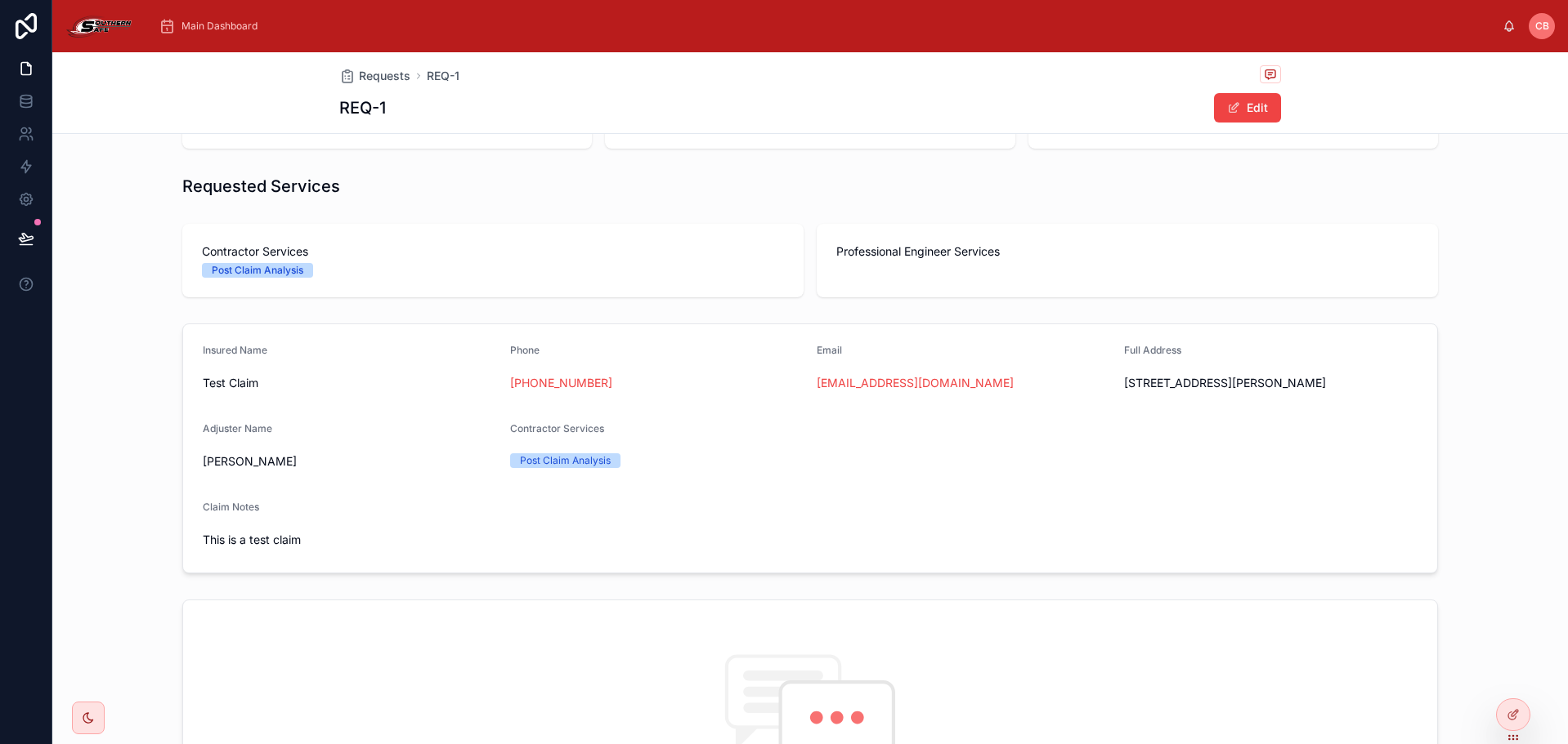
click at [237, 509] on span "Claim Notes" at bounding box center [231, 506] width 57 height 13
click at [251, 514] on div "Claim Notes" at bounding box center [810, 510] width 1215 height 20
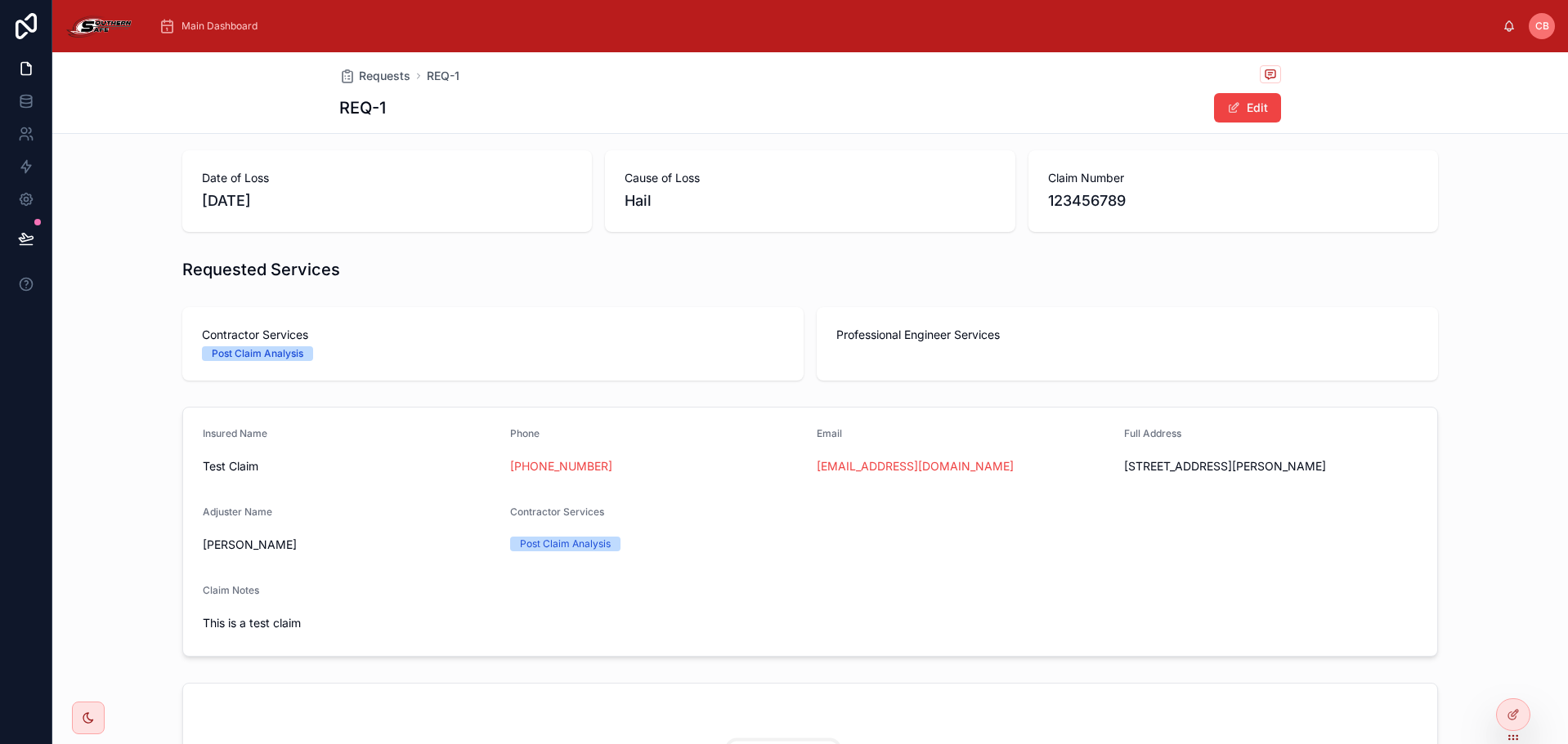
scroll to position [0, 0]
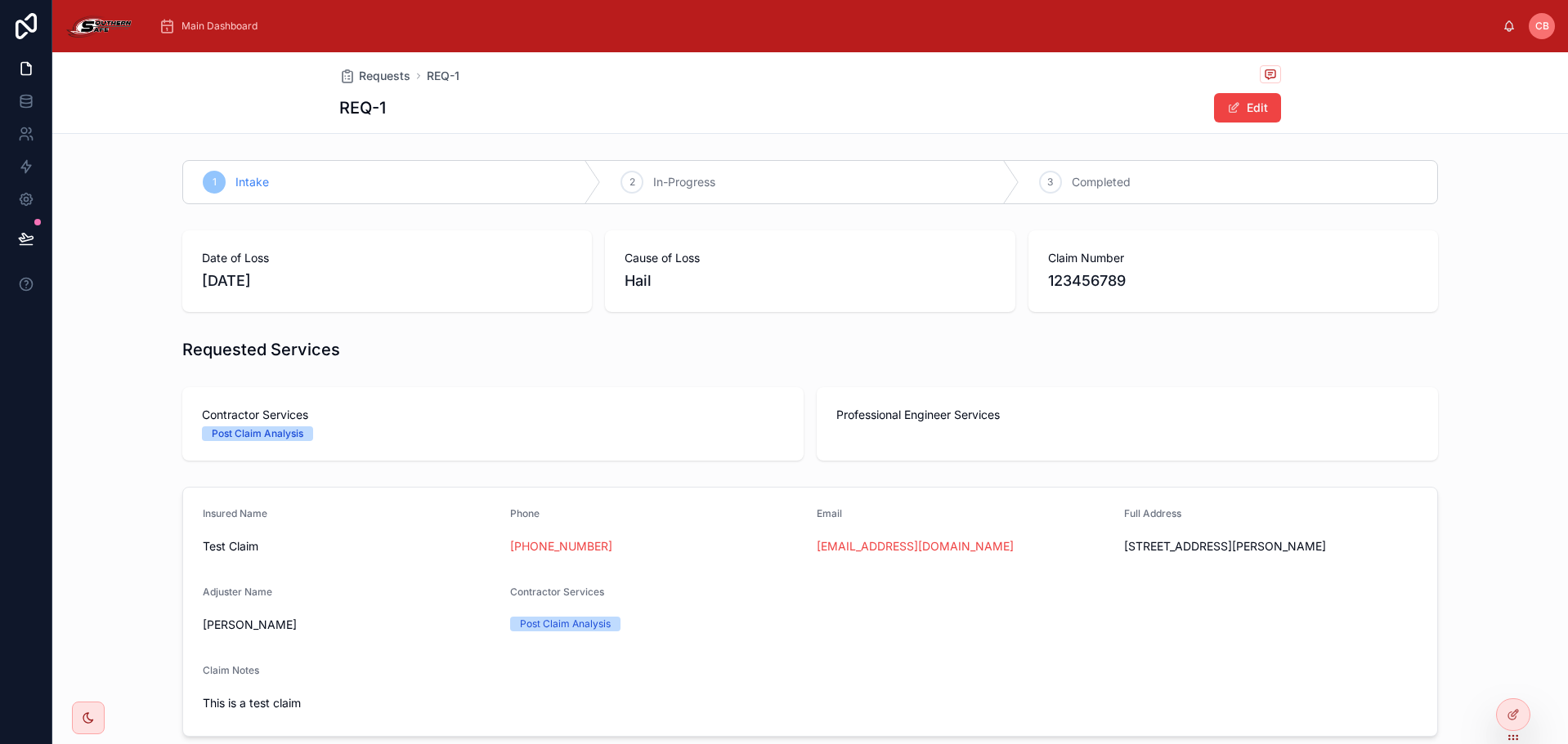
click at [1219, 123] on div "Requests REQ-1 REQ-1 Edit" at bounding box center [810, 93] width 941 height 81
click at [1219, 115] on button "Edit" at bounding box center [1248, 108] width 67 height 29
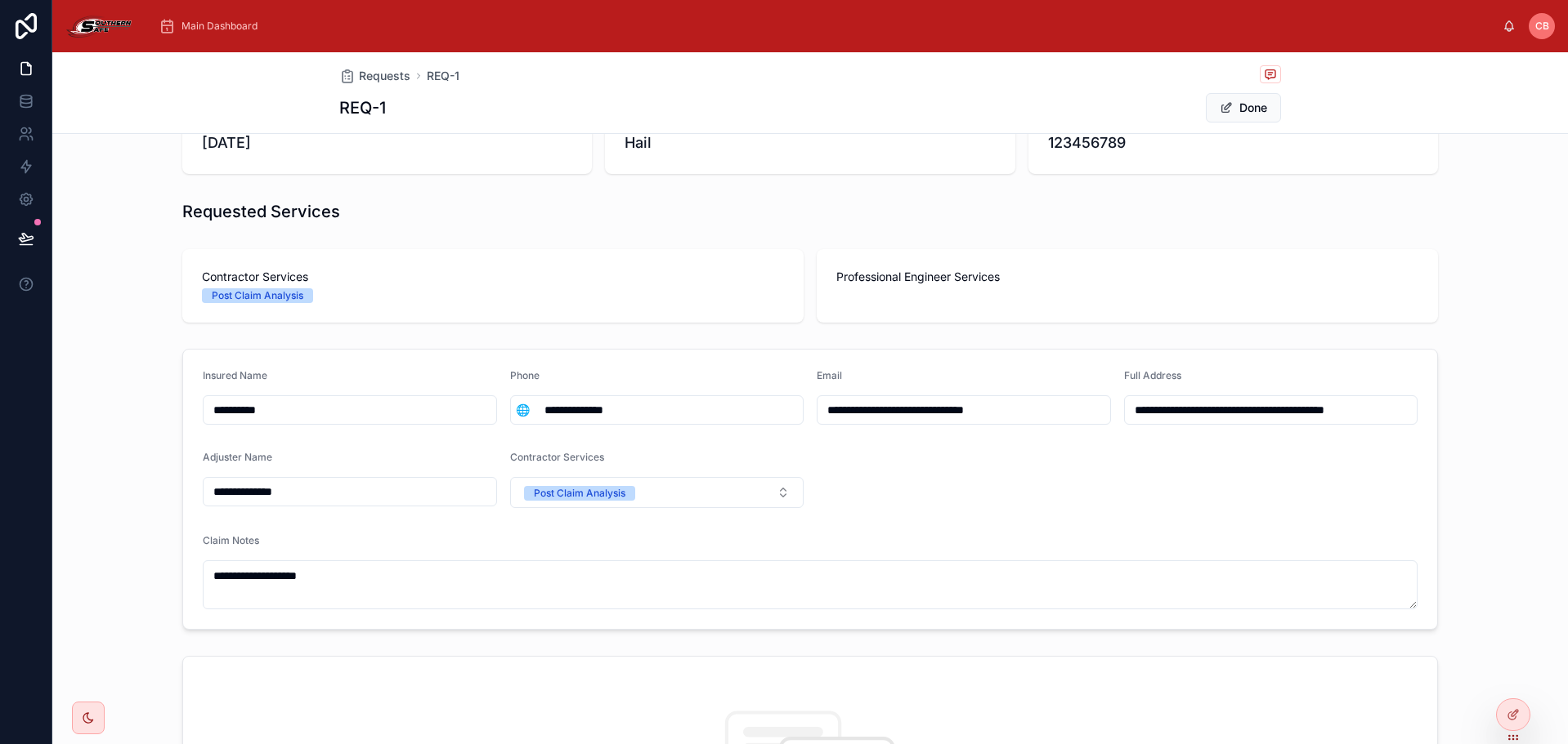
scroll to position [82, 0]
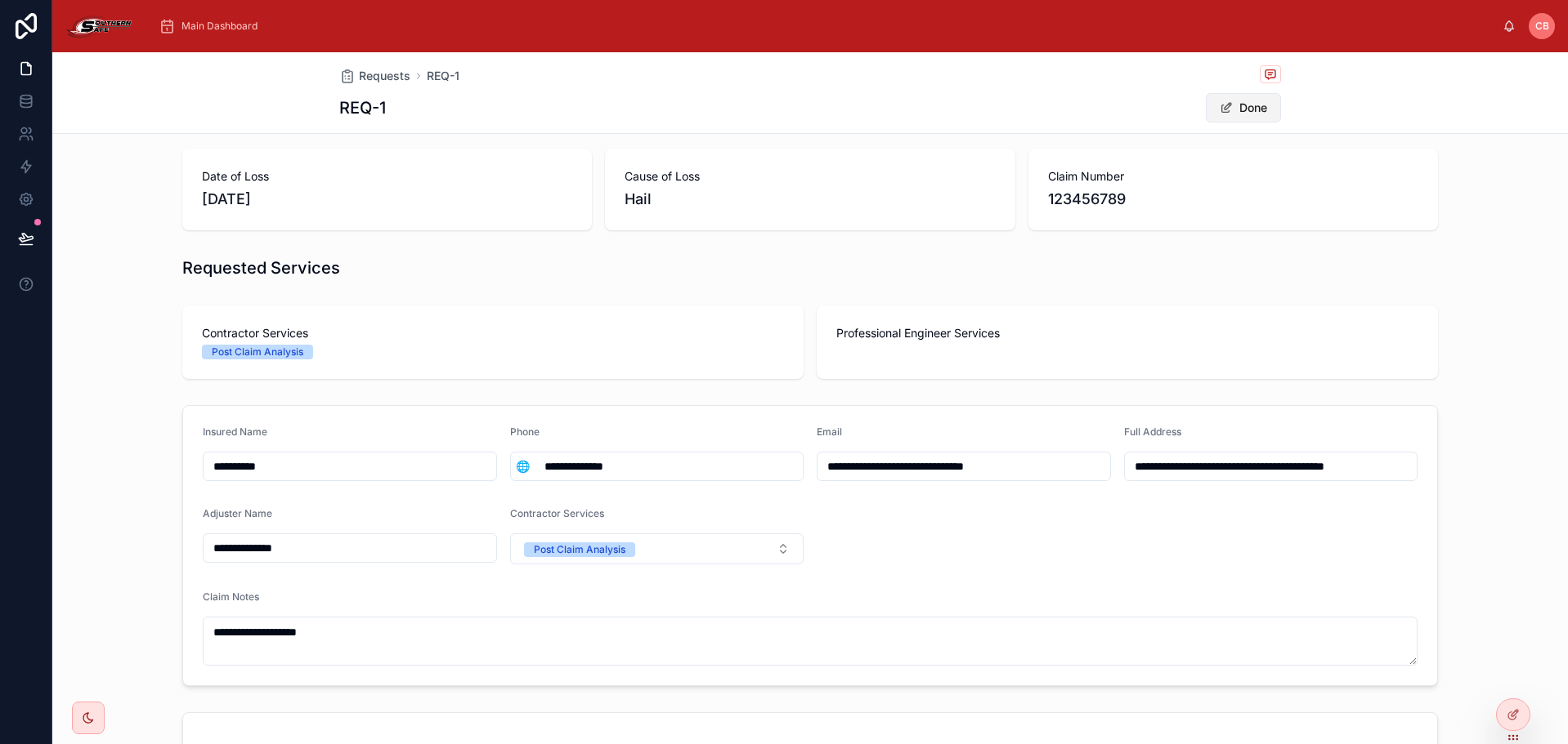
click at [1220, 103] on span at bounding box center [1227, 108] width 13 height 13
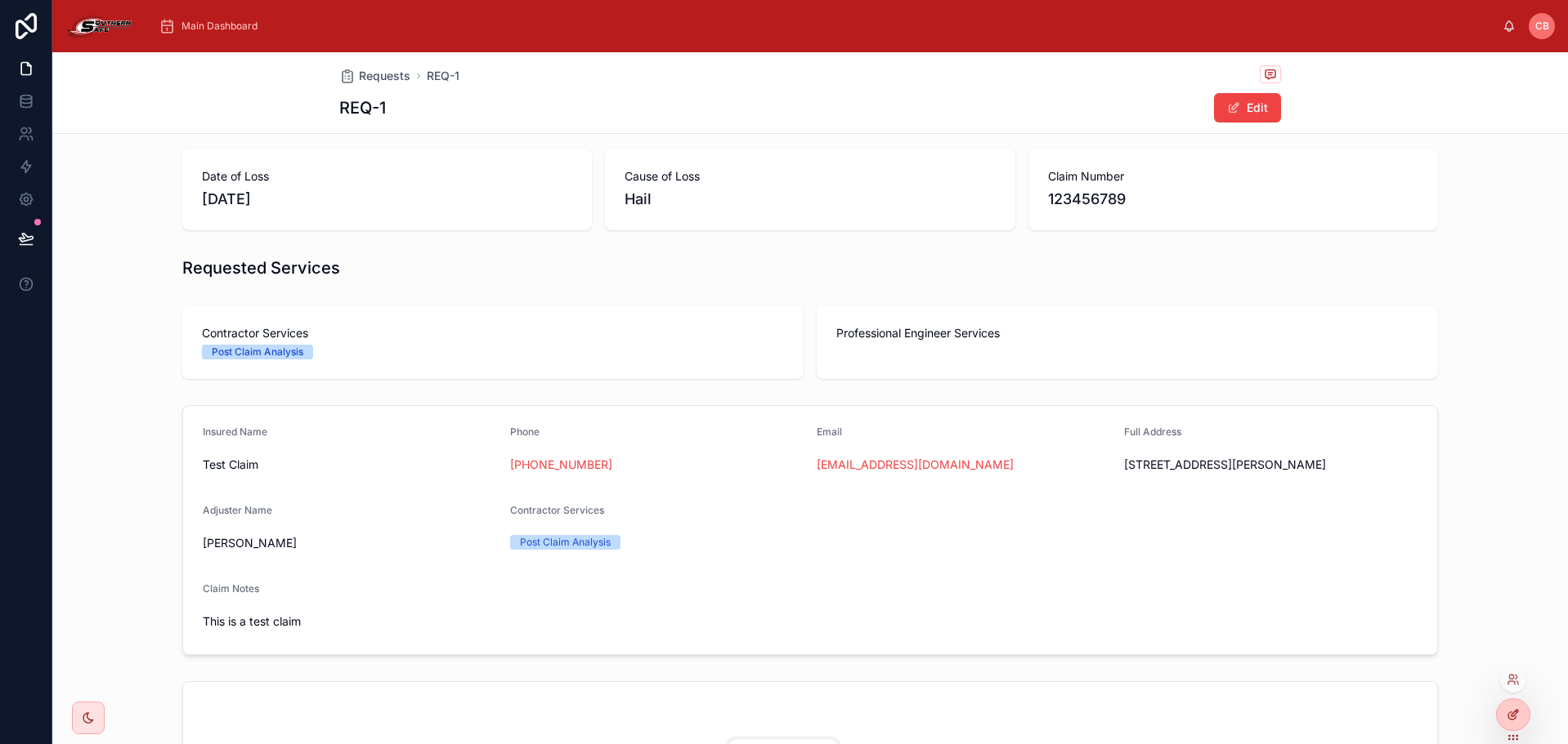
click at [1510, 706] on div at bounding box center [1513, 715] width 33 height 31
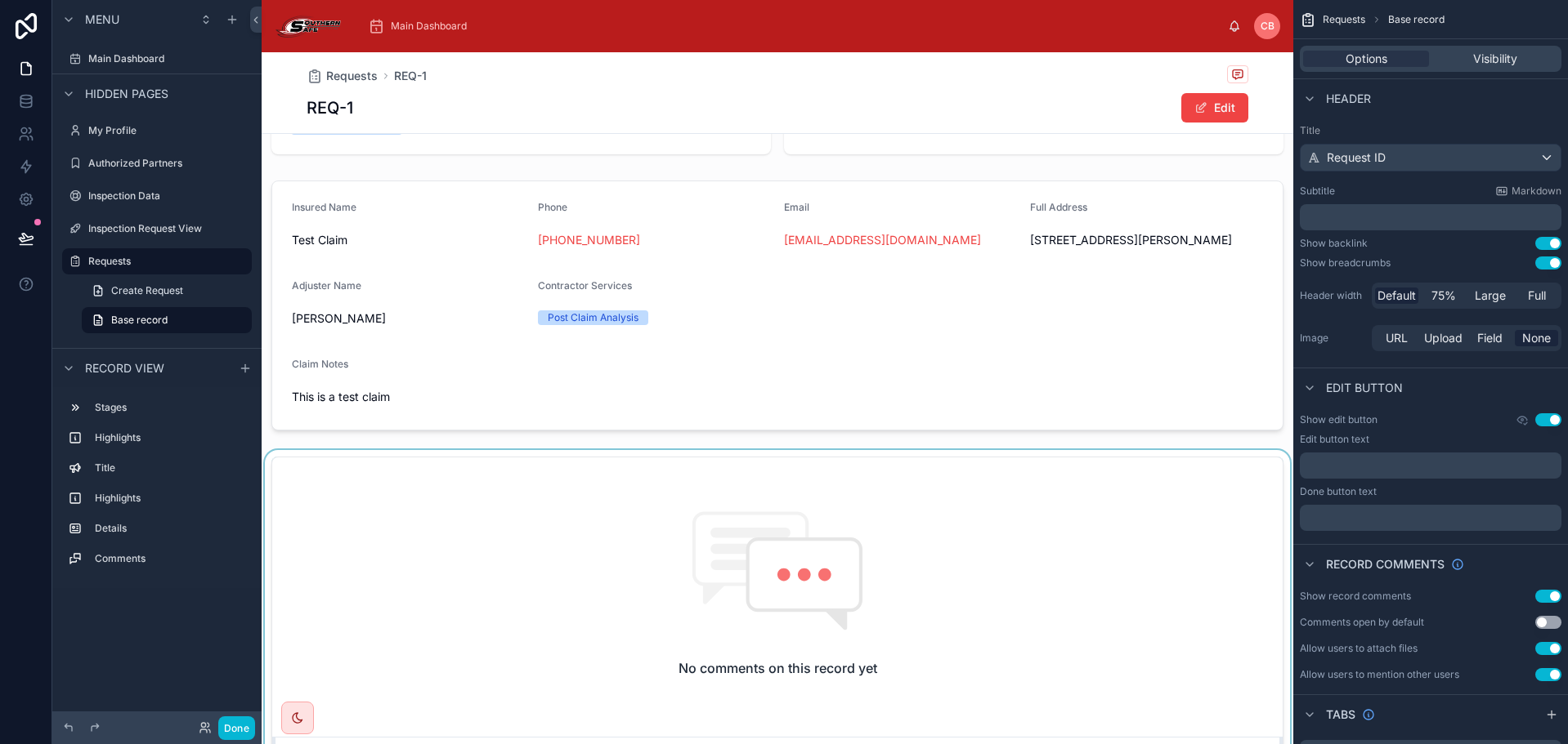
scroll to position [327, 0]
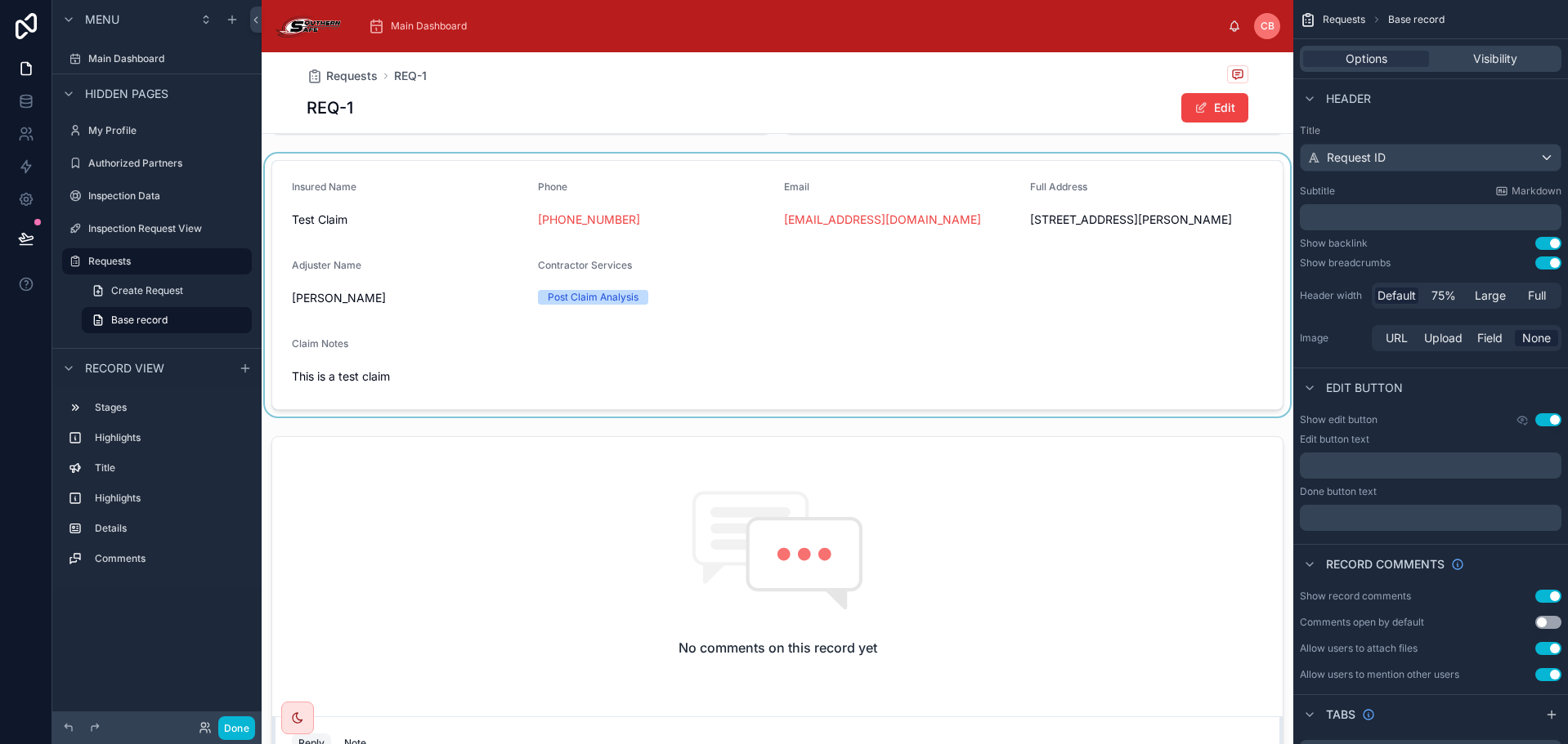
click at [375, 356] on div at bounding box center [777, 284] width 1031 height 263
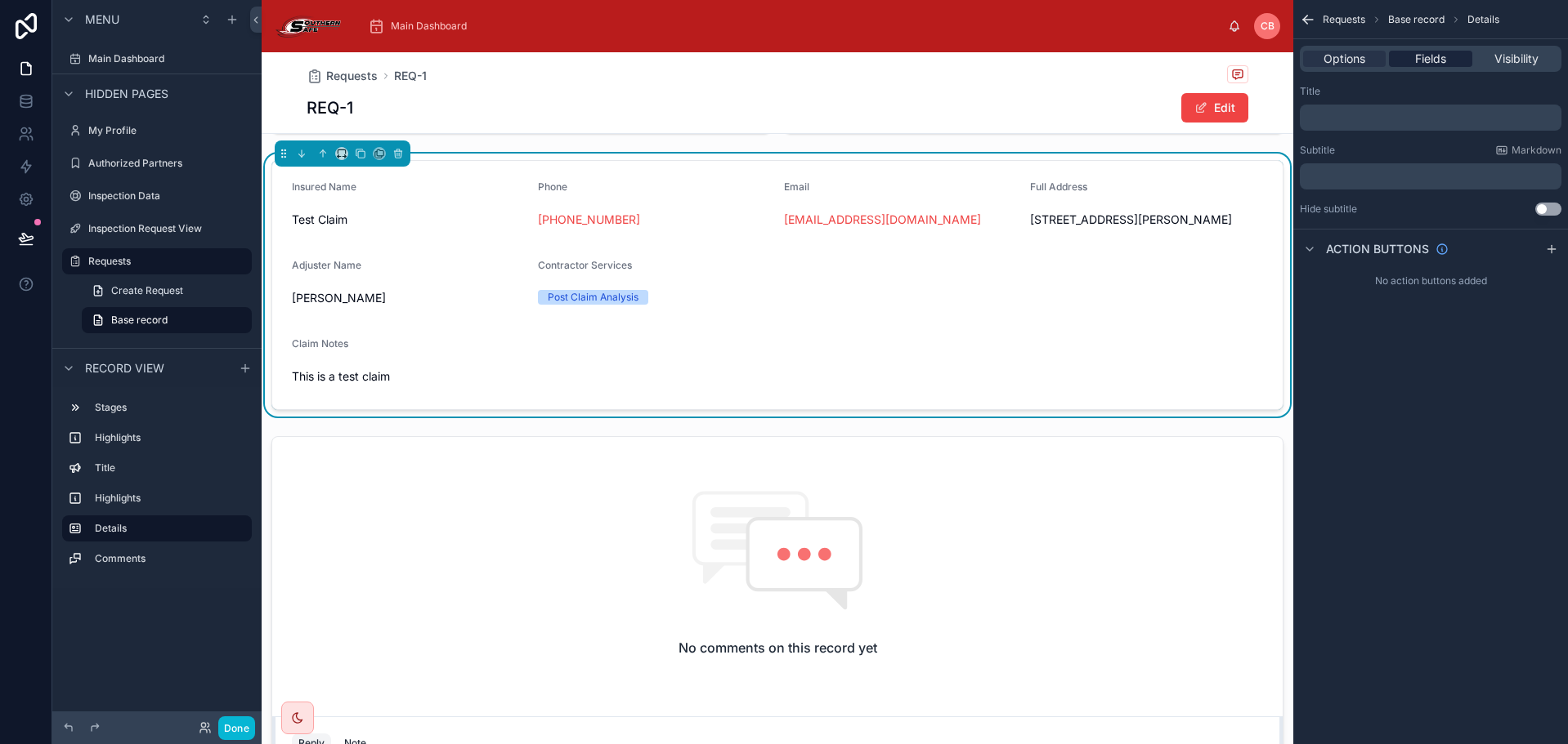
click at [1459, 57] on div "Fields" at bounding box center [1429, 59] width 83 height 17
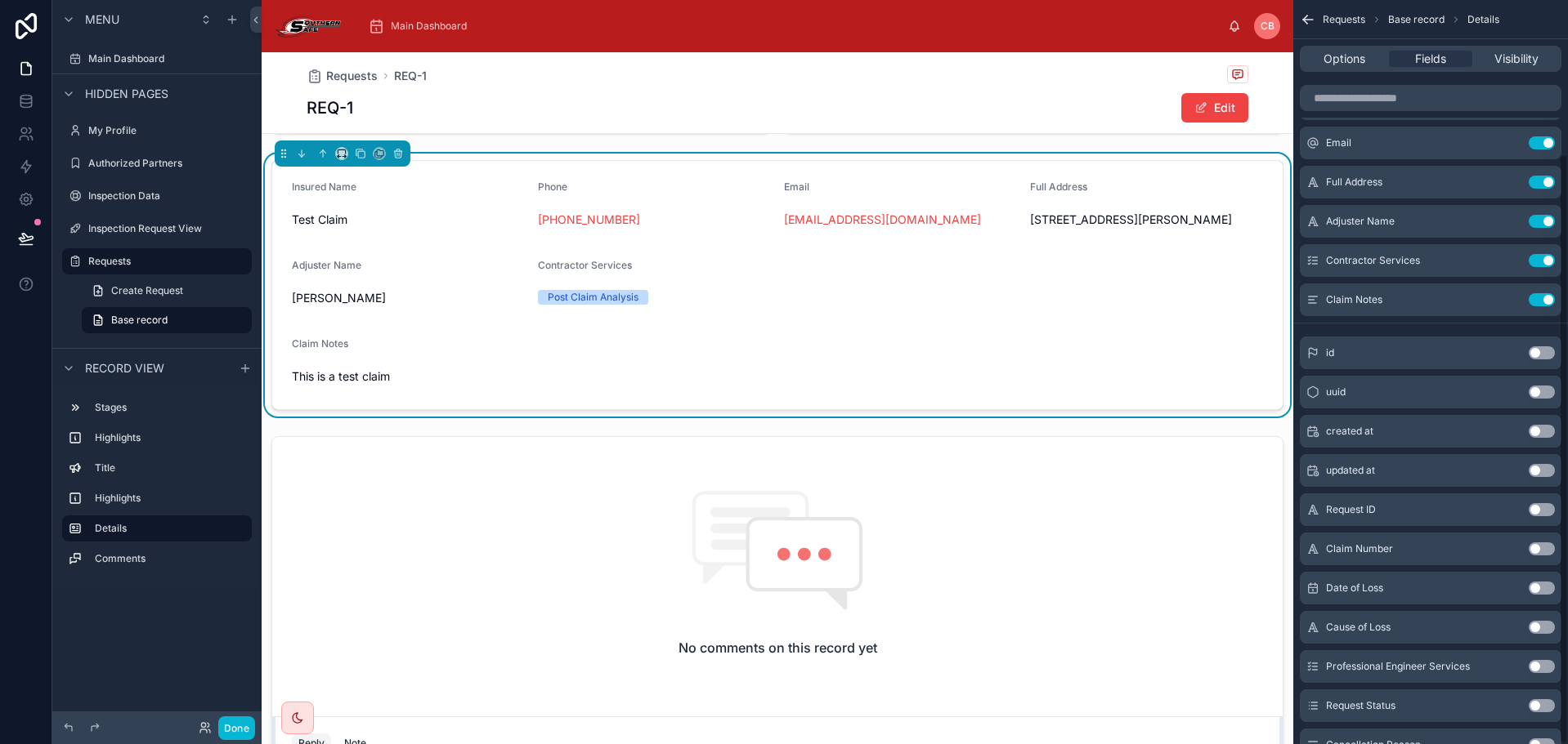
scroll to position [113, 0]
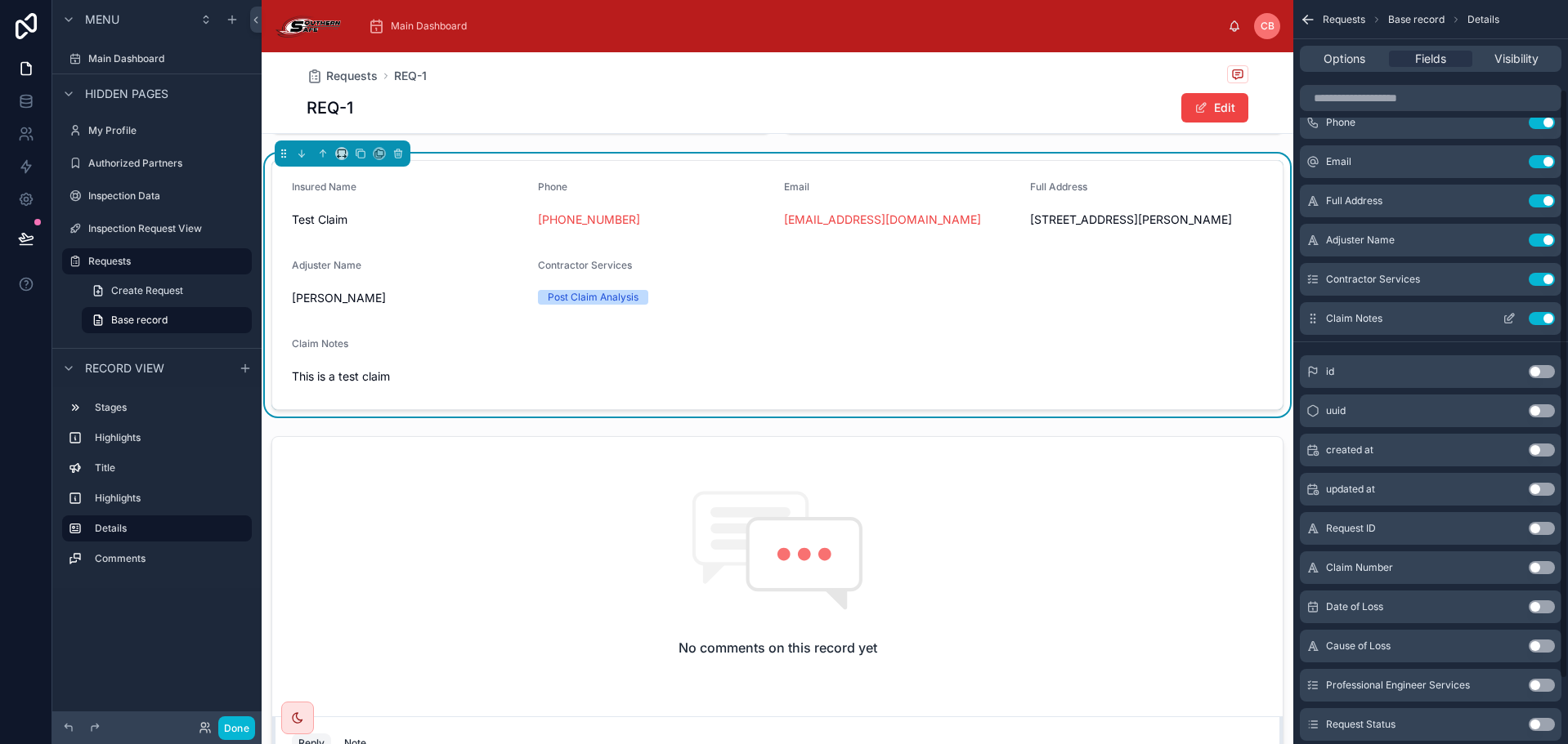
click at [1502, 317] on button "scrollable content" at bounding box center [1509, 319] width 26 height 13
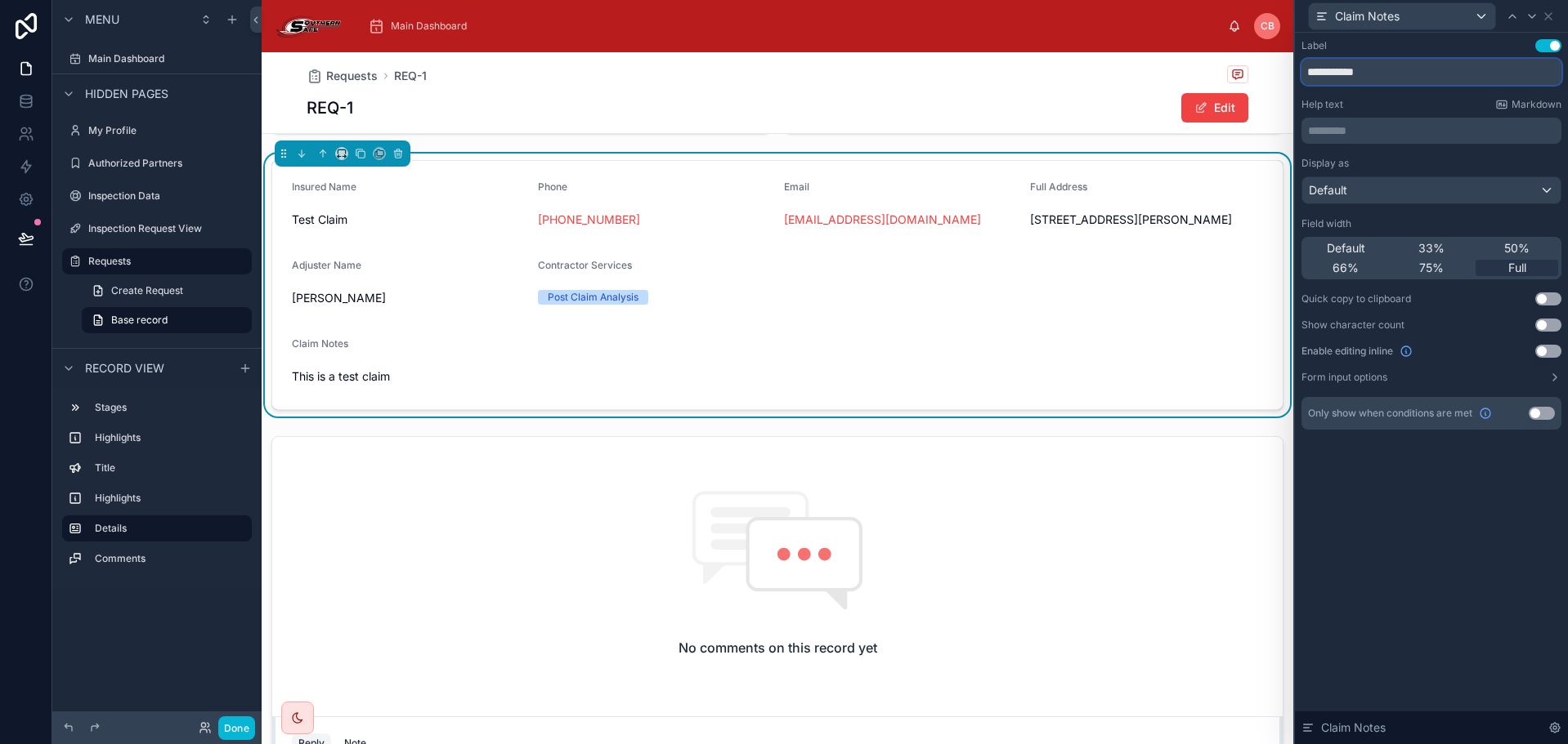
click at [1308, 74] on input "**********" at bounding box center [1431, 72] width 260 height 26
click at [1306, 74] on input "**********" at bounding box center [1431, 72] width 260 height 26
drag, startPoint x: 1310, startPoint y: 67, endPoint x: 1300, endPoint y: 68, distance: 10.0
click at [1300, 68] on div "**********" at bounding box center [1431, 250] width 273 height 436
type input "**********"
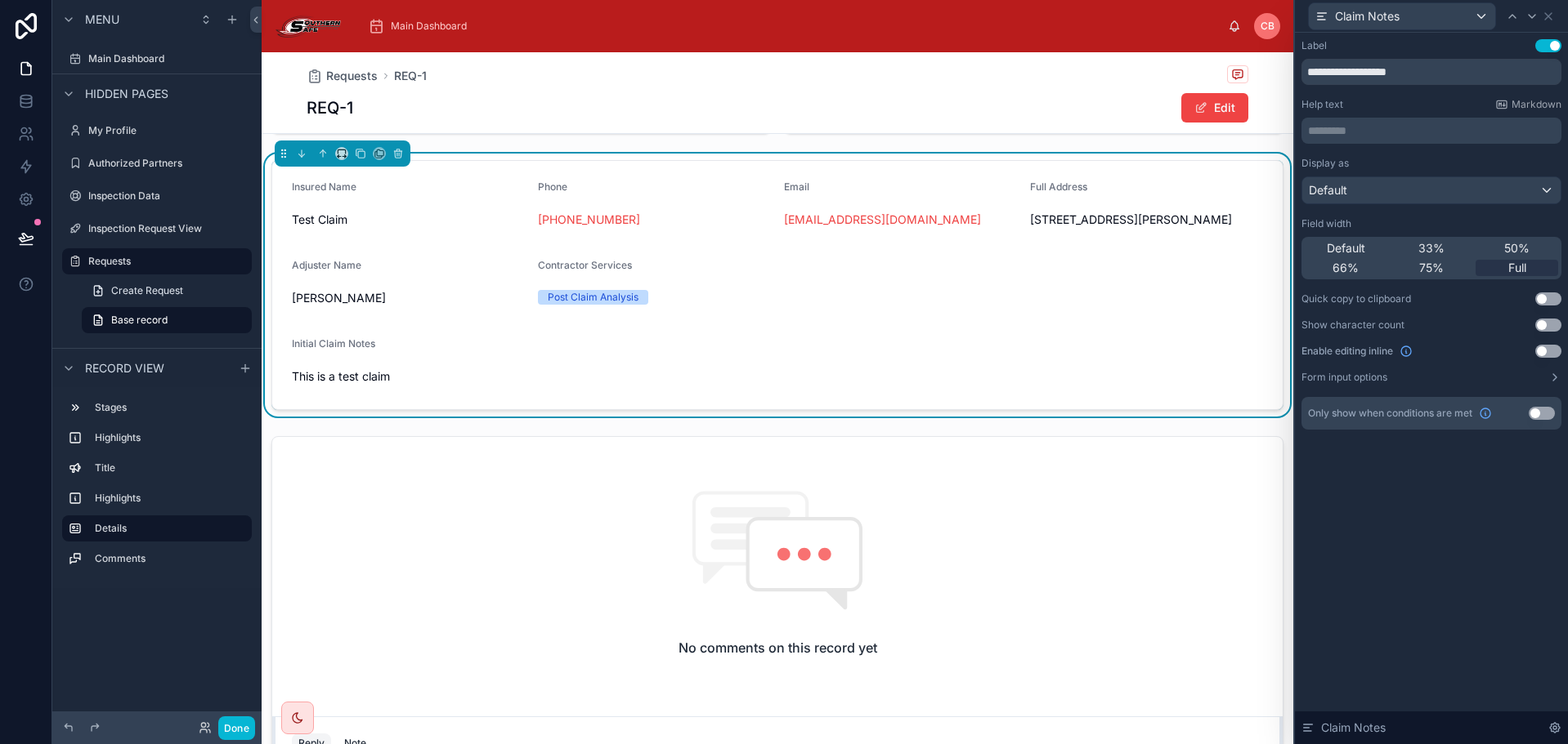
click at [1446, 101] on div "Help text Markdown" at bounding box center [1431, 105] width 260 height 13
click at [1550, 13] on icon at bounding box center [1548, 17] width 13 height 13
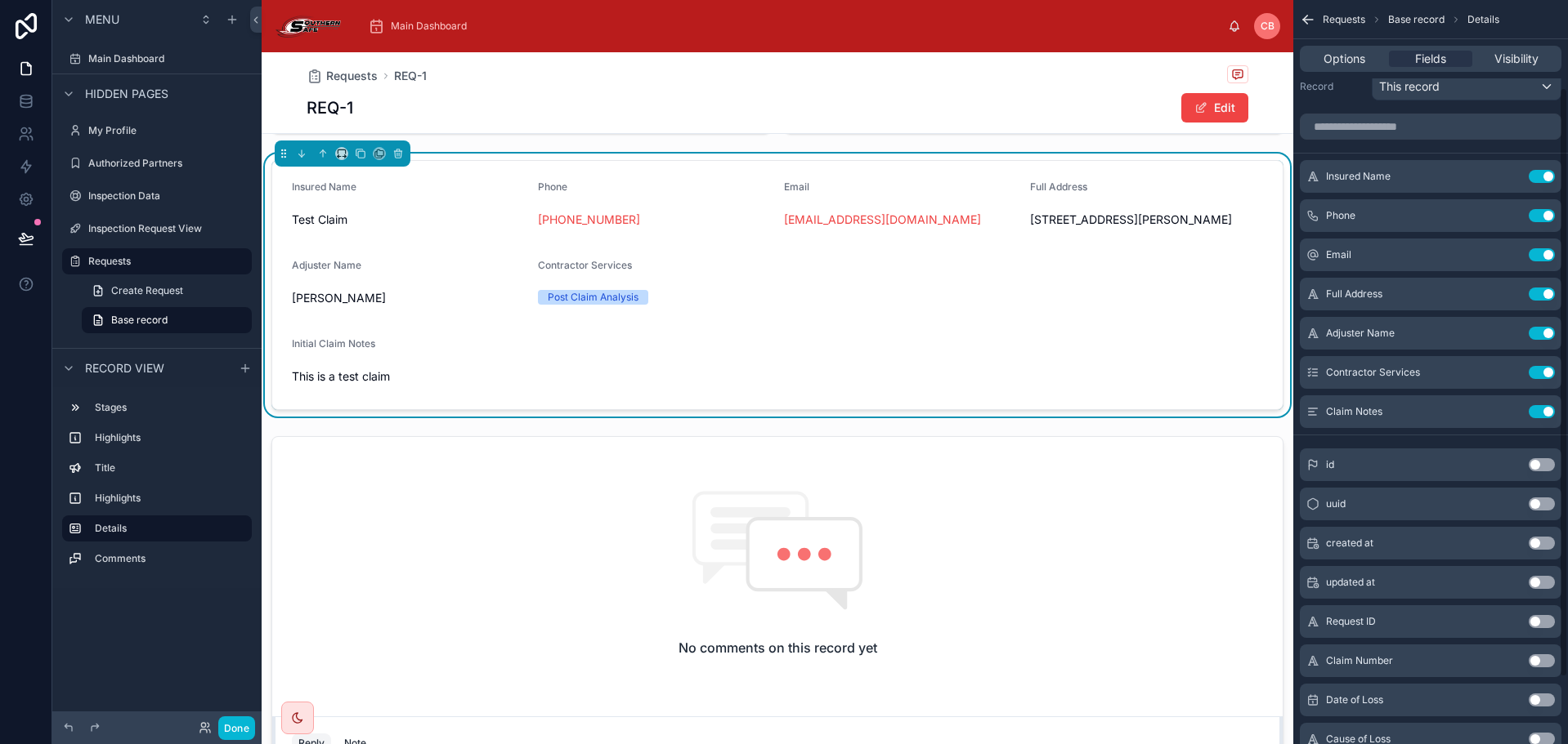
scroll to position [0, 0]
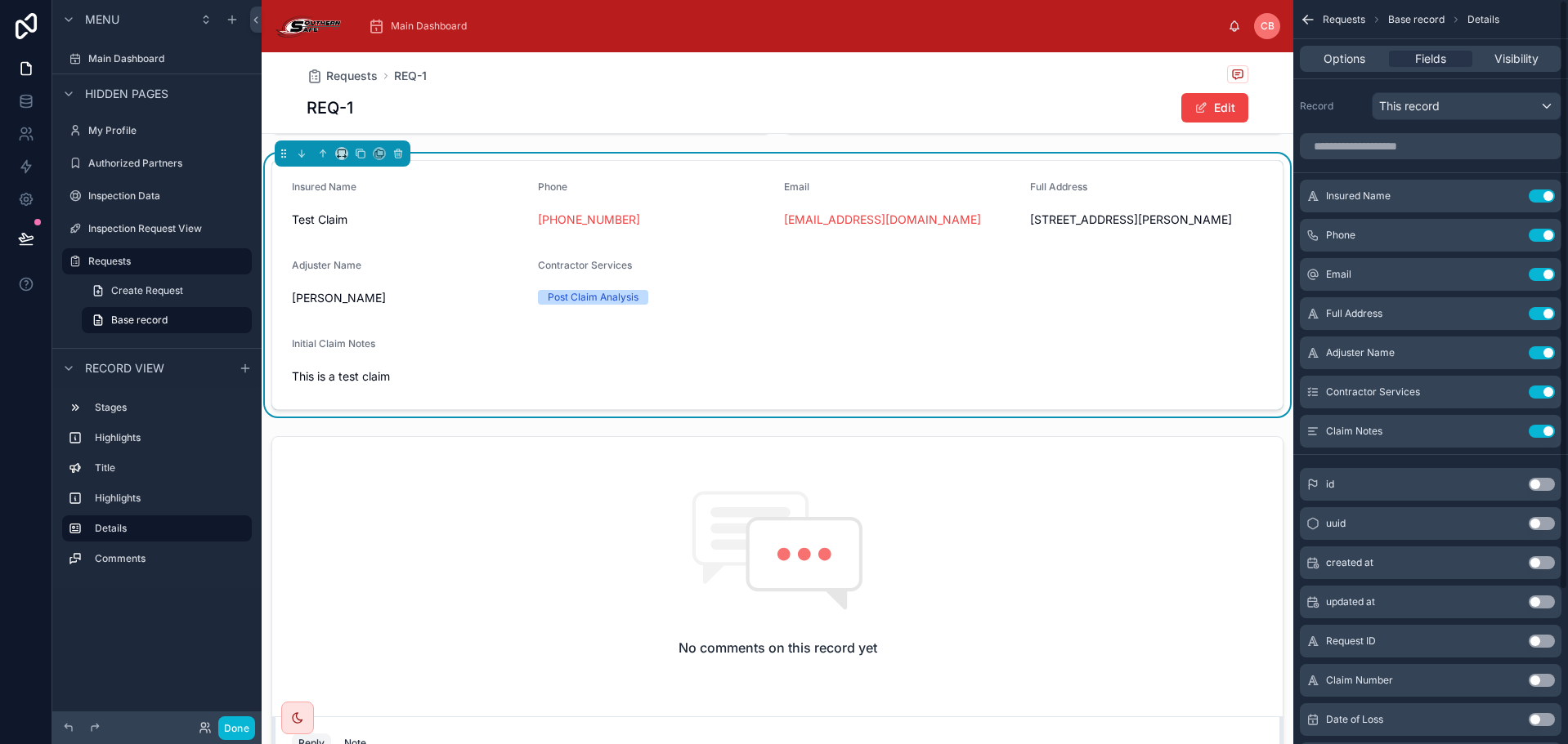
click at [976, 113] on div "REQ-1 Edit" at bounding box center [777, 108] width 941 height 31
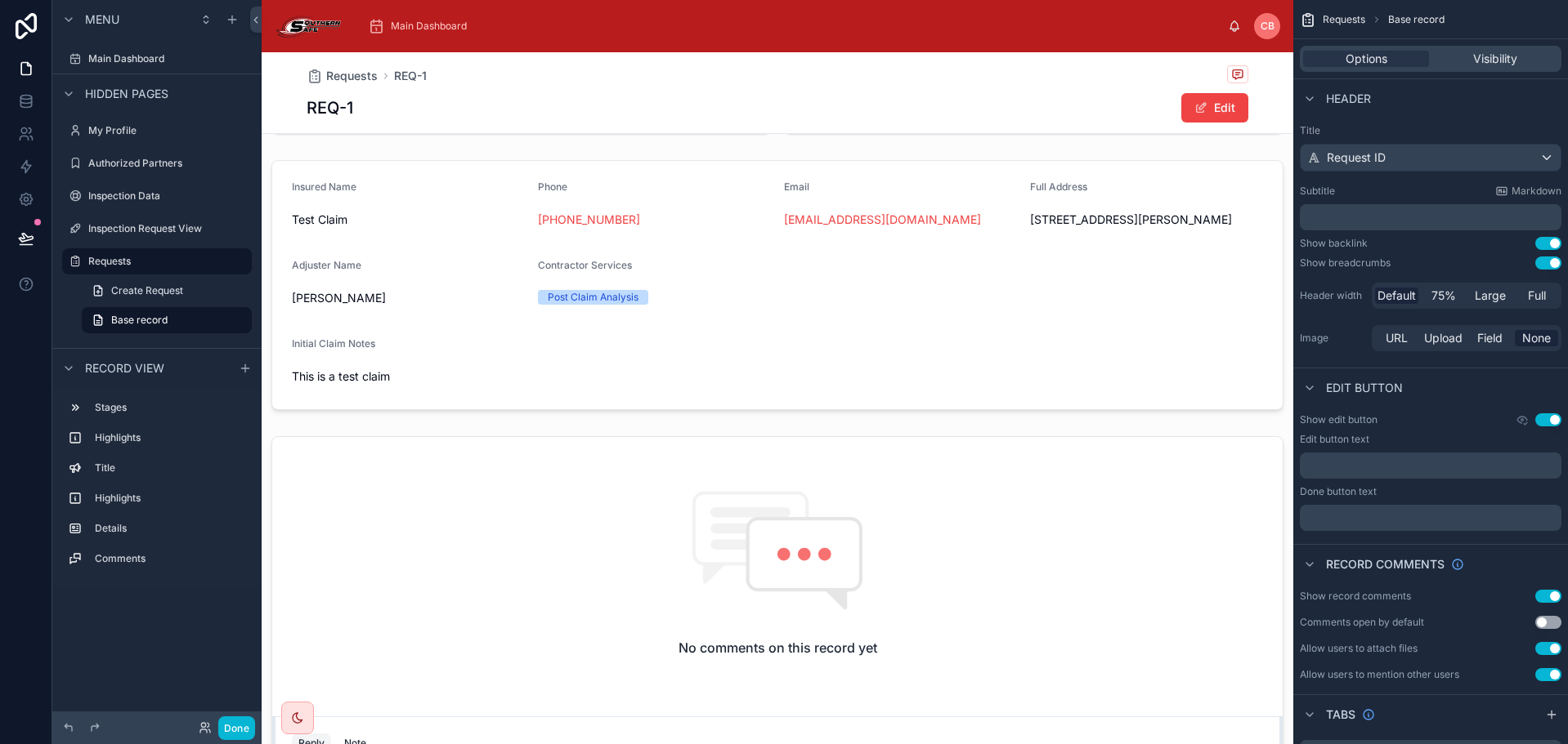
click at [1542, 420] on button "Use setting" at bounding box center [1548, 420] width 26 height 13
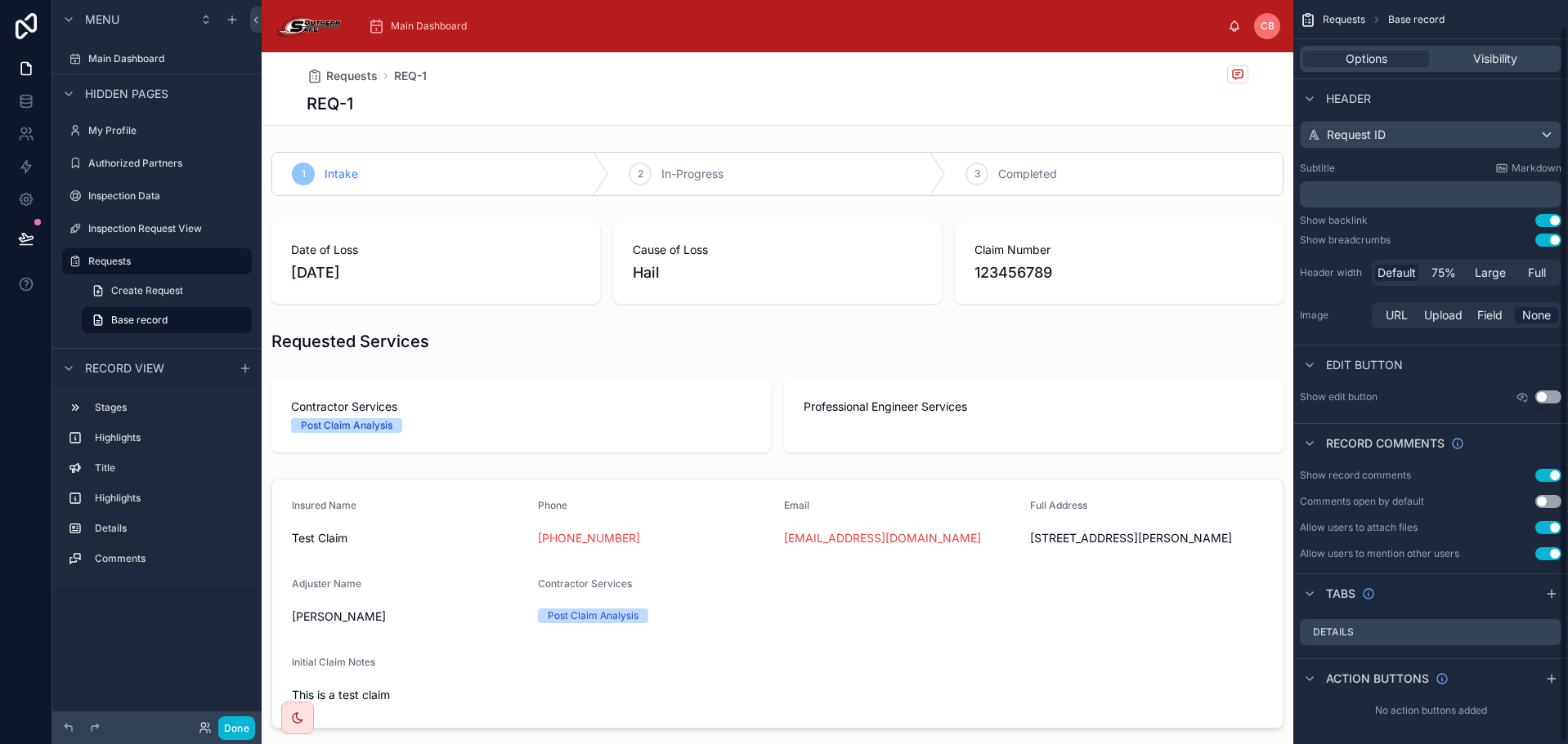
scroll to position [28, 0]
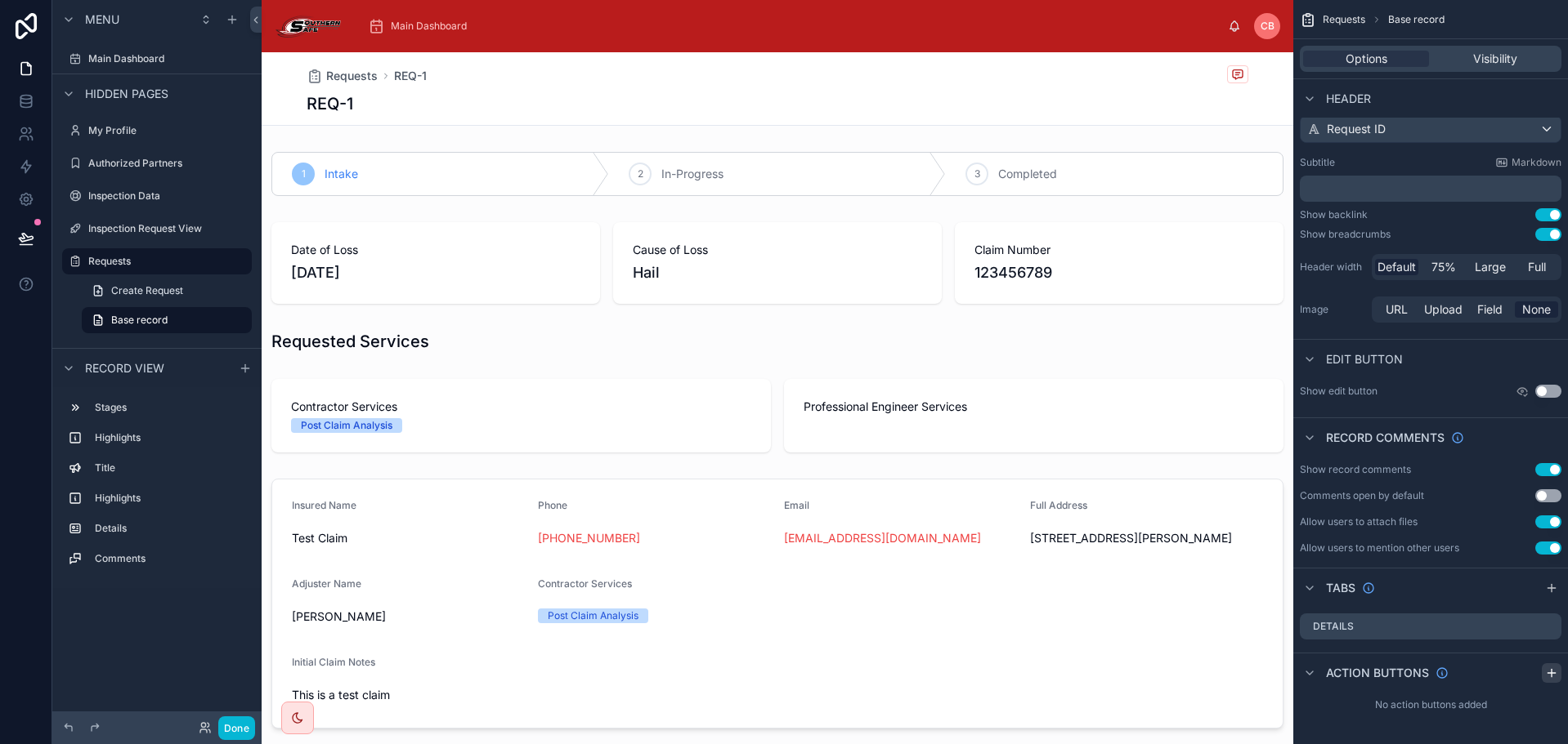
click at [1546, 669] on icon "scrollable content" at bounding box center [1551, 673] width 13 height 13
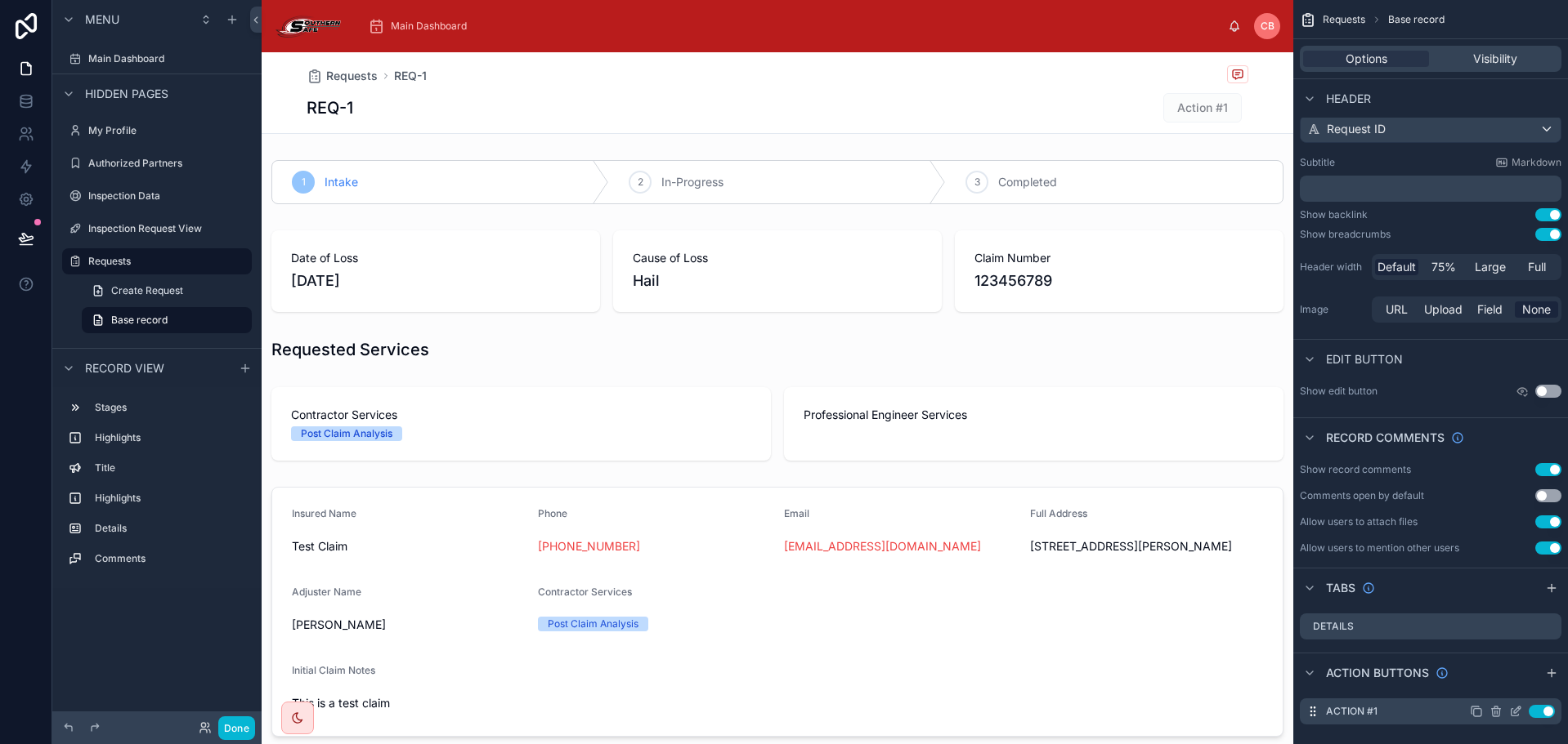
click at [1517, 713] on icon "scrollable content" at bounding box center [1515, 711] width 13 height 13
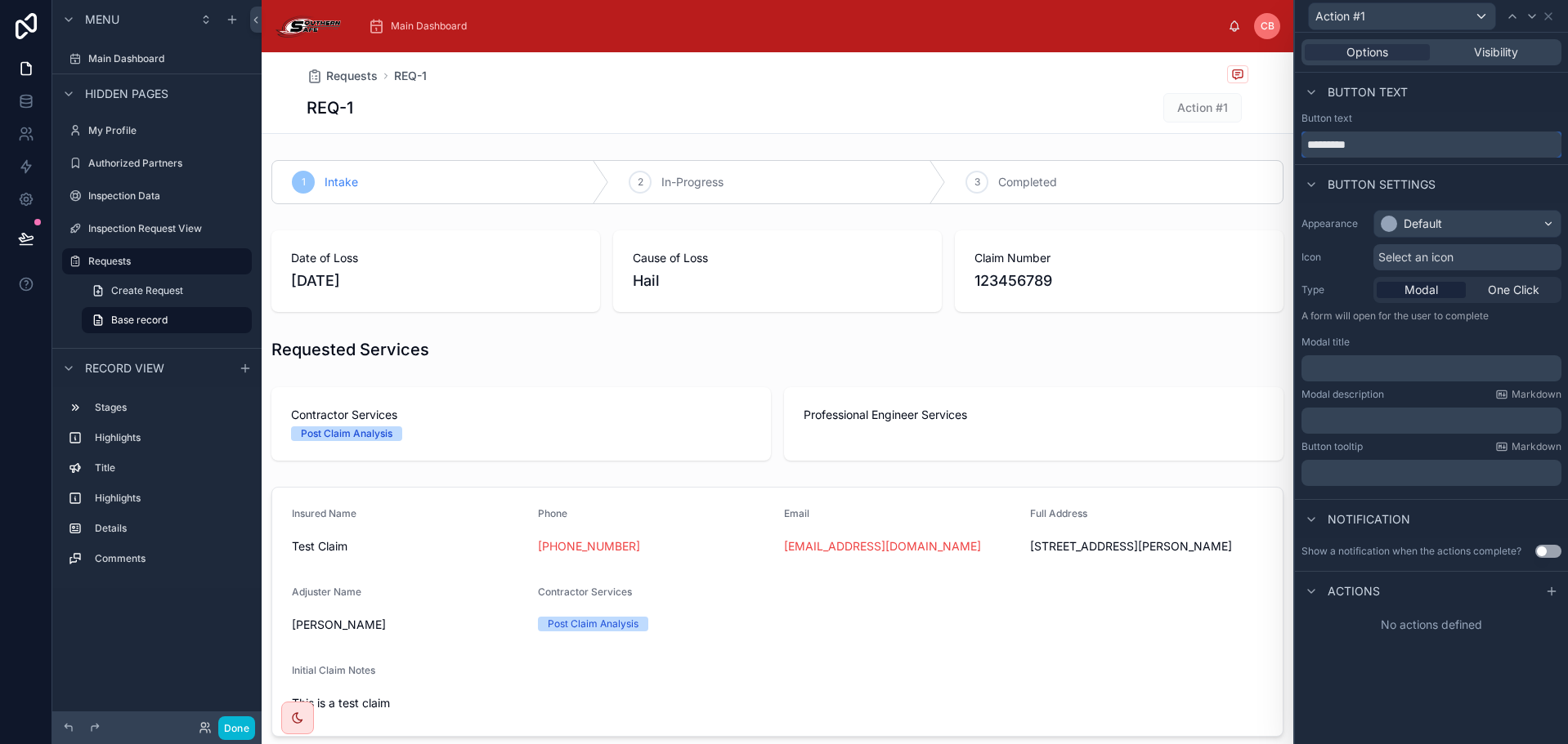
click at [1397, 147] on input "*********" at bounding box center [1431, 144] width 260 height 26
type input "**********"
click at [1418, 224] on div "Default" at bounding box center [1423, 224] width 38 height 17
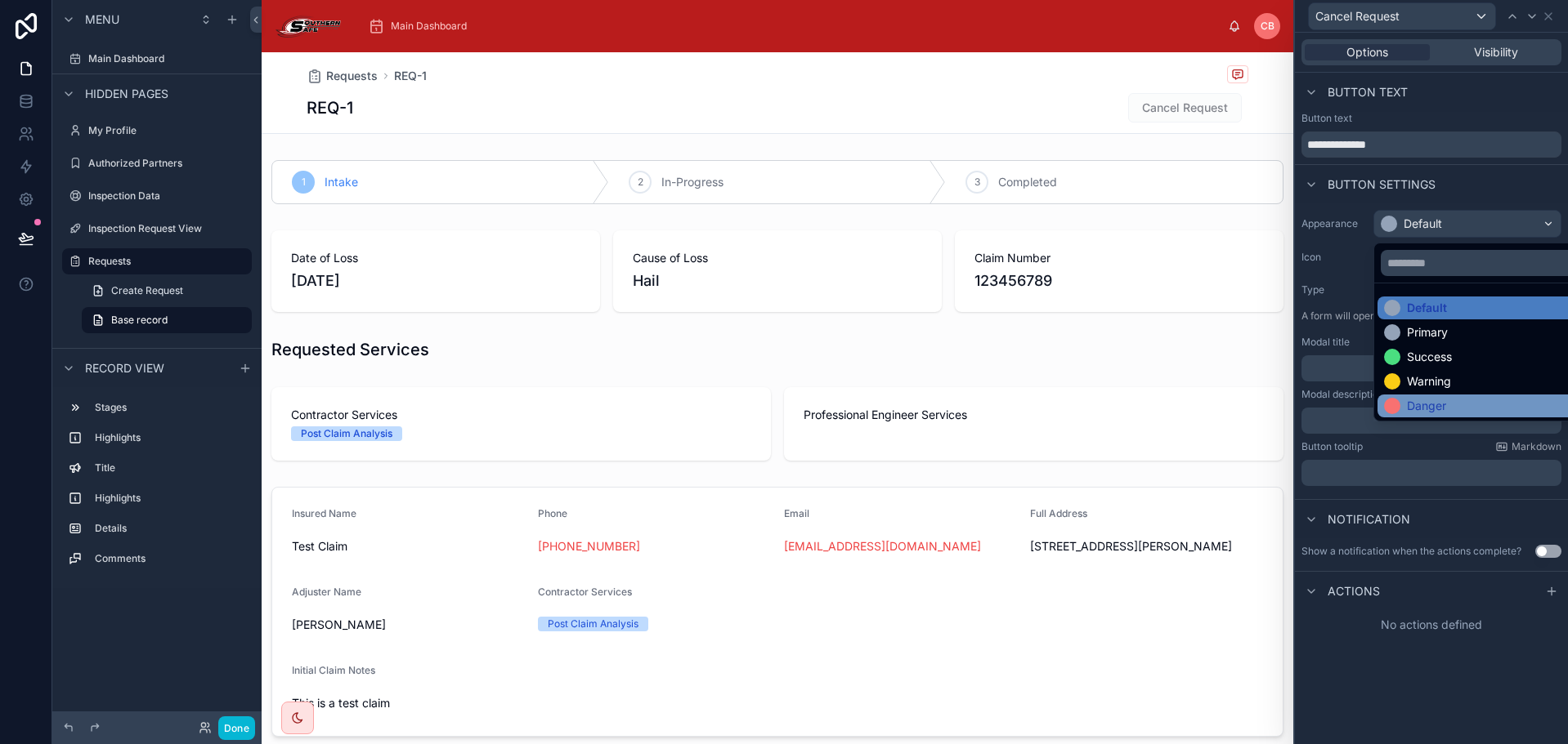
click at [1445, 403] on div "Danger" at bounding box center [1426, 406] width 39 height 17
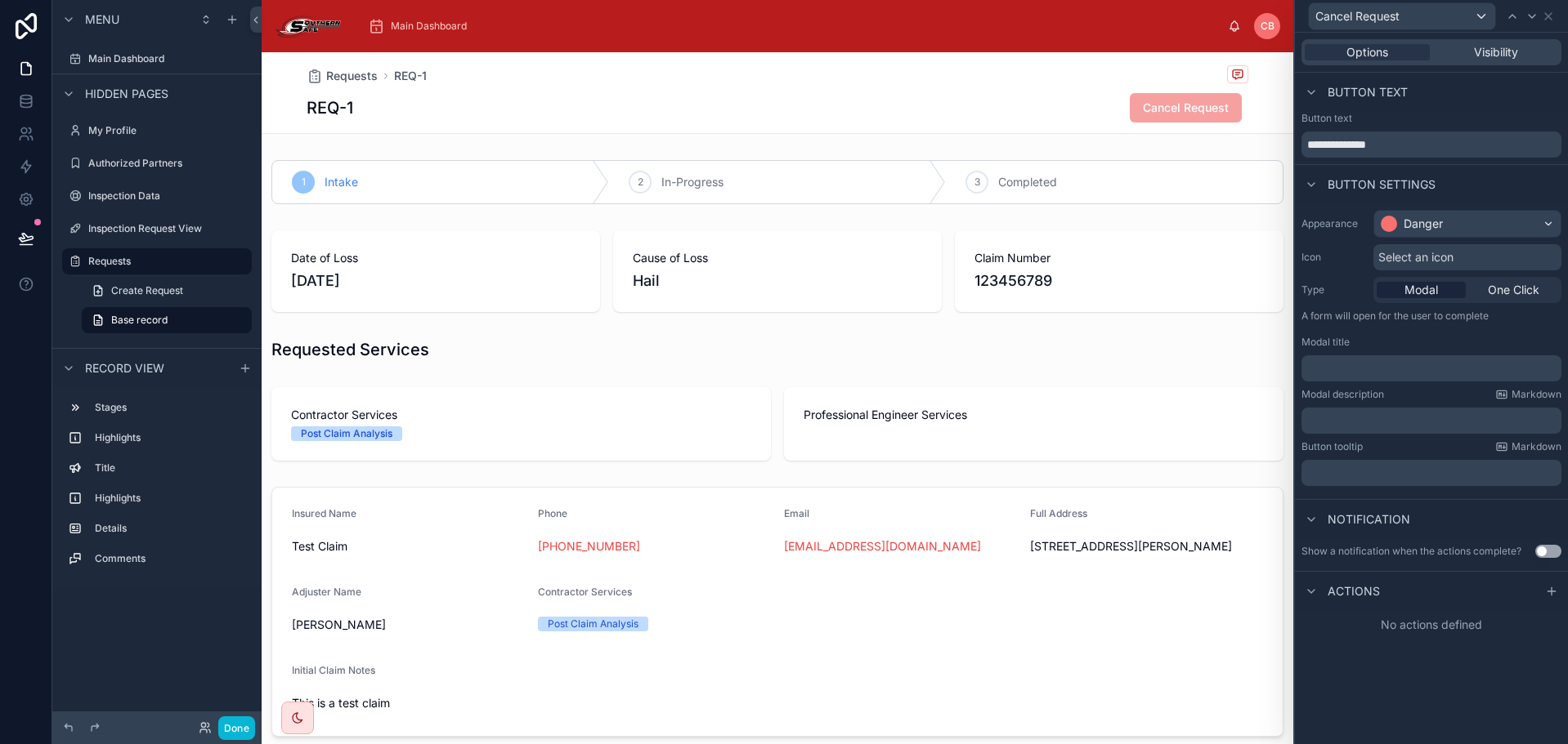
click at [1447, 289] on div "Modal" at bounding box center [1421, 290] width 89 height 17
click at [1393, 374] on p "﻿" at bounding box center [1433, 369] width 250 height 17
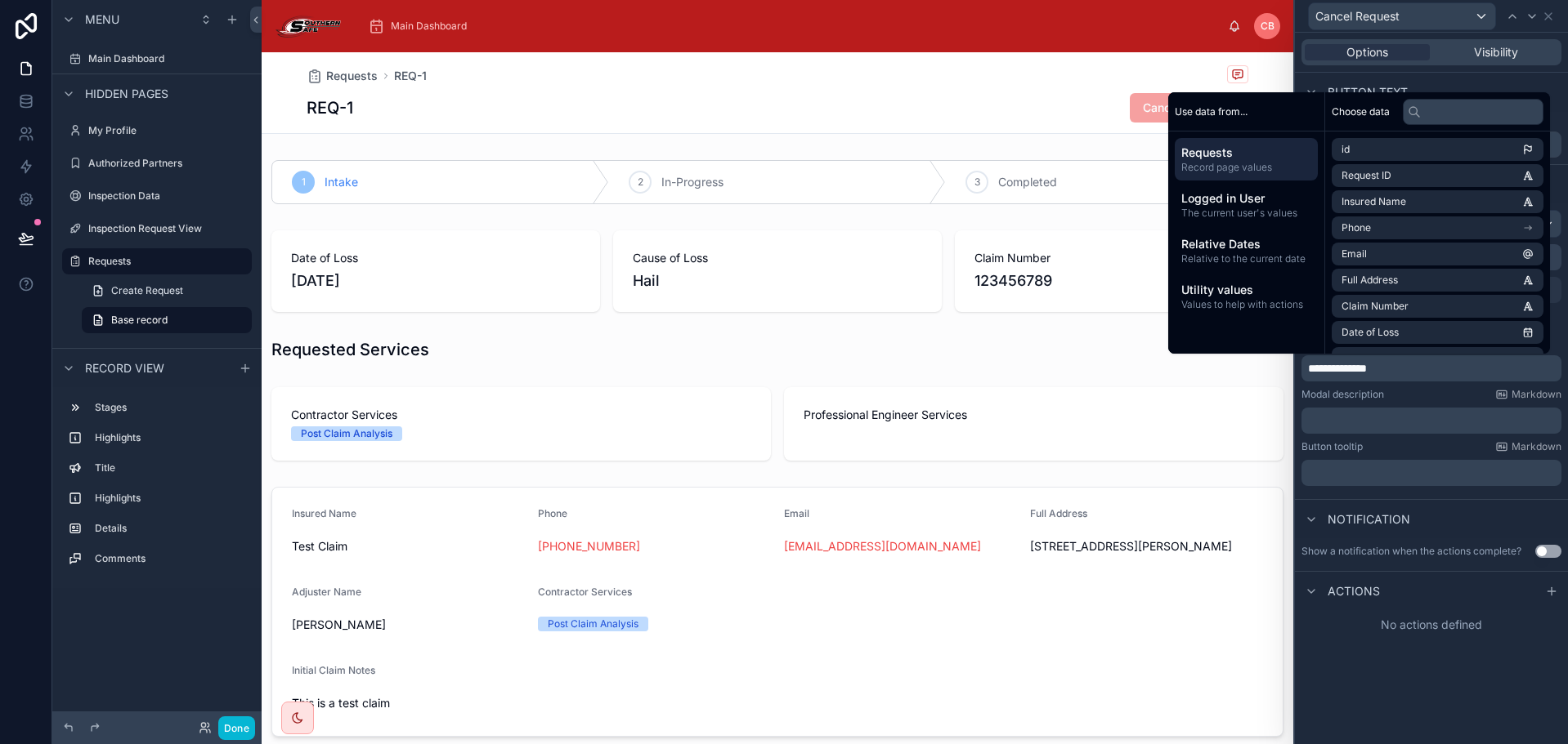
click at [1399, 410] on div "﻿" at bounding box center [1431, 420] width 260 height 26
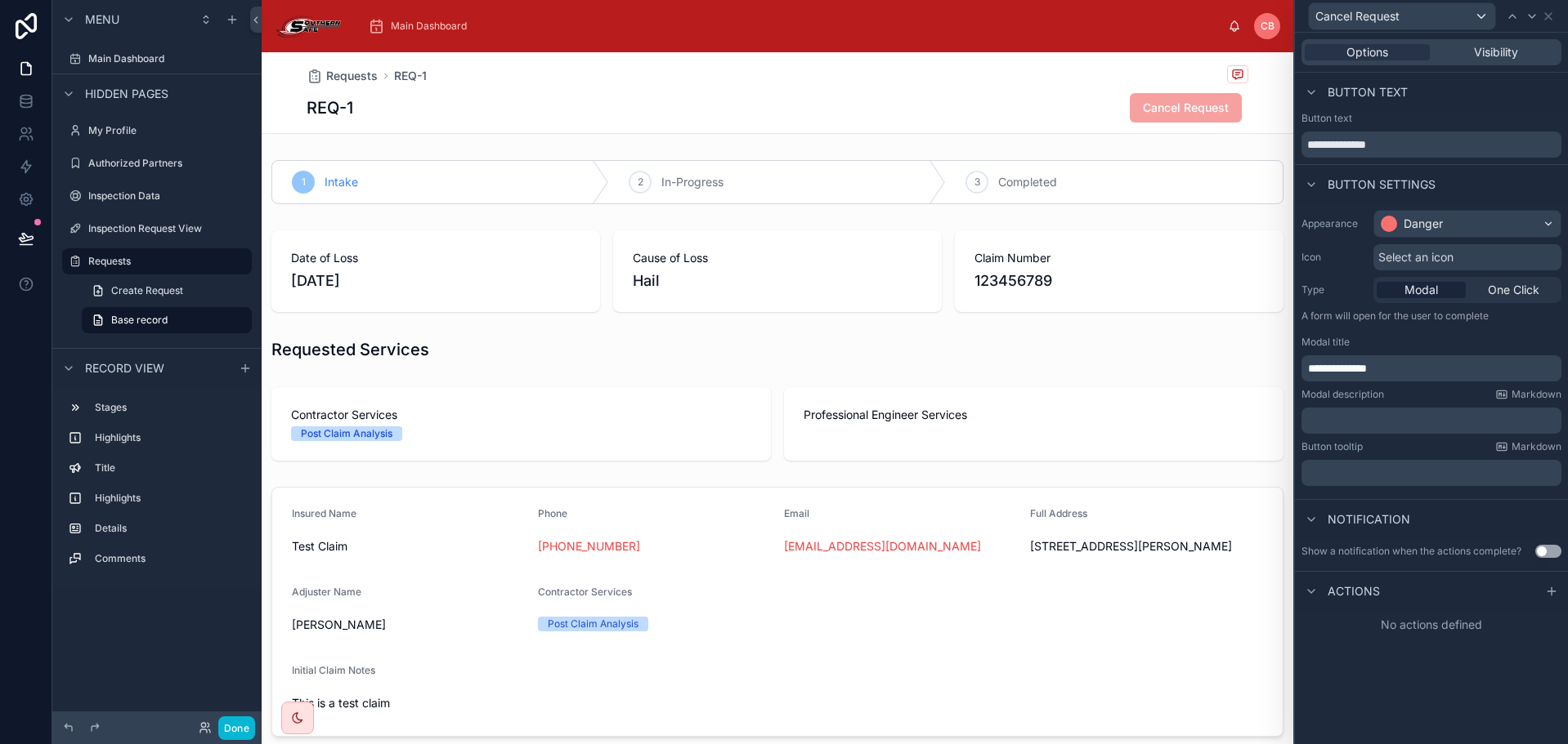
click at [1423, 390] on div "Modal description Markdown" at bounding box center [1431, 395] width 260 height 13
click at [1550, 588] on icon at bounding box center [1551, 591] width 13 height 13
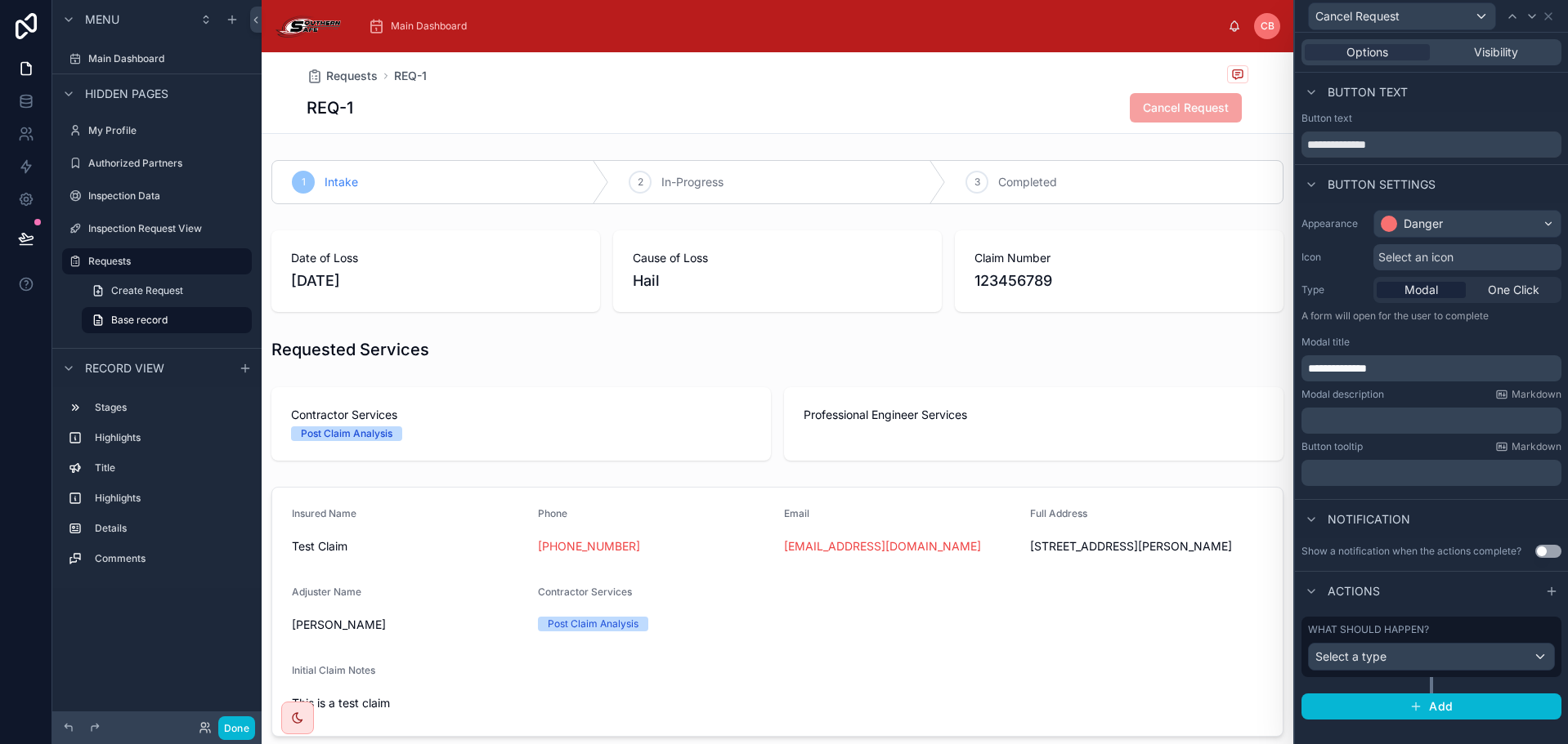
click at [1460, 639] on div "What should happen? Select a type" at bounding box center [1431, 646] width 247 height 48
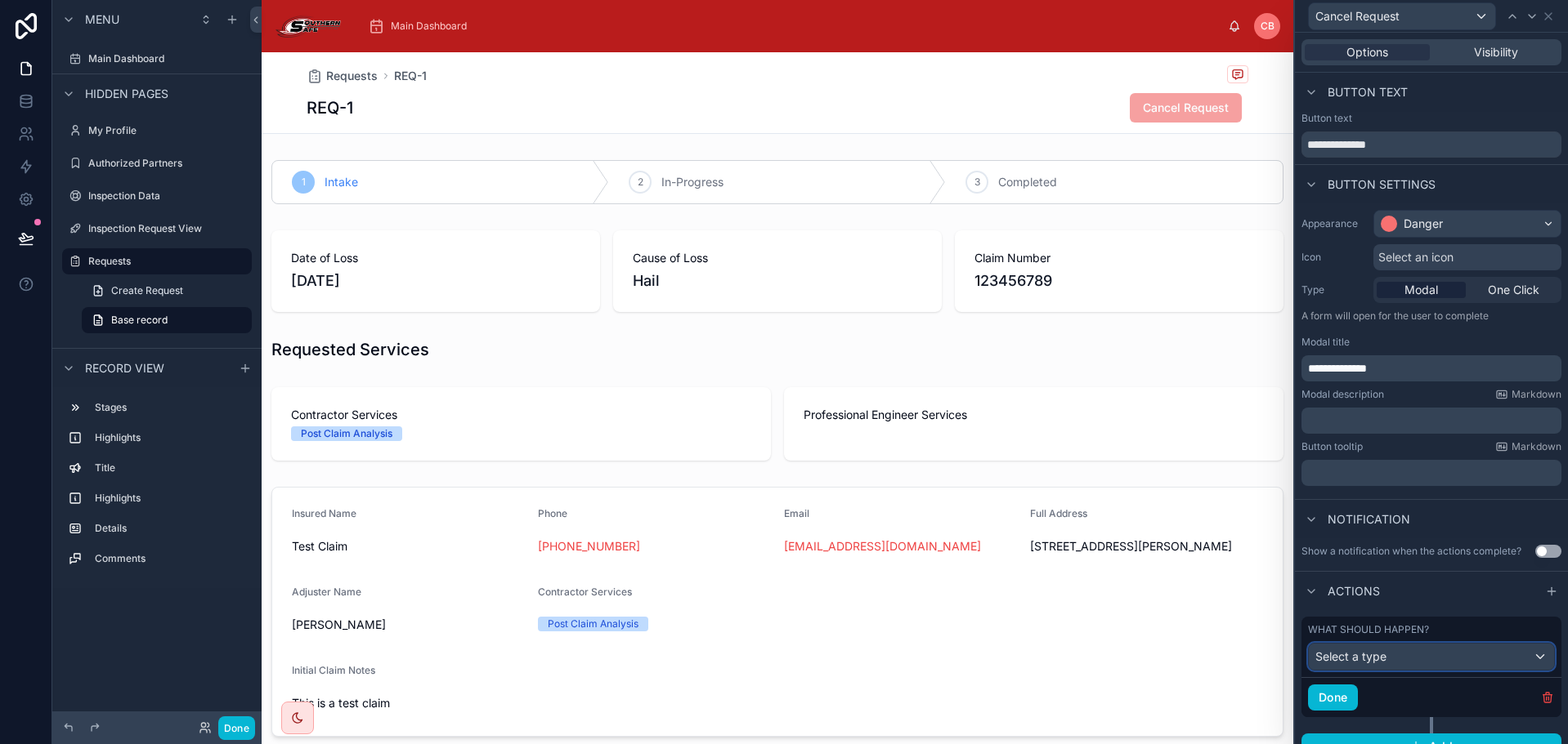
click at [1458, 646] on div "Select a type" at bounding box center [1431, 656] width 245 height 26
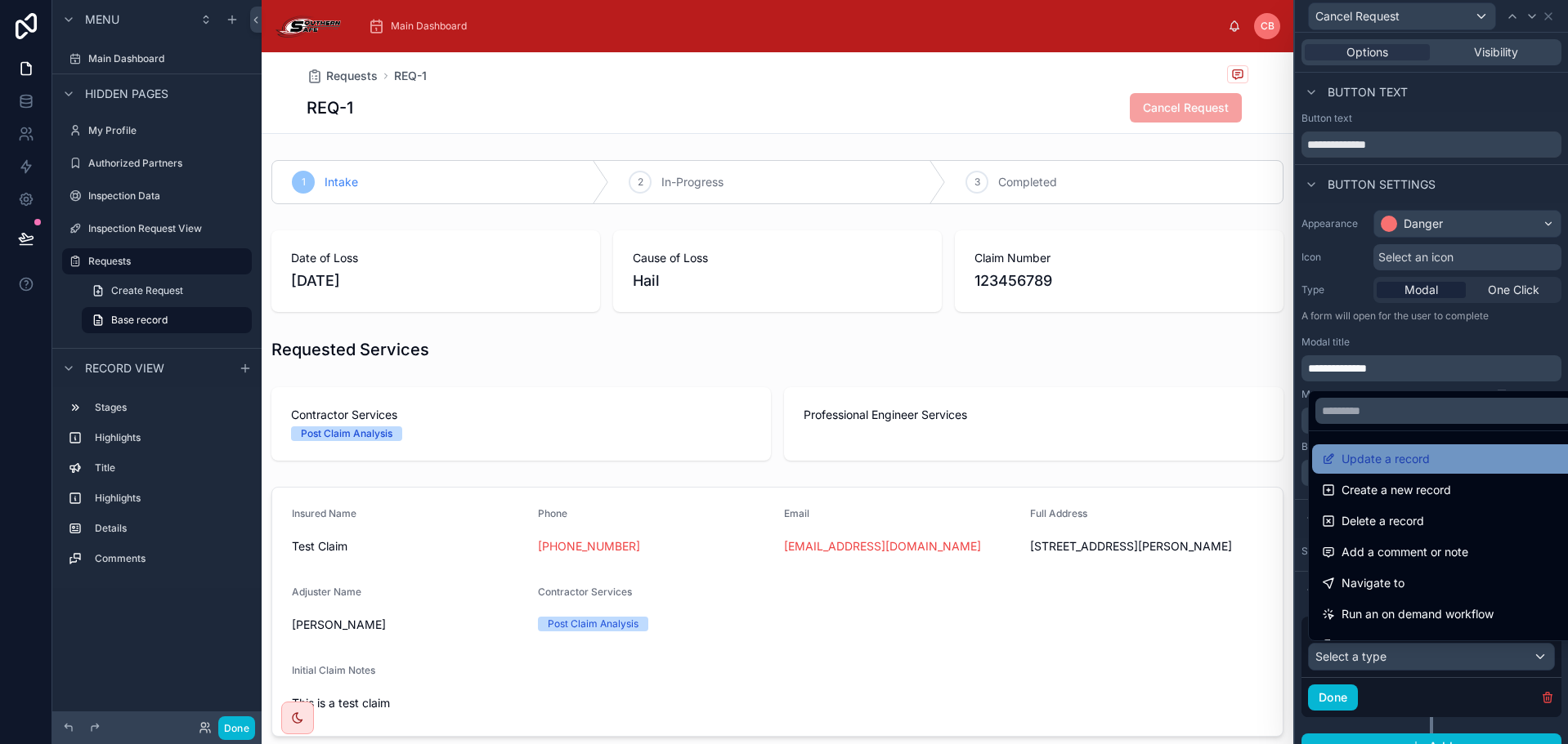
click at [1421, 462] on span "Update a record" at bounding box center [1385, 460] width 88 height 20
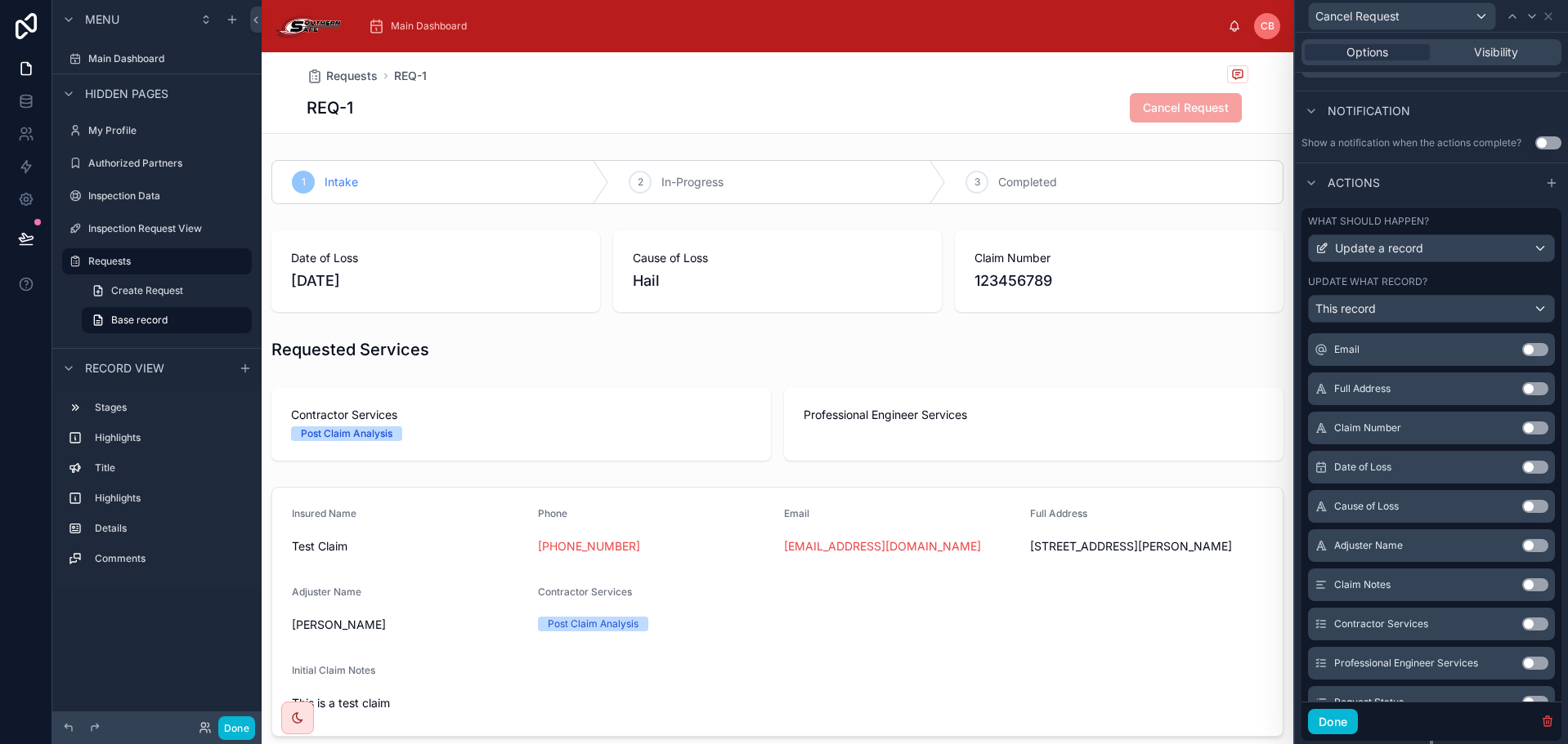
scroll to position [403, 0]
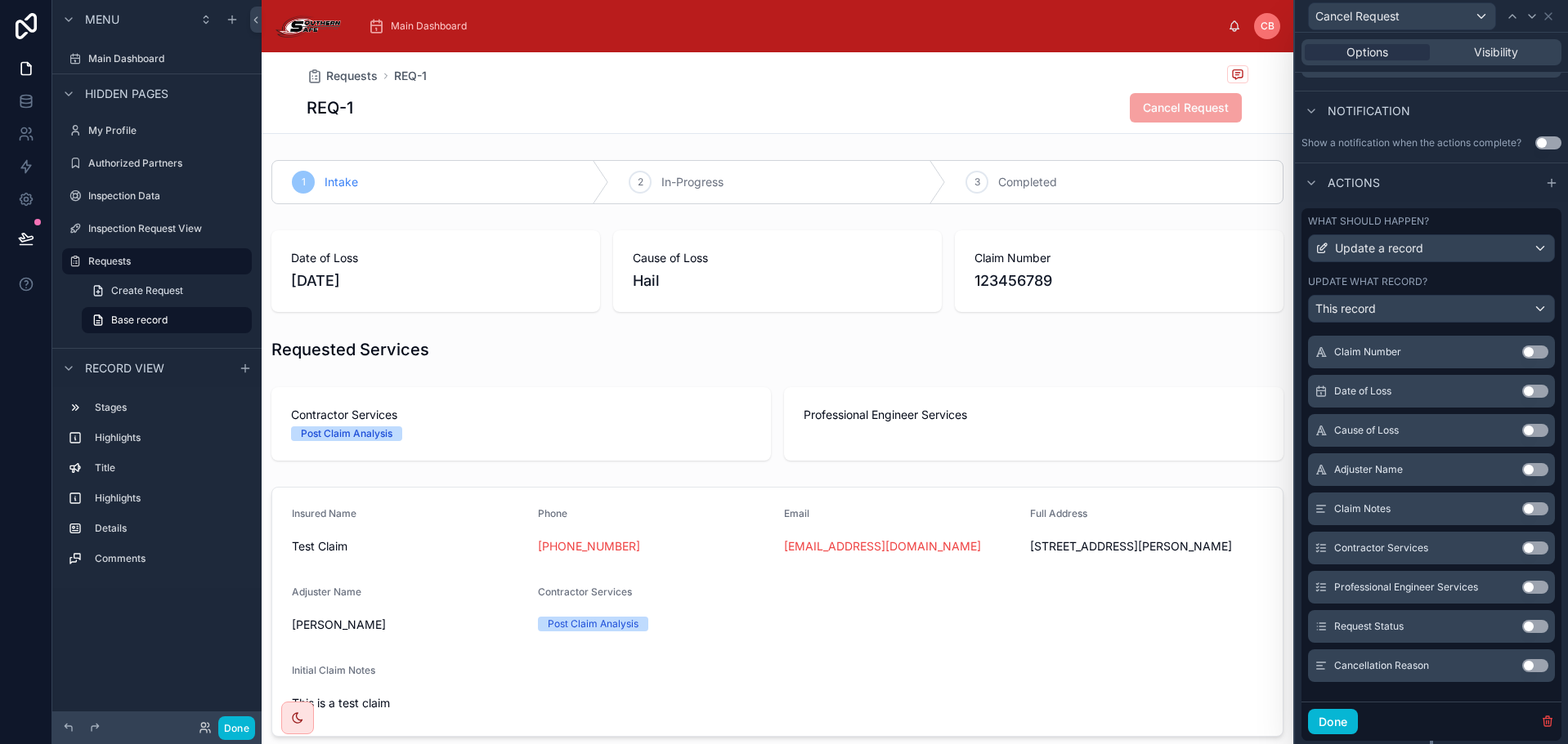
click at [1522, 666] on button "Use setting" at bounding box center [1535, 666] width 26 height 13
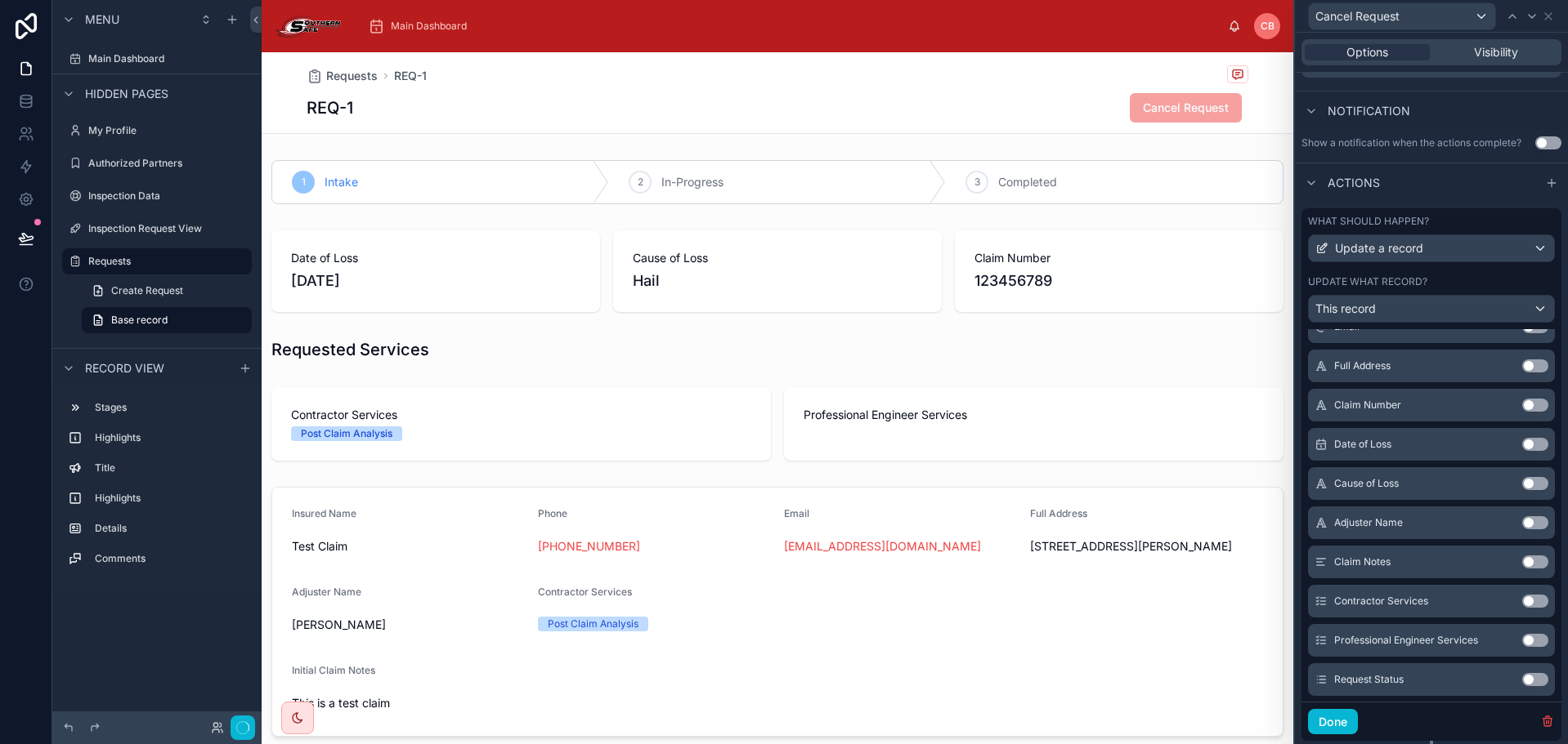
scroll to position [417, 0]
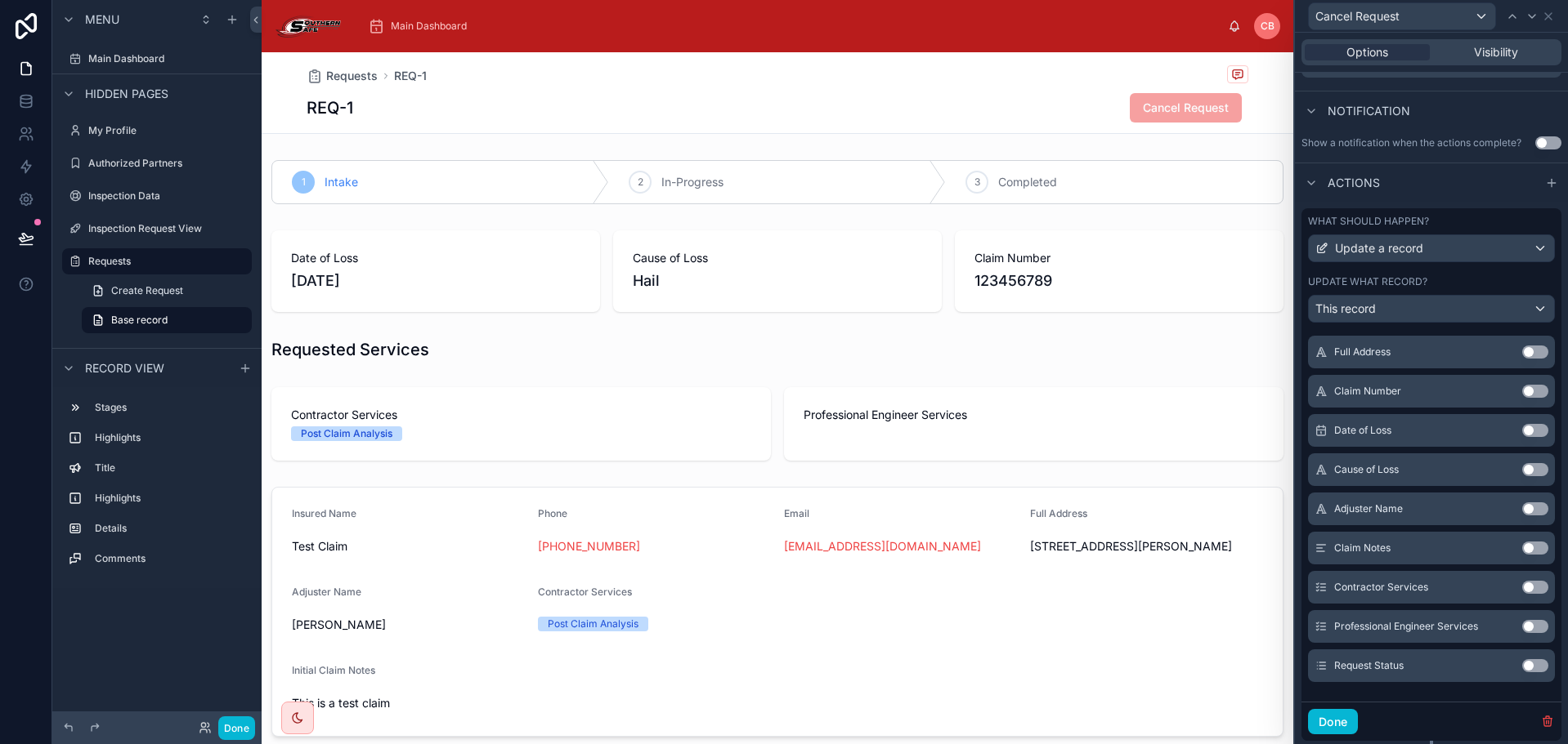
click at [1522, 660] on button "Use setting" at bounding box center [1535, 666] width 26 height 13
click at [1480, 275] on div "Update what record?" at bounding box center [1431, 282] width 247 height 13
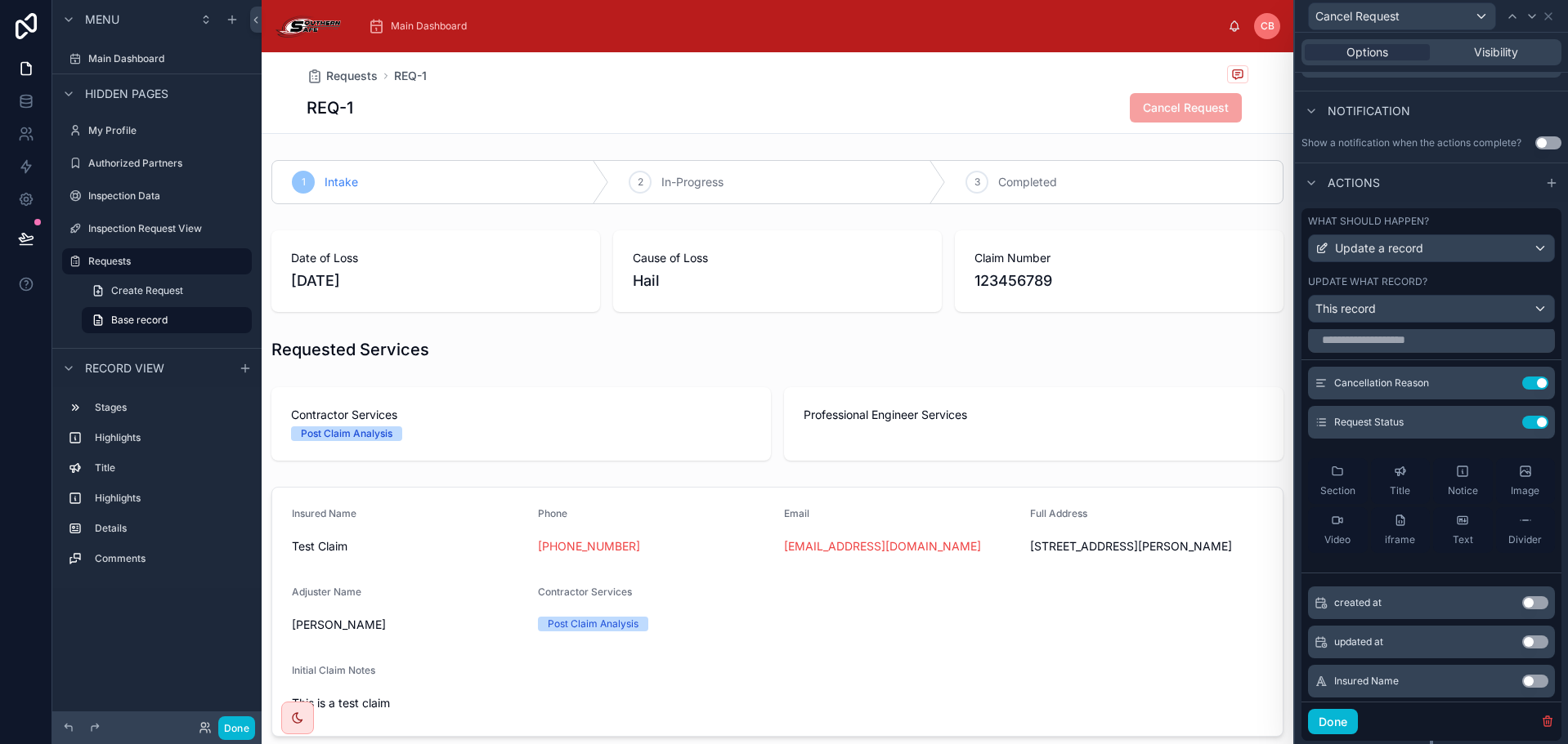
scroll to position [0, 0]
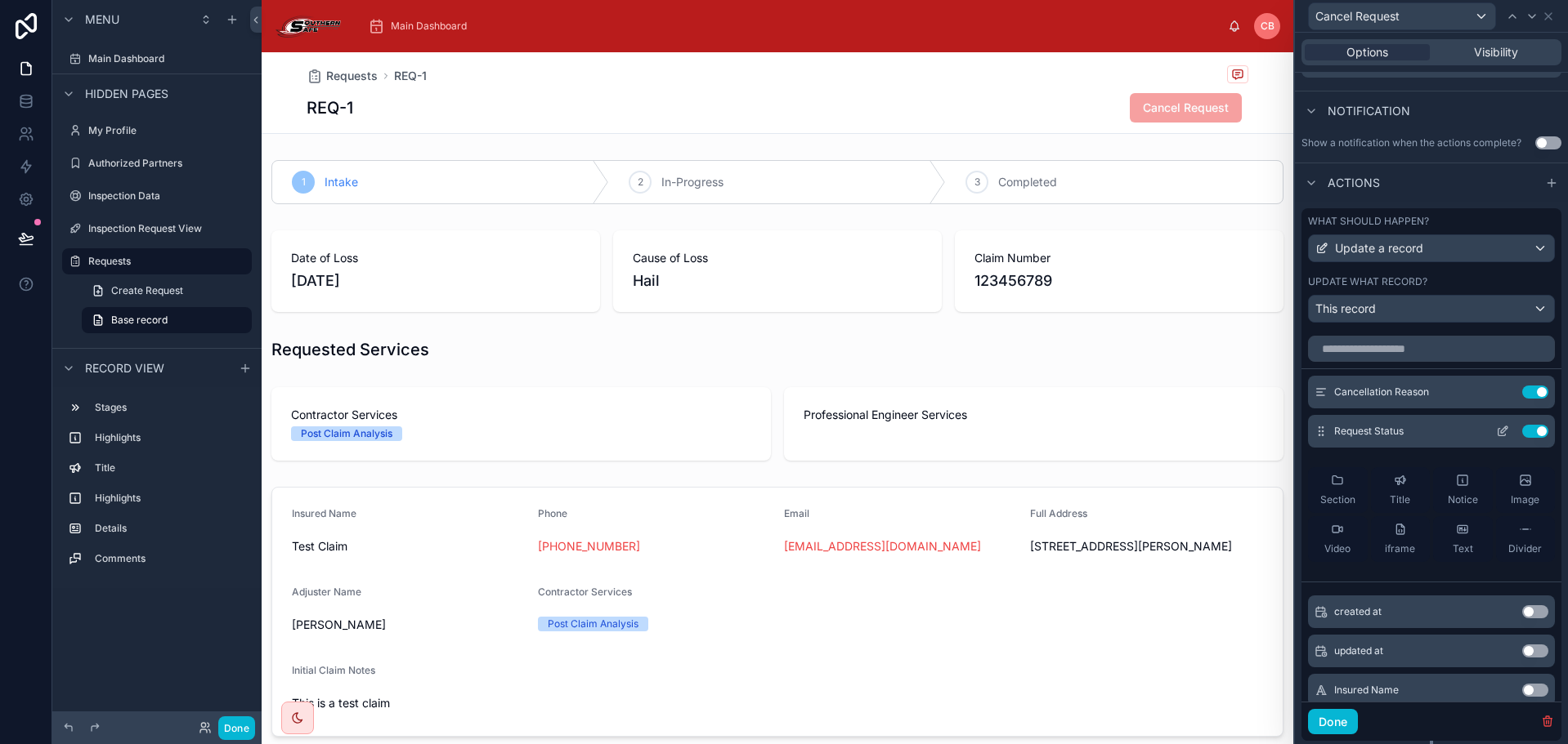
click at [1496, 434] on icon at bounding box center [1503, 431] width 13 height 13
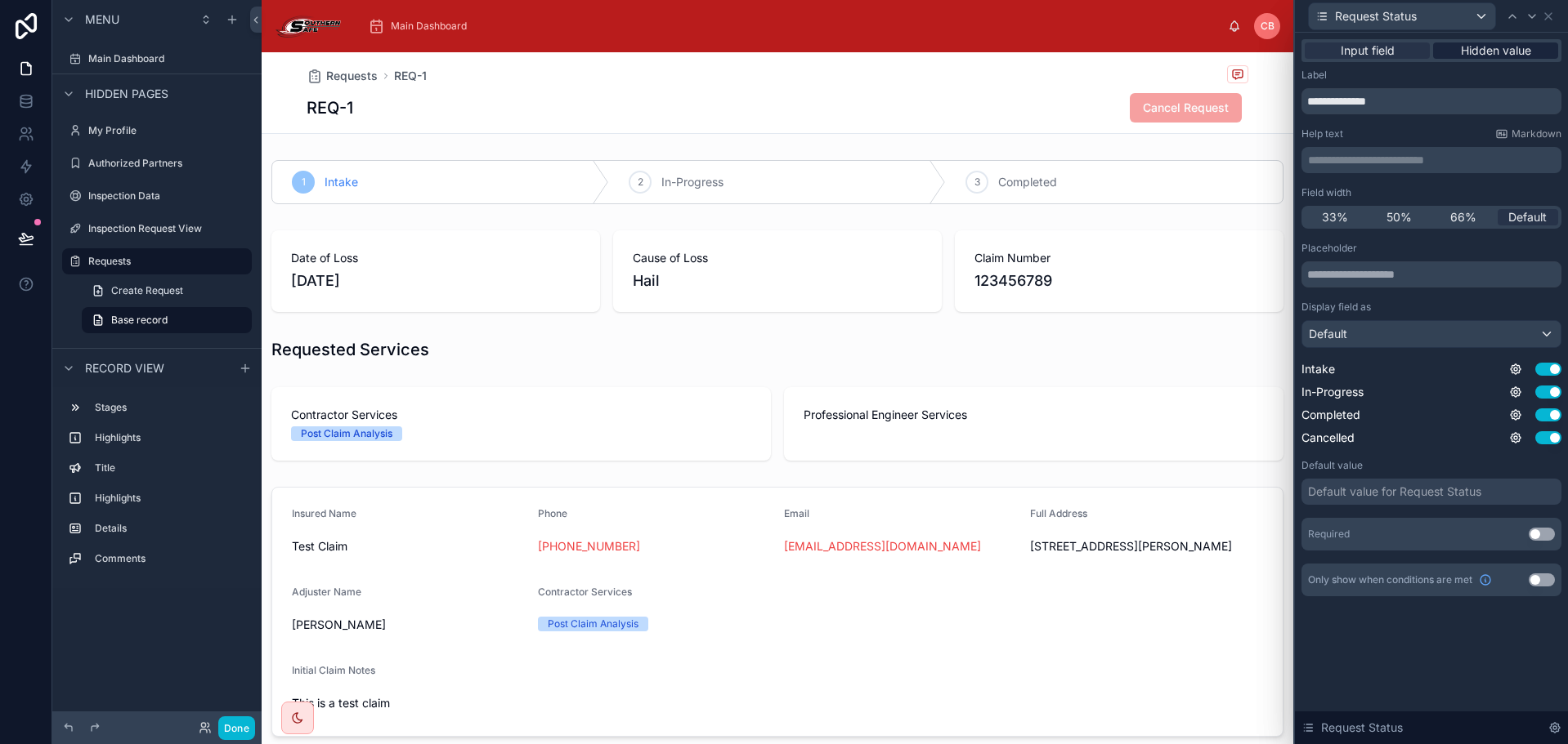
click at [1493, 47] on span "Hidden value" at bounding box center [1496, 51] width 70 height 17
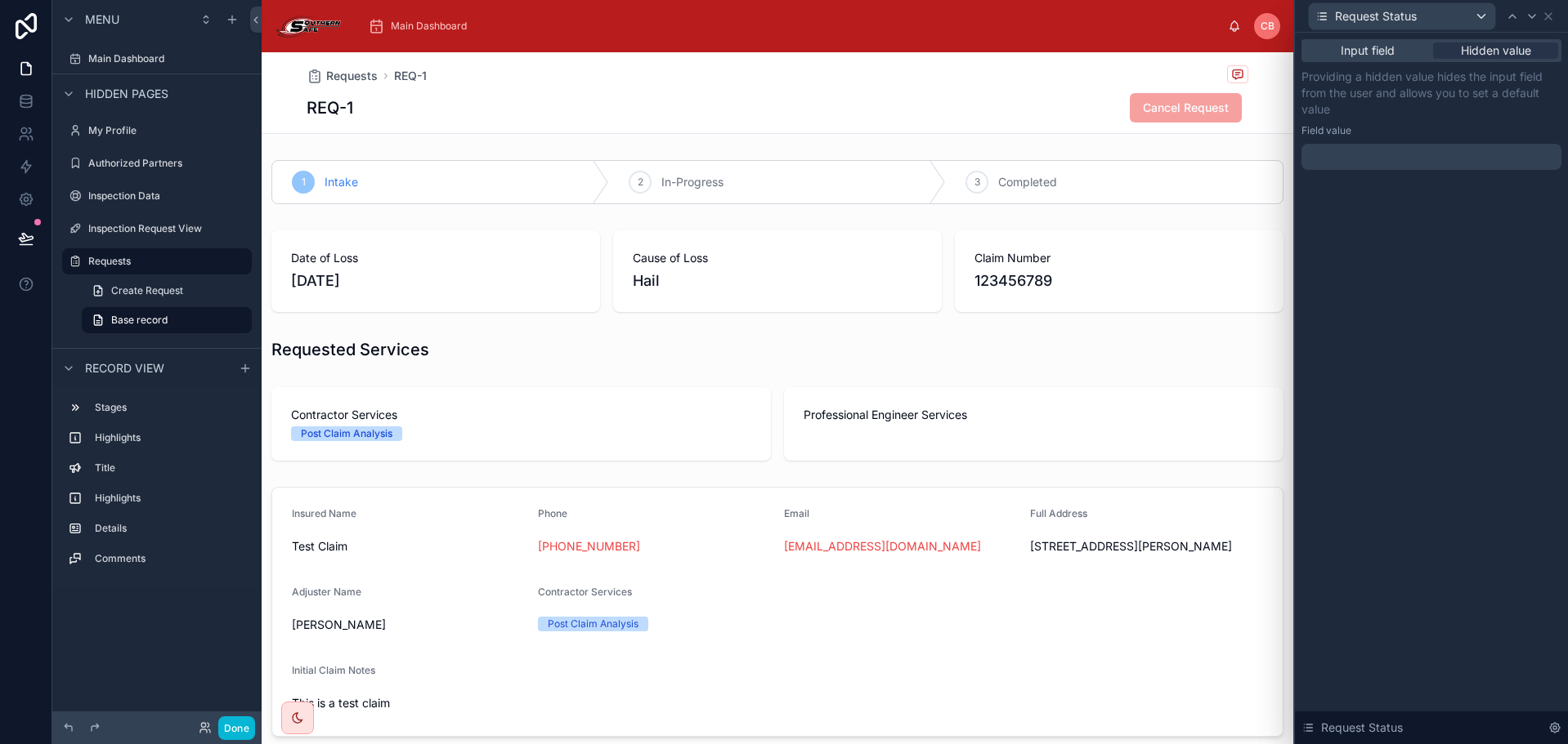
click at [1429, 145] on div at bounding box center [1431, 156] width 260 height 26
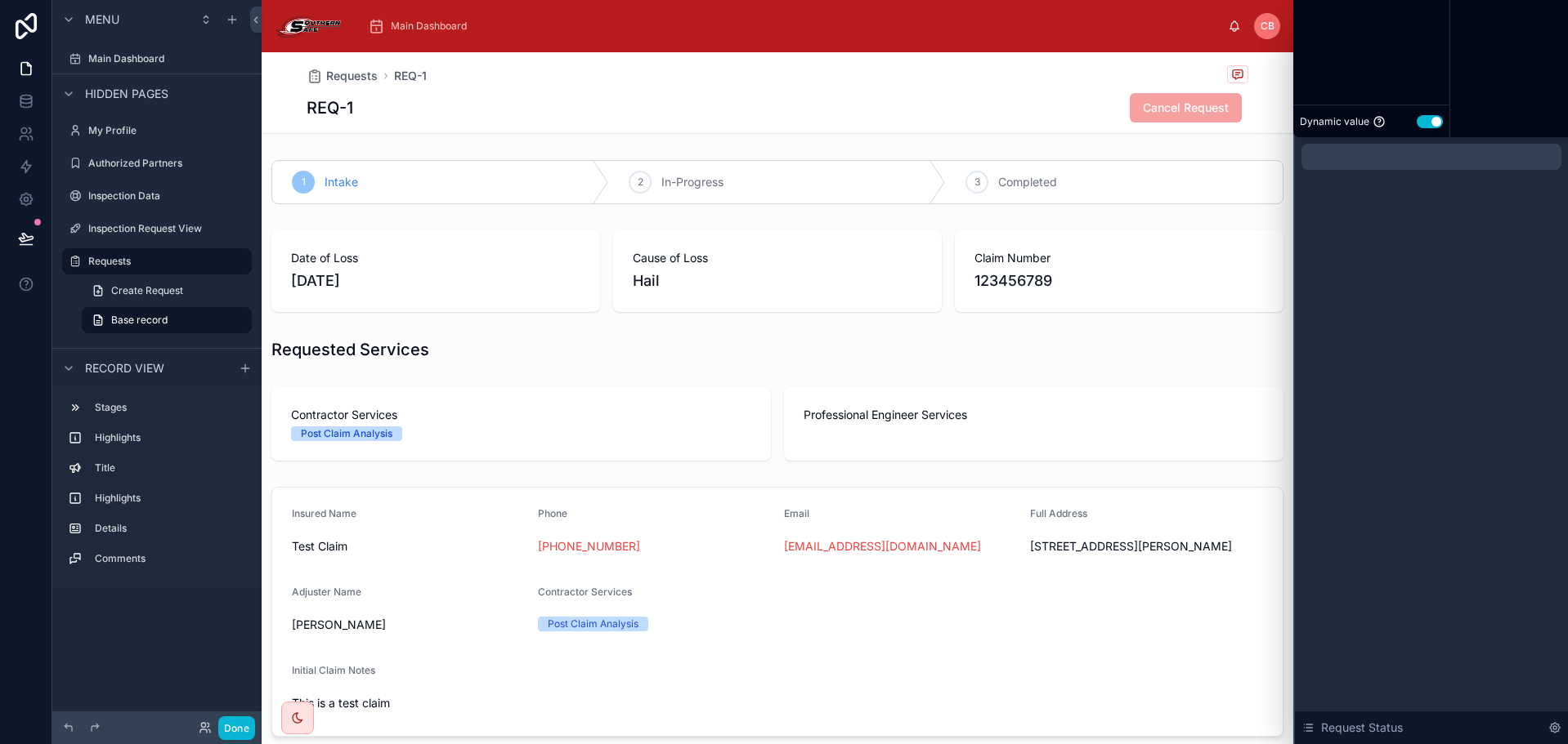
click at [1421, 156] on div at bounding box center [1431, 156] width 260 height 26
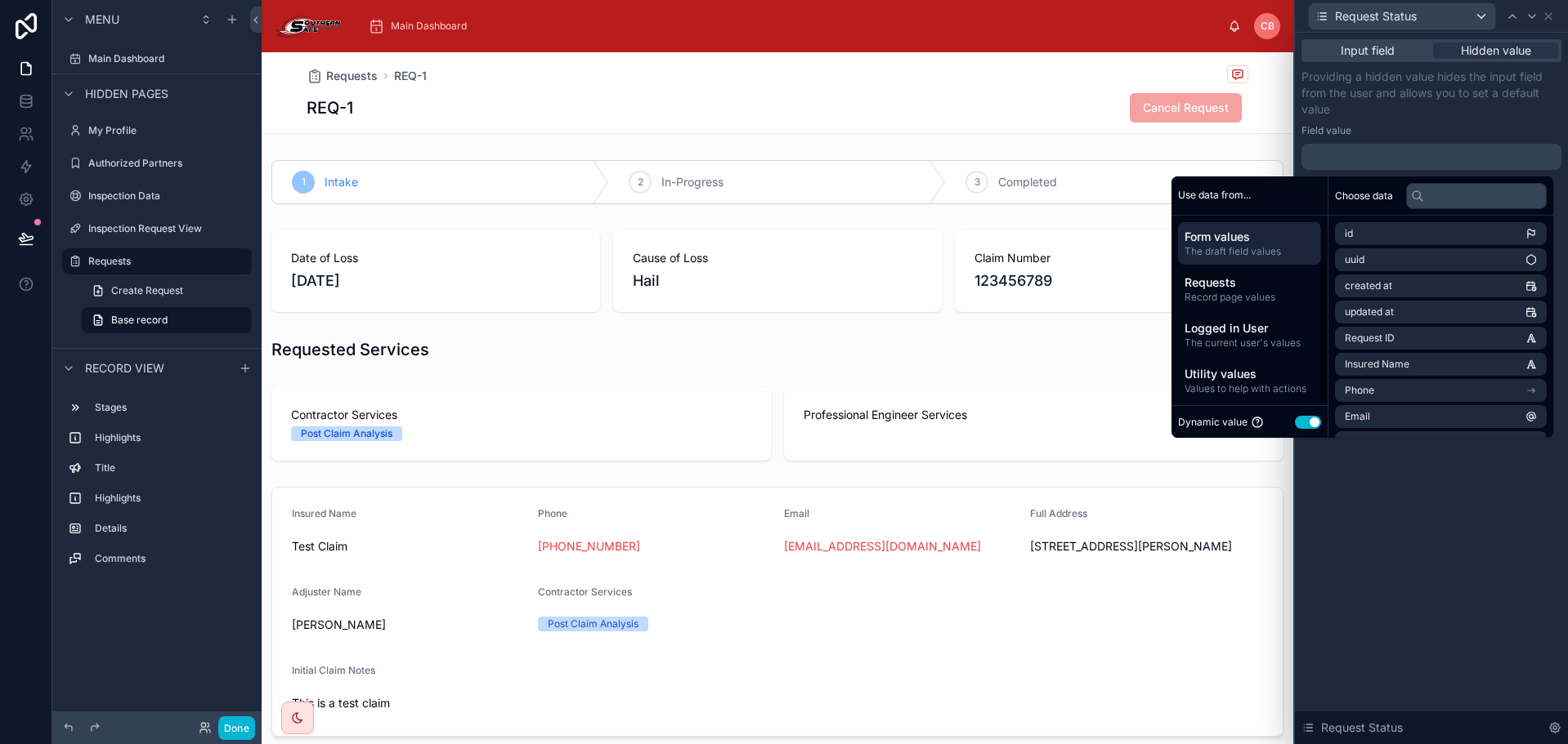
click at [1296, 419] on button "Use setting" at bounding box center [1308, 423] width 26 height 13
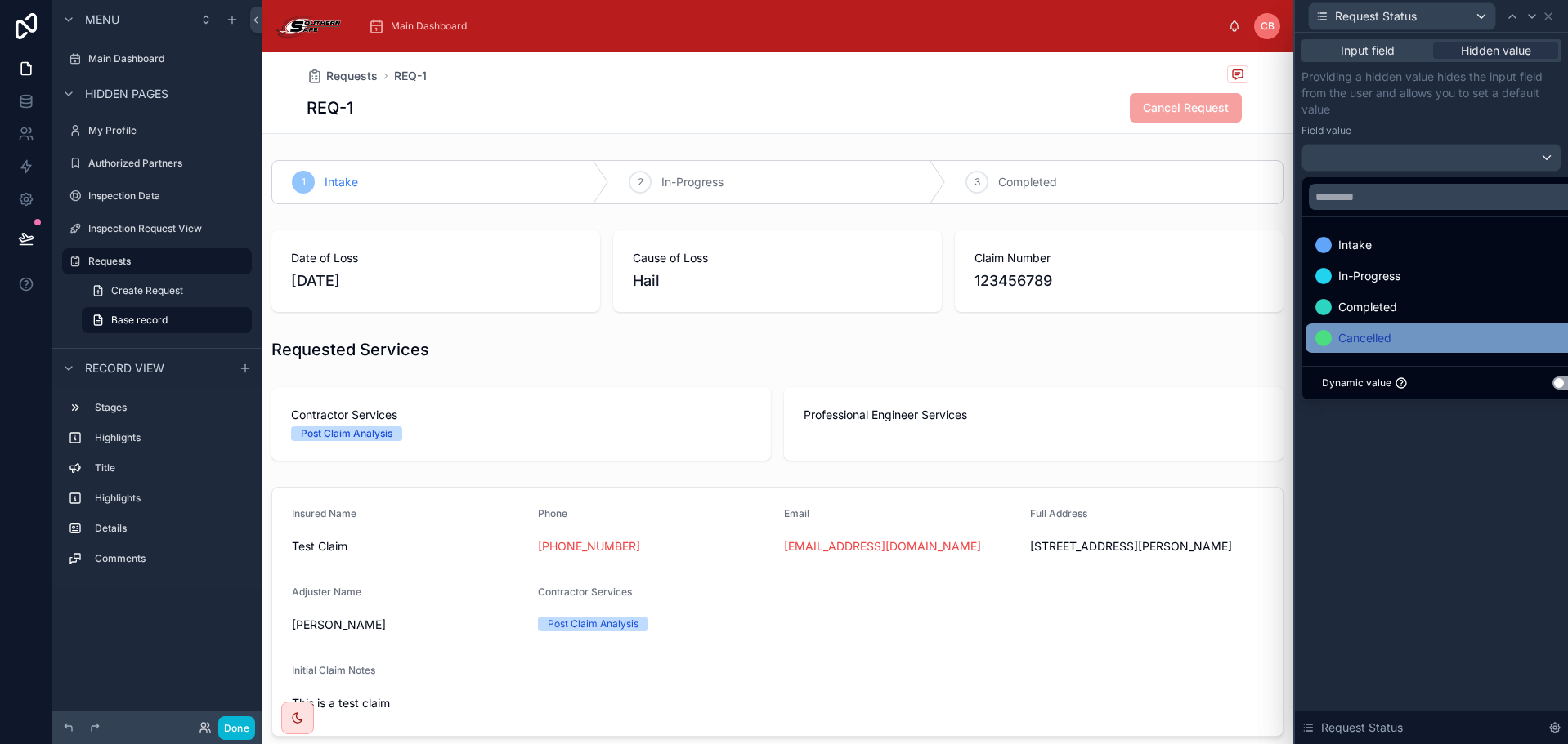
click at [1343, 333] on span "Cancelled" at bounding box center [1365, 339] width 53 height 20
click at [1413, 469] on div "Input field Hidden value Providing a hidden value hides the input field from th…" at bounding box center [1431, 388] width 273 height 711
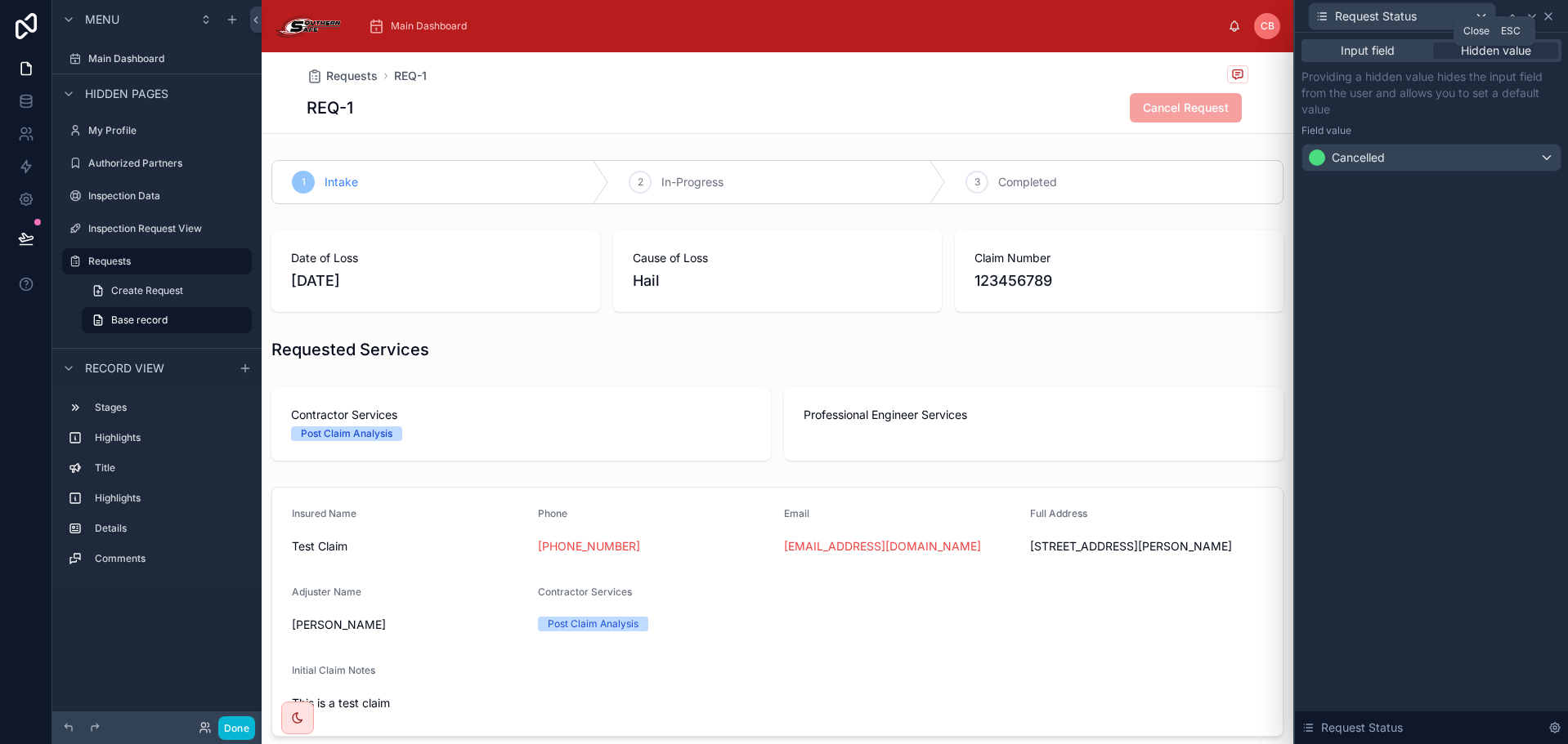
click at [1549, 14] on icon at bounding box center [1548, 17] width 13 height 13
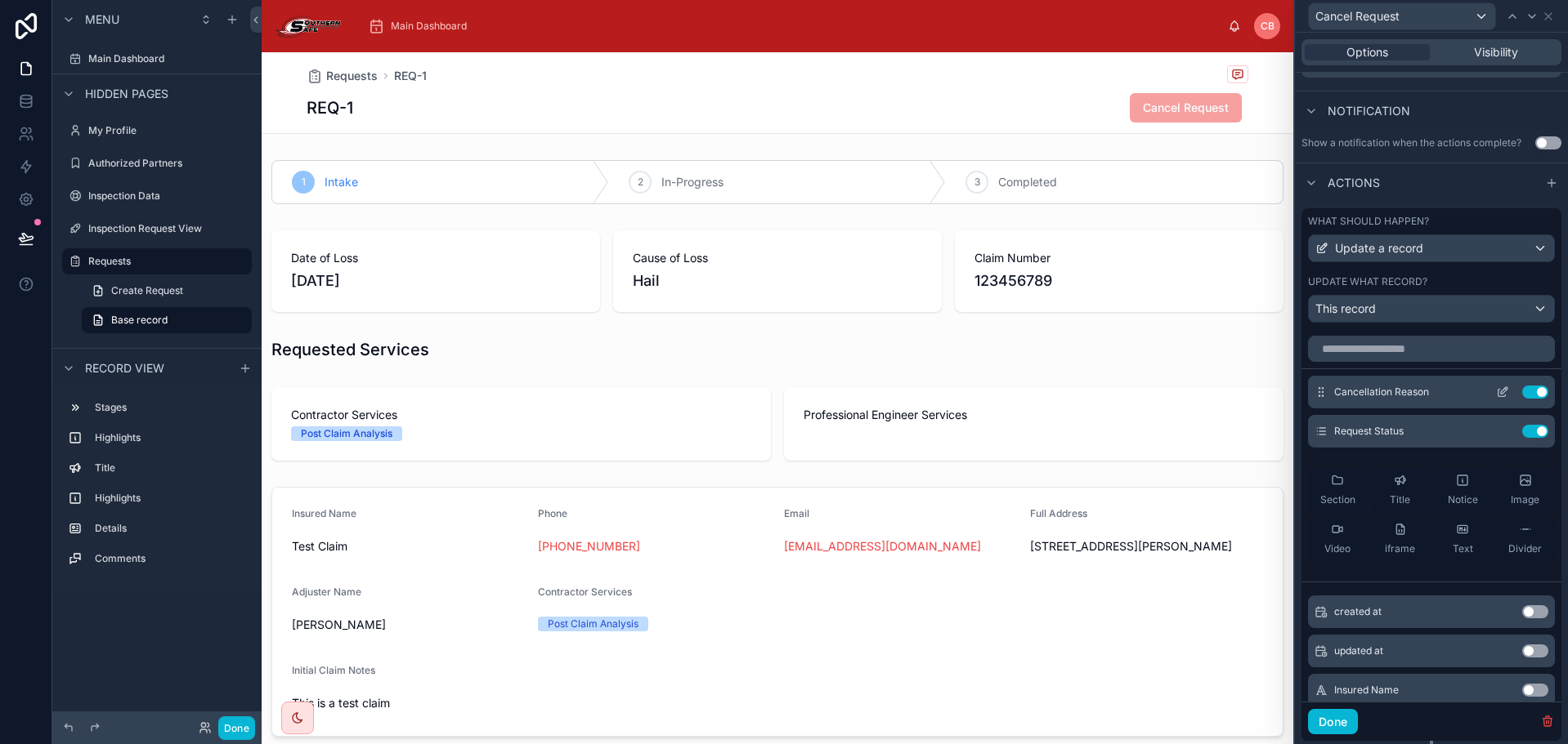
click at [1499, 393] on icon at bounding box center [1502, 393] width 8 height 8
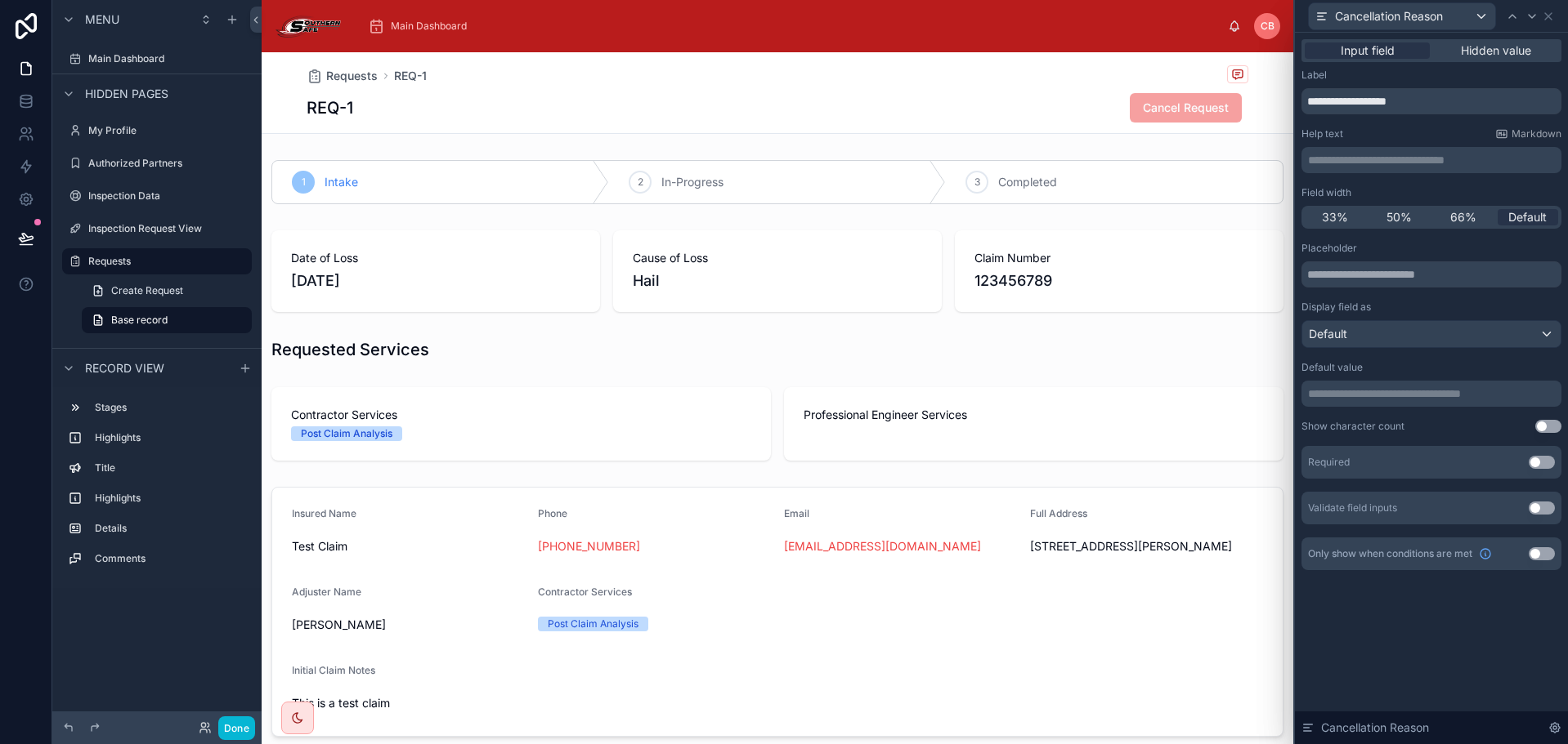
click at [1544, 456] on div "Required Use setting" at bounding box center [1431, 462] width 260 height 33
click at [1539, 462] on button "Use setting" at bounding box center [1541, 463] width 26 height 13
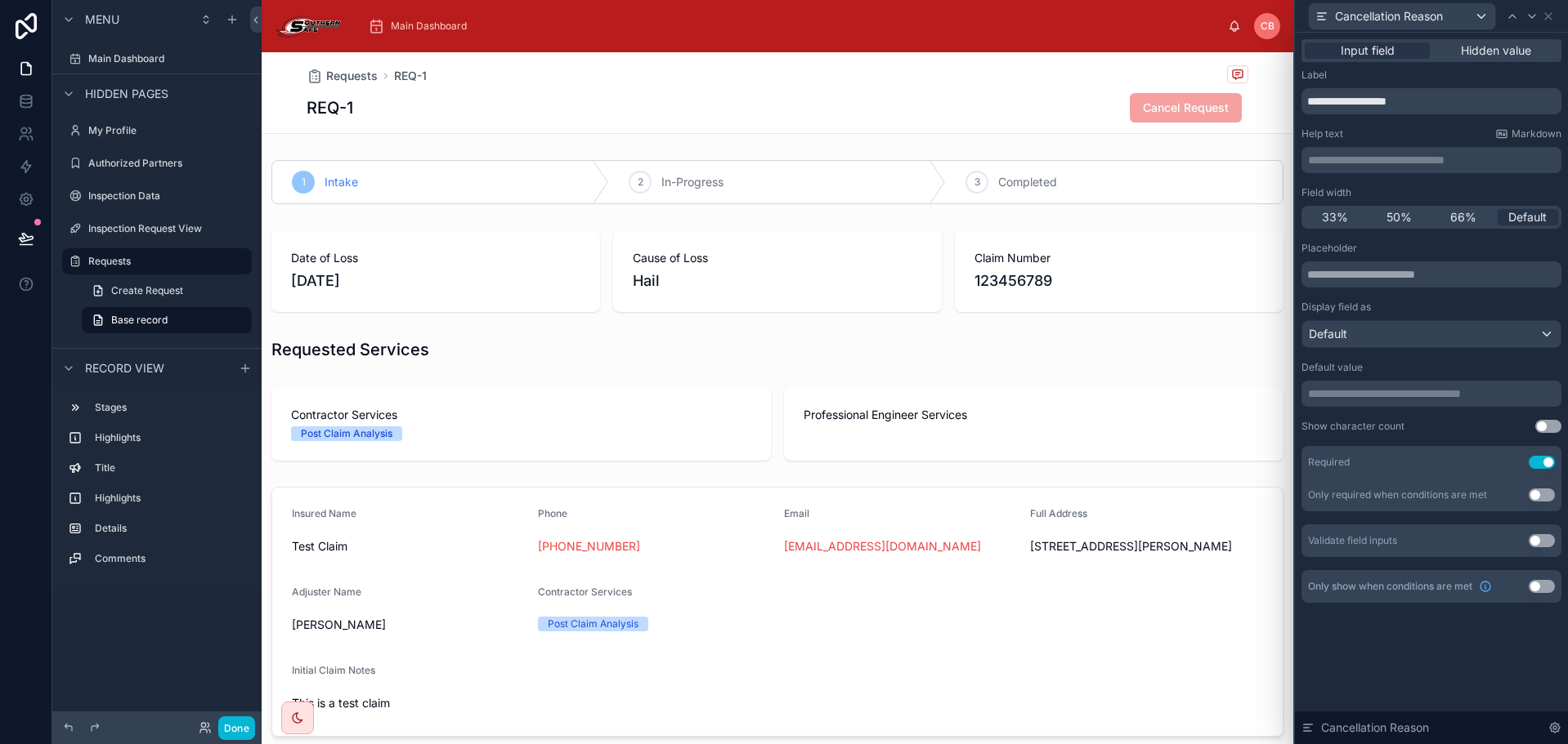
click at [1541, 425] on button "Use setting" at bounding box center [1548, 427] width 26 height 13
click at [1549, 16] on icon at bounding box center [1548, 17] width 7 height 7
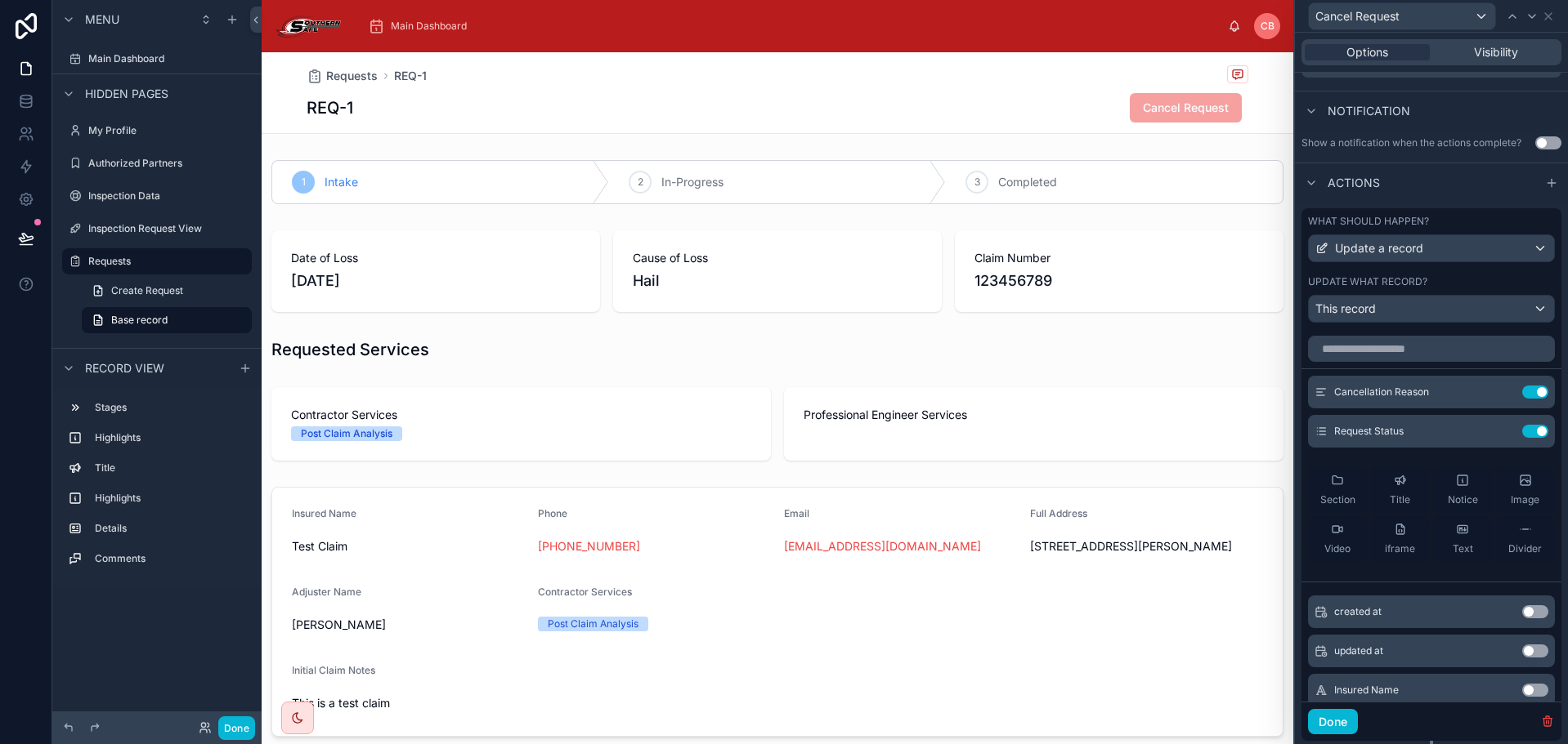
click at [1007, 103] on div "REQ-1 Cancel Request" at bounding box center [777, 108] width 941 height 31
click at [244, 726] on button "Done" at bounding box center [237, 728] width 37 height 23
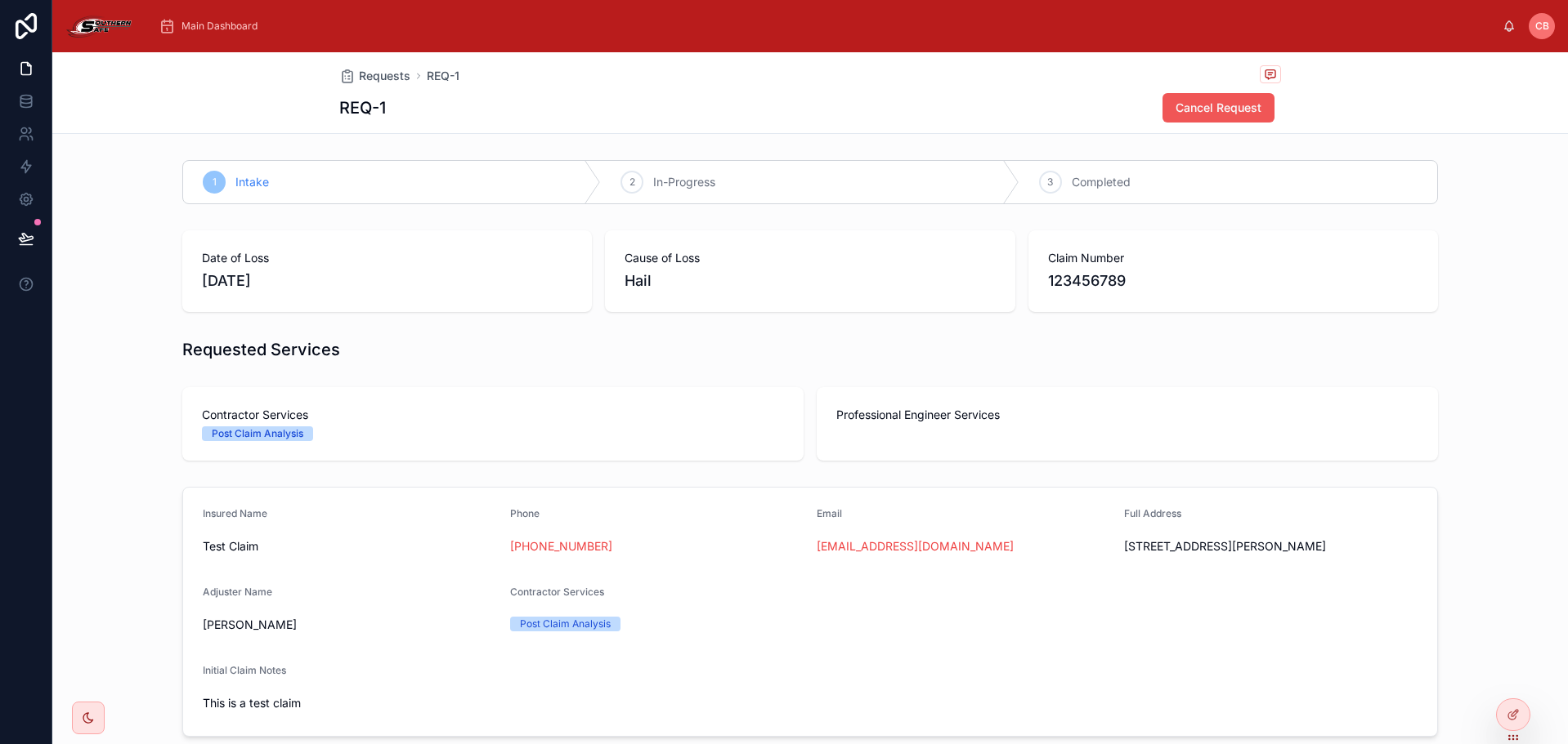
click at [1193, 112] on span "Cancel Request" at bounding box center [1218, 108] width 86 height 17
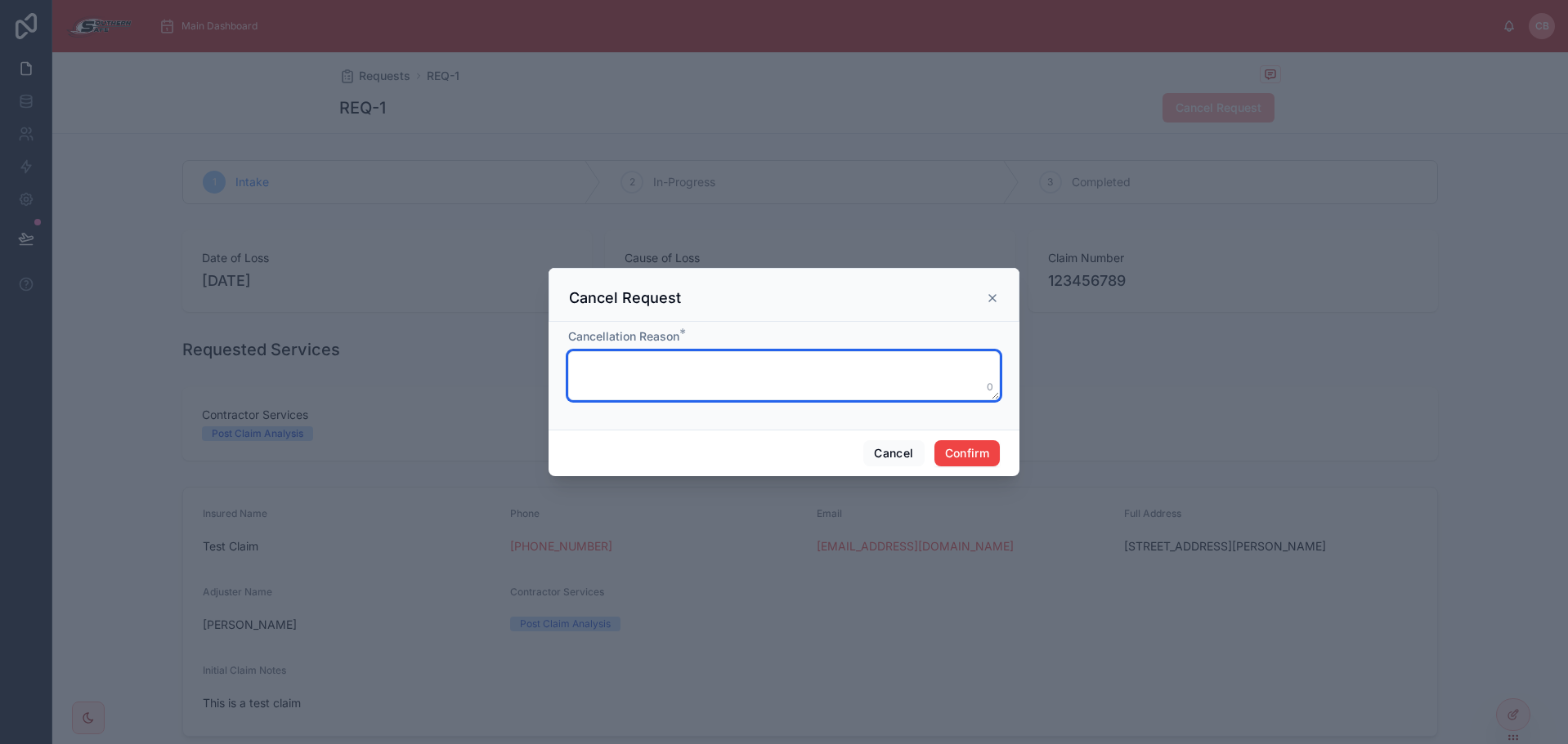
click at [811, 369] on textarea at bounding box center [784, 375] width 431 height 49
type textarea "*********"
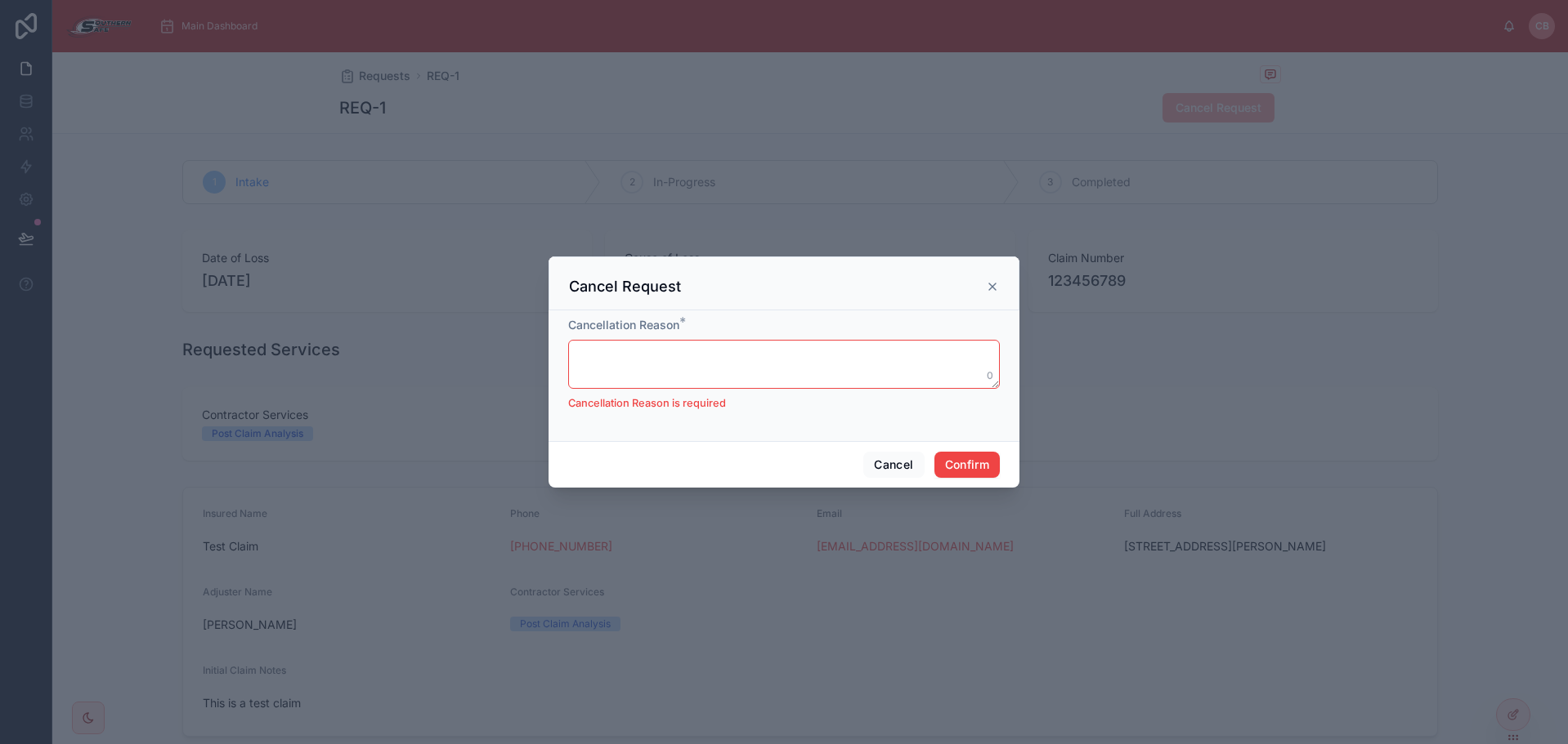
click at [974, 284] on div "Cancel Request" at bounding box center [784, 287] width 430 height 20
click at [991, 284] on icon at bounding box center [992, 287] width 13 height 13
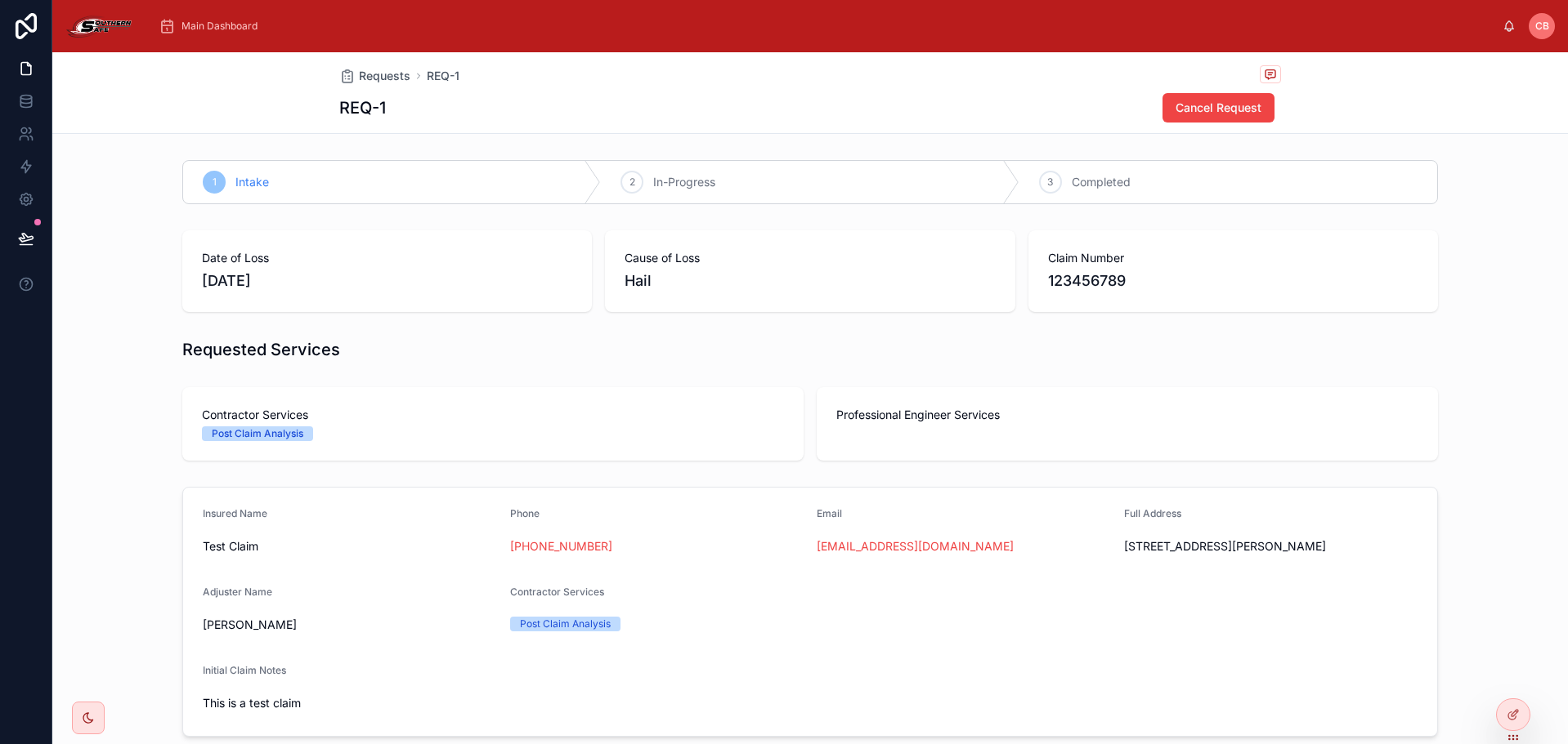
click at [929, 100] on div "REQ-1 Cancel Request" at bounding box center [810, 108] width 941 height 31
click at [1519, 723] on div at bounding box center [1513, 715] width 33 height 31
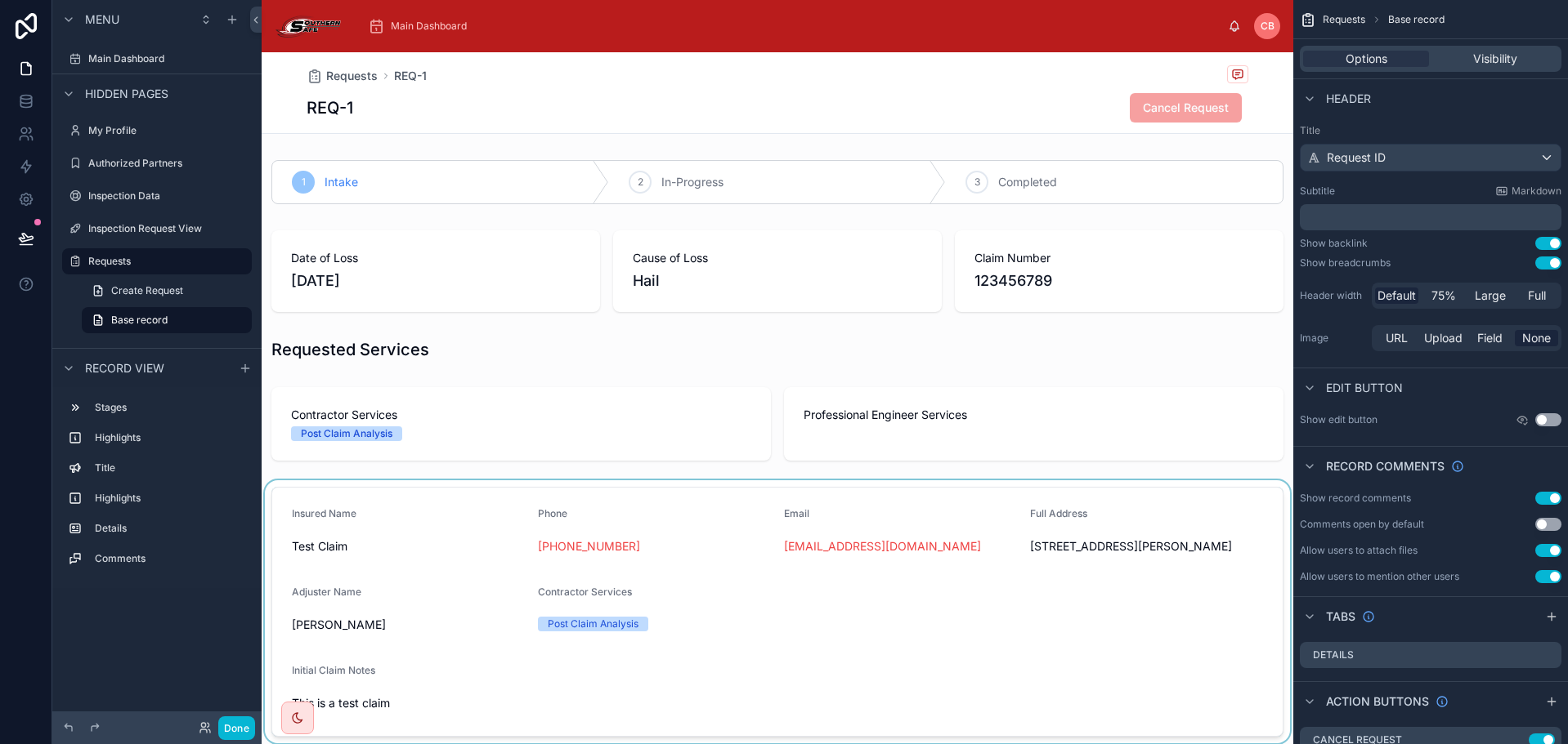
click at [734, 539] on div at bounding box center [777, 611] width 1031 height 263
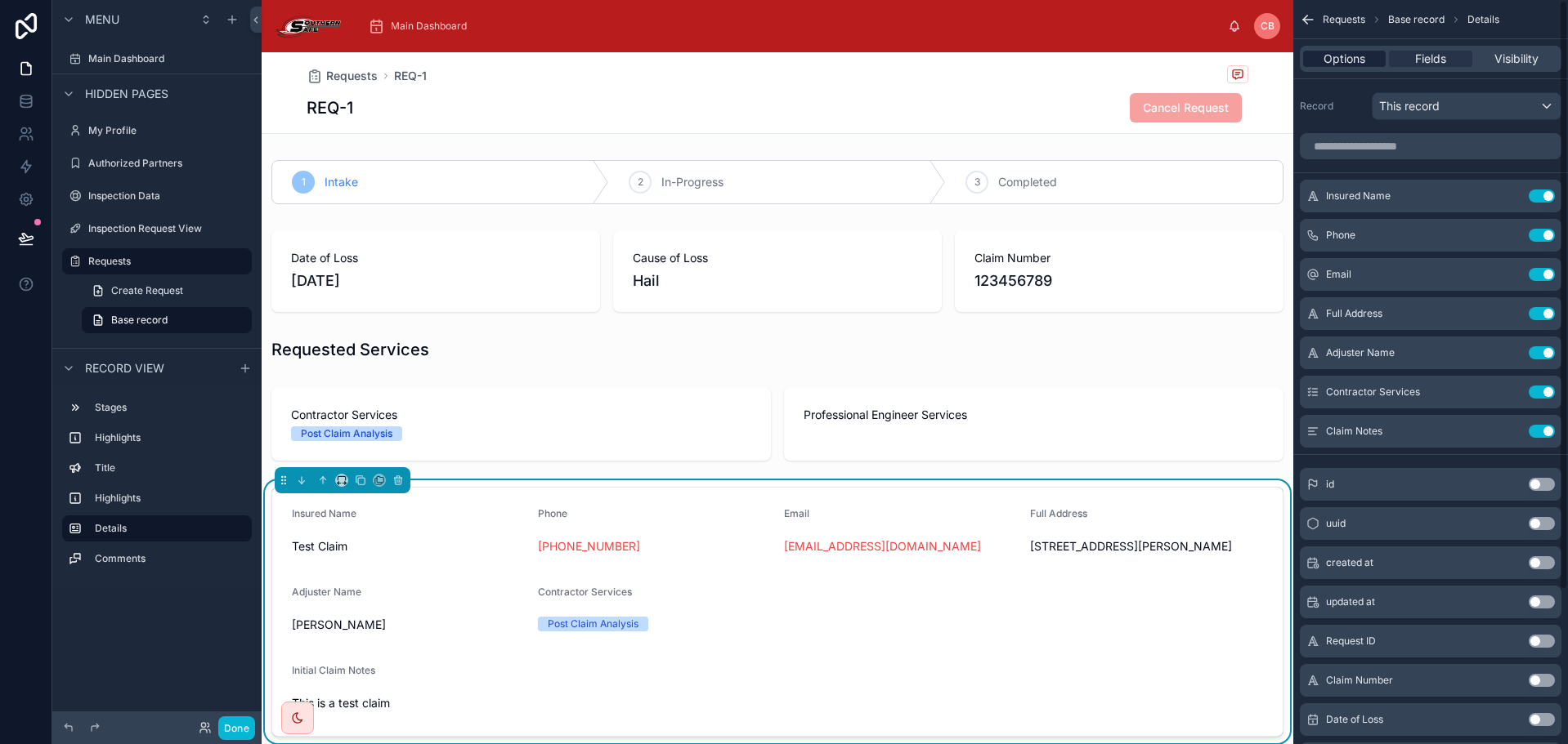
click at [1370, 62] on div "Options" at bounding box center [1344, 59] width 83 height 17
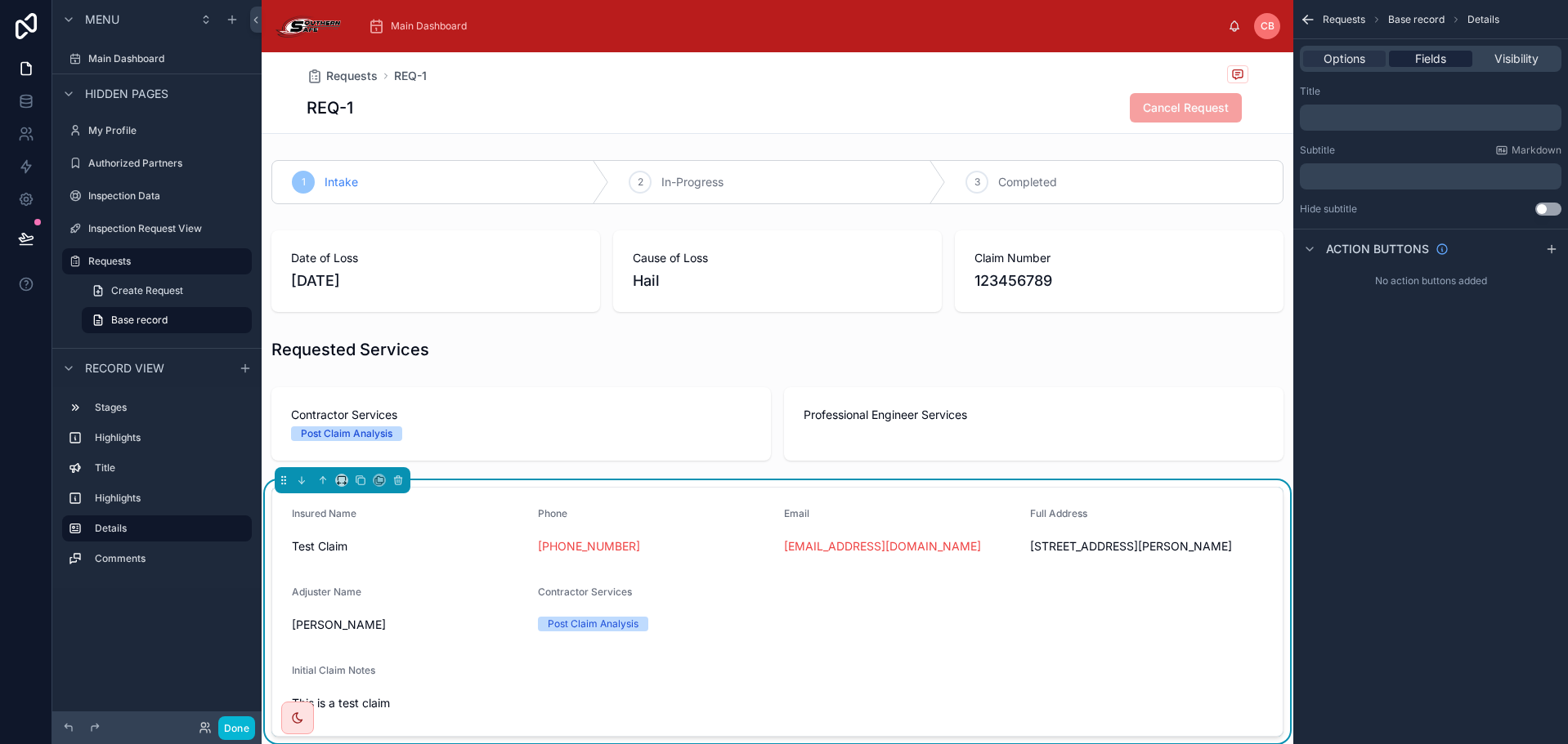
click at [1423, 62] on span "Fields" at bounding box center [1430, 59] width 31 height 17
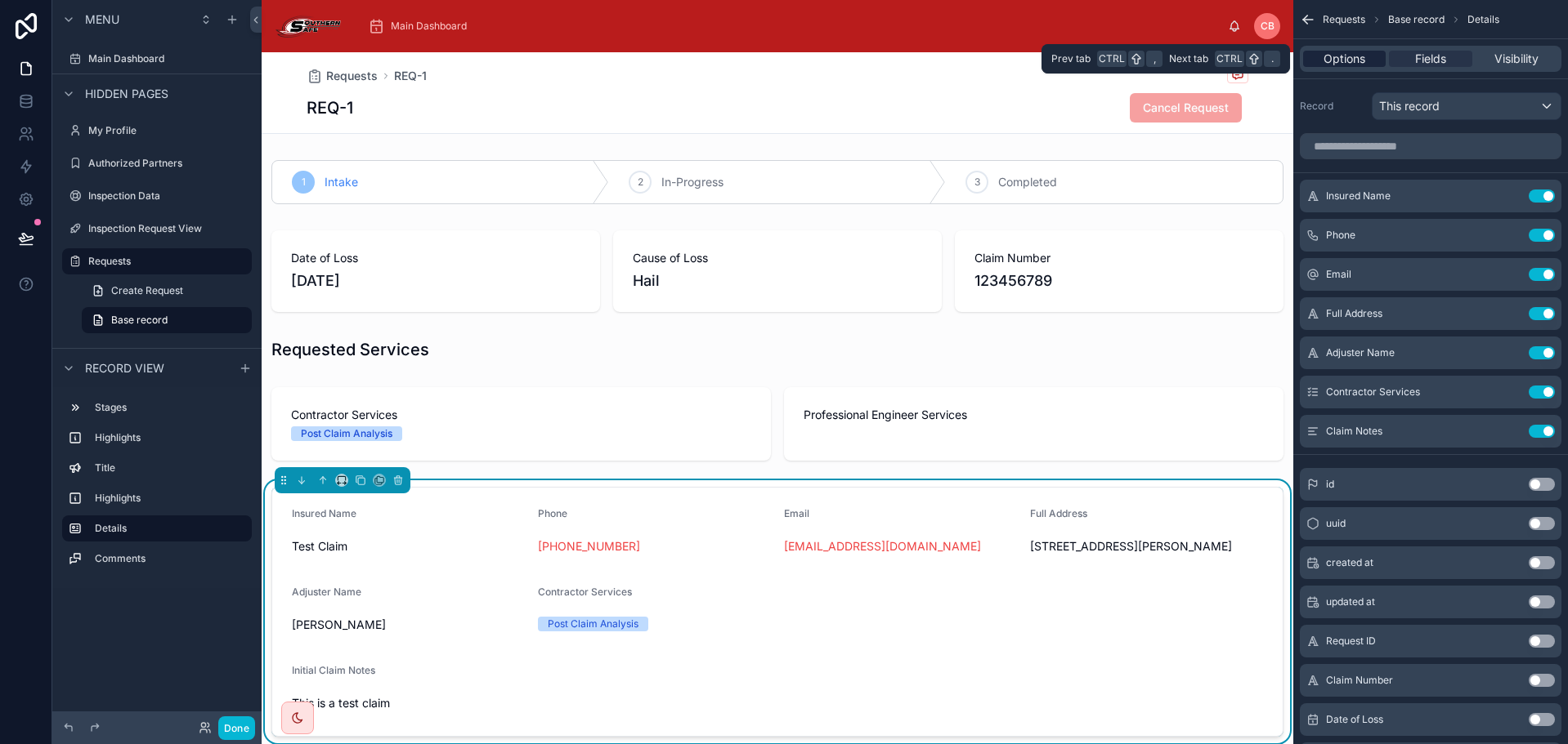
click at [1374, 58] on div "Options" at bounding box center [1344, 59] width 83 height 17
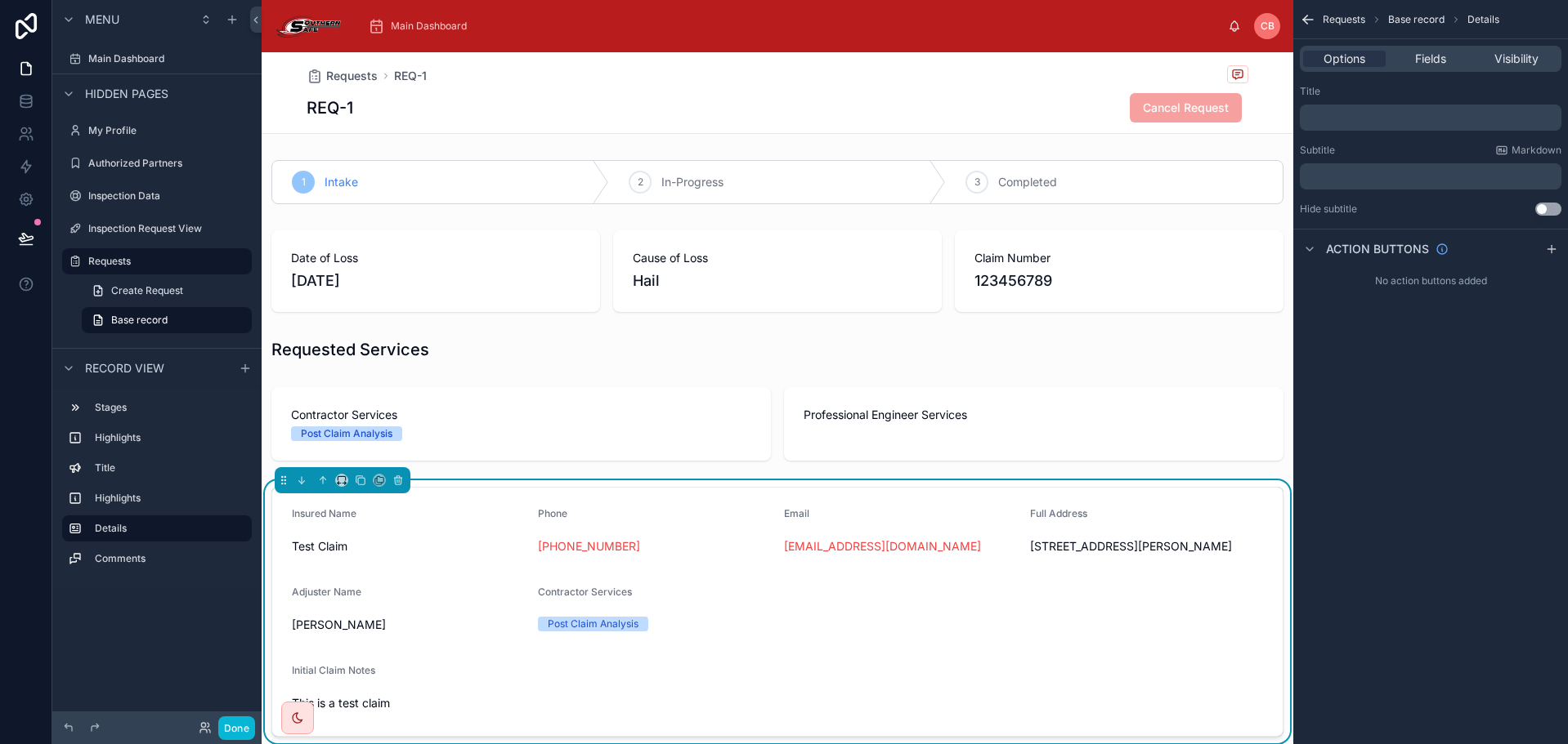
click at [999, 111] on div "REQ-1 Cancel Request" at bounding box center [777, 108] width 941 height 31
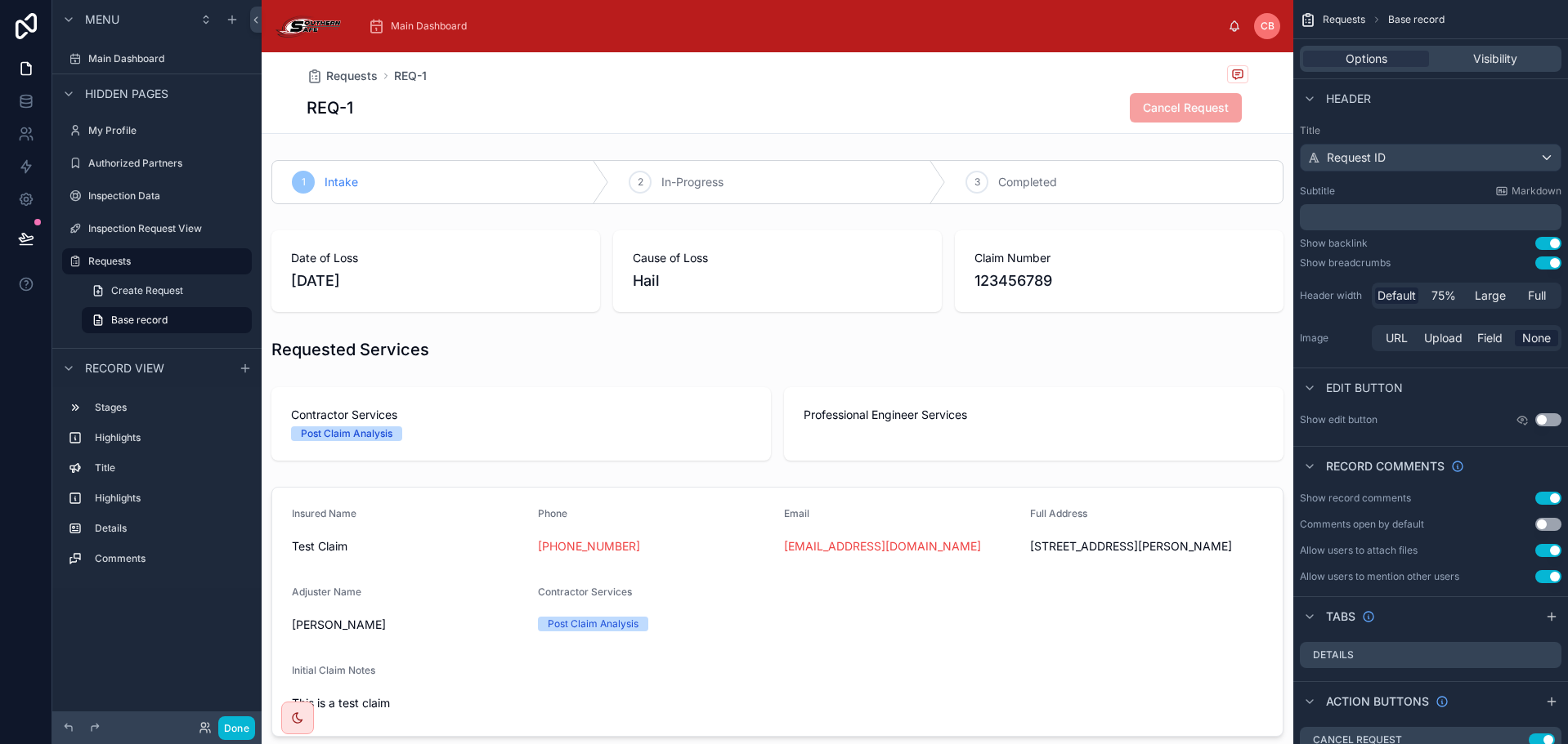
click at [1035, 98] on div "REQ-1 Cancel Request" at bounding box center [777, 108] width 941 height 31
click at [948, 113] on div "REQ-1 Cancel Request" at bounding box center [777, 108] width 941 height 31
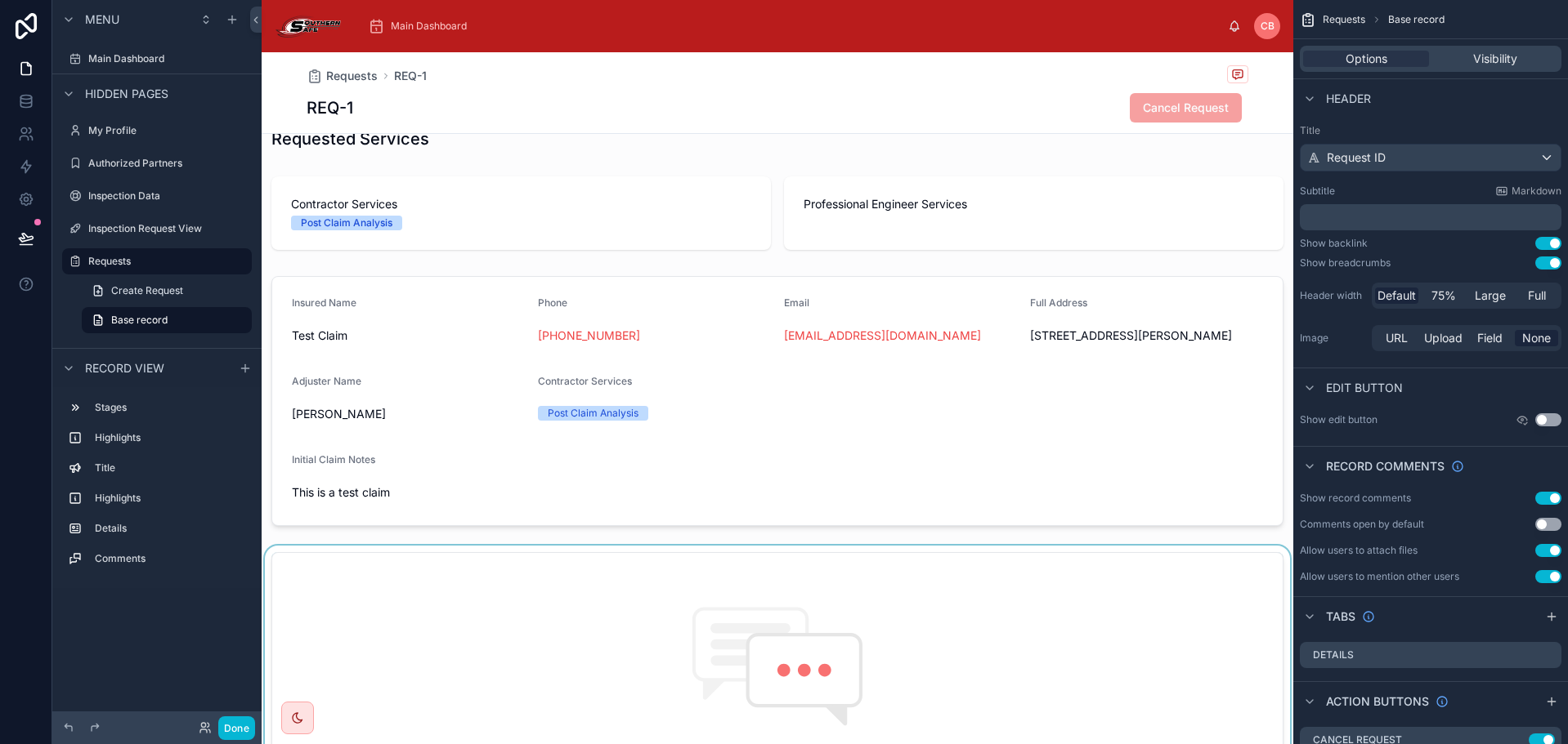
scroll to position [163, 0]
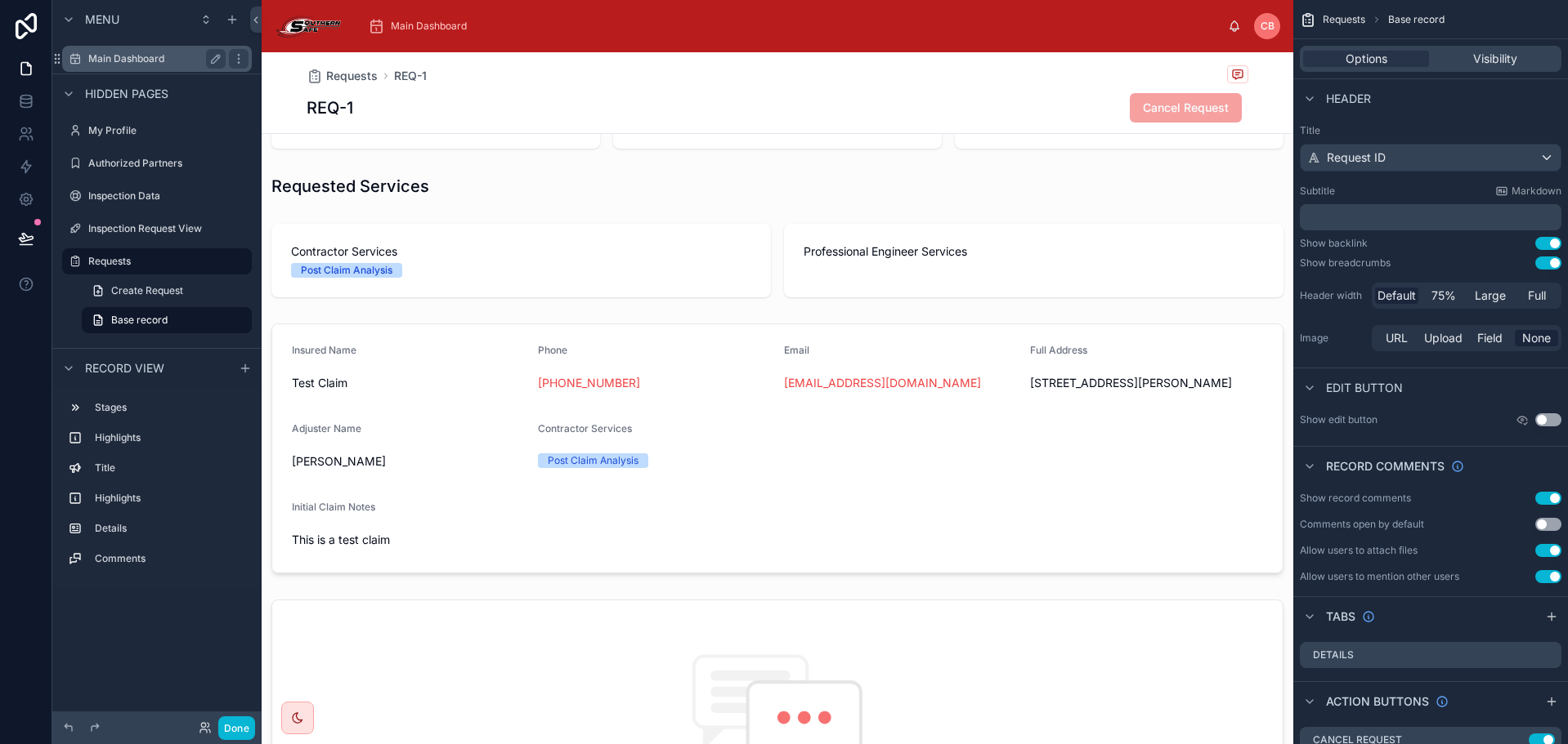
click at [117, 61] on label "Main Dashboard" at bounding box center [154, 59] width 131 height 13
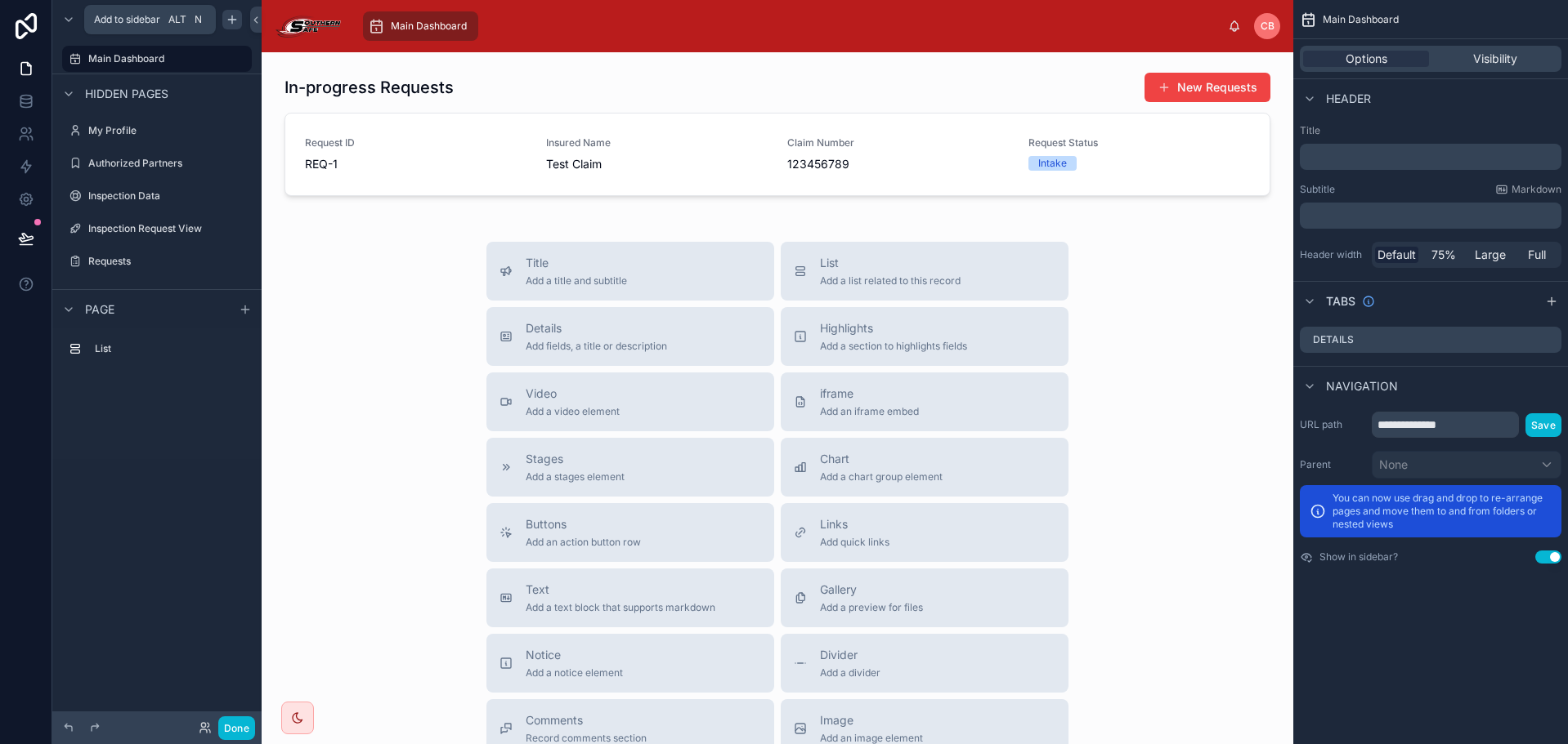
click at [234, 22] on icon "scrollable content" at bounding box center [232, 20] width 13 height 13
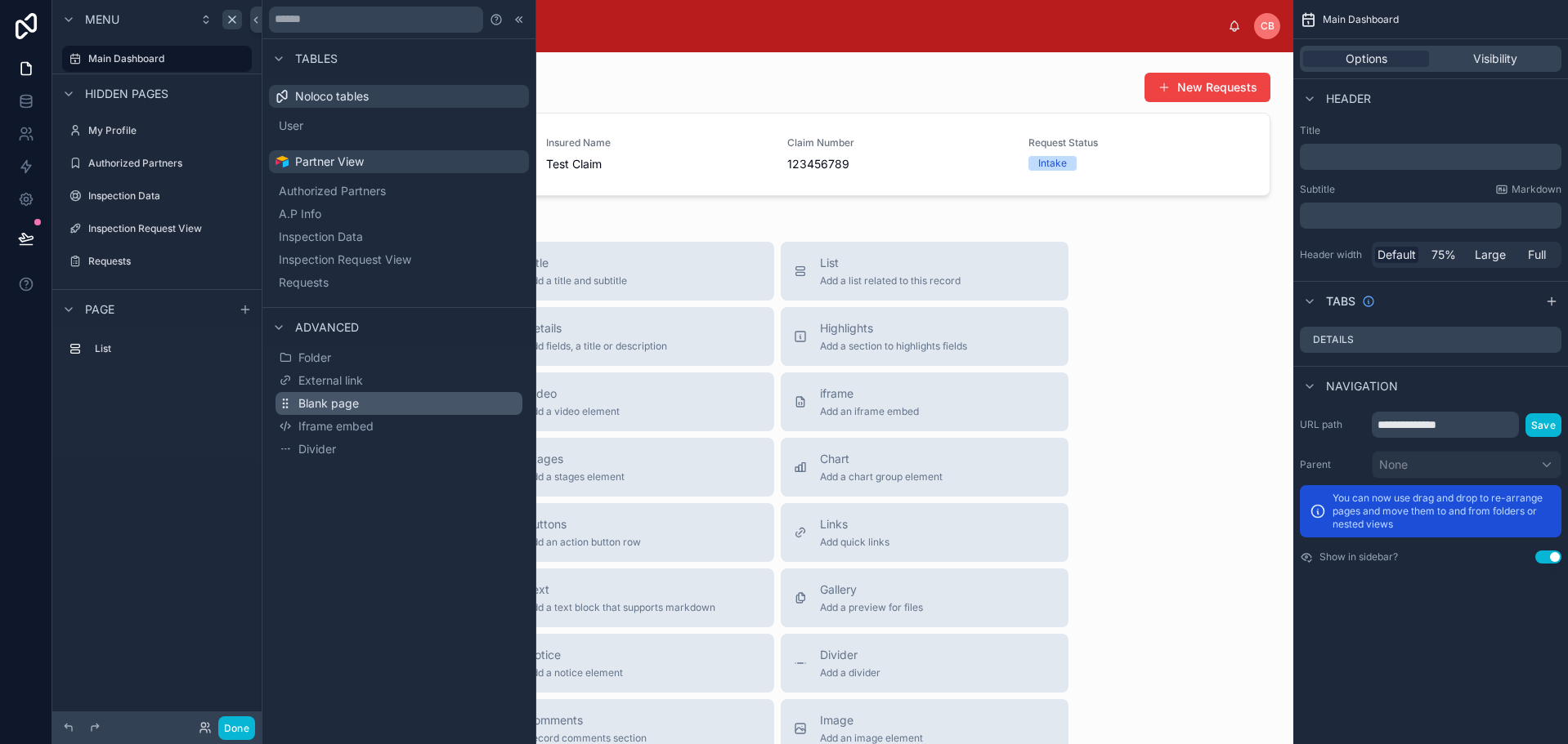
click at [350, 397] on span "Blank page" at bounding box center [329, 404] width 60 height 17
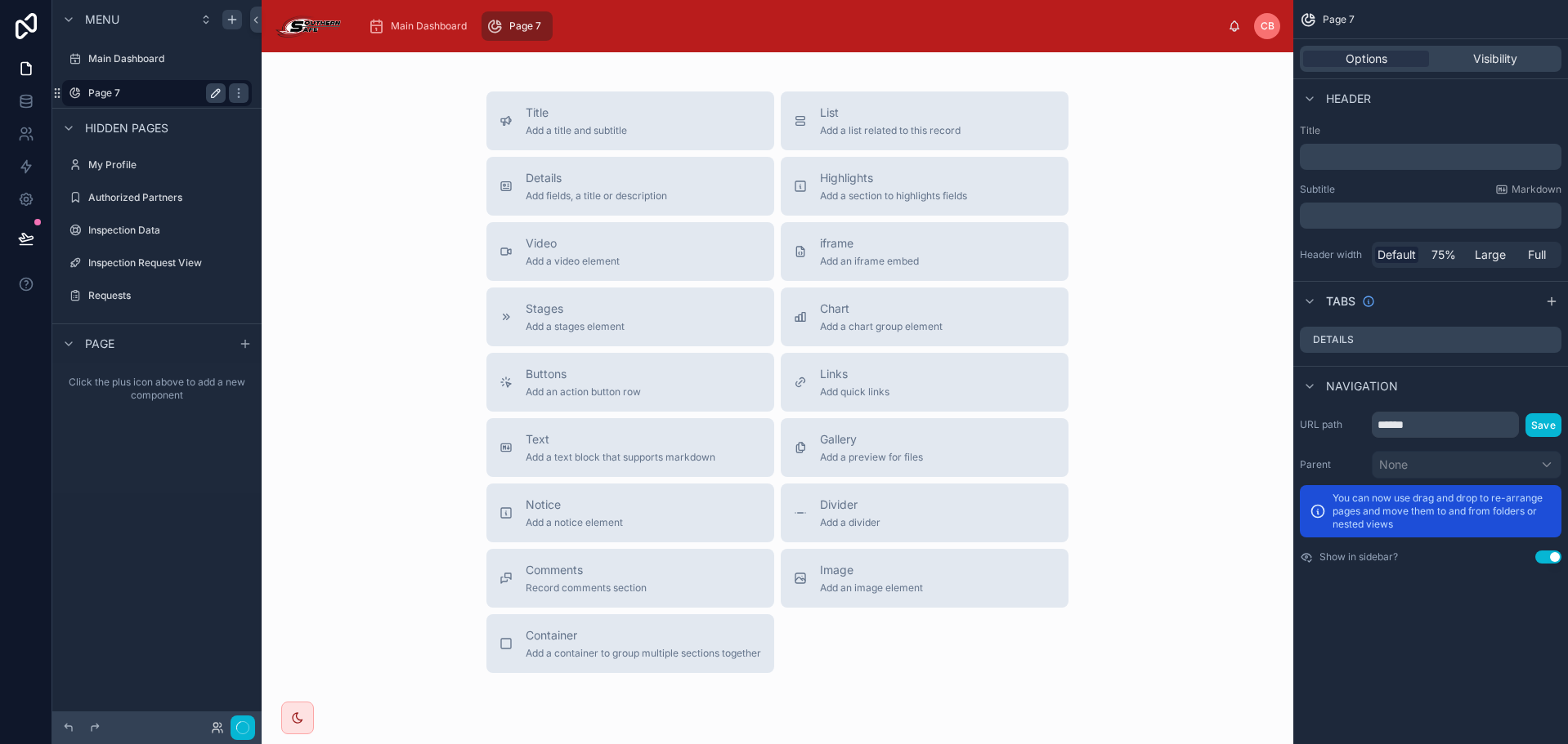
click at [217, 88] on icon "scrollable content" at bounding box center [216, 93] width 13 height 13
click at [166, 91] on input "******" at bounding box center [144, 93] width 111 height 20
type input "**********"
click at [232, 98] on icon "scrollable content" at bounding box center [239, 93] width 13 height 13
click at [886, 118] on span "List" at bounding box center [890, 113] width 140 height 17
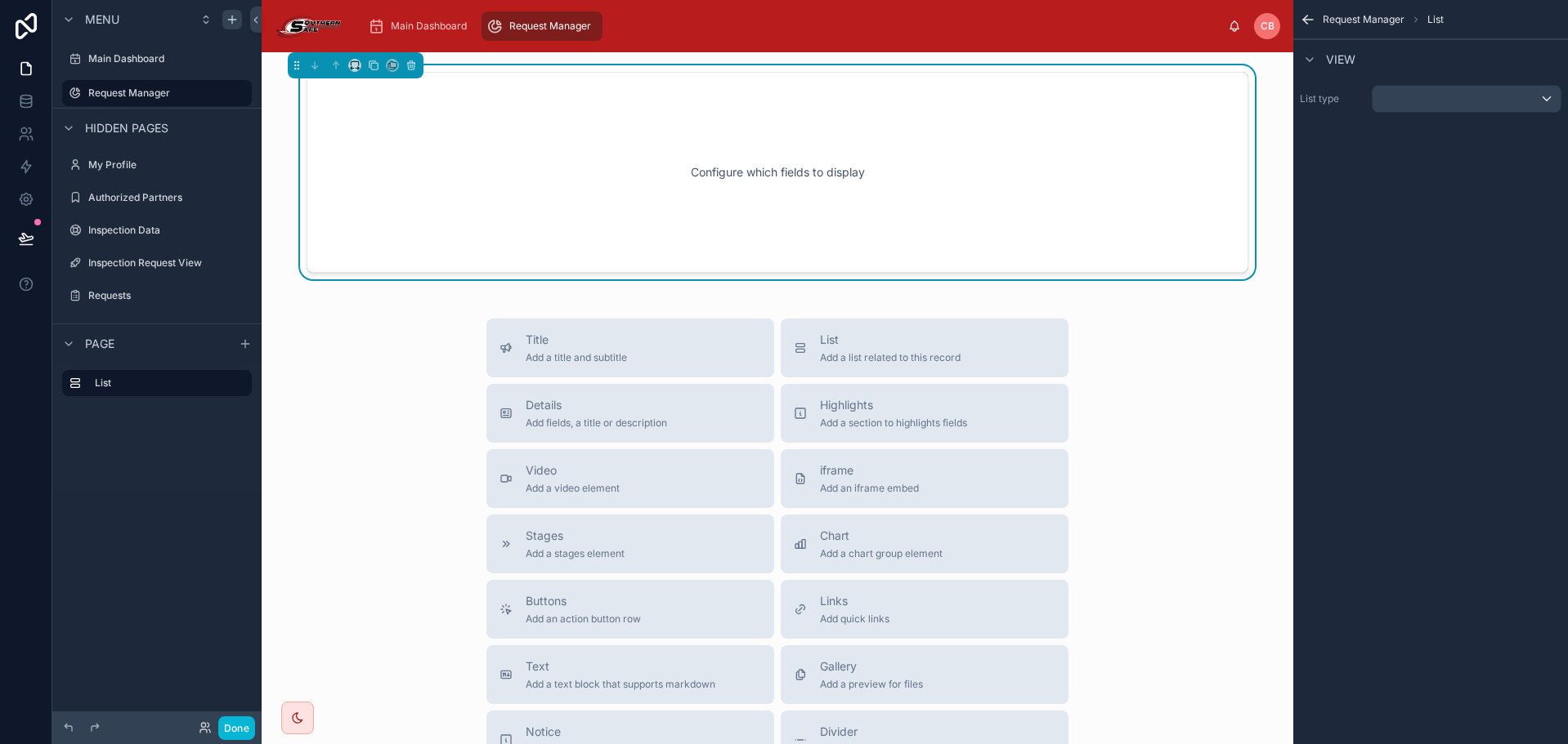
click at [814, 165] on div "Configure which fields to display" at bounding box center [778, 173] width 888 height 147
click at [1418, 106] on div "scrollable content" at bounding box center [1466, 98] width 188 height 26
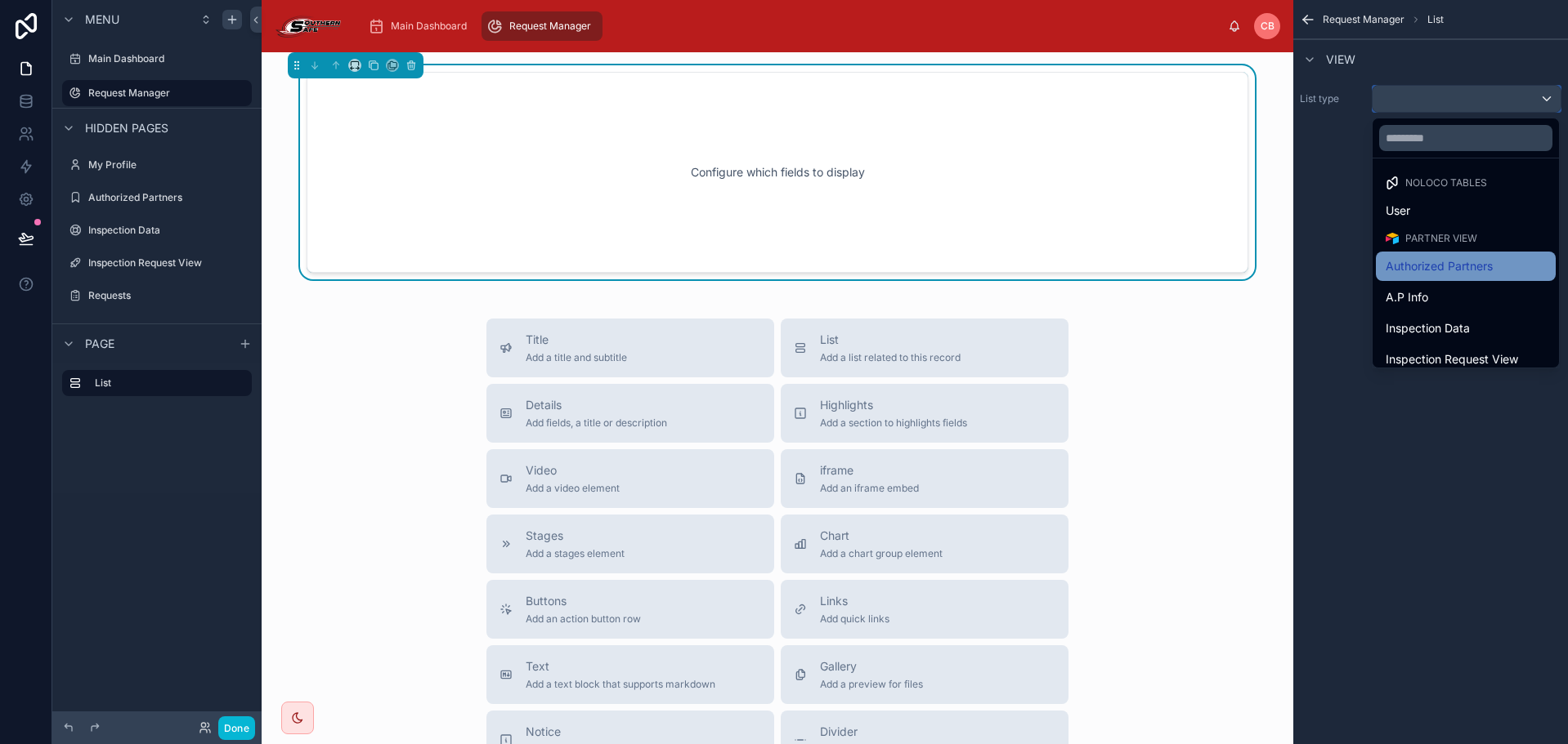
scroll to position [41, 0]
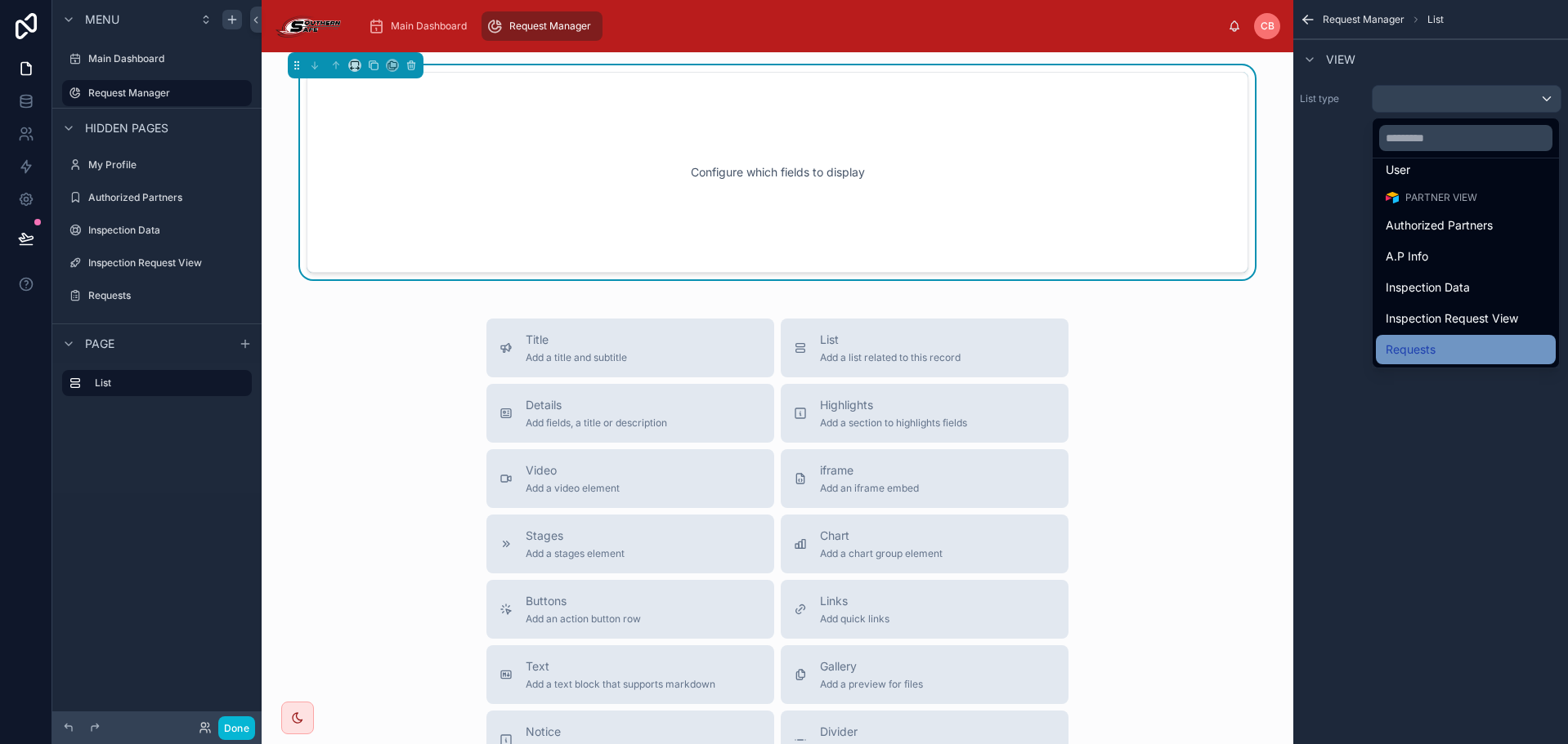
click at [1481, 345] on div "Requests" at bounding box center [1465, 350] width 160 height 20
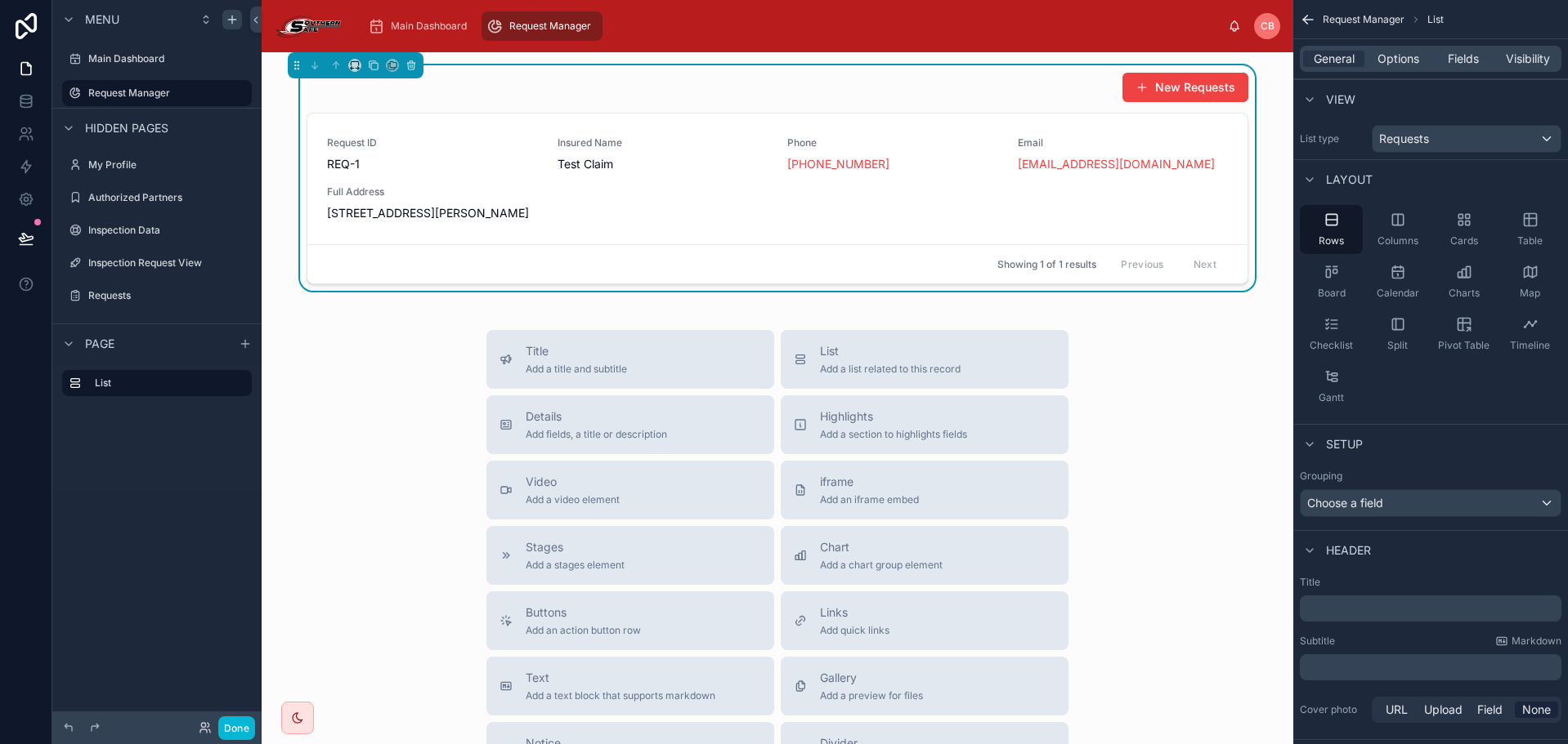
click at [886, 76] on div "New Requests" at bounding box center [777, 87] width 941 height 31
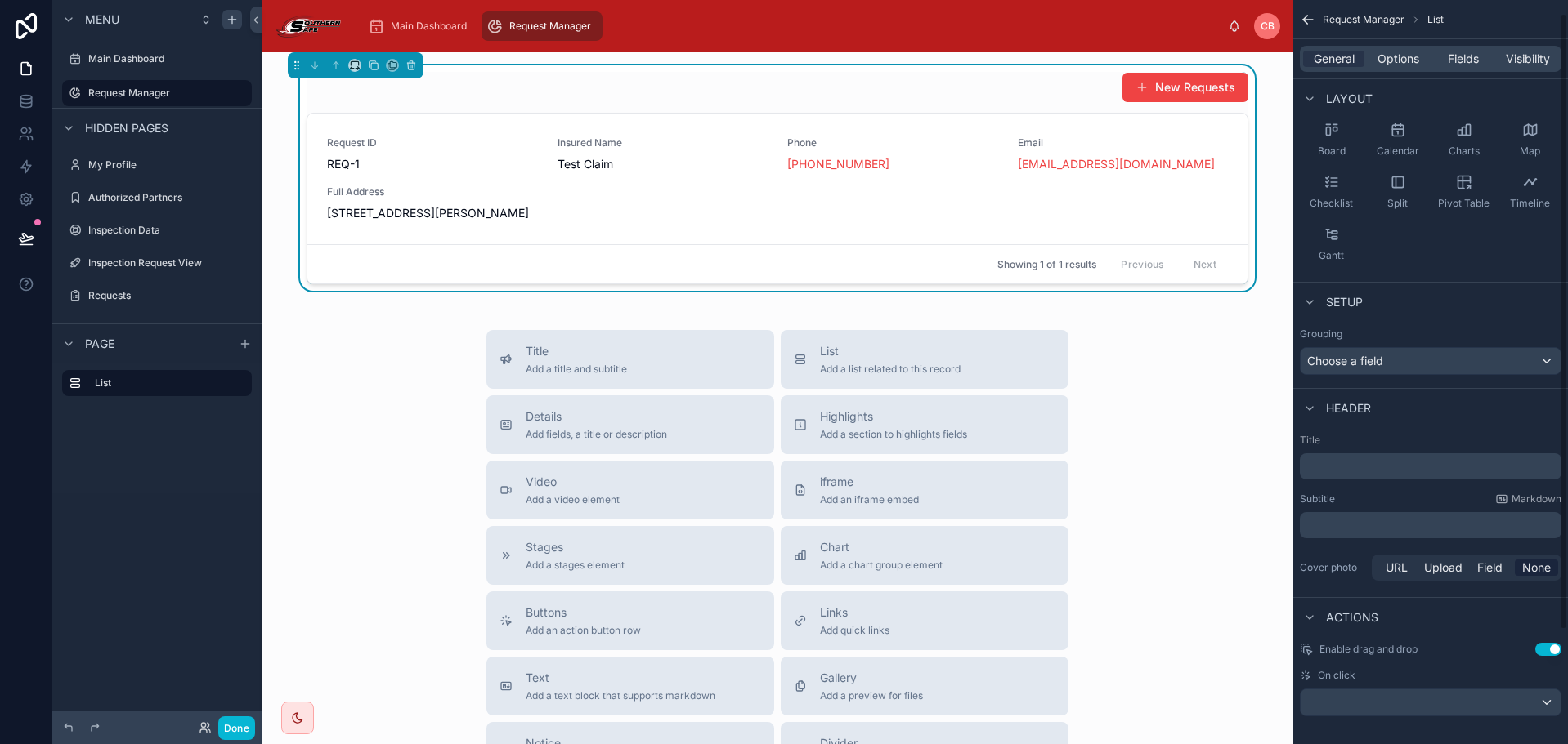
scroll to position [153, 0]
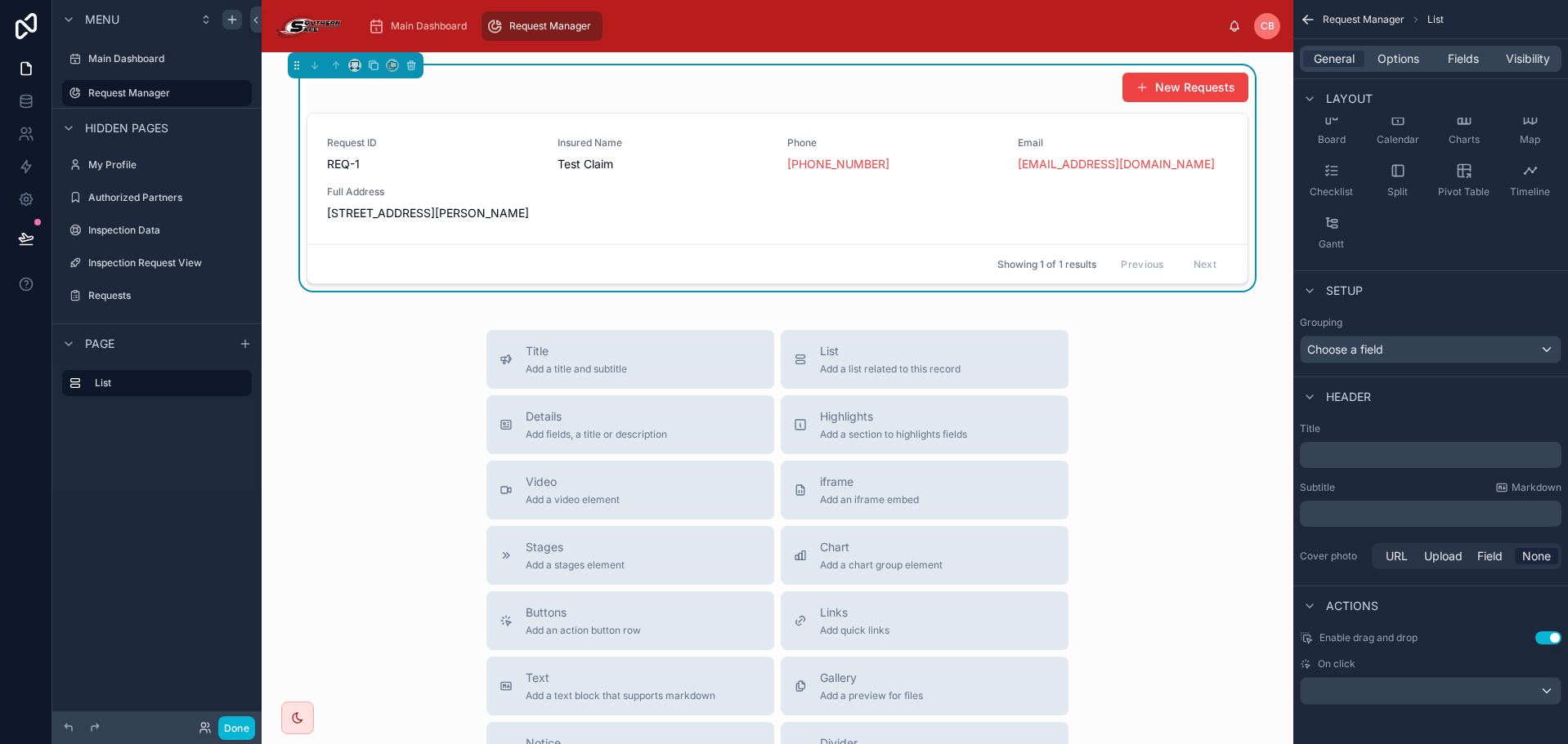
click at [1372, 455] on p "﻿" at bounding box center [1432, 455] width 252 height 17
click at [1474, 491] on div "Subtitle Markdown" at bounding box center [1430, 488] width 261 height 13
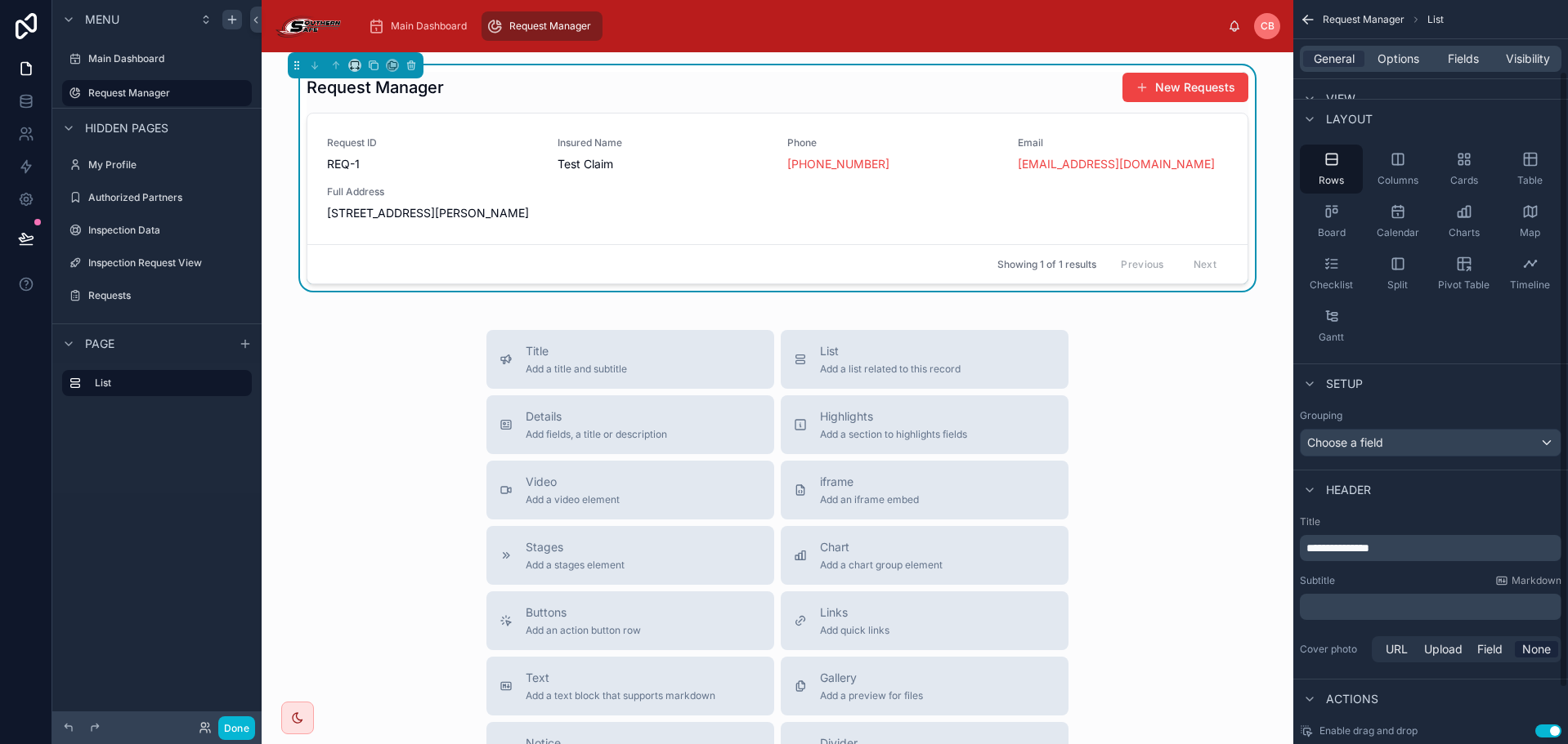
scroll to position [0, 0]
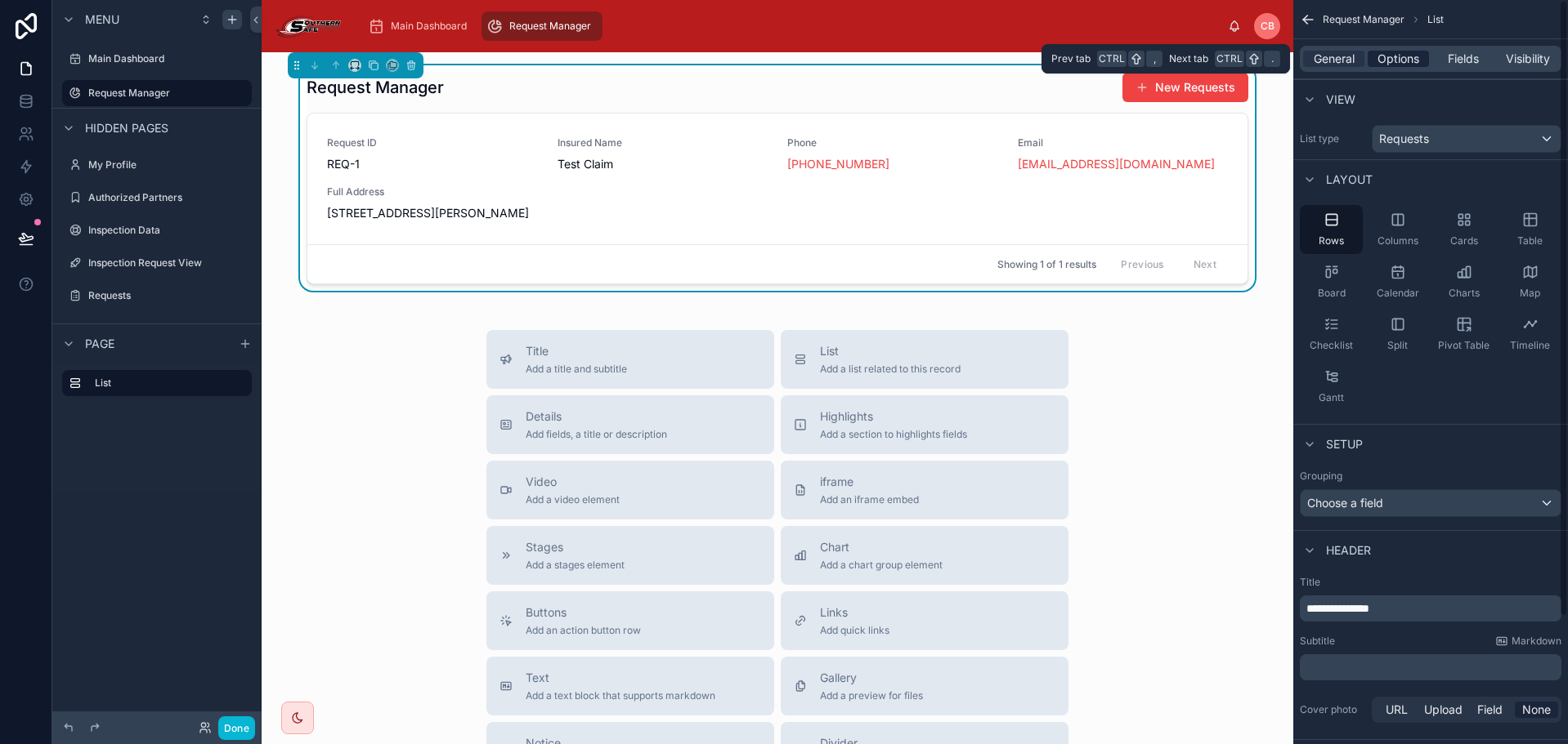
click at [1400, 58] on span "Options" at bounding box center [1399, 59] width 42 height 17
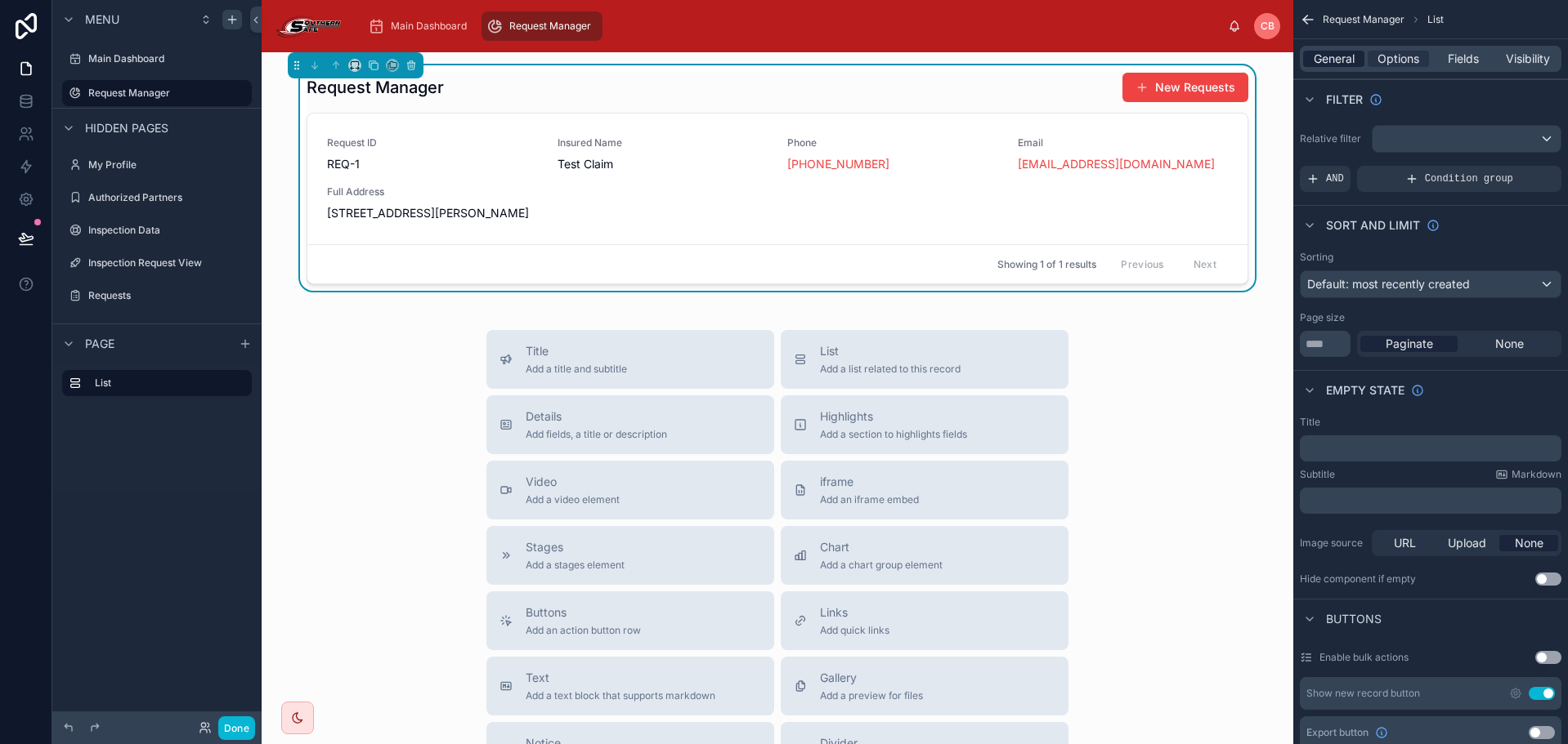
click at [1347, 53] on span "General" at bounding box center [1334, 59] width 41 height 17
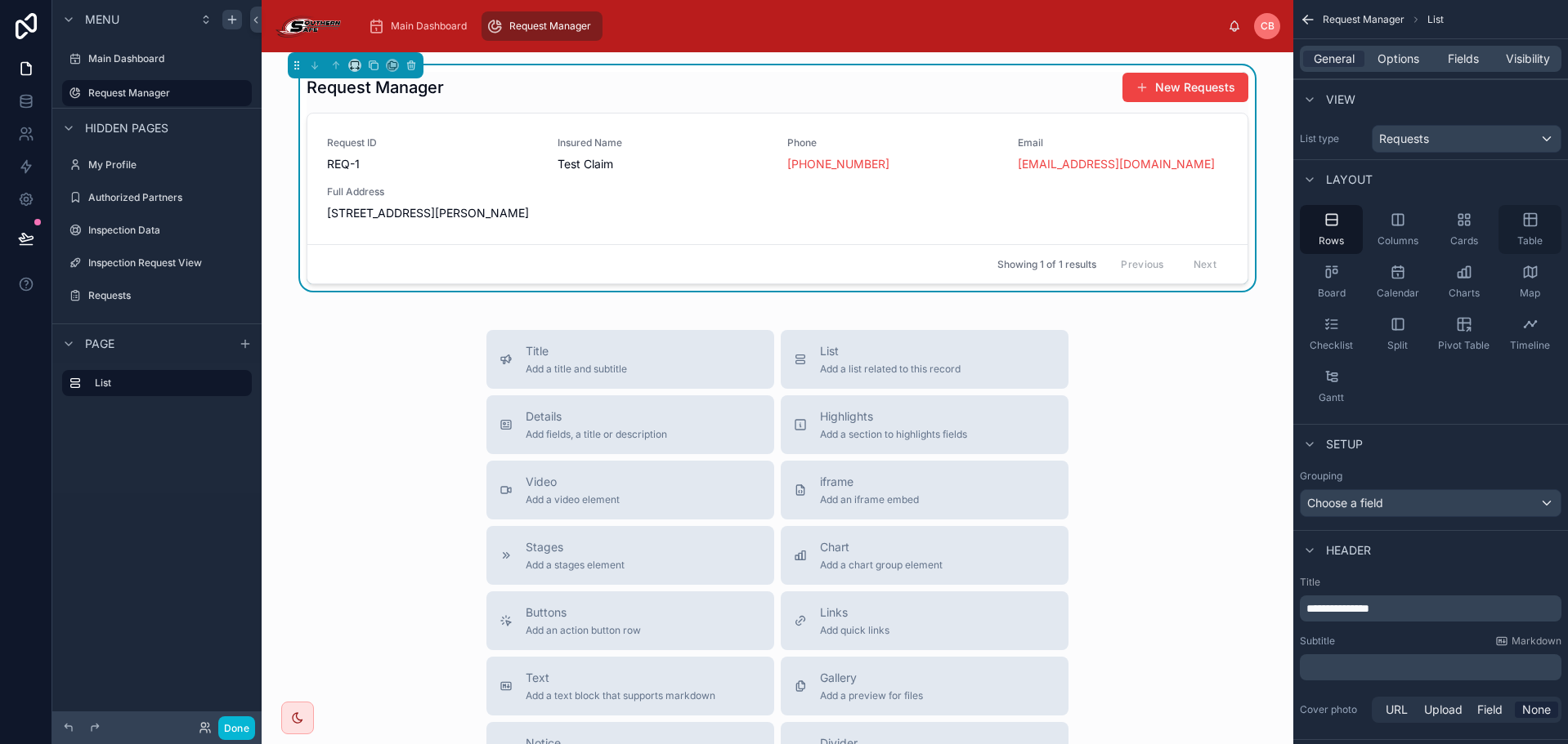
click at [1517, 222] on div "Table" at bounding box center [1530, 229] width 63 height 49
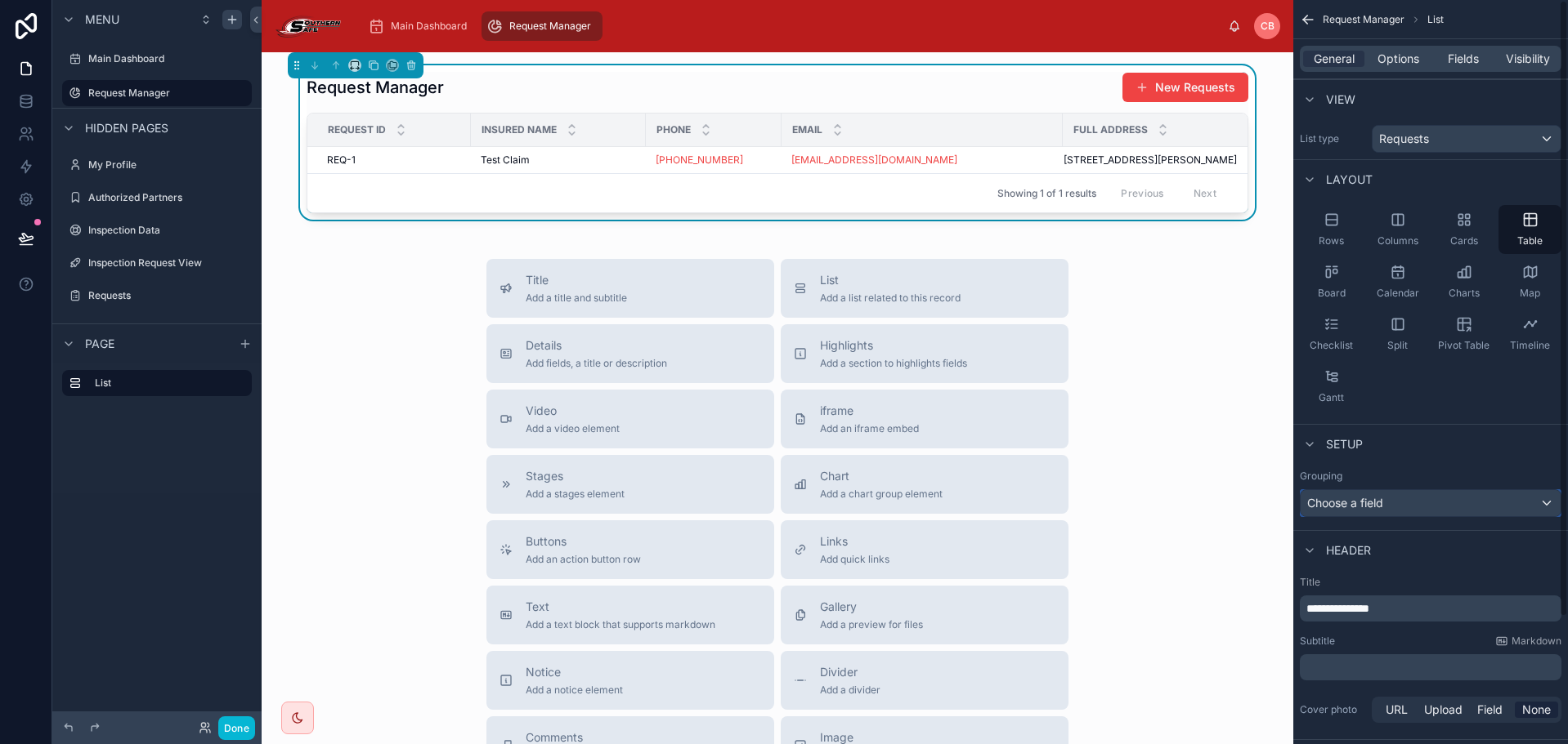
click at [1368, 510] on span "Choose a field" at bounding box center [1344, 504] width 76 height 17
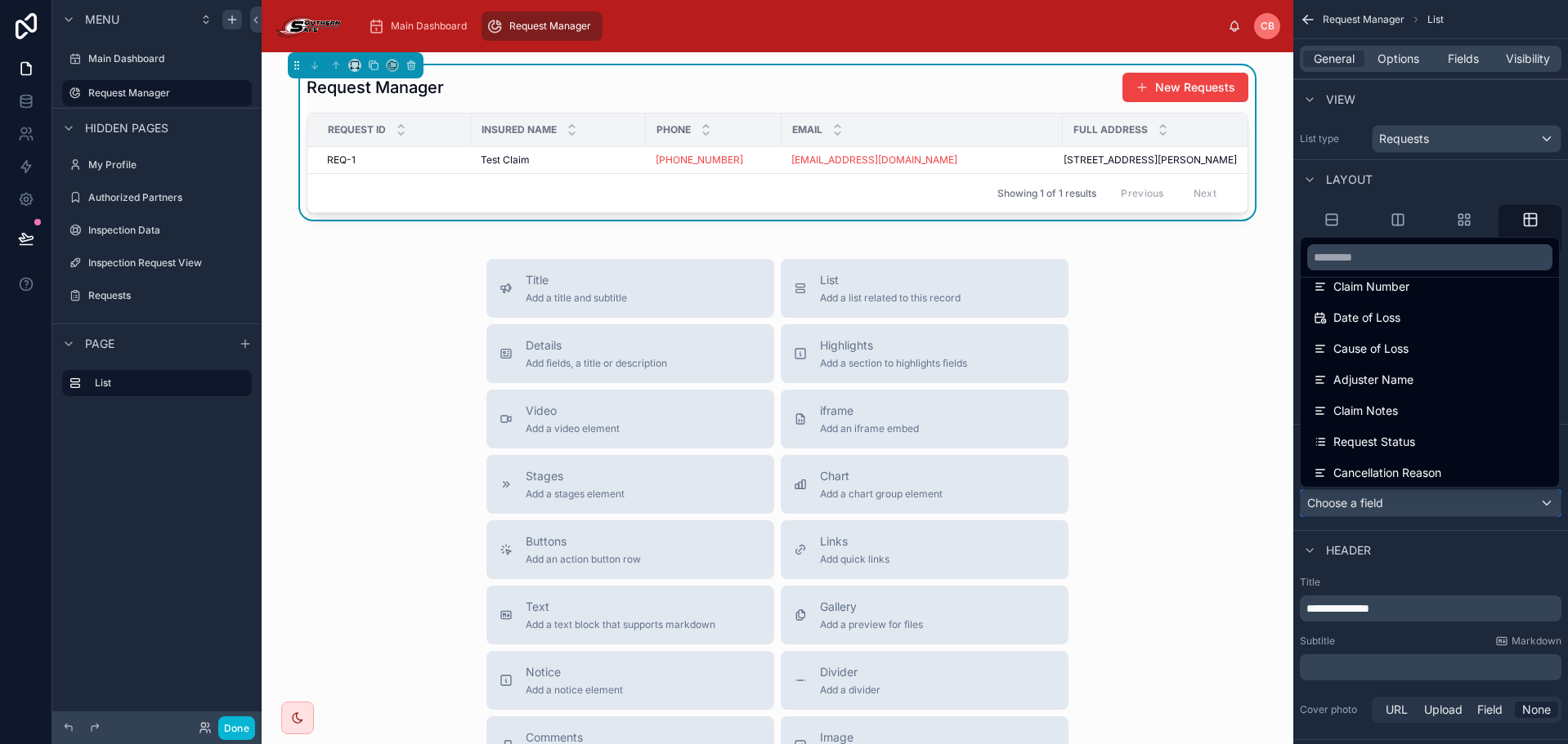
scroll to position [327, 0]
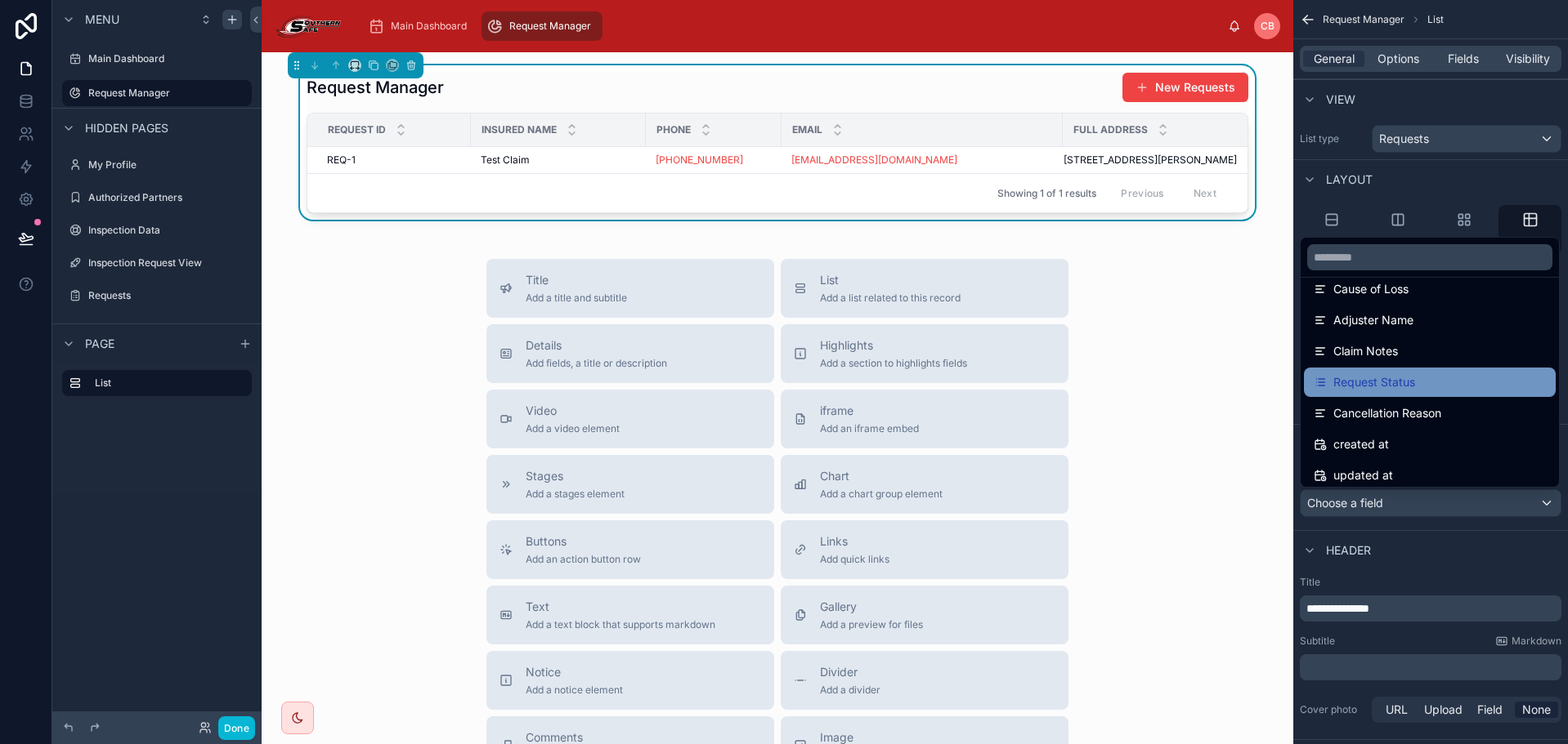
click at [1460, 382] on div "Request Status" at bounding box center [1429, 383] width 232 height 20
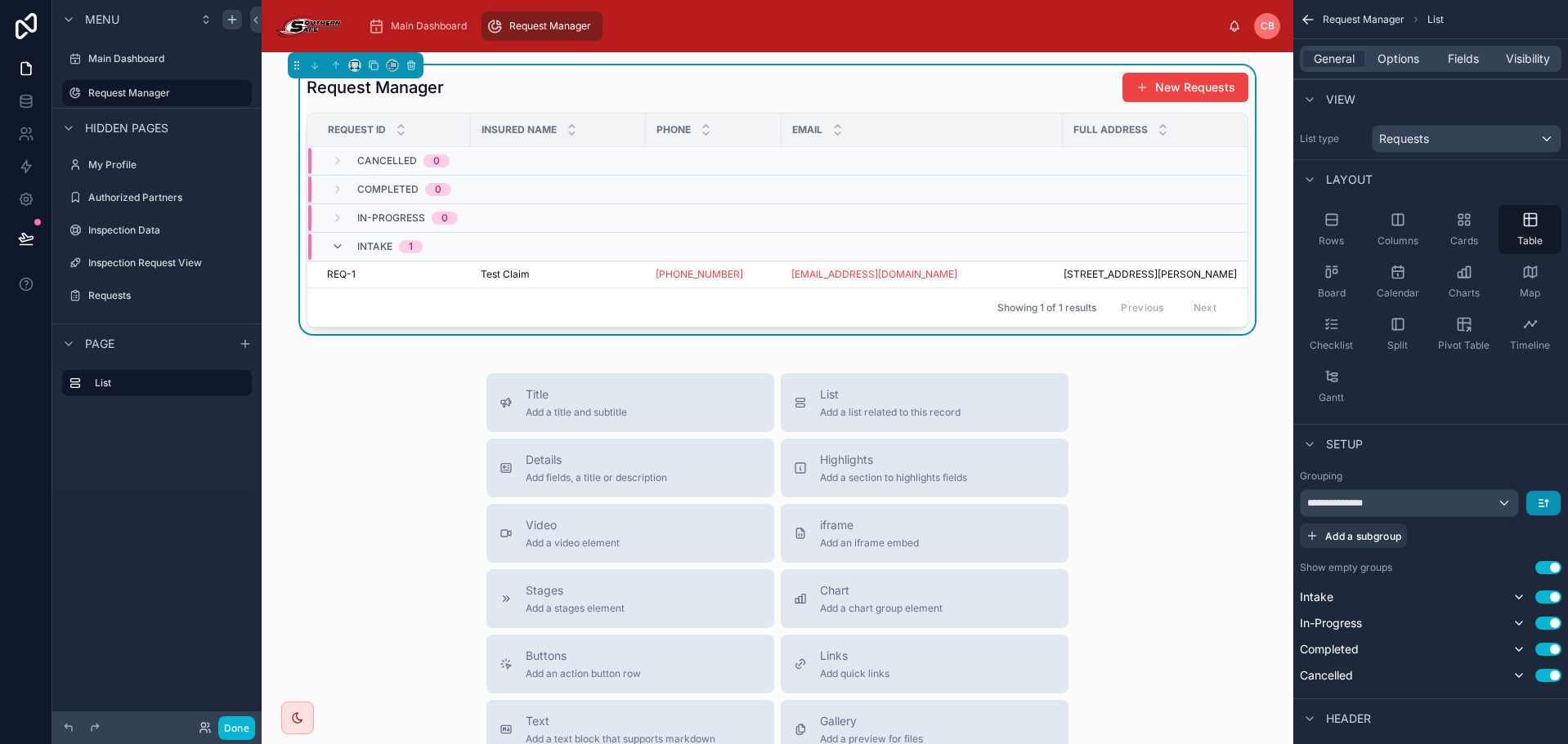
click at [1537, 495] on button "scrollable content" at bounding box center [1543, 503] width 34 height 24
click at [1532, 570] on span "Last -> First" at bounding box center [1512, 571] width 63 height 20
click at [1551, 501] on button "scrollable content" at bounding box center [1543, 503] width 34 height 24
click at [1536, 545] on span "First -> Last" at bounding box center [1512, 540] width 63 height 20
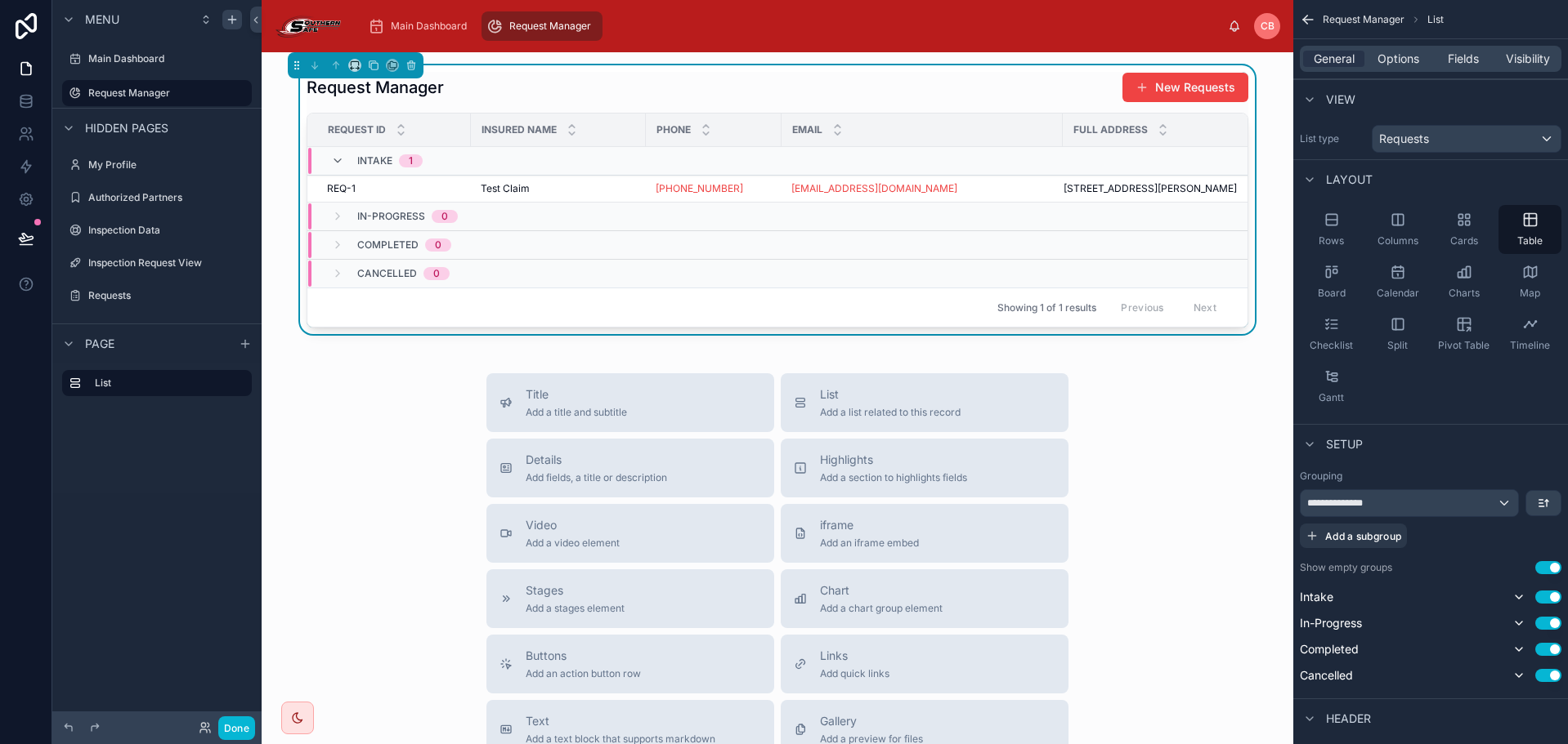
click at [1491, 435] on div "Setup" at bounding box center [1430, 443] width 275 height 39
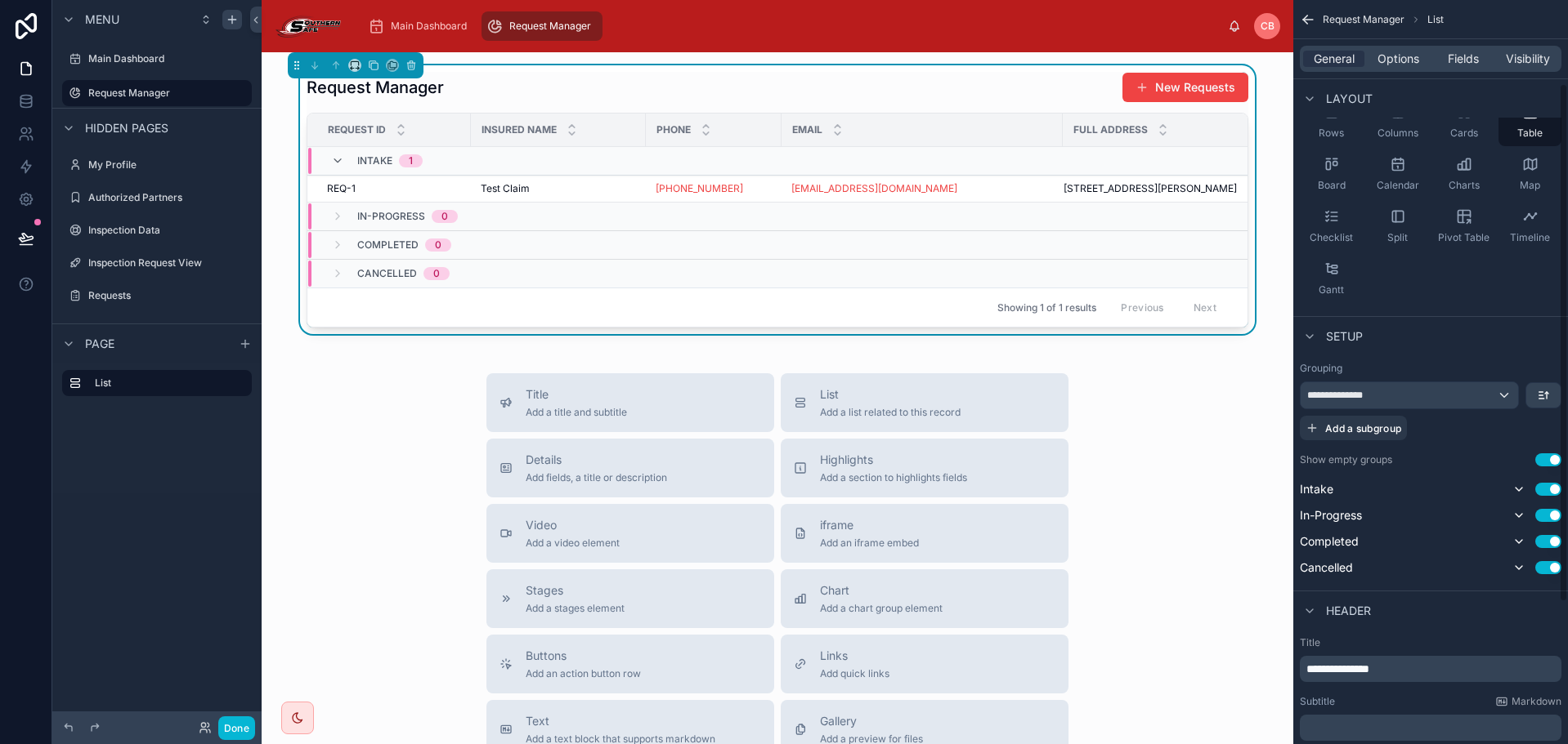
scroll to position [163, 0]
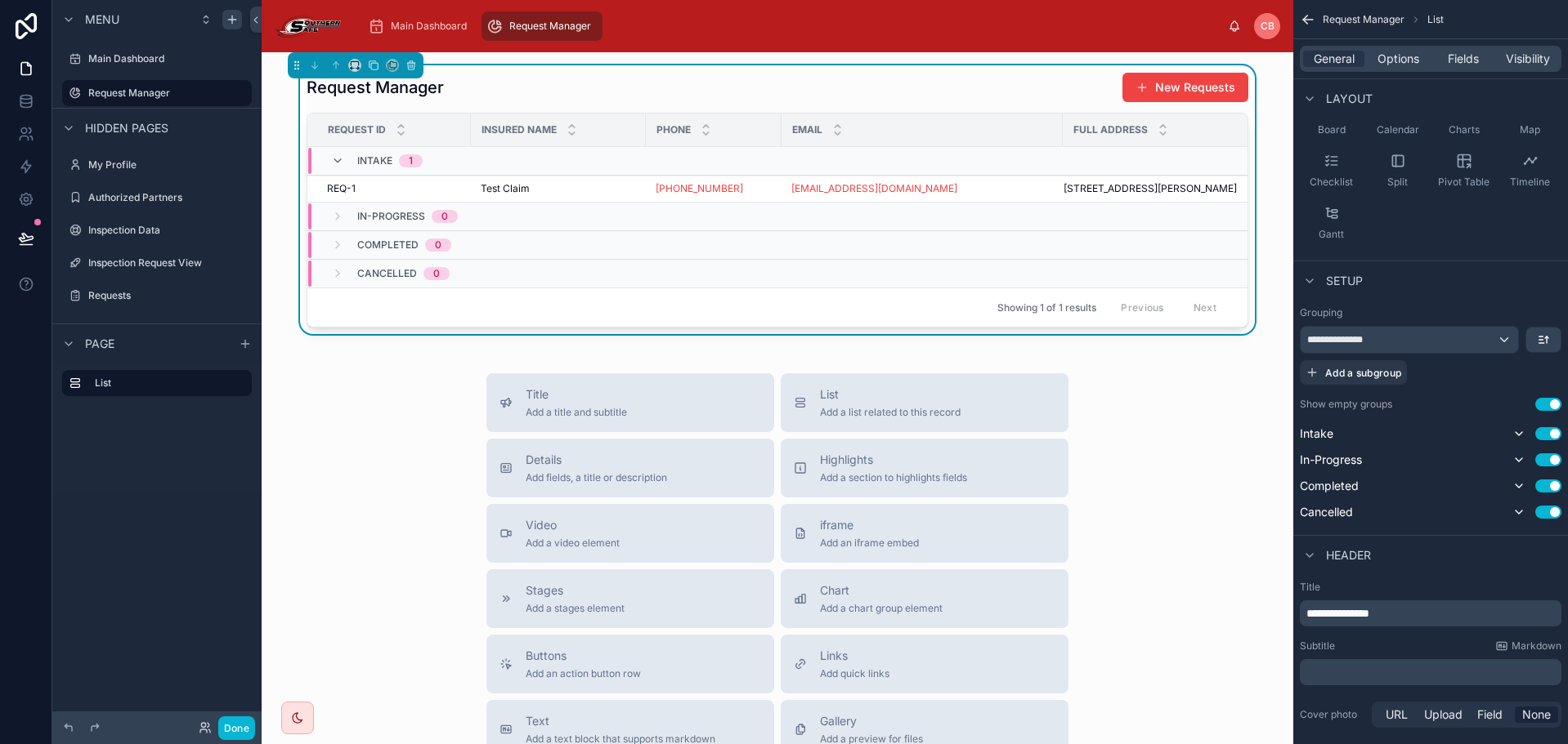
click at [986, 93] on div "Request Manager New Requests" at bounding box center [777, 87] width 941 height 31
click at [1419, 64] on div "Options" at bounding box center [1398, 59] width 61 height 17
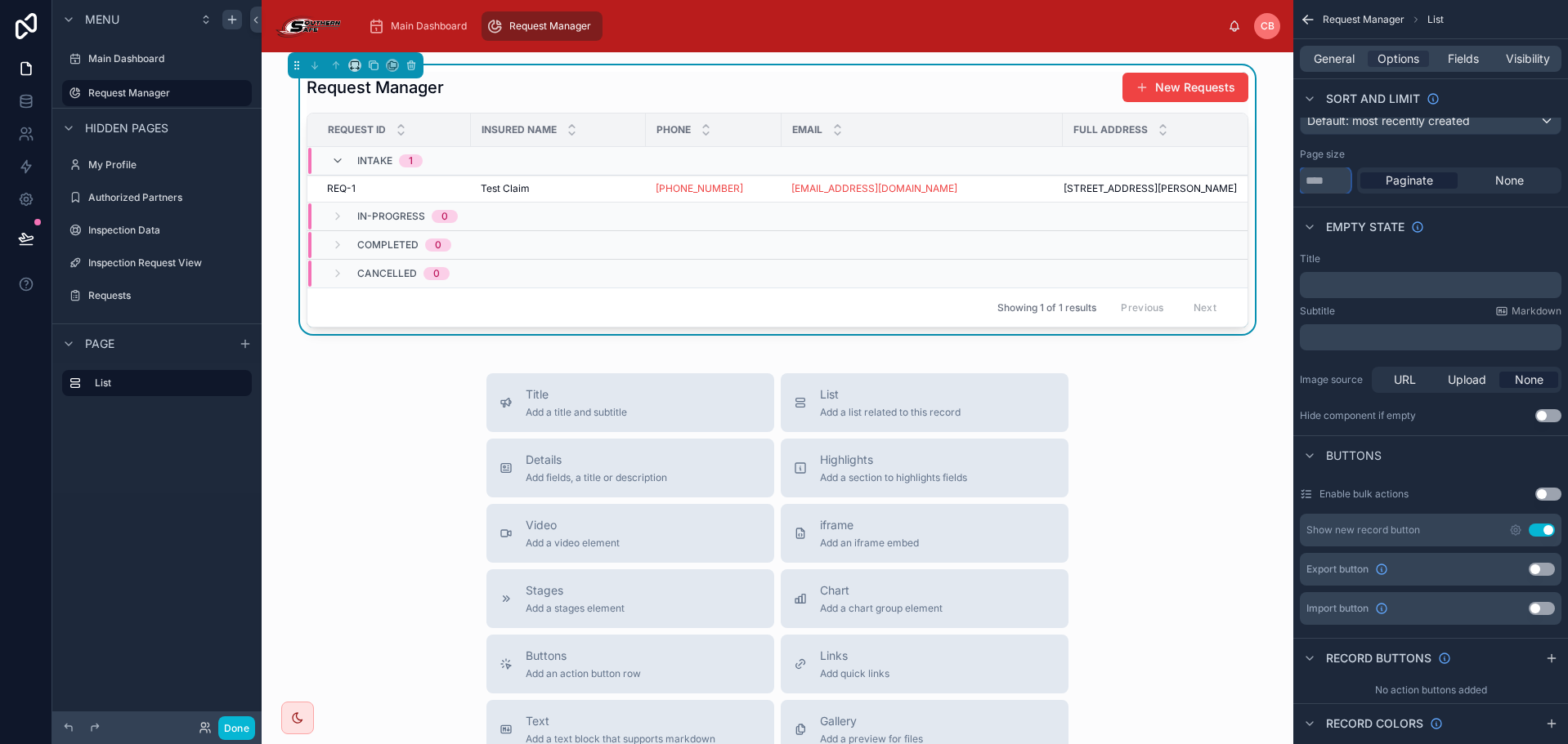
drag, startPoint x: 1331, startPoint y: 183, endPoint x: 1297, endPoint y: 185, distance: 34.1
click at [1297, 185] on div "Sorting Default: most recently created Page size ** Paginate None" at bounding box center [1430, 140] width 275 height 119
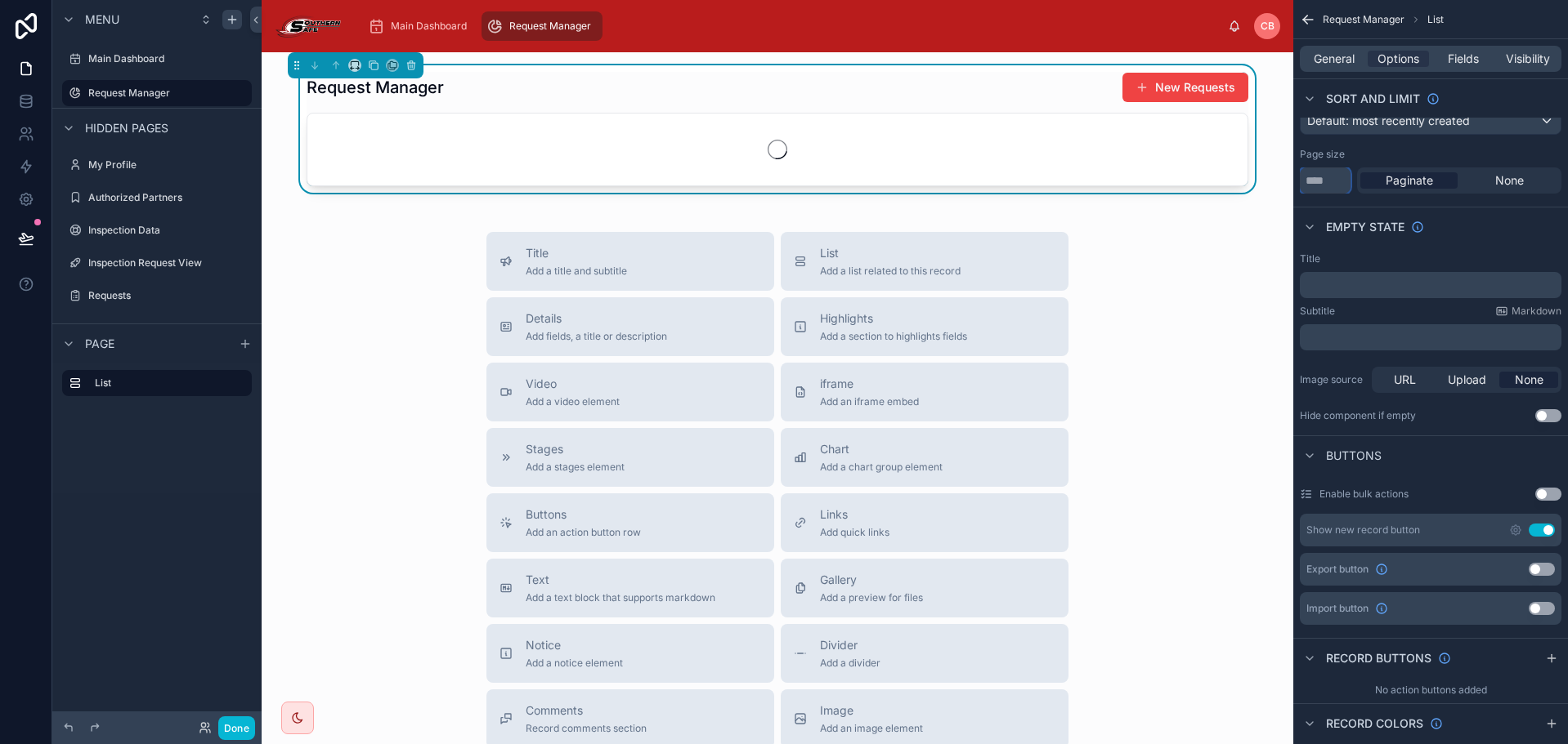
type input "**"
click at [1329, 199] on div "Sorting Default: most recently created Page size ** Paginate None" at bounding box center [1430, 140] width 275 height 119
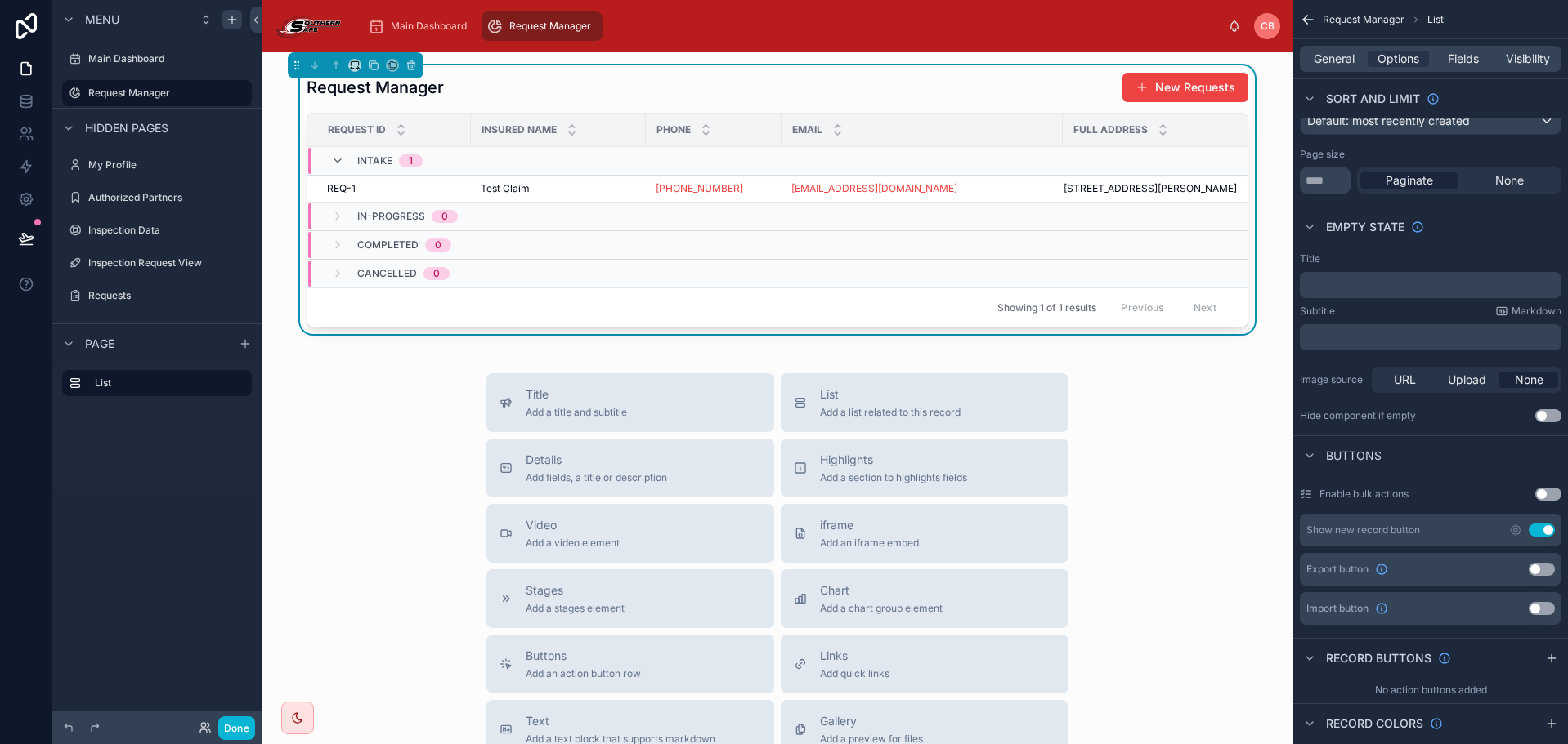
click at [955, 92] on div "Request Manager New Requests" at bounding box center [777, 87] width 941 height 31
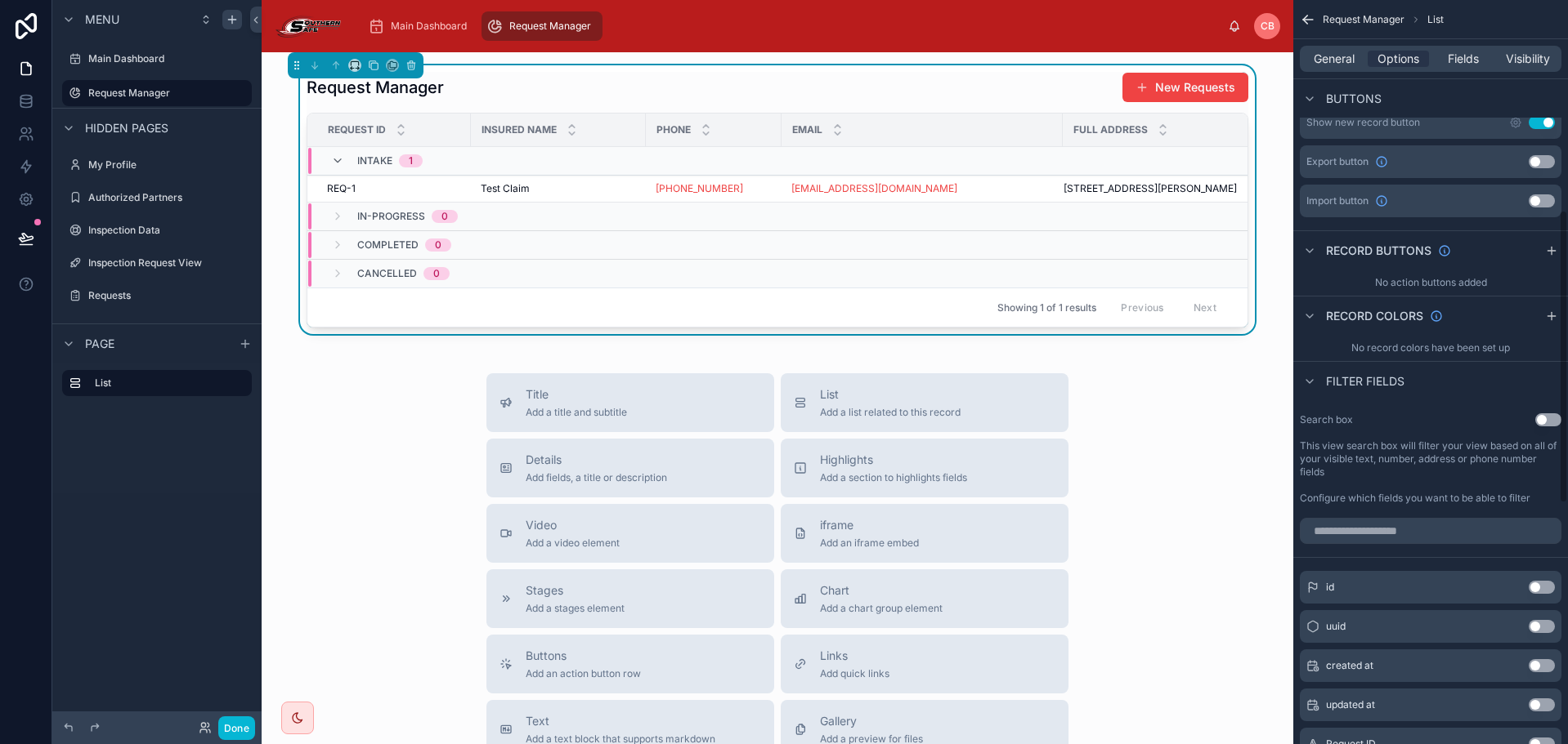
scroll to position [572, 0]
click at [410, 397] on div "Request Manager New Requests Request ID Insured Name Phone Email Full Address I…" at bounding box center [777, 569] width 1031 height 1033
click at [371, 223] on span "In-Progress" at bounding box center [391, 217] width 68 height 13
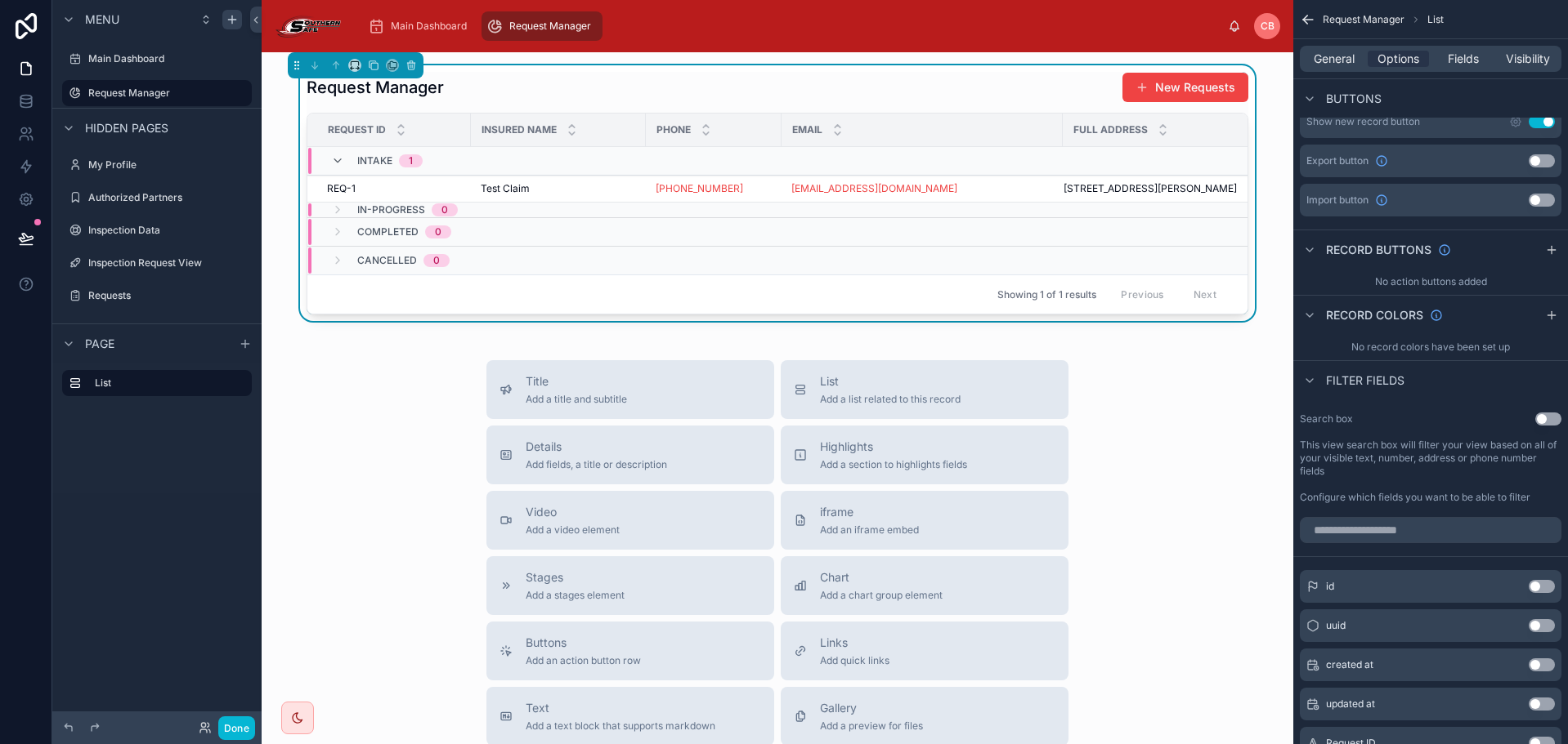
click at [350, 217] on div "In-Progress 0" at bounding box center [395, 210] width 127 height 13
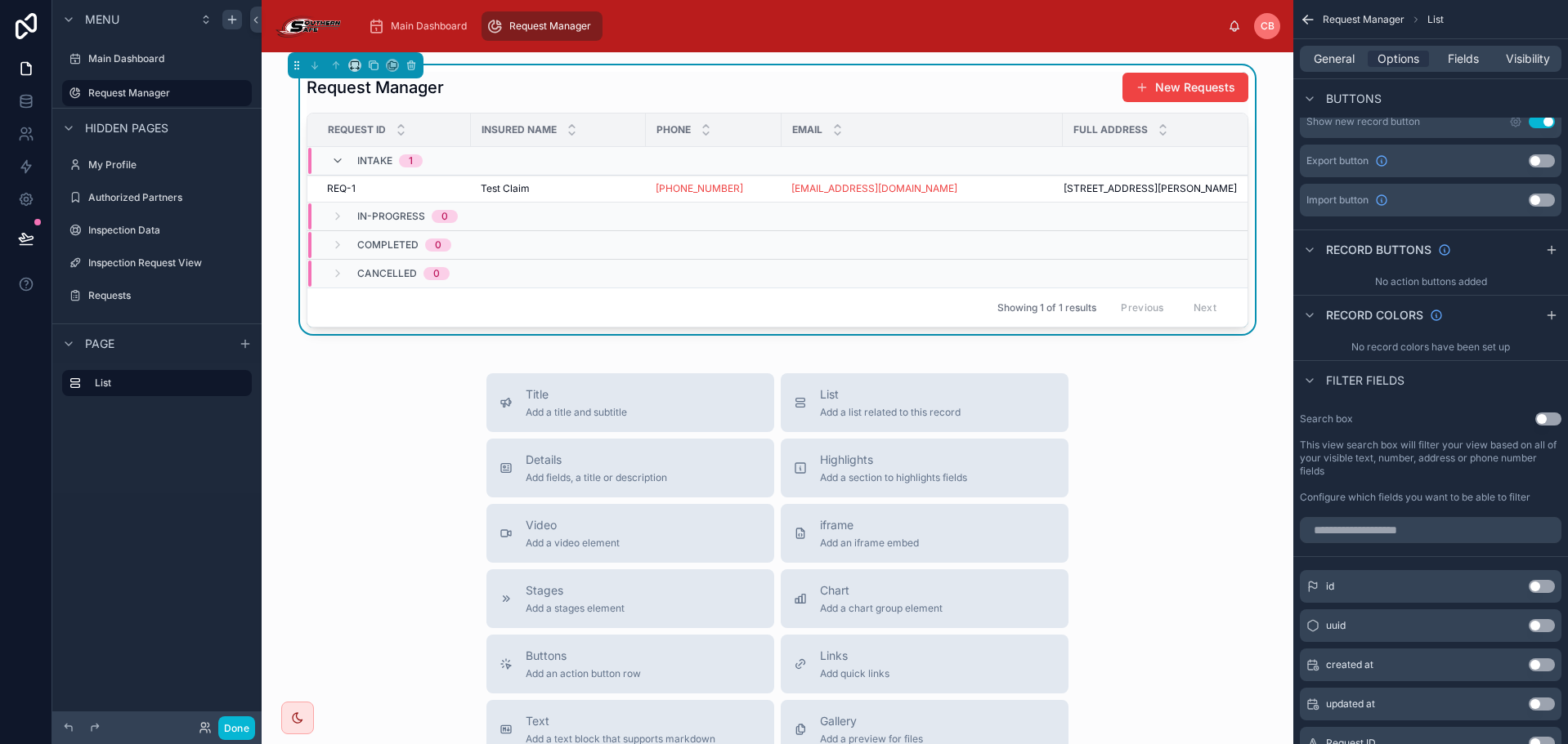
click at [339, 257] on div "Completed 0" at bounding box center [391, 244] width 120 height 26
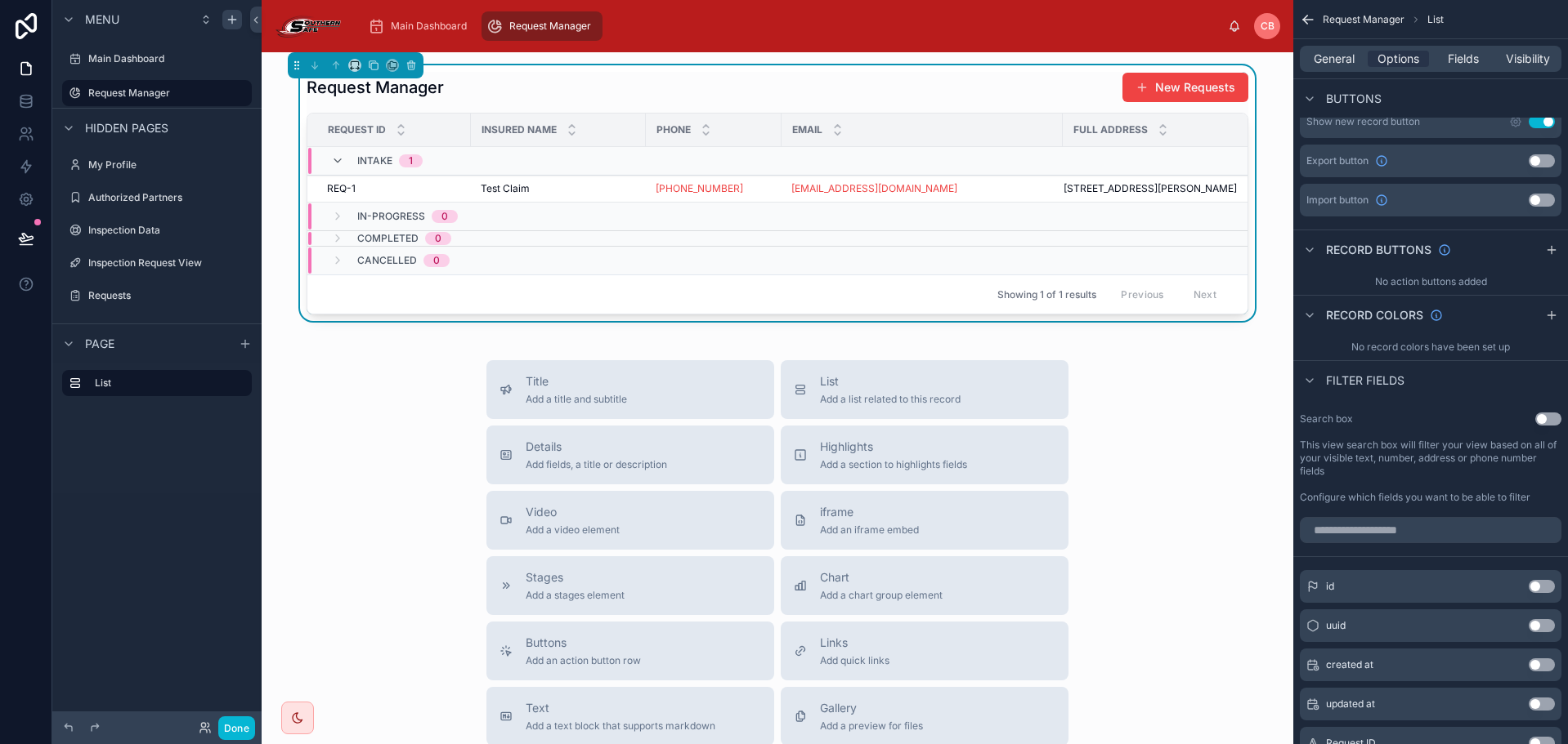
click at [339, 245] on div "Completed 0" at bounding box center [391, 239] width 120 height 13
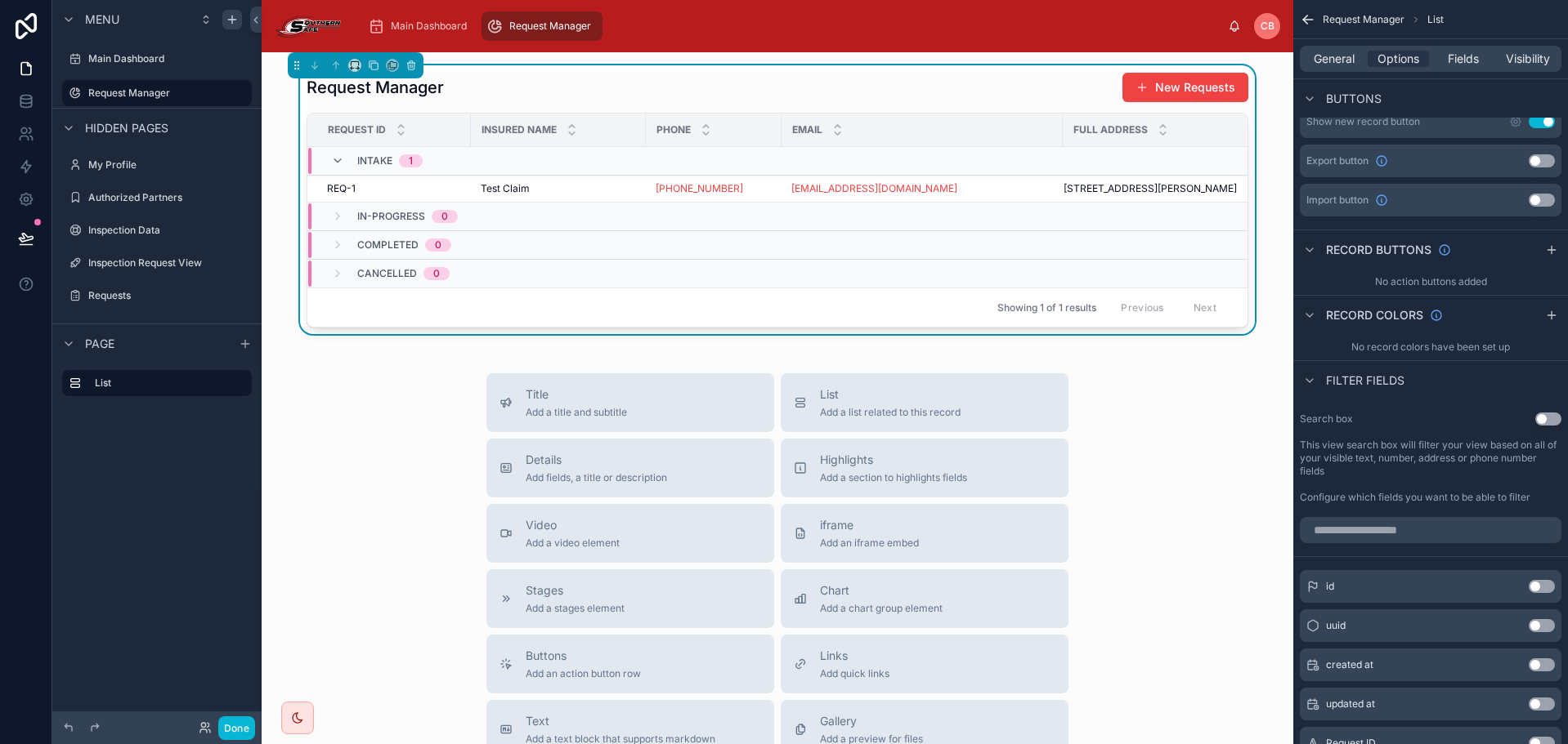
click at [342, 281] on div "Cancelled 0" at bounding box center [391, 273] width 118 height 26
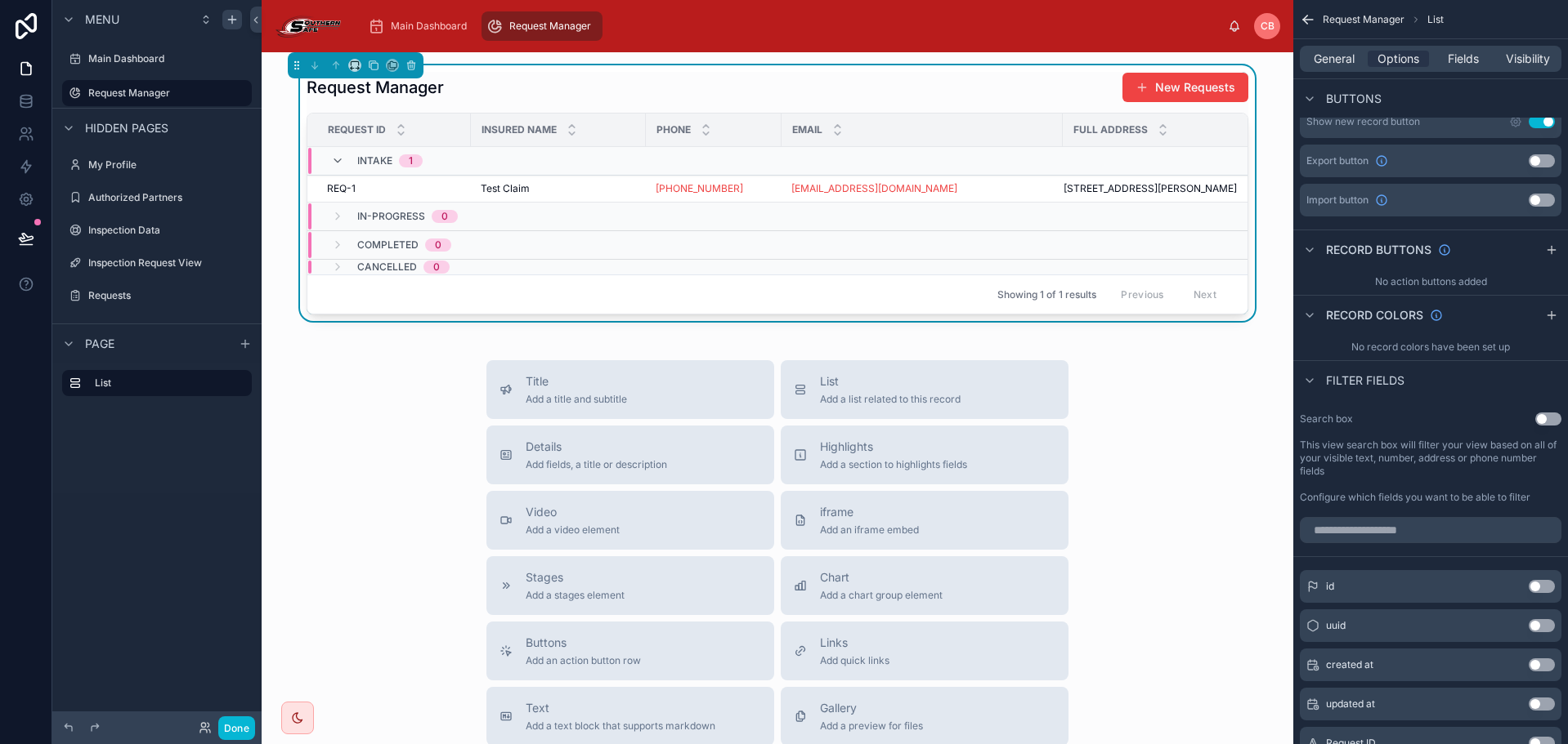
click at [342, 274] on div "Cancelled 0" at bounding box center [391, 267] width 118 height 13
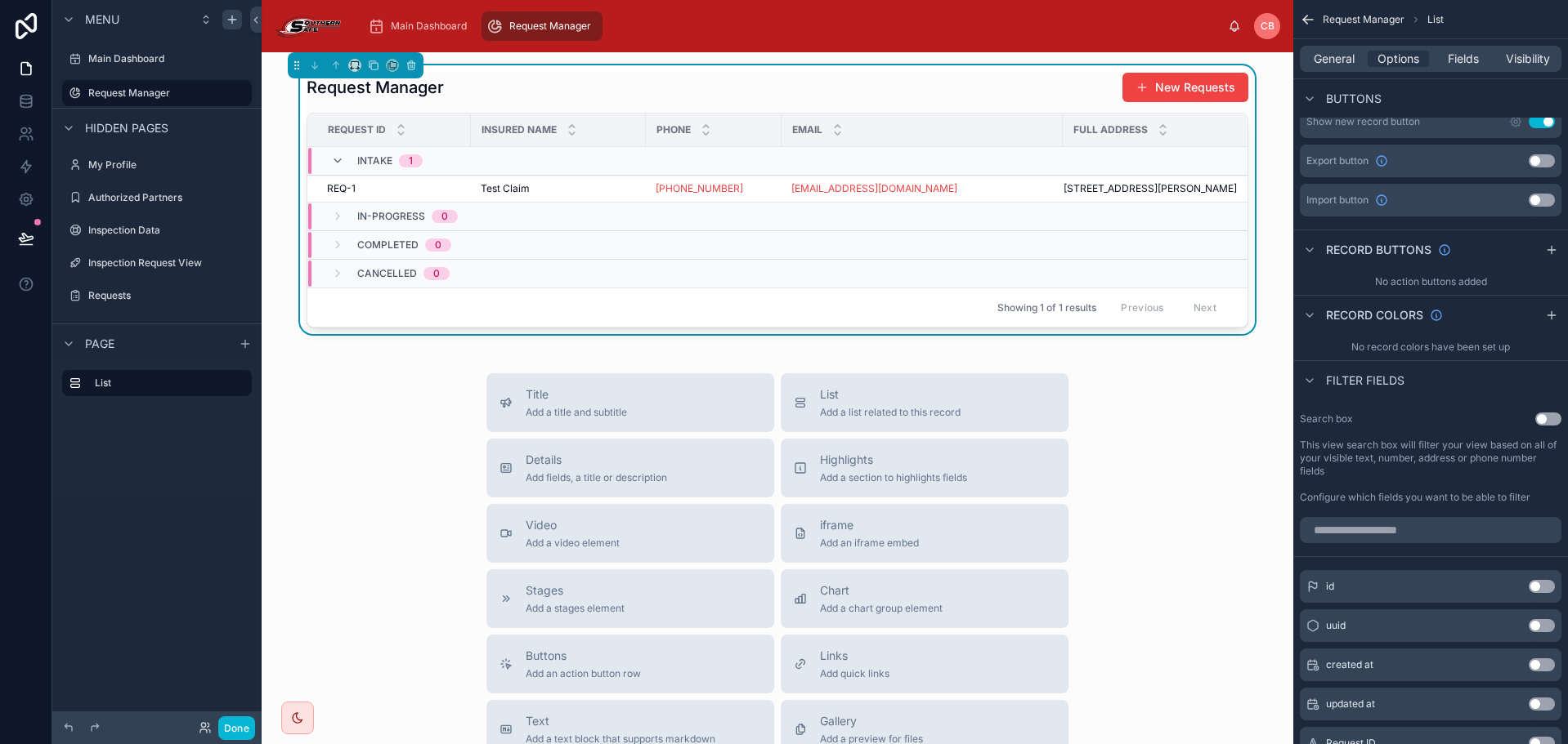
click at [1241, 447] on div "Title Add a title and subtitle List Add a list related to this record Details A…" at bounding box center [777, 664] width 1006 height 581
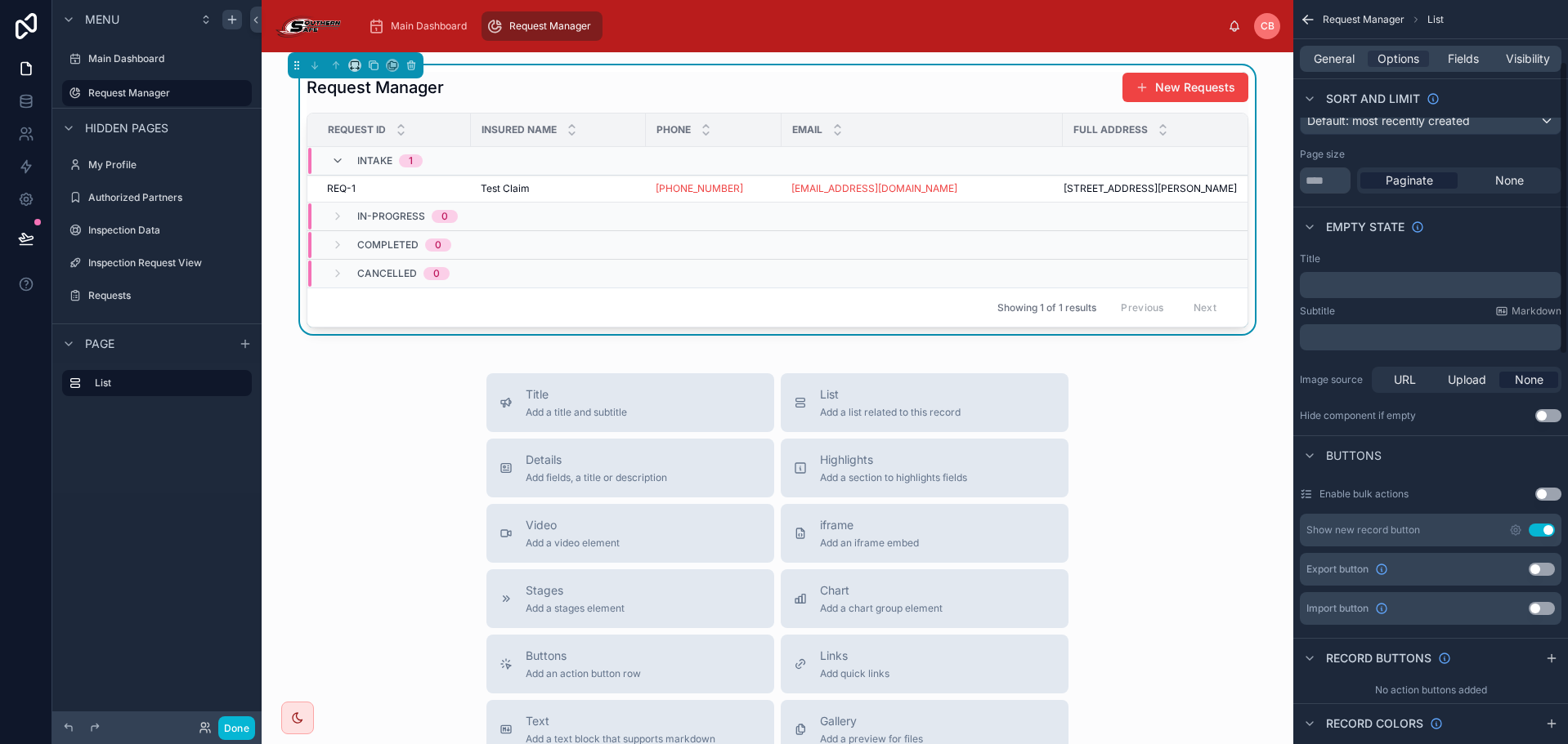
scroll to position [0, 0]
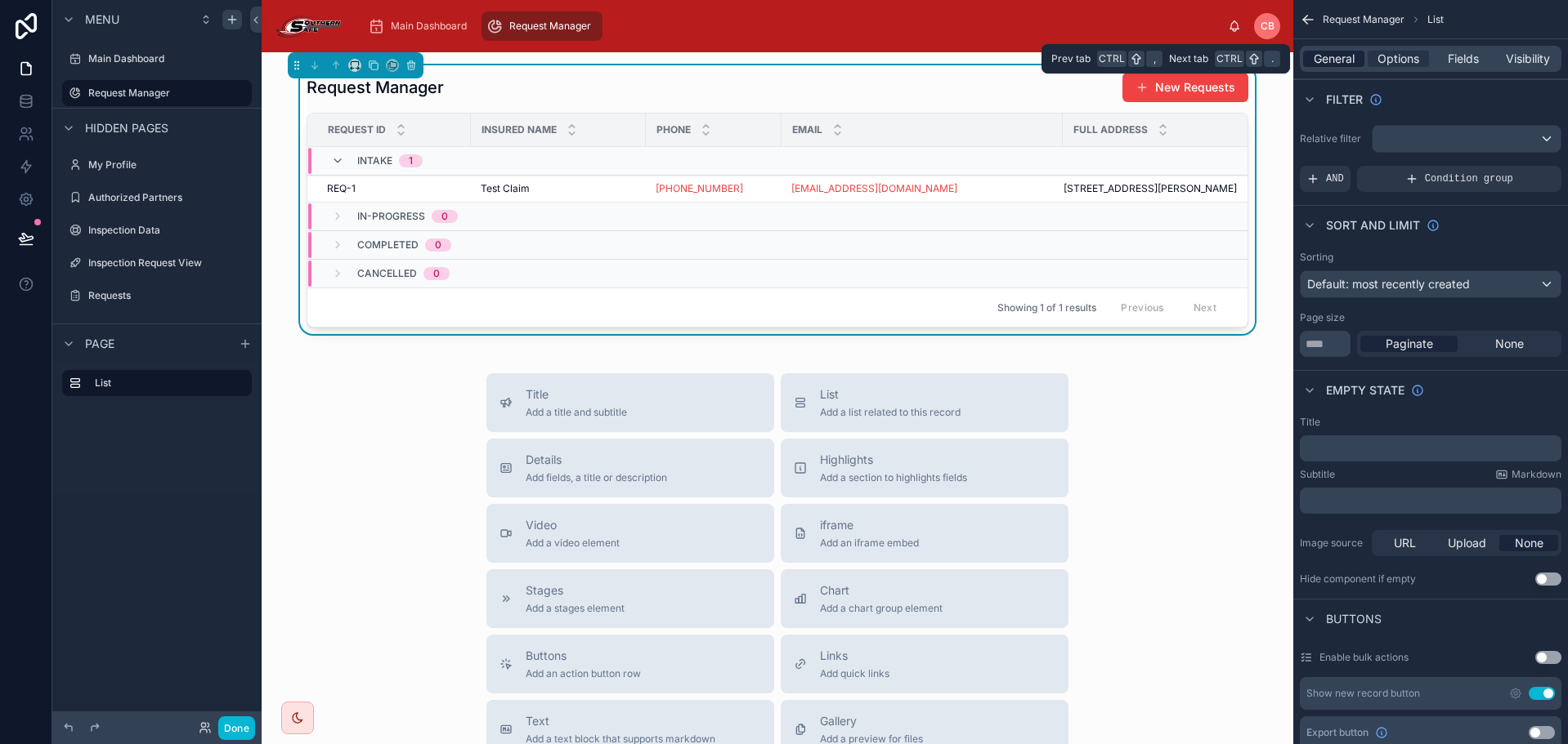
click at [1344, 61] on span "General" at bounding box center [1334, 59] width 41 height 17
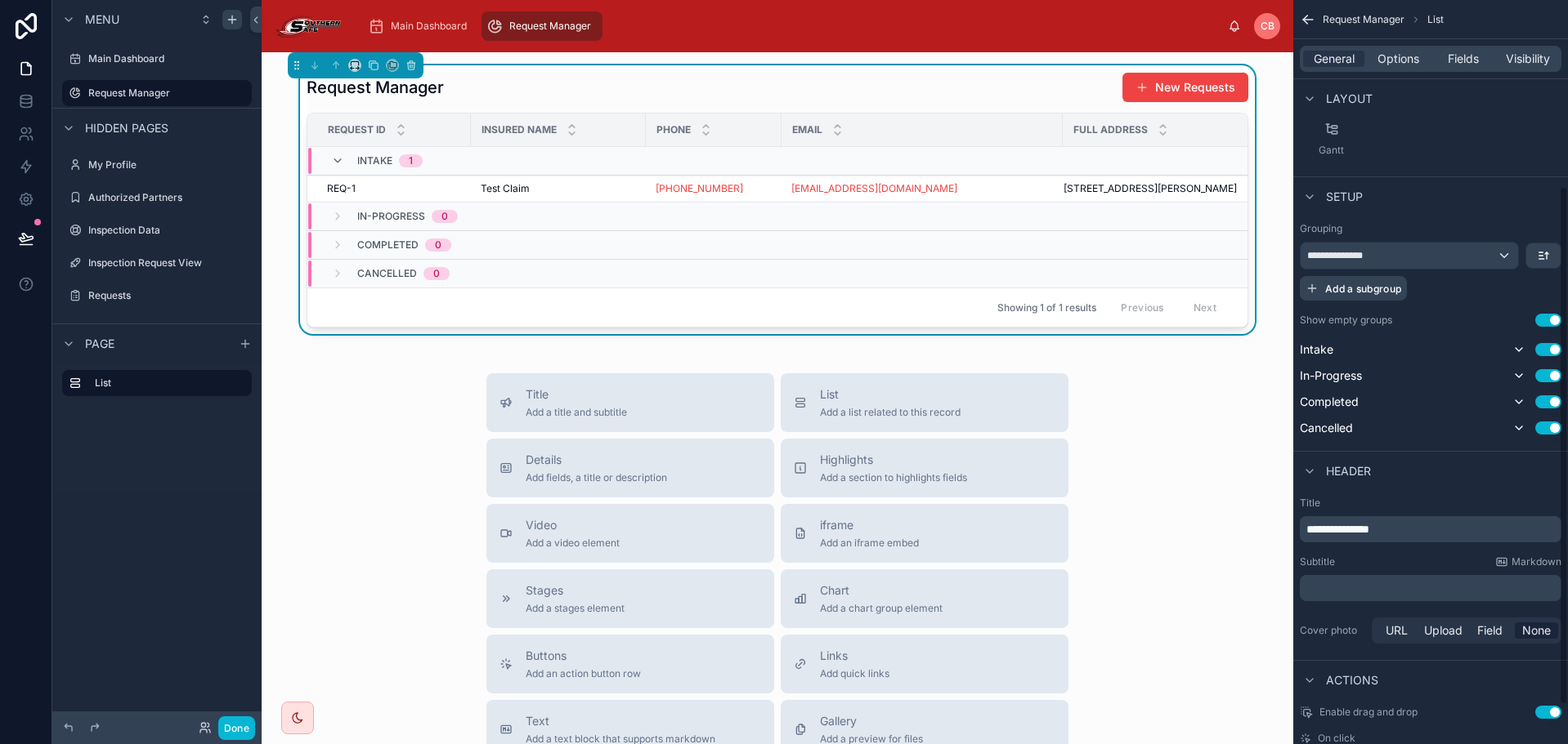
scroll to position [322, 0]
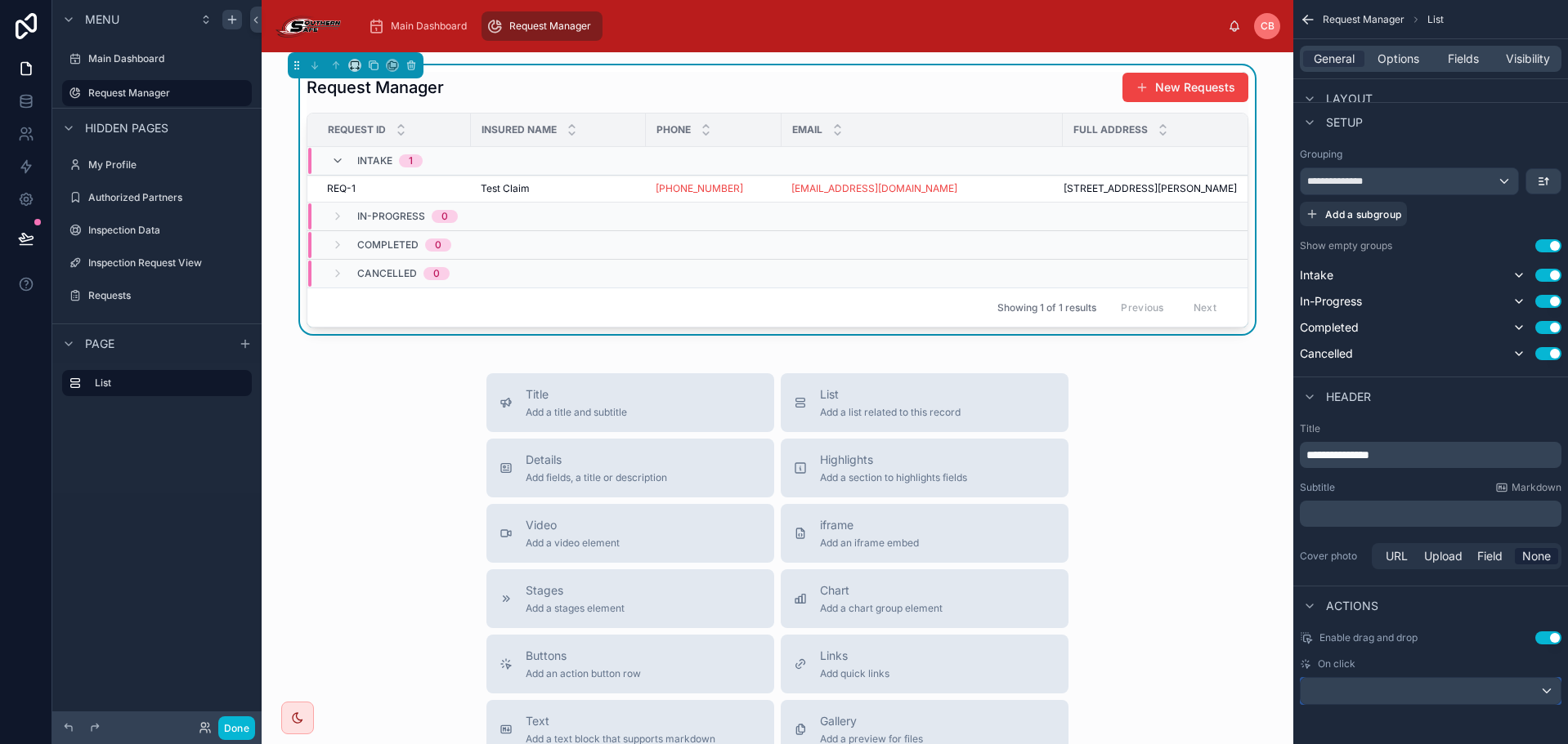
click at [1399, 681] on div "scrollable content" at bounding box center [1431, 691] width 260 height 26
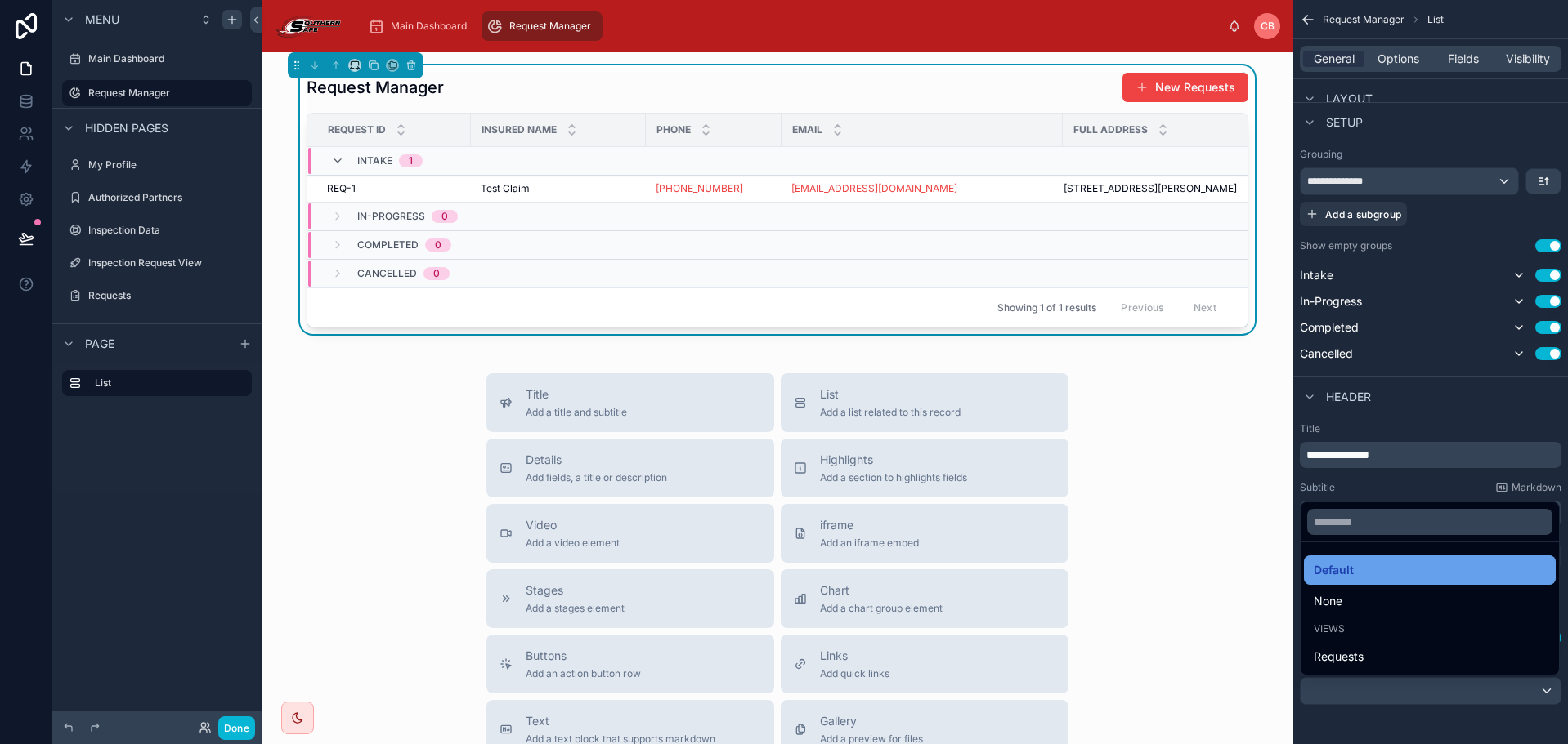
click at [1363, 577] on div "Default" at bounding box center [1429, 571] width 232 height 20
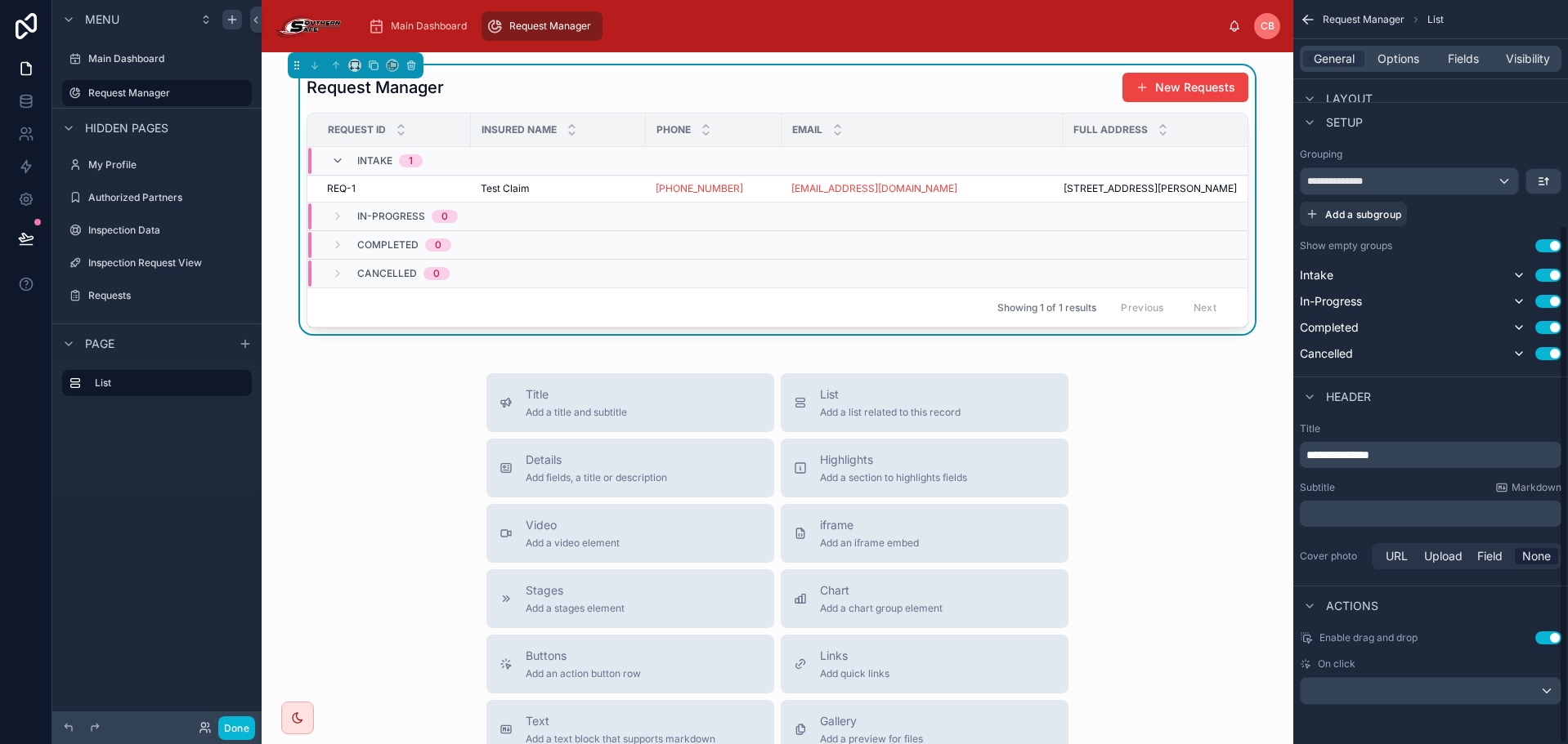
click at [1386, 490] on div "Subtitle Markdown" at bounding box center [1430, 488] width 261 height 13
click at [1419, 60] on span "Options" at bounding box center [1399, 59] width 42 height 17
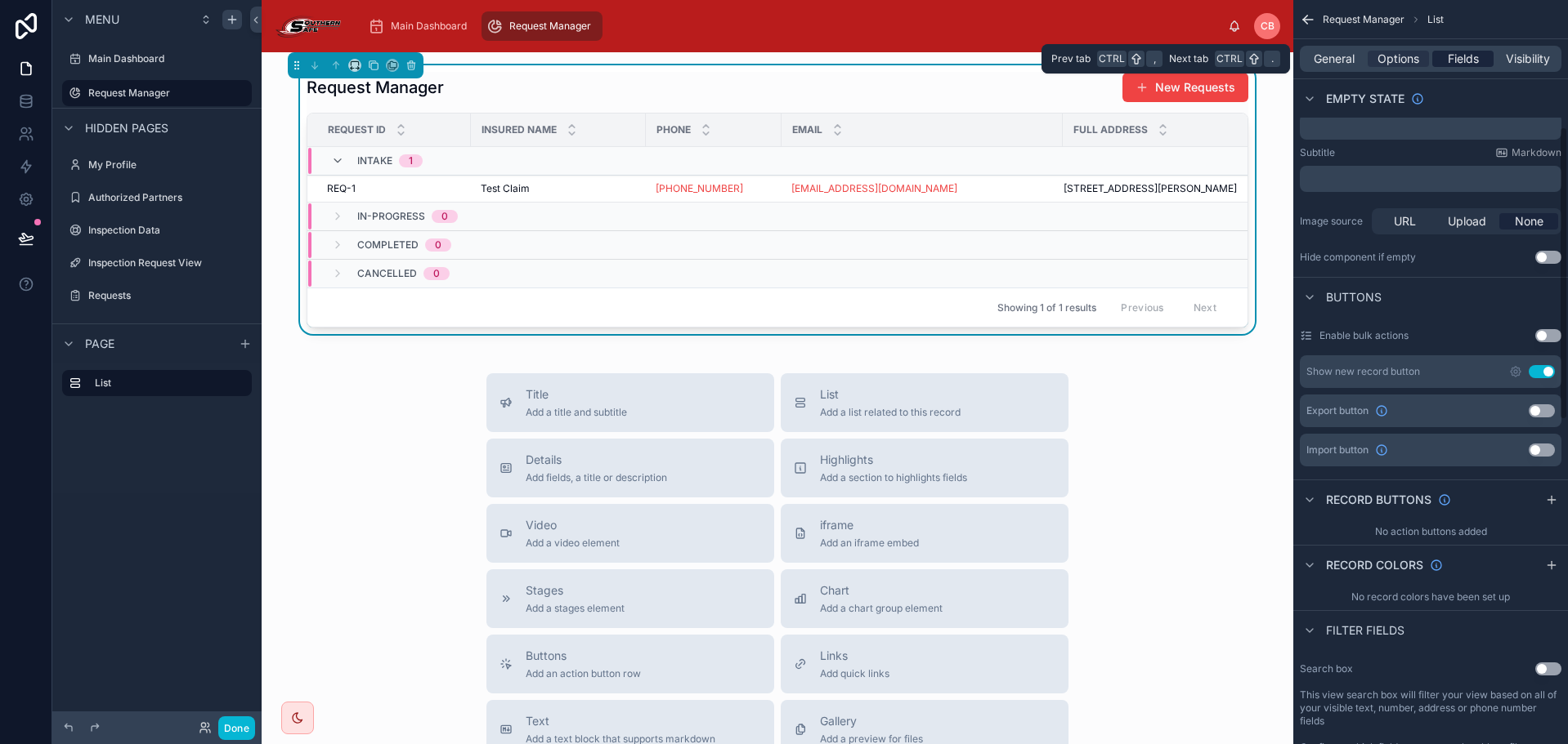
click at [1462, 57] on span "Fields" at bounding box center [1463, 59] width 31 height 17
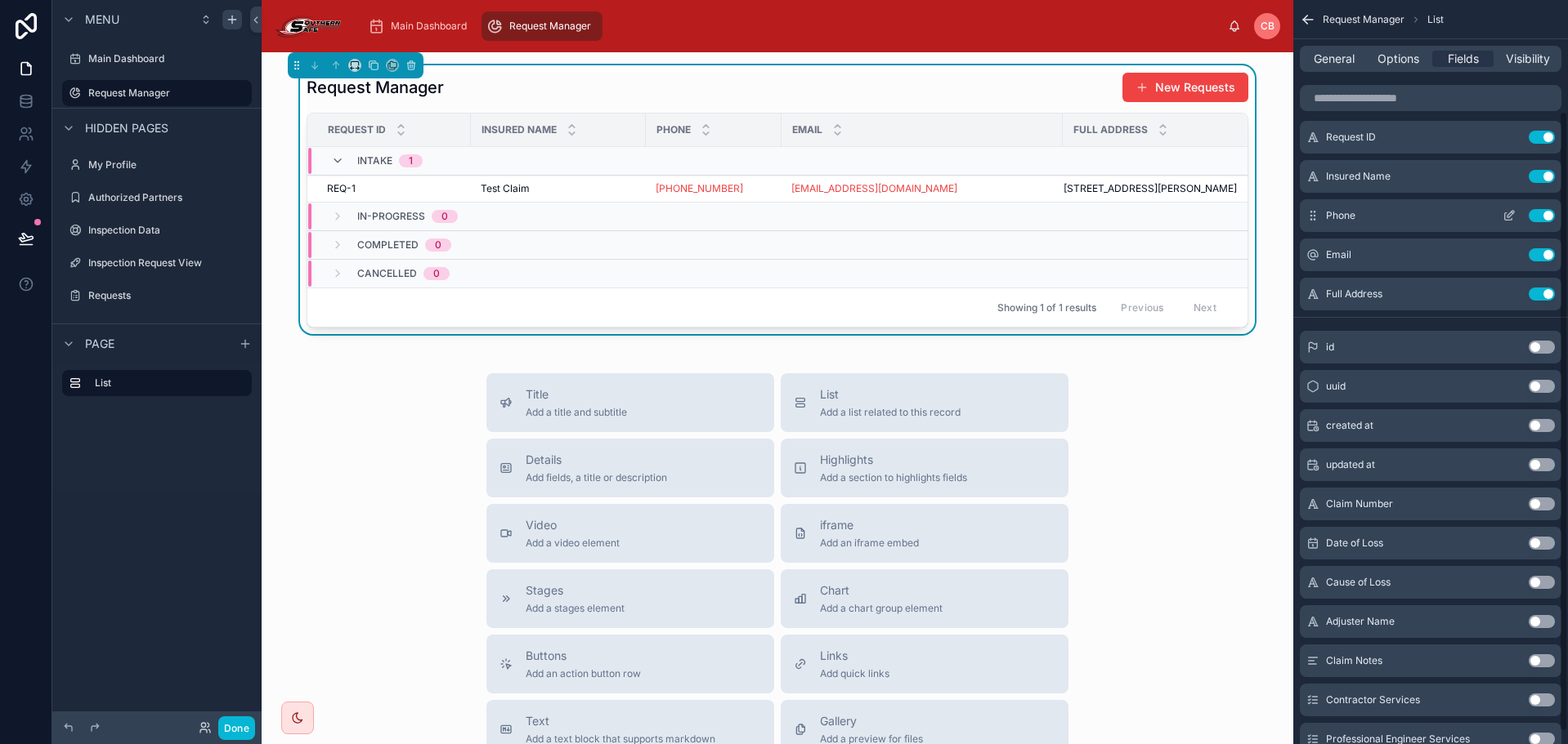
scroll to position [0, 0]
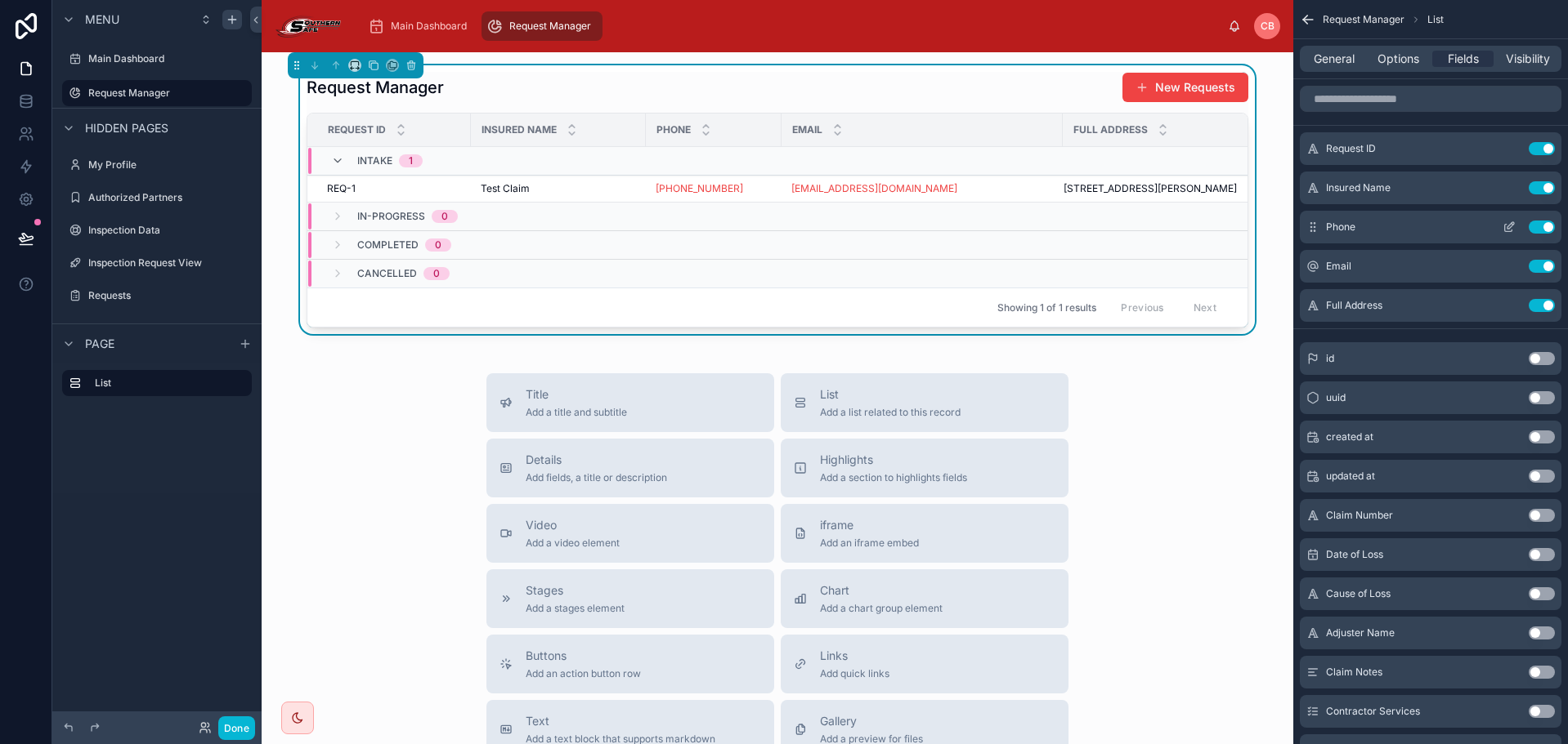
click at [1544, 227] on button "Use setting" at bounding box center [1541, 227] width 26 height 13
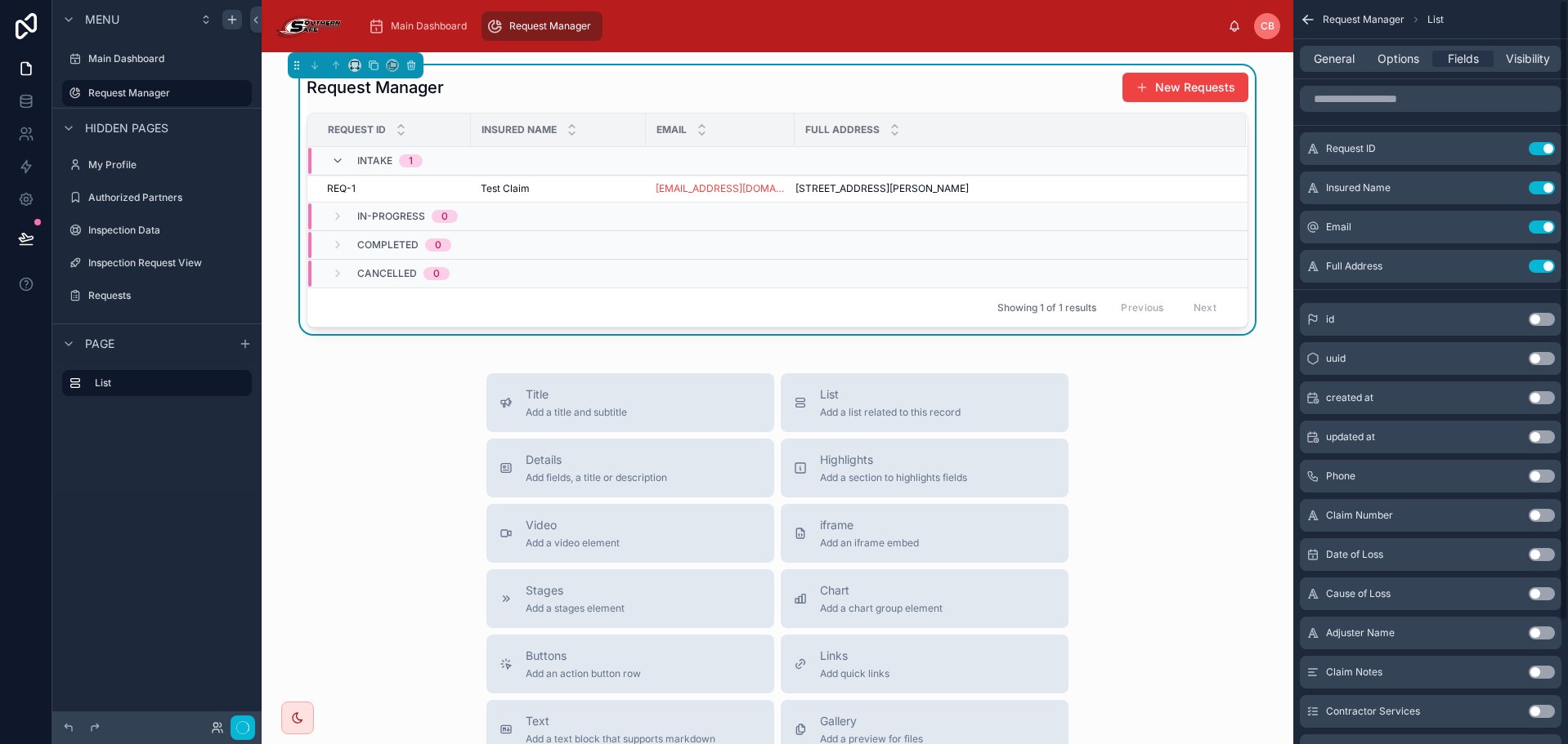
click at [1544, 227] on button "Use setting" at bounding box center [1541, 227] width 26 height 13
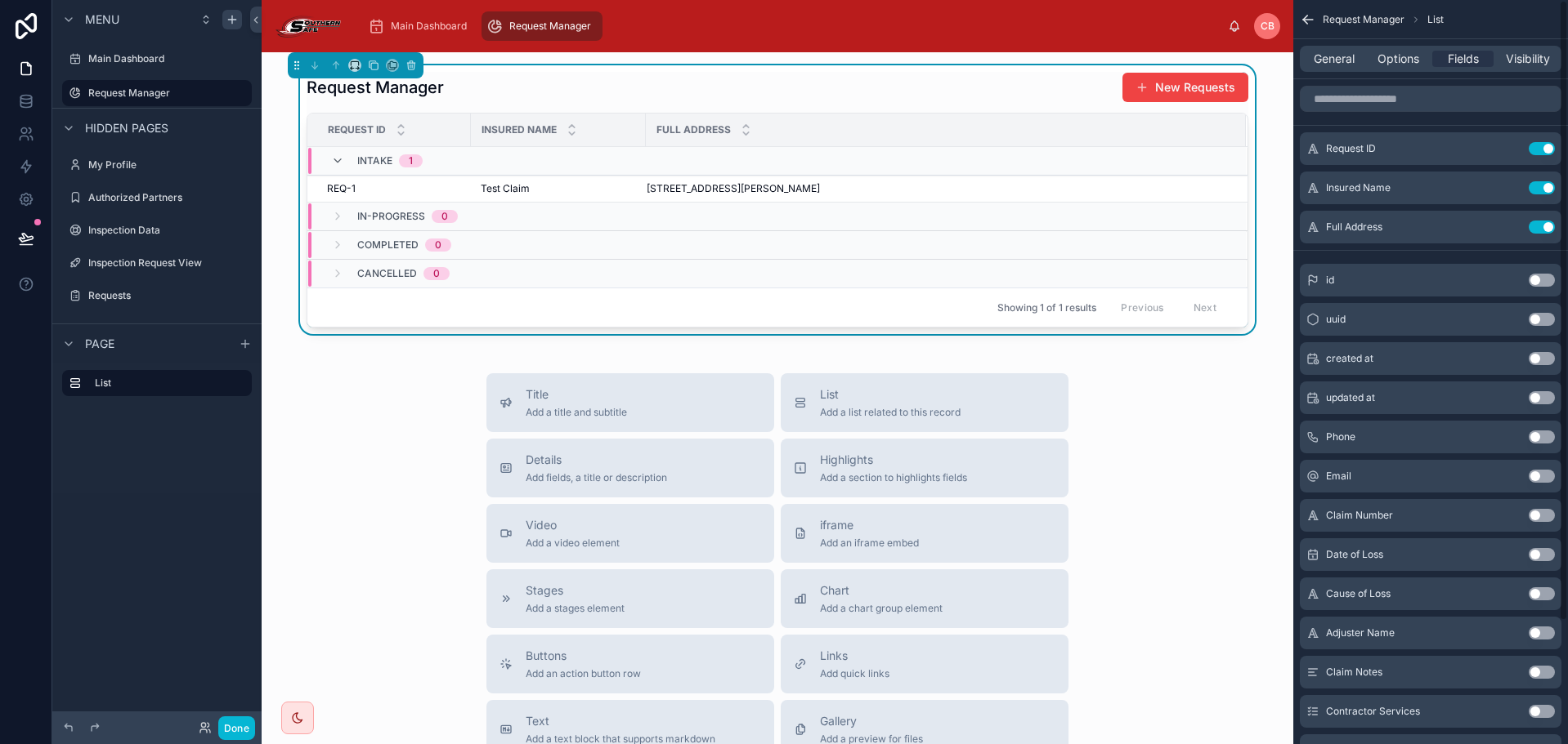
click at [1544, 227] on button "Use setting" at bounding box center [1541, 227] width 26 height 13
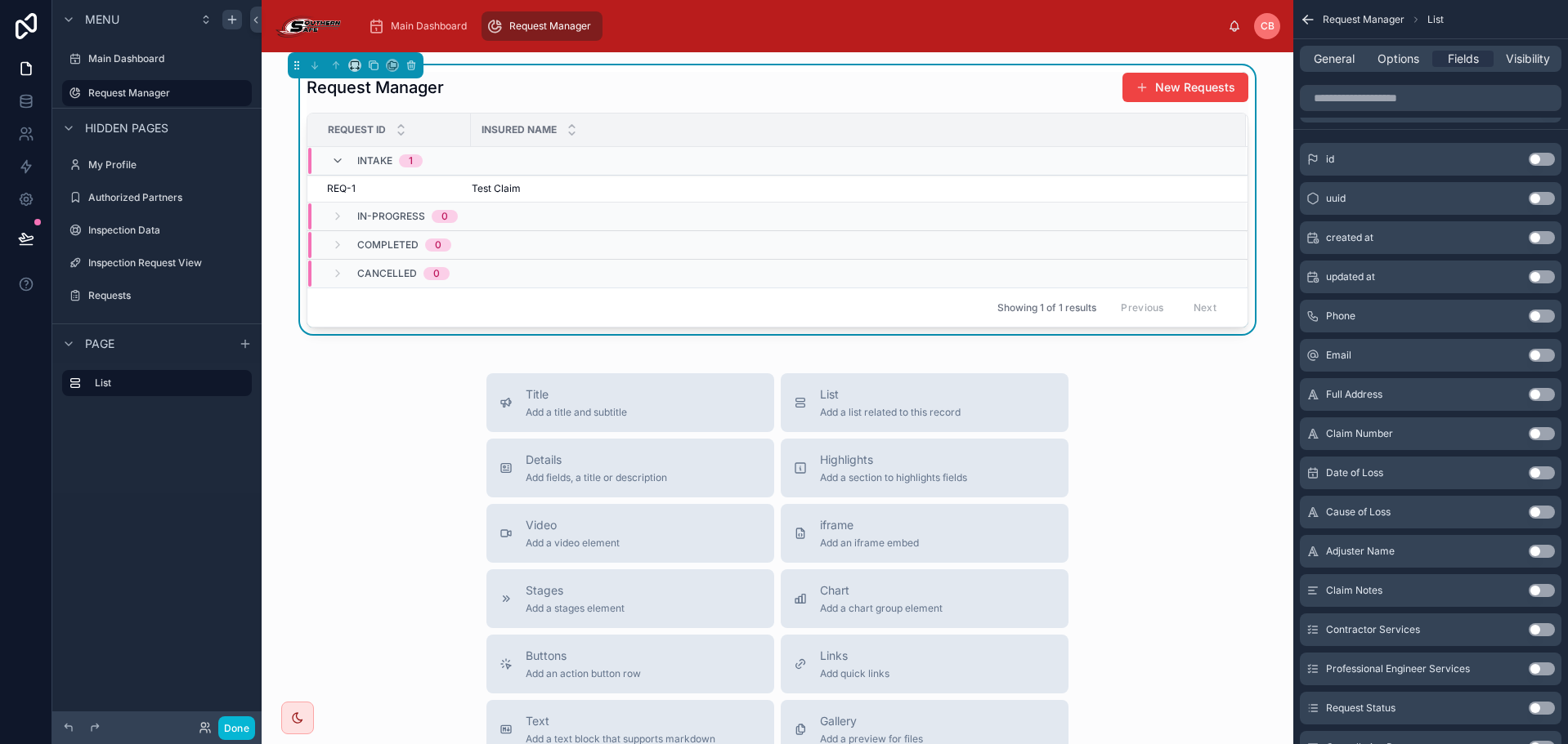
click at [1537, 435] on button "Use setting" at bounding box center [1541, 434] width 26 height 13
click at [1536, 549] on button "Use setting" at bounding box center [1541, 551] width 26 height 13
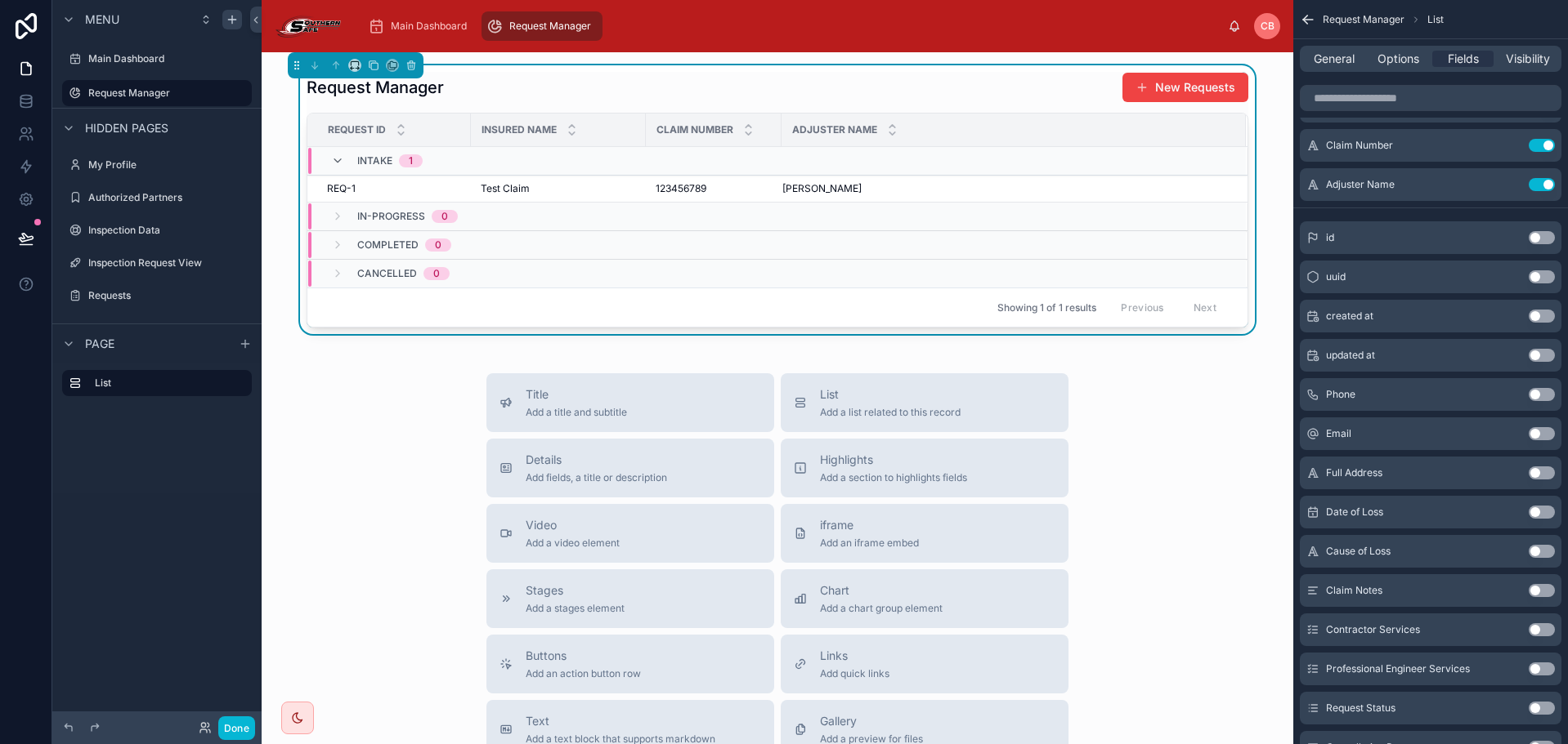
click at [1541, 548] on button "Use setting" at bounding box center [1541, 551] width 26 height 13
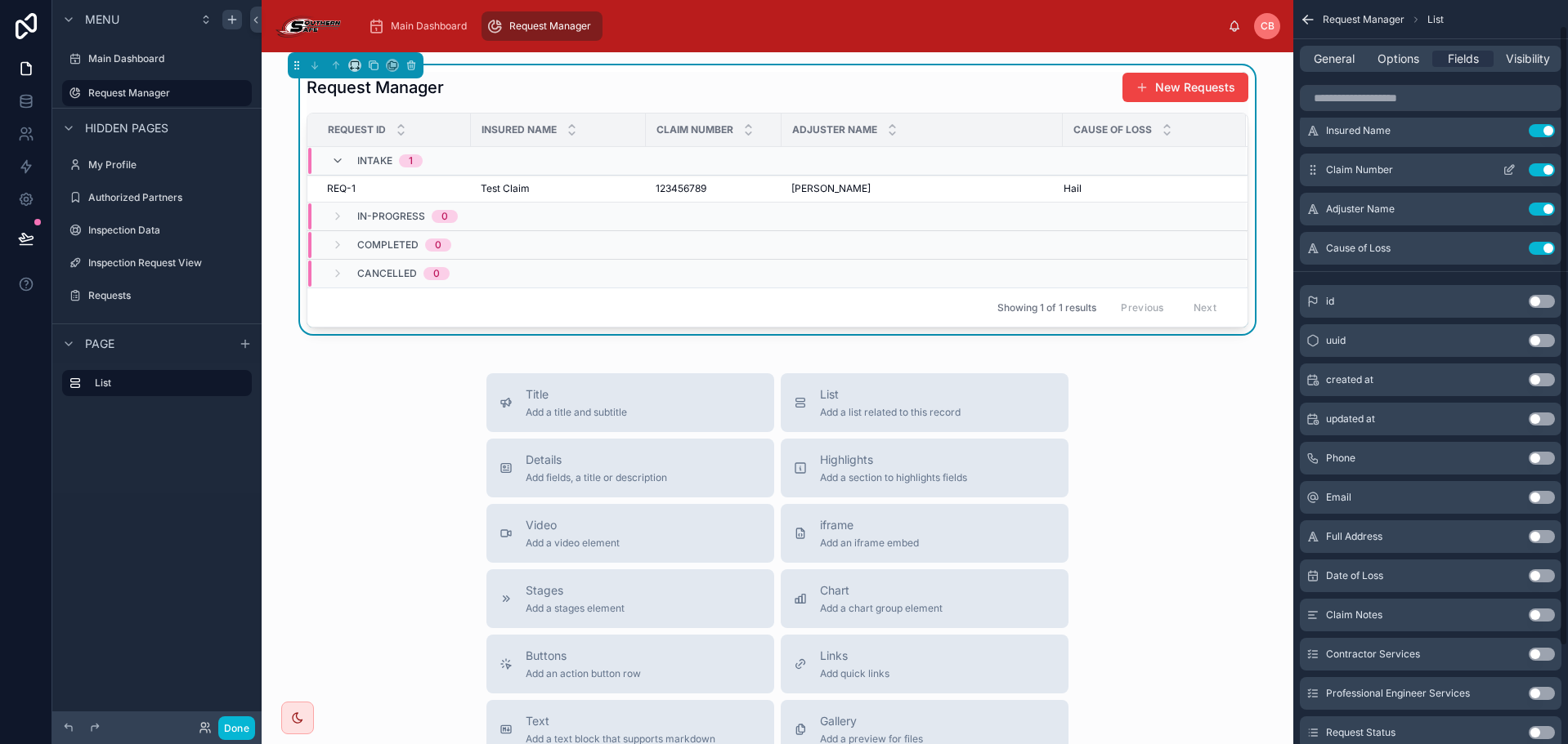
scroll to position [0, 0]
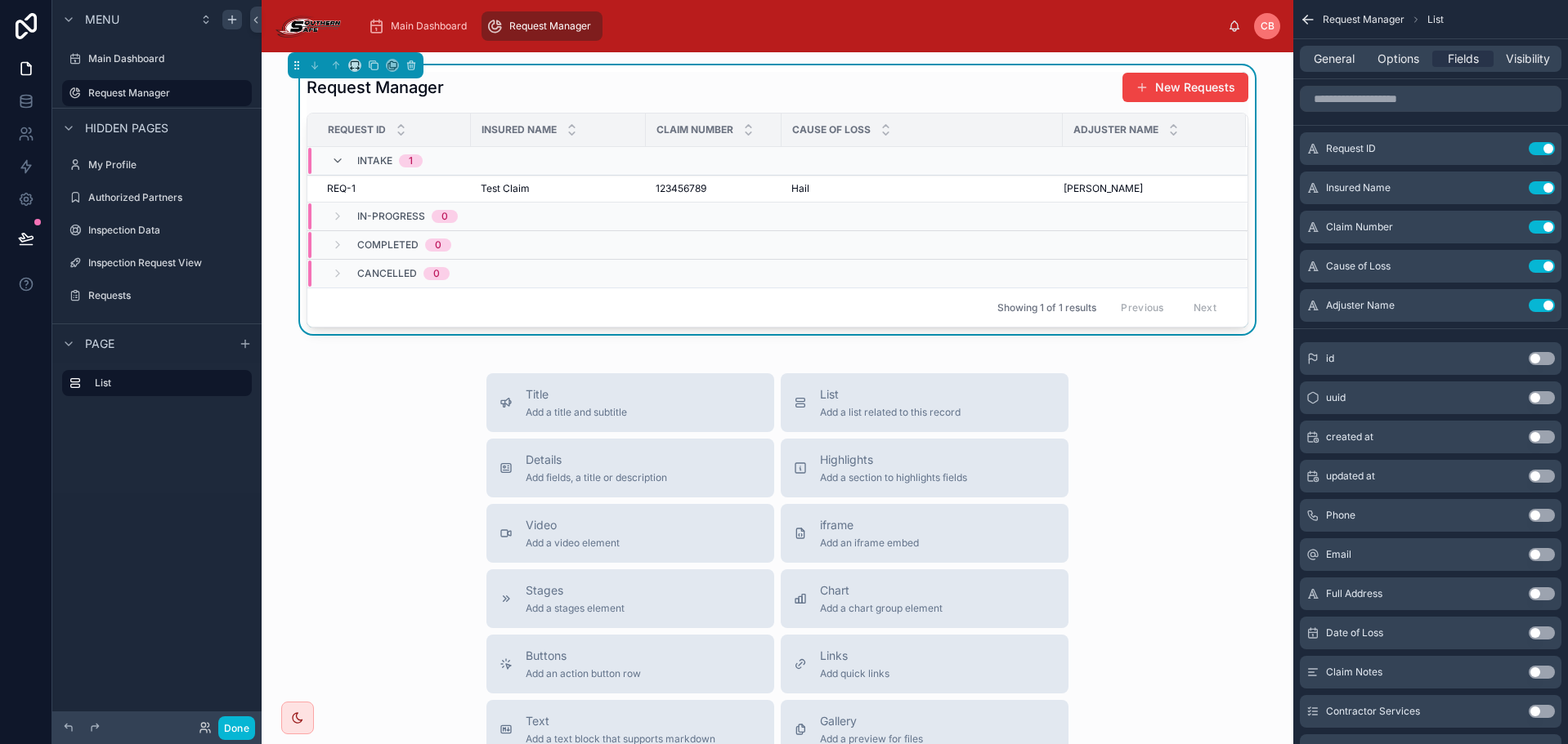
click at [1062, 137] on th "Adjuster Name" at bounding box center [1153, 130] width 183 height 33
drag, startPoint x: 1054, startPoint y: 135, endPoint x: 953, endPoint y: 133, distance: 101.0
click at [960, 133] on div at bounding box center [963, 129] width 7 height 33
click at [942, 87] on div "Request Manager New Requests" at bounding box center [777, 87] width 941 height 31
click at [355, 61] on icon at bounding box center [354, 63] width 8 height 4
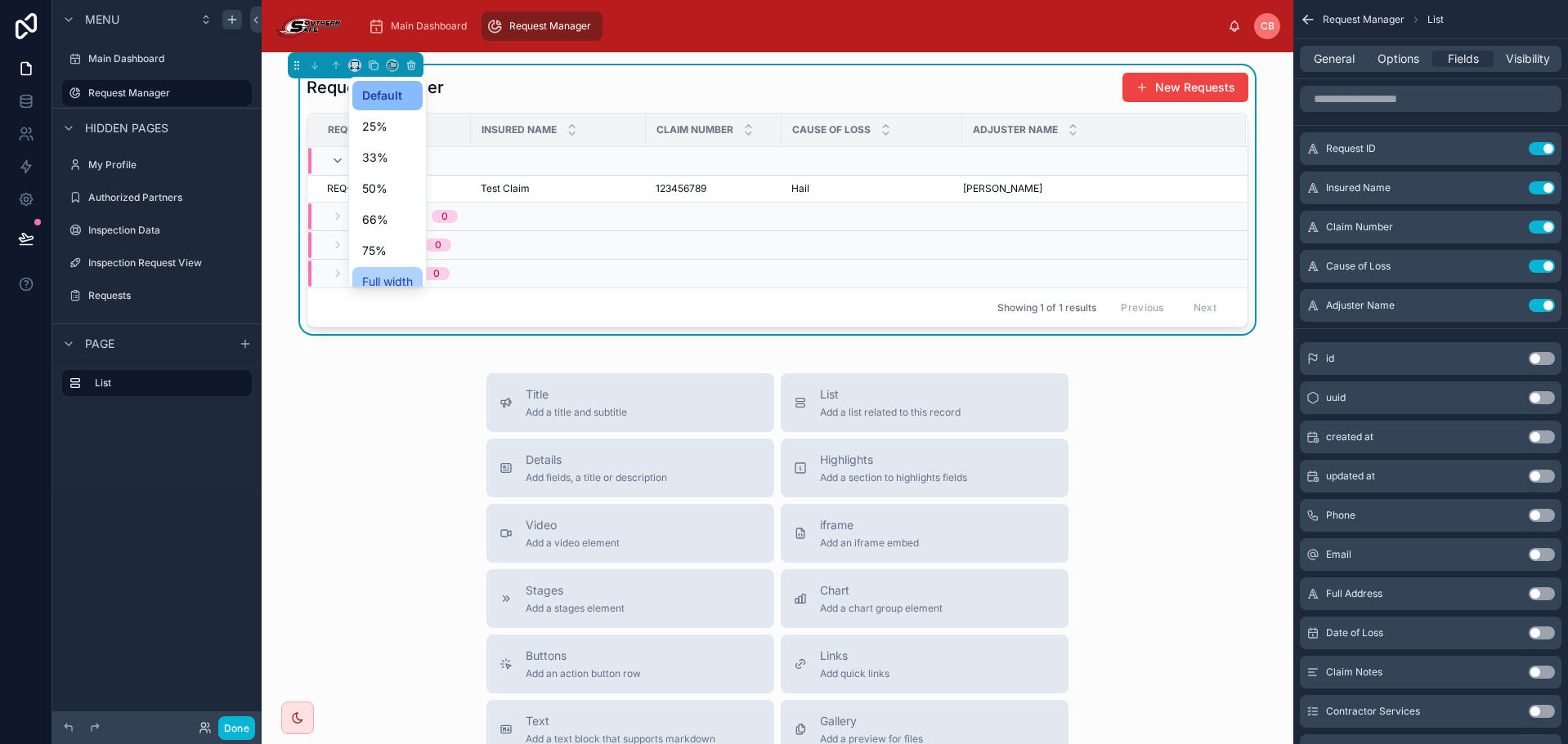
scroll to position [44, 0]
click at [396, 264] on div "Large" at bounding box center [387, 269] width 51 height 20
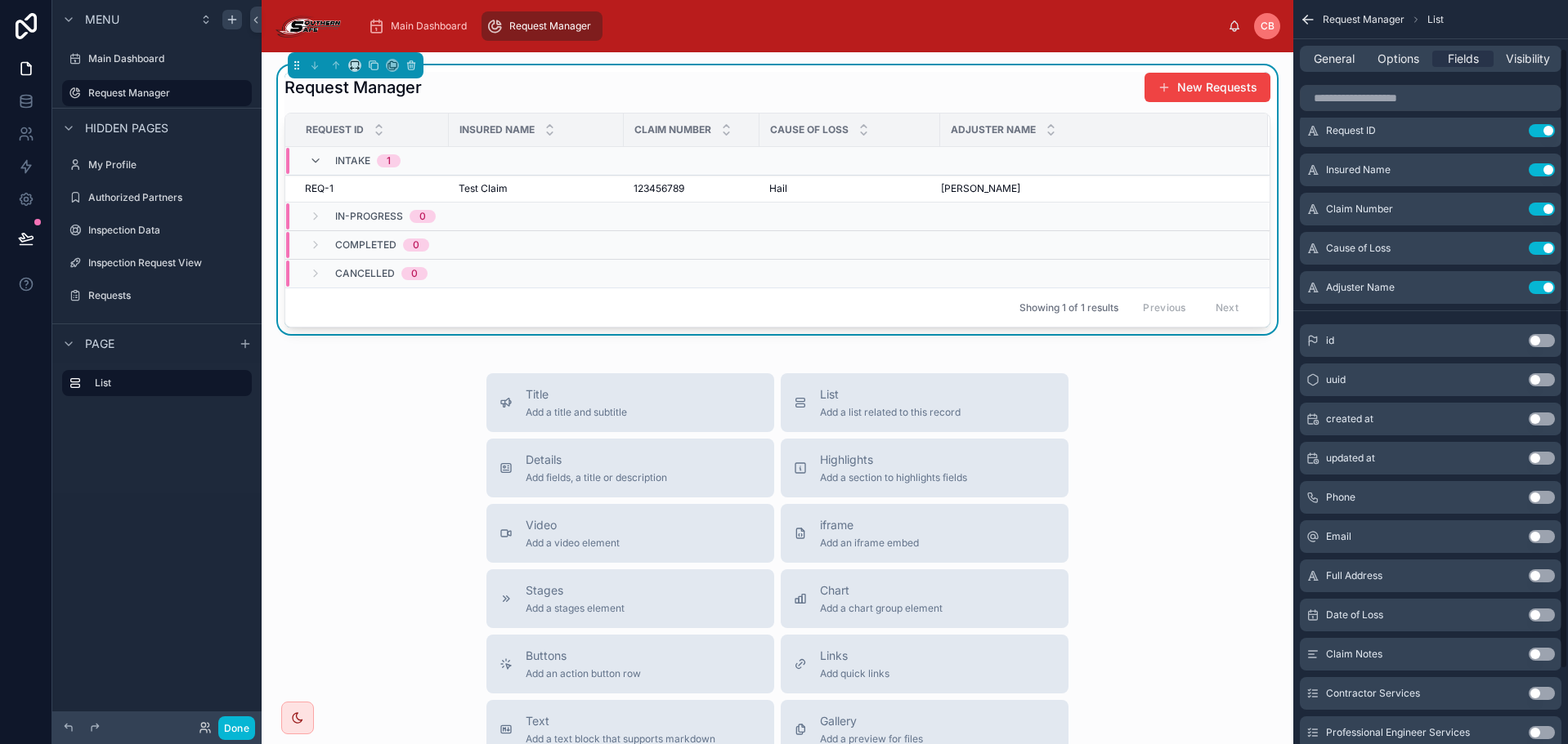
scroll to position [0, 0]
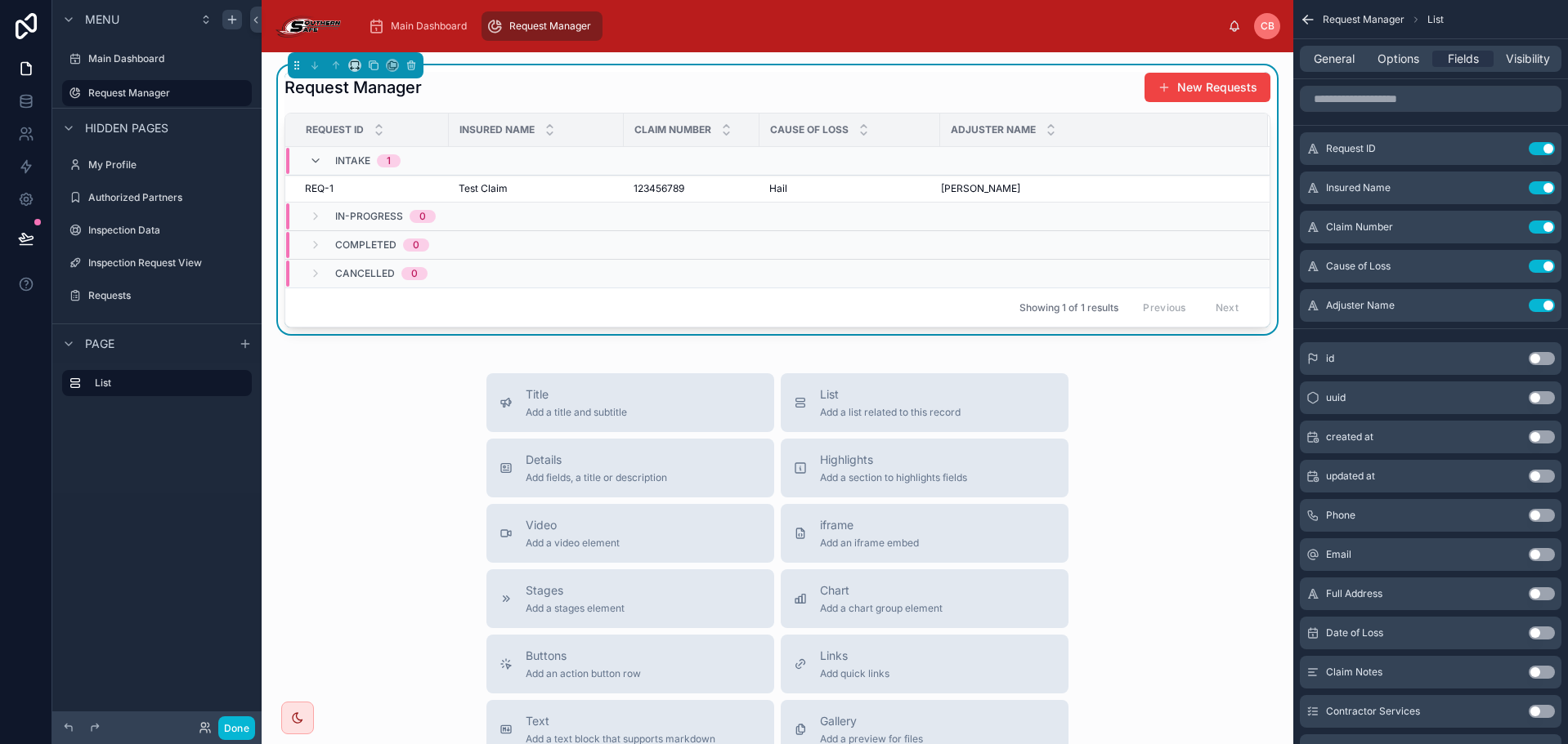
click at [623, 140] on th "Claim Number" at bounding box center [691, 130] width 136 height 33
drag, startPoint x: 622, startPoint y: 139, endPoint x: 585, endPoint y: 132, distance: 37.7
click at [605, 132] on div at bounding box center [608, 129] width 7 height 33
click at [715, 134] on div at bounding box center [716, 129] width 7 height 33
drag, startPoint x: 895, startPoint y: 128, endPoint x: 868, endPoint y: 127, distance: 27.0
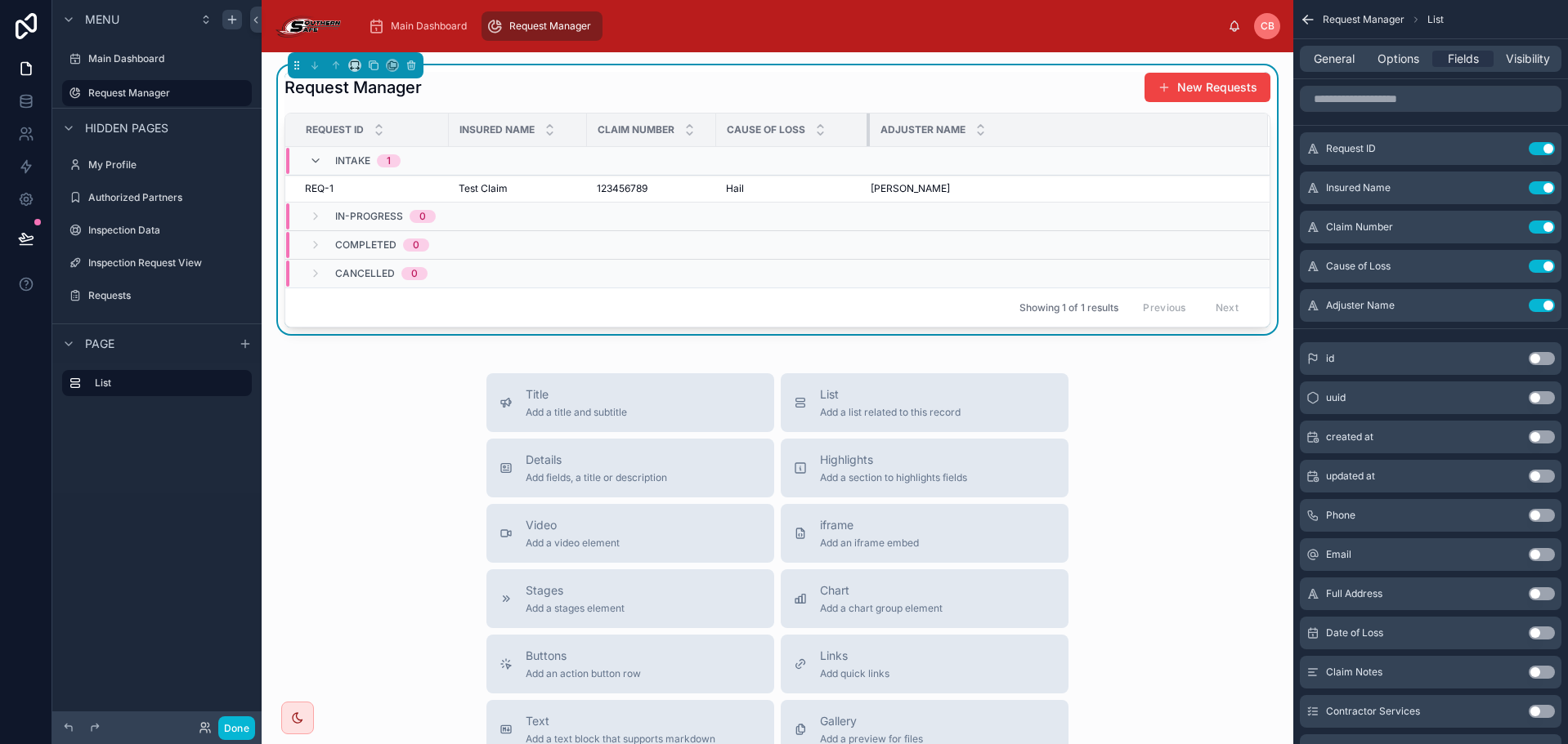
click at [868, 127] on div at bounding box center [870, 129] width 7 height 33
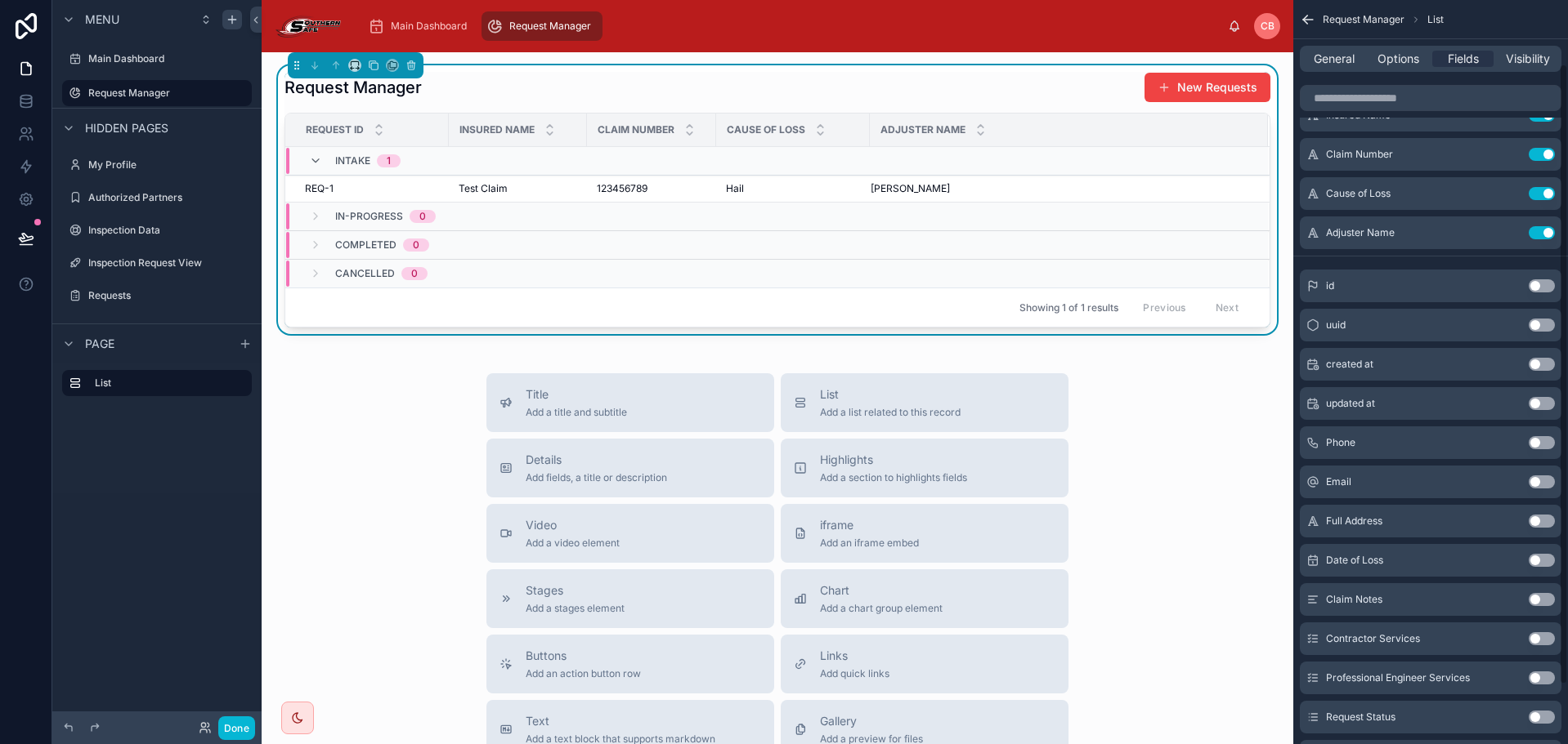
scroll to position [82, 0]
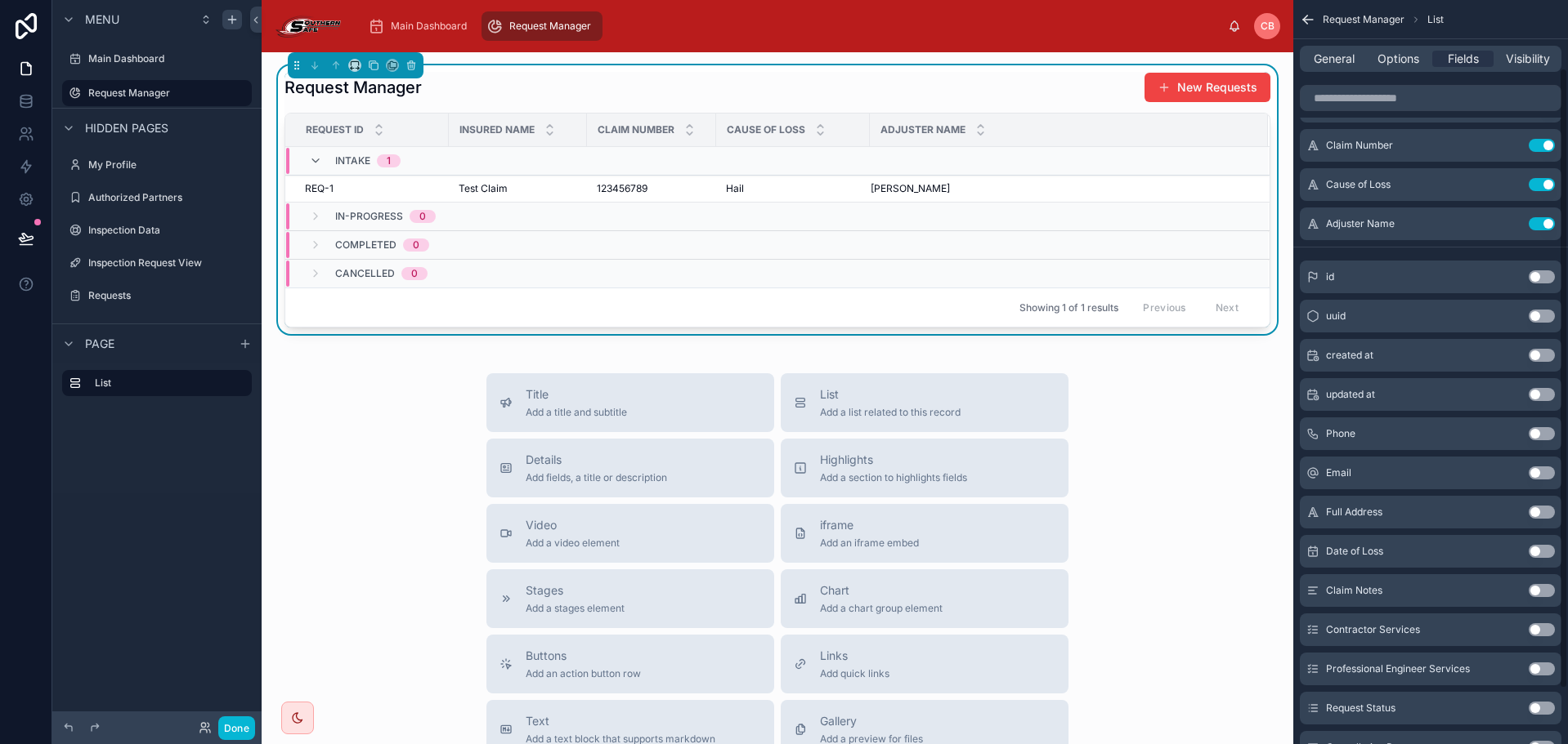
click at [1543, 550] on button "Use setting" at bounding box center [1541, 551] width 26 height 13
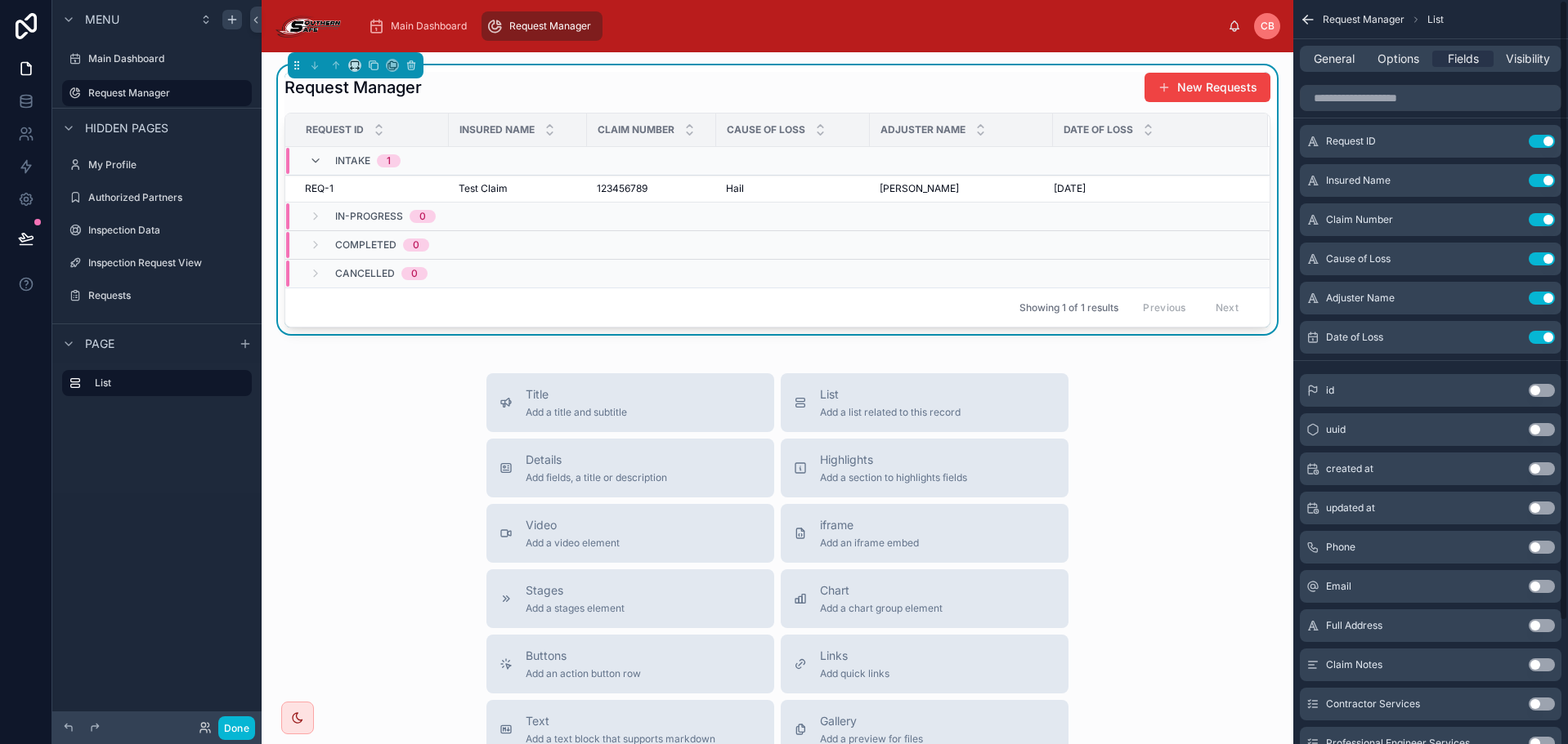
scroll to position [0, 0]
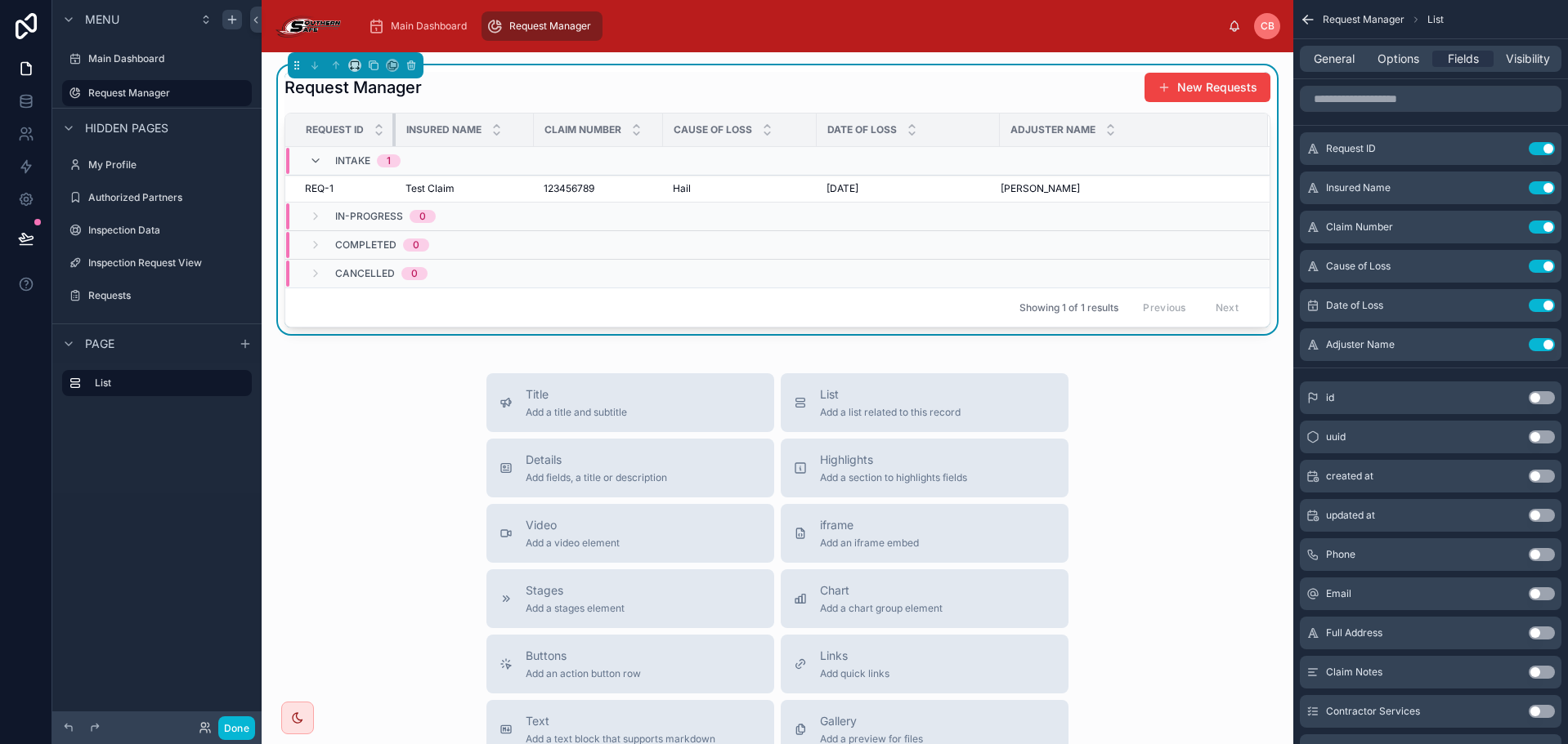
drag, startPoint x: 446, startPoint y: 121, endPoint x: 392, endPoint y: 118, distance: 54.1
click at [392, 118] on div at bounding box center [396, 129] width 7 height 33
drag, startPoint x: 395, startPoint y: 135, endPoint x: 338, endPoint y: 132, distance: 57.1
click at [338, 133] on th "Request ID" at bounding box center [340, 130] width 109 height 33
click at [1108, 364] on div "Request Manager New Requests Request ID Insured Name Claim Number Cause of Loss…" at bounding box center [777, 569] width 1031 height 1033
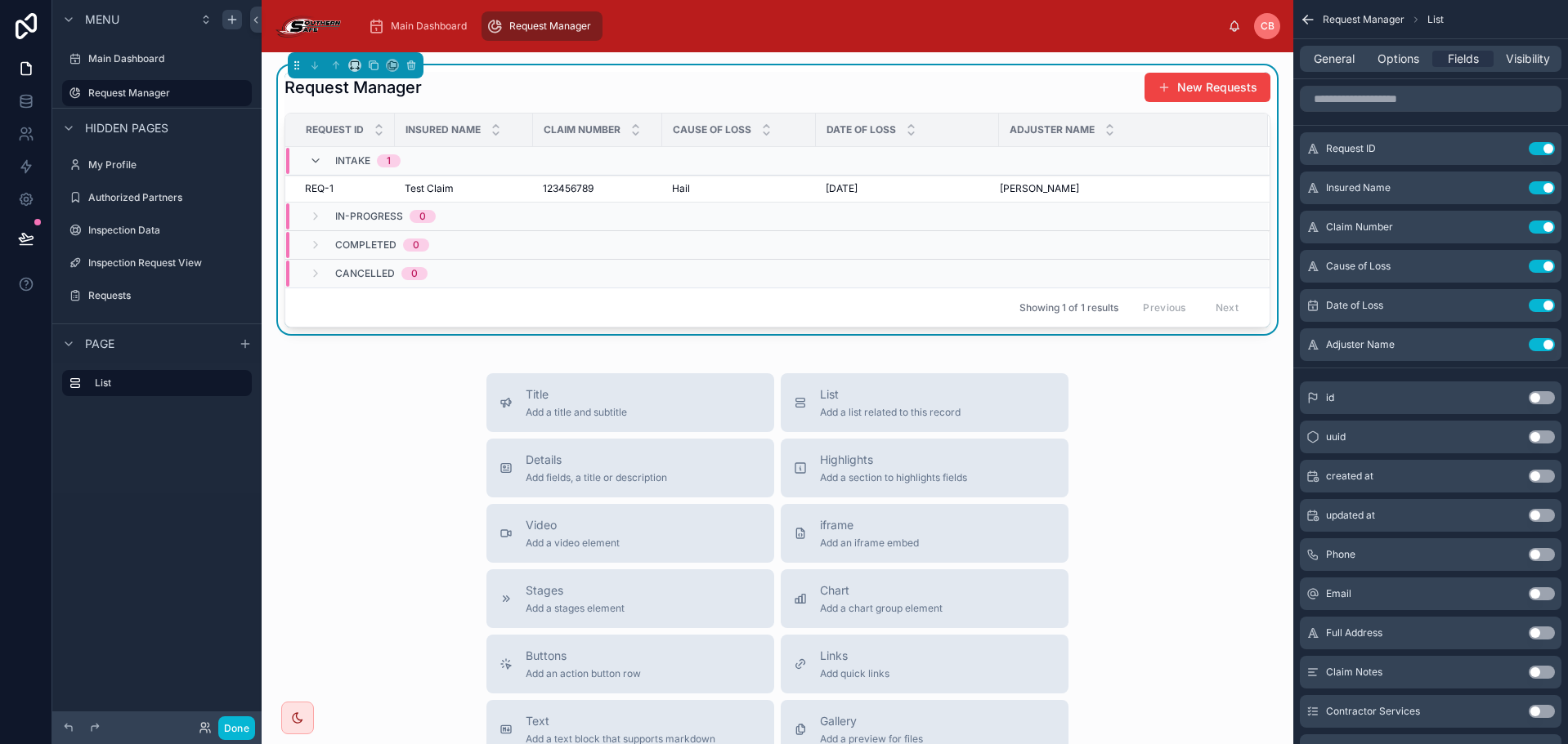
click at [615, 63] on div "Request Manager New Requests Request ID Insured Name Claim Number Cause of Loss…" at bounding box center [777, 569] width 1031 height 1033
click at [620, 53] on div "Request Manager New Requests Request ID Insured Name Claim Number Cause of Loss…" at bounding box center [777, 569] width 1031 height 1033
click at [703, 23] on div "Main Dashboard Request Manager" at bounding box center [791, 26] width 873 height 36
click at [105, 303] on div "Requests" at bounding box center [157, 296] width 138 height 20
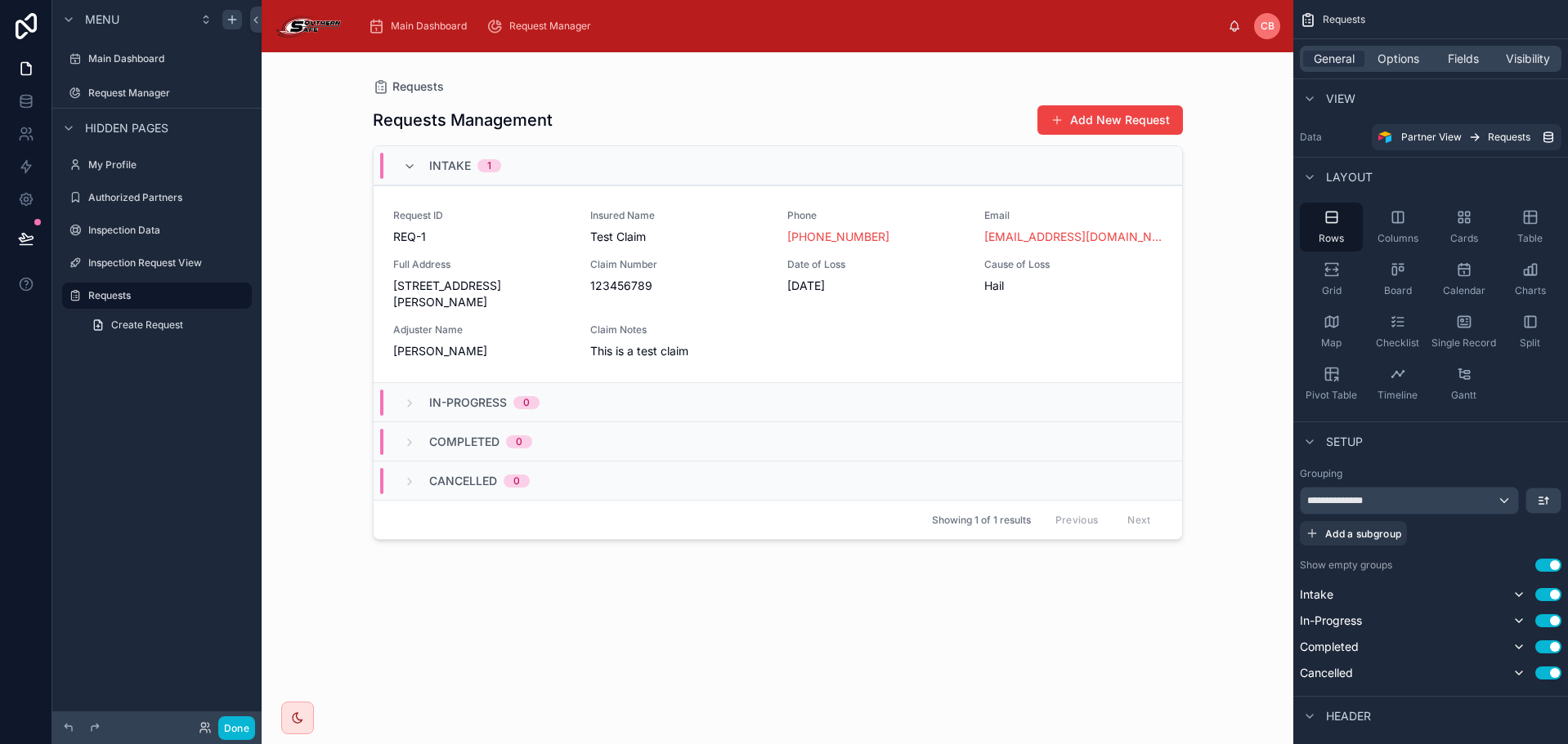
click at [836, 112] on div at bounding box center [778, 389] width 836 height 672
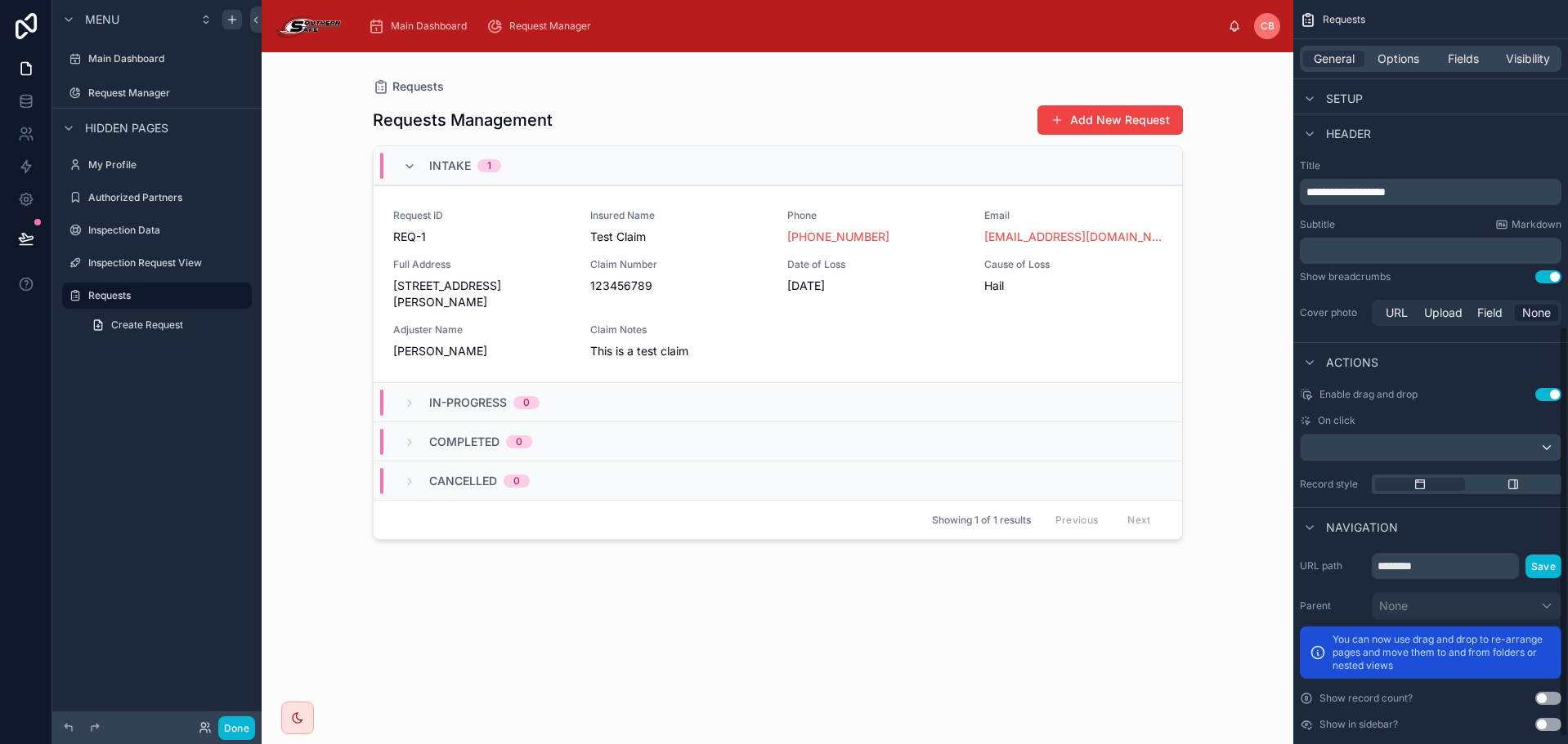
scroll to position [602, 0]
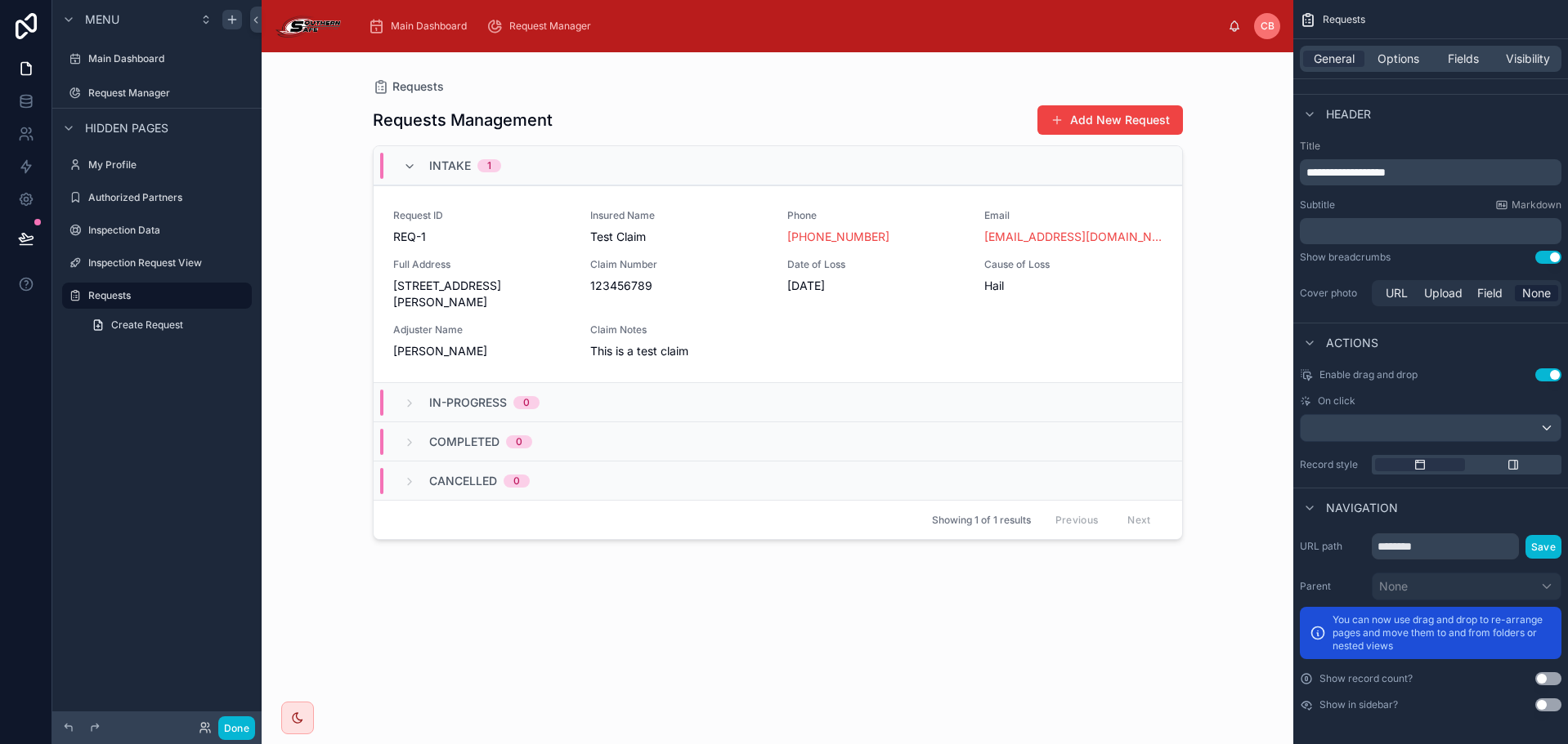
click at [1547, 374] on button "Use setting" at bounding box center [1548, 375] width 26 height 13
click at [1552, 704] on button "Use setting" at bounding box center [1548, 706] width 26 height 13
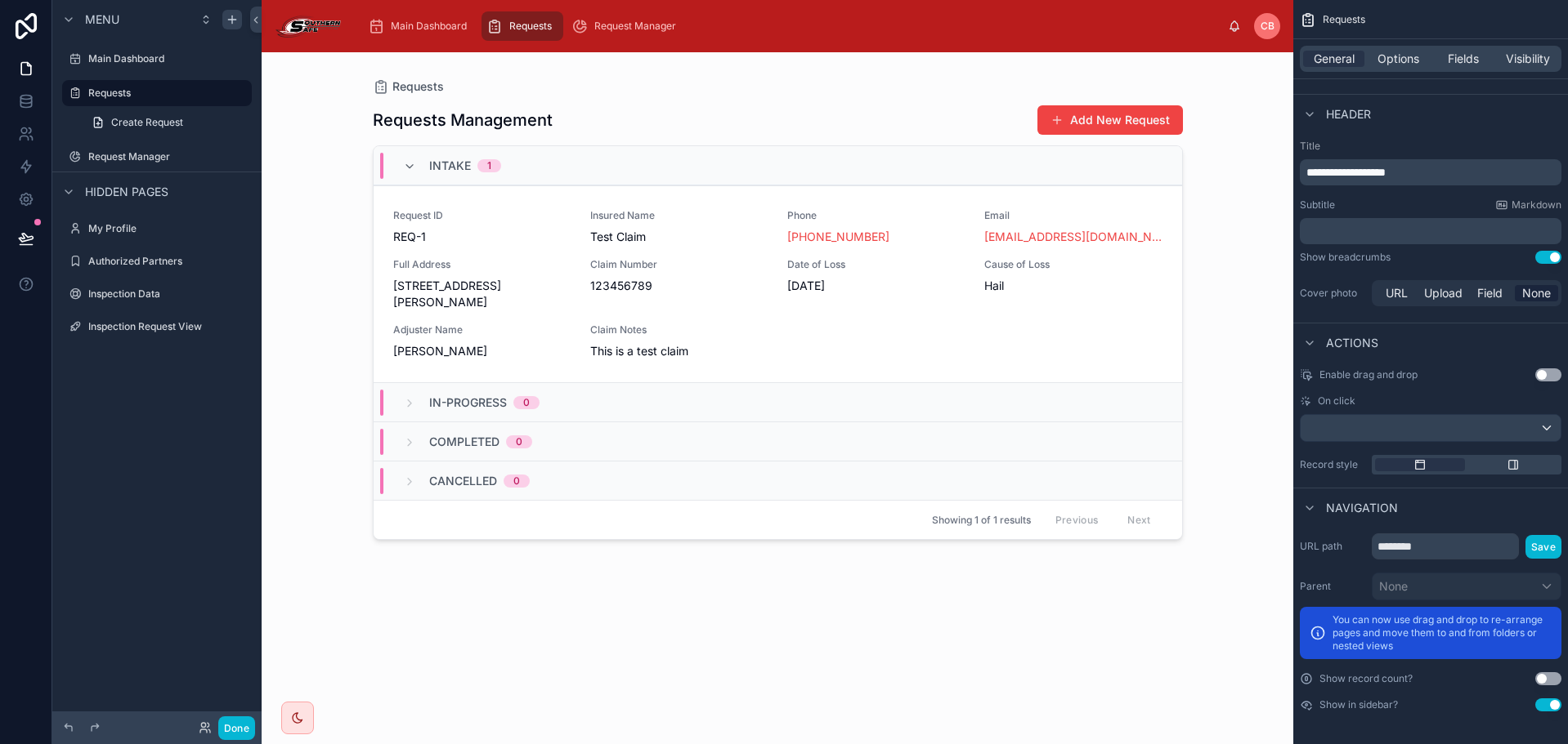
click at [666, 115] on div "Requests Management Add New Request" at bounding box center [778, 119] width 810 height 31
drag, startPoint x: 1401, startPoint y: 173, endPoint x: 1471, endPoint y: 177, distance: 70.1
click at [1470, 174] on p "**********" at bounding box center [1432, 173] width 252 height 17
click at [1459, 142] on label "Title" at bounding box center [1430, 147] width 261 height 13
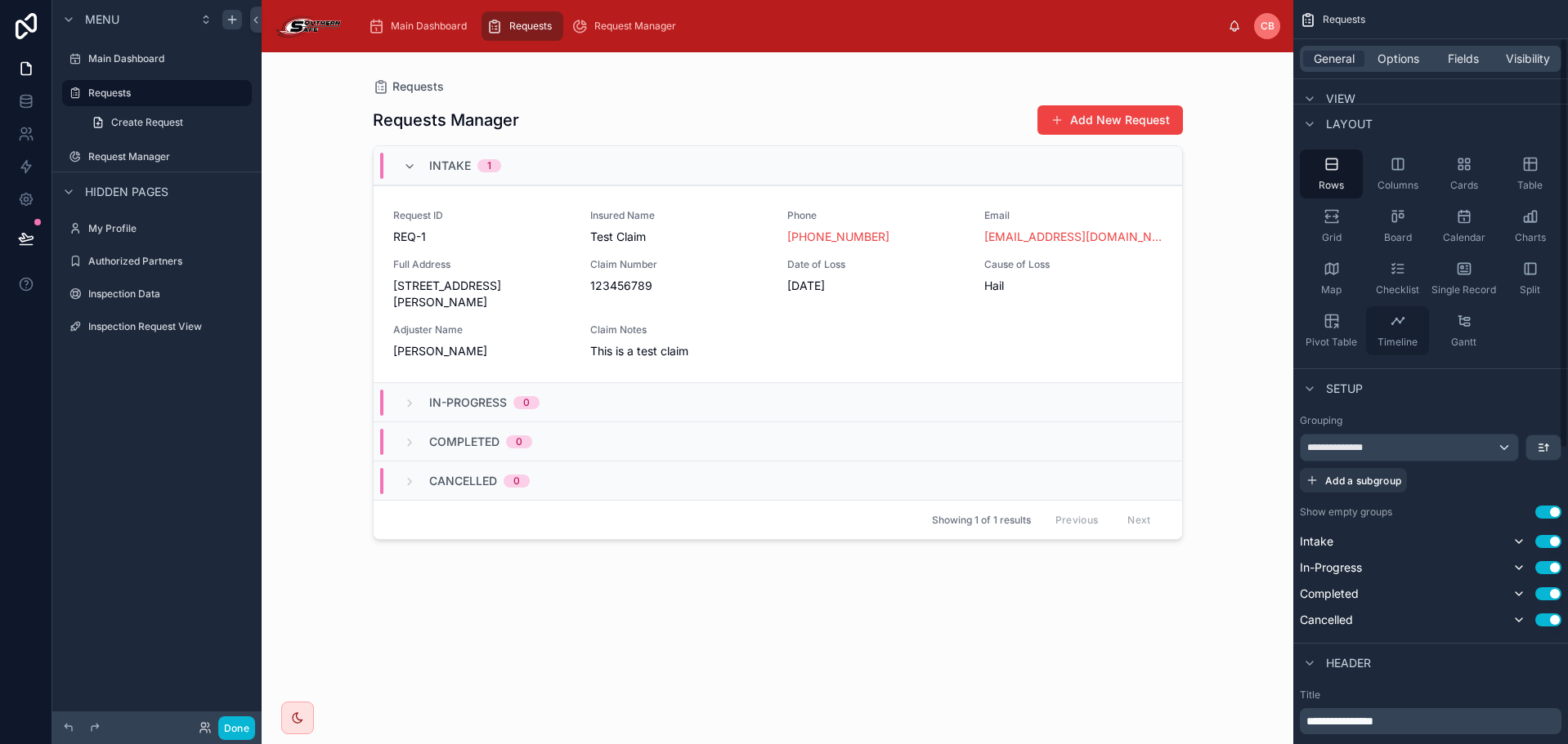
scroll to position [0, 0]
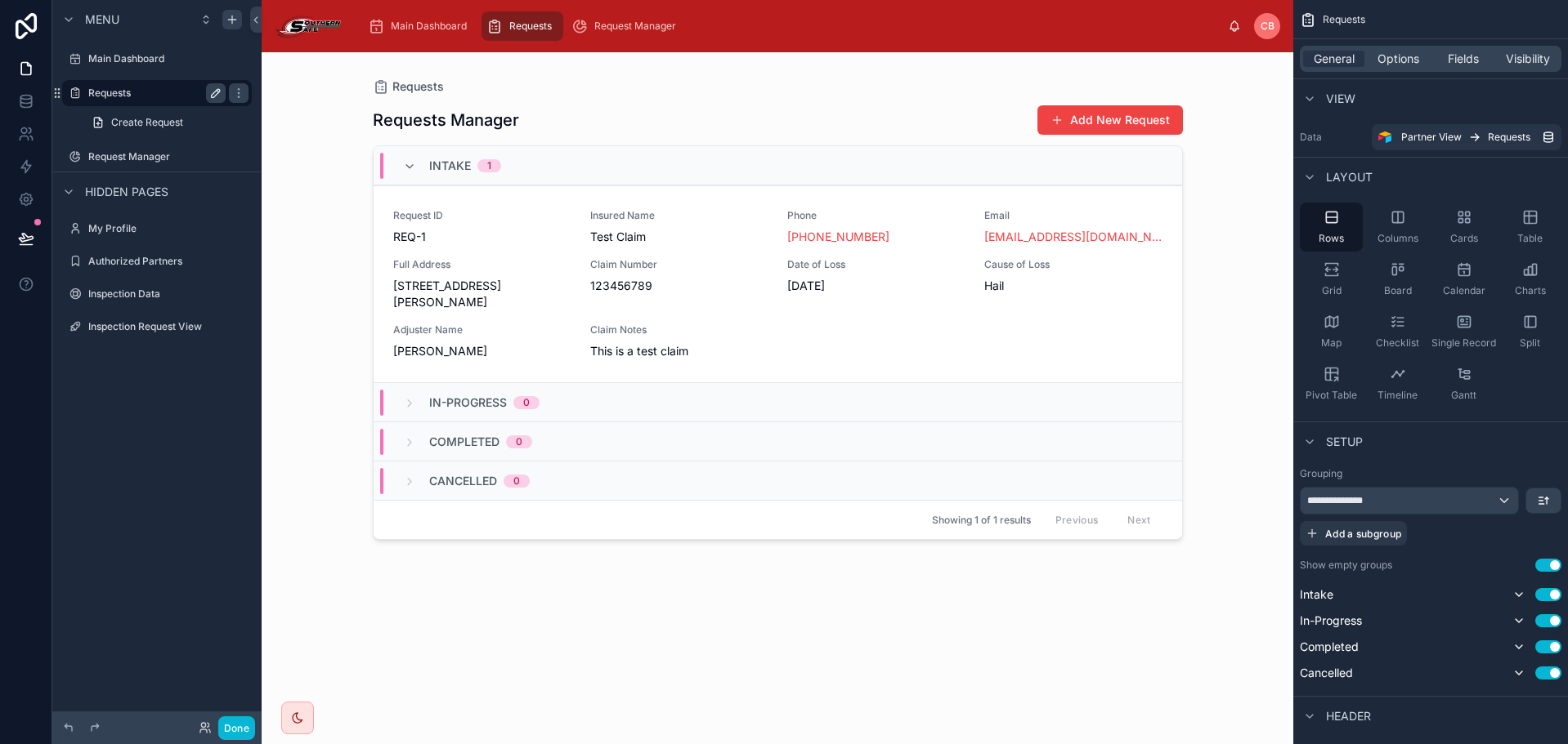
click at [218, 93] on icon "scrollable content" at bounding box center [216, 93] width 13 height 13
click at [153, 94] on input "********" at bounding box center [144, 93] width 111 height 20
type input "**********"
click at [229, 100] on button "scrollable content" at bounding box center [239, 93] width 20 height 20
click at [149, 60] on label "Main Dashboard" at bounding box center [154, 59] width 131 height 13
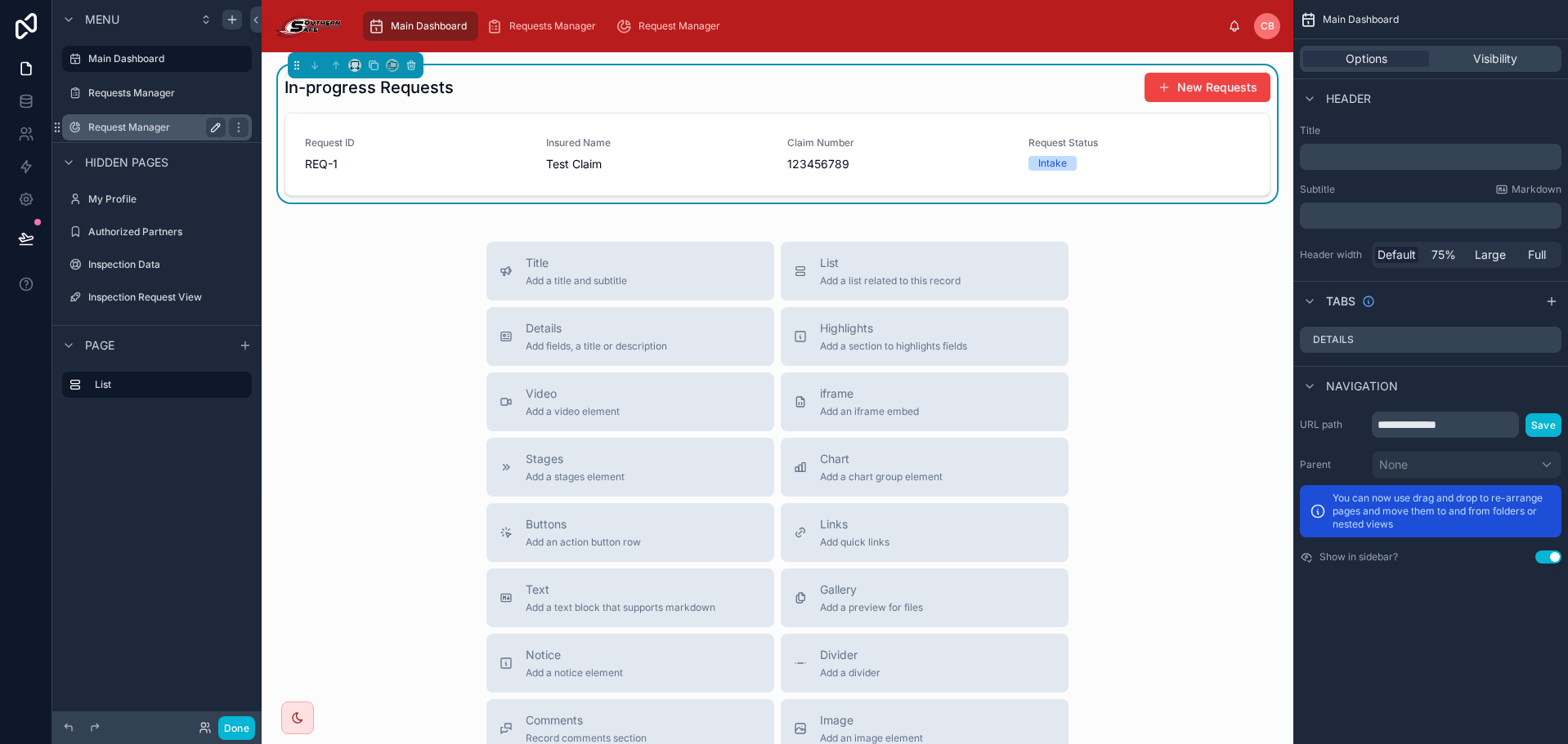
click at [138, 118] on div "Request Manager" at bounding box center [157, 128] width 138 height 20
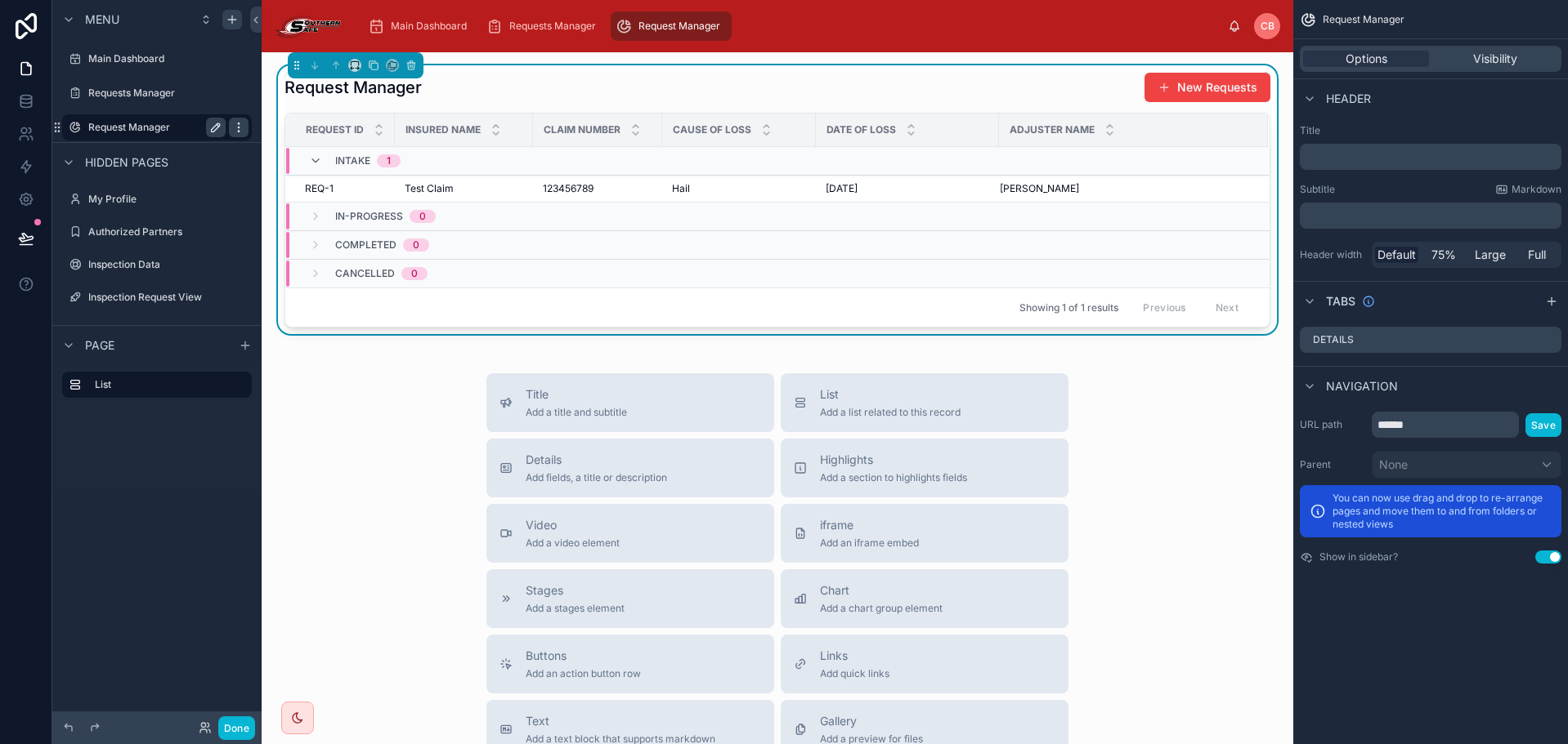
click at [239, 125] on icon "scrollable content" at bounding box center [239, 128] width 13 height 13
click at [331, 136] on span "Remove" at bounding box center [313, 139] width 43 height 17
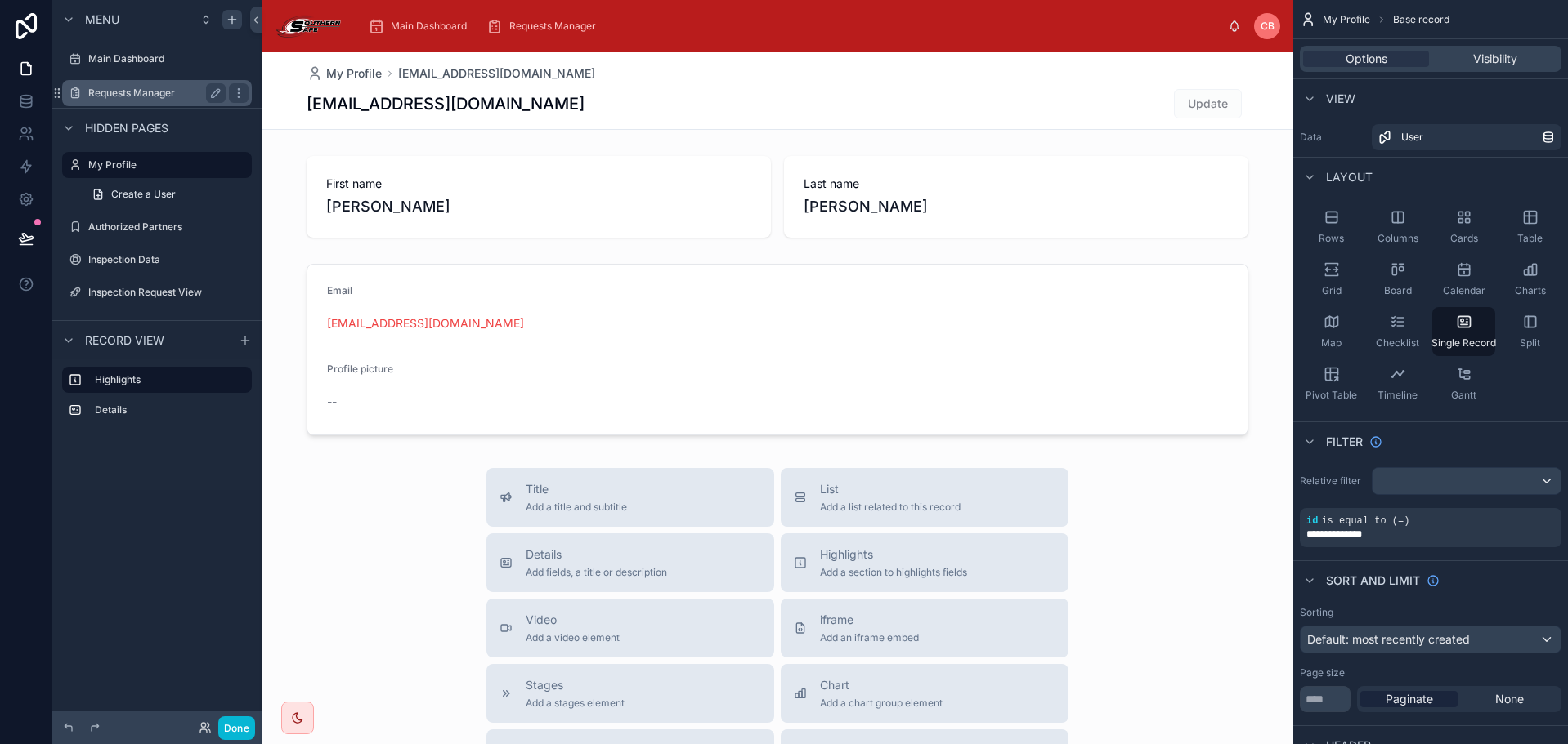
click at [161, 93] on label "Requests Manager" at bounding box center [154, 93] width 131 height 13
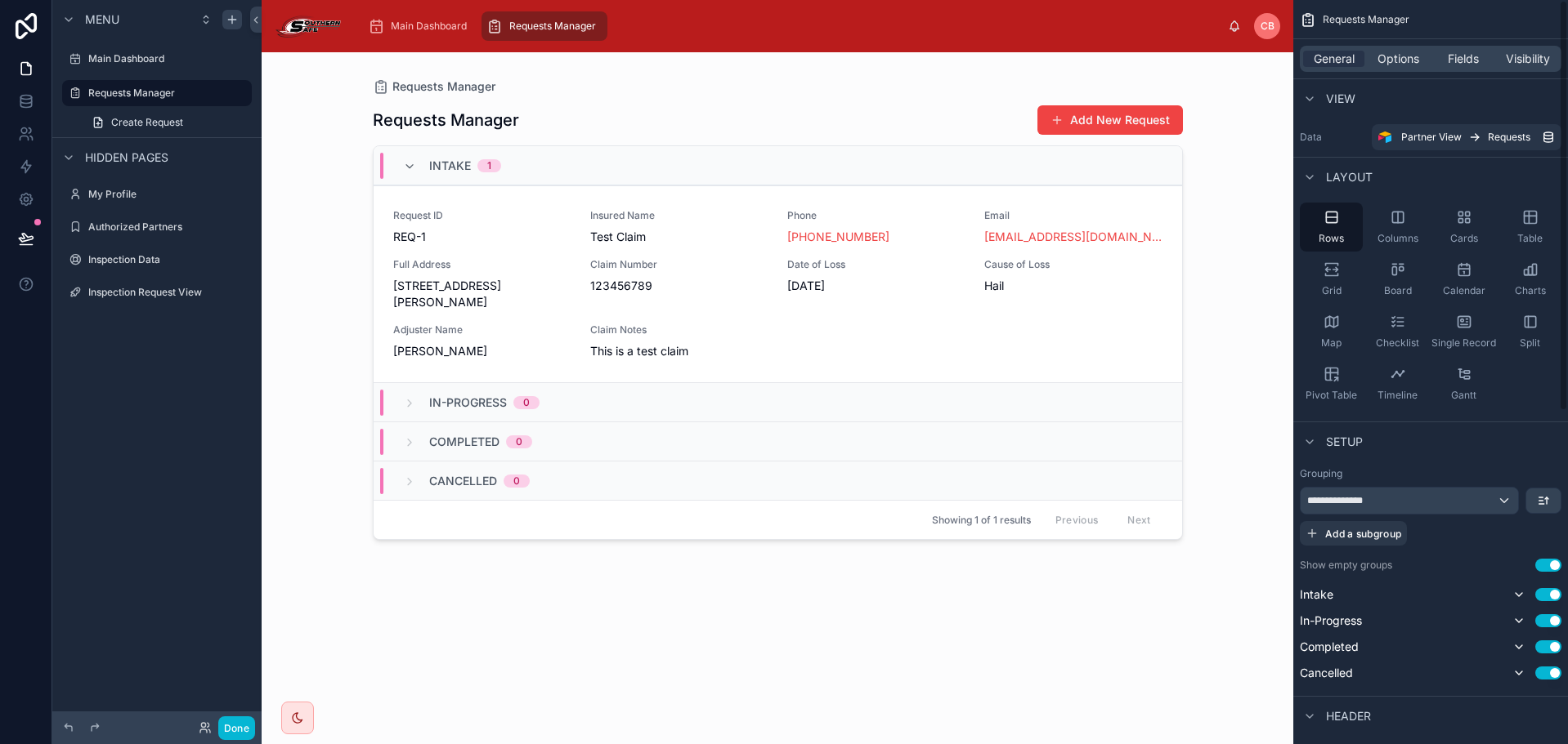
click at [1412, 47] on div "General Options Fields Visibility" at bounding box center [1430, 58] width 261 height 26
click at [1412, 52] on span "Options" at bounding box center [1399, 59] width 42 height 17
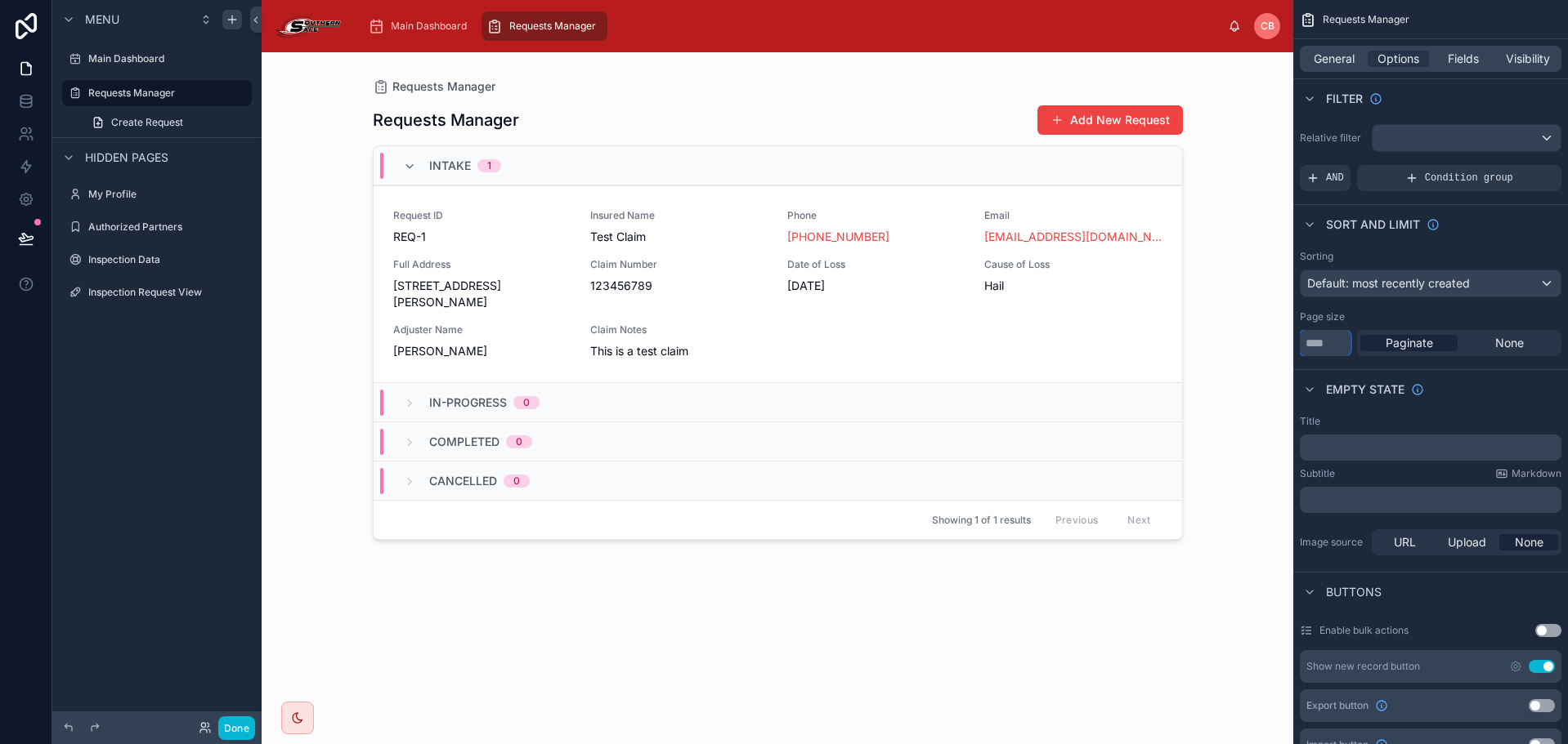
drag, startPoint x: 1325, startPoint y: 346, endPoint x: 1278, endPoint y: 347, distance: 47.0
click at [1283, 347] on div "Main Dashboard Requests Manager [PERSON_NAME] Requests Manager Requests Manager…" at bounding box center [914, 372] width 1306 height 744
type input "**"
click at [1395, 313] on div "Page size" at bounding box center [1430, 317] width 261 height 13
click at [1440, 140] on div "scrollable content" at bounding box center [1466, 138] width 188 height 26
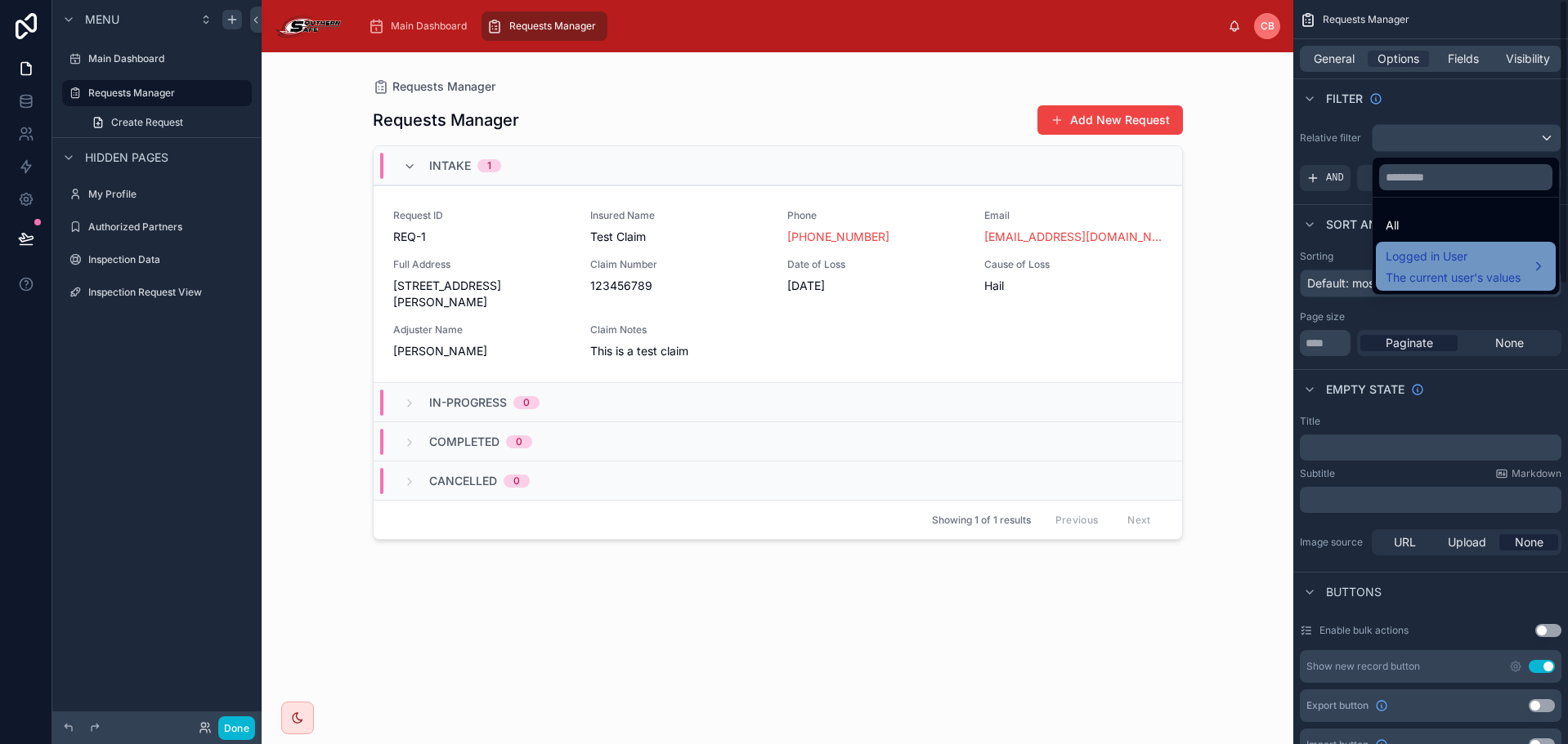
click at [1461, 259] on span "Logged in User" at bounding box center [1453, 257] width 135 height 20
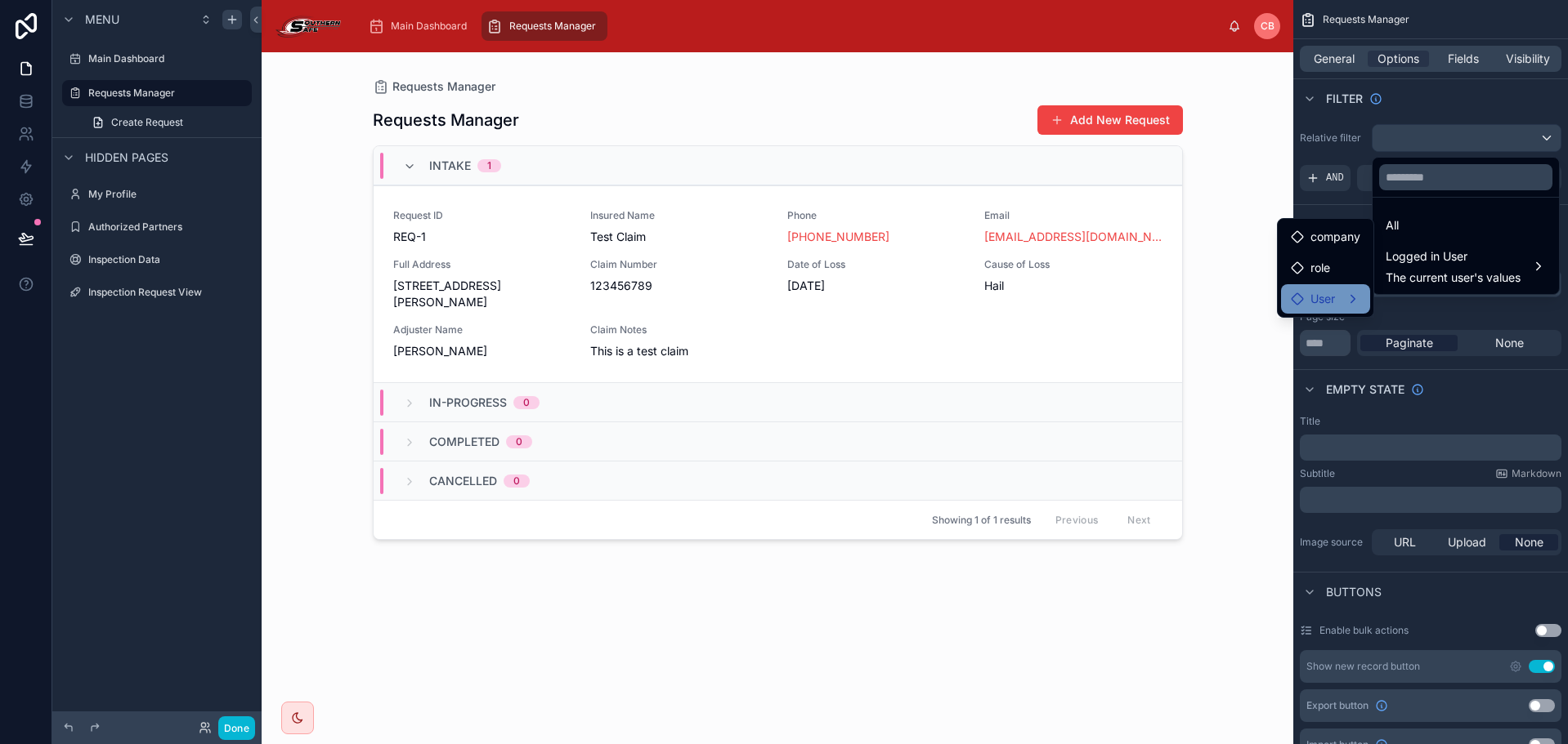
click at [1343, 289] on div "User" at bounding box center [1325, 299] width 89 height 29
click at [1470, 297] on span "user (from user)" at bounding box center [1448, 301] width 85 height 20
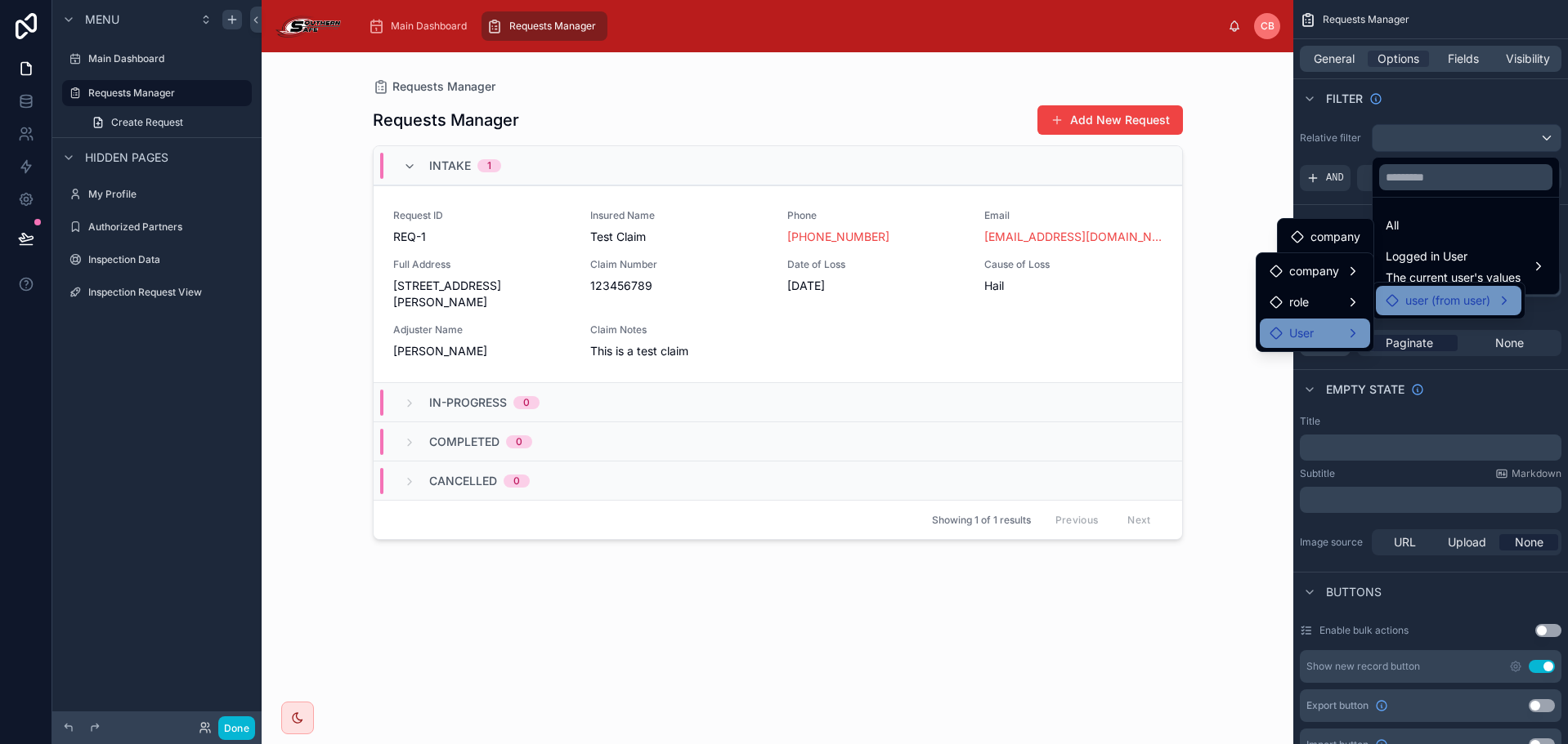
click at [1311, 336] on span "User" at bounding box center [1301, 334] width 24 height 20
click at [1312, 334] on span "User" at bounding box center [1301, 334] width 24 height 20
click at [1421, 305] on span "user (from user)" at bounding box center [1448, 301] width 85 height 20
click at [1501, 300] on div "user (from user)" at bounding box center [1448, 301] width 126 height 20
click at [1508, 300] on div "user (from user)" at bounding box center [1448, 301] width 126 height 20
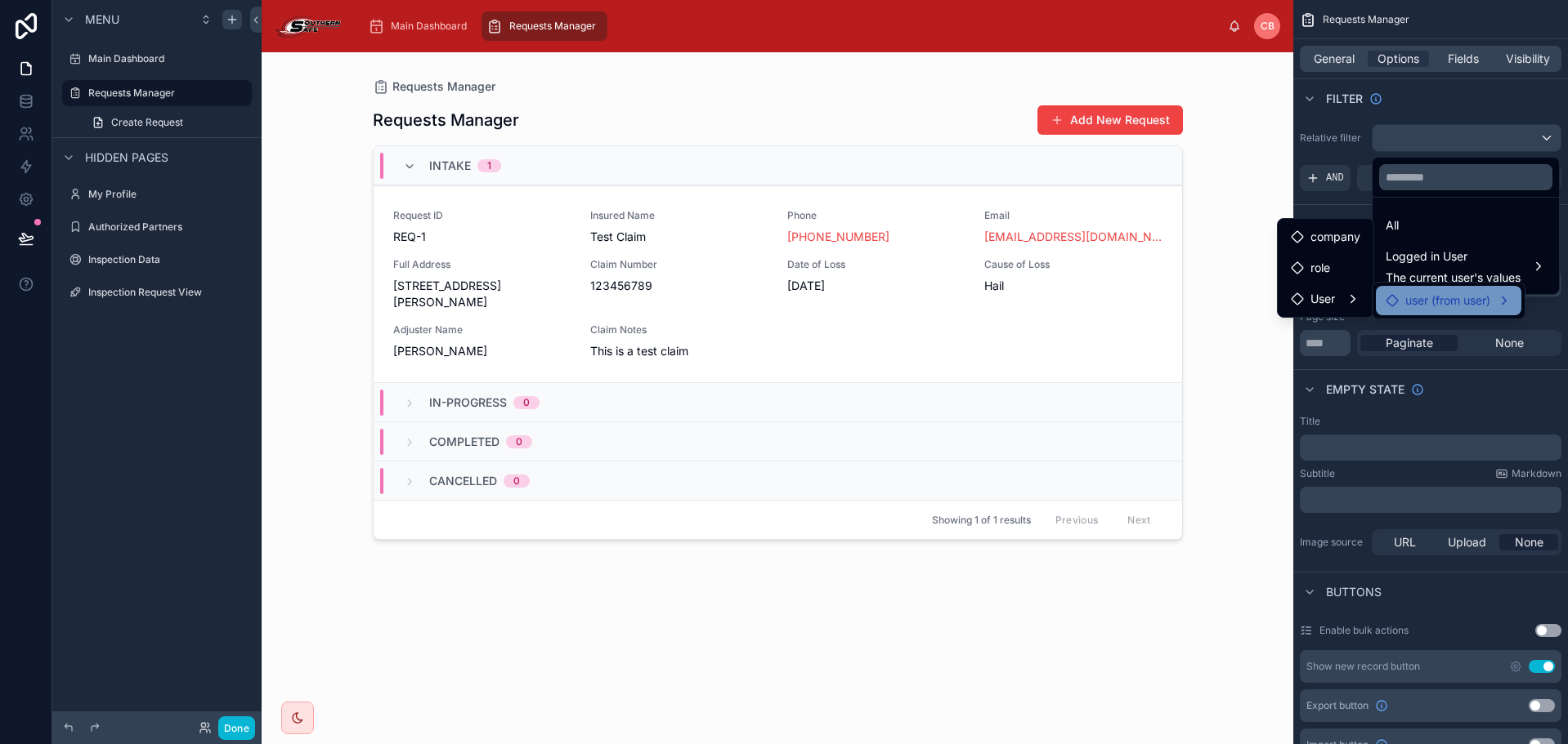
click at [1508, 300] on div "user (from user)" at bounding box center [1448, 301] width 126 height 20
click at [1312, 328] on span "User" at bounding box center [1301, 334] width 24 height 20
click at [1284, 334] on div "User" at bounding box center [1291, 334] width 44 height 20
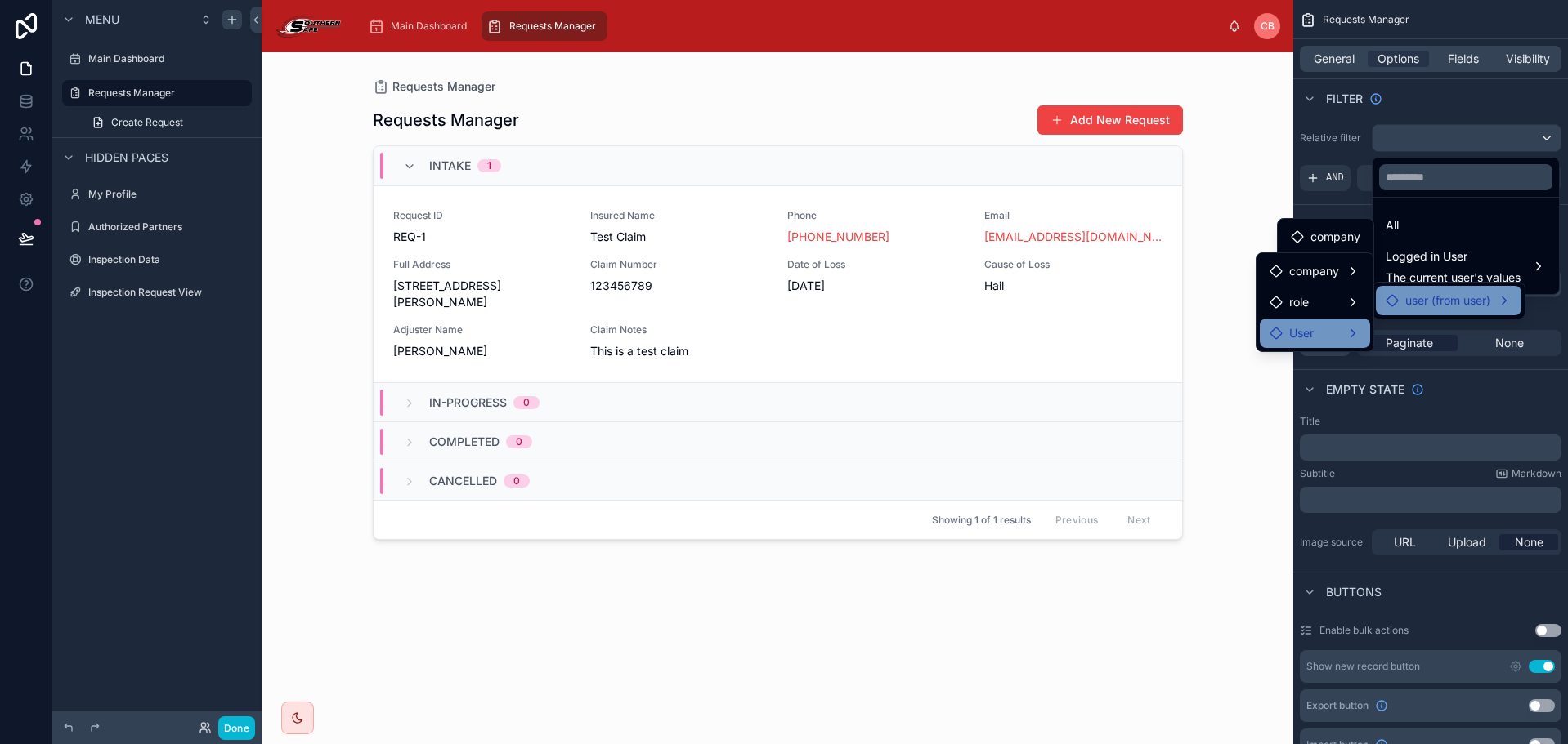
click at [1347, 333] on div "User" at bounding box center [1314, 334] width 91 height 20
click at [1350, 332] on div "User" at bounding box center [1314, 334] width 91 height 20
click at [1352, 331] on div "User" at bounding box center [1314, 334] width 91 height 20
click at [1435, 104] on div "scrollable content" at bounding box center [784, 372] width 1568 height 744
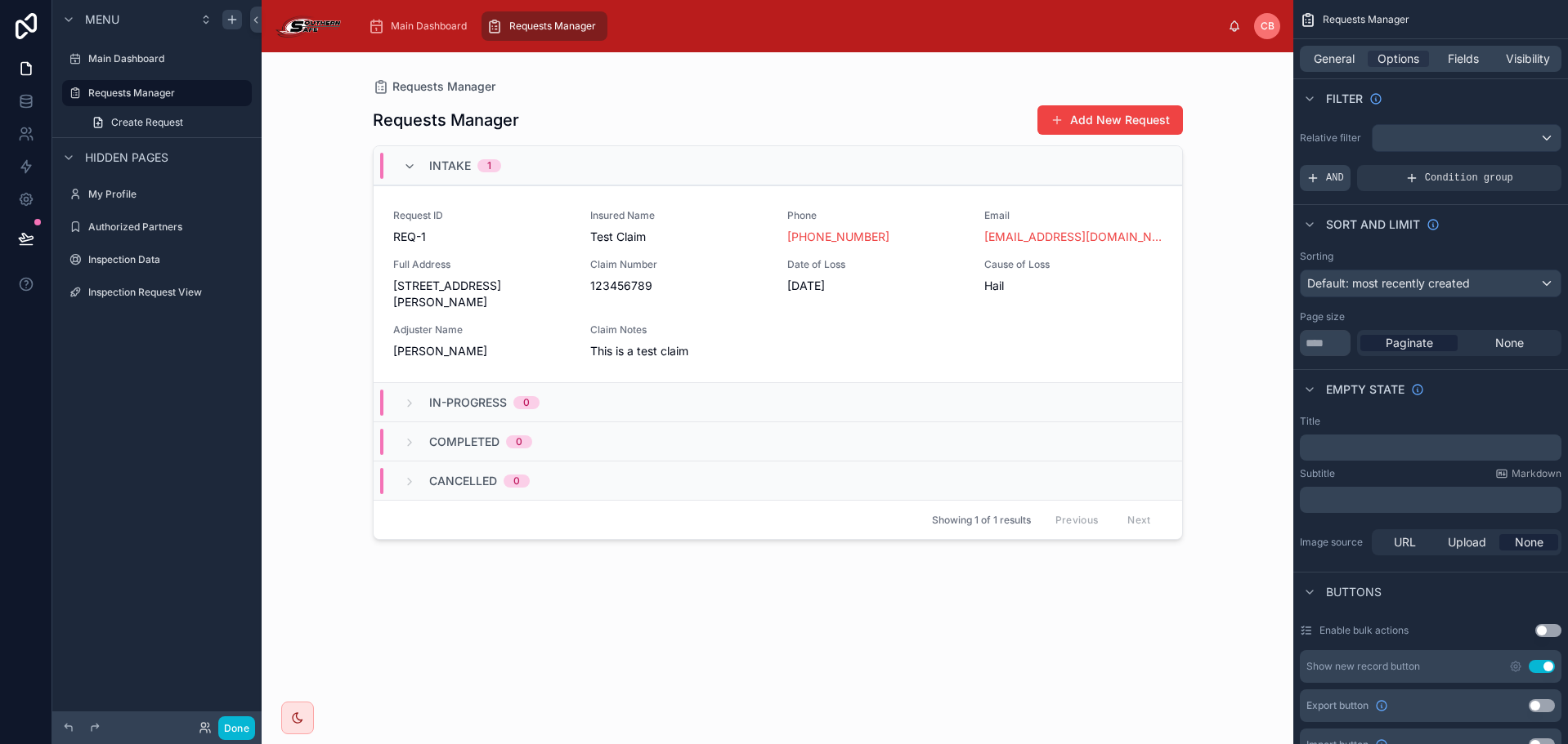
click at [1332, 180] on span "AND" at bounding box center [1335, 178] width 18 height 13
click at [1518, 172] on div "scrollable content" at bounding box center [1520, 166] width 23 height 23
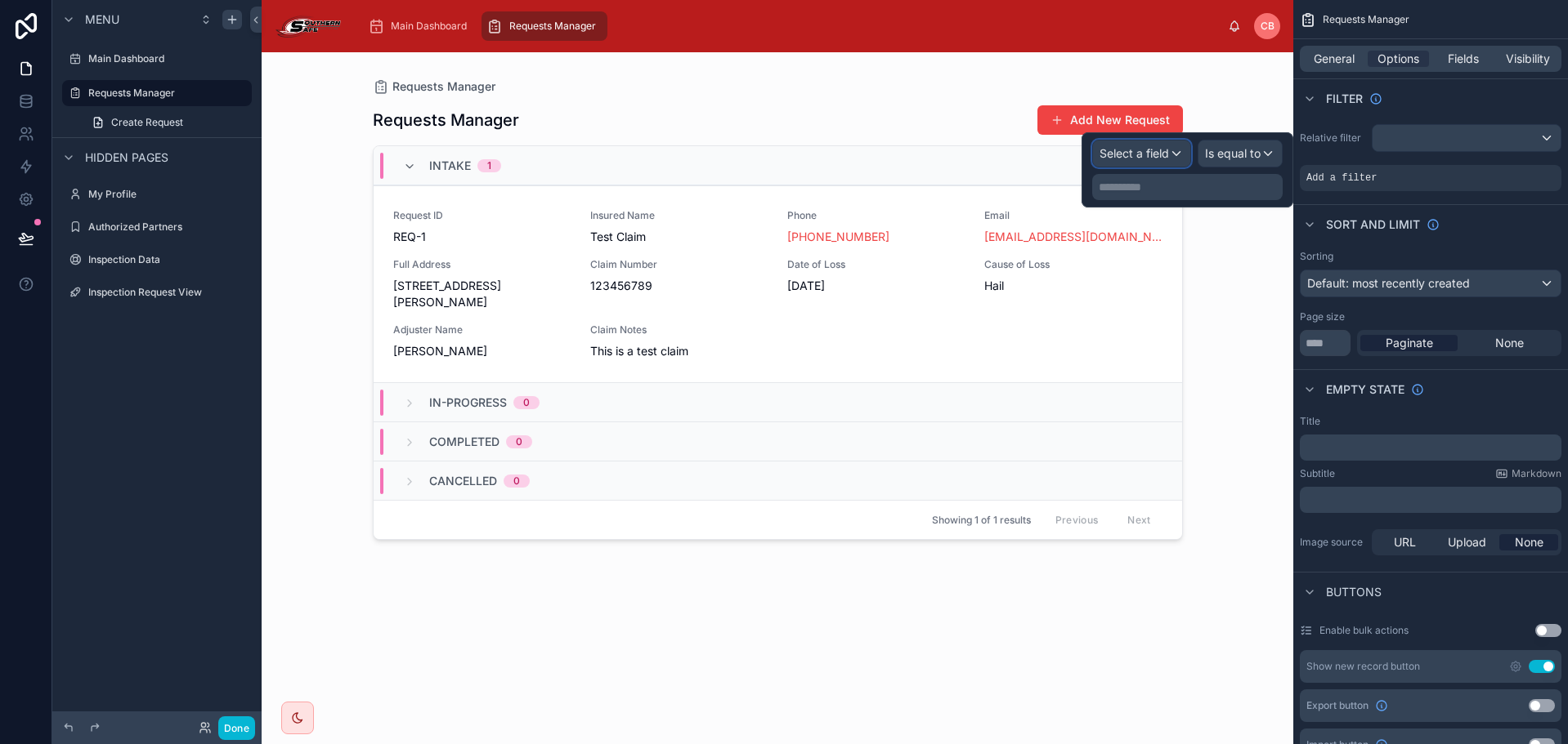
click at [1182, 149] on div "Select a field" at bounding box center [1142, 153] width 98 height 26
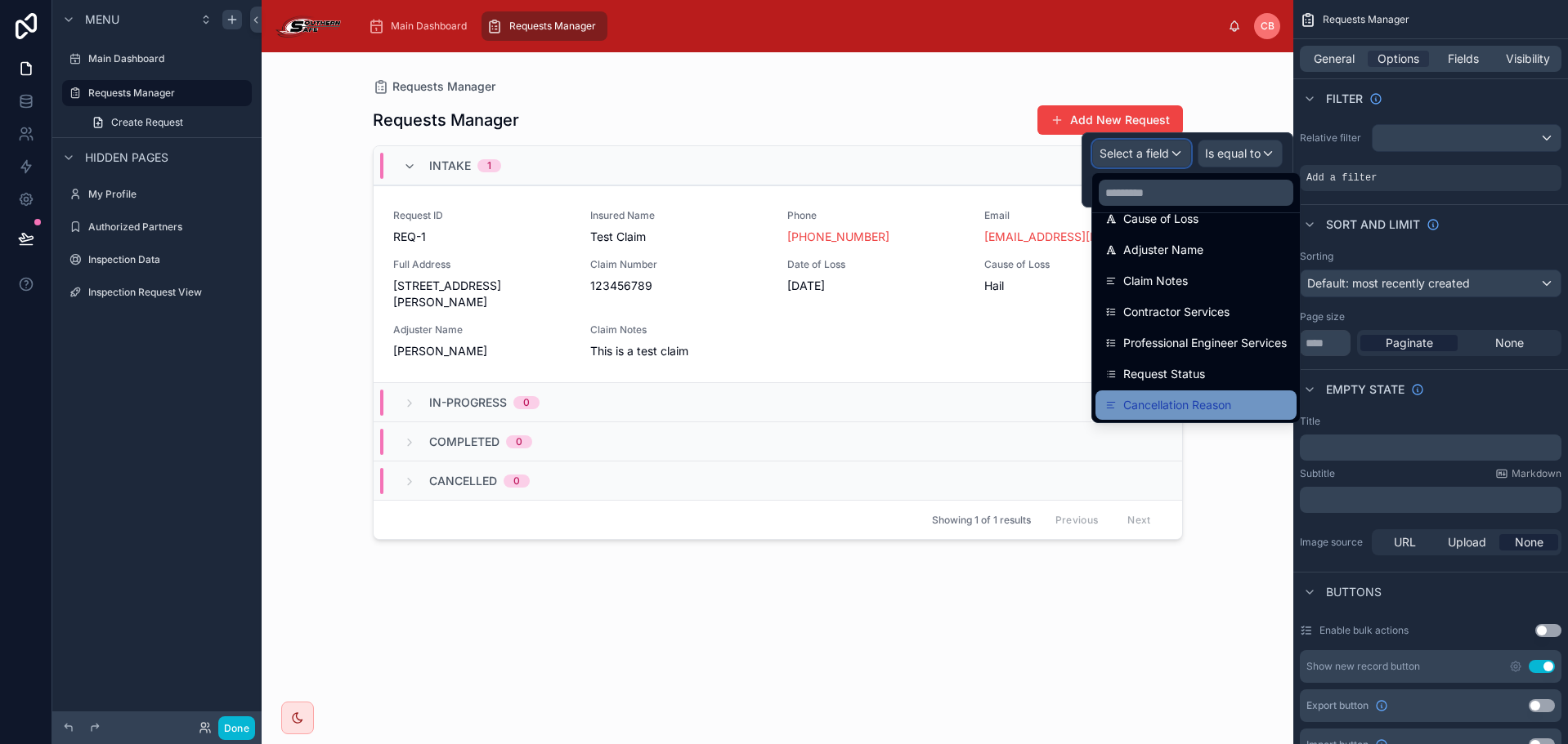
scroll to position [364, 0]
click at [1238, 442] on div "Requests Manager Requests Manager Add New Request Intake 1 Request ID REQ-1 Ins…" at bounding box center [777, 399] width 1031 height 692
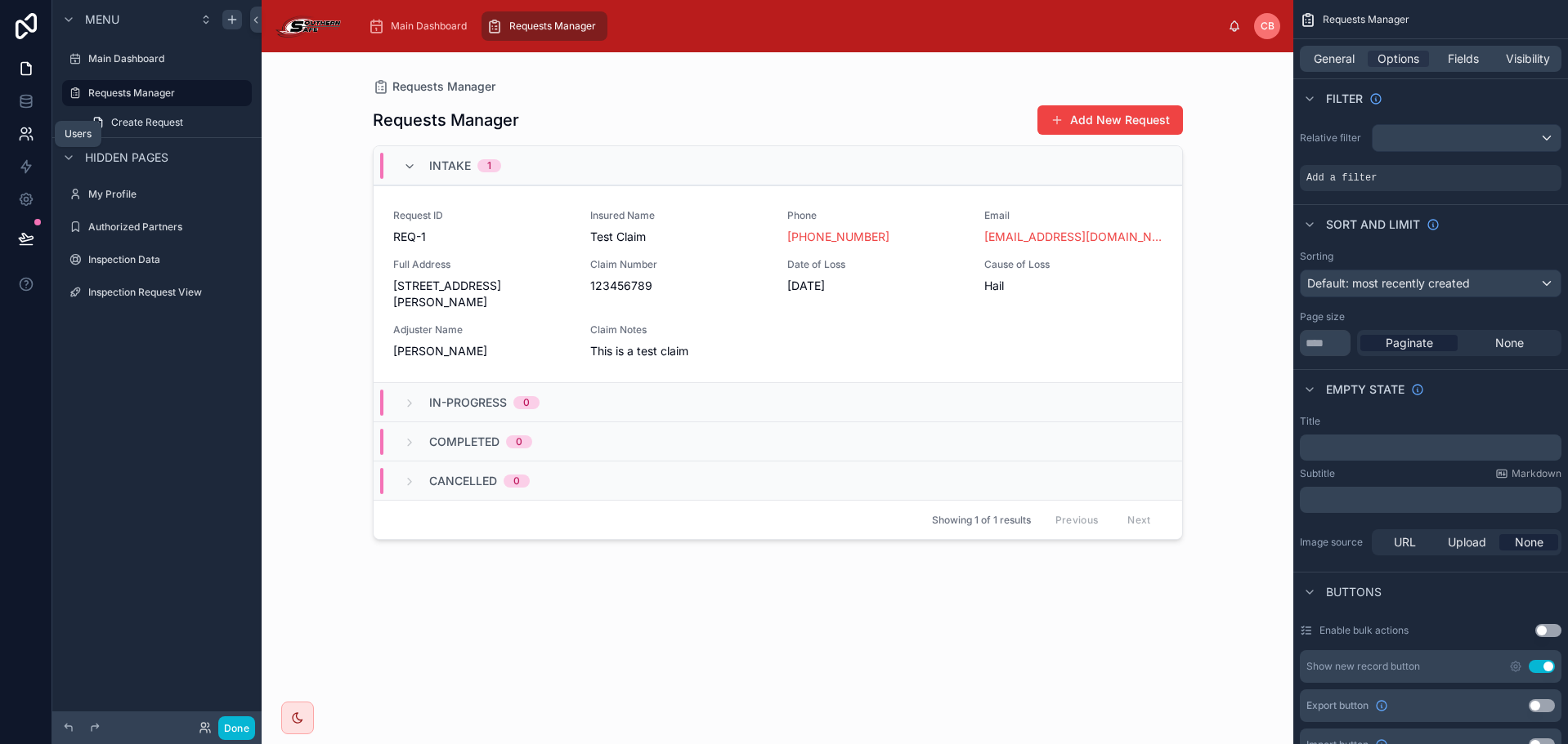
click at [27, 119] on link at bounding box center [26, 133] width 52 height 33
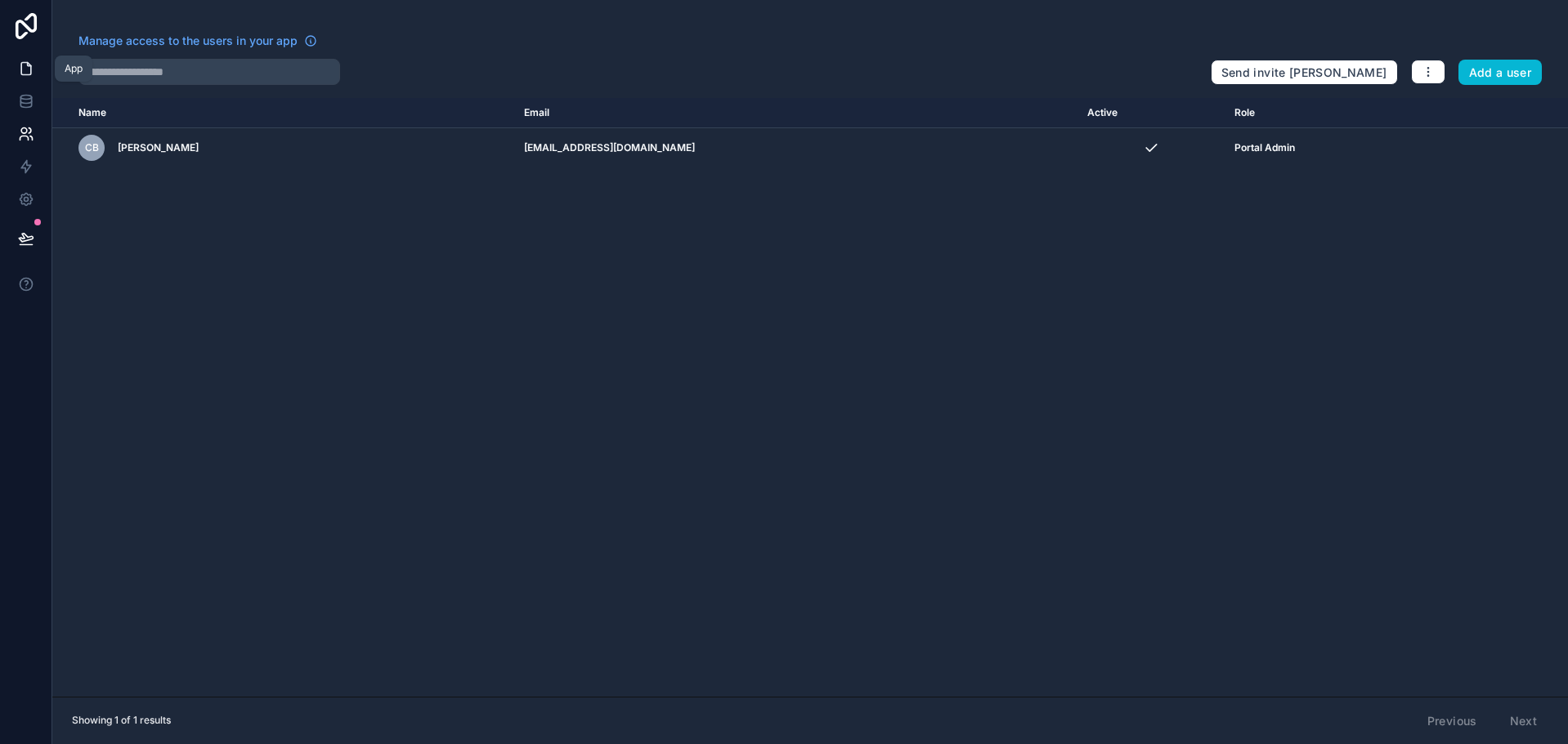
click at [25, 75] on icon at bounding box center [26, 68] width 10 height 13
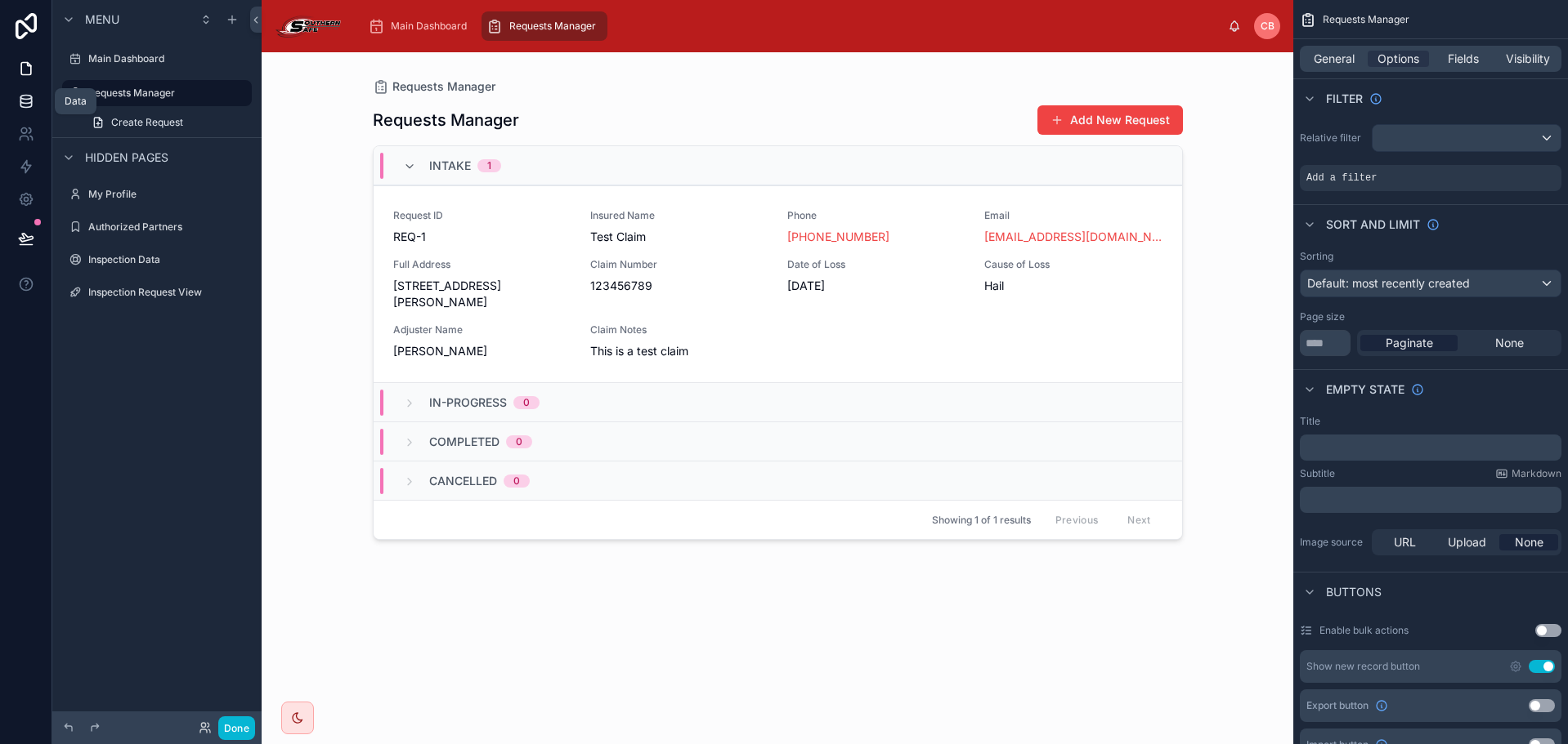
click at [25, 100] on icon at bounding box center [25, 98] width 11 height 4
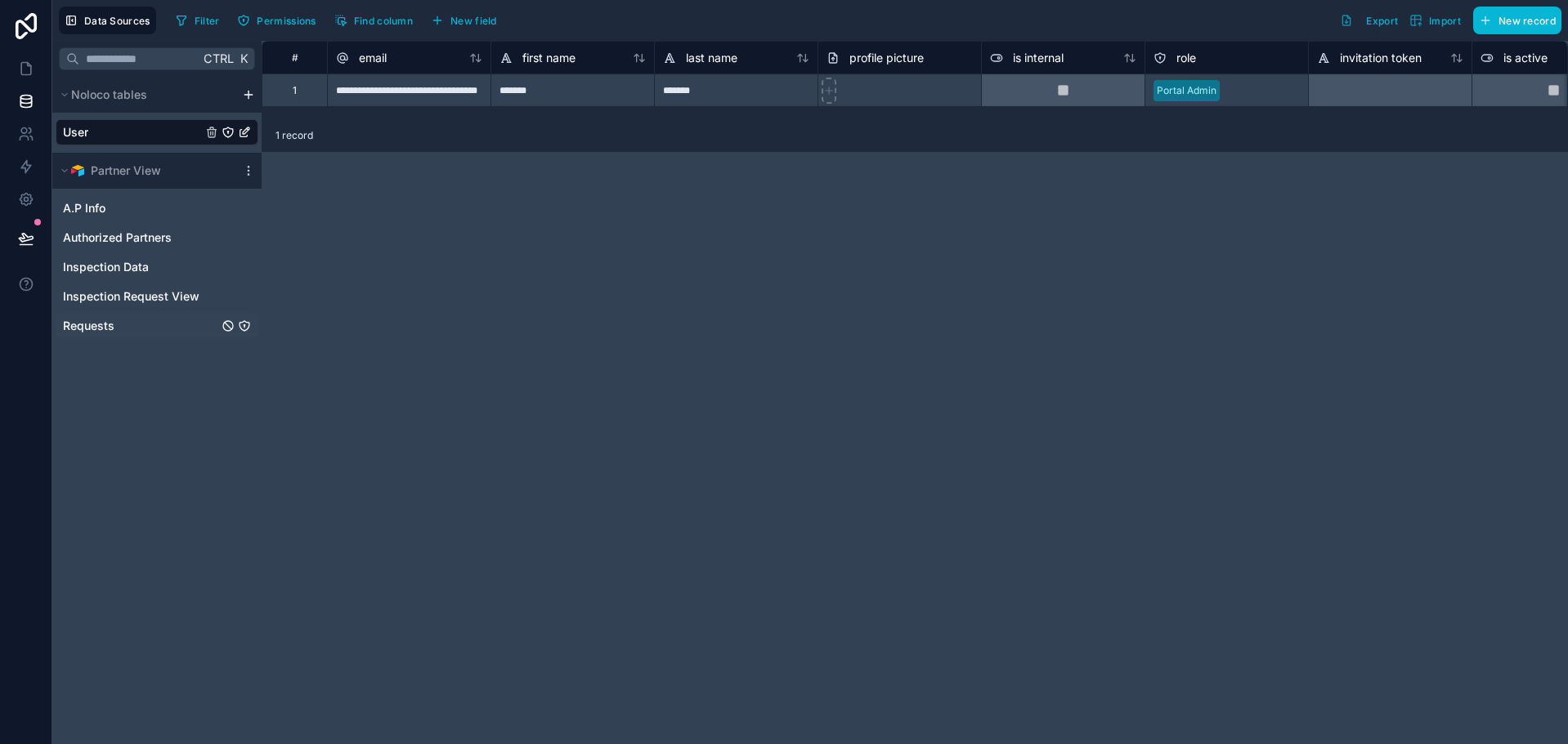
click at [131, 324] on link "Requests" at bounding box center [140, 326] width 155 height 17
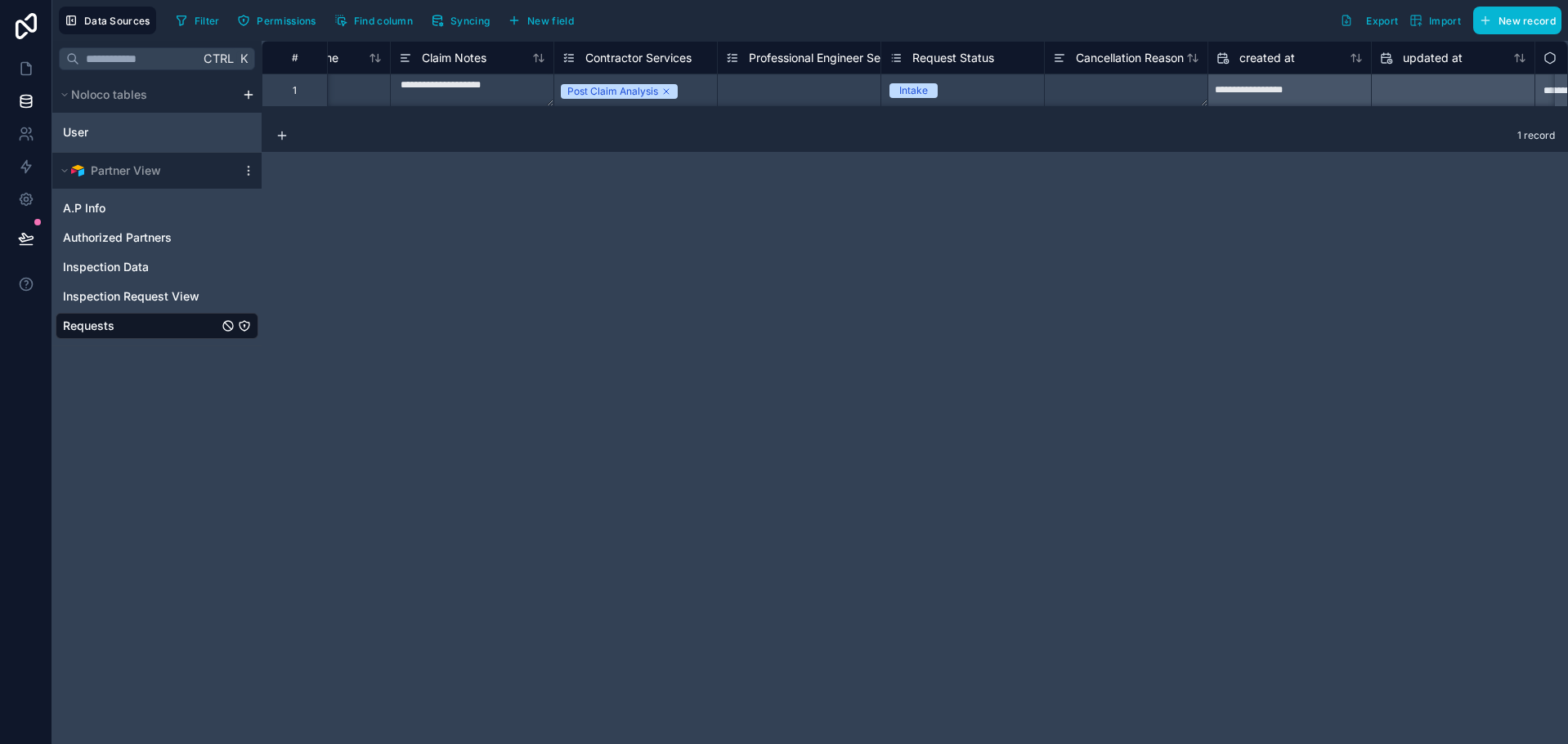
scroll to position [0, 1551]
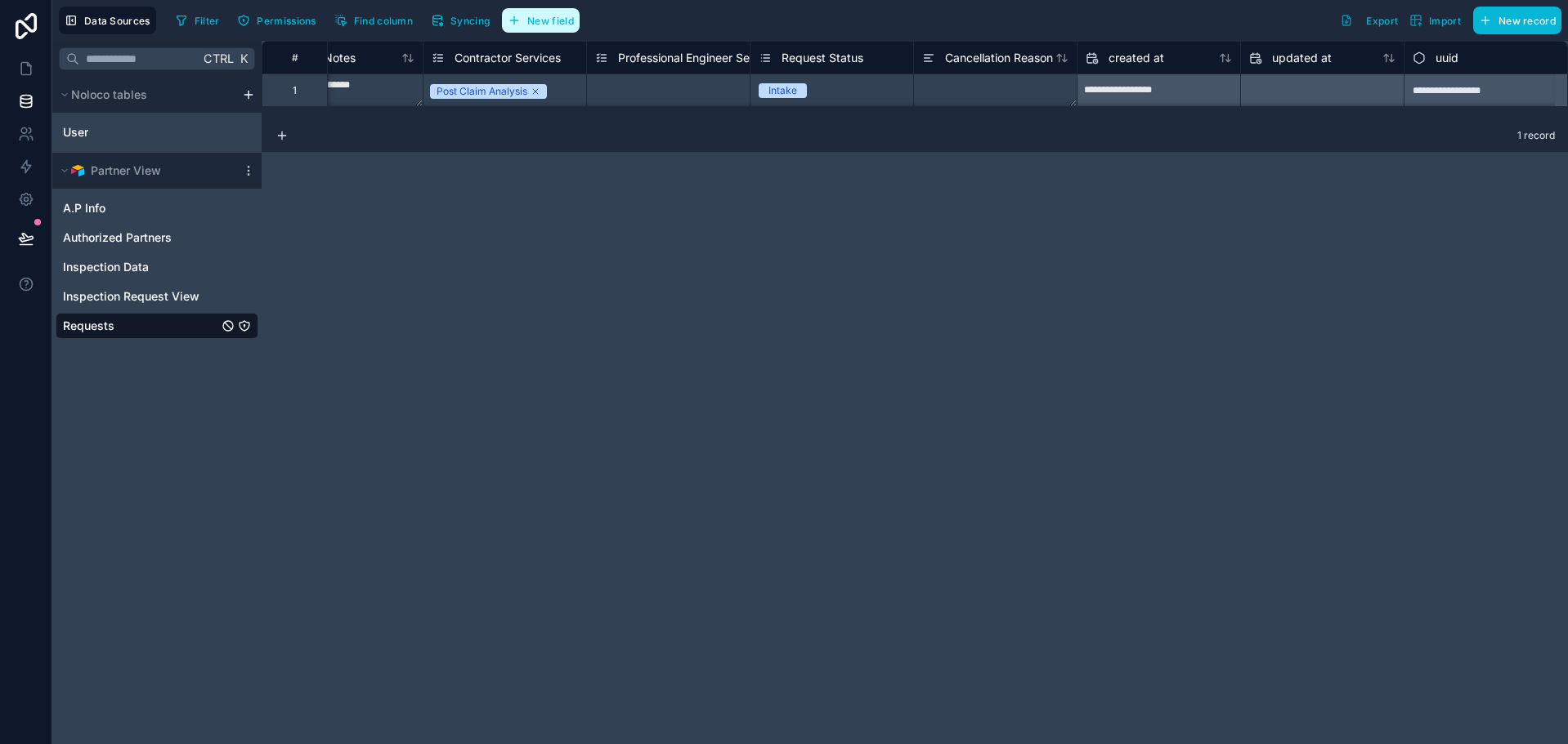
click at [527, 28] on button "New field" at bounding box center [540, 20] width 78 height 24
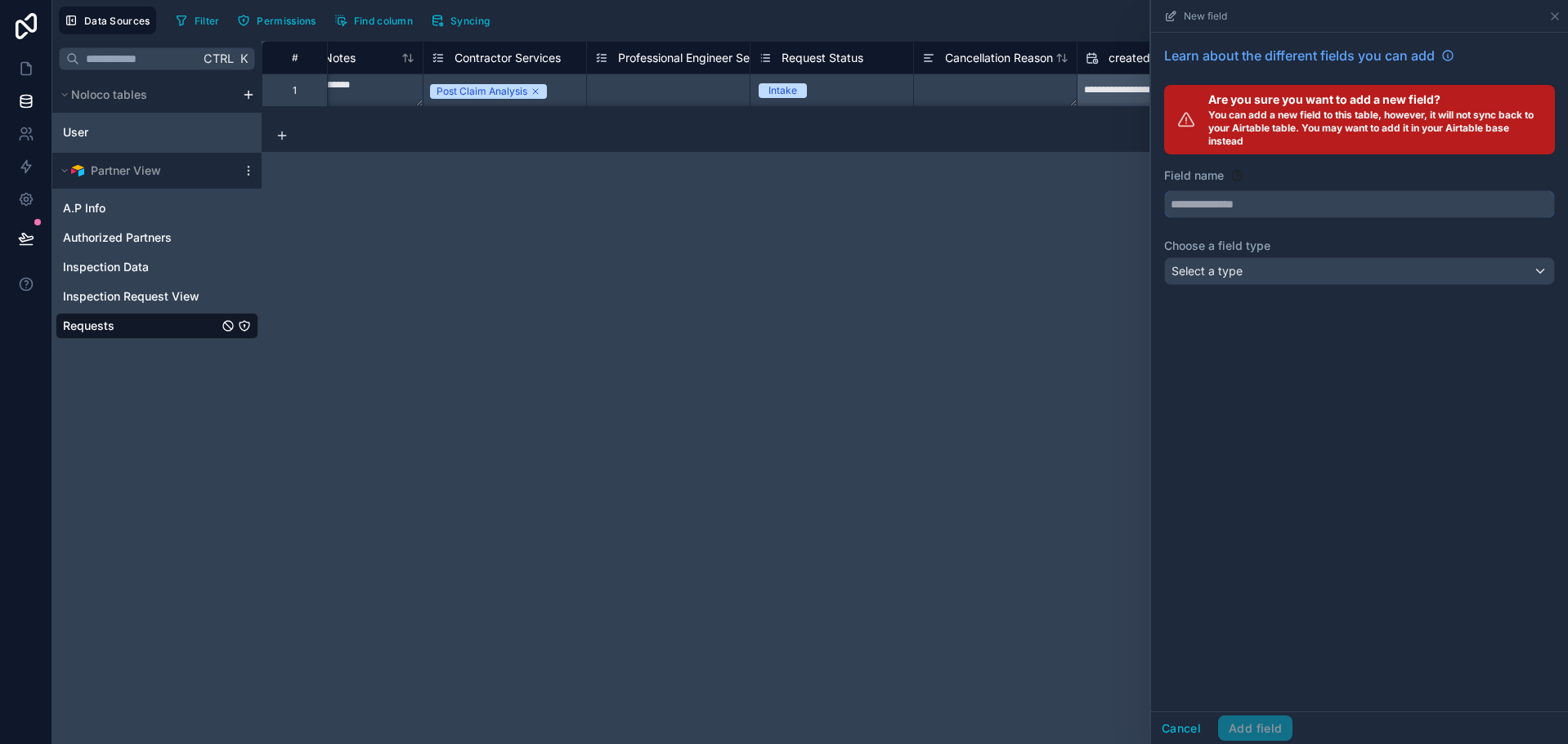
click at [1369, 204] on input "text" at bounding box center [1359, 204] width 389 height 26
click at [1164, 190] on button "********" at bounding box center [1359, 204] width 391 height 28
type input "********"
click at [1347, 263] on div "Select a type" at bounding box center [1359, 271] width 389 height 26
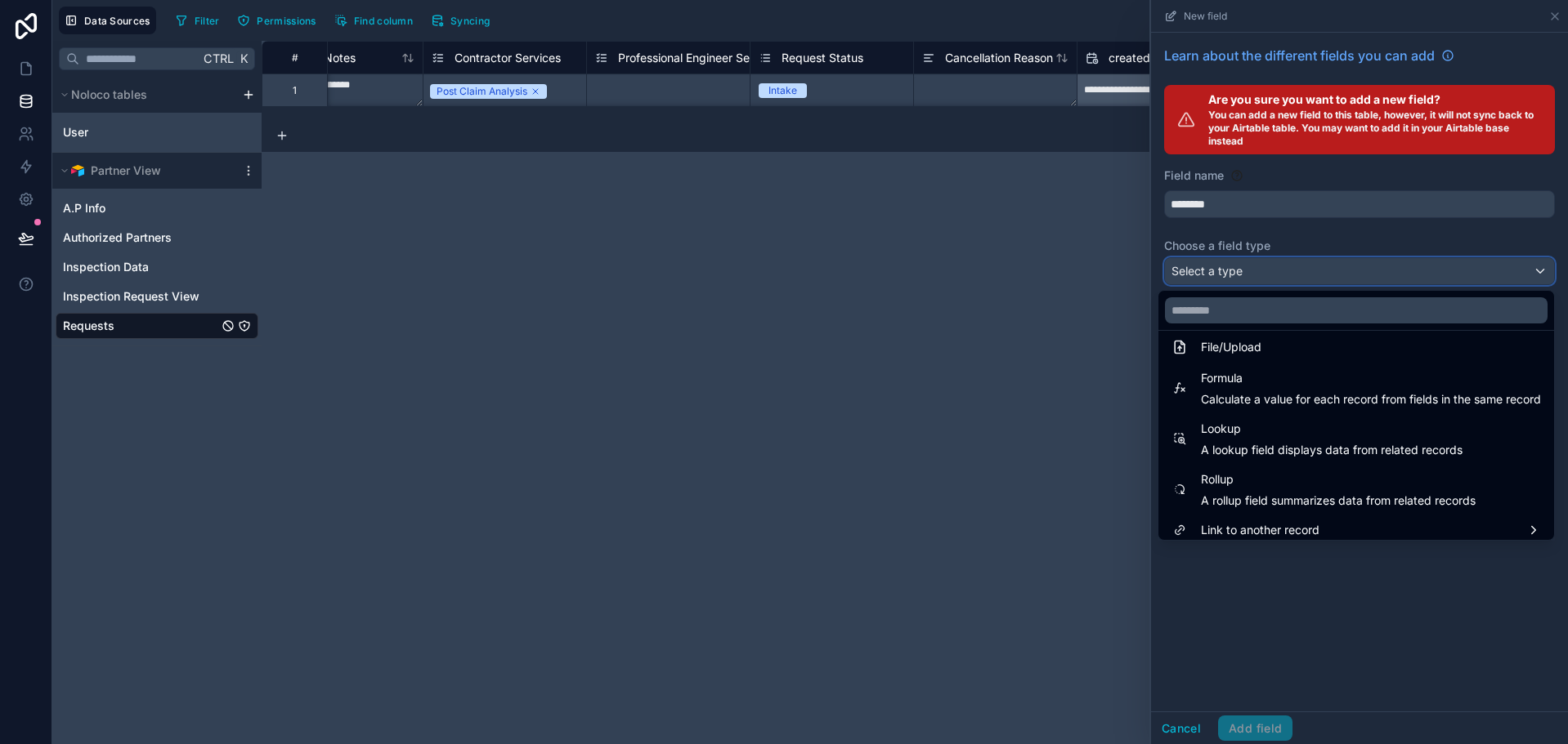
scroll to position [423, 0]
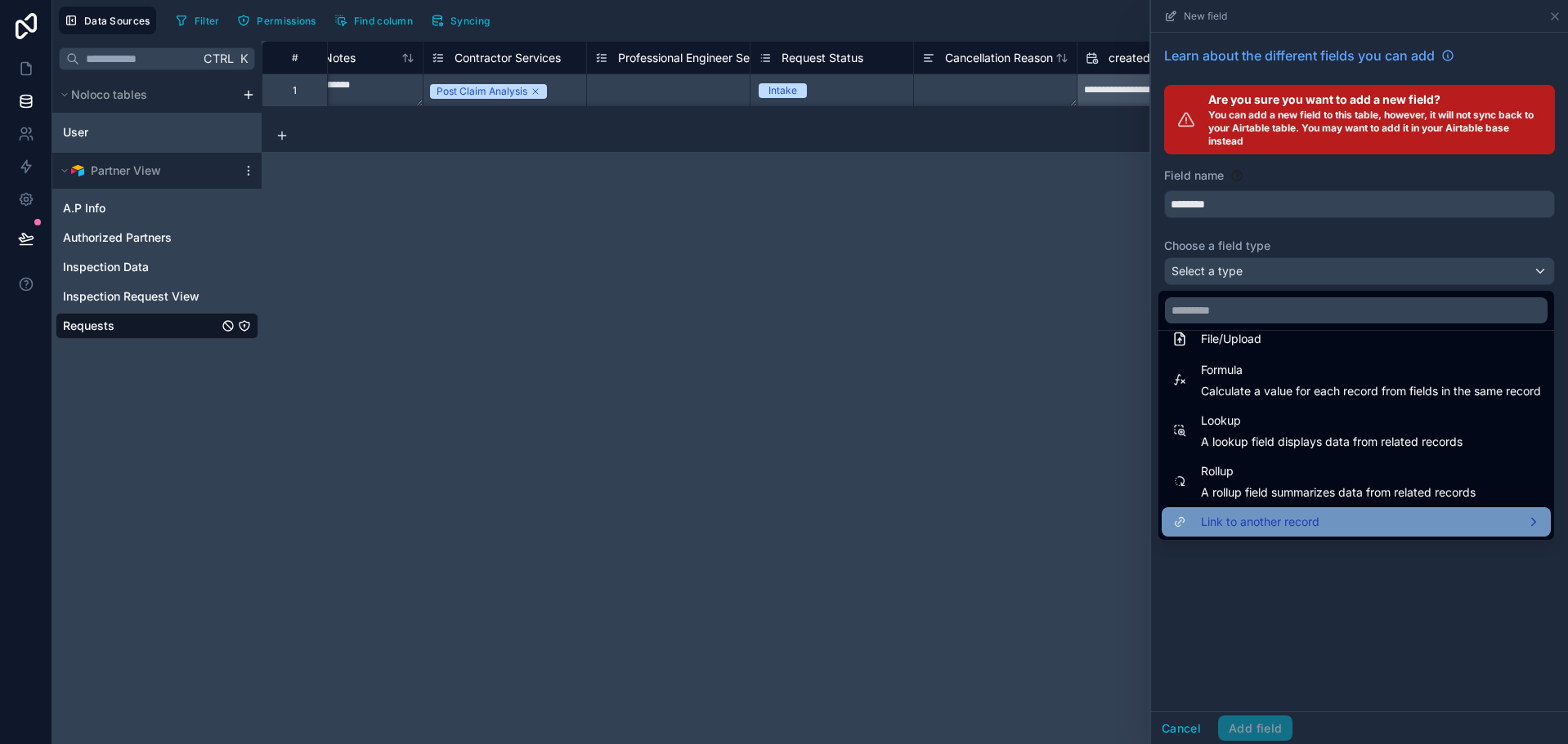
click at [1332, 517] on div "Link to another record" at bounding box center [1356, 522] width 370 height 20
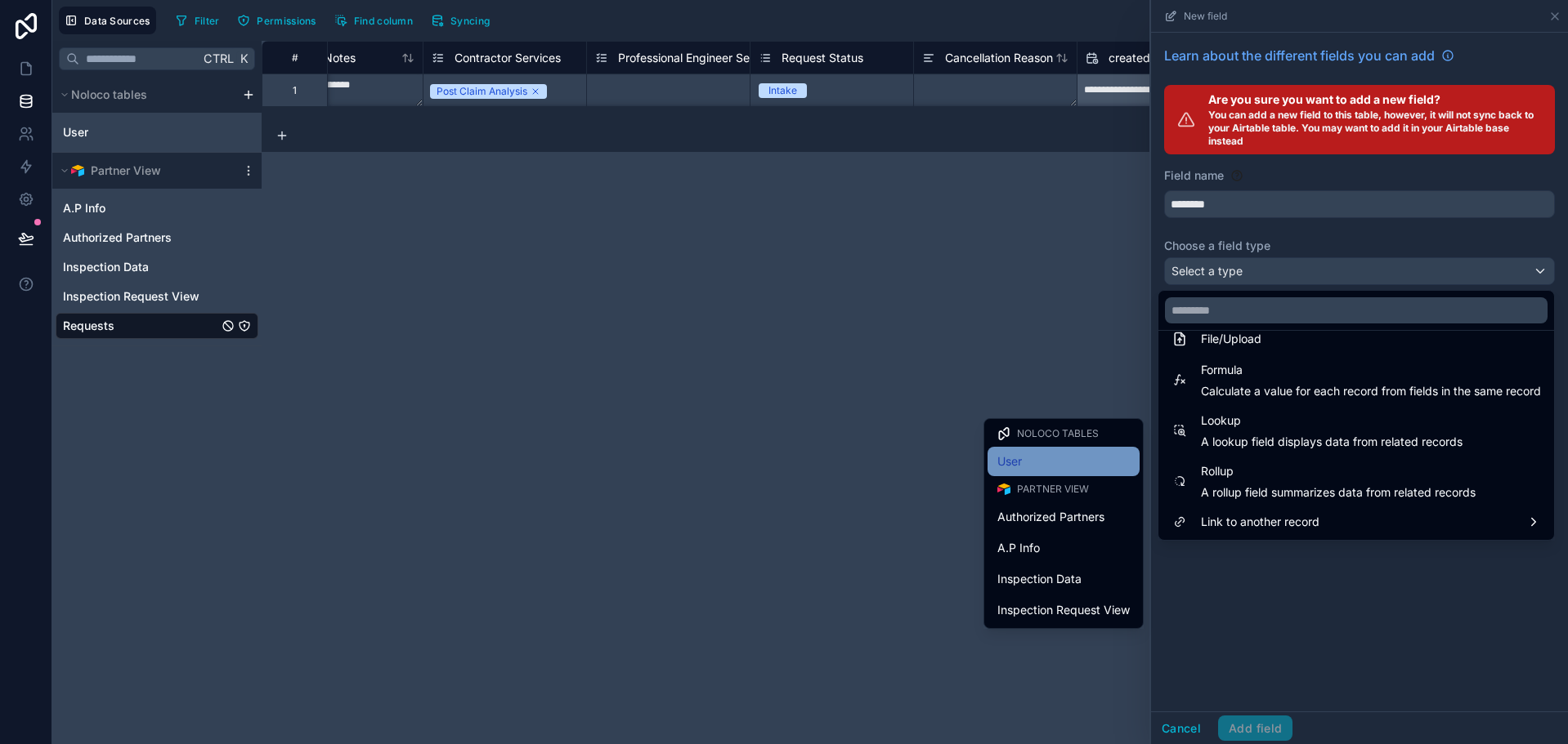
click at [1002, 460] on span "User" at bounding box center [1009, 462] width 24 height 20
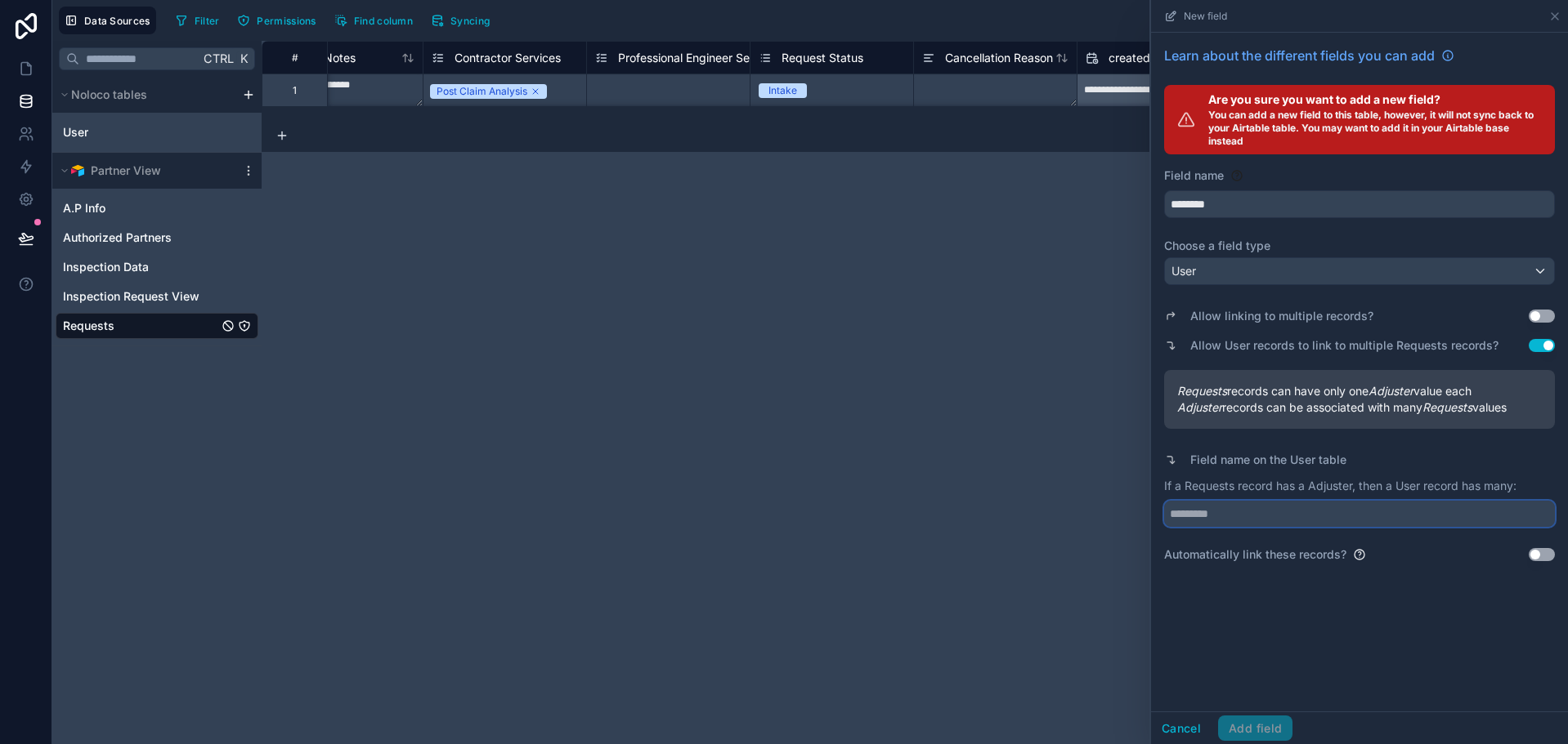
click at [1279, 513] on input "text" at bounding box center [1359, 513] width 391 height 26
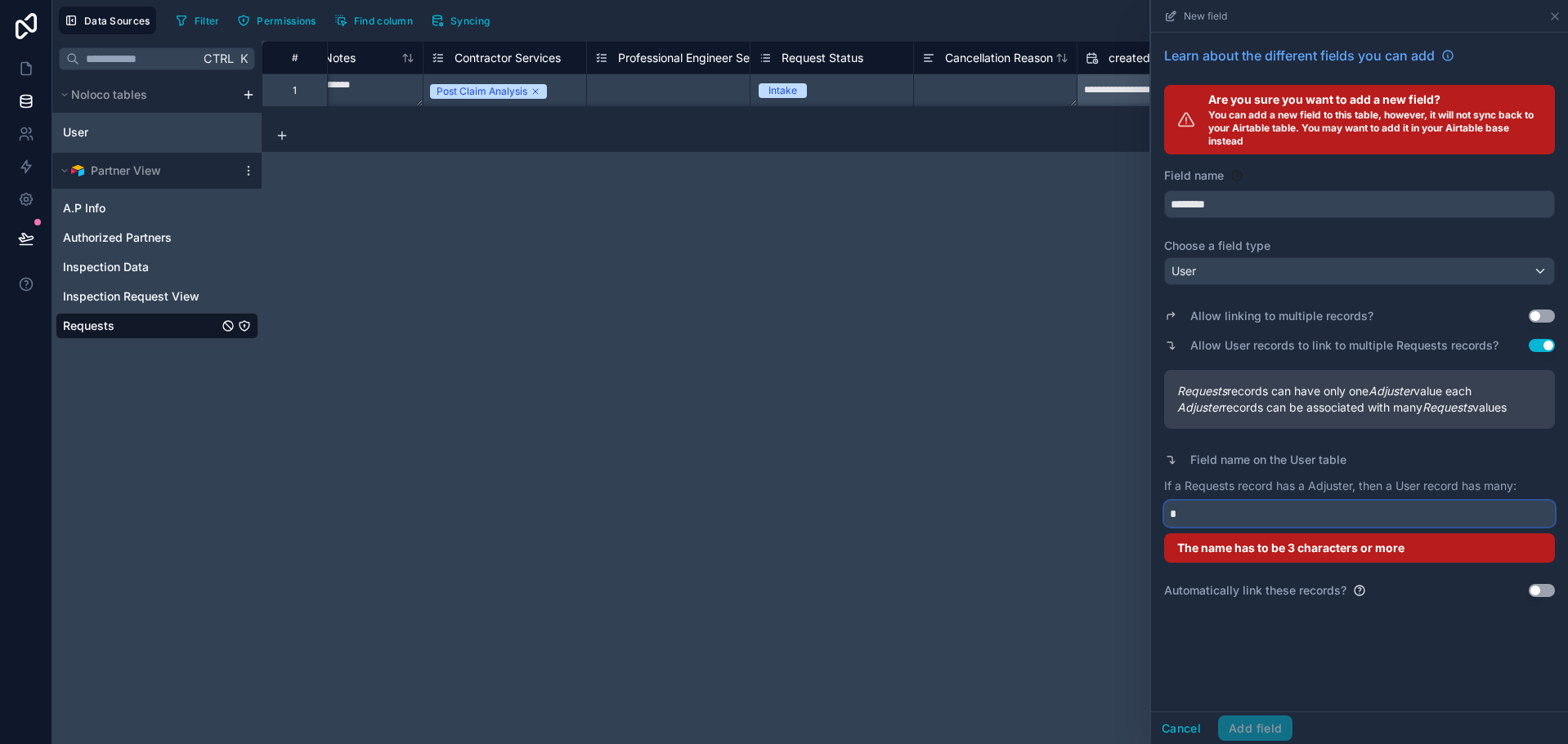
type input "**"
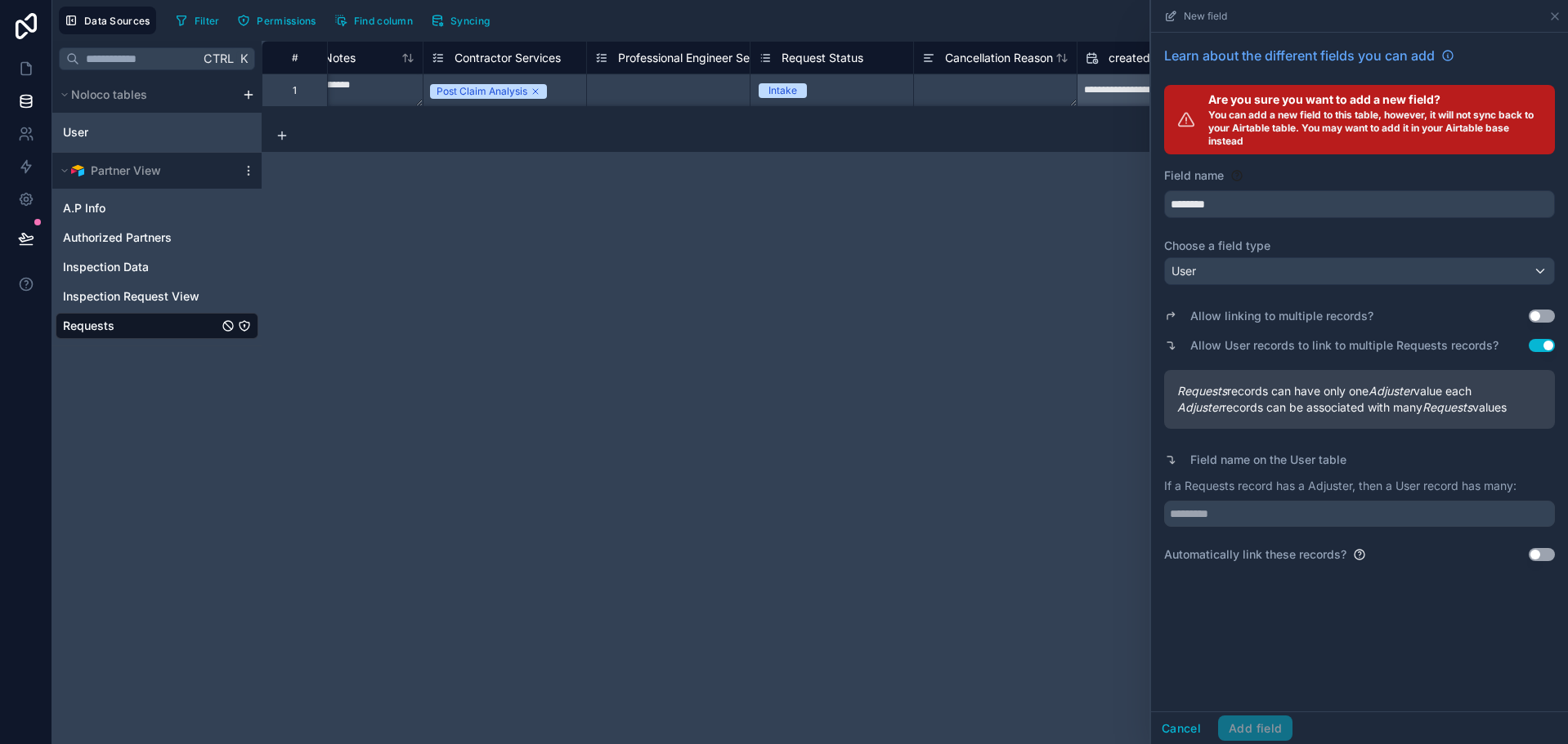
click at [1540, 551] on button "Use setting" at bounding box center [1541, 555] width 26 height 13
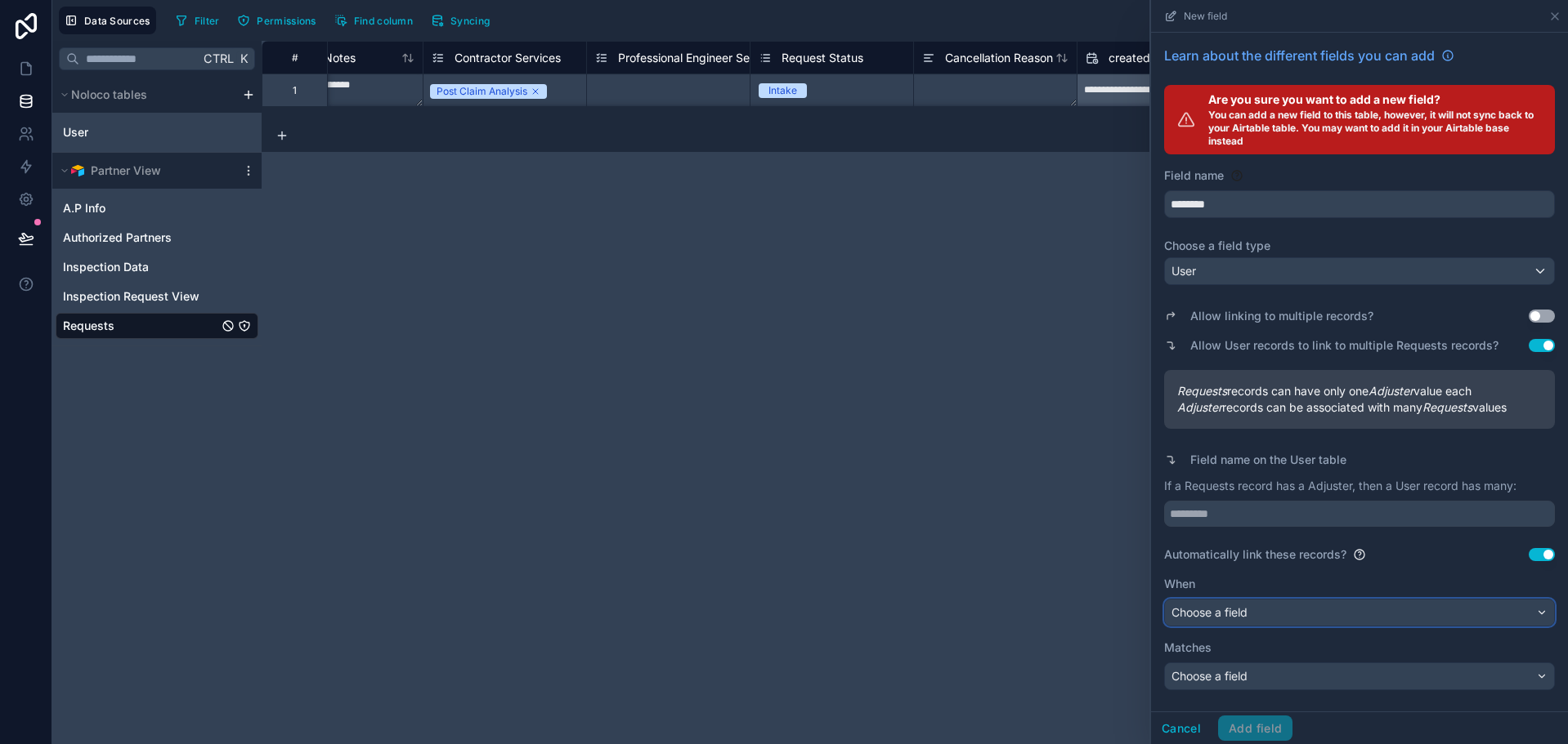
click at [1320, 603] on div "Choose a field" at bounding box center [1359, 612] width 389 height 26
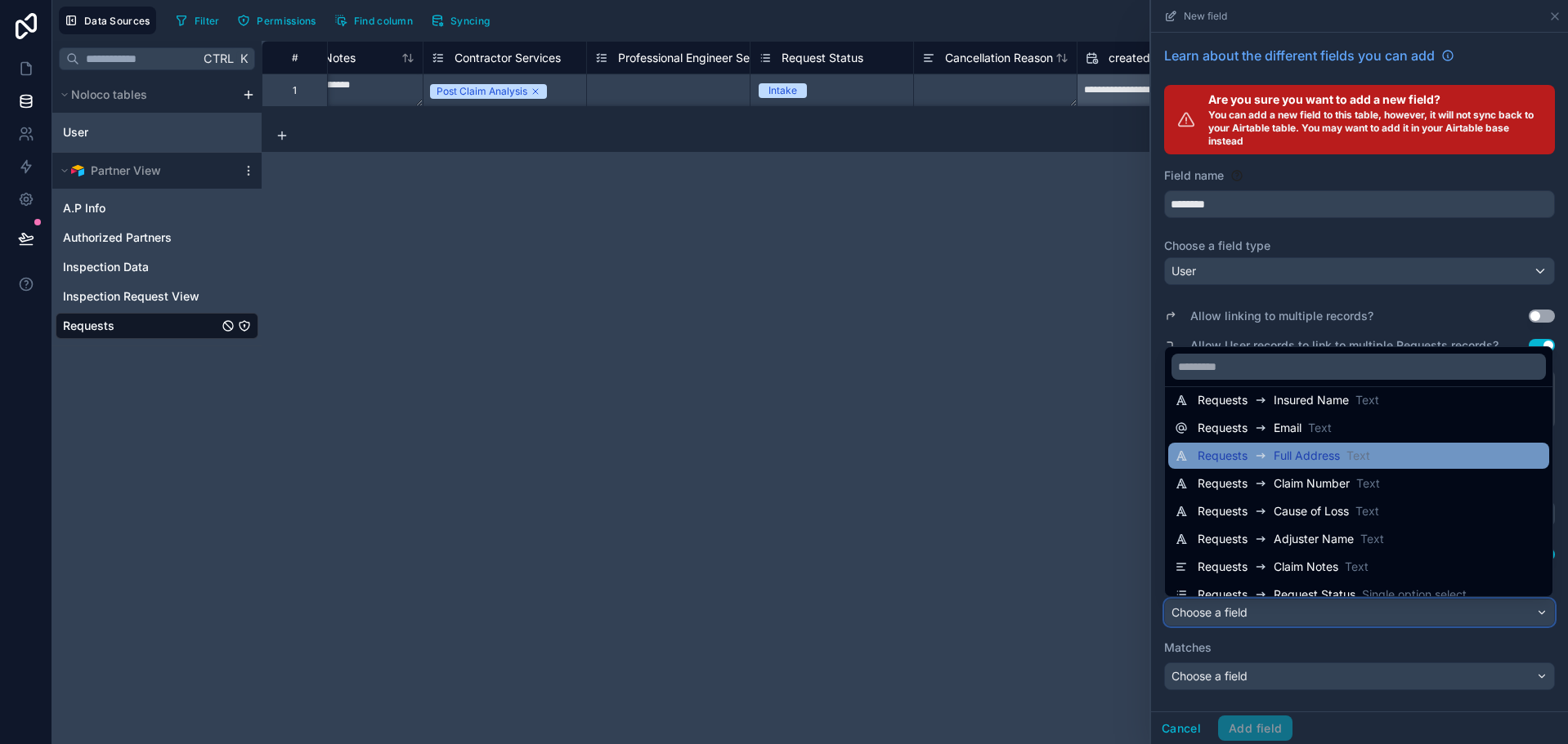
scroll to position [139, 0]
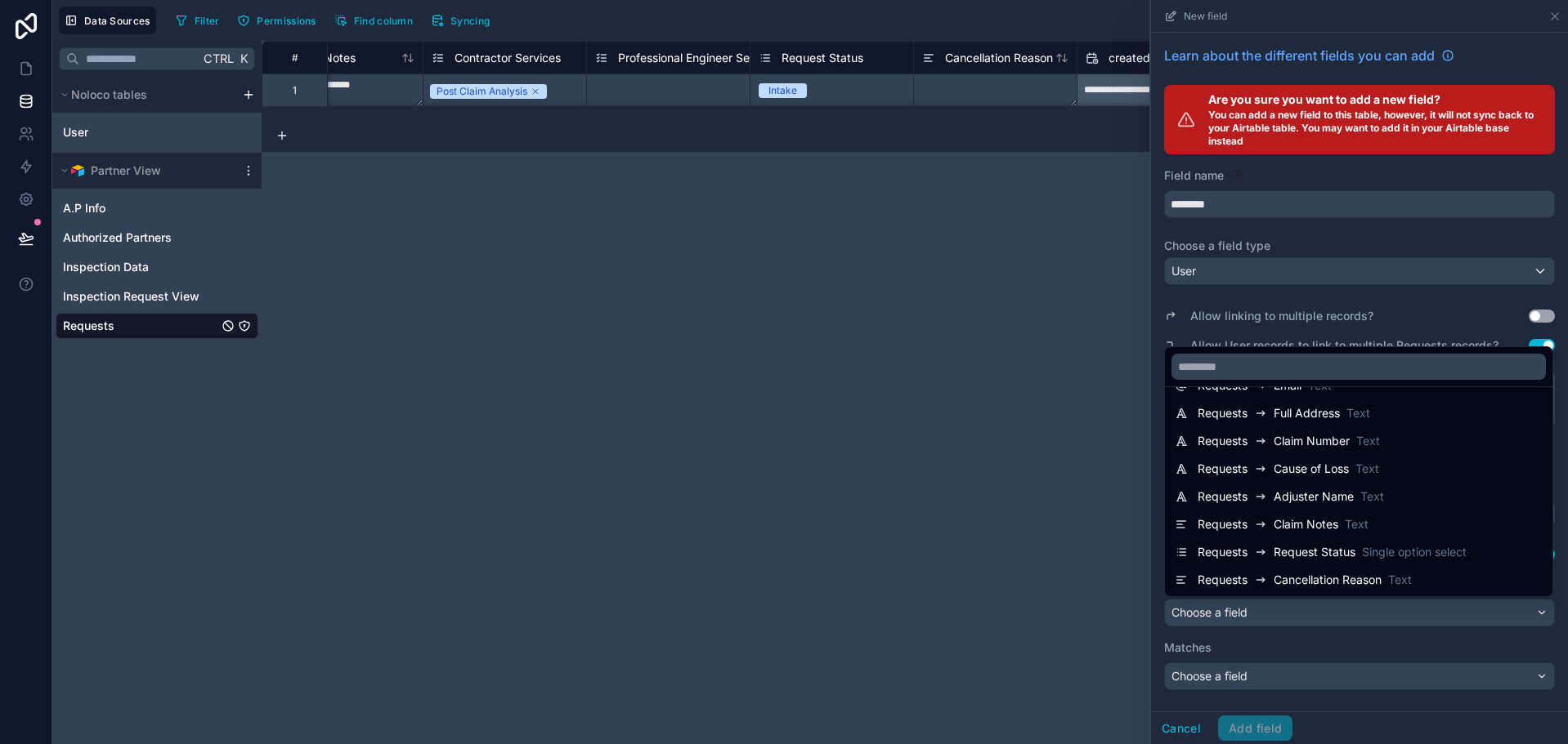
click at [1412, 299] on div at bounding box center [1359, 372] width 417 height 744
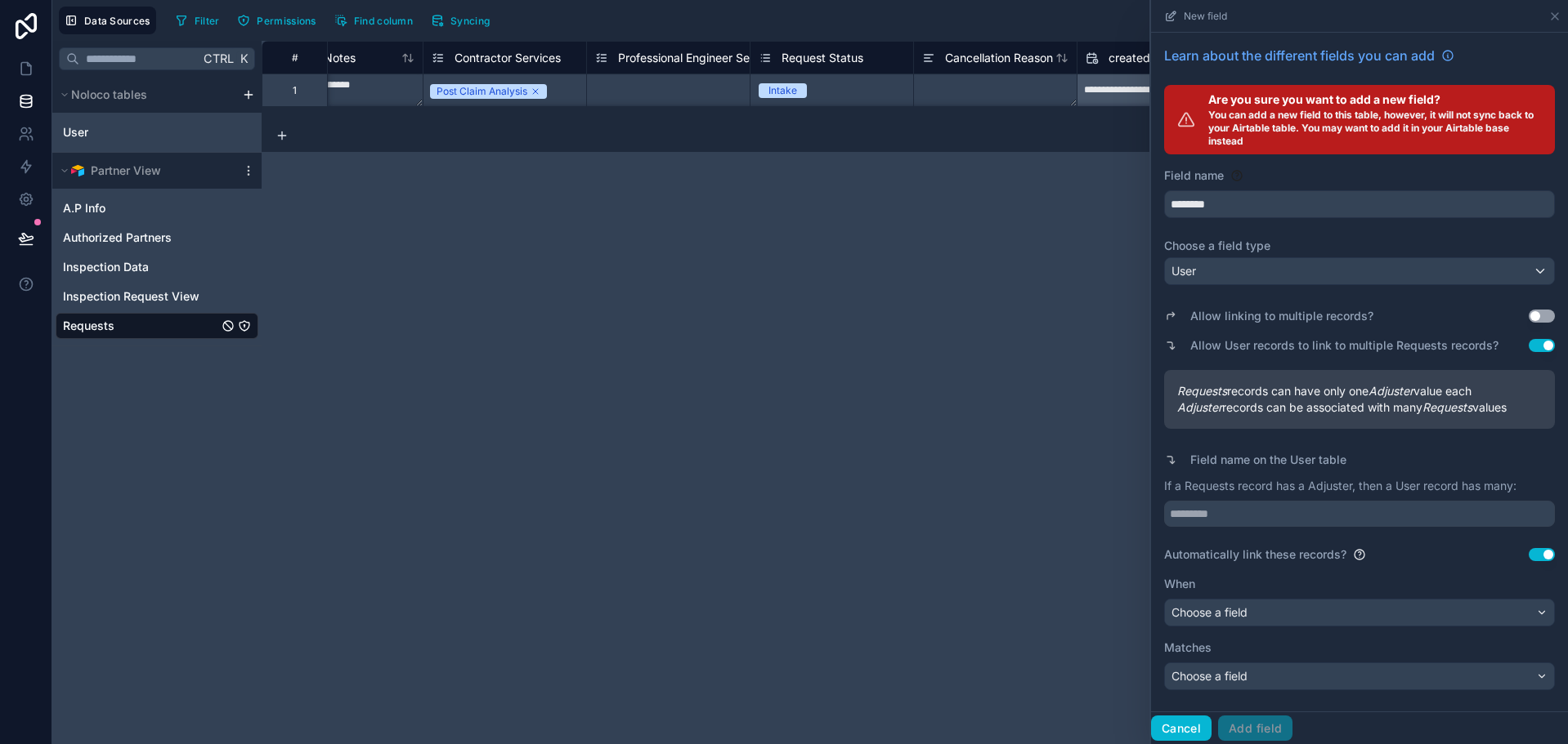
click at [1181, 732] on button "Cancel" at bounding box center [1181, 728] width 60 height 26
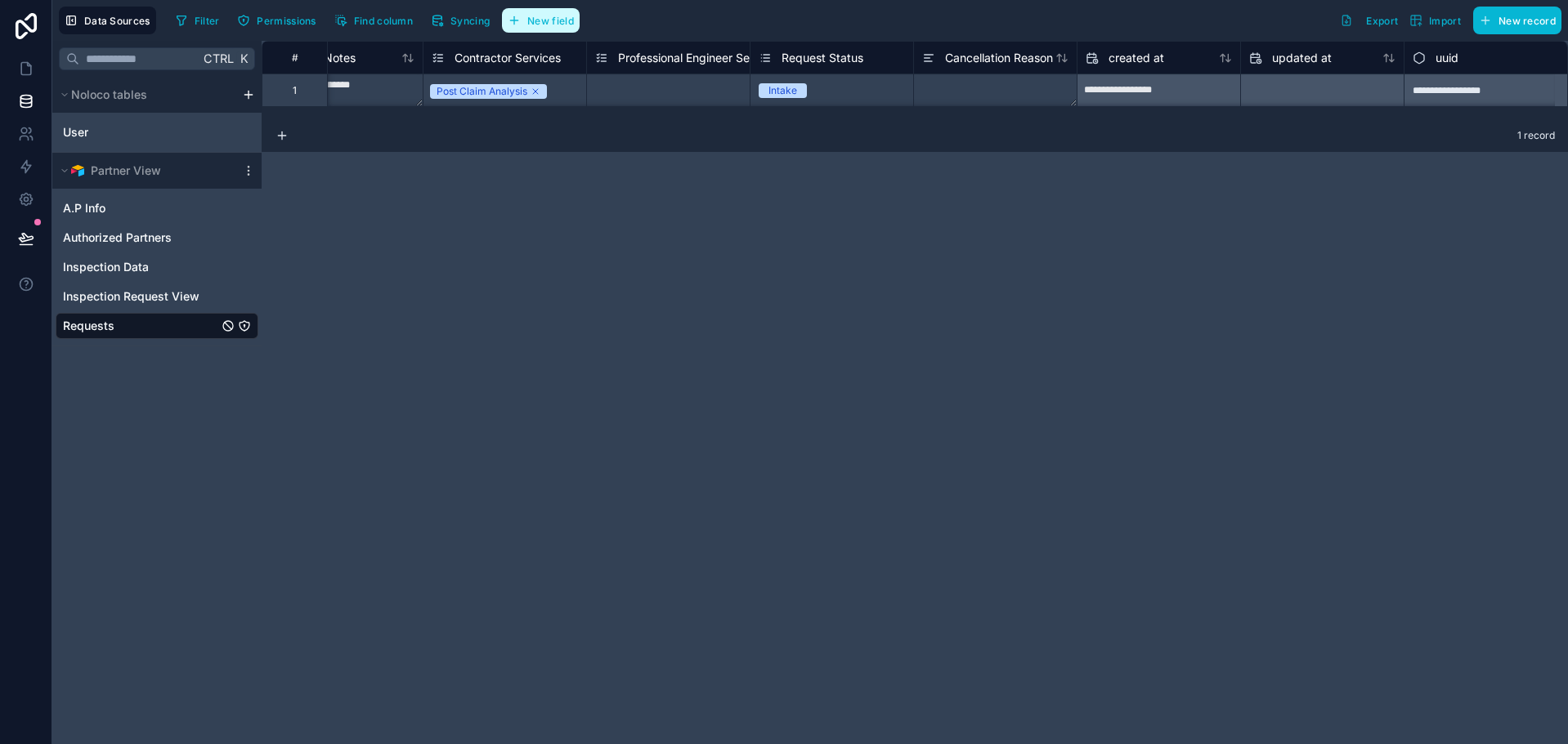
click at [541, 25] on span "New field" at bounding box center [551, 21] width 47 height 13
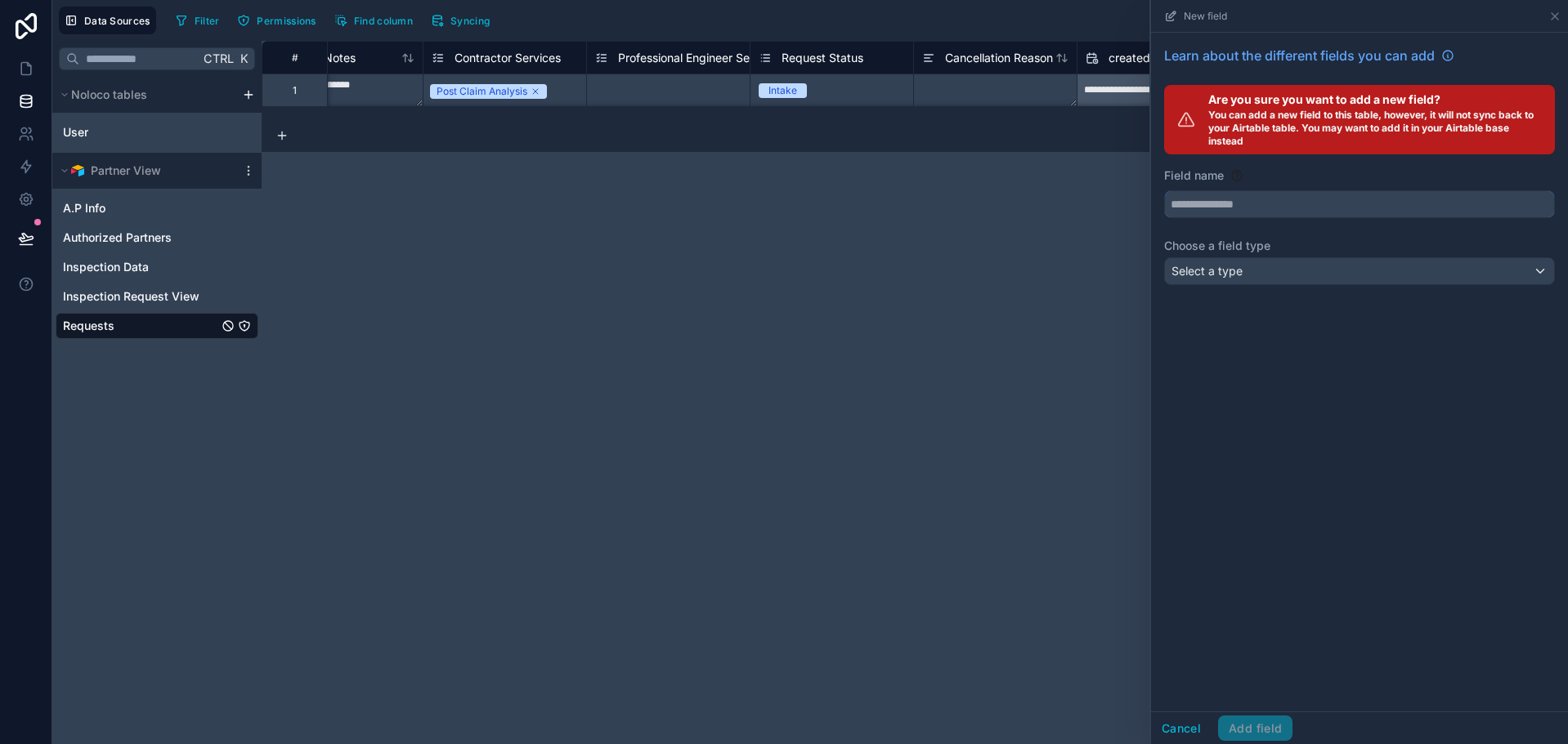
click at [1283, 197] on input "text" at bounding box center [1359, 204] width 389 height 26
type input "*****"
click at [1102, 217] on div "**********" at bounding box center [914, 392] width 1306 height 703
click at [1161, 727] on button "Cancel" at bounding box center [1181, 728] width 60 height 26
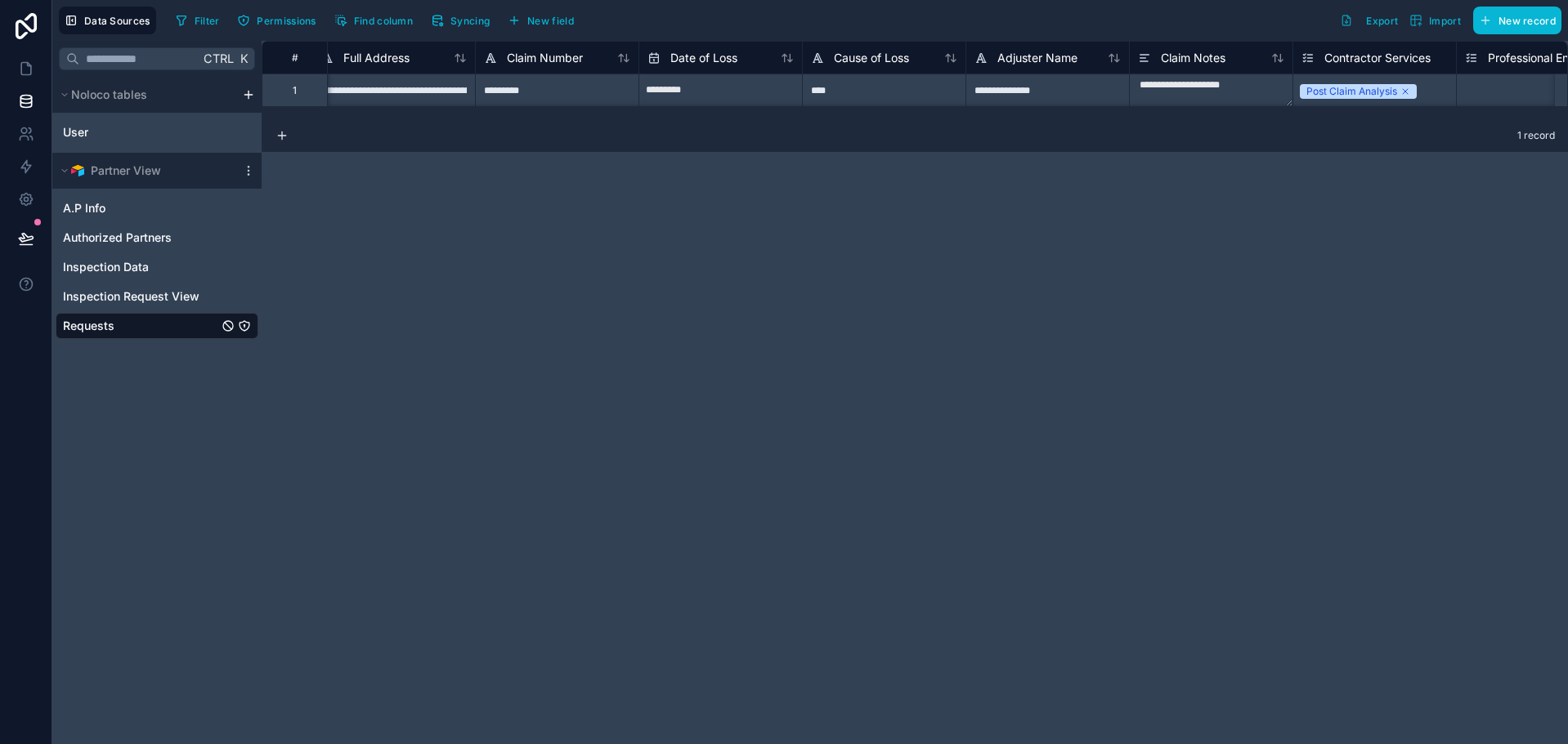
scroll to position [0, 622]
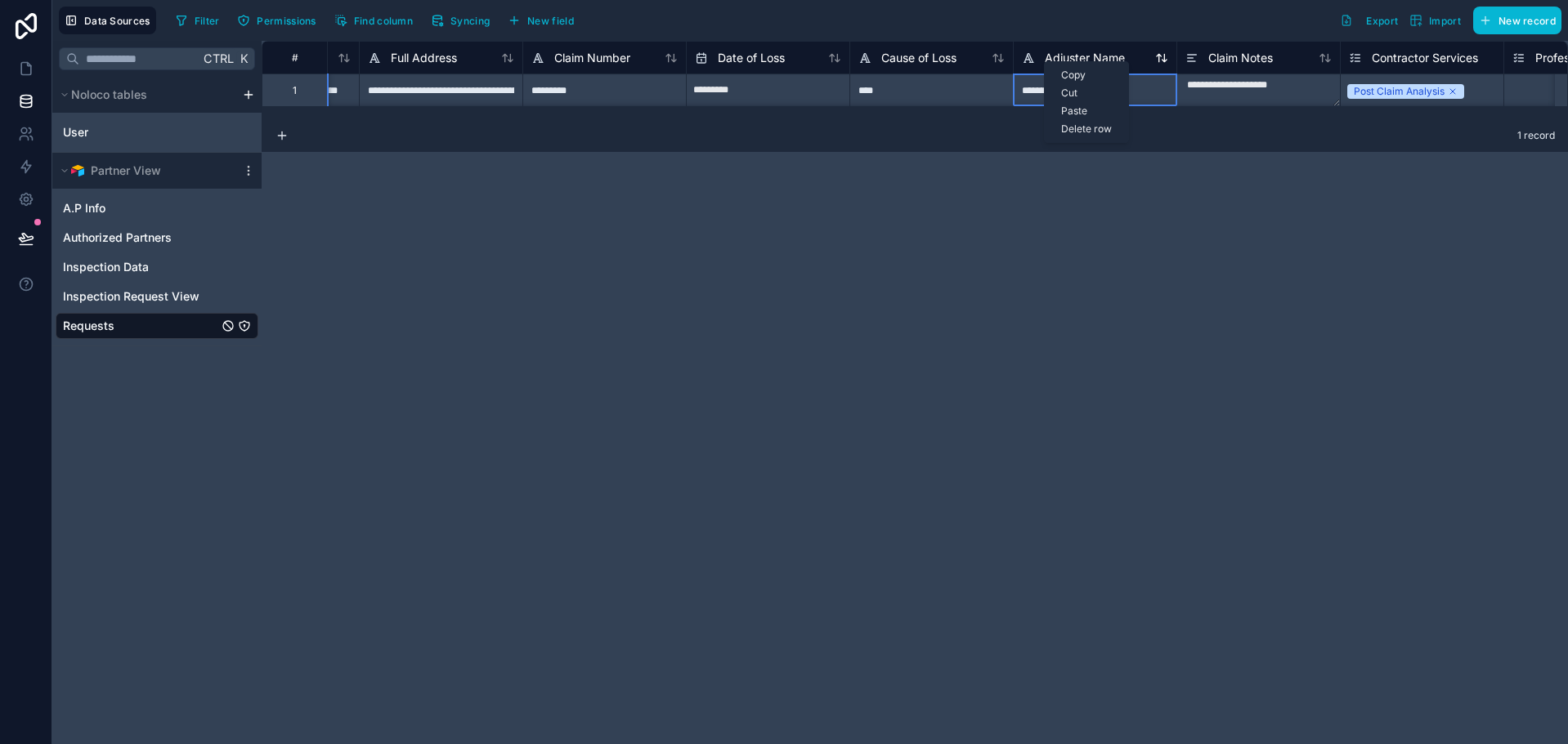
click at [1046, 48] on div "Adjuster Name" at bounding box center [1072, 58] width 103 height 20
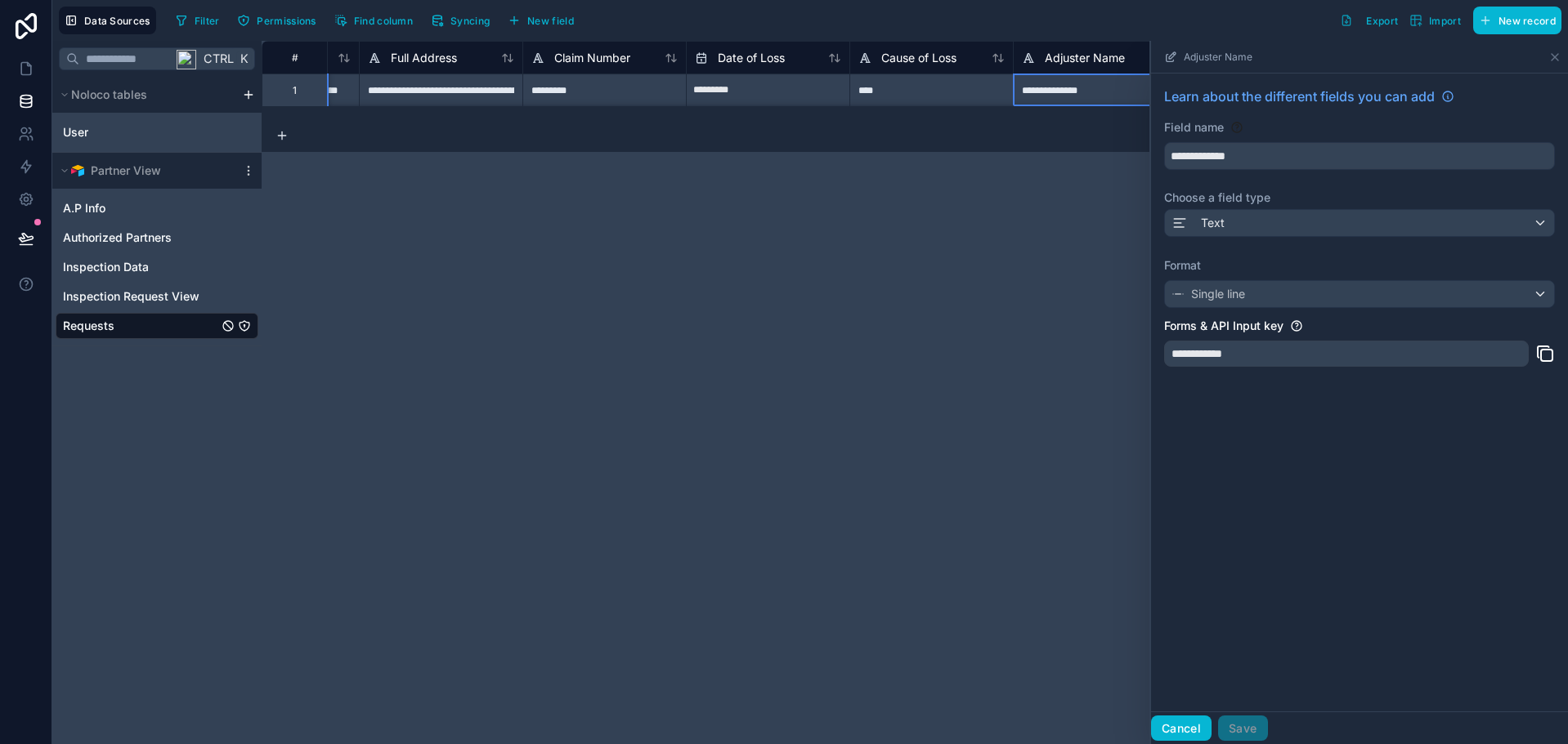
click at [1172, 731] on button "Cancel" at bounding box center [1181, 728] width 60 height 26
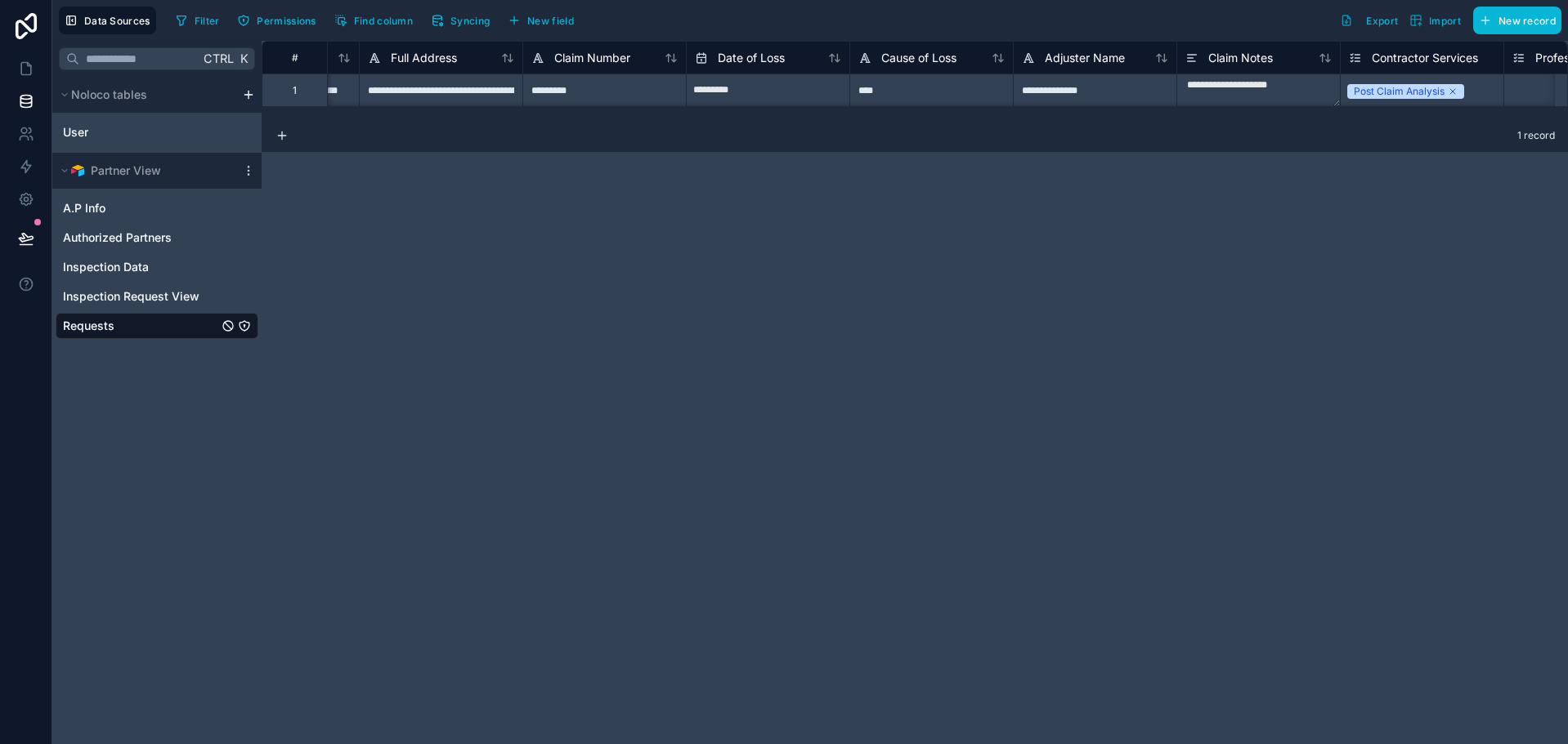
click at [138, 328] on link "Requests" at bounding box center [140, 326] width 155 height 17
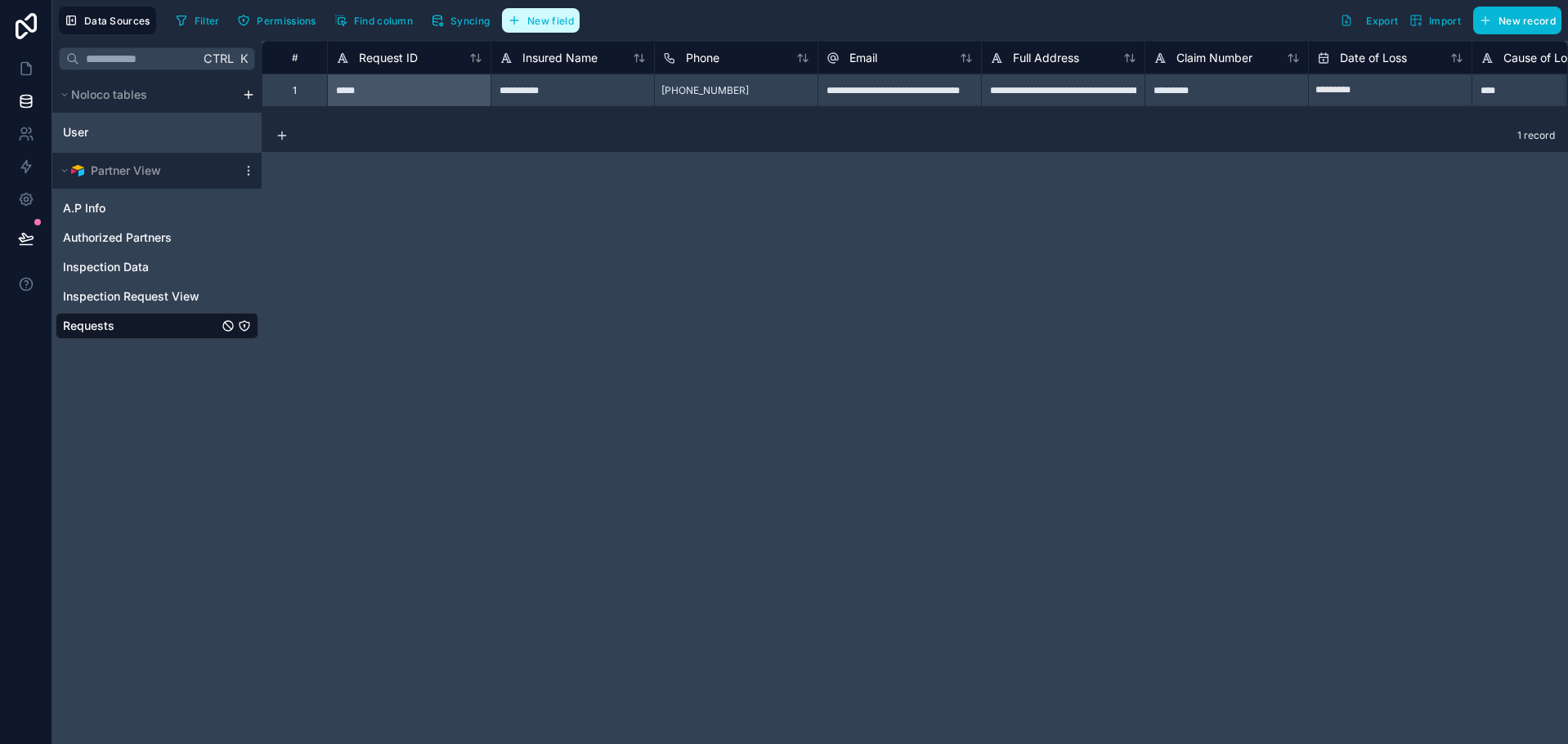
click at [552, 17] on span "New field" at bounding box center [551, 21] width 47 height 13
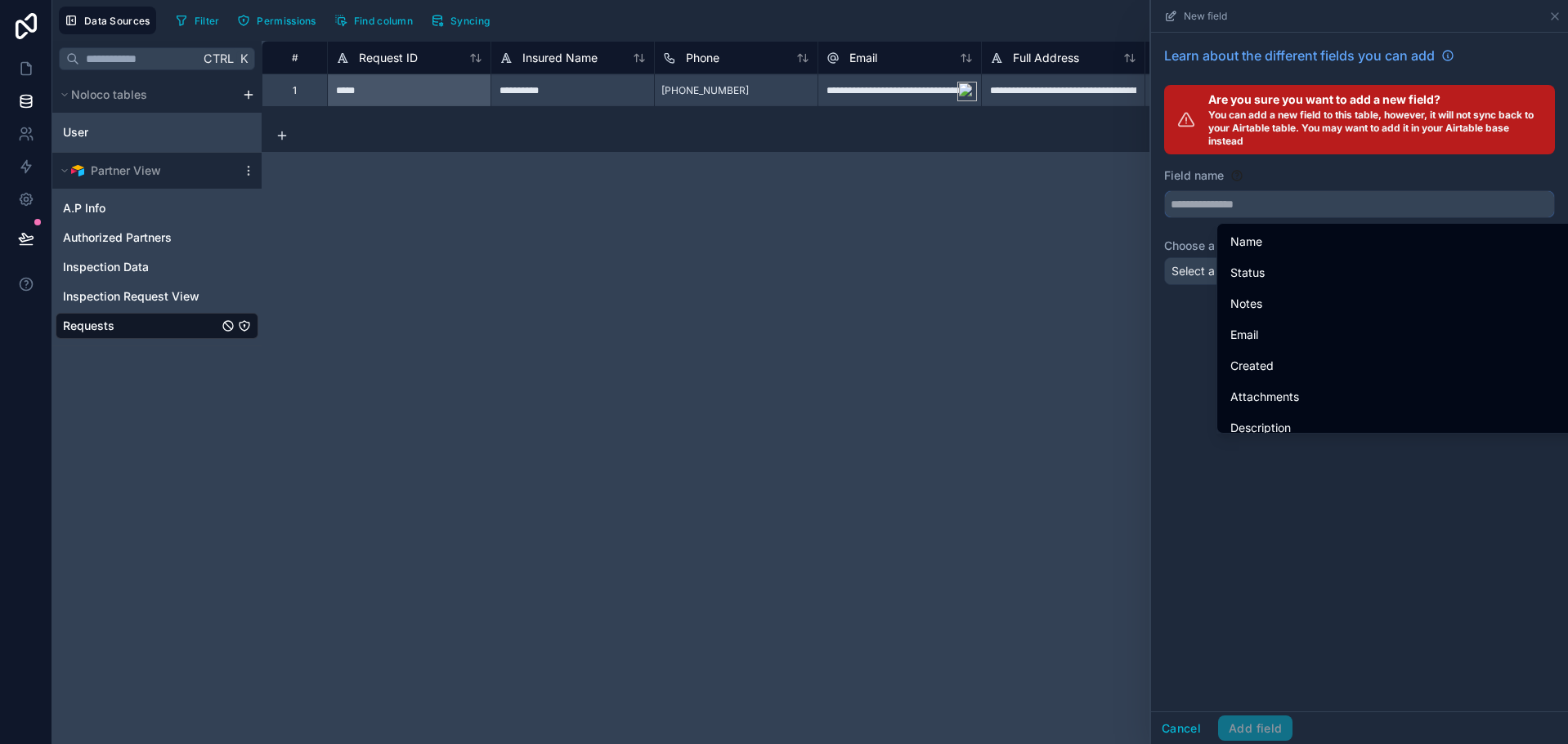
click at [1208, 199] on input "text" at bounding box center [1359, 204] width 389 height 26
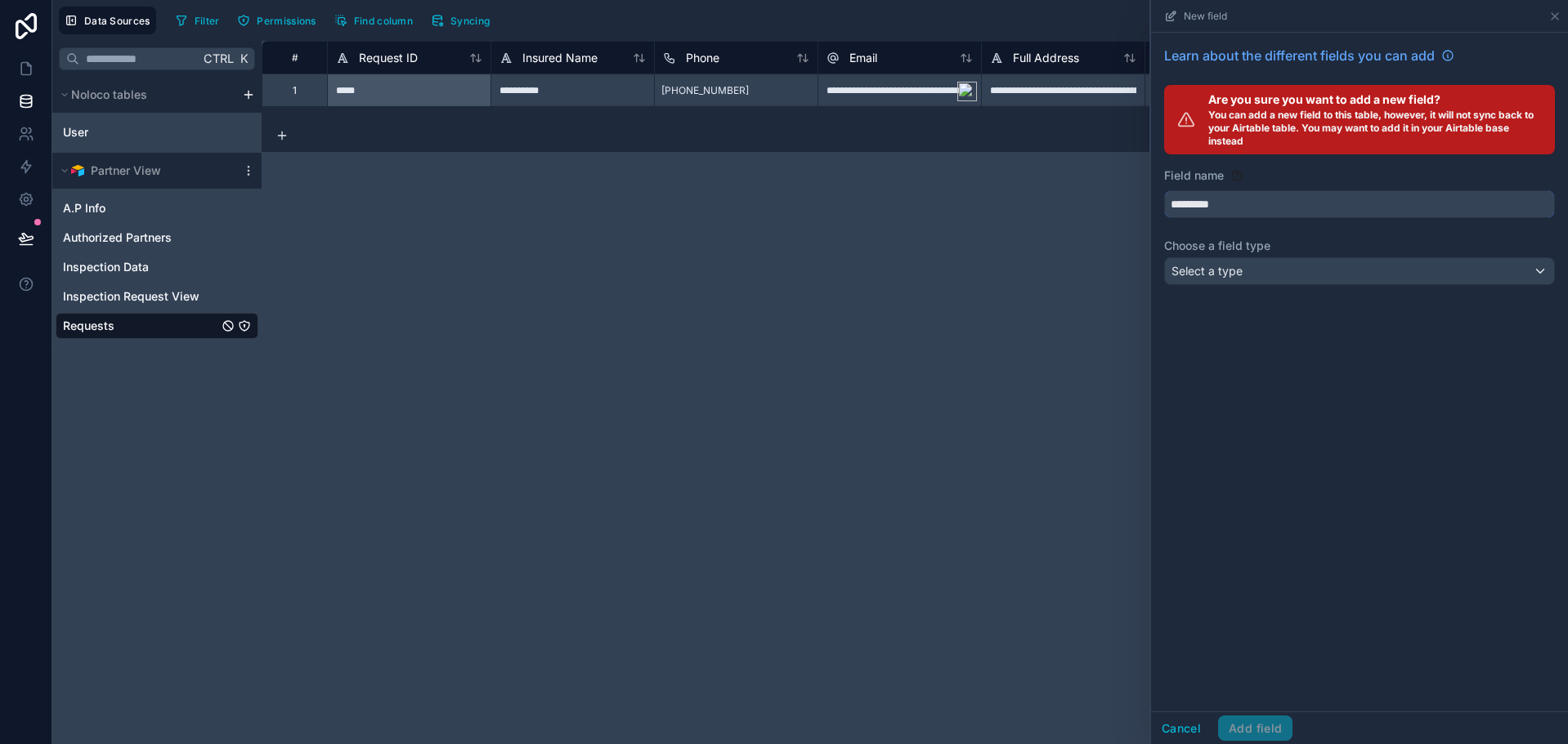
click at [1164, 190] on button "********" at bounding box center [1359, 204] width 391 height 28
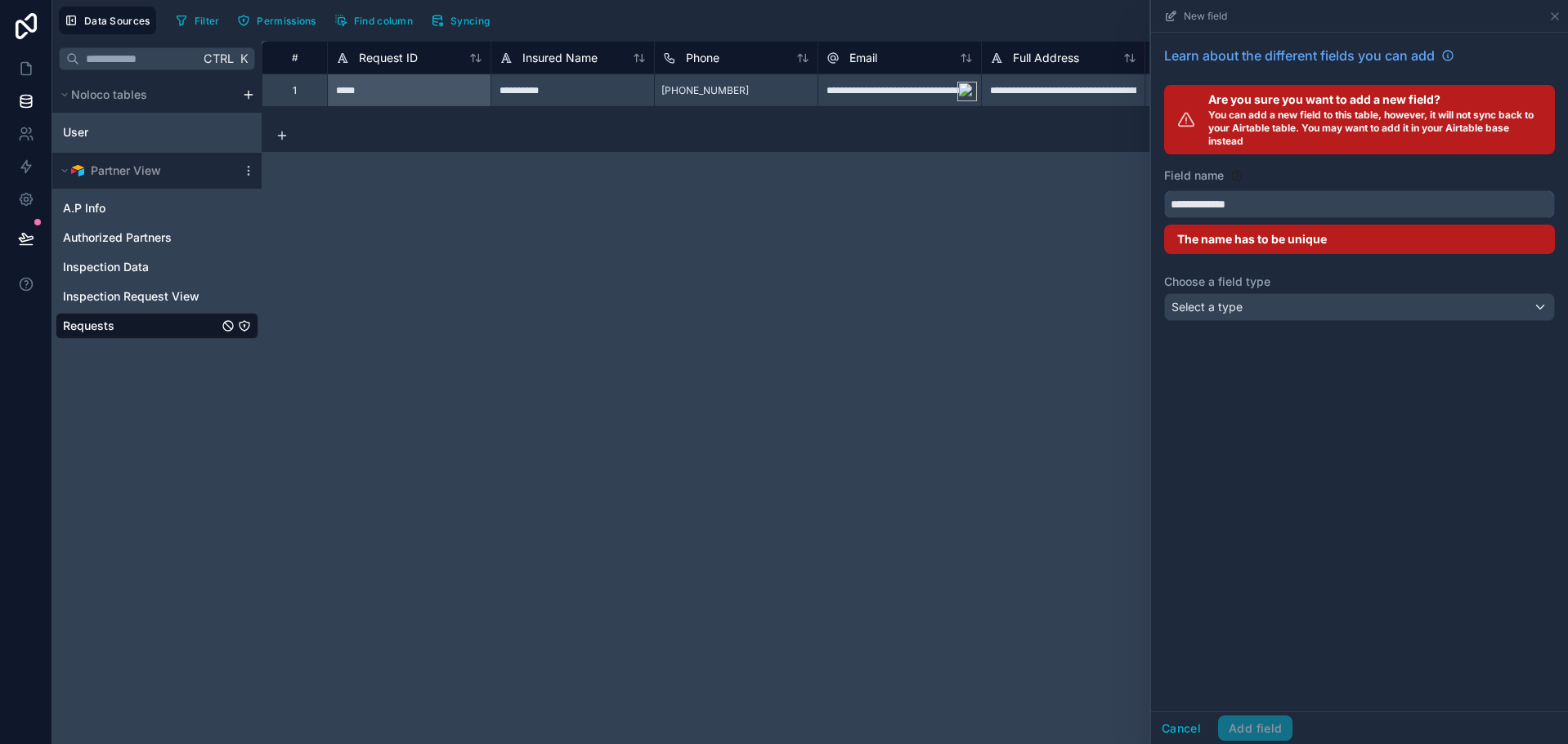
type input "**********"
click at [1215, 383] on div "**********" at bounding box center [1359, 372] width 417 height 679
click at [1042, 322] on div "**********" at bounding box center [914, 392] width 1306 height 703
click at [488, 18] on span "Syncing" at bounding box center [470, 21] width 39 height 13
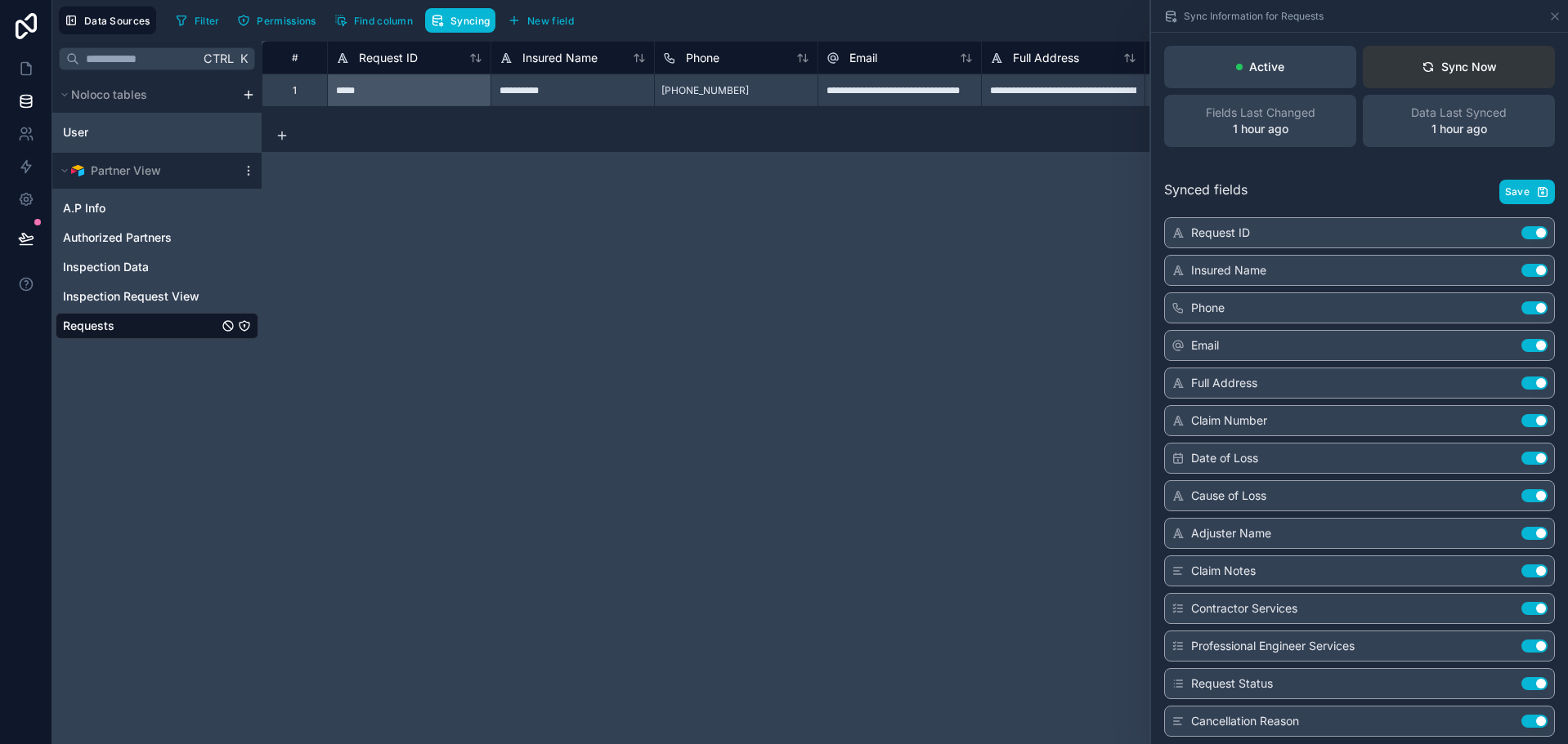
click at [1505, 58] on button "Sync Now" at bounding box center [1459, 67] width 192 height 43
click at [928, 259] on div "**********" at bounding box center [914, 392] width 1306 height 703
click at [1558, 16] on icon at bounding box center [1555, 17] width 13 height 13
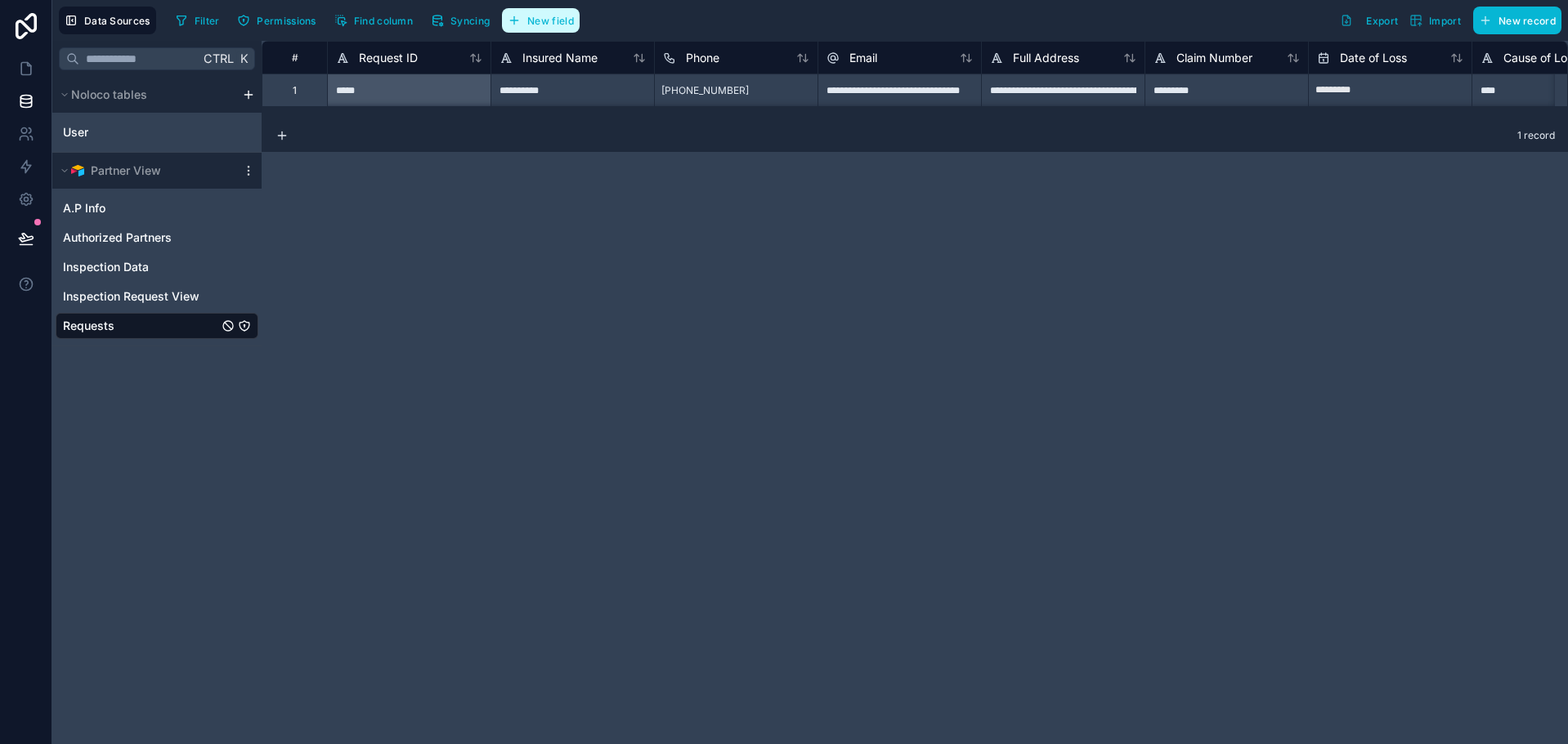
click at [537, 19] on span "New field" at bounding box center [551, 21] width 47 height 13
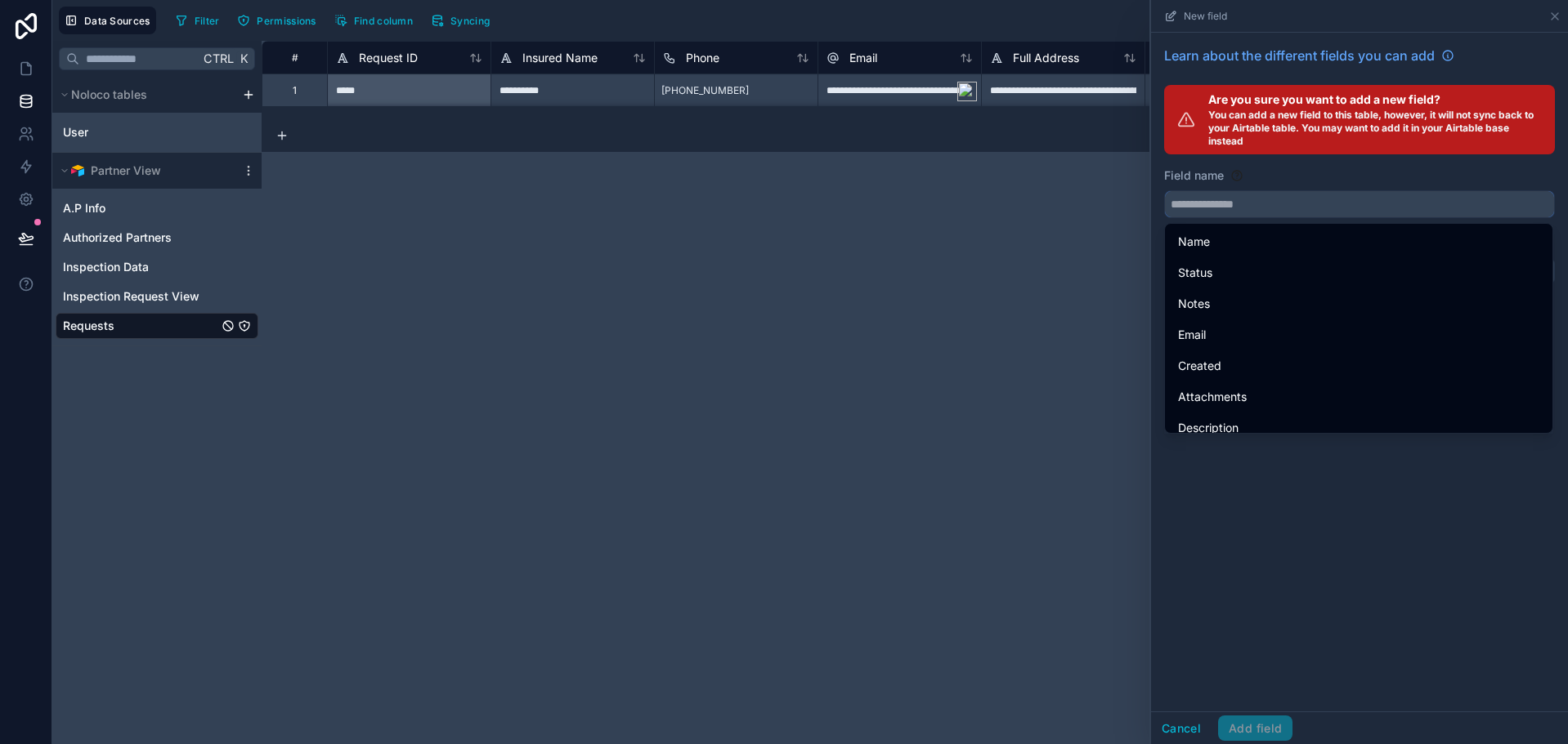
click at [1198, 203] on input "text" at bounding box center [1359, 204] width 389 height 26
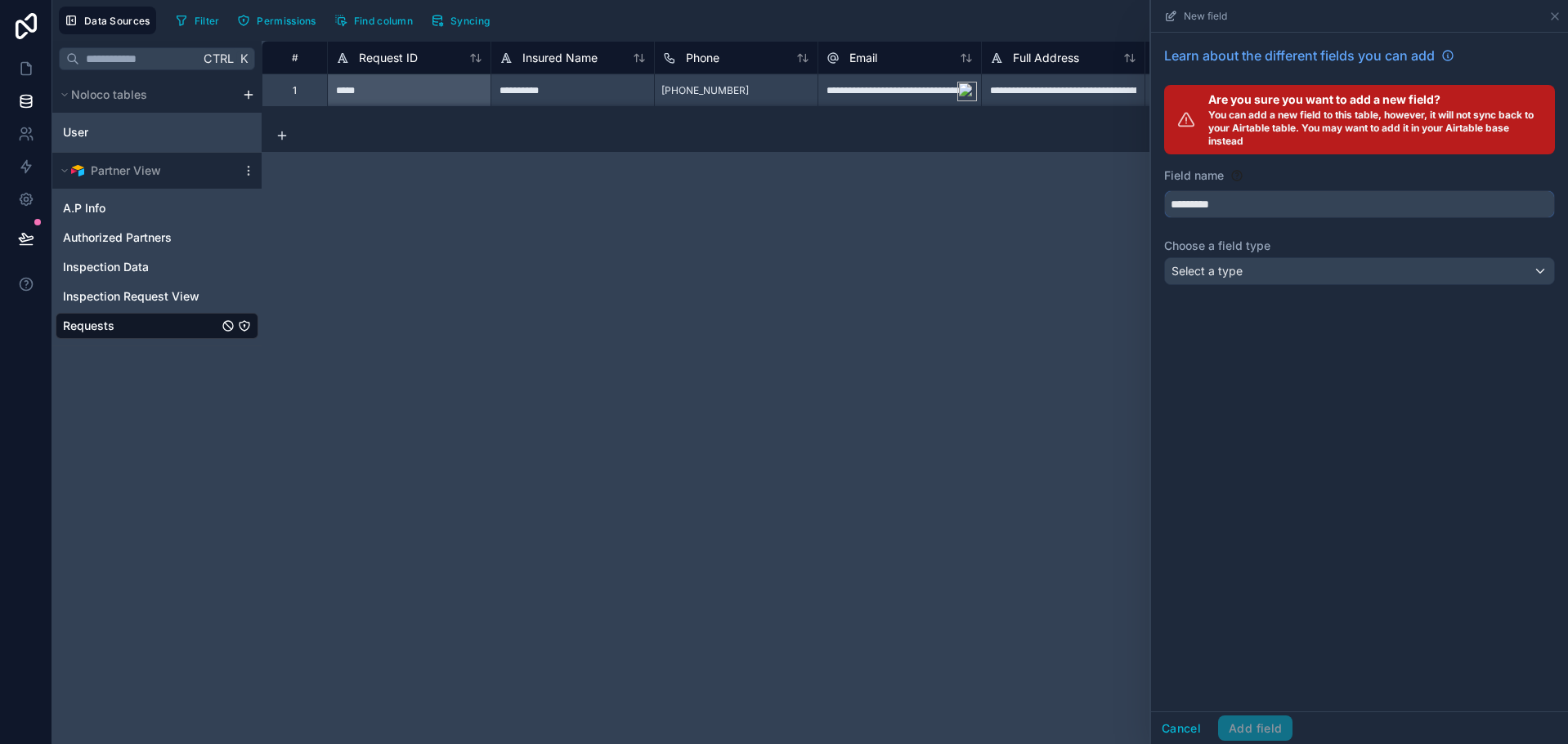
click at [1164, 190] on button "********" at bounding box center [1359, 204] width 391 height 28
type input "**********"
click at [1234, 269] on span "Select a type" at bounding box center [1207, 270] width 71 height 14
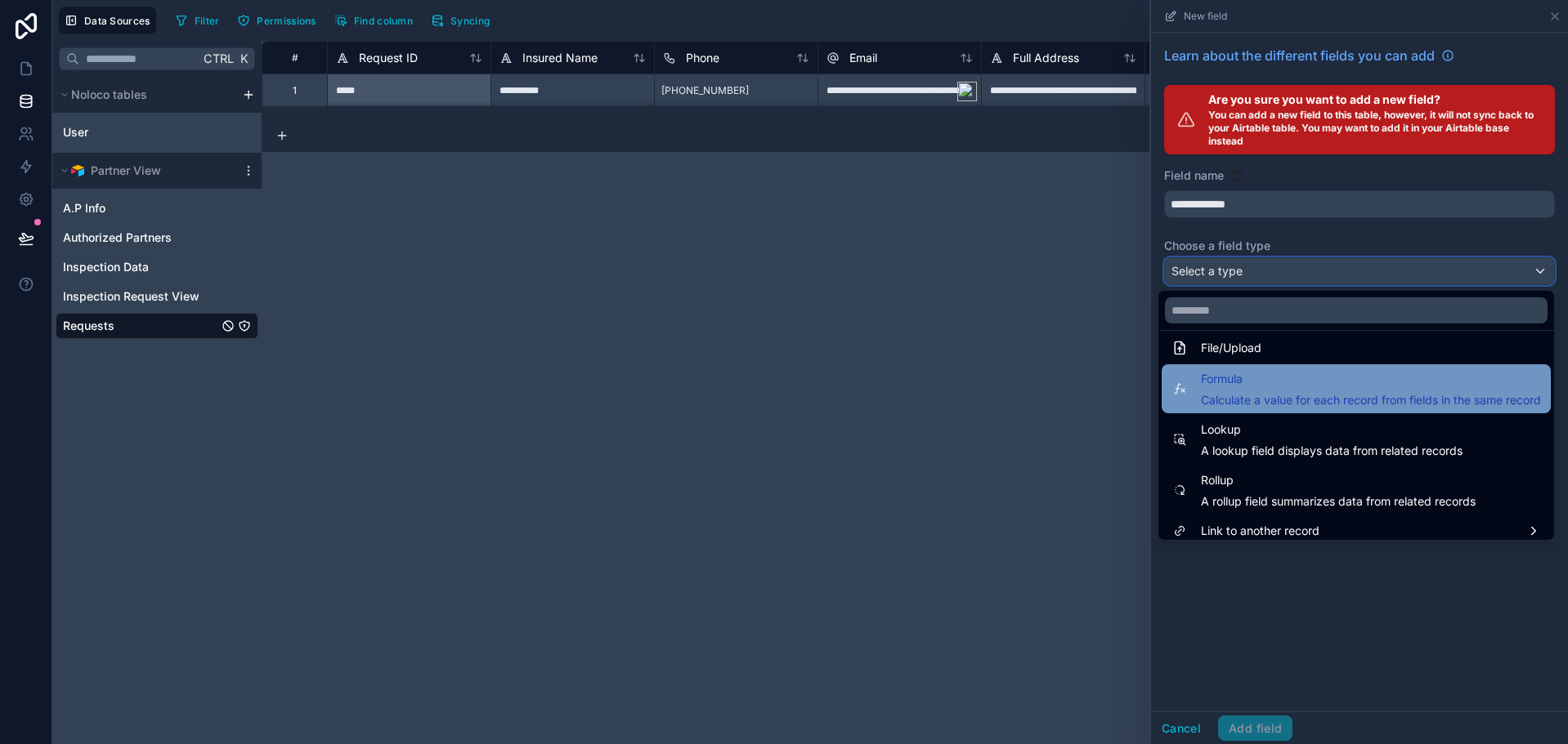
scroll to position [423, 0]
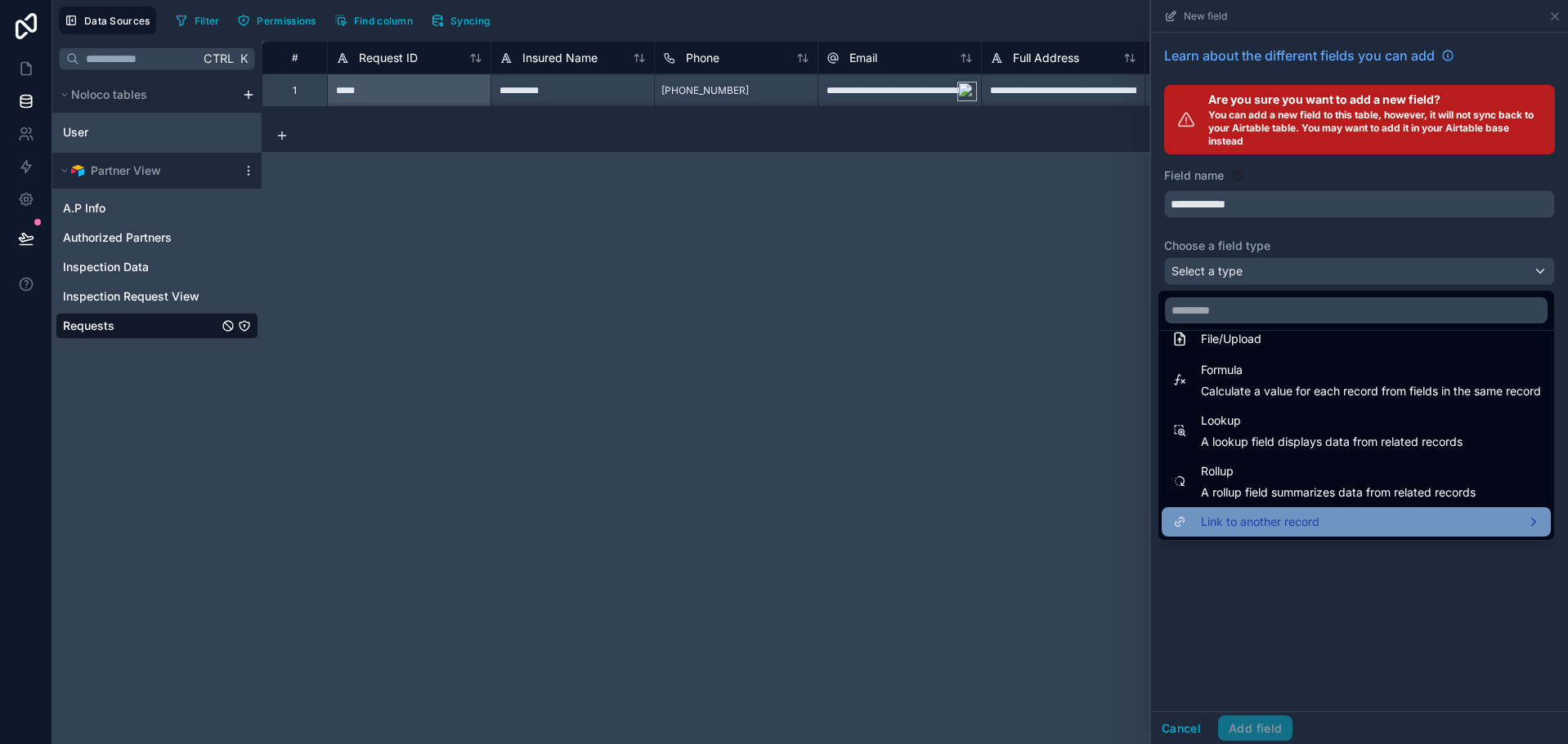
click at [1301, 522] on span "Link to another record" at bounding box center [1260, 522] width 118 height 20
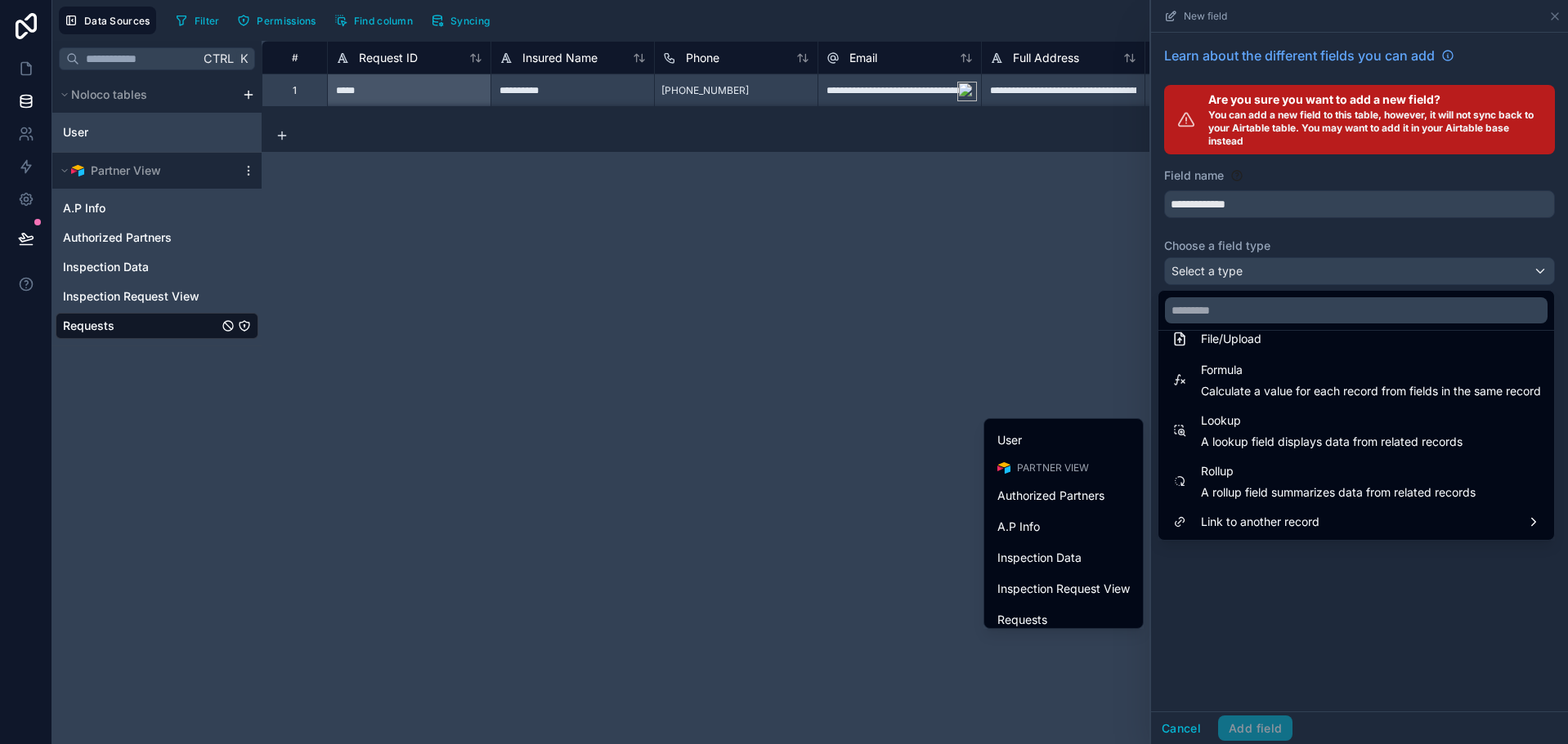
scroll to position [0, 0]
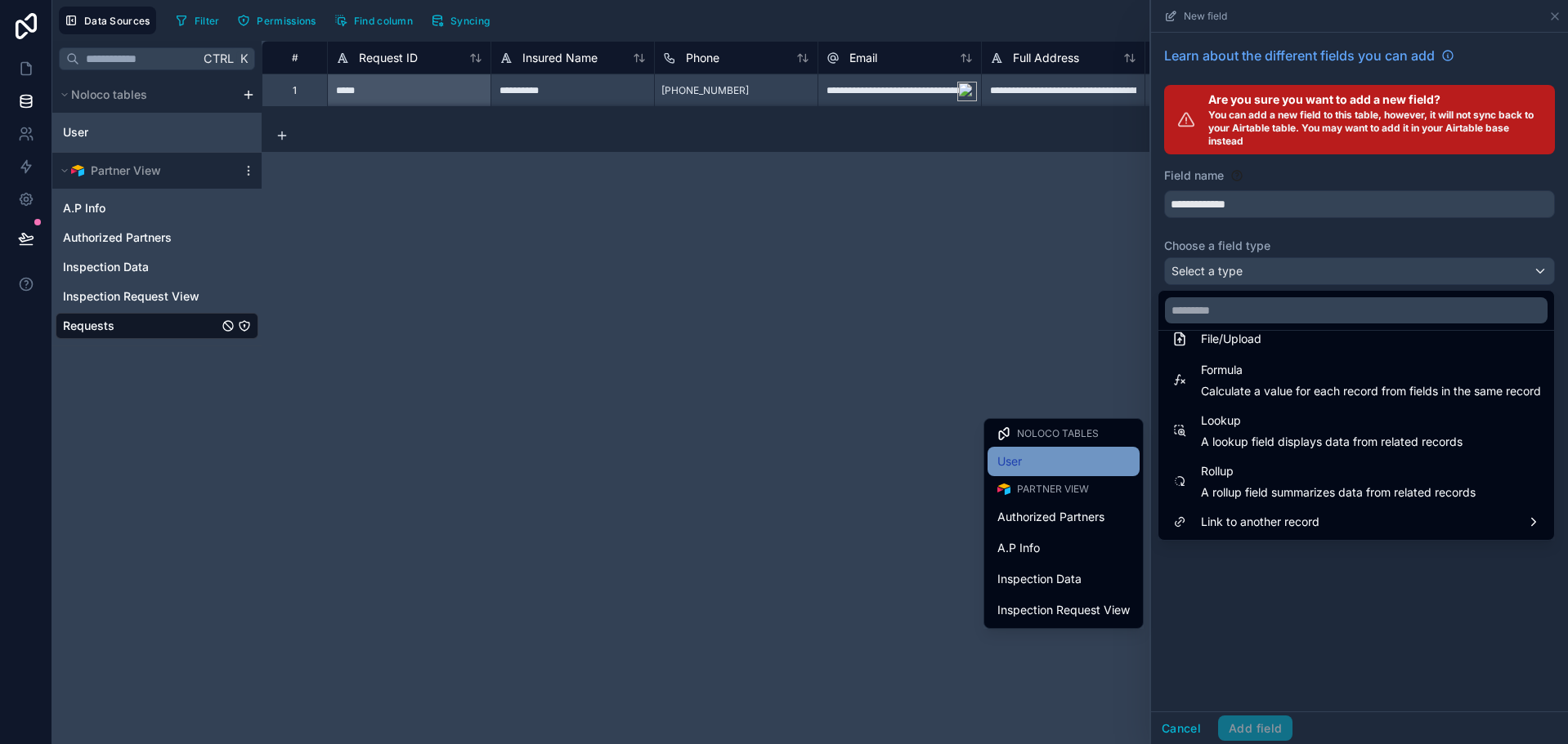
click at [1046, 461] on div "User" at bounding box center [1063, 462] width 133 height 20
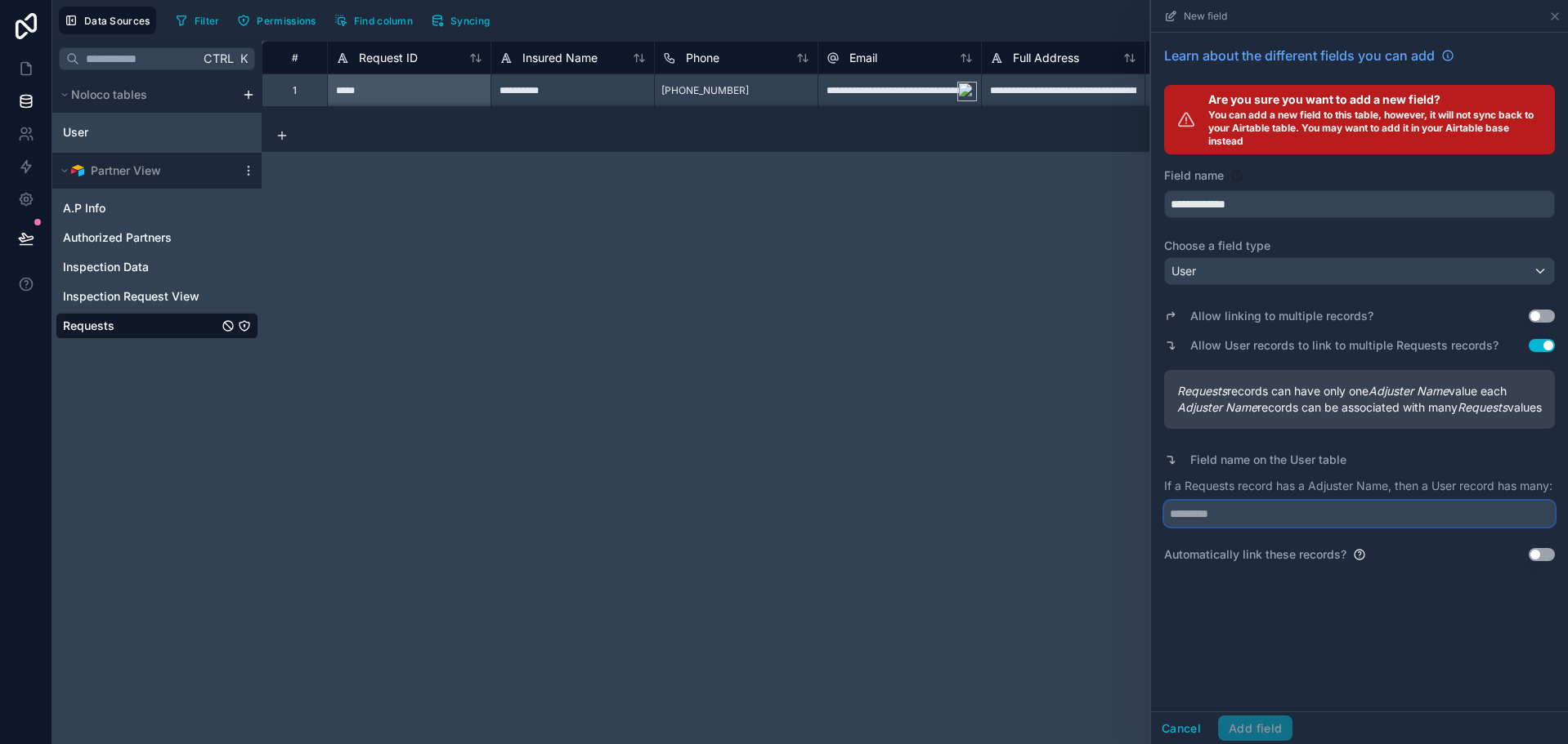
click at [1293, 527] on input "text" at bounding box center [1359, 513] width 391 height 26
click at [1263, 675] on div "**********" at bounding box center [1359, 372] width 417 height 679
click at [1296, 515] on div "If a Requests record has a Adjuster Name, then a User record has many:" at bounding box center [1359, 502] width 391 height 49
click at [1295, 520] on input "text" at bounding box center [1359, 513] width 391 height 26
type input "********"
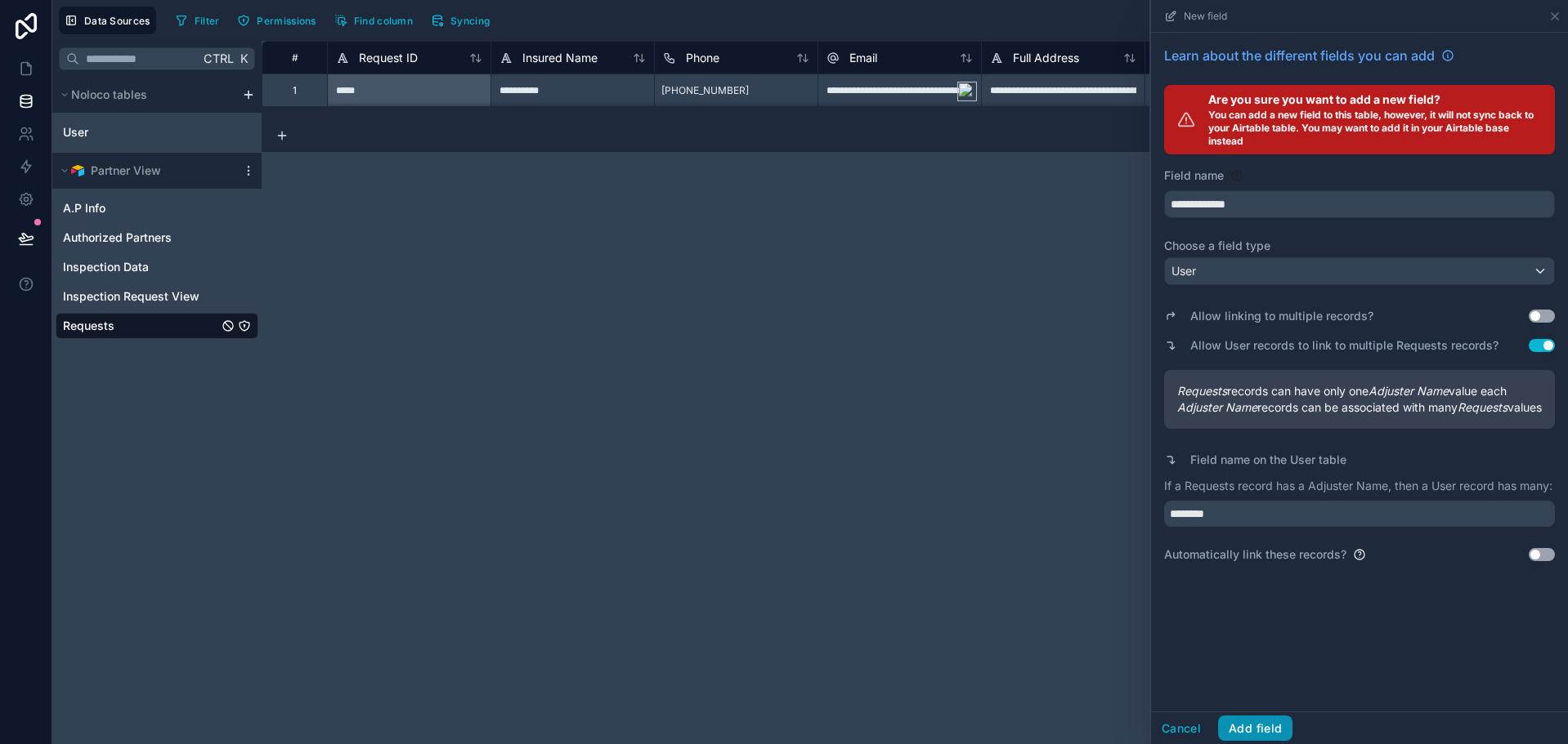
click at [1268, 724] on button "Add field" at bounding box center [1255, 728] width 74 height 26
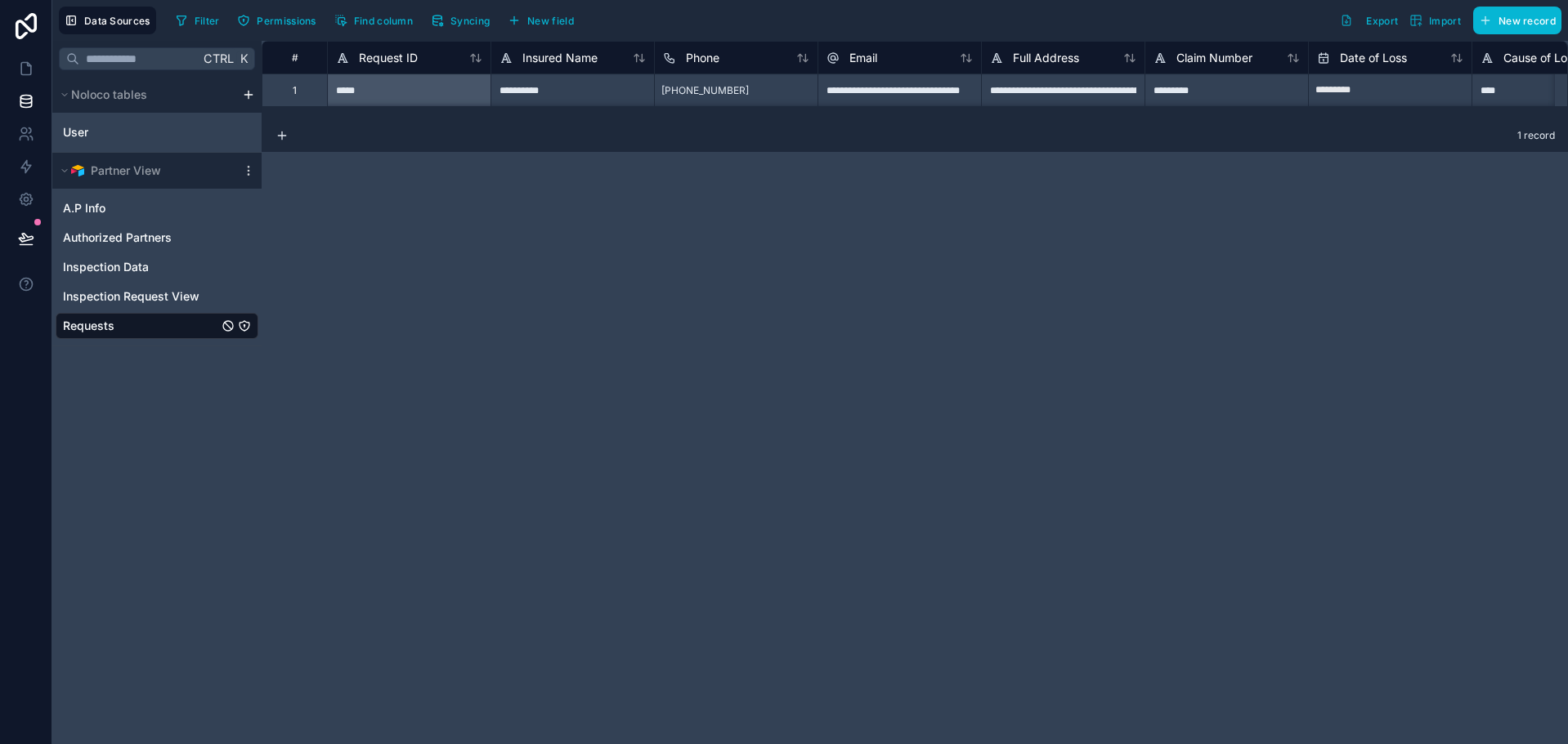
click at [519, 199] on div "**********" at bounding box center [914, 392] width 1306 height 703
click at [37, 68] on link at bounding box center [26, 68] width 52 height 33
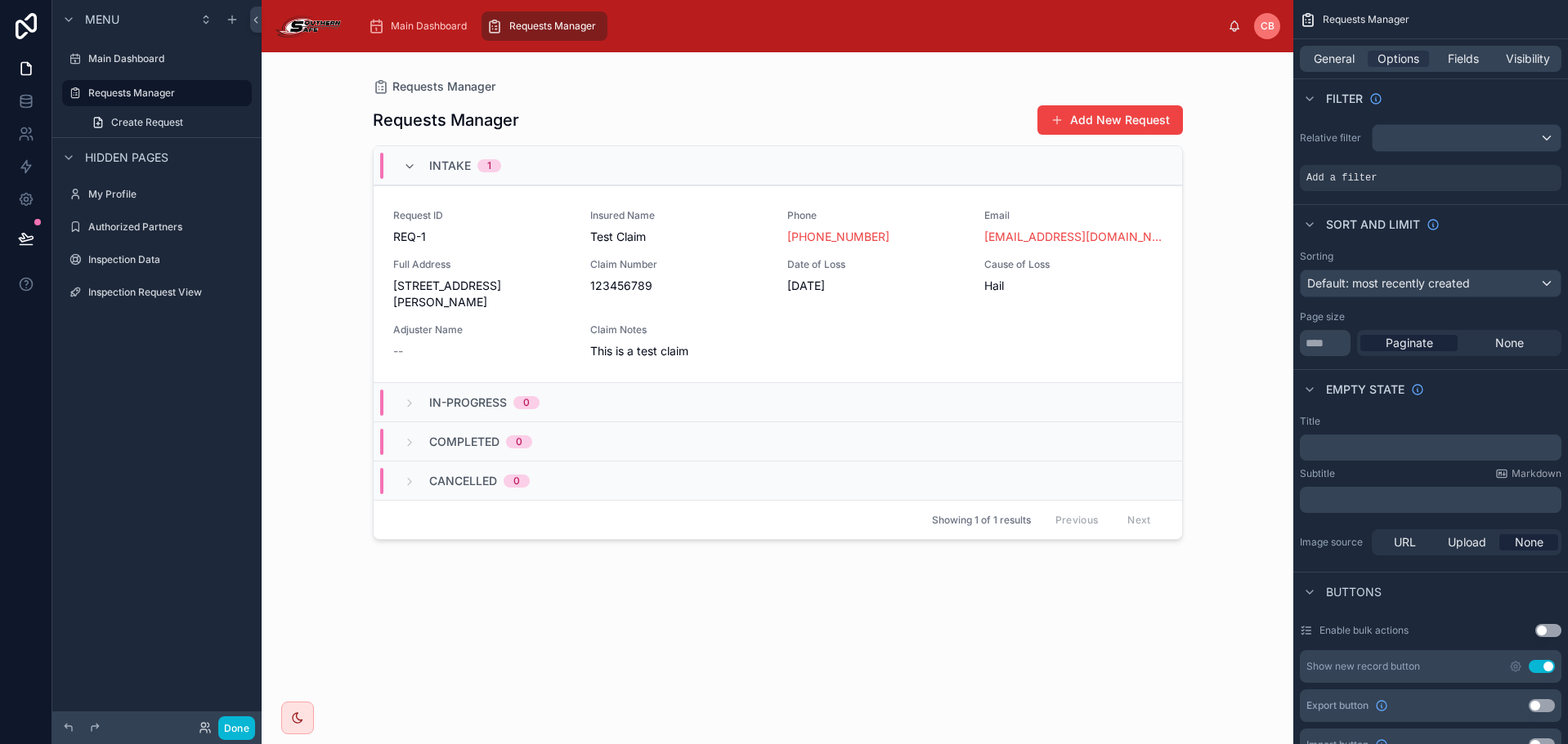
click at [829, 174] on div "Intake 1" at bounding box center [778, 165] width 809 height 39
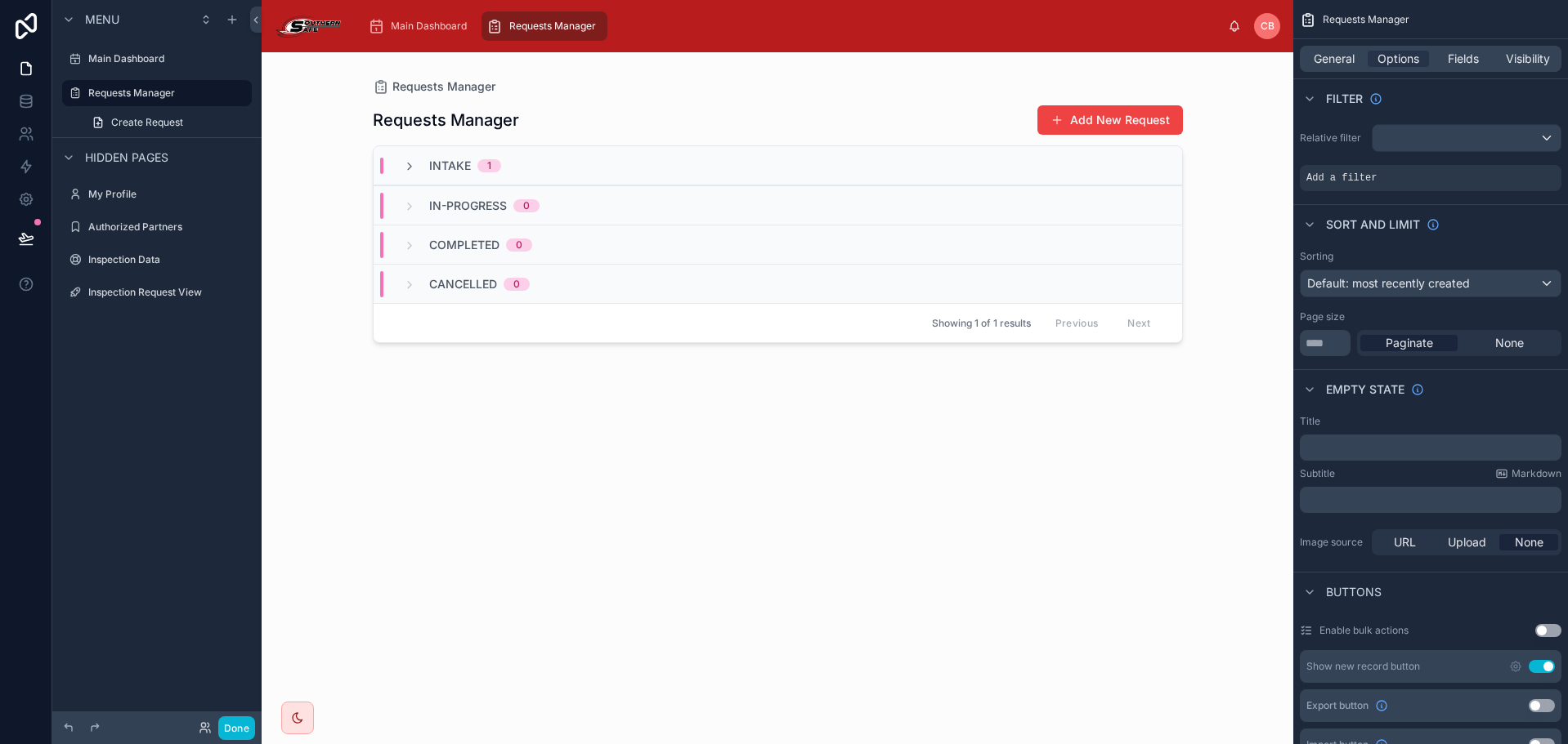
click at [823, 158] on div "Intake 1" at bounding box center [778, 165] width 809 height 39
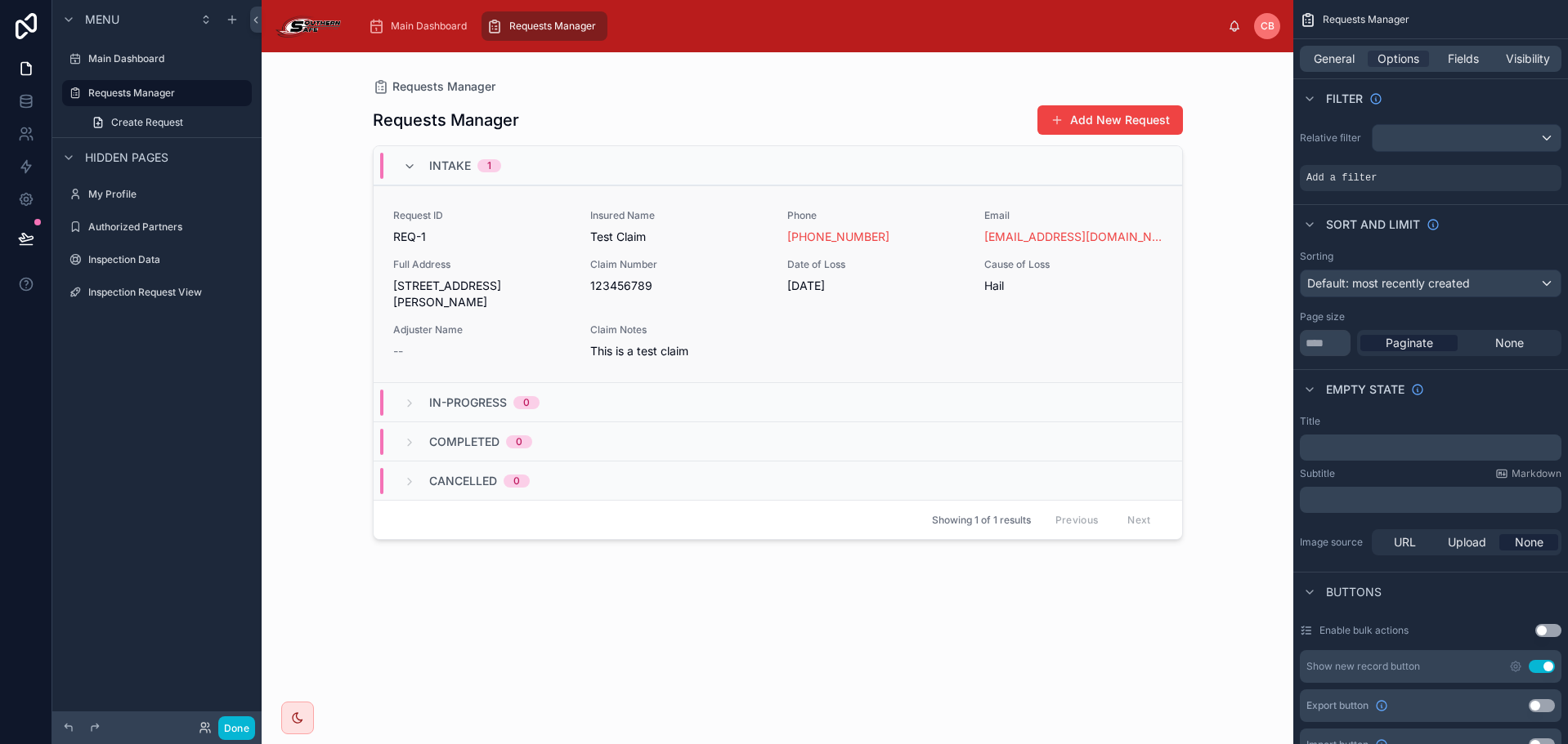
click at [932, 194] on link "Request ID REQ-1 Insured Name Test Claim Phone [PHONE_NUMBER] Email [EMAIL_ADDR…" at bounding box center [778, 284] width 809 height 197
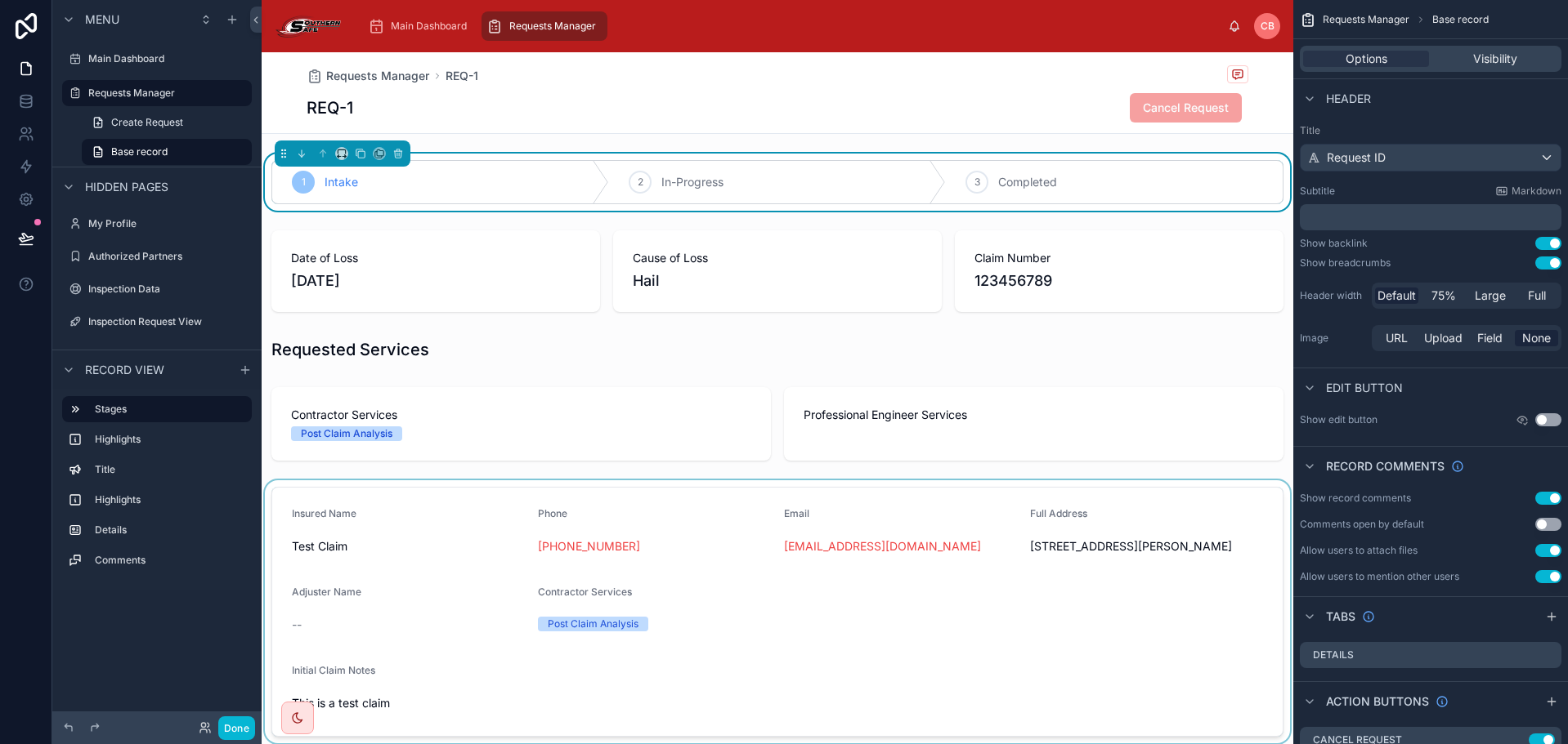
click at [395, 627] on div at bounding box center [777, 611] width 1031 height 263
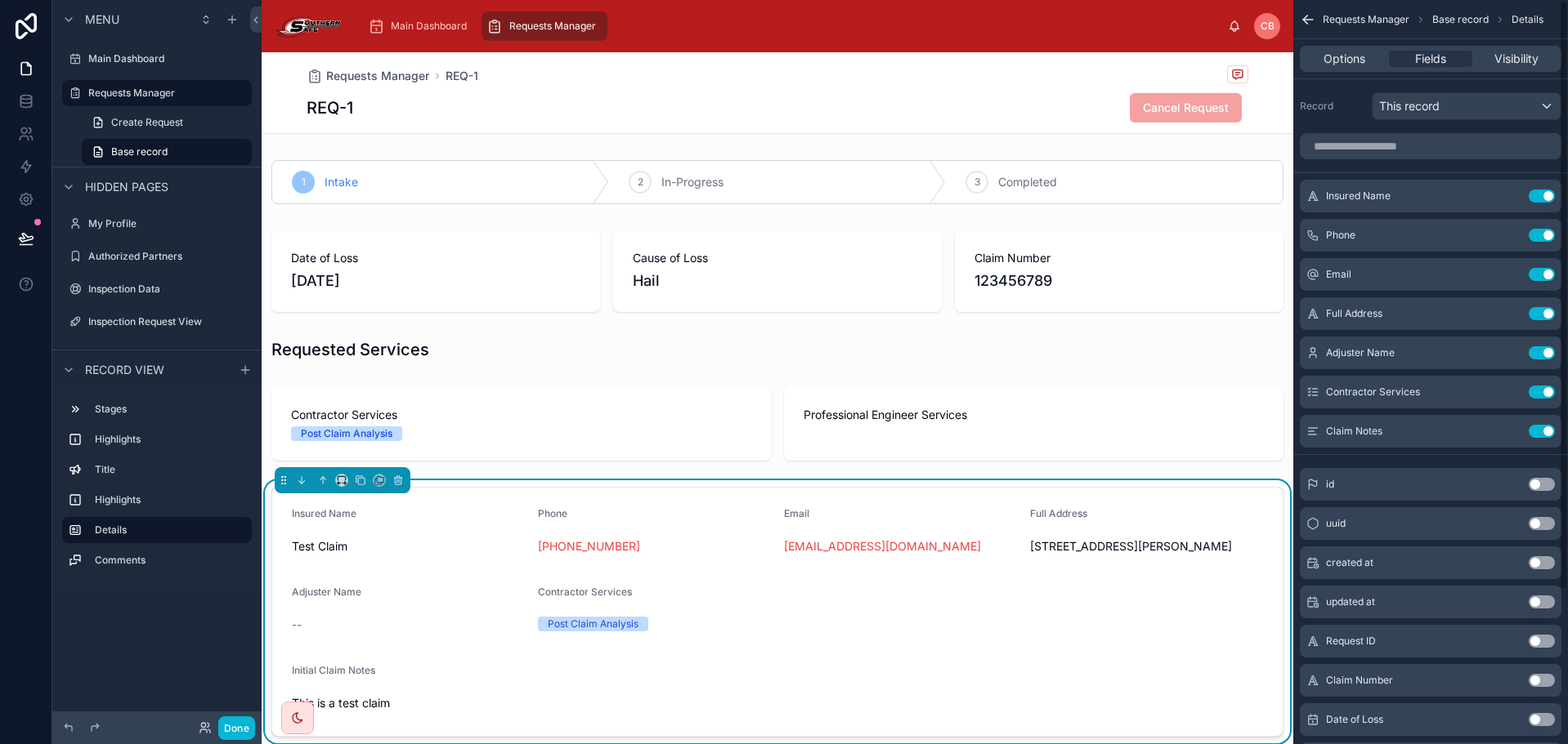
click at [1104, 82] on div "Requests Manager REQ-1" at bounding box center [777, 75] width 941 height 20
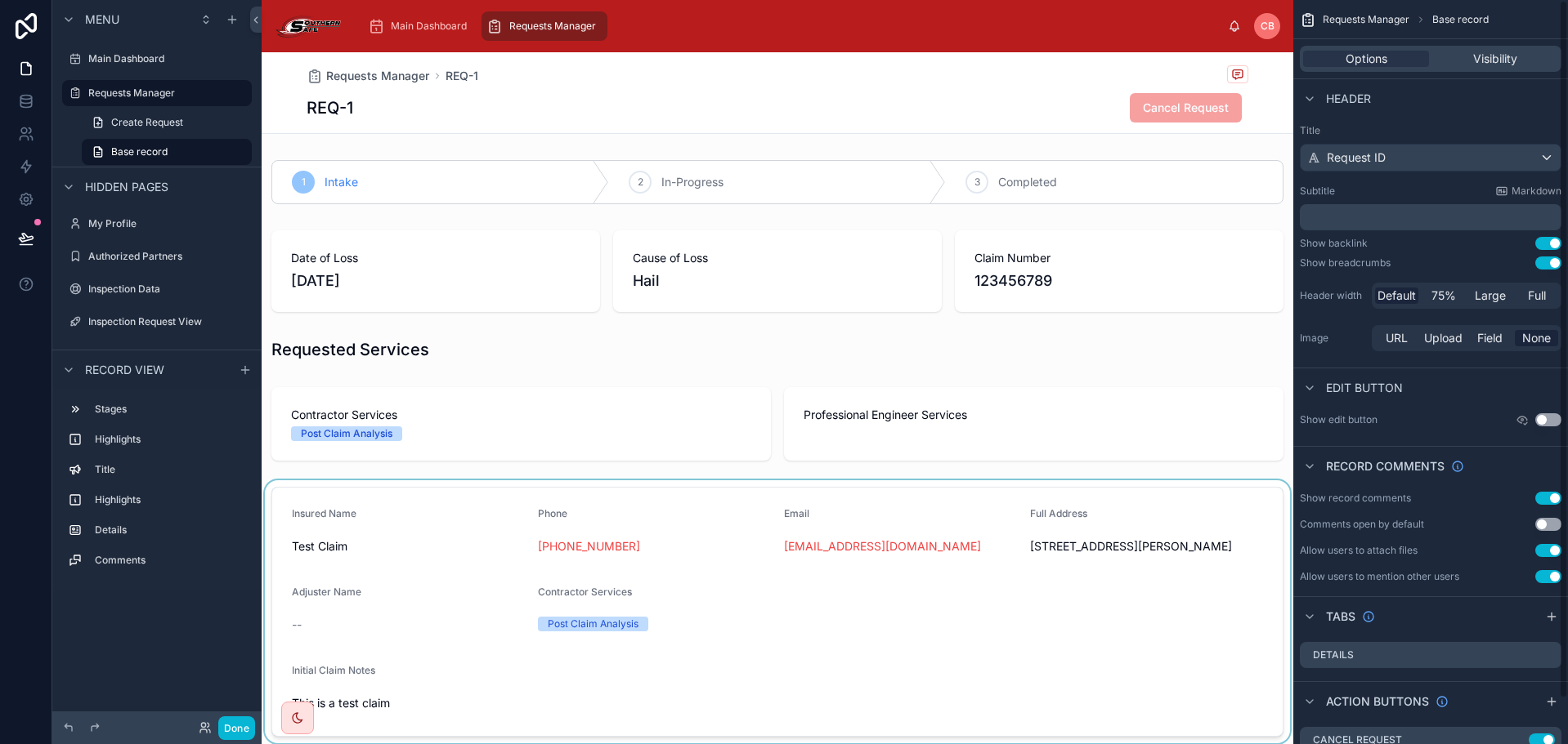
click at [1553, 422] on button "Use setting" at bounding box center [1548, 420] width 26 height 13
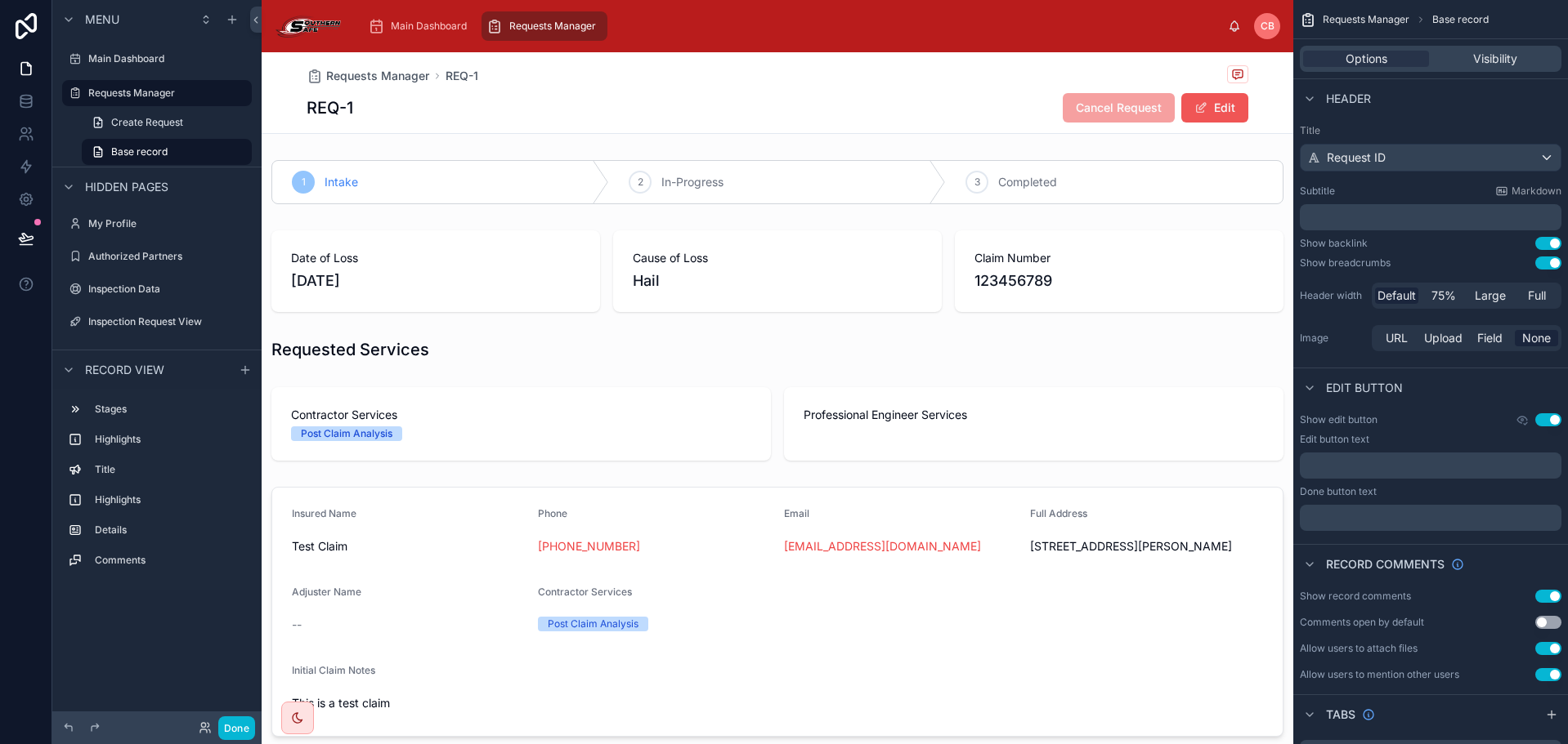
click at [1194, 111] on span at bounding box center [1201, 108] width 13 height 13
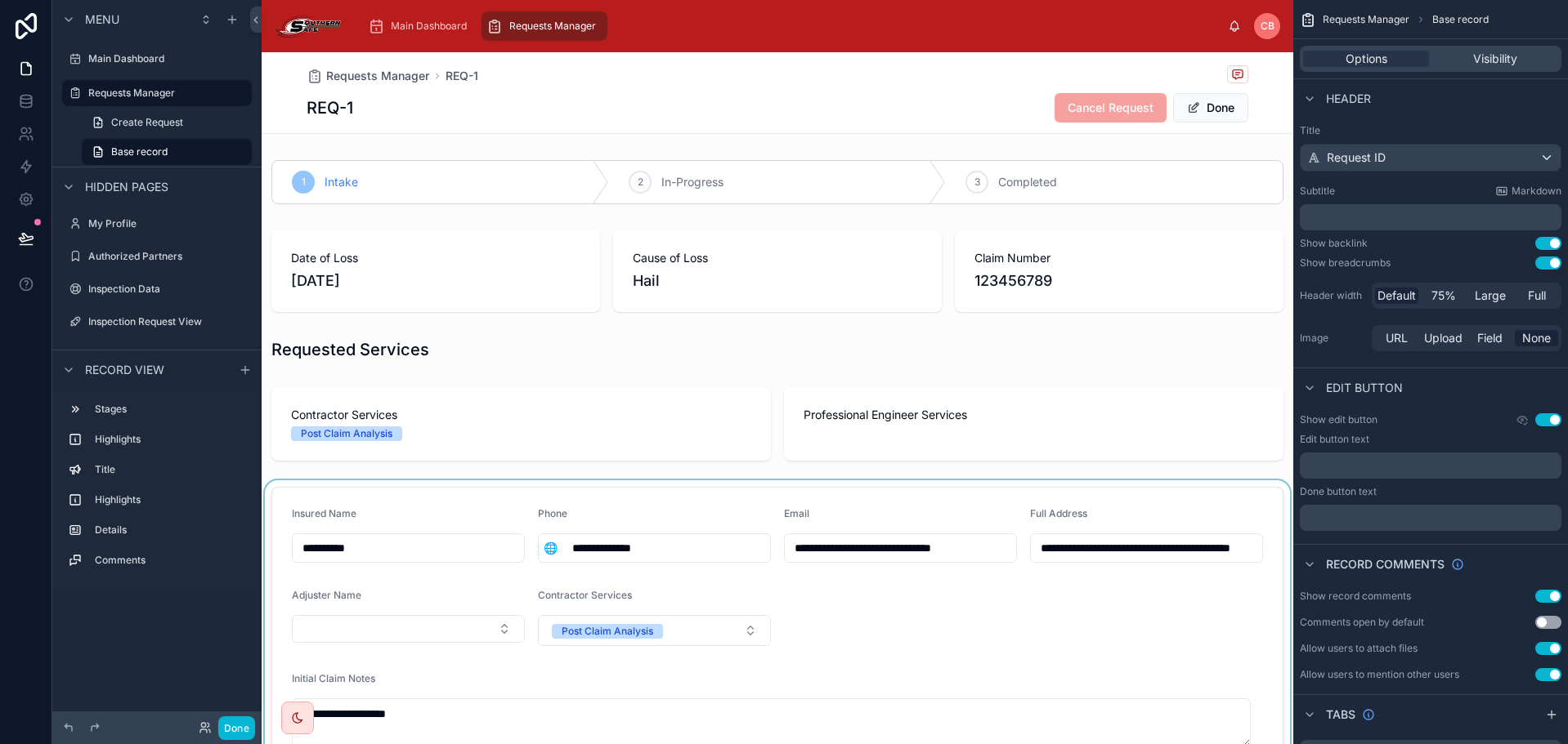
click at [430, 620] on div at bounding box center [777, 627] width 1031 height 294
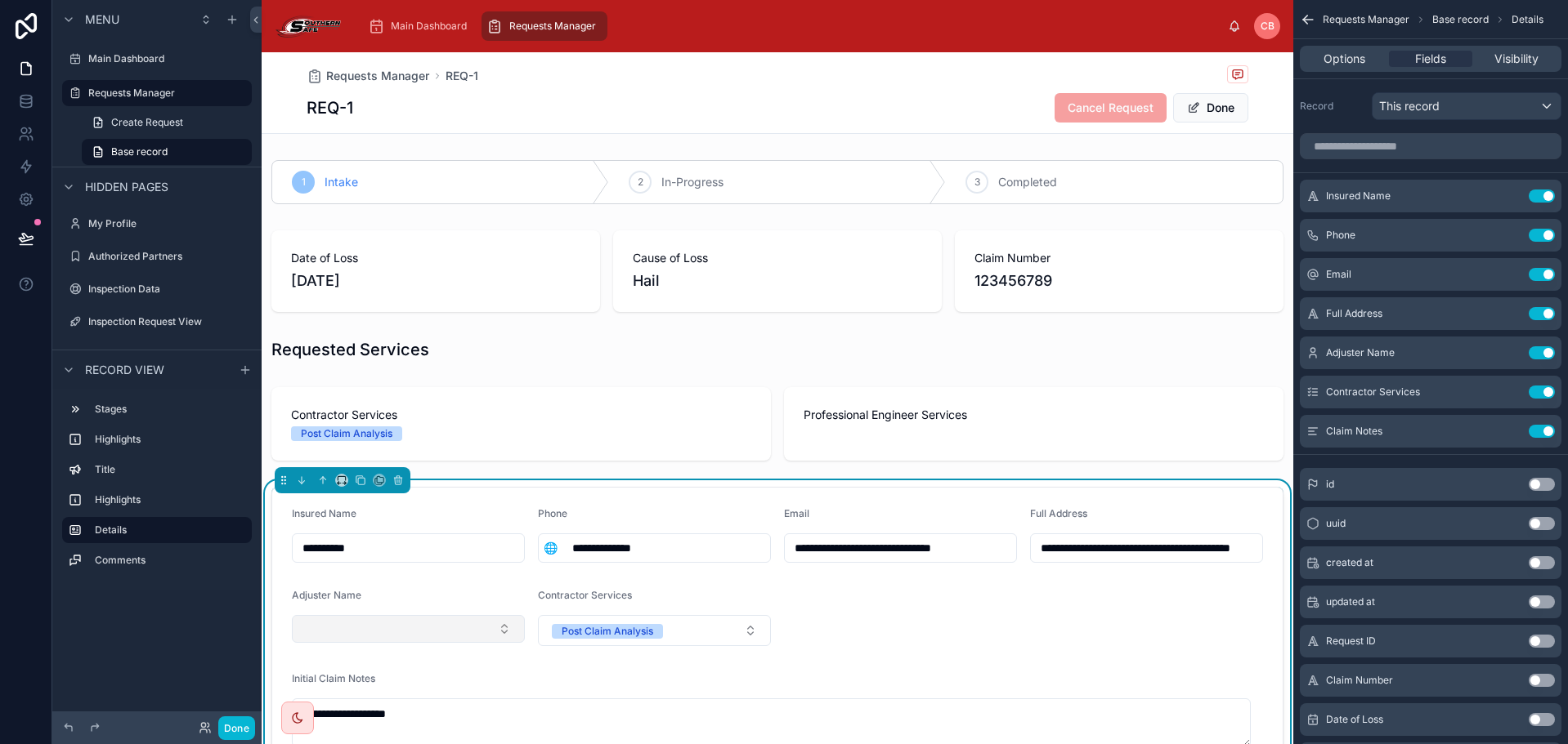
click at [410, 619] on button "Select Button" at bounding box center [408, 629] width 233 height 28
click at [420, 700] on span "[PERSON_NAME]" at bounding box center [396, 694] width 189 height 17
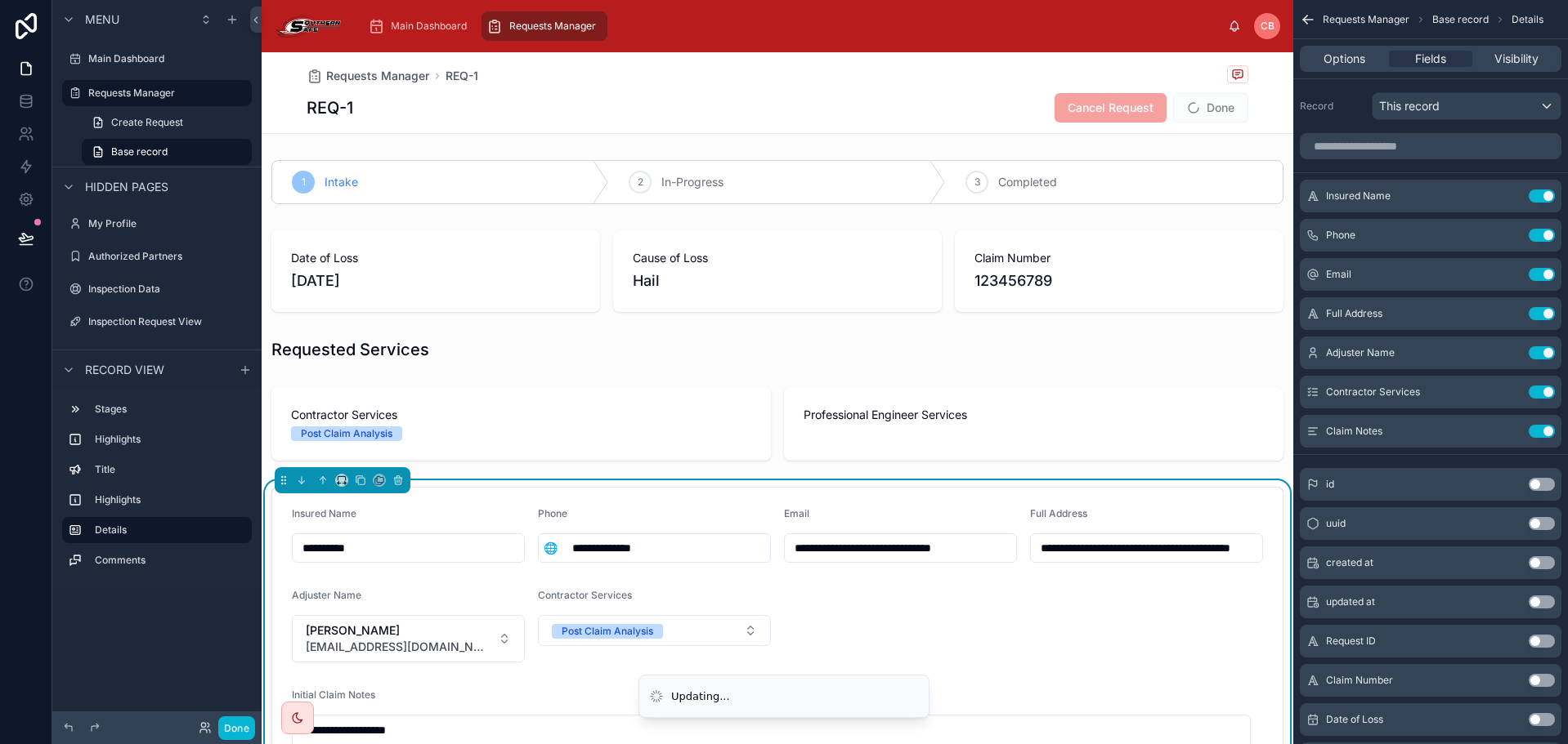
click at [870, 601] on form "**********" at bounding box center [777, 636] width 1011 height 296
click at [235, 726] on button "Done" at bounding box center [237, 728] width 37 height 23
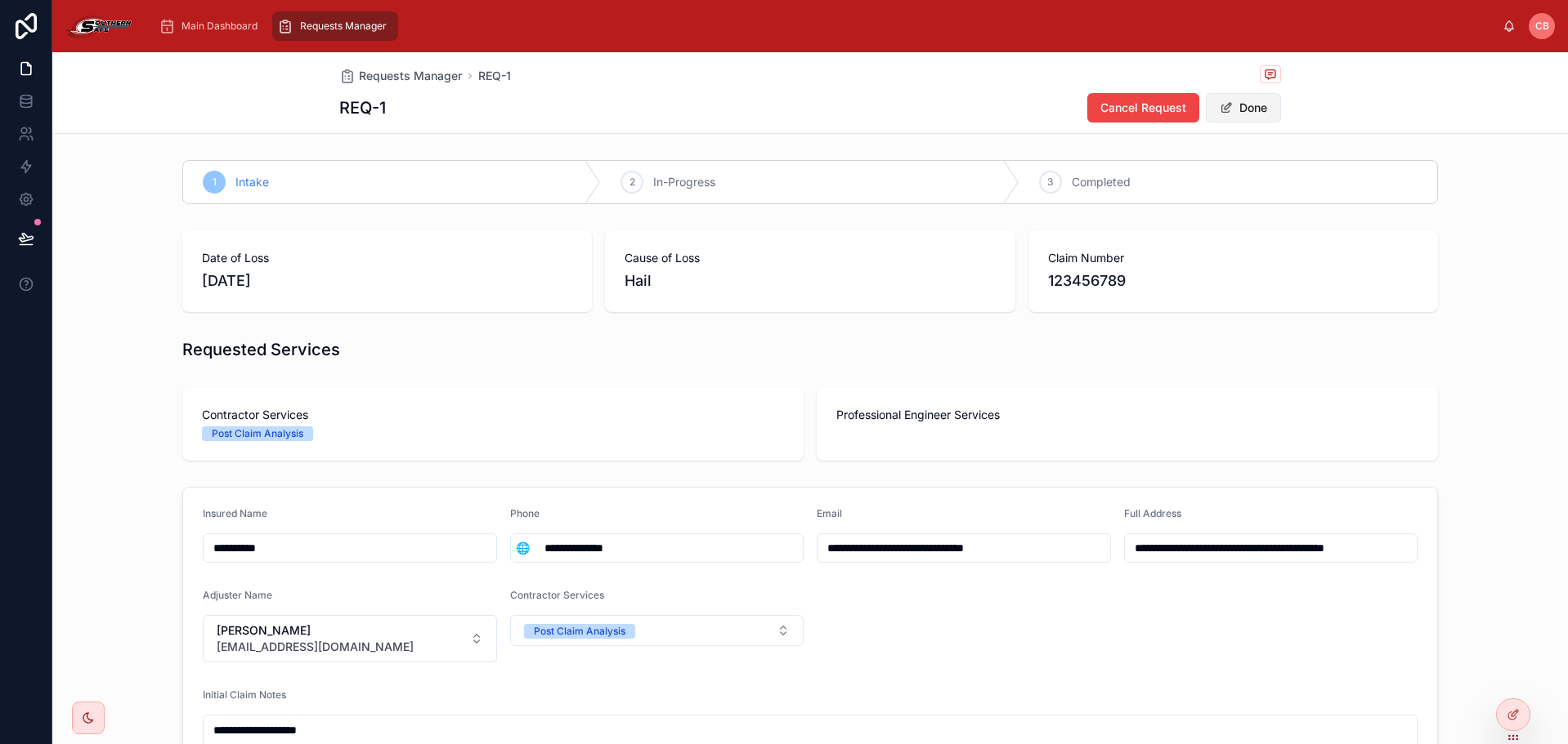
click at [1224, 109] on span at bounding box center [1227, 108] width 13 height 13
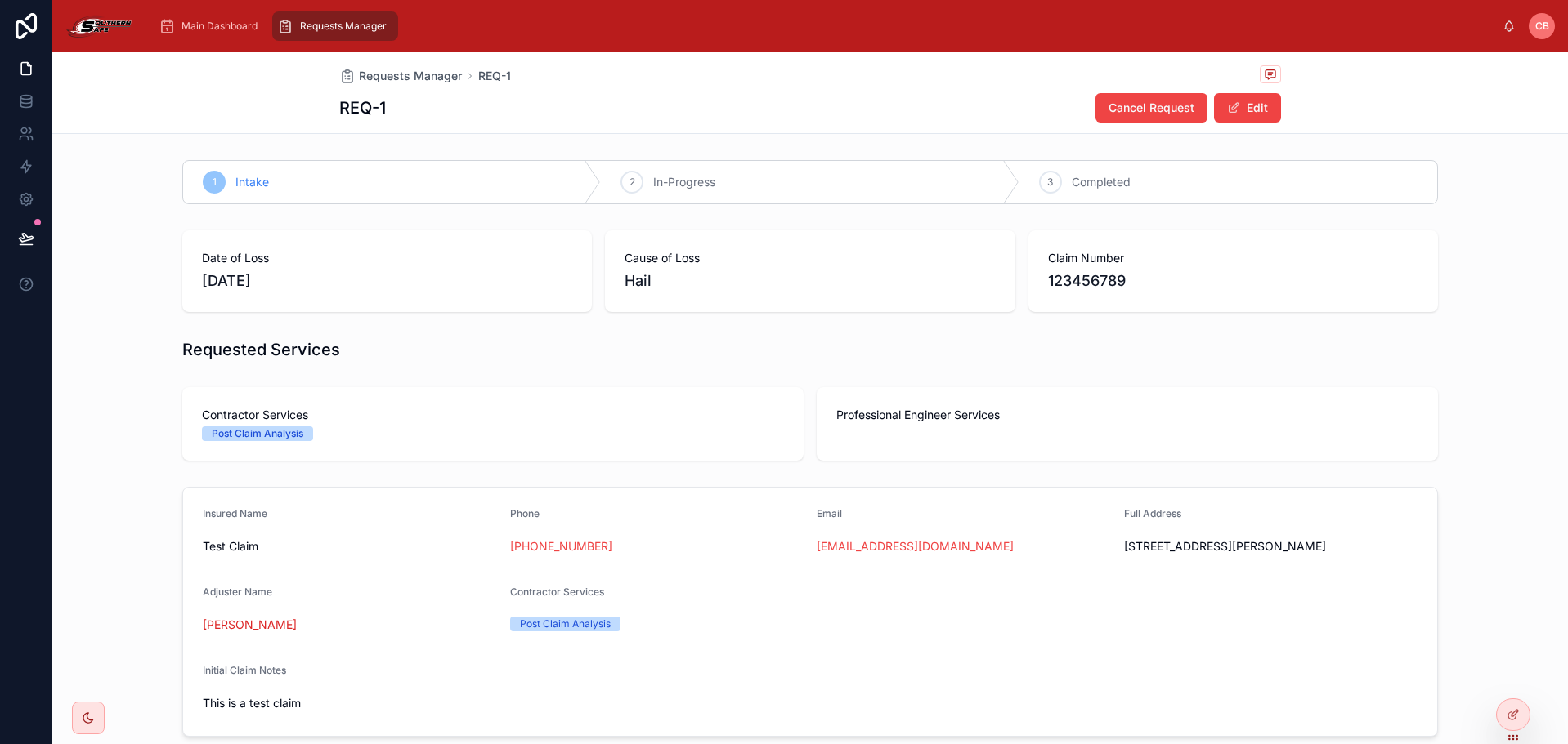
drag, startPoint x: 1506, startPoint y: 716, endPoint x: 1465, endPoint y: 624, distance: 100.7
click at [1507, 716] on icon at bounding box center [1513, 715] width 13 height 13
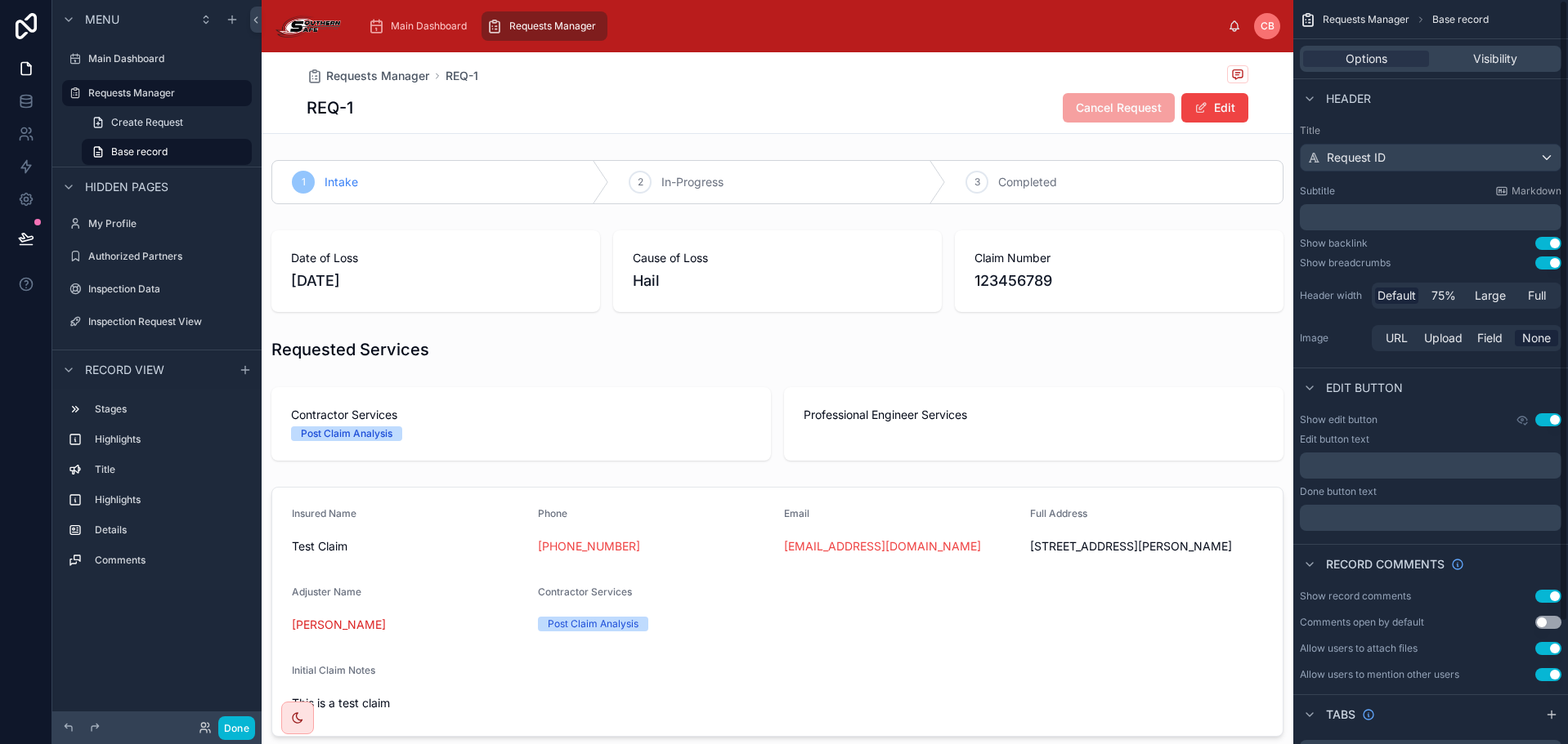
click at [1540, 423] on button "Use setting" at bounding box center [1548, 420] width 26 height 13
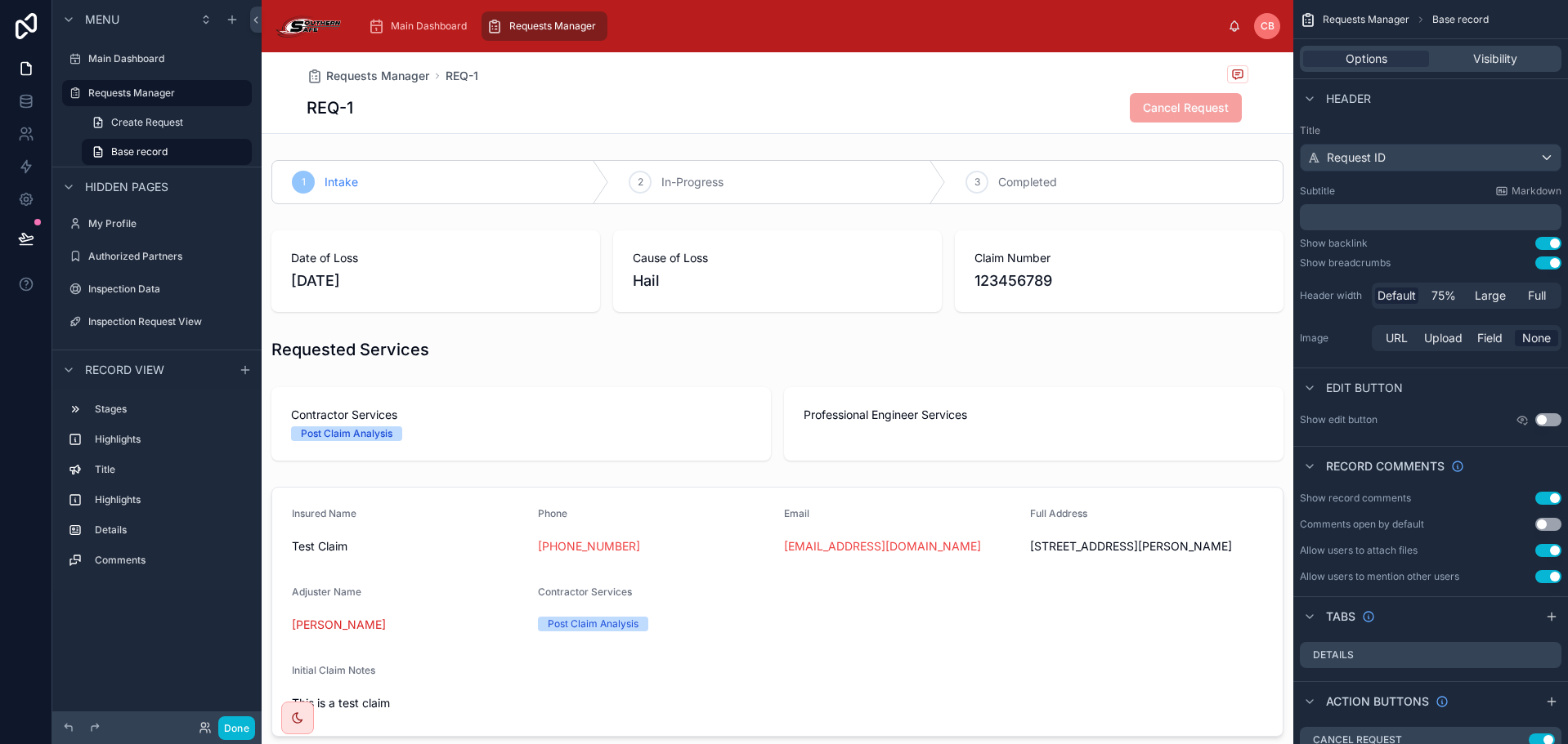
click at [915, 86] on div "Requests Manager REQ-1 REQ-1 Cancel Request" at bounding box center [777, 93] width 941 height 81
